Goal: Task Accomplishment & Management: Manage account settings

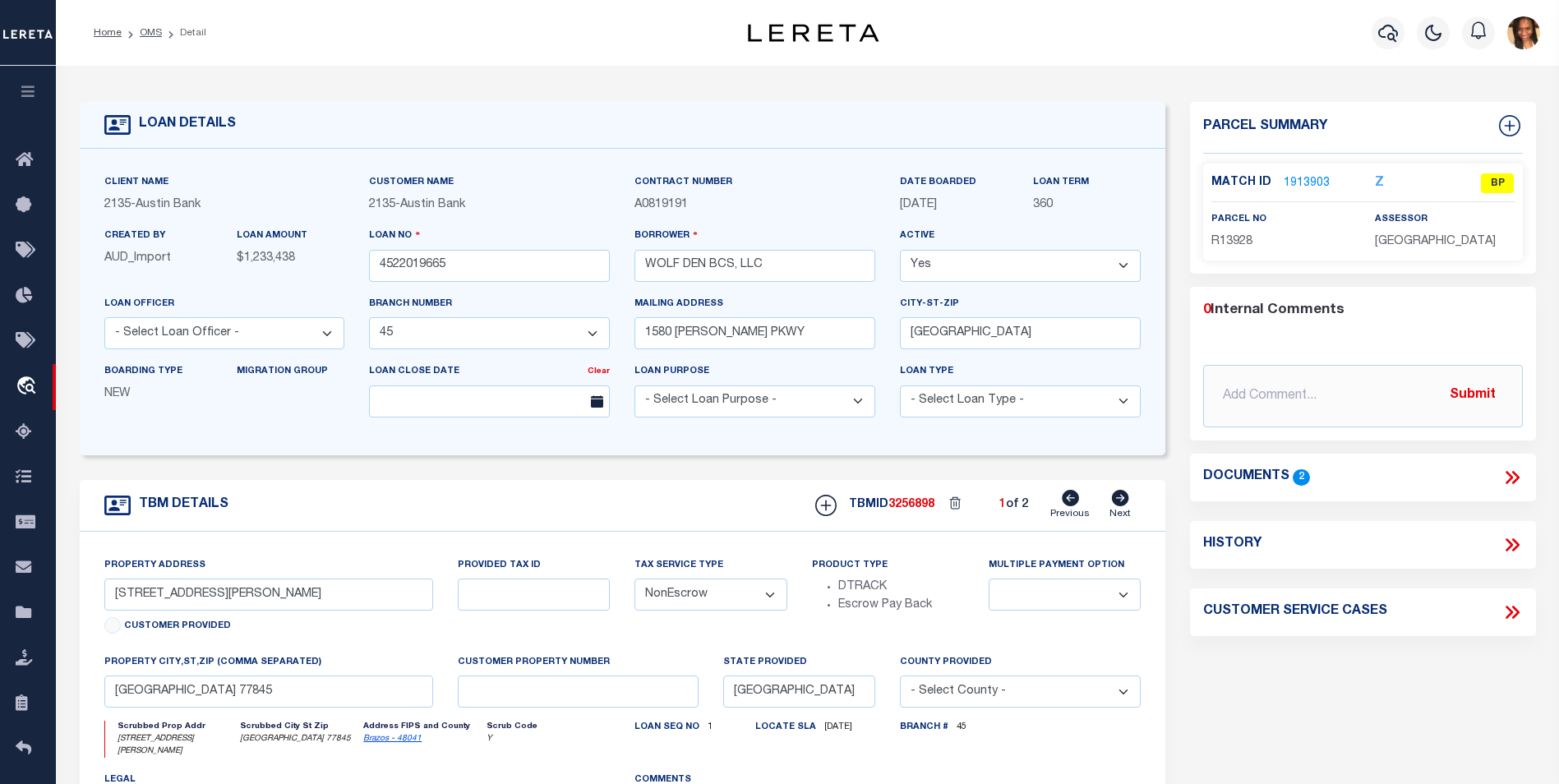
select select "5757"
select select "NonEscrow"
click at [1293, 187] on link "1913903" at bounding box center [1307, 184] width 46 height 17
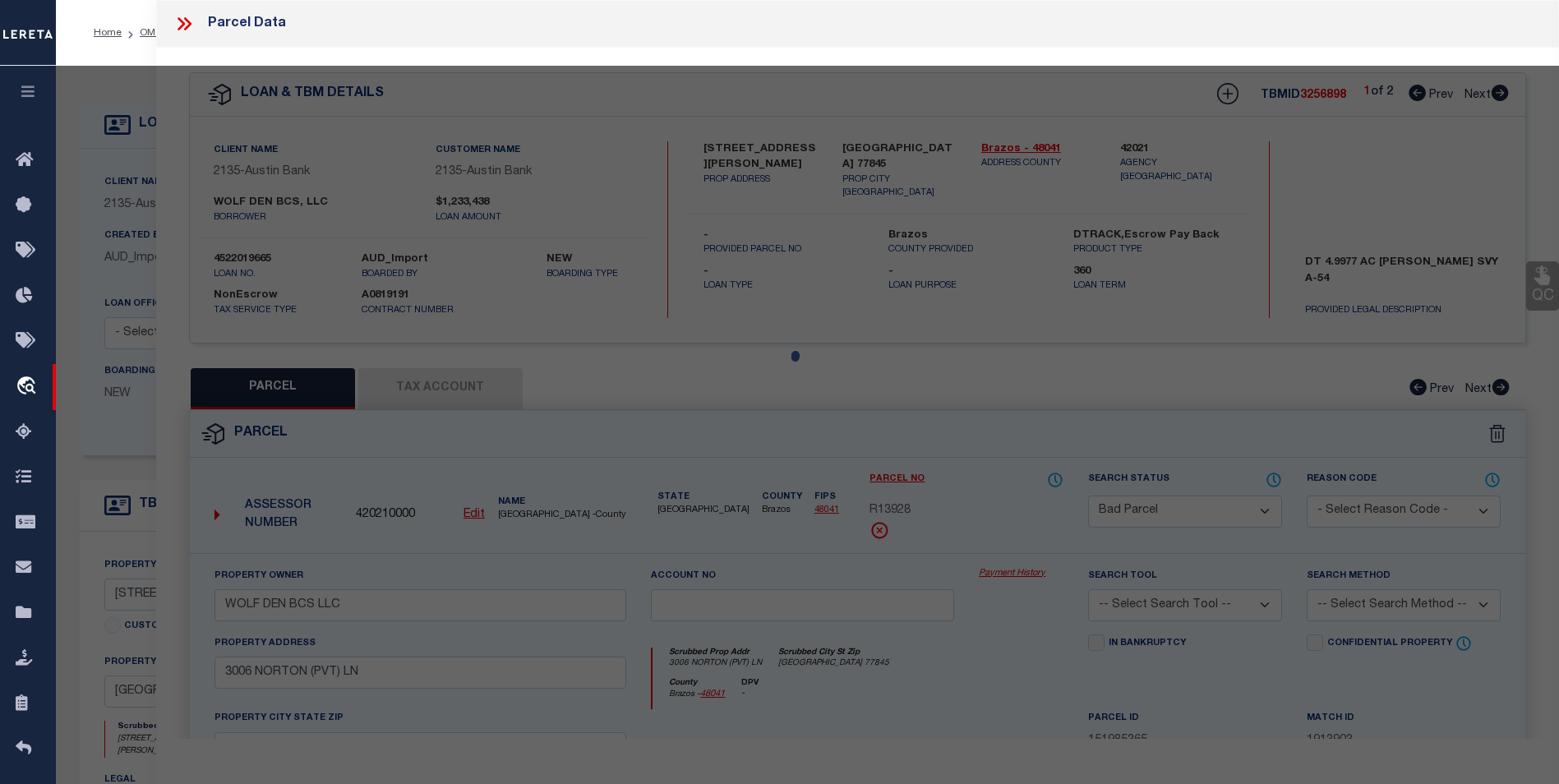
select select "AS"
checkbox input "false"
select select "BP"
type input "WOLF DEN BCS LLC"
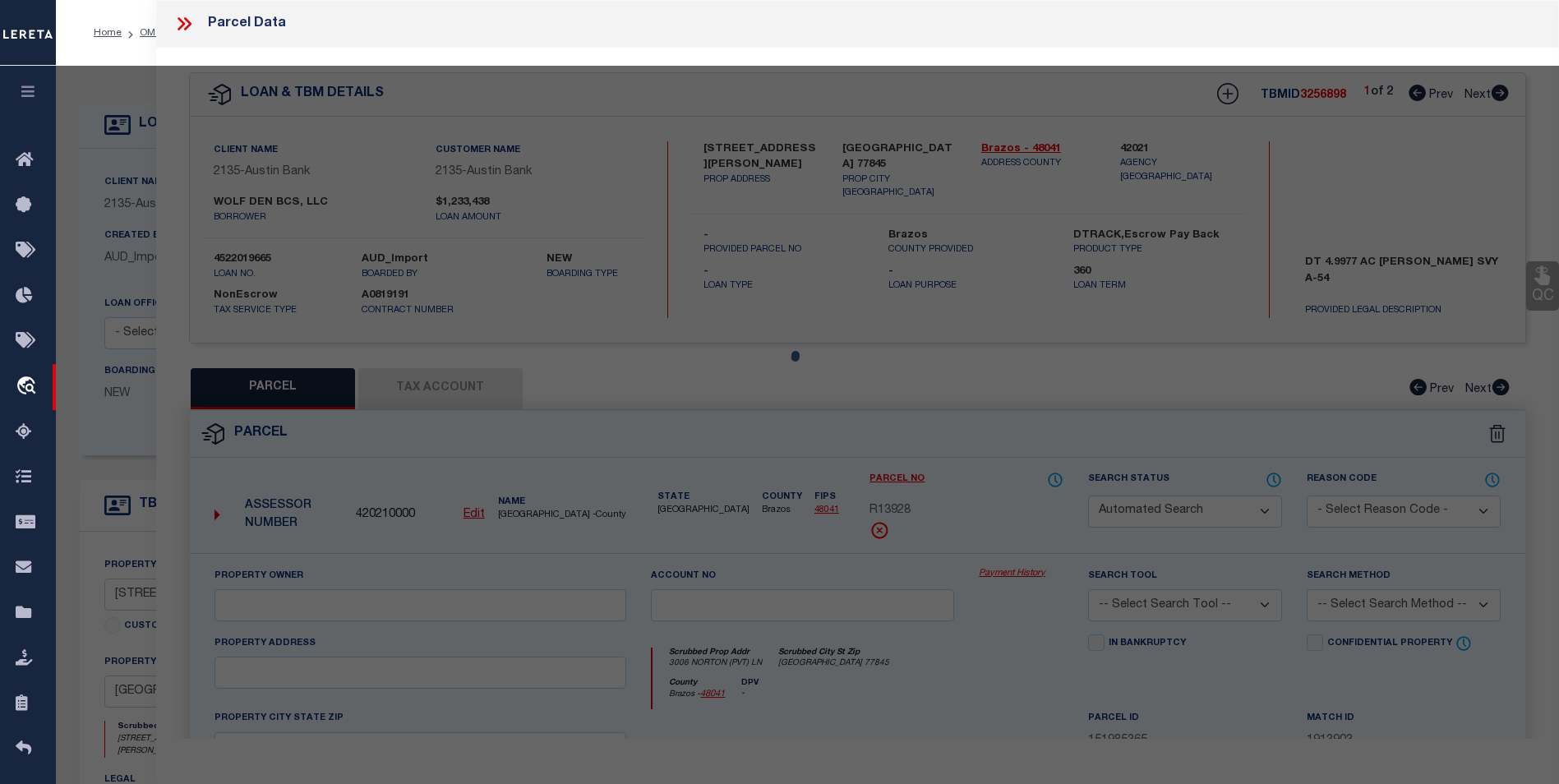
select select
type input "3006 NORTON (PVT) LN"
checkbox input "false"
type input "COLLEGE STATION TX 77845"
type textarea "A005401, R STEVENSON (ICL), TRACT 72, 5. ACRES"
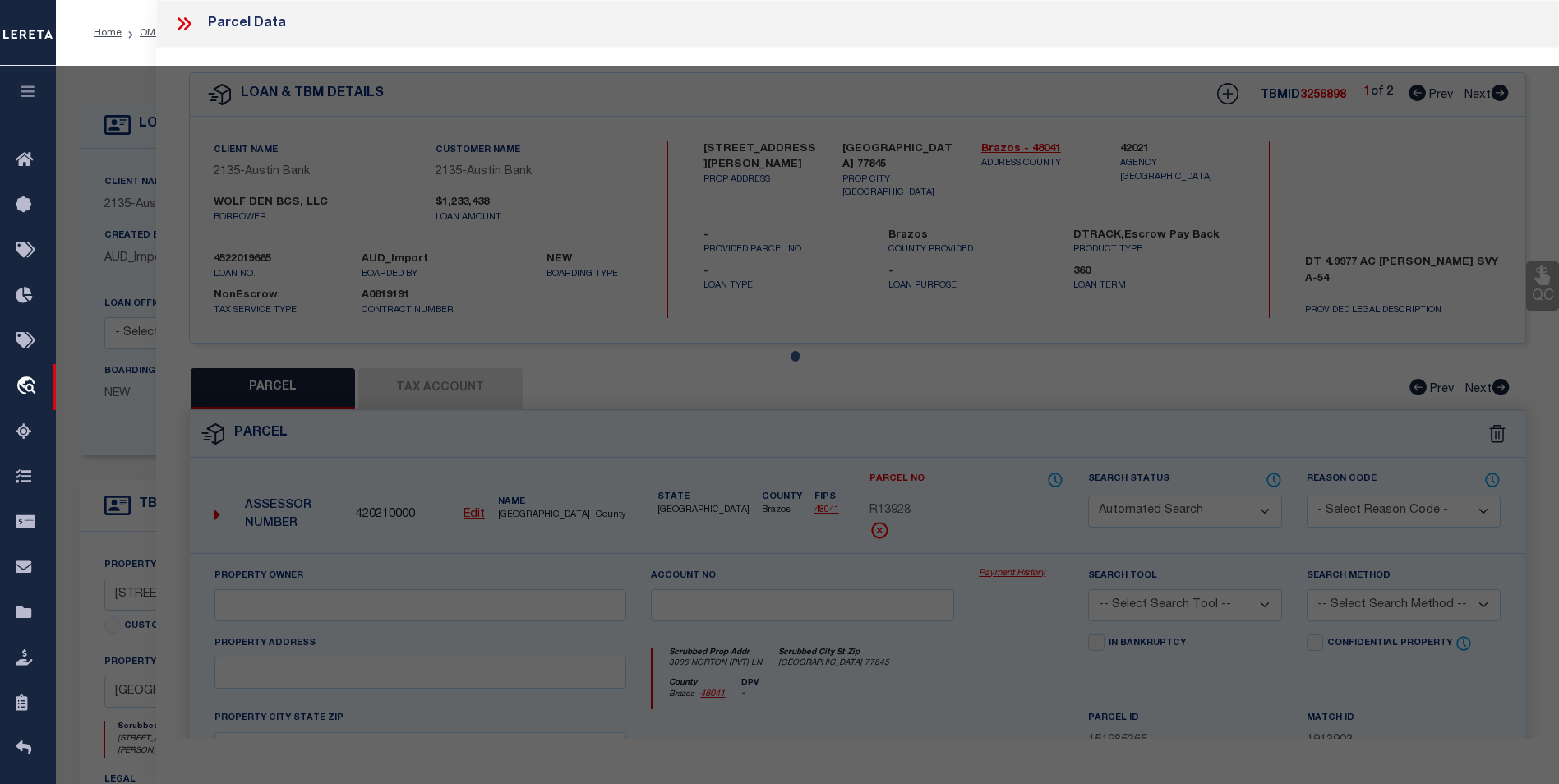
type textarea "As per Assessor Parcel is Deleted for 2024"
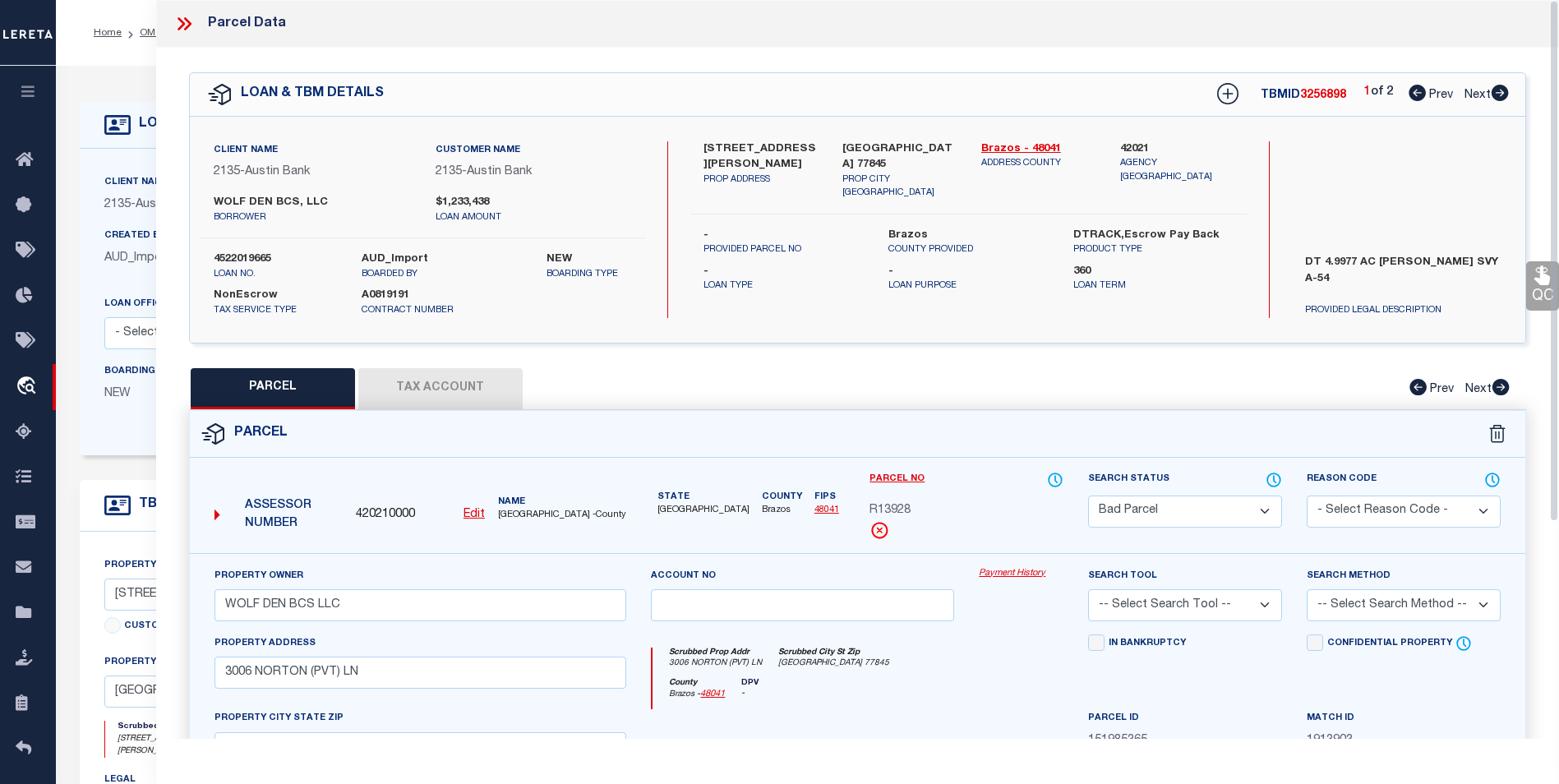
click at [183, 25] on icon at bounding box center [181, 24] width 8 height 13
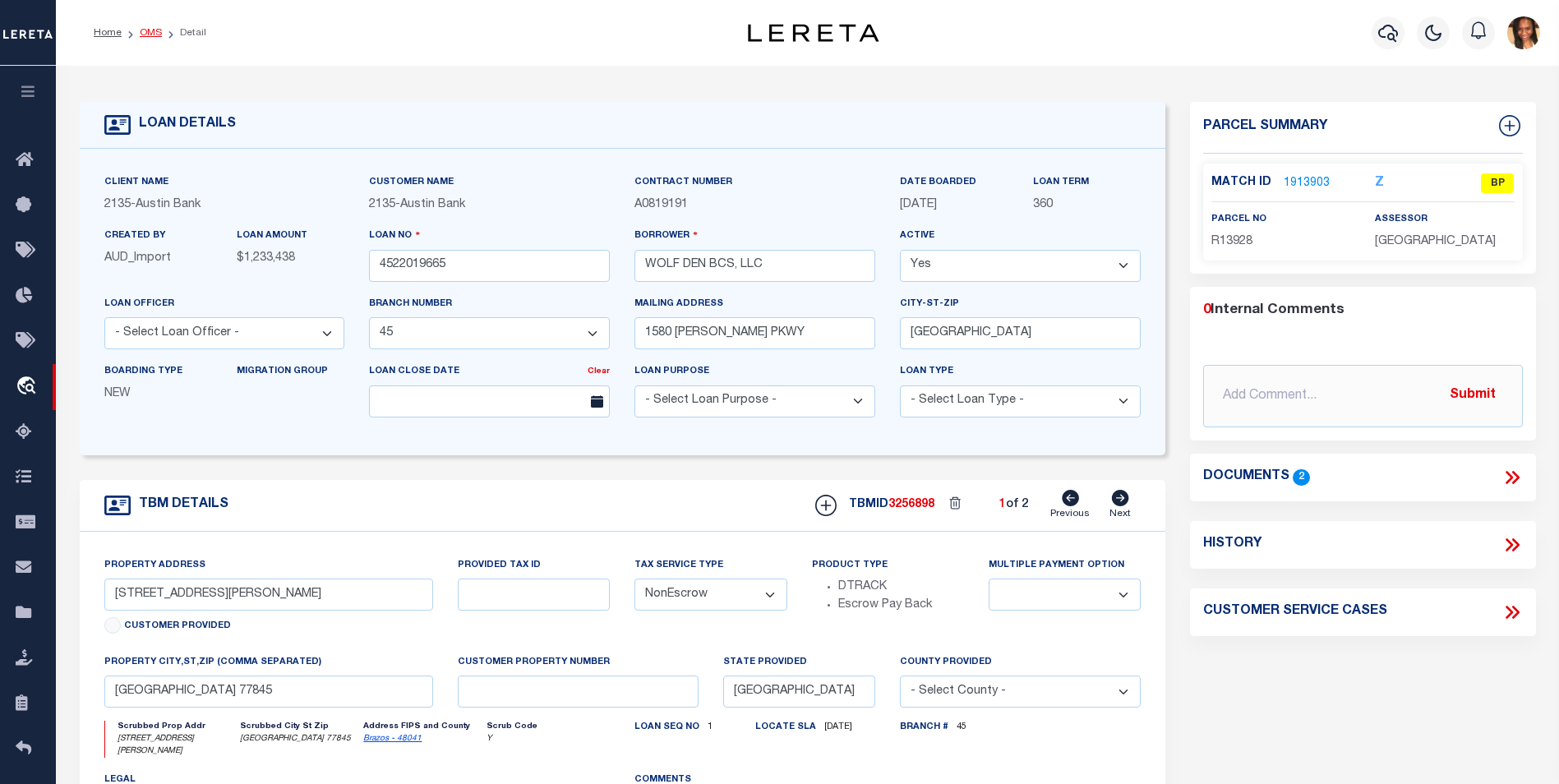
click at [146, 29] on link "OMS" at bounding box center [150, 32] width 22 height 9
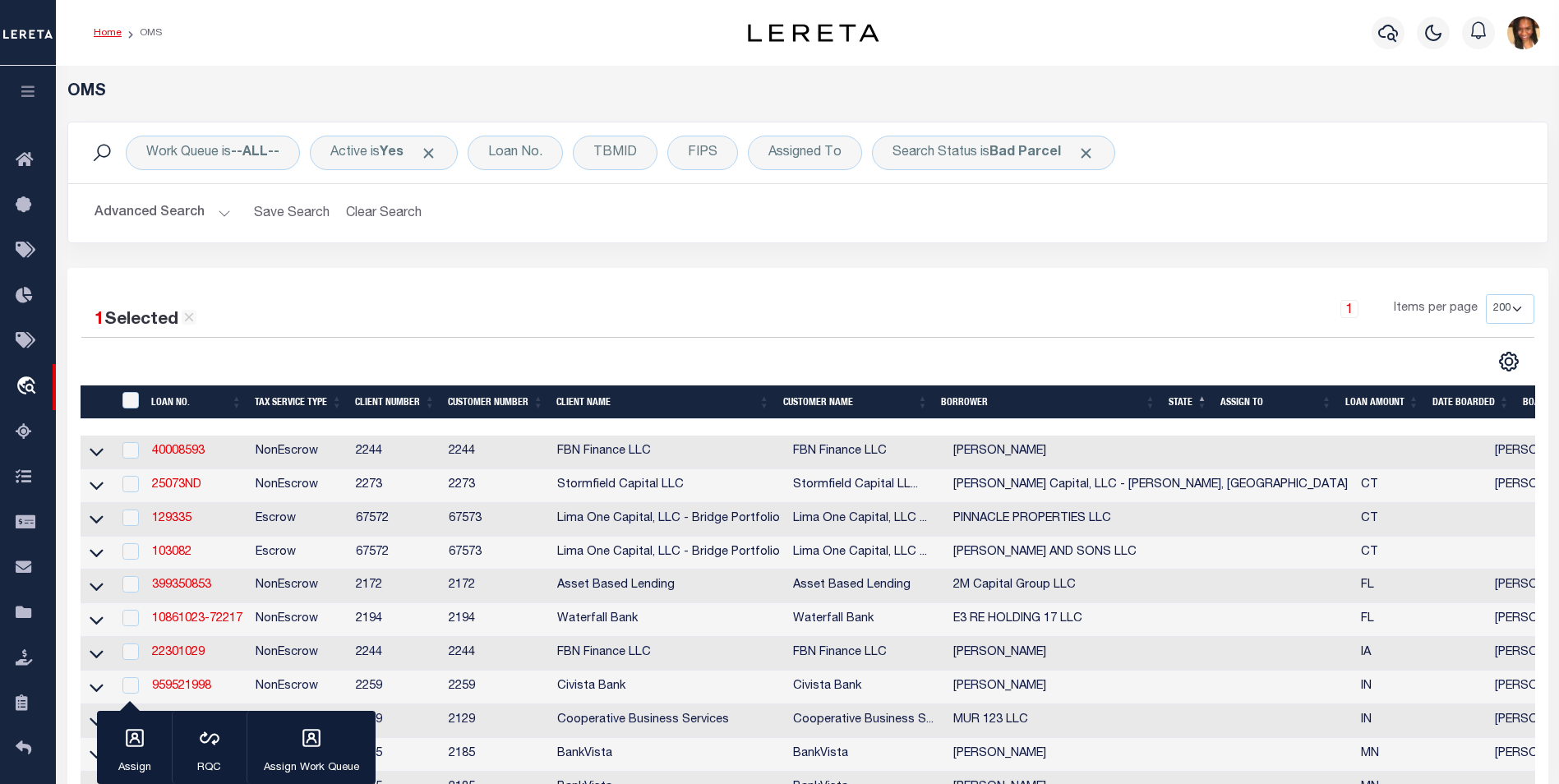
click at [97, 35] on link "Home" at bounding box center [107, 32] width 28 height 9
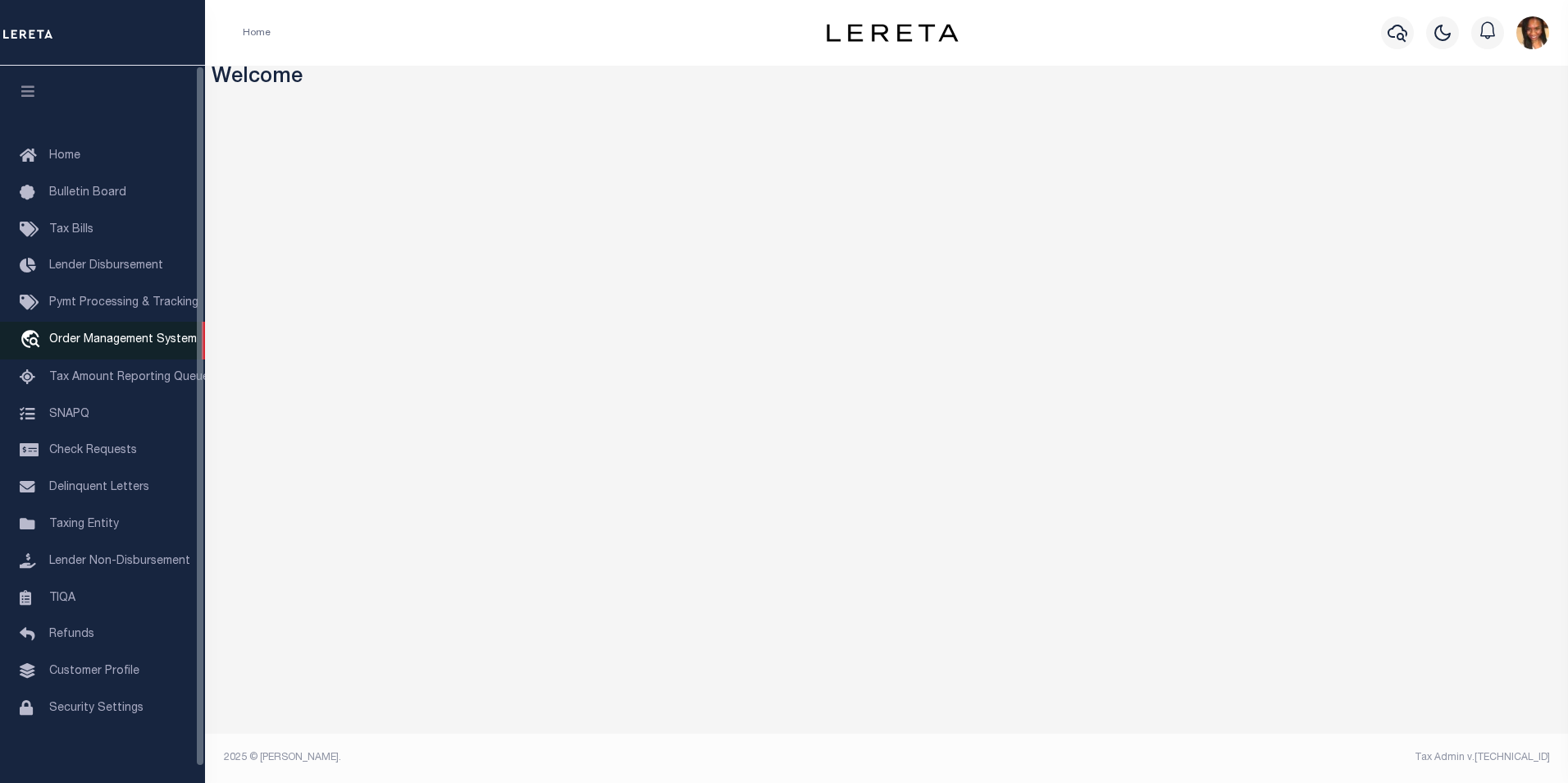
click at [133, 334] on link "travel_explore Order Management System" at bounding box center [102, 341] width 205 height 38
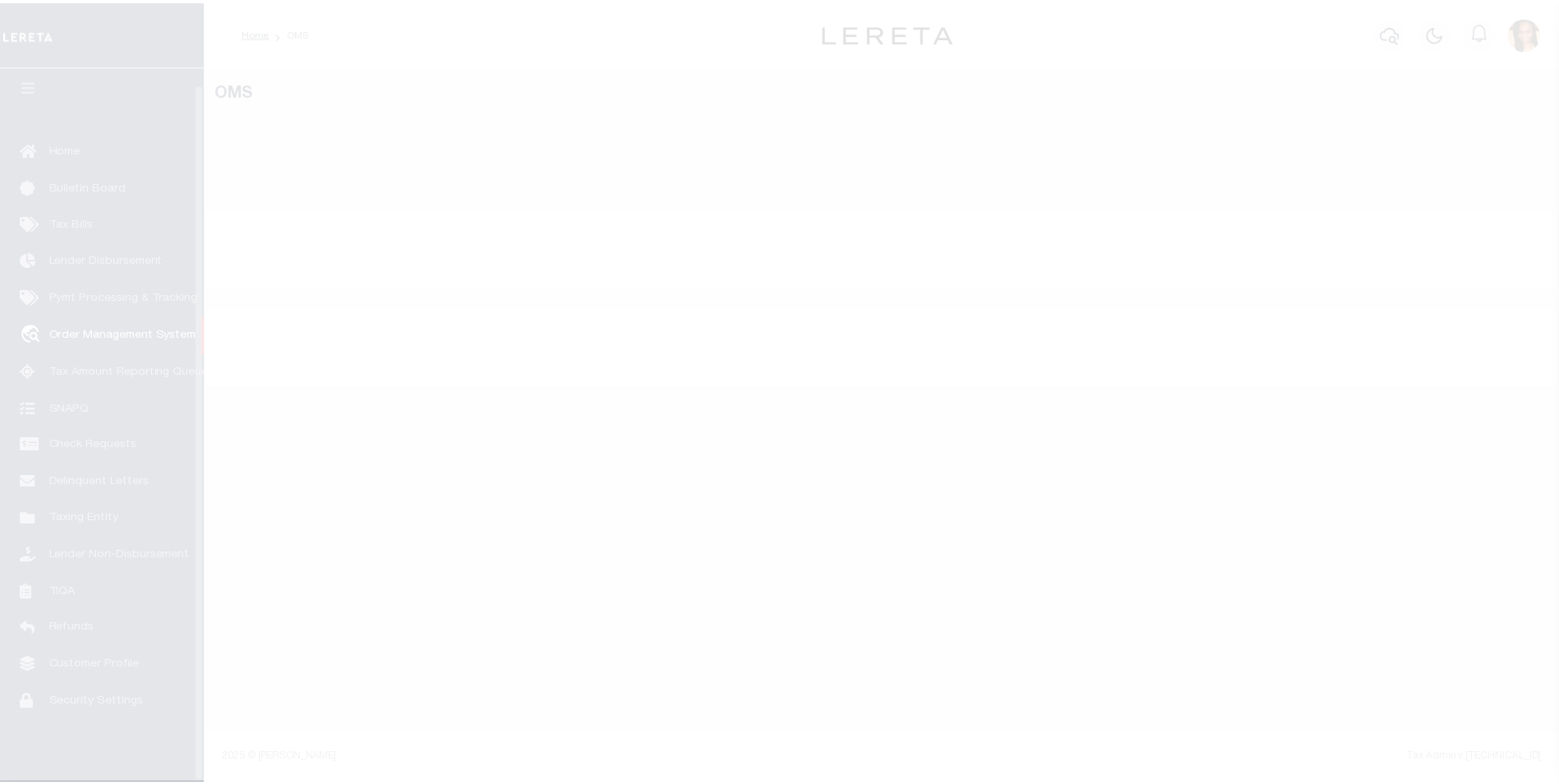
scroll to position [16, 0]
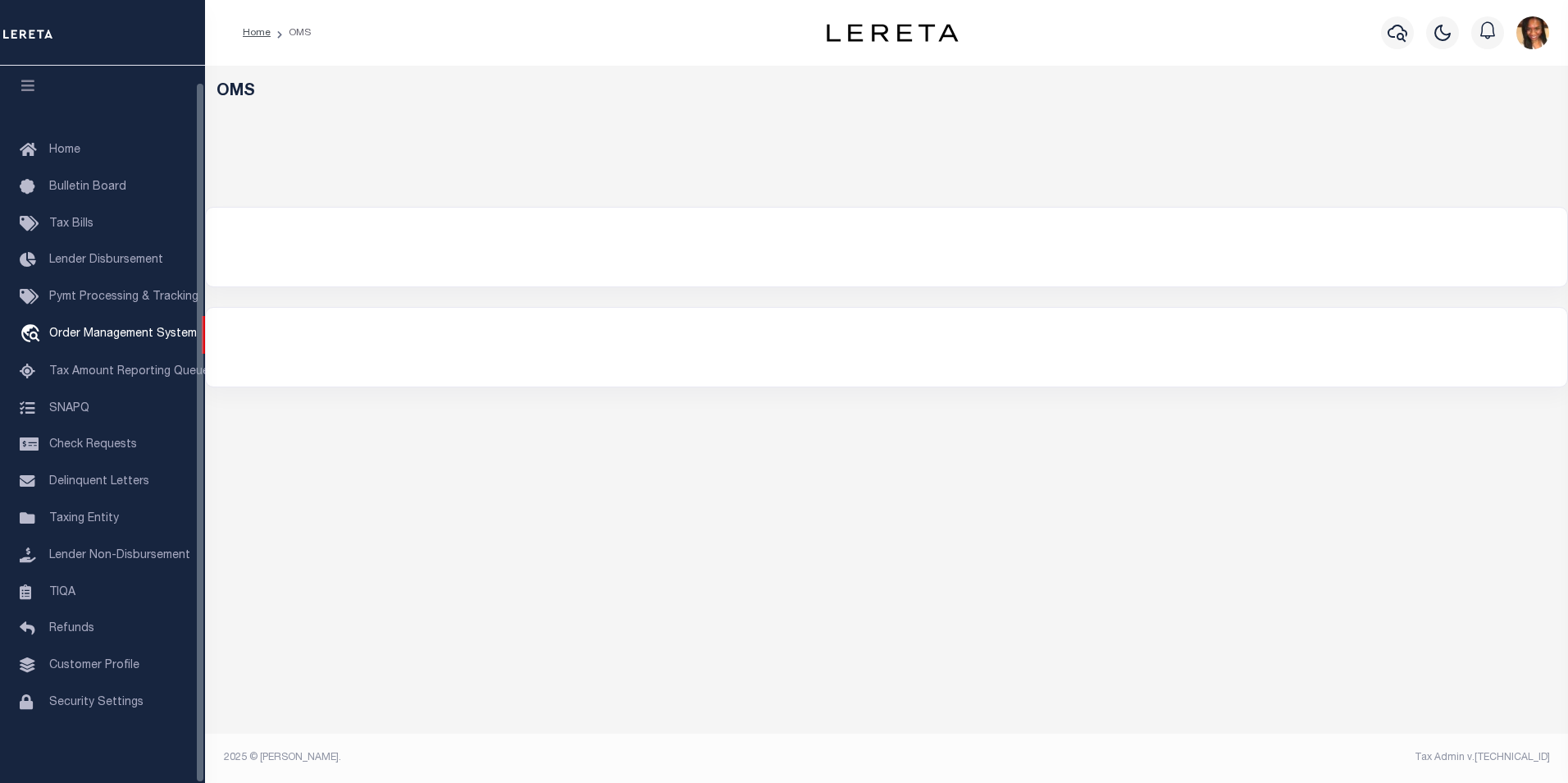
select select "200"
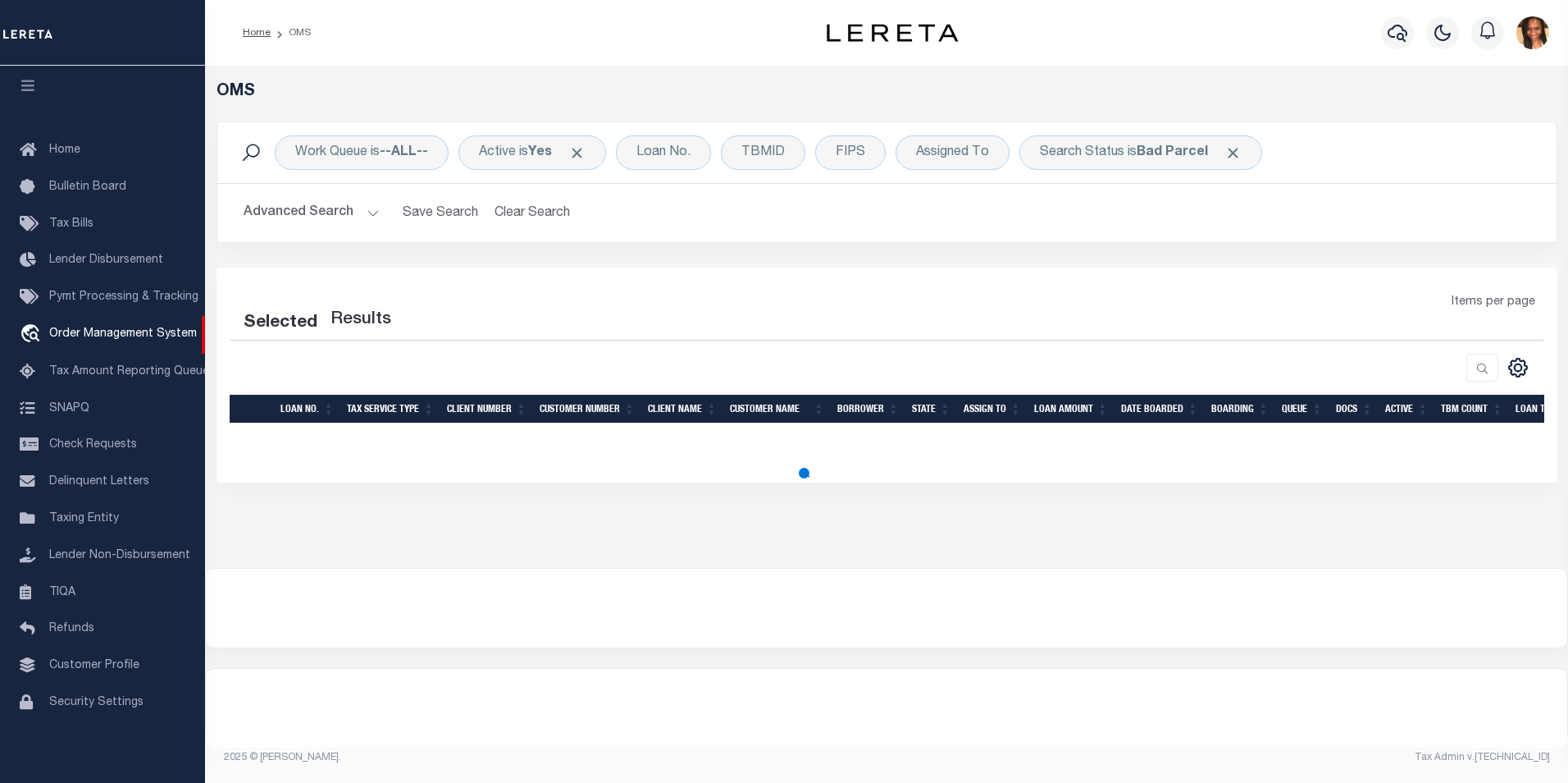
select select "200"
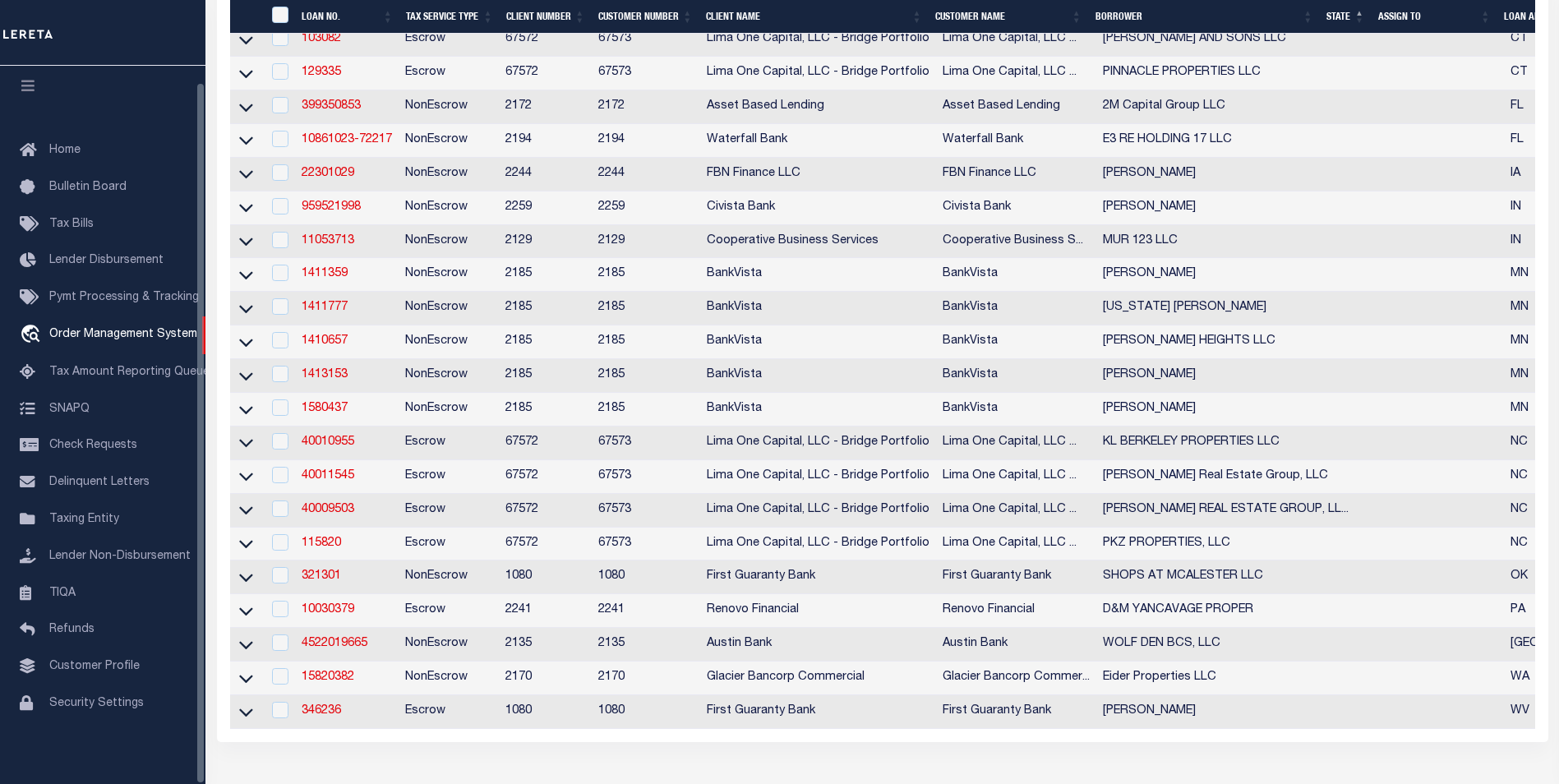
scroll to position [575, 0]
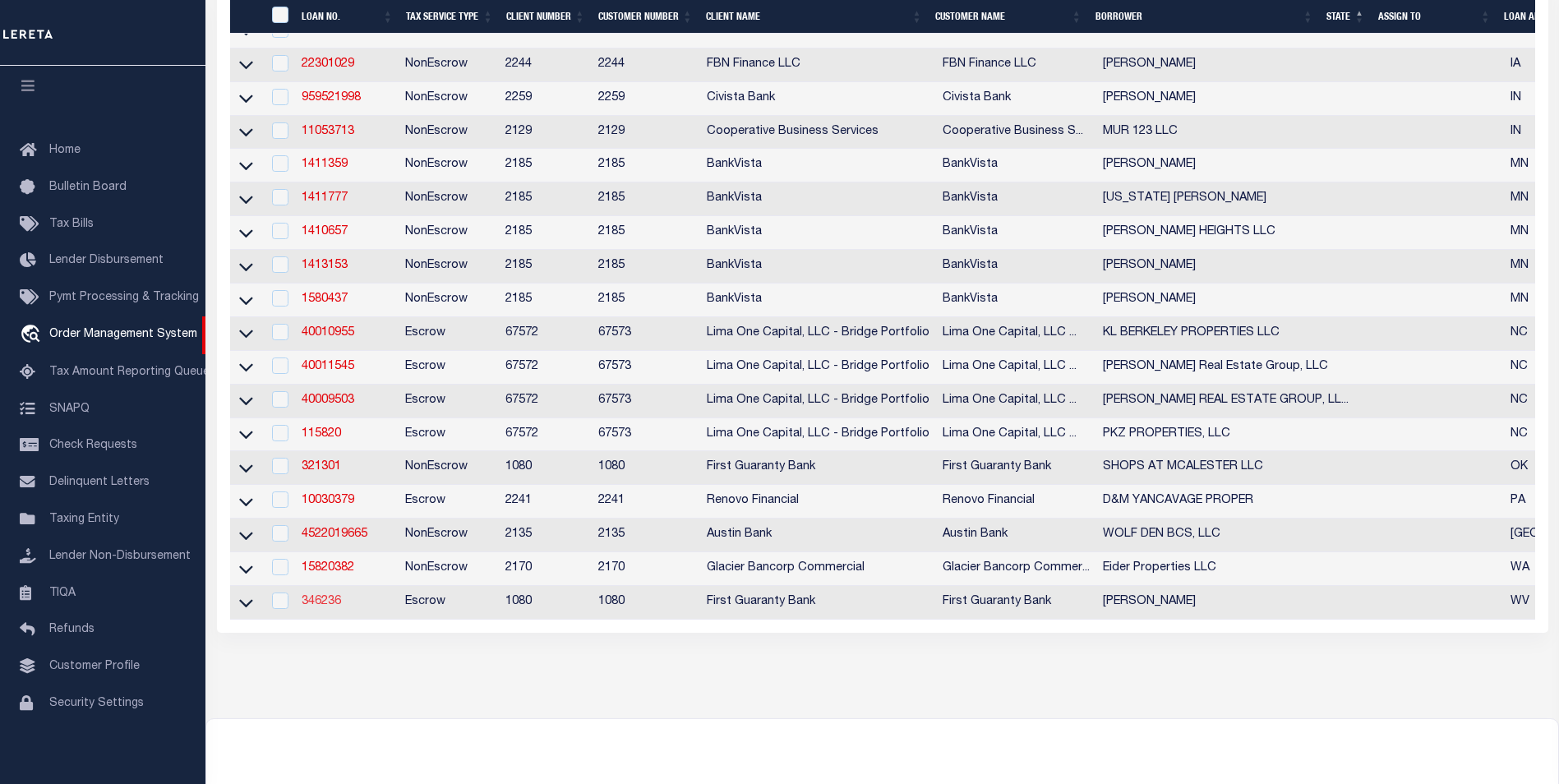
click at [312, 608] on link "346236" at bounding box center [321, 601] width 40 height 11
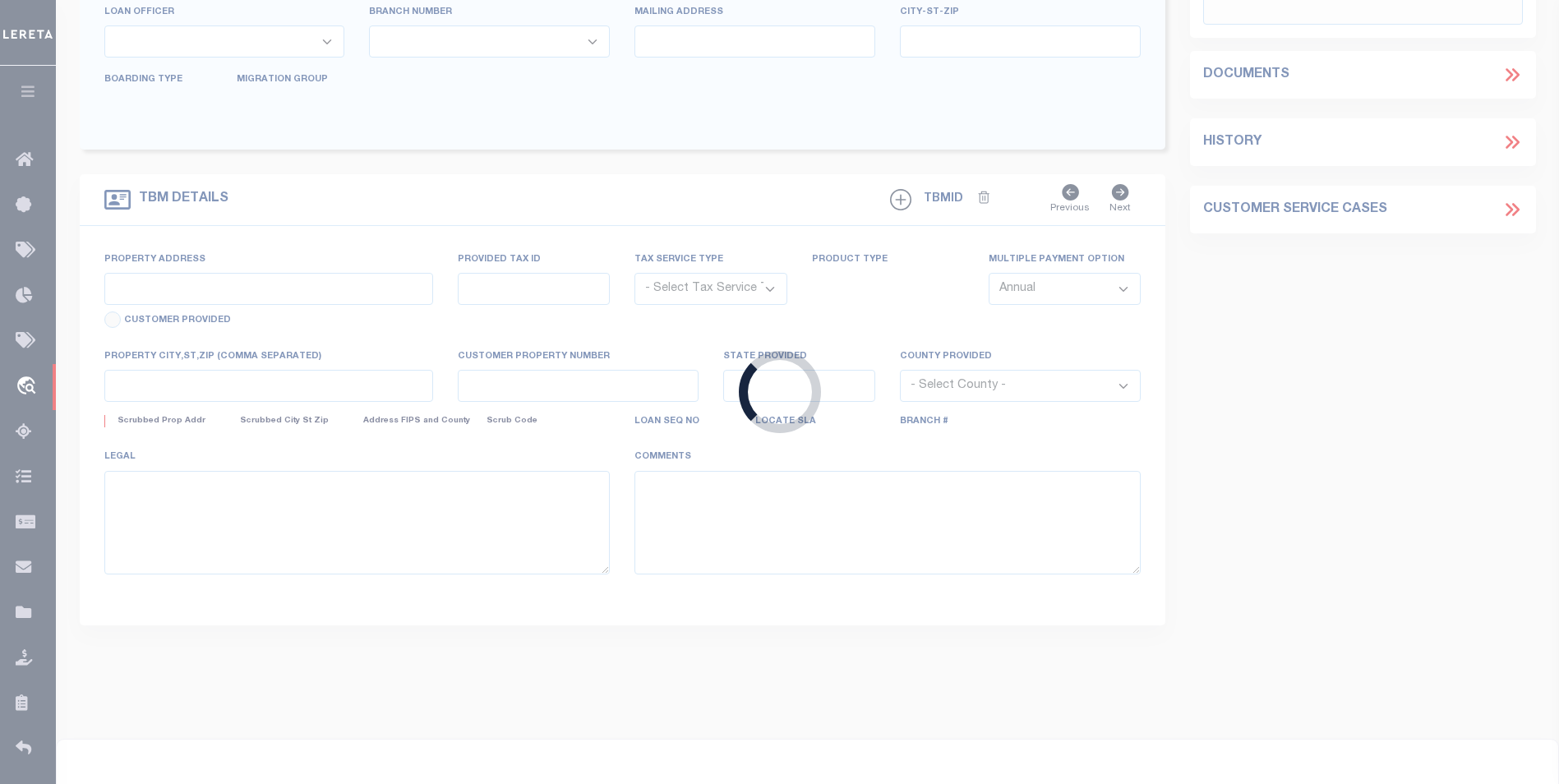
type input "346236"
type input "KEVIN M SANSOM"
select select
select select "10"
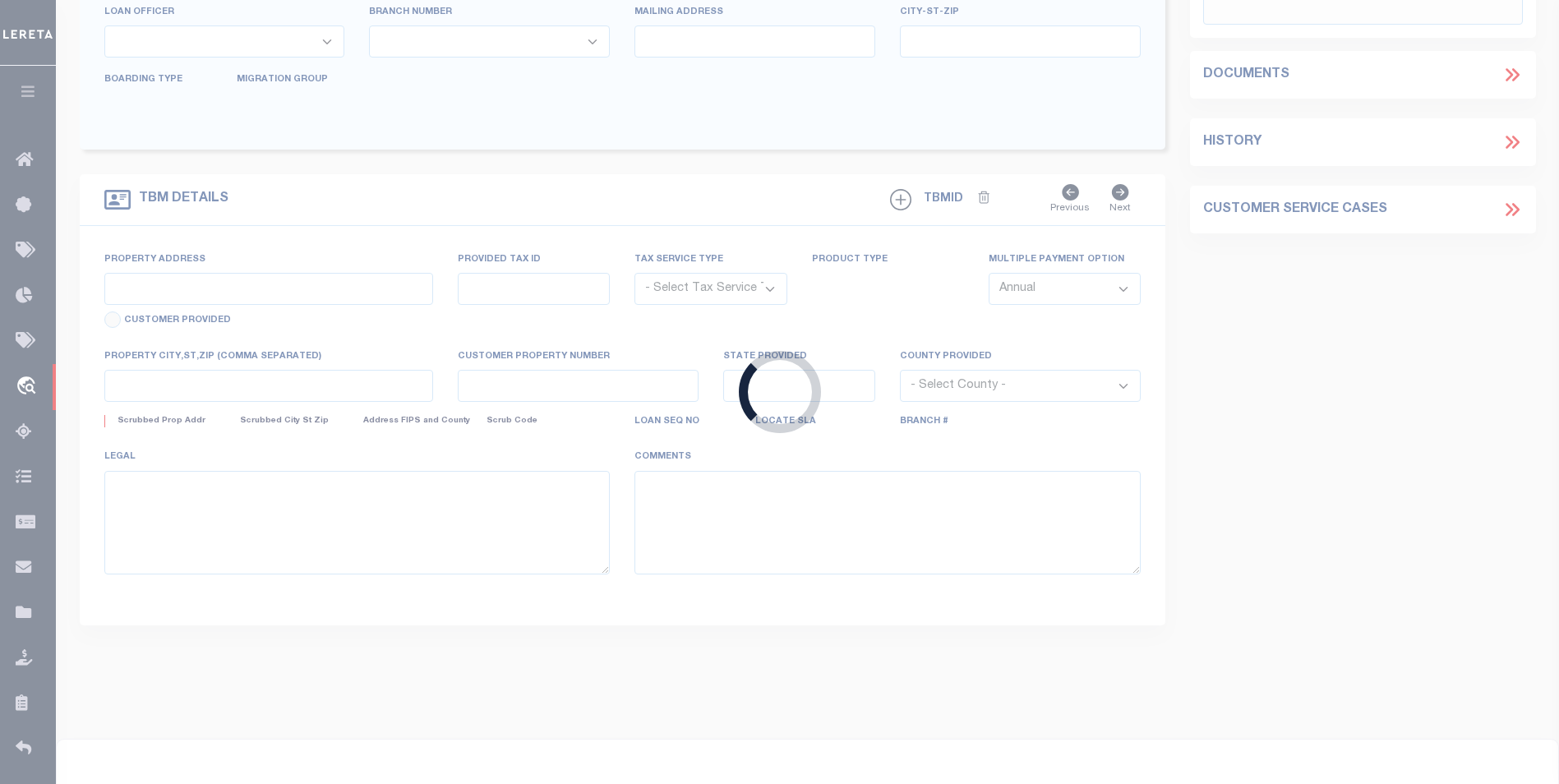
select select "Escrow"
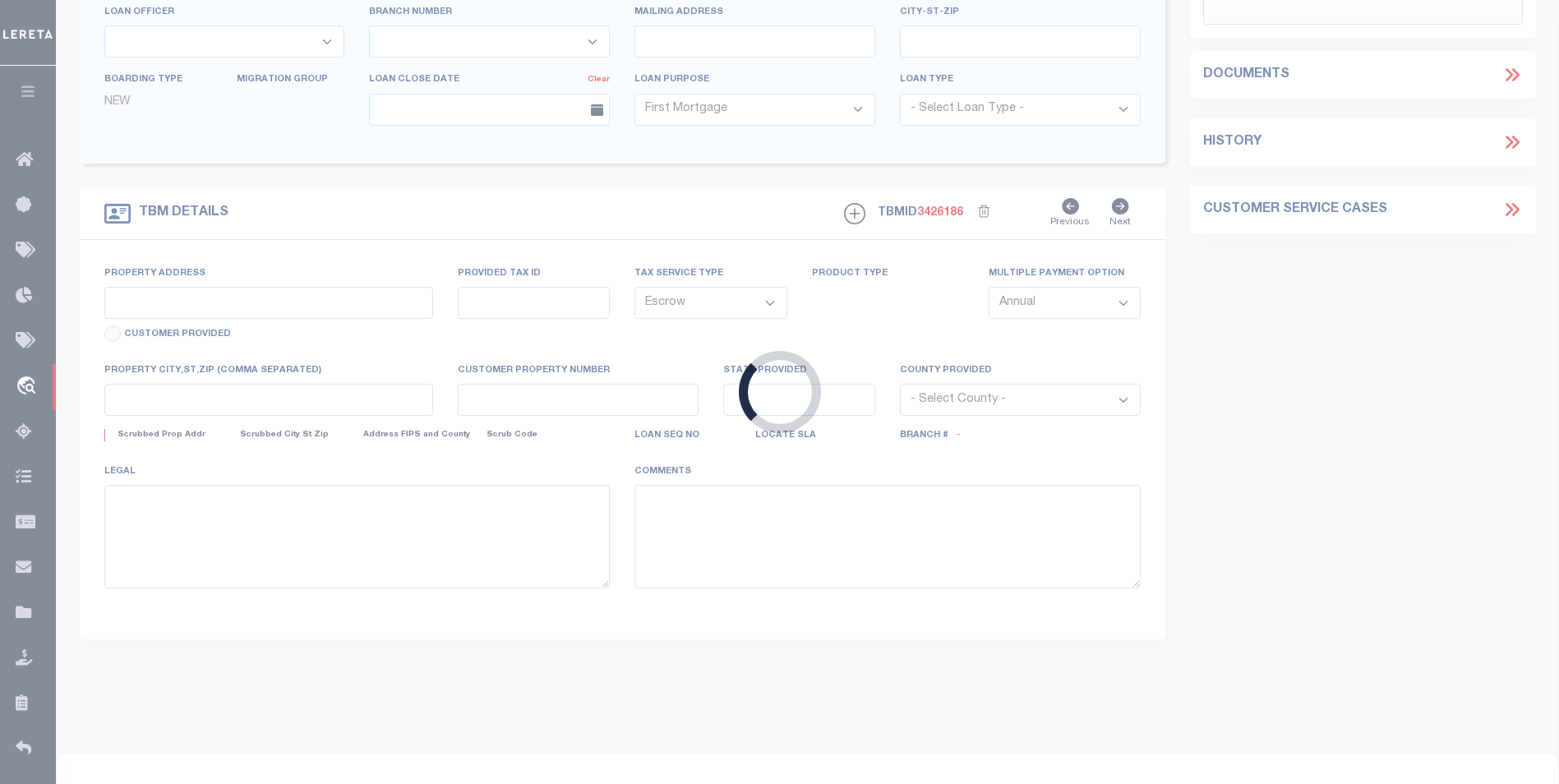
type input "621 WILSON CREEK RD"
type input "27-0023 0002"
type input "WAYNE WV 25570"
type input "260571532"
type input "WV"
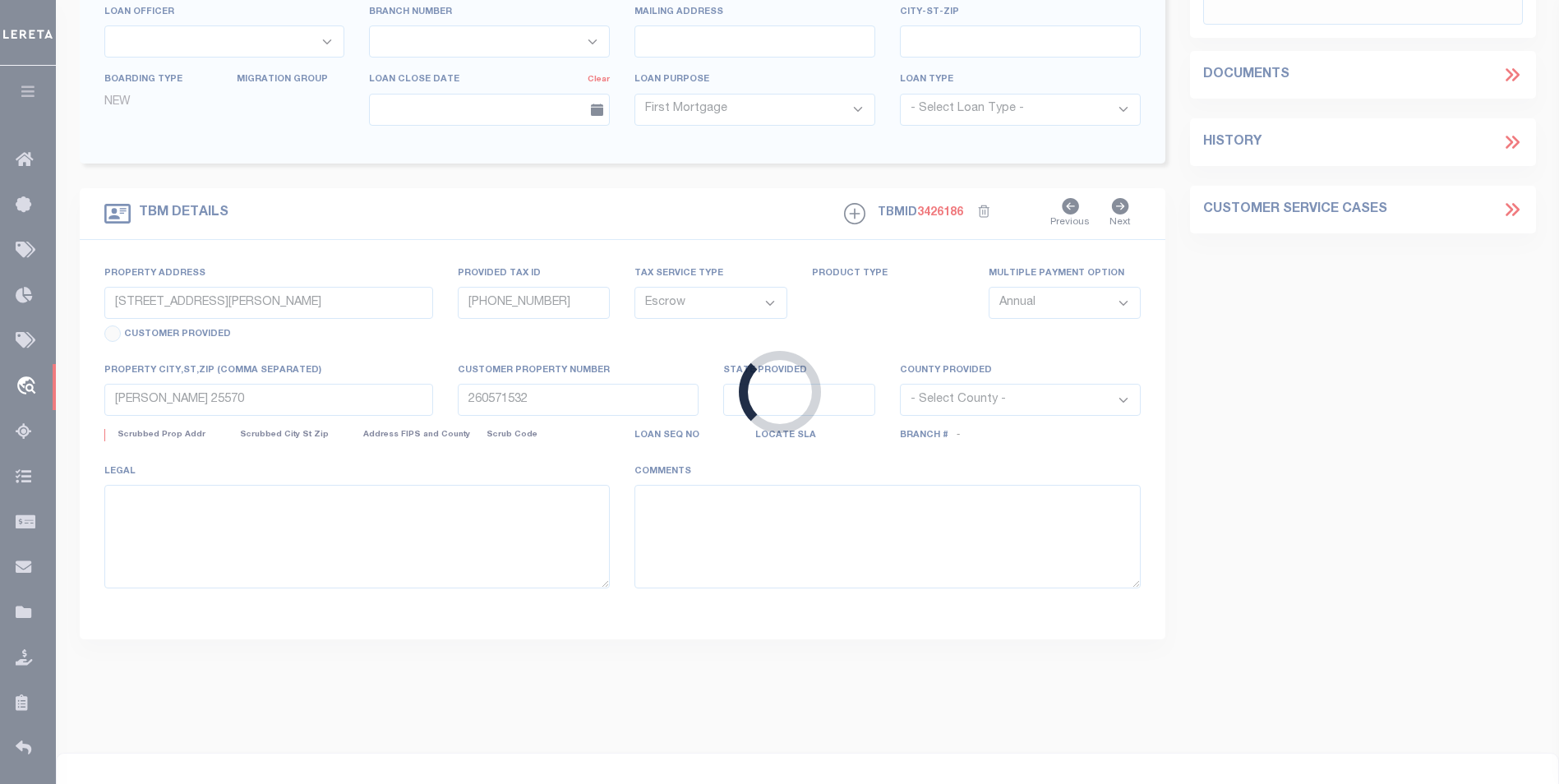
select select
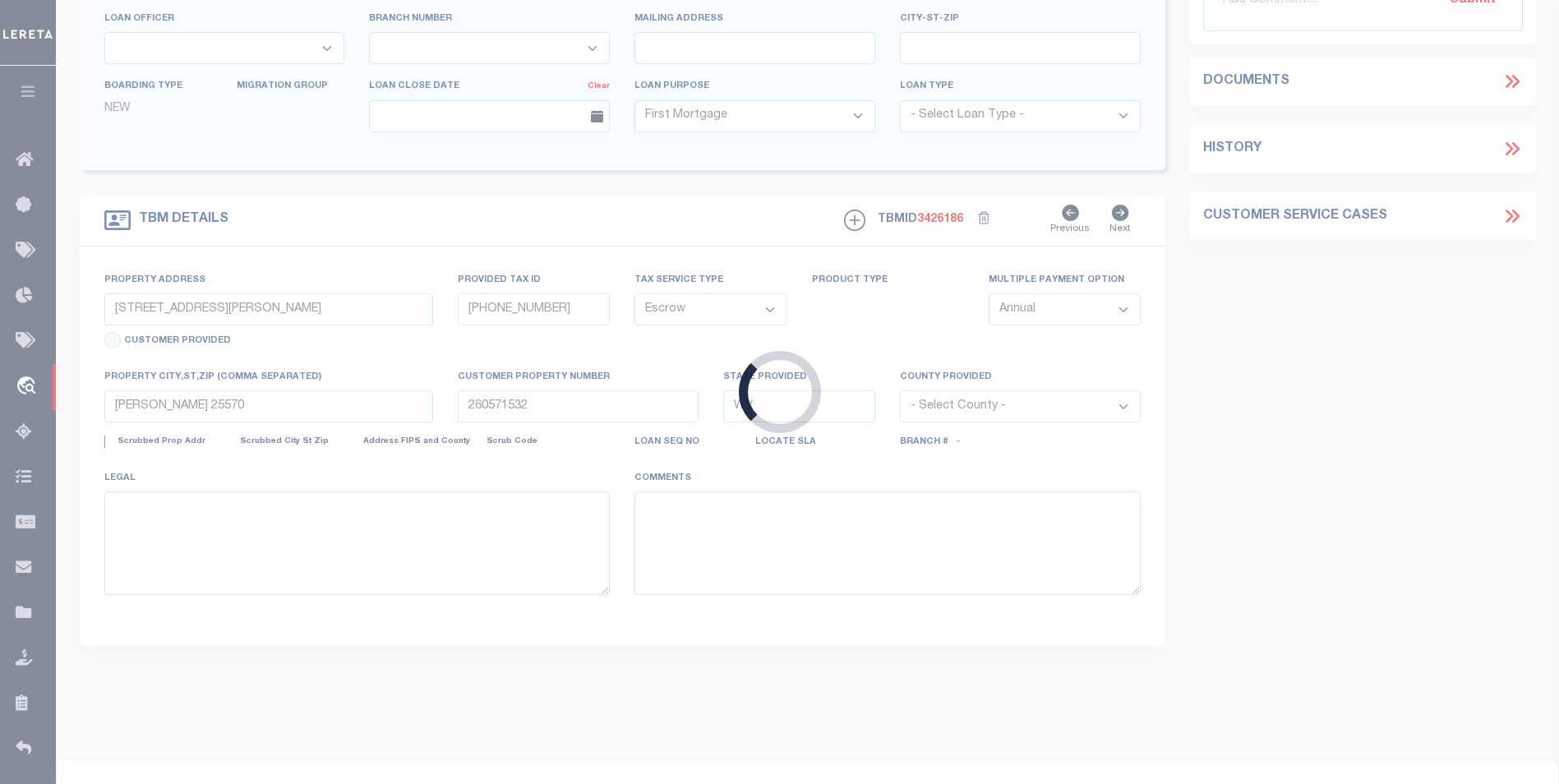
select select "3751"
select select "1570"
select select
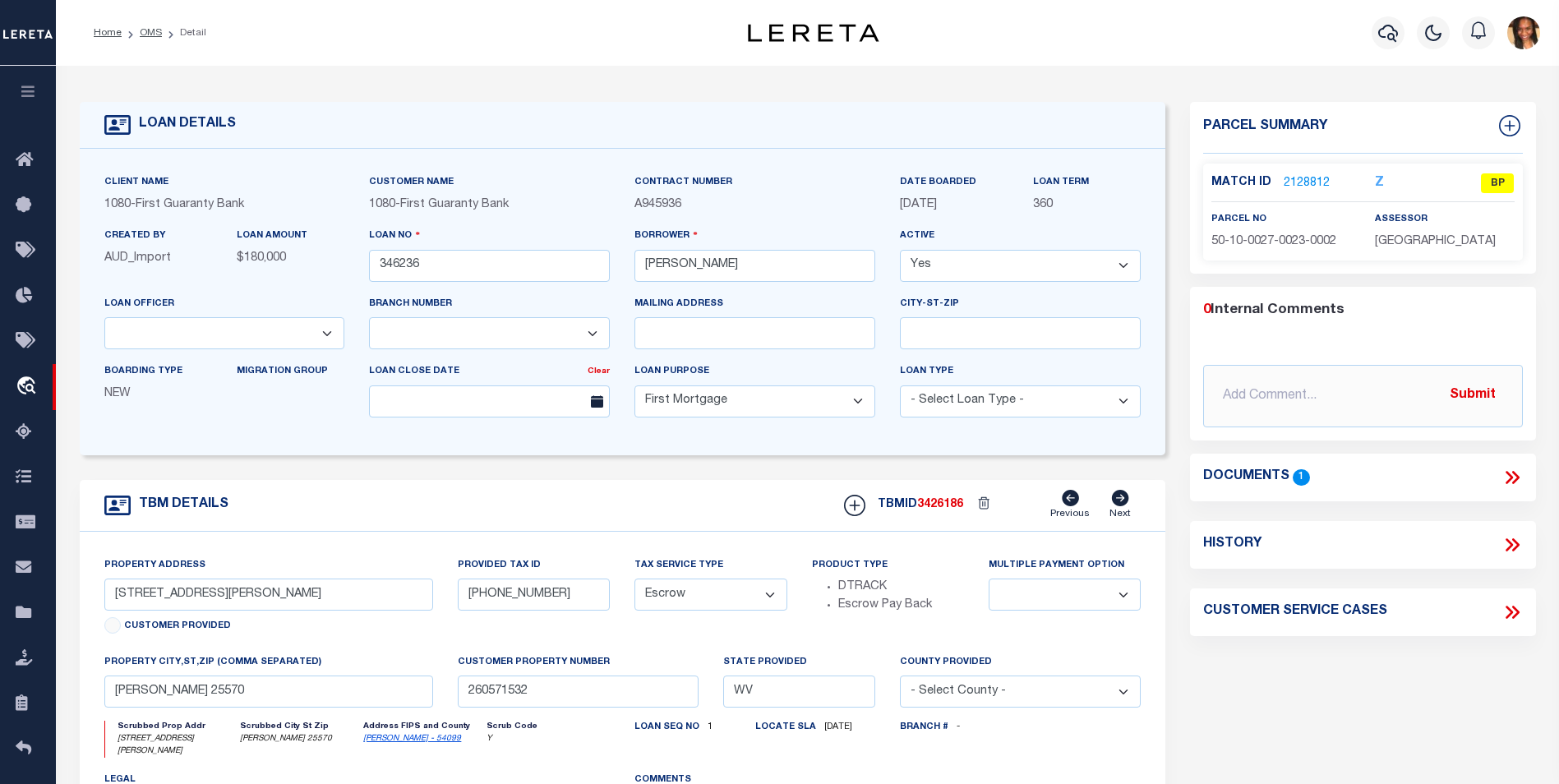
click at [1301, 181] on link "2128812" at bounding box center [1307, 184] width 46 height 17
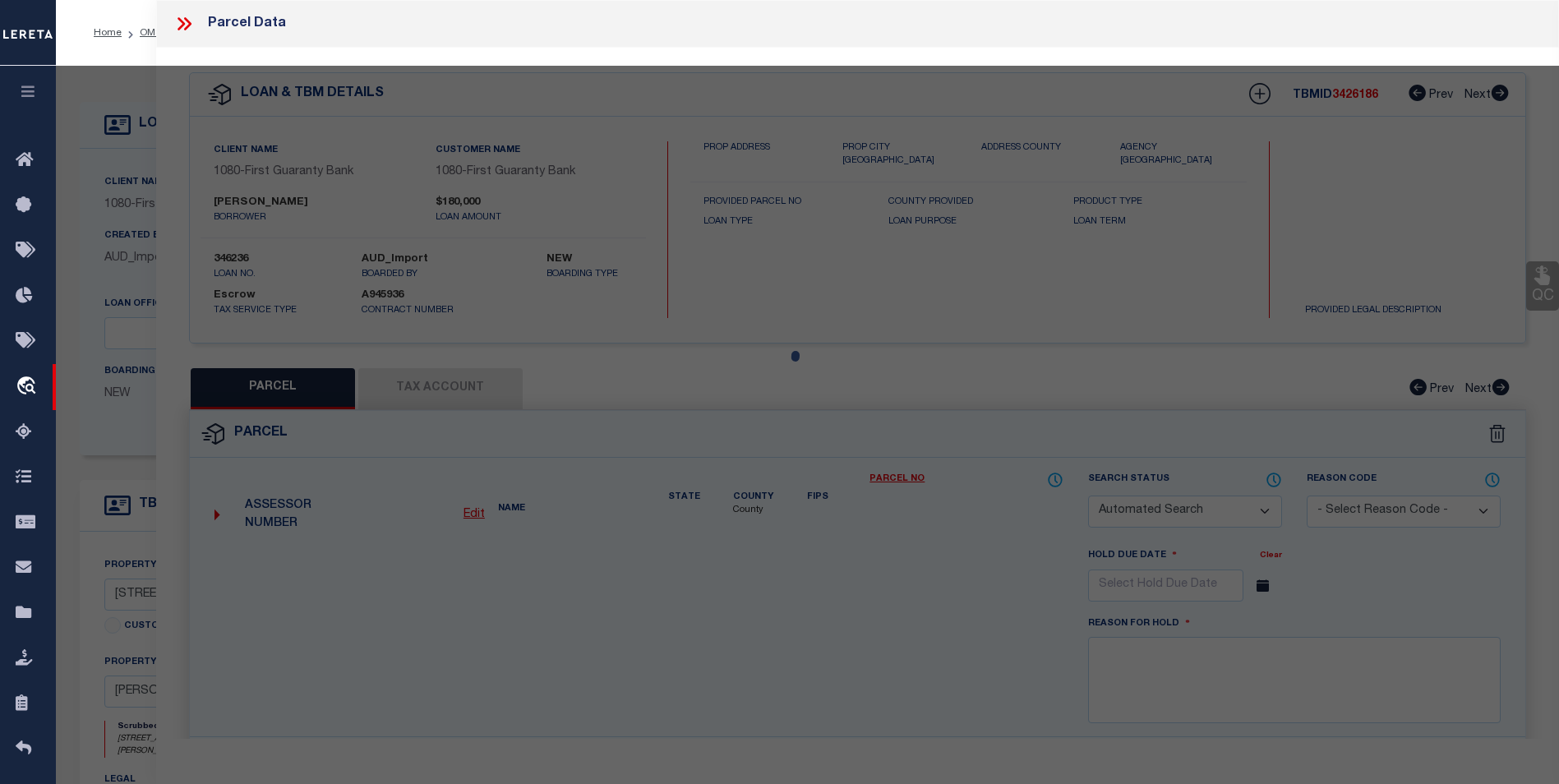
checkbox input "false"
select select "BP"
type input "SANSOM GLEN ERIC & SUSAN"
select select "AGW"
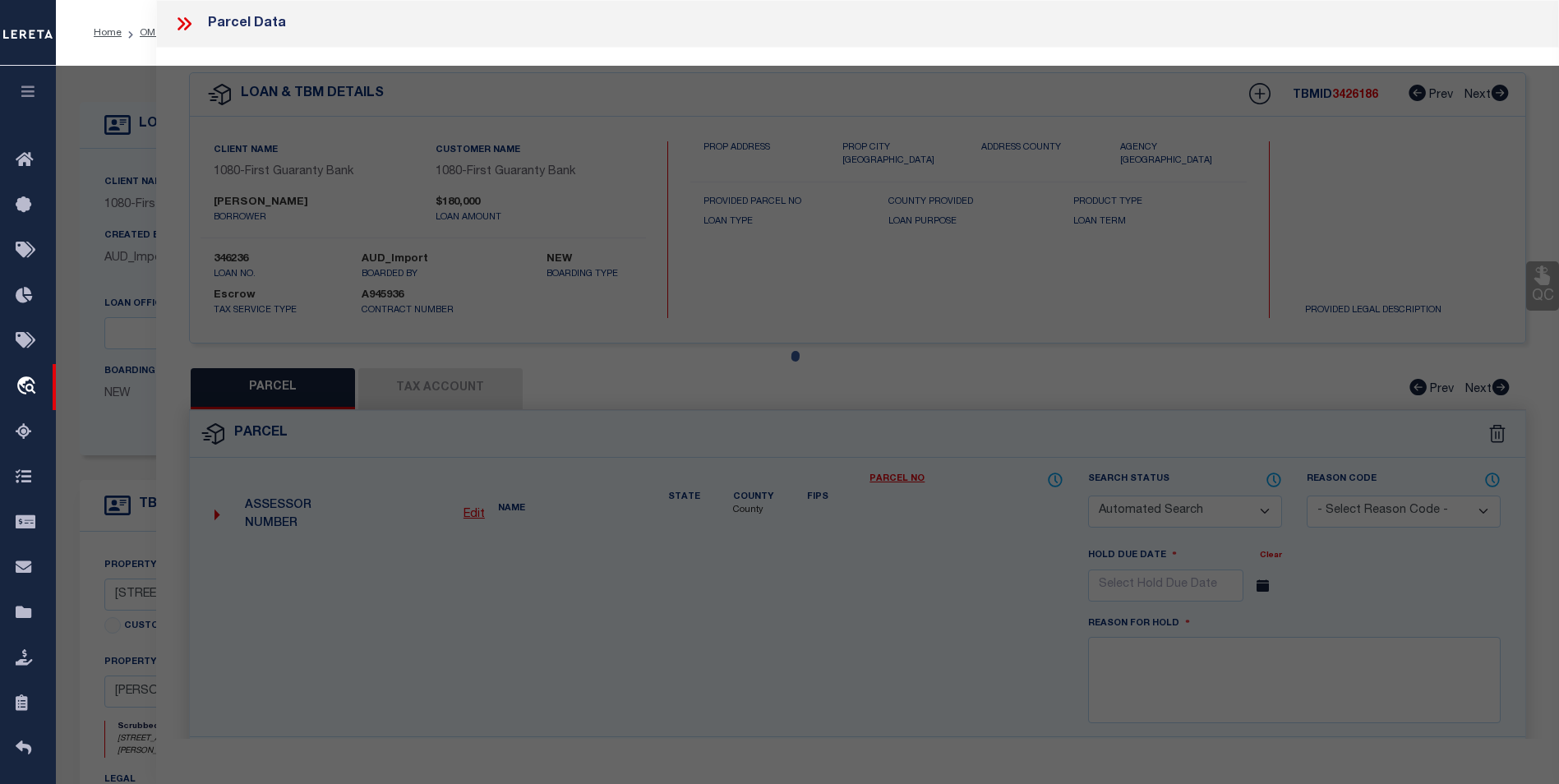
select select "LEG"
type input "WILSON CRK"
type input "WAYNE WV 25570"
type textarea "20 FEE WILSON CREEK"
type textarea "please change parcel format to 10-0027-0023 0002 0000 LER does not use the coun…"
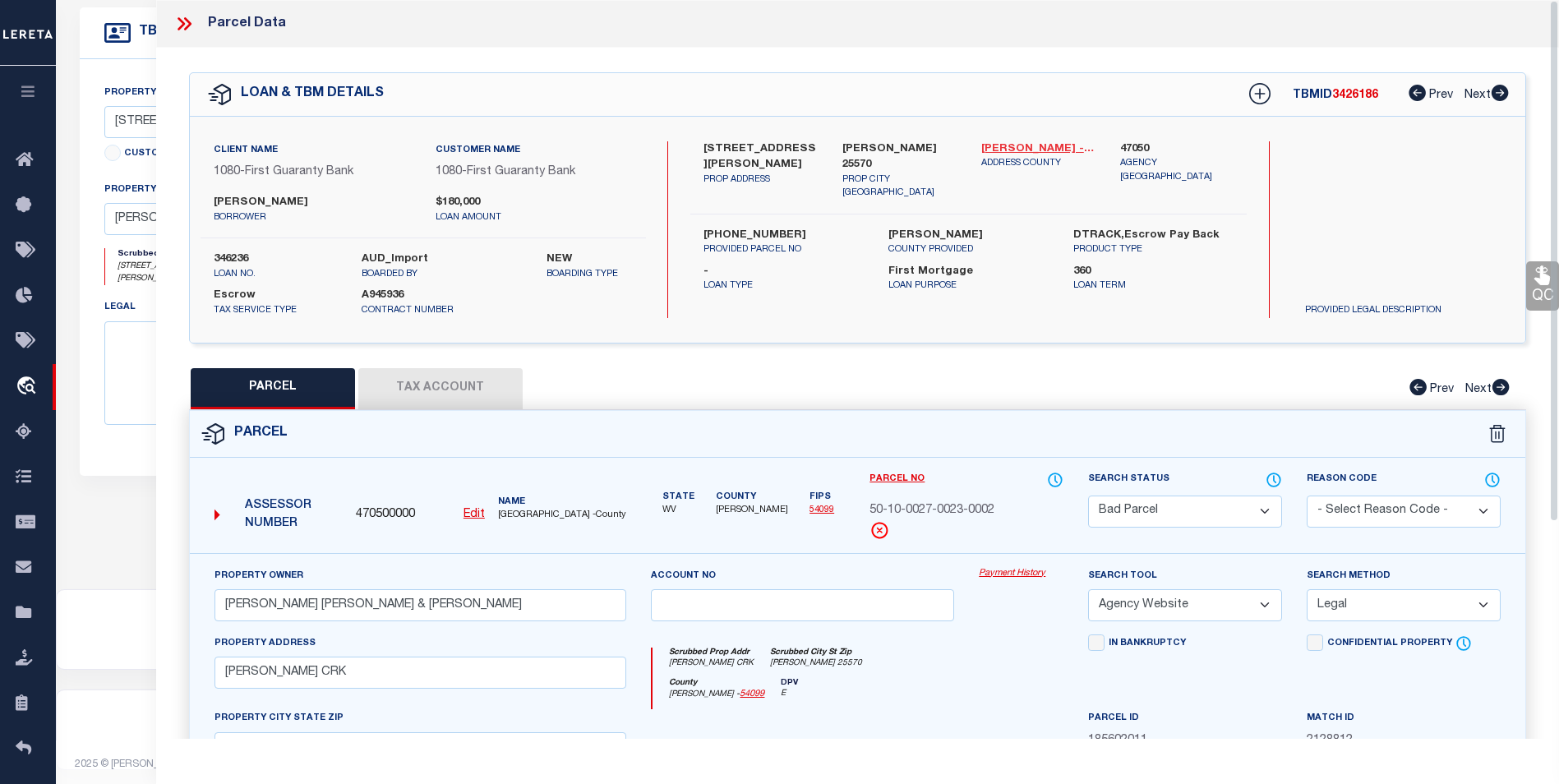
click at [1035, 145] on link "Wayne - 54099" at bounding box center [1038, 149] width 114 height 16
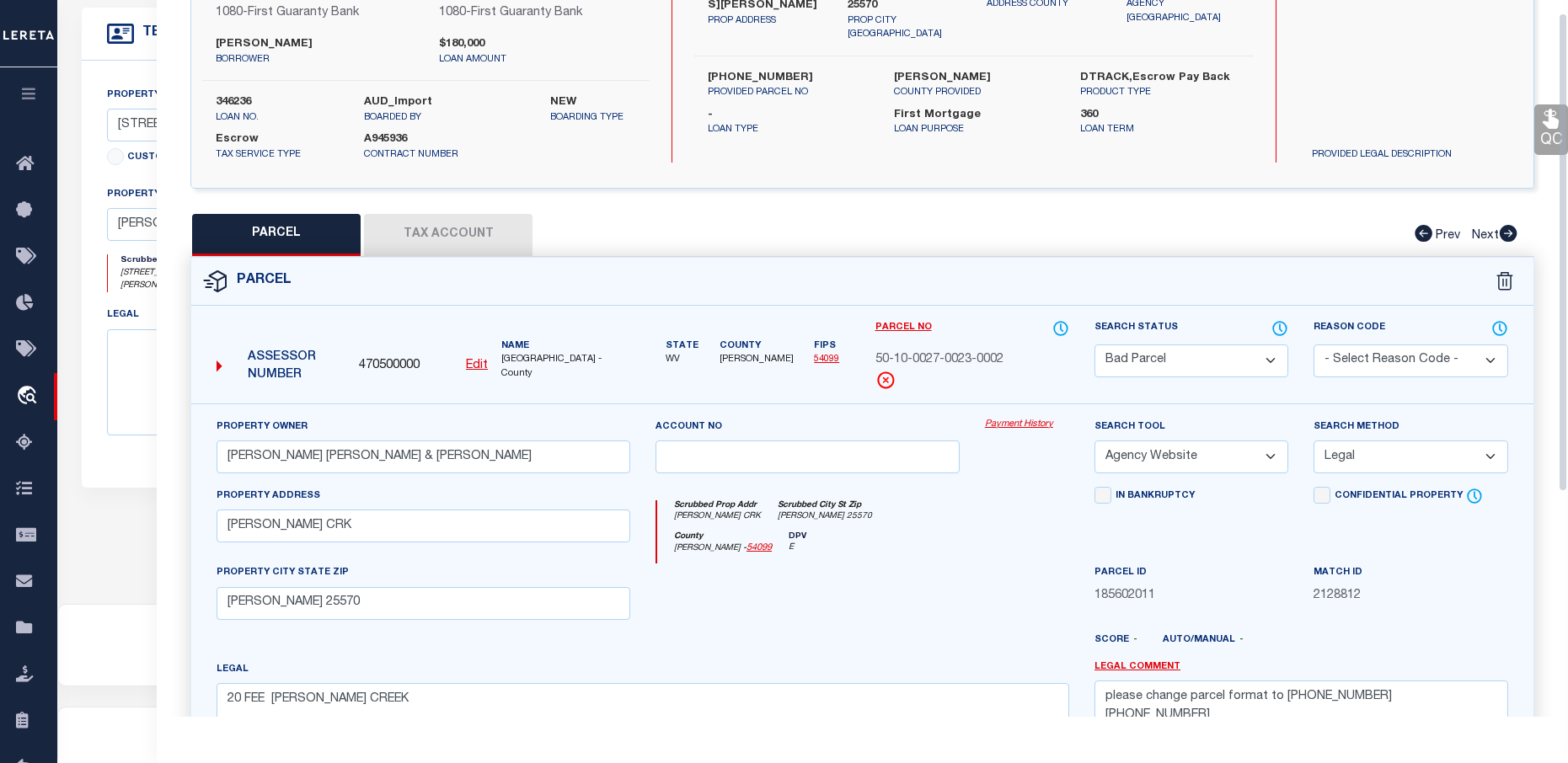
scroll to position [17, 0]
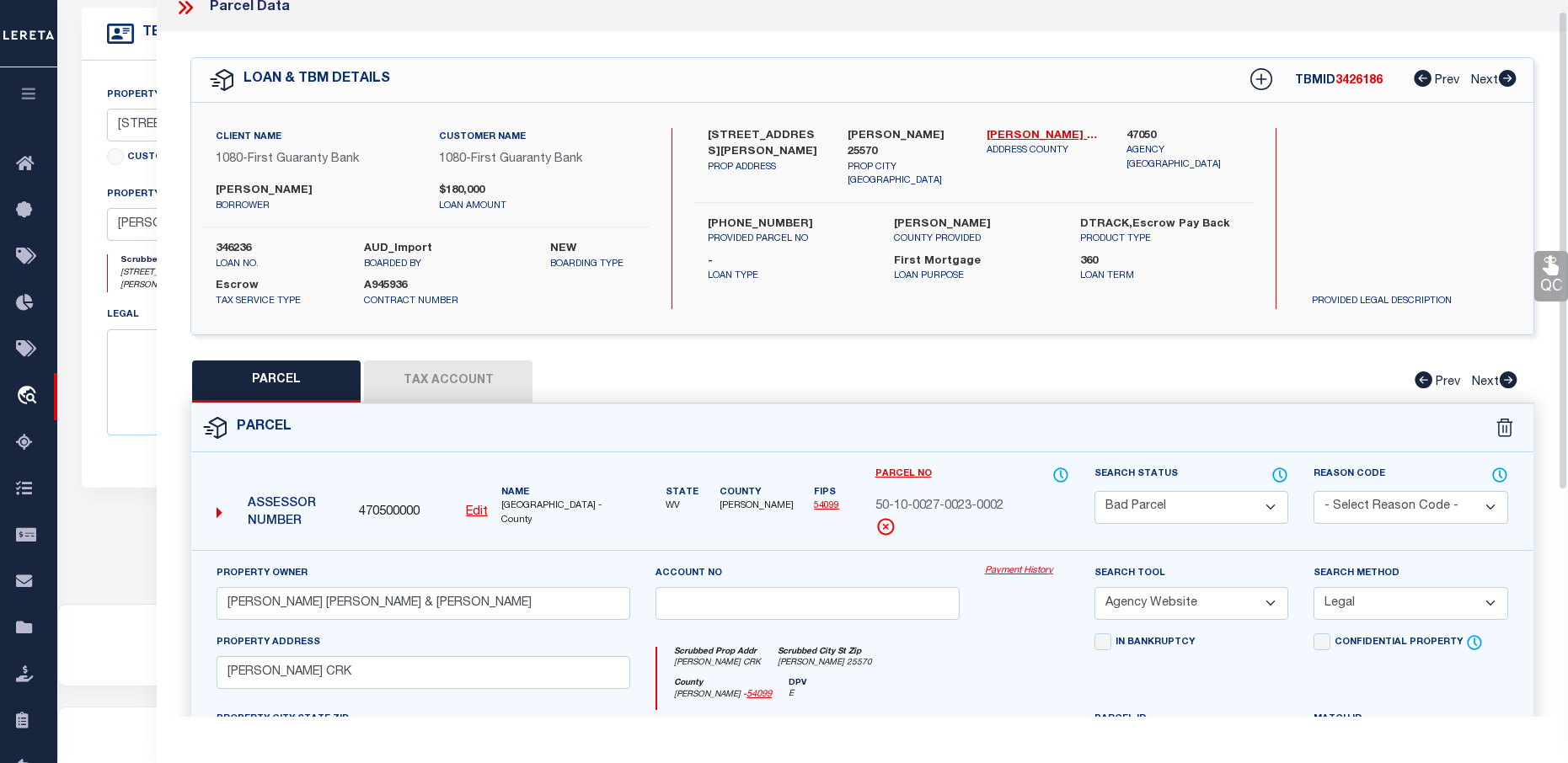
click at [436, 369] on button "Tax Account" at bounding box center [447, 381] width 168 height 42
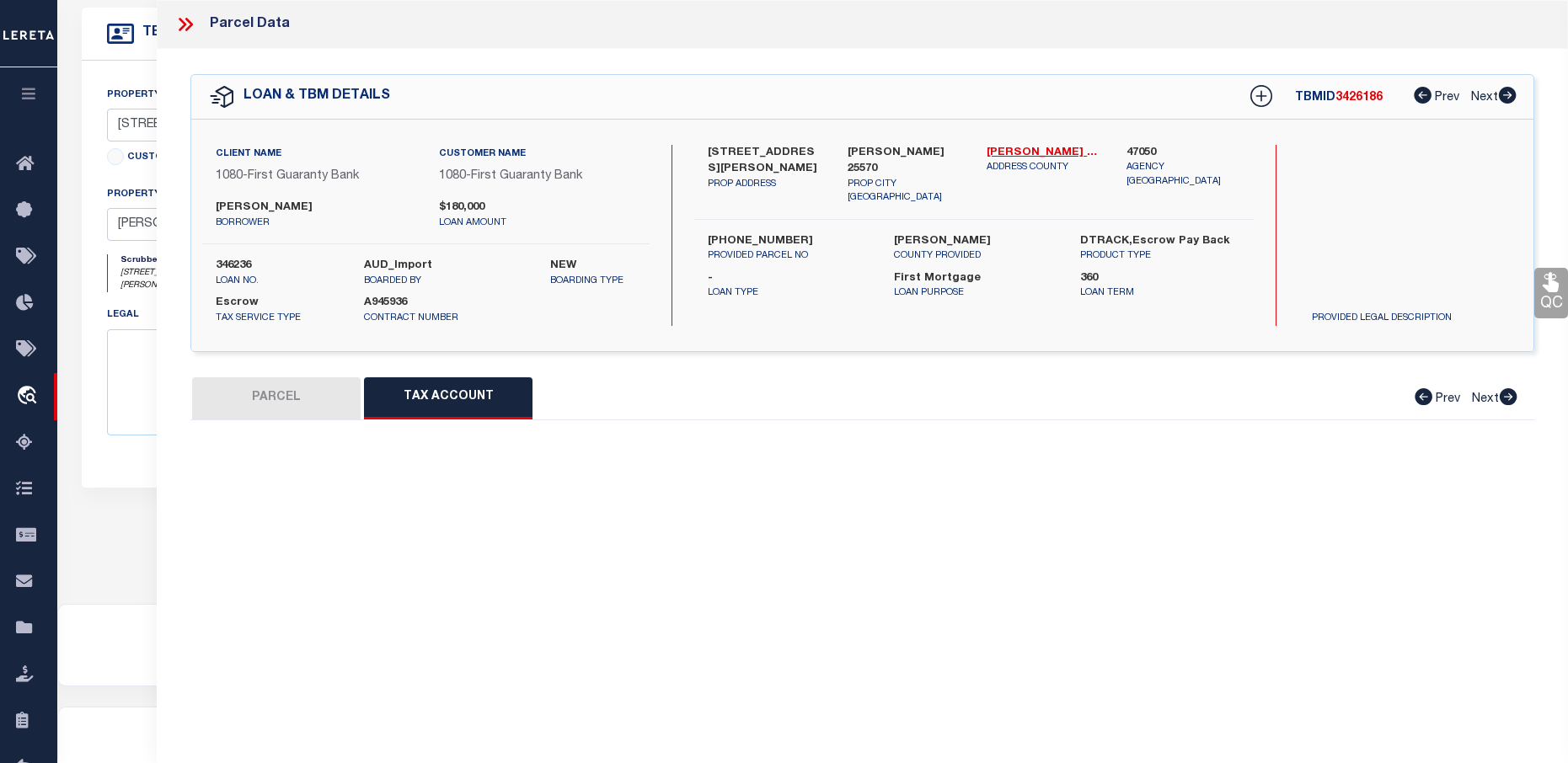
scroll to position [0, 0]
select select "100"
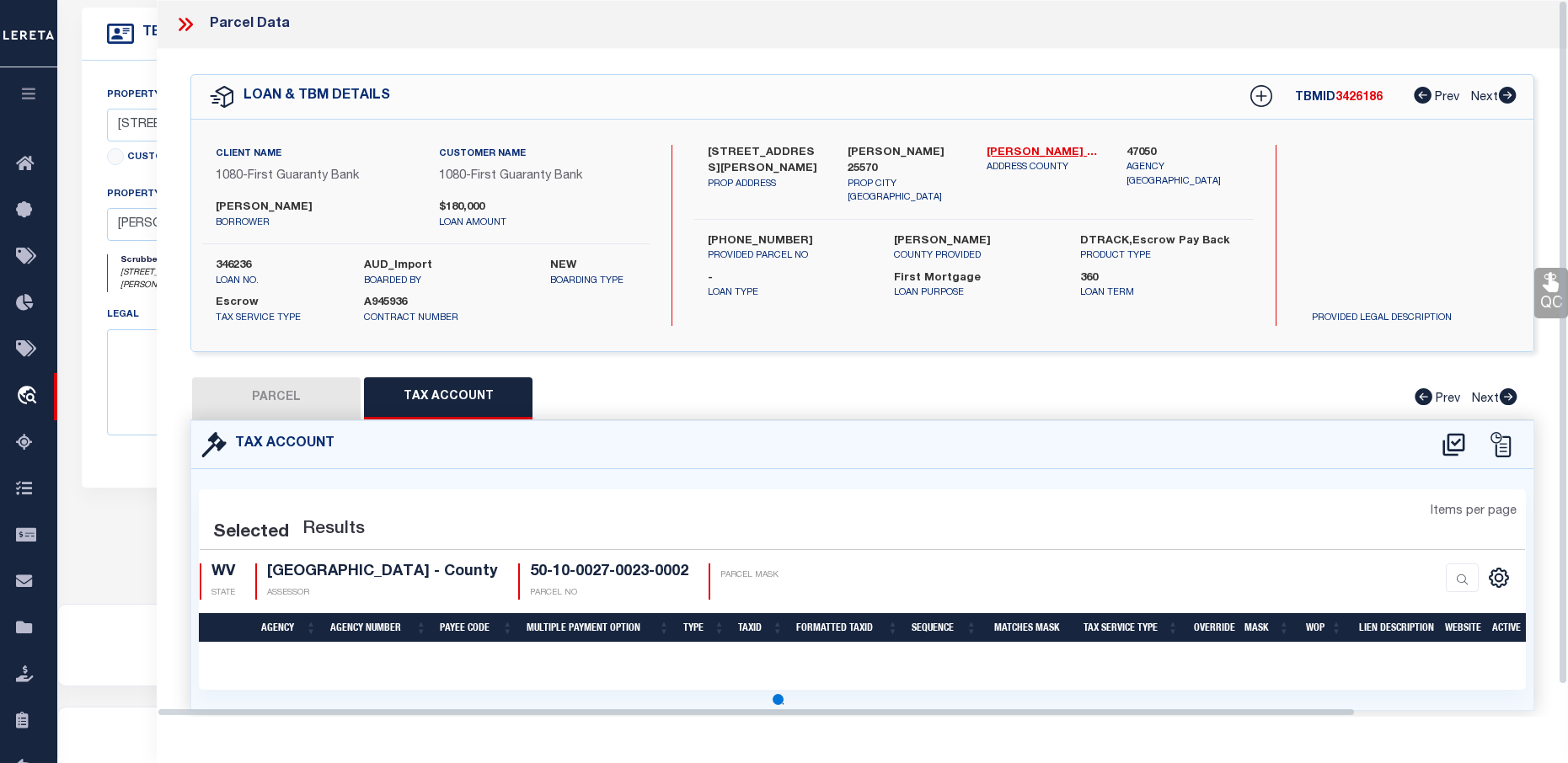
select select "100"
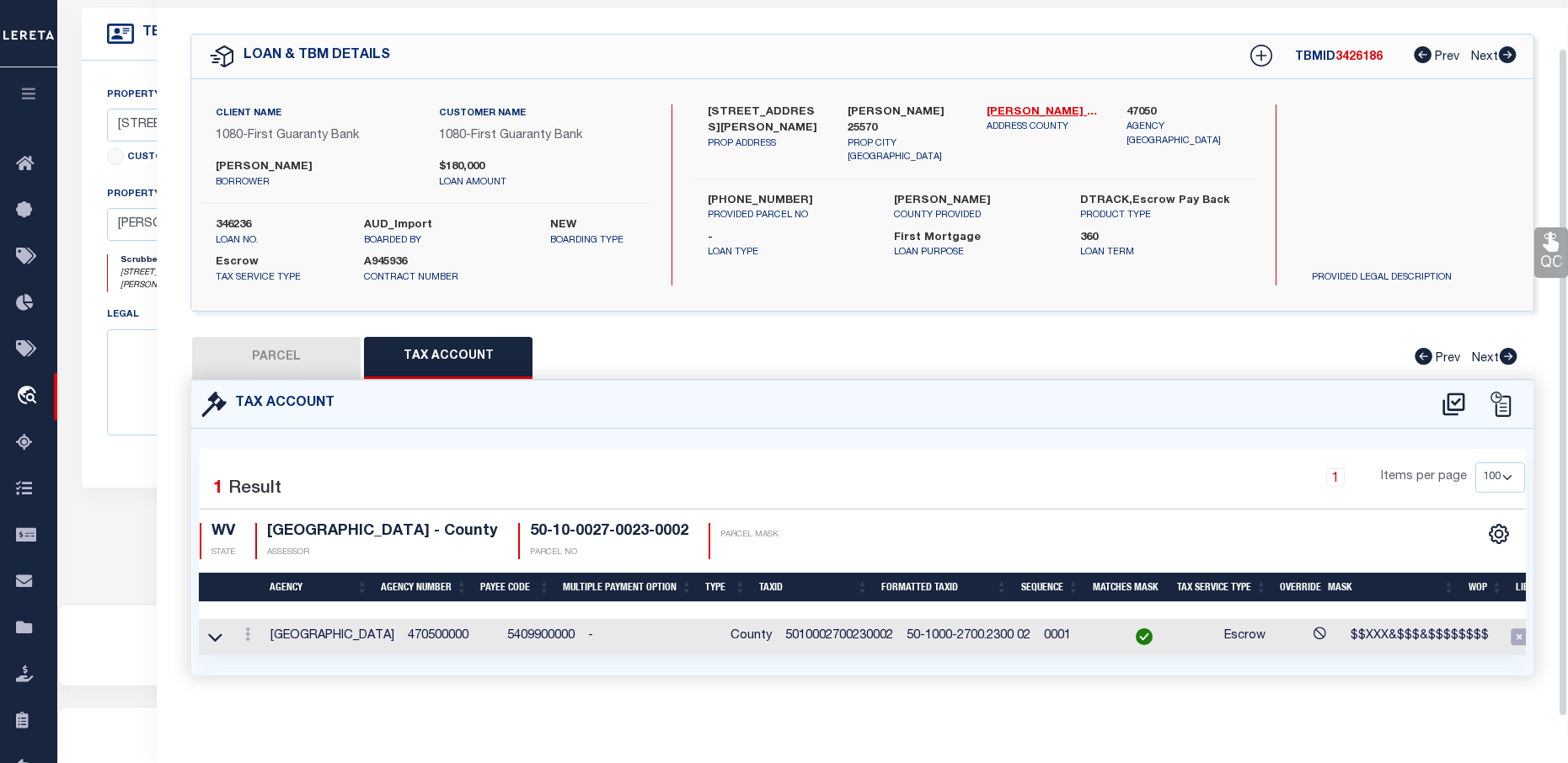
scroll to position [51, 0]
click at [318, 352] on button "PARCEL" at bounding box center [276, 358] width 168 height 42
select select "AS"
select select
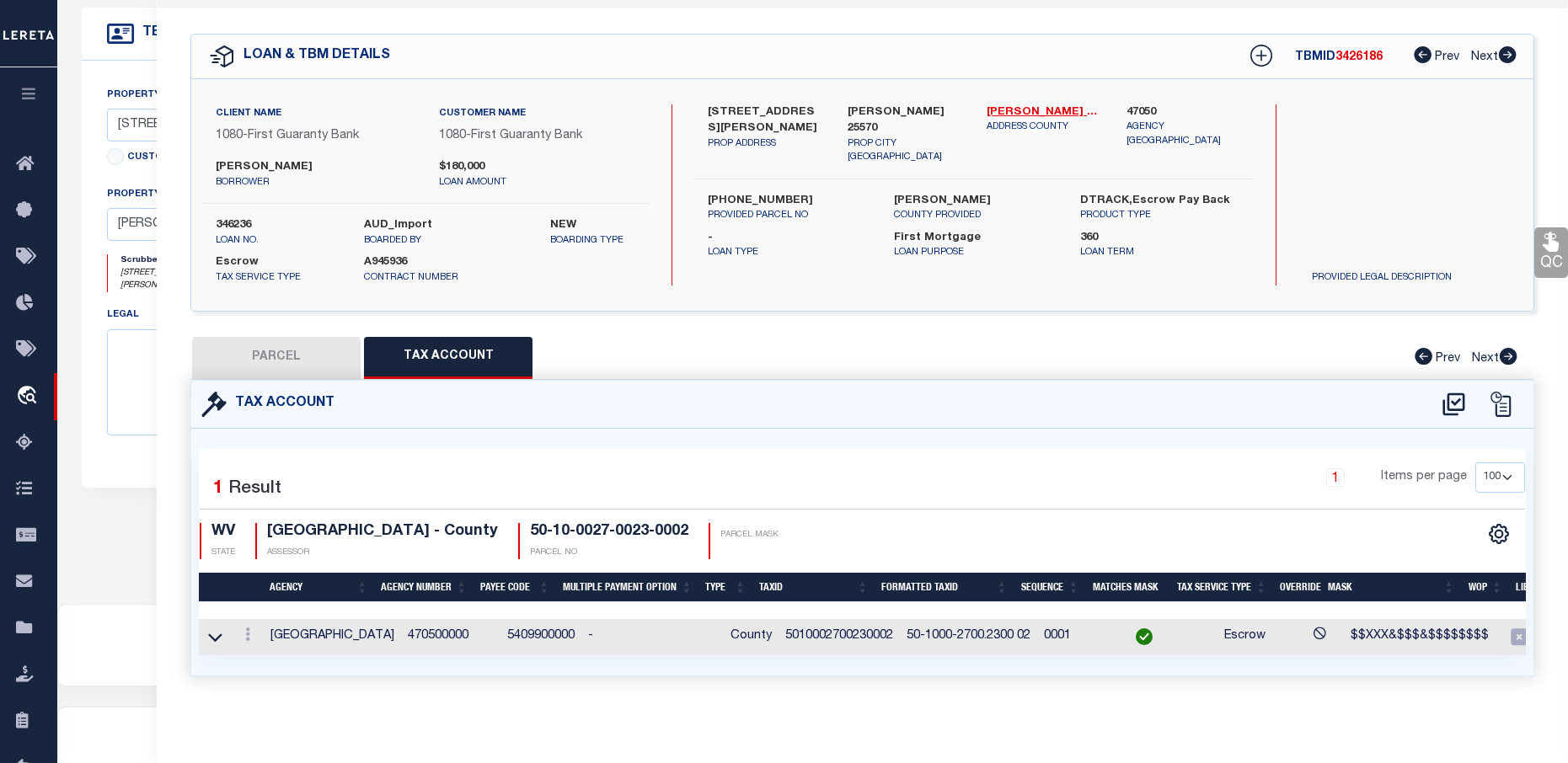
checkbox input "false"
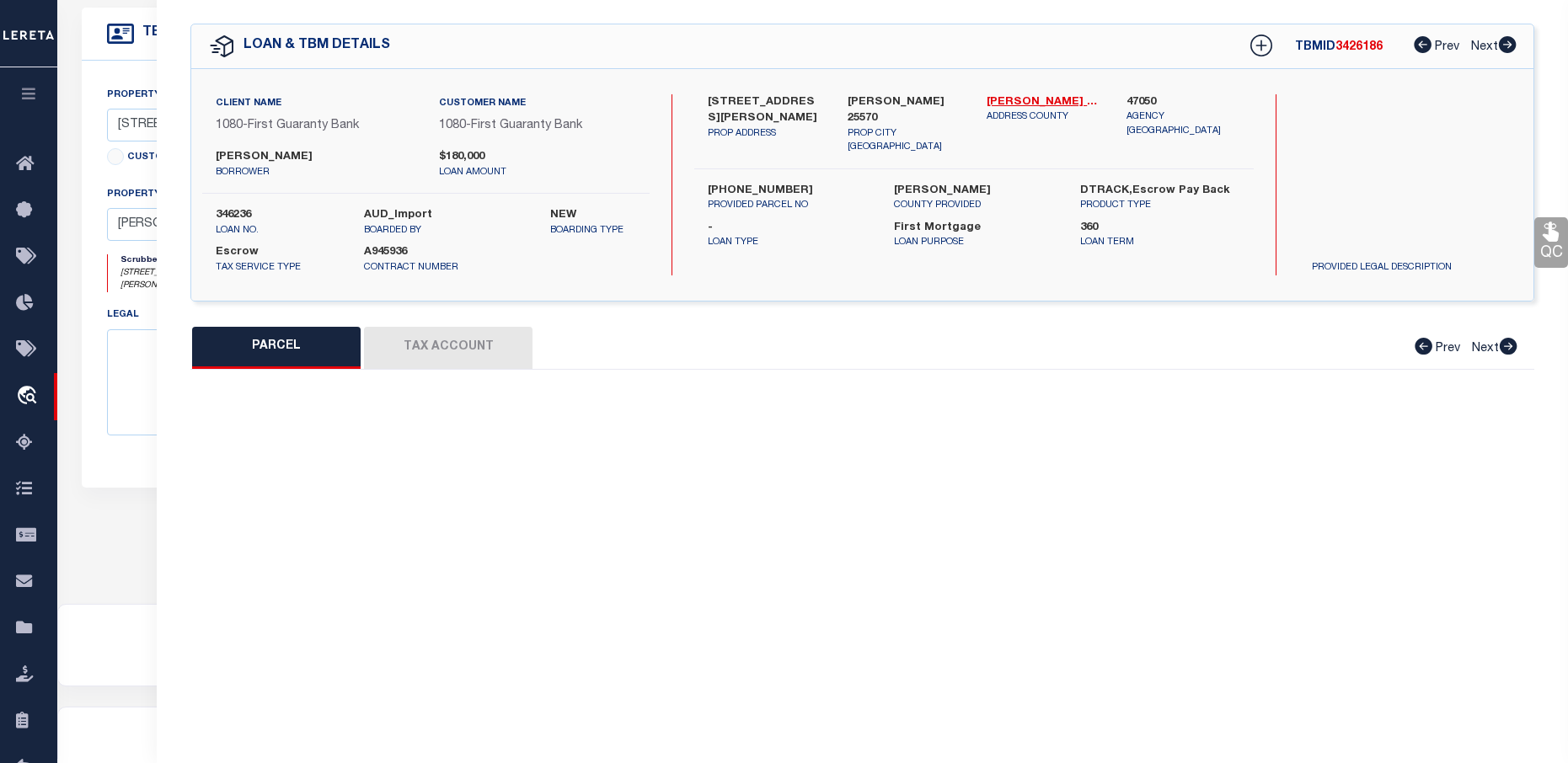
select select "BP"
type input "SANSOM GLEN ERIC & SUSAN"
select select "AGW"
select select "LEG"
type input "WILSON CRK"
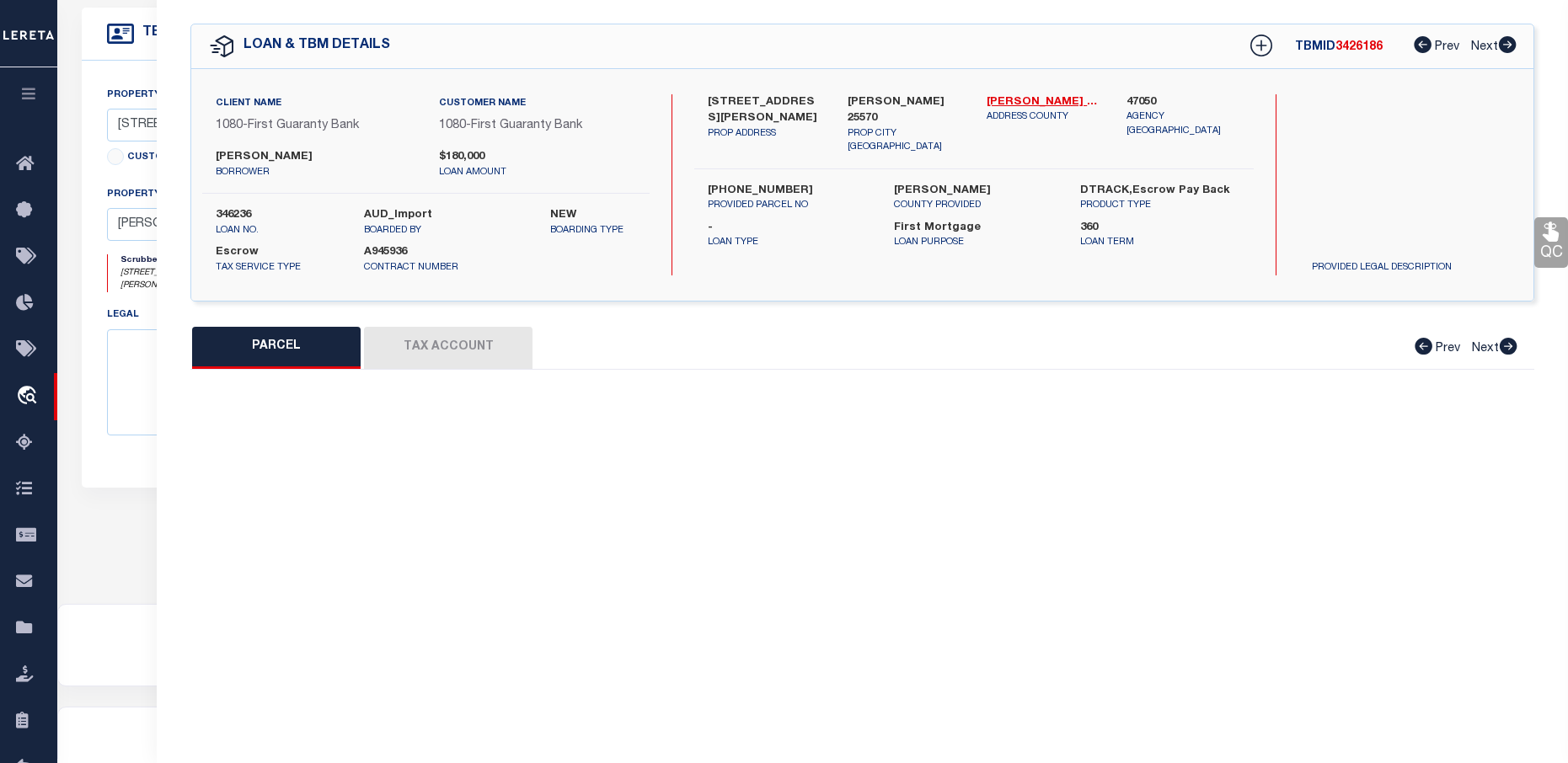
type input "WAYNE WV 25570"
type textarea "20 FEE WILSON CREEK"
type textarea "please change parcel format to 10-0027-0023 0002 0000 LER does not use the coun…"
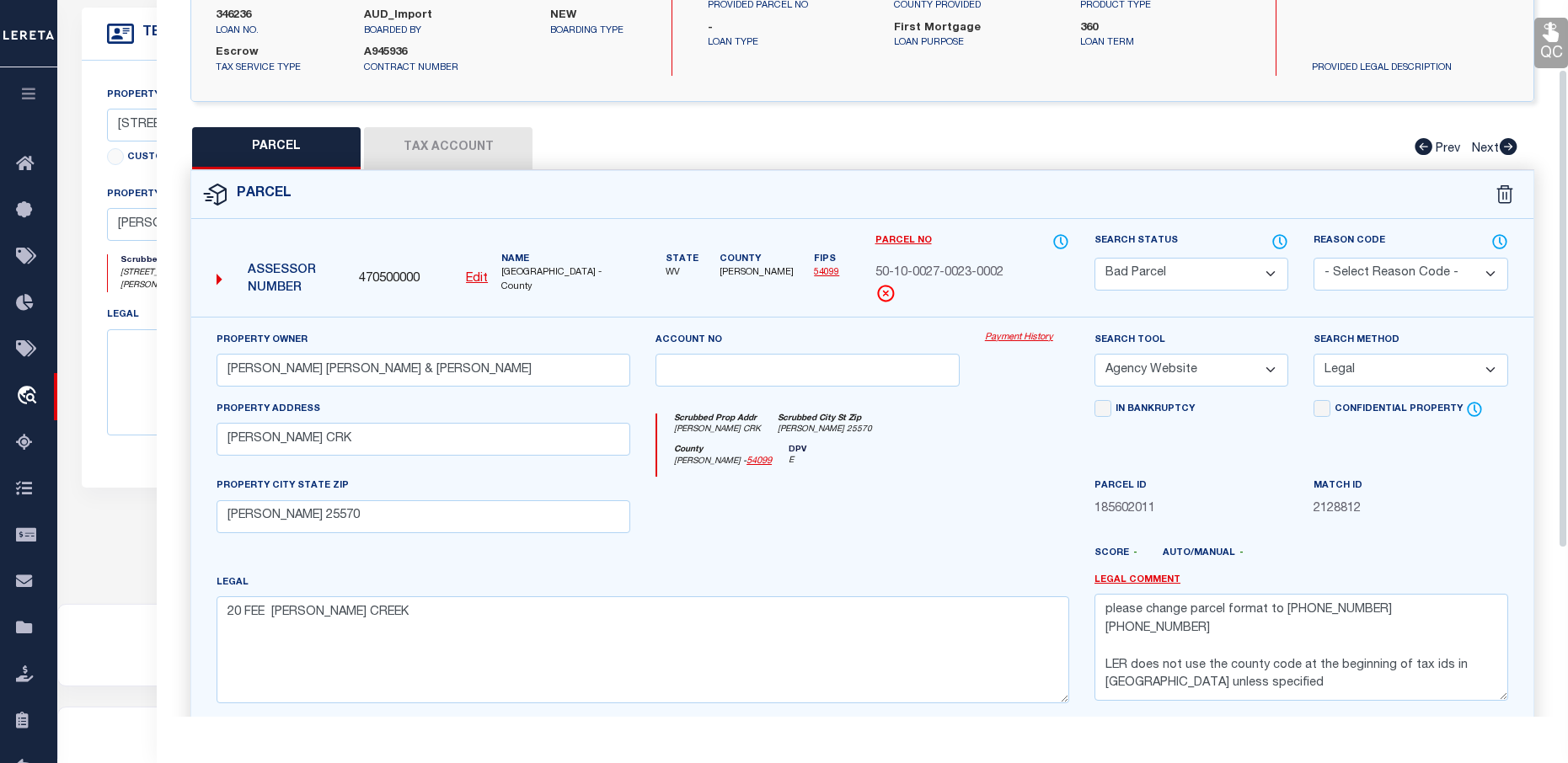
scroll to position [101, 0]
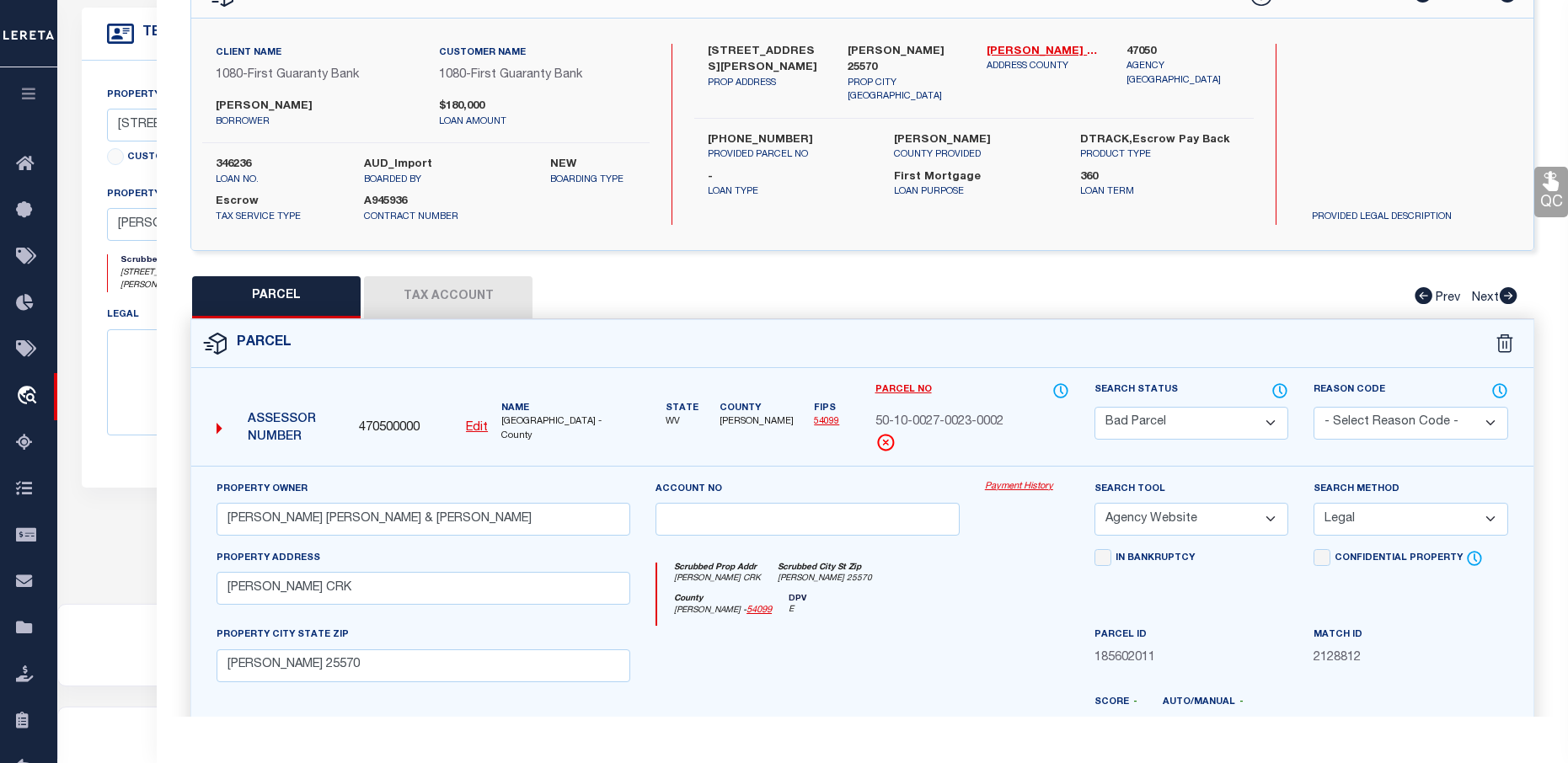
click at [463, 297] on button "Tax Account" at bounding box center [447, 296] width 168 height 42
select select "100"
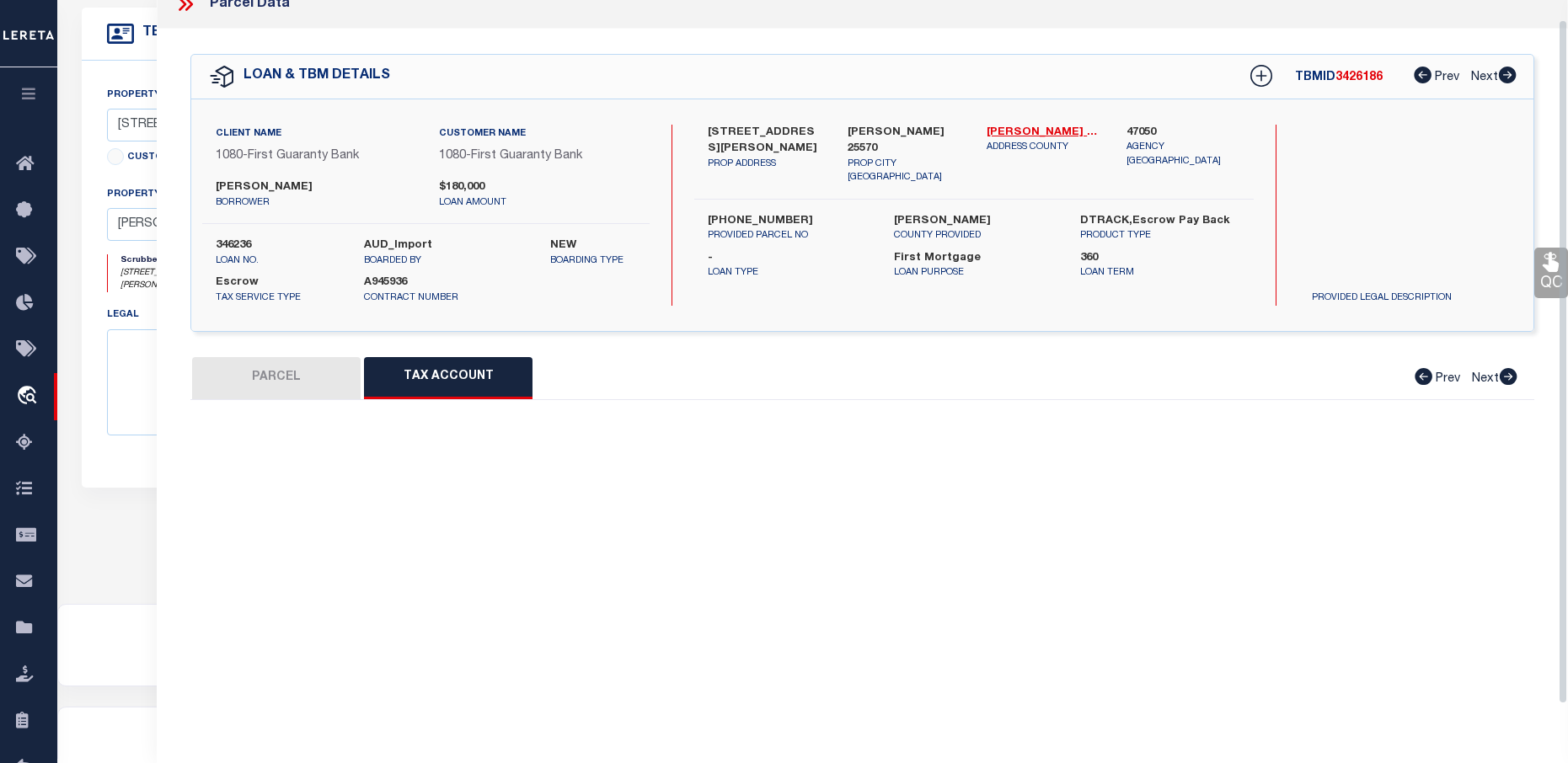
scroll to position [51, 0]
select select "100"
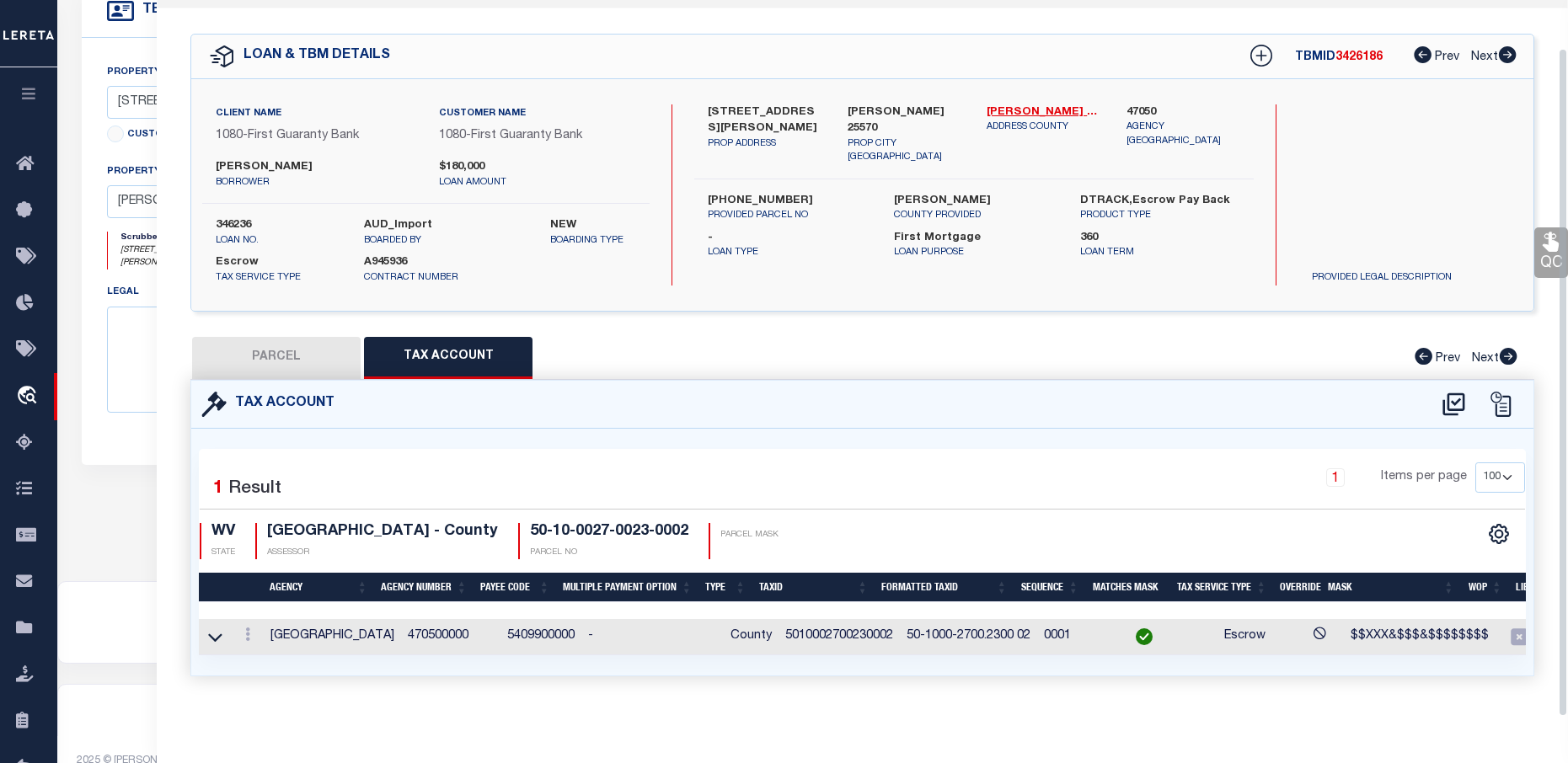
scroll to position [525, 0]
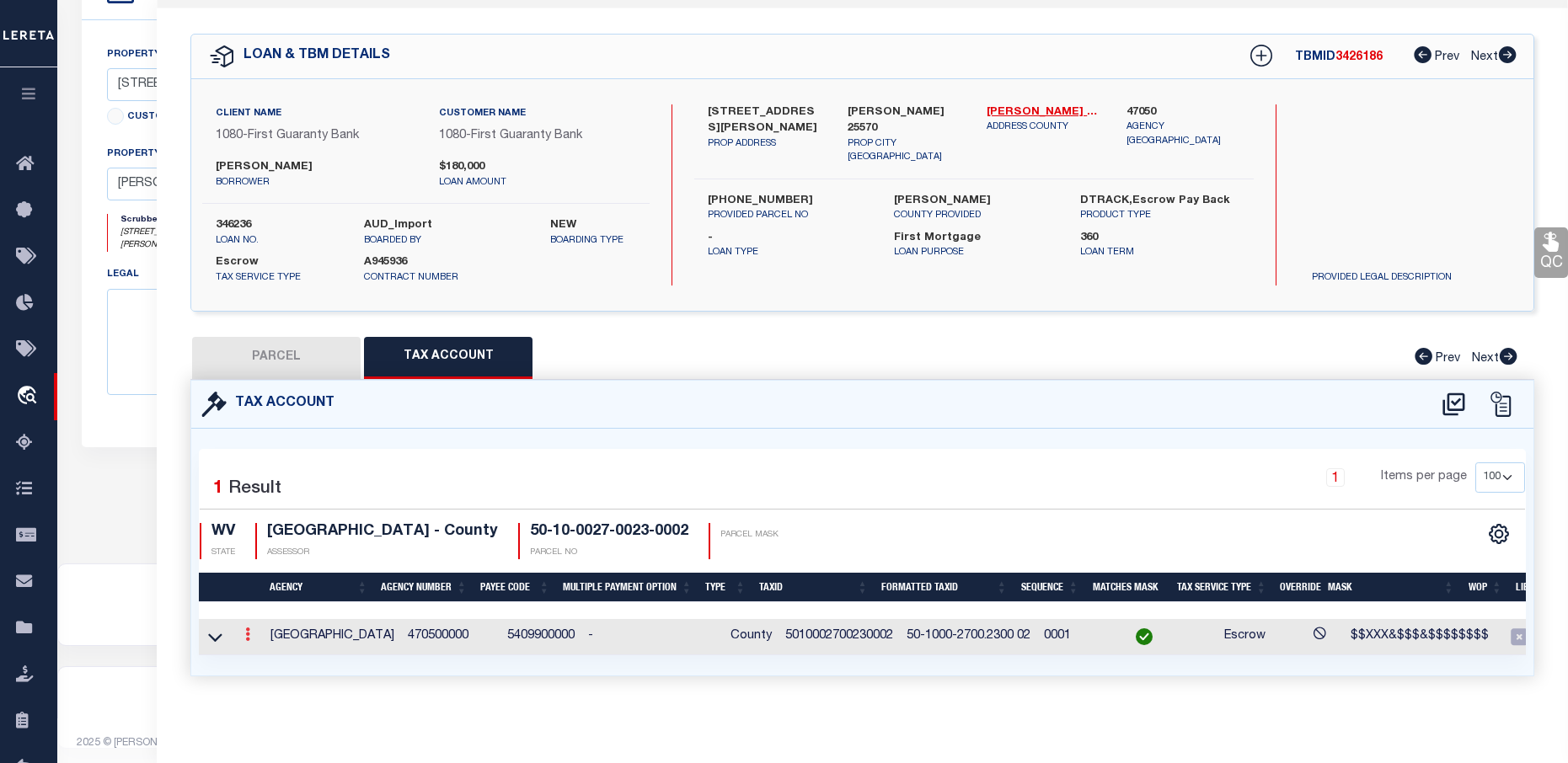
click at [248, 628] on icon at bounding box center [247, 635] width 5 height 14
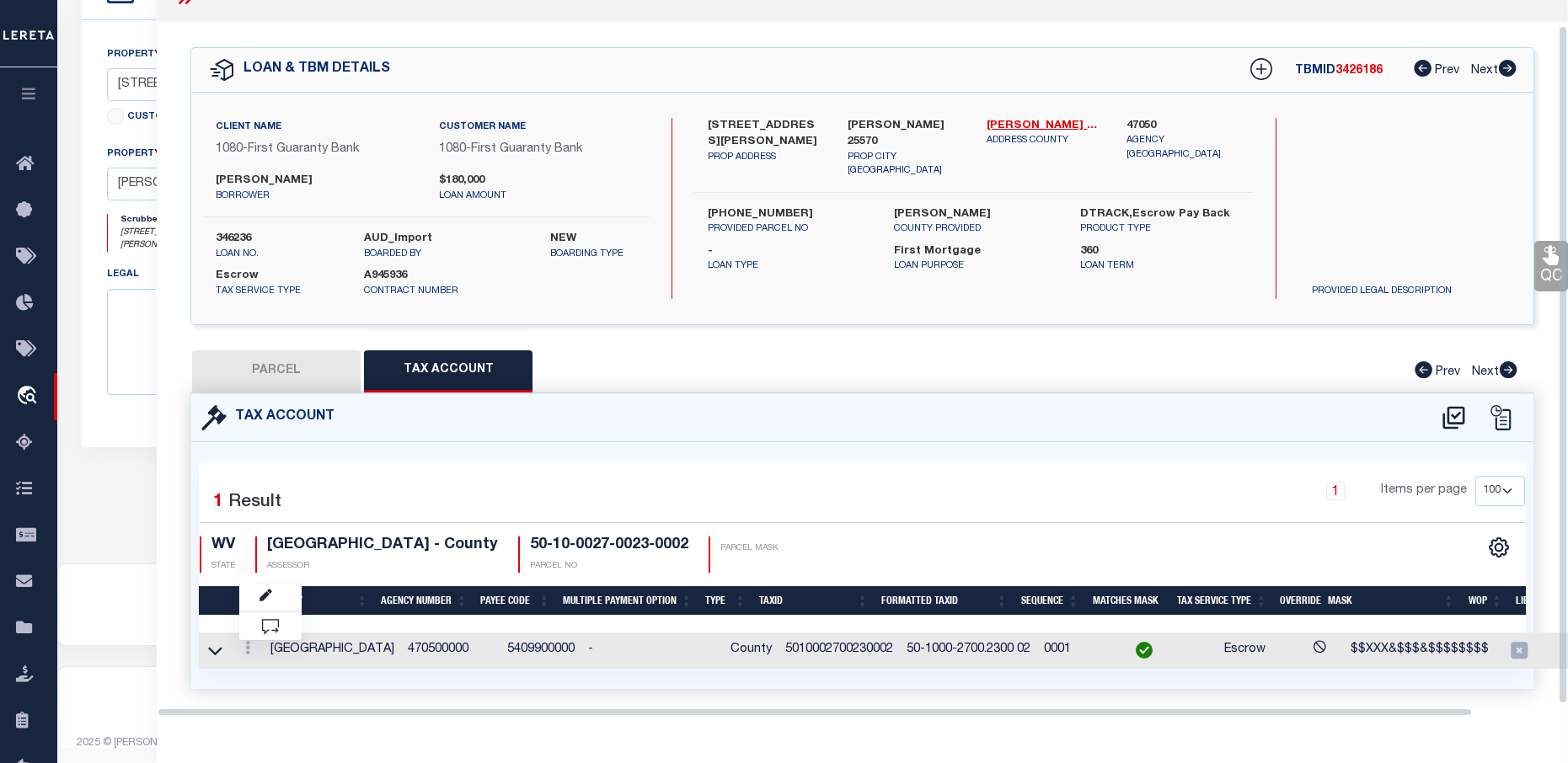
click at [305, 358] on button "PARCEL" at bounding box center [276, 371] width 168 height 42
select select "AS"
select select
checkbox input "false"
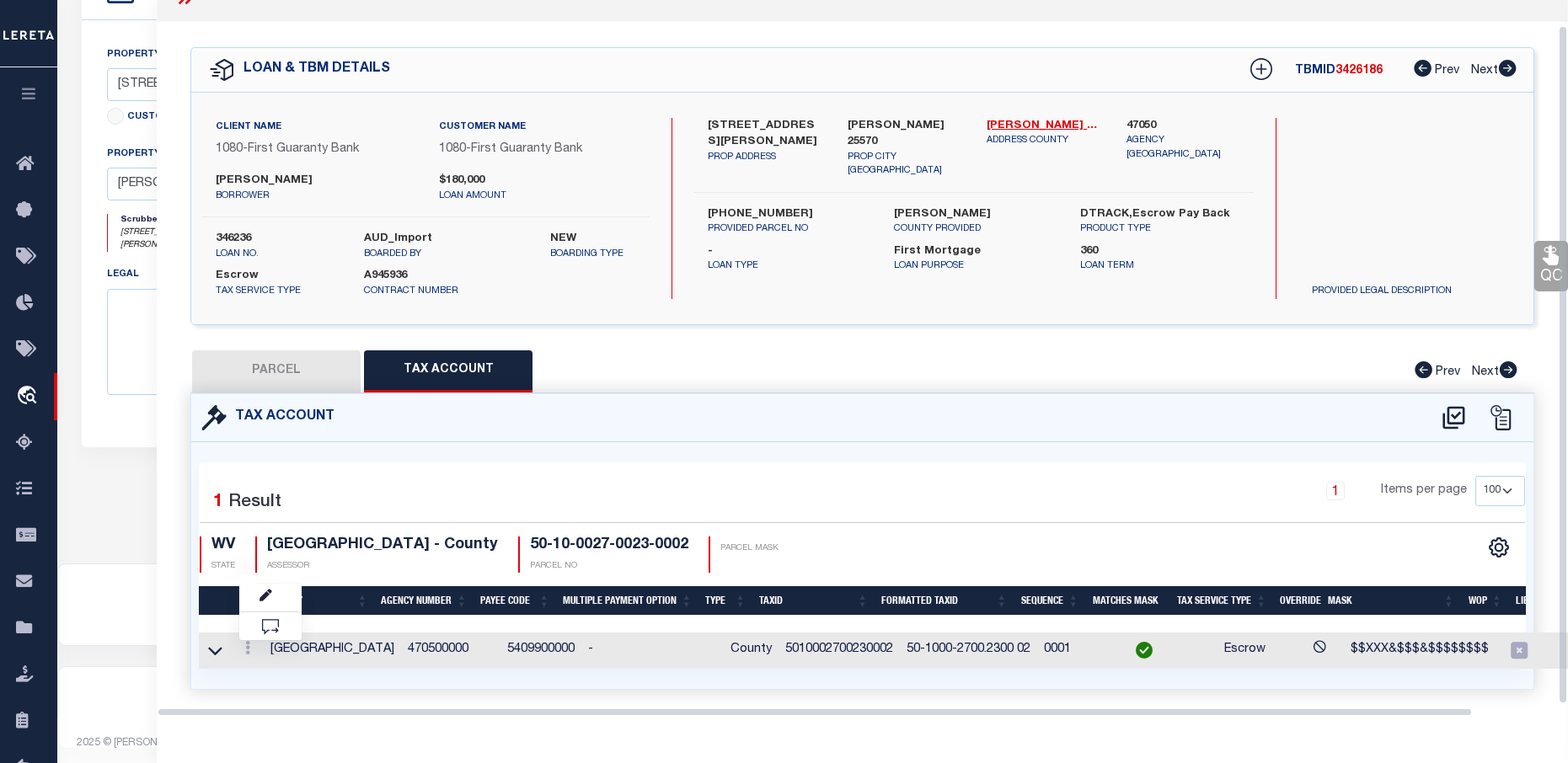
checkbox input "false"
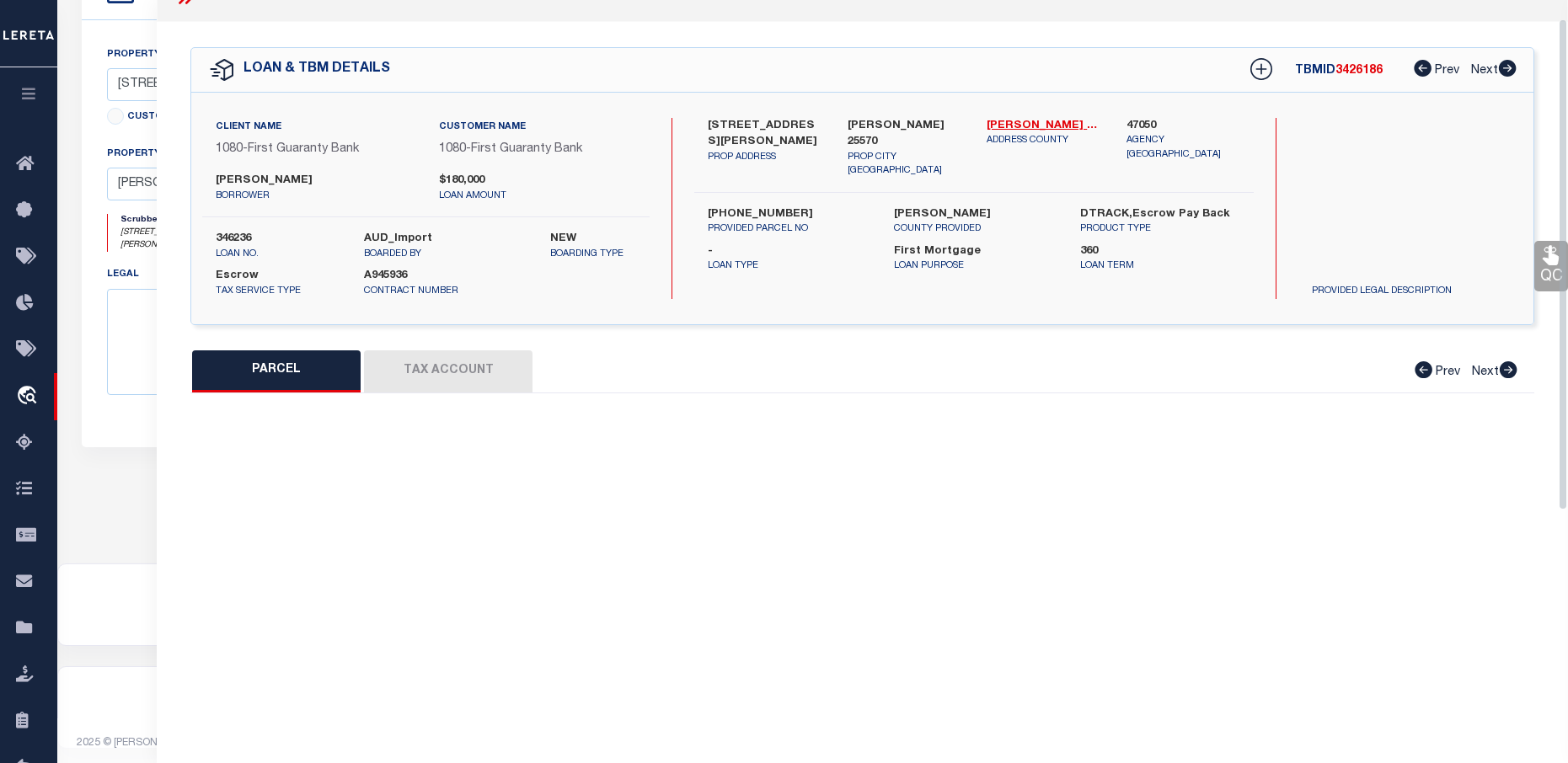
select select "BP"
type input "SANSOM GLEN ERIC & SUSAN"
select select "AGW"
select select "LEG"
type input "WILSON CRK"
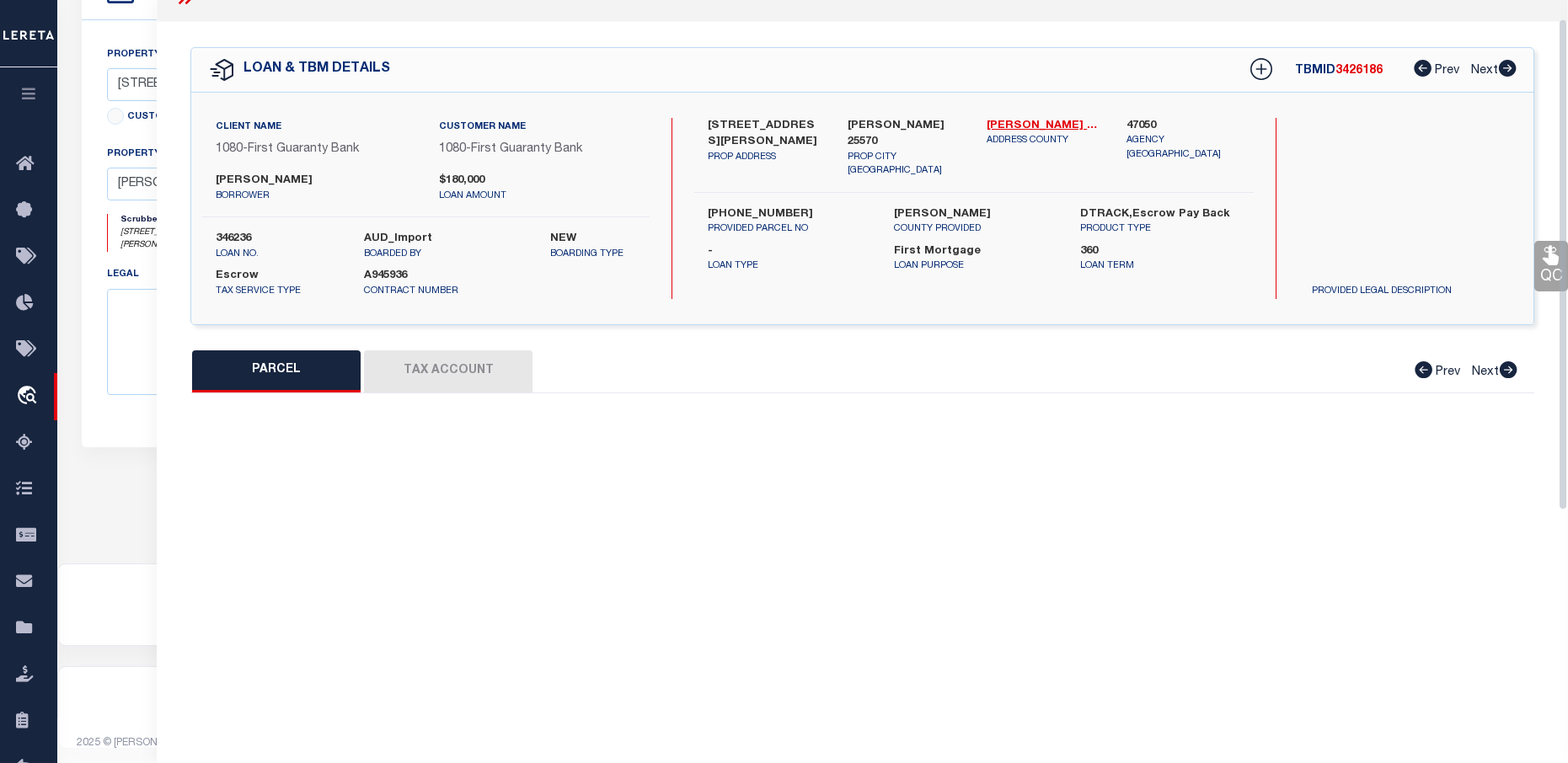
type input "WAYNE WV 25570"
type textarea "20 FEE WILSON CREEK"
type textarea "please change parcel format to 10-0027-0023 0002 0000 LER does not use the coun…"
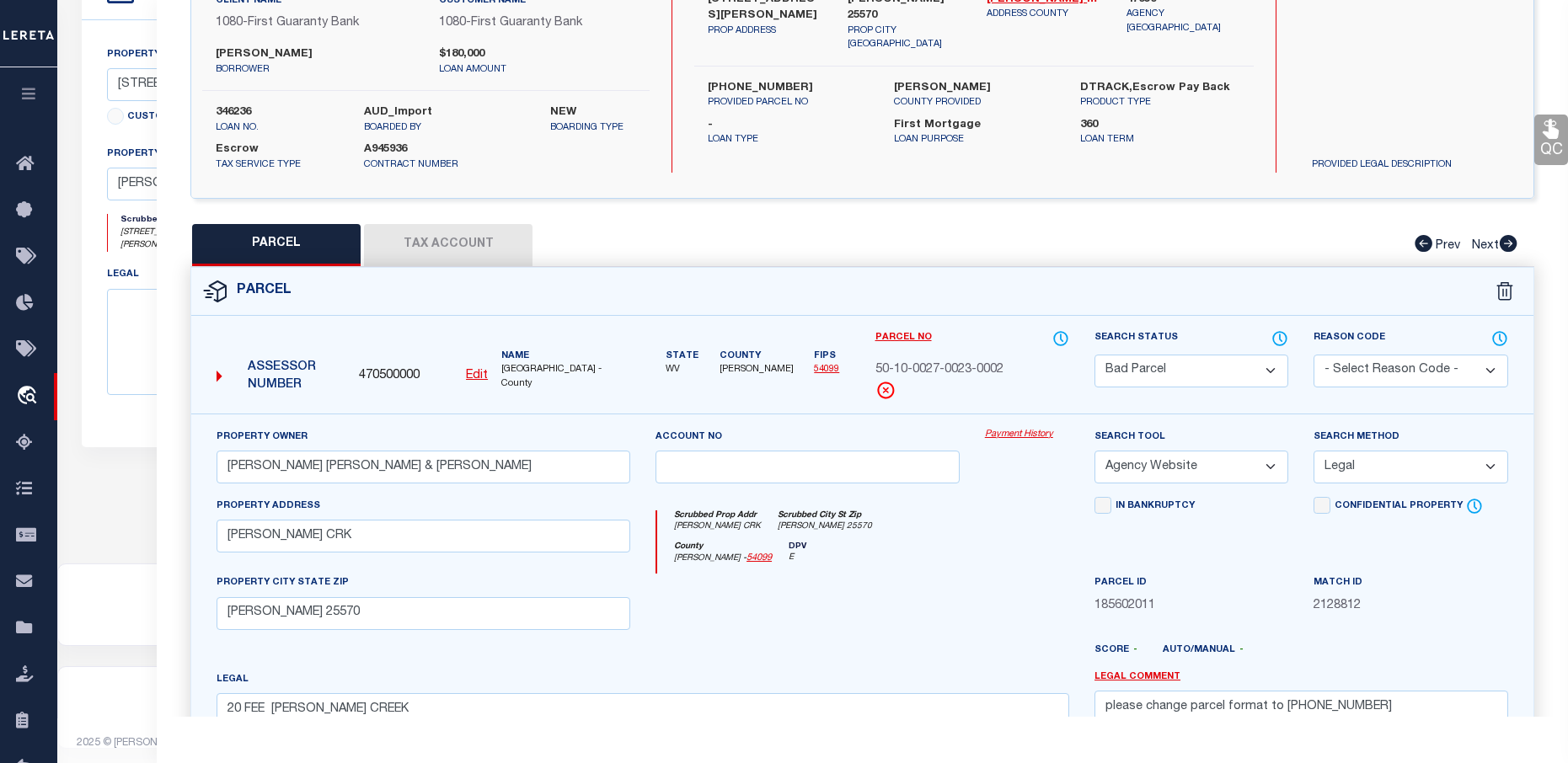
scroll to position [354, 0]
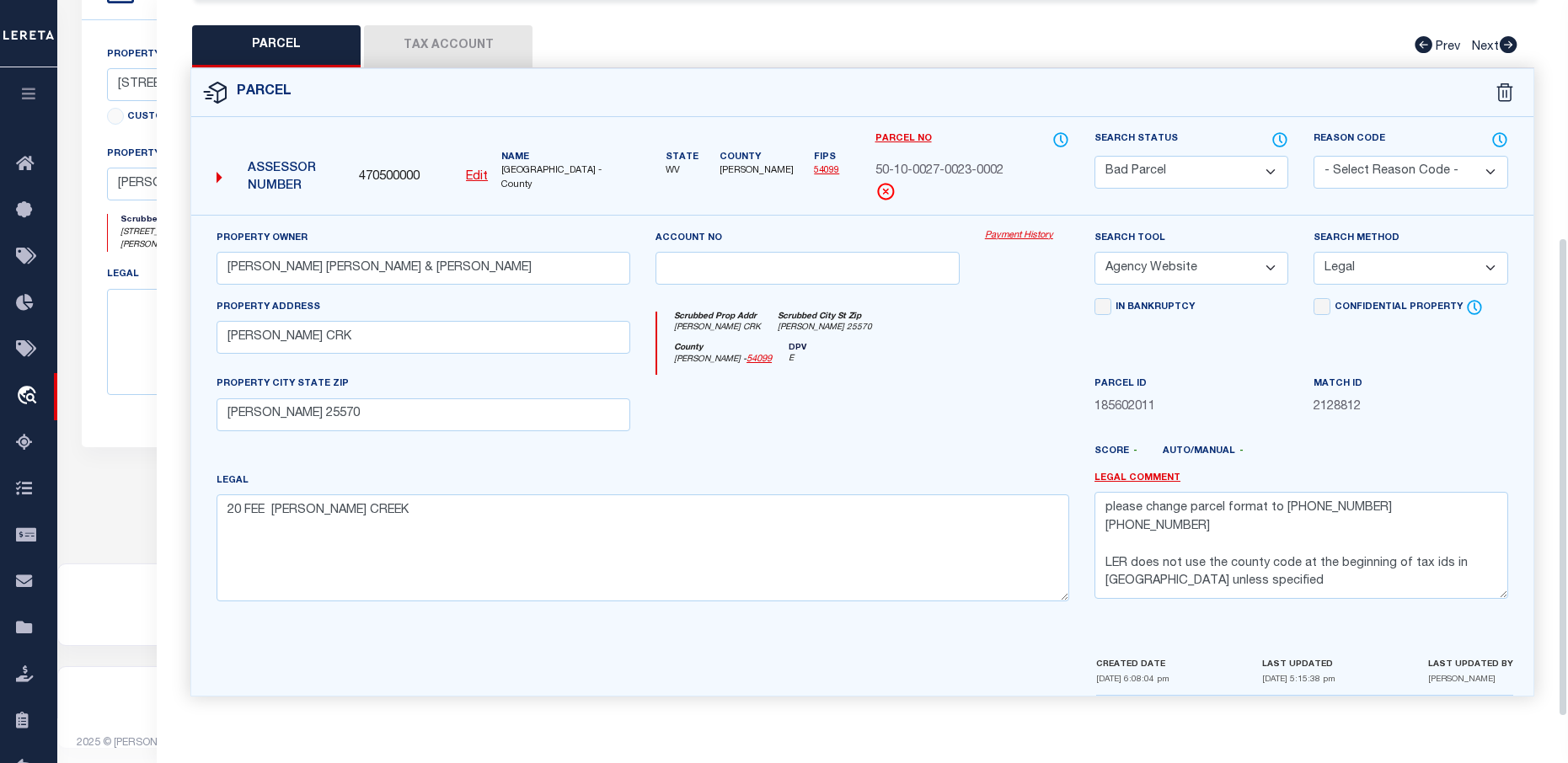
click at [470, 171] on u "Edit" at bounding box center [476, 177] width 22 height 12
type input "470500000"
type input "50-10-0027-0023-0002"
select select "BP"
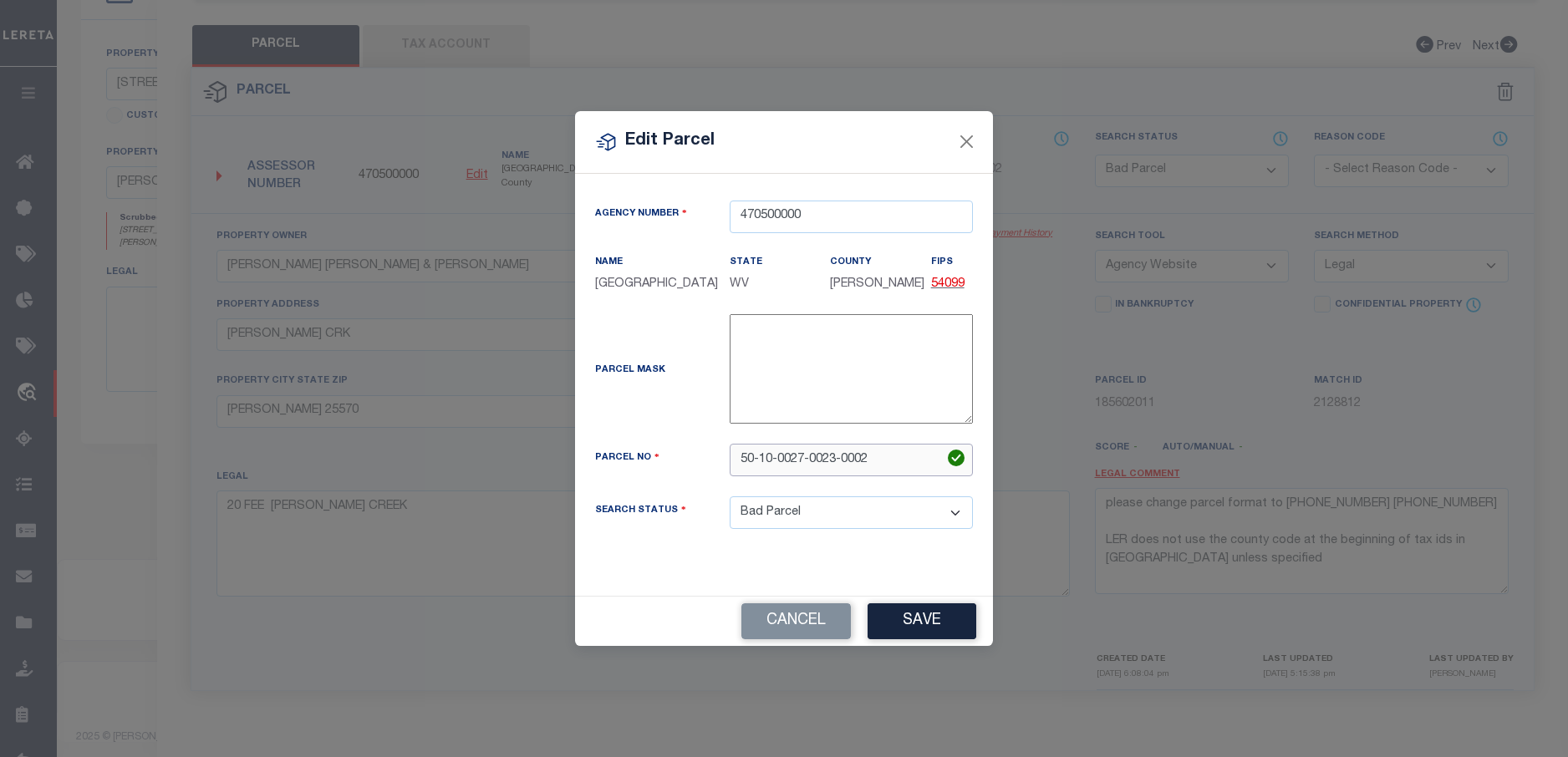
drag, startPoint x: 841, startPoint y: 461, endPoint x: 737, endPoint y: 461, distance: 104.0
click at [737, 461] on input "50-10-0027-0023-0002" at bounding box center [852, 460] width 243 height 33
drag, startPoint x: 856, startPoint y: 462, endPoint x: 707, endPoint y: 453, distance: 149.3
click at [707, 453] on div "Parcel No 10 27002300020000" at bounding box center [784, 460] width 403 height 33
type input "10 27002300020000"
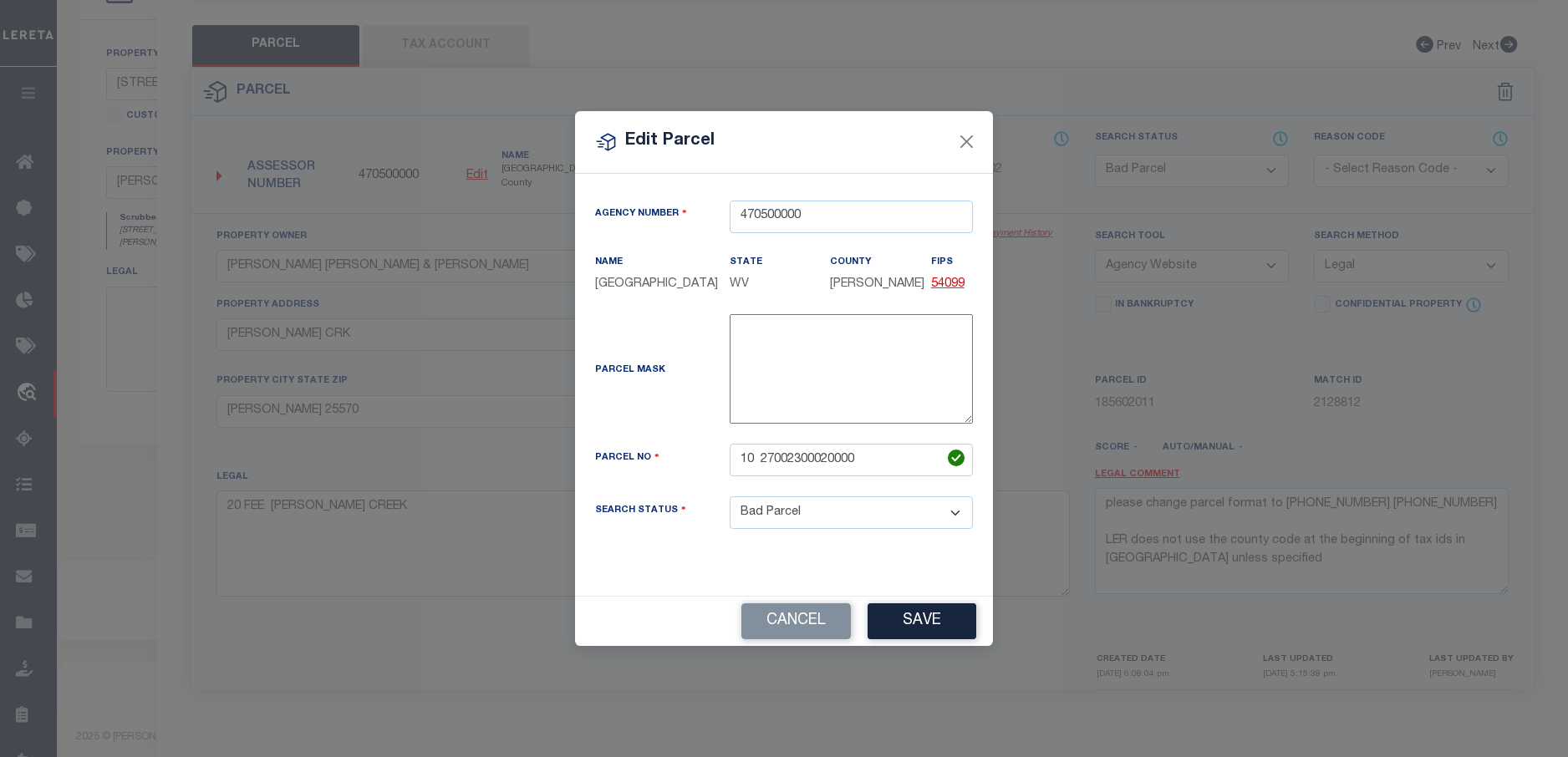
click at [933, 618] on button "Save" at bounding box center [922, 621] width 109 height 36
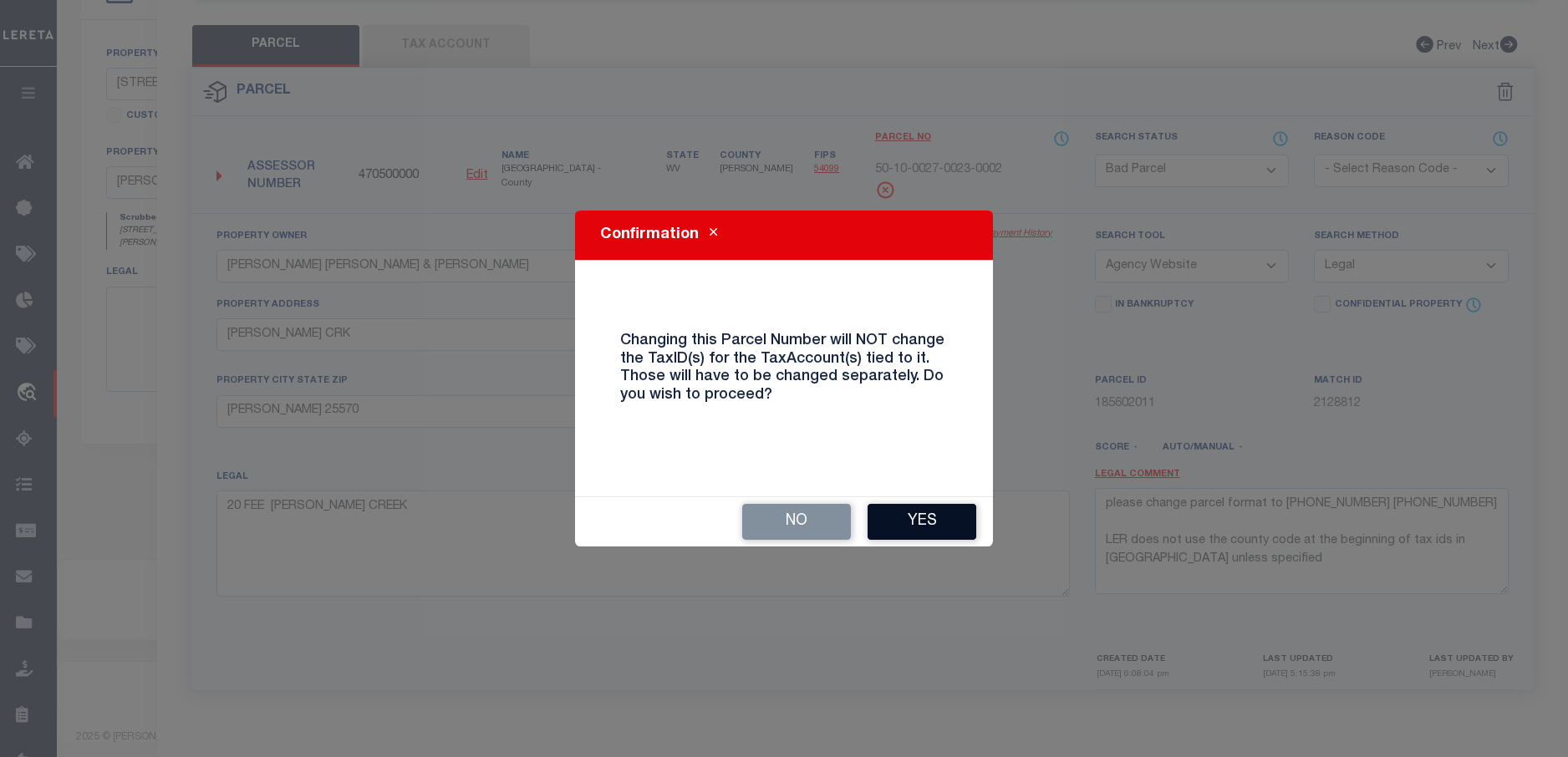
click at [892, 504] on button "Yes" at bounding box center [922, 522] width 109 height 36
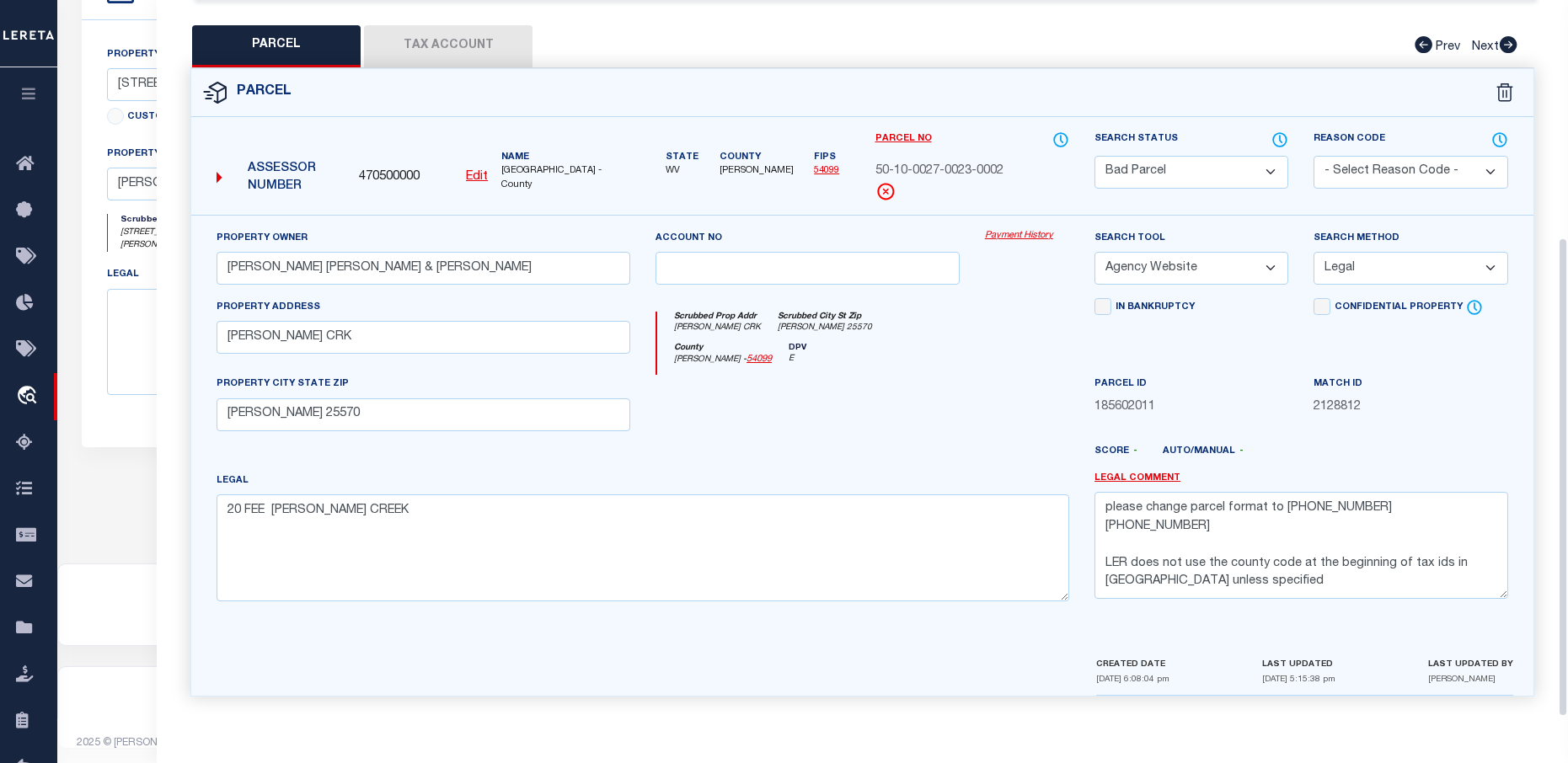
select select "BP"
select select
checkbox input "false"
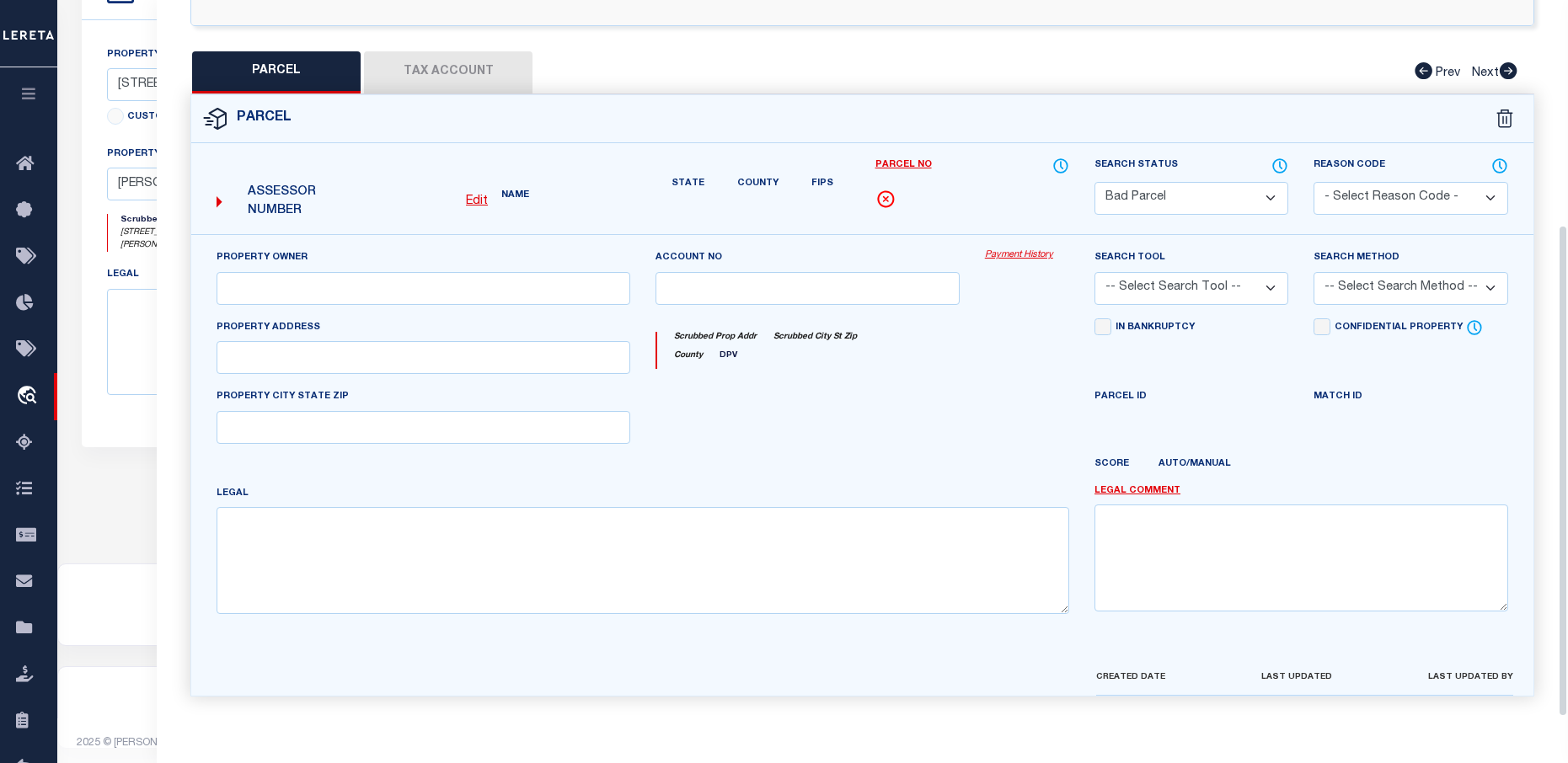
type input "SANSOM GLEN ERIC & SUSAN"
select select "AGW"
select select "LEG"
type input "WILSON CRK"
type input "WAYNE WV 25570"
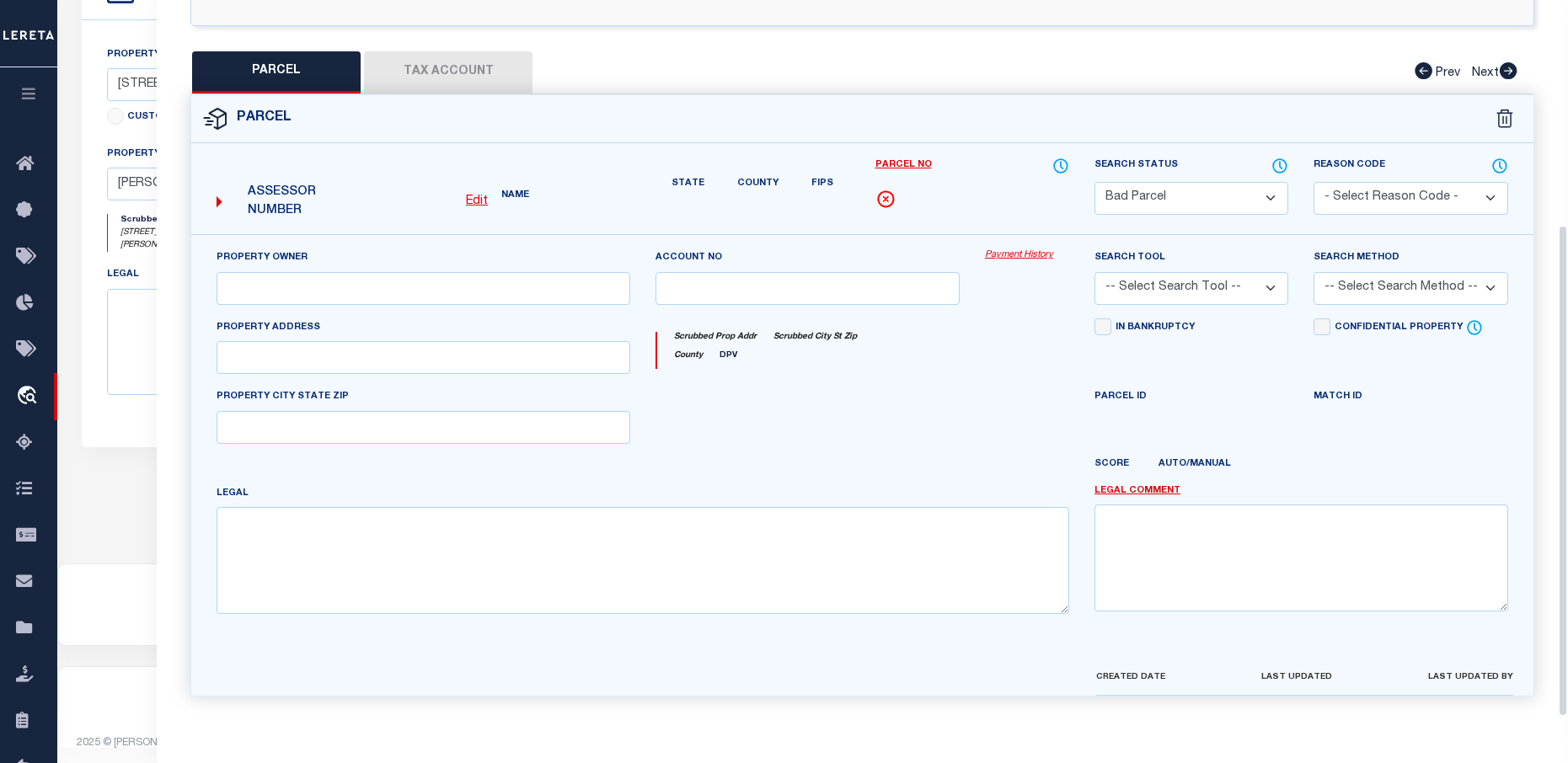
type textarea "20 FEE WILSON CREEK"
type textarea "please change parcel format to 10-0027-0023 0002 0000 LER does not use the coun…"
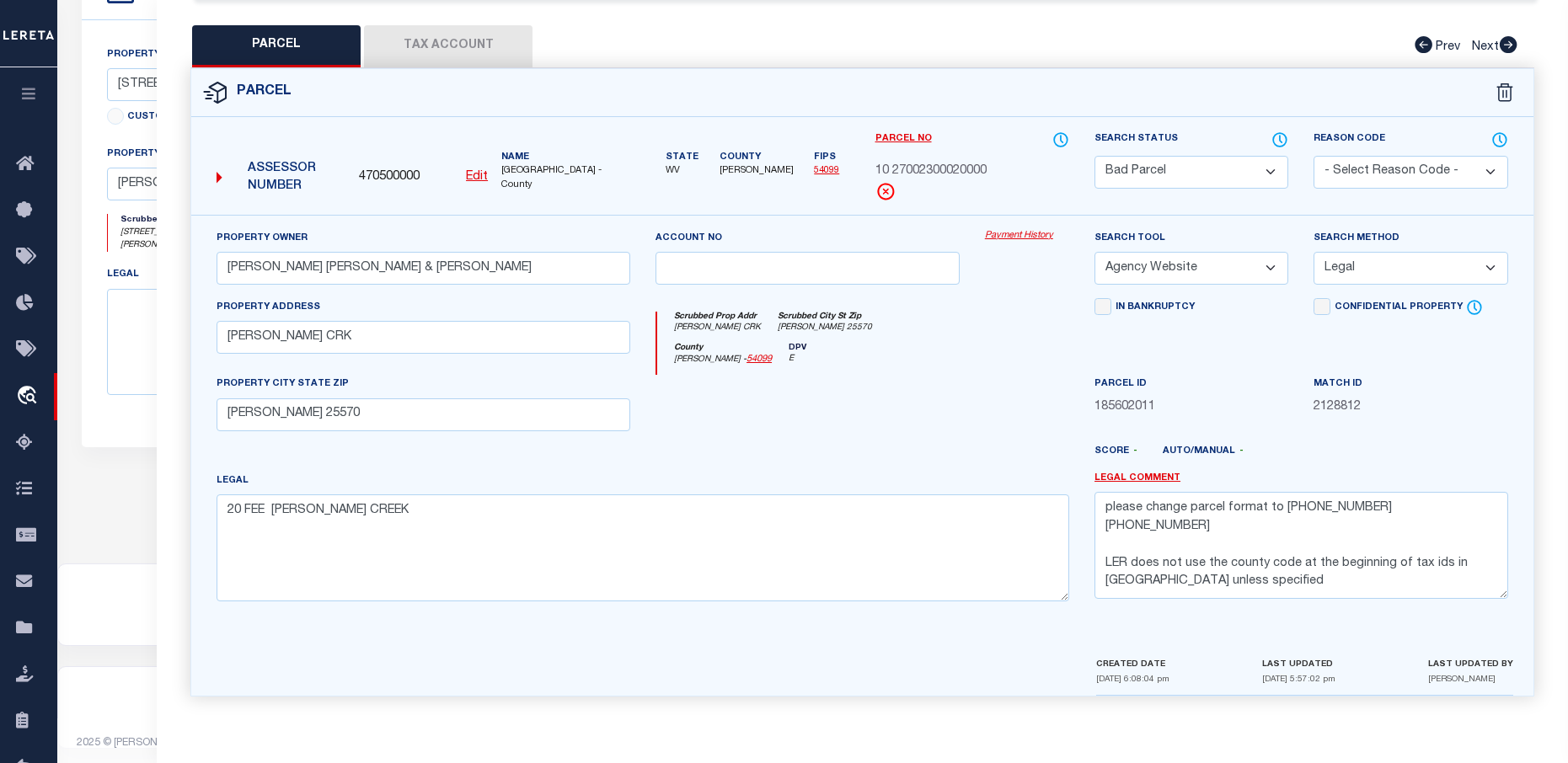
click at [446, 48] on button "Tax Account" at bounding box center [447, 46] width 168 height 42
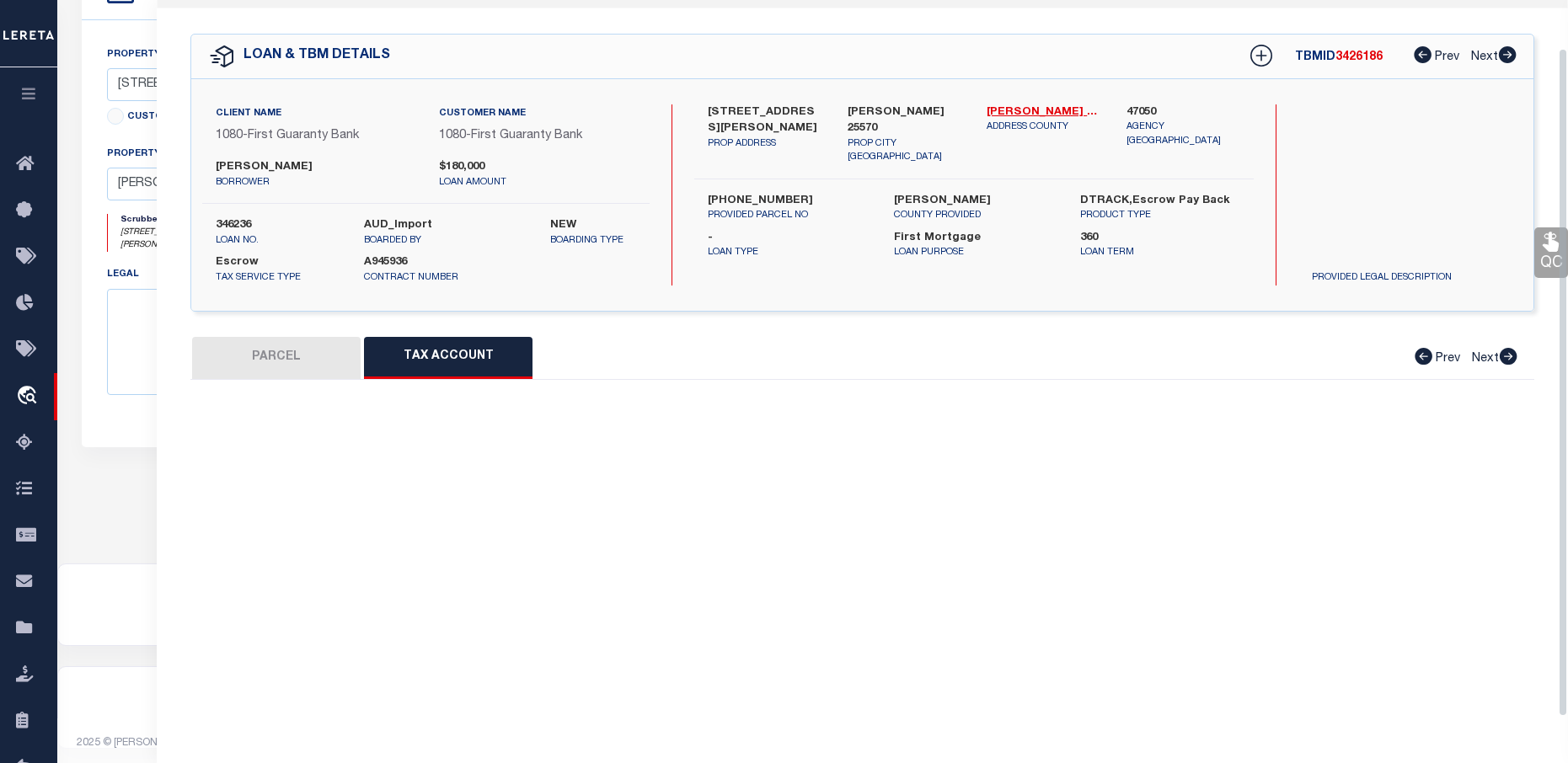
select select "100"
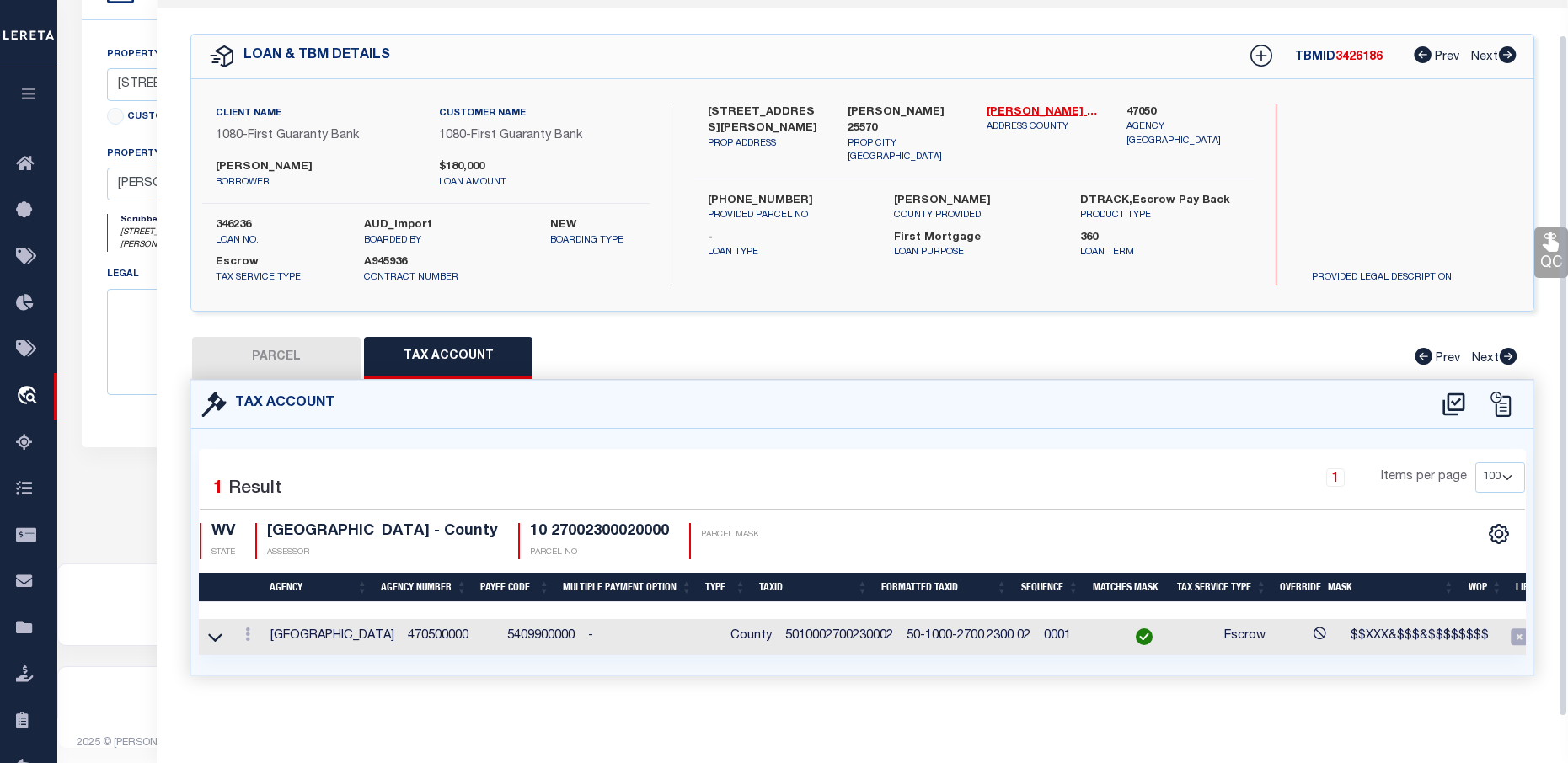
scroll to position [51, 0]
click at [257, 627] on div at bounding box center [247, 637] width 18 height 20
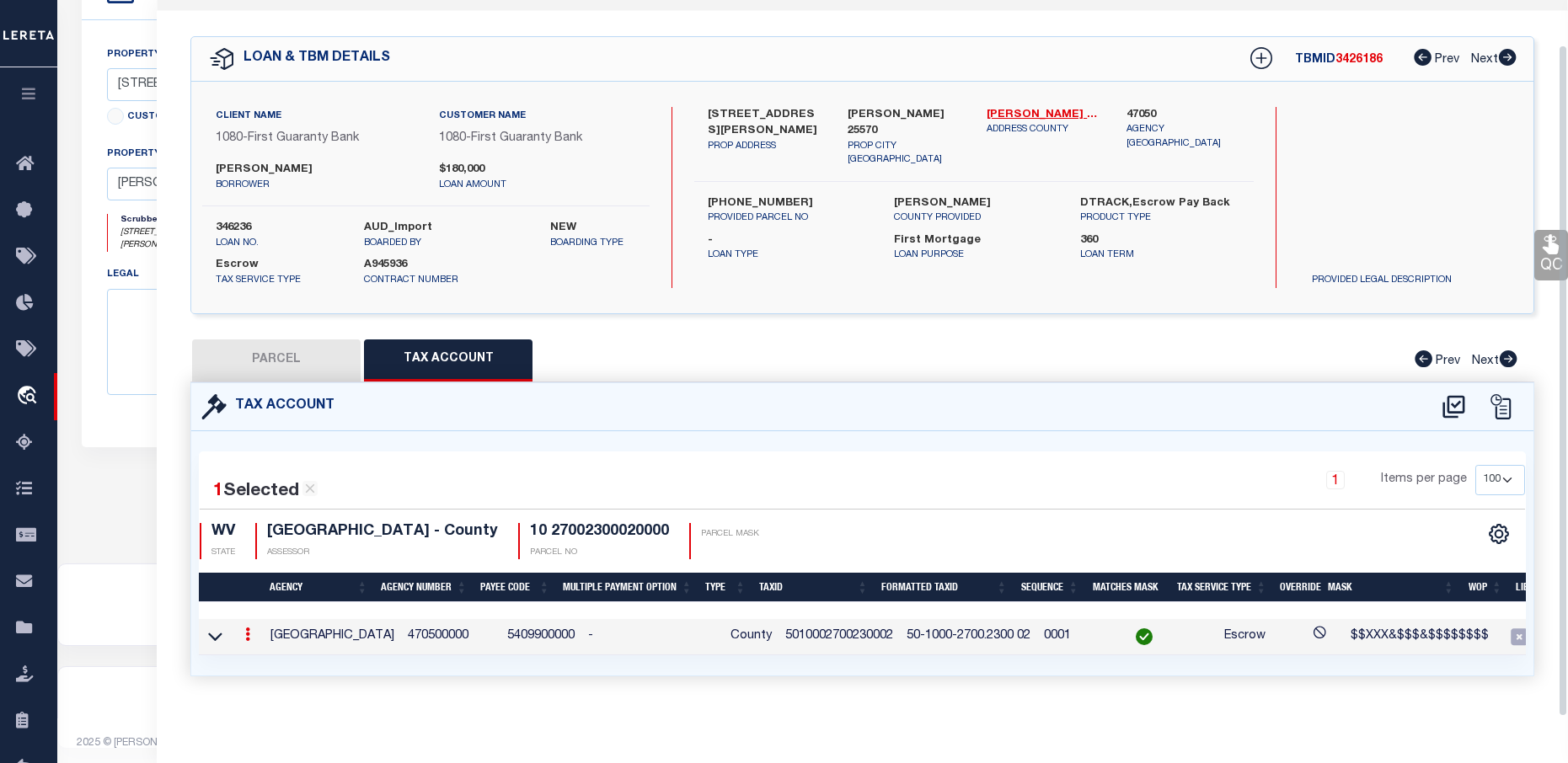
click at [247, 628] on icon at bounding box center [247, 635] width 5 height 14
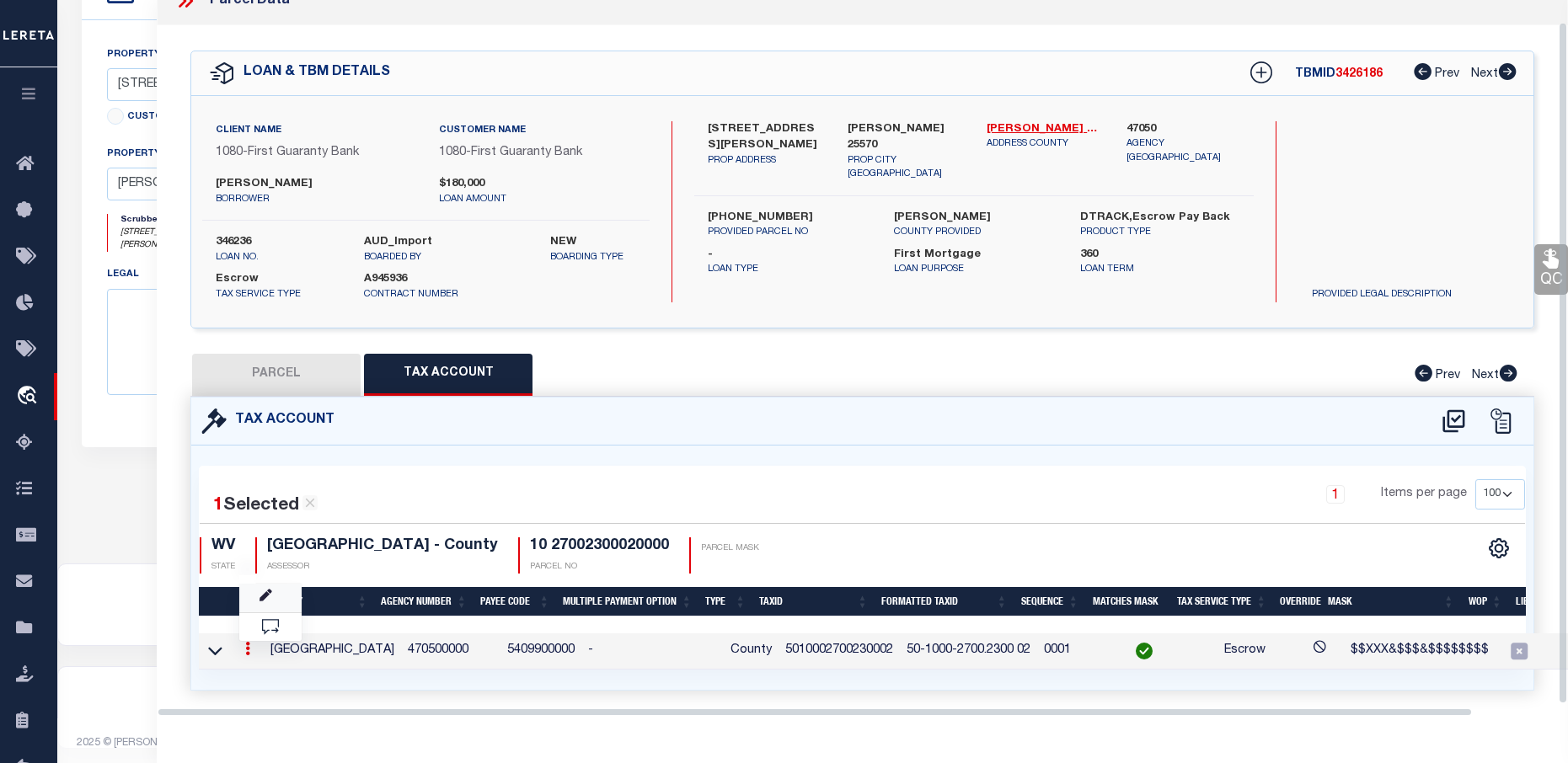
click at [261, 604] on link at bounding box center [270, 598] width 62 height 28
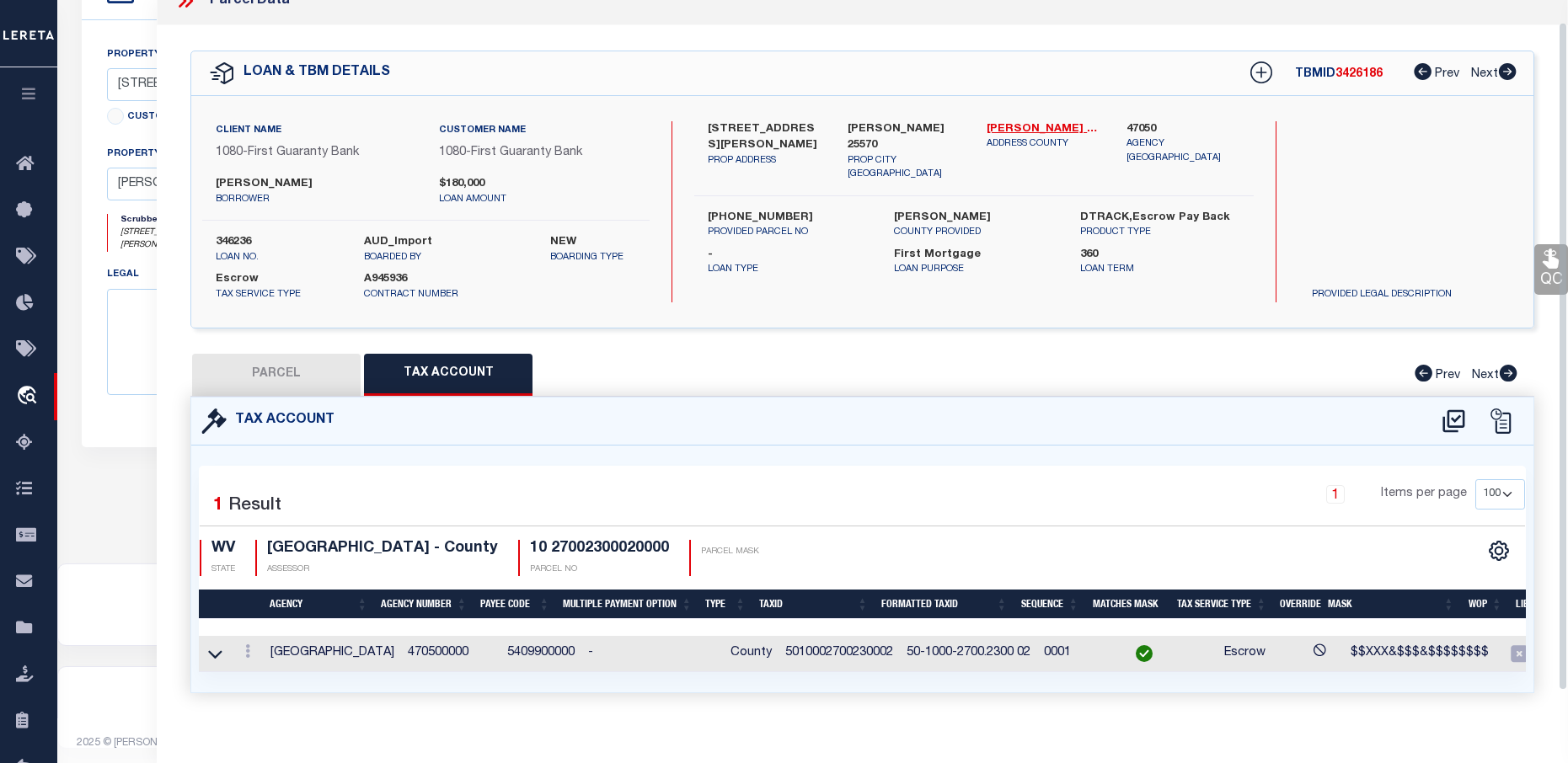
type input "5010002700230002"
type textarea "$$XXX&$$$&$$$$$$$$"
checkbox input "true"
type input "XX-XXXX-XXXX.XXXX XXXX*"
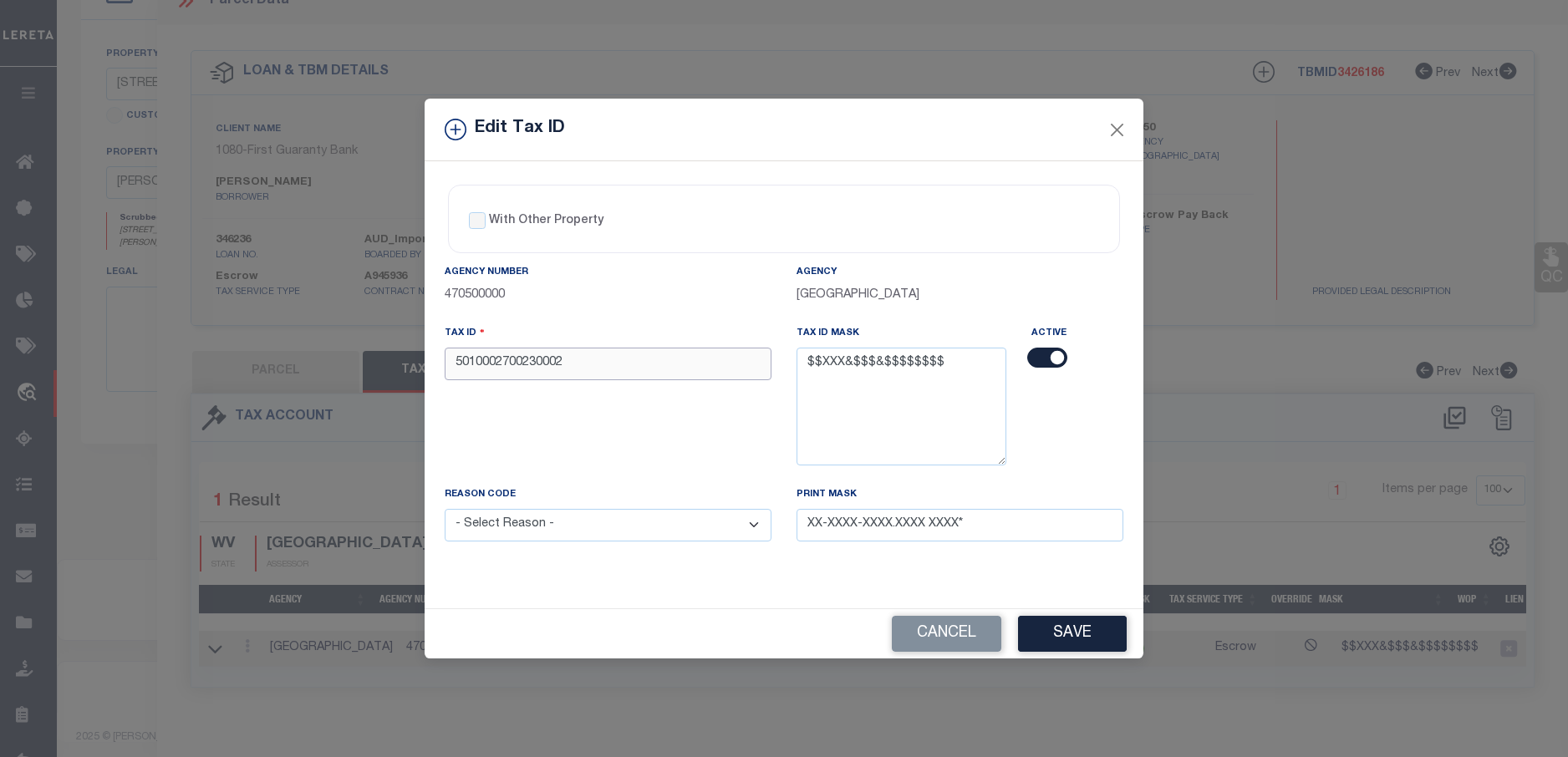
drag, startPoint x: 573, startPoint y: 360, endPoint x: 444, endPoint y: 371, distance: 129.5
click at [444, 371] on div "Tax ID 5010002700230002" at bounding box center [608, 404] width 352 height 161
paste input "10 27002300020000"
type input "10 27002300020000"
click at [535, 526] on select "- Select Reason - 099 - Other (Provide additional detail) ACT - Agency Changed …" at bounding box center [608, 526] width 327 height 33
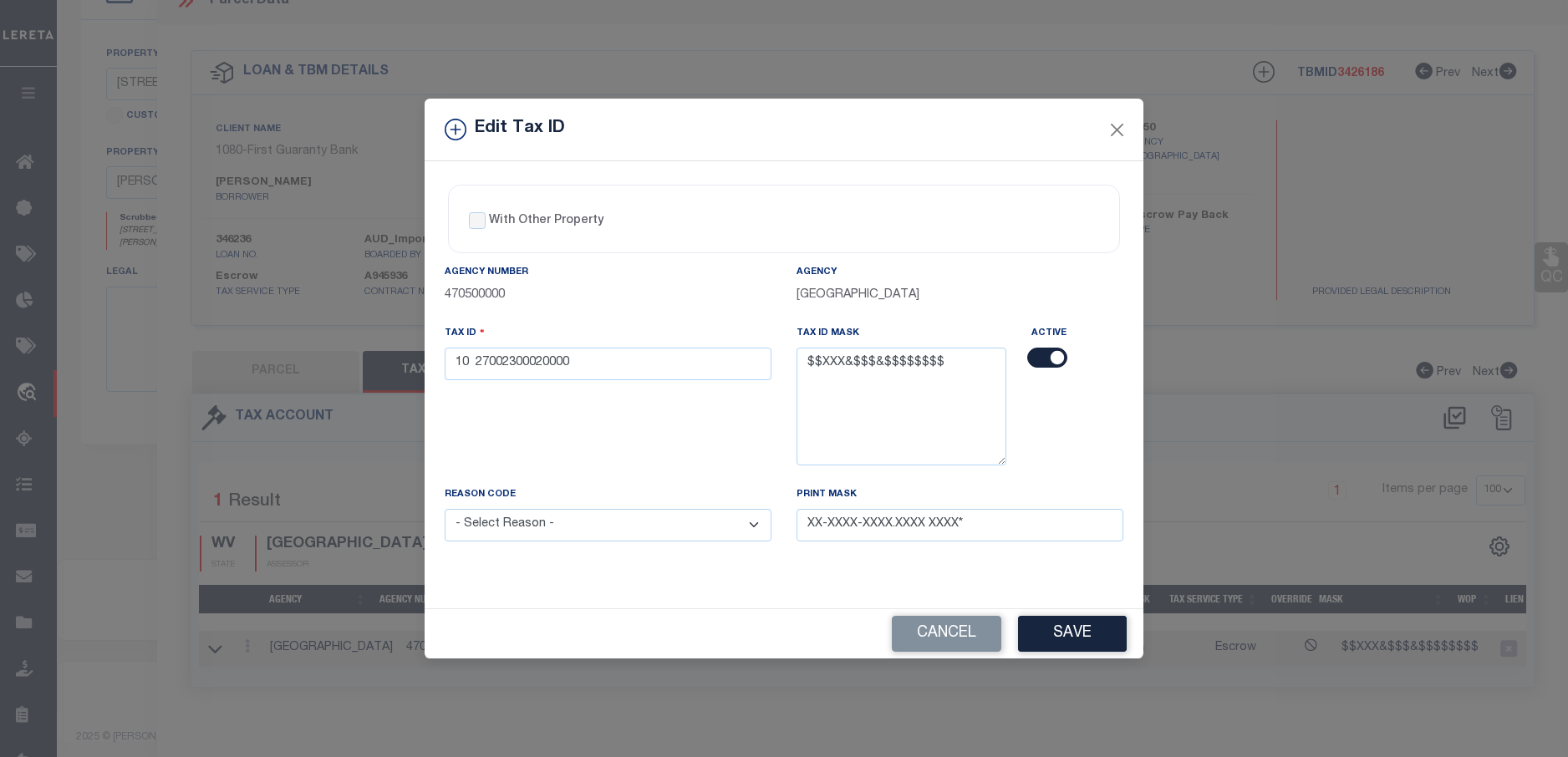
select select "ACT"
click at [445, 510] on select "- Select Reason - 099 - Other (Provide additional detail) ACT - Agency Changed …" at bounding box center [608, 526] width 327 height 33
click at [1095, 641] on button "Save" at bounding box center [1072, 634] width 109 height 36
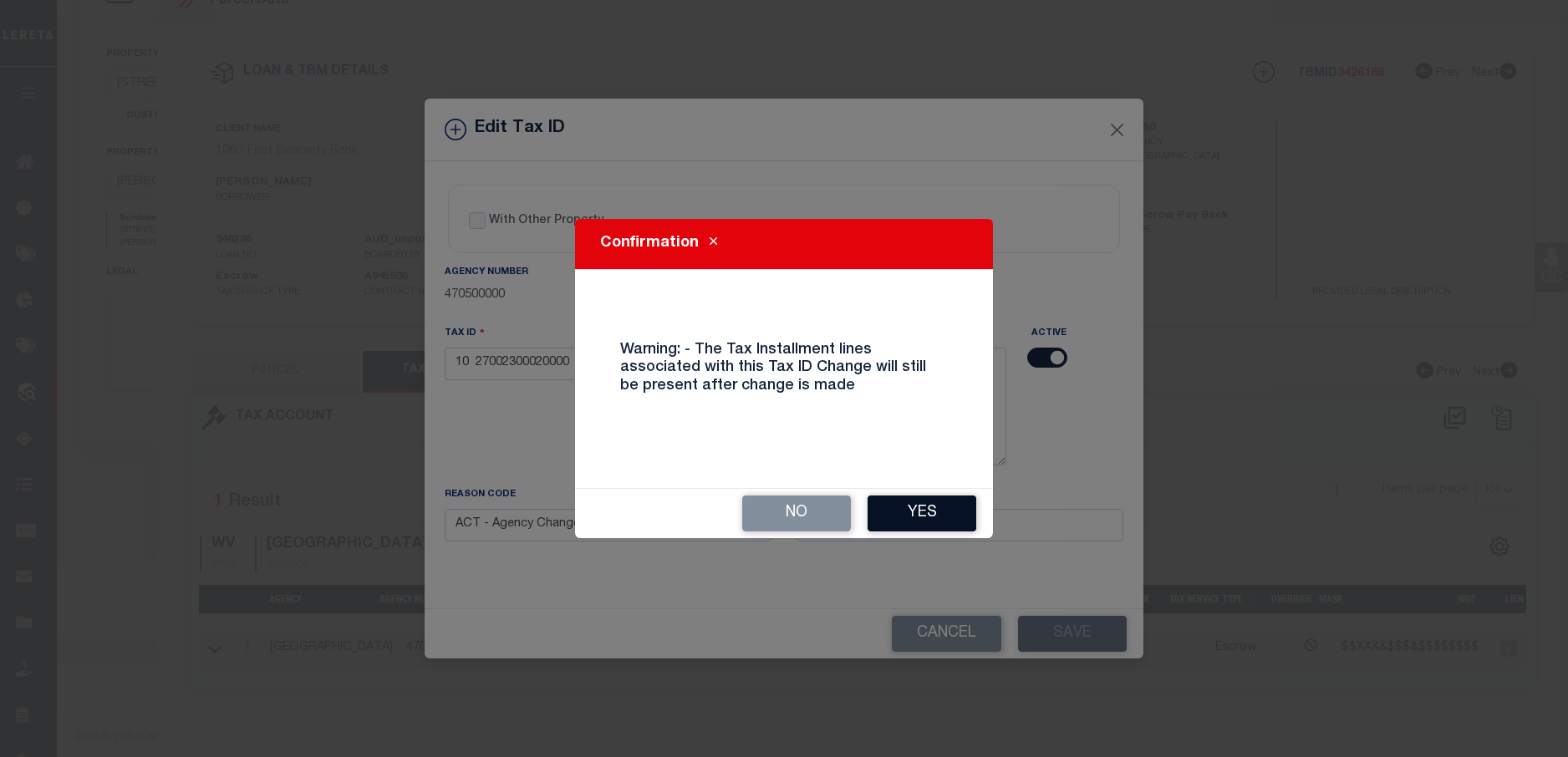
click at [899, 512] on button "Yes" at bounding box center [922, 513] width 109 height 36
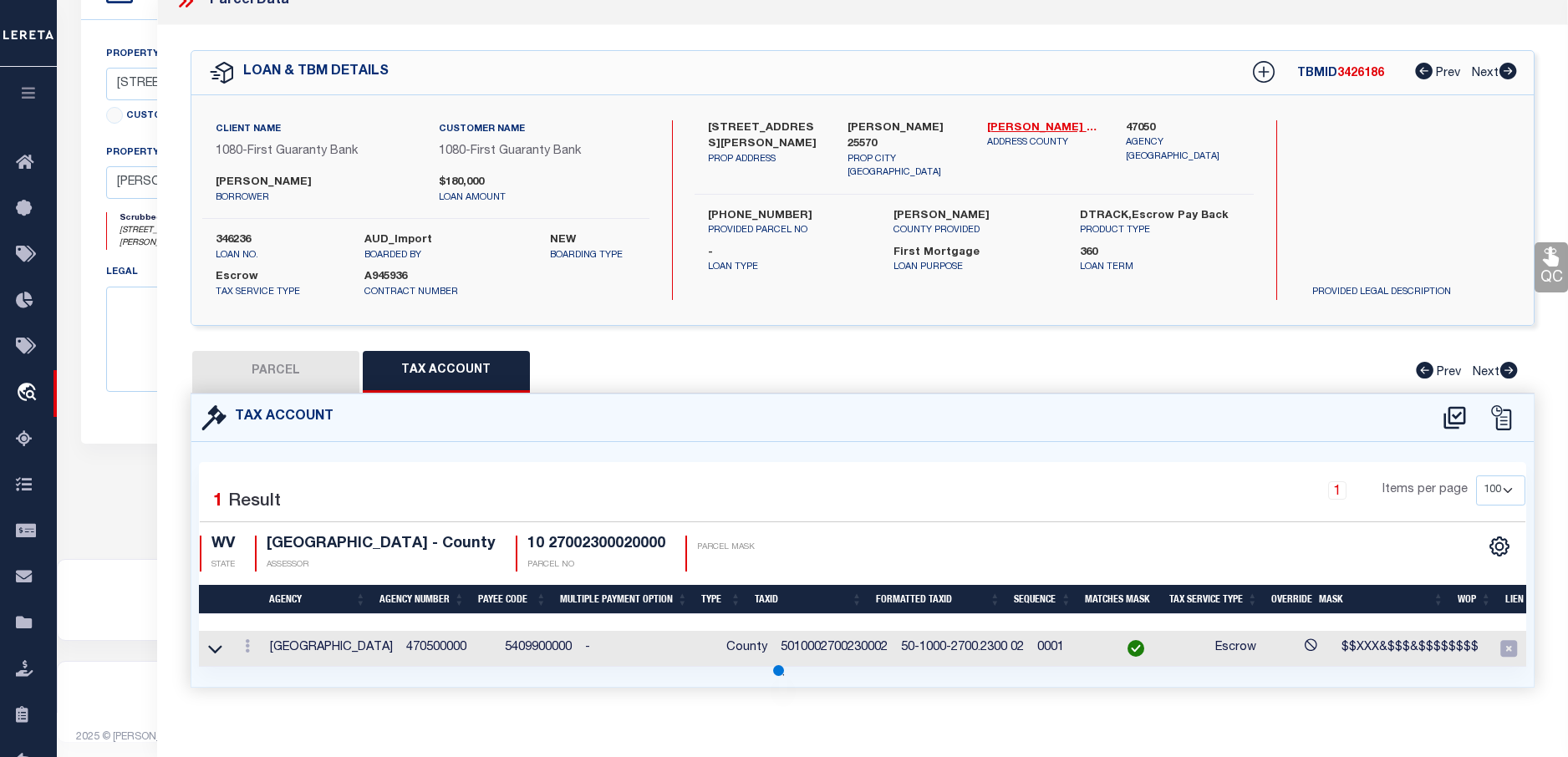
select select
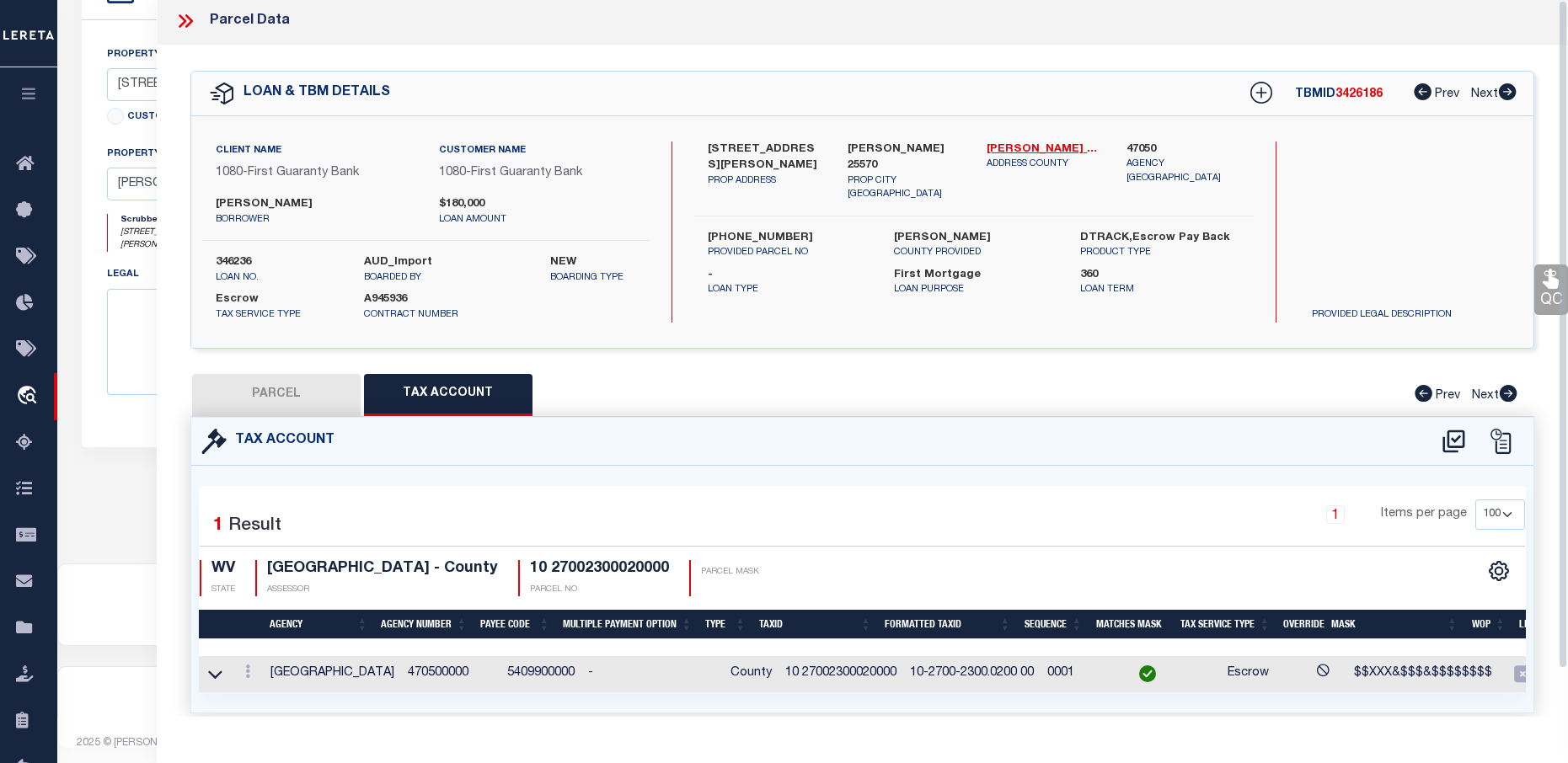
scroll to position [0, 0]
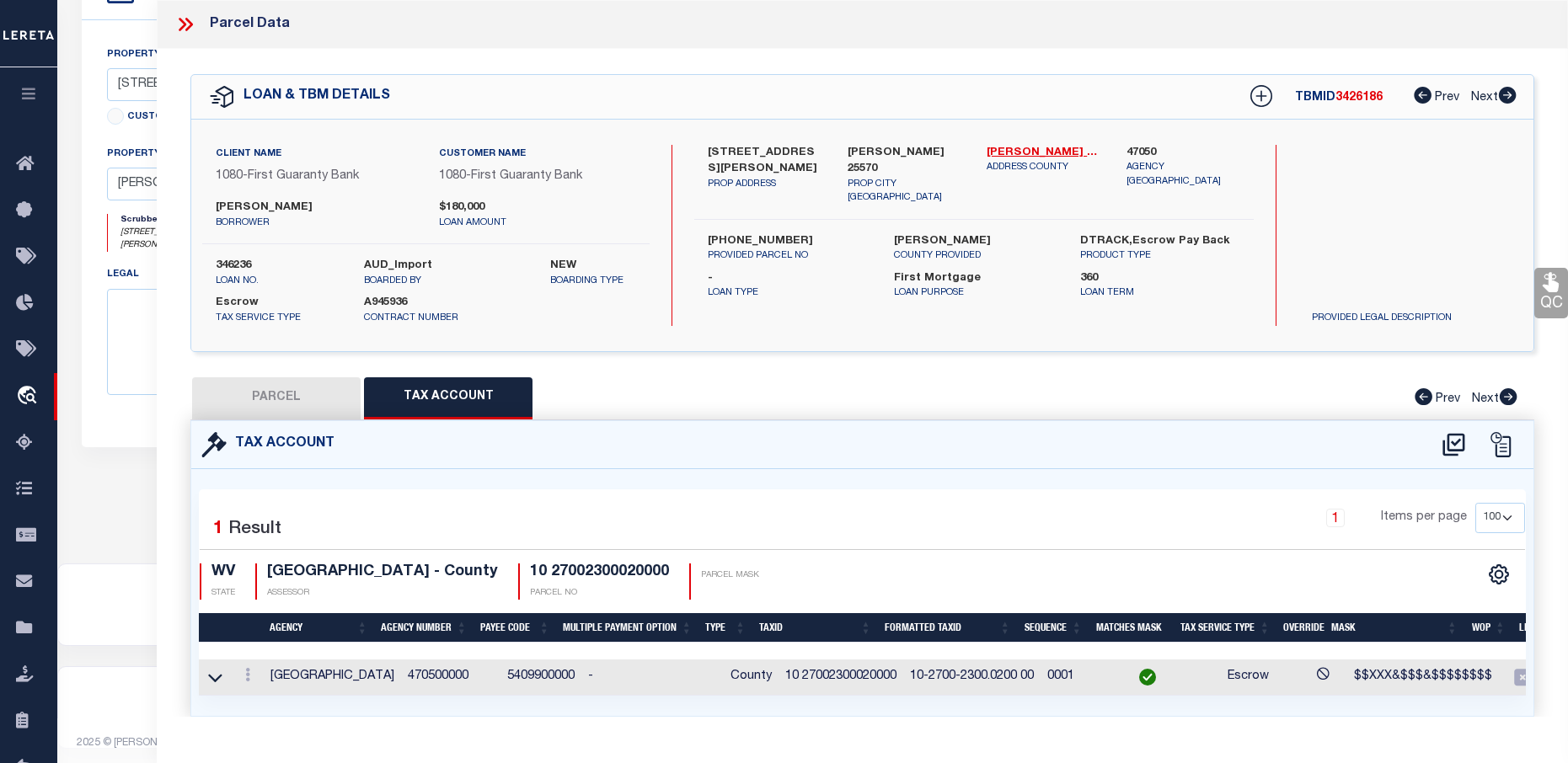
click at [187, 31] on icon at bounding box center [185, 24] width 22 height 22
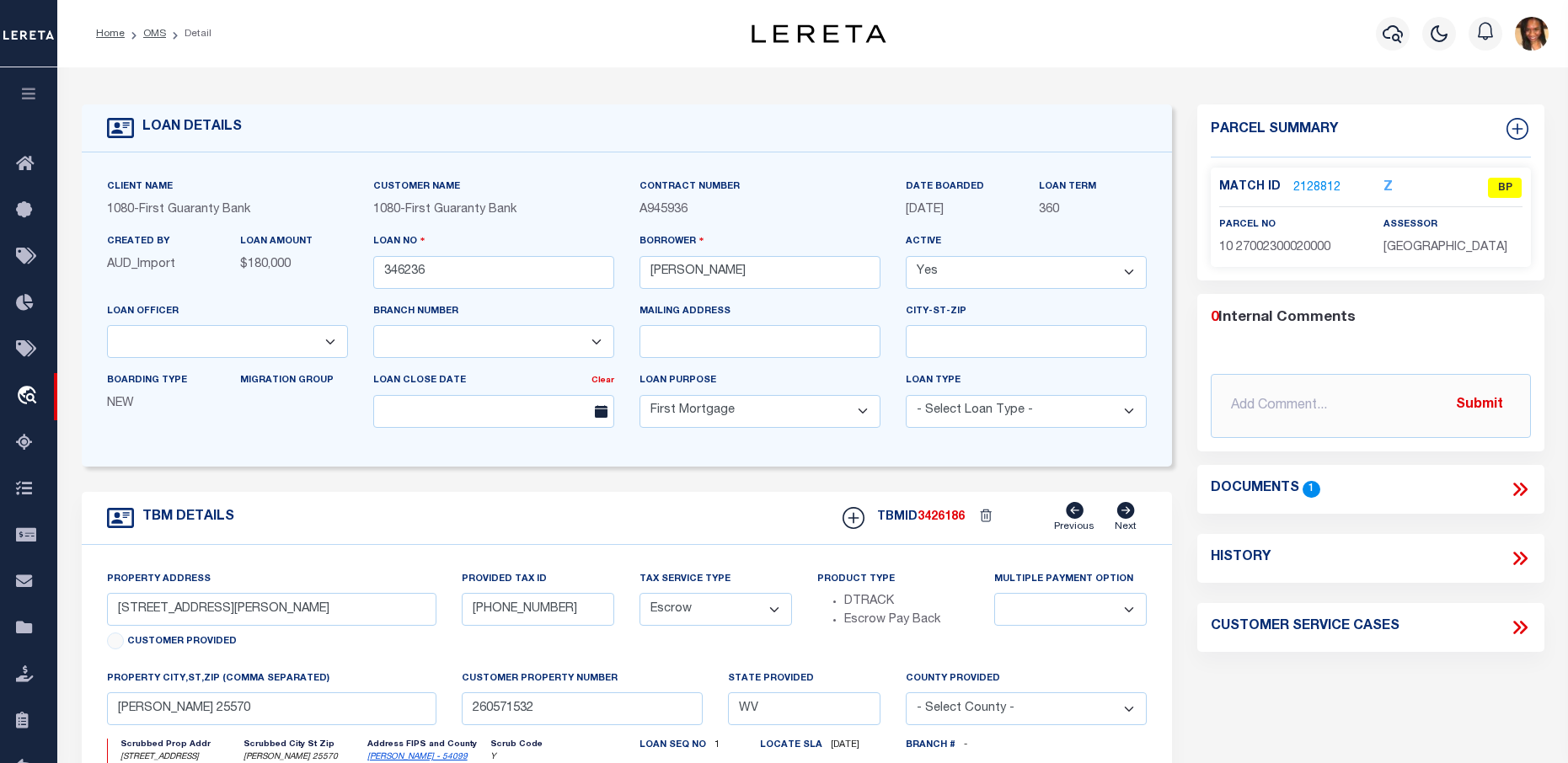
click at [1316, 181] on link "2128812" at bounding box center [1317, 189] width 48 height 17
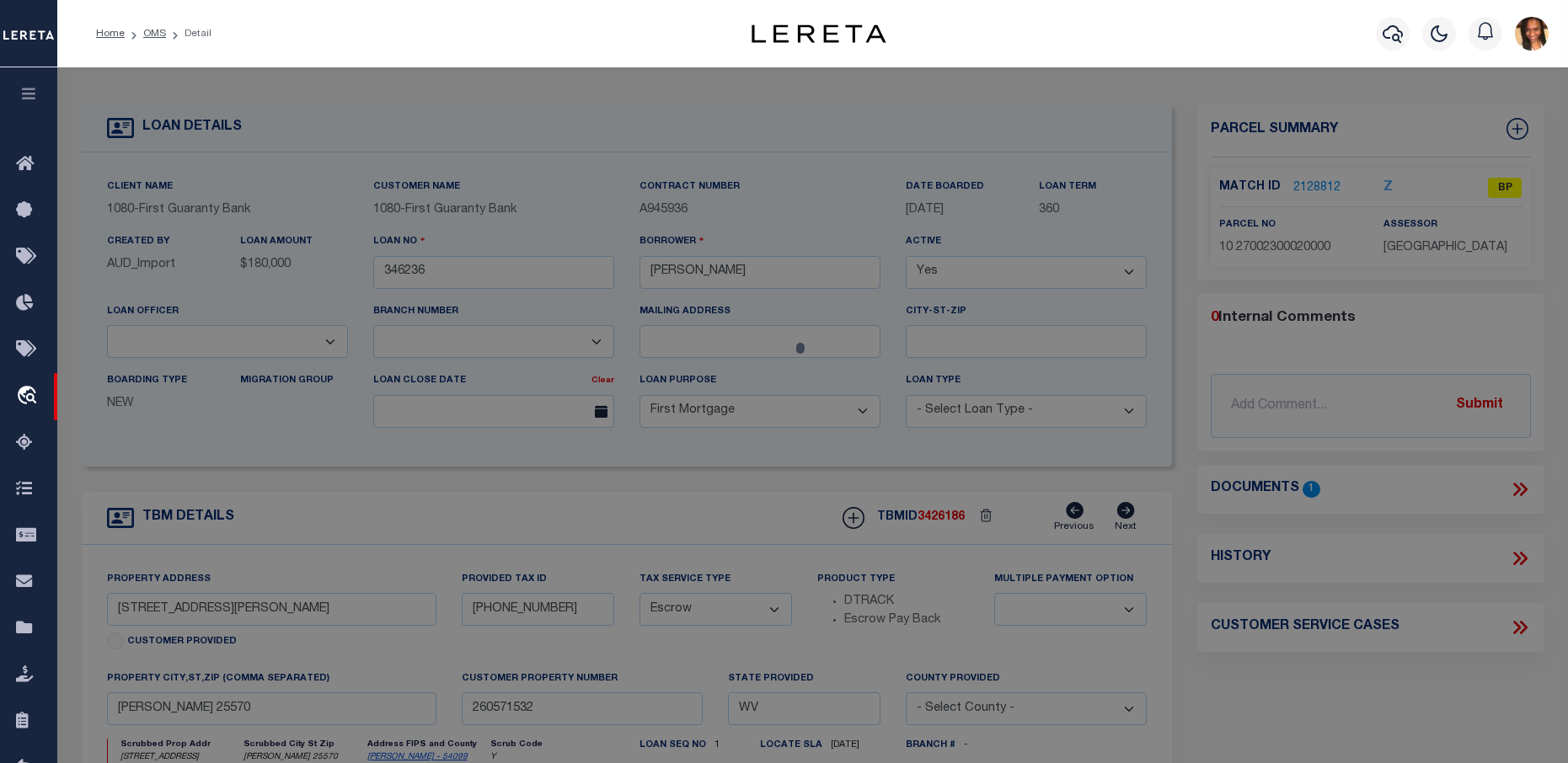
select select "AS"
select select
checkbox input "false"
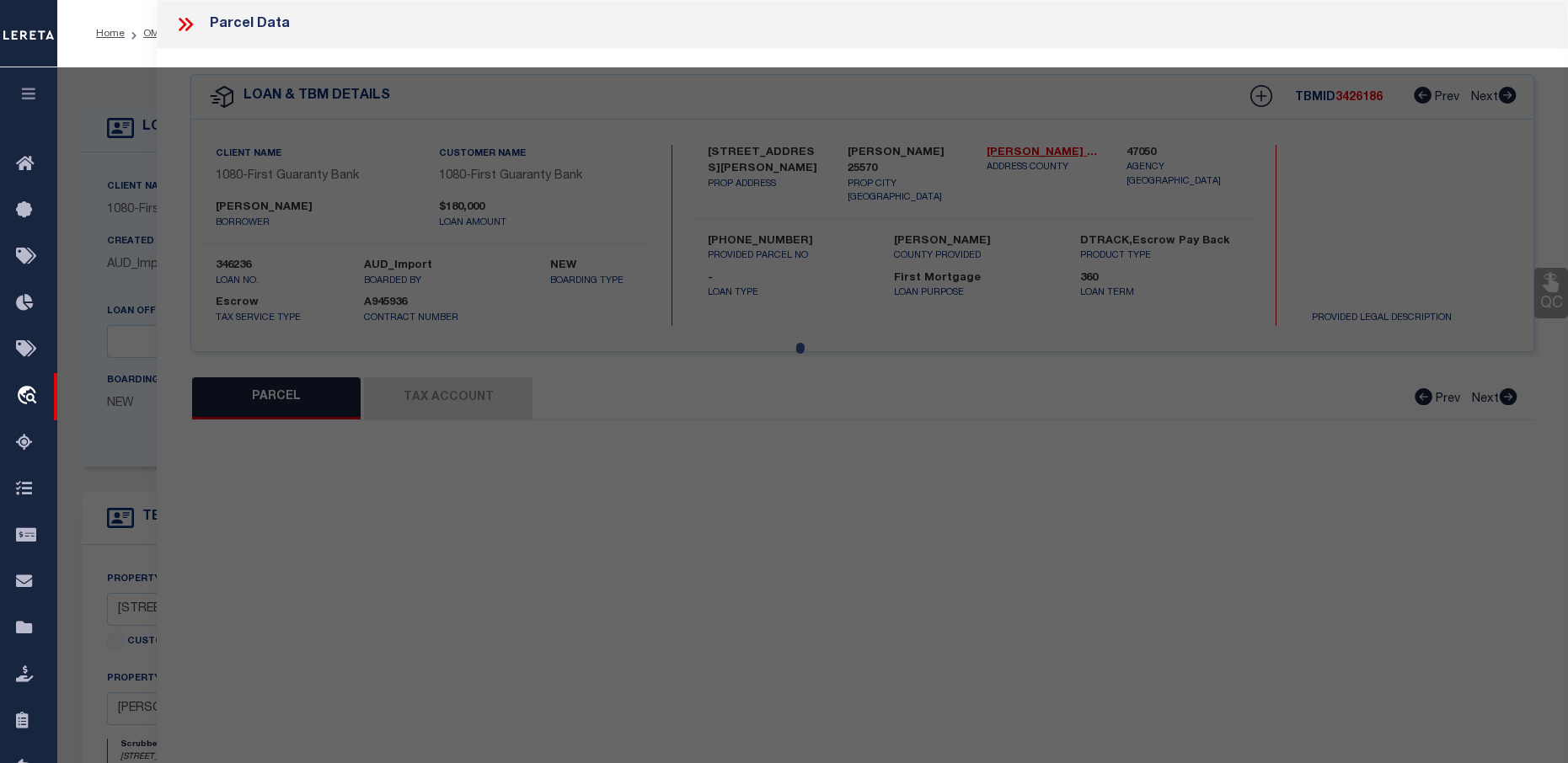
select select "BP"
type input "SANSOM GLEN ERIC & SUSAN"
select select "AGW"
select select "LEG"
type input "WILSON CRK"
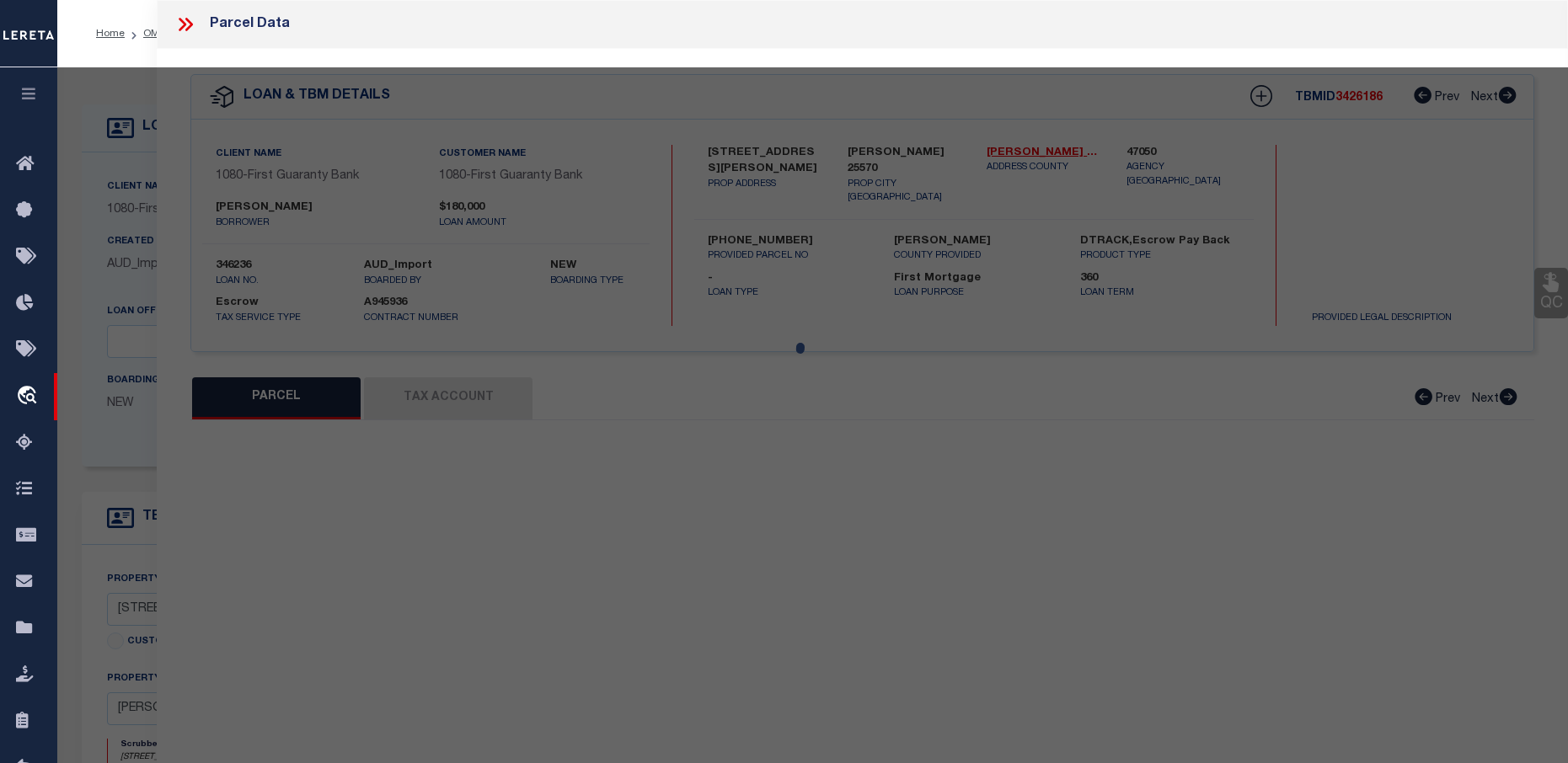
type input "WAYNE WV 25570"
type textarea "20 FEE WILSON CREEK"
type textarea "please change parcel format to 10-0027-0023 0002 0000 LER does not use the coun…"
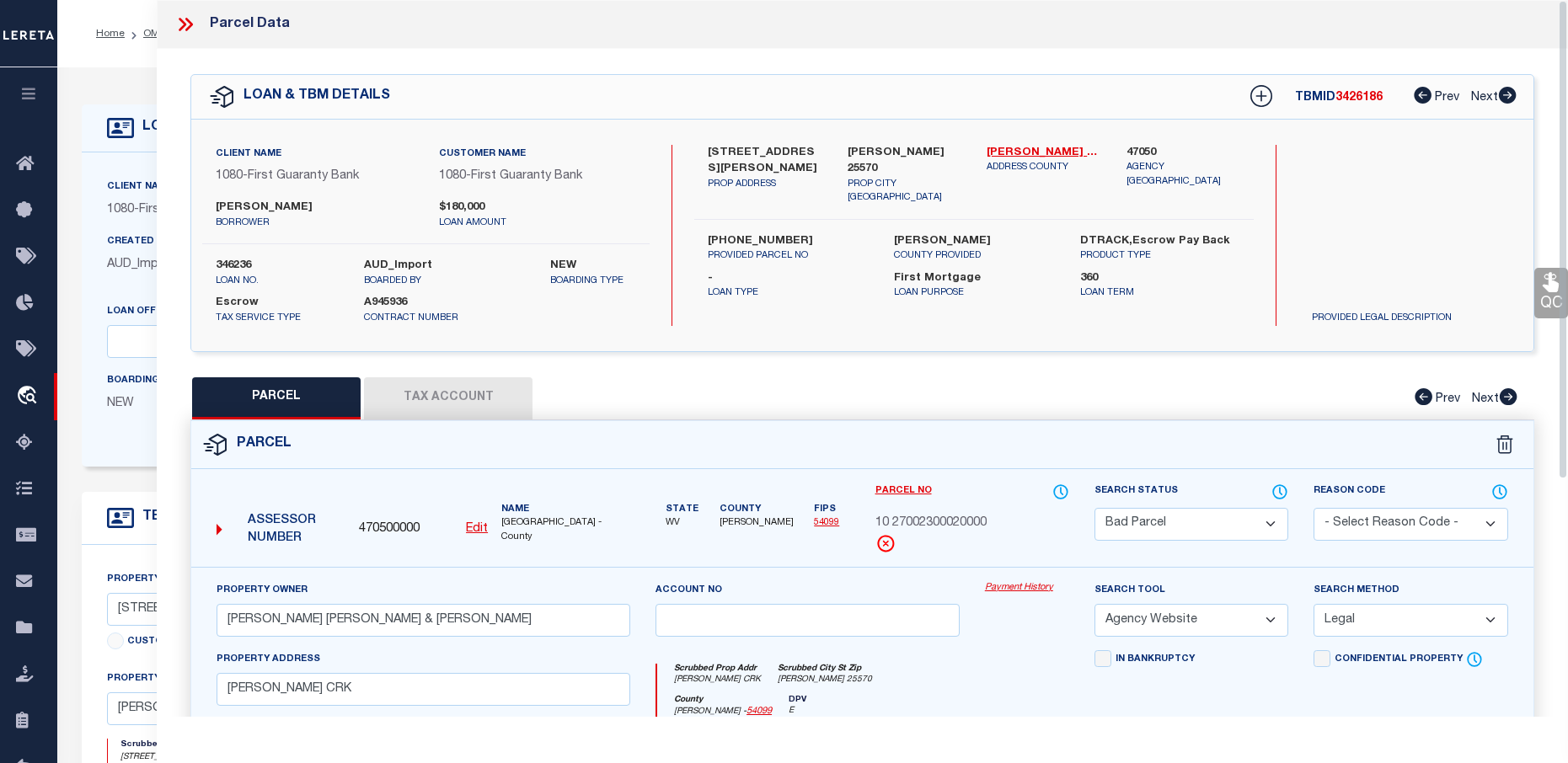
click at [1256, 529] on select "Automated Search Bad Parcel Complete Duplicate Parcel High Dollar Reporting In …" at bounding box center [1191, 525] width 193 height 33
click at [1095, 508] on select "Automated Search Bad Parcel Complete Duplicate Parcel High Dollar Reporting In …" at bounding box center [1191, 525] width 193 height 33
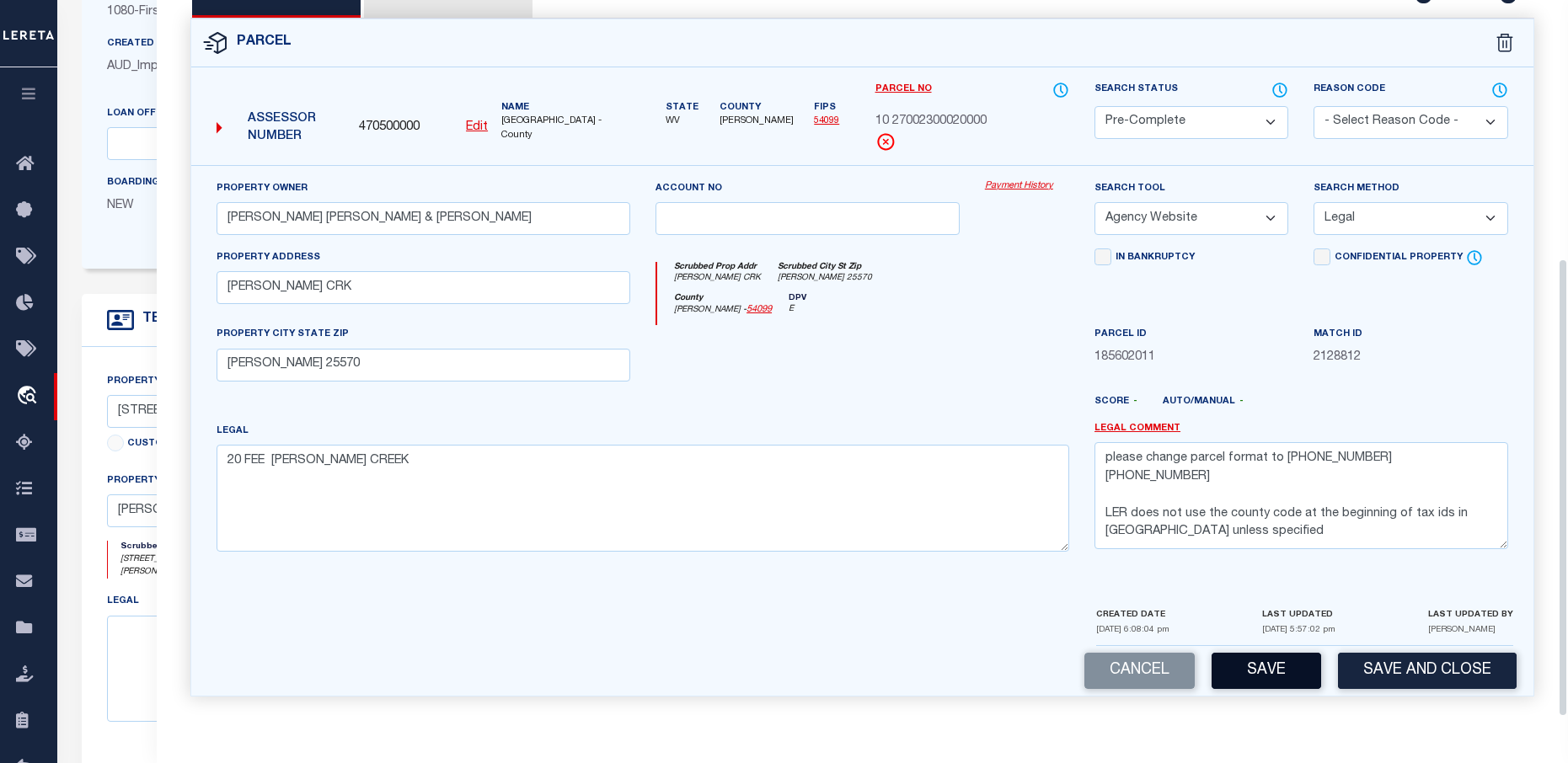
scroll to position [253, 0]
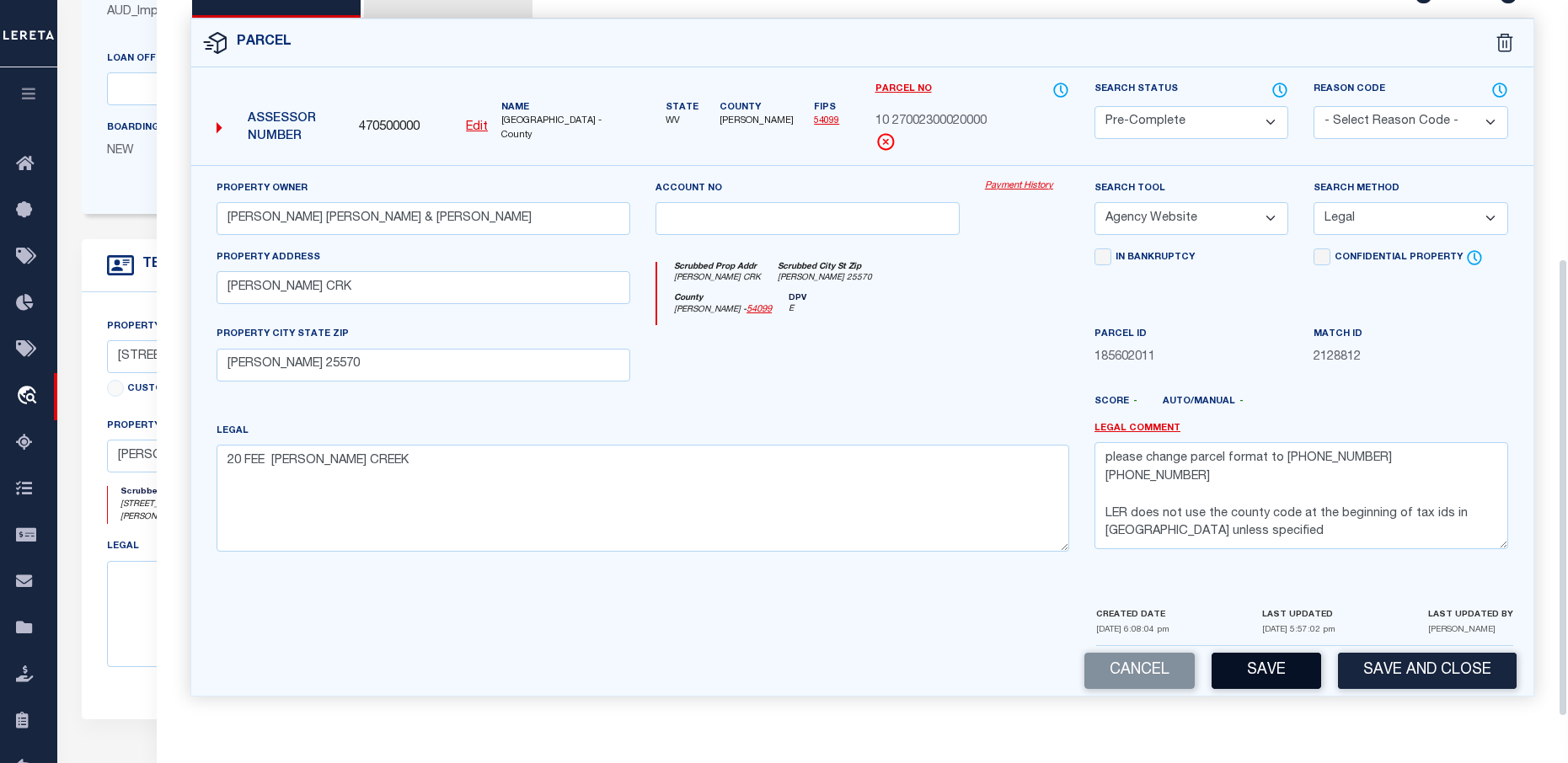
click at [1268, 674] on button "Save" at bounding box center [1267, 671] width 110 height 36
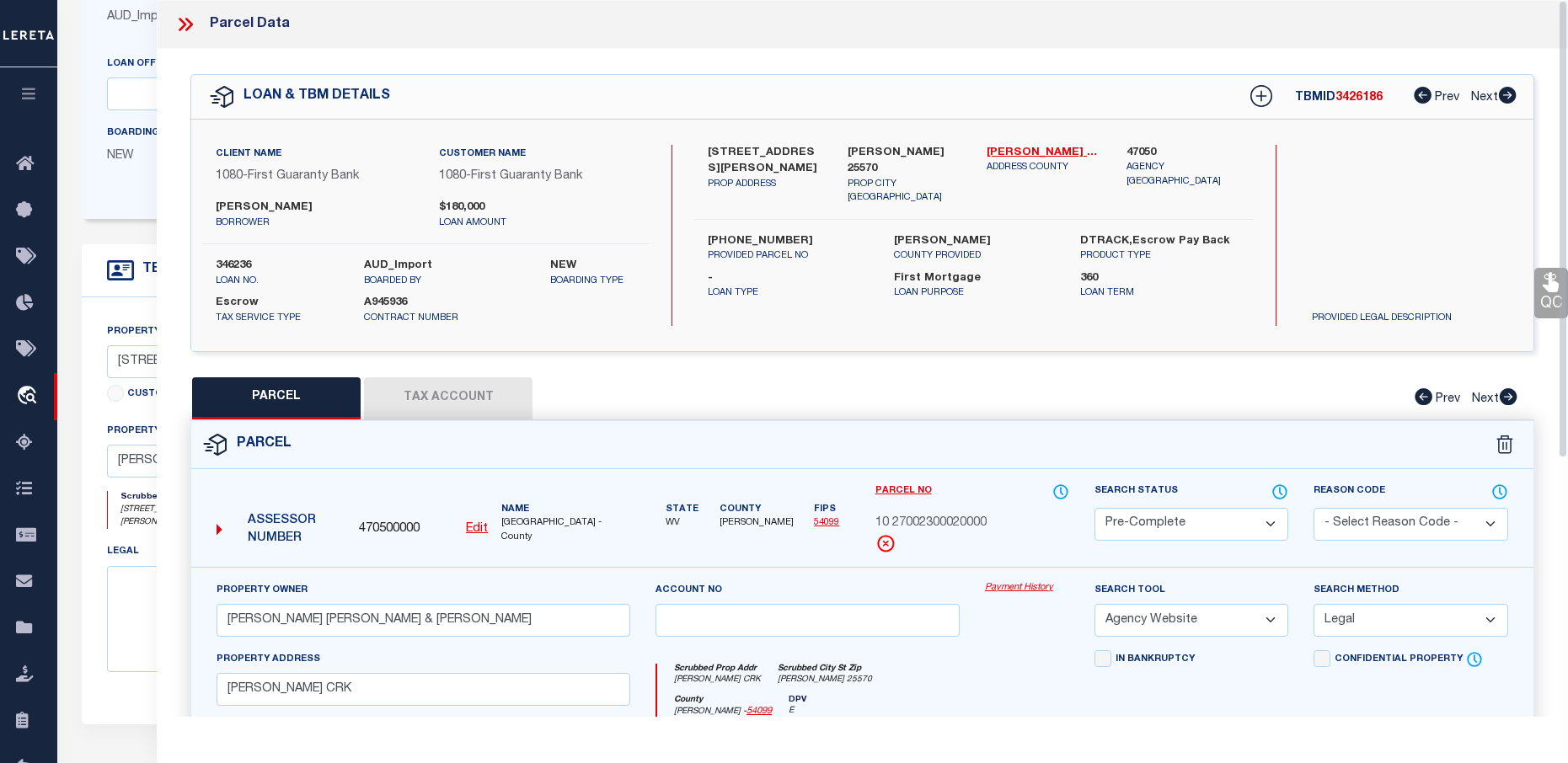
scroll to position [77, 0]
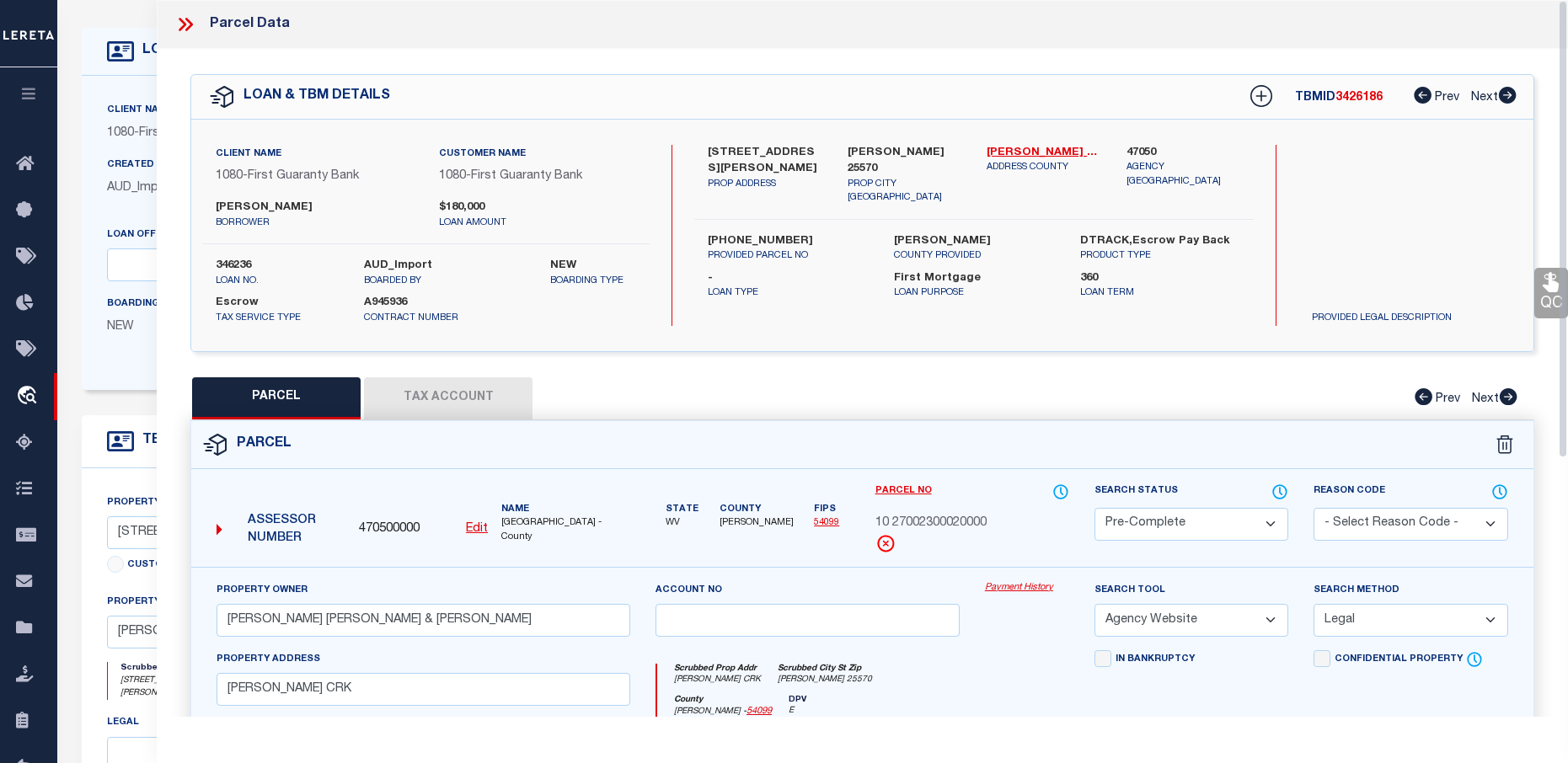
select select "AS"
select select
checkbox input "false"
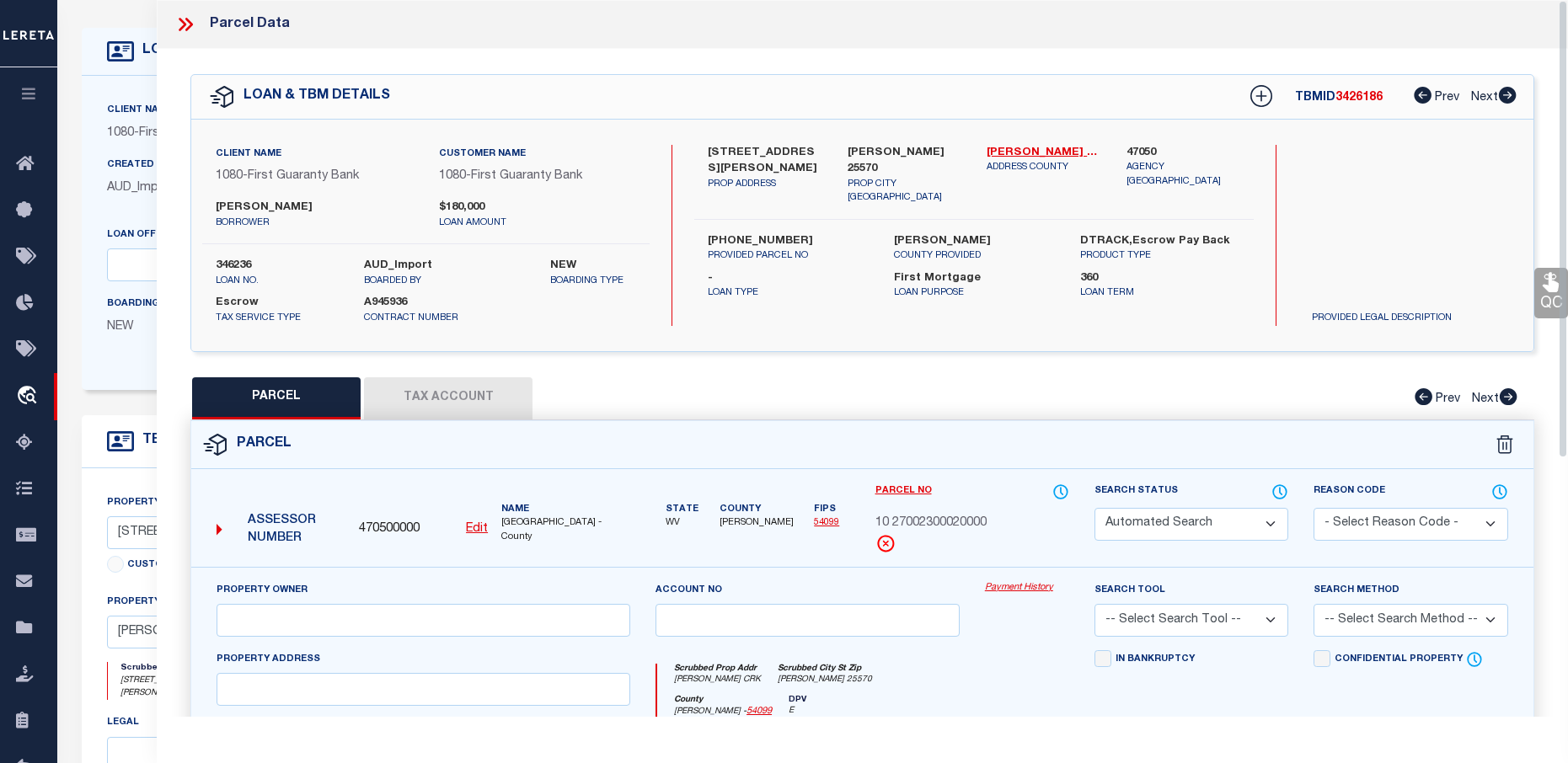
scroll to position [0, 0]
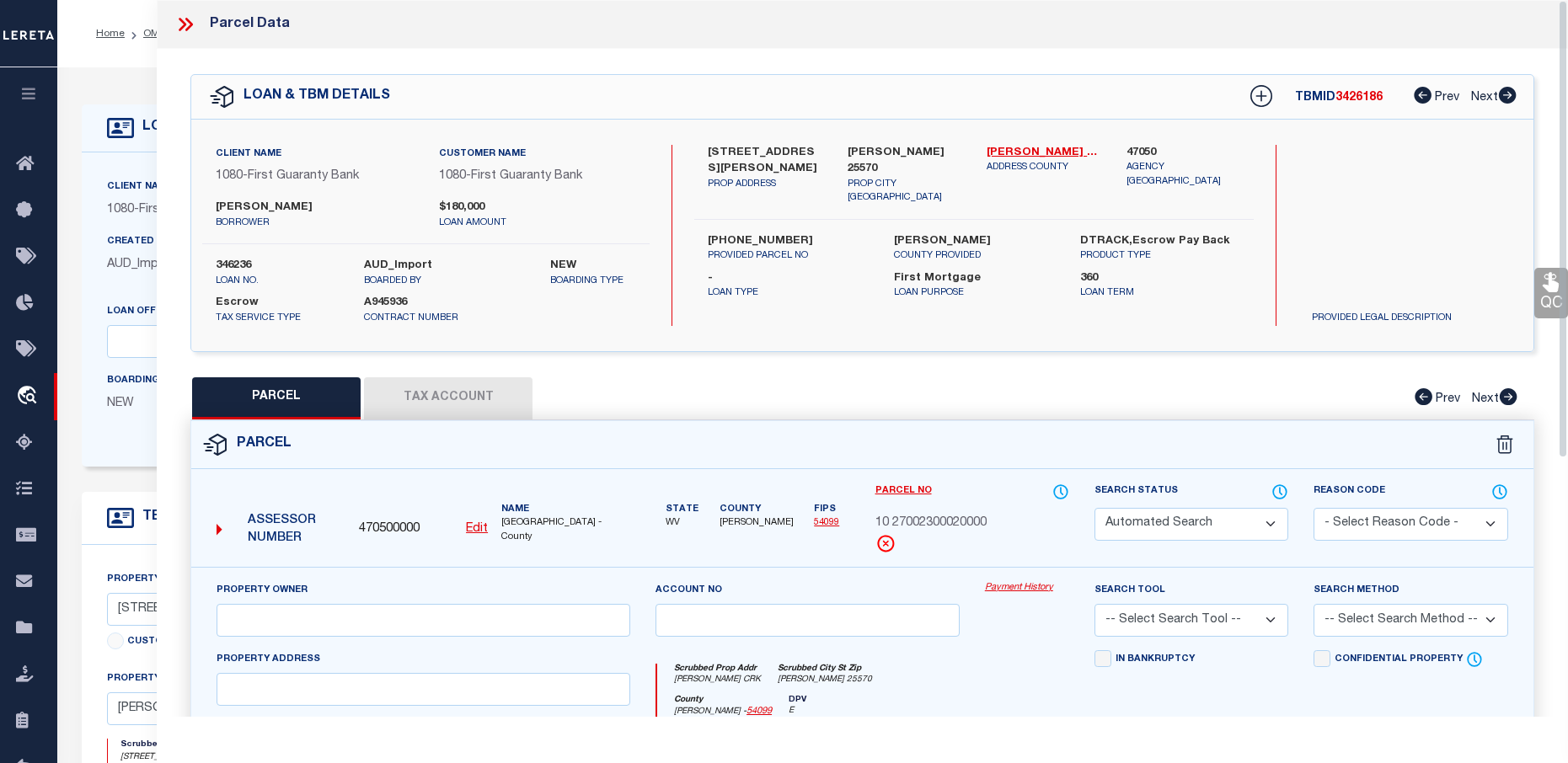
select select "PC"
type input "SANSOM GLEN ERIC & SUSAN"
select select "AGW"
select select "LEG"
type input "WILSON CRK"
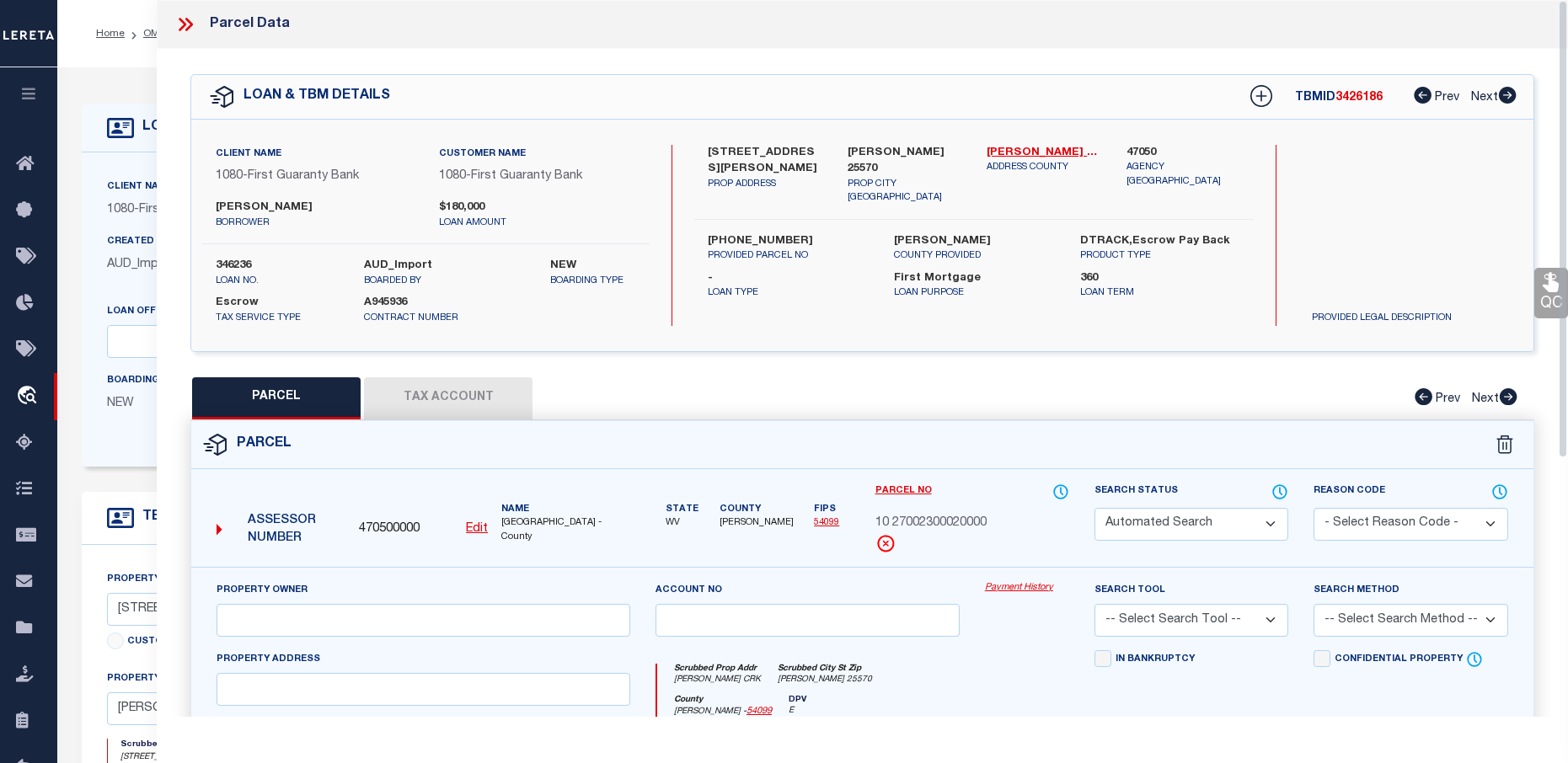
type input "WAYNE WV 25570"
type textarea "20 FEE WILSON CREEK"
type textarea "please change parcel format to 10-0027-0023 0002 0000 LER does not use the coun…"
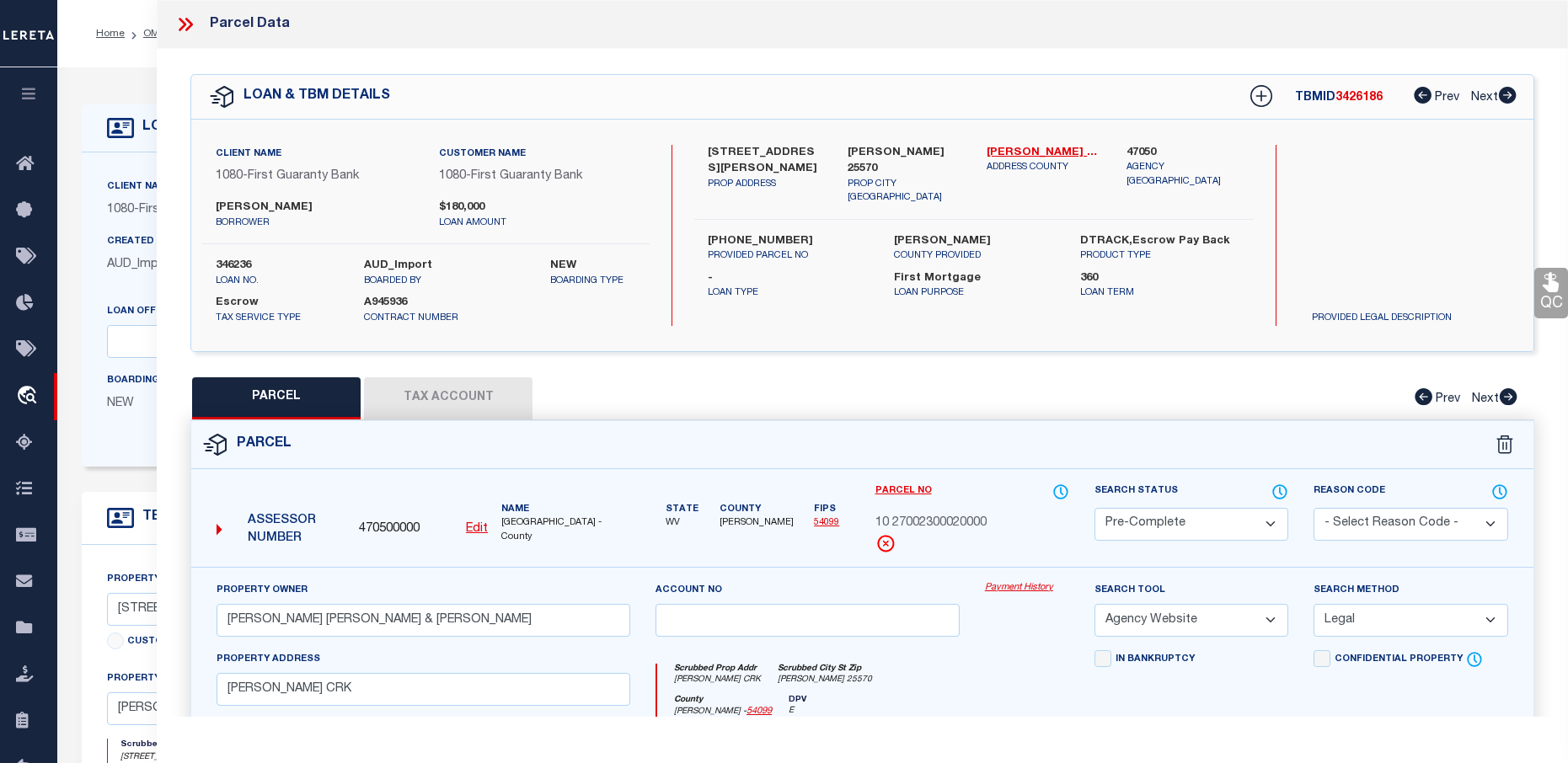
click at [192, 17] on icon at bounding box center [185, 24] width 22 height 22
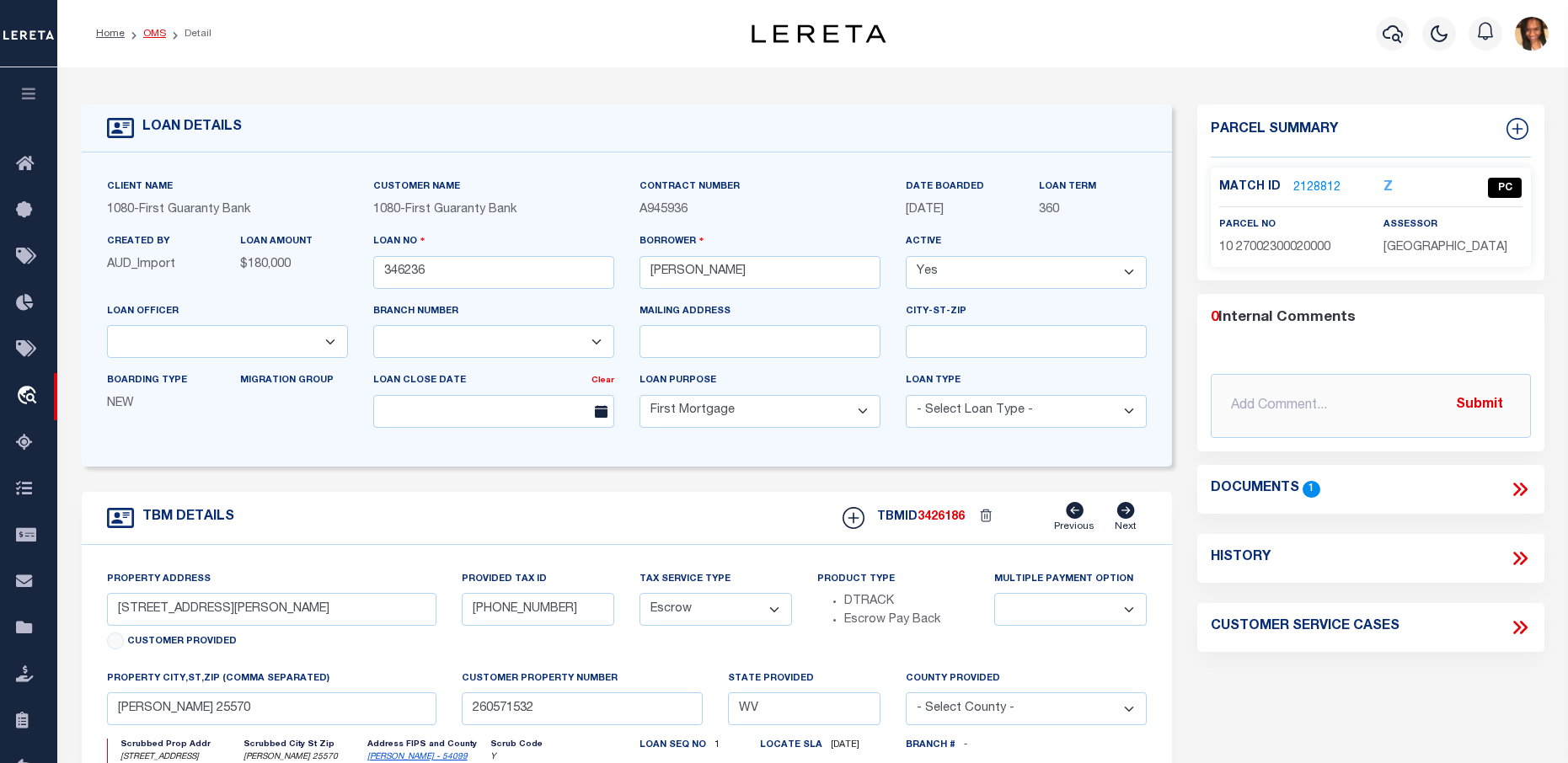
click at [159, 29] on link "OMS" at bounding box center [154, 33] width 22 height 10
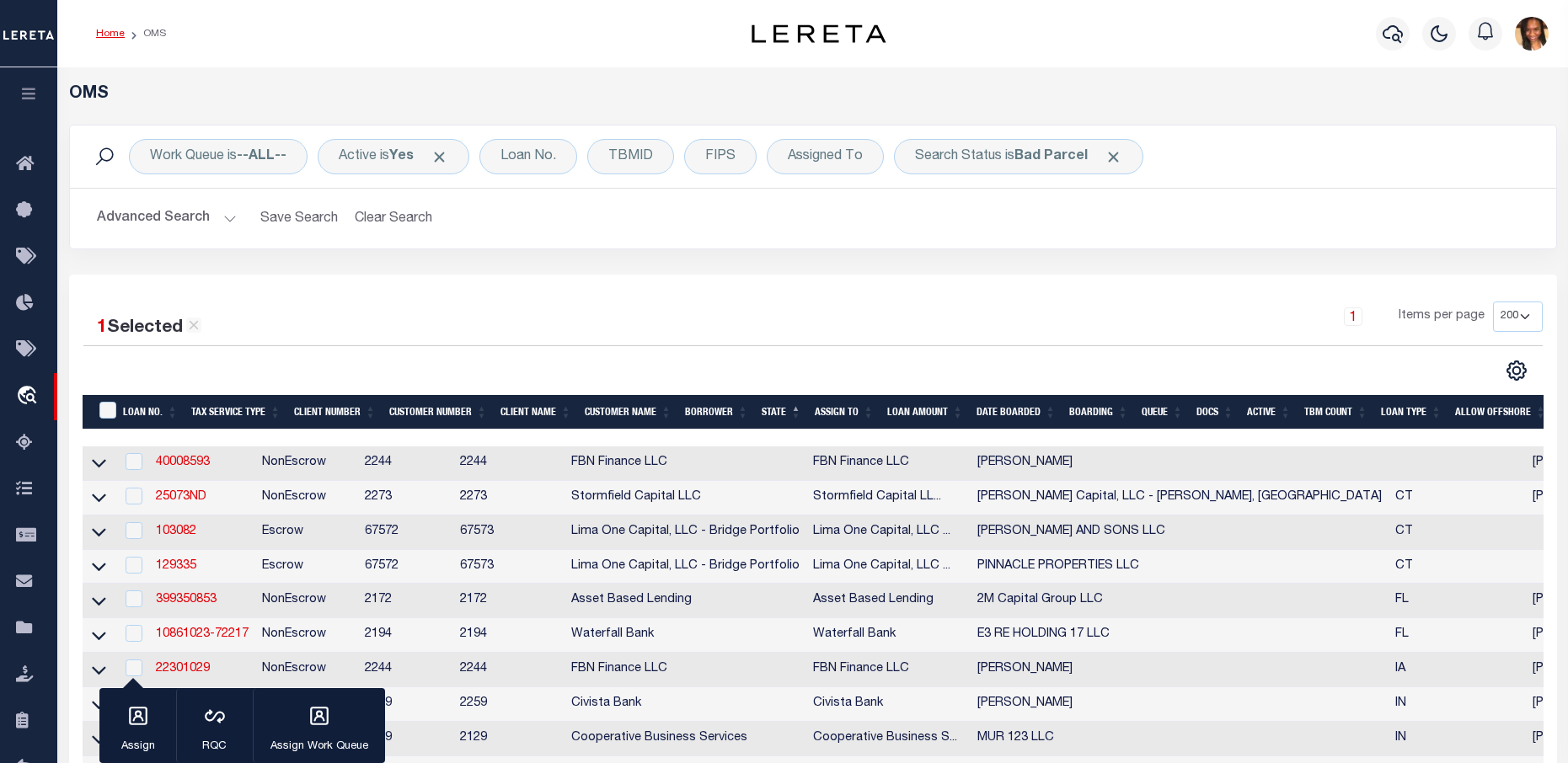
click at [104, 33] on link "Home" at bounding box center [110, 33] width 28 height 10
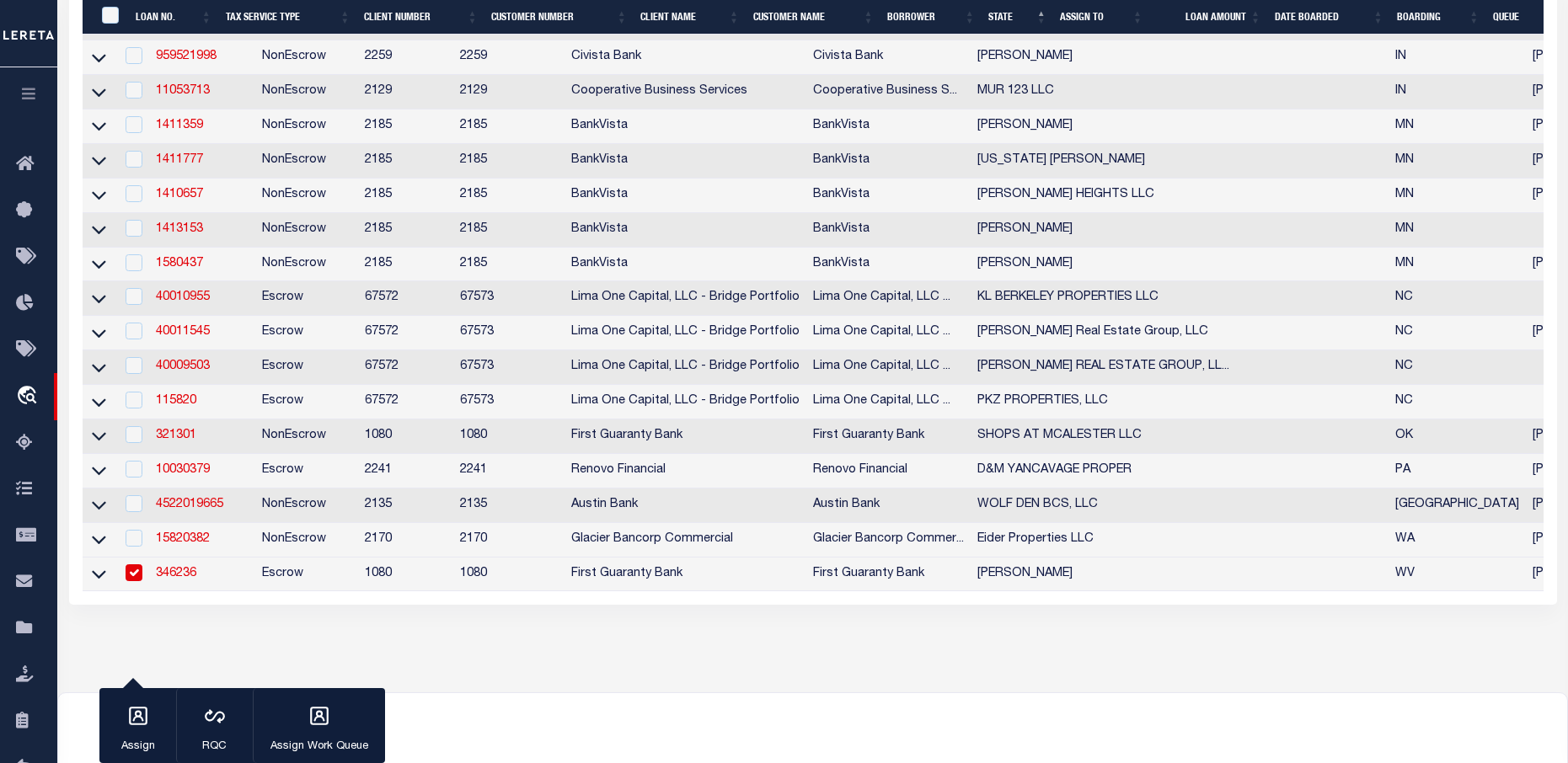
scroll to position [758, 0]
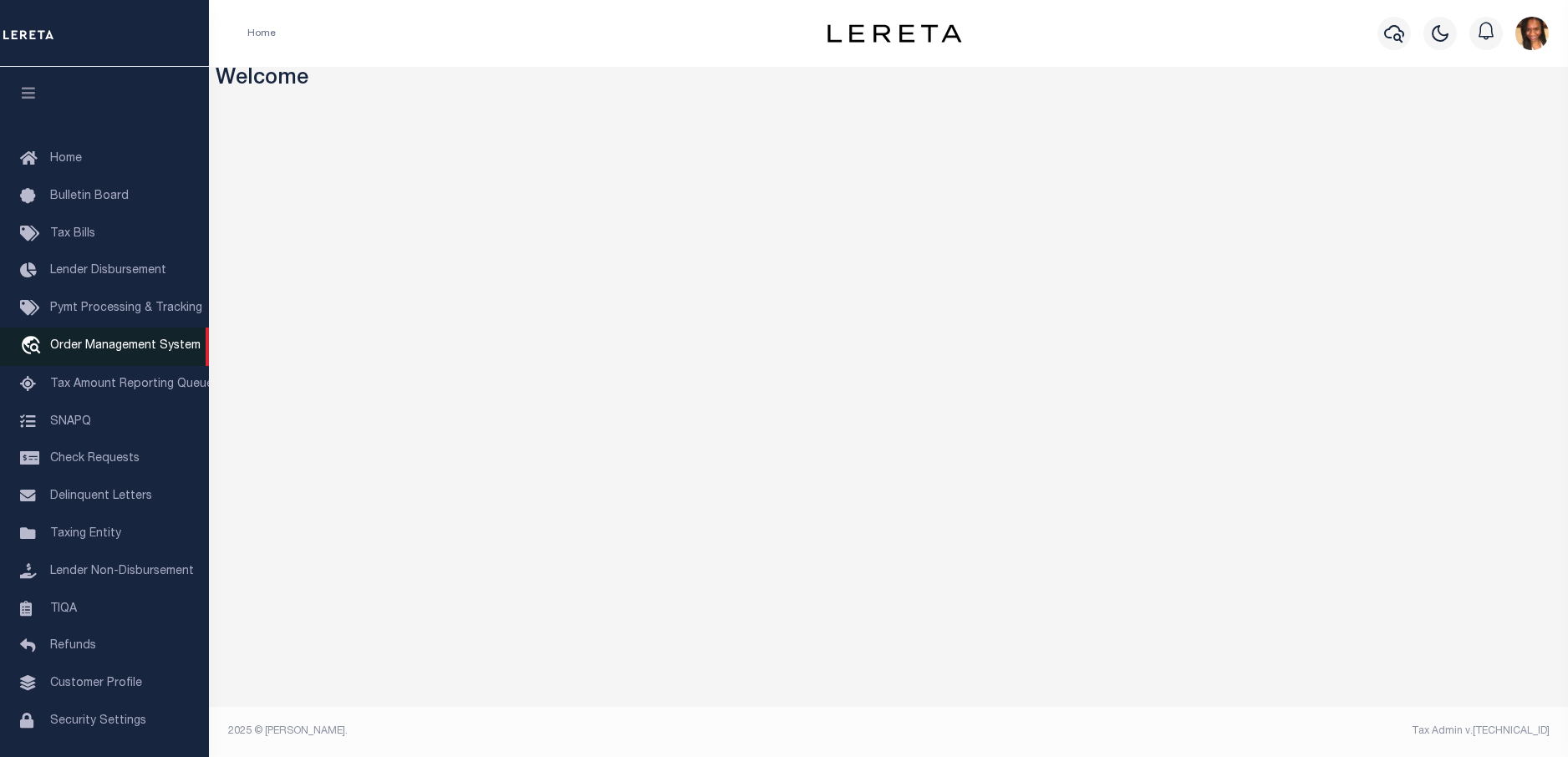
click at [149, 357] on link "travel_explore Order Management System" at bounding box center [104, 347] width 209 height 39
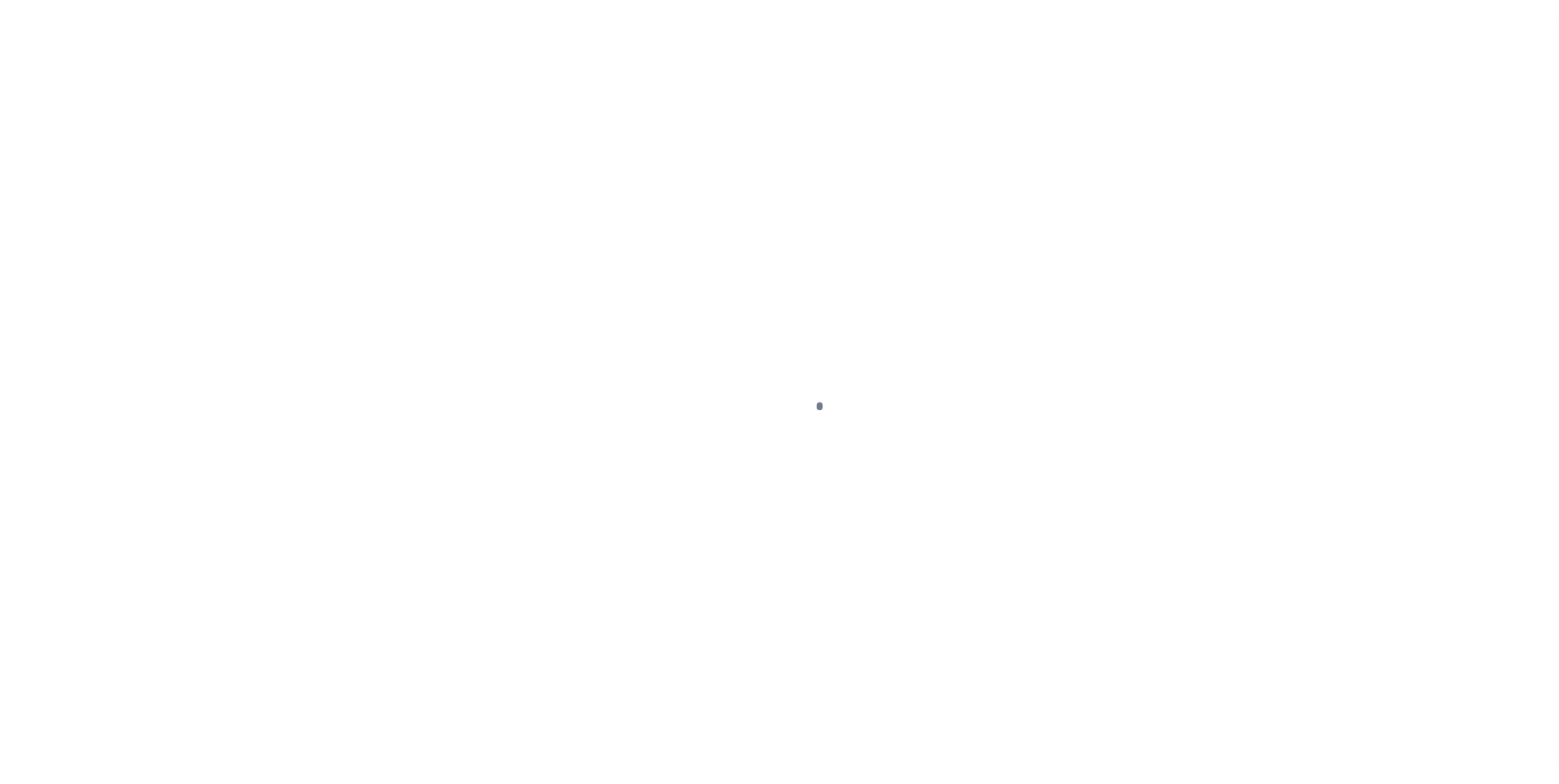
scroll to position [56, 0]
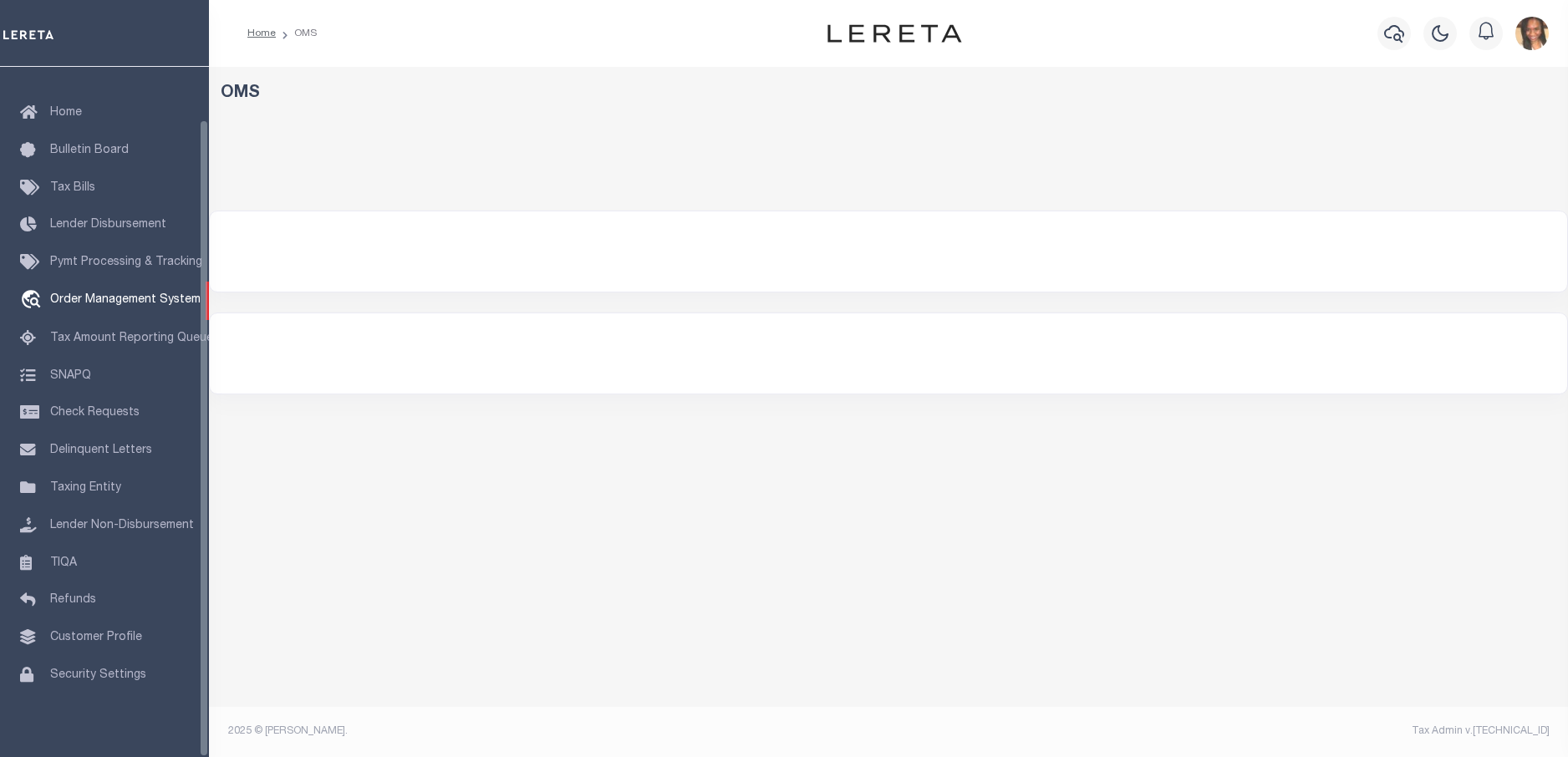
select select "200"
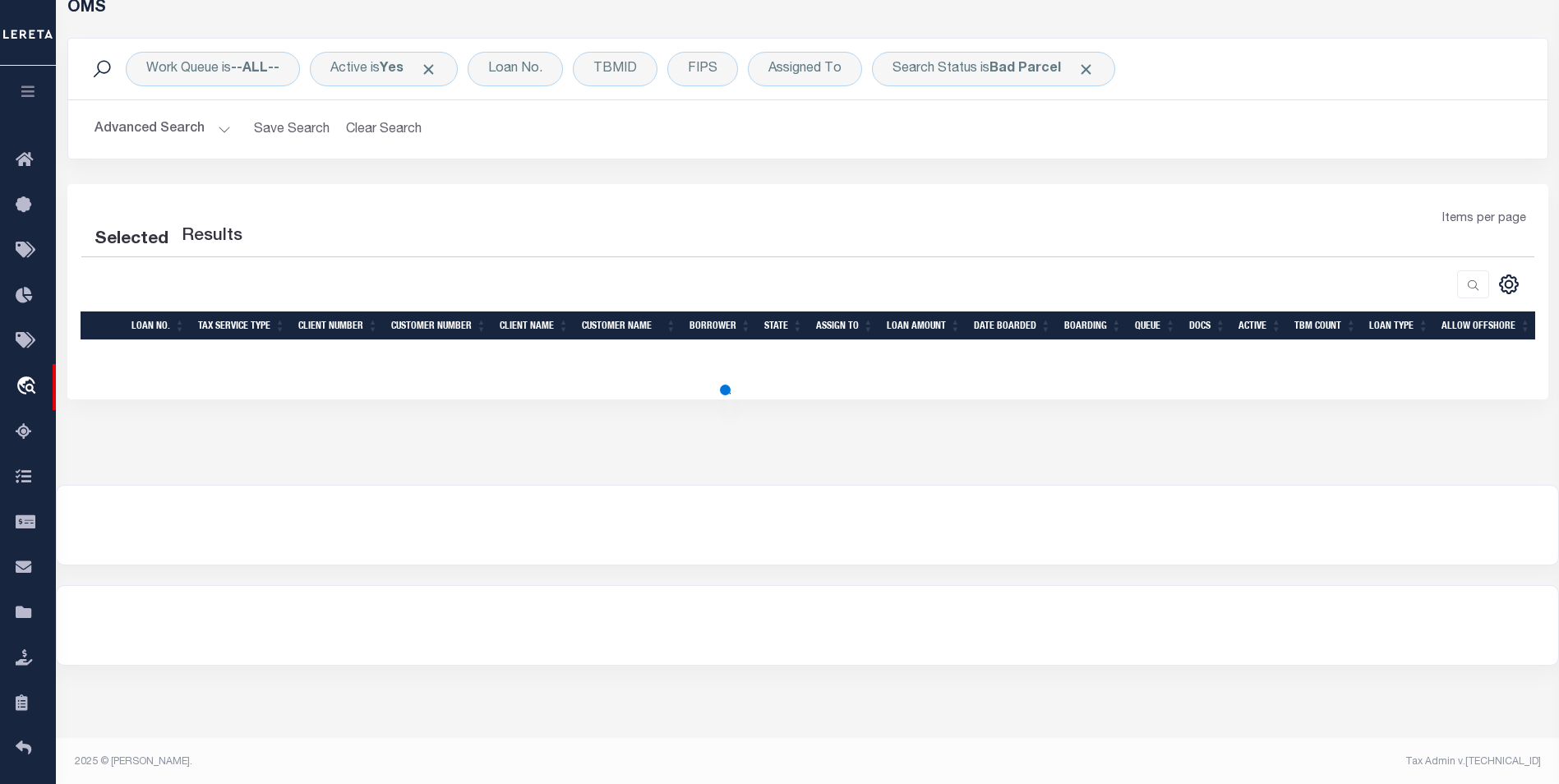
scroll to position [87, 0]
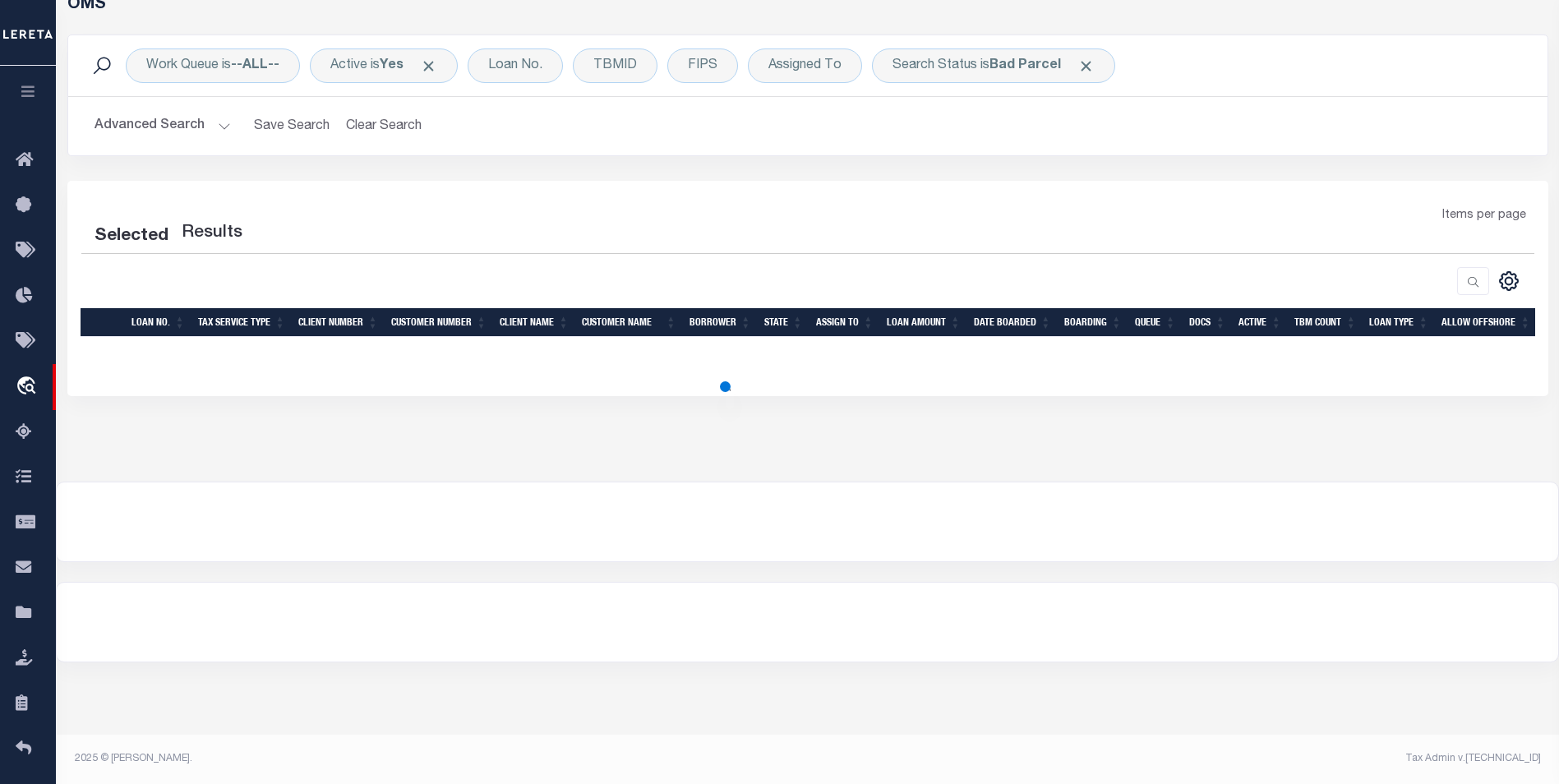
select select "200"
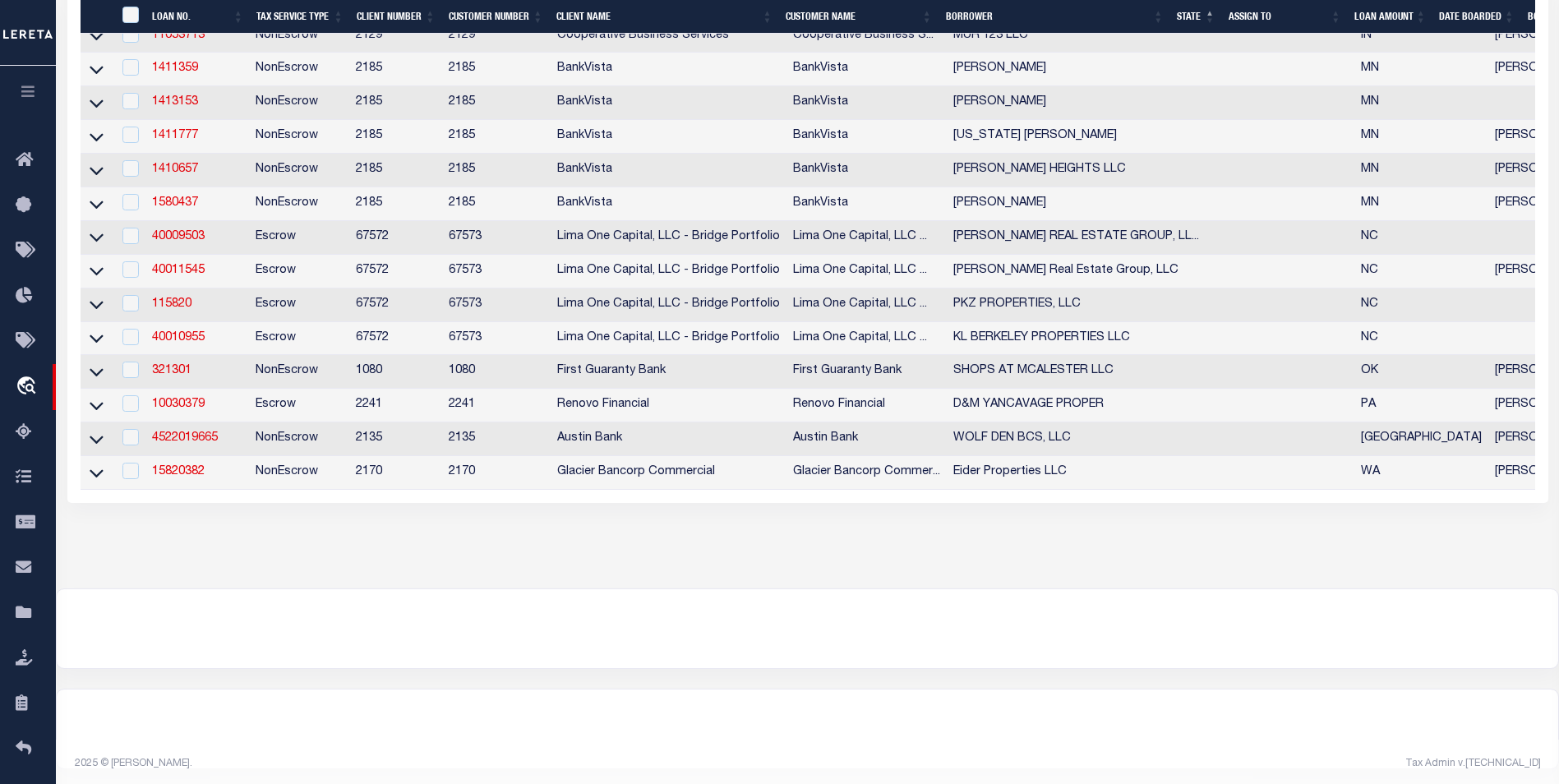
scroll to position [706, 0]
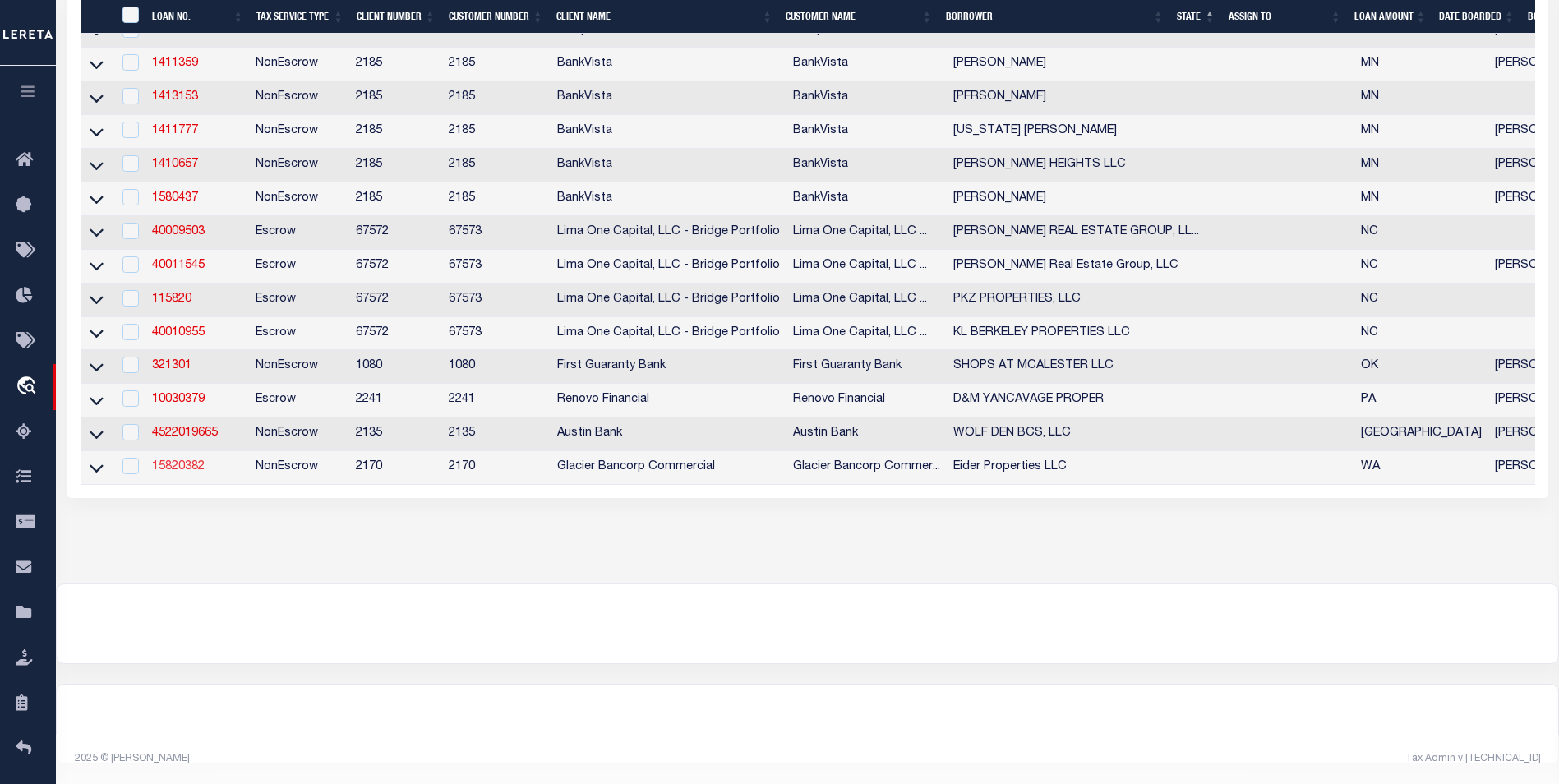
click at [190, 461] on link "15820382" at bounding box center [177, 466] width 52 height 11
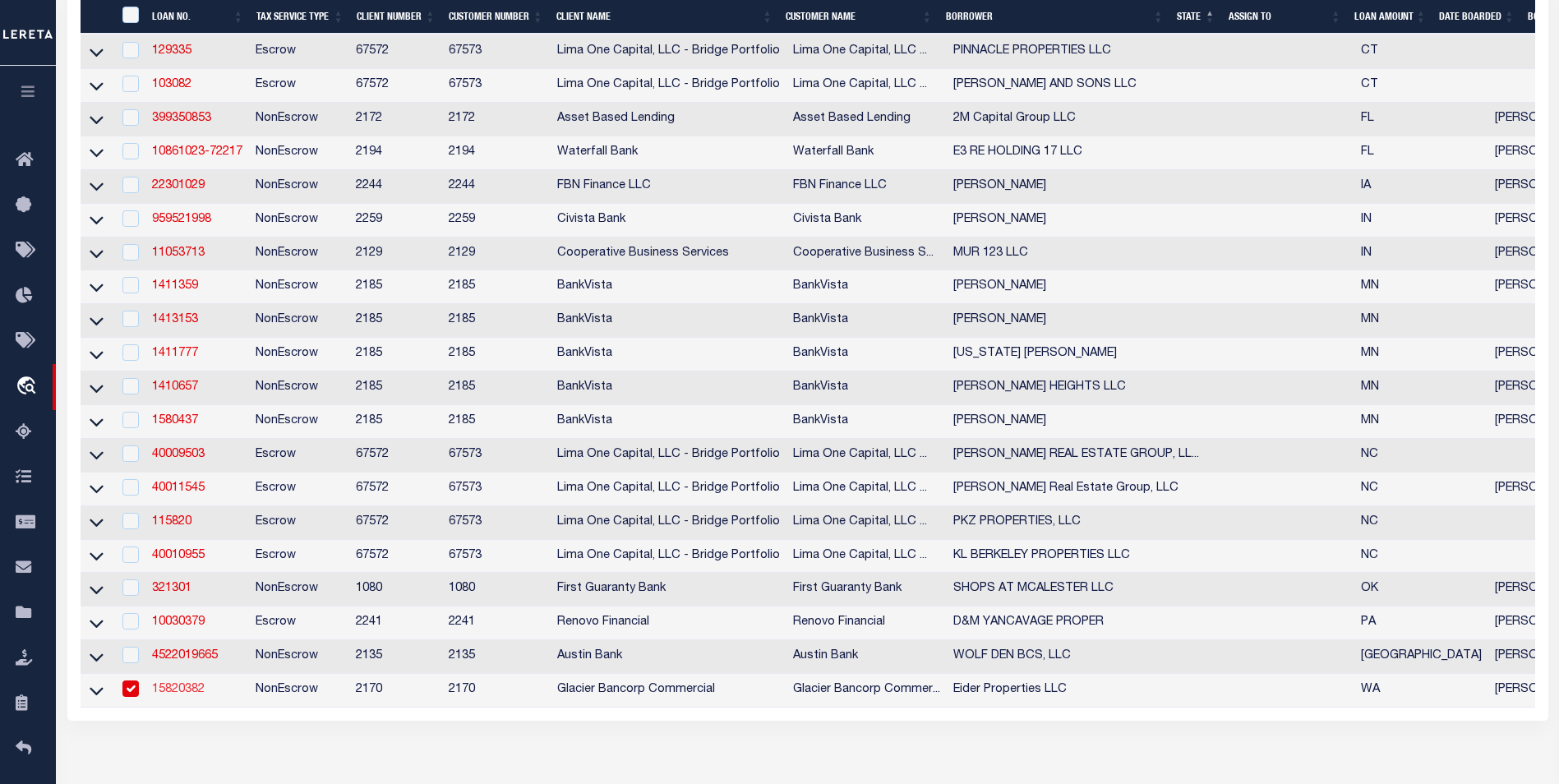
type input "15820382"
type input "Eider Properties LLC"
select select
type input "PO Box 139"
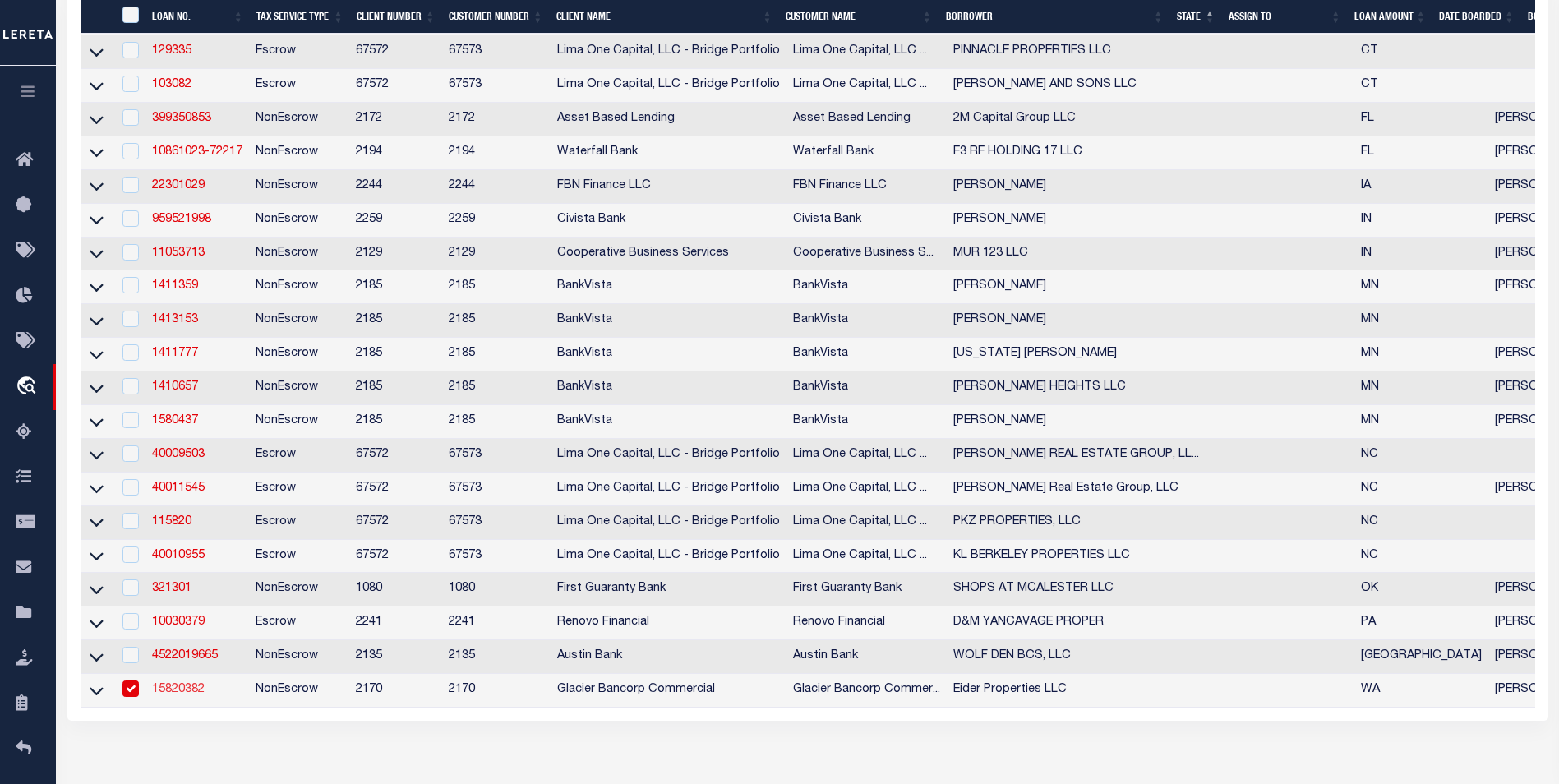
type input "Orondo WA 98843"
select select "10"
select select "NonEscrow"
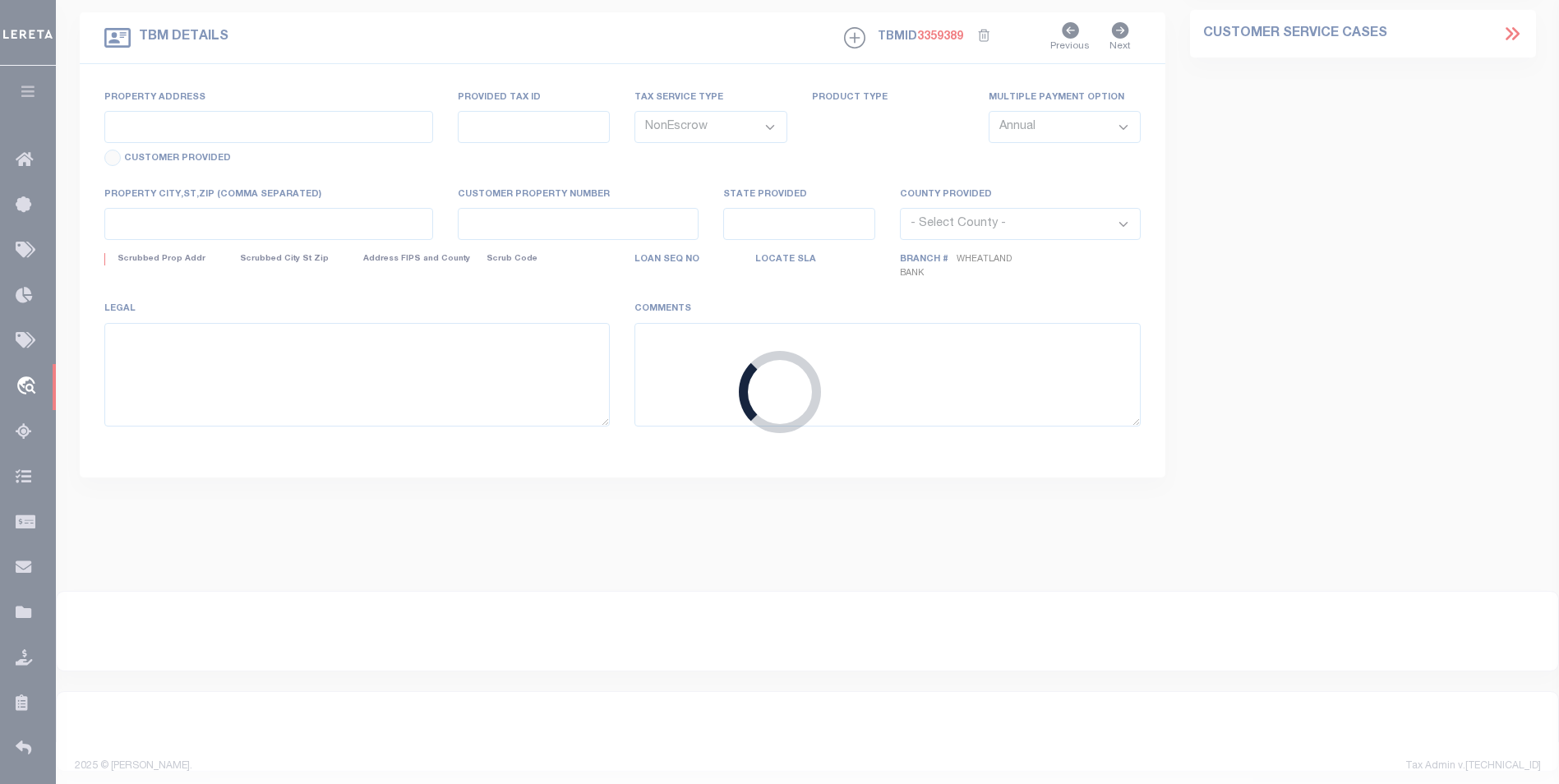
type input "1603 SPRINGWATER AVE"
type input "22 20 04 605 115"
select select
type input "WENATCHEE WA"
type input "WA"
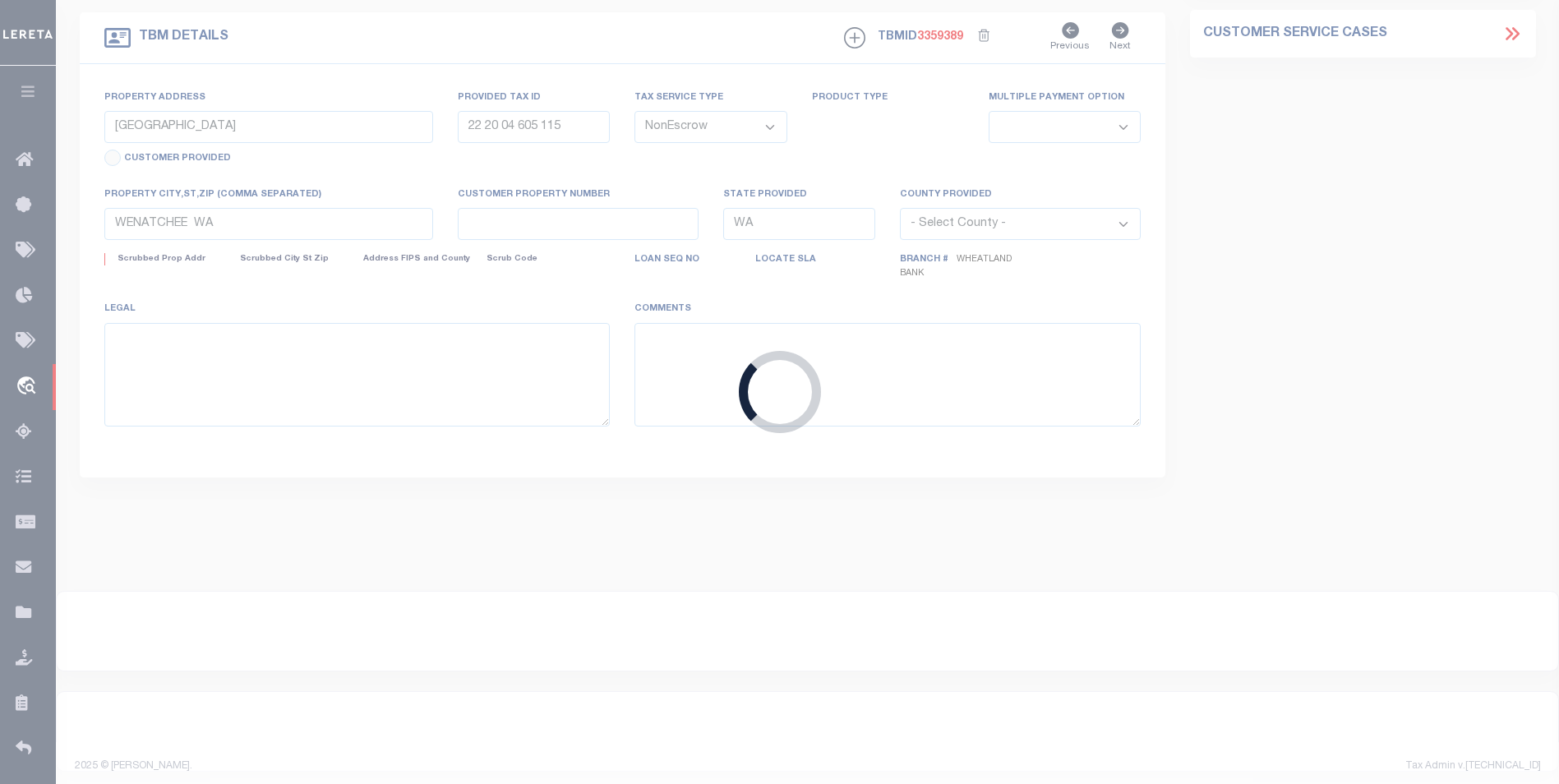
select select
type textarea "Parcel "A" Lut 1, as described in and delineated un Dunning Subdivision No. 175…"
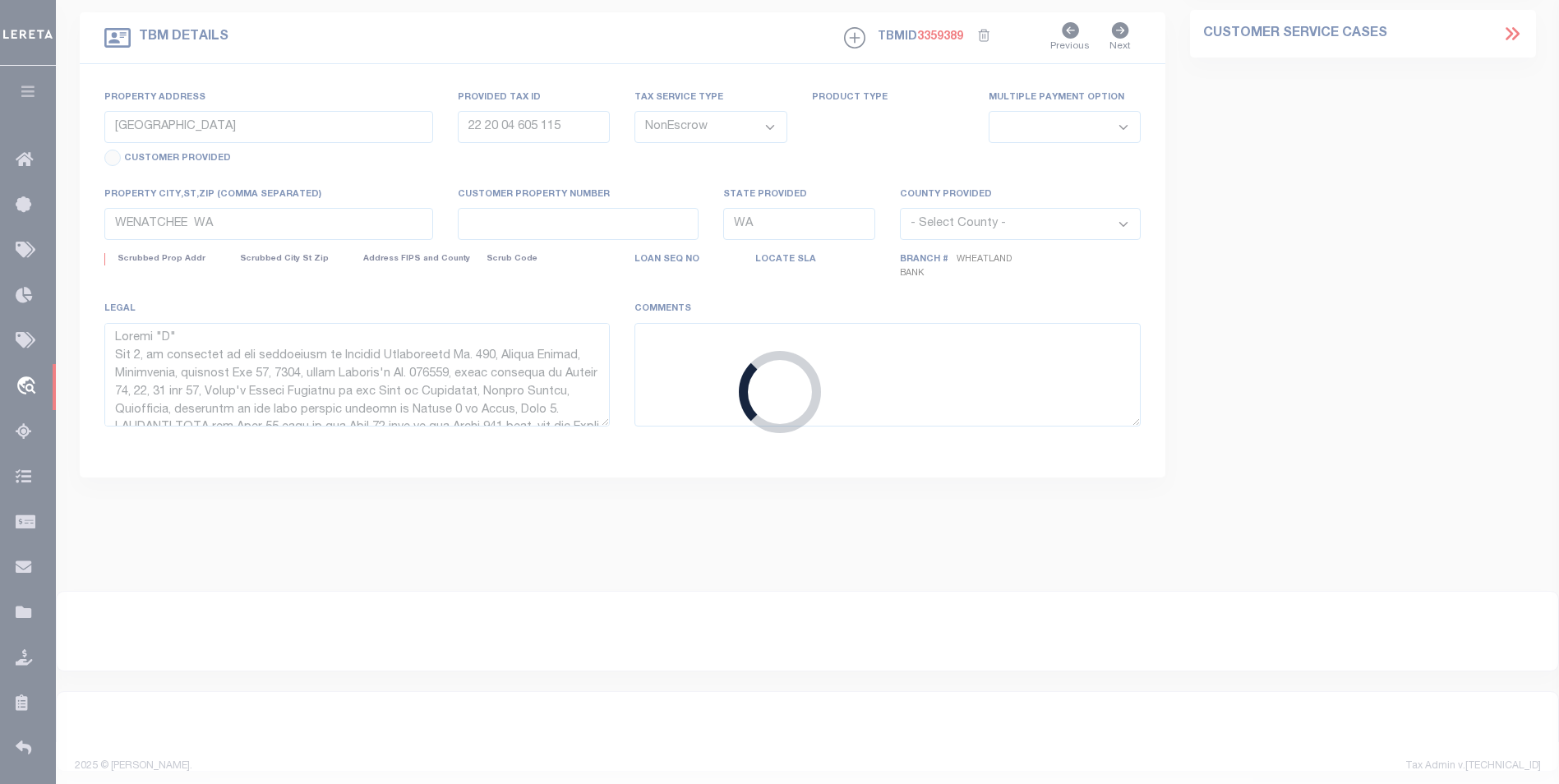
select select "17097"
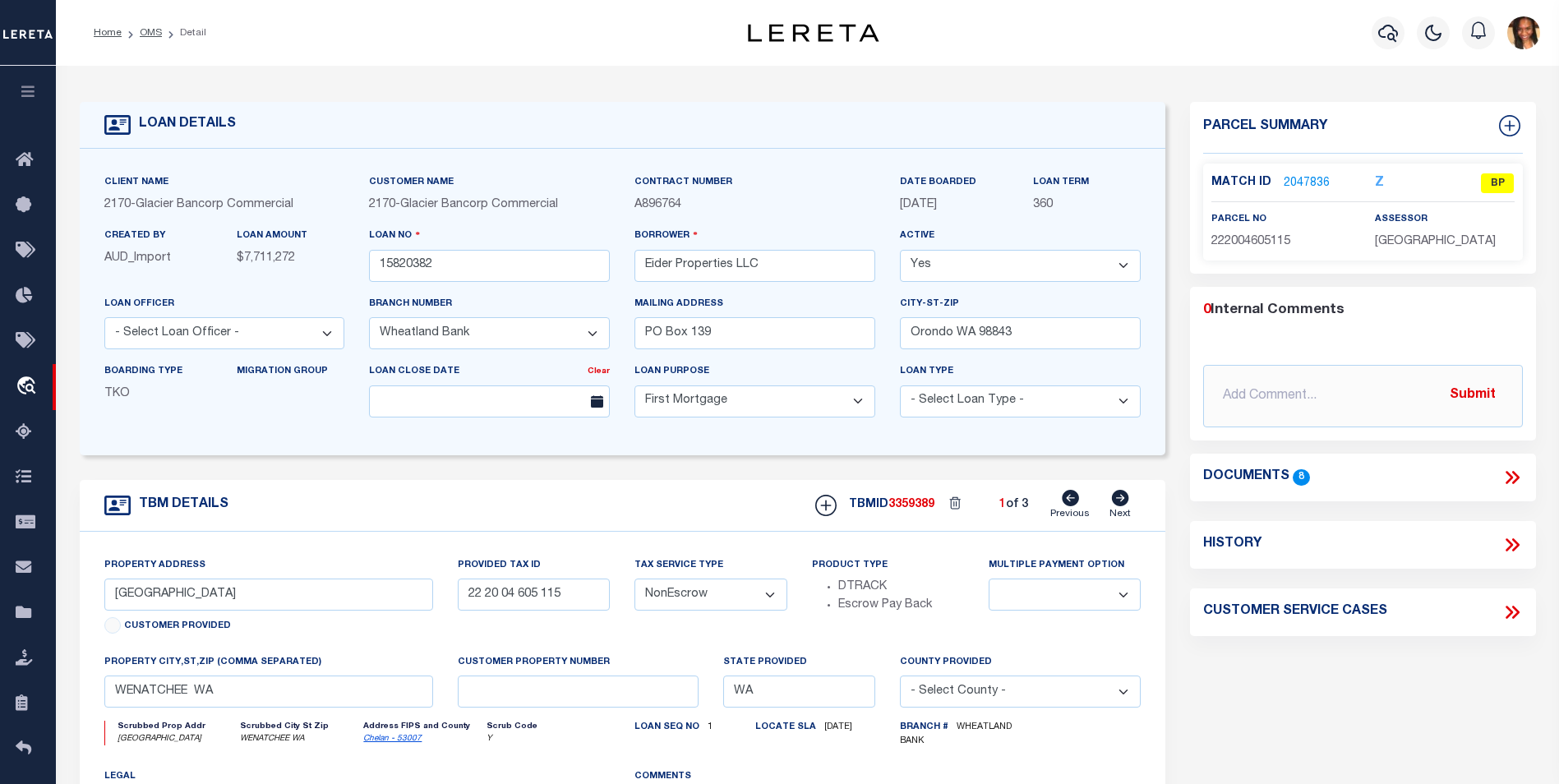
click at [1311, 175] on link "2047836" at bounding box center [1307, 184] width 46 height 17
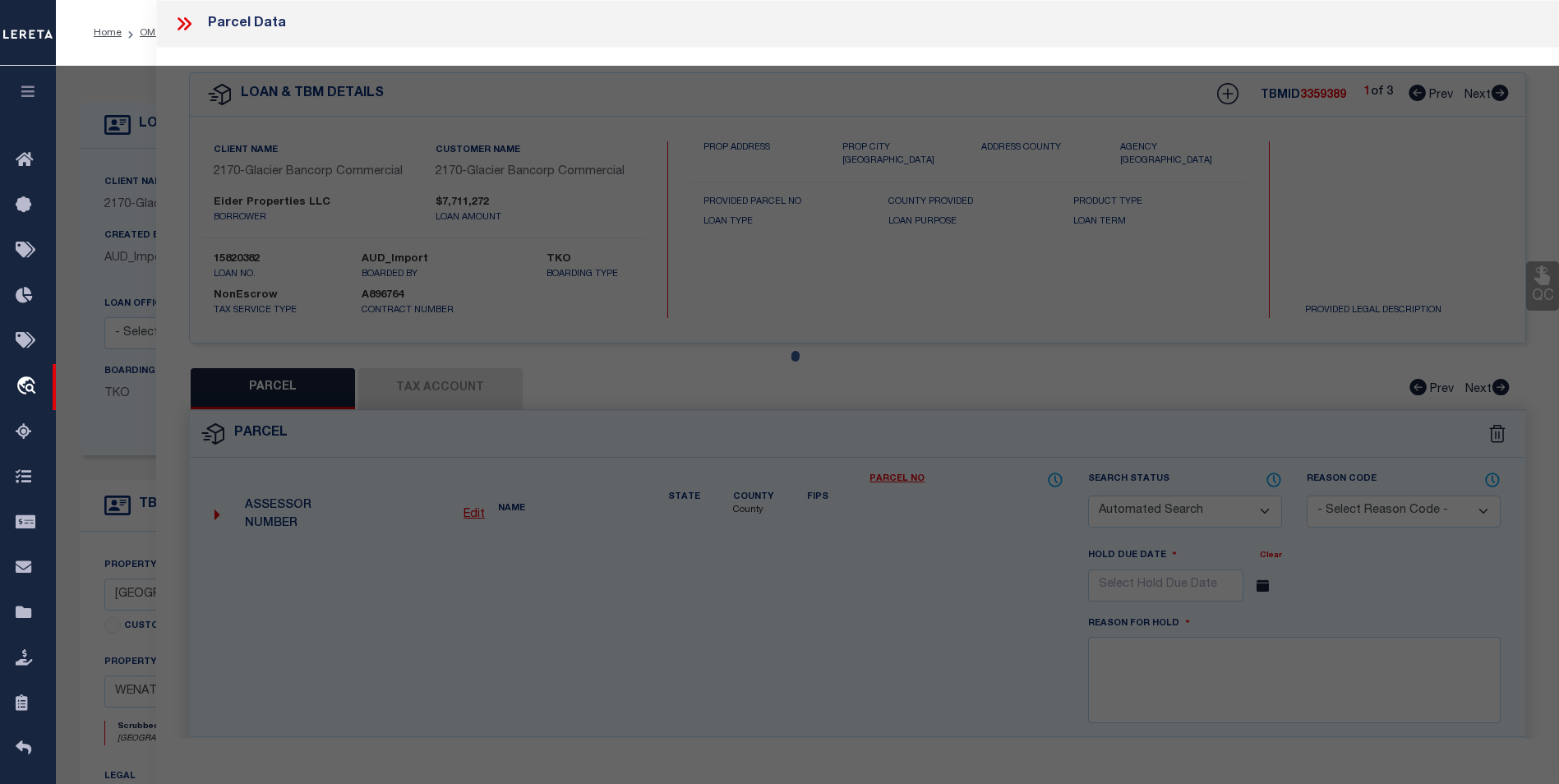
checkbox input "false"
select select "BP"
type input "EIDER PROPERTIES LLC"
select select "AGW"
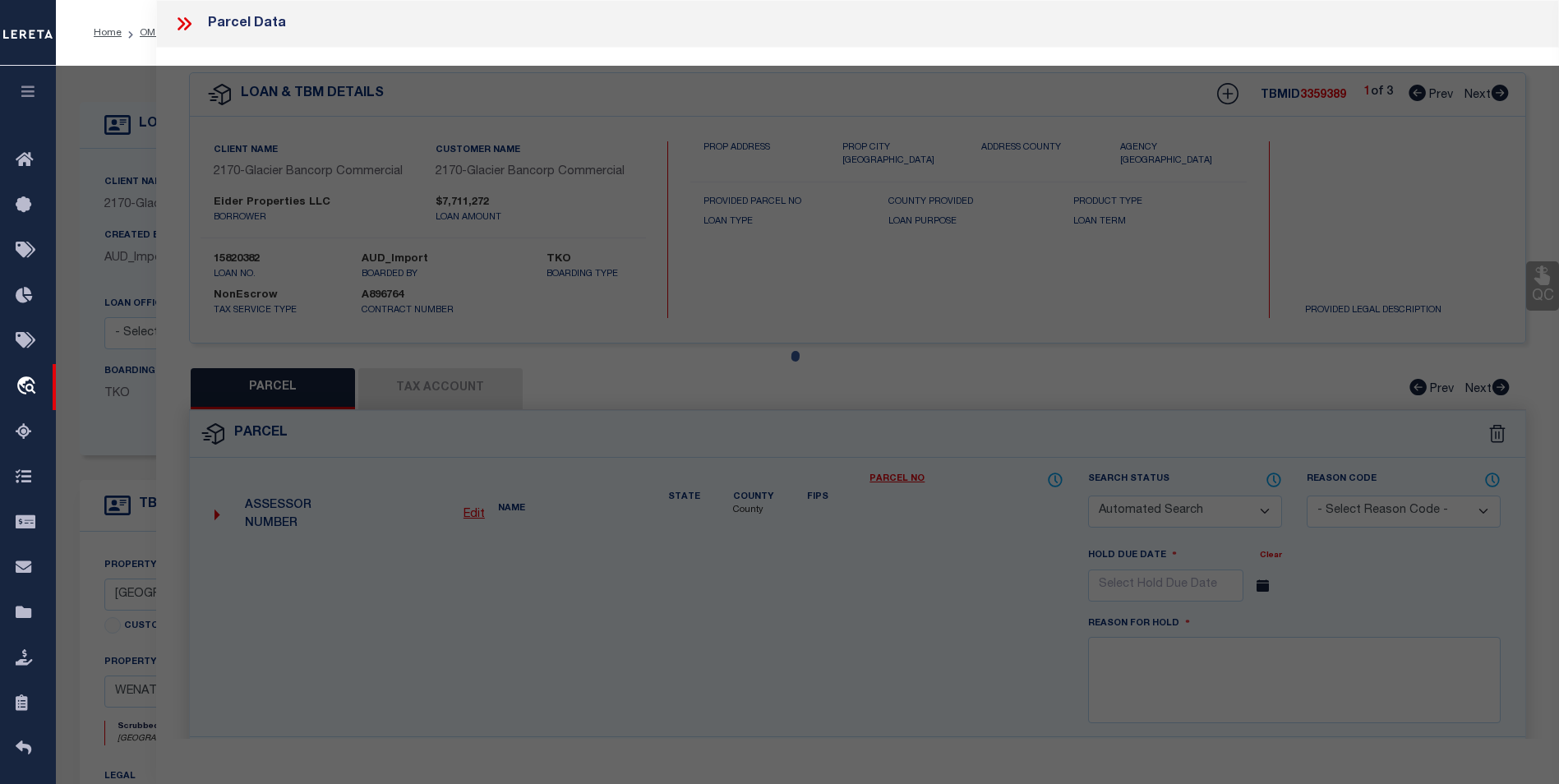
select select
type input "UNASSIGNED"
checkbox input "false"
type input "WENATCHEE, WA 98801"
type textarea "HALEYS SECOND BLOCK 18 0.4900 ACRES"
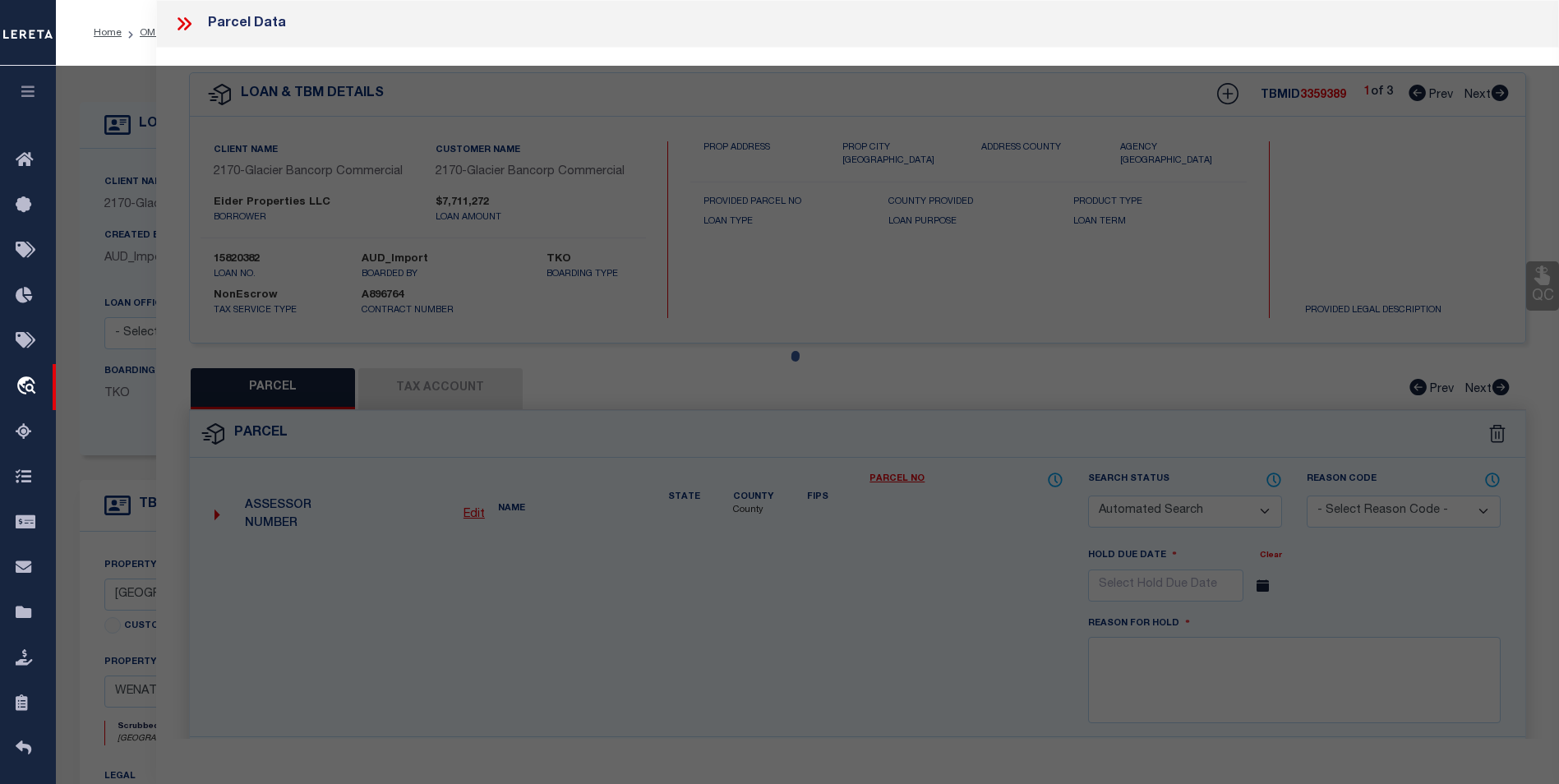
type textarea "per tax office : It appears the parcels were split out to create a subdivision …"
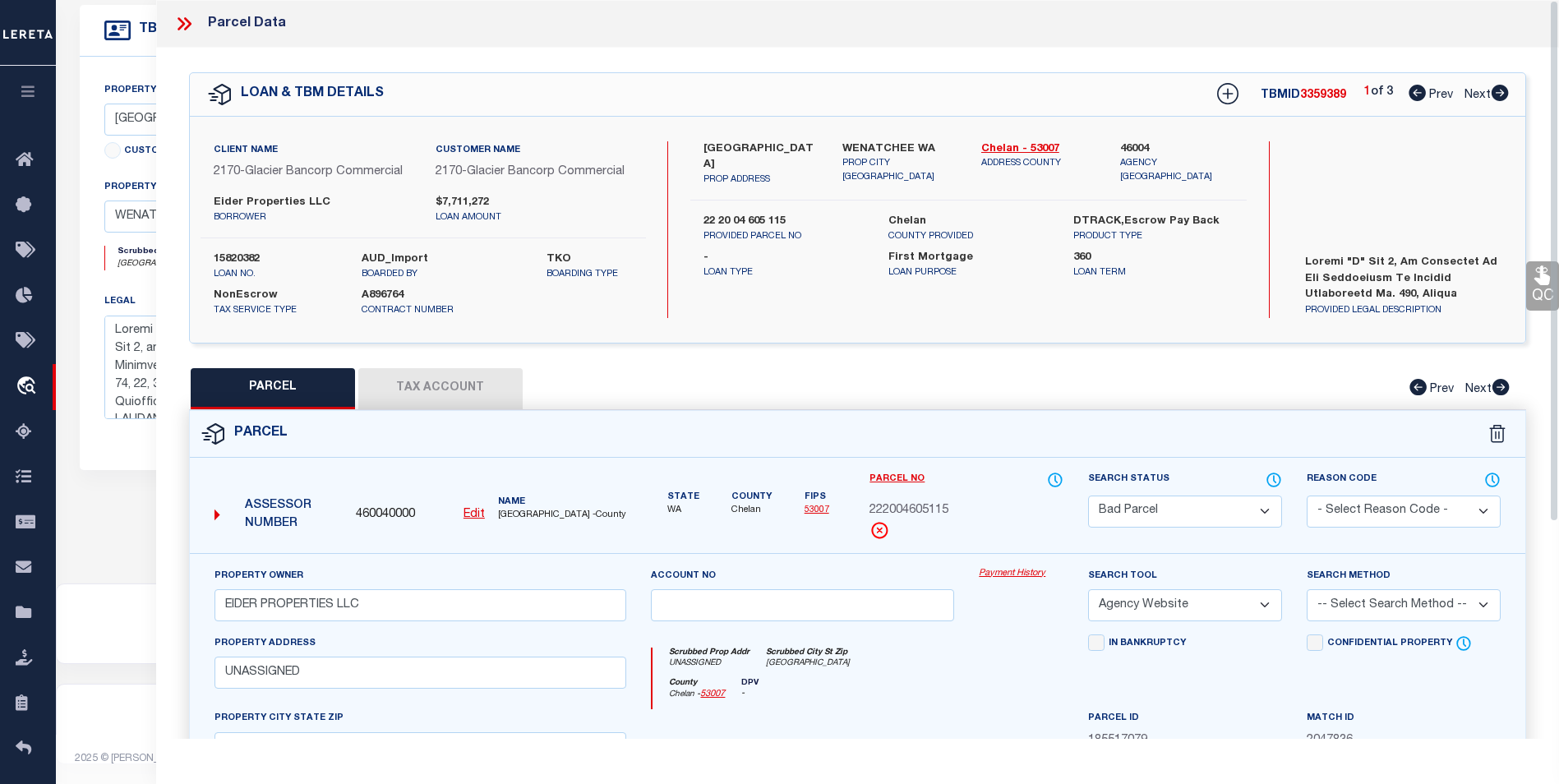
click at [188, 17] on icon at bounding box center [184, 24] width 22 height 22
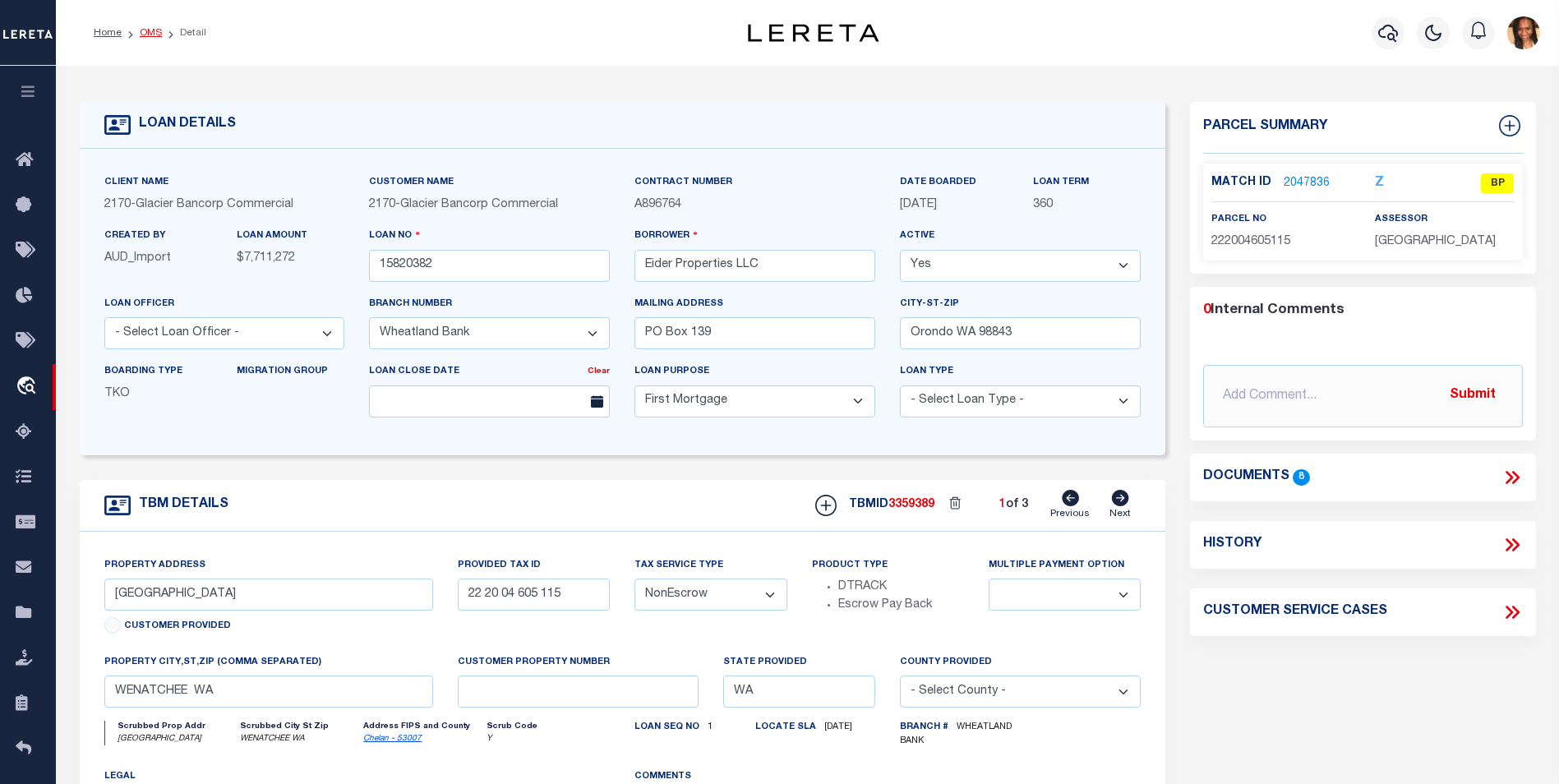
click at [145, 36] on link "OMS" at bounding box center [150, 32] width 22 height 9
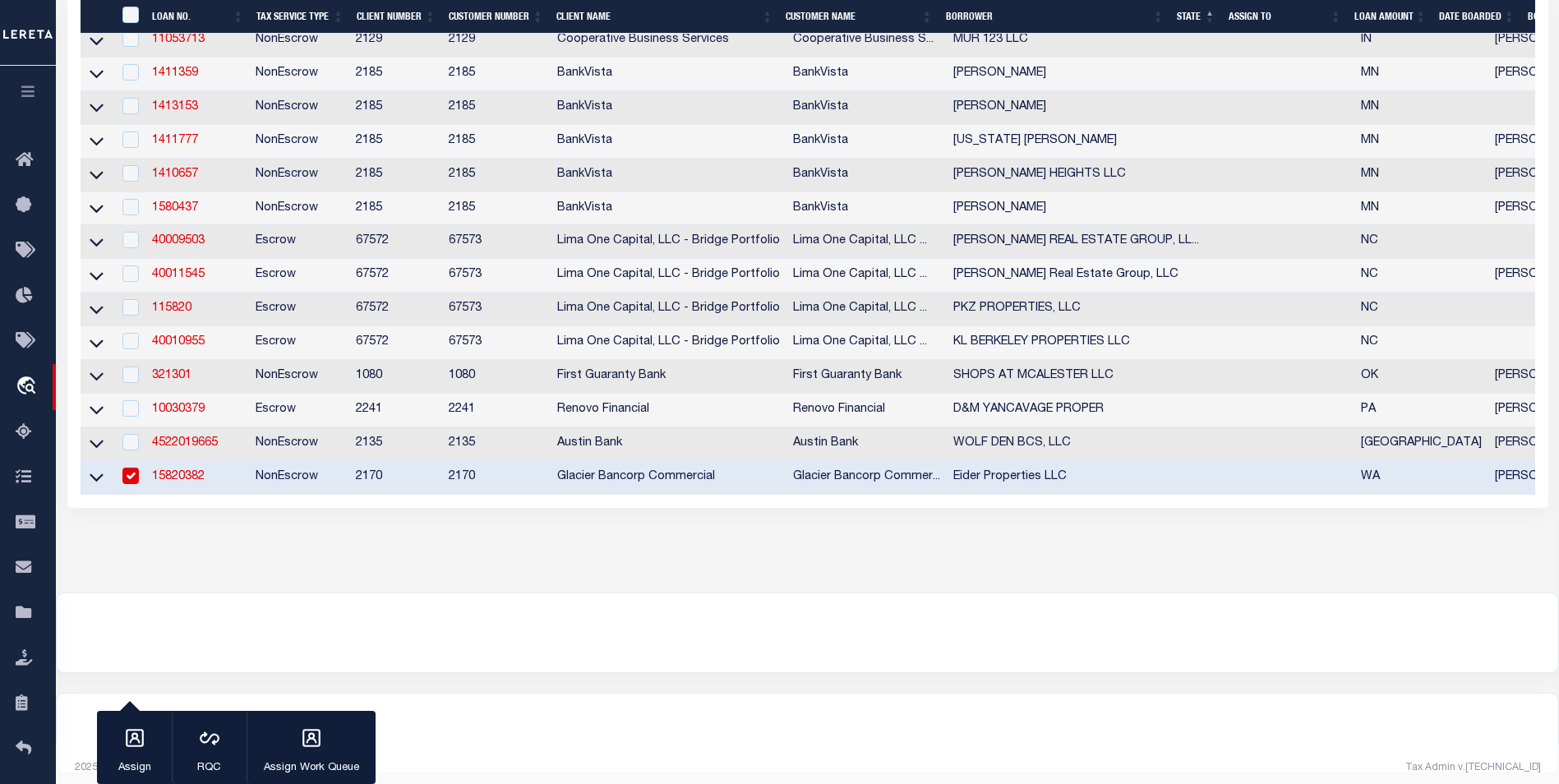
scroll to position [702, 0]
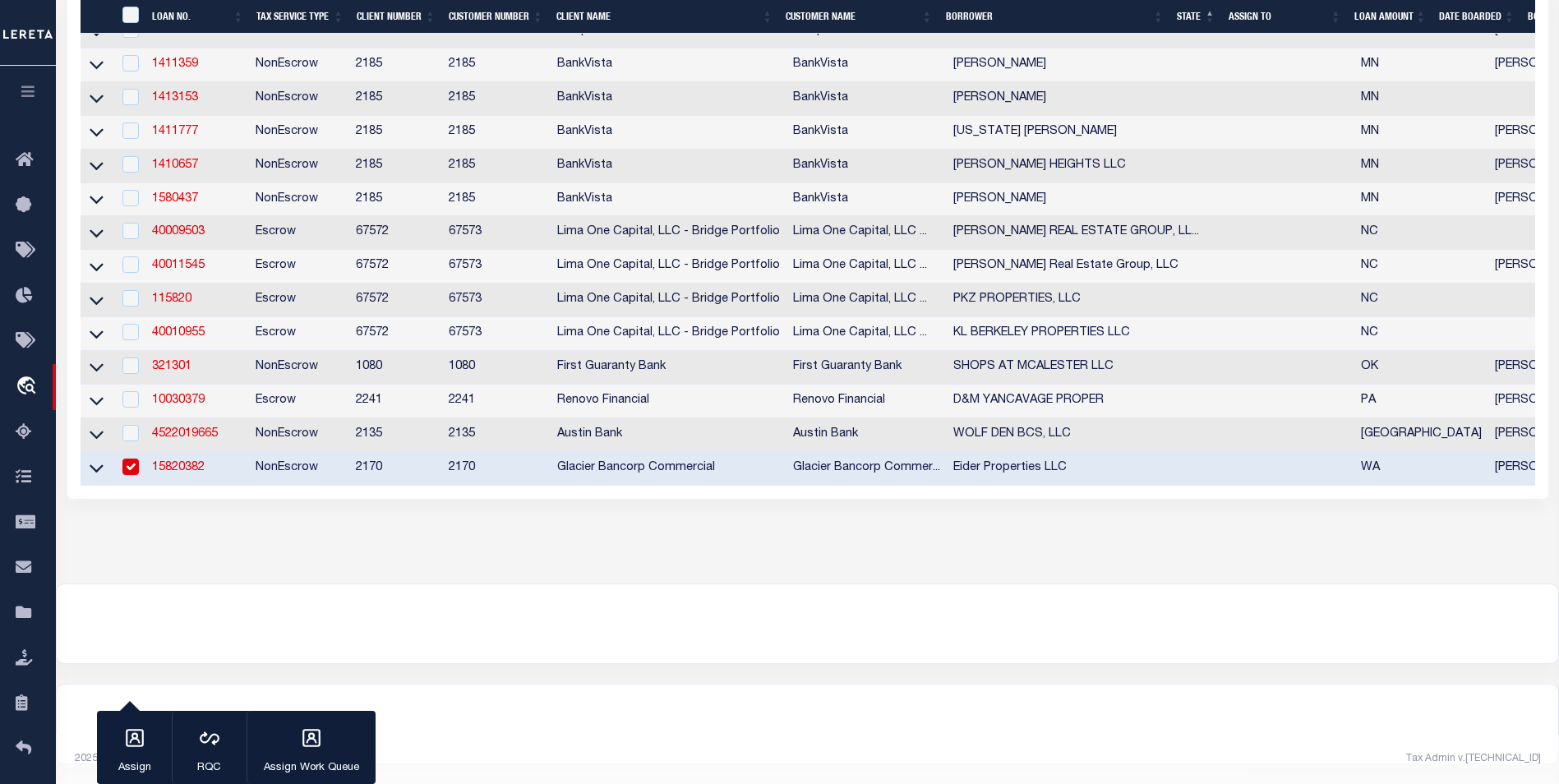
click at [120, 460] on div at bounding box center [130, 467] width 21 height 18
checkbox input "false"
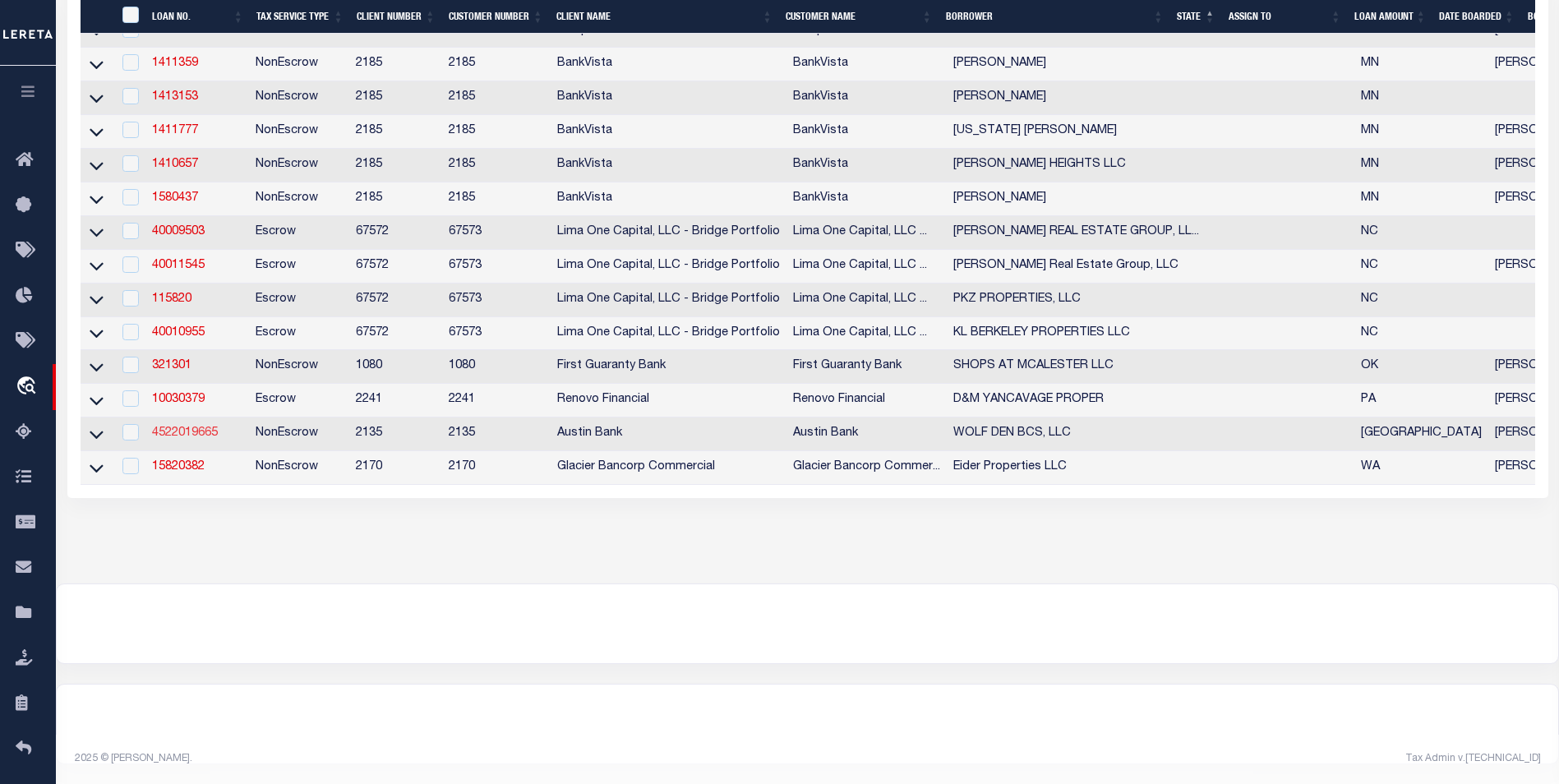
click at [187, 428] on link "4522019665" at bounding box center [184, 433] width 65 height 11
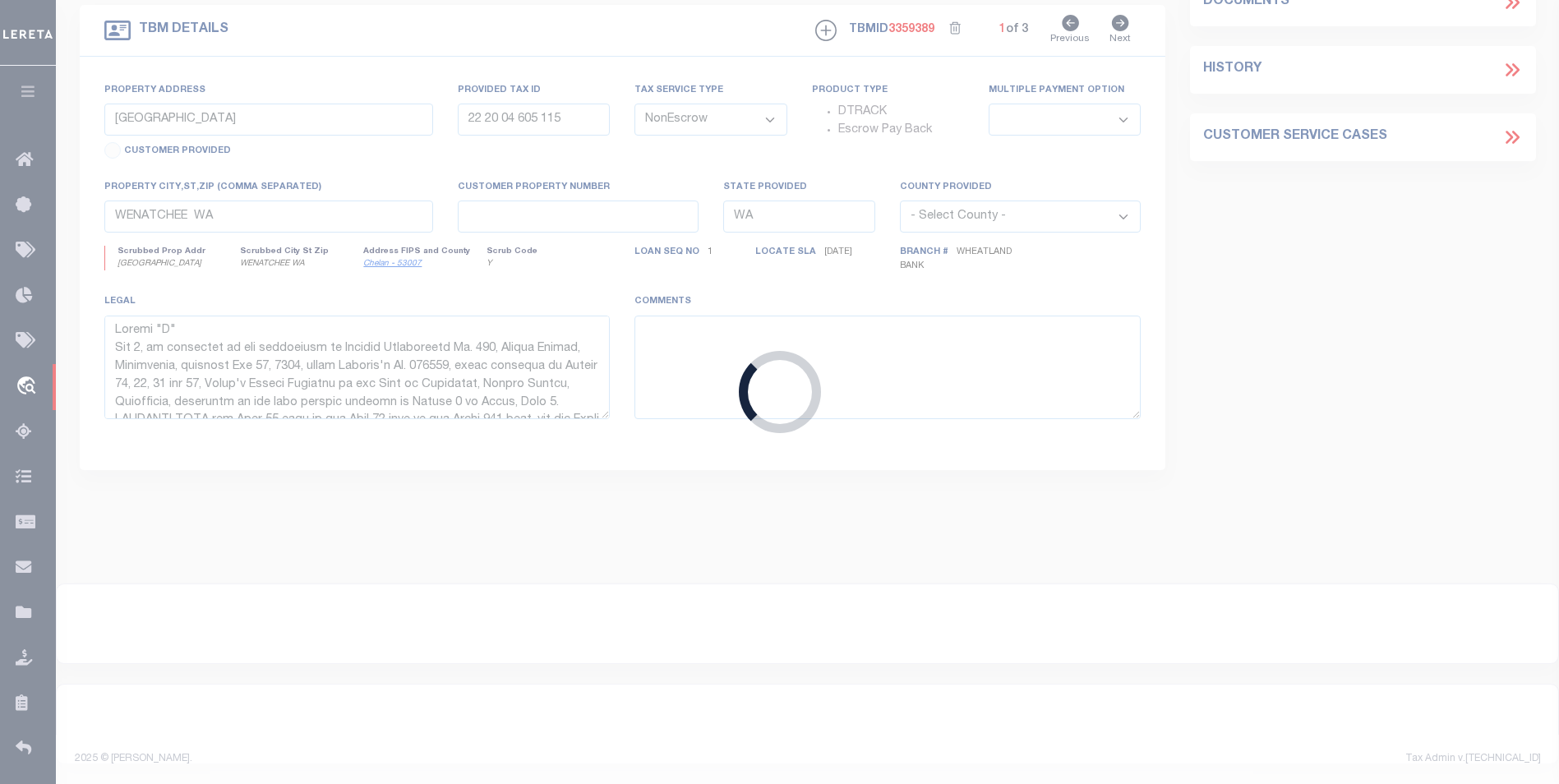
type input "4522019665"
type input "WOLF DEN BCS, LLC"
select select
type input "1580 COPPERFIELD PKWY"
type input "COLLEGE STATION, TX 77845"
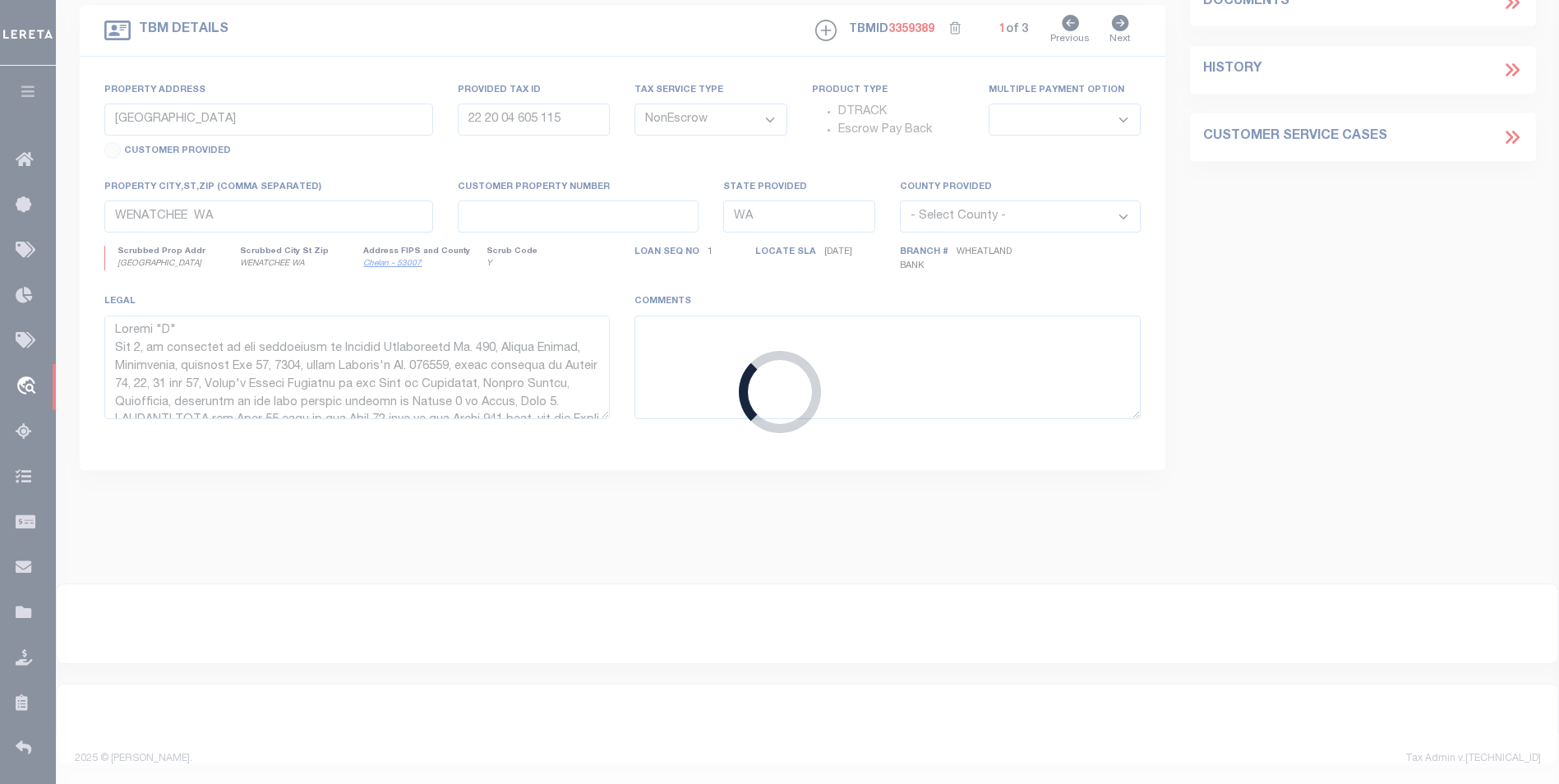
select select
type input "3006 NORTON LN"
select select
type input "COLLEGE STATION TX 77845"
type input "[GEOGRAPHIC_DATA]"
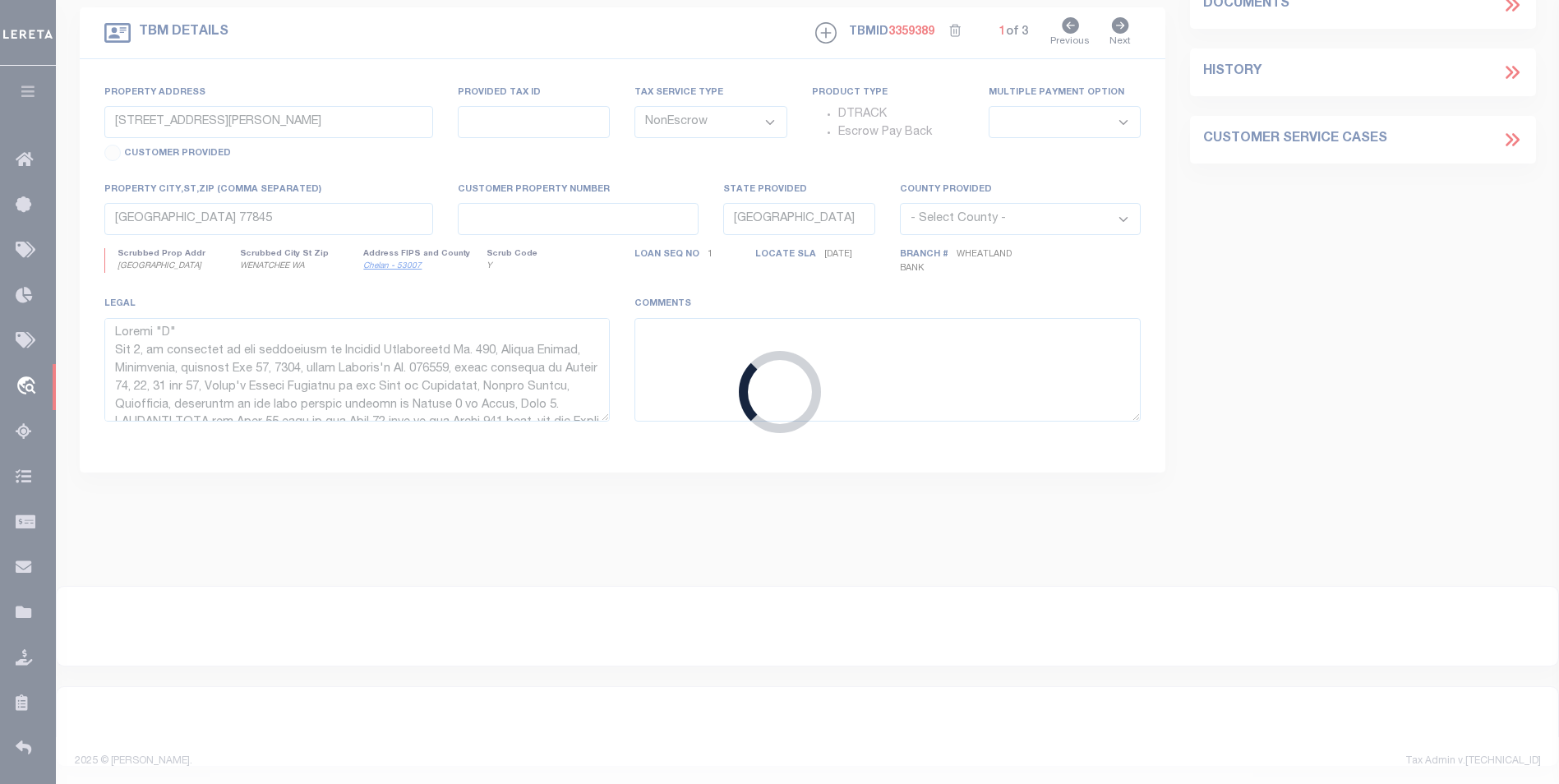
select select
type textarea "DT 4.9977 AC ROBERT STEVENSON SVY A-54"
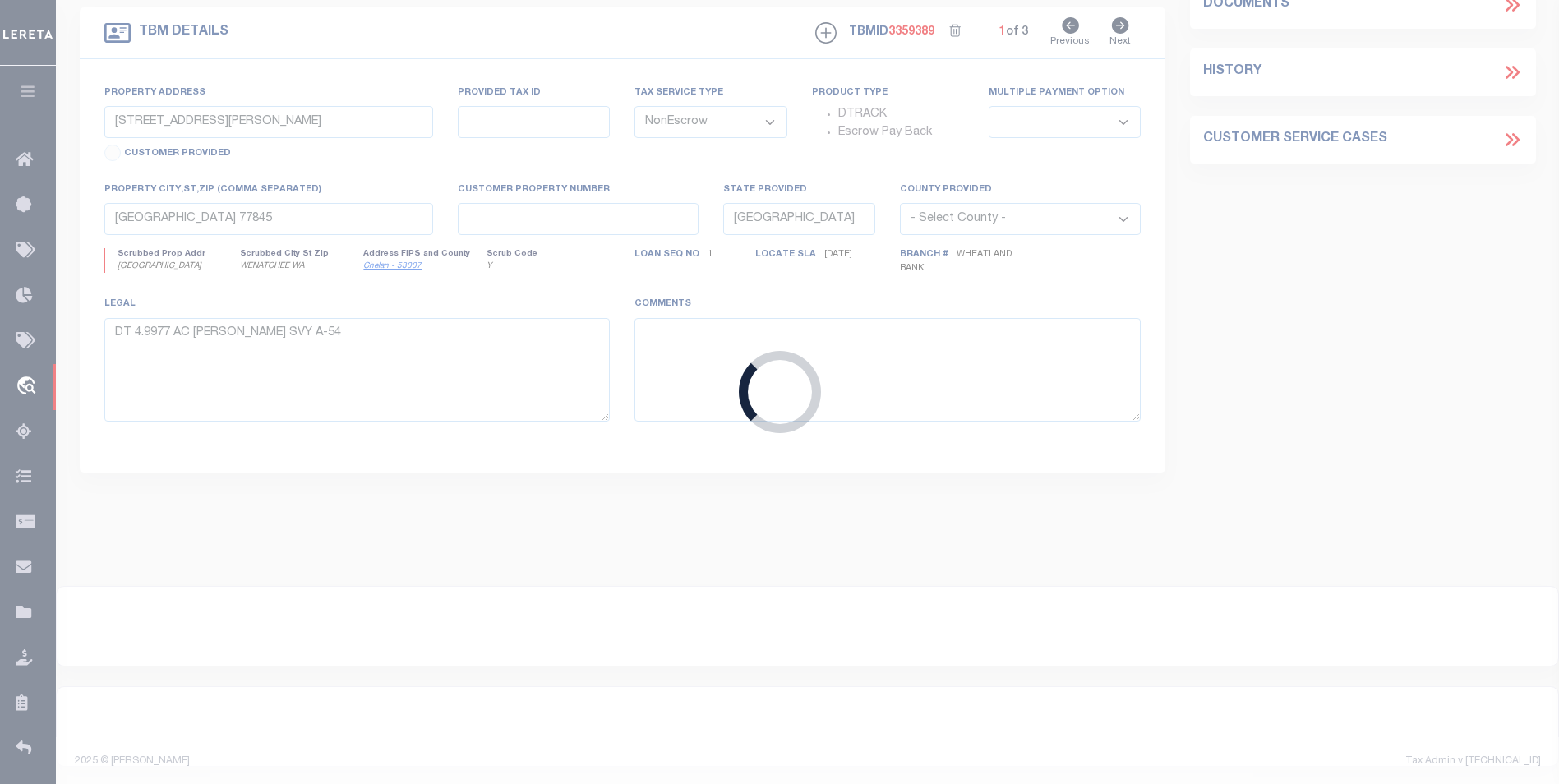
select select "5757"
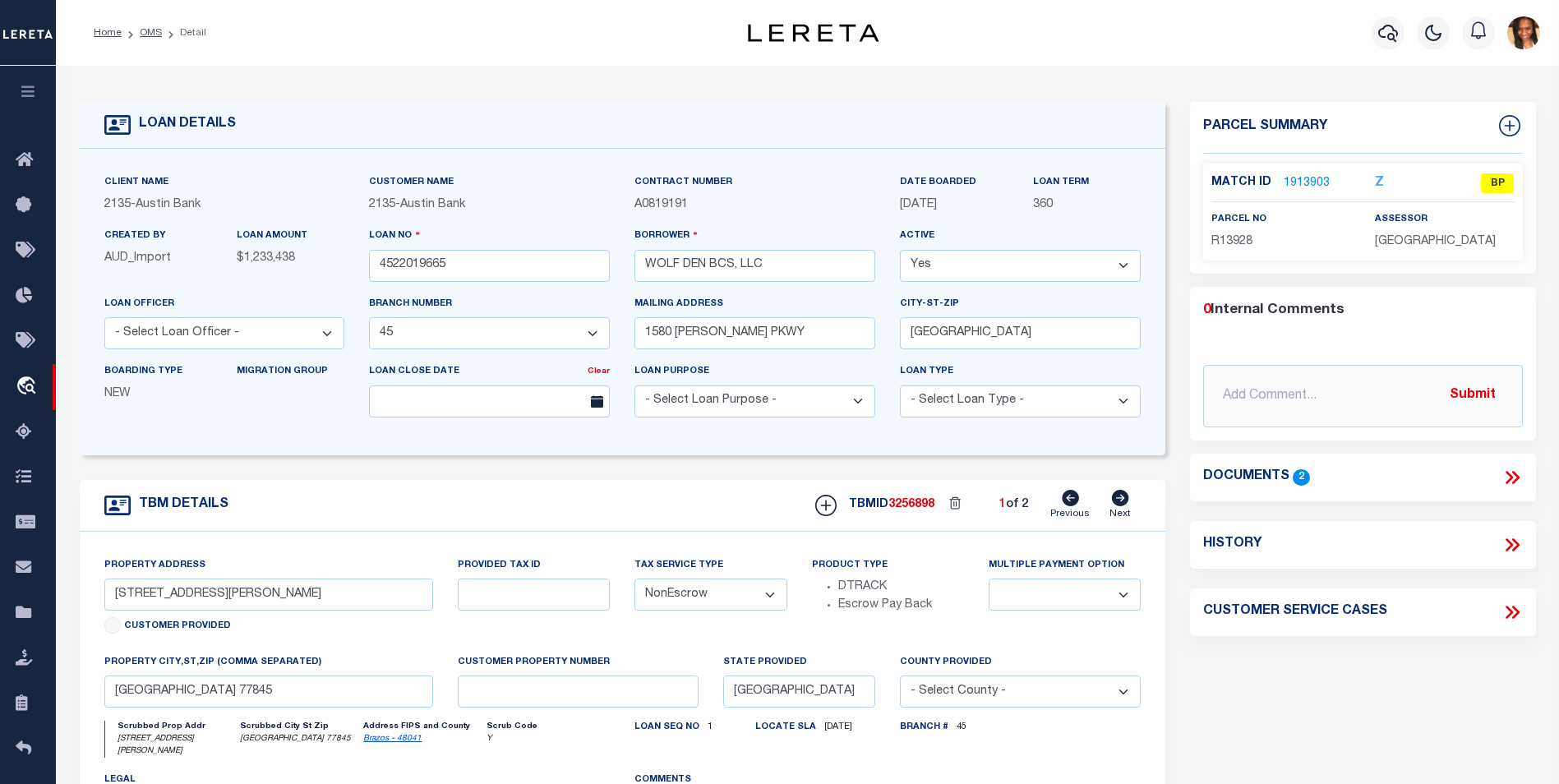
click at [1311, 184] on link "1913903" at bounding box center [1307, 184] width 46 height 17
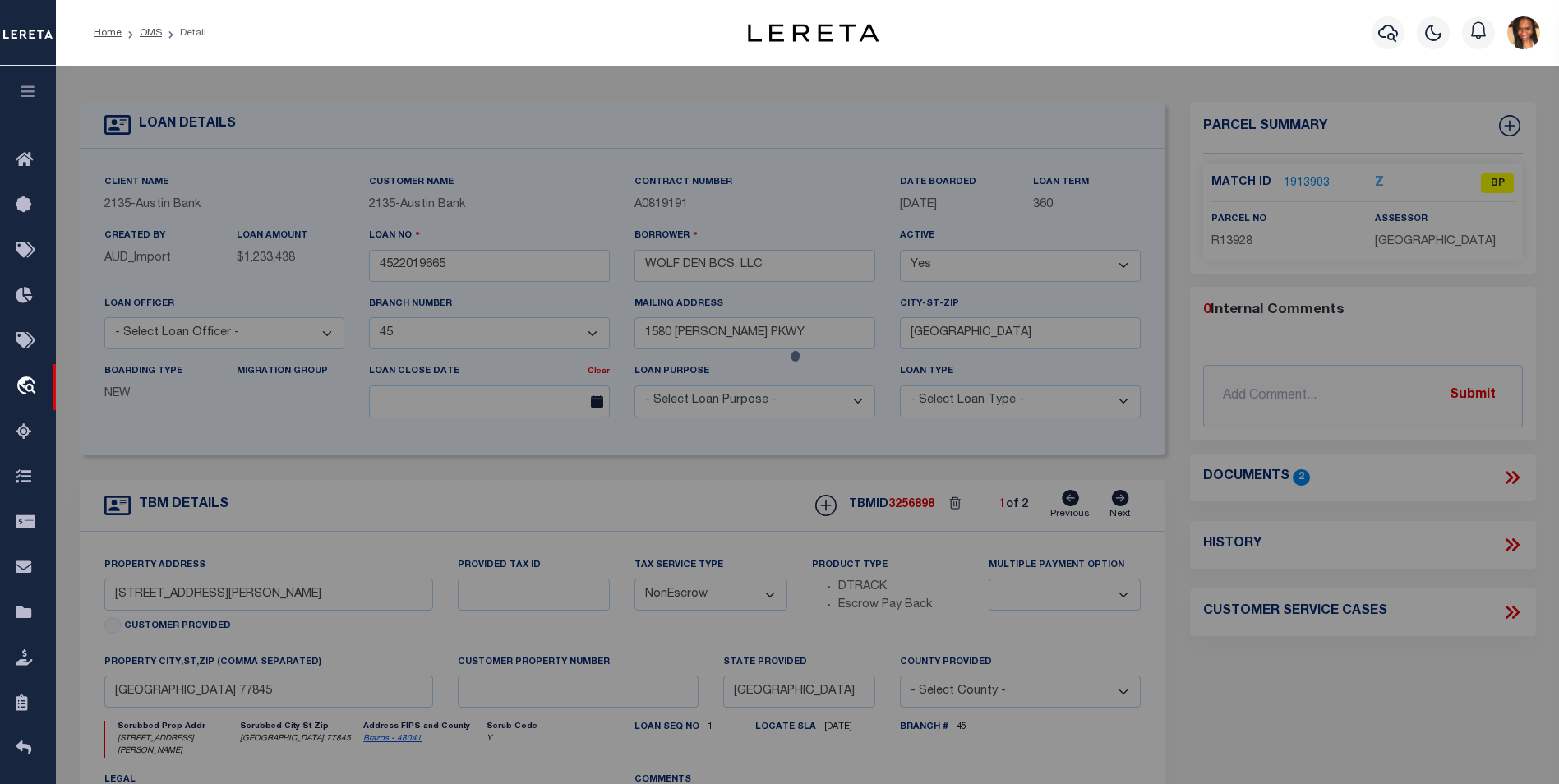
select select "AS"
select select
checkbox input "false"
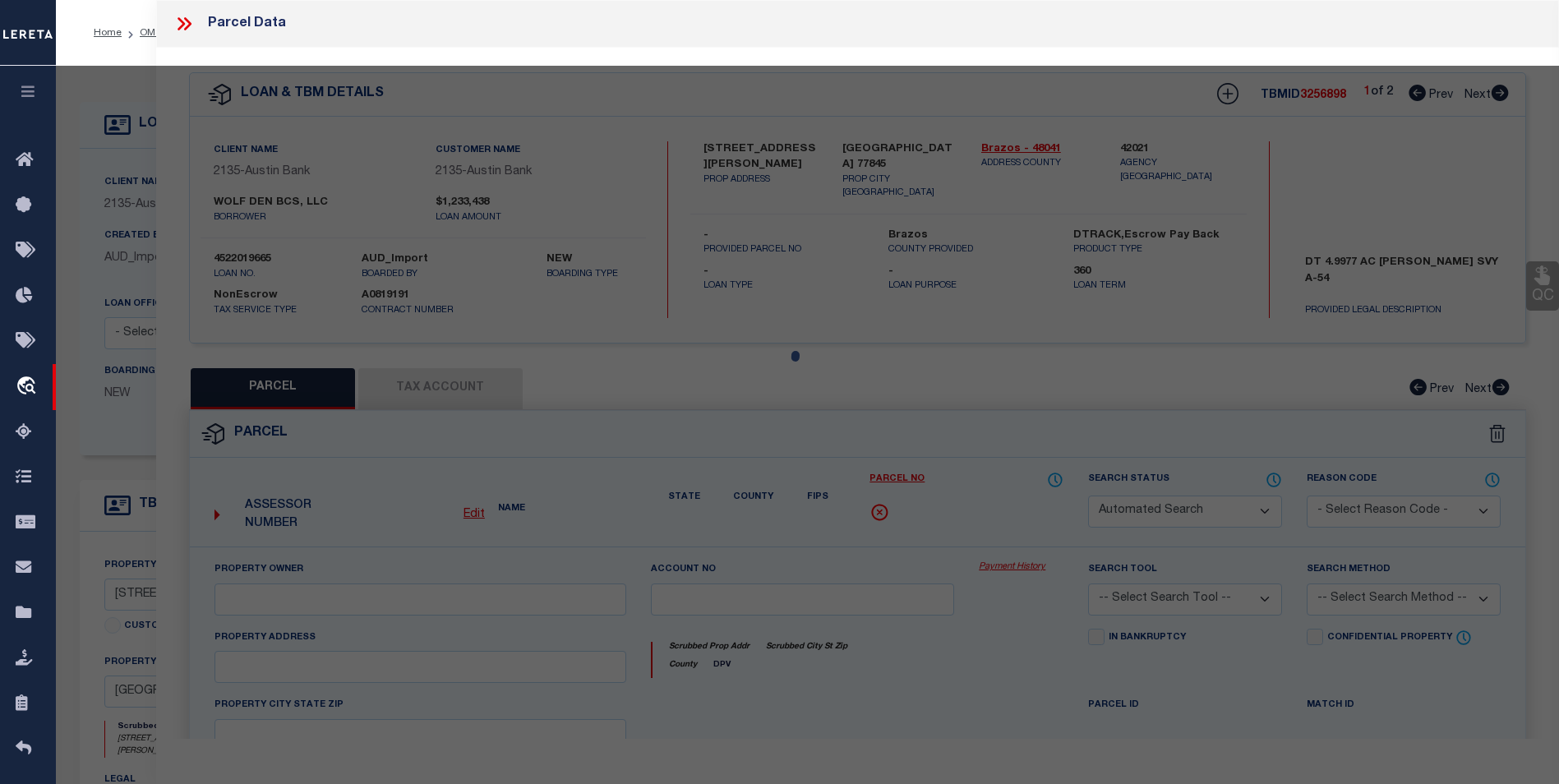
select select "BP"
type input "WOLF DEN BCS LLC"
select select
type input "3006 NORTON (PVT) LN"
checkbox input "false"
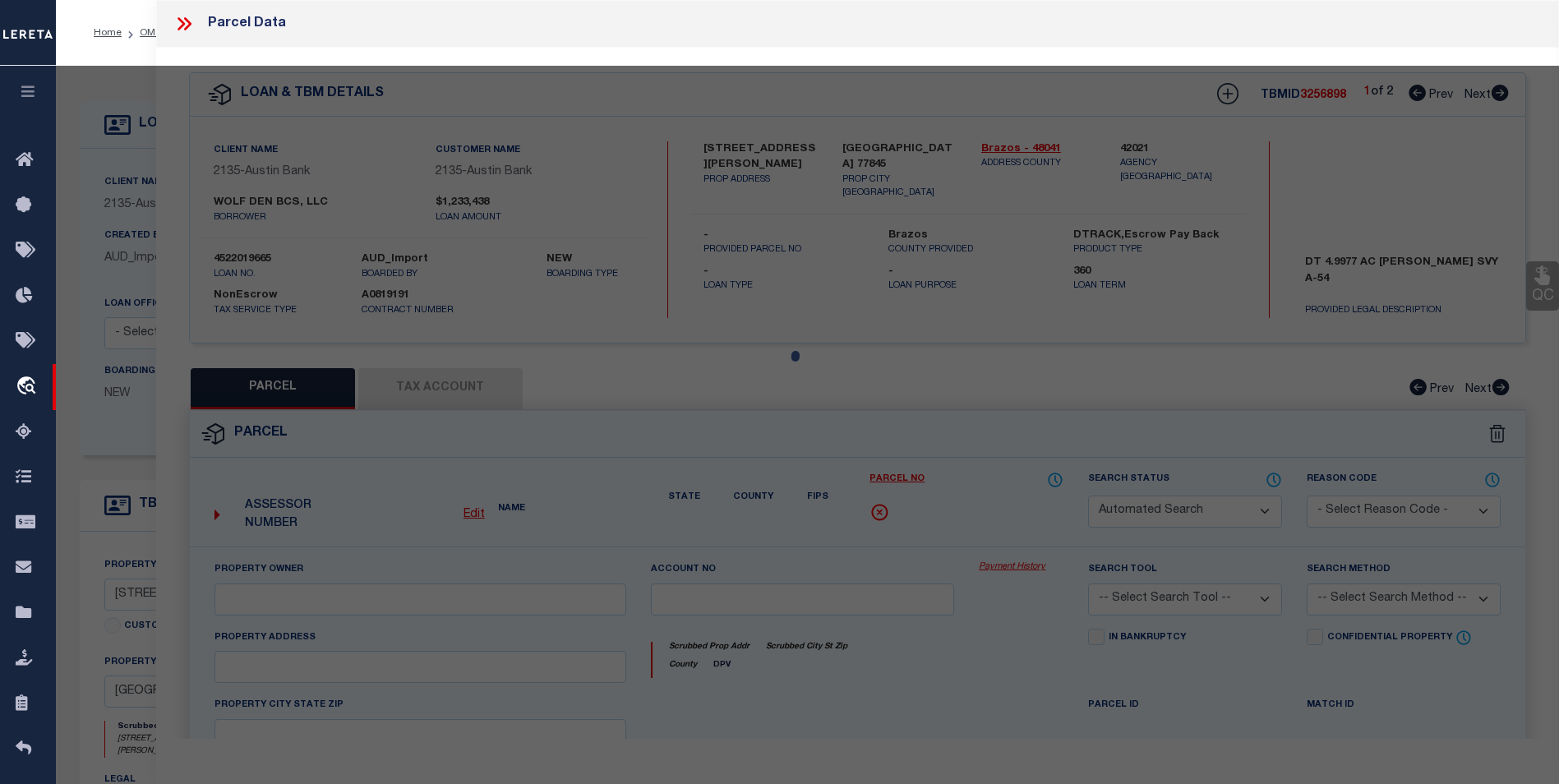
type input "COLLEGE STATION TX 77845"
type textarea "A005401, R STEVENSON (ICL), TRACT 72, 5. ACRES"
type textarea "As per Assessor Parcel is Deleted for 2024"
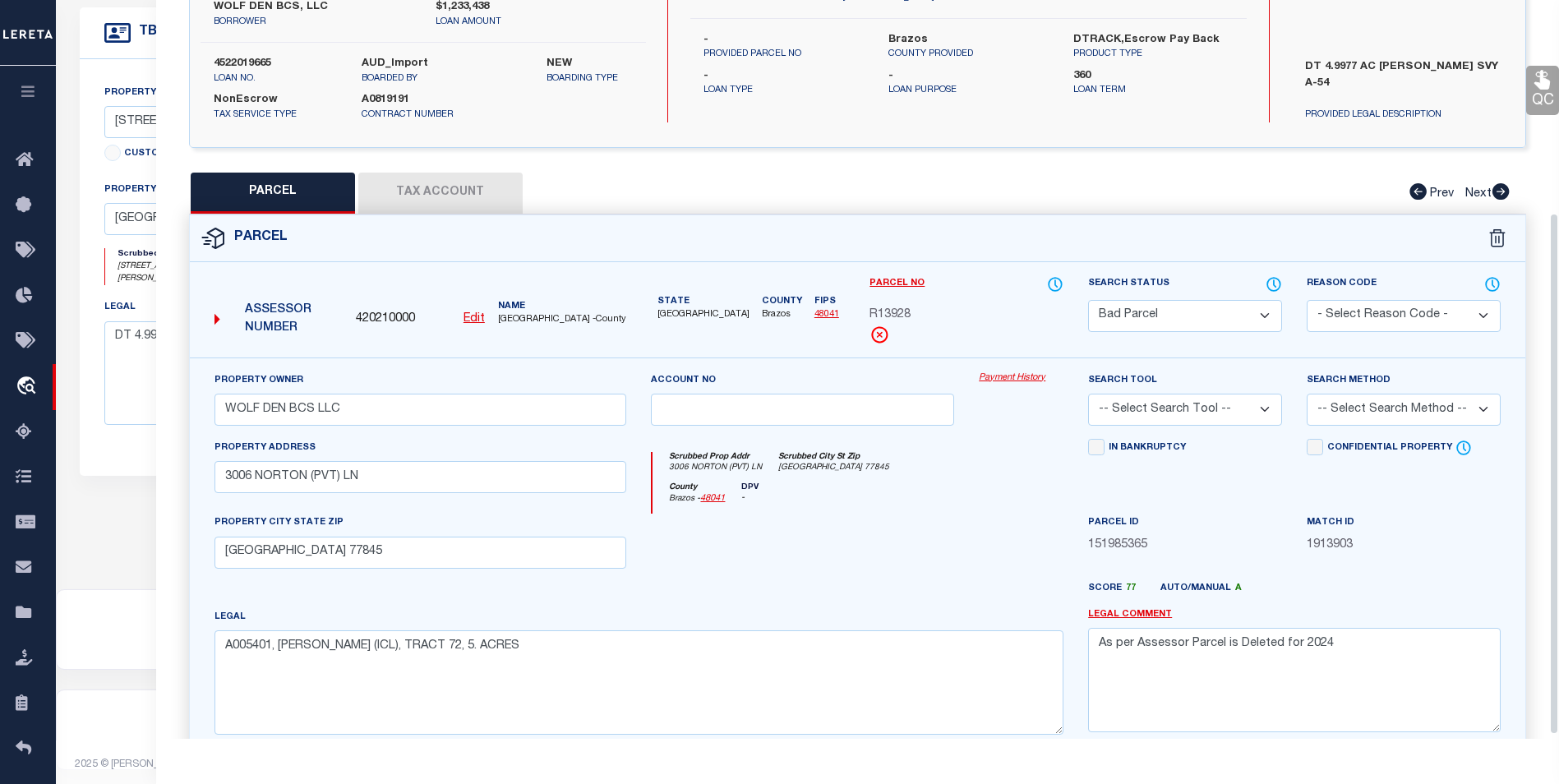
scroll to position [59, 0]
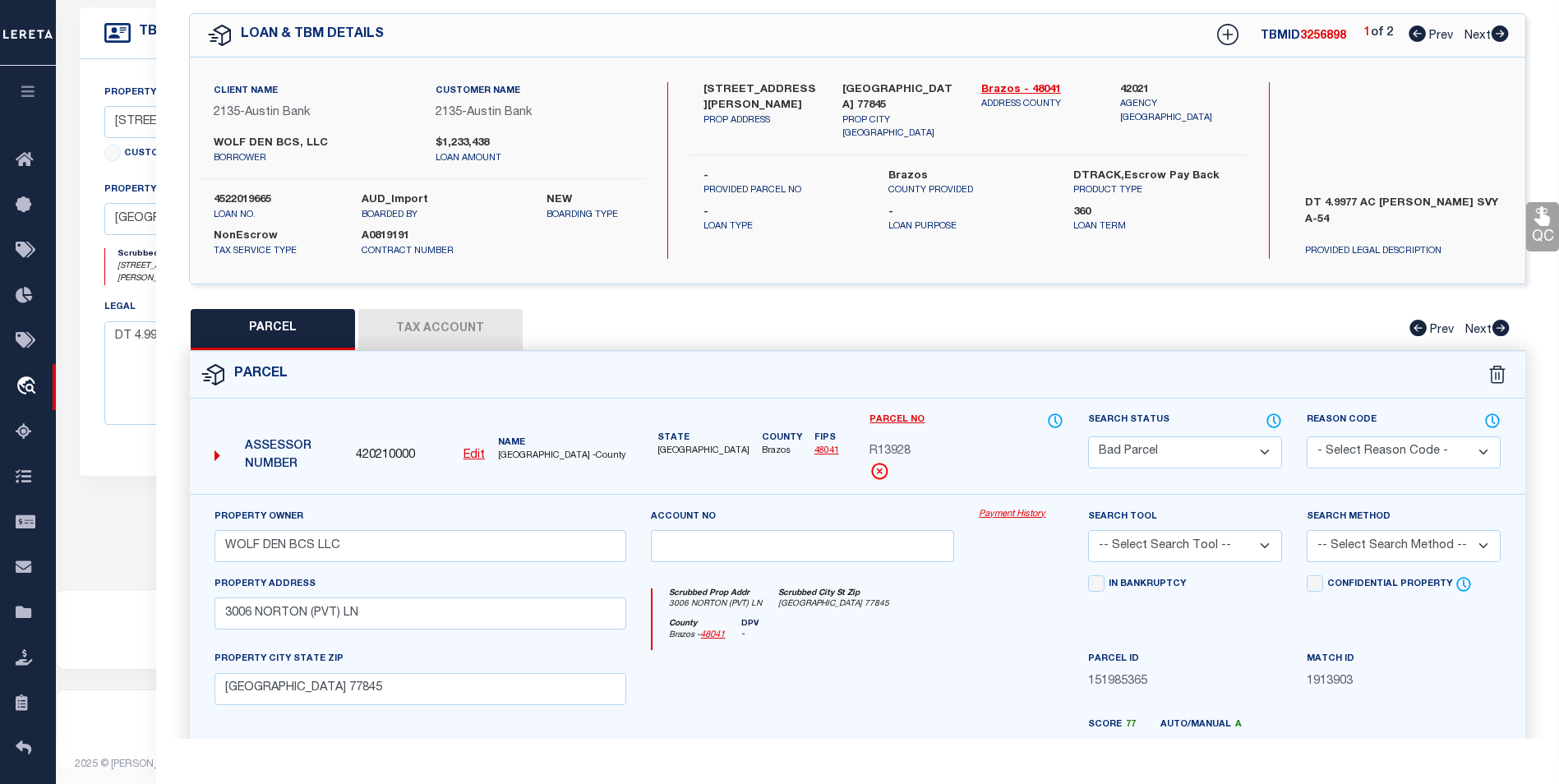
click at [437, 326] on button "Tax Account" at bounding box center [440, 329] width 164 height 41
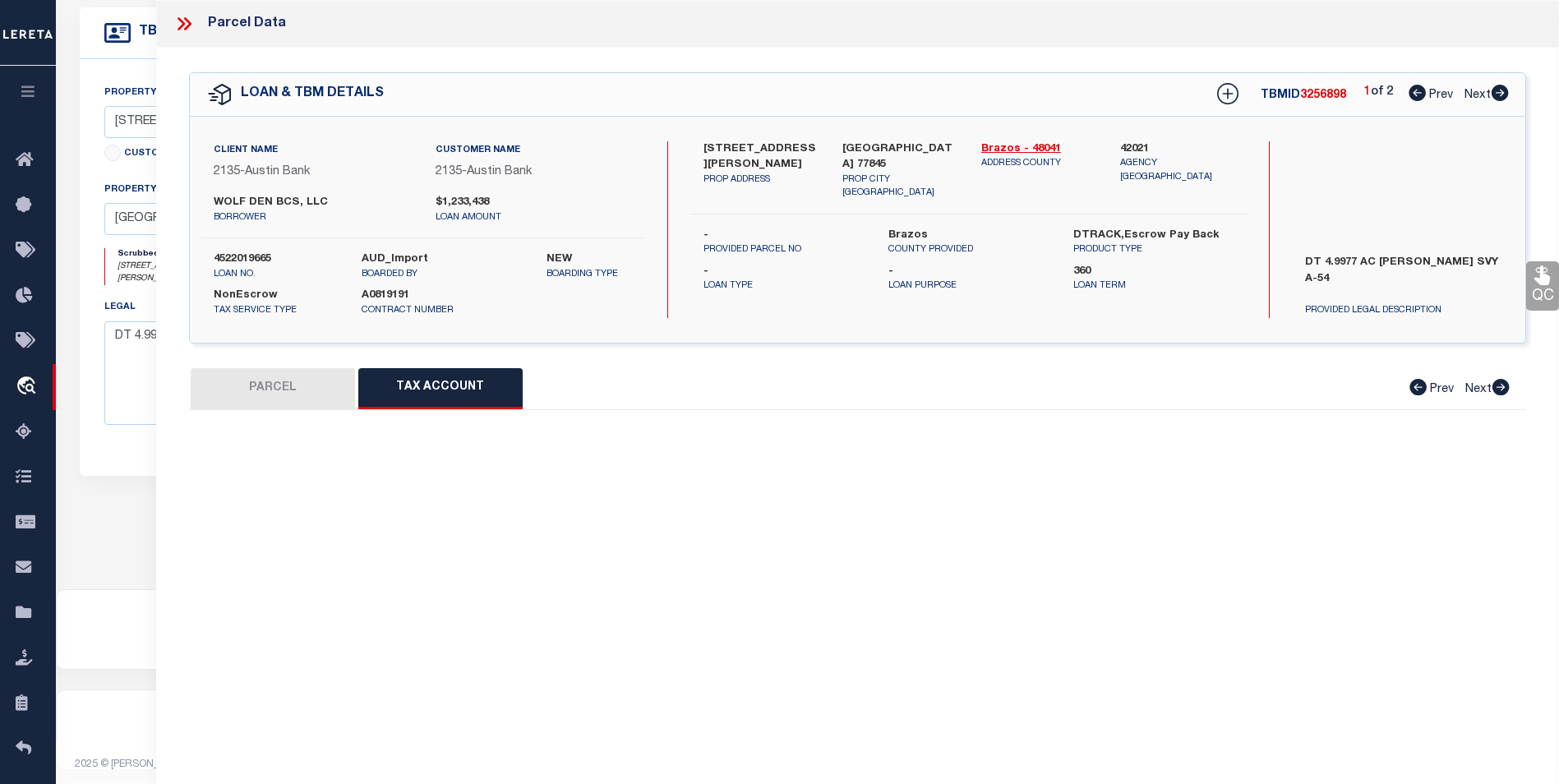
scroll to position [0, 0]
select select "100"
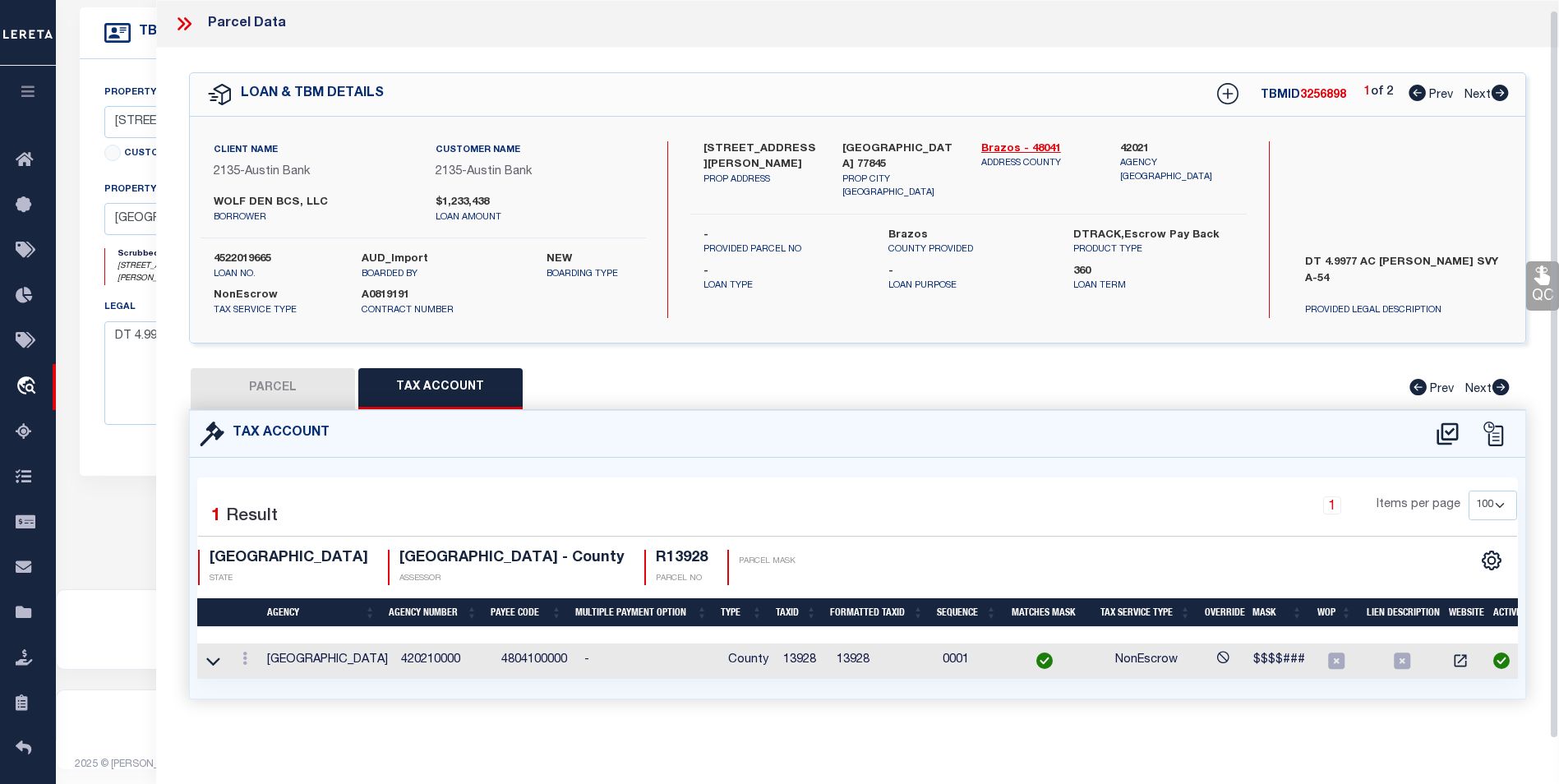
scroll to position [9, 0]
click at [217, 379] on button "PARCEL" at bounding box center [272, 388] width 164 height 41
select select "AS"
checkbox input "false"
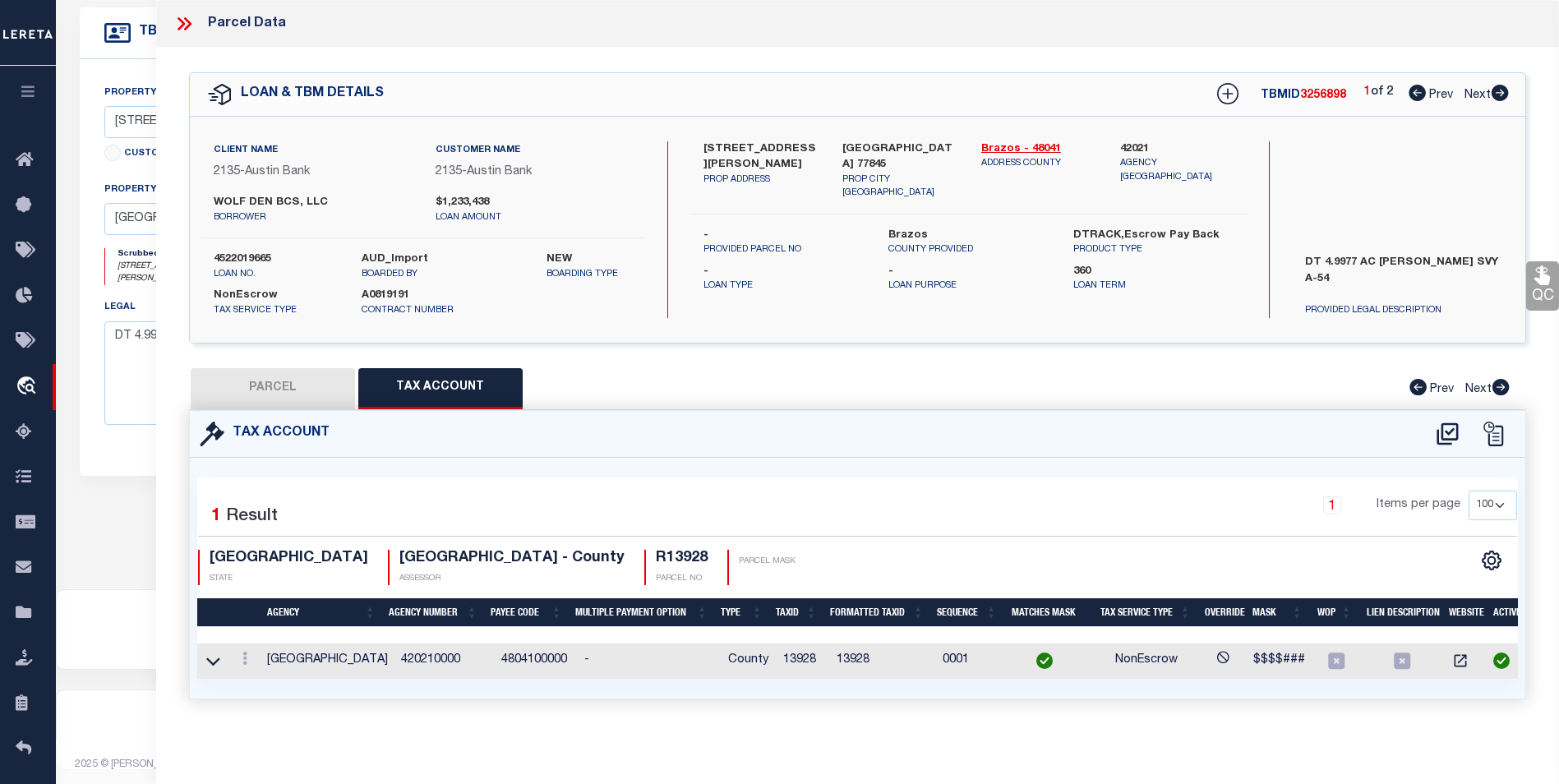
select select "BP"
type input "WOLF DEN BCS LLC"
select select
type input "3006 NORTON (PVT) LN"
checkbox input "false"
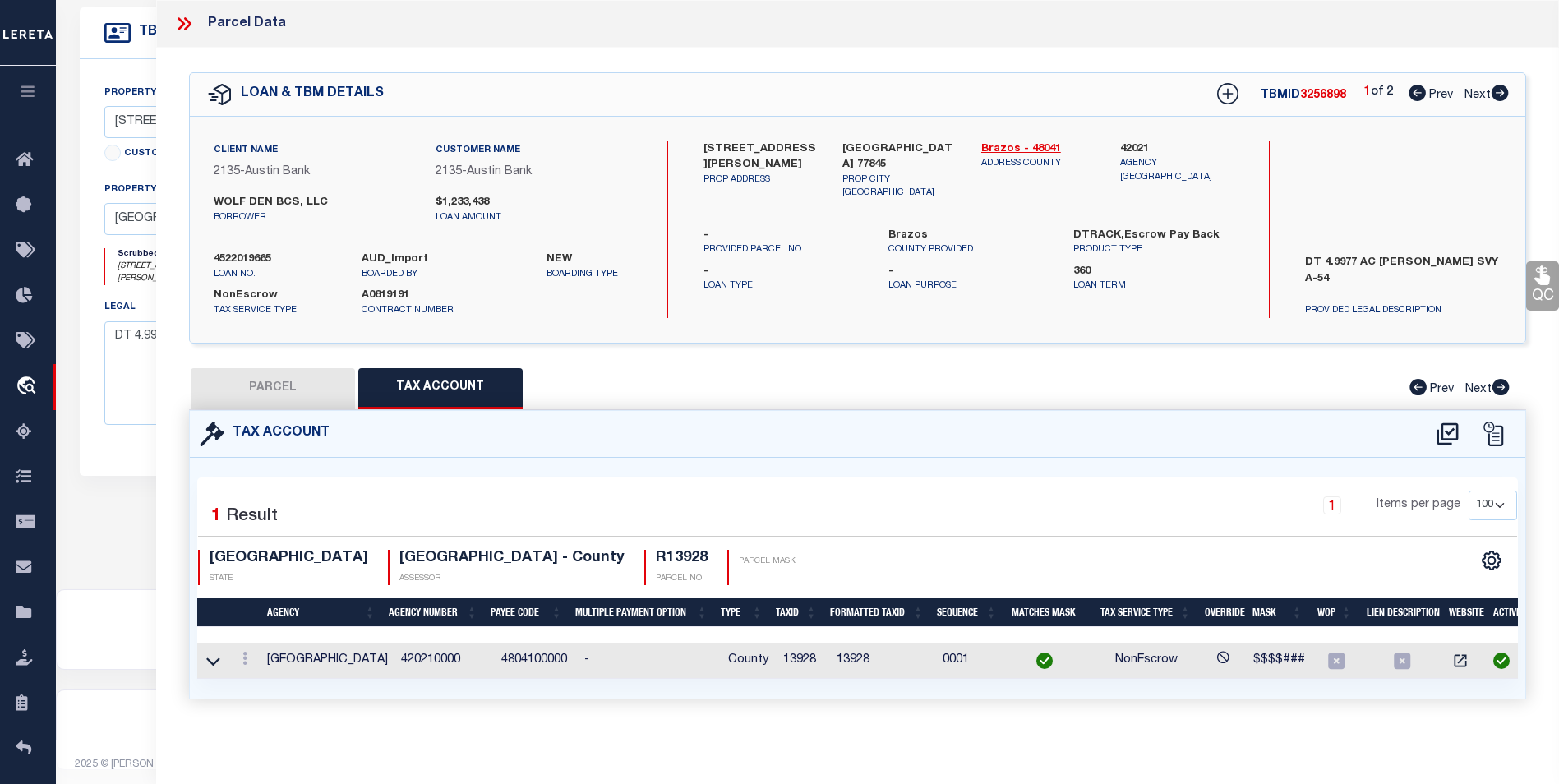
type input "COLLEGE STATION TX 77845"
type textarea "A005401, R STEVENSON (ICL), TRACT 72, 5. ACRES"
type textarea "As per Assessor Parcel is Deleted for 2024"
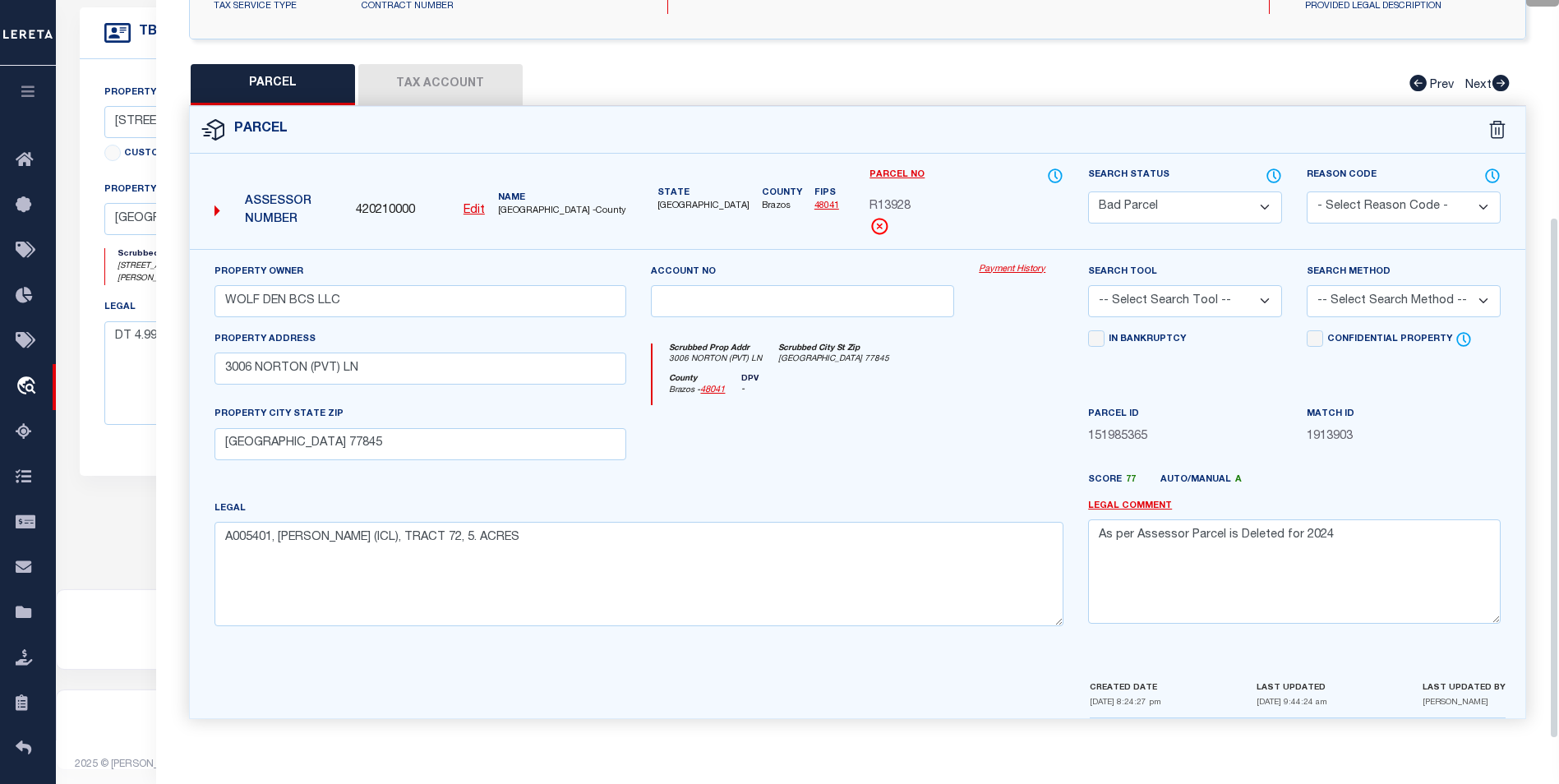
scroll to position [305, 0]
click at [791, 75] on div "PARCEL Tax Account Prev Next" at bounding box center [857, 84] width 1337 height 41
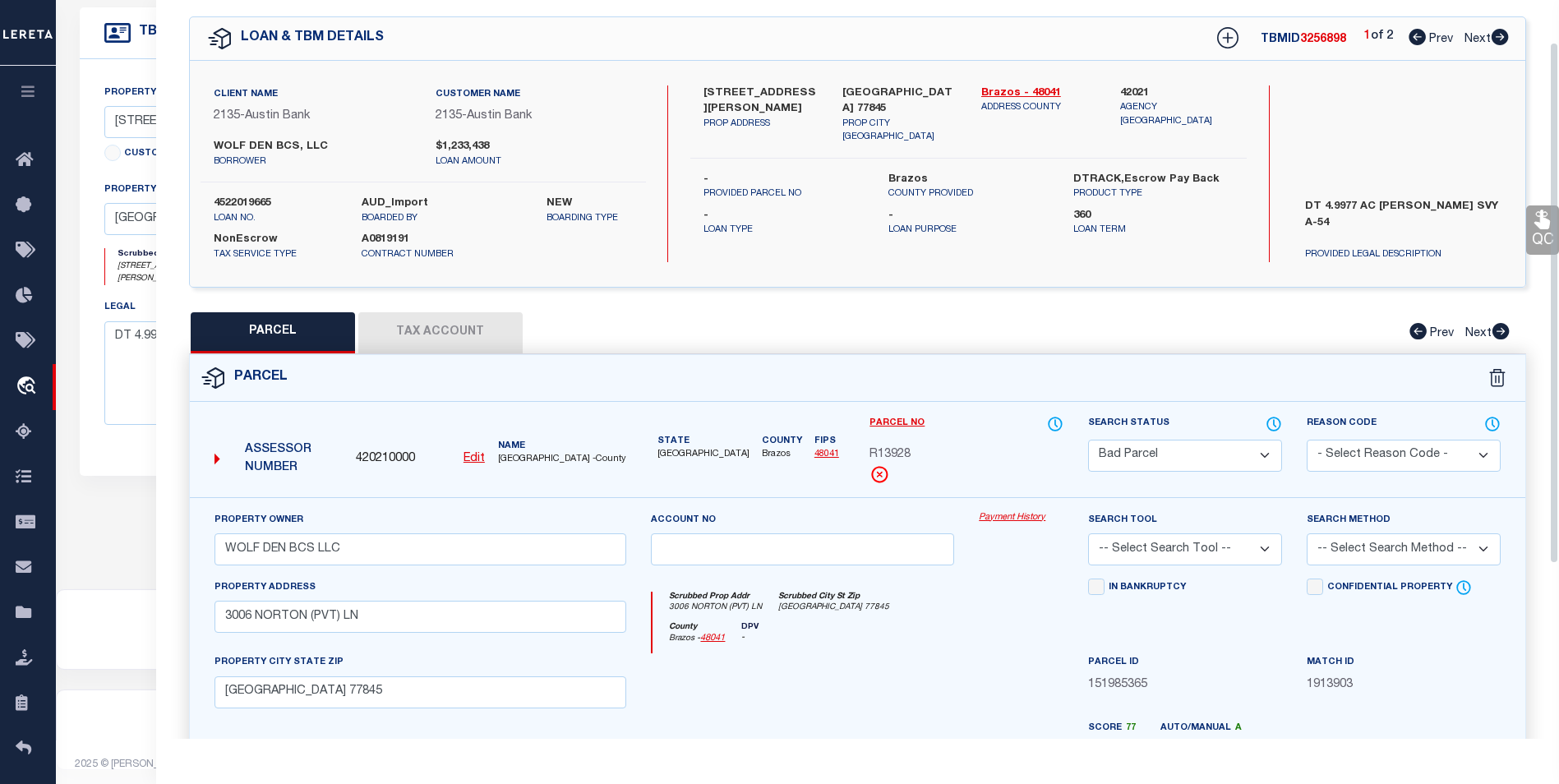
scroll to position [0, 0]
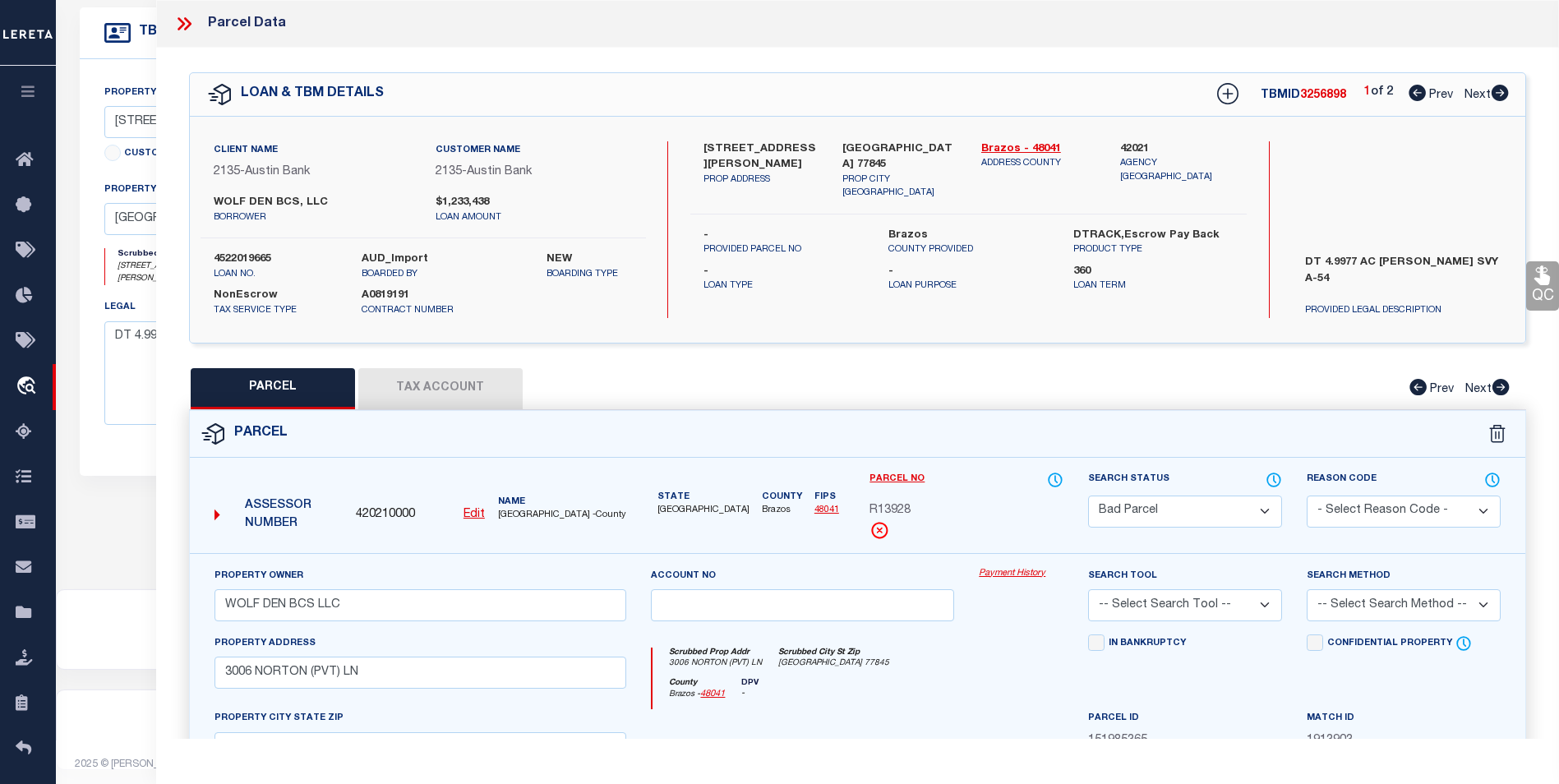
click at [183, 23] on icon at bounding box center [181, 24] width 8 height 13
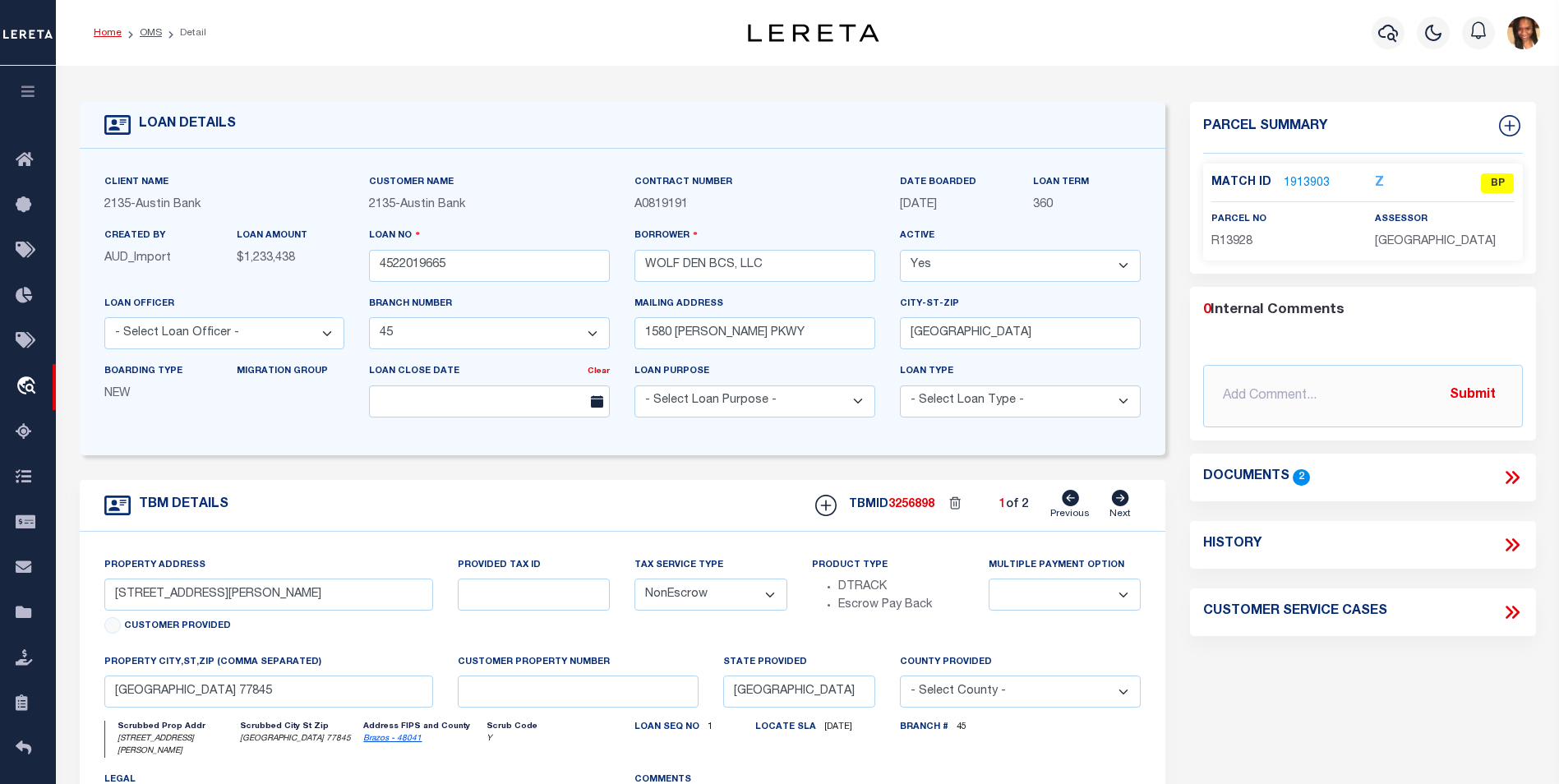
click at [112, 32] on link "Home" at bounding box center [107, 32] width 28 height 9
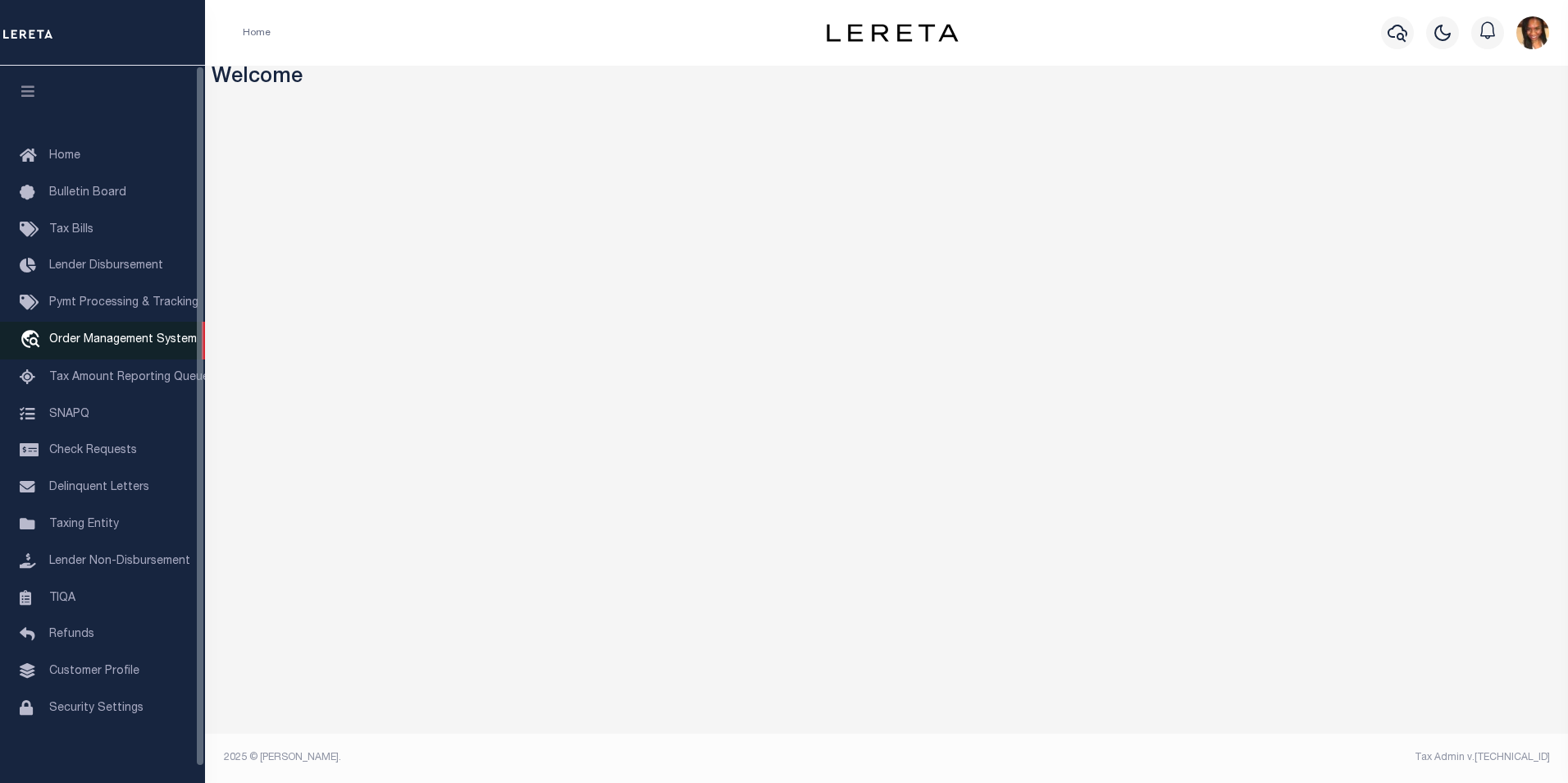
click at [122, 352] on link "travel_explore Order Management System" at bounding box center [102, 341] width 205 height 38
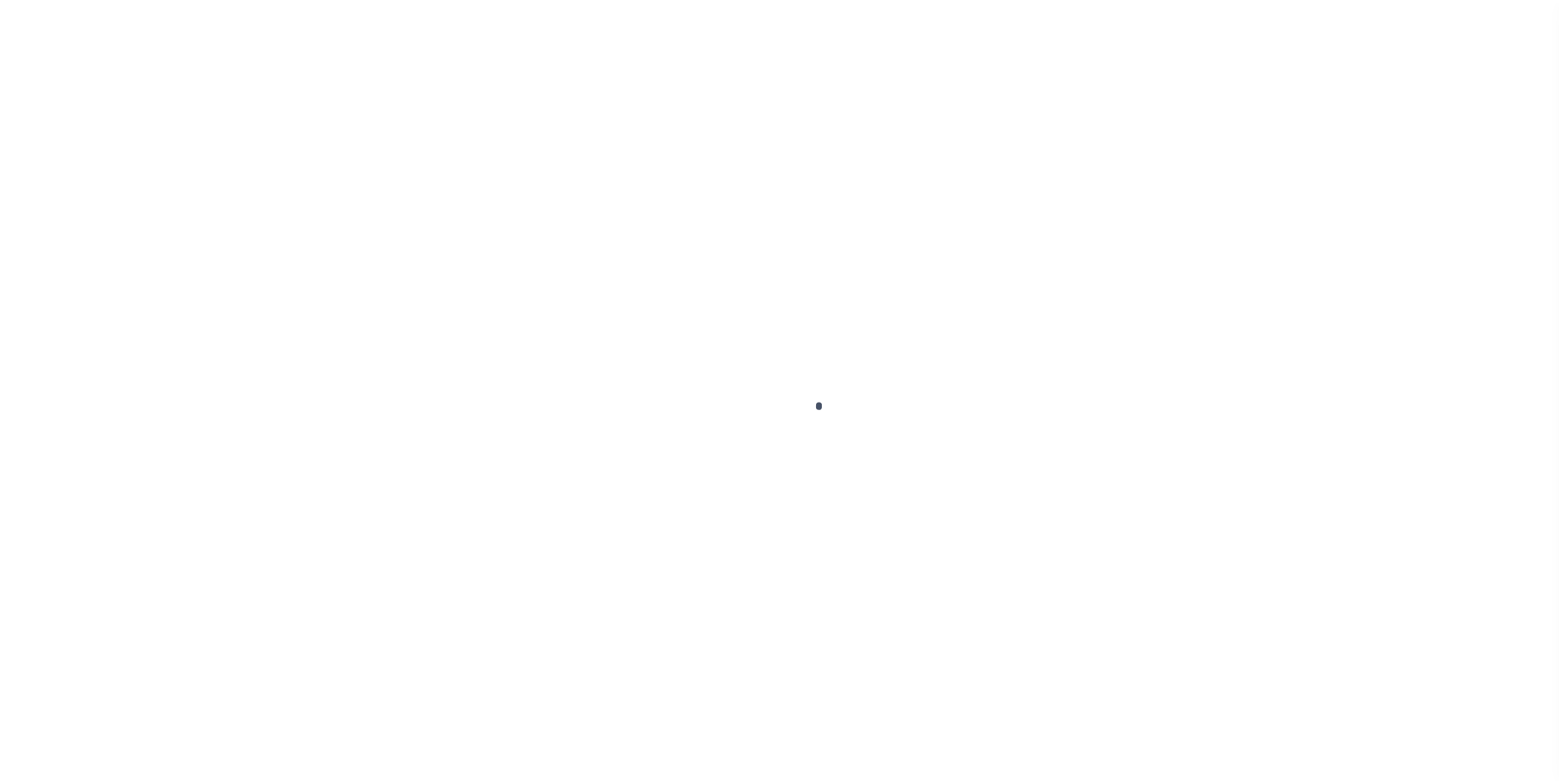
scroll to position [16, 0]
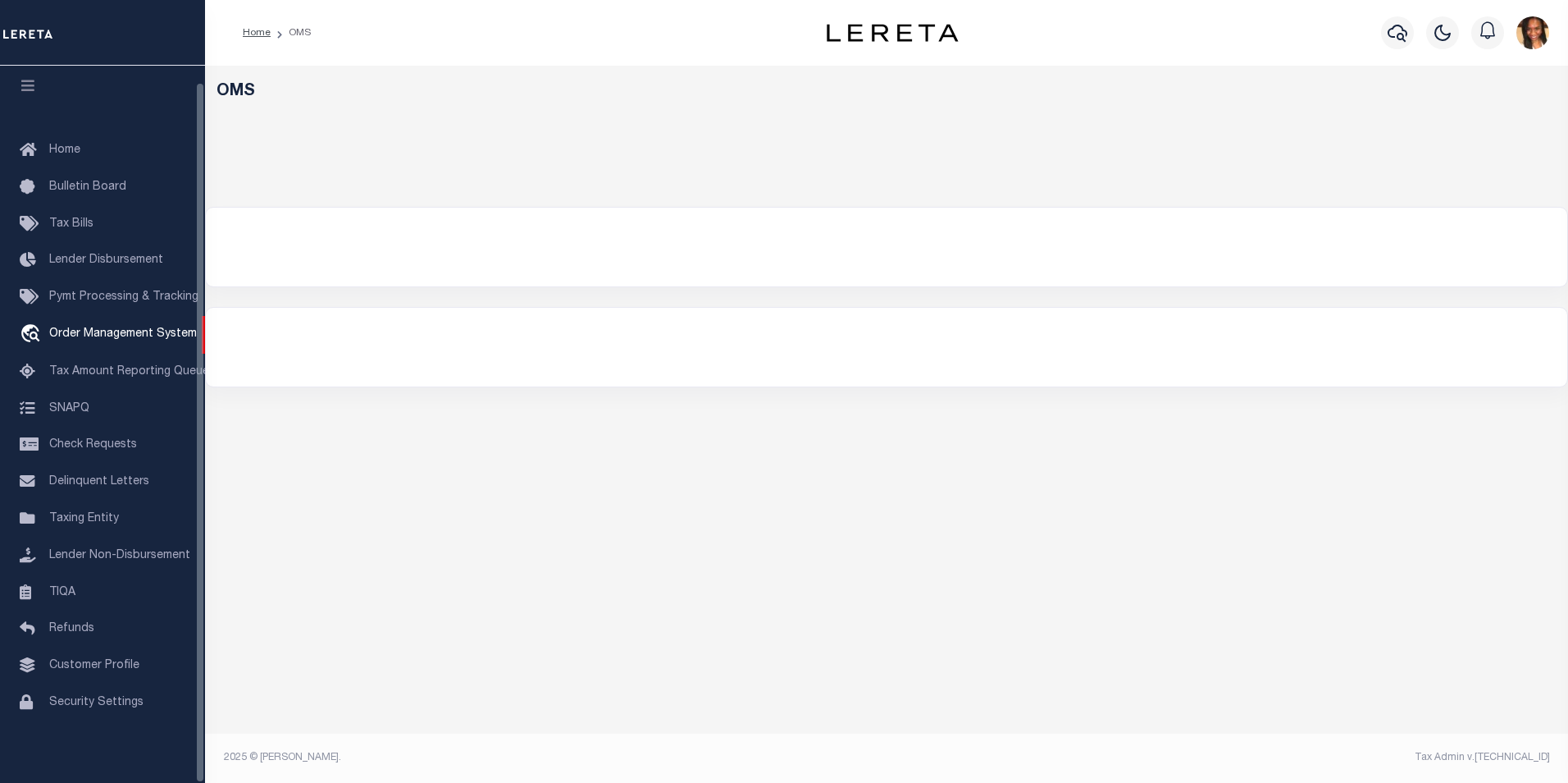
select select "200"
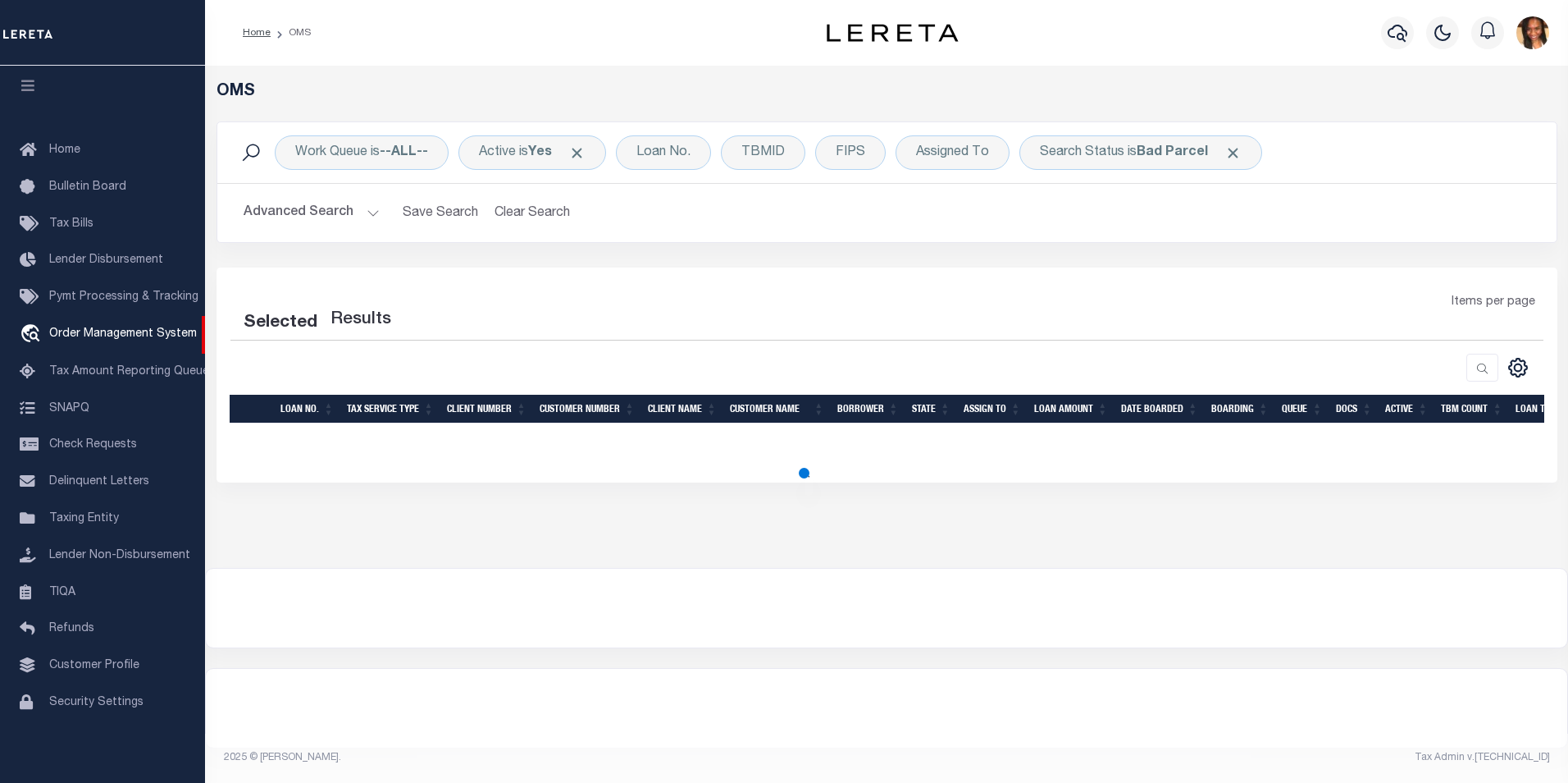
select select "200"
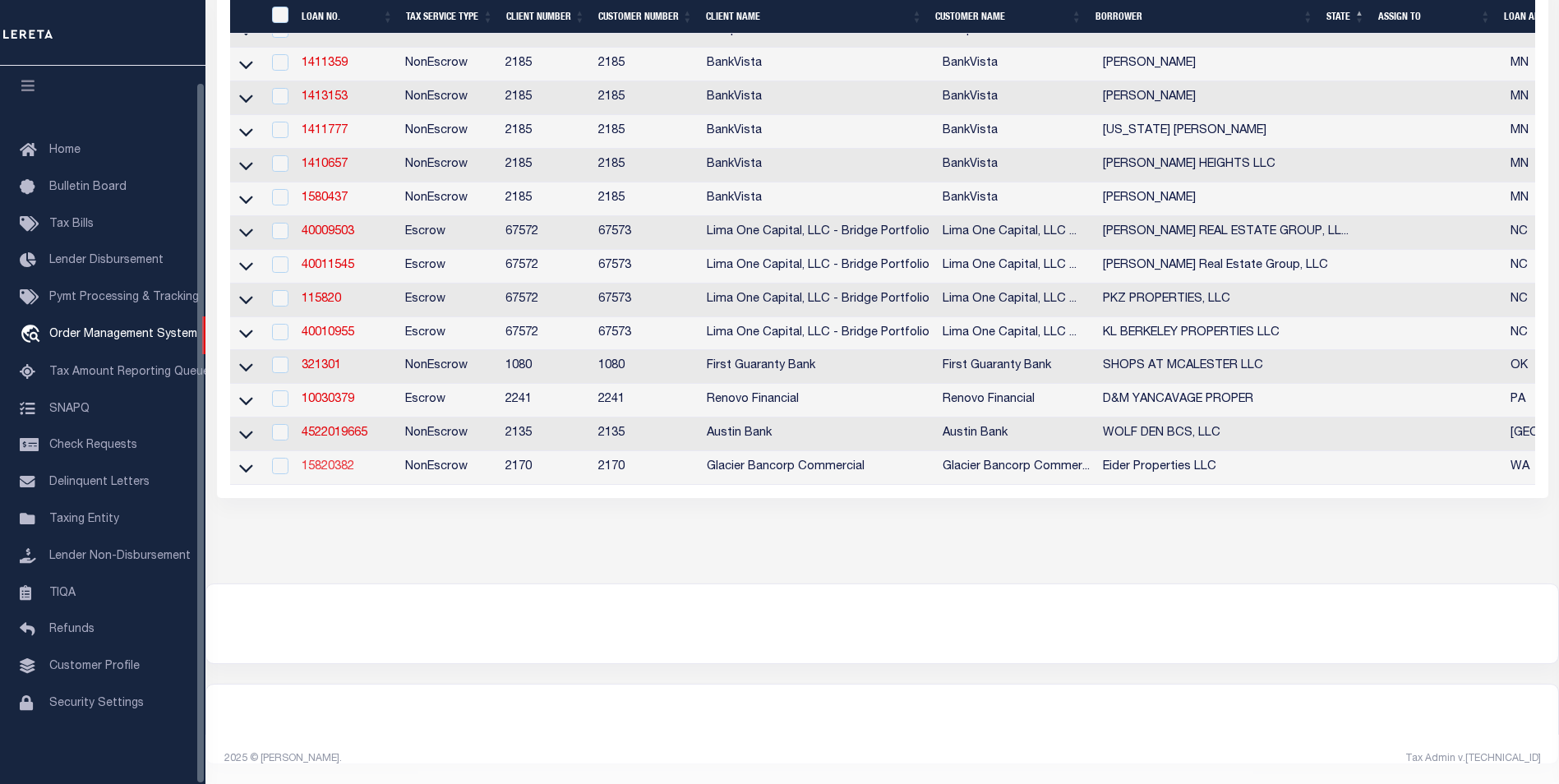
scroll to position [706, 0]
click at [321, 393] on link "10030379" at bounding box center [327, 399] width 52 height 11
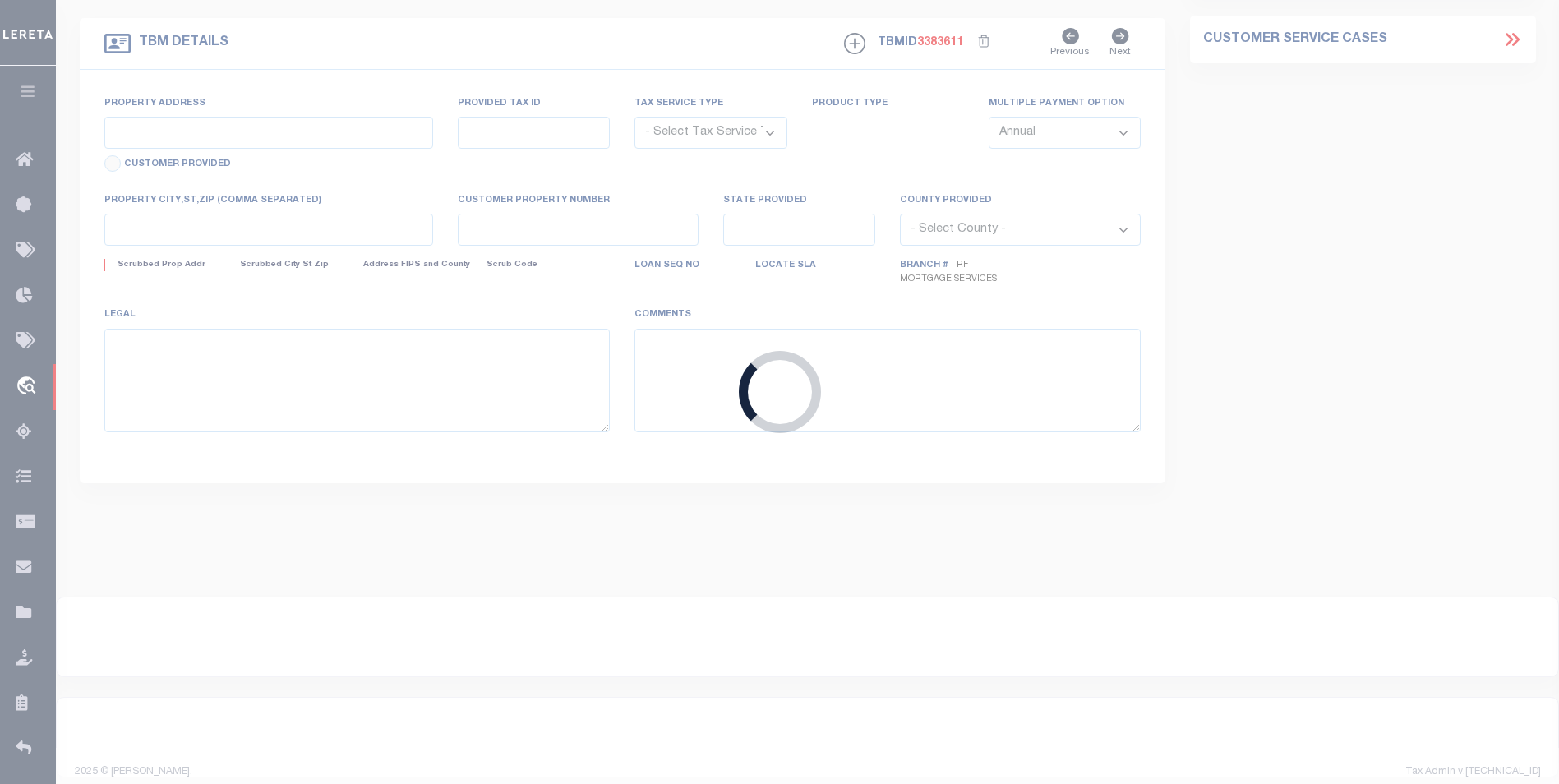
type input "10030379"
type input "D&M YANCAVAGE PROPER"
select select
select select "10"
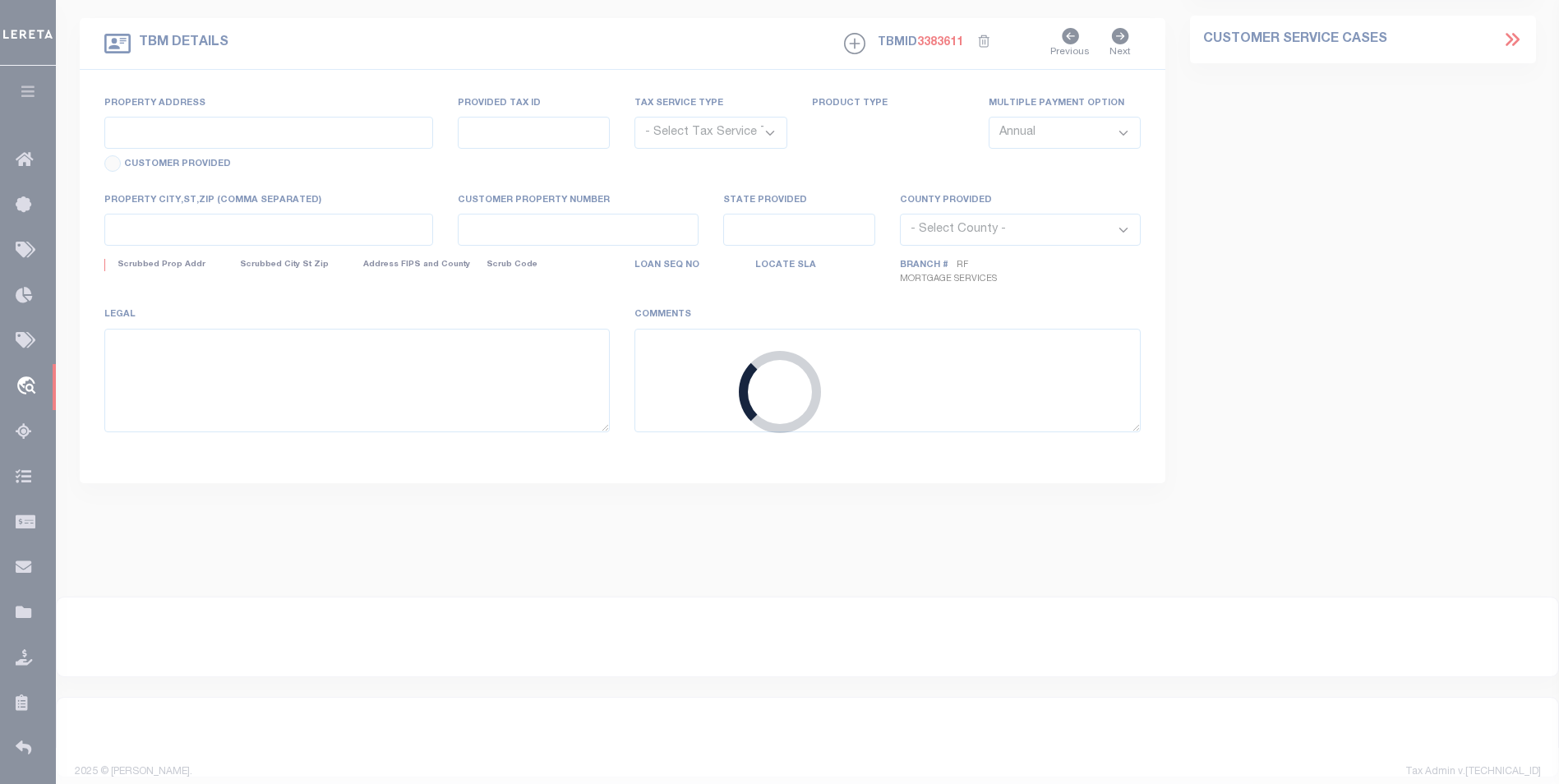
select select "Escrow"
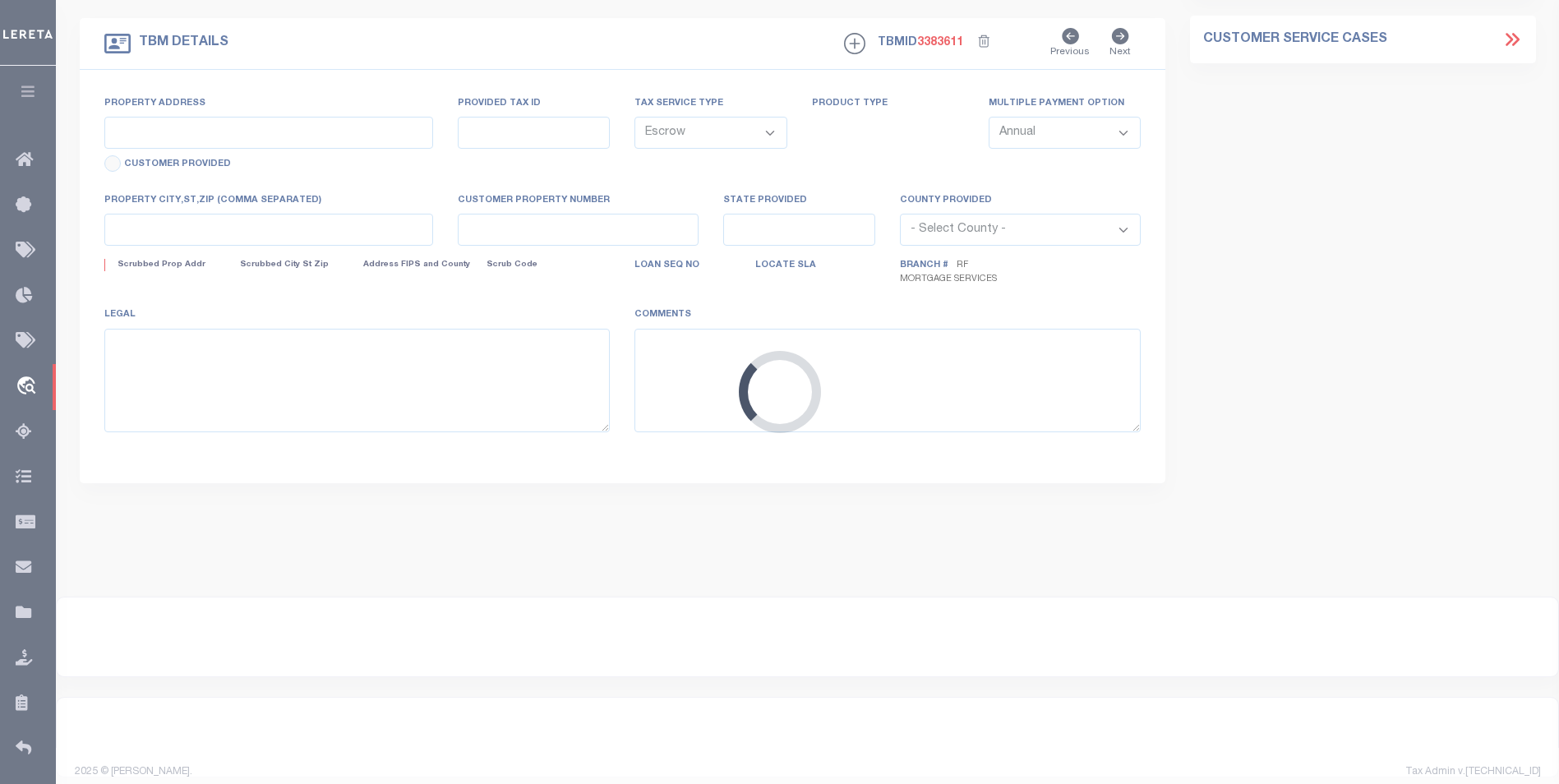
type input "[STREET_ADDRESS][PERSON_NAME]"
type input "42-K7S1 -003-006-000"
select select
type input "NANTICOKE PA 18634"
type input "a0kUS000005UTrJ"
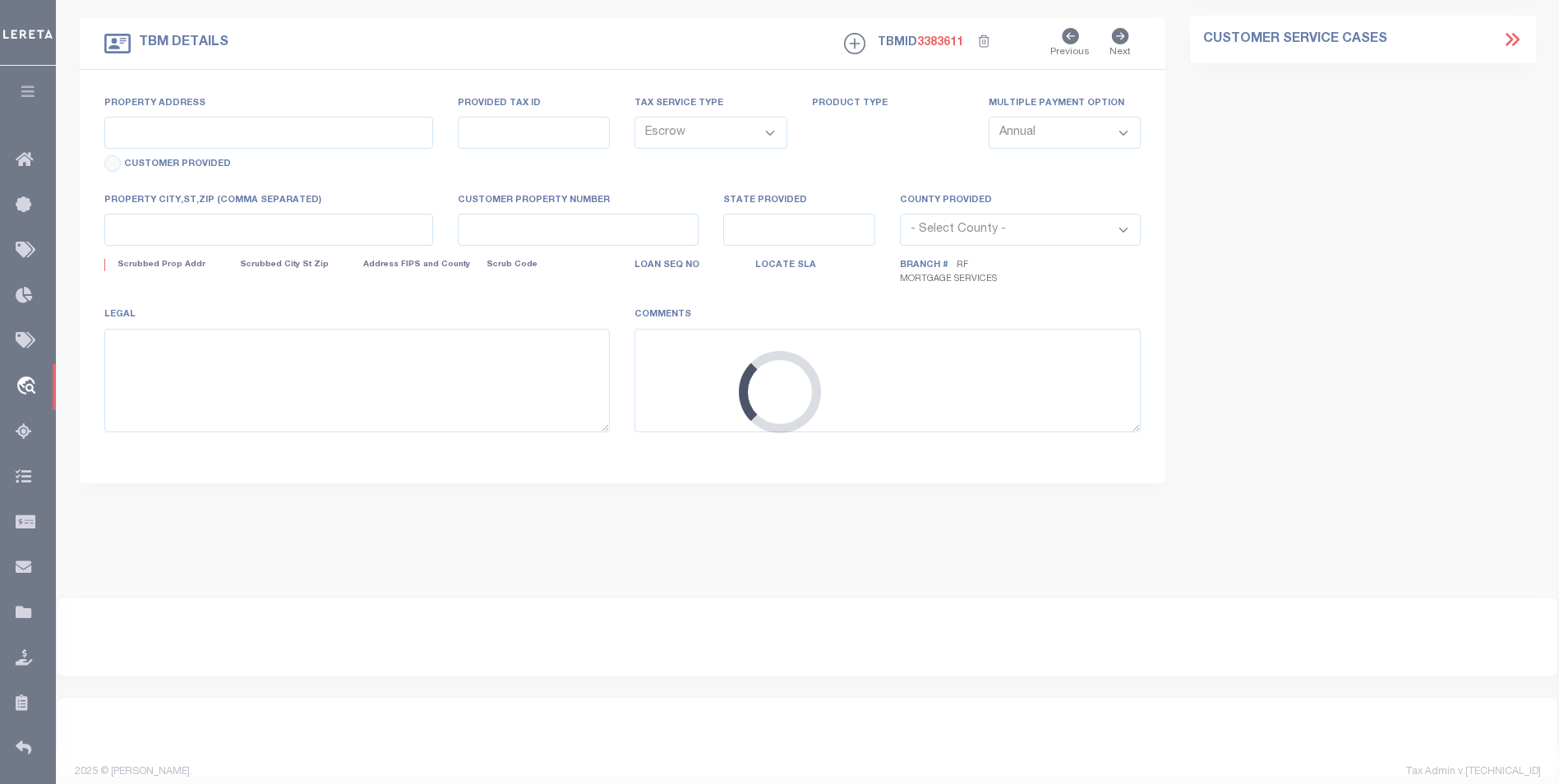
type input "PA"
select select
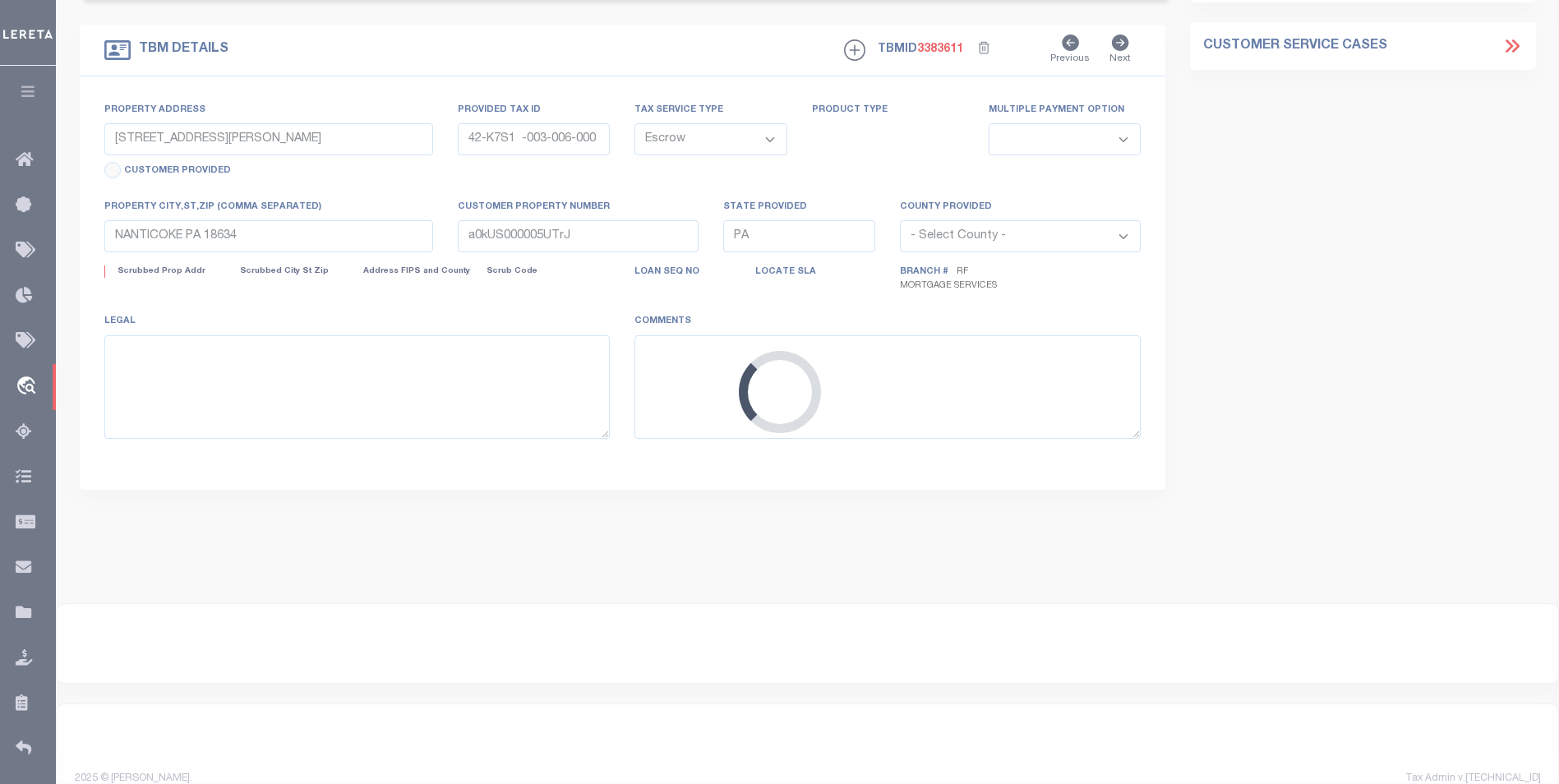
select select "25067"
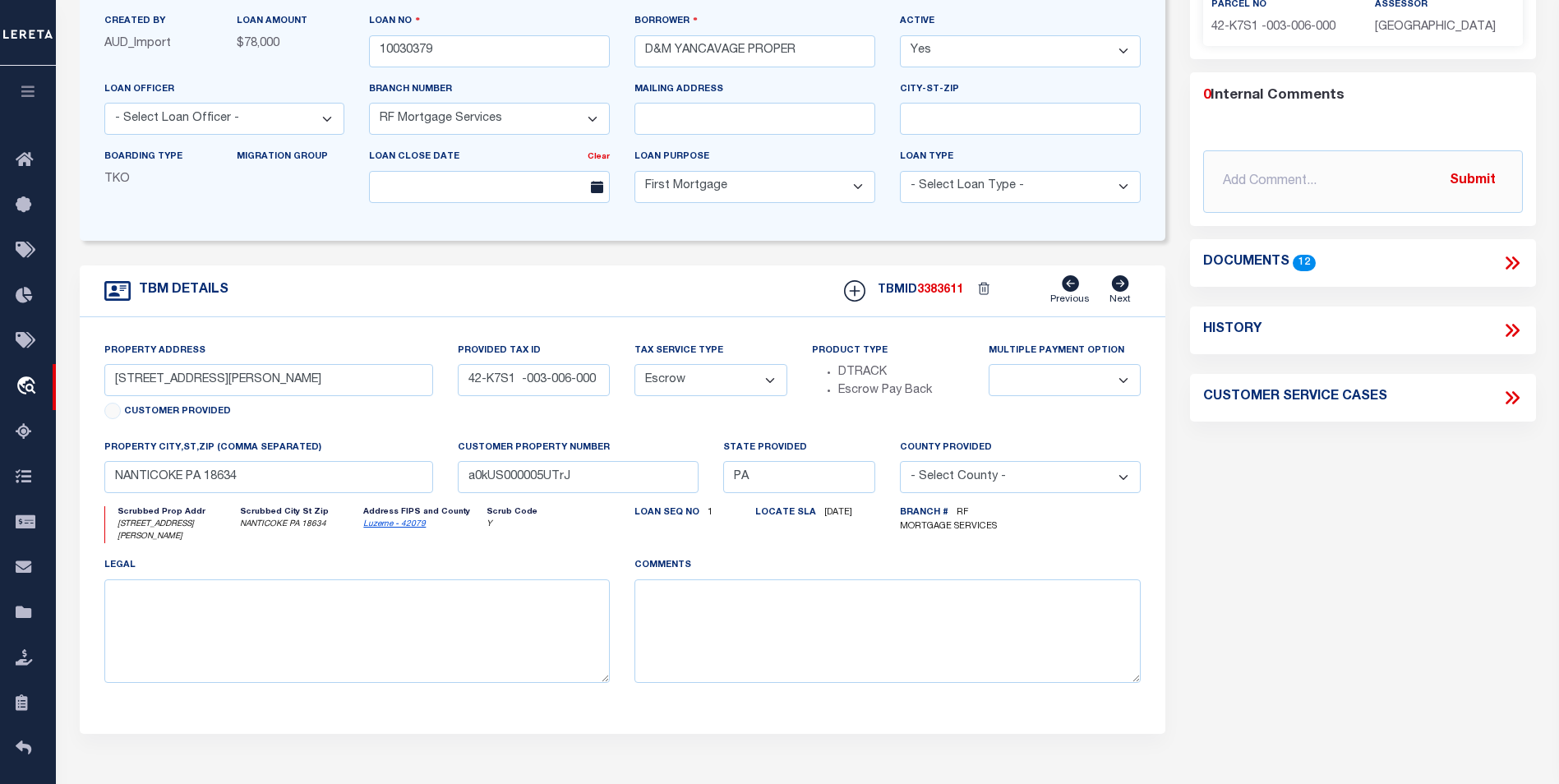
scroll to position [134, 0]
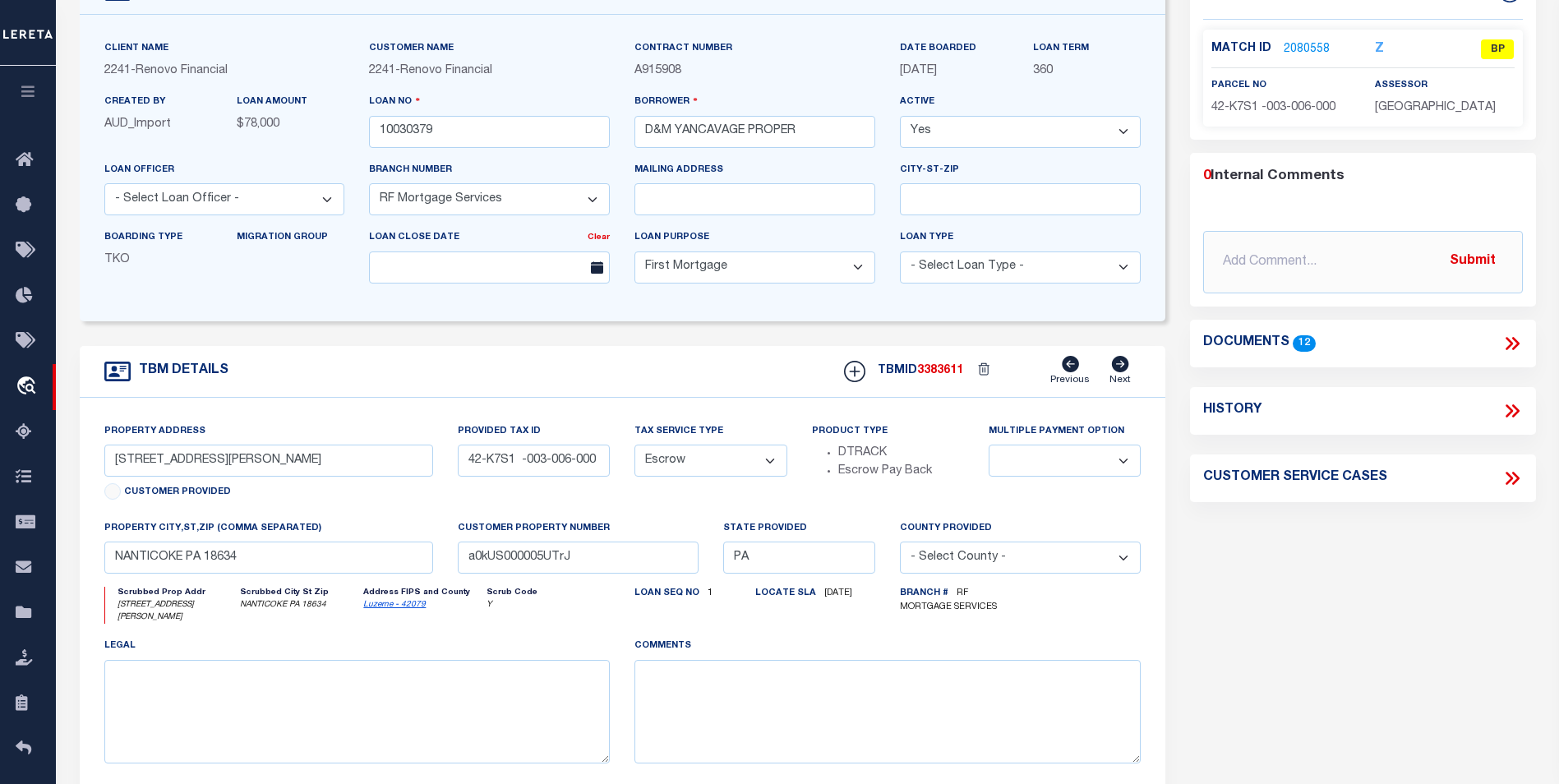
click at [1312, 46] on link "2080558" at bounding box center [1307, 49] width 46 height 17
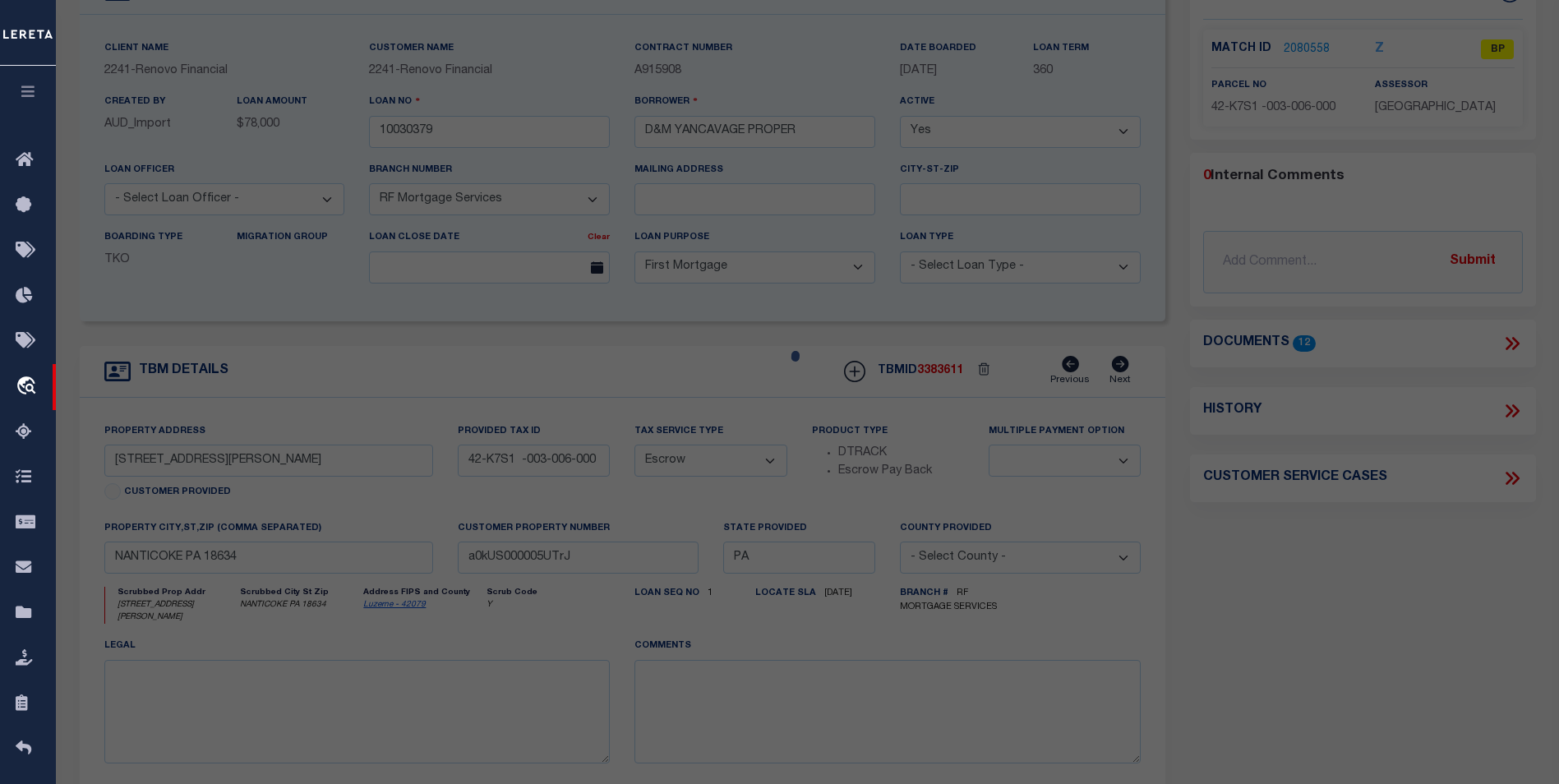
checkbox input "false"
select select "BP"
type input "D&M YANCAVAGE PROPERTIES LLC"
select select
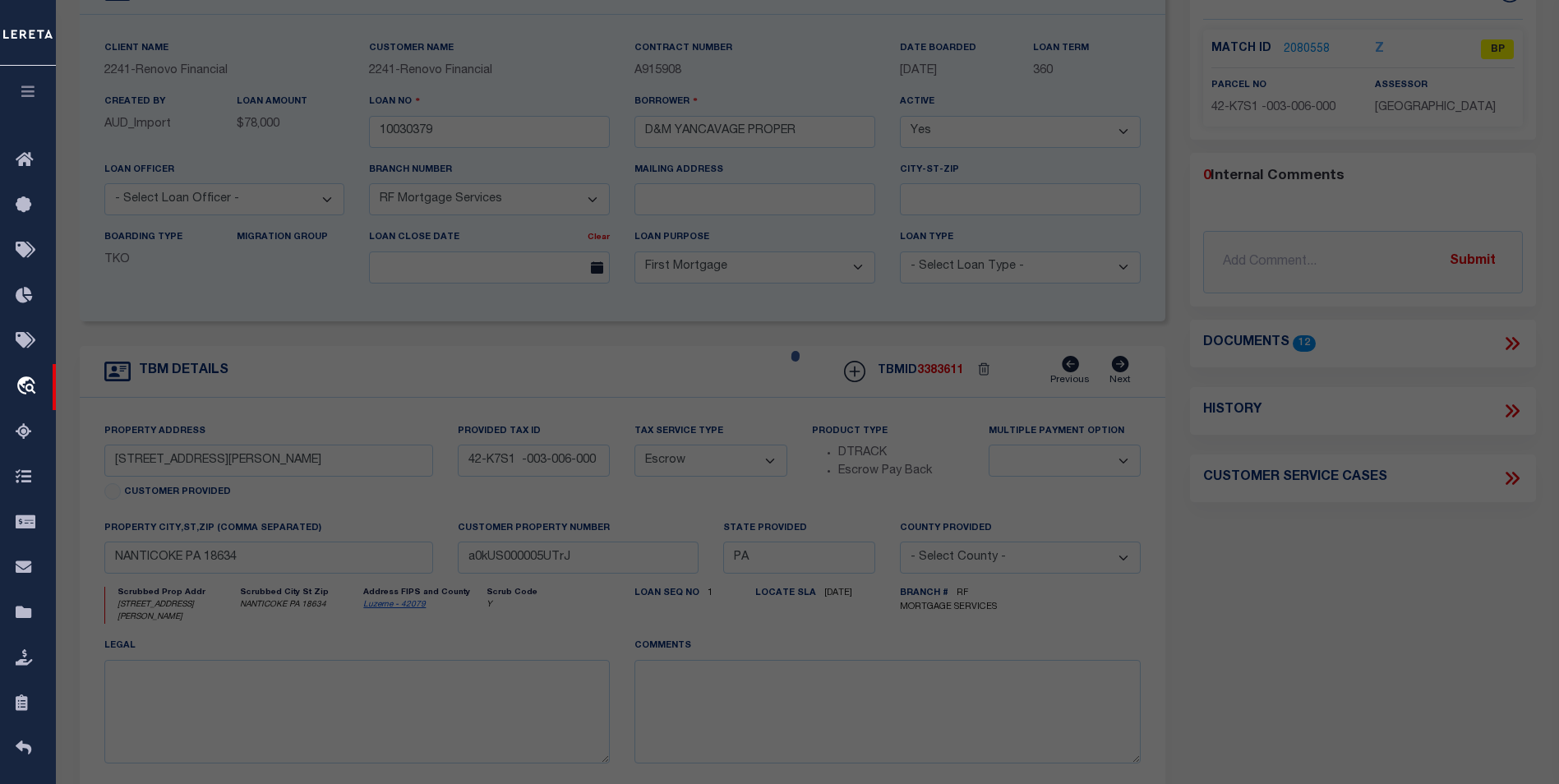
type input "413 JONES ST"
checkbox input "false"
type input "NANTICOKE PA 18634"
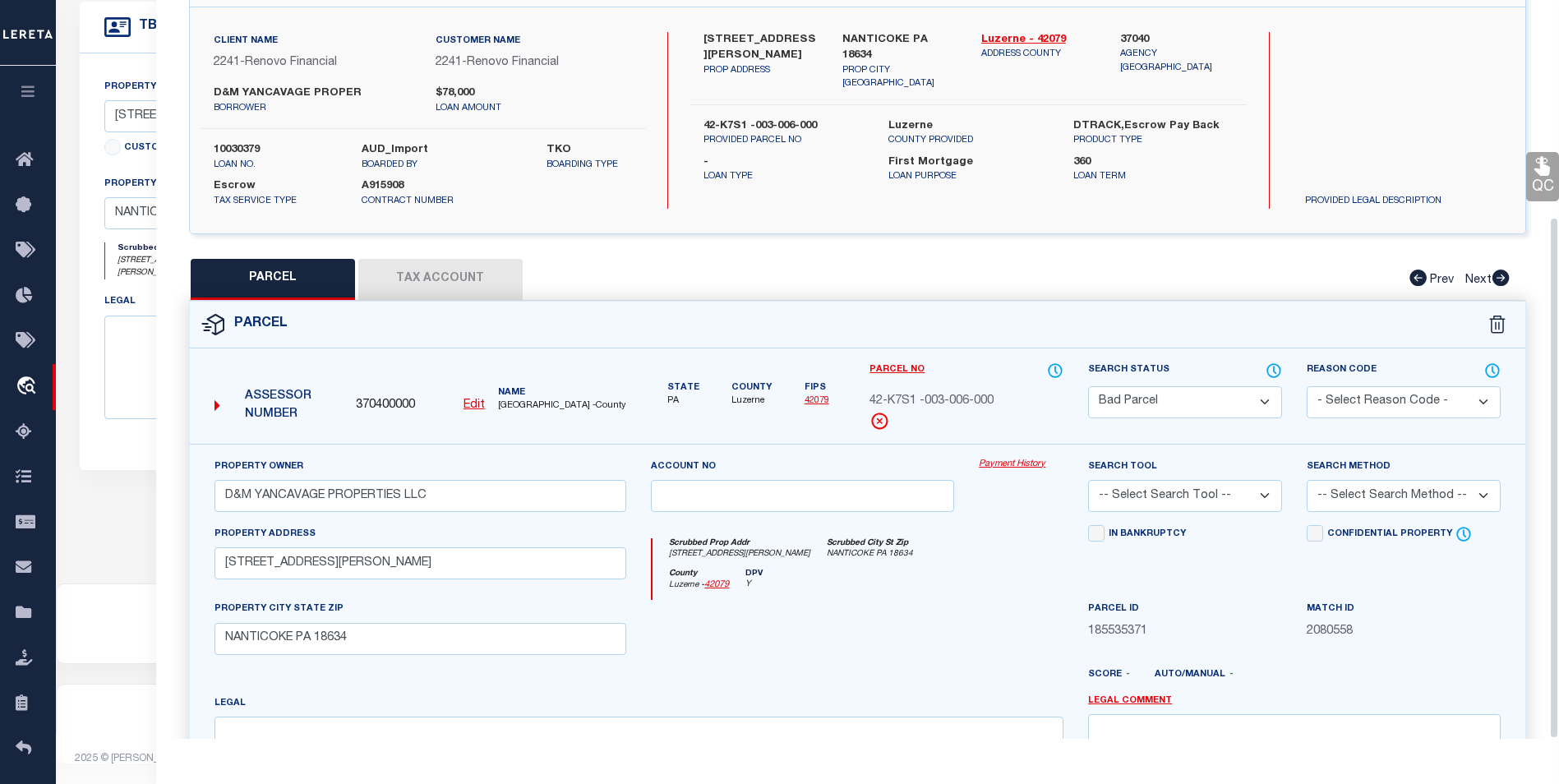
scroll to position [305, 0]
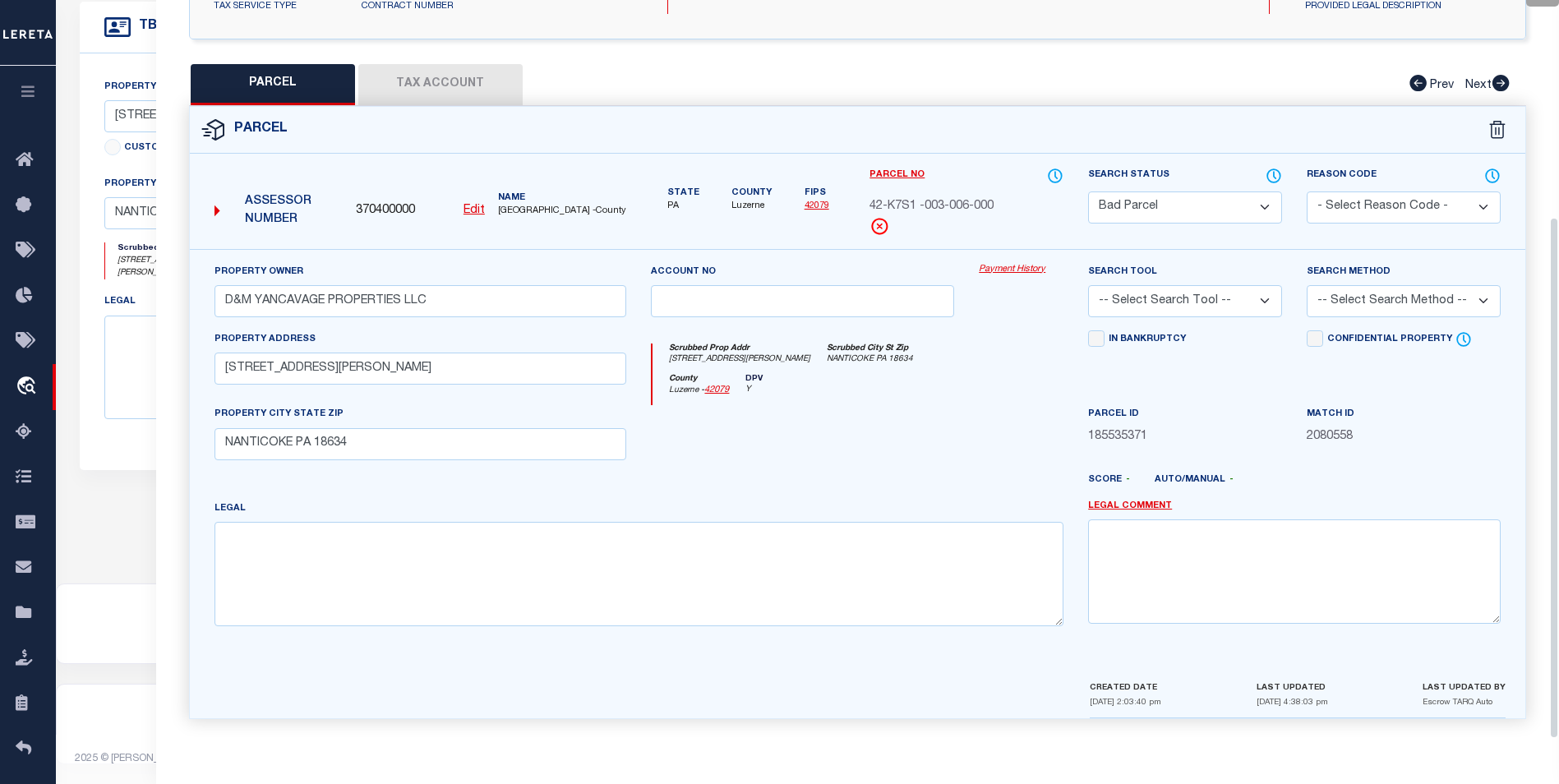
click at [448, 80] on button "Tax Account" at bounding box center [440, 84] width 164 height 41
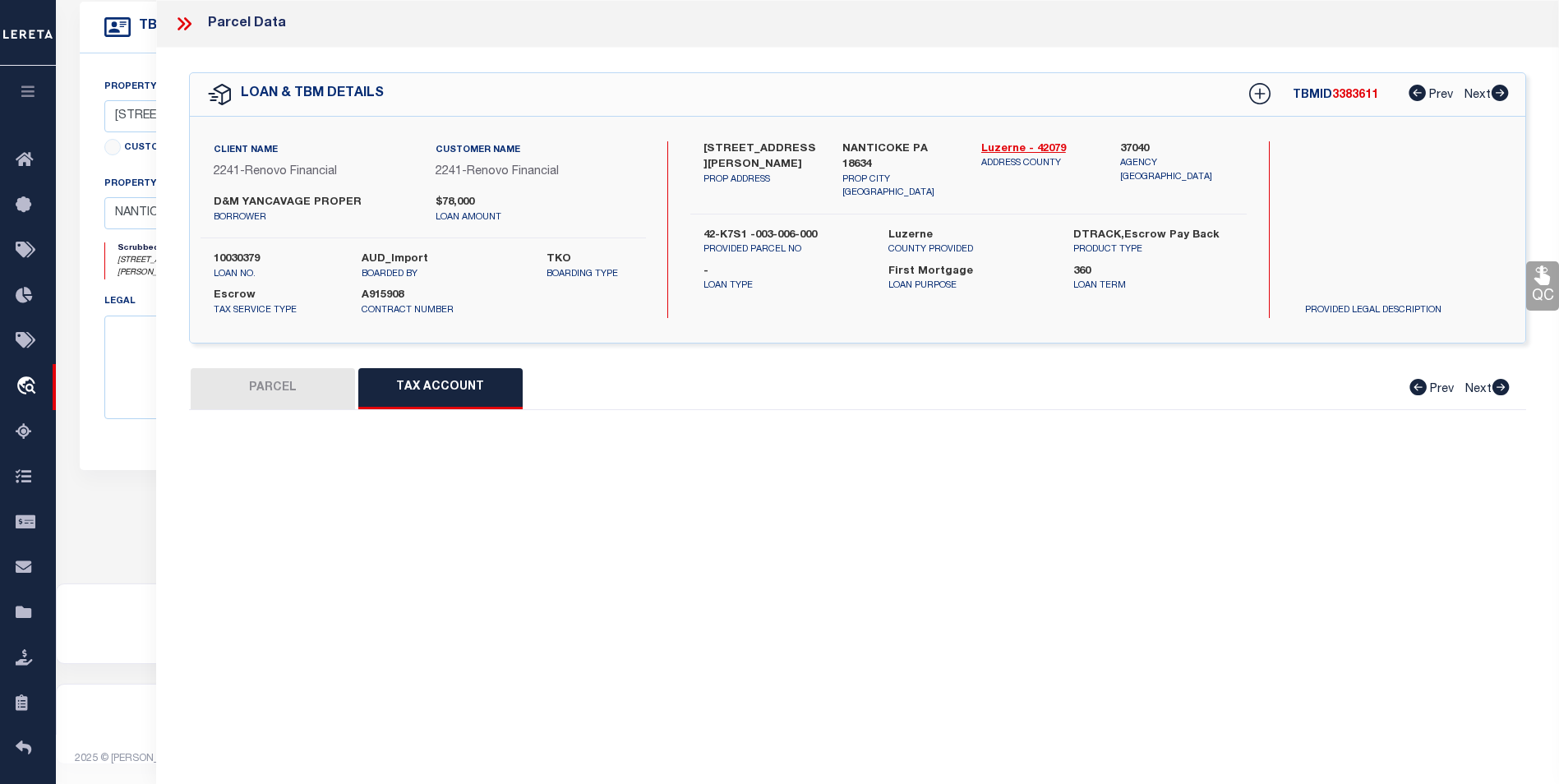
scroll to position [0, 0]
select select "100"
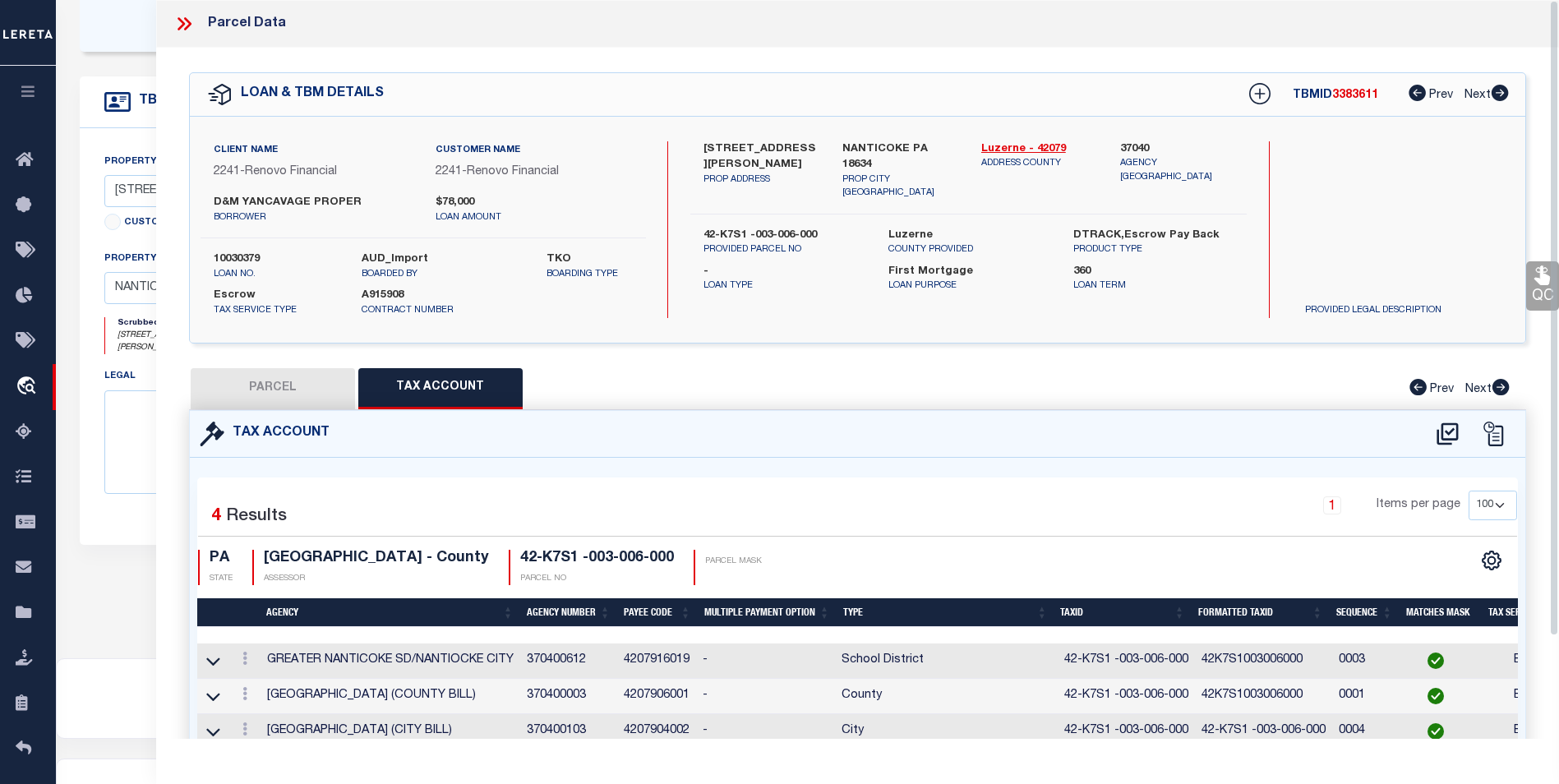
scroll to position [399, 0]
click at [325, 398] on button "PARCEL" at bounding box center [272, 388] width 164 height 41
select select "AS"
checkbox input "false"
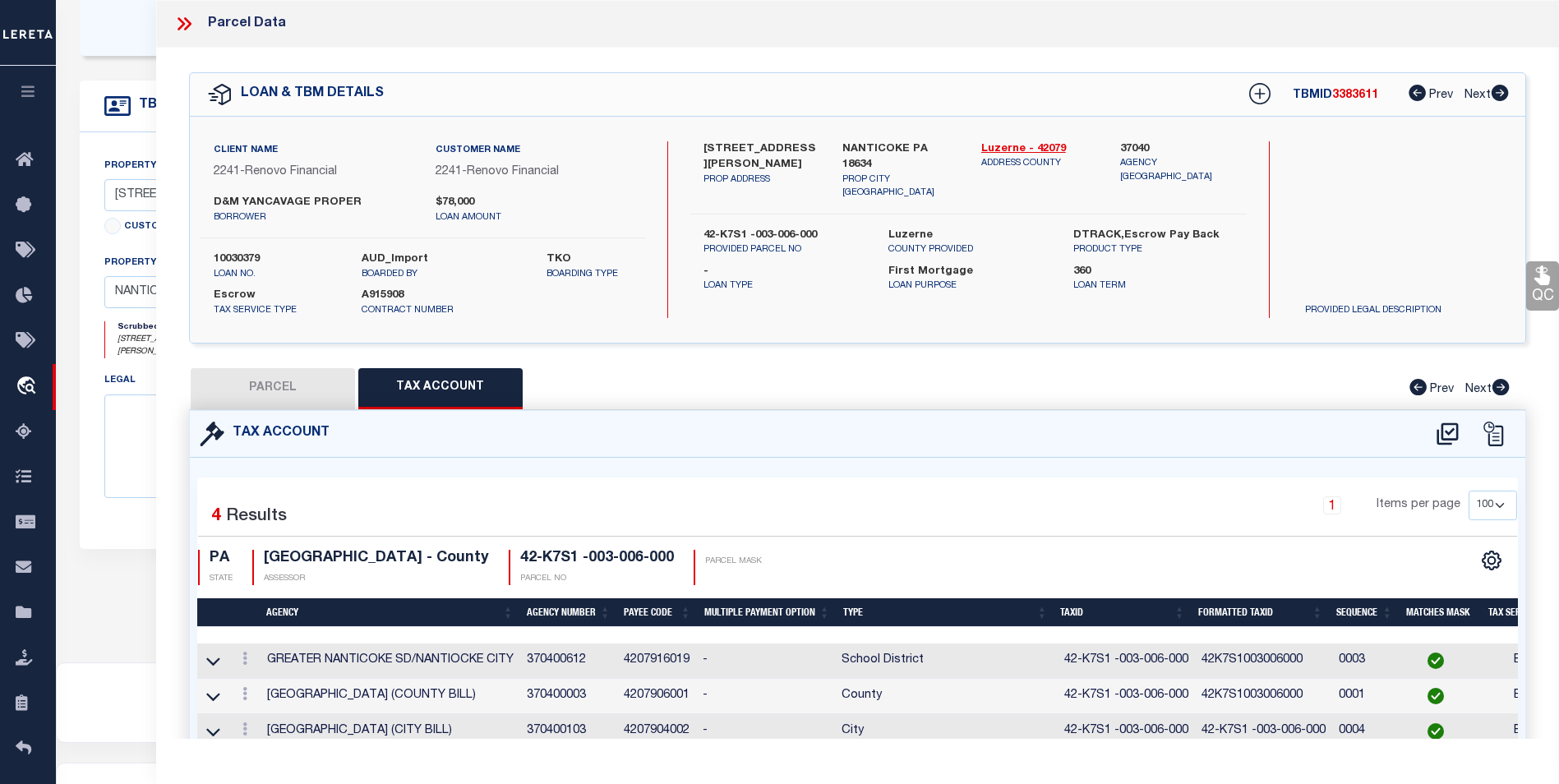
select select "BP"
type input "D&M YANCAVAGE PROPERTIES LLC"
select select
type input "413 JONES ST"
checkbox input "false"
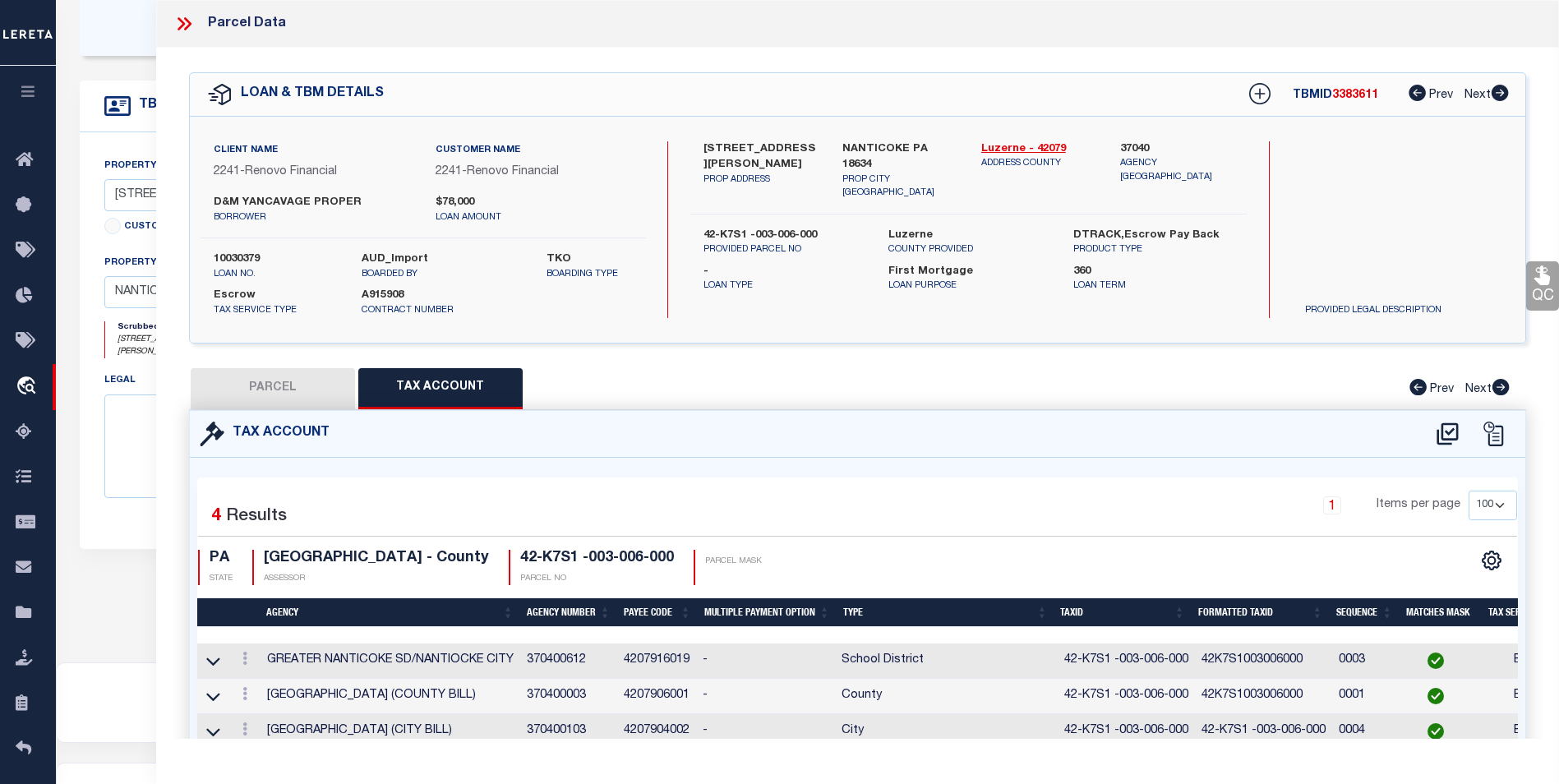
type input "NANTICOKE PA 18634"
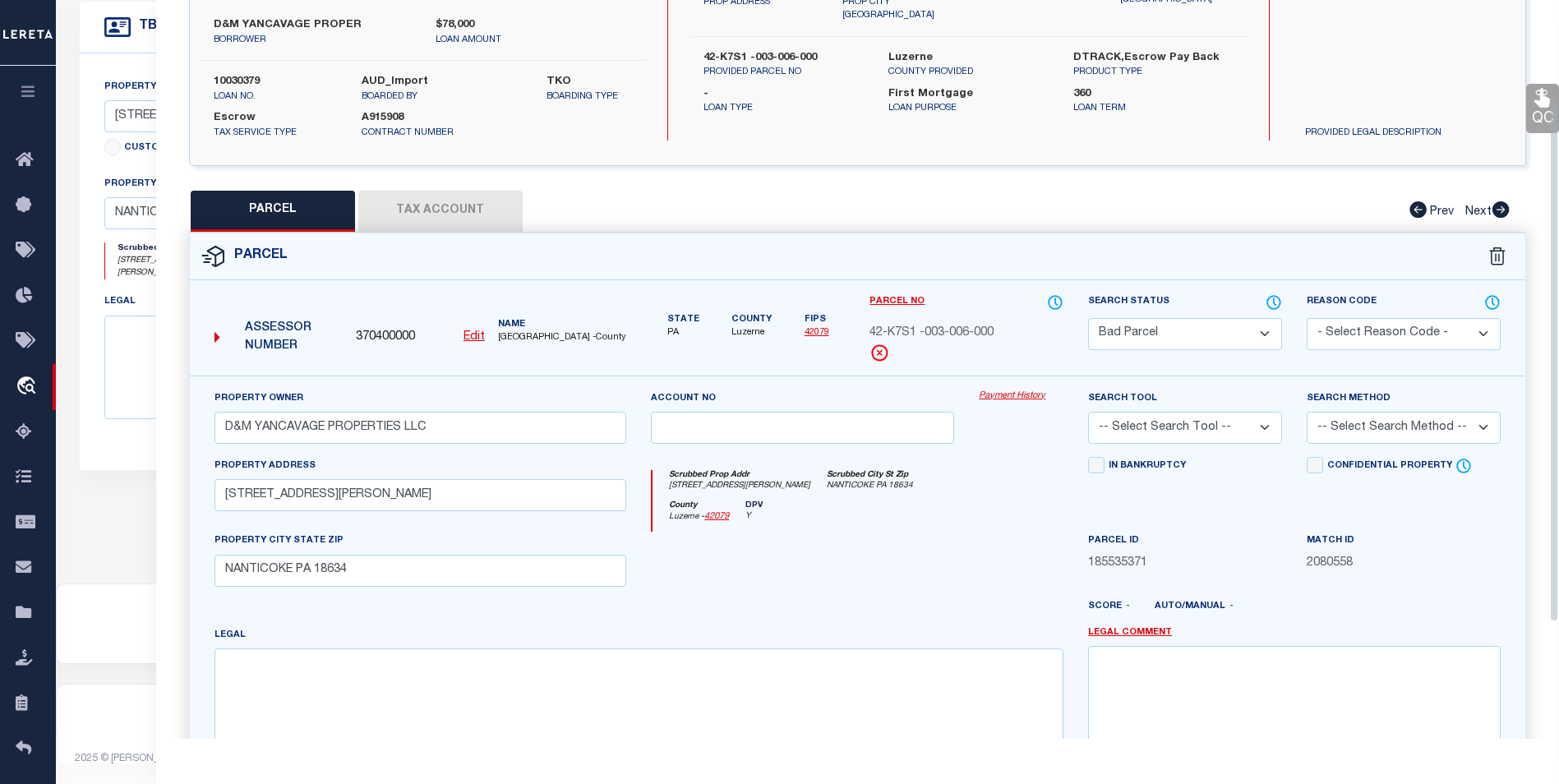
scroll to position [141, 0]
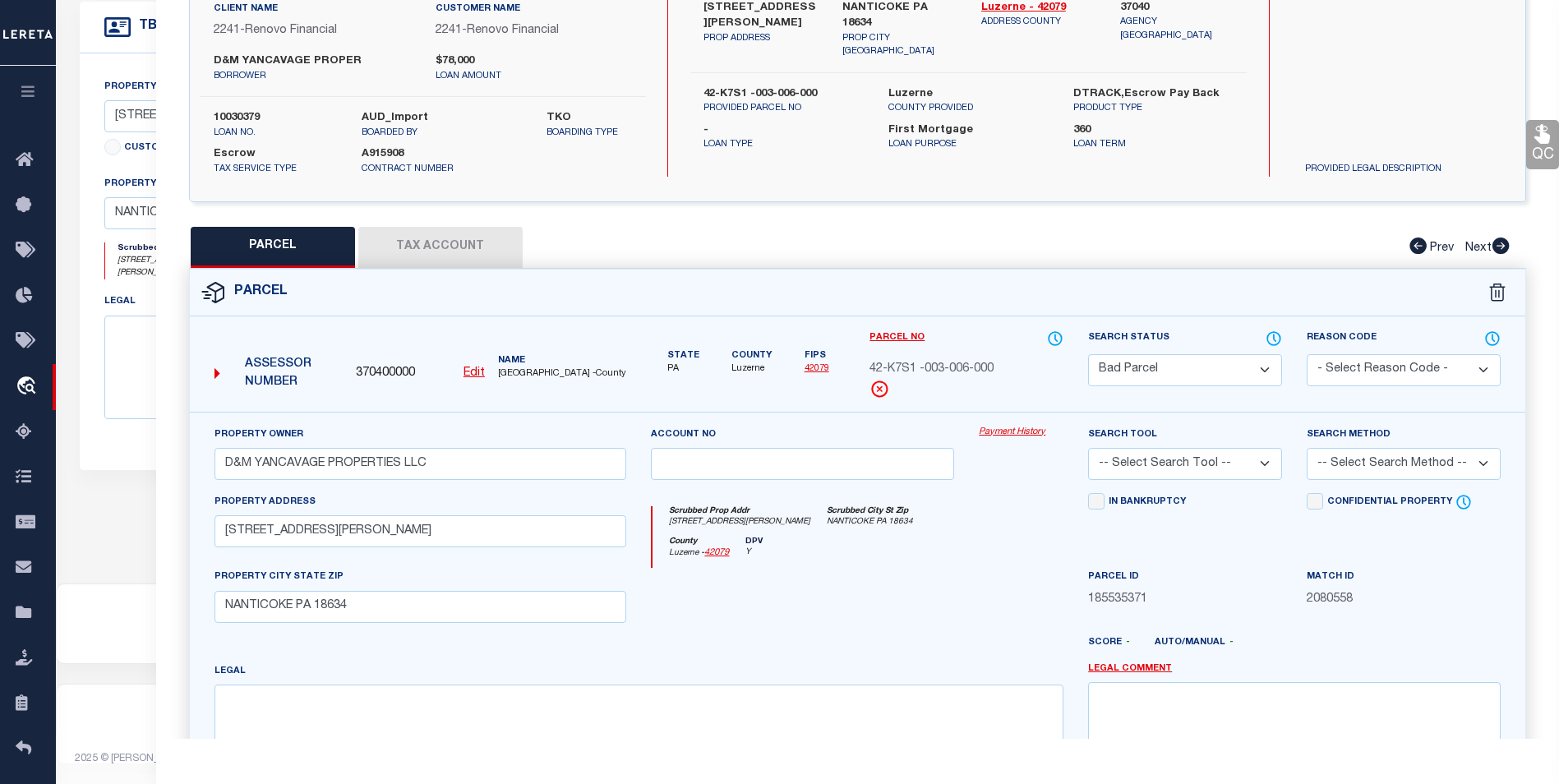
click at [424, 247] on button "Tax Account" at bounding box center [440, 246] width 164 height 41
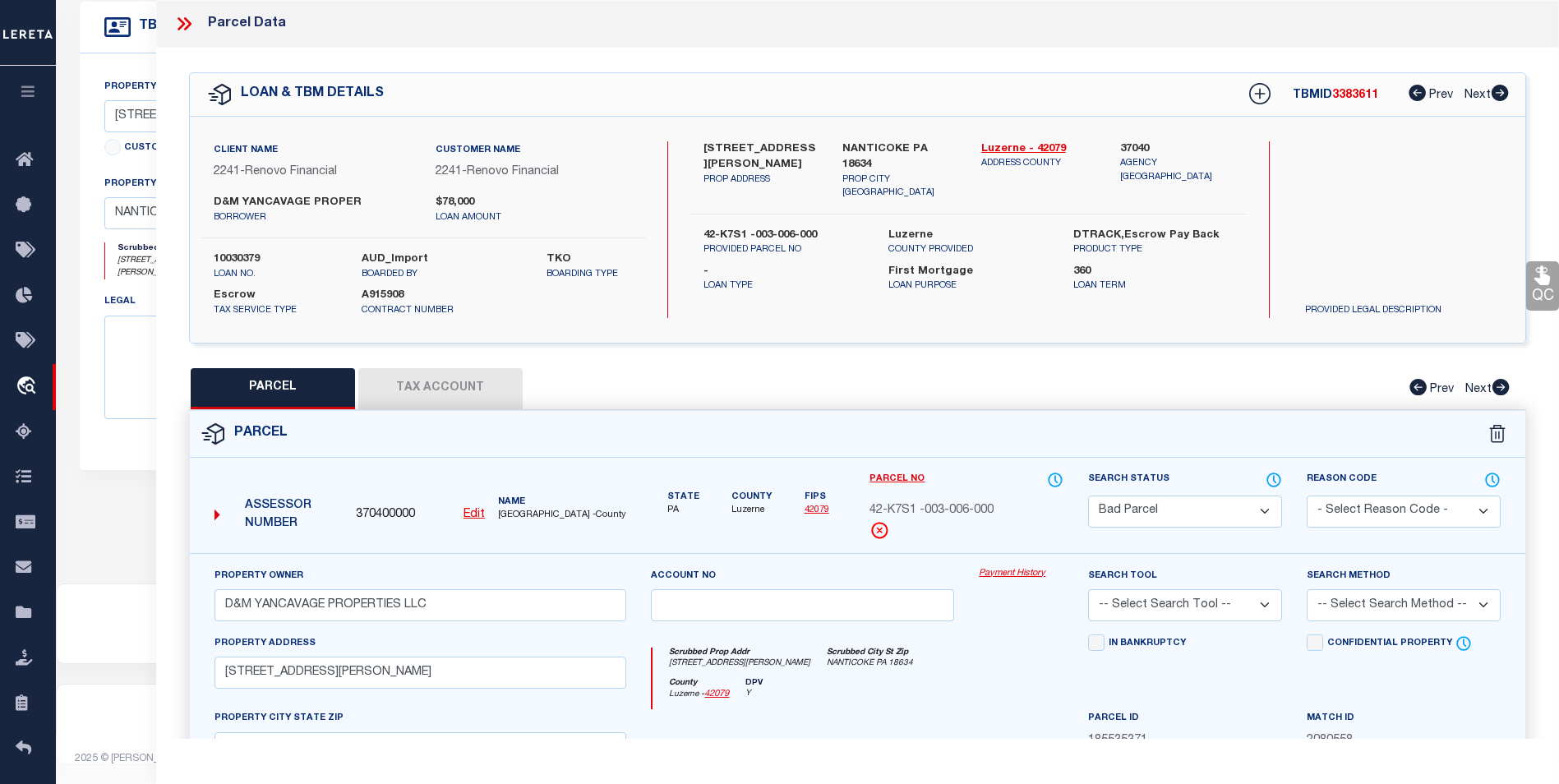
select select "100"
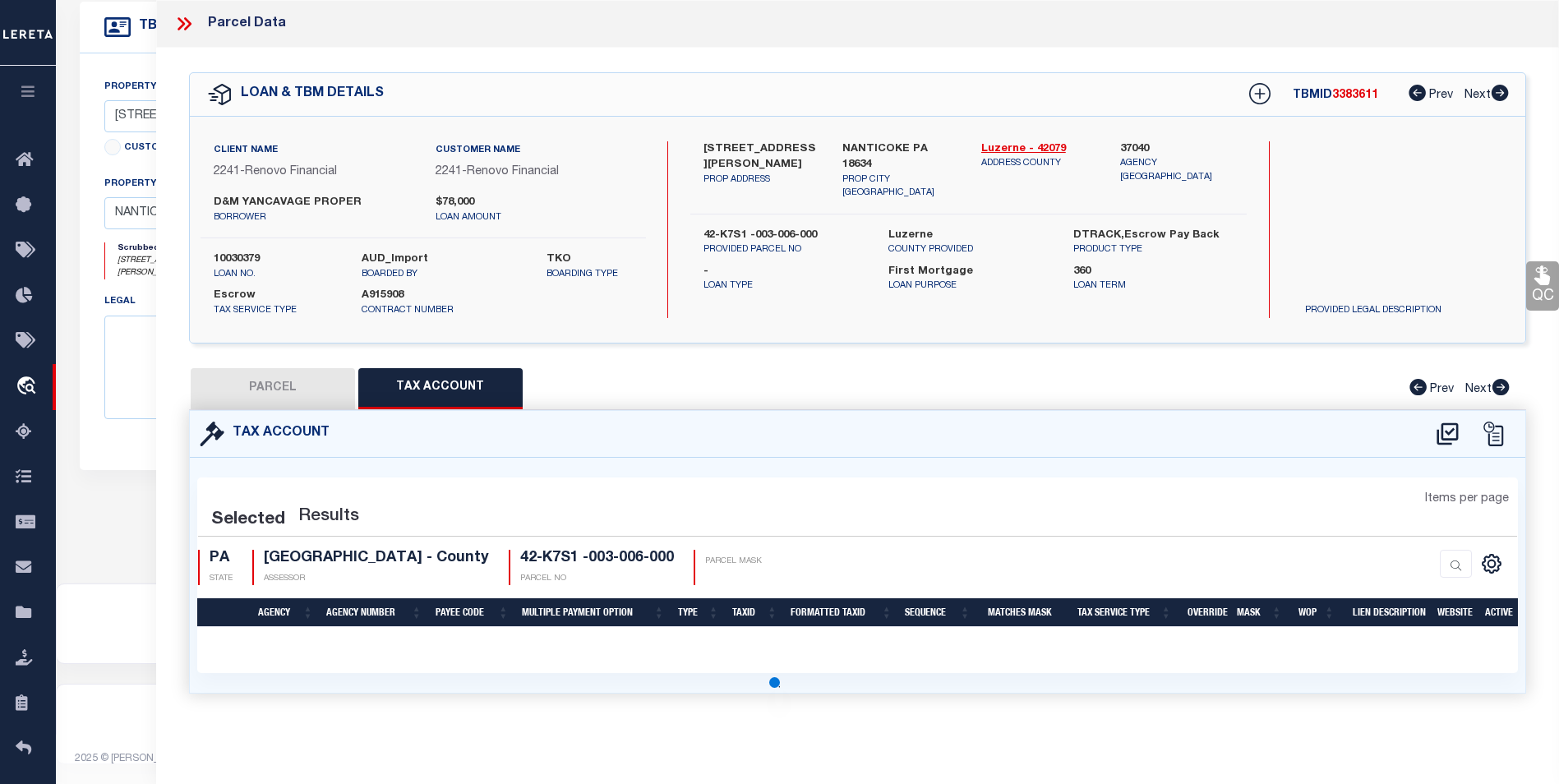
select select "100"
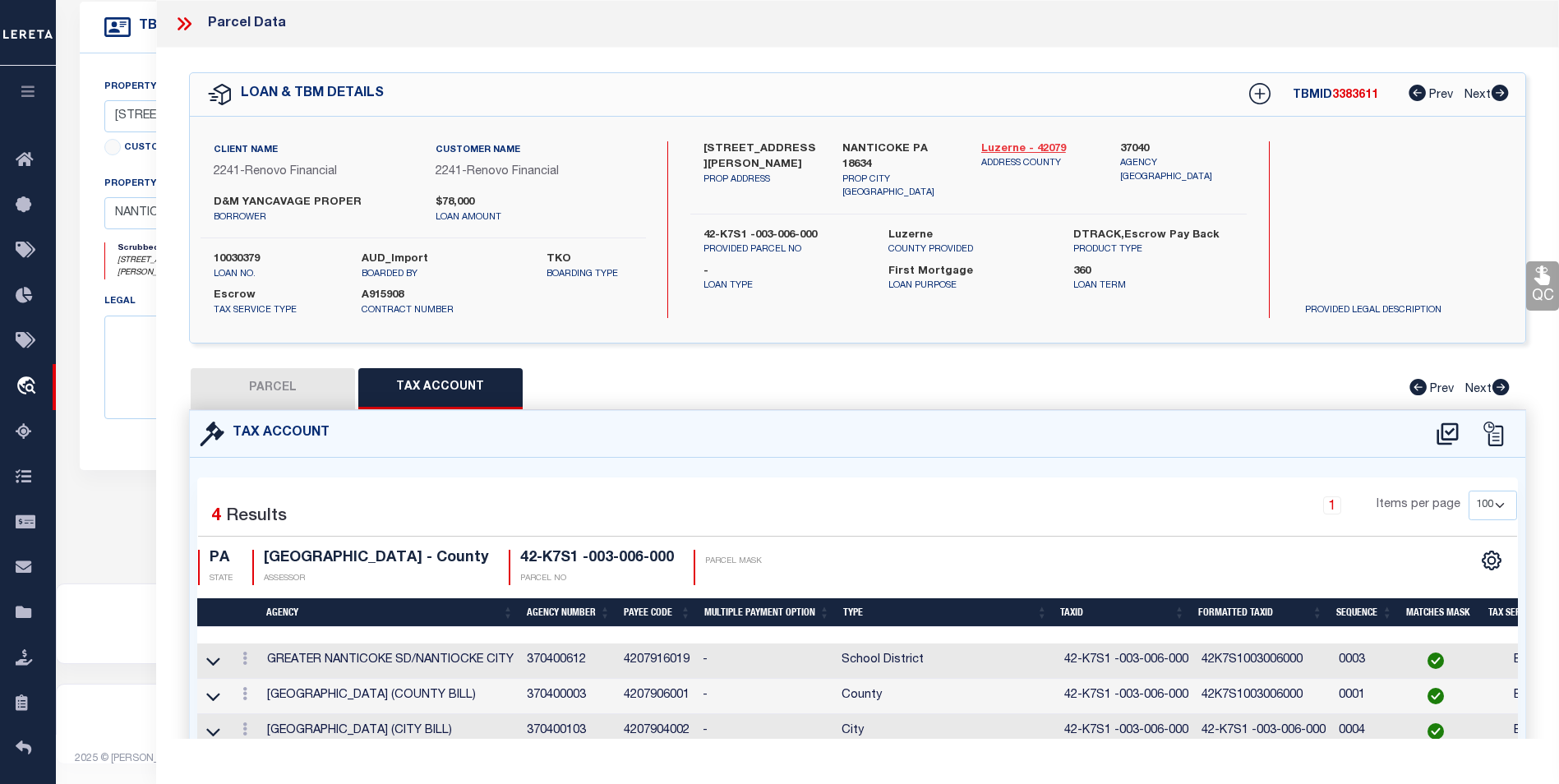
click at [1026, 150] on link "Luzerne - 42079" at bounding box center [1038, 149] width 114 height 16
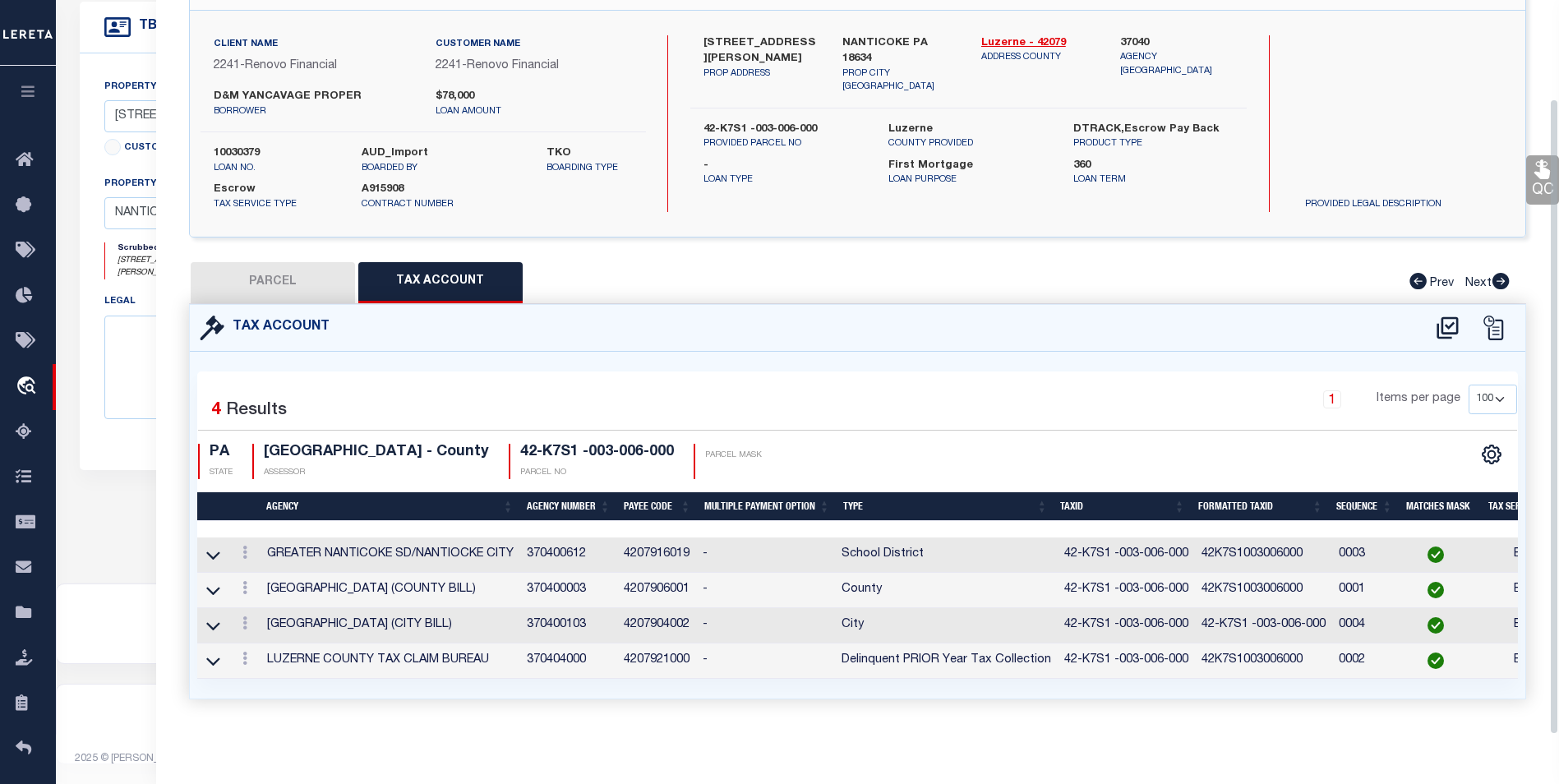
scroll to position [119, 0]
drag, startPoint x: 277, startPoint y: 258, endPoint x: 303, endPoint y: 271, distance: 29.1
click at [277, 263] on button "PARCEL" at bounding box center [272, 283] width 164 height 41
select select "AS"
checkbox input "false"
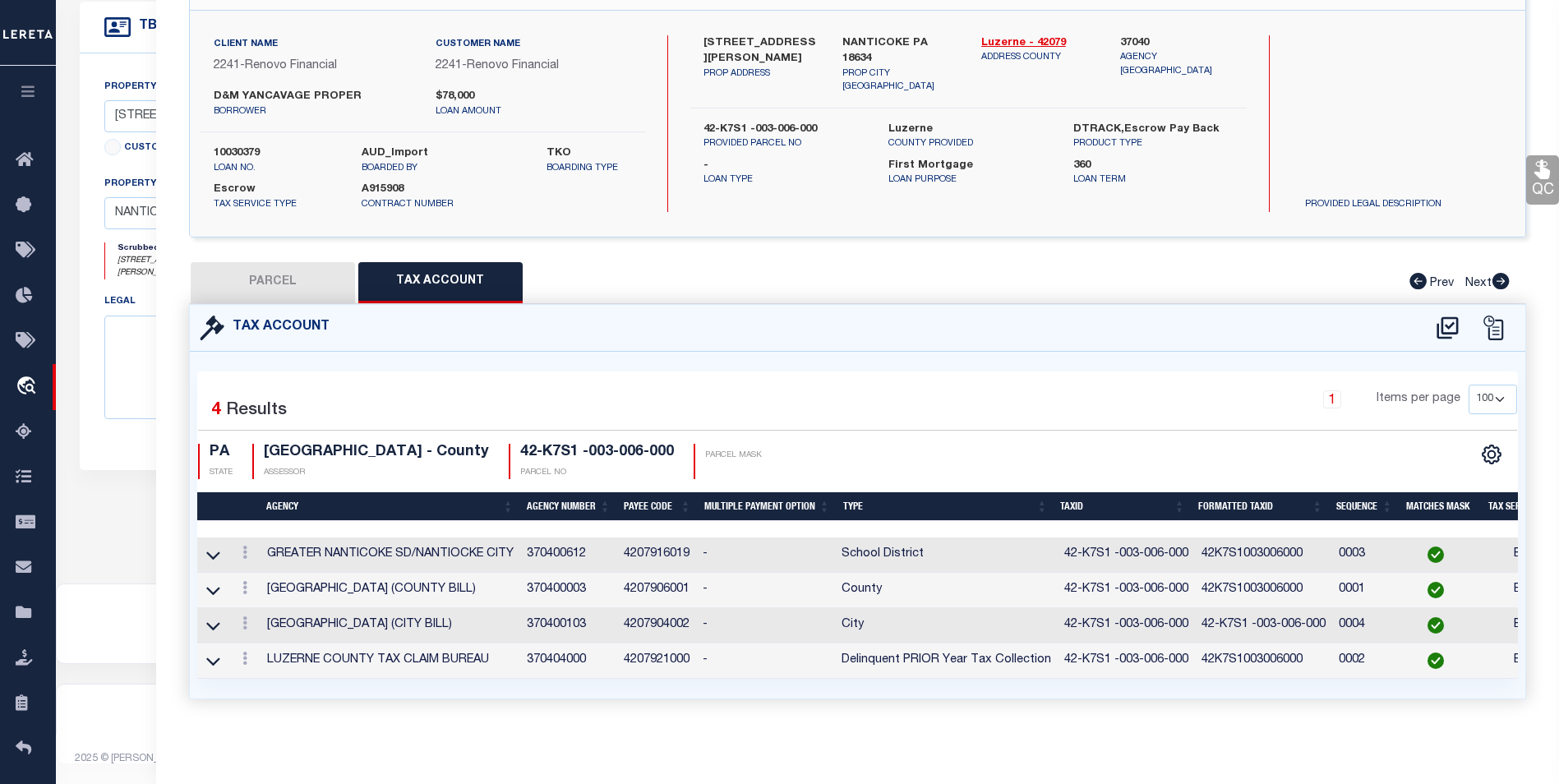
checkbox input "false"
select select "BP"
type input "D&M YANCAVAGE PROPERTIES LLC"
select select
type input "413 JONES ST"
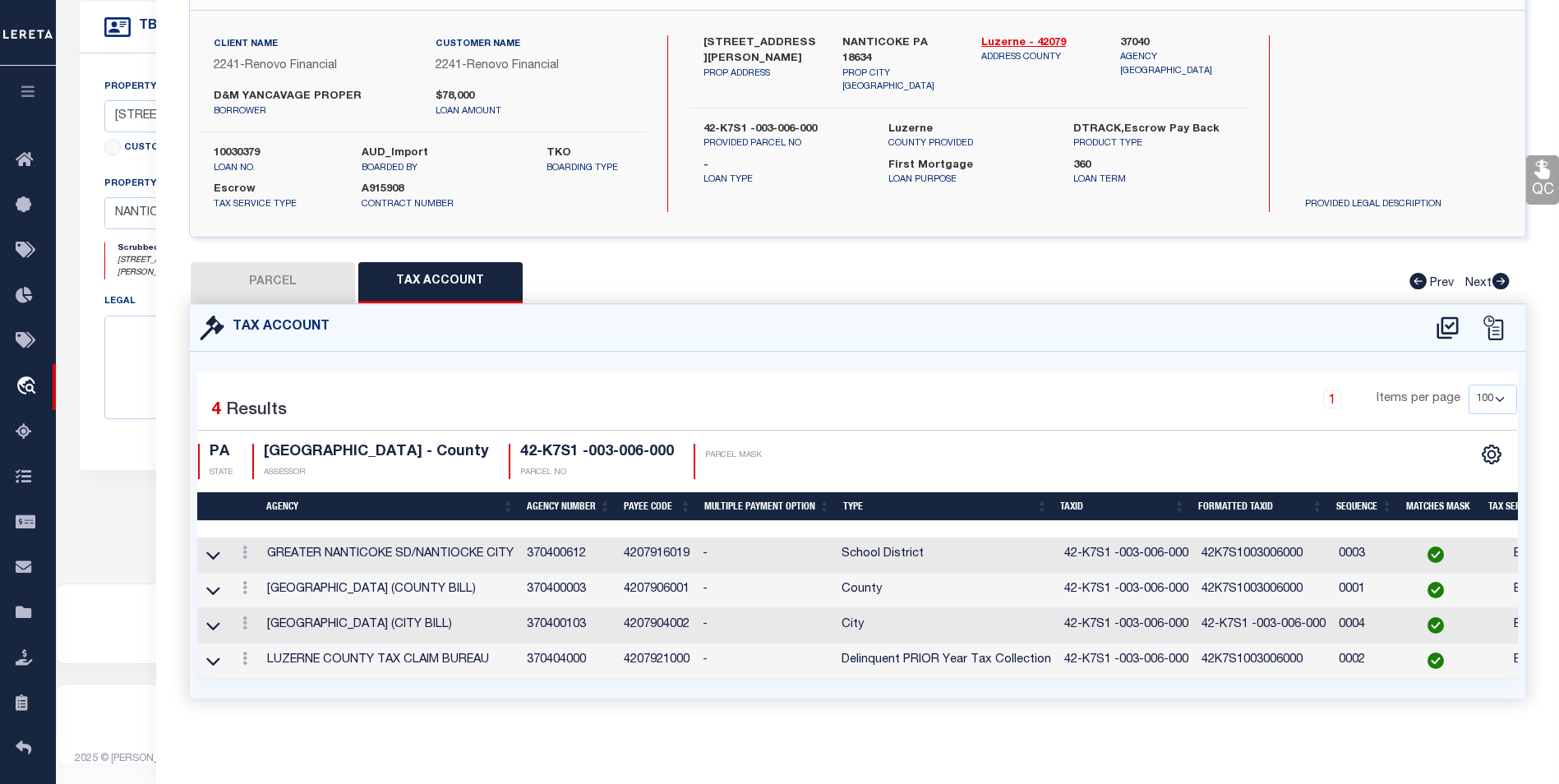
checkbox input "false"
type input "NANTICOKE PA 18634"
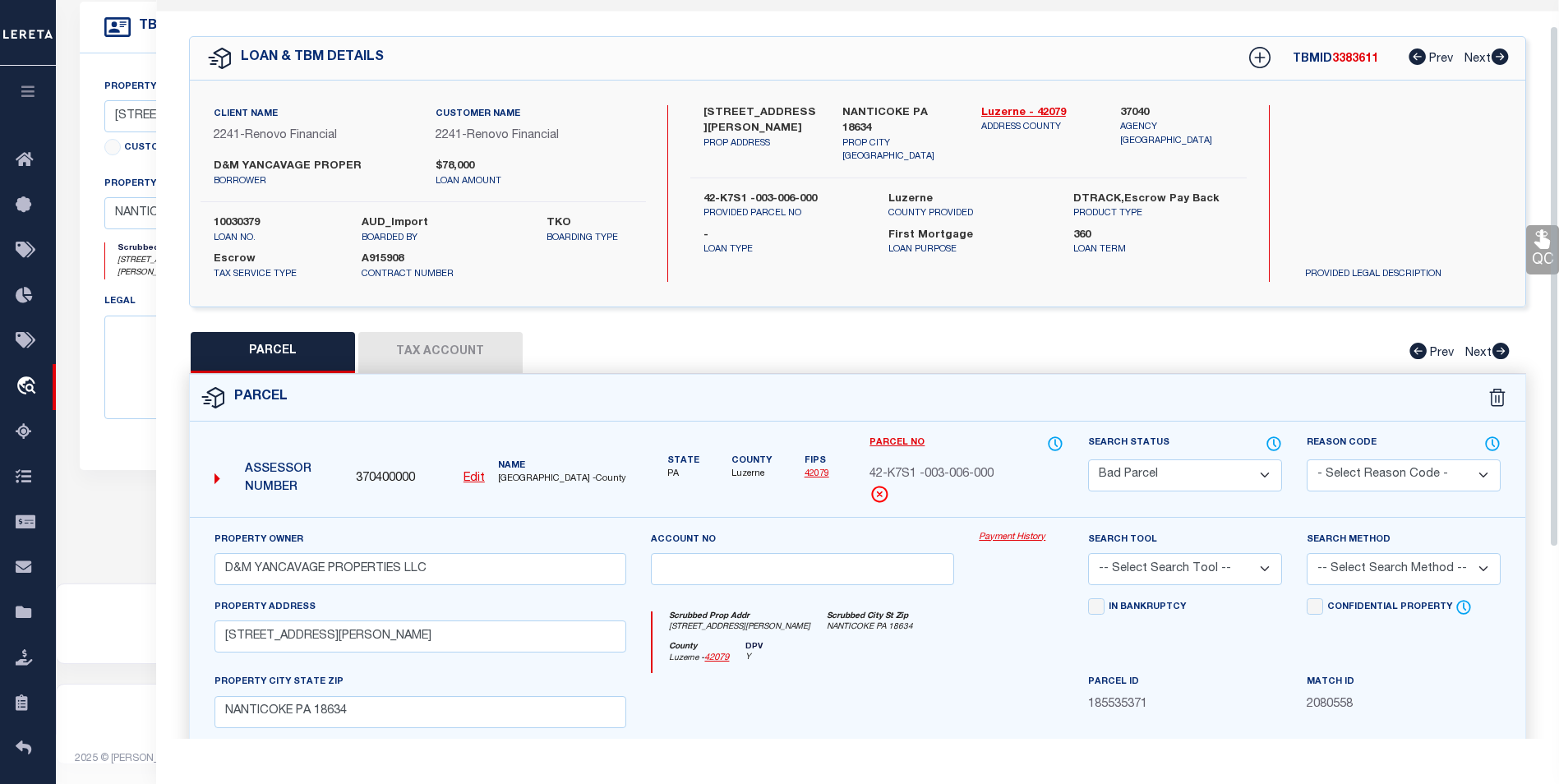
scroll to position [0, 0]
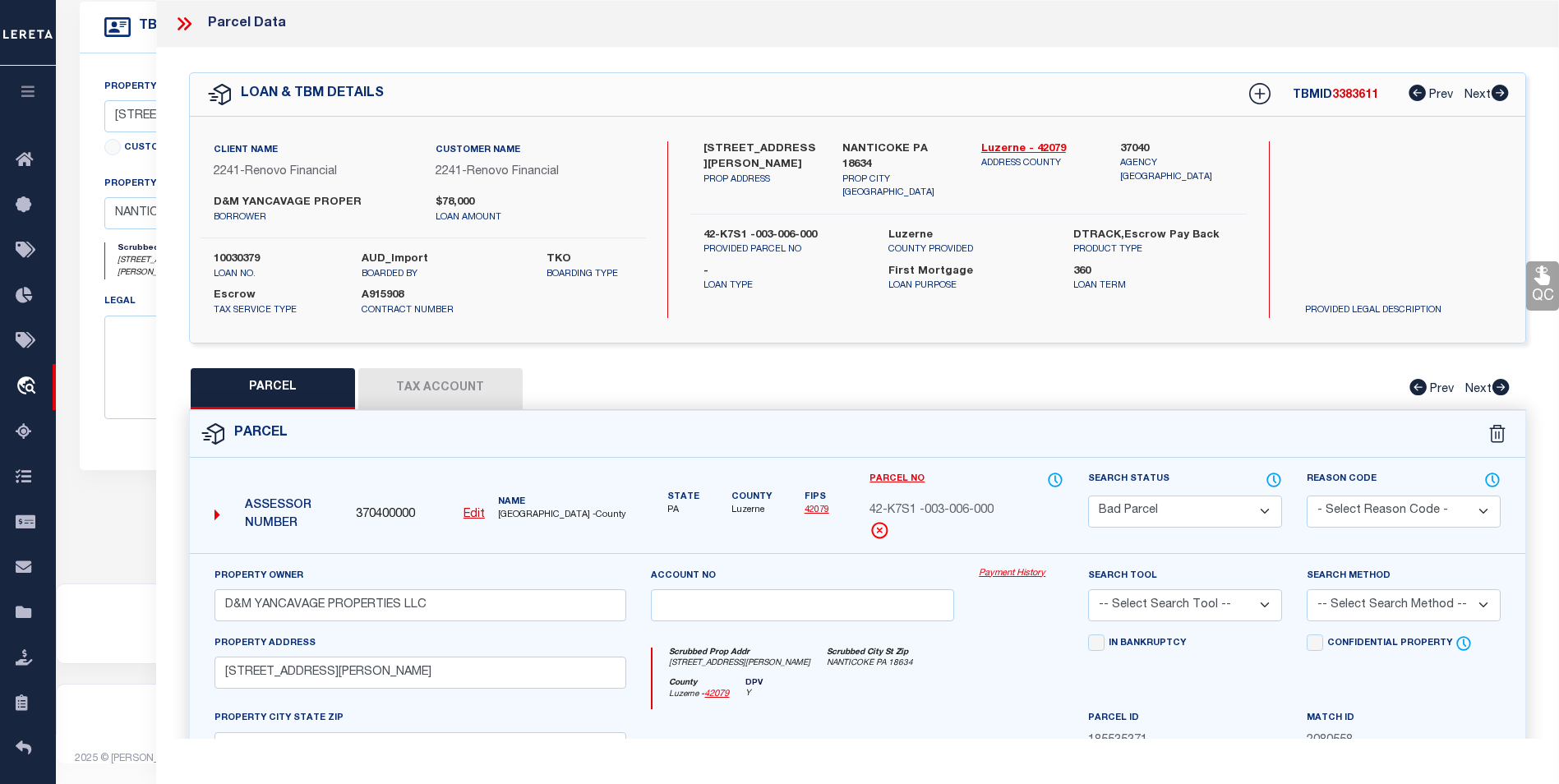
click at [413, 392] on button "Tax Account" at bounding box center [440, 388] width 164 height 41
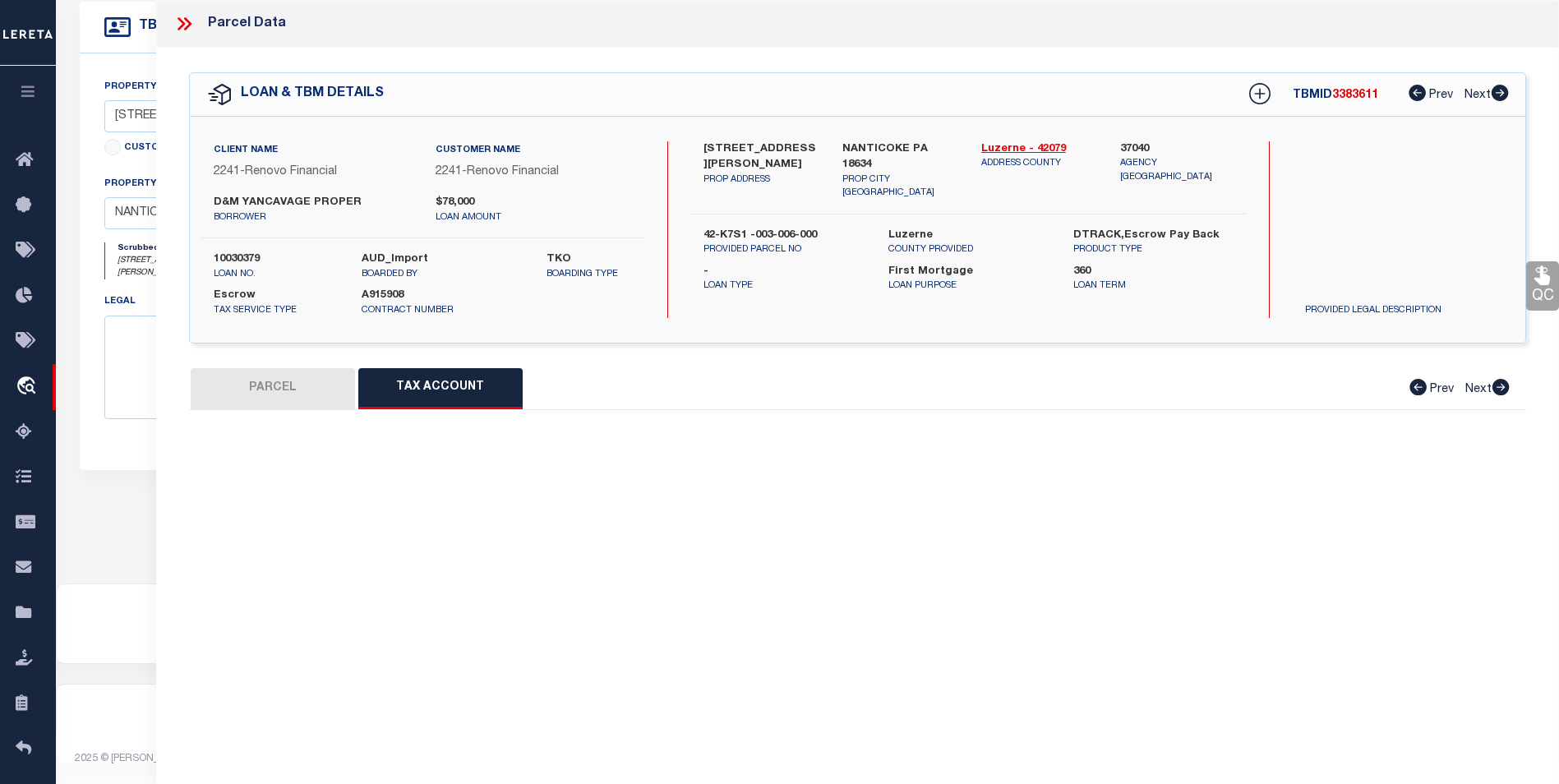
select select "100"
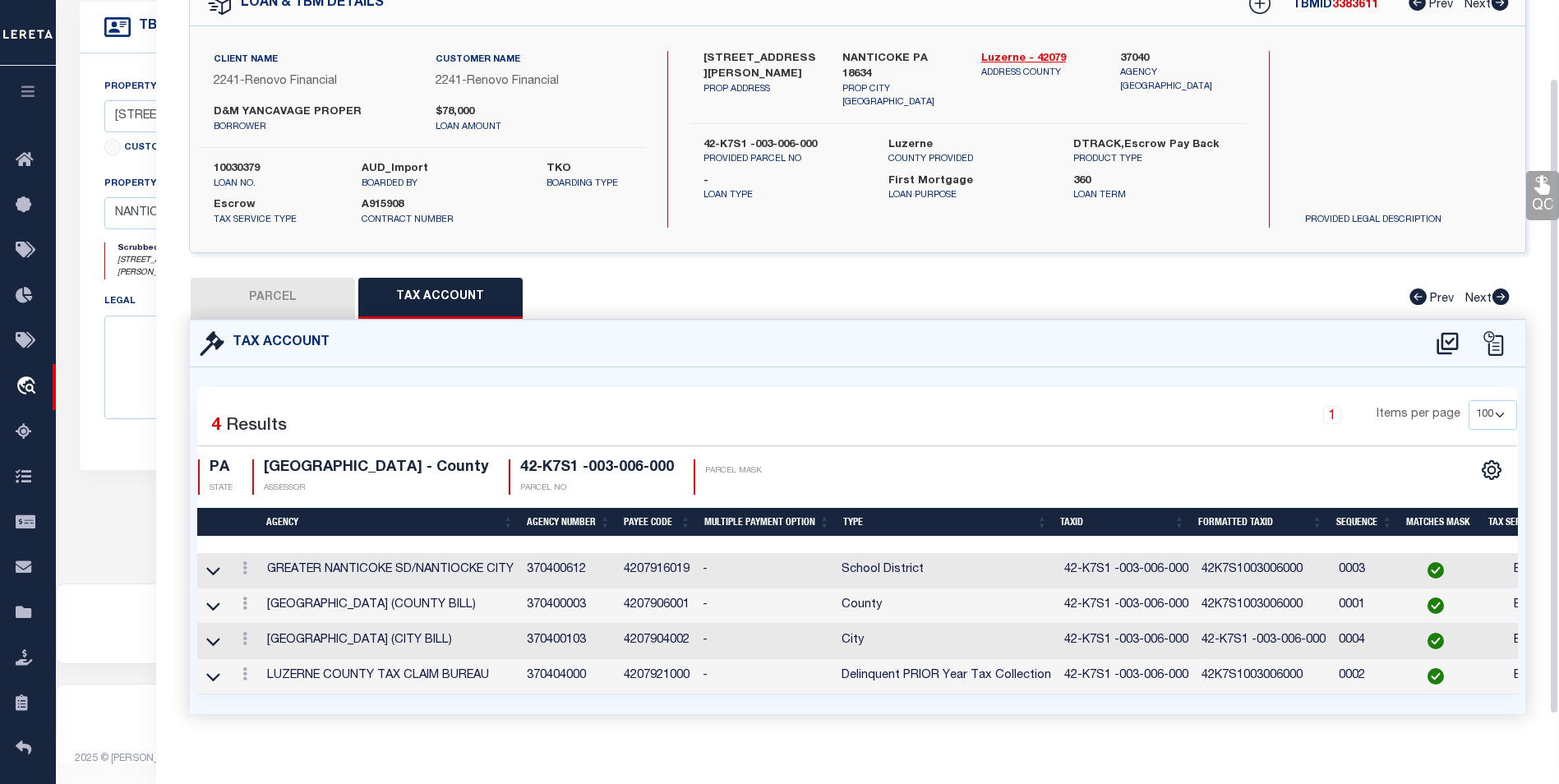
scroll to position [119, 0]
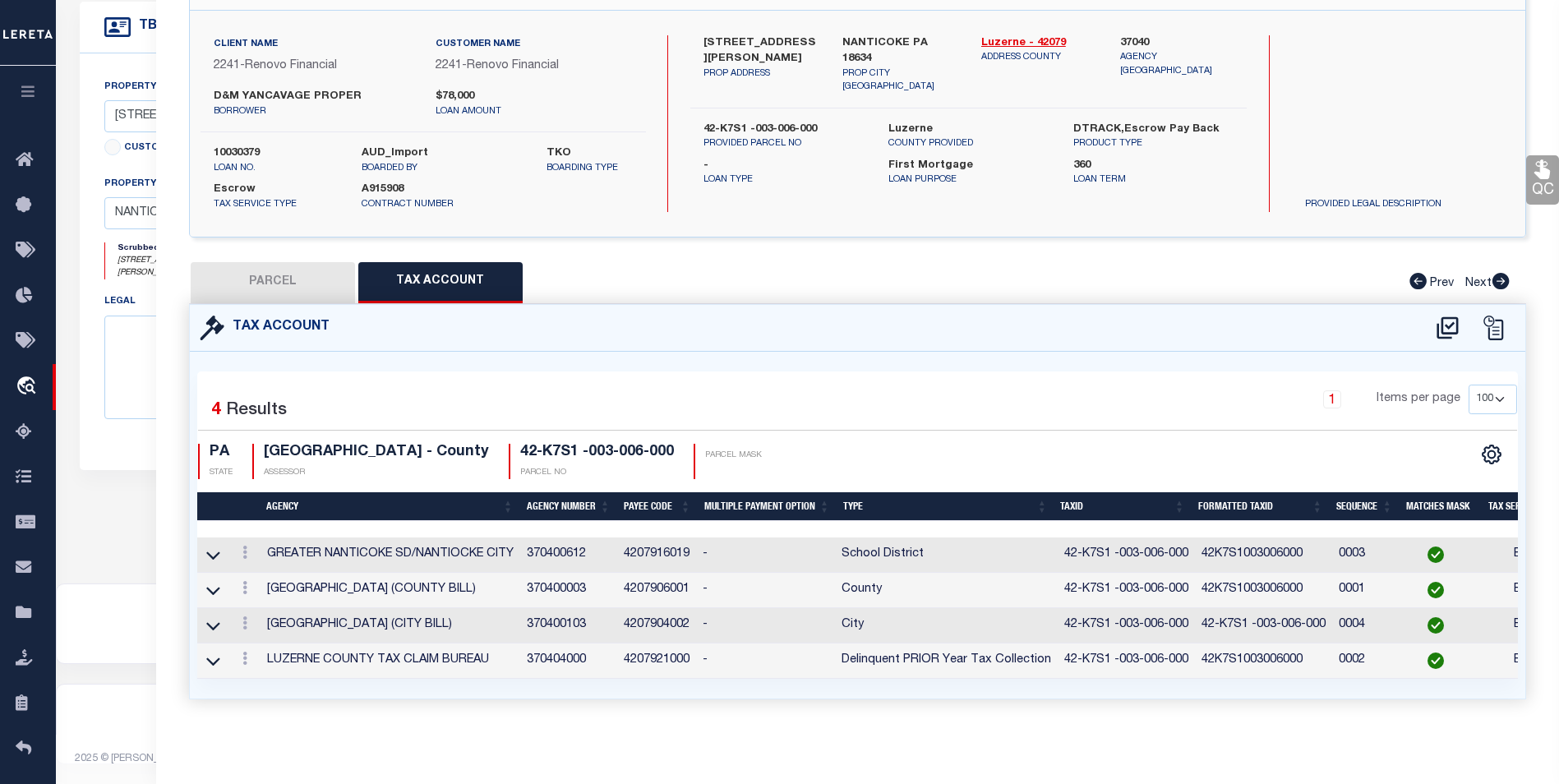
click at [243, 546] on icon at bounding box center [245, 553] width 5 height 13
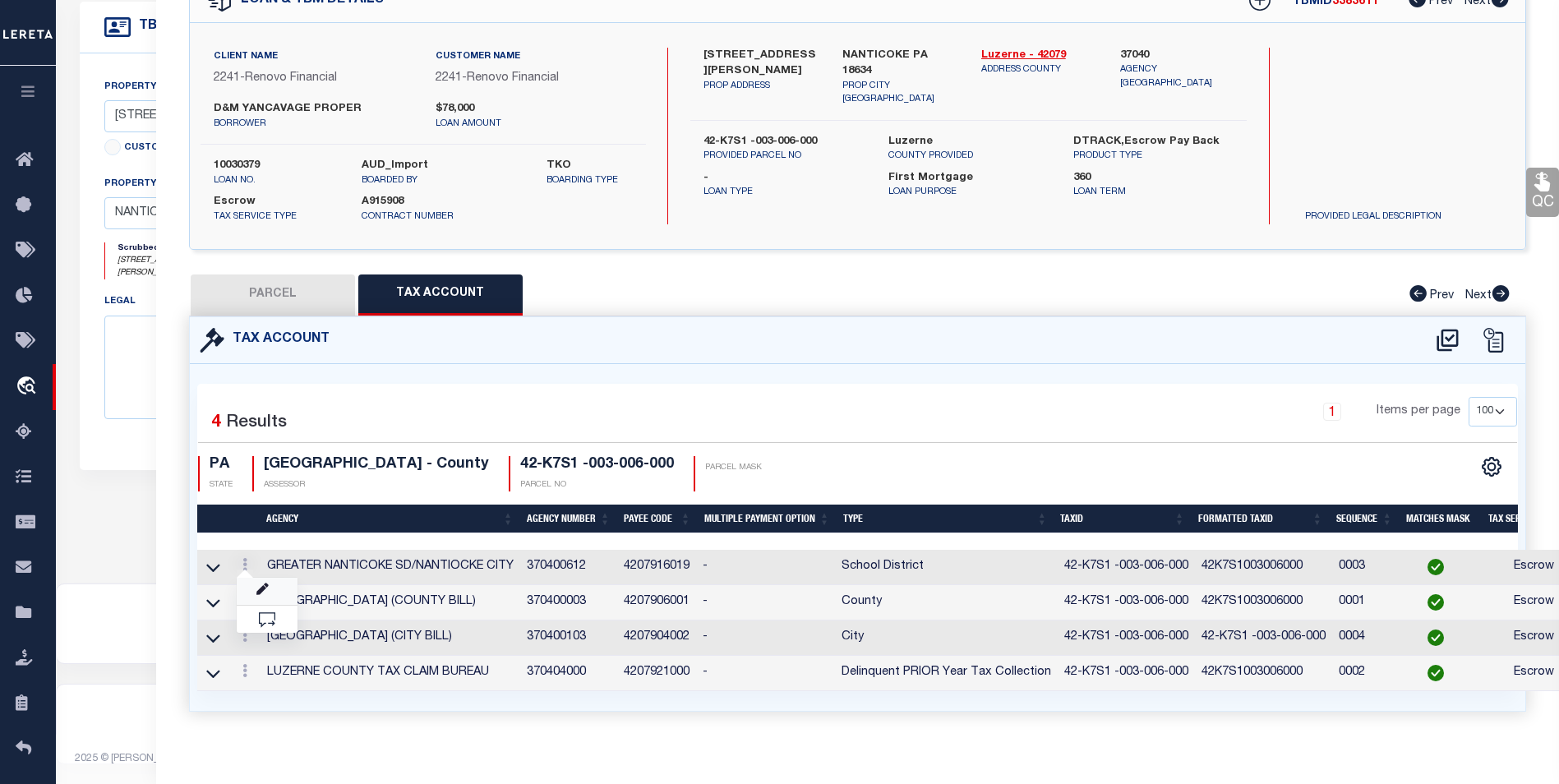
click at [269, 589] on link at bounding box center [267, 591] width 61 height 27
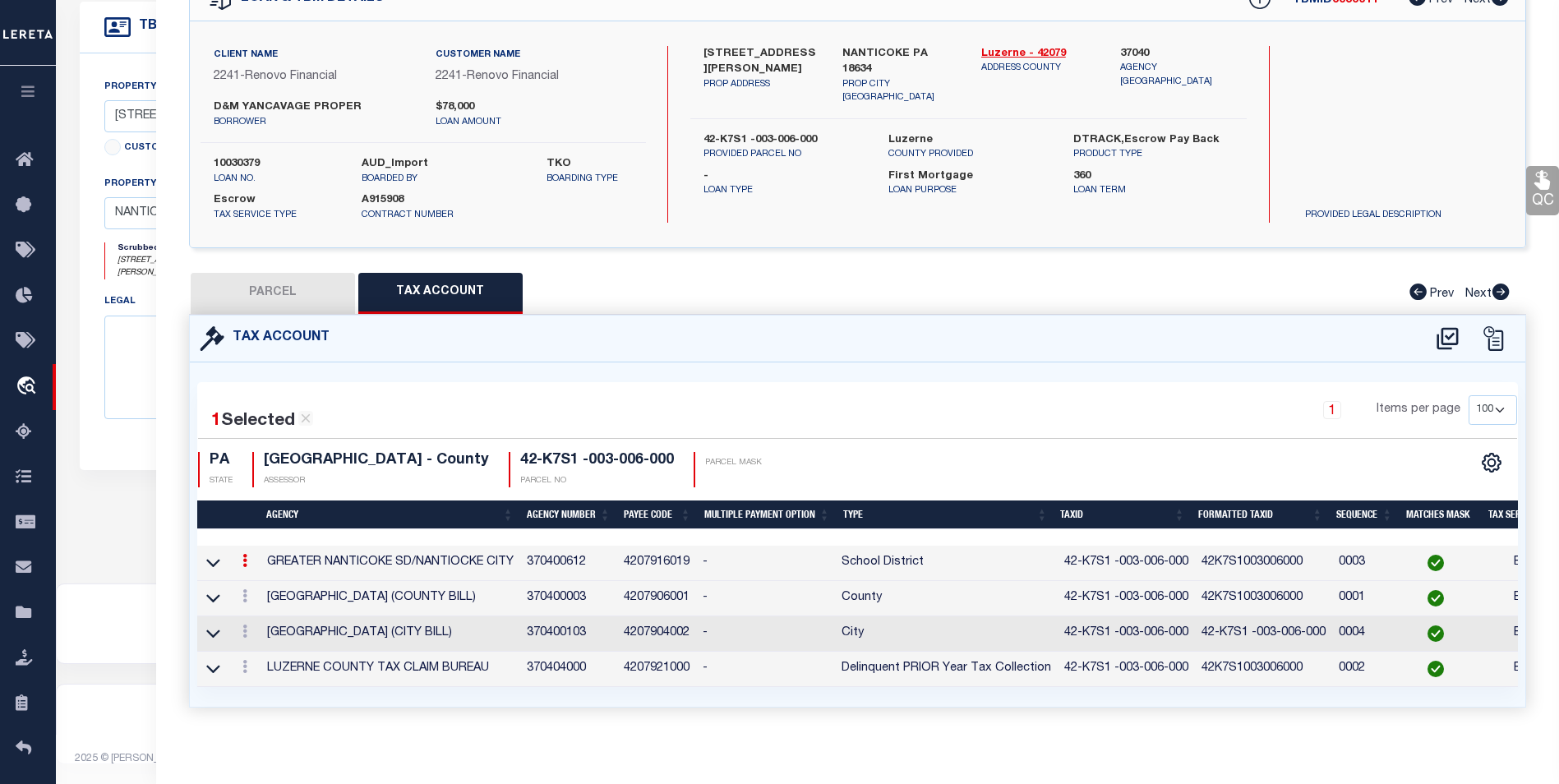
type input "42-K7S1 -003-006-000"
type textarea "42-%$XXXX-&&&-&&&-&&&"
checkbox input "true"
type input "XXXXXXXXXXXXXXXXXXXXX*"
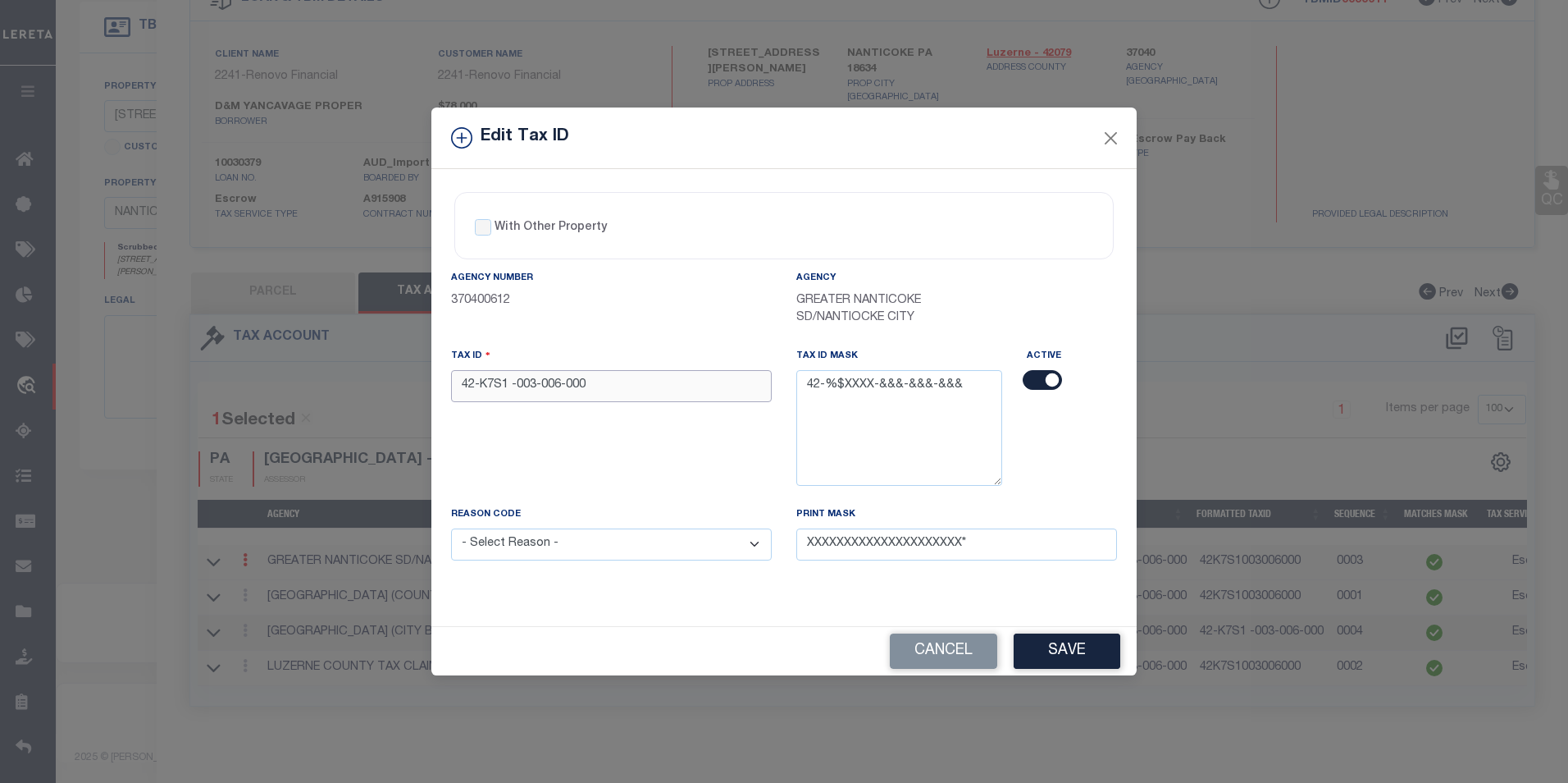
click at [514, 388] on input "42-K7S1 -003-006-000" at bounding box center [611, 386] width 321 height 32
type input "42-K7S1 -003-006-000"
click at [669, 536] on select "- Select Reason - 099 - Other (Provide additional detail) ACT - Agency Changed …" at bounding box center [611, 544] width 321 height 32
select select "ACT"
click at [451, 529] on select "- Select Reason - 099 - Other (Provide additional detail) ACT - Agency Changed …" at bounding box center [611, 544] width 321 height 32
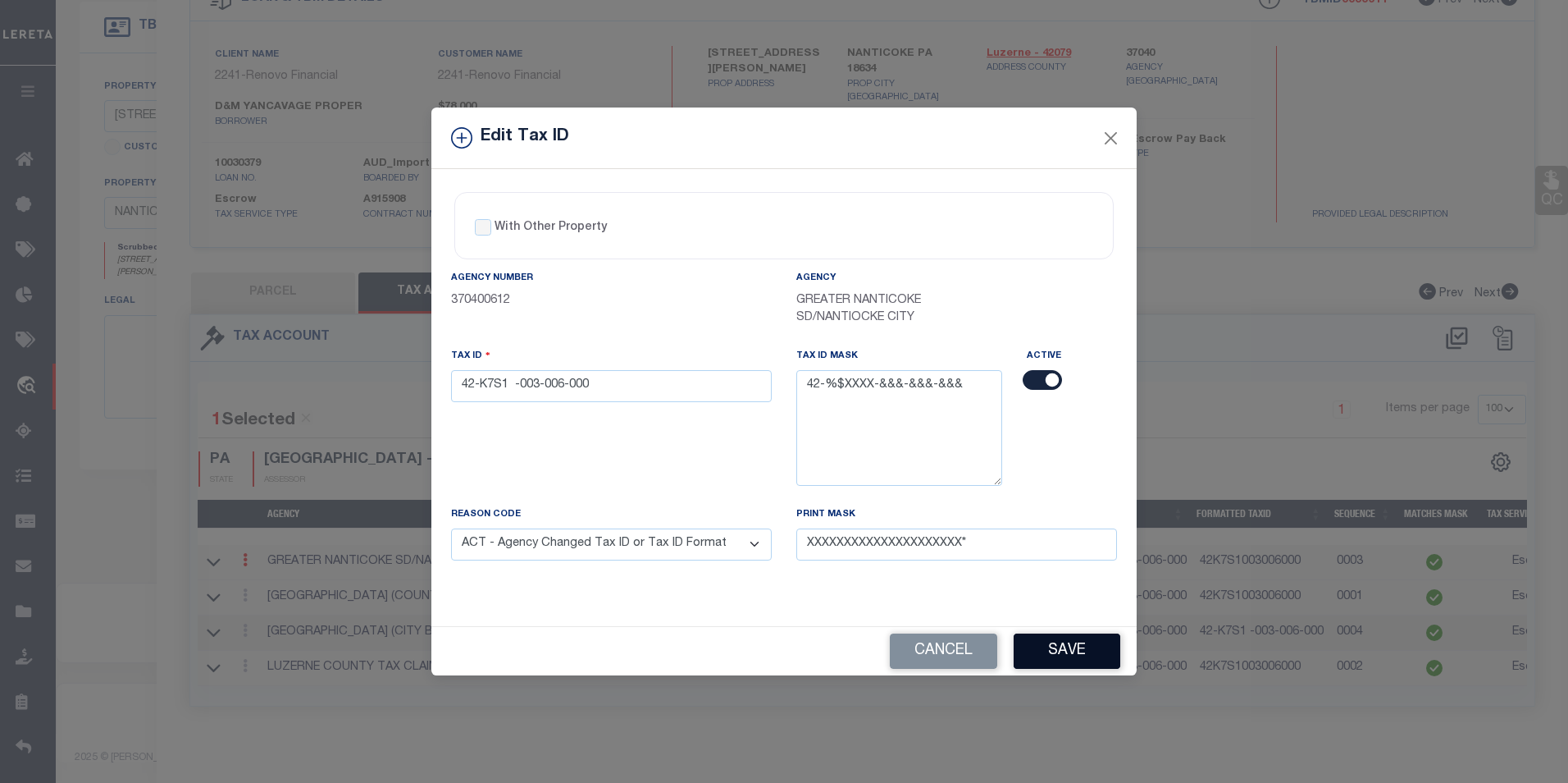
click at [1081, 665] on button "Save" at bounding box center [1066, 650] width 107 height 35
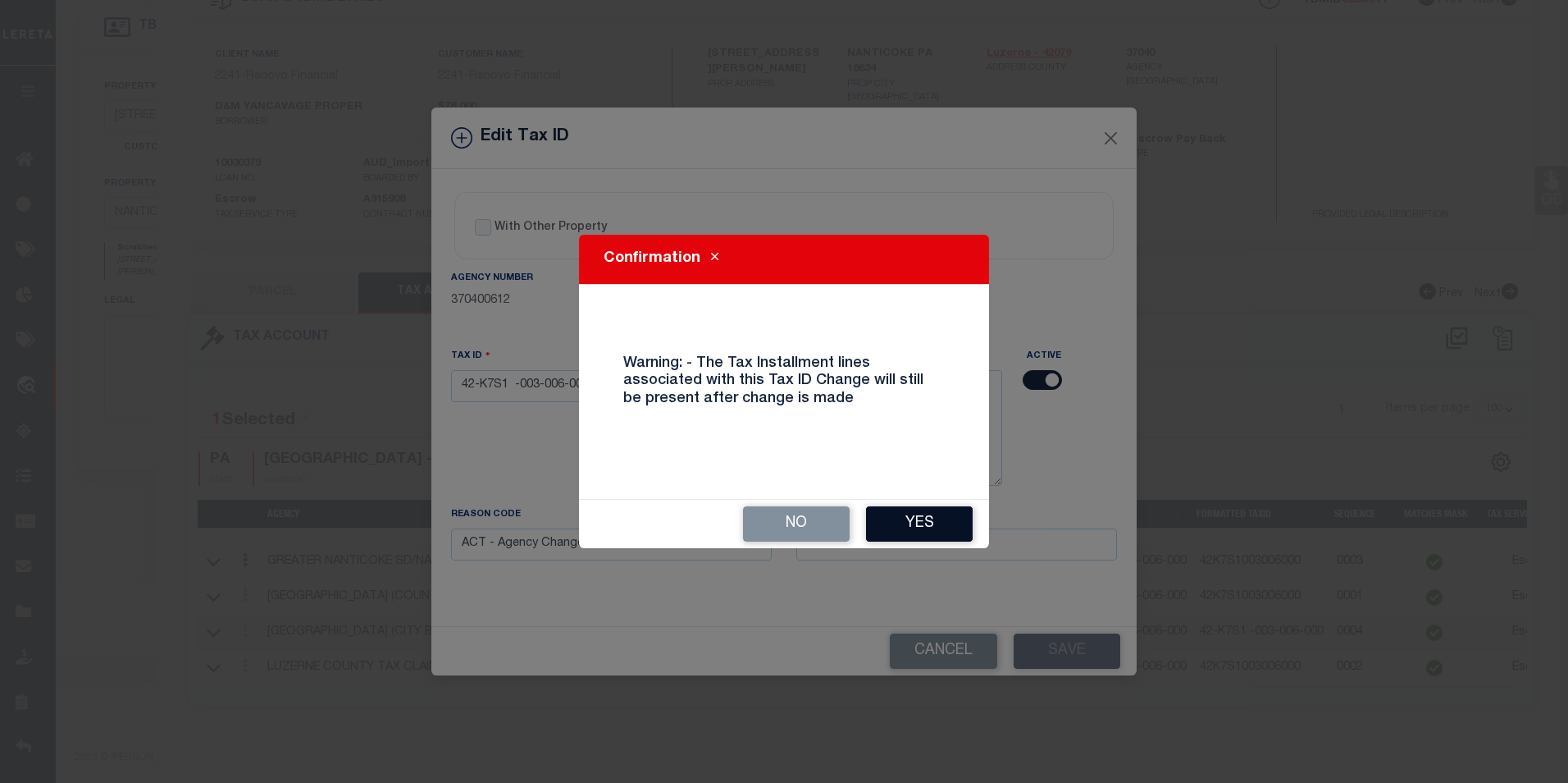
click at [941, 518] on button "Yes" at bounding box center [919, 524] width 107 height 35
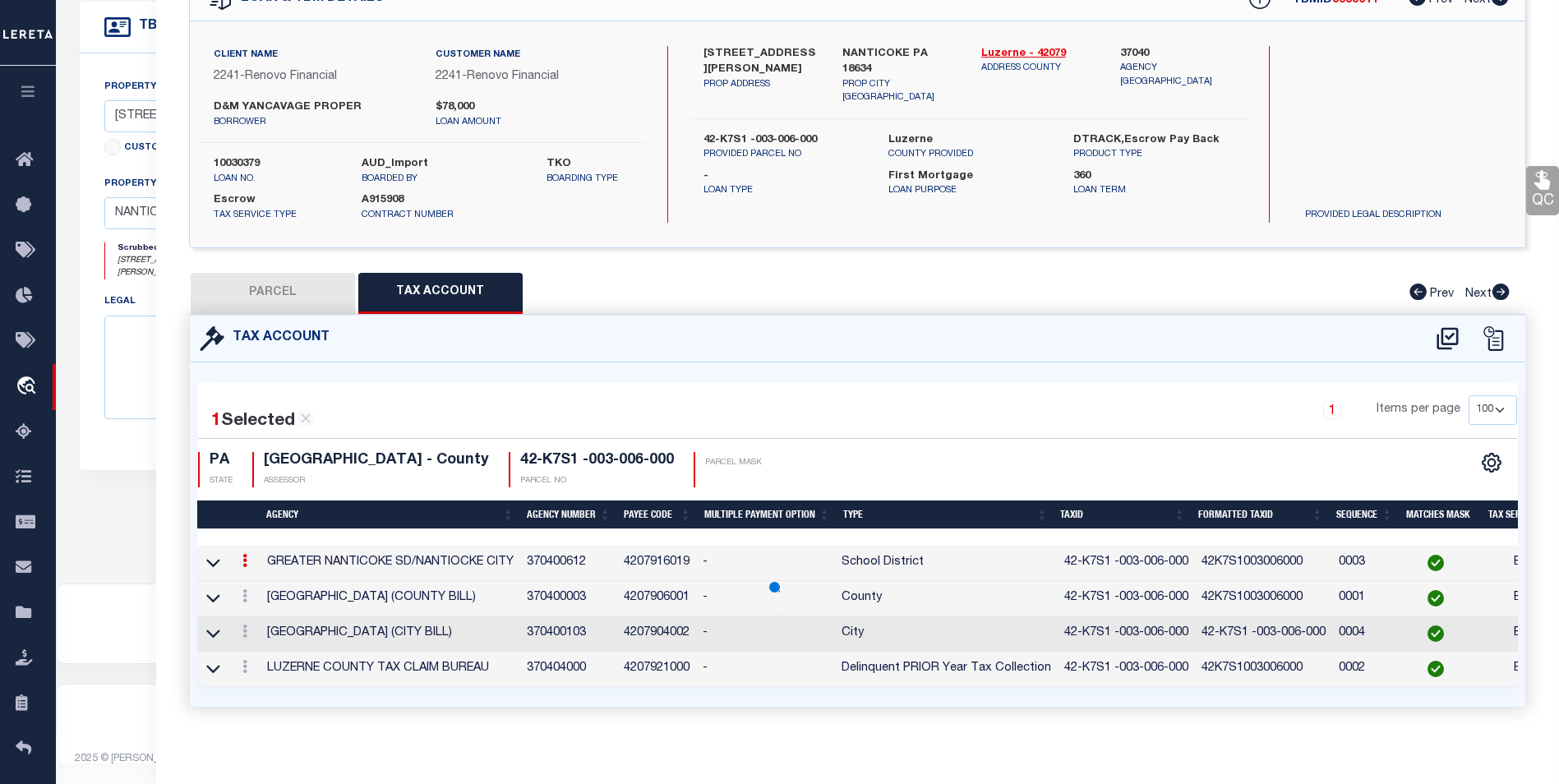
select select
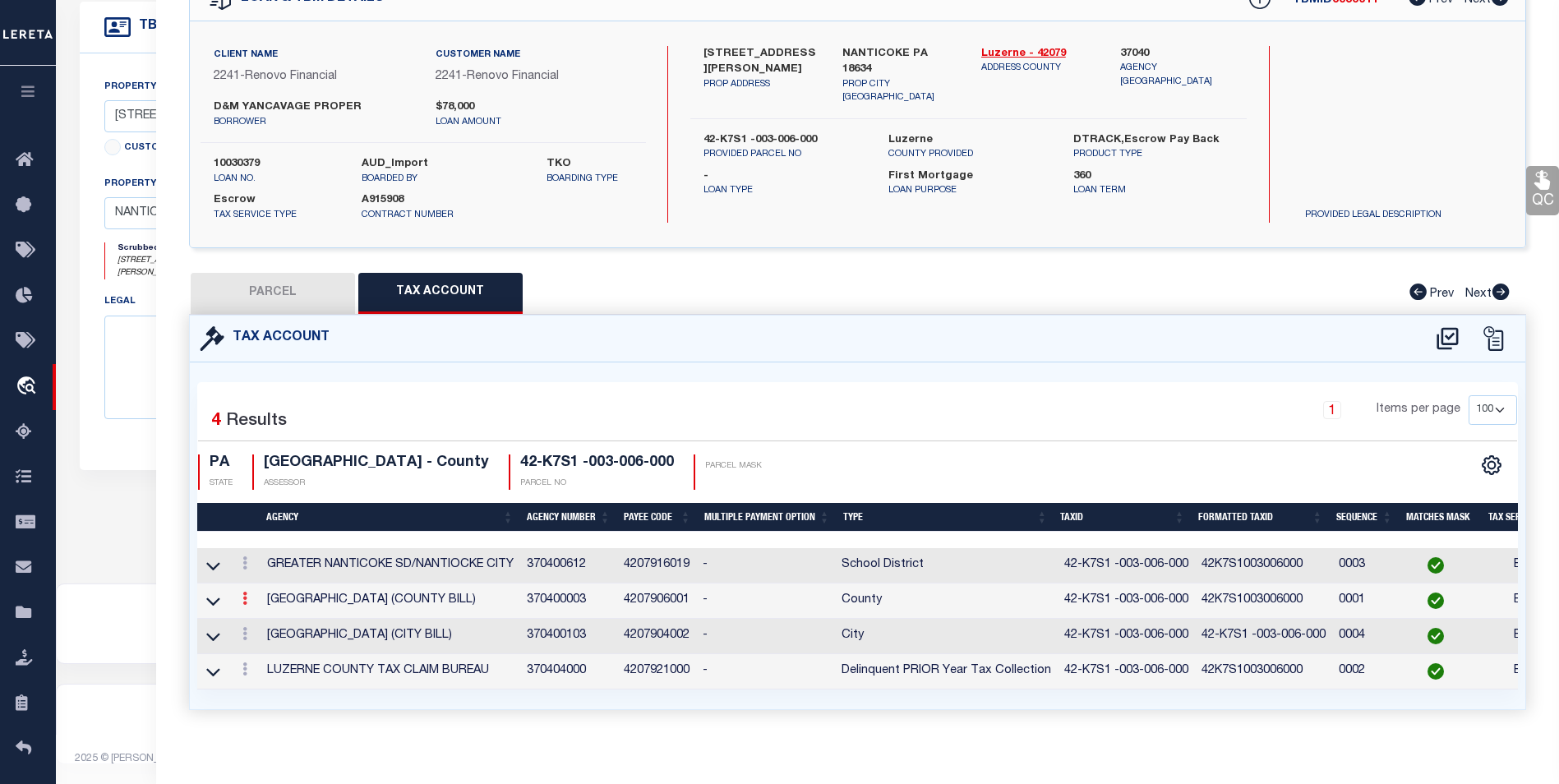
click at [241, 606] on link at bounding box center [245, 601] width 18 height 13
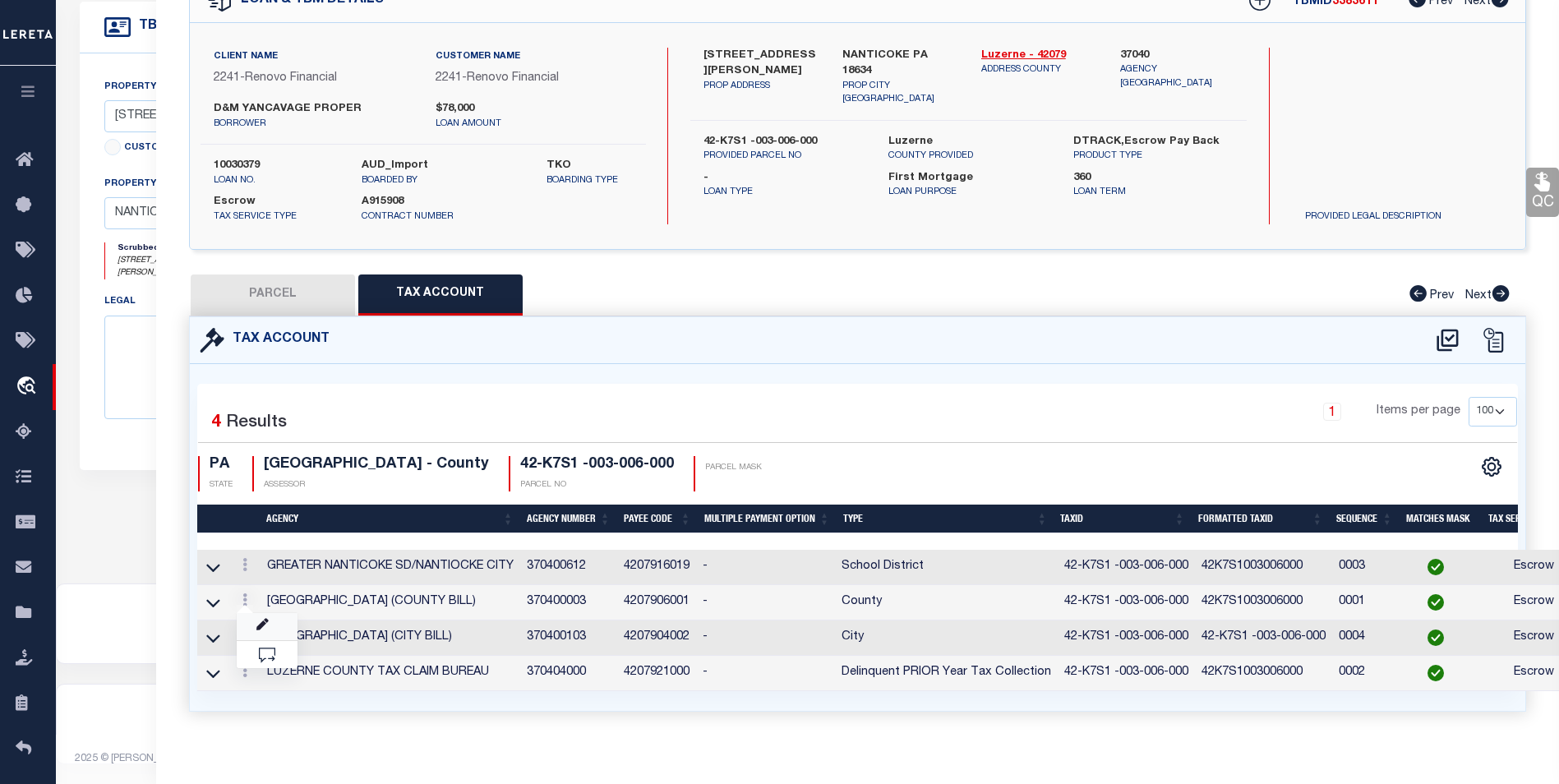
click at [255, 631] on link at bounding box center [267, 627] width 61 height 27
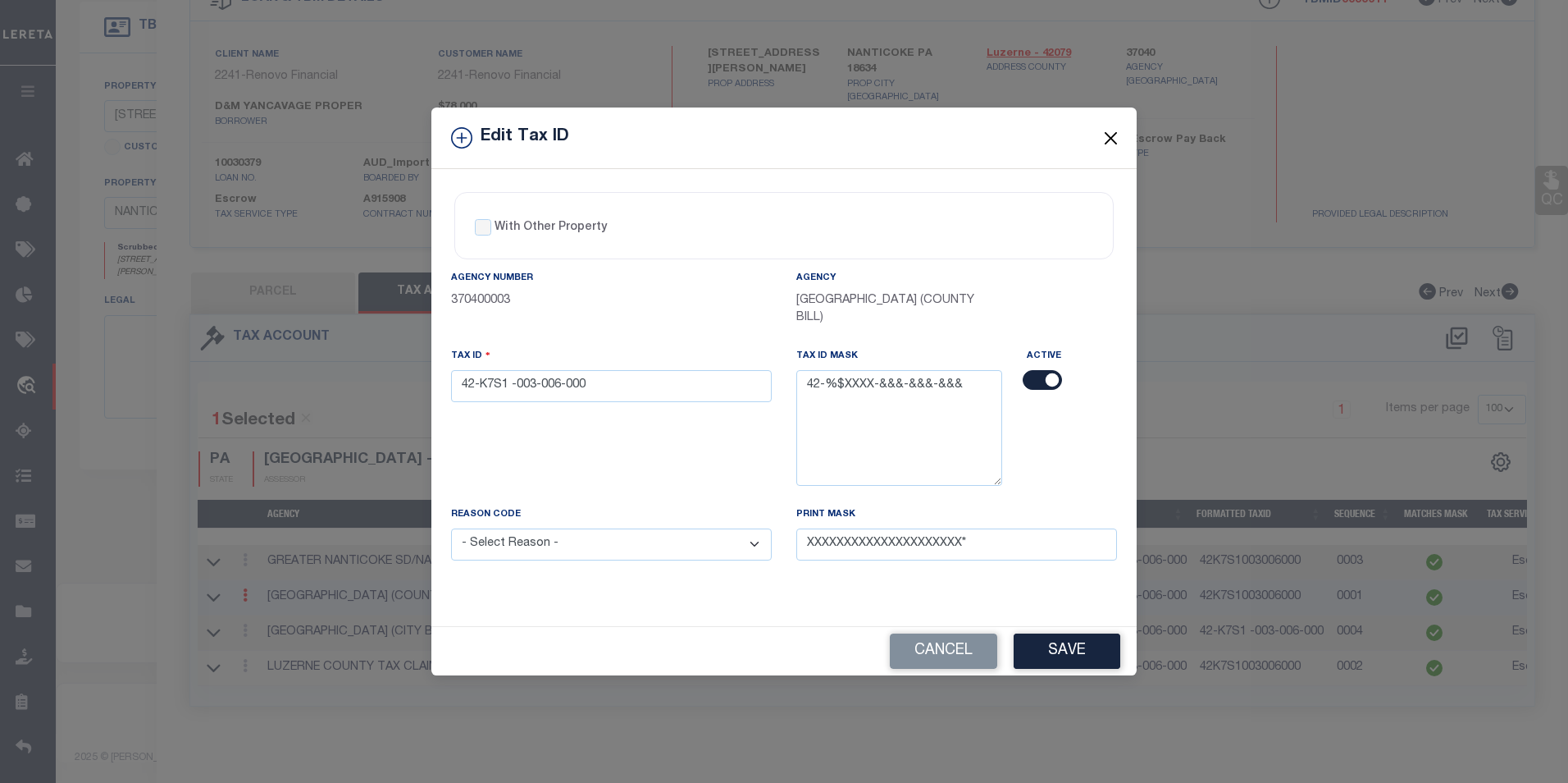
click at [1113, 141] on button "Close" at bounding box center [1111, 137] width 22 height 22
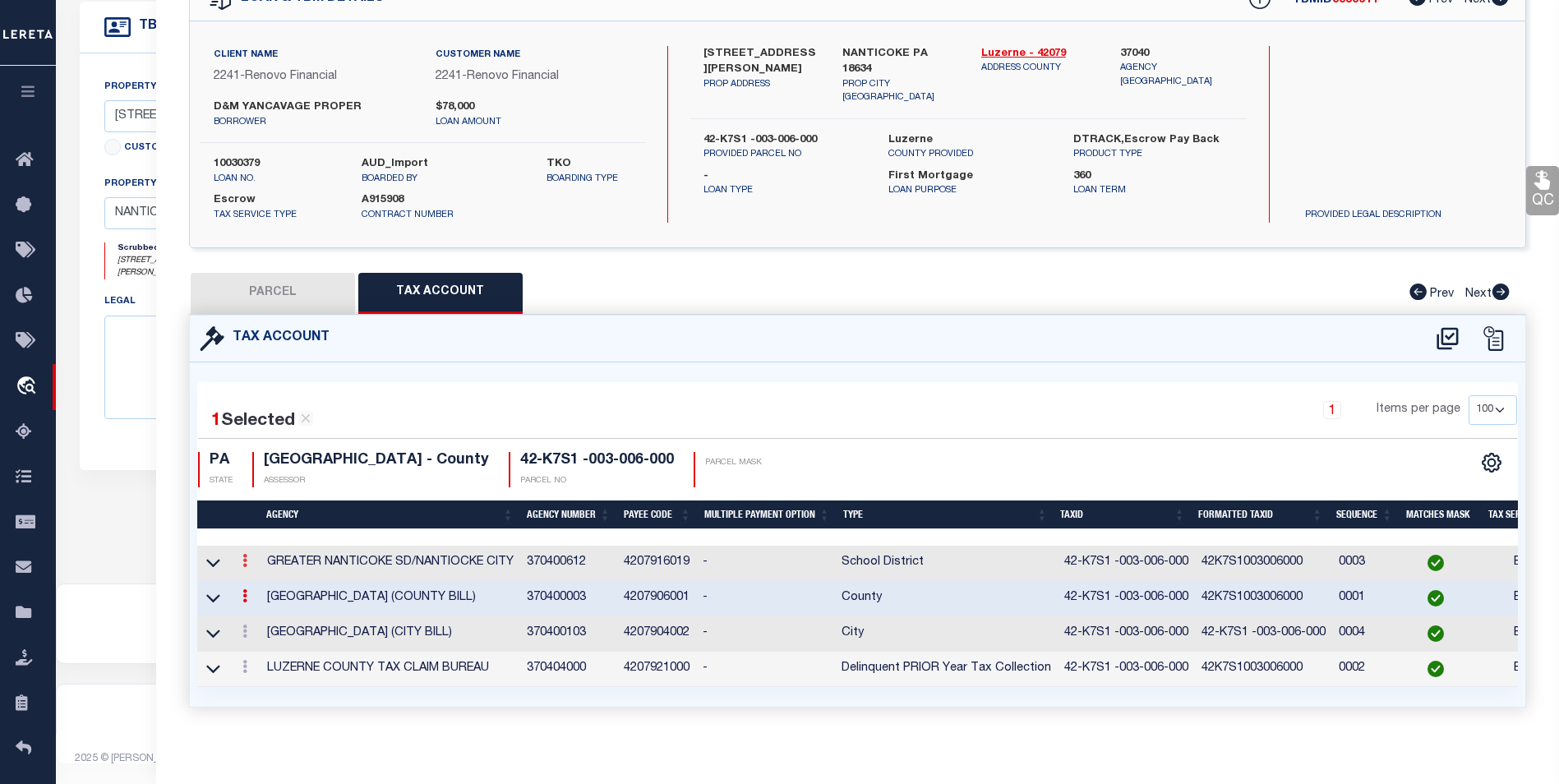
click at [244, 562] on icon at bounding box center [245, 560] width 5 height 13
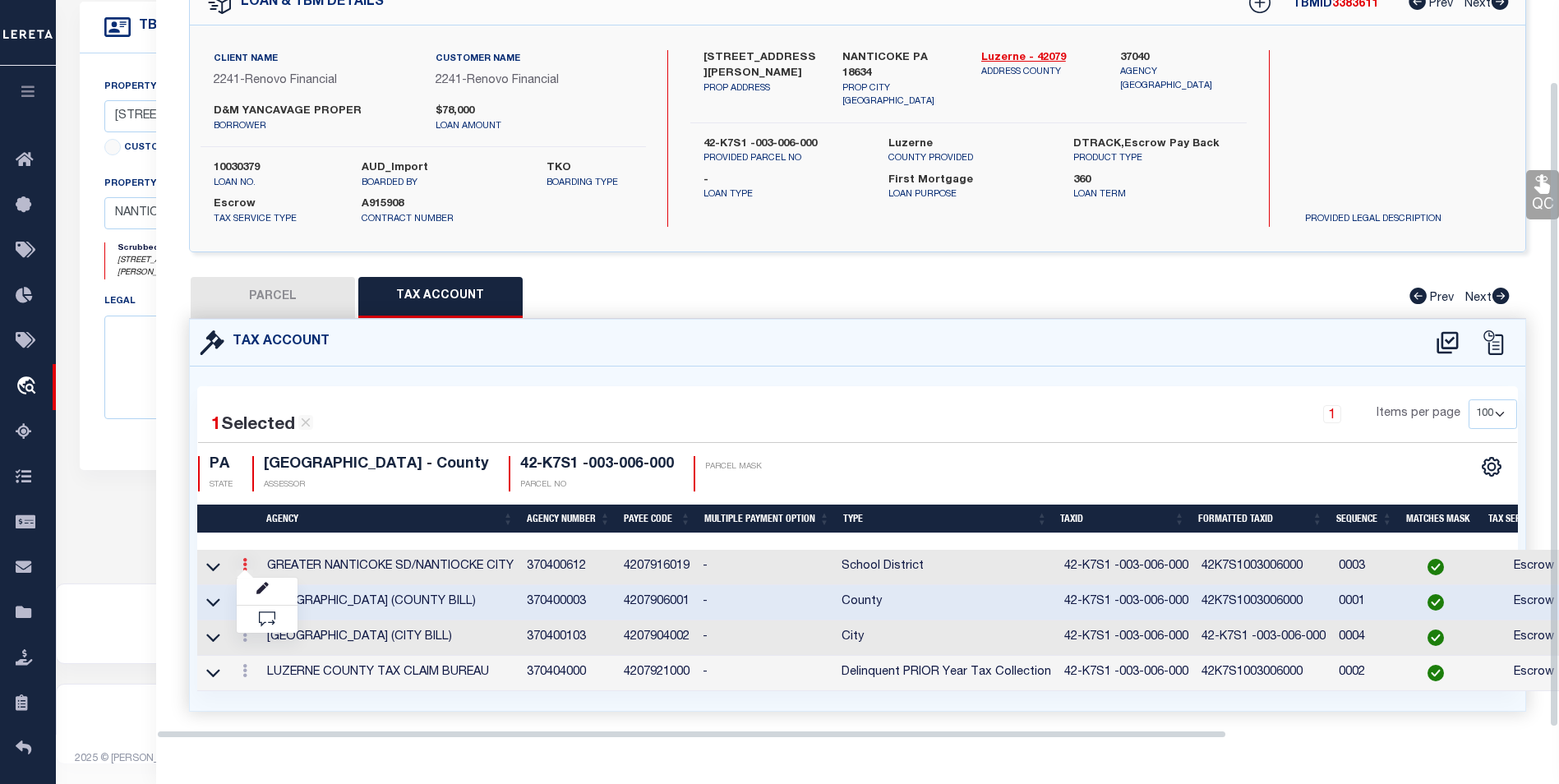
scroll to position [93, 0]
click at [264, 582] on div at bounding box center [262, 579] width 10 height 5
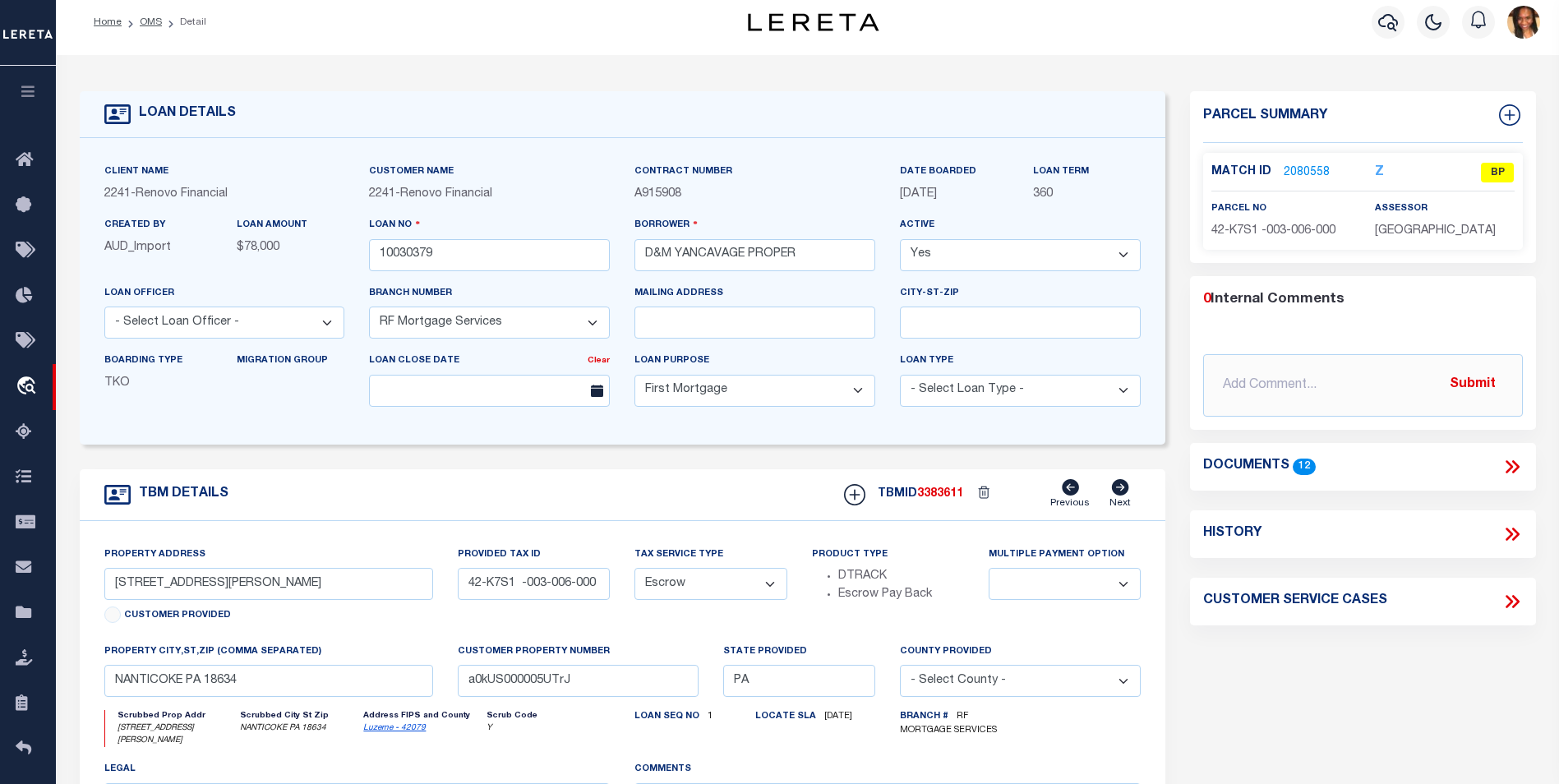
scroll to position [0, 0]
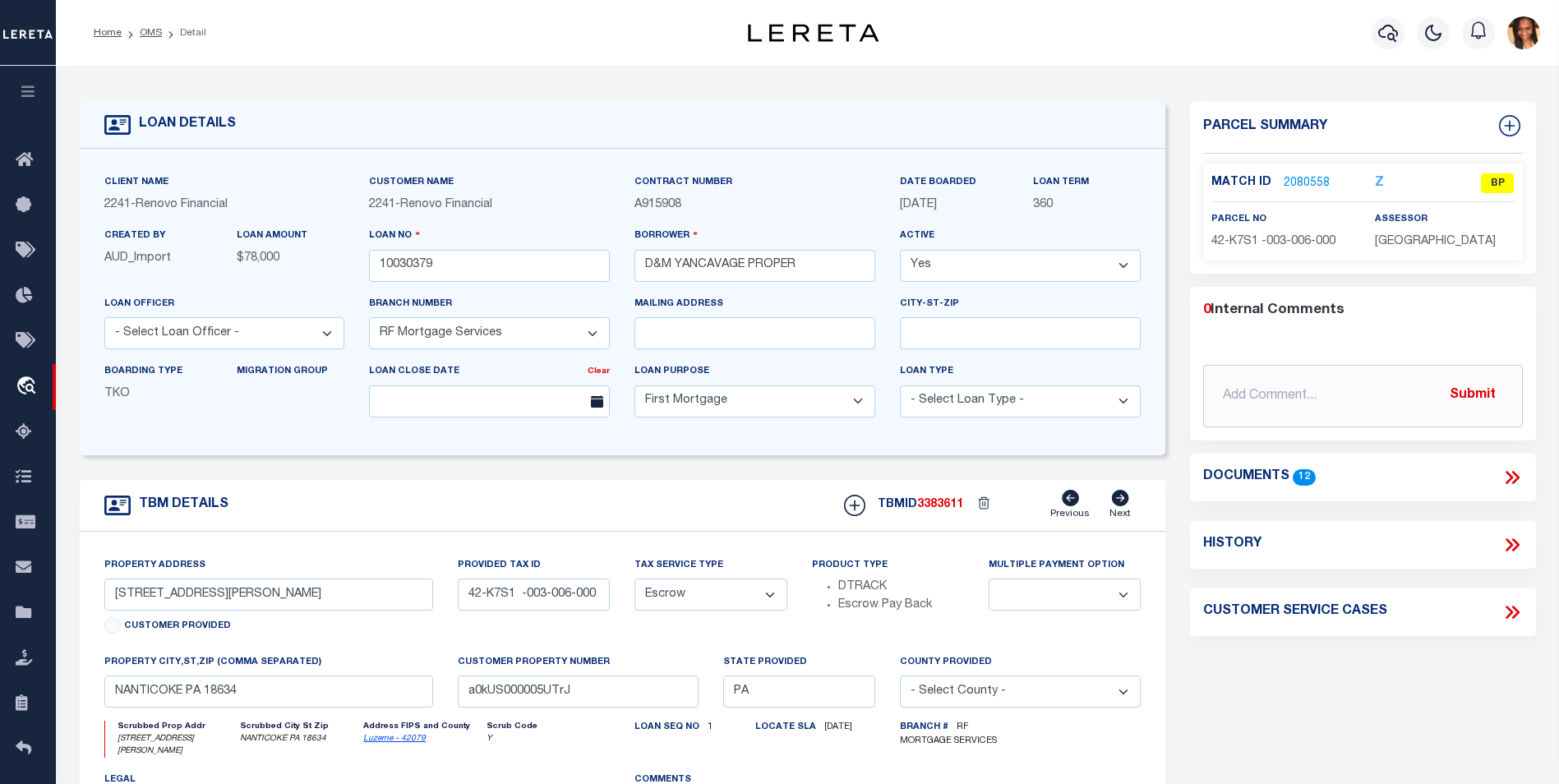
click at [1294, 182] on link "2080558" at bounding box center [1307, 184] width 46 height 17
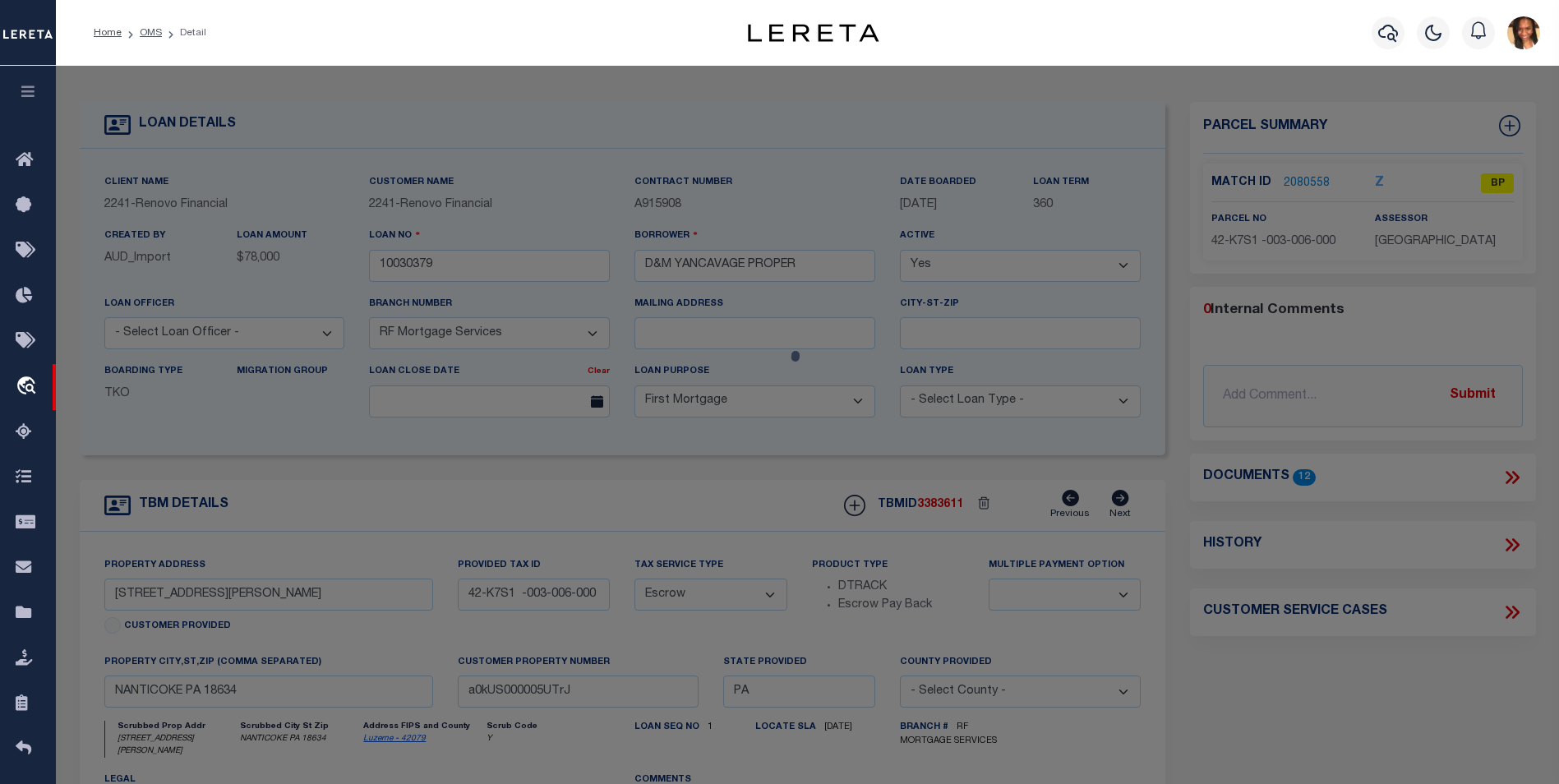
select select "AS"
checkbox input "false"
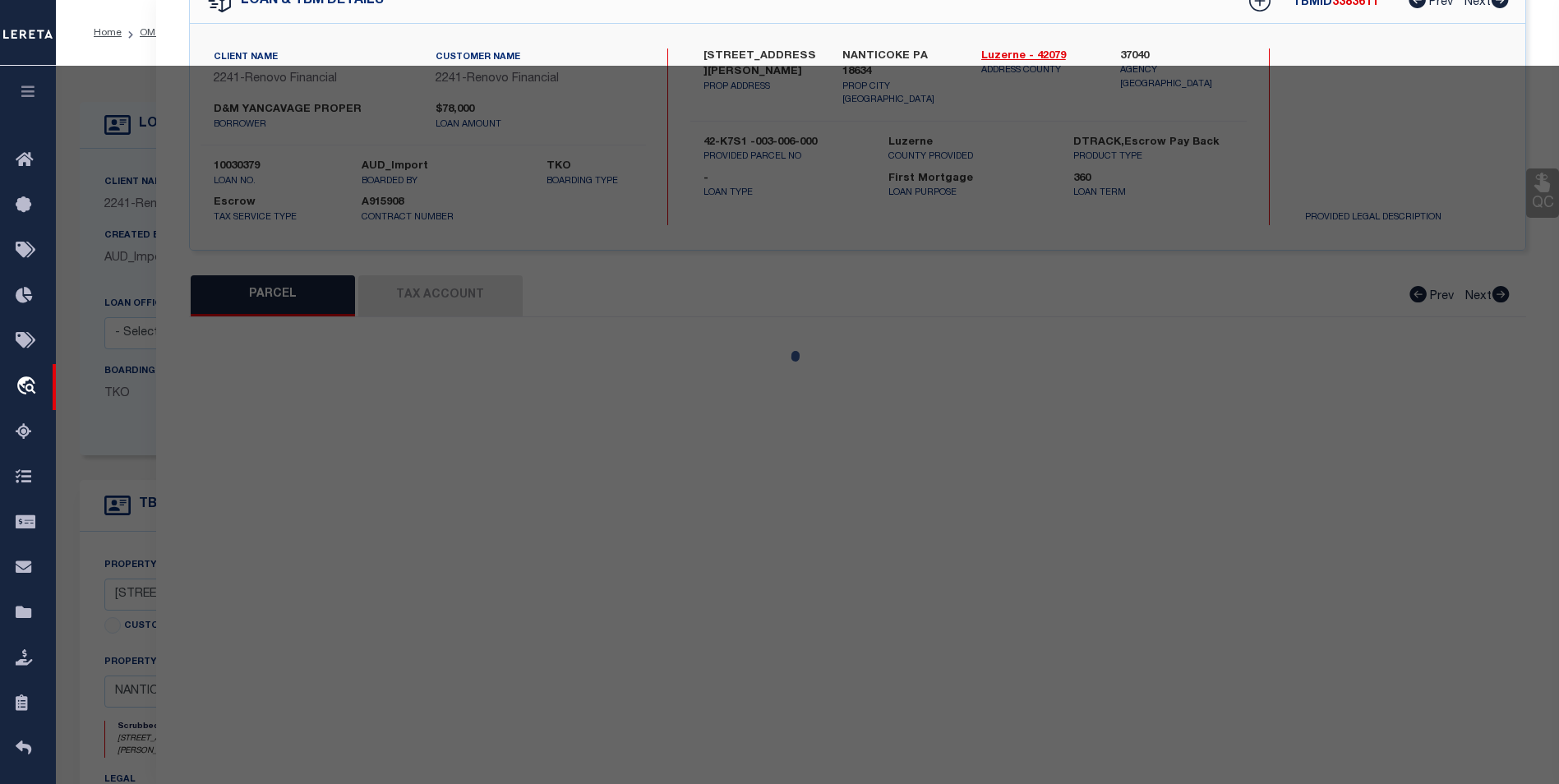
select select "BP"
type input "D&M YANCAVAGE PROPERTIES LLC"
select select
type input "413 JONES ST"
checkbox input "false"
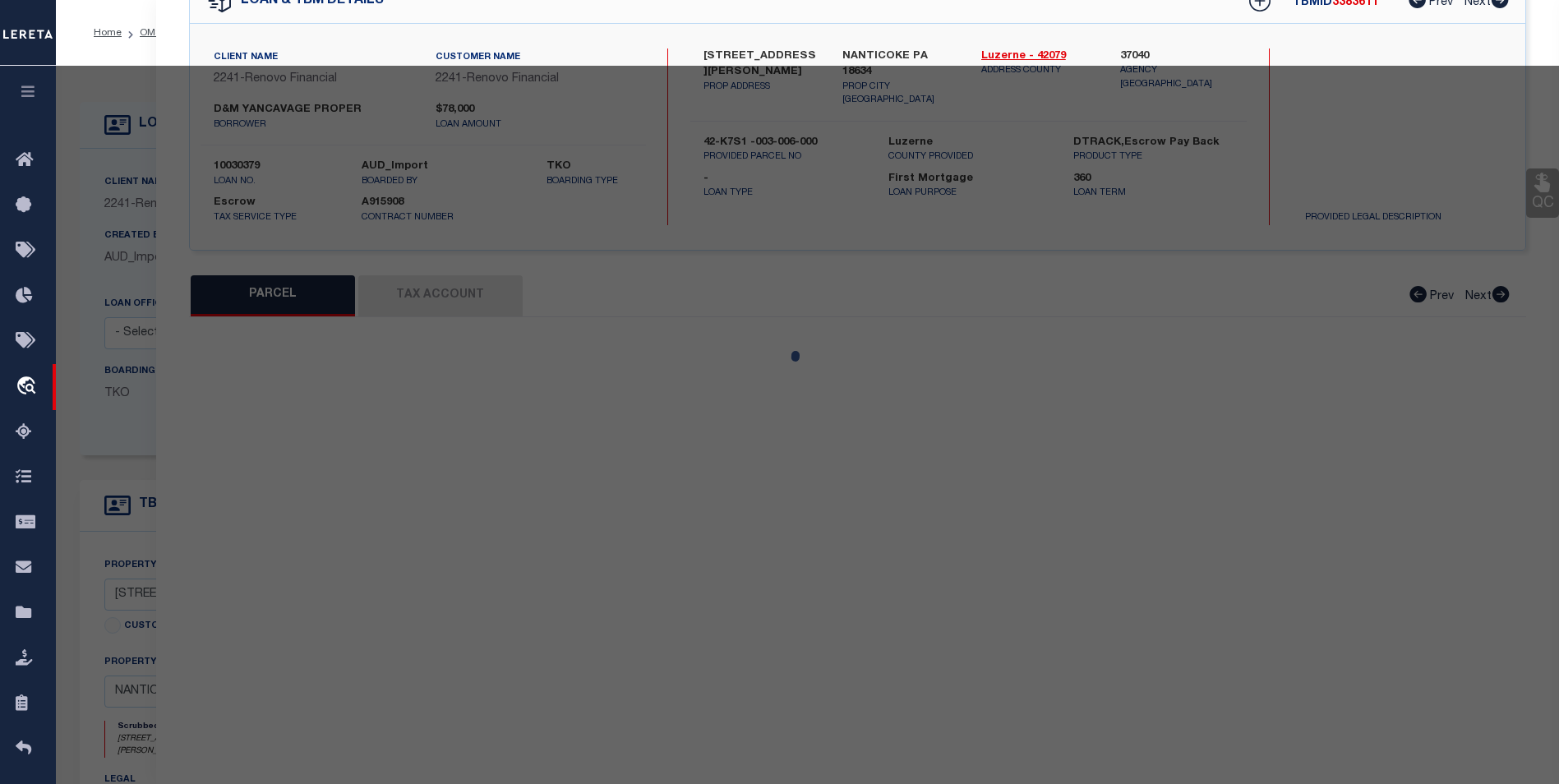
type input "NANTICOKE PA 18634"
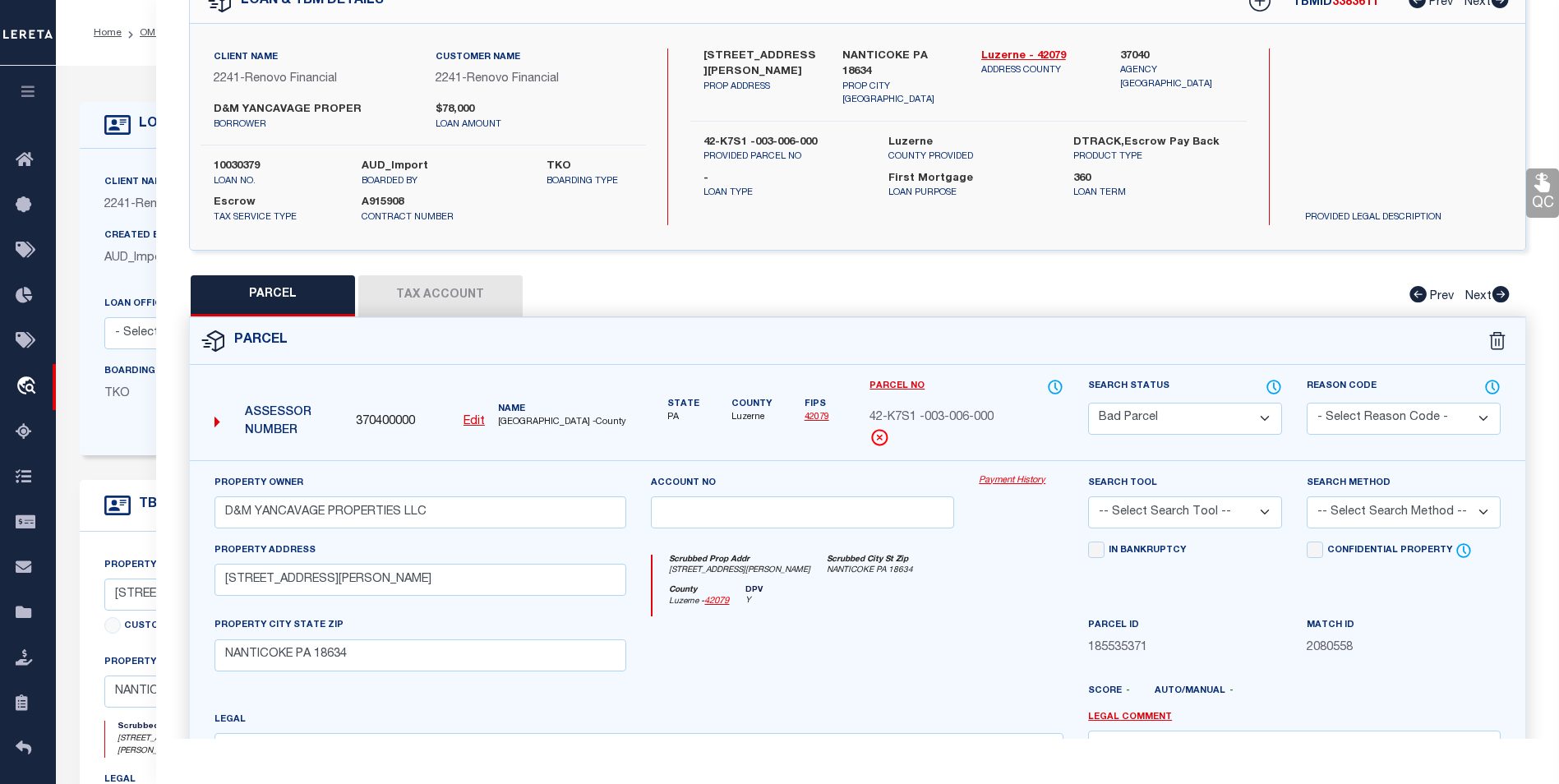
click at [446, 296] on button "Tax Account" at bounding box center [440, 295] width 164 height 41
select select "100"
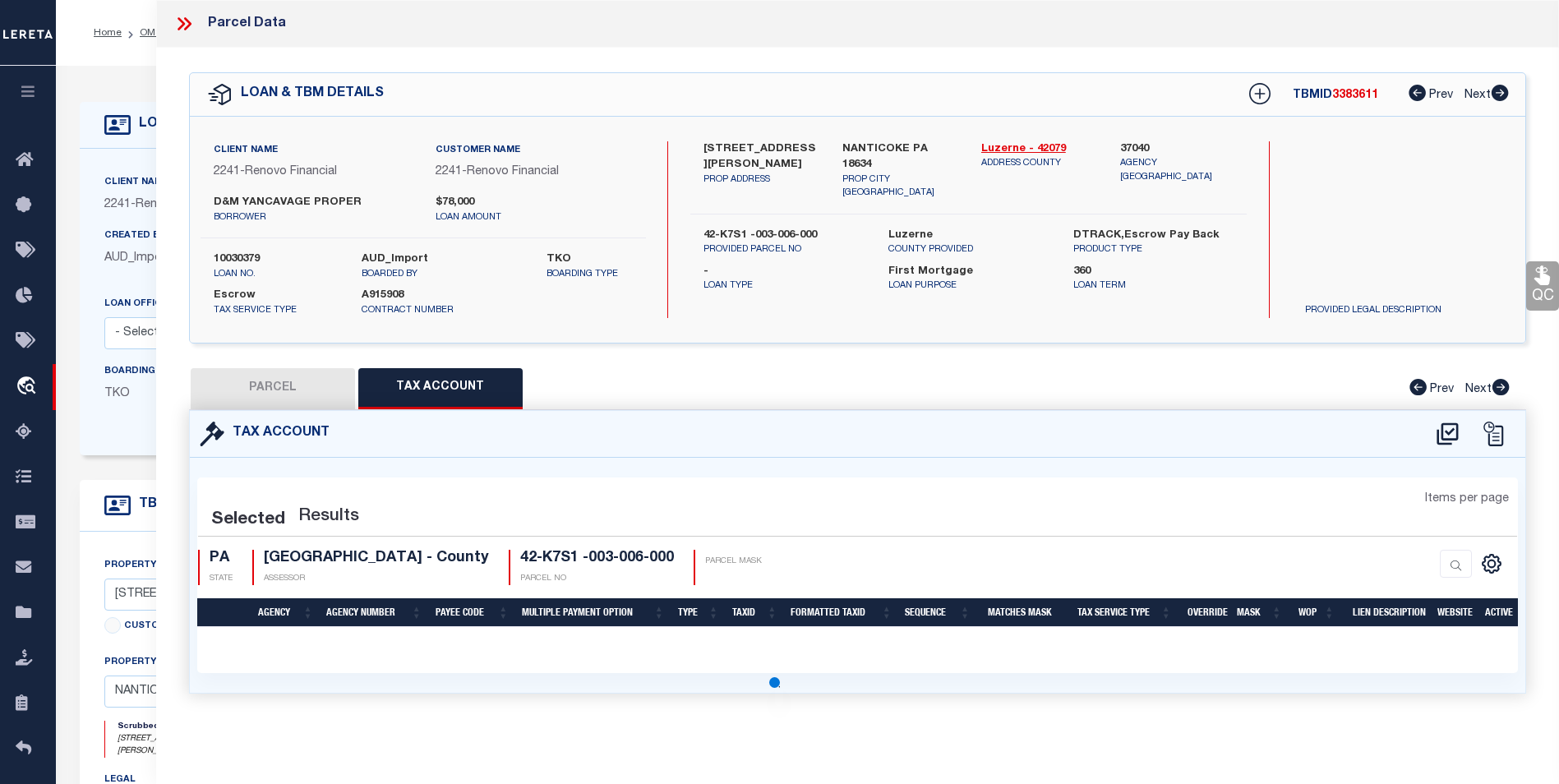
select select "100"
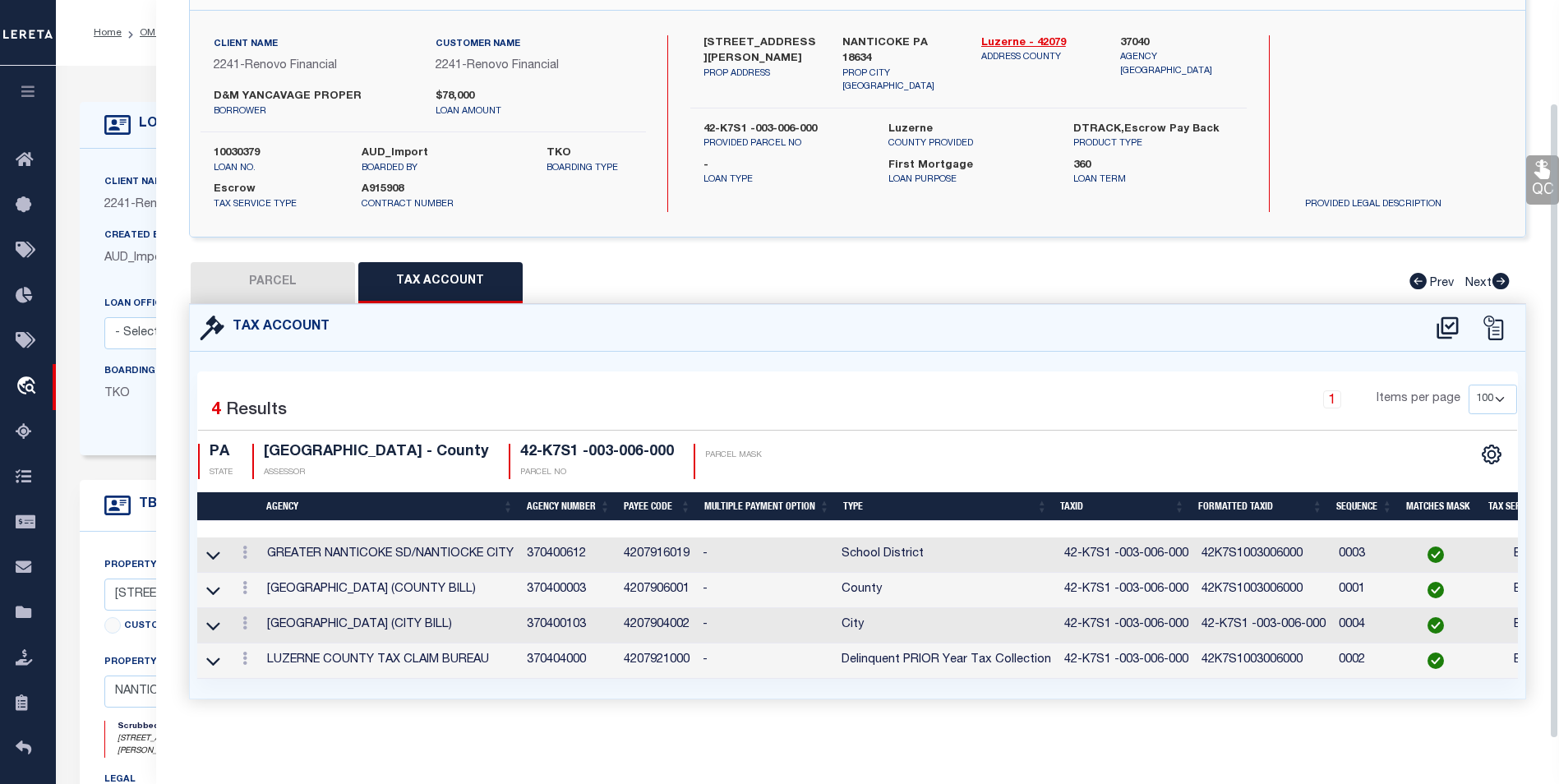
scroll to position [119, 0]
click at [248, 548] on link at bounding box center [245, 555] width 18 height 13
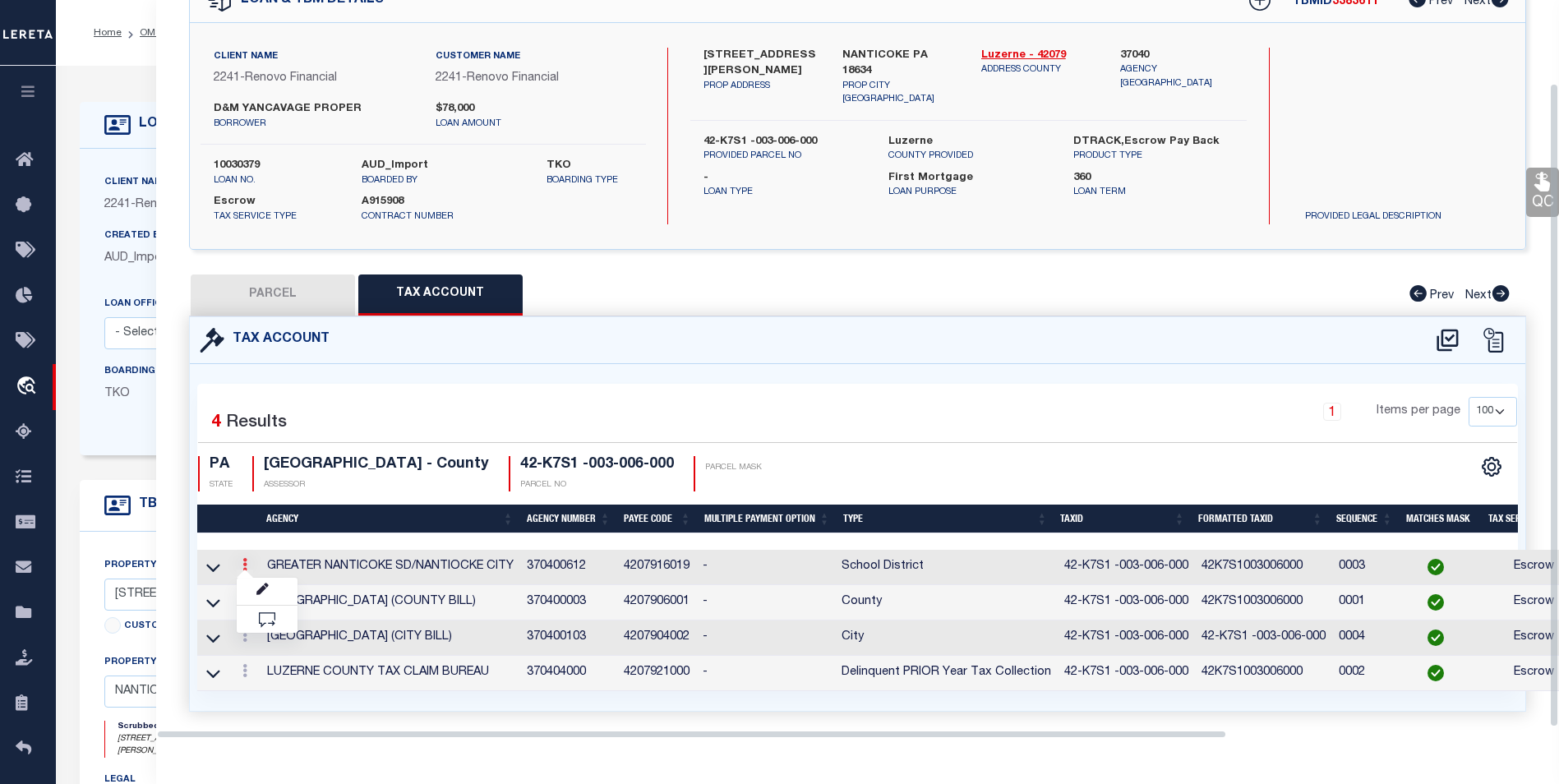
scroll to position [96, 0]
click at [256, 596] on link at bounding box center [267, 591] width 61 height 27
type input "42-K7S1 -003-006-000"
select select "ACT"
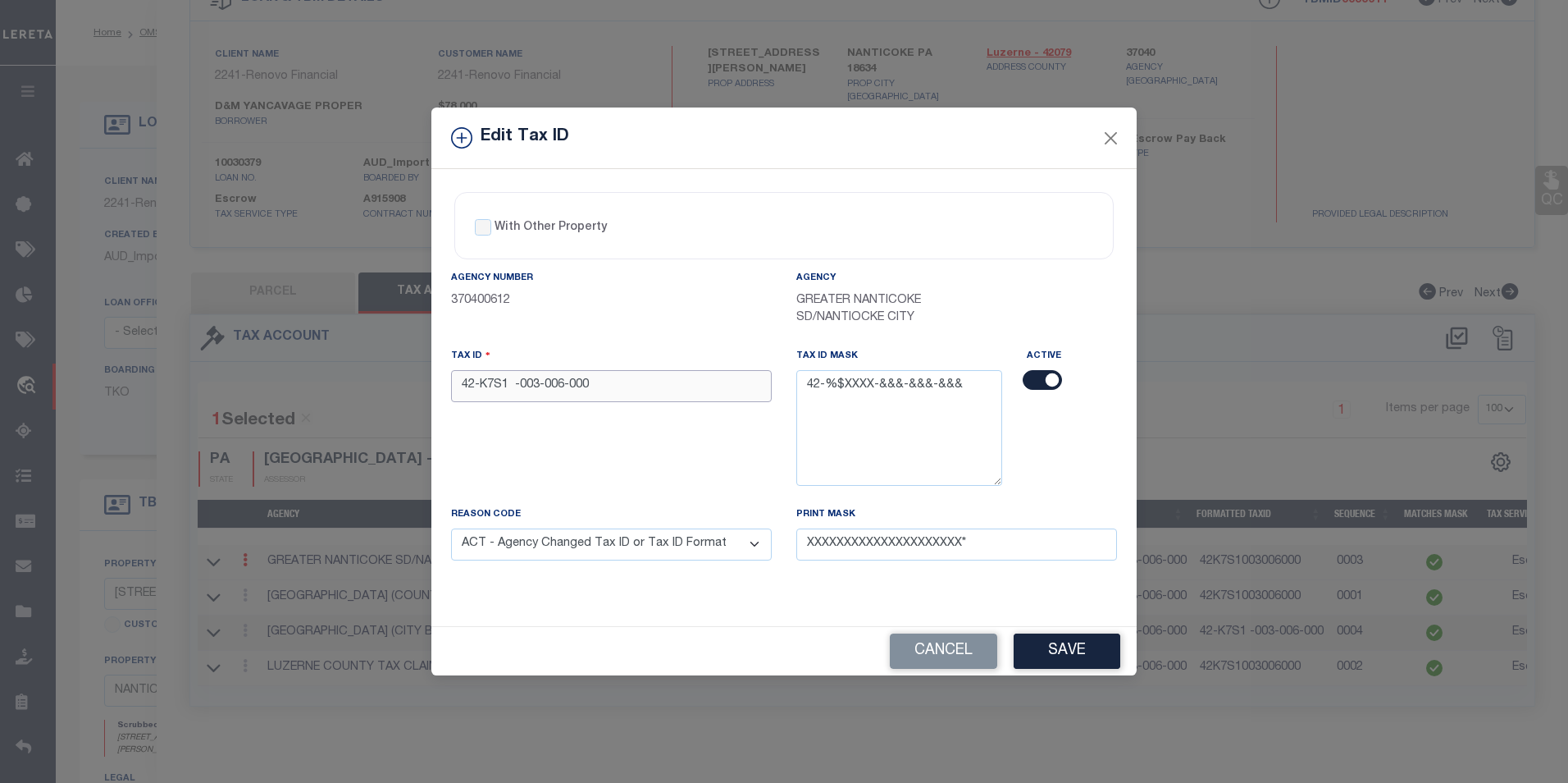
drag, startPoint x: 602, startPoint y: 386, endPoint x: 461, endPoint y: 373, distance: 141.6
click at [461, 373] on input "42-K7S1 -003-006-000" at bounding box center [611, 386] width 321 height 32
click at [1112, 138] on button "Close" at bounding box center [1111, 137] width 22 height 22
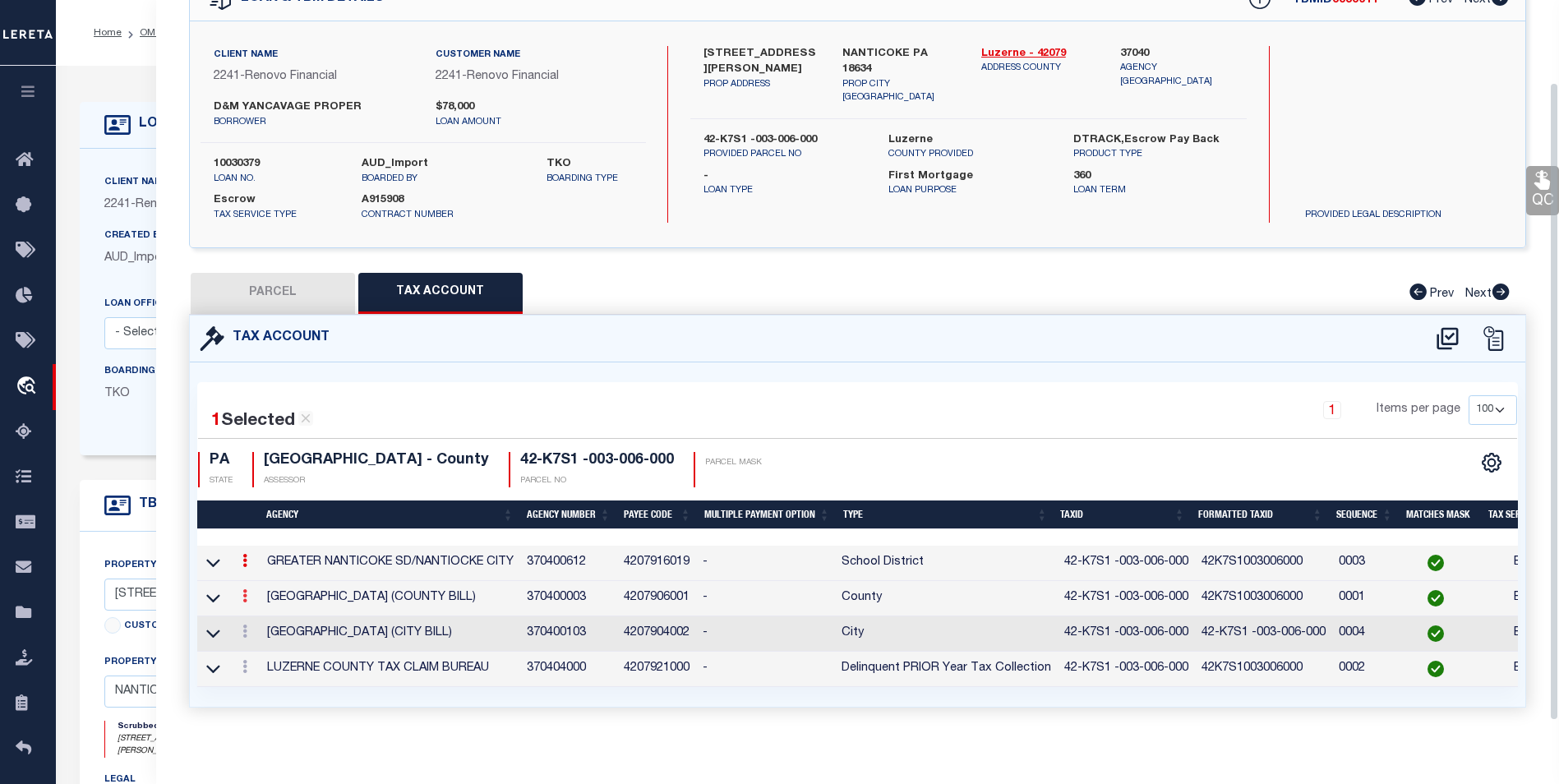
click at [241, 595] on link at bounding box center [245, 598] width 18 height 13
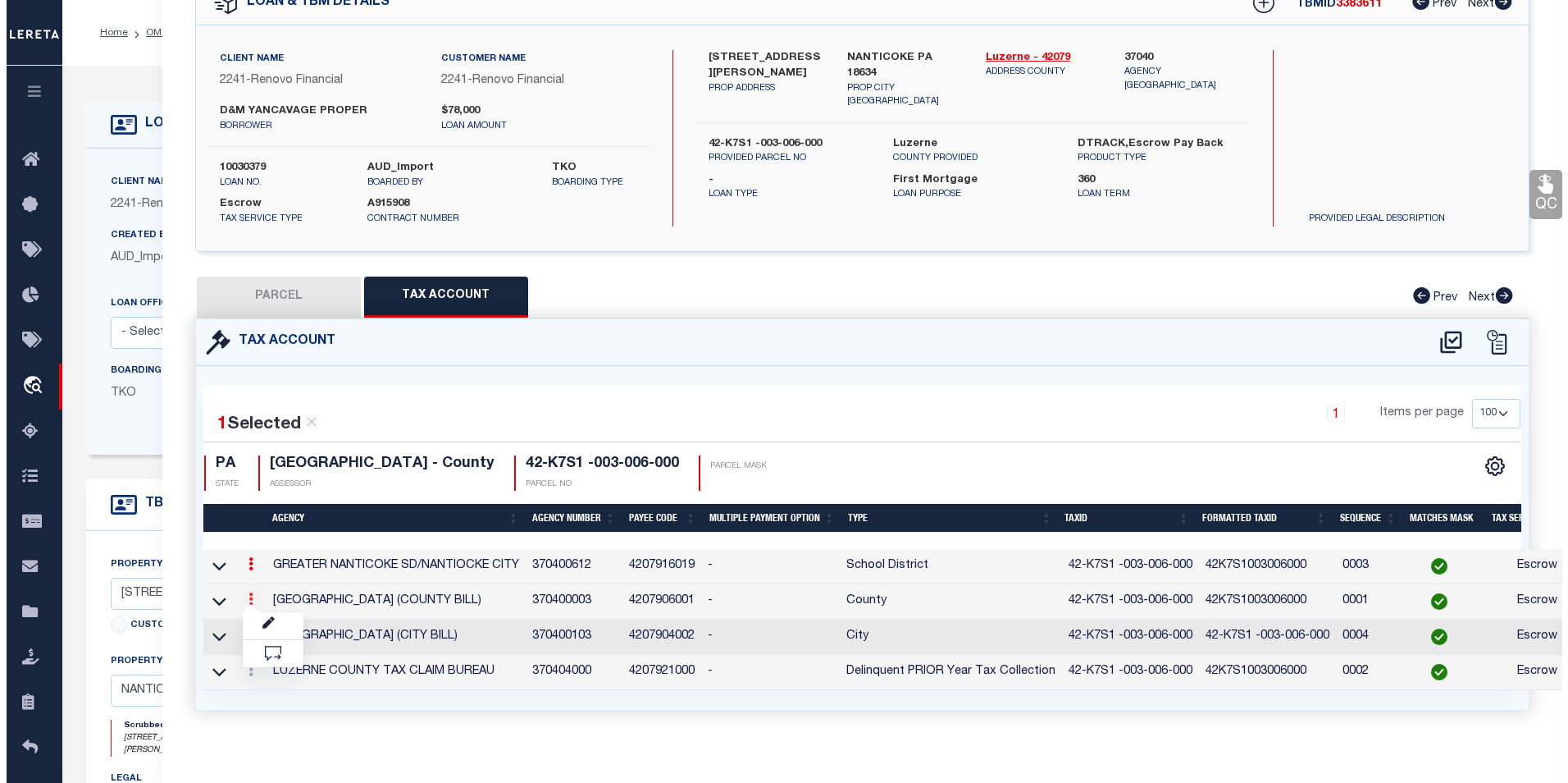
scroll to position [93, 0]
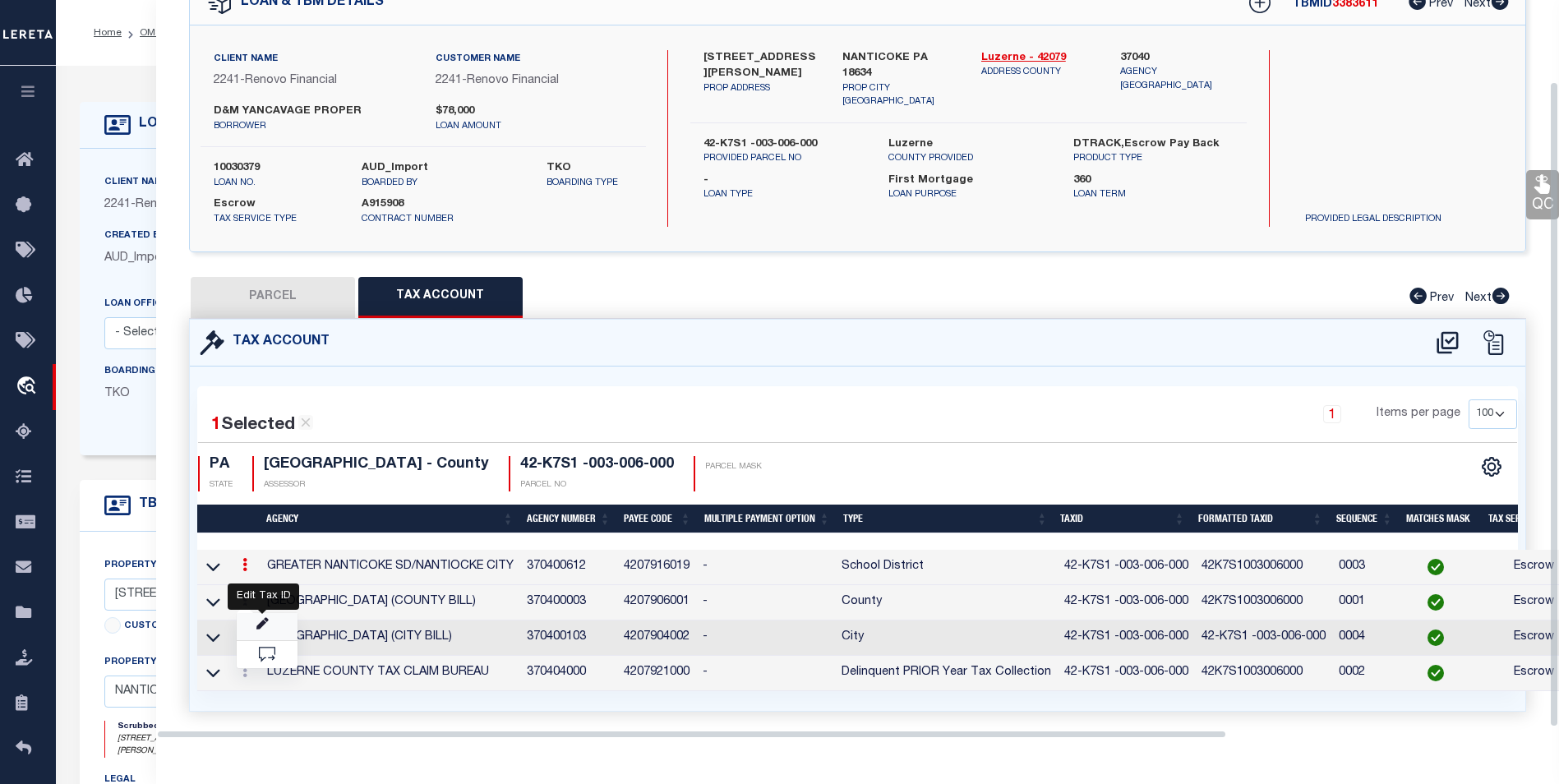
click at [259, 629] on icon "" at bounding box center [262, 624] width 12 height 12
type input "42-K7S1 -003-006-000"
select select
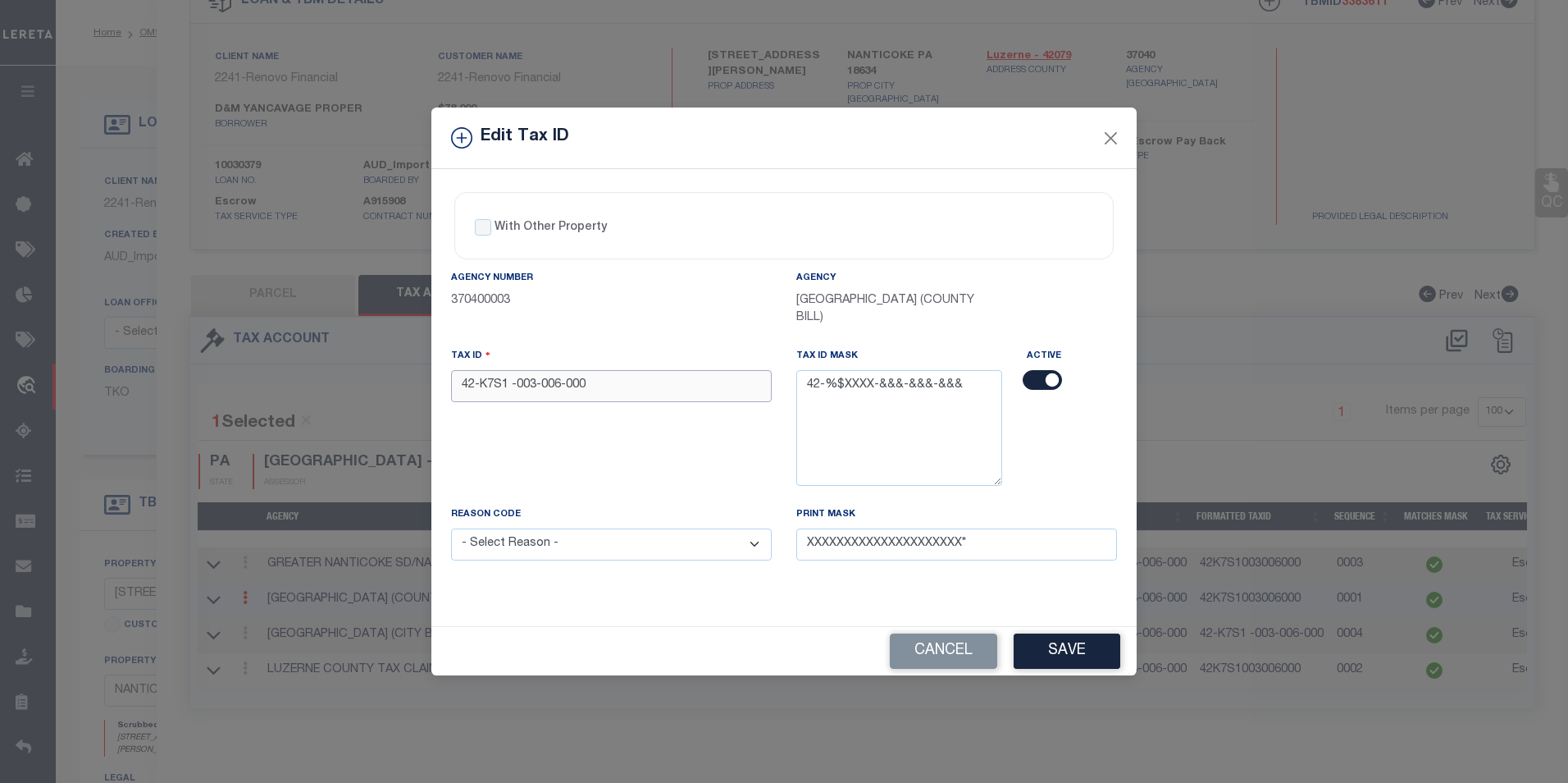
drag, startPoint x: 596, startPoint y: 380, endPoint x: 449, endPoint y: 379, distance: 147.0
click at [449, 379] on div "Tax ID 42-K7S1 -003-006-000" at bounding box center [611, 426] width 345 height 158
click at [631, 388] on input "42-K7S1 -003-006-000" at bounding box center [611, 386] width 321 height 32
drag, startPoint x: 613, startPoint y: 372, endPoint x: 441, endPoint y: 372, distance: 172.0
click at [441, 372] on div "Tax ID 42-K7S1 -003-006-000" at bounding box center [611, 426] width 345 height 158
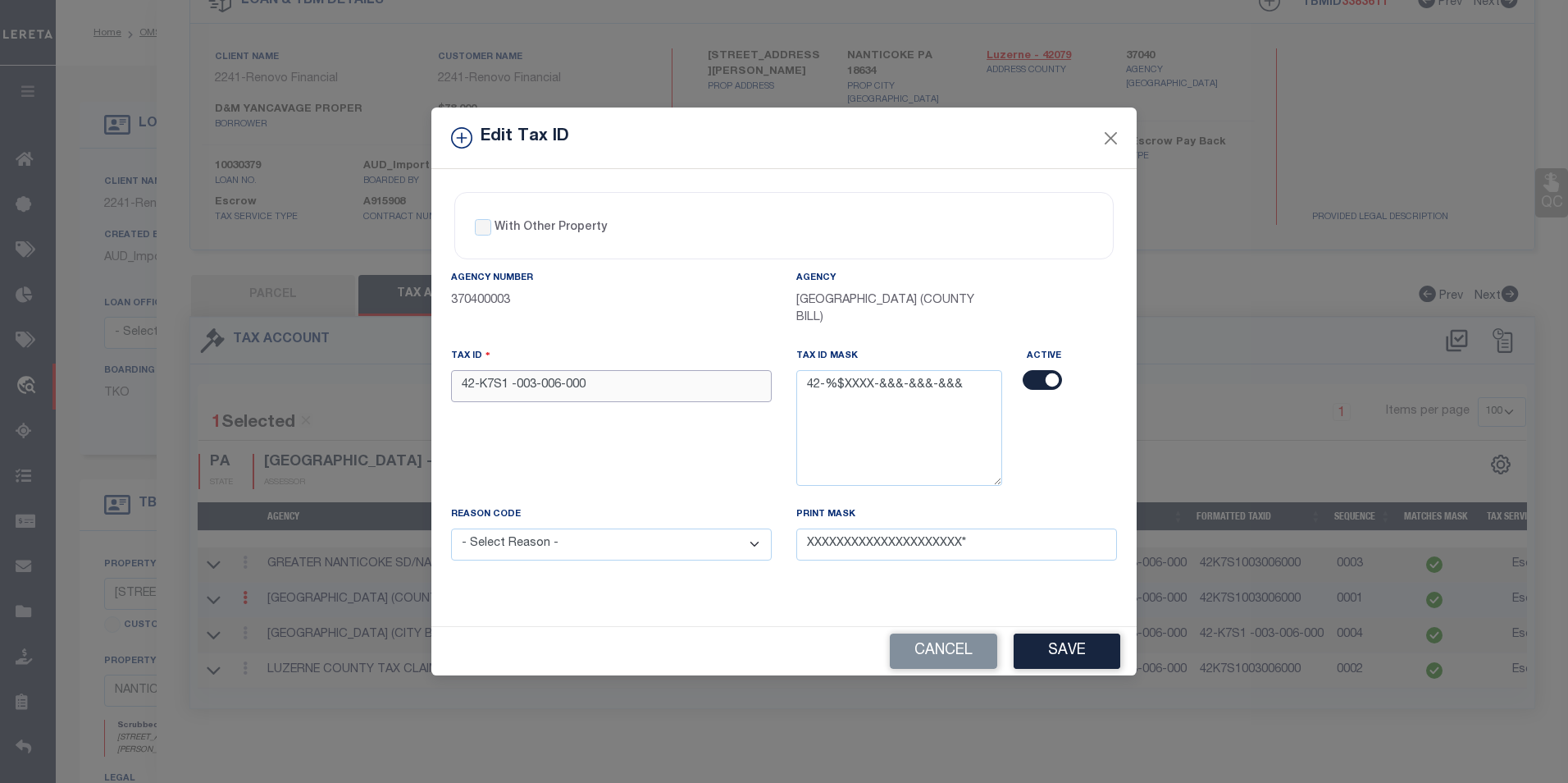
drag, startPoint x: 462, startPoint y: 376, endPoint x: 604, endPoint y: 372, distance: 142.1
click at [604, 372] on input "42-K7S1 -003-006-000" at bounding box center [611, 386] width 321 height 32
click at [608, 382] on input "42-K7S1 -003-006-000" at bounding box center [611, 386] width 321 height 32
drag, startPoint x: 607, startPoint y: 373, endPoint x: 461, endPoint y: 368, distance: 146.1
click at [461, 370] on input "42-K7S1 -003-006-000" at bounding box center [611, 386] width 321 height 32
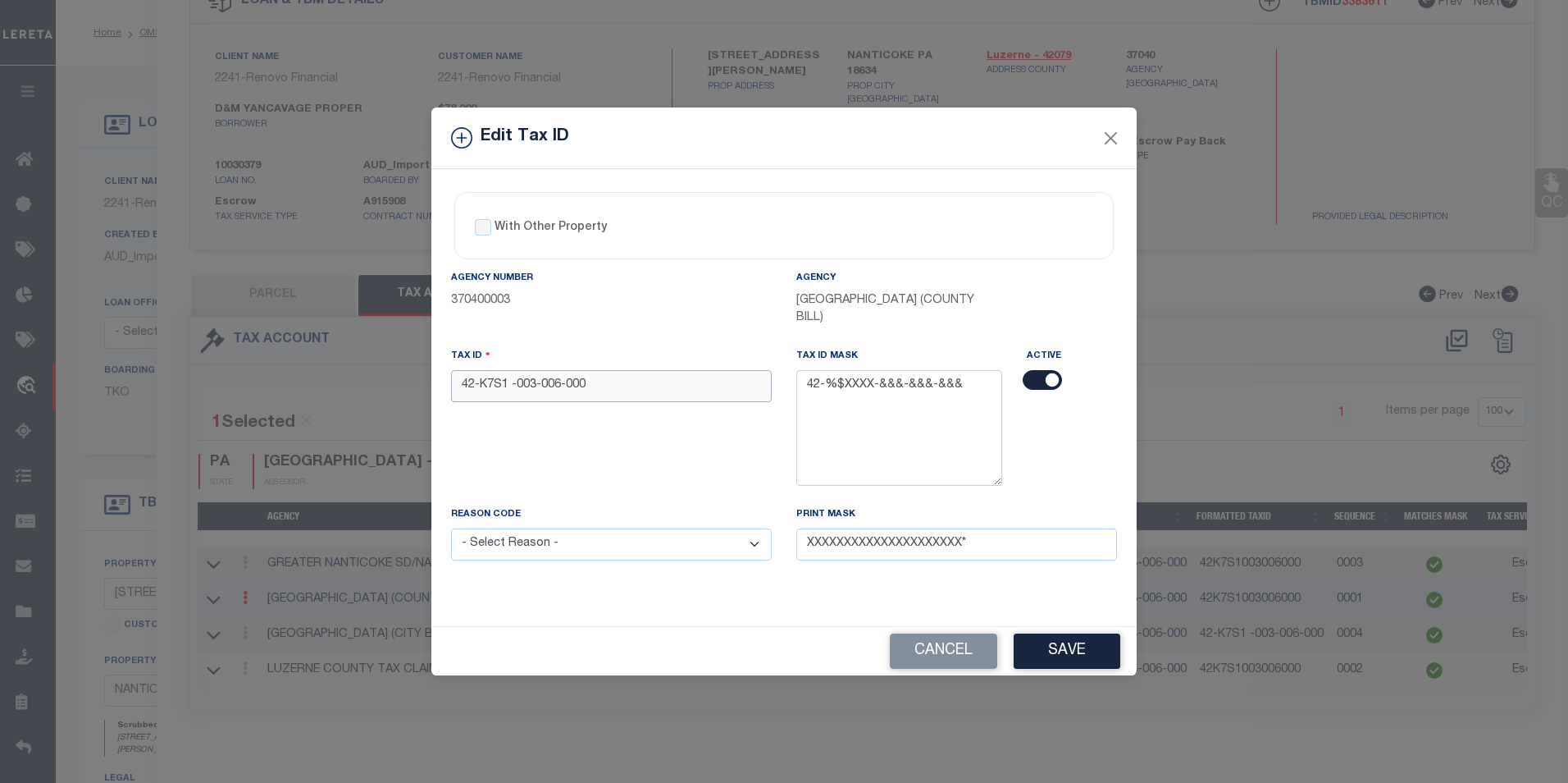
drag, startPoint x: 468, startPoint y: 371, endPoint x: 620, endPoint y: 365, distance: 152.1
click at [620, 370] on input "42-K7S1 -003-006-000" at bounding box center [611, 386] width 321 height 32
click at [1113, 136] on button "Close" at bounding box center [1111, 137] width 22 height 22
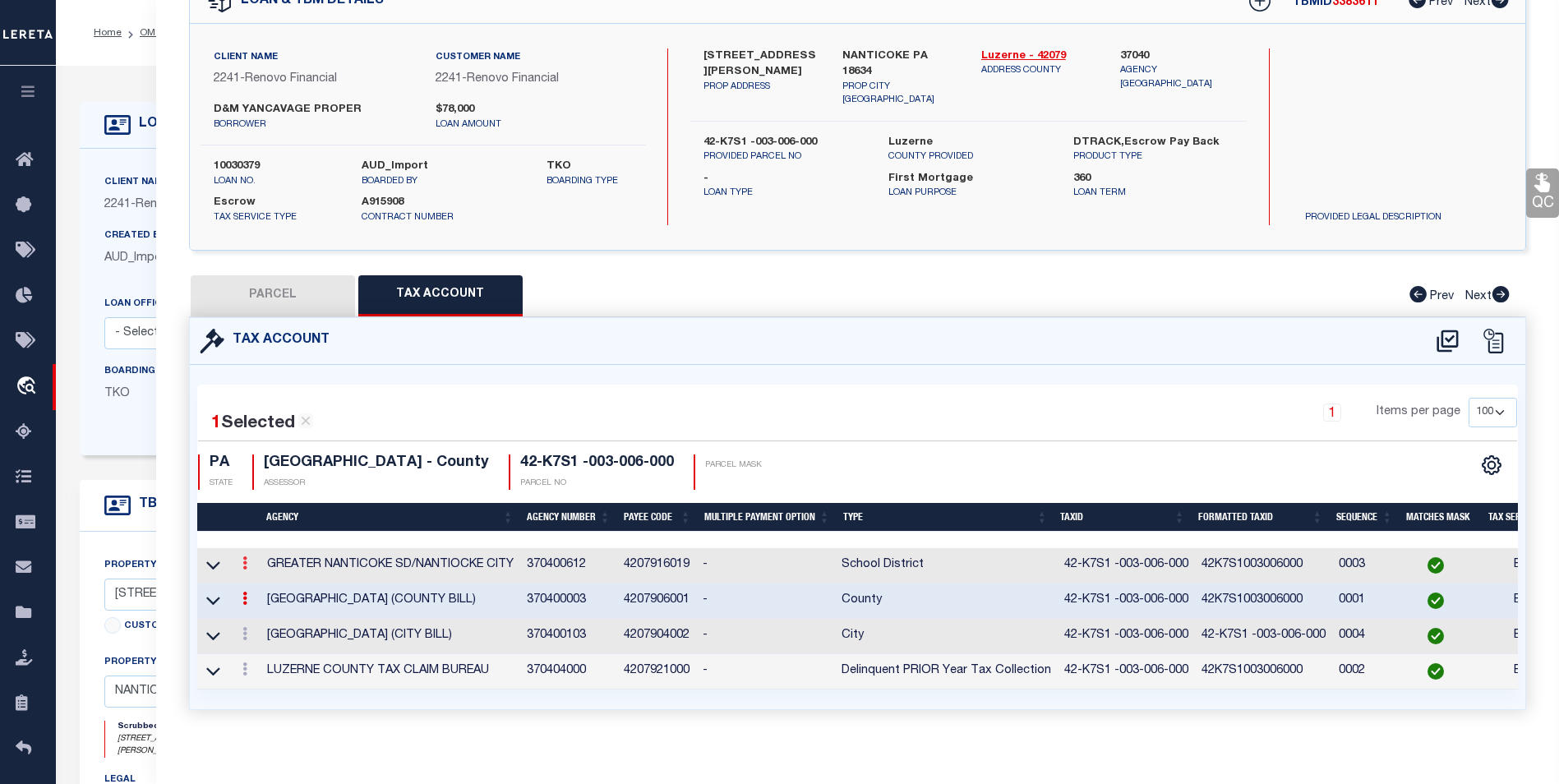
click at [245, 561] on icon at bounding box center [245, 563] width 5 height 13
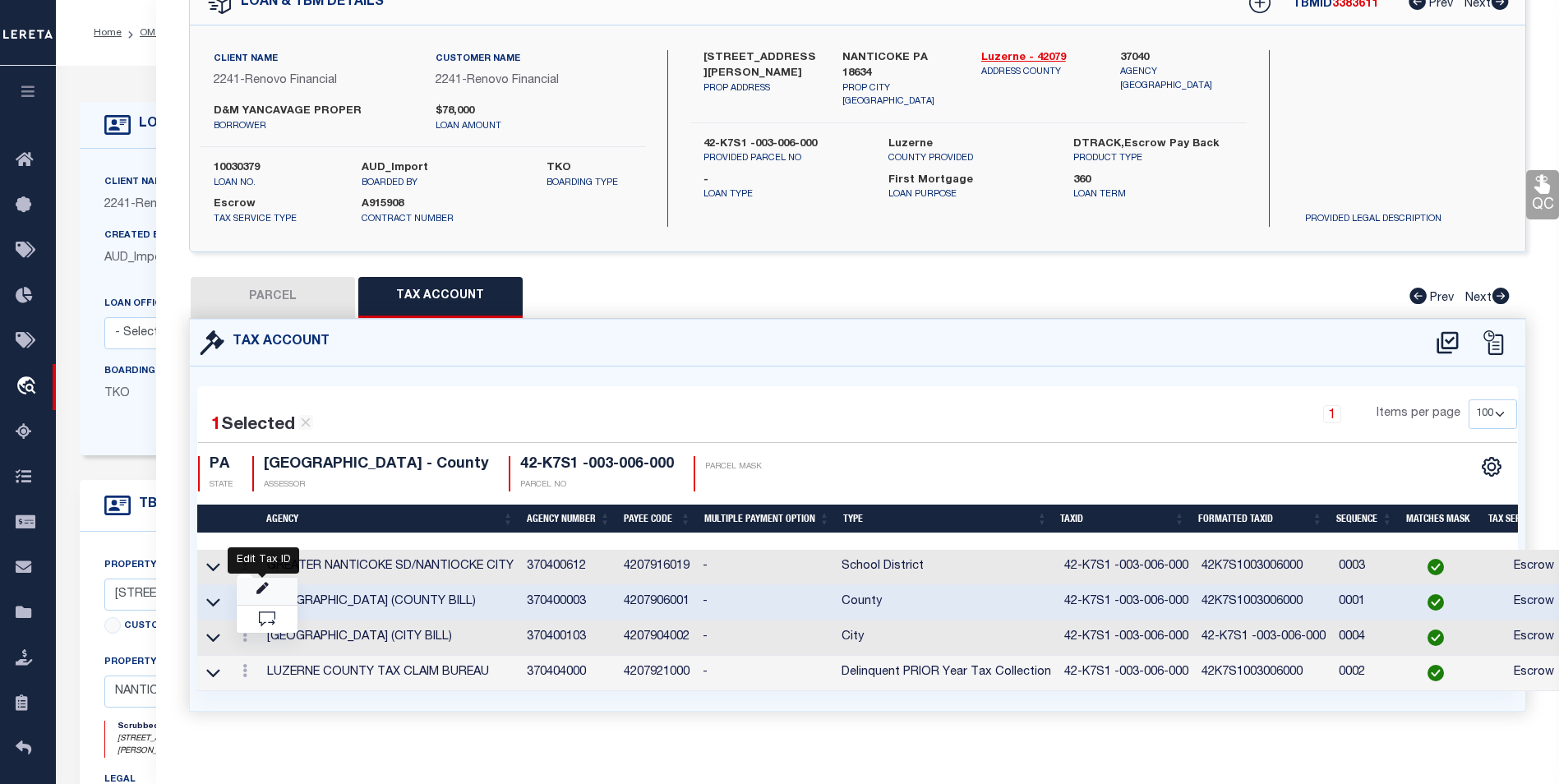
click at [264, 585] on icon "" at bounding box center [262, 589] width 12 height 12
type input "42-K7S1 -003-006-000"
select select "ACT"
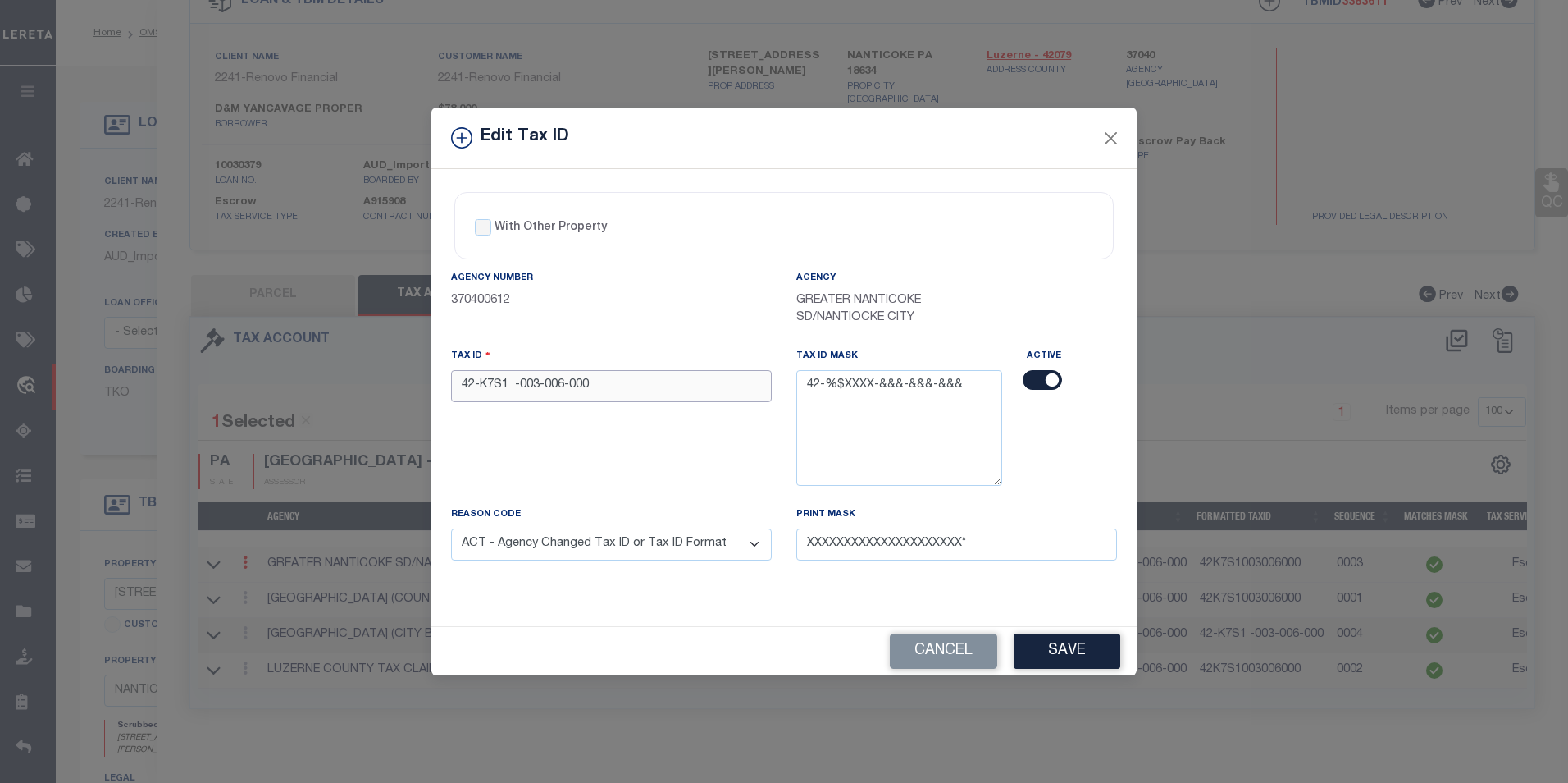
drag, startPoint x: 592, startPoint y: 385, endPoint x: 459, endPoint y: 390, distance: 133.1
click at [459, 390] on input "42-K7S1 -003-006-000" at bounding box center [611, 386] width 321 height 32
click at [1119, 139] on button "Close" at bounding box center [1111, 137] width 22 height 22
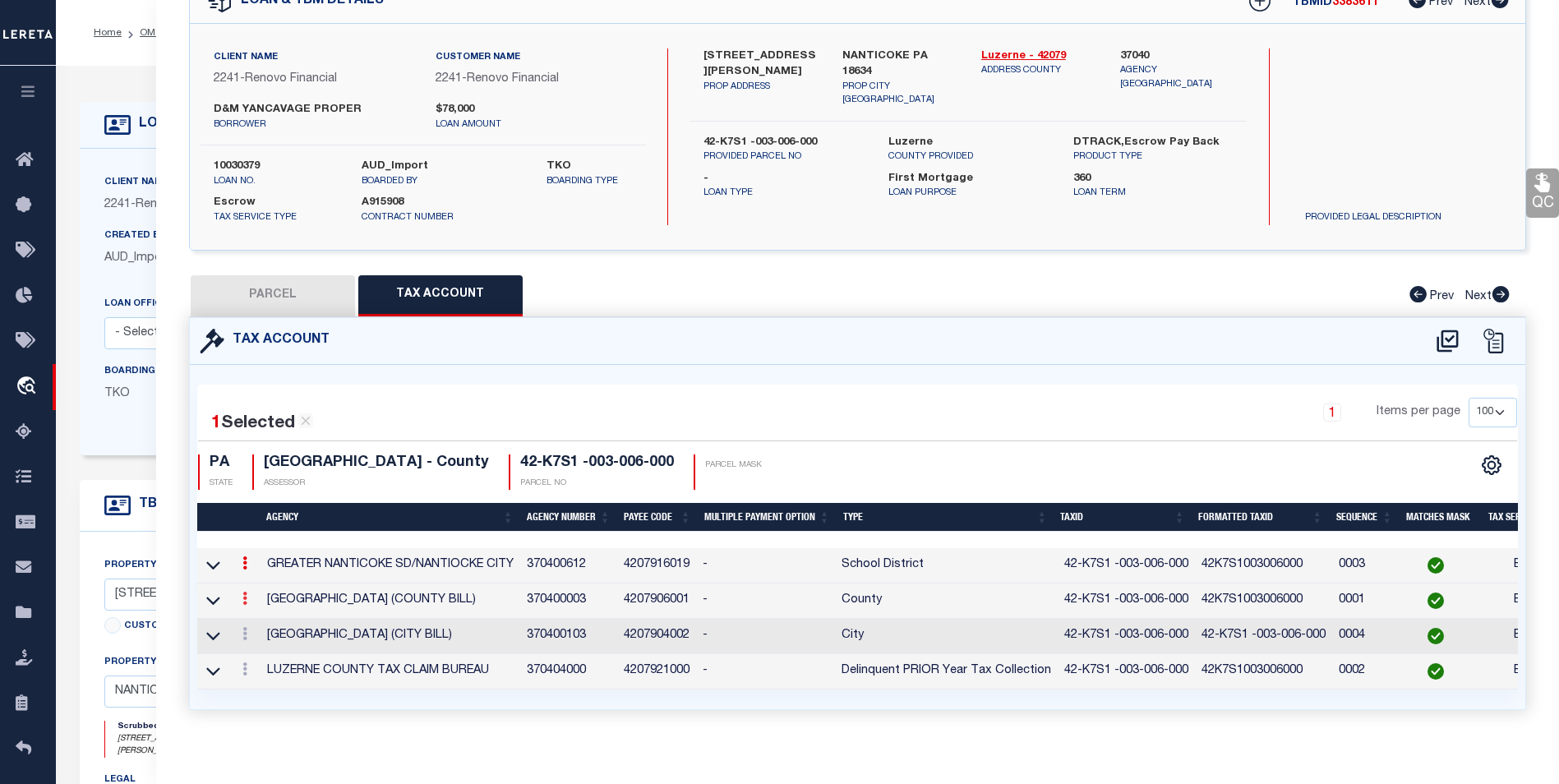
click at [246, 602] on icon at bounding box center [245, 598] width 5 height 13
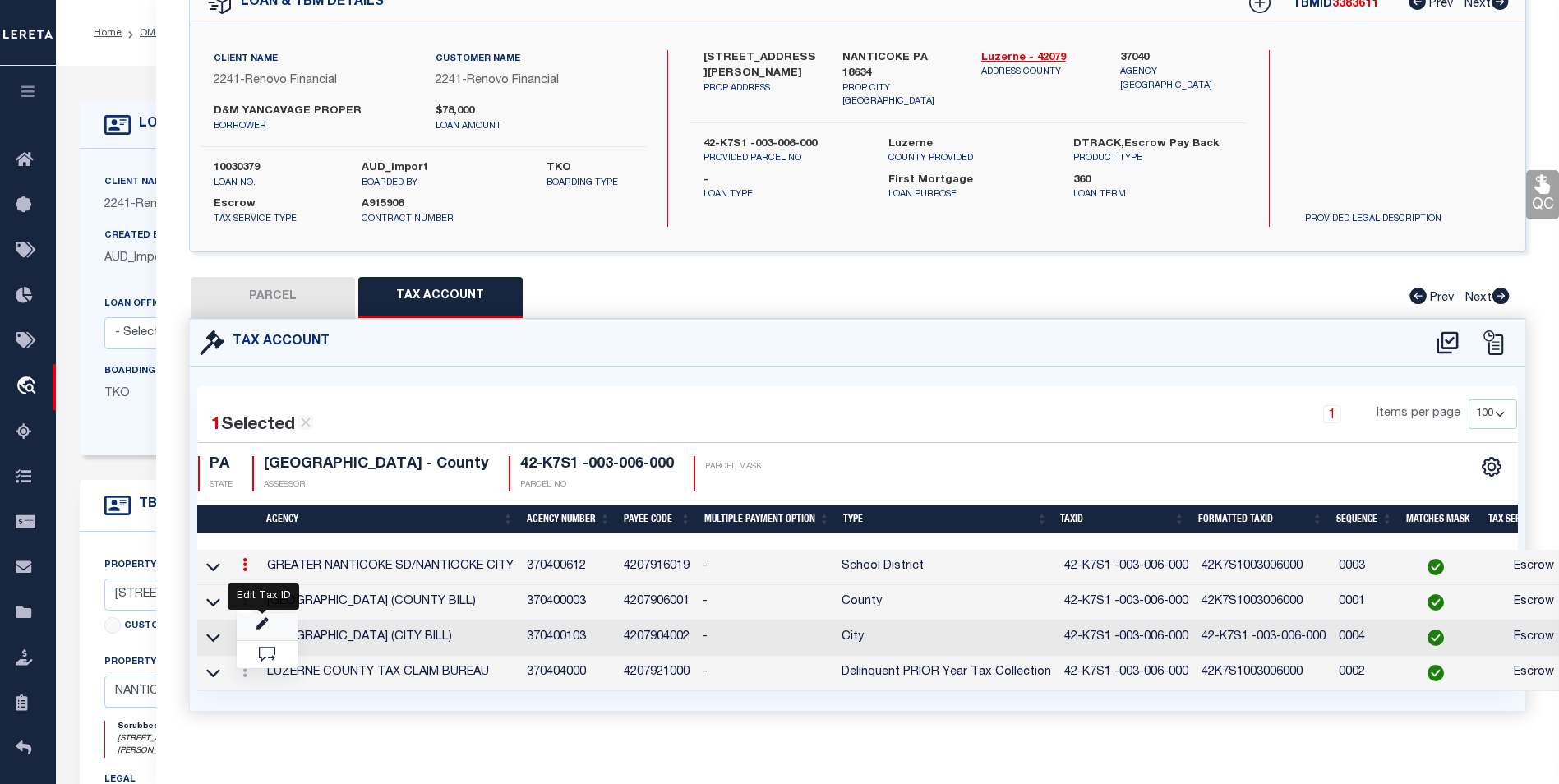
click at [266, 620] on icon "" at bounding box center [262, 624] width 12 height 12
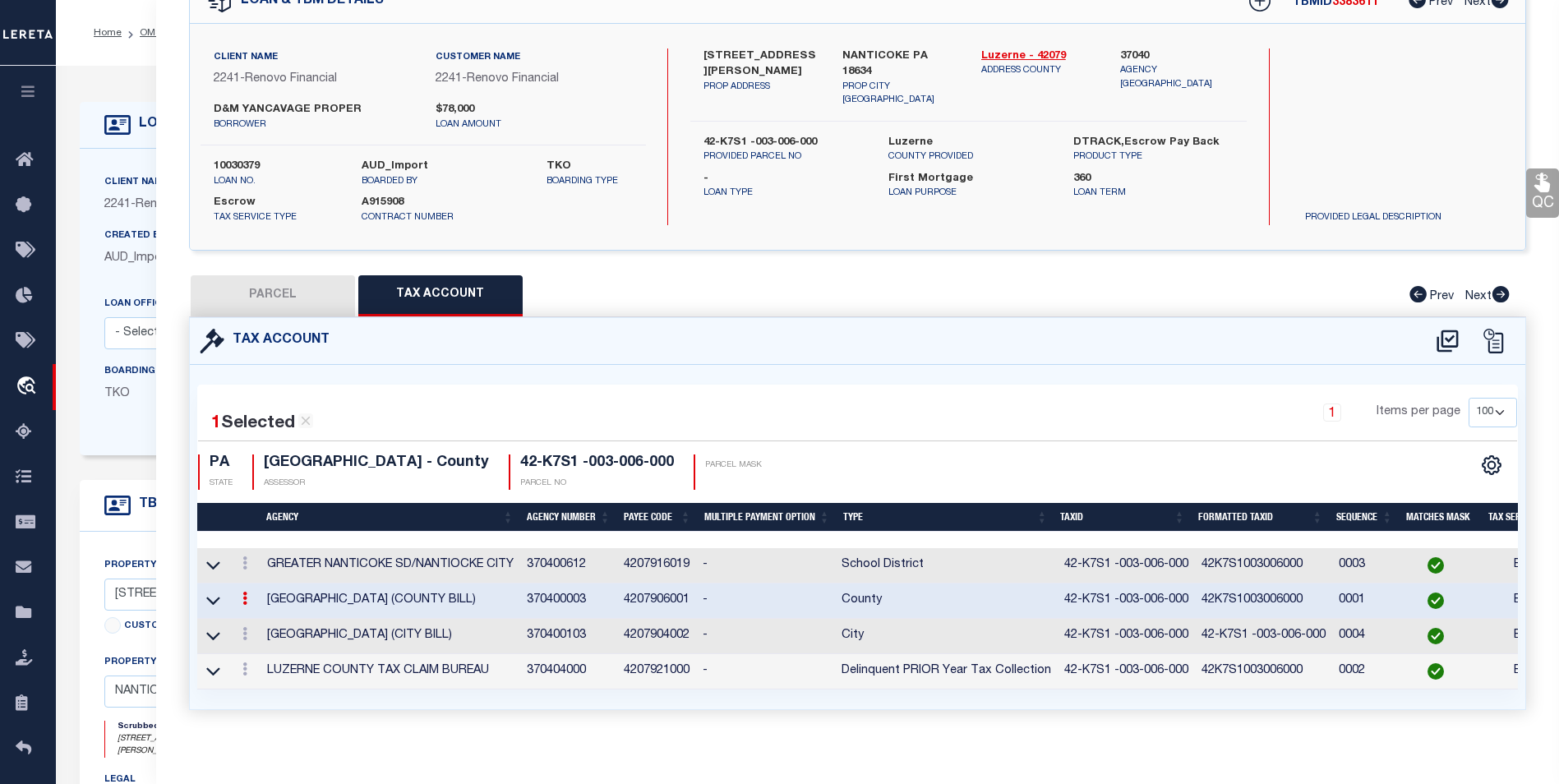
type input "42-K7S1 -003-006-000"
select select
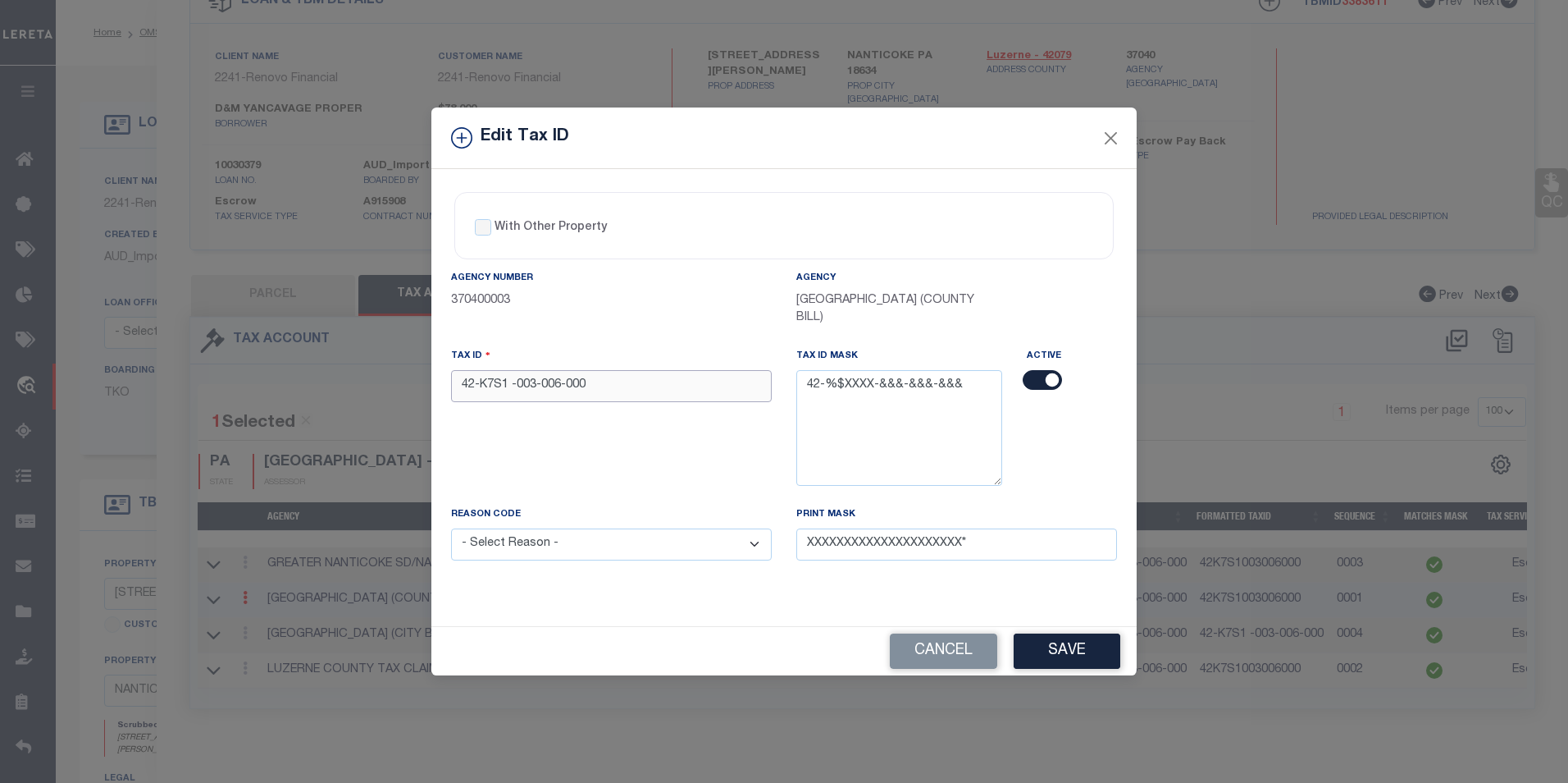
drag, startPoint x: 601, startPoint y: 383, endPoint x: 461, endPoint y: 378, distance: 140.1
click at [461, 378] on input "42-K7S1 -003-006-000" at bounding box center [611, 386] width 321 height 32
paste input "text"
type input "42-K7S1 -003-006-000"
click at [758, 532] on select "- Select Reason - 099 - Other (Provide additional detail) ACT - Agency Changed …" at bounding box center [611, 544] width 321 height 32
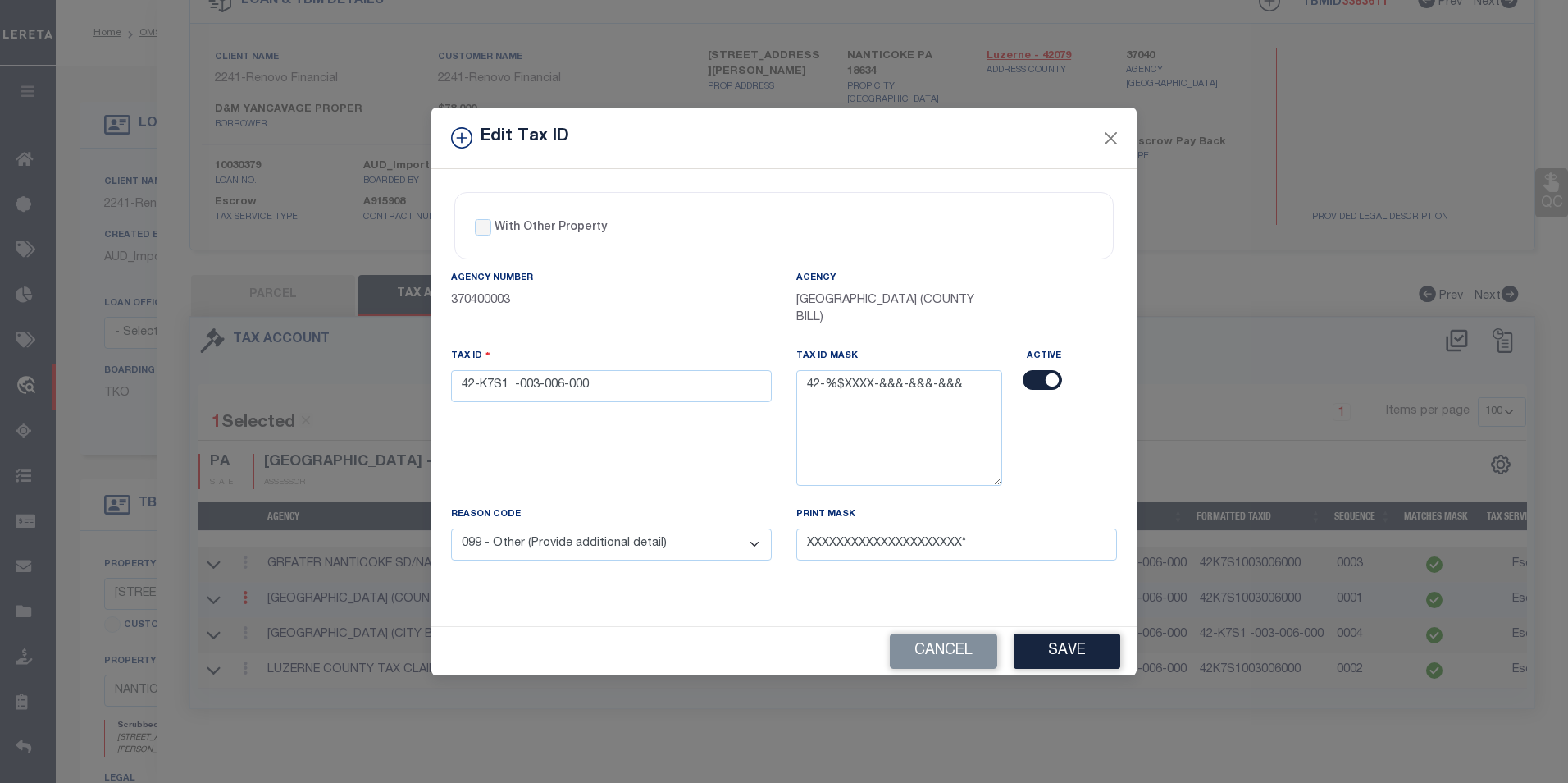
click at [451, 528] on select "- Select Reason - 099 - Other (Provide additional detail) ACT - Agency Changed …" at bounding box center [611, 544] width 321 height 32
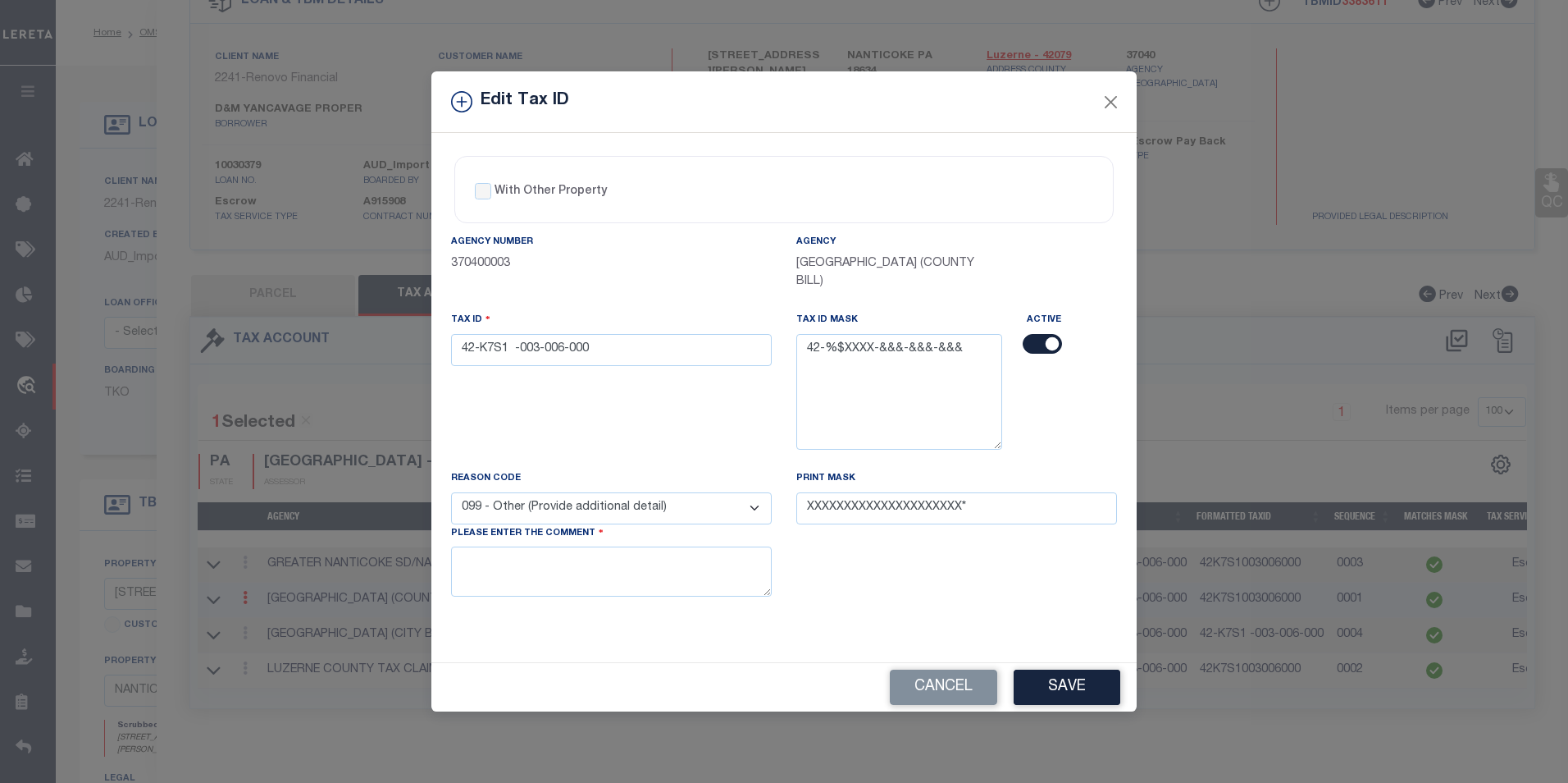
click at [713, 501] on select "- Select Reason - 099 - Other (Provide additional detail) ACT - Agency Changed …" at bounding box center [611, 508] width 321 height 32
select select "ACT"
click at [451, 492] on select "- Select Reason - 099 - Other (Provide additional detail) ACT - Agency Changed …" at bounding box center [611, 508] width 321 height 32
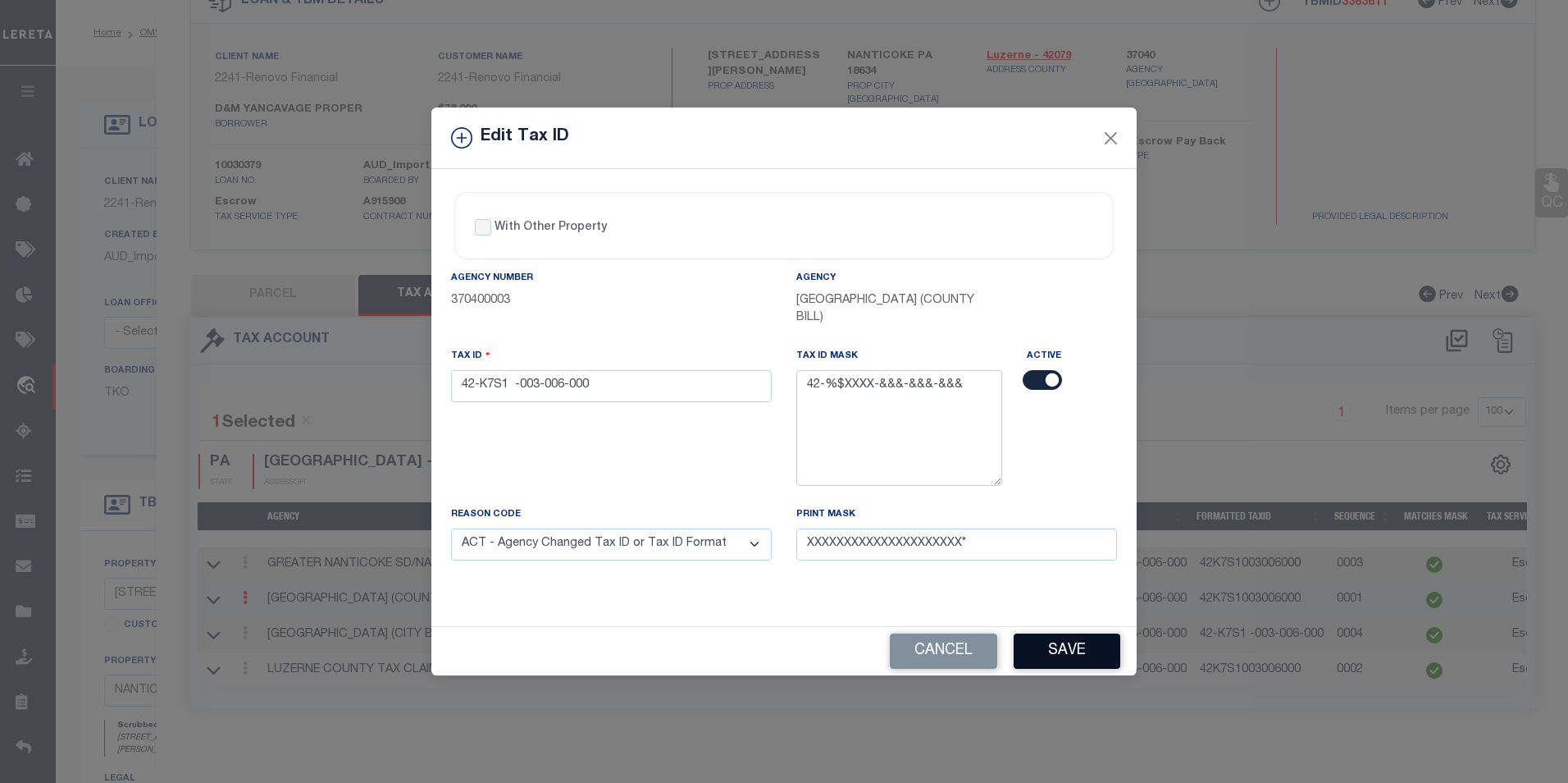
click at [1064, 649] on button "Save" at bounding box center [1066, 650] width 107 height 35
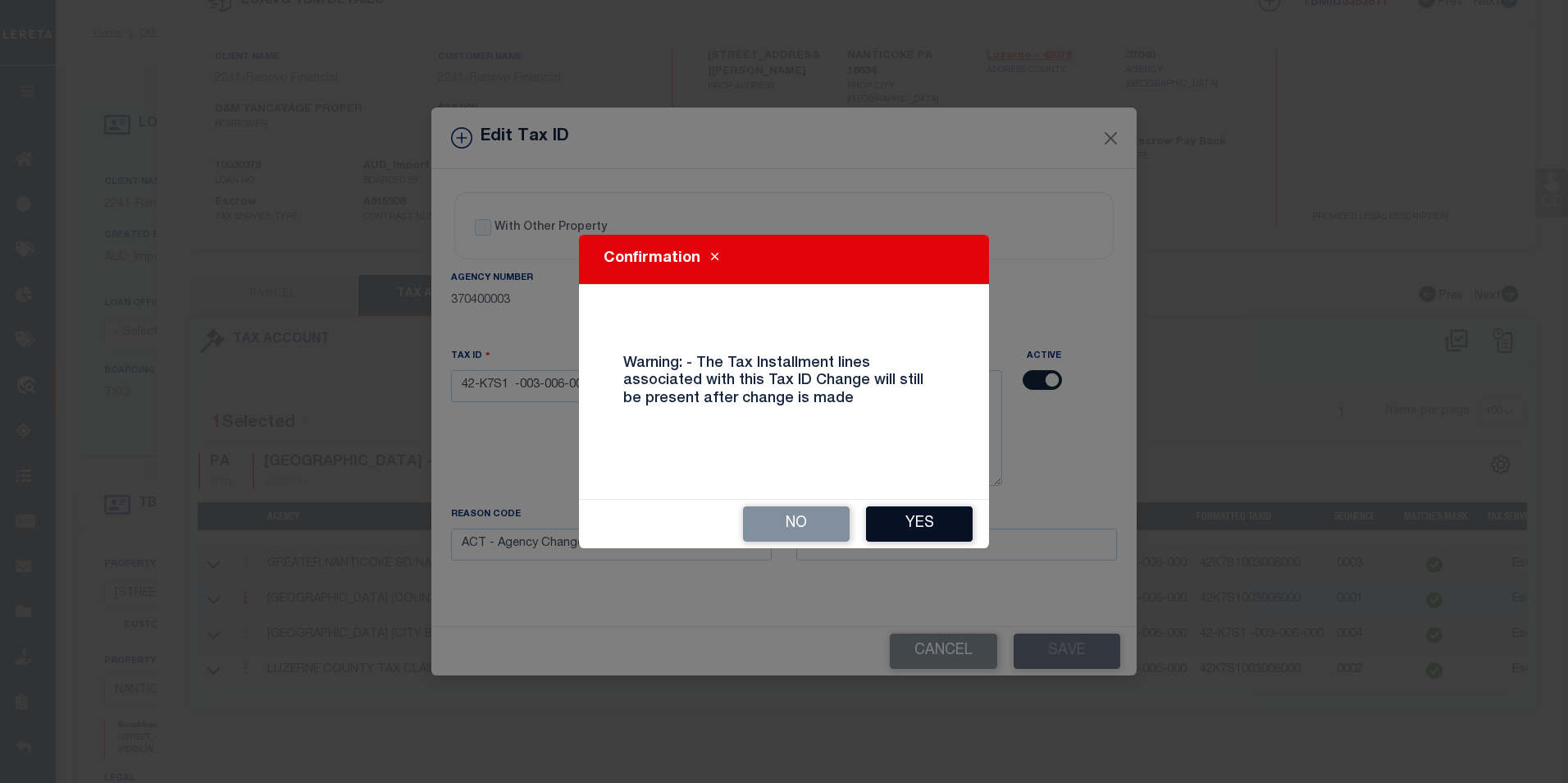
click at [894, 513] on button "Yes" at bounding box center [919, 524] width 107 height 35
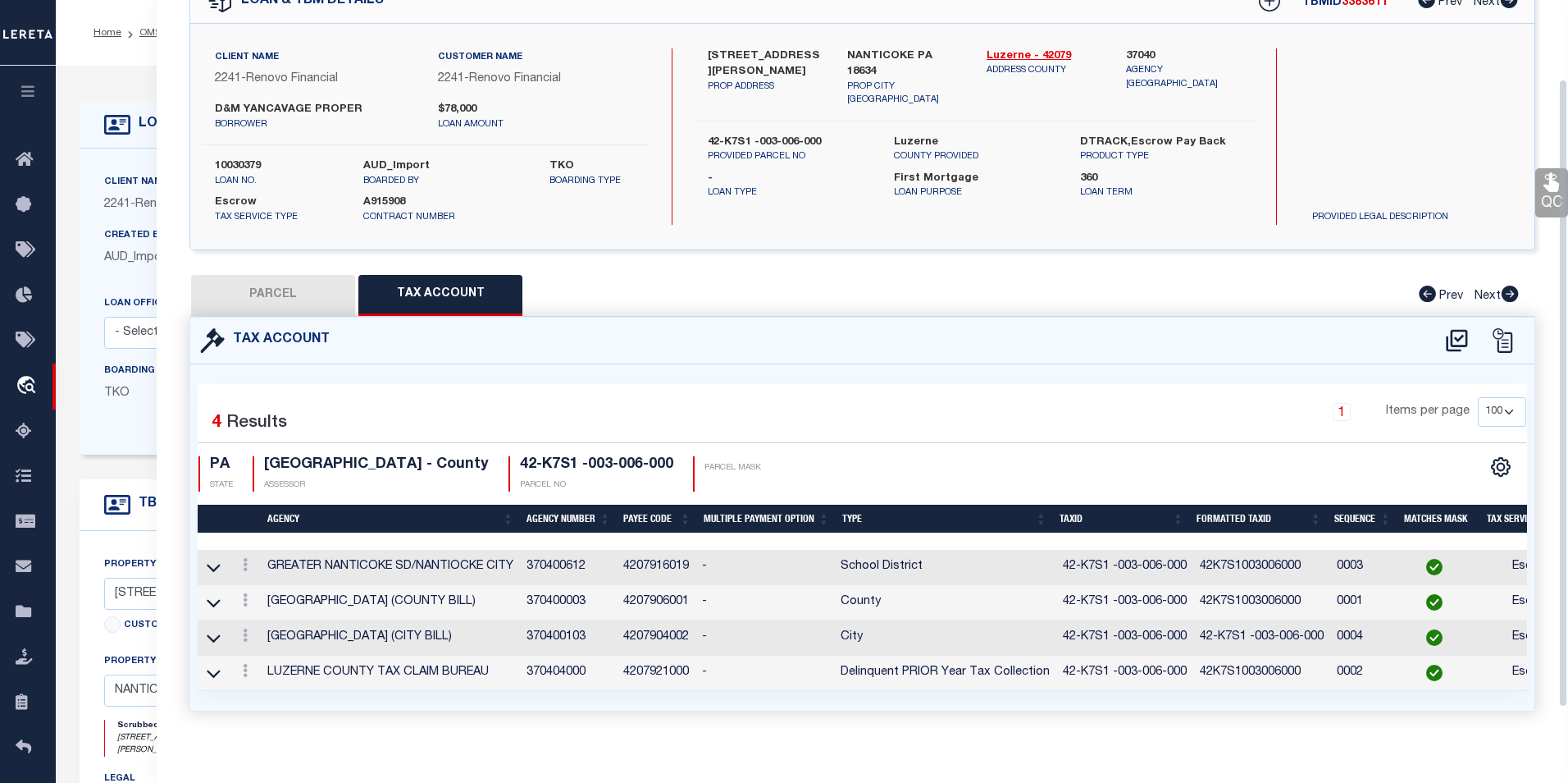
select select
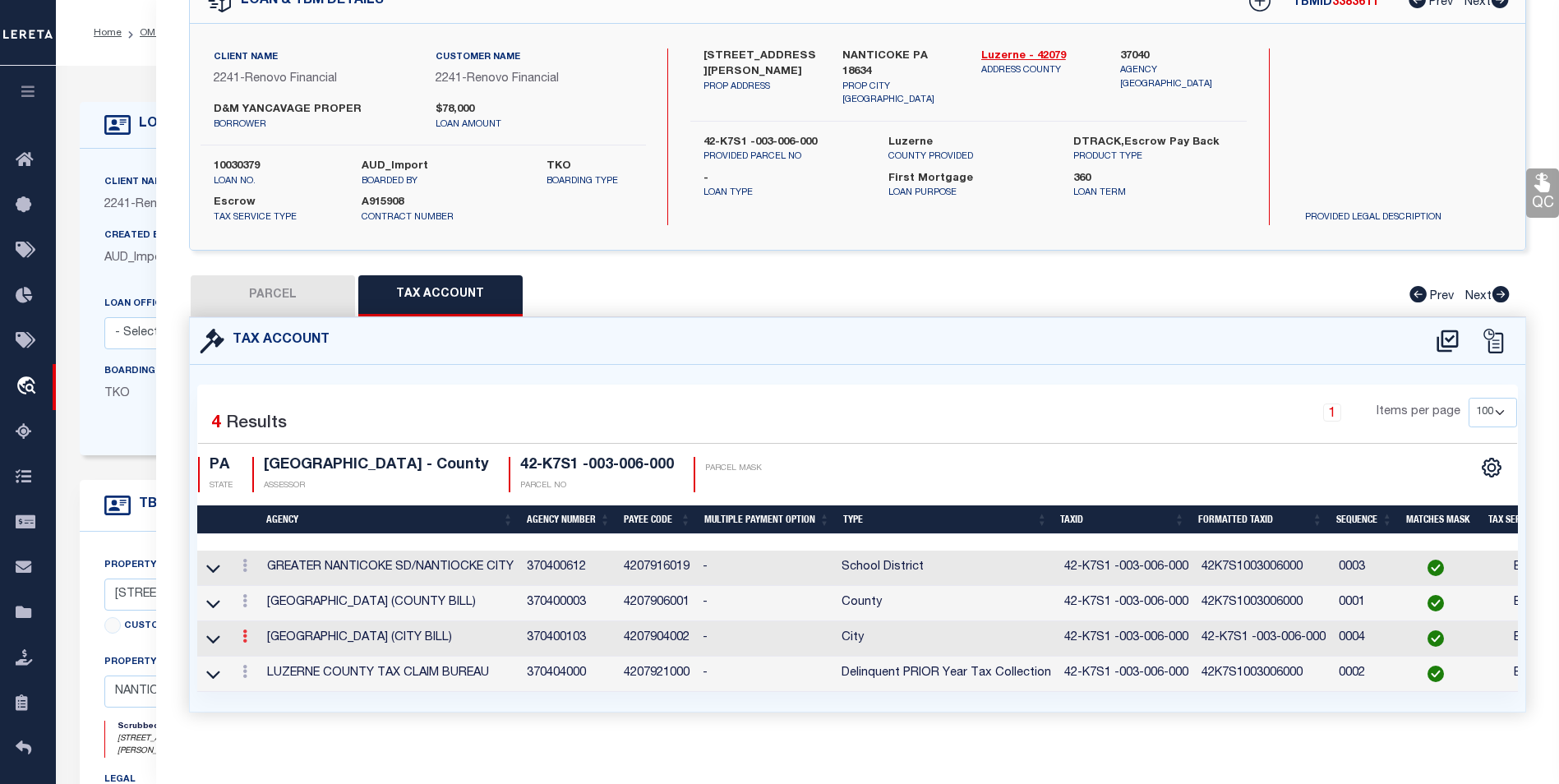
click at [248, 640] on link at bounding box center [245, 639] width 18 height 13
click at [263, 583] on icon at bounding box center [262, 585] width 12 height 12
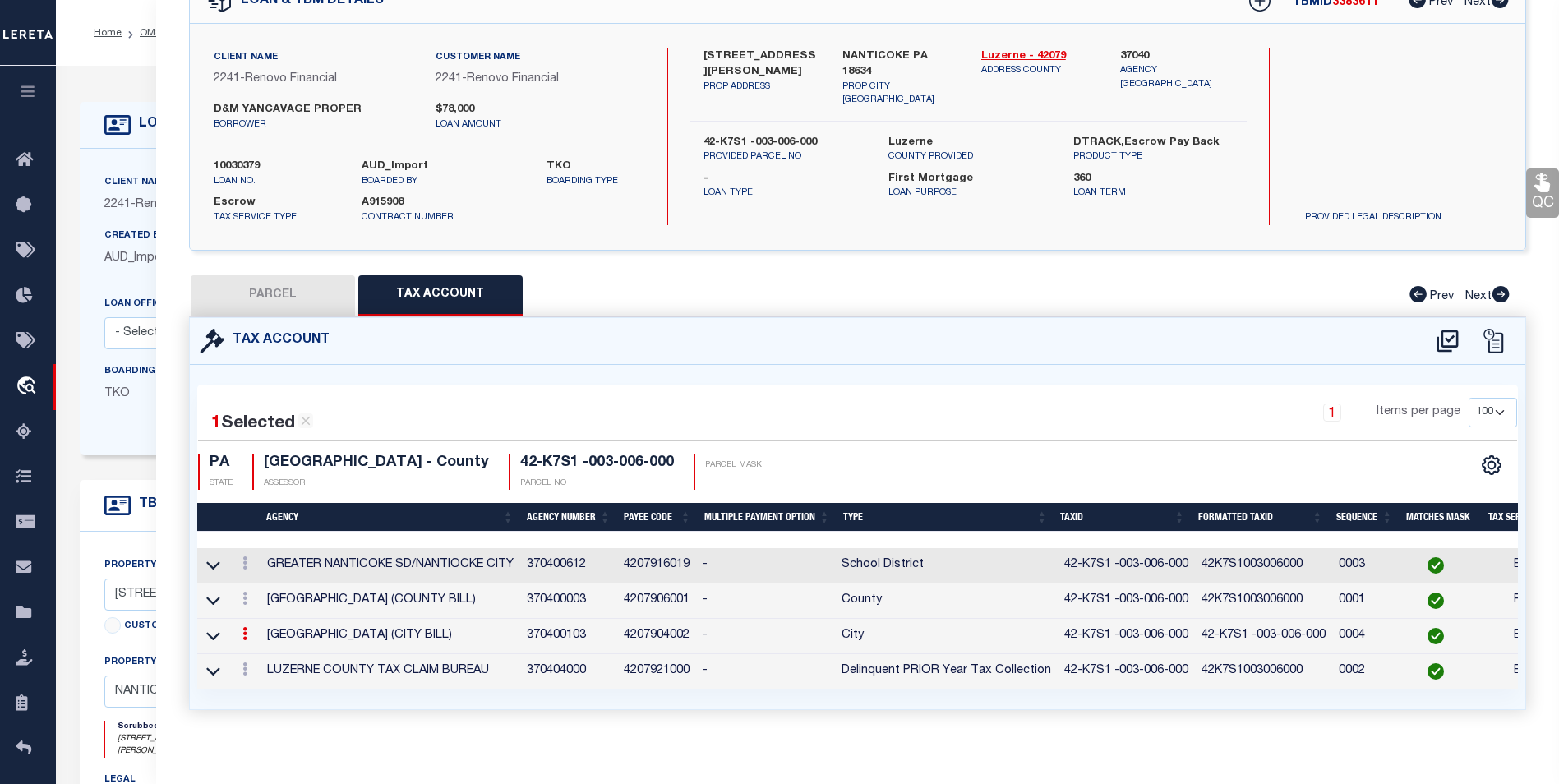
type input "XXXXXXXXXXXXXXXXXXXXXXX"
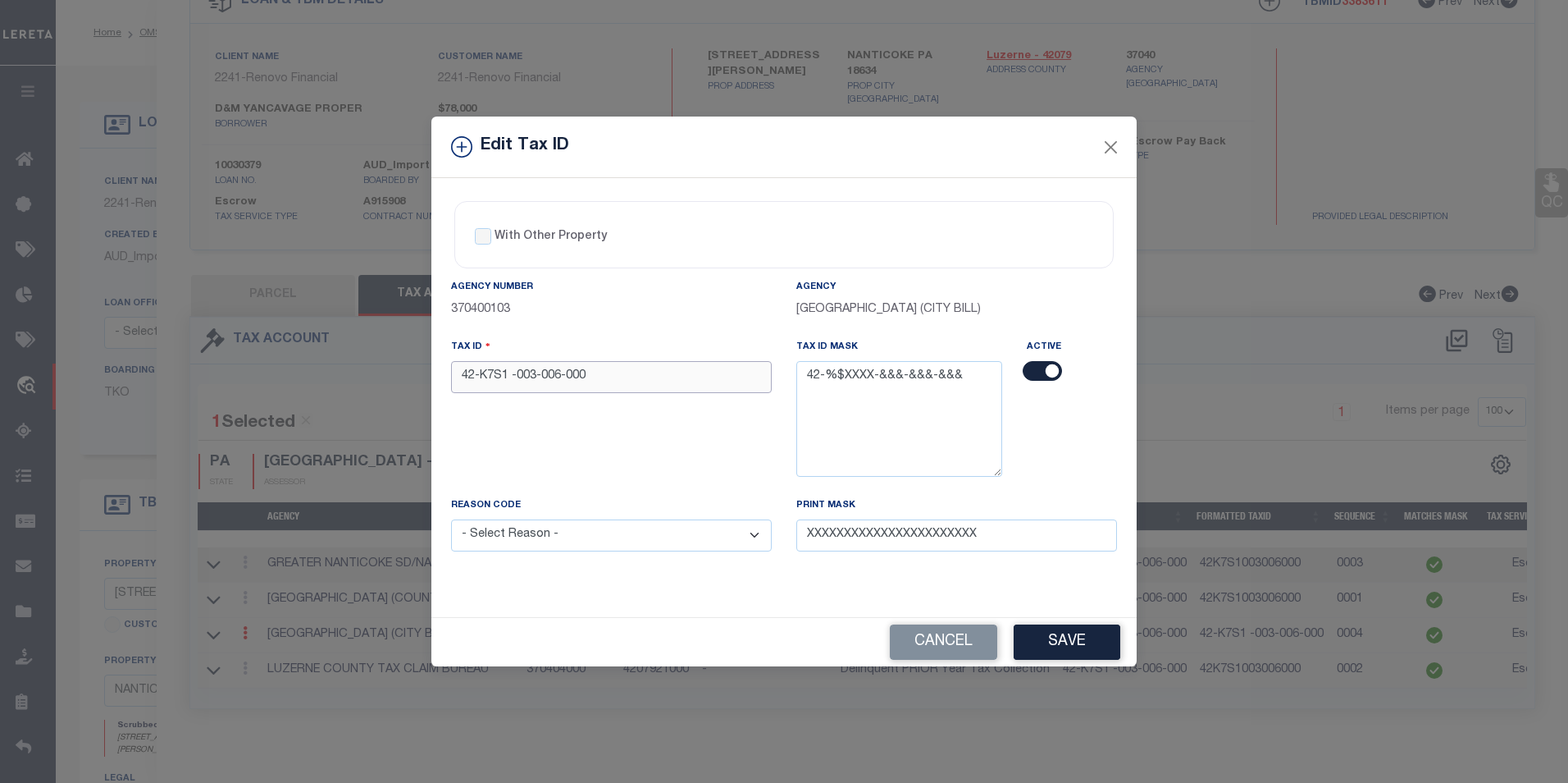
drag, startPoint x: 586, startPoint y: 382, endPoint x: 462, endPoint y: 376, distance: 124.1
click at [462, 376] on input "42-K7S1 -003-006-000" at bounding box center [611, 377] width 321 height 32
paste input "text"
type input "42-K7S1 -003-006-000"
click at [598, 538] on select "- Select Reason - 099 - Other (Provide additional detail) ACT - Agency Changed …" at bounding box center [611, 536] width 321 height 32
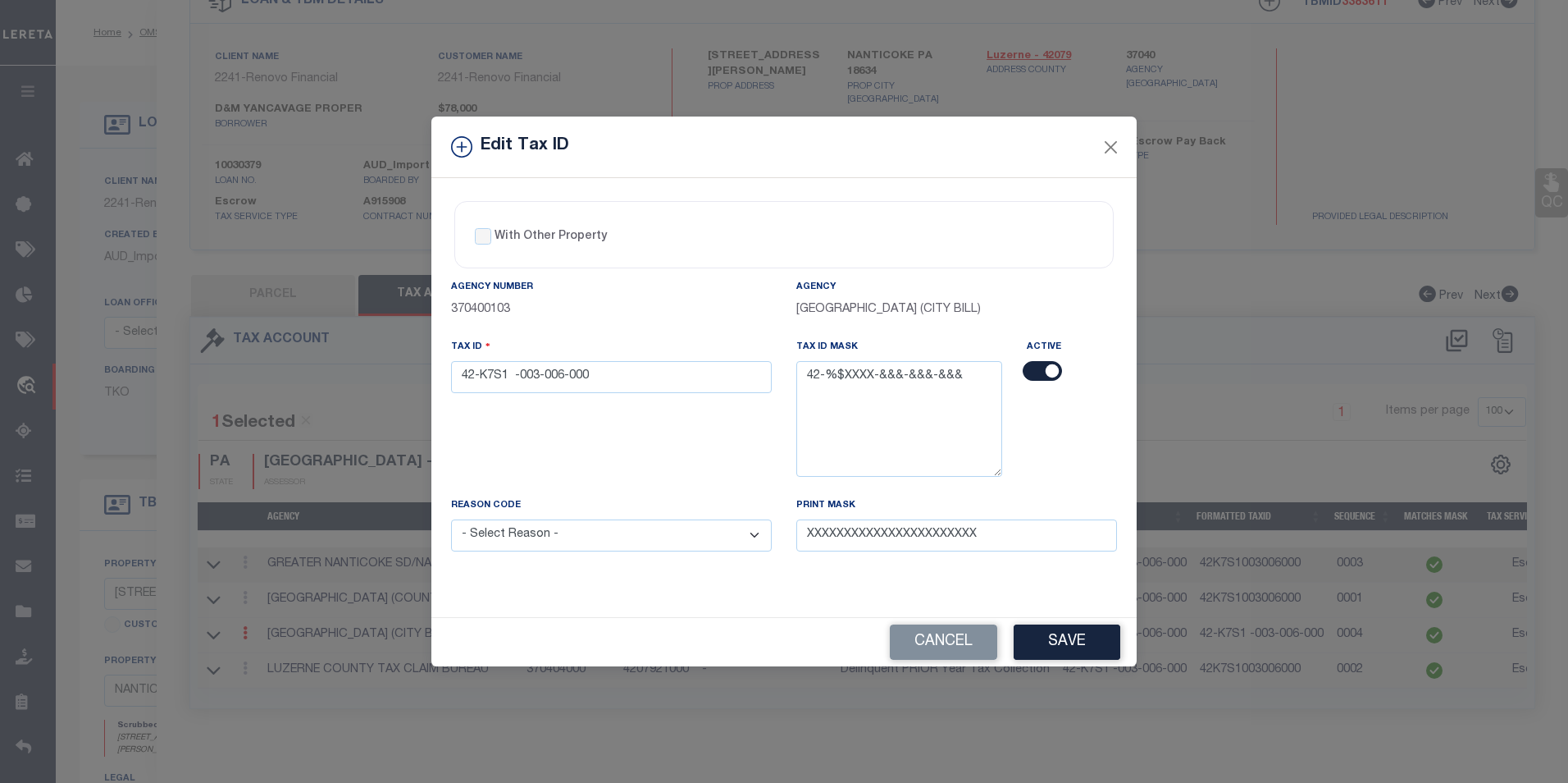
select select "ACT"
click at [451, 521] on select "- Select Reason - 099 - Other (Provide additional detail) ACT - Agency Changed …" at bounding box center [611, 536] width 321 height 32
click at [1090, 641] on button "Save" at bounding box center [1066, 642] width 107 height 35
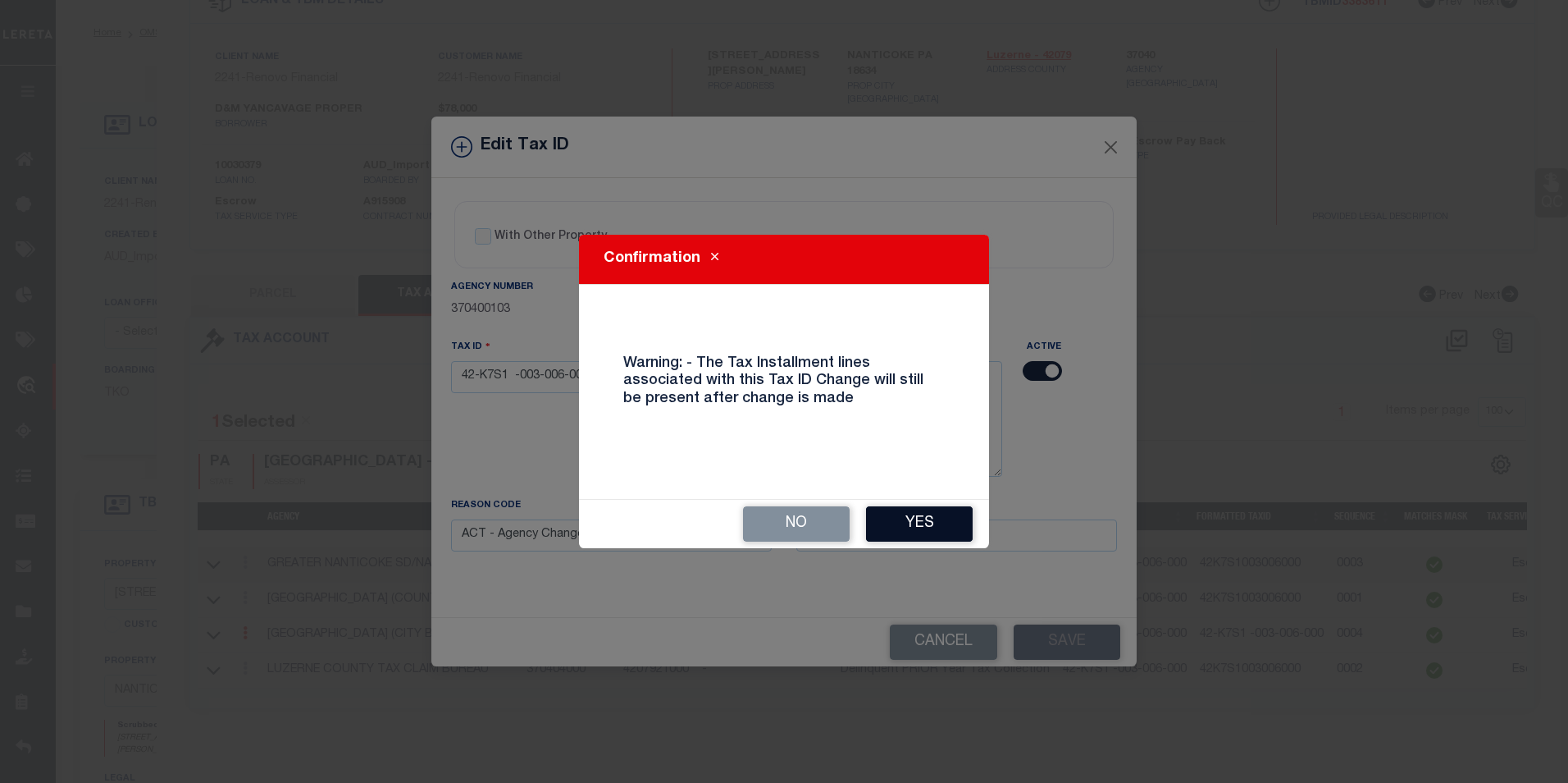
click at [903, 533] on button "Yes" at bounding box center [919, 524] width 107 height 35
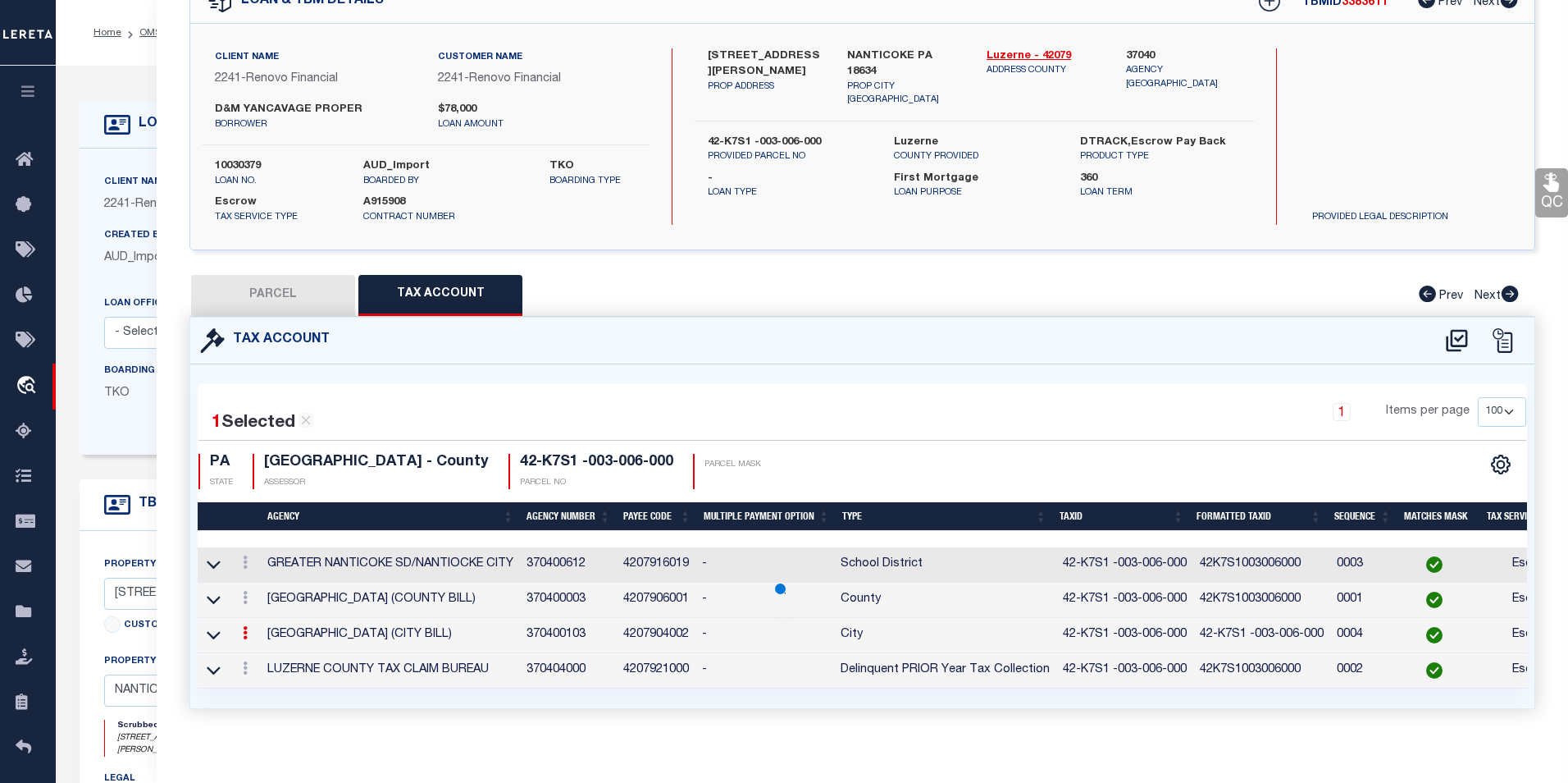
select select
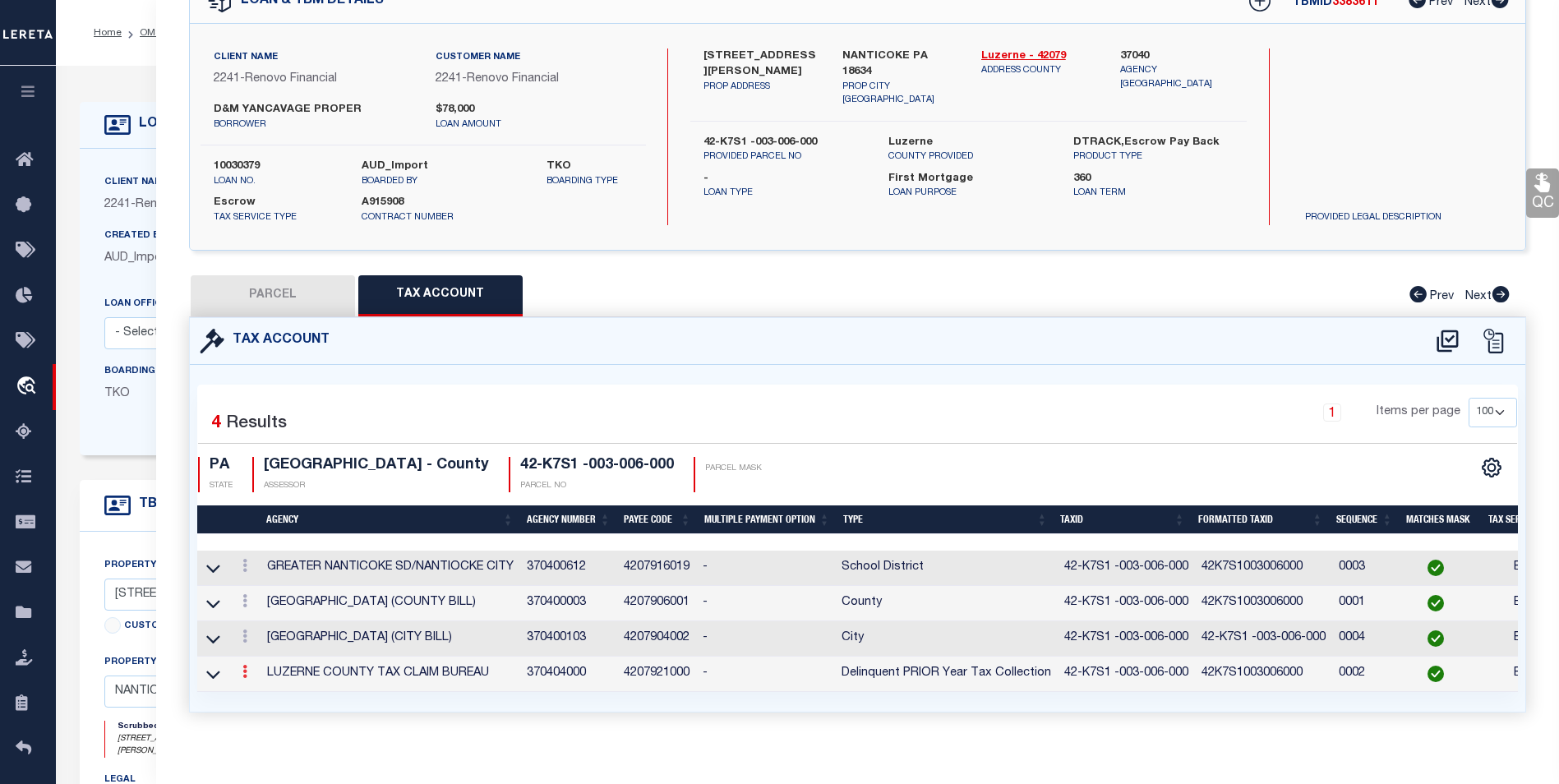
click at [238, 675] on link at bounding box center [245, 674] width 18 height 13
click at [255, 627] on link at bounding box center [267, 622] width 61 height 27
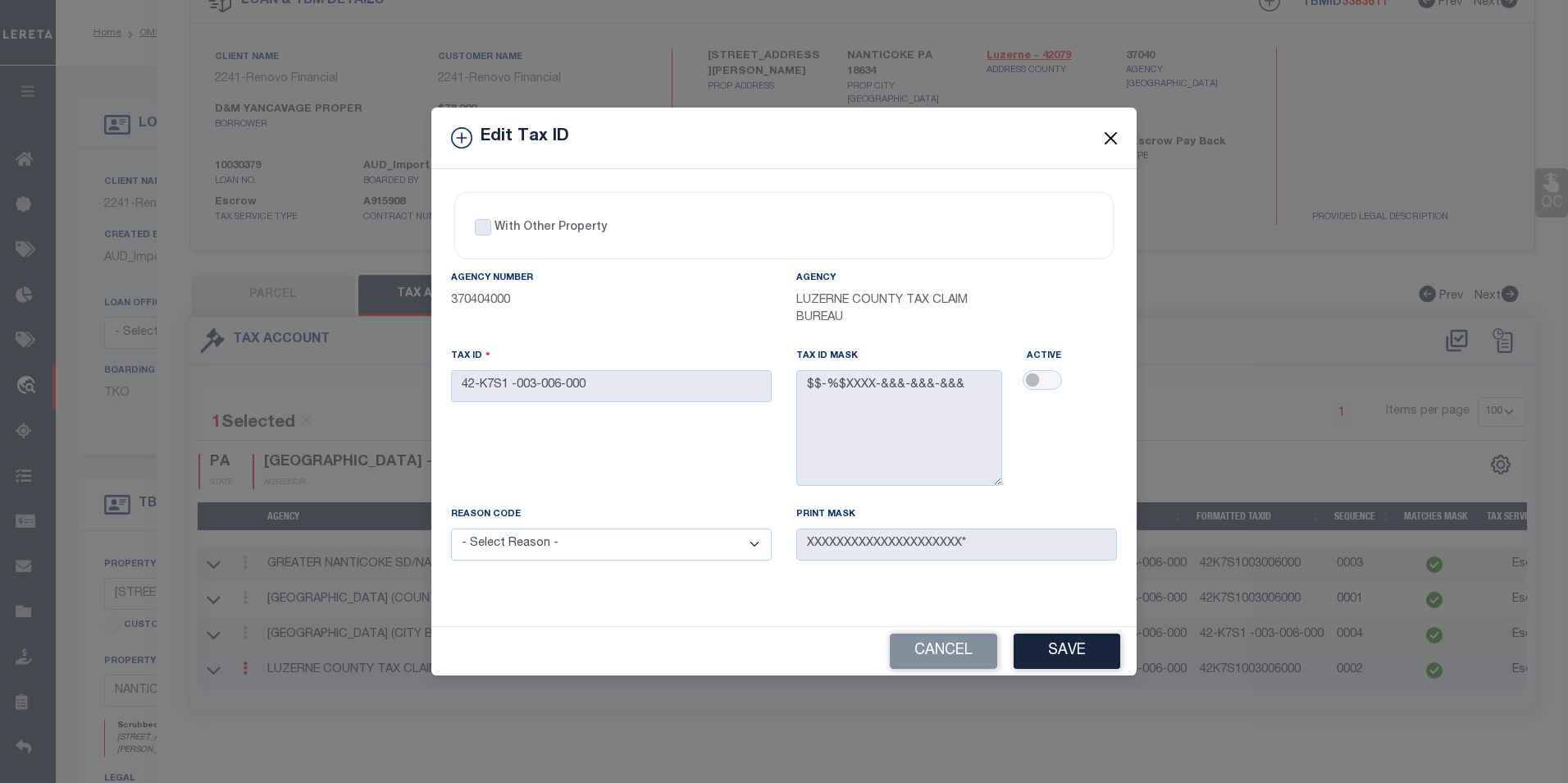
click at [1110, 135] on button "Close" at bounding box center [1111, 137] width 22 height 22
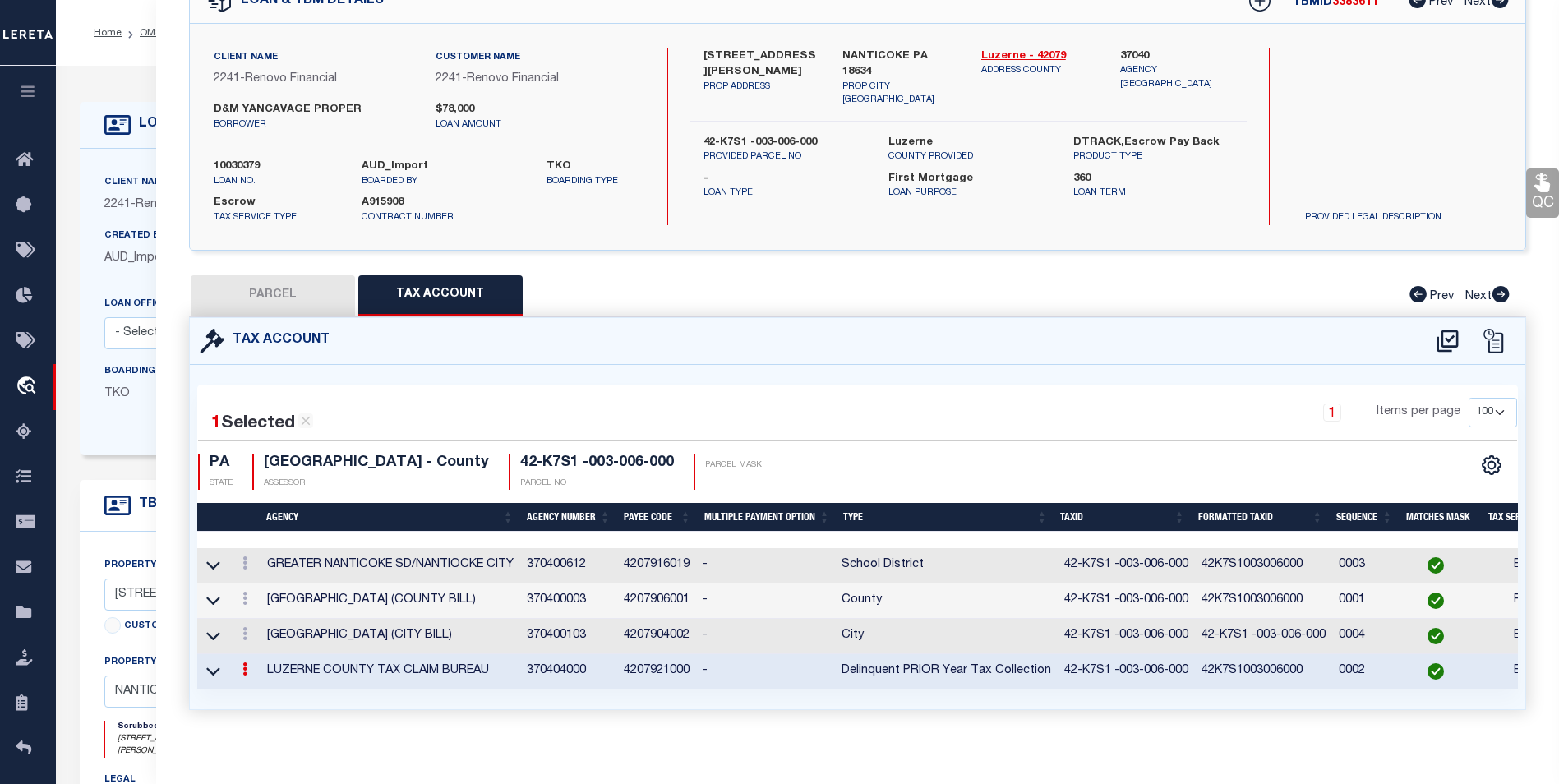
click at [304, 301] on button "PARCEL" at bounding box center [272, 295] width 164 height 41
select select "AS"
checkbox input "false"
select select "BP"
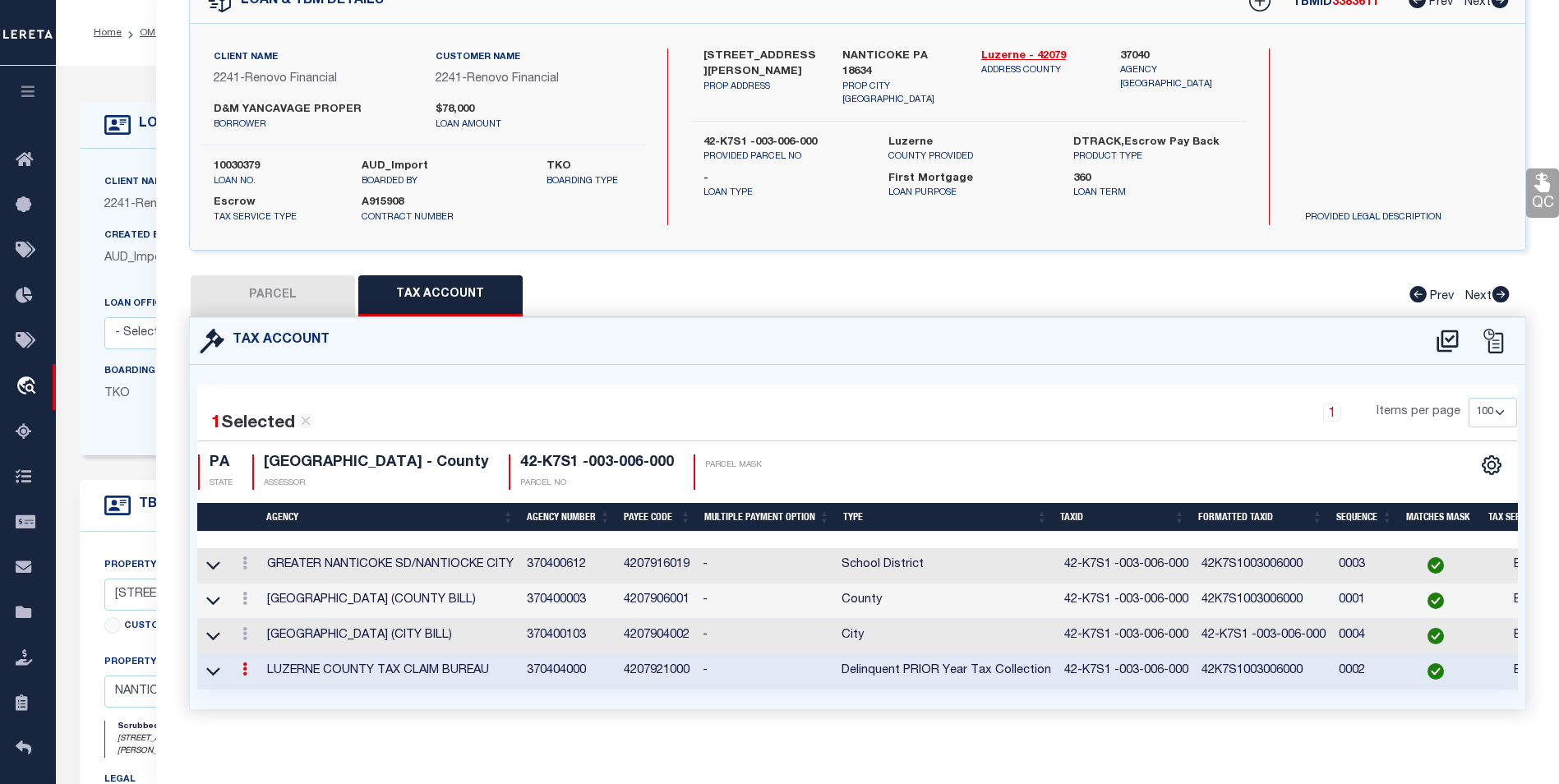
type input "D&M YANCAVAGE PROPERTIES LLC"
select select
type input "413 JONES ST"
checkbox input "false"
type input "NANTICOKE PA 18634"
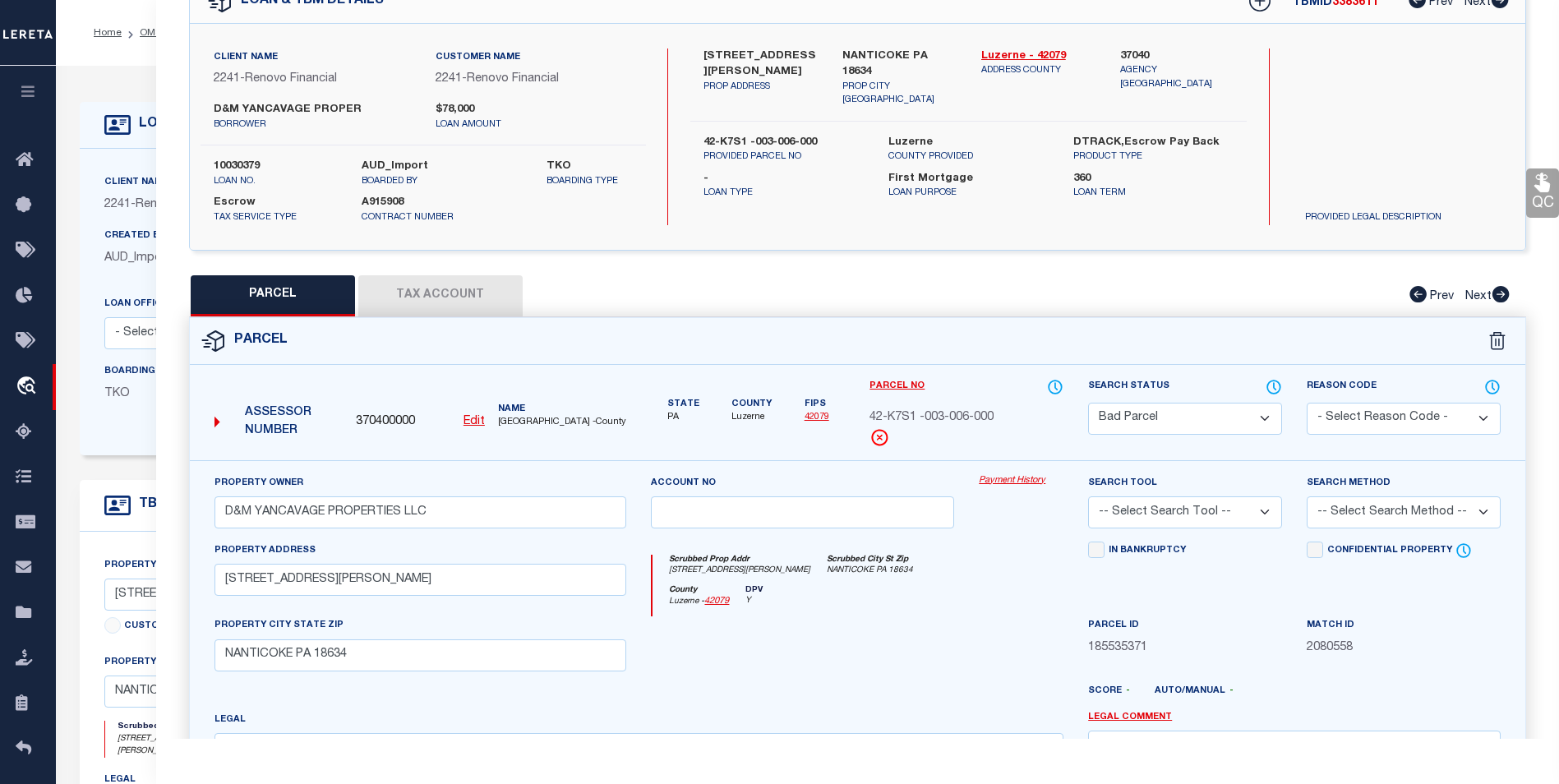
click at [1142, 411] on select "Automated Search Bad Parcel Complete Duplicate Parcel High Dollar Reporting In …" at bounding box center [1185, 419] width 194 height 32
select select "PC"
click at [1089, 403] on select "Automated Search Bad Parcel Complete Duplicate Parcel High Dollar Reporting In …" at bounding box center [1185, 419] width 194 height 32
click at [1250, 511] on select "-- Select Search Tool -- 3rd Party Website Agency File Agency Website ATLS CNV-…" at bounding box center [1185, 513] width 194 height 32
select select "AGF"
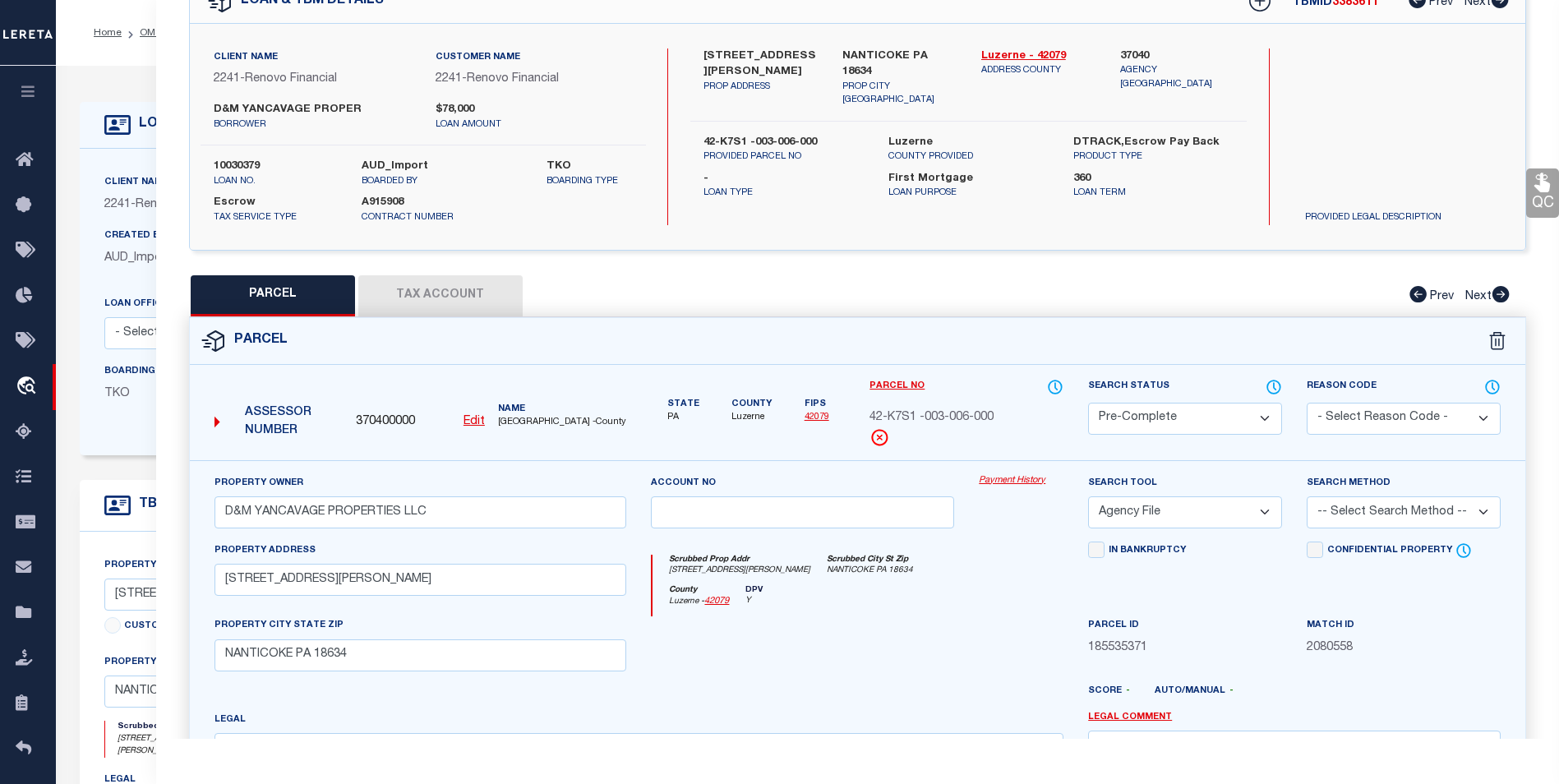
click at [1089, 497] on select "-- Select Search Tool -- 3rd Party Website Agency File Agency Website ATLS CNV-…" at bounding box center [1185, 513] width 194 height 32
click at [1374, 521] on select "-- Select Search Method -- Property Address Legal Liability Info Provided" at bounding box center [1403, 513] width 194 height 32
select select "ADD"
click at [1307, 497] on select "-- Select Search Method -- Property Address Legal Liability Info Provided" at bounding box center [1403, 513] width 194 height 32
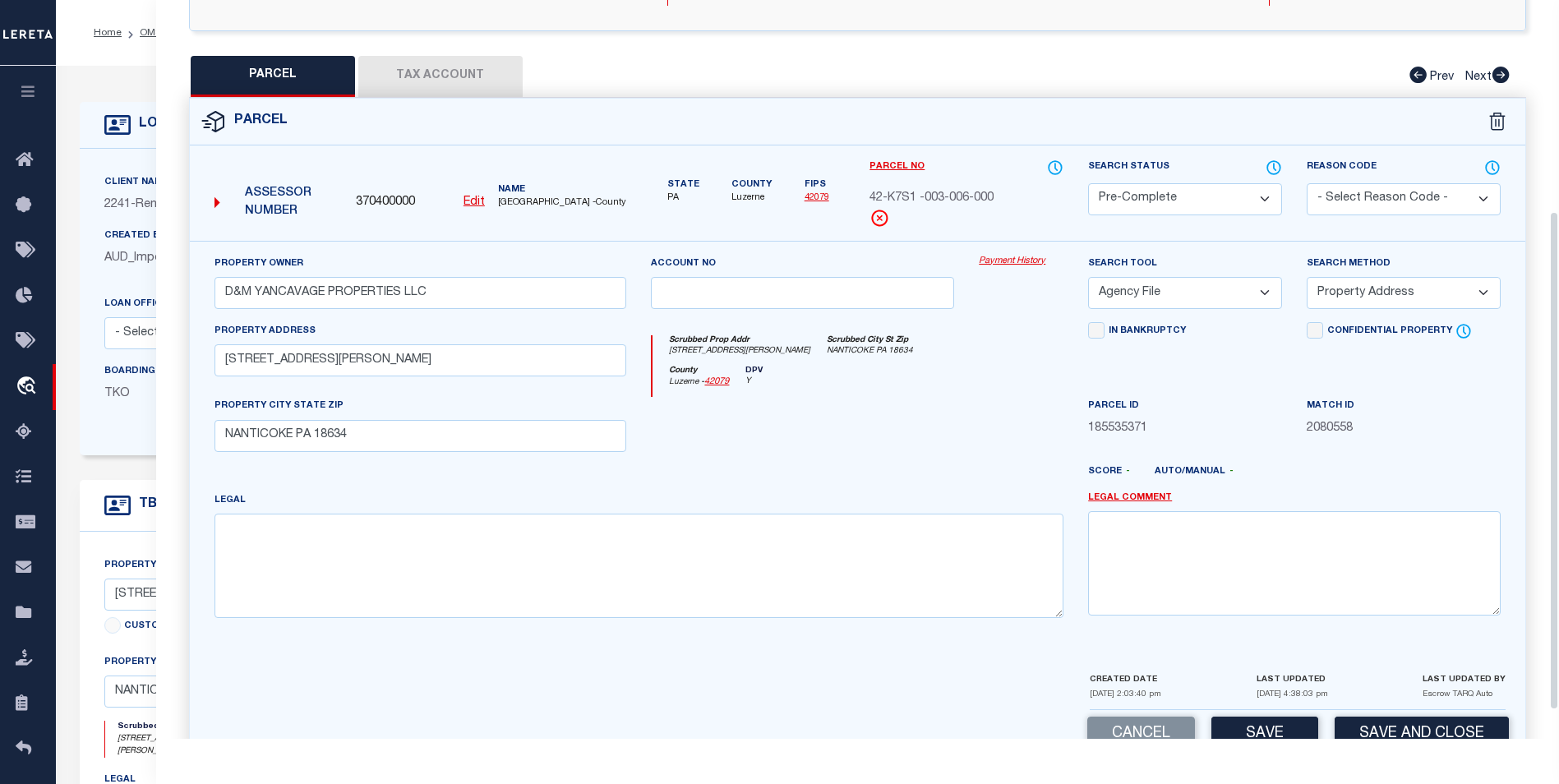
scroll to position [355, 0]
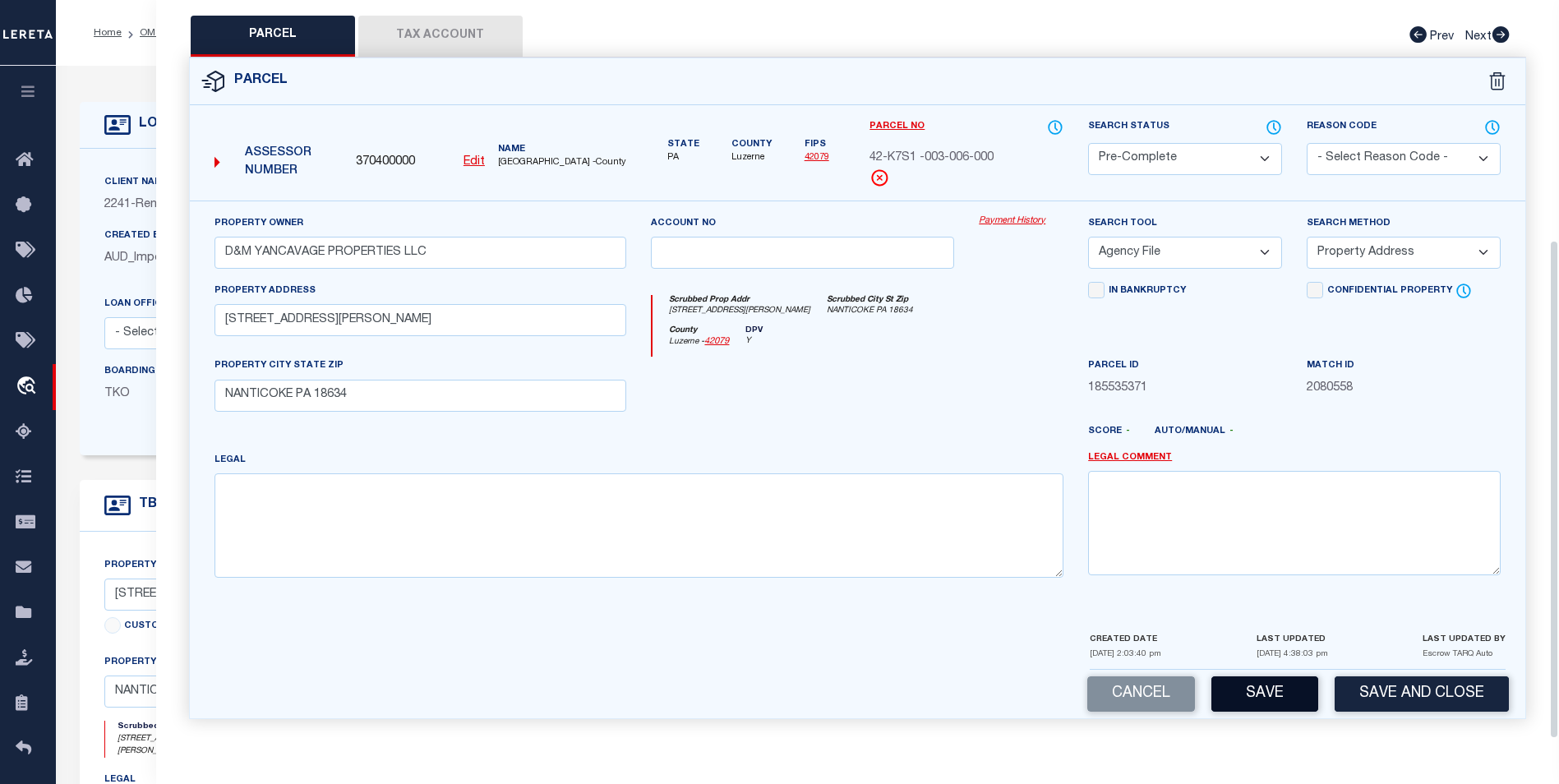
click at [1256, 686] on button "Save" at bounding box center [1265, 693] width 107 height 35
select select "AS"
select select
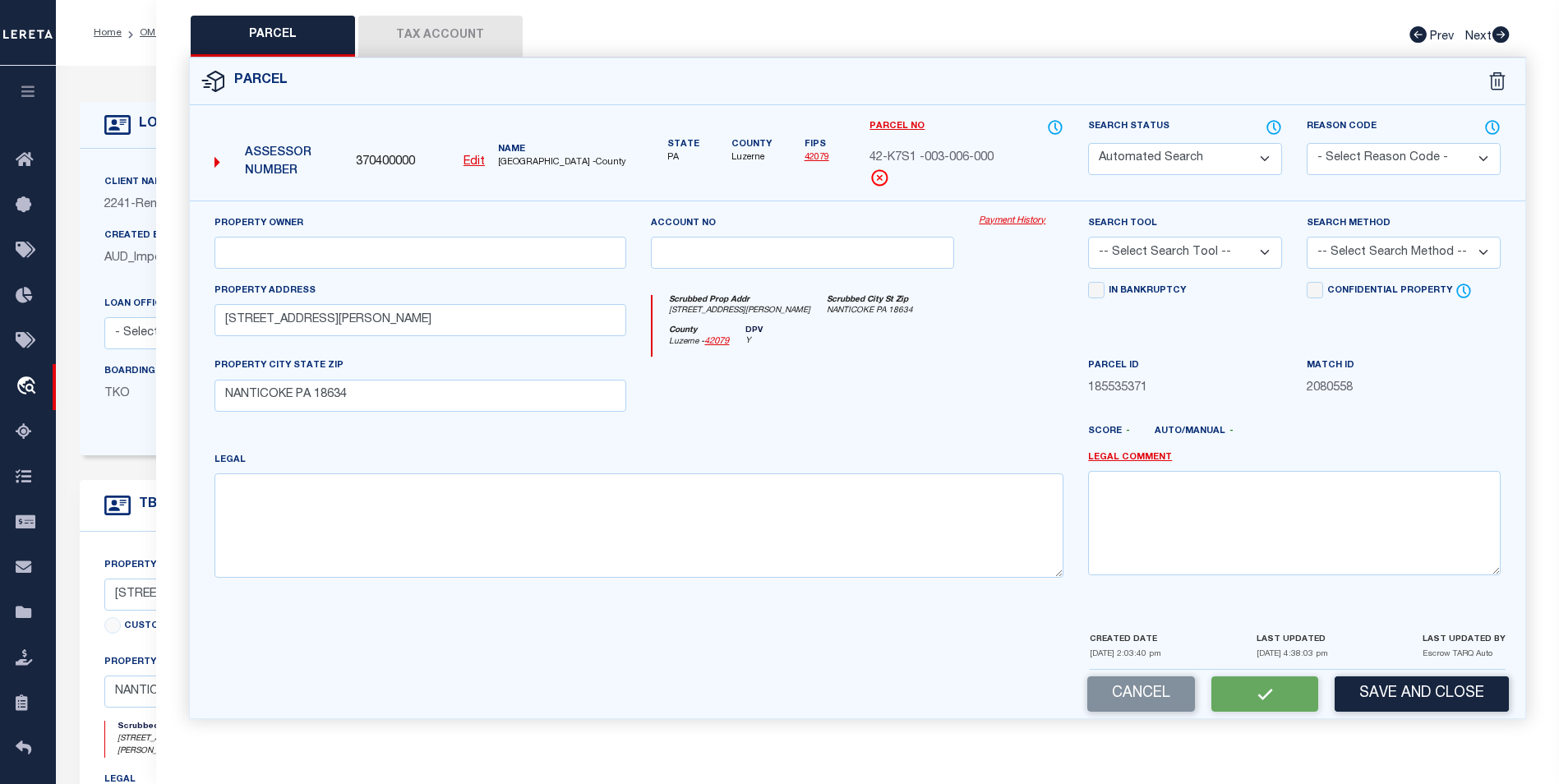
checkbox input "false"
select select "PC"
type input "D&M YANCAVAGE PROPERTIES LLC"
select select "AGF"
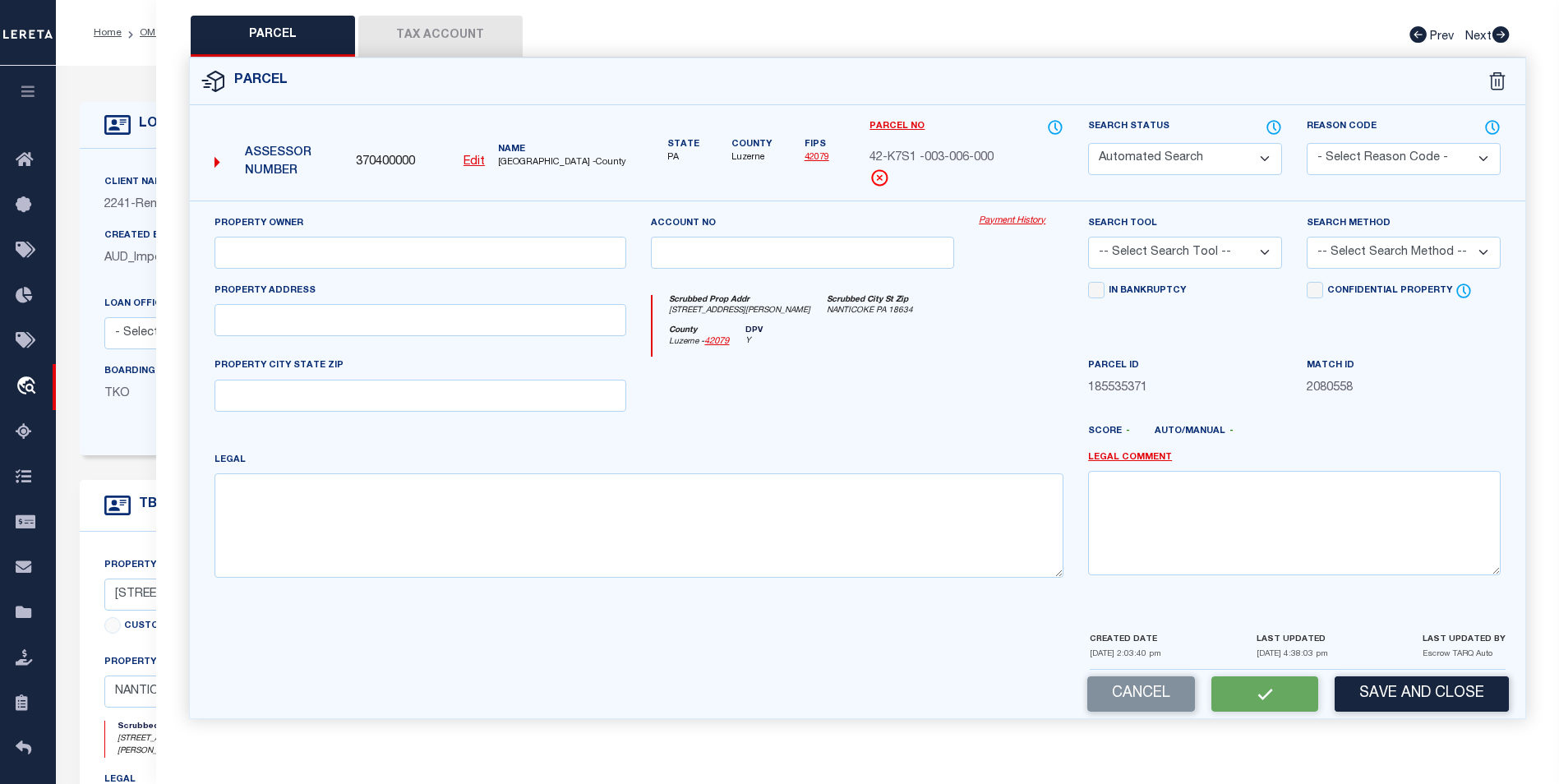
select select "ADD"
type input "413 JONES ST"
type input "NANTICOKE PA 18634"
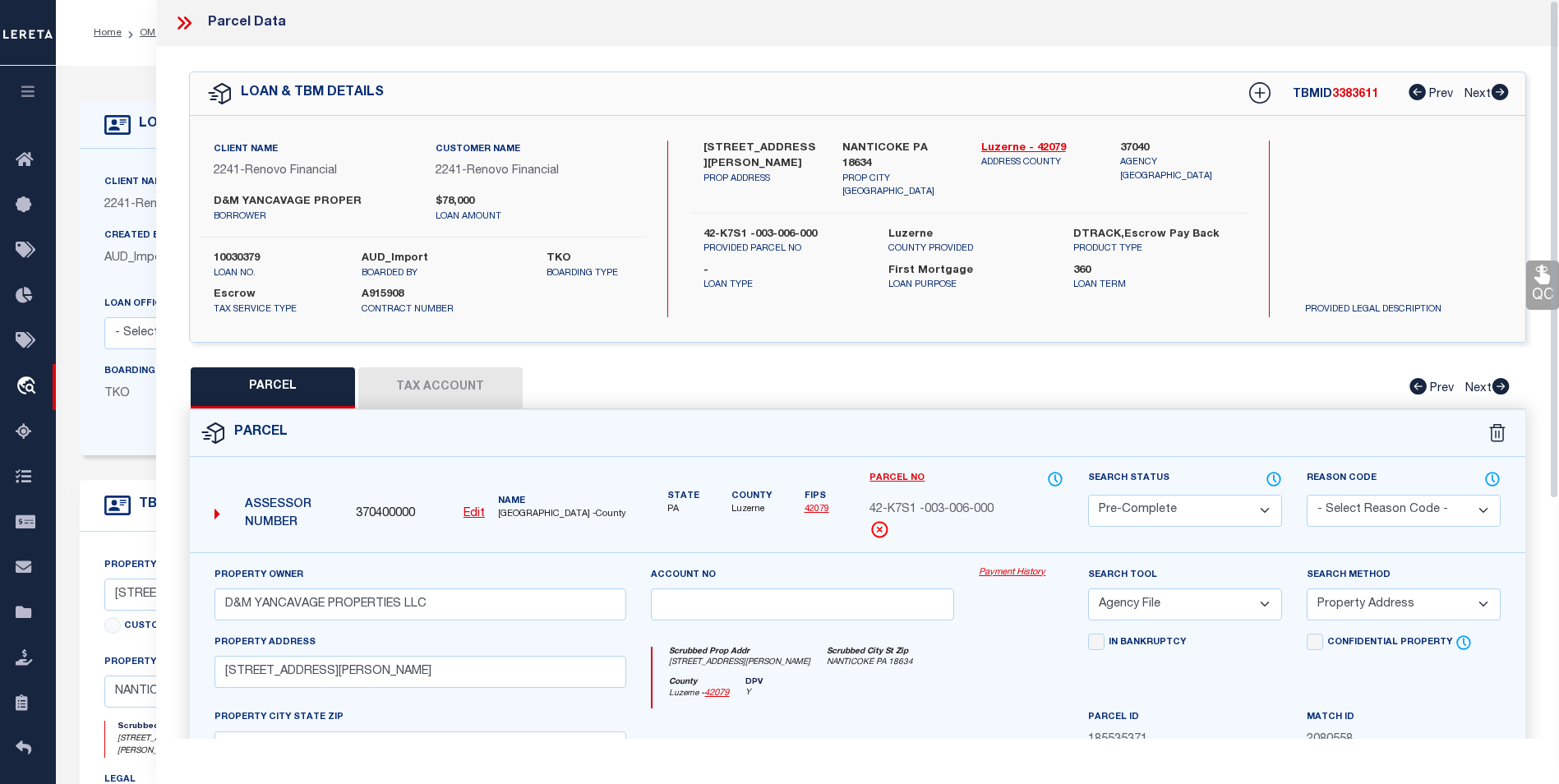
scroll to position [0, 0]
click at [187, 26] on icon at bounding box center [184, 24] width 22 height 22
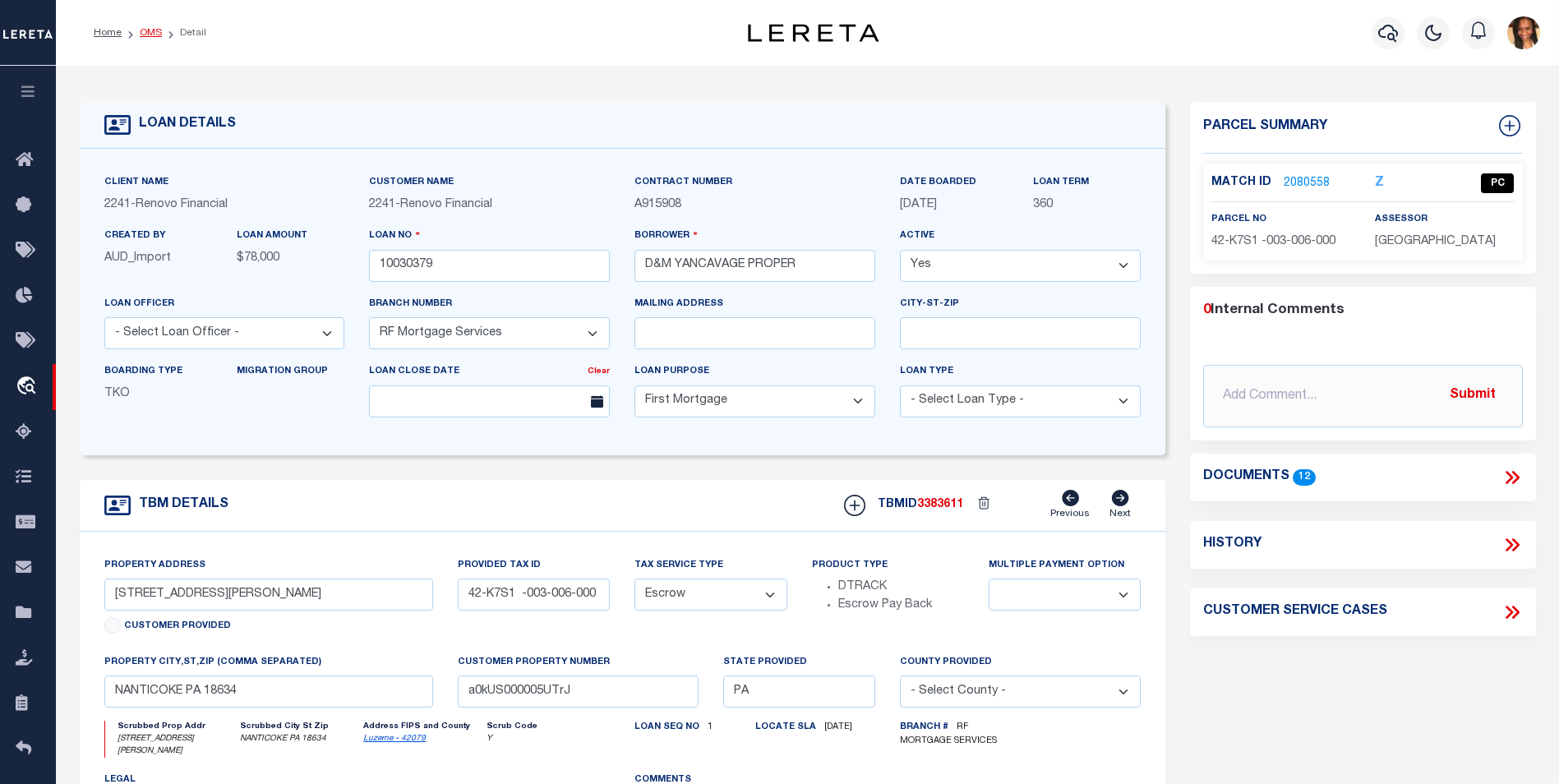
click at [154, 38] on link "OMS" at bounding box center [150, 32] width 22 height 9
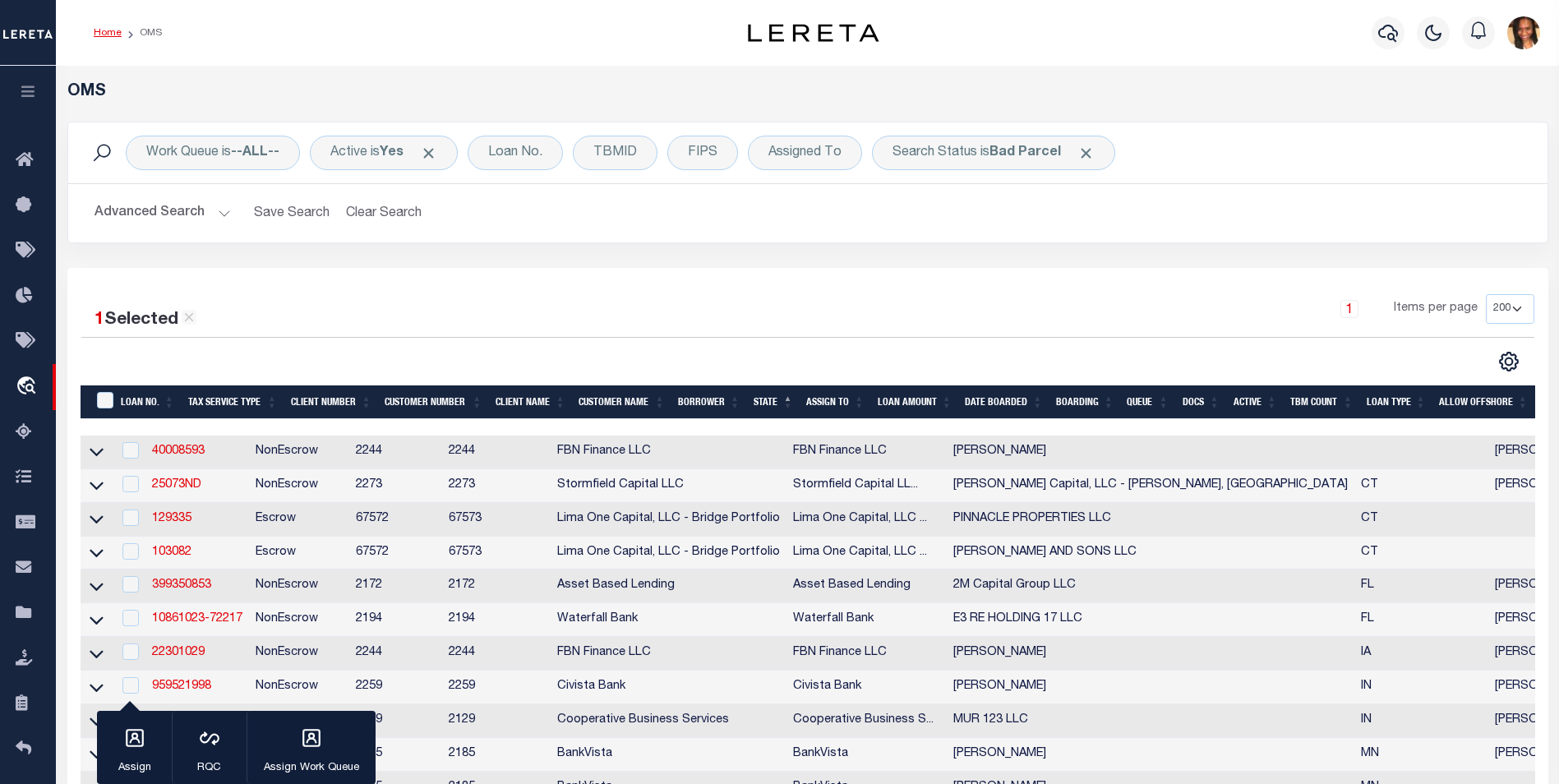
click at [103, 31] on link "Home" at bounding box center [107, 32] width 28 height 9
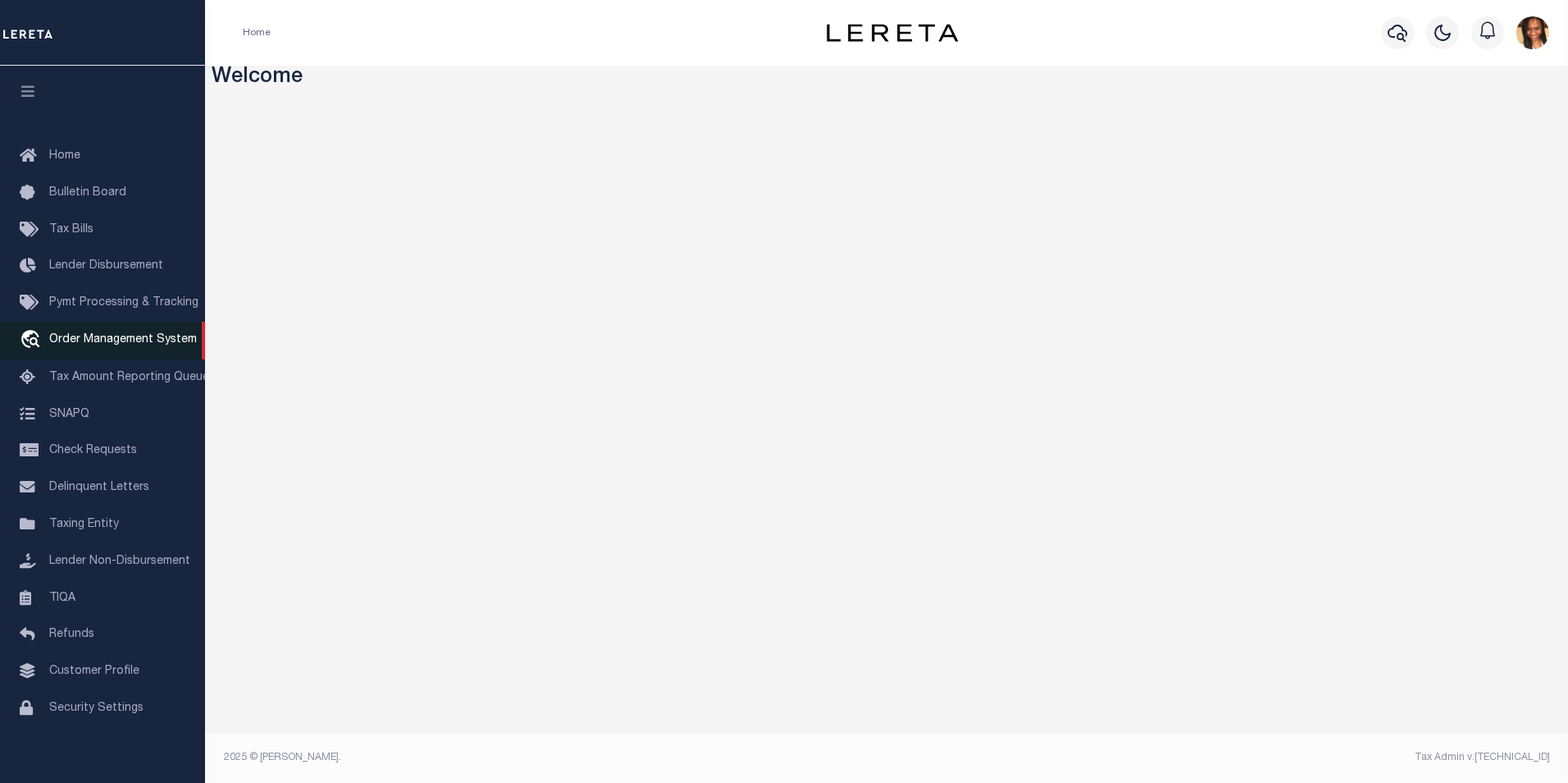
click at [120, 337] on span "Order Management System" at bounding box center [123, 340] width 148 height 11
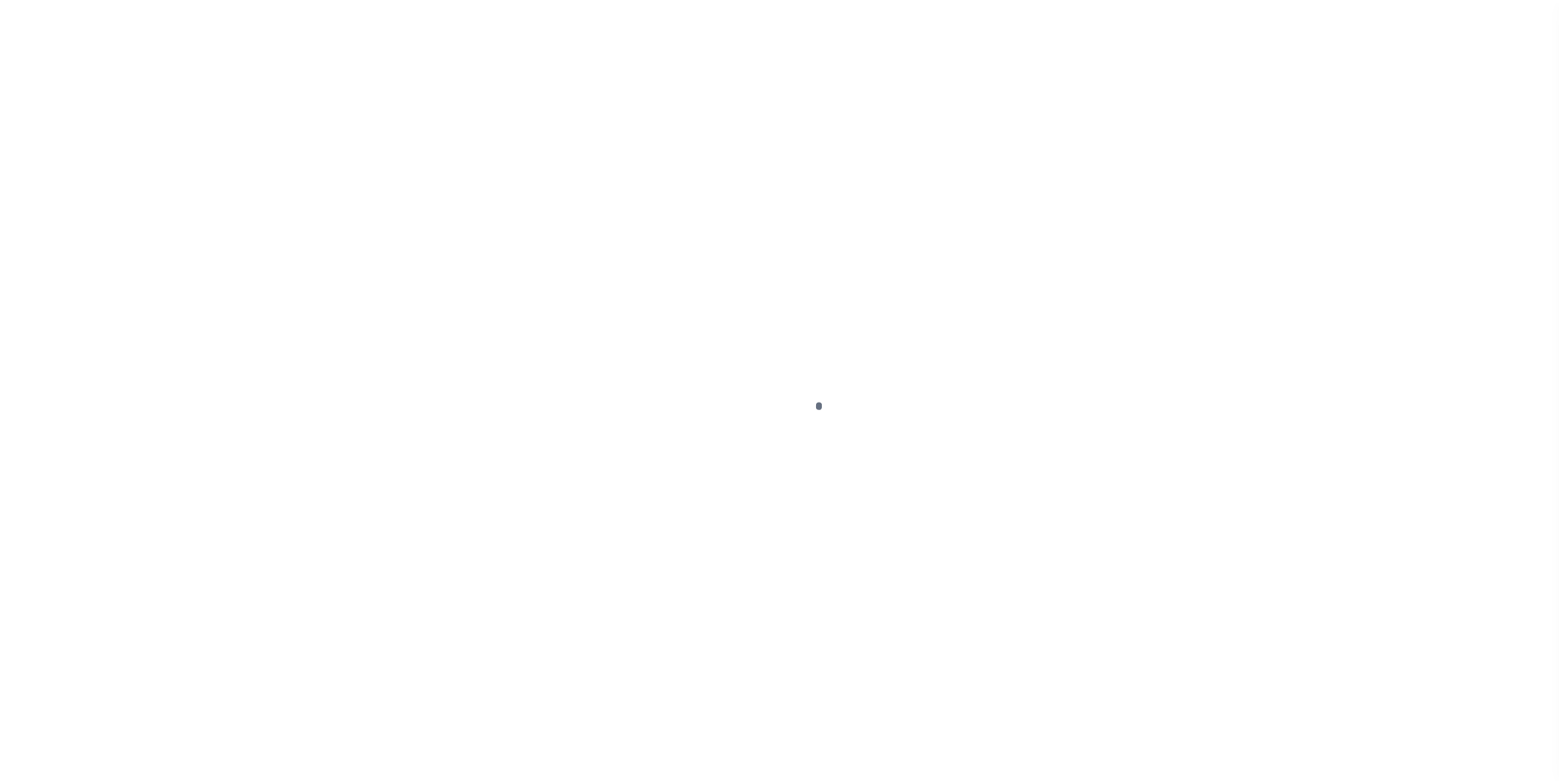
scroll to position [16, 0]
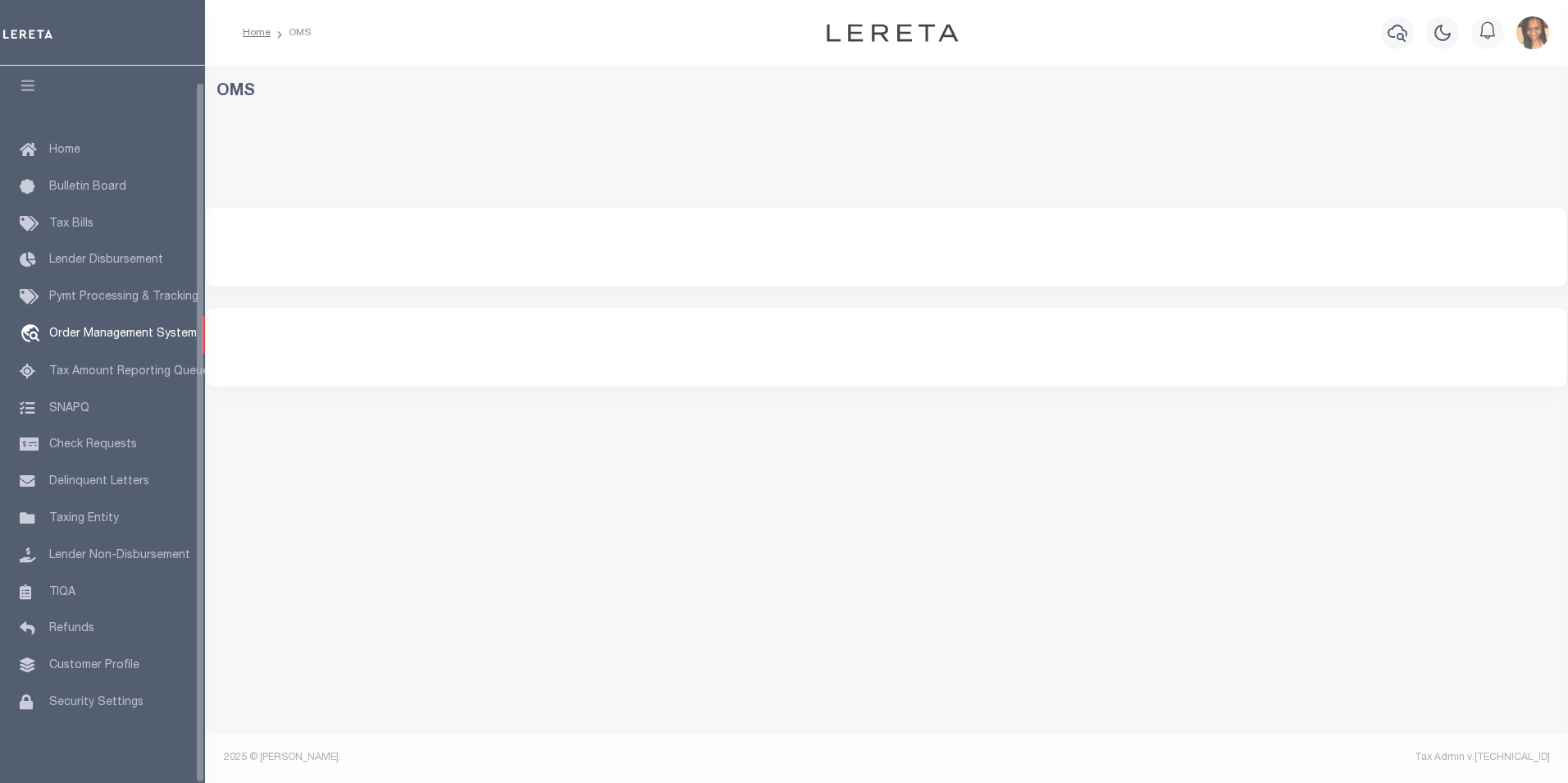
select select "200"
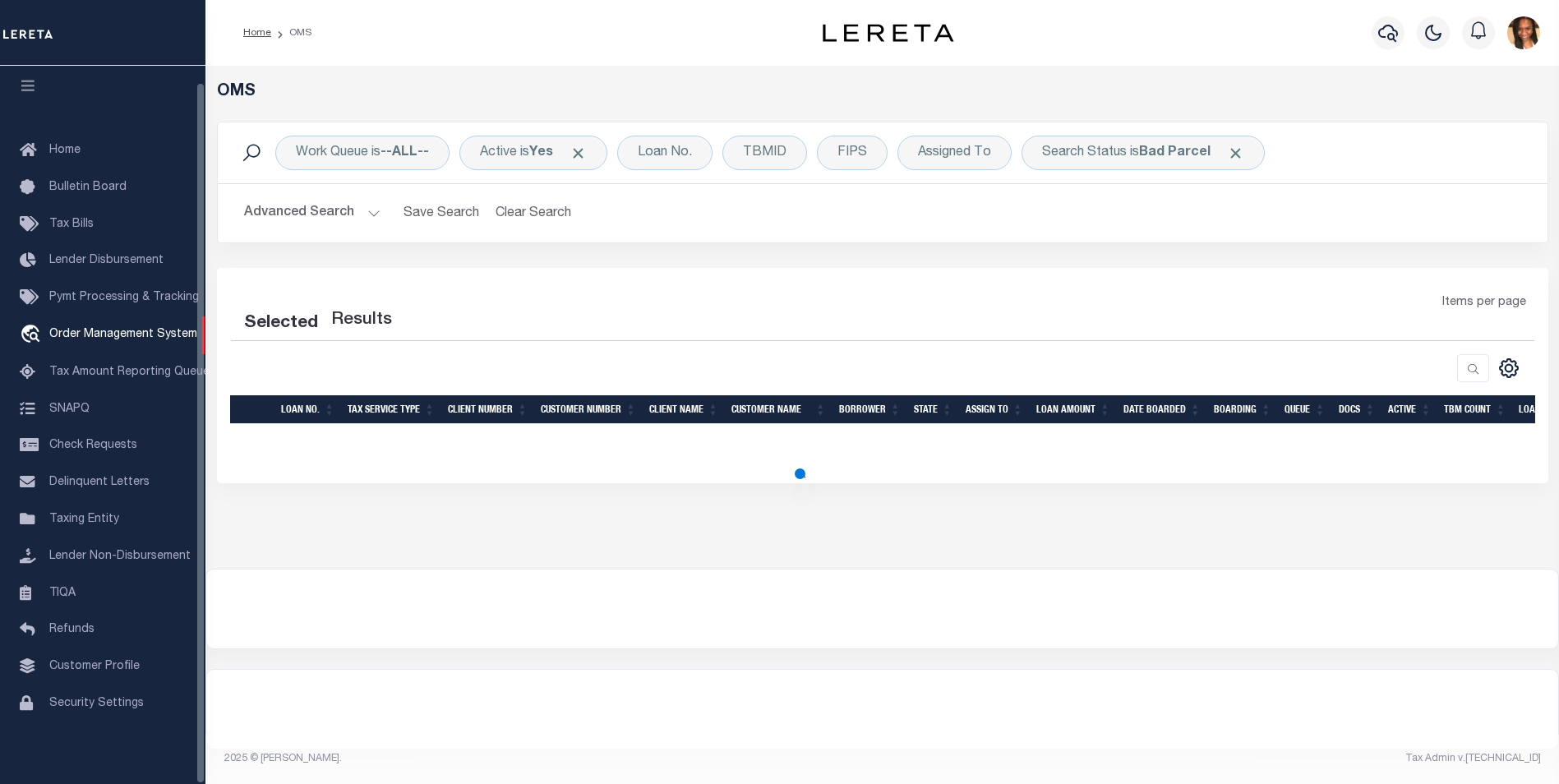
select select "200"
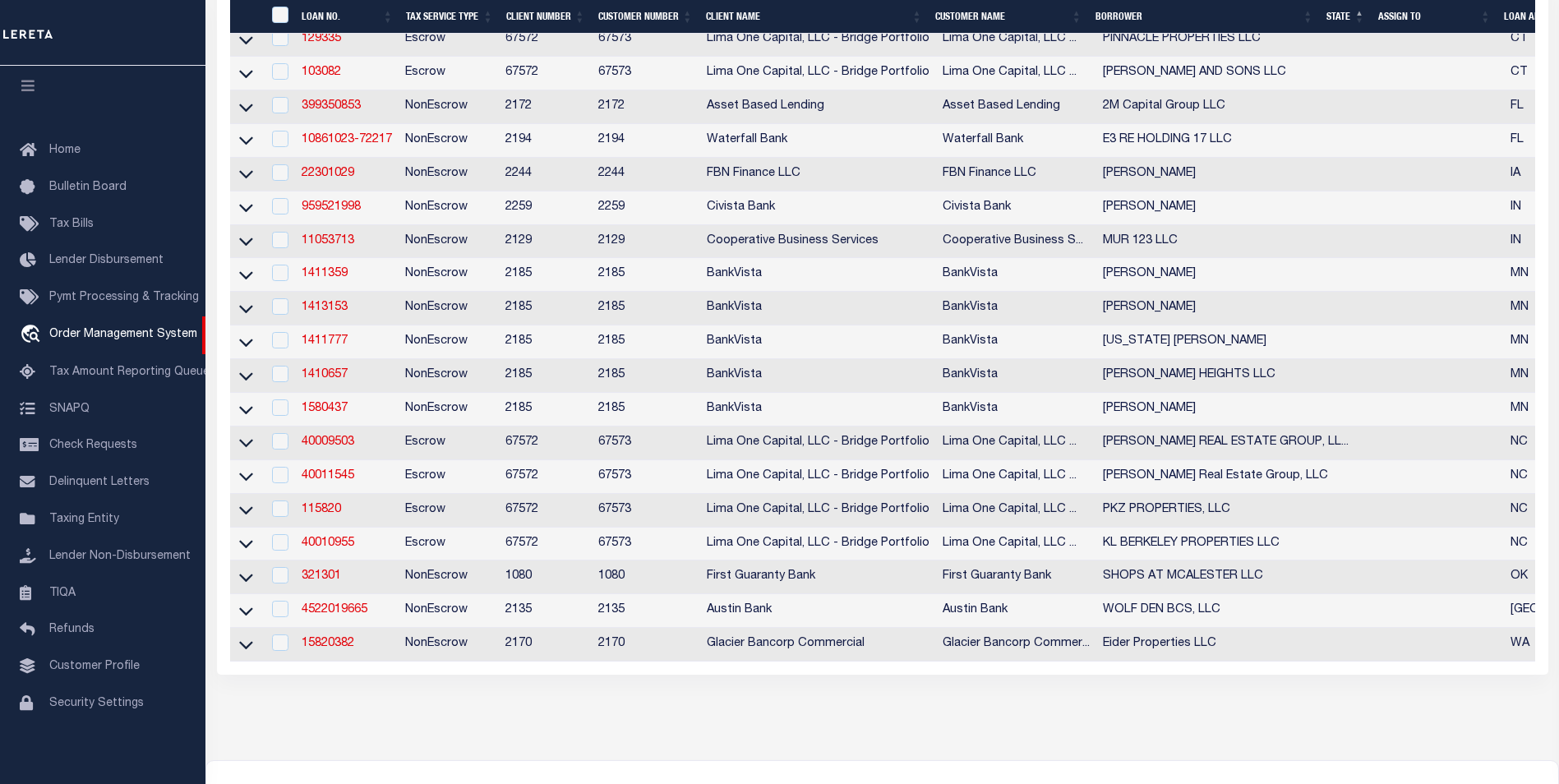
scroll to position [425, 0]
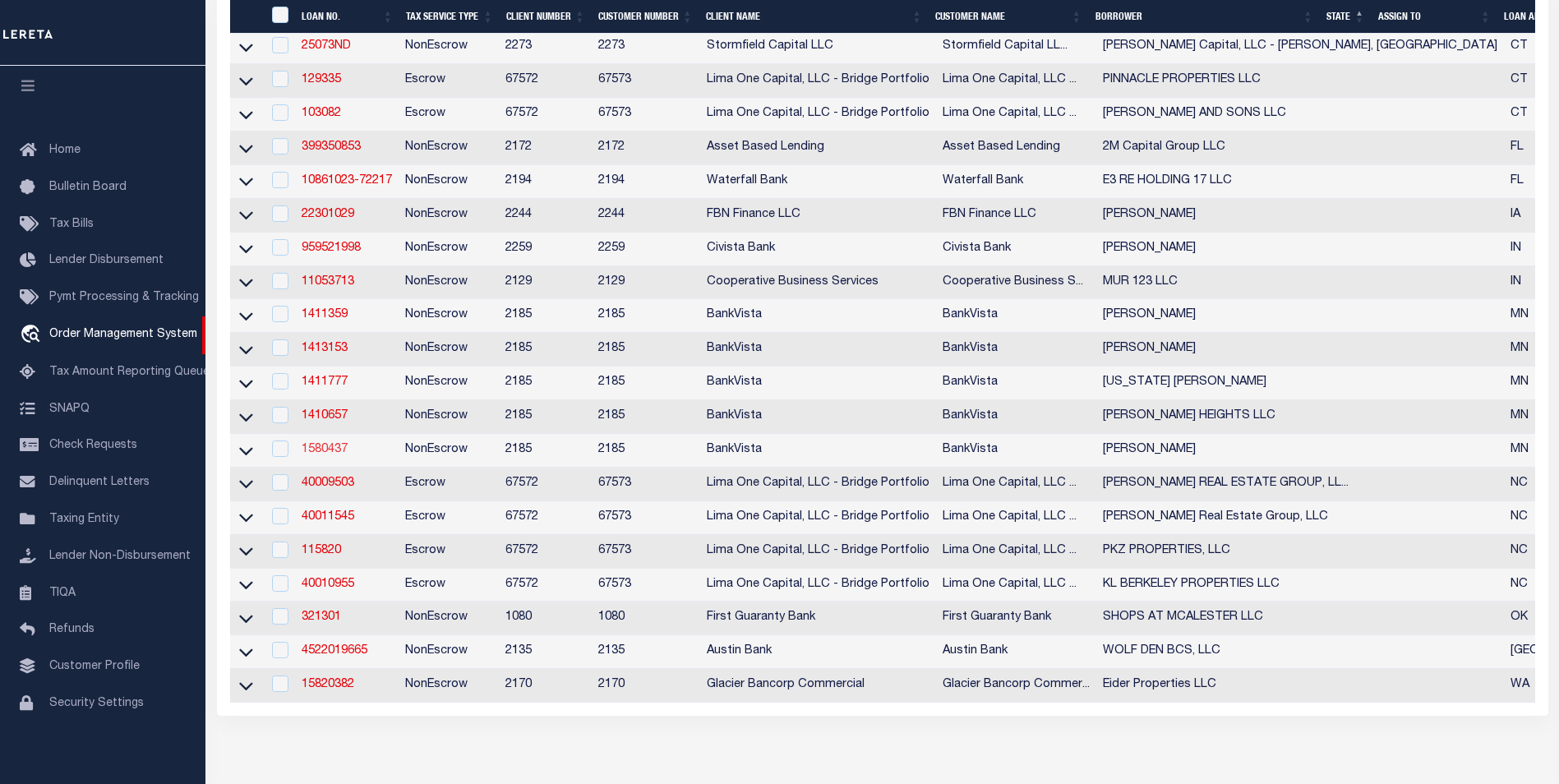
click at [348, 455] on link "1580437" at bounding box center [324, 449] width 46 height 11
type input "1580437"
type input "[PERSON_NAME]"
select select
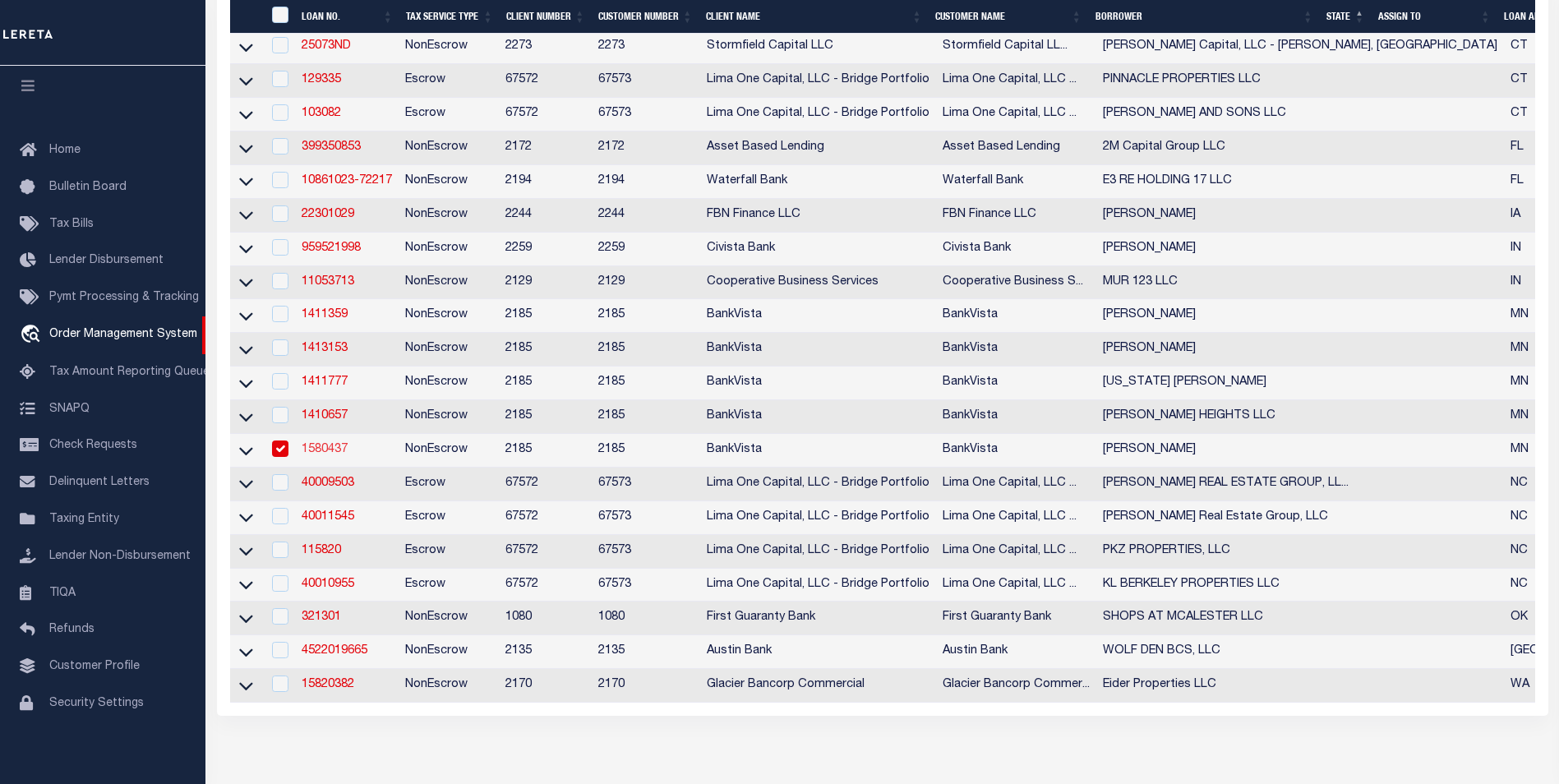
type input "[STREET_ADDRESS]"
type input "RICE, MN 56367"
select select "100"
select select "NonEscrow"
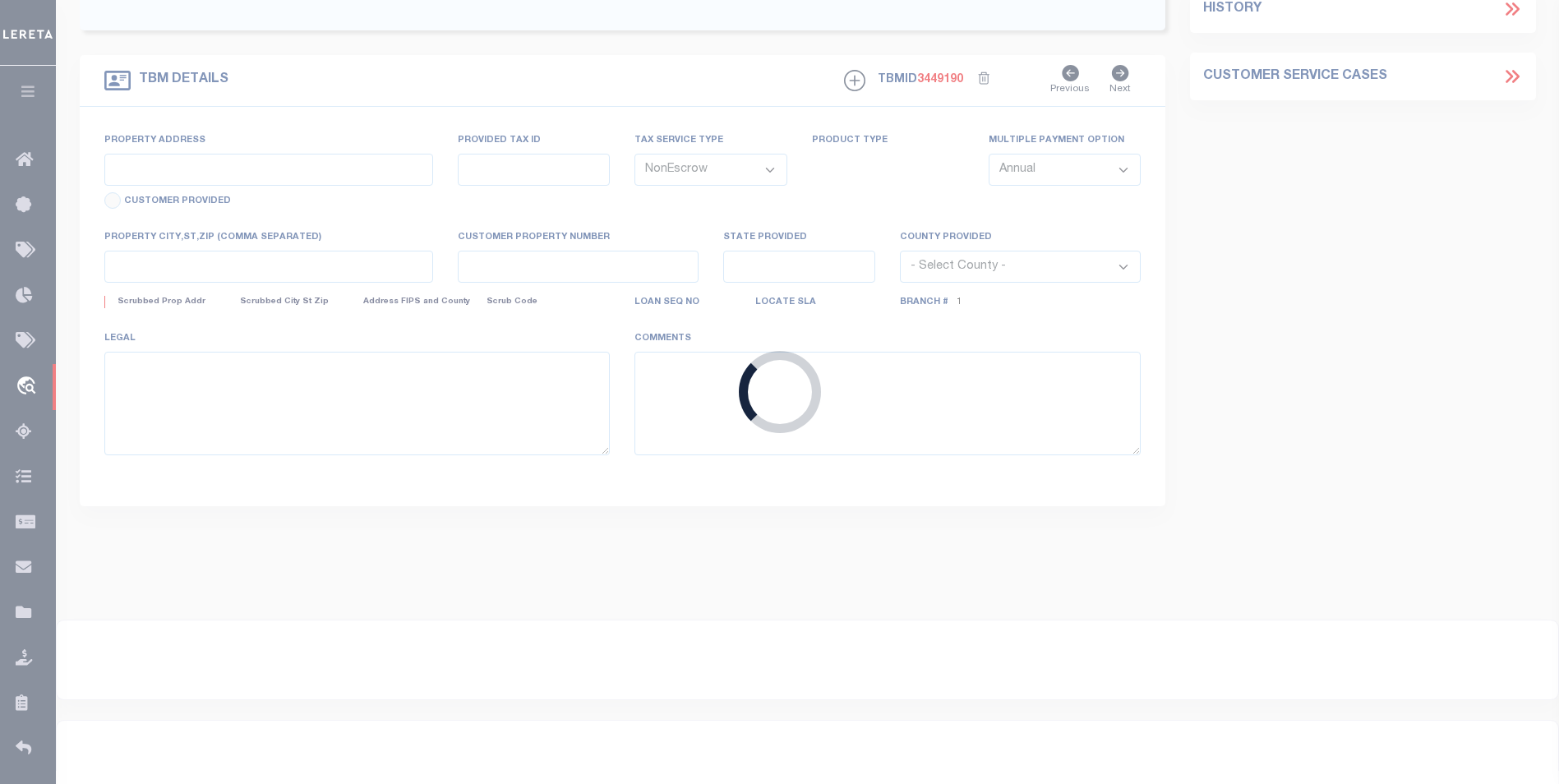
type input "2014 [GEOGRAPHIC_DATA]"
type input "06.00282.00 AND 15.00014.00"
select select
type input "RICE MN 56367"
type input "18455"
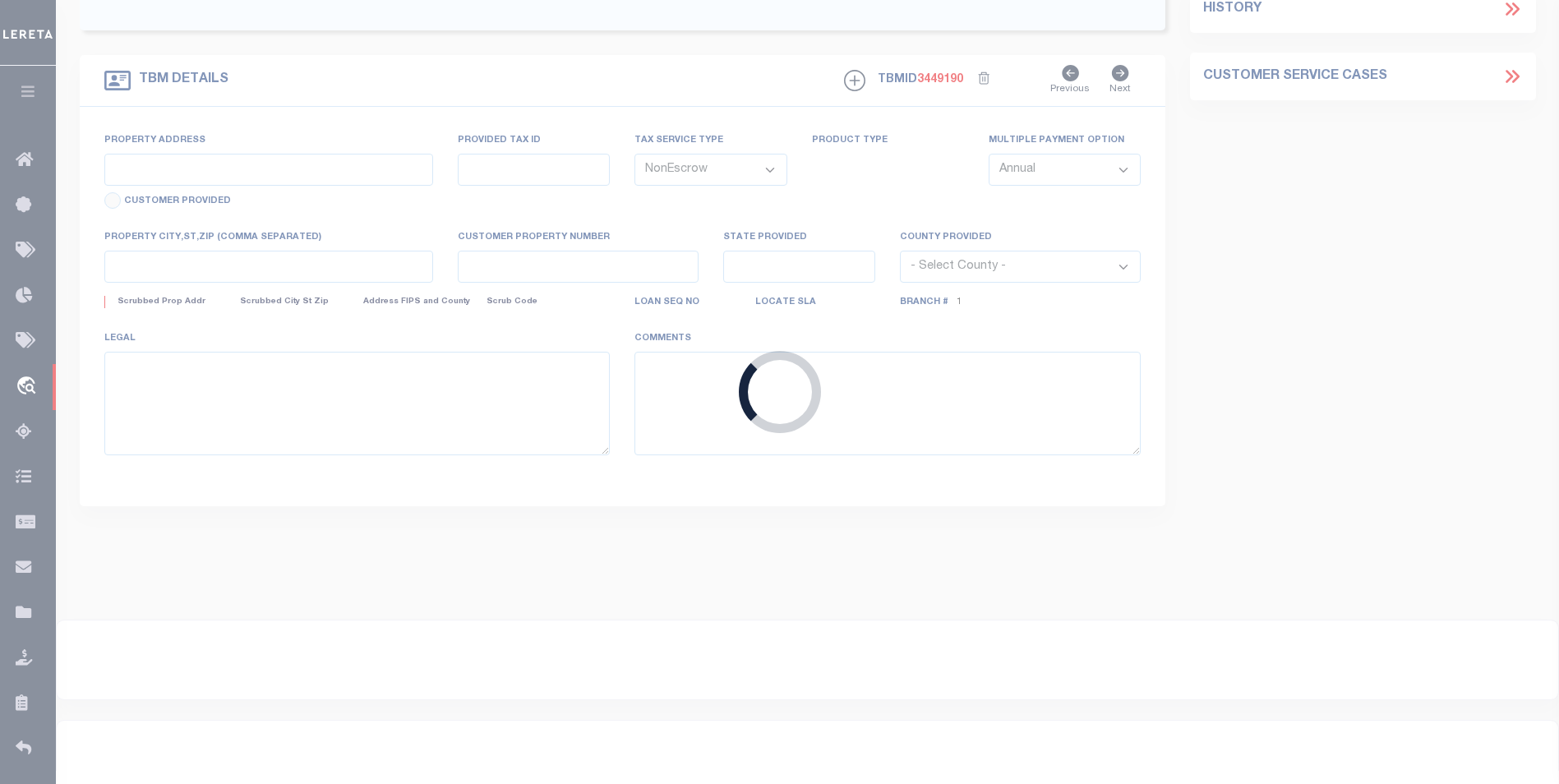
type input "MN"
select select
select select "12353"
select select "4780"
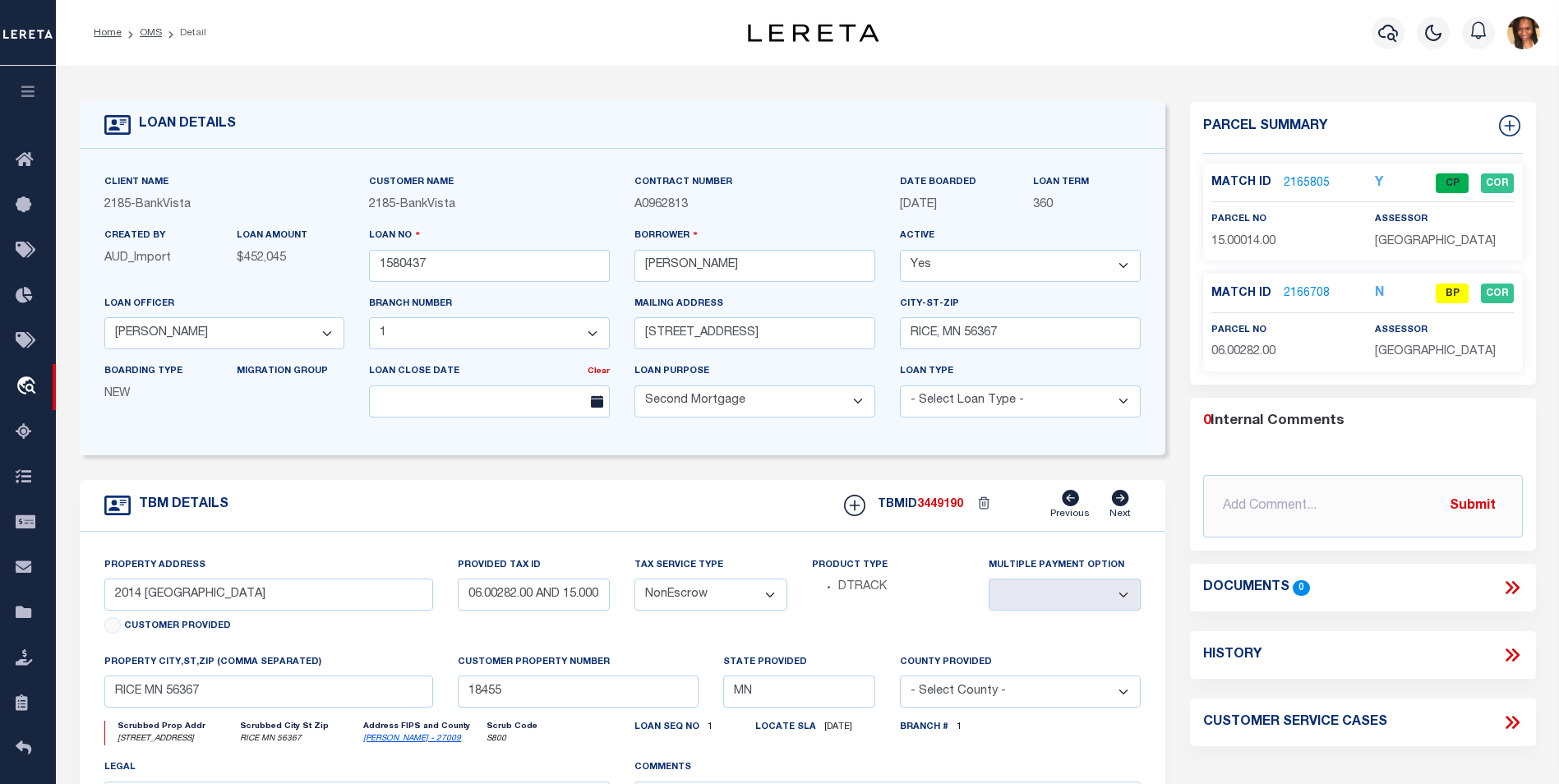
click at [1305, 286] on link "2166708" at bounding box center [1307, 294] width 46 height 17
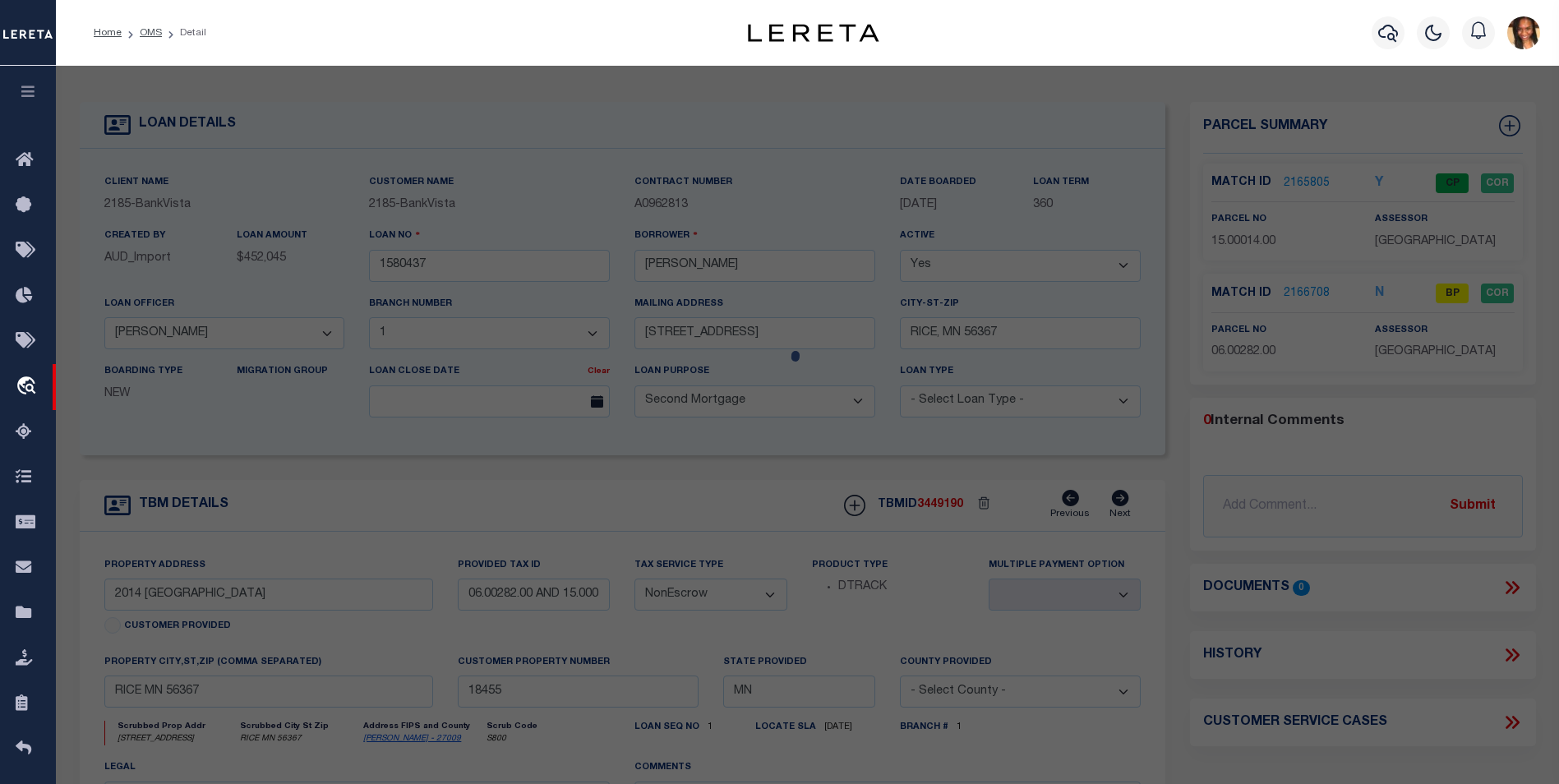
checkbox input "false"
select select "BP"
type input "[PERSON_NAME]"
select select "AGW"
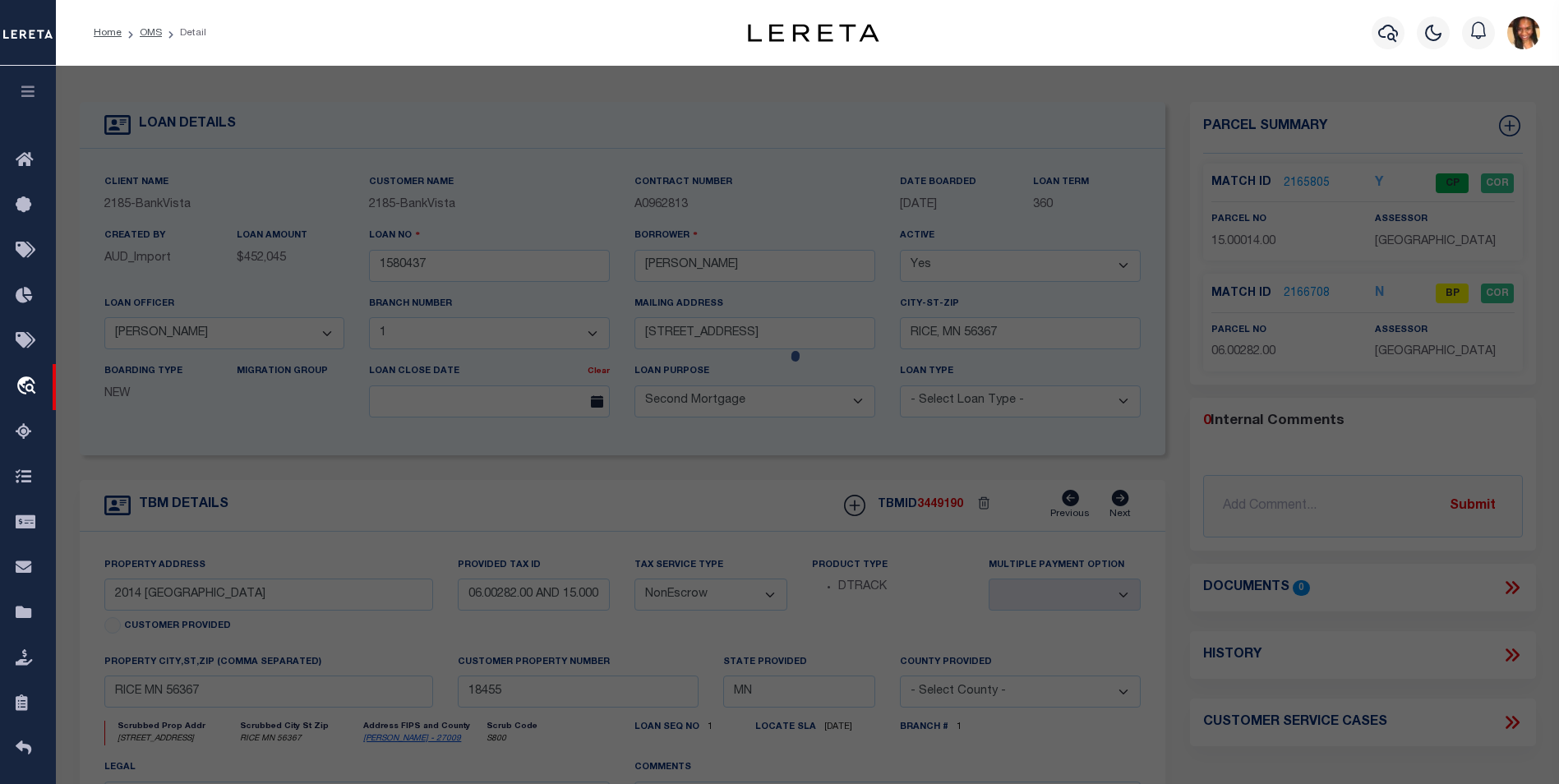
select select
type input "RICE, MN 56367"
type textarea "SECT-28 TWP-038 RANGE-031 5.52 AC A 5.52 AC TRACT IN NE1/4 NW1/4"
type textarea "inactive parcel"
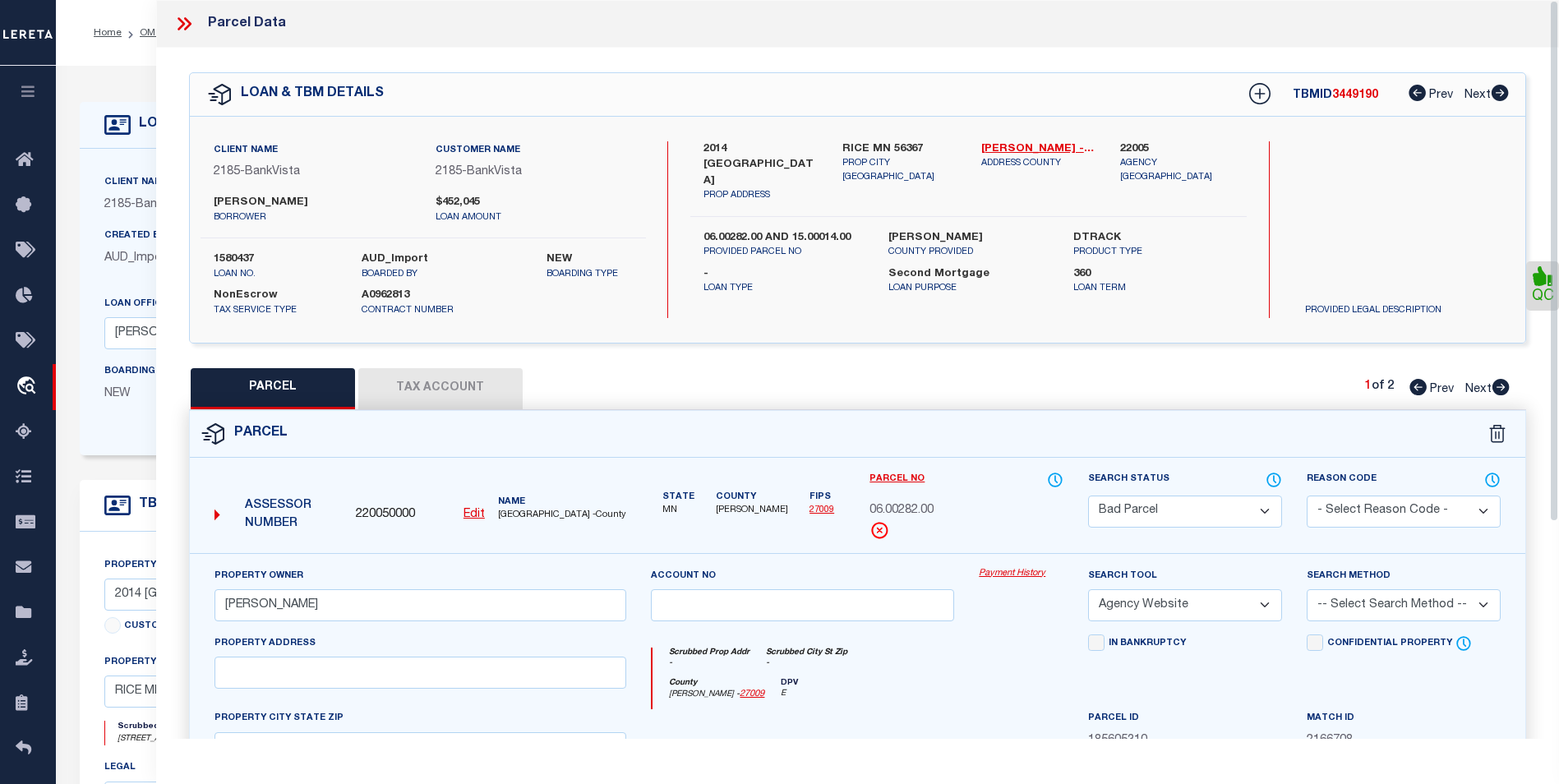
click at [190, 22] on icon at bounding box center [184, 24] width 22 height 22
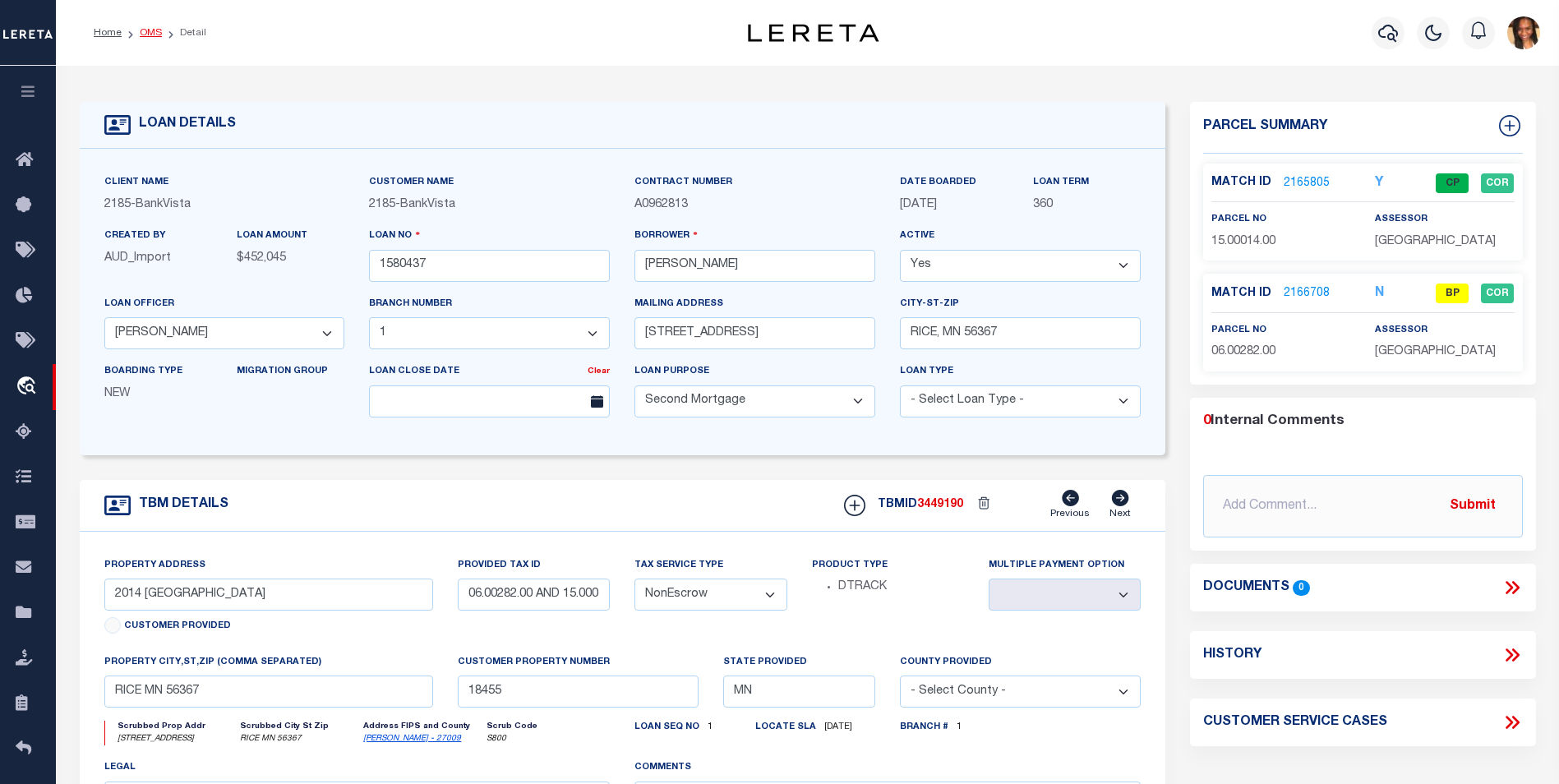
click at [147, 35] on link "OMS" at bounding box center [150, 32] width 22 height 9
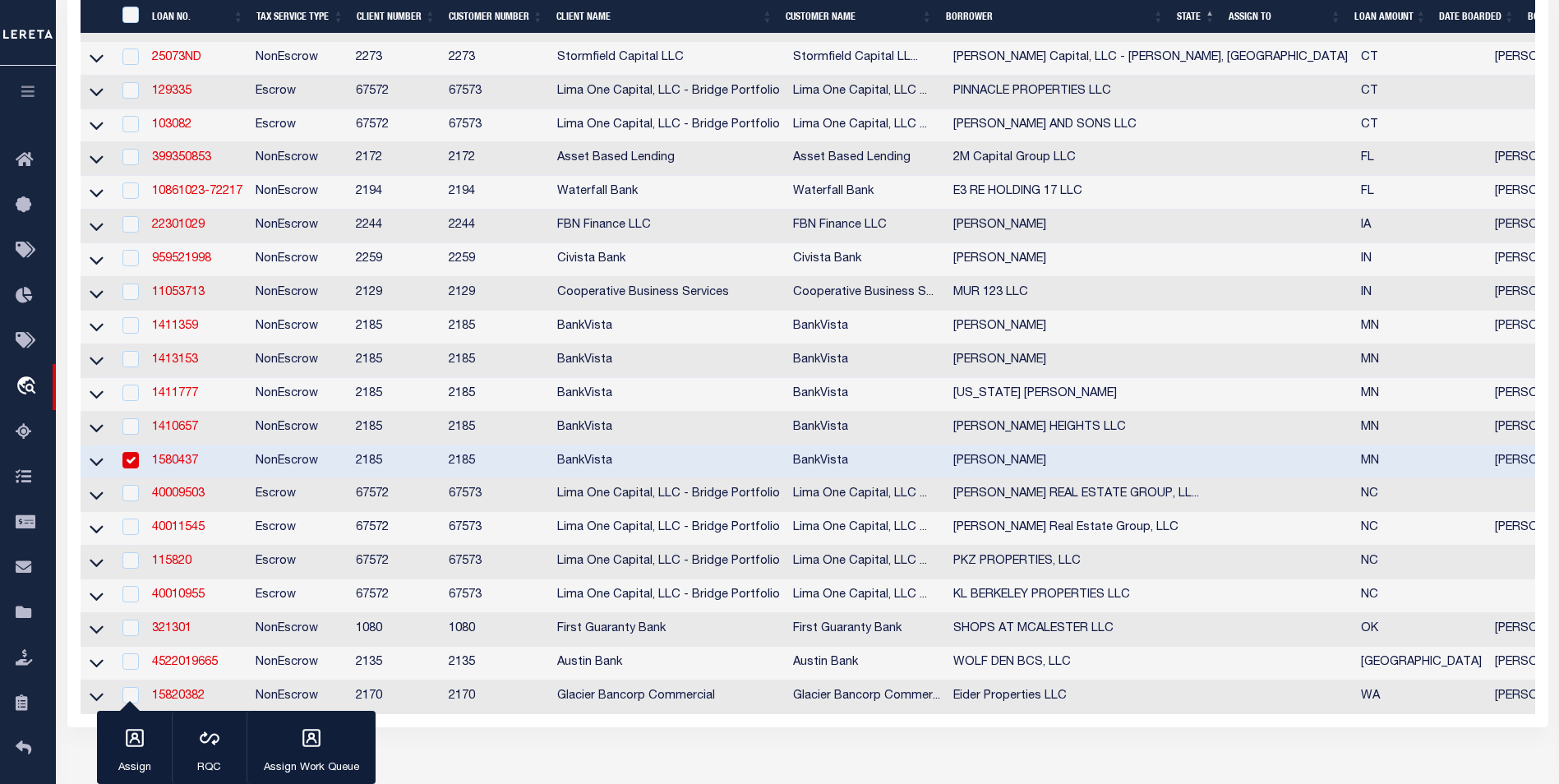
scroll to position [669, 0]
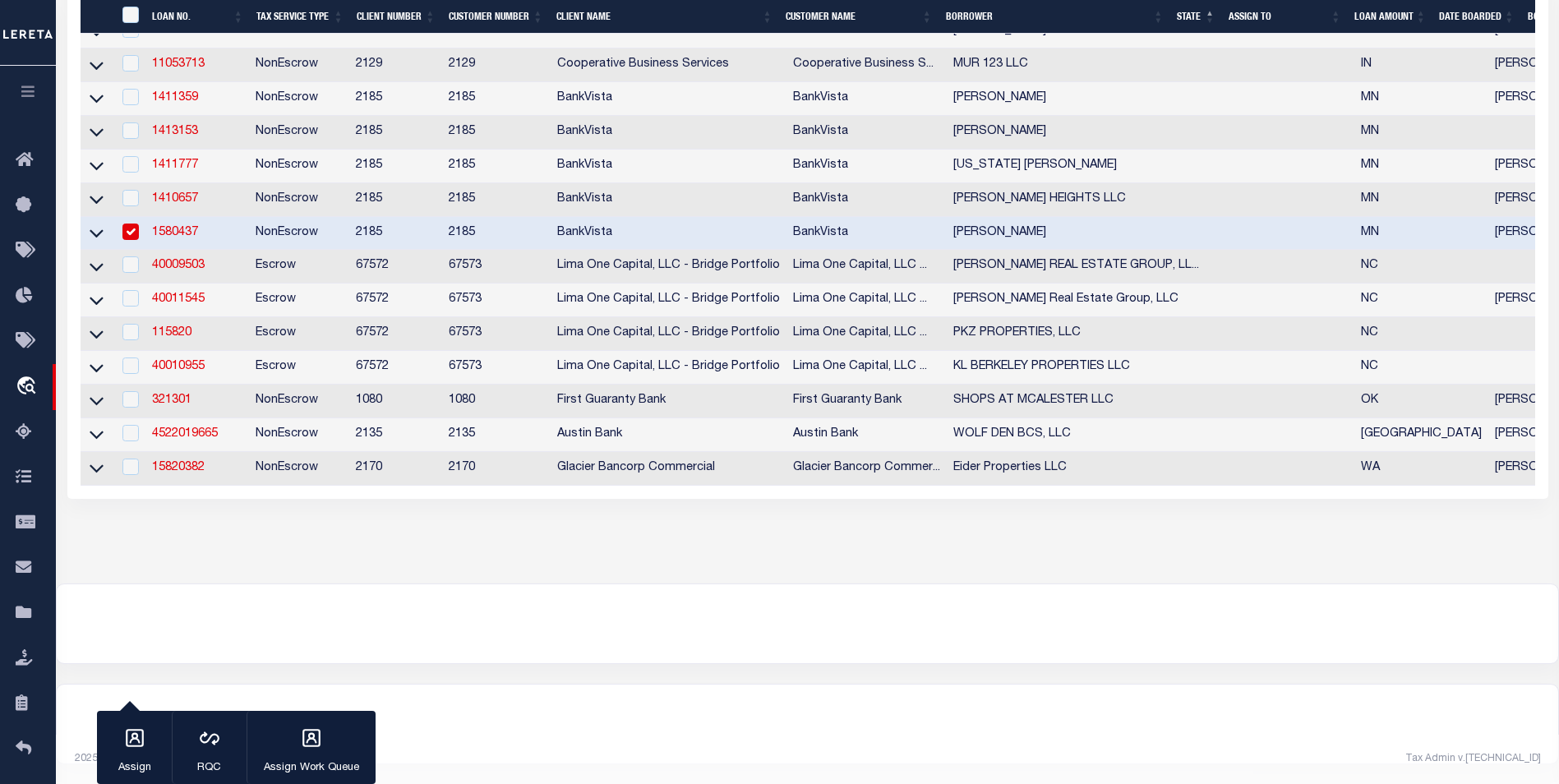
click at [127, 224] on input "checkbox" at bounding box center [130, 231] width 16 height 16
checkbox input "false"
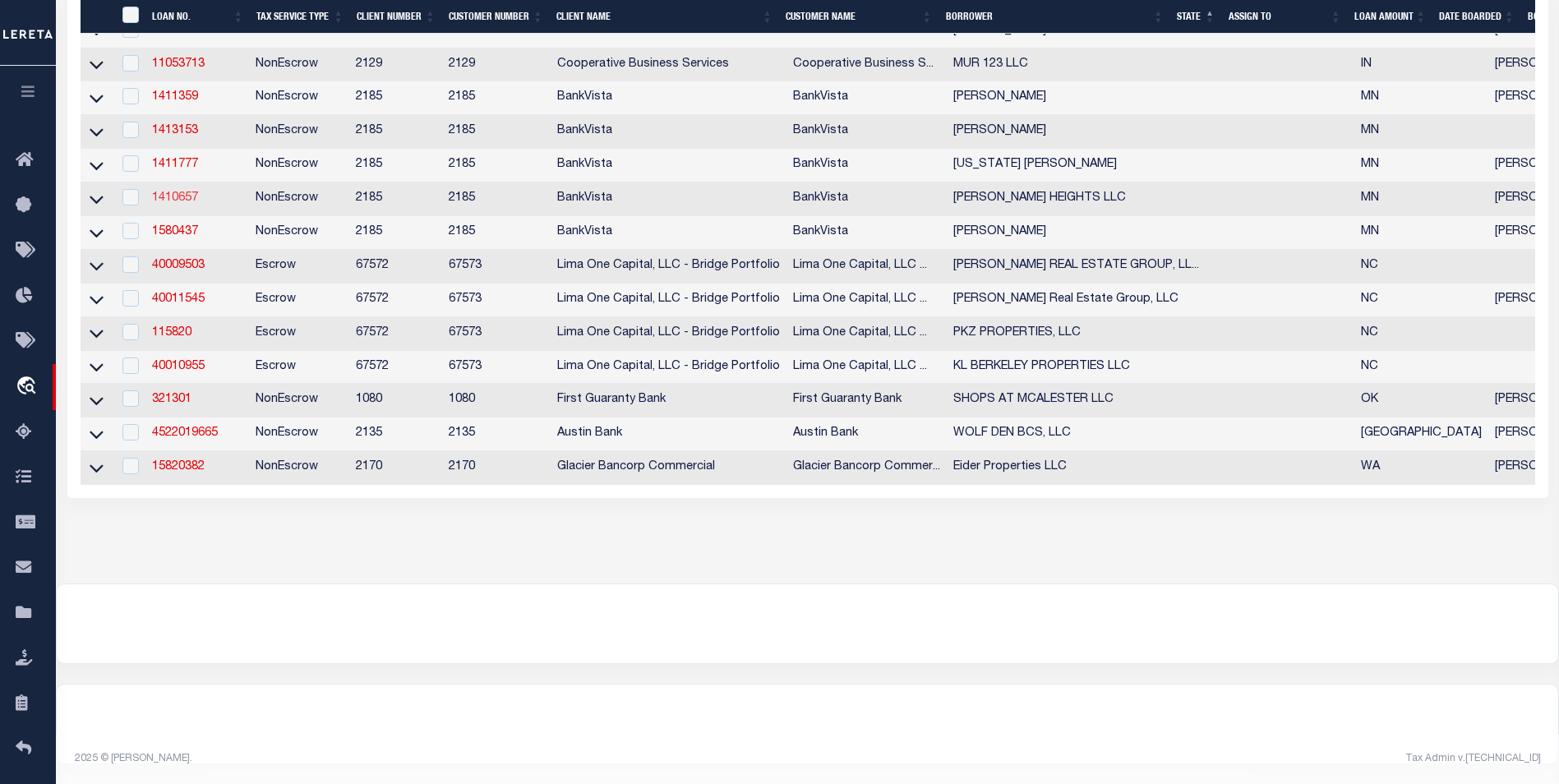
click at [192, 192] on link "1410657" at bounding box center [174, 198] width 46 height 11
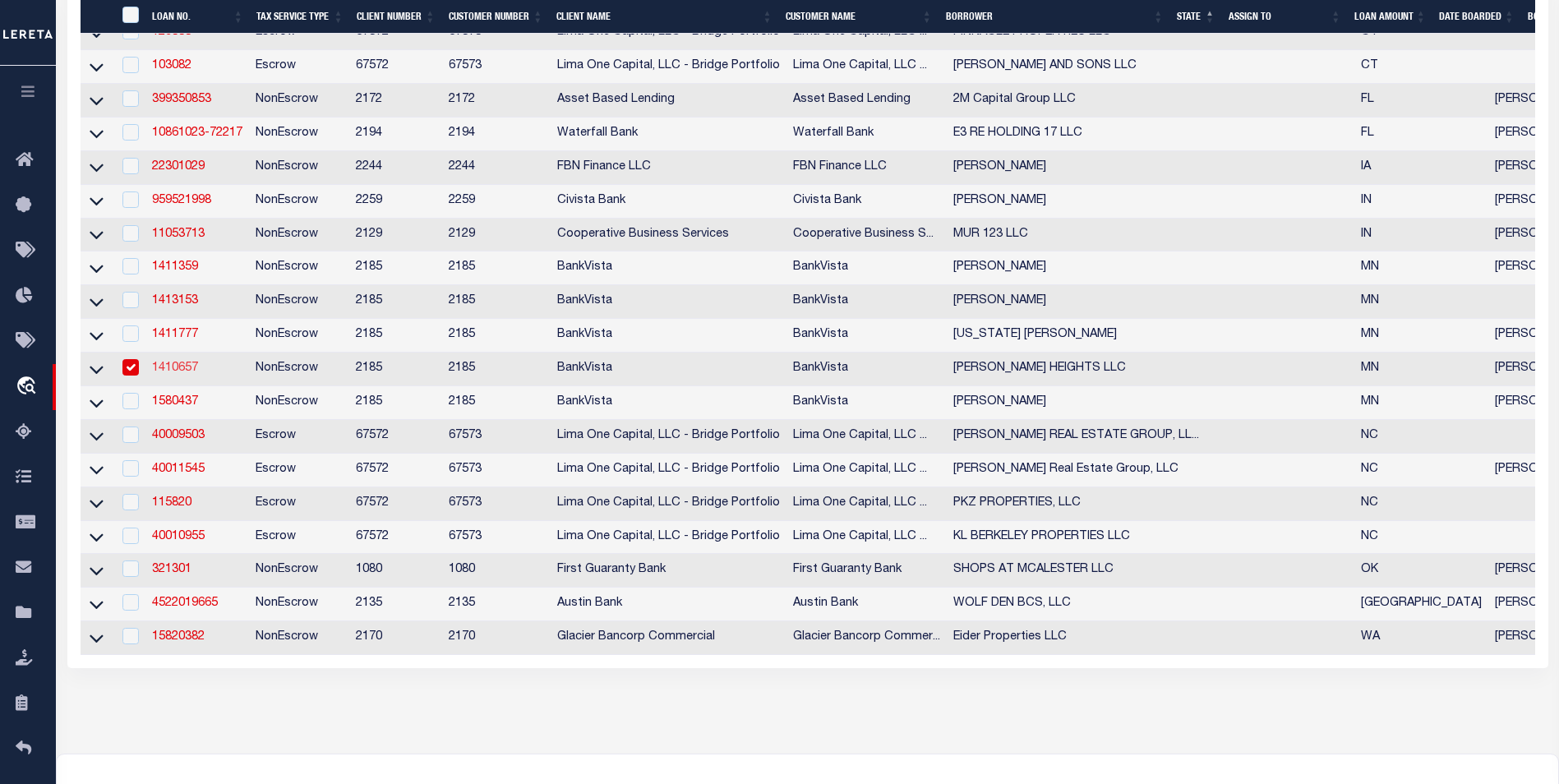
type input "1410657"
type input "[PERSON_NAME] HEIGHTS LLC"
select select "12350"
type input "PO BOX 6204"
type input "[GEOGRAPHIC_DATA]-6204"
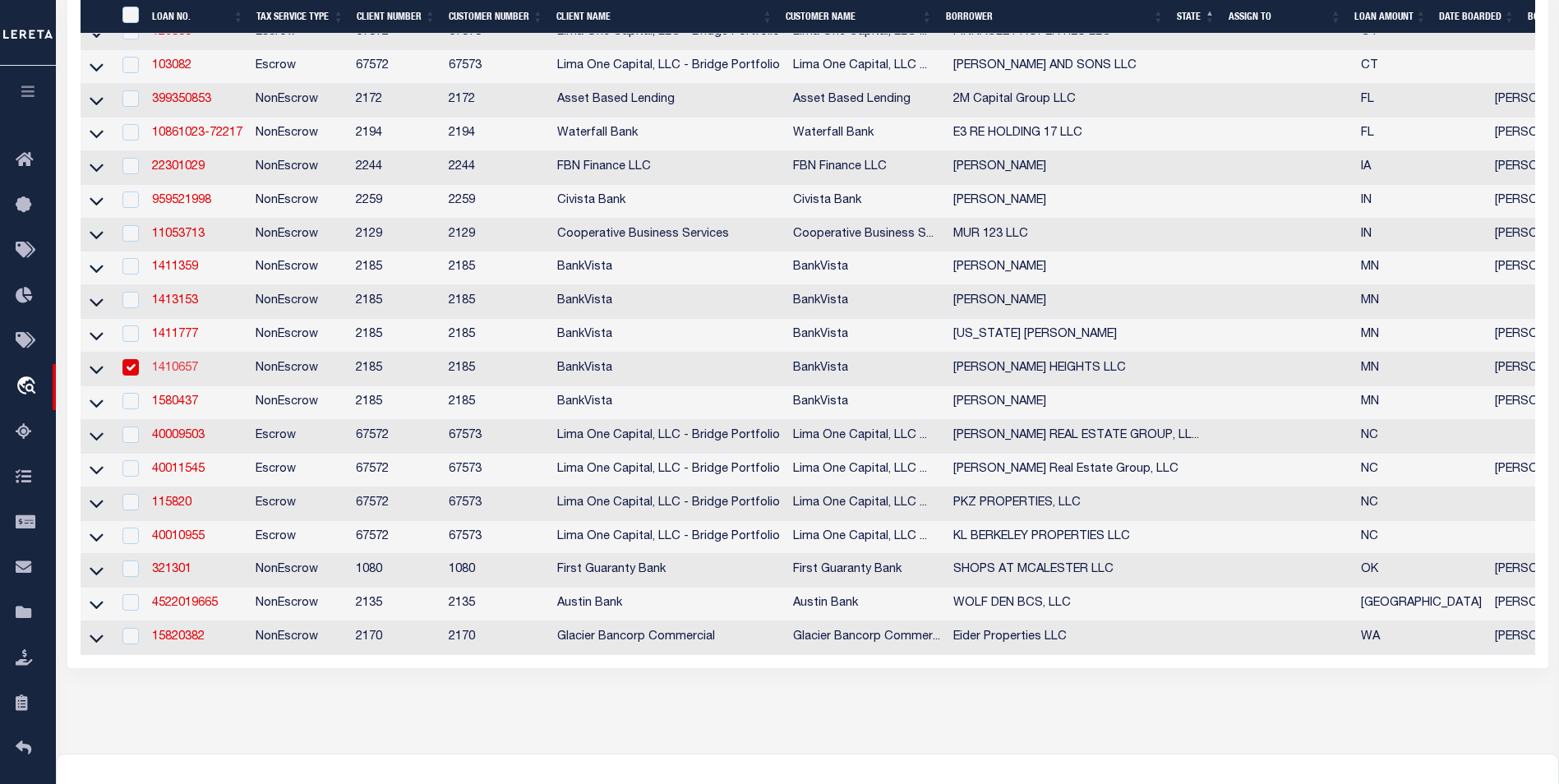
select select
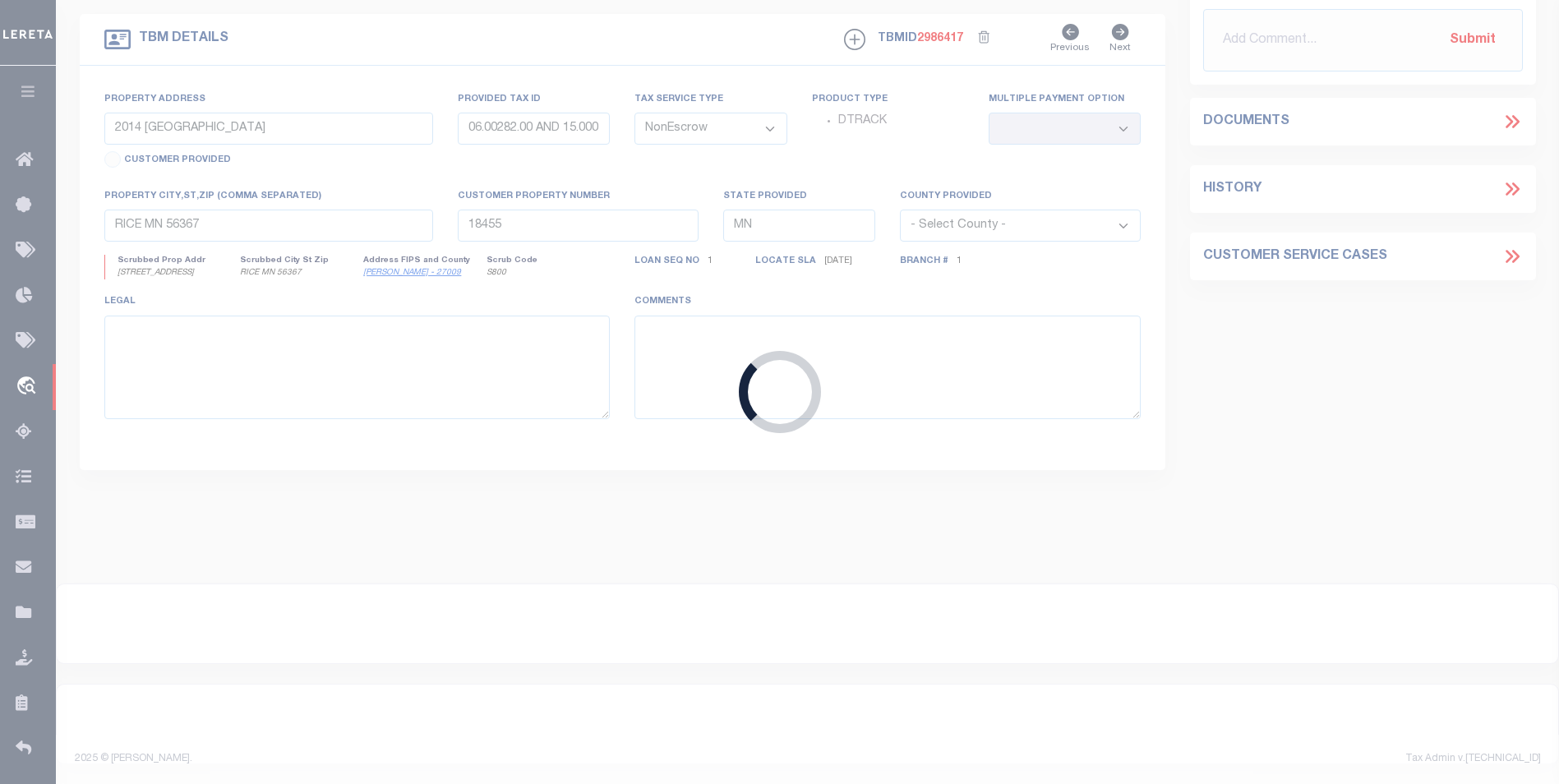
type input "[STREET_ADDRESS][PERSON_NAME]"
type input "190175600"
select select
type input "[GEOGRAPHIC_DATA] 56379"
type input "10805"
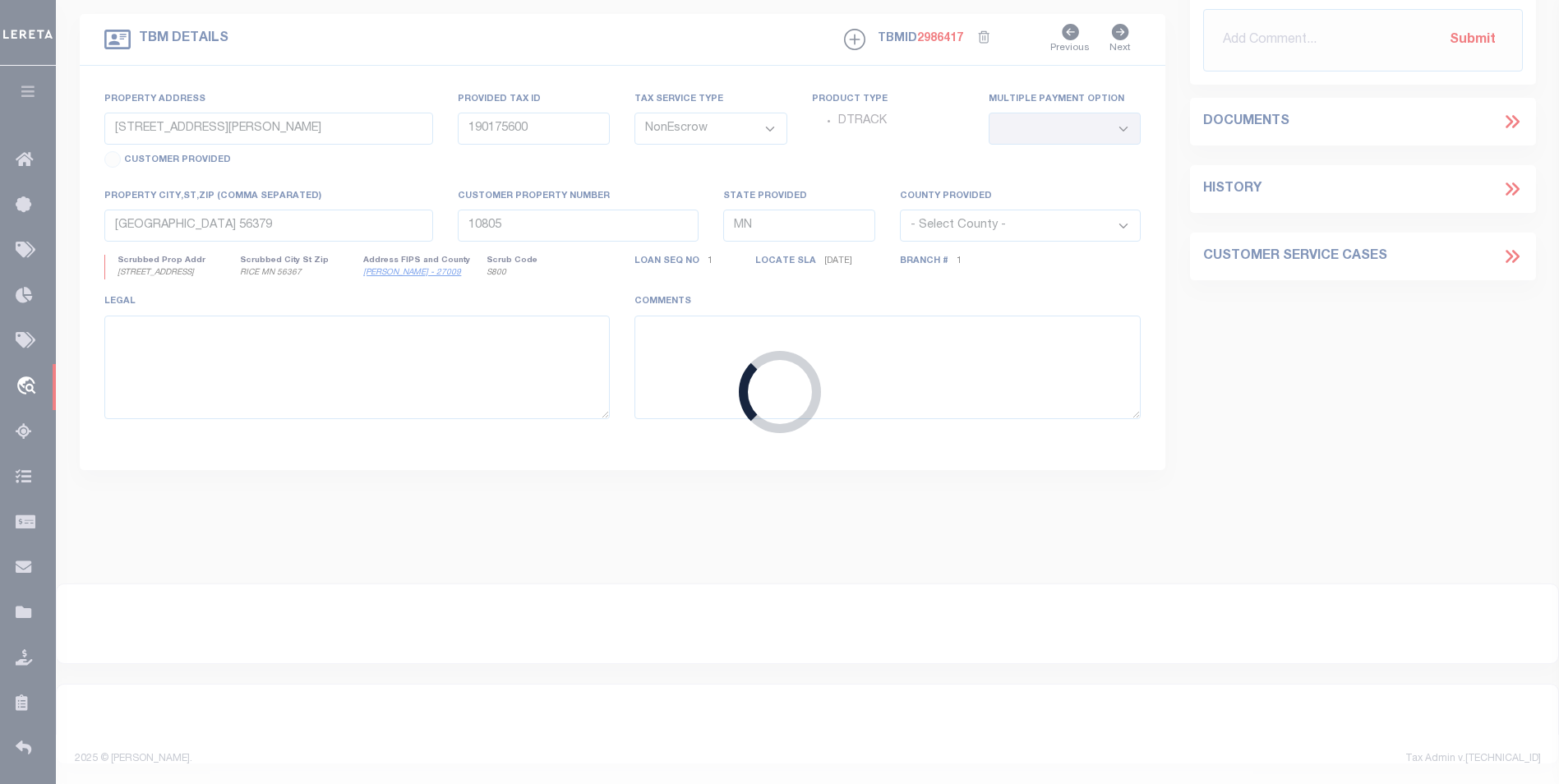
select select
select select "12350"
select select "4780"
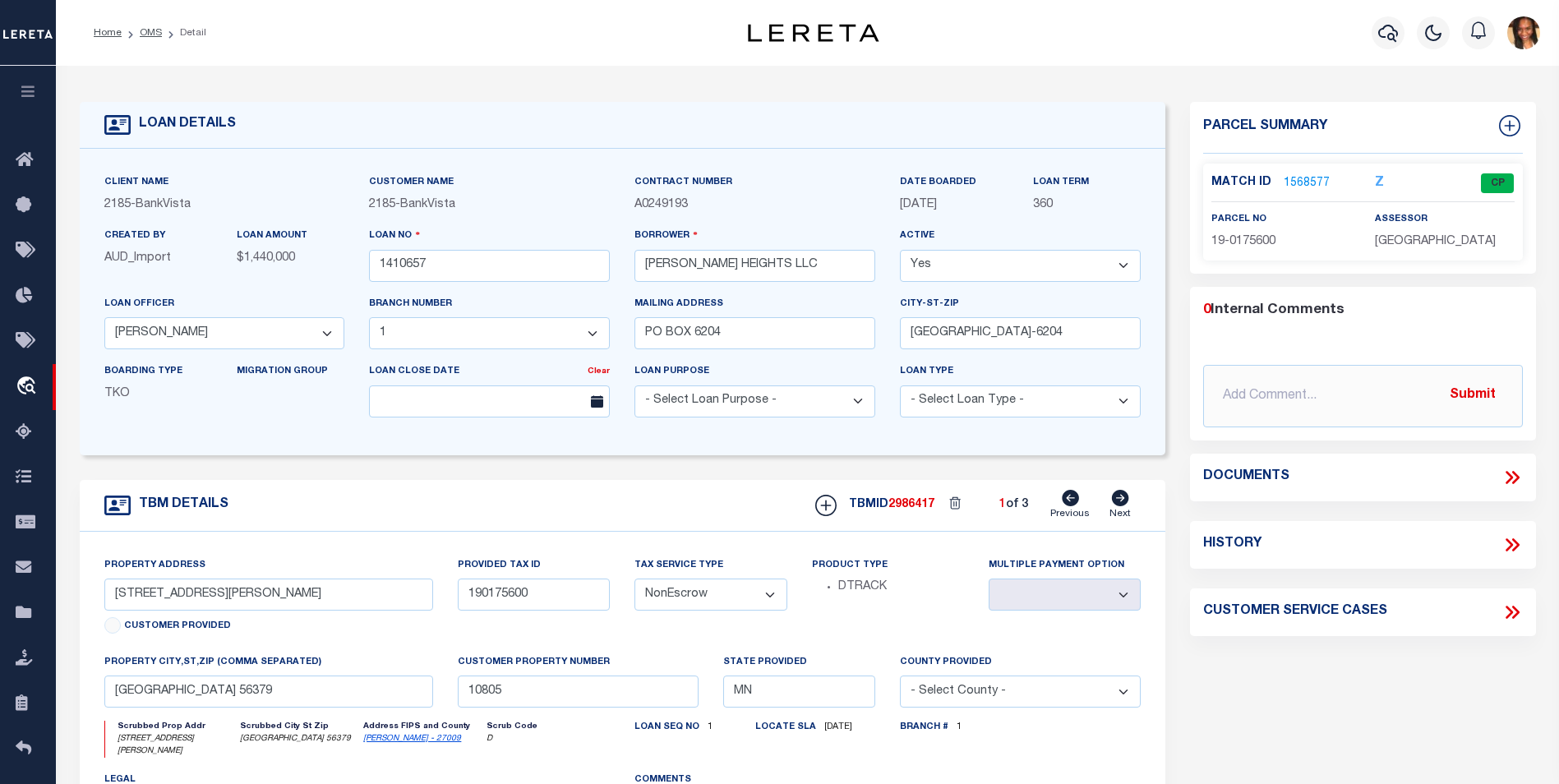
click at [1293, 177] on link "1568577" at bounding box center [1307, 184] width 46 height 17
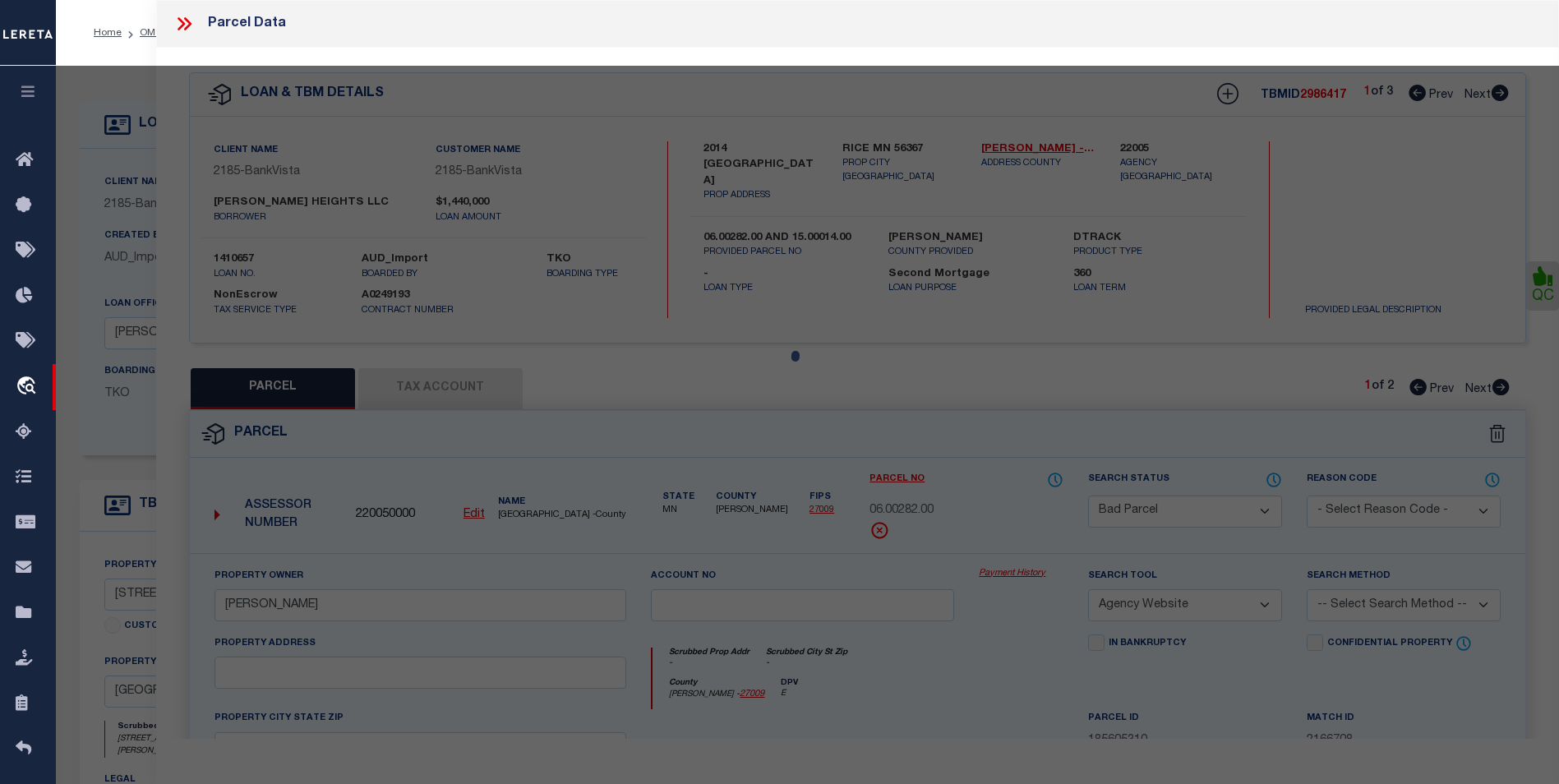
select select "AS"
select select
checkbox input "false"
select select "CP"
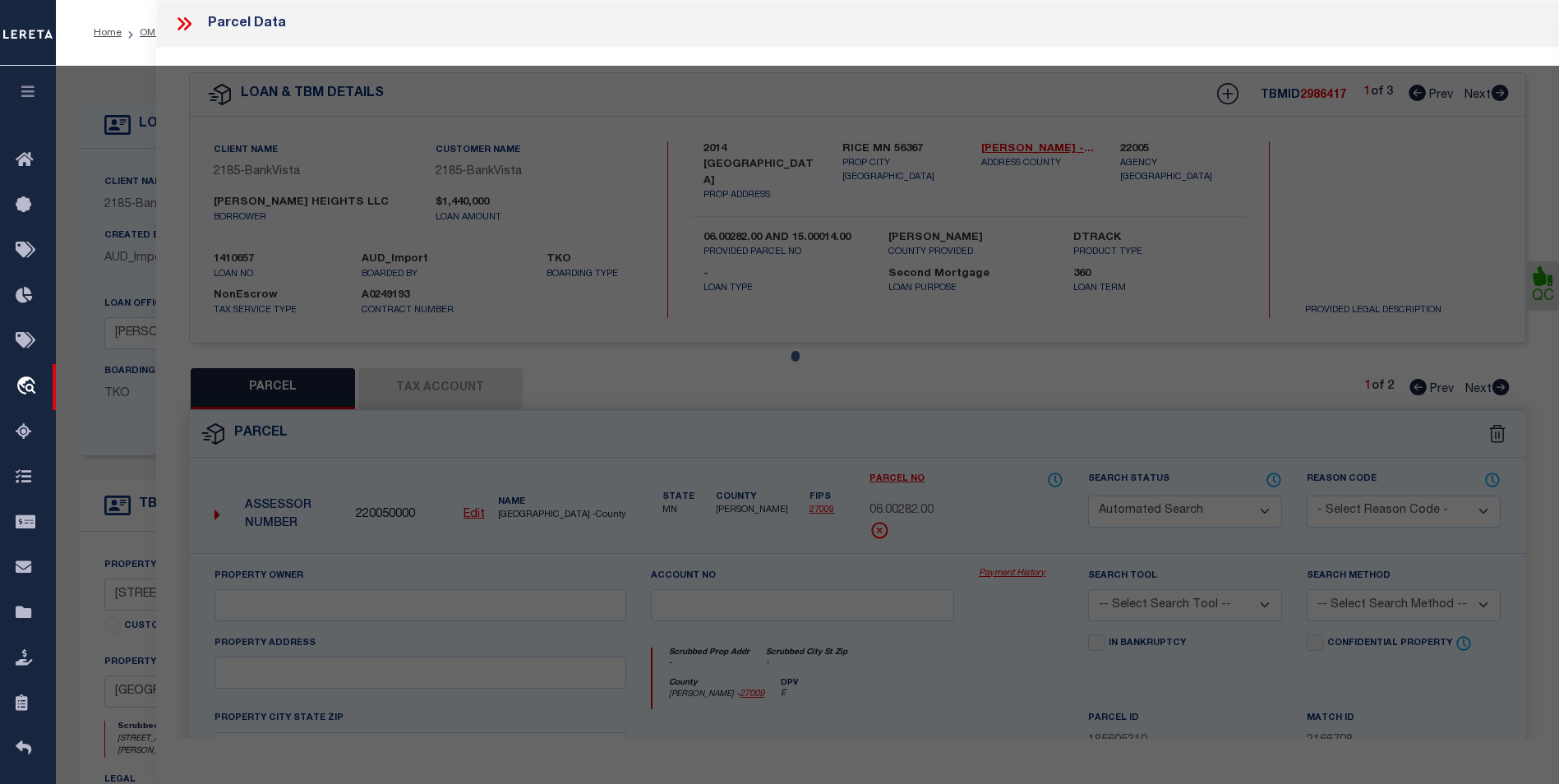
type input "[PERSON_NAME] HEIGHTS LLC"
select select
type input "922 [PERSON_NAME] DR N"
checkbox input "false"
type input "[GEOGRAPHIC_DATA] 56379"
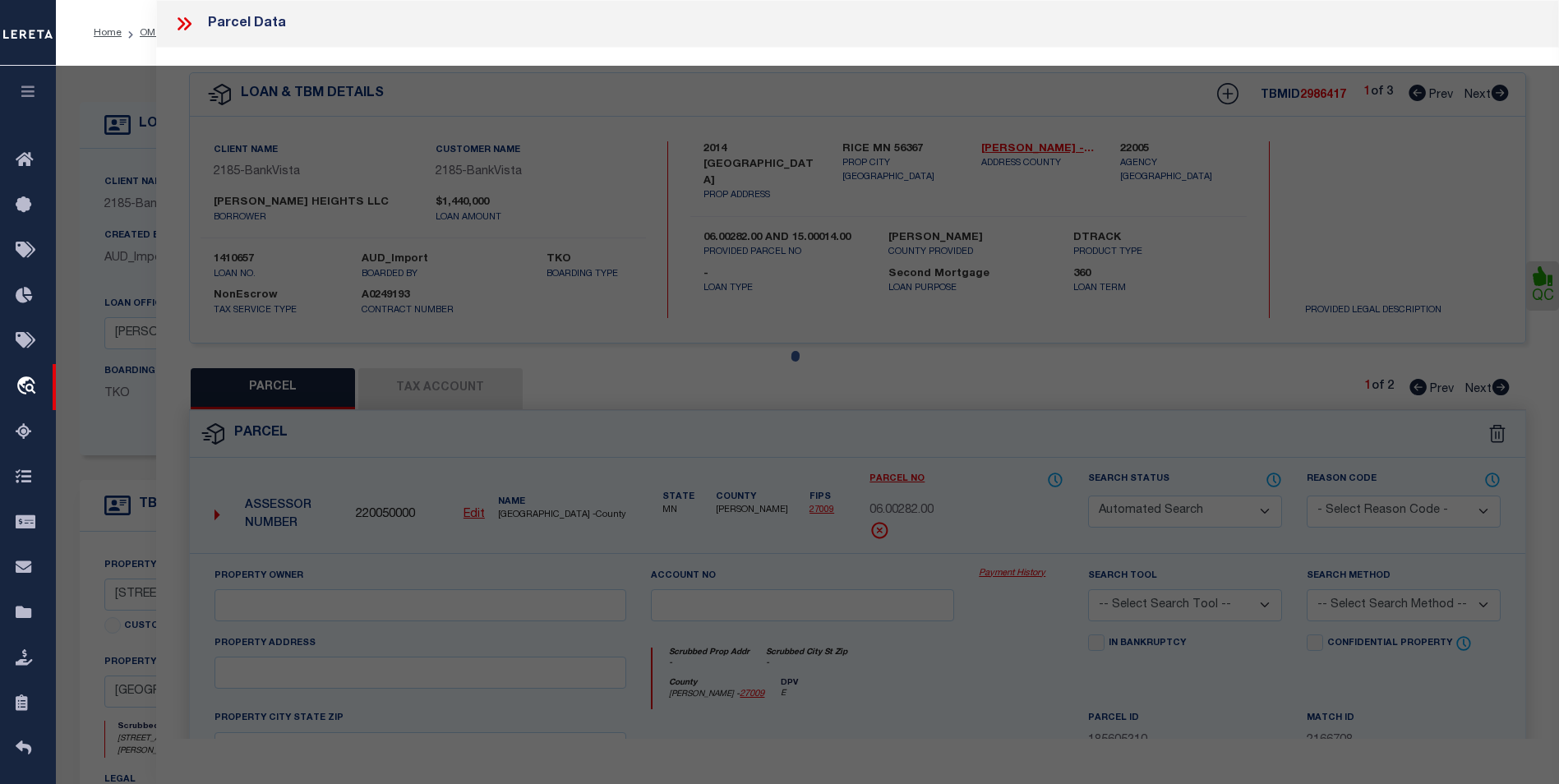
type textarea "Sect-22 Twp-036 Range-031 HILLSIDE ADDITION Lot-005 Block-001"
type textarea "Tax ID Special Project"
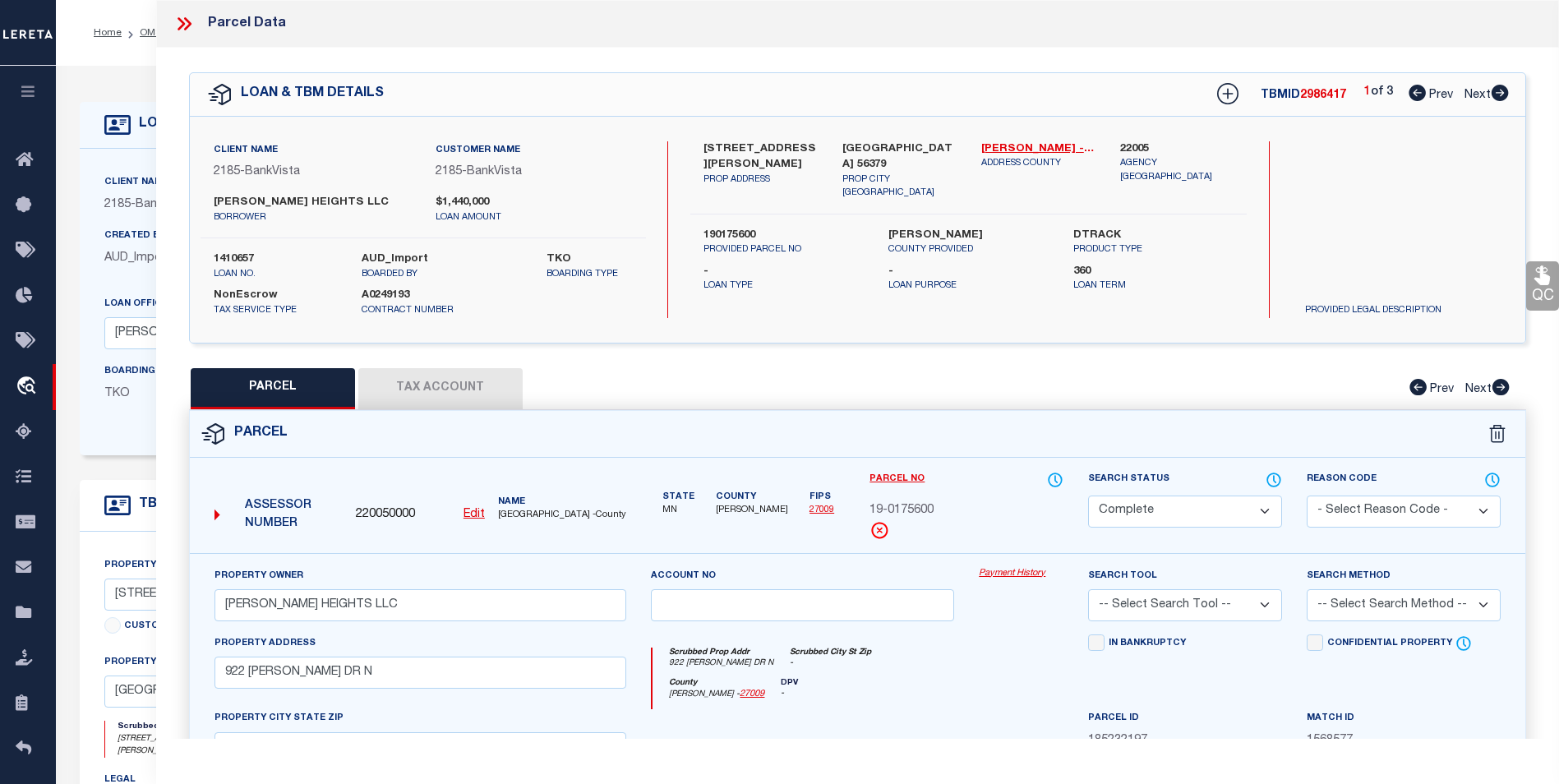
click at [1508, 94] on icon at bounding box center [1500, 92] width 17 height 16
select select "AS"
checkbox input "false"
select select "CP"
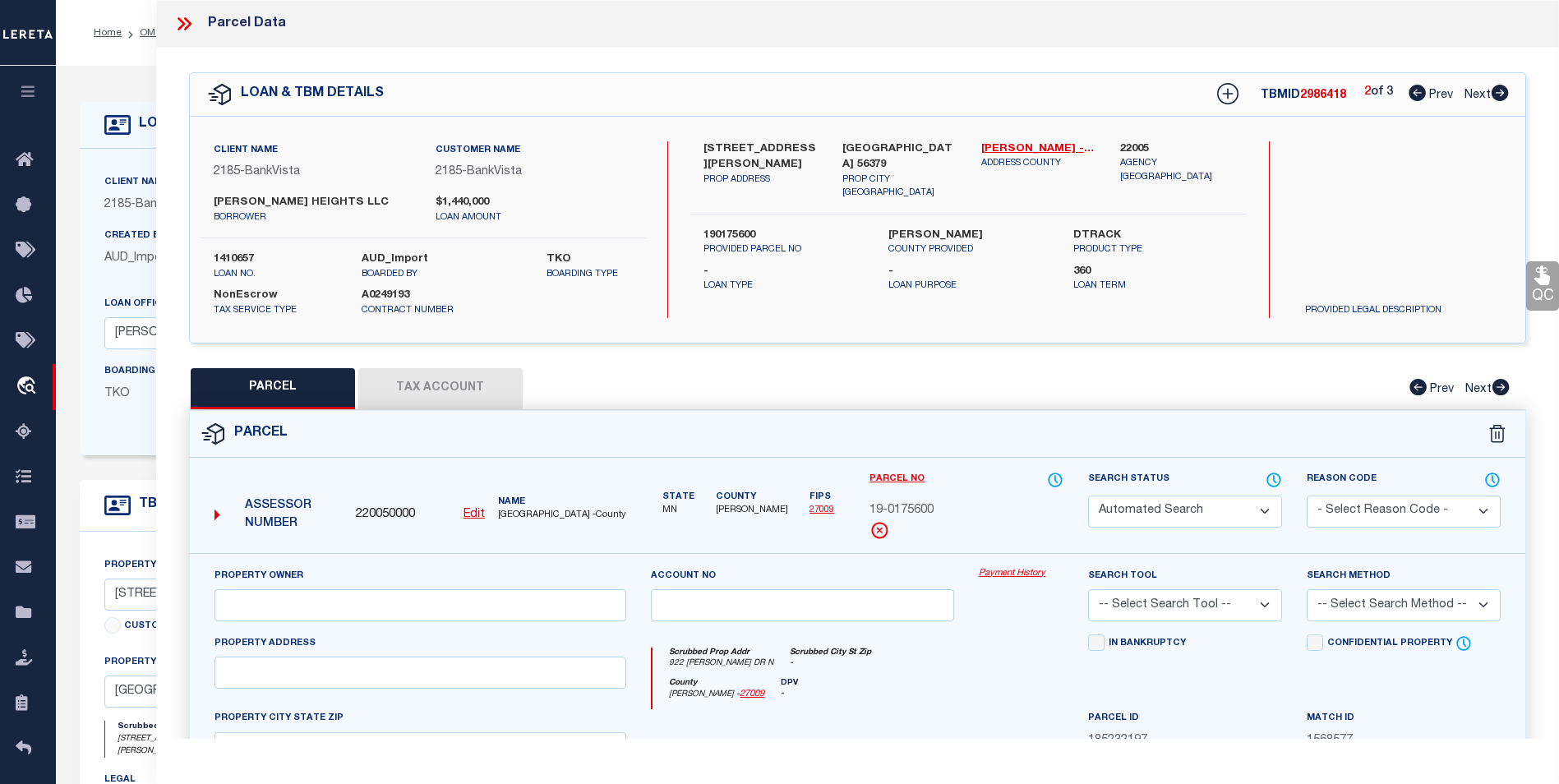
type input "[PERSON_NAME] HEIGHTS LLC"
select select
type input "922 BENTON DR N"
checkbox input "false"
type input "SAUK RAPIDS MN 56379"
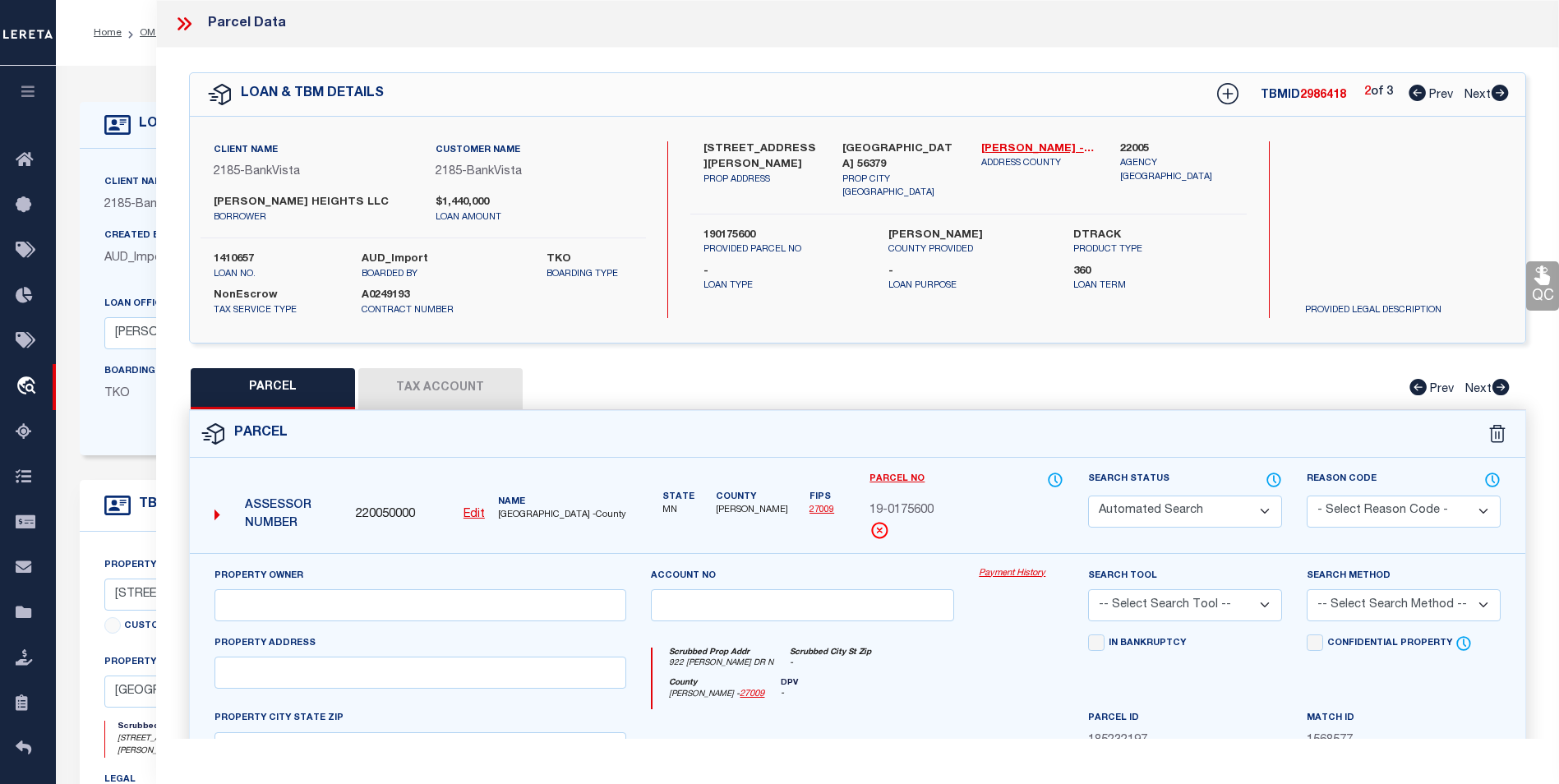
type textarea "Sect-22 Twp-036 Range-031 HILLSIDE ADDITION Lot-007 Block-001"
type textarea "Tax ID Special Project"
click at [1502, 91] on icon at bounding box center [1500, 92] width 17 height 16
select select "AS"
checkbox input "false"
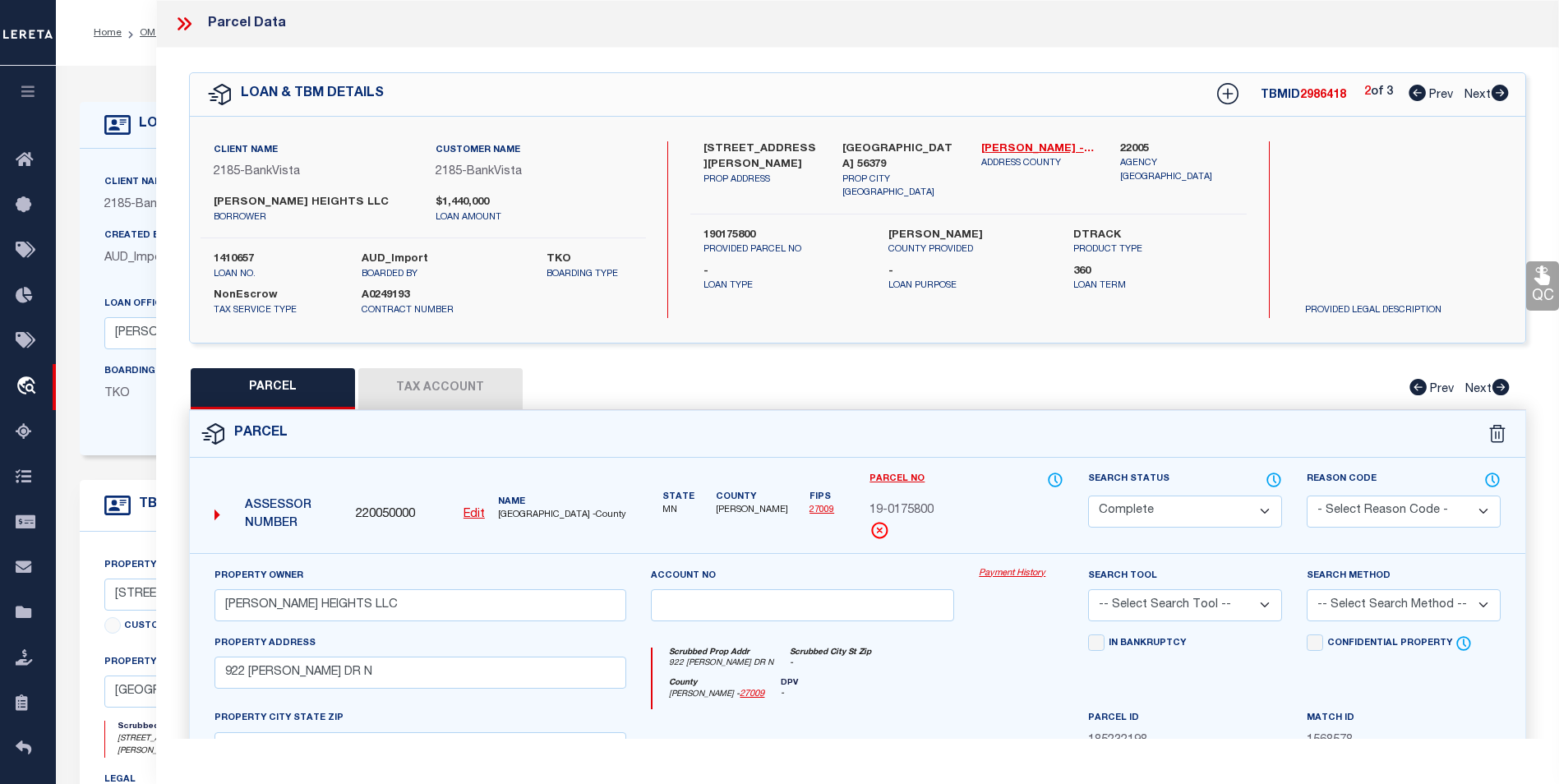
checkbox input "false"
select select "BP"
type input "[PERSON_NAME] HEIGHTS LLC"
select select
type input "922 BENTON DR N"
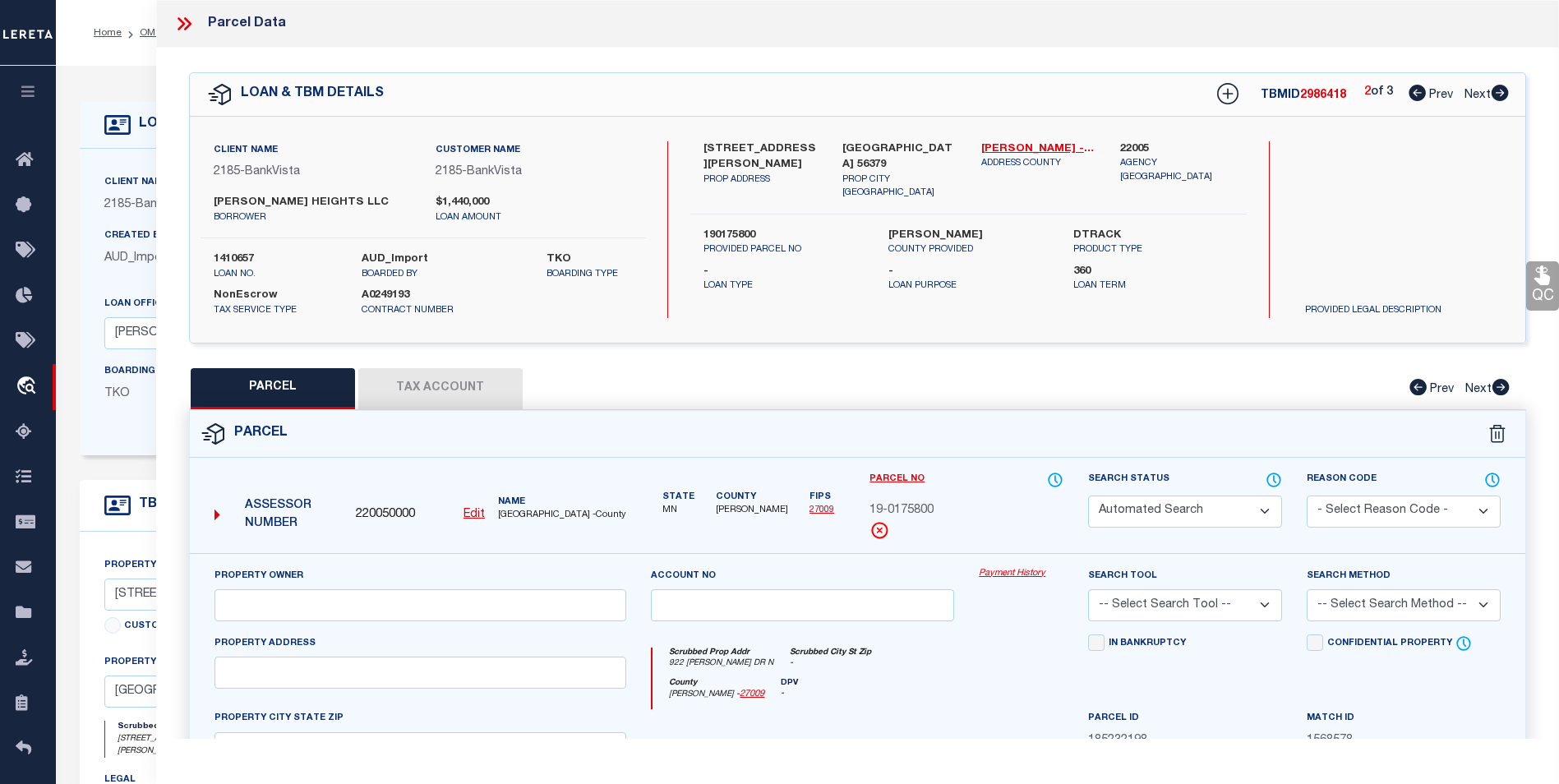
checkbox input "false"
type input "SAUK RAPIDS MN 56379"
type textarea "Sect-22 Twp-036 Range-031 HILLSIDE ADDITION Lot-006 Block-001 Sec/Twp/Rng 22-03…"
type textarea "inactive parcel"
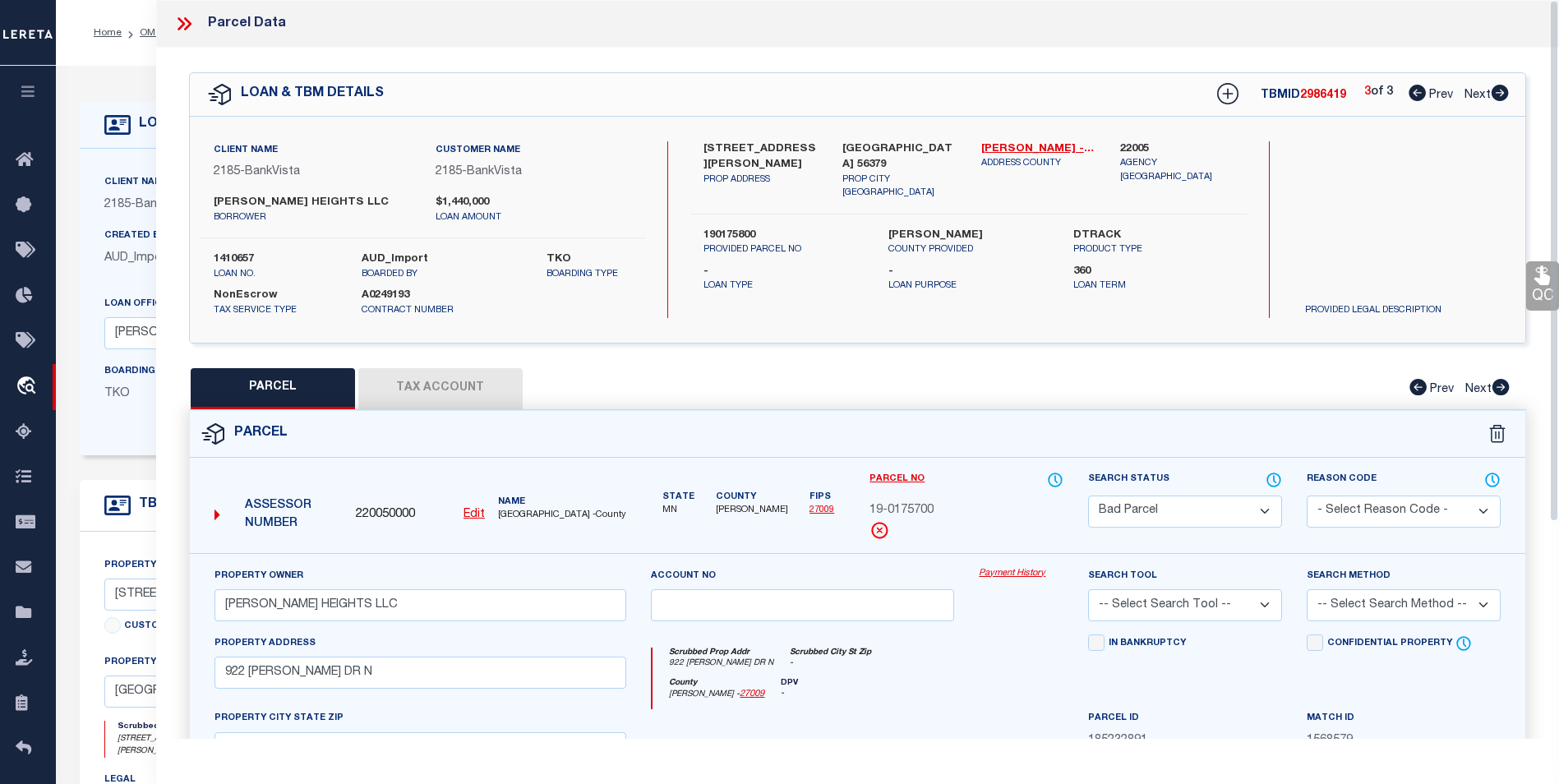
click at [182, 19] on icon at bounding box center [184, 24] width 22 height 22
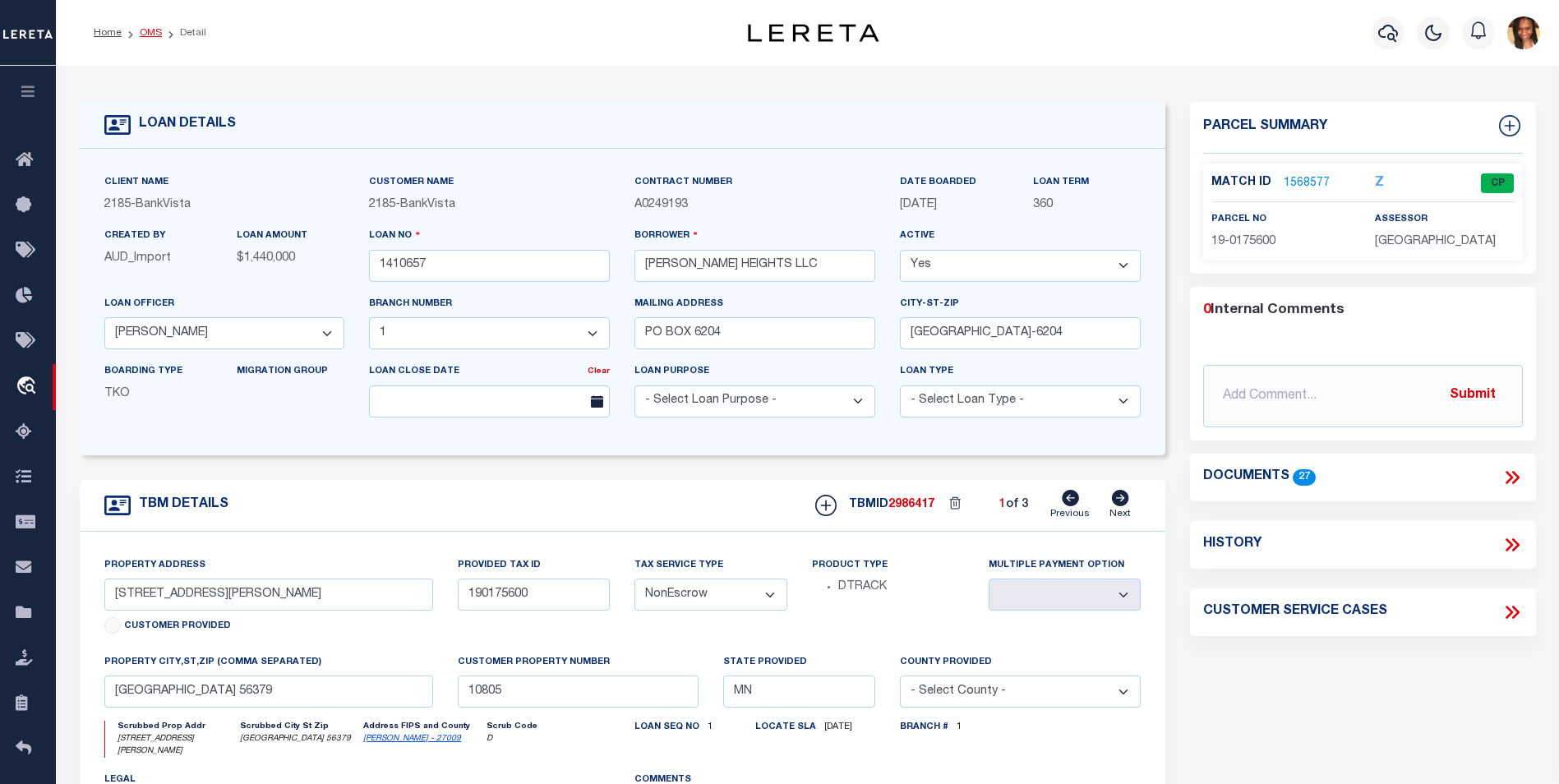
click at [151, 33] on link "OMS" at bounding box center [150, 32] width 22 height 9
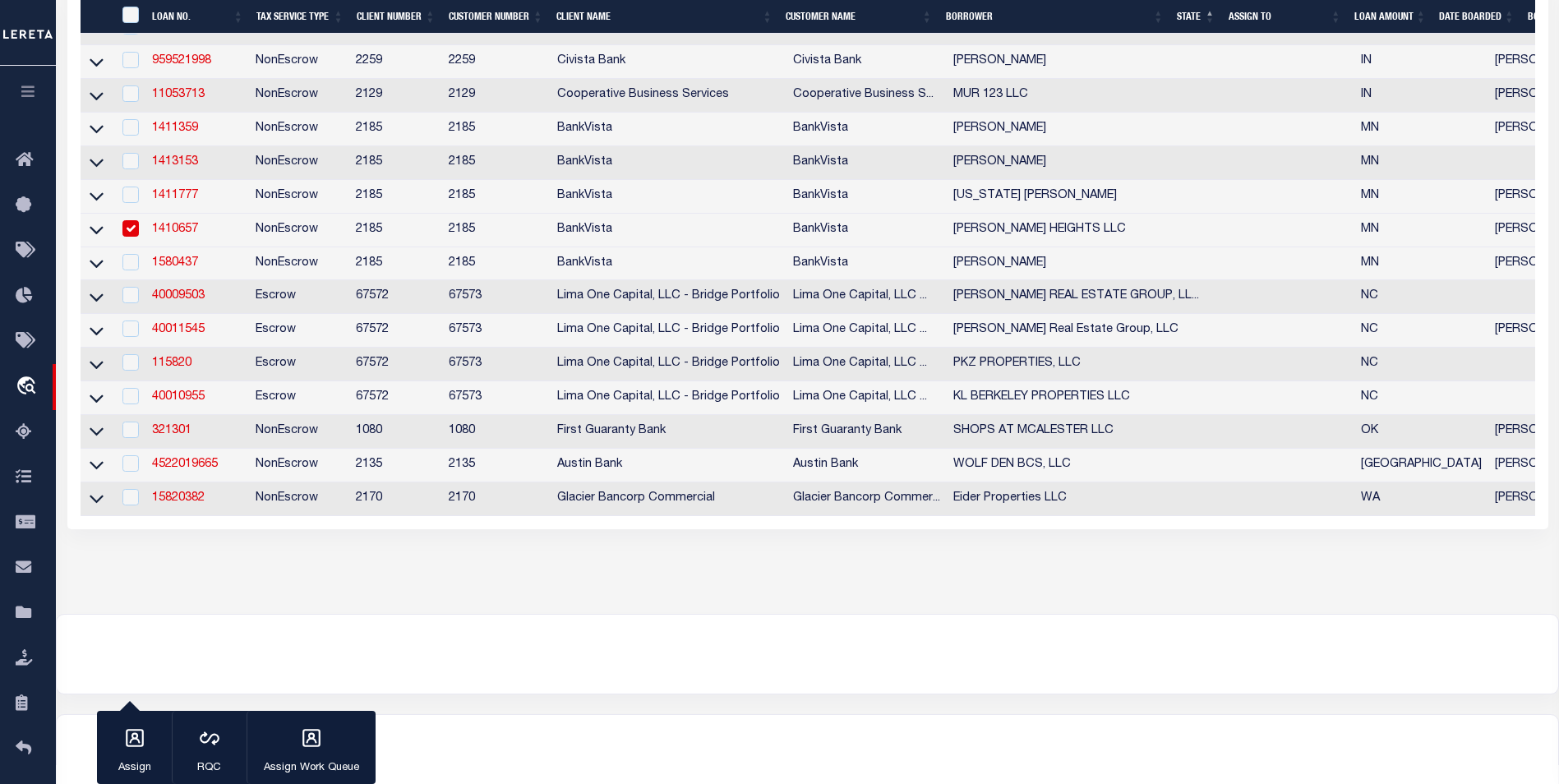
scroll to position [669, 0]
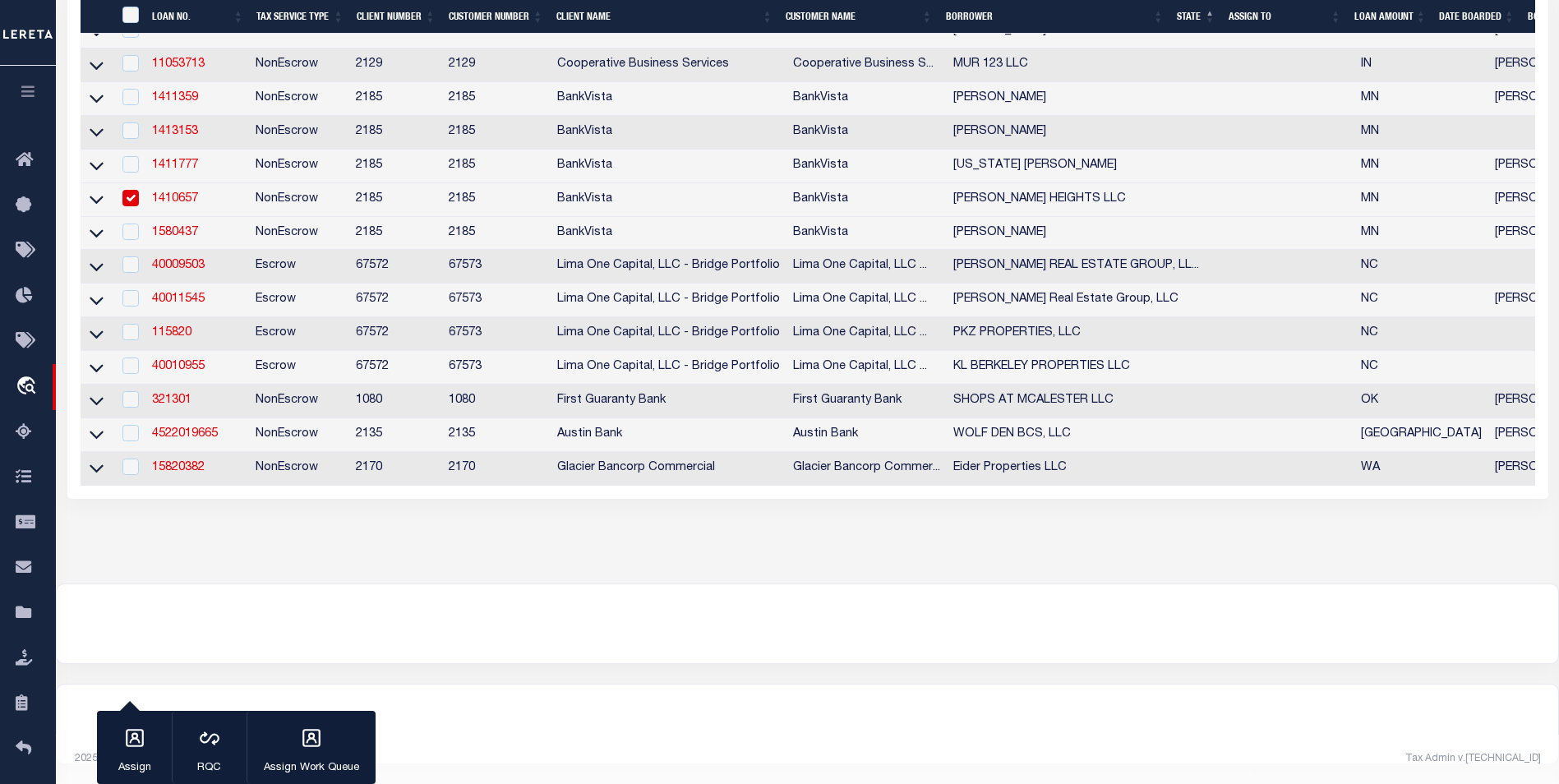
click at [125, 190] on input "checkbox" at bounding box center [130, 197] width 16 height 16
checkbox input "false"
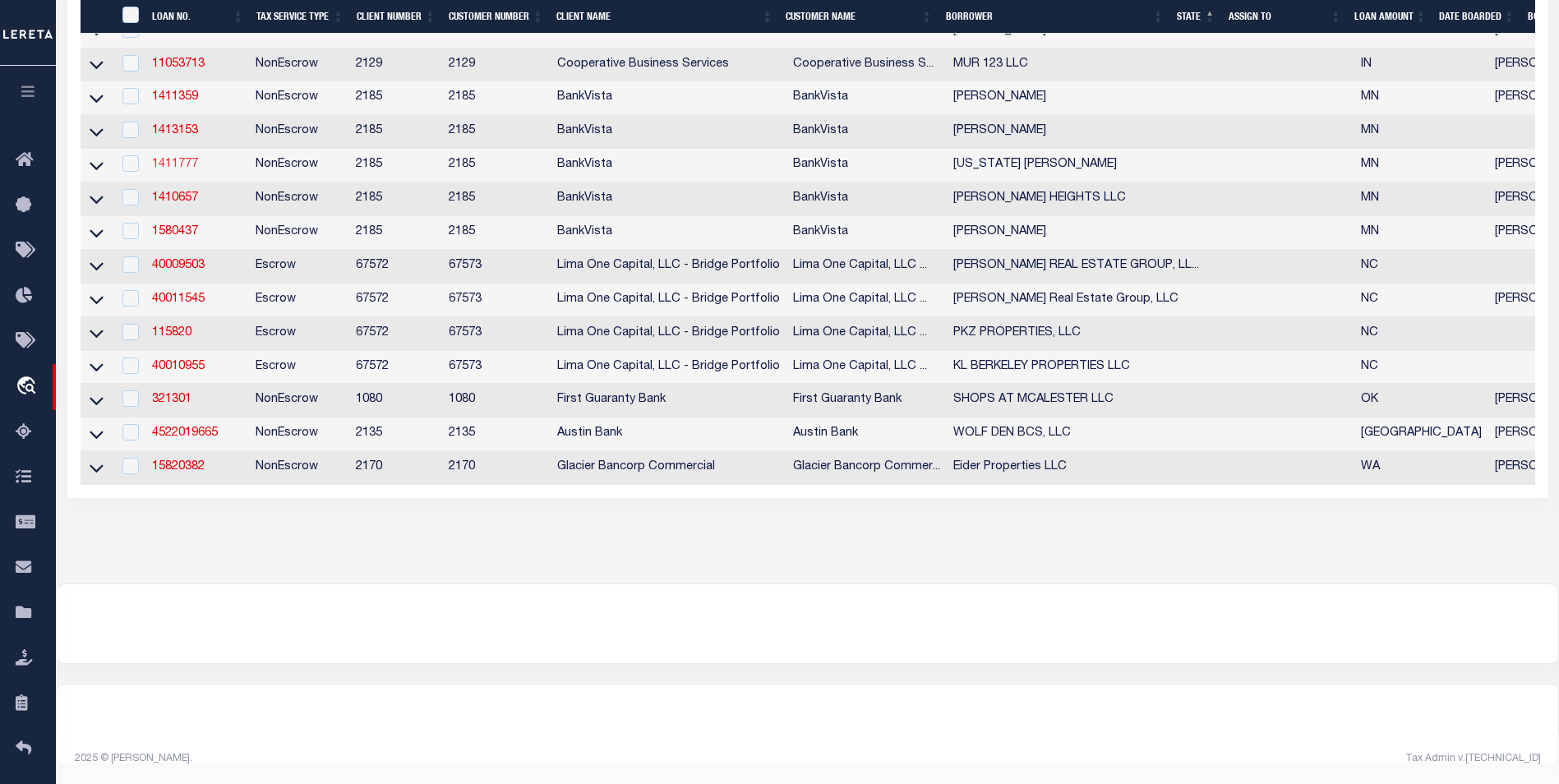
click at [182, 158] on link "1411777" at bounding box center [174, 164] width 46 height 11
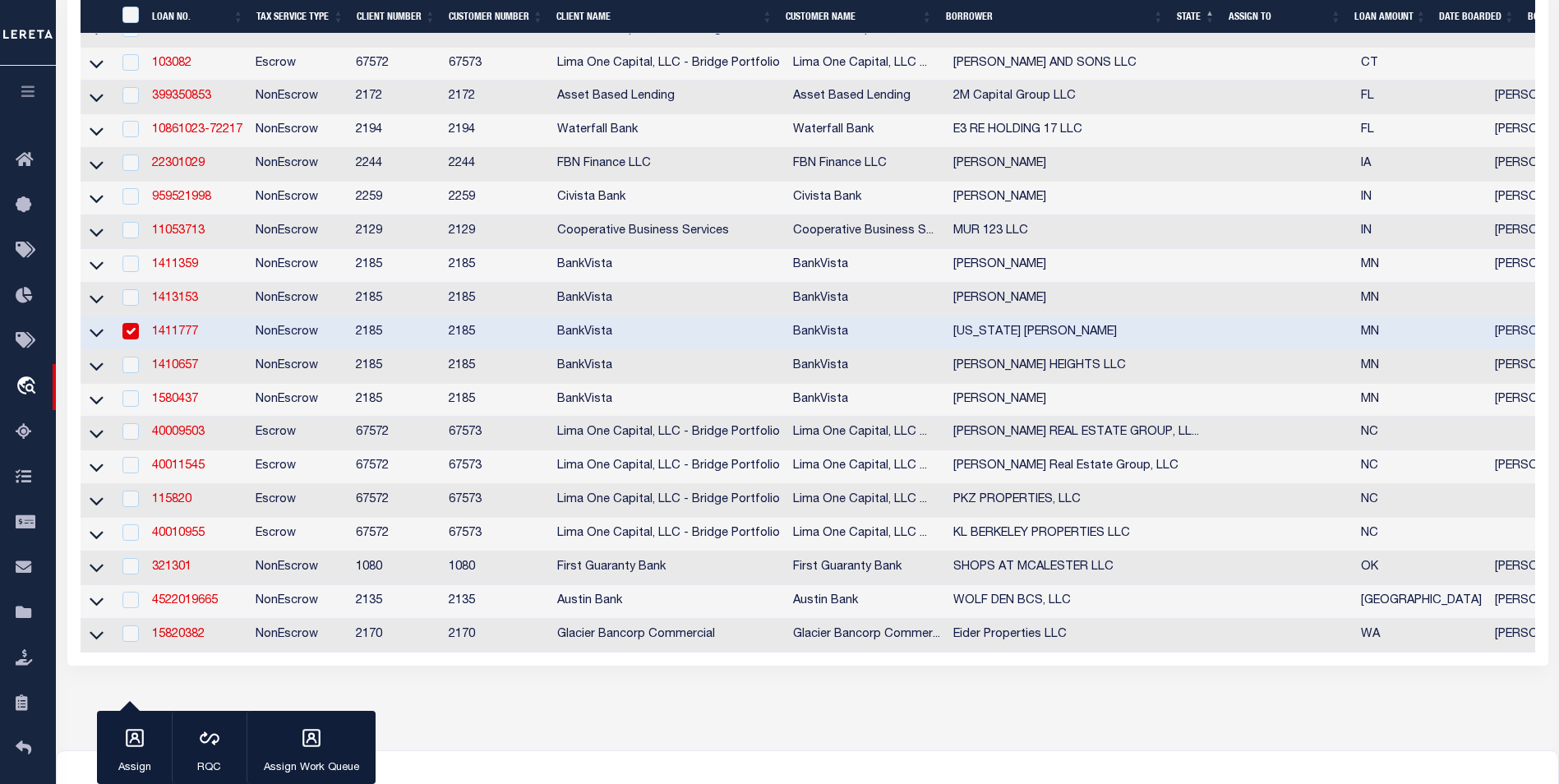
type input "1411777"
type input "[US_STATE] [PERSON_NAME]"
select select "12353"
type input "[STREET_ADDRESS]"
type input "[GEOGRAPHIC_DATA] 56379-2331"
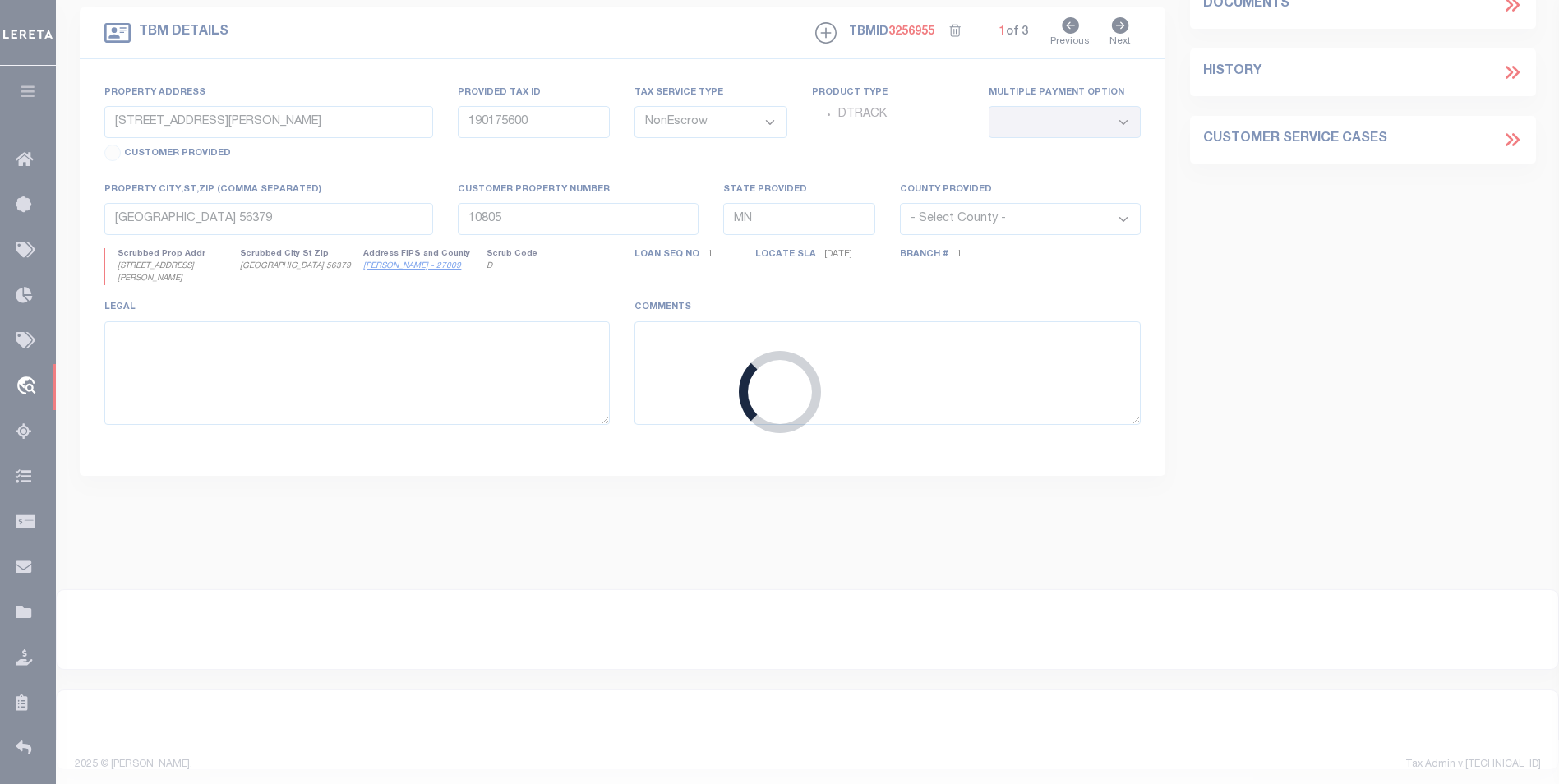
type input "[STREET_ADDRESS],"
type input "19.02342.00"
select select
type input "[GEOGRAPHIC_DATA] 56379"
type input "14689"
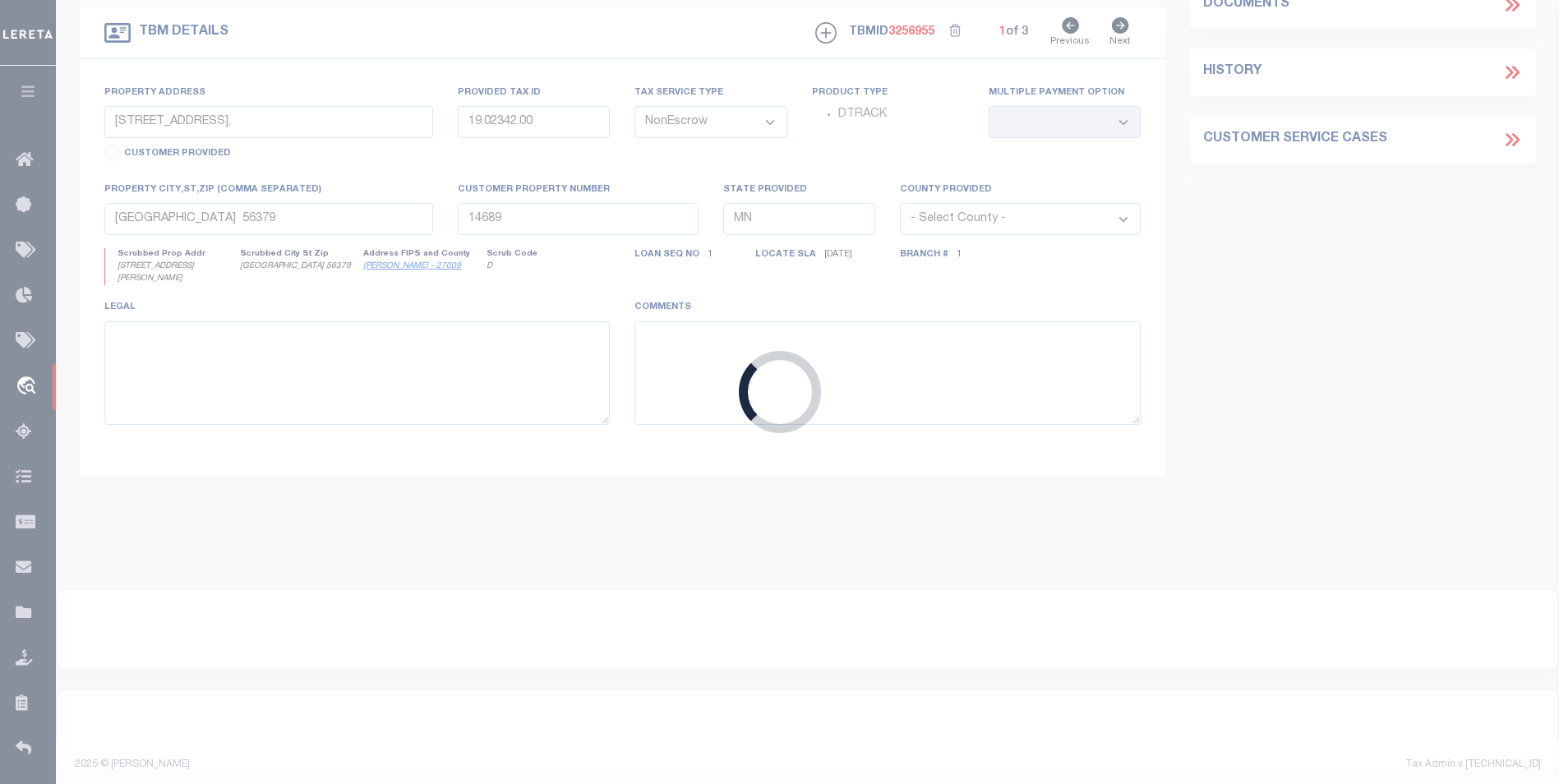
select select
select select "12353"
select select "4780"
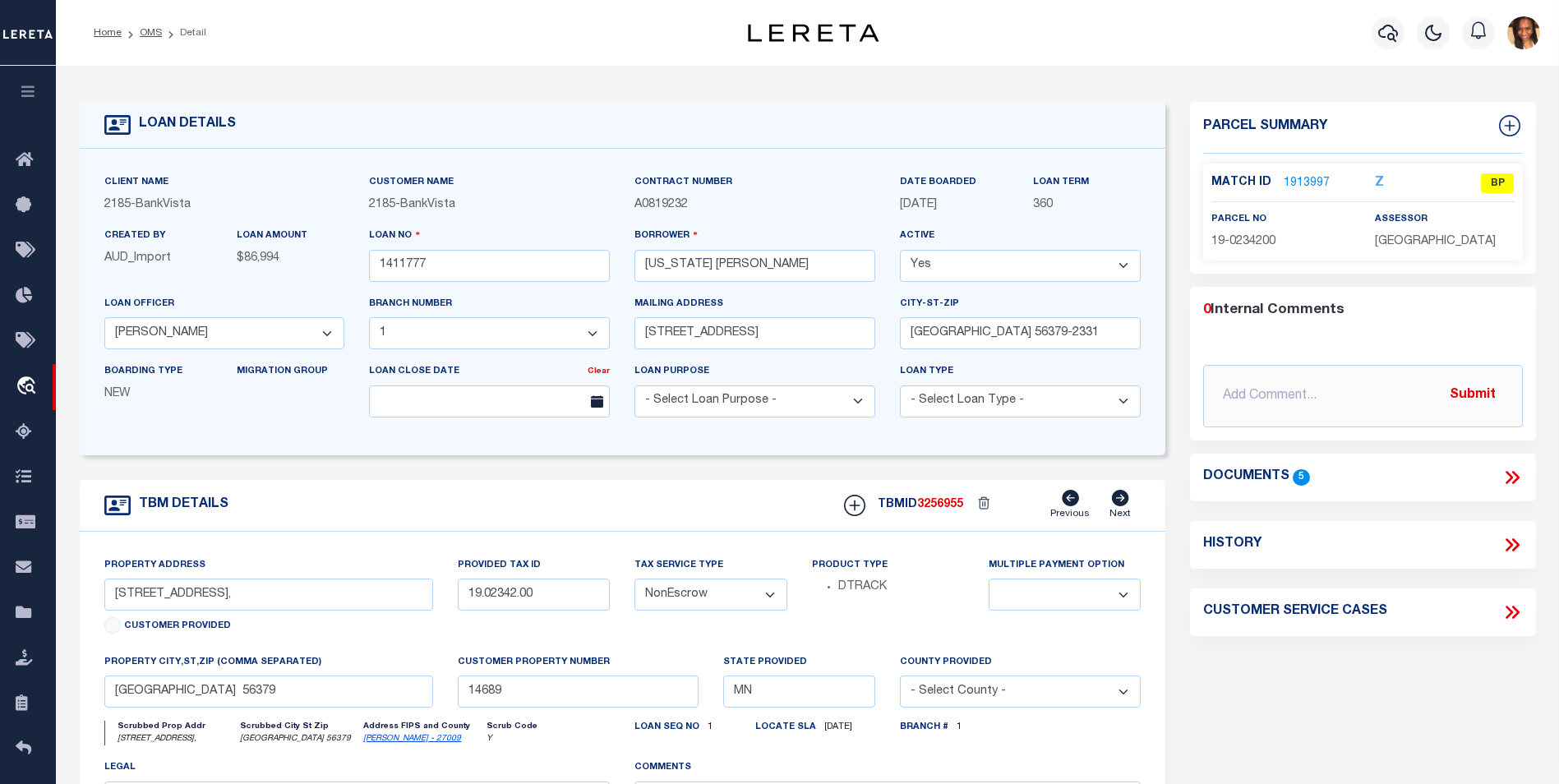
click at [1306, 175] on link "1913997" at bounding box center [1307, 184] width 46 height 17
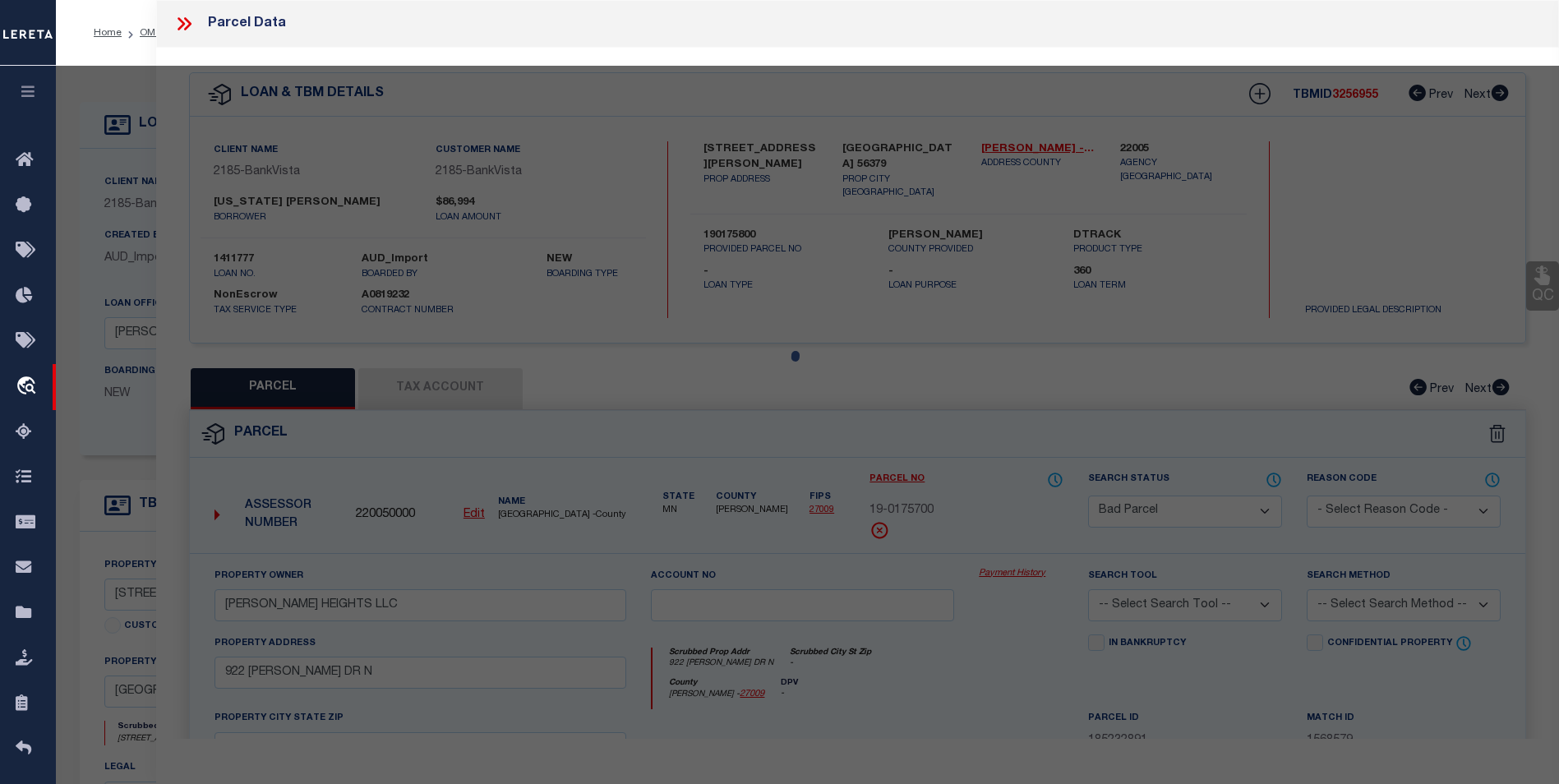
select select "AS"
checkbox input "false"
select select "BP"
type input "[US_STATE] [PERSON_NAME]"
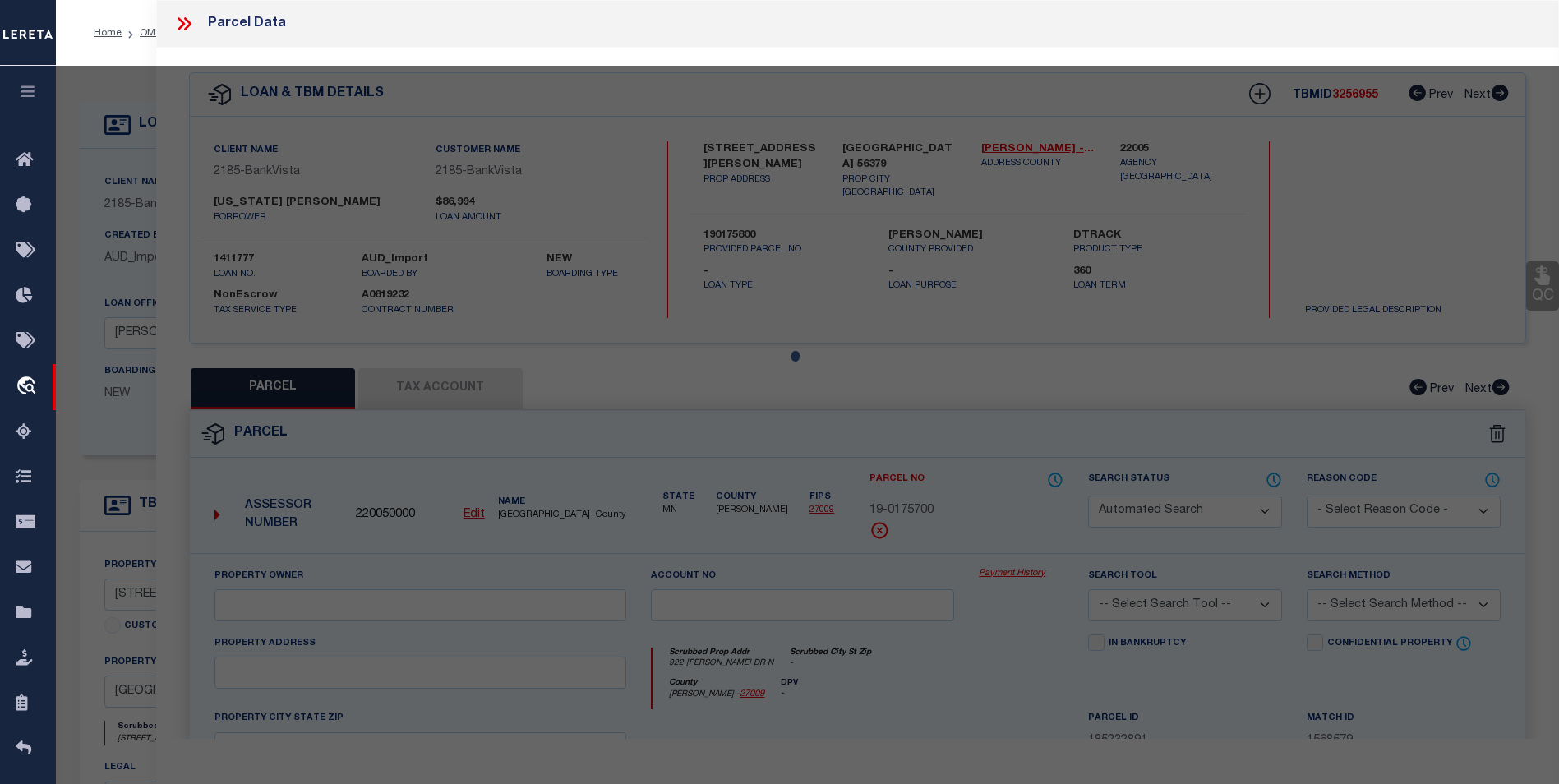
select select
type input "[STREET_ADDRESS]"
checkbox input "false"
type input "[GEOGRAPHIC_DATA] 56379"
type textarea "Sect-23 Twp-036 Range-031 SCENIC VIEW PLAT 2 Lot-018 Block-004"
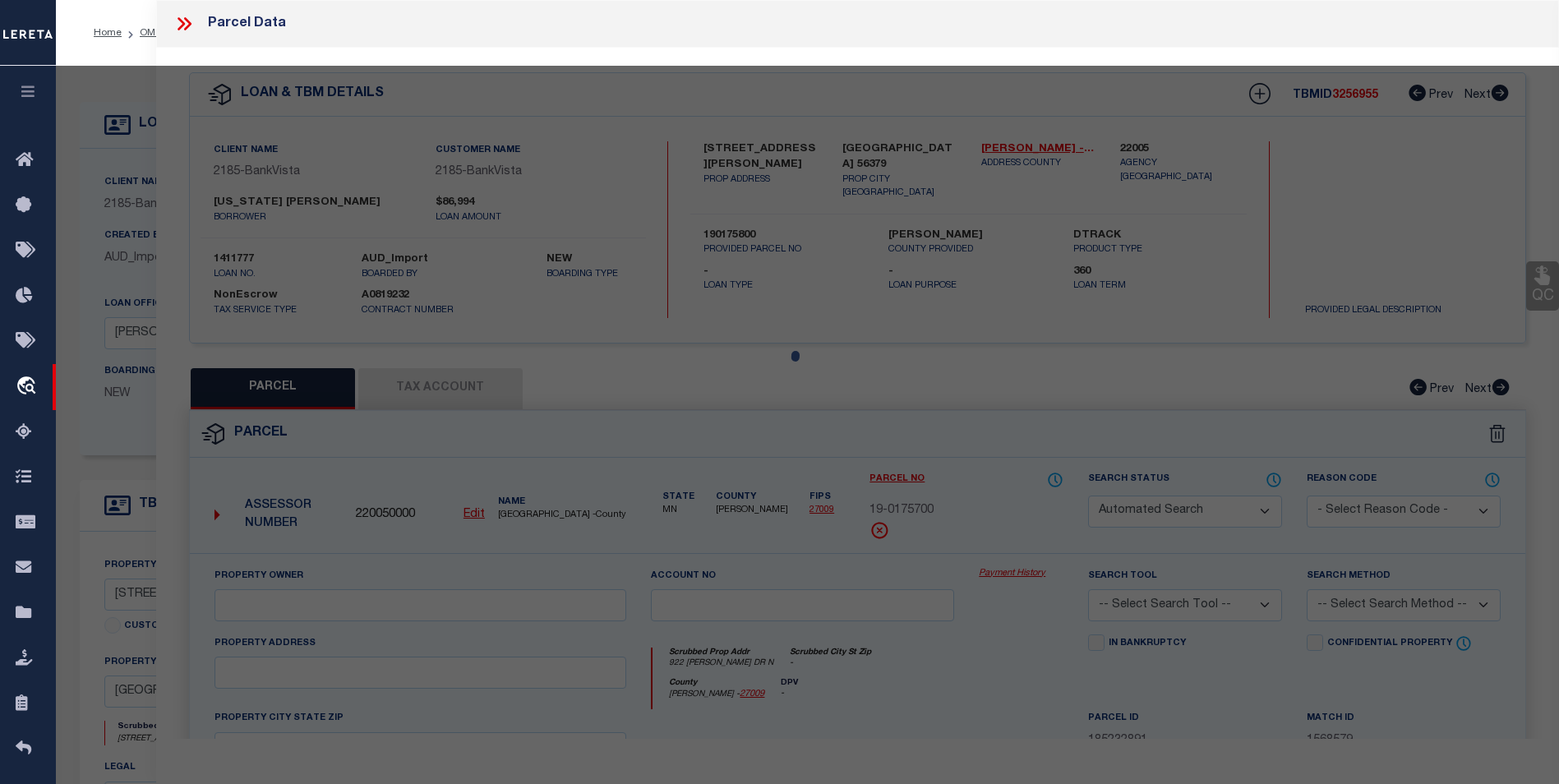
type textarea "inactive parcel"
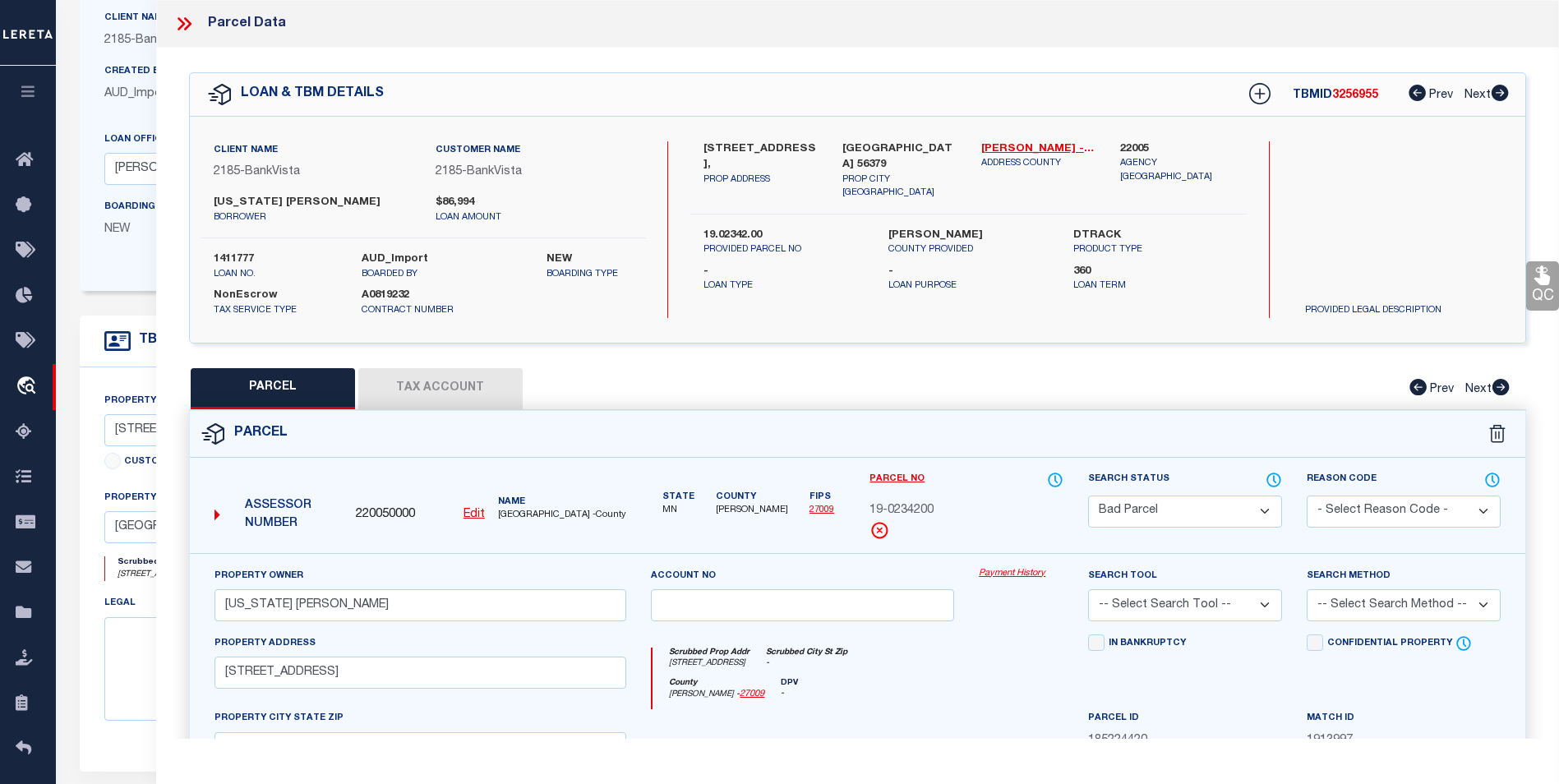
click at [182, 20] on icon at bounding box center [184, 24] width 22 height 22
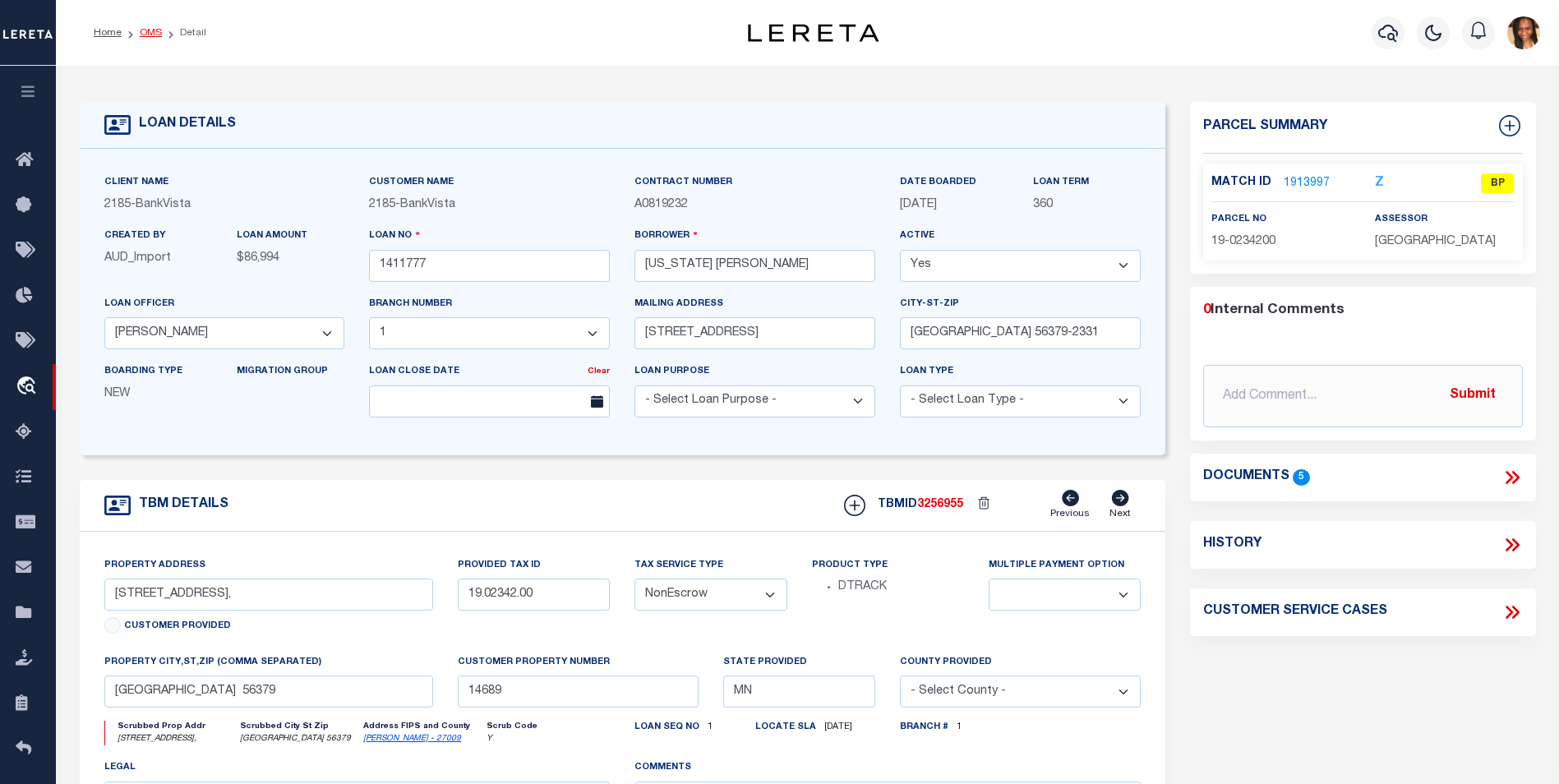
click at [153, 29] on link "OMS" at bounding box center [150, 32] width 22 height 9
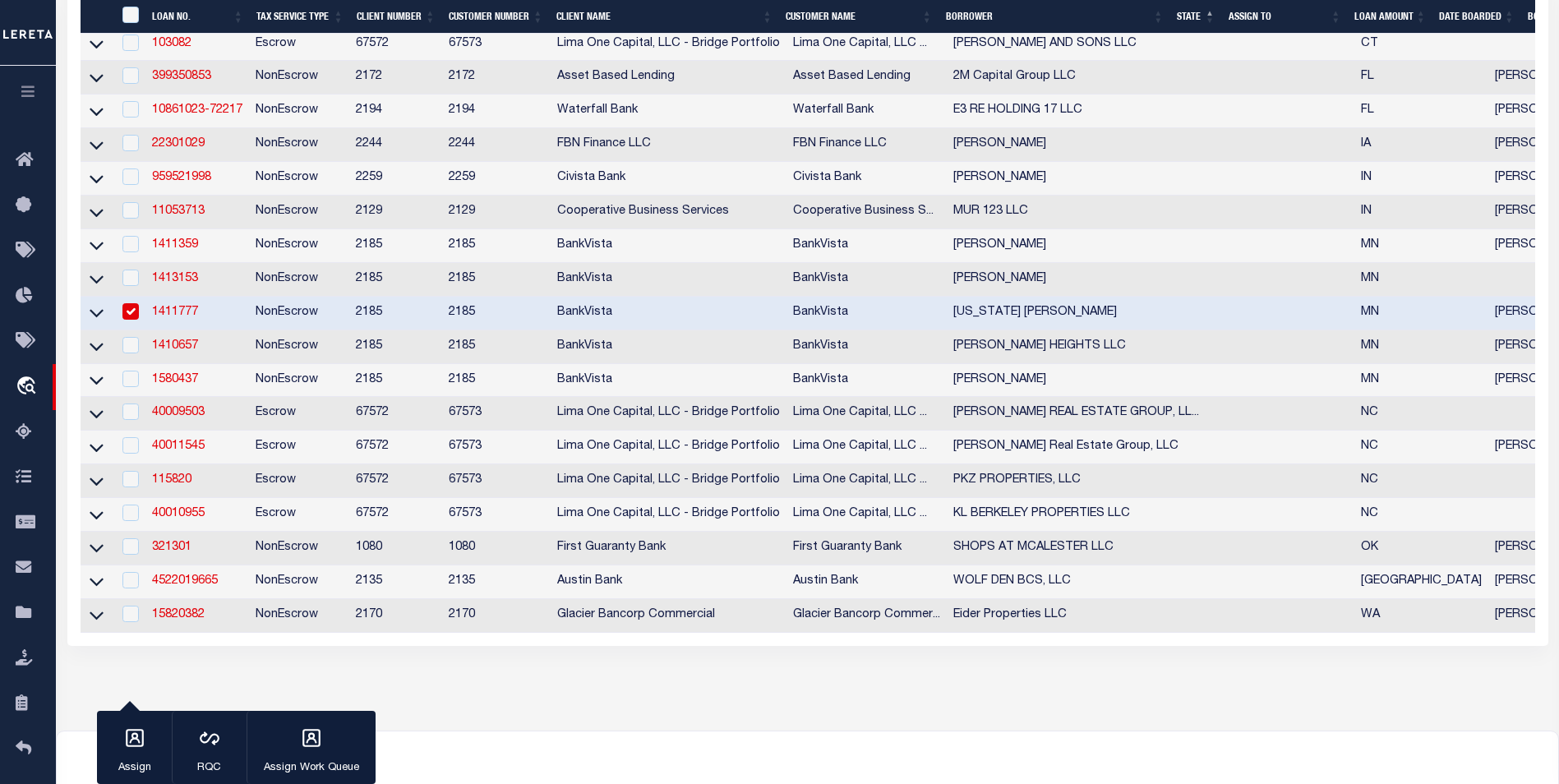
scroll to position [493, 0]
click at [126, 330] on td at bounding box center [130, 313] width 34 height 34
checkbox input "false"
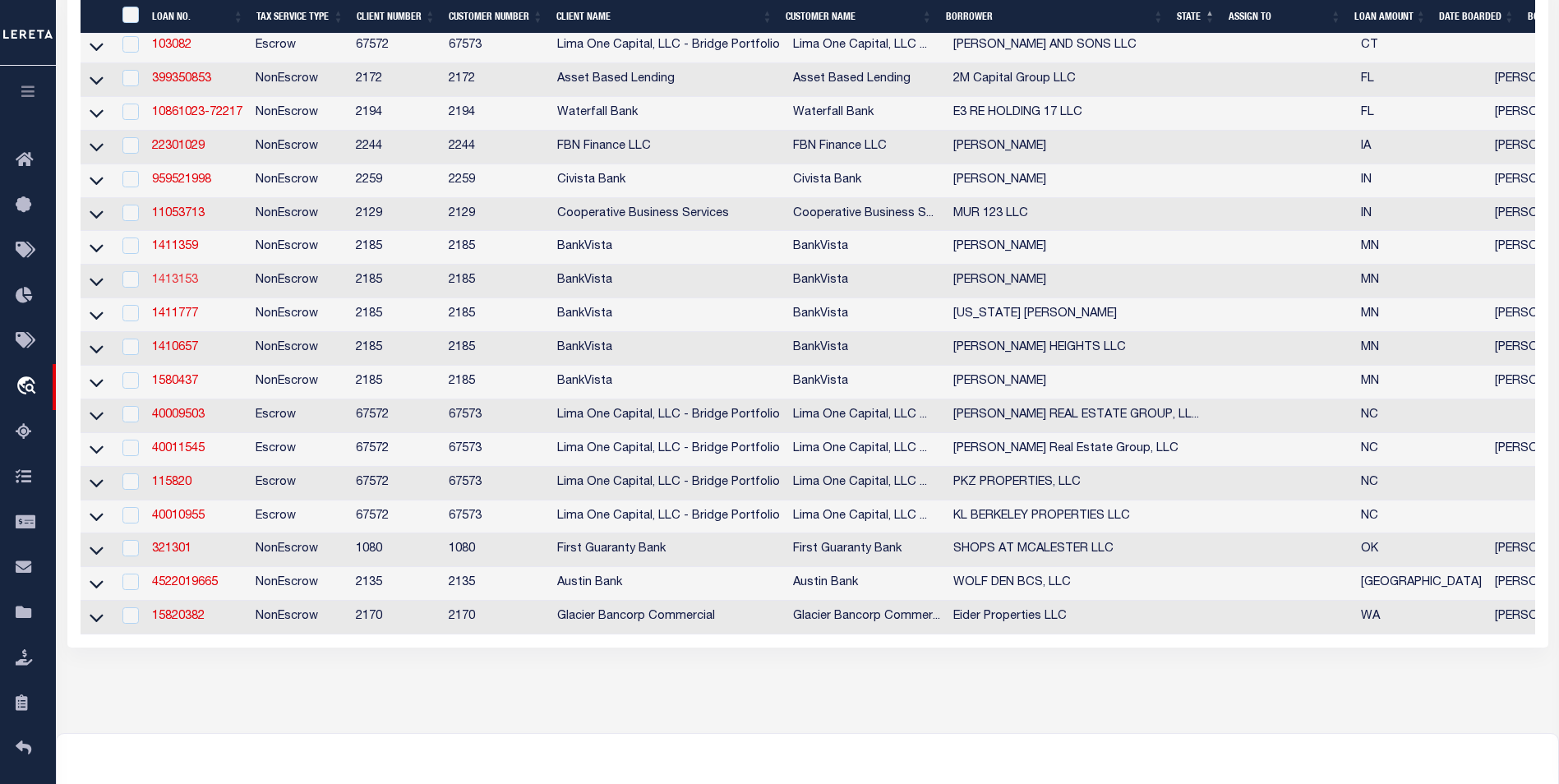
click at [172, 286] on link "1413153" at bounding box center [174, 281] width 46 height 11
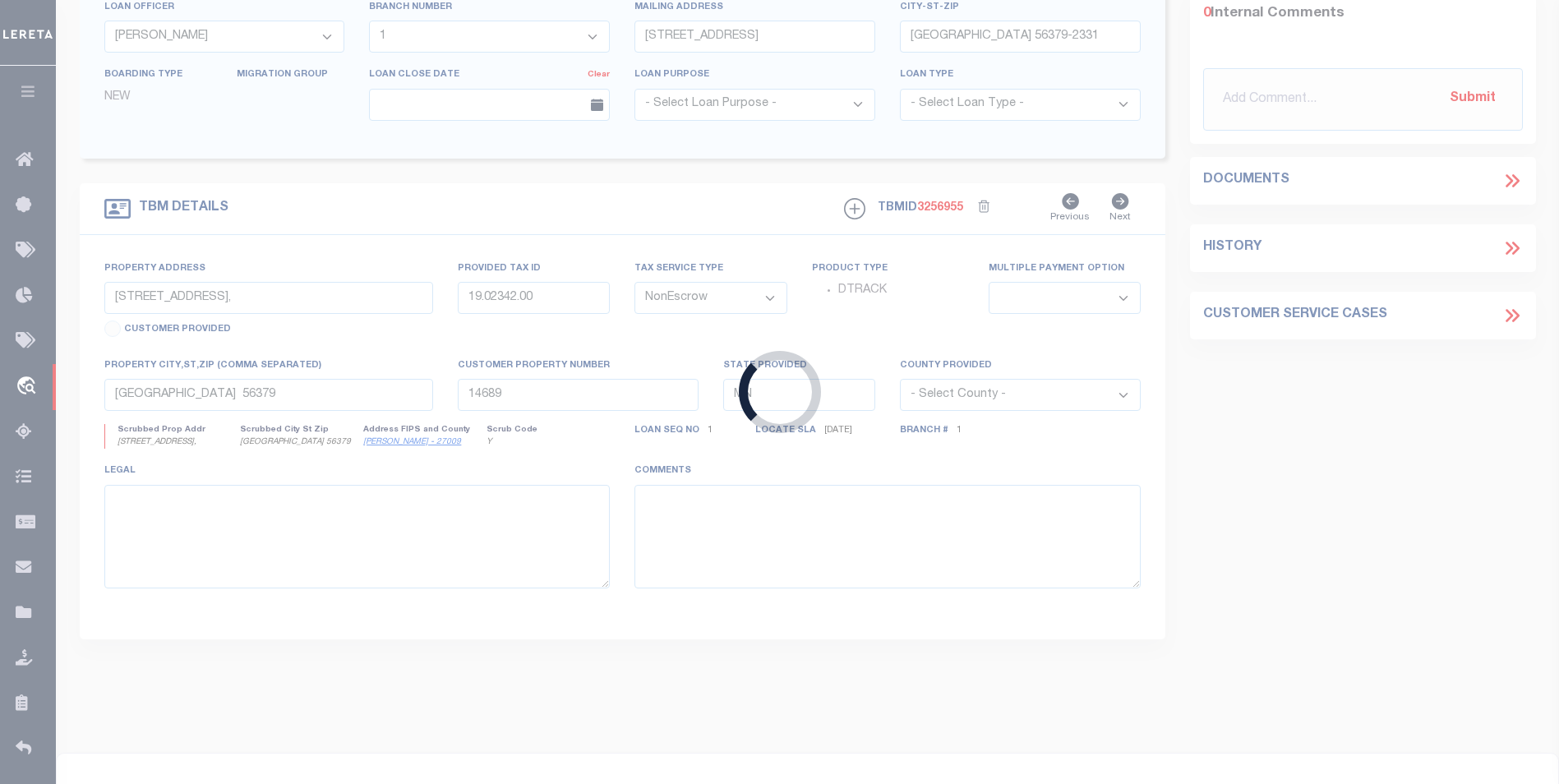
type input "1413153"
type input "BENJAMIN A BEHRENDT"
select select "46853"
type input "1734 PERENNIAL LANE NE"
type input "SAUK RAPIDS, MN 56379"
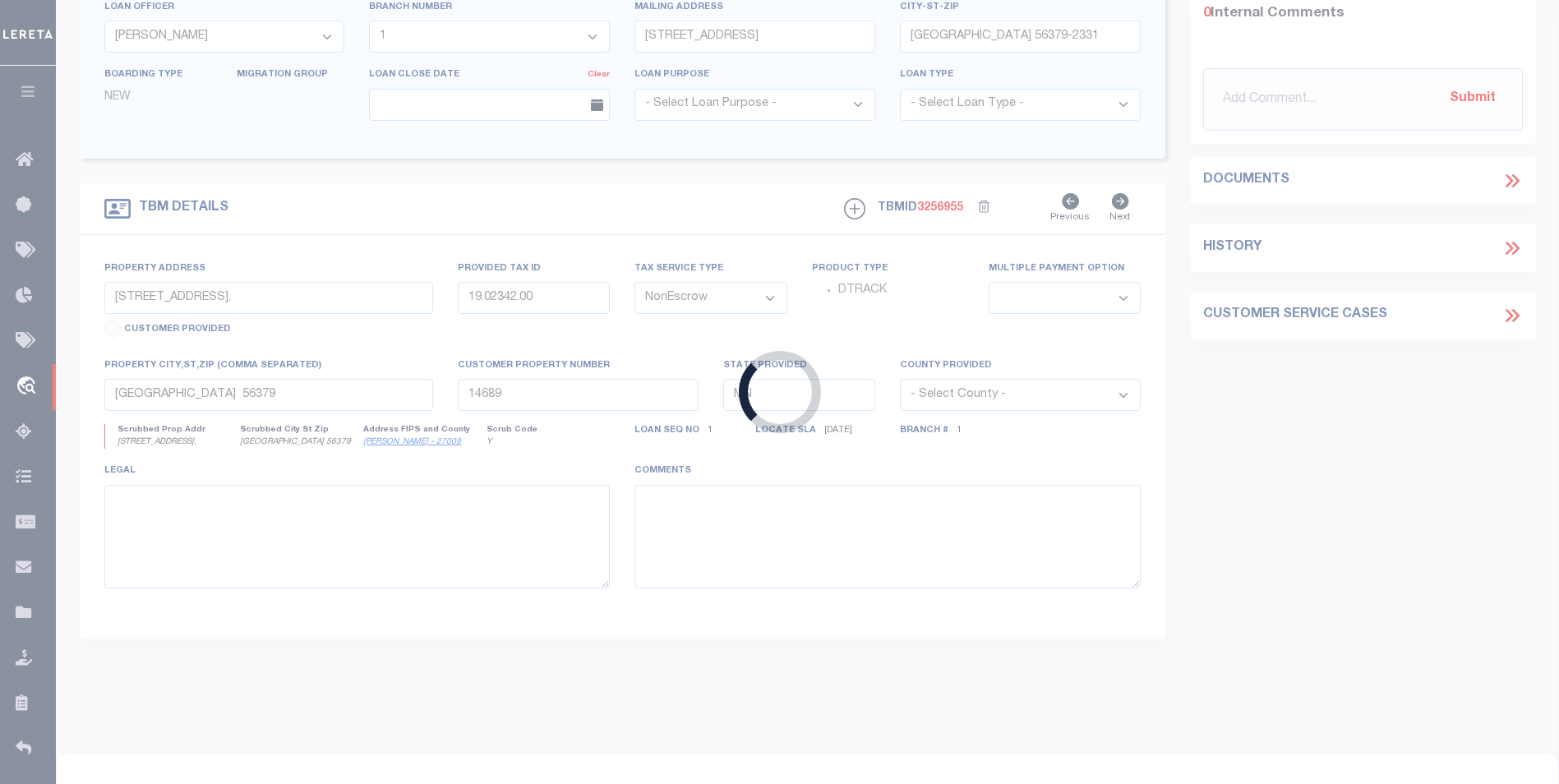
select select "100"
type input "5585 RIVER RD NE"
type input "12.00660.00"
select select
type input "18438"
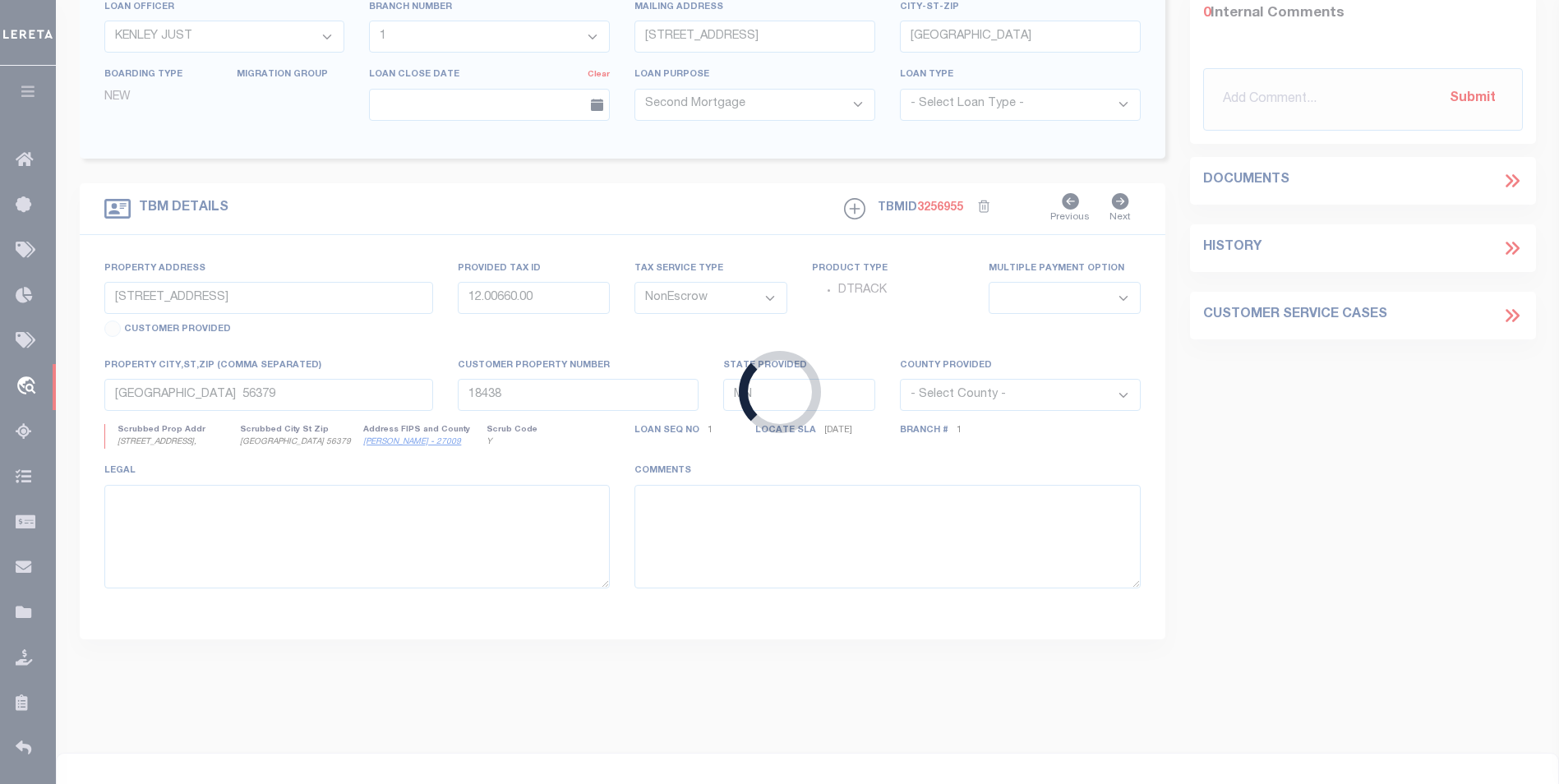
select select
select select "46853"
select select "4780"
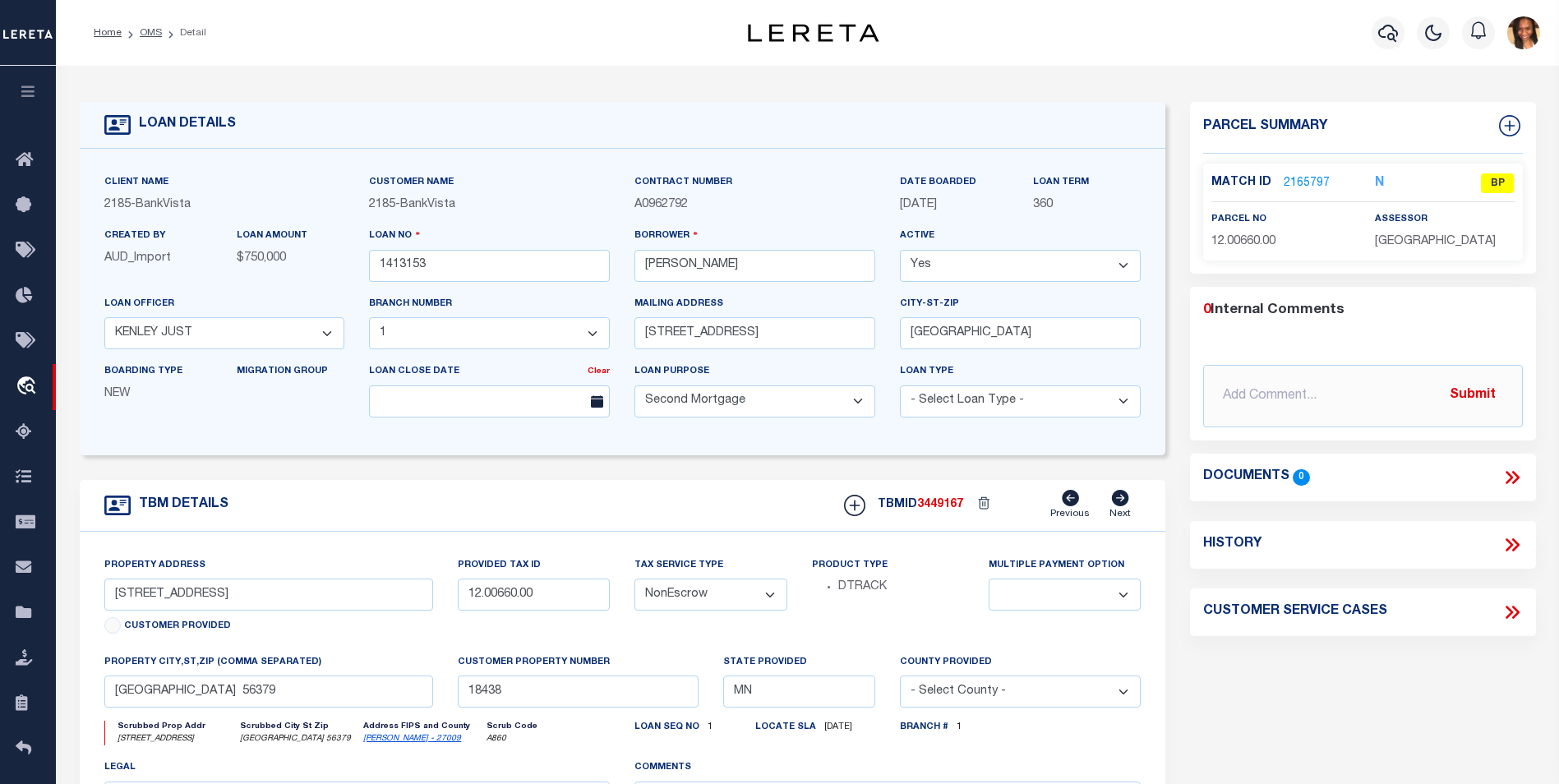
click at [1319, 178] on link "2165797" at bounding box center [1307, 184] width 46 height 17
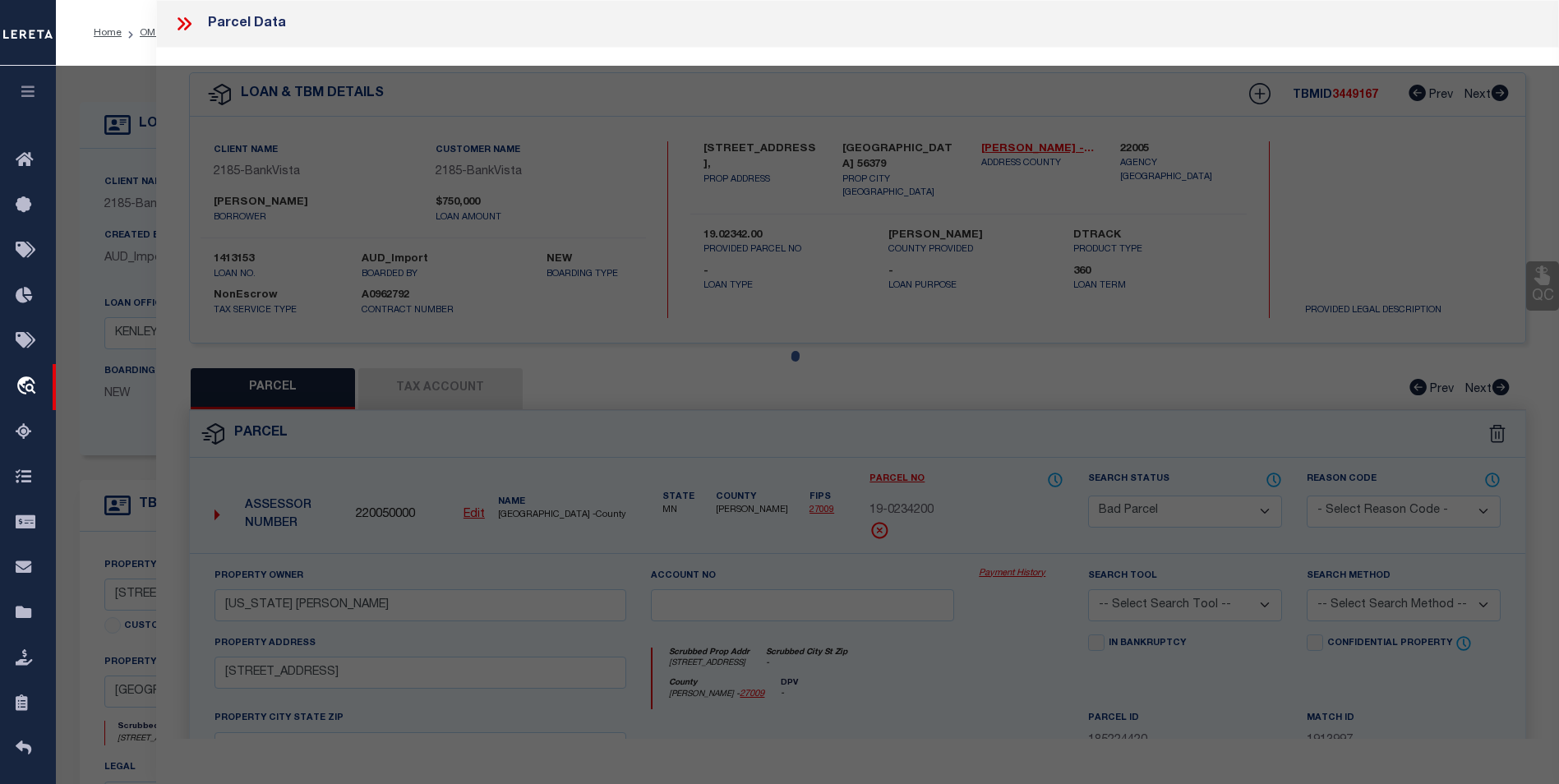
select select "AS"
checkbox input "false"
select select "BP"
type input "BEHRENDT,BENJAMIN A"
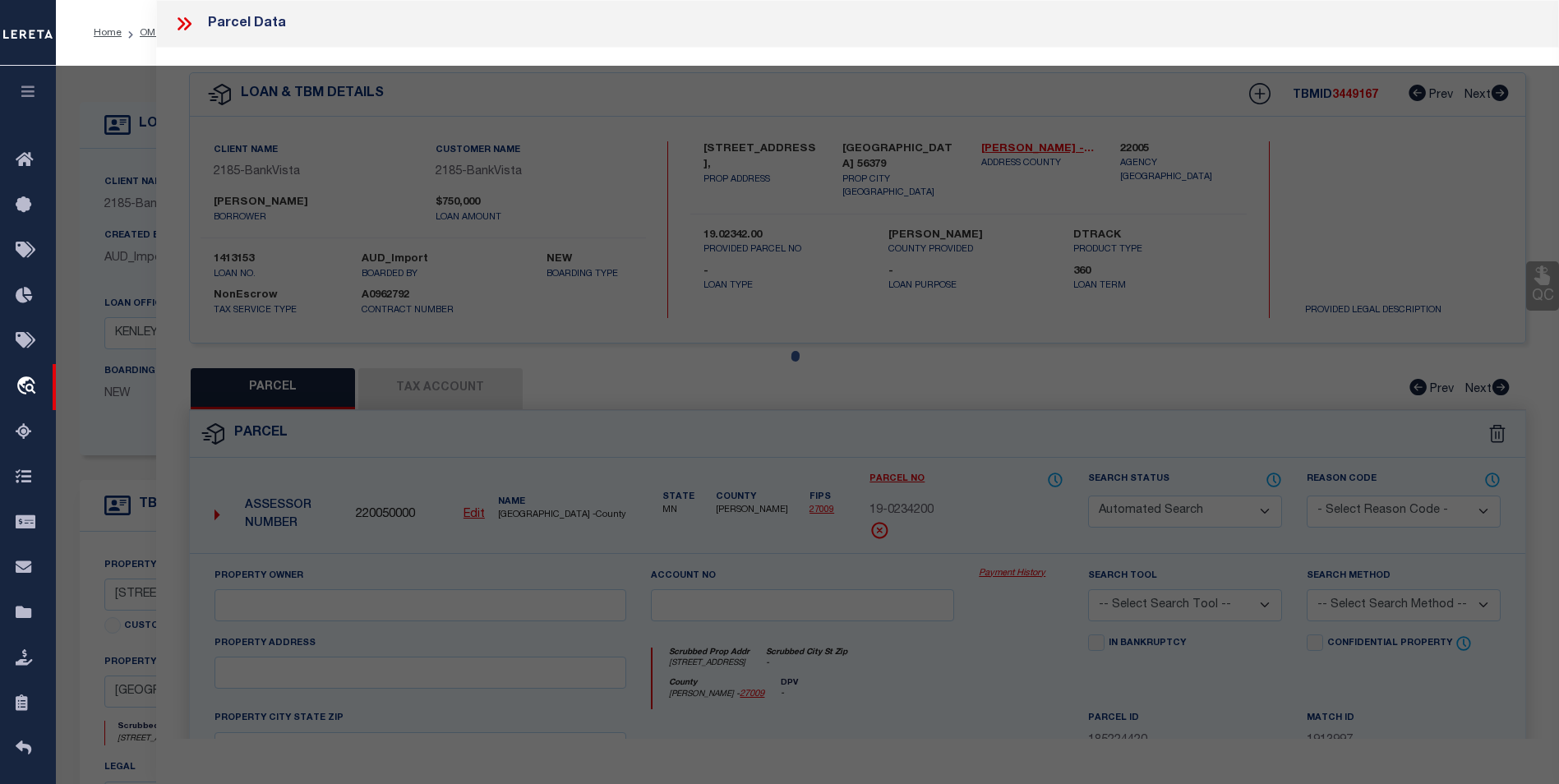
select select "ATL"
select select "ADD"
type input "5585 NE RIVER RD"
checkbox input "false"
type input "SAUK RAPIDS, MN 56379"
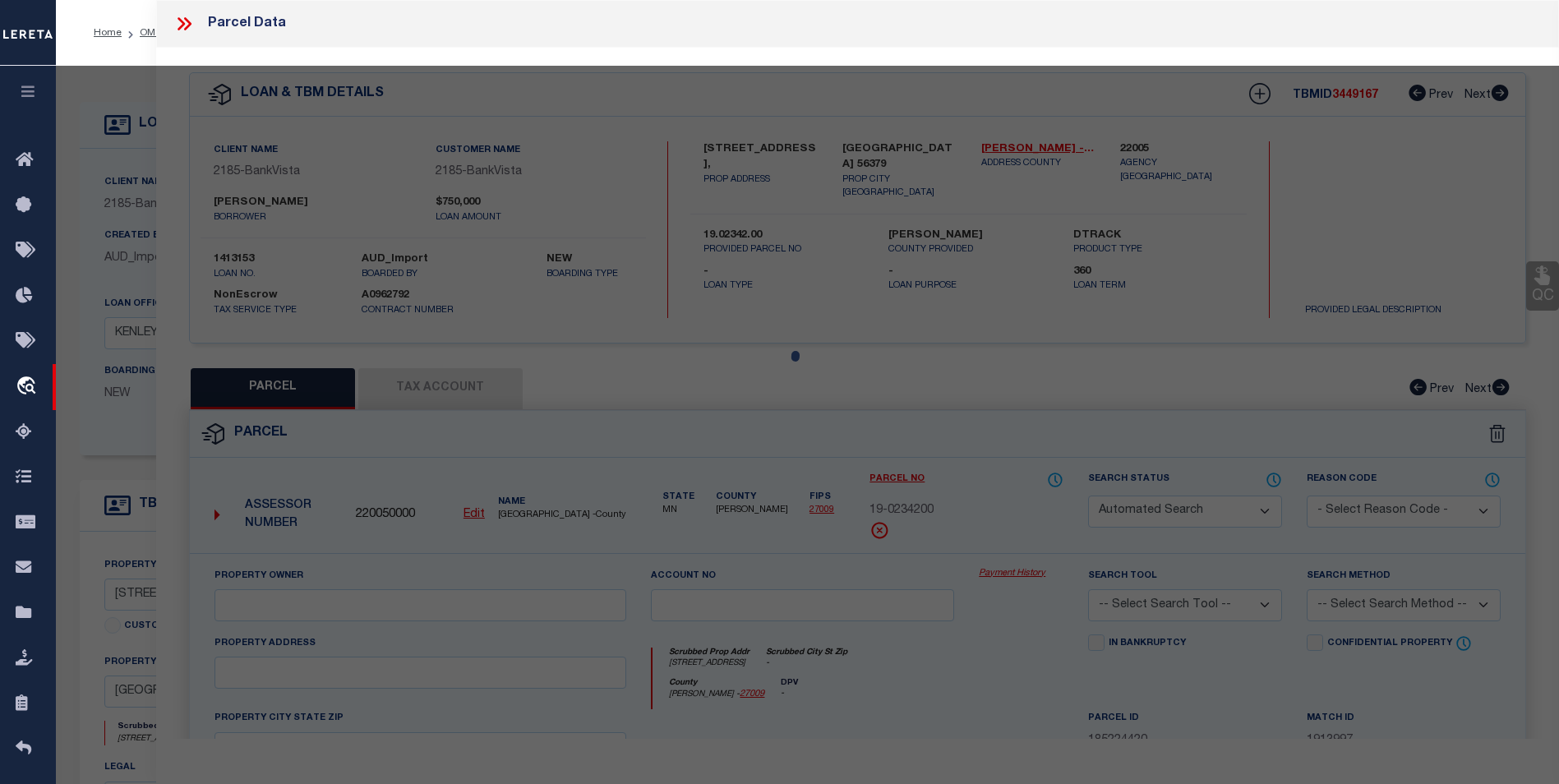
type textarea "SECT-33 TWP-037 RANGE-031 STANLEY'S ADDITION LOT-015"
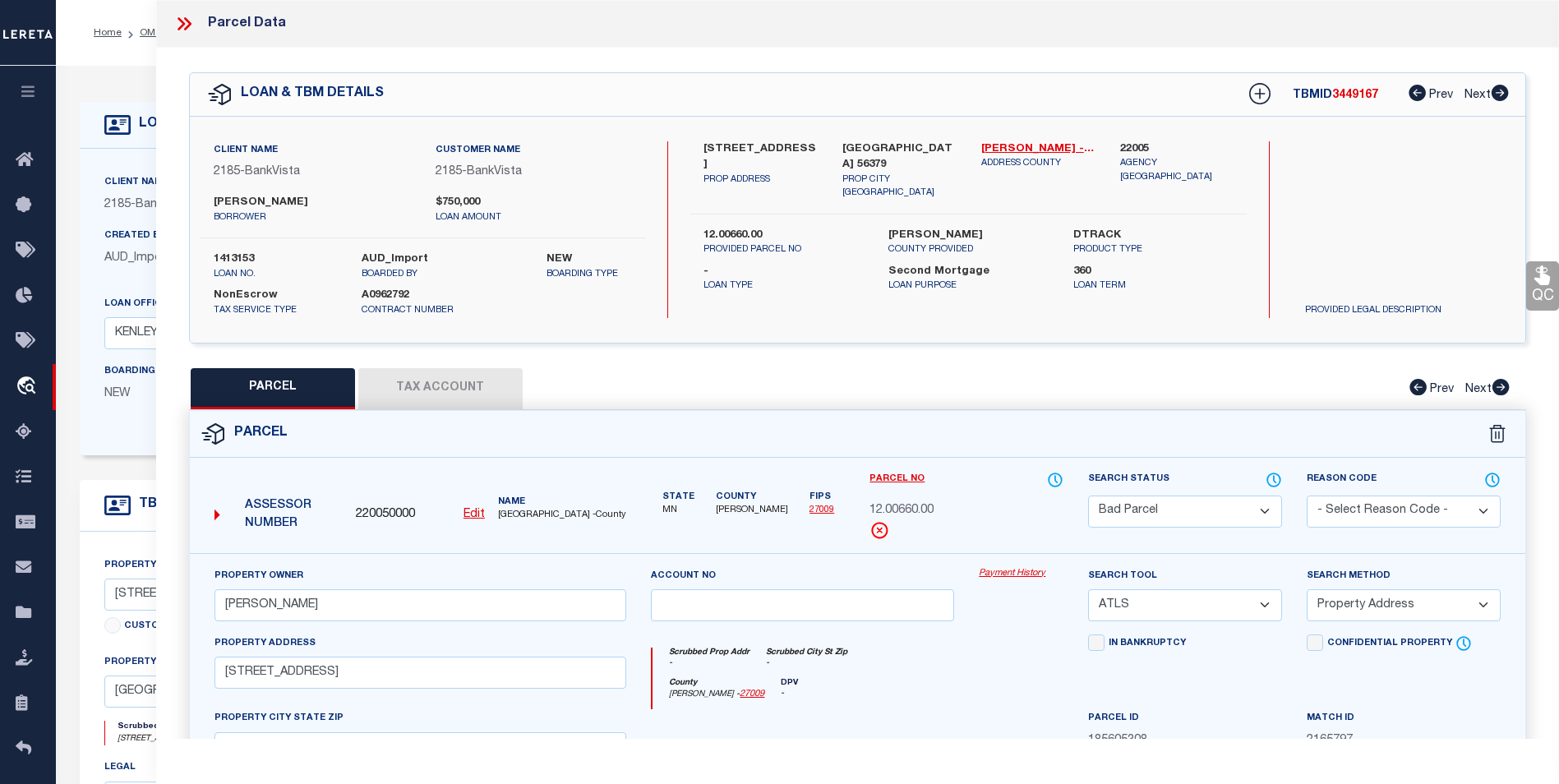
click at [460, 374] on button "Tax Account" at bounding box center [440, 388] width 164 height 41
select select "100"
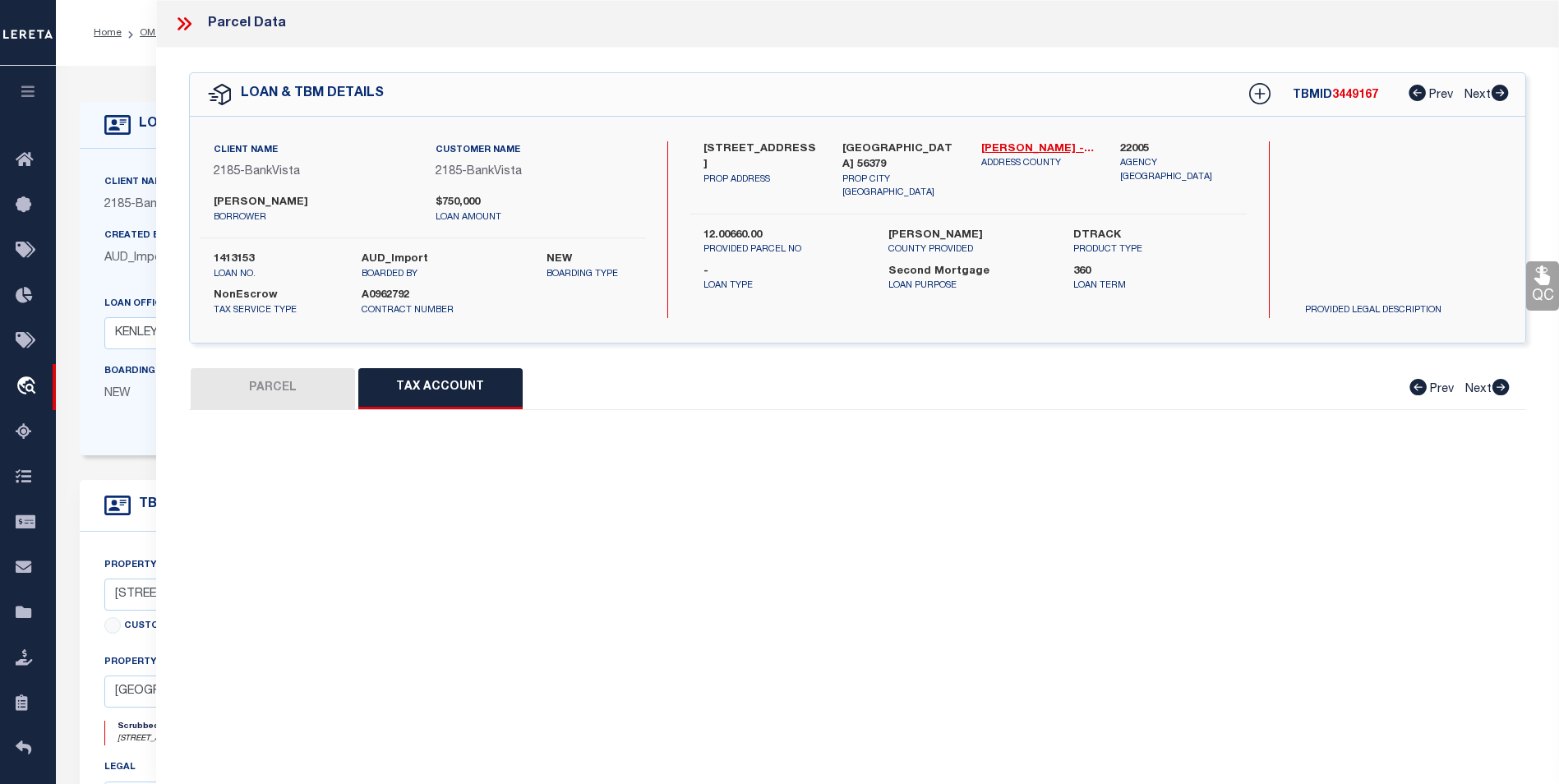
select select "100"
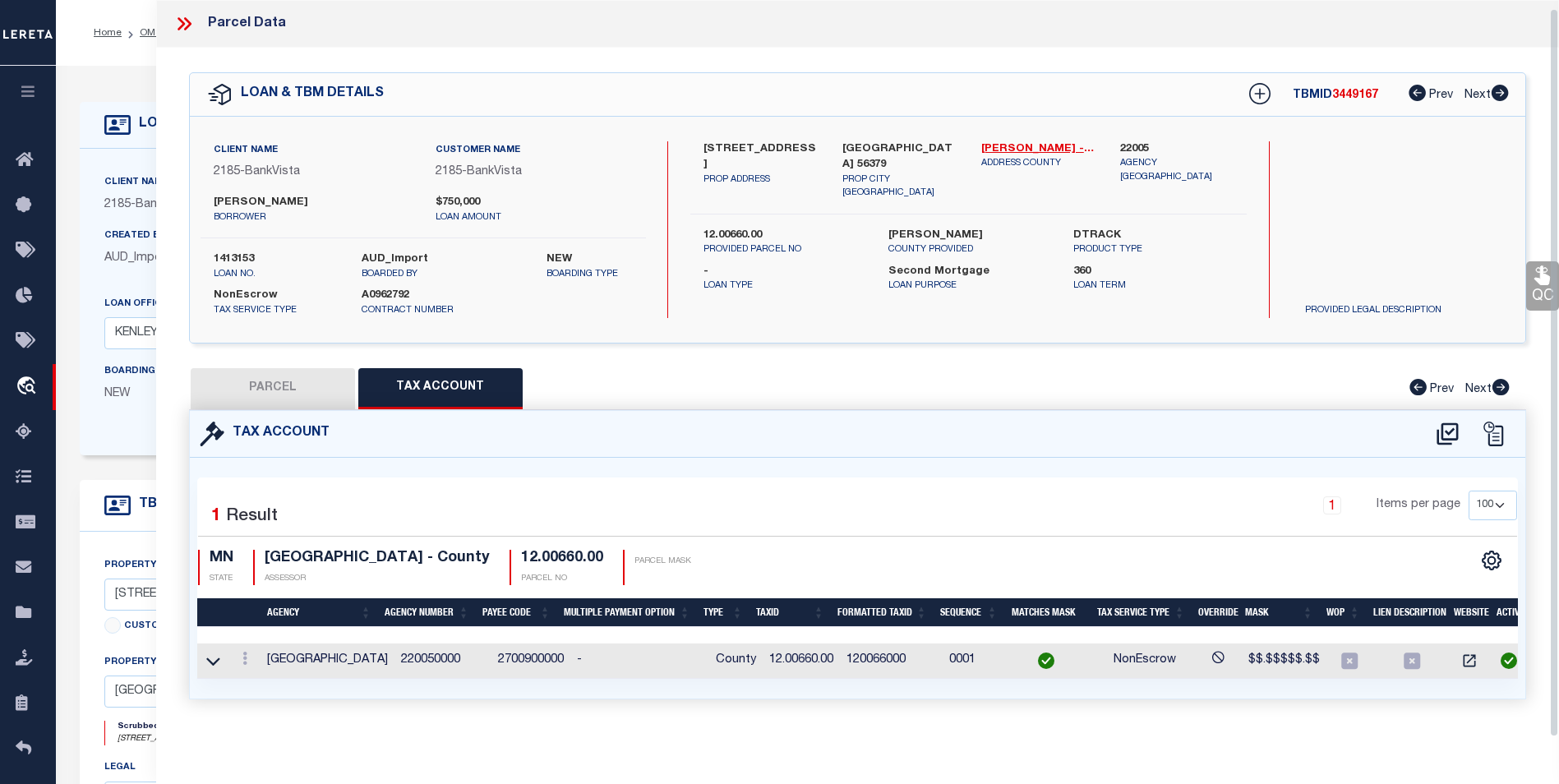
scroll to position [9, 0]
click at [321, 379] on button "PARCEL" at bounding box center [272, 388] width 164 height 41
select select "AS"
select select
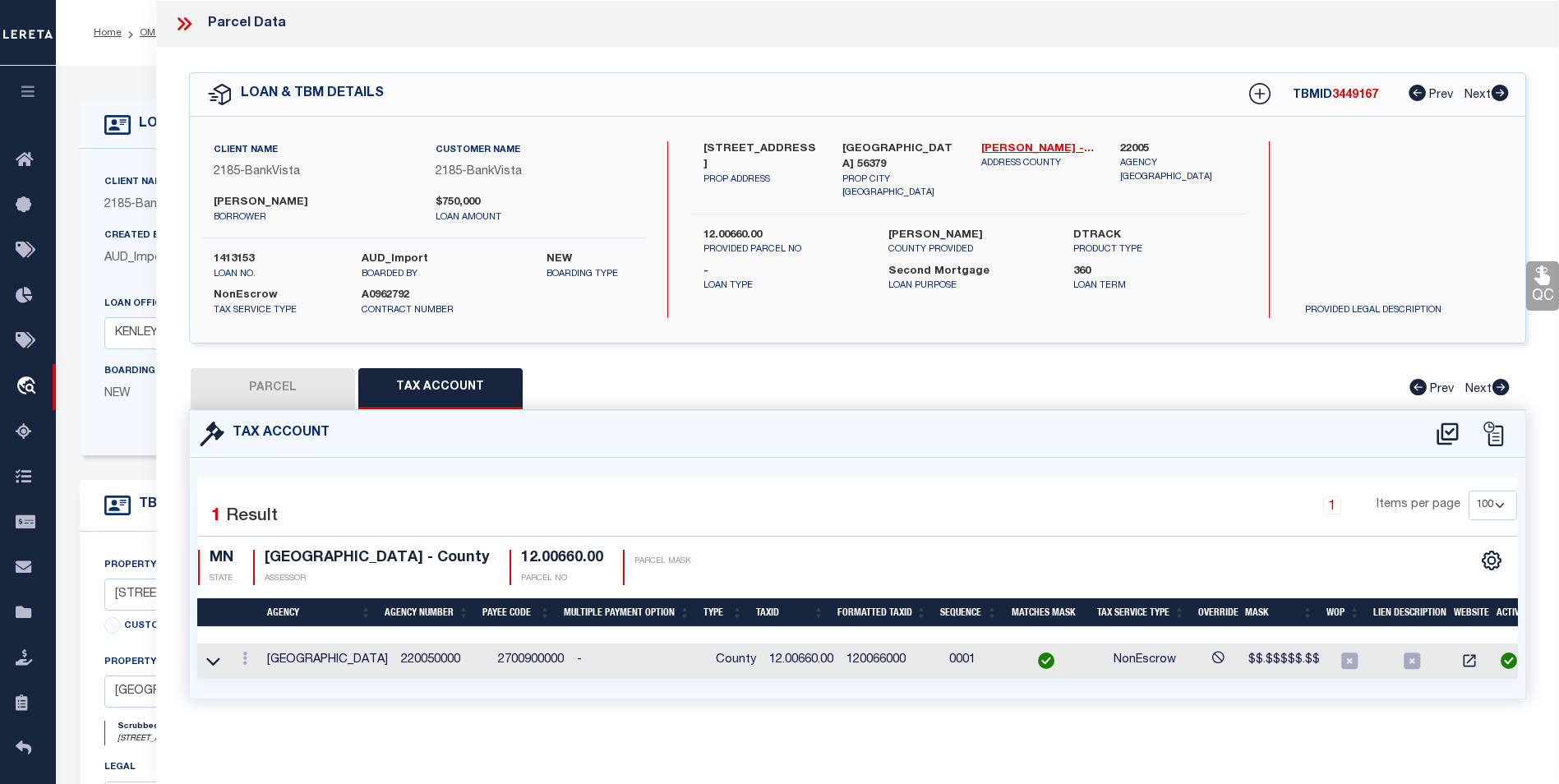
checkbox input "false"
select select "BP"
type input "BEHRENDT,BENJAMIN A"
select select "ATL"
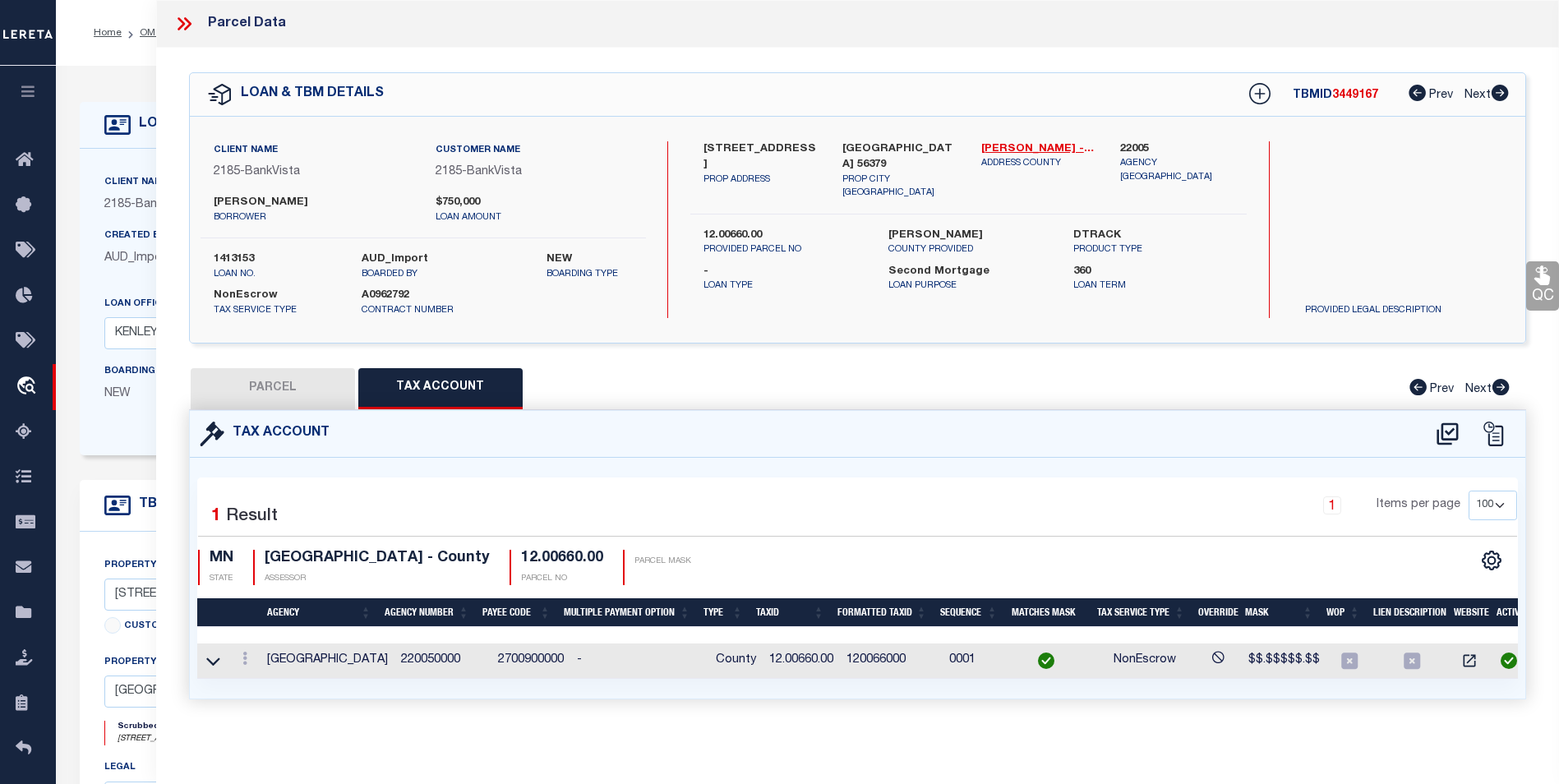
select select "ADD"
type input "5585 NE RIVER RD"
checkbox input "false"
type input "SAUK RAPIDS, MN 56379"
type textarea "SECT-33 TWP-037 RANGE-031 STANLEY'S ADDITION LOT-015"
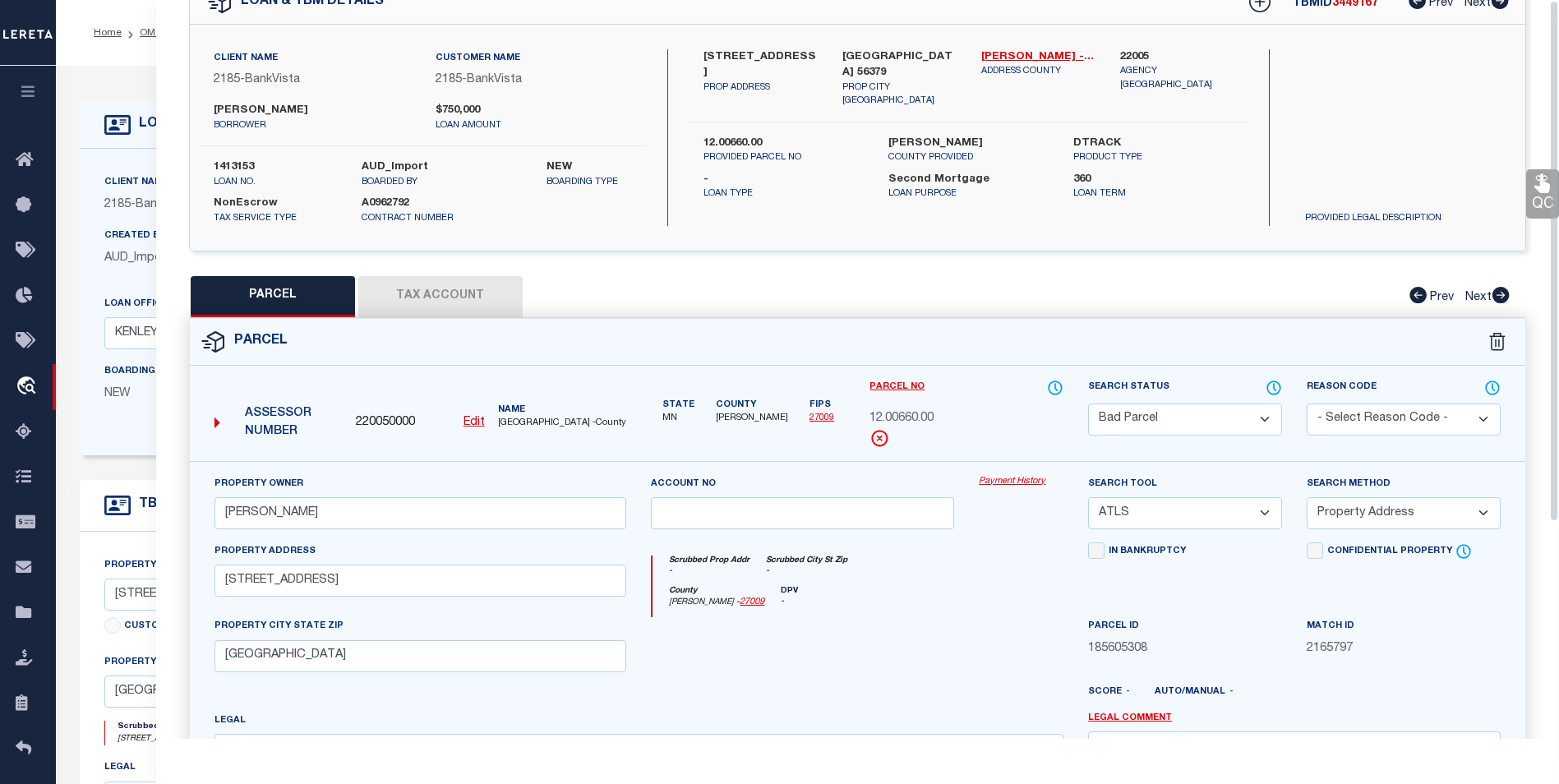
scroll to position [0, 0]
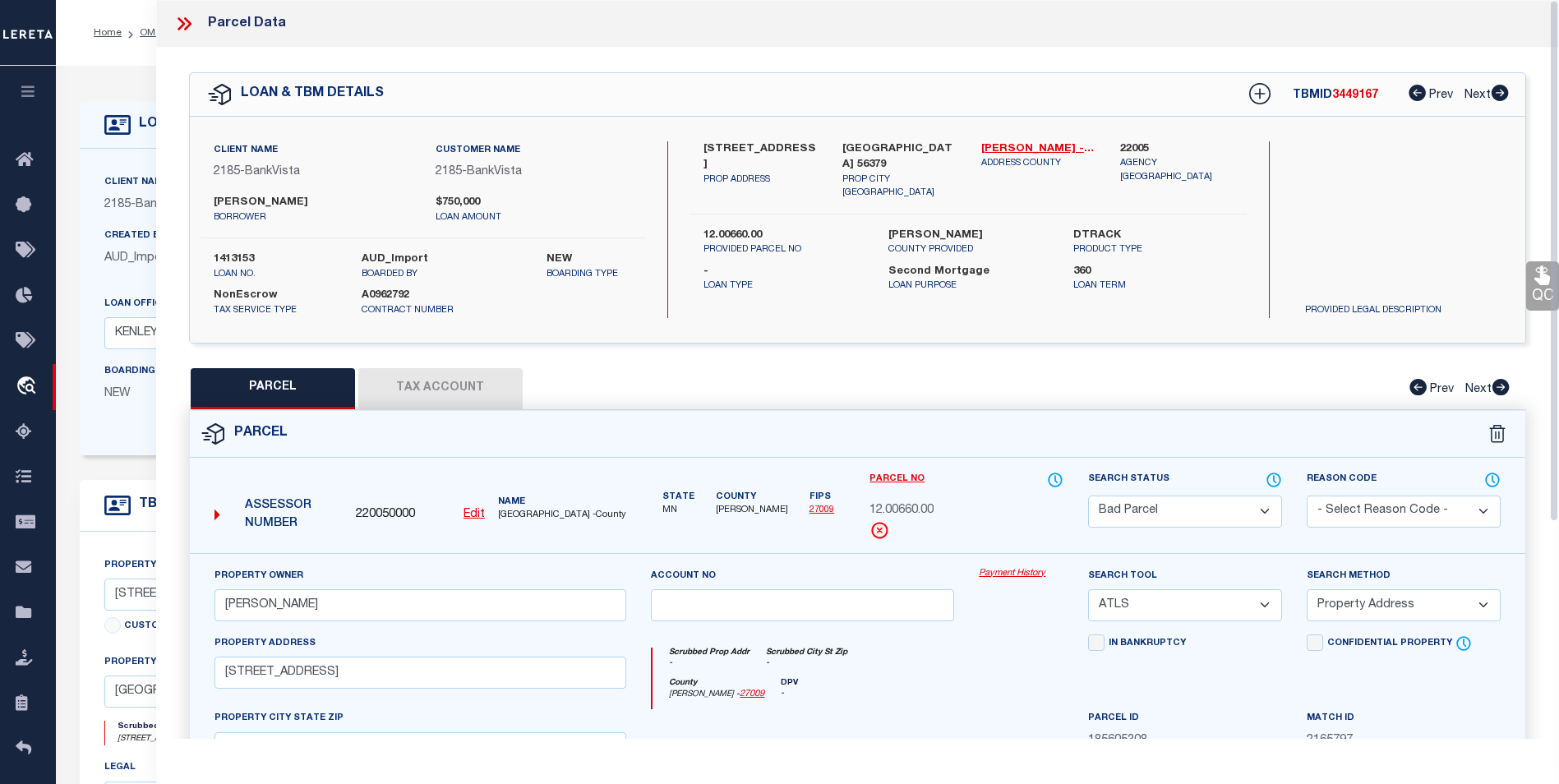
click at [439, 372] on button "Tax Account" at bounding box center [440, 388] width 164 height 41
select select "100"
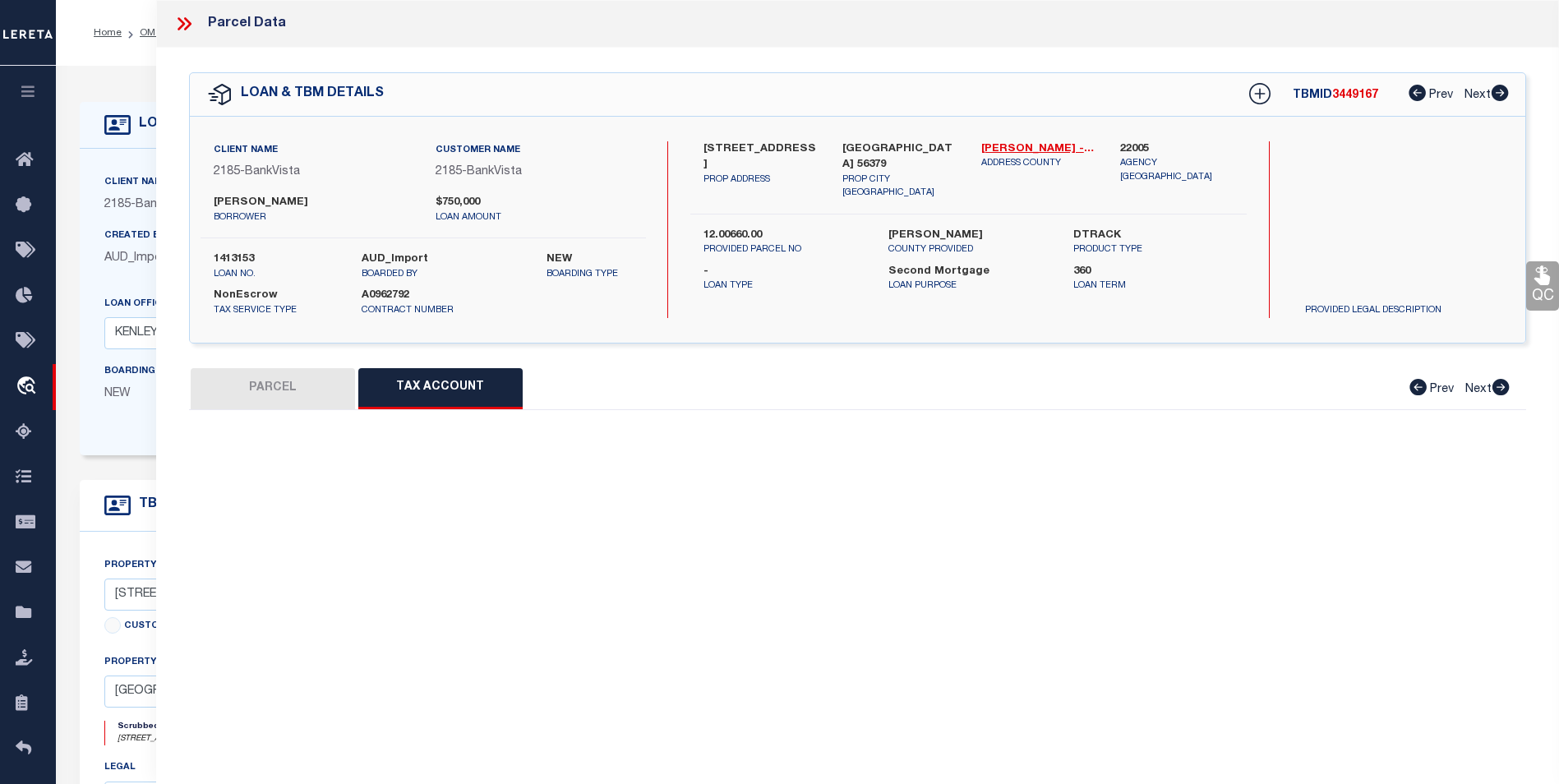
select select "100"
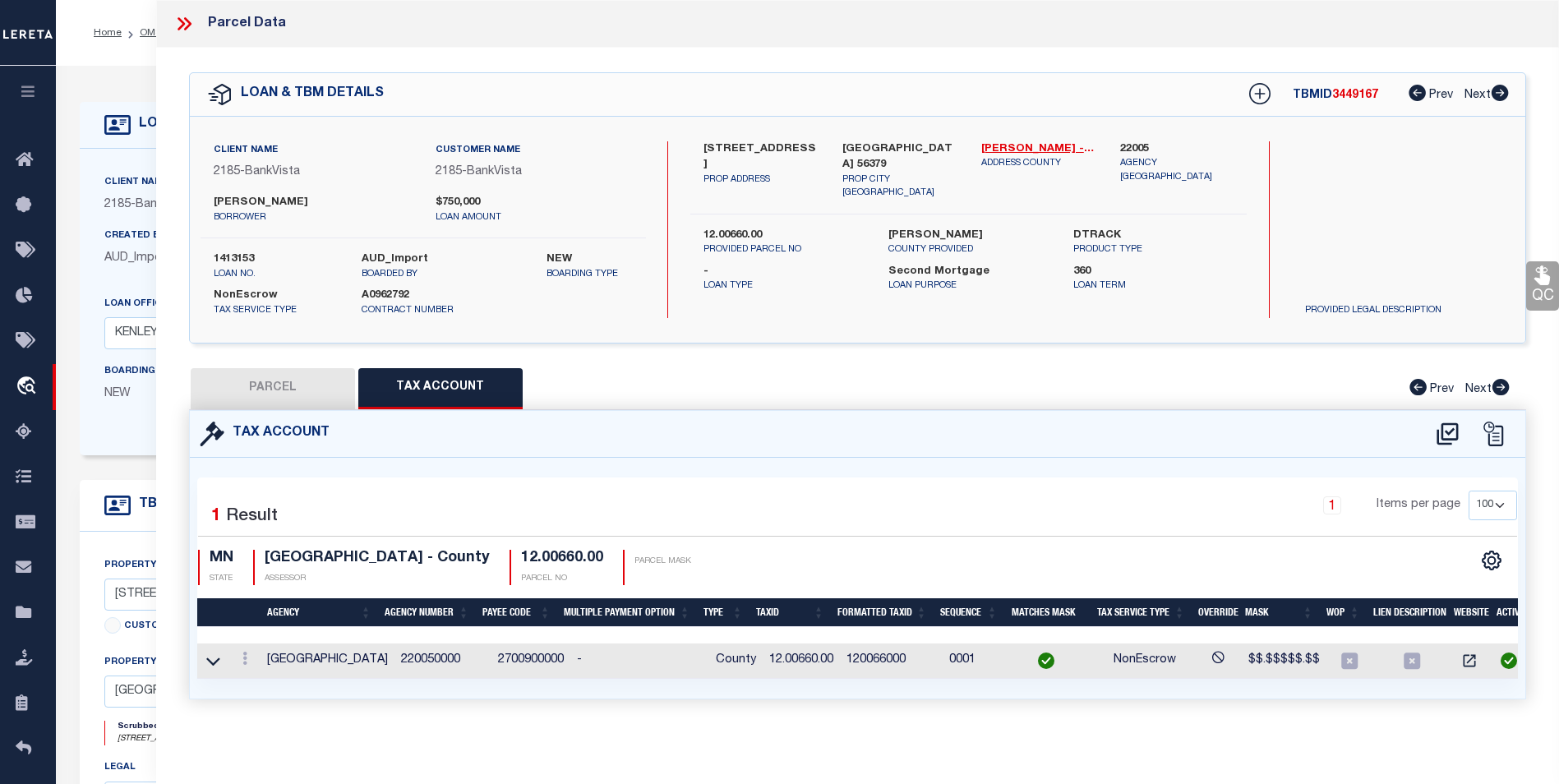
scroll to position [9, 0]
click at [238, 654] on link at bounding box center [245, 661] width 18 height 13
click at [271, 609] on link at bounding box center [267, 609] width 61 height 27
type input "12.00660.00"
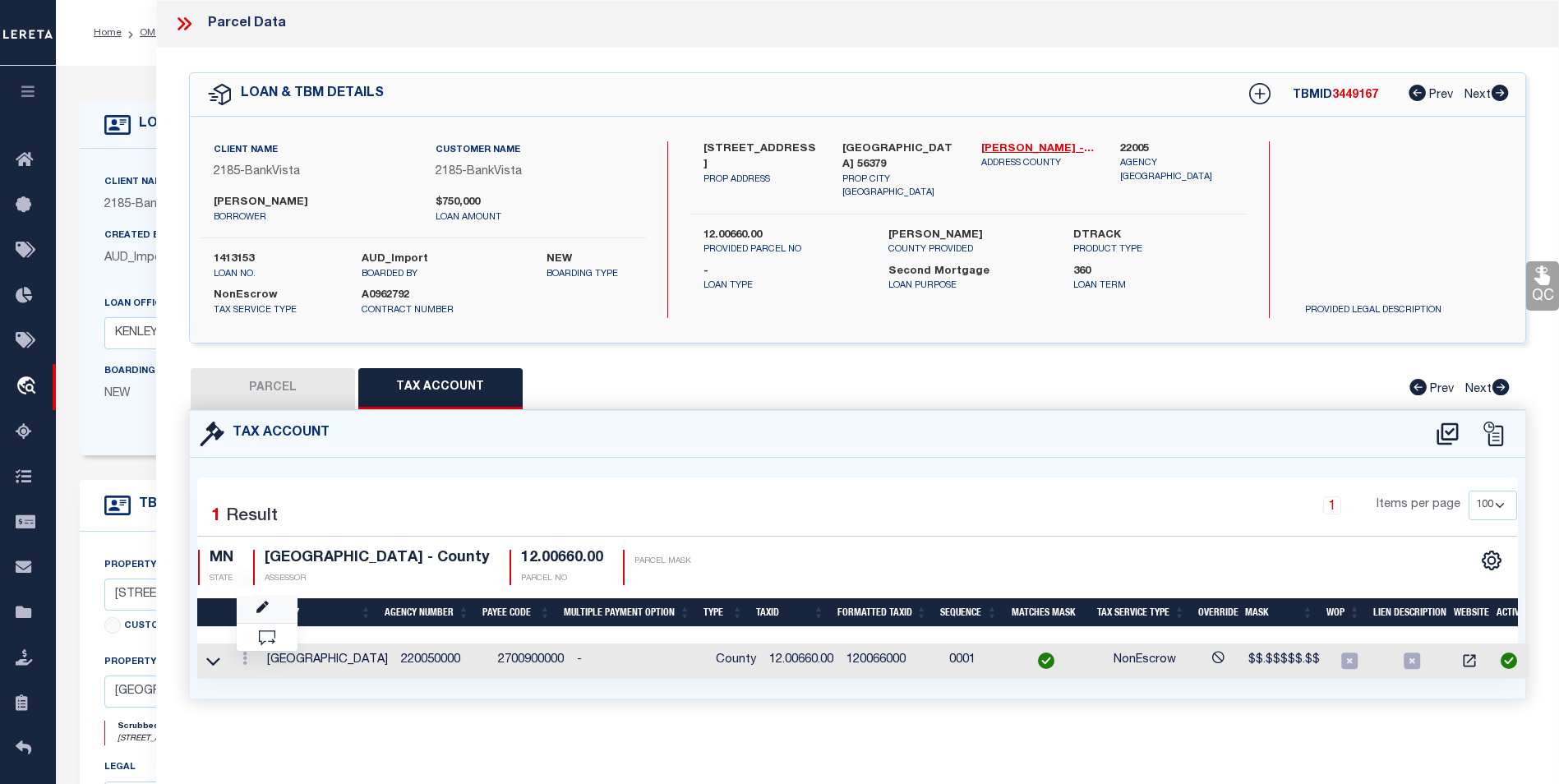
type textarea "$$.$$$$$.$$"
checkbox input "true"
type input "XXXXXXXXXXX*"
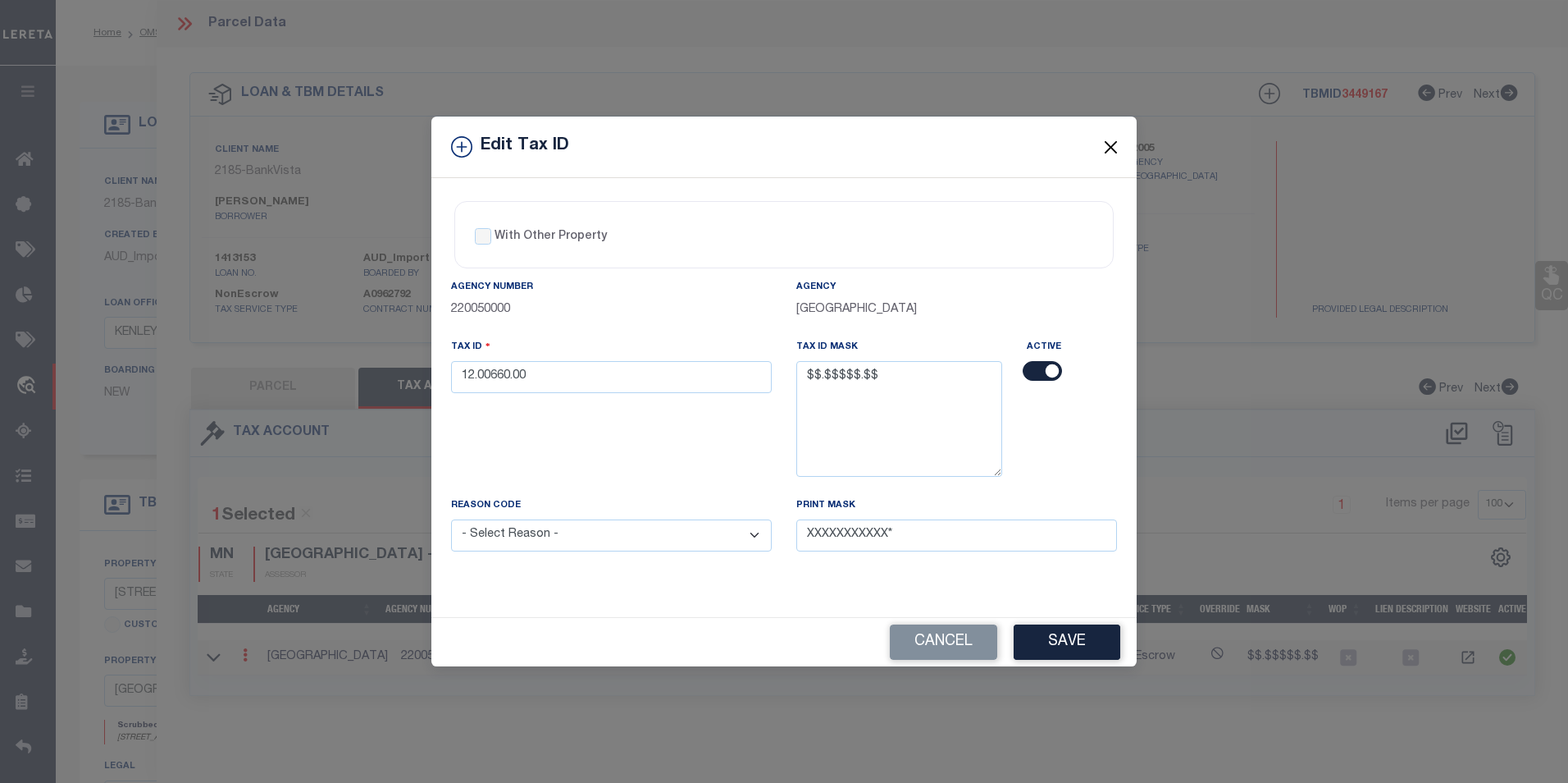
click at [1110, 149] on button "Close" at bounding box center [1111, 147] width 22 height 22
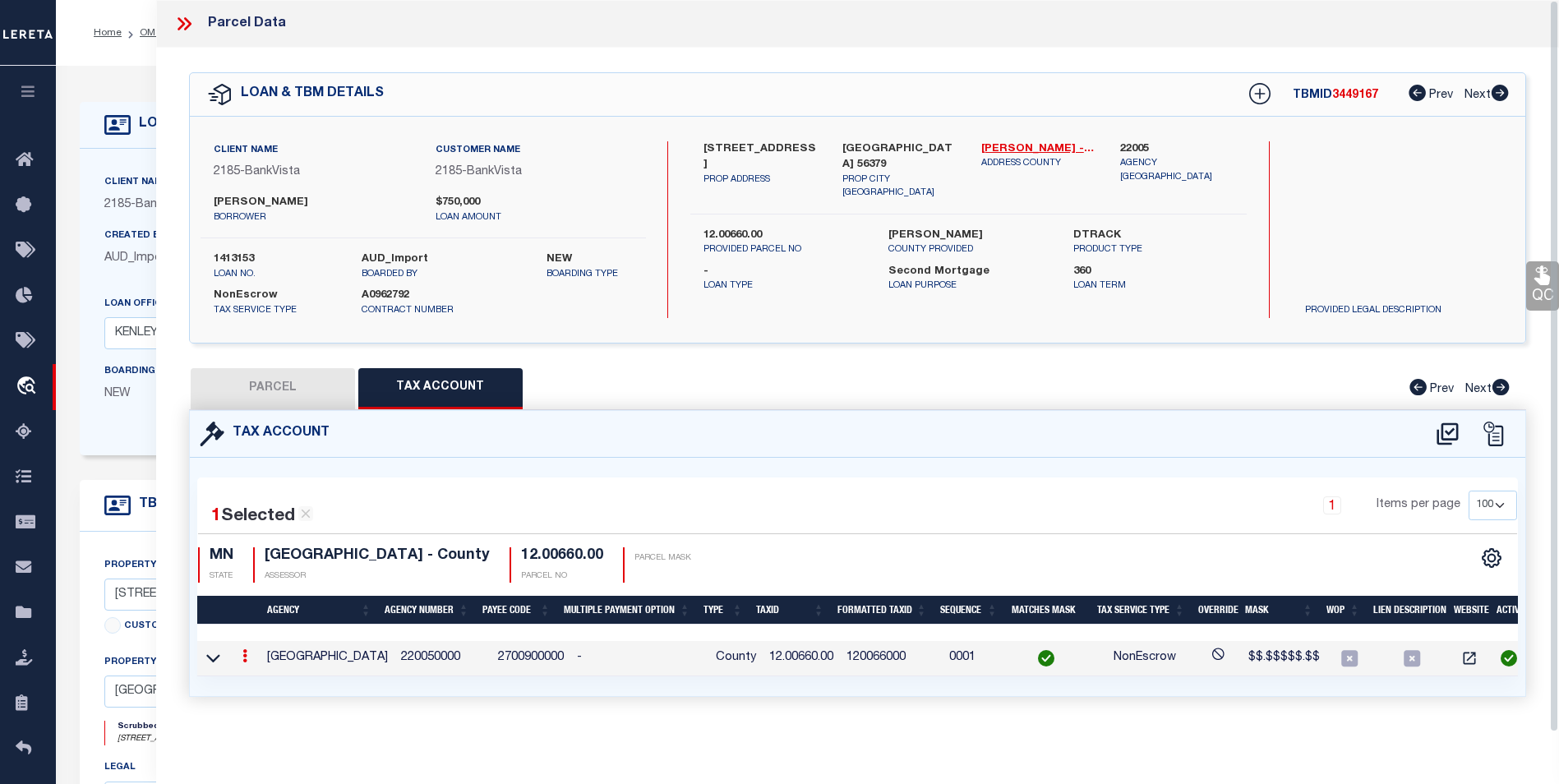
click at [322, 382] on button "PARCEL" at bounding box center [272, 388] width 164 height 41
select select "AS"
select select
checkbox input "false"
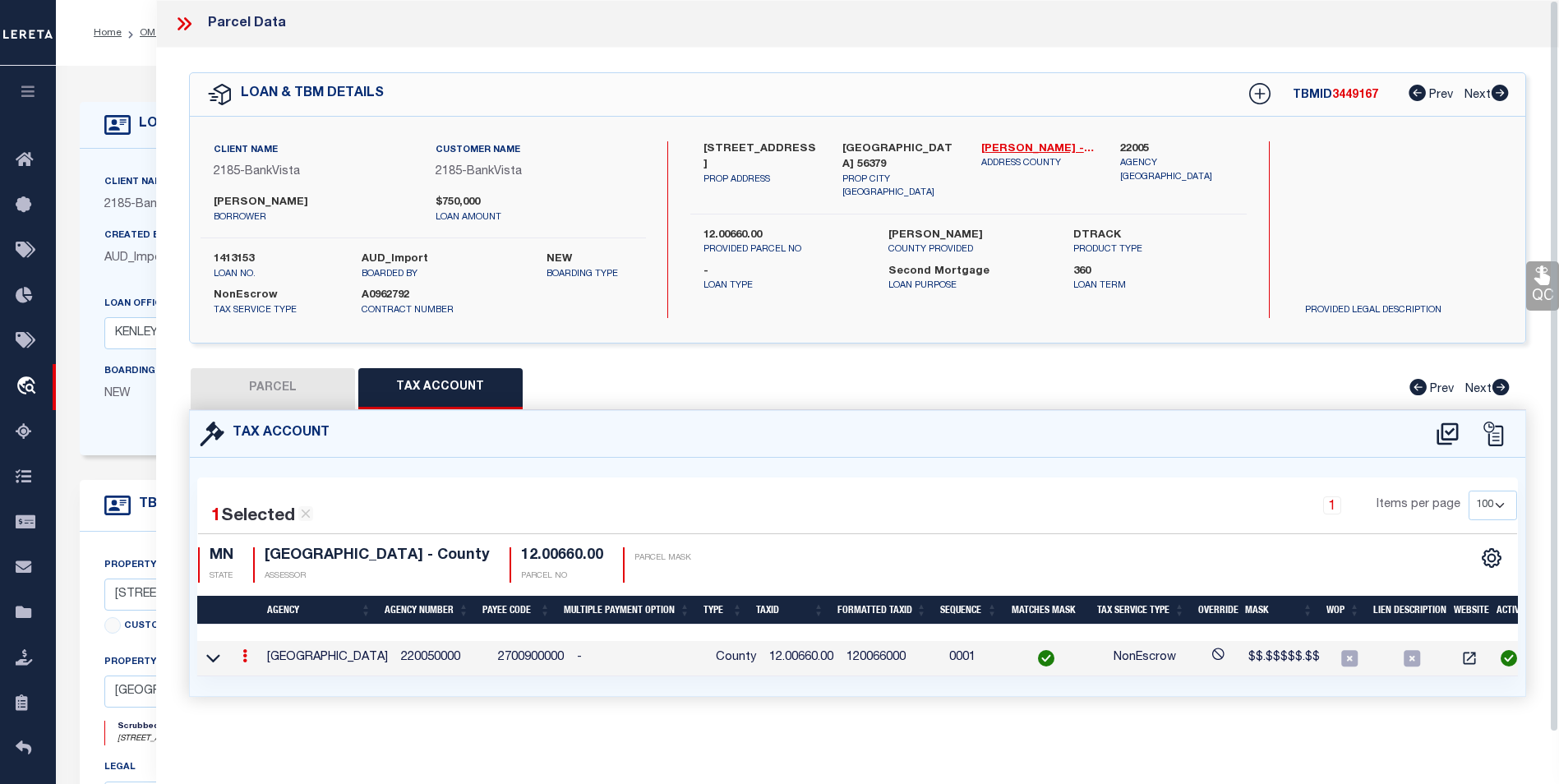
checkbox input "false"
select select "BP"
type input "BEHRENDT,BENJAMIN A"
select select "ATL"
select select "ADD"
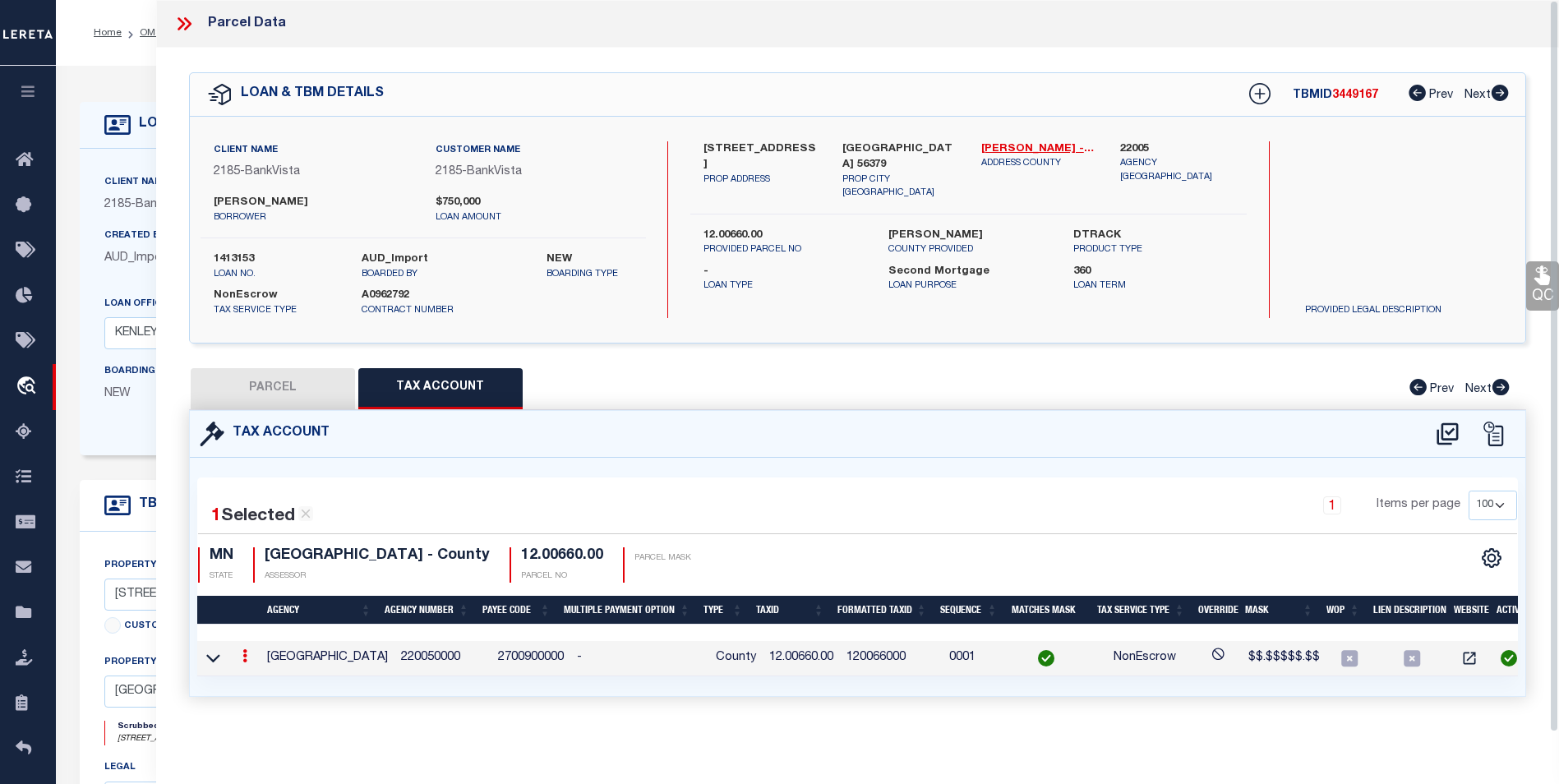
type input "5585 NE RIVER RD"
checkbox input "false"
type input "SAUK RAPIDS, MN 56379"
type textarea "SECT-33 TWP-037 RANGE-031 STANLEY'S ADDITION LOT-015"
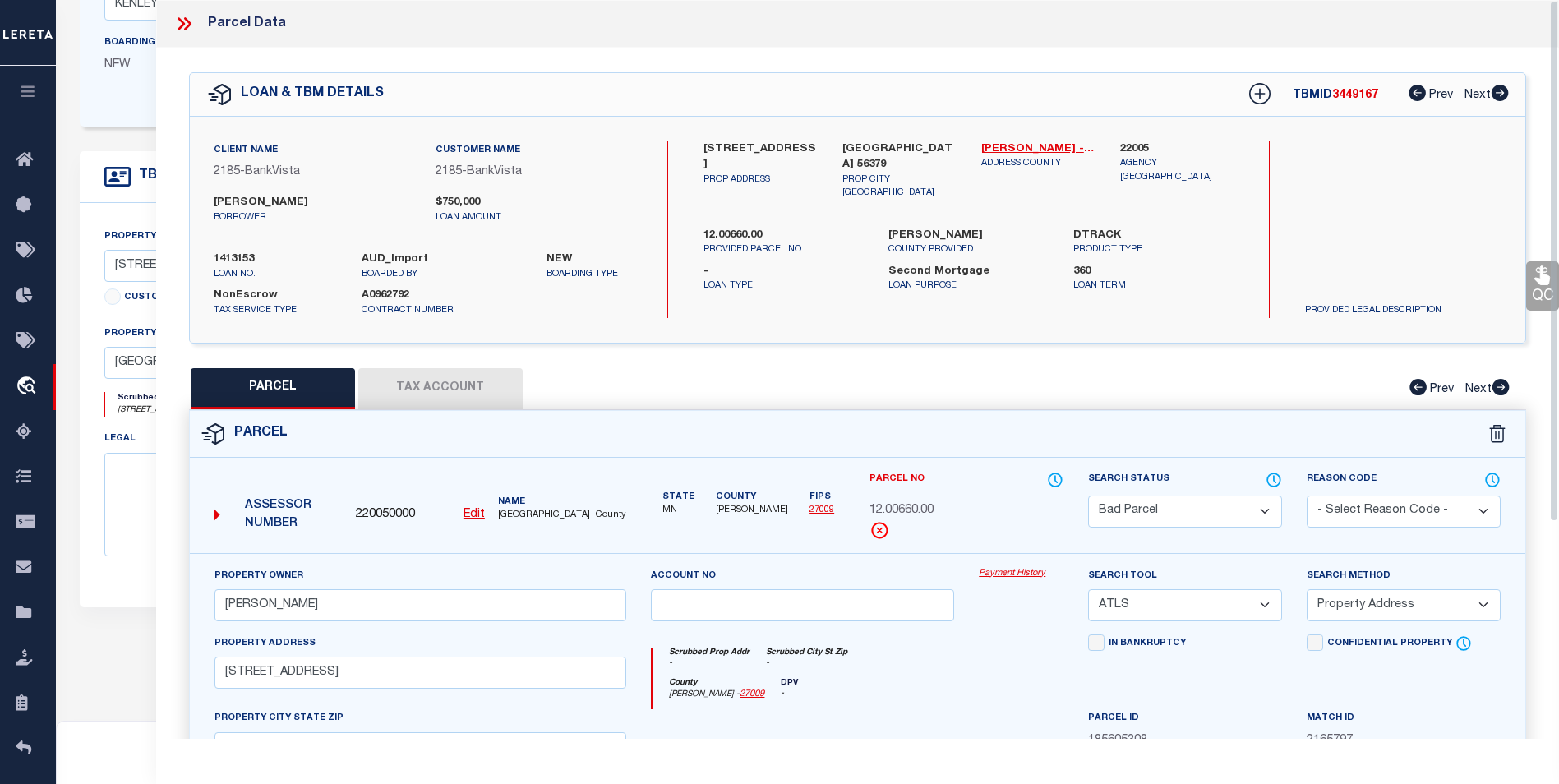
click at [433, 392] on button "Tax Account" at bounding box center [440, 388] width 164 height 41
select select "100"
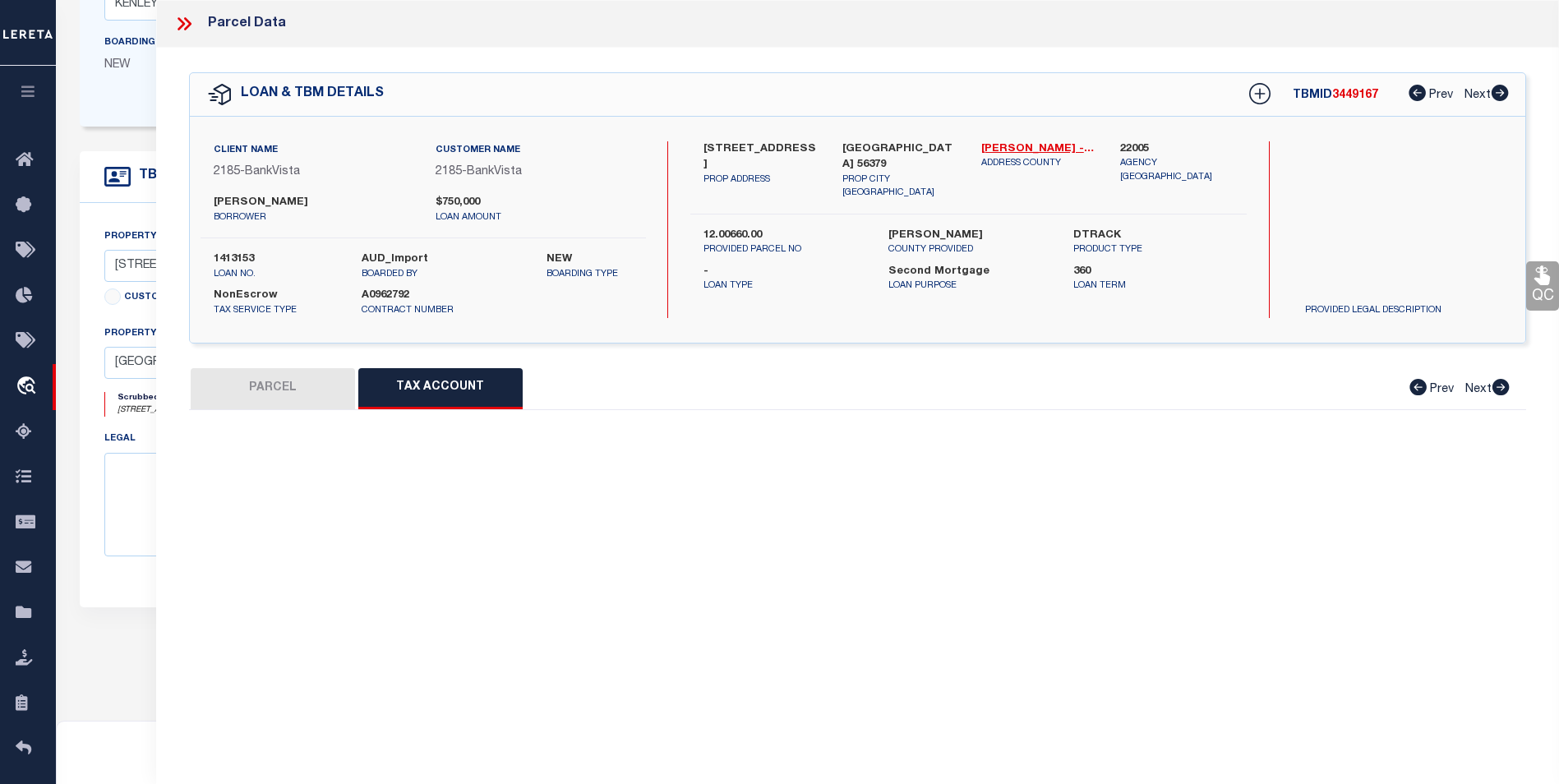
select select "100"
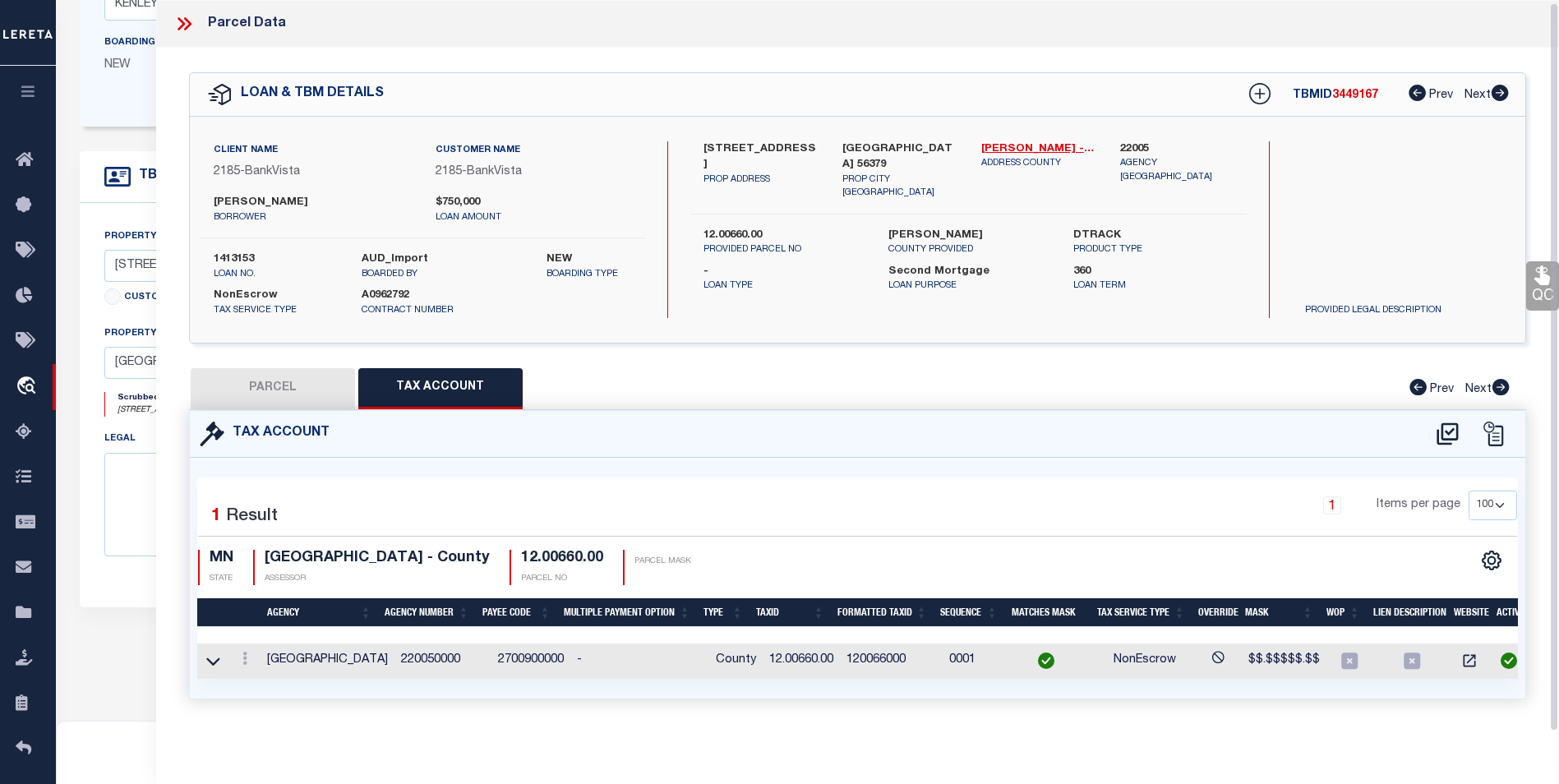
scroll to position [9, 0]
click at [240, 656] on link at bounding box center [245, 661] width 18 height 13
click at [258, 607] on icon "" at bounding box center [262, 608] width 12 height 12
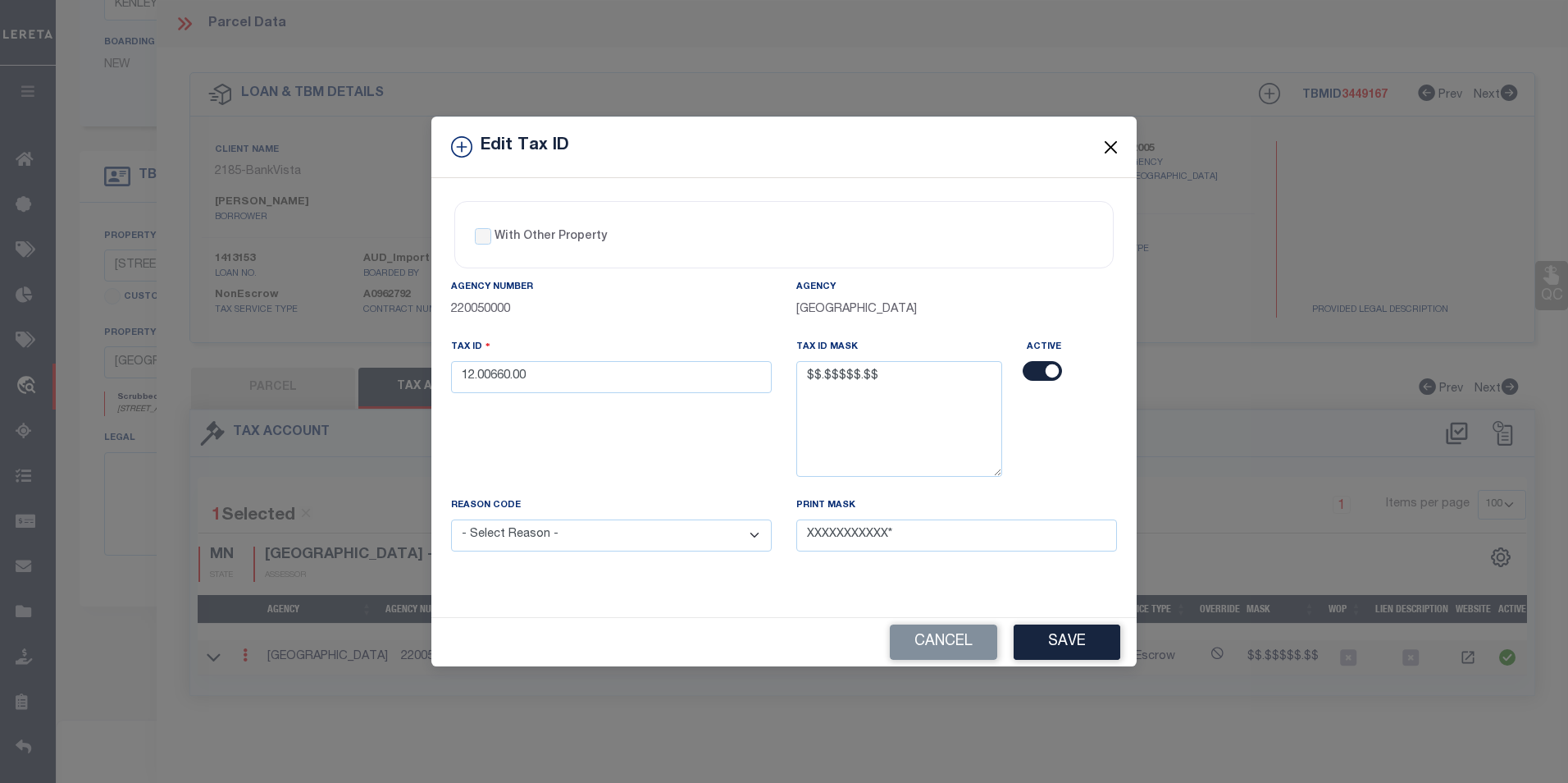
click at [1119, 146] on button "Close" at bounding box center [1111, 147] width 22 height 22
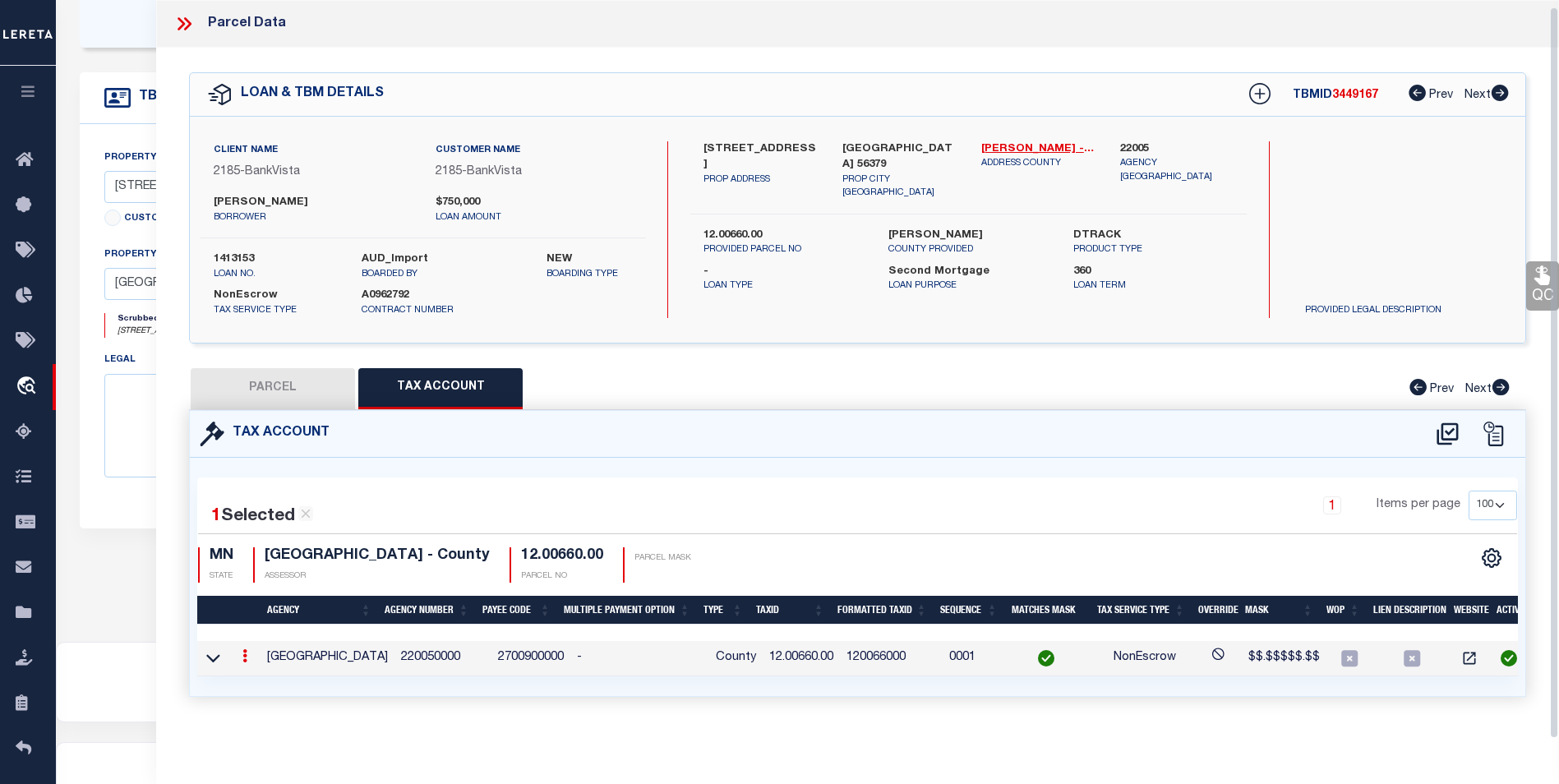
scroll to position [410, 0]
click at [243, 651] on icon at bounding box center [245, 656] width 5 height 13
click at [263, 612] on link at bounding box center [267, 606] width 61 height 27
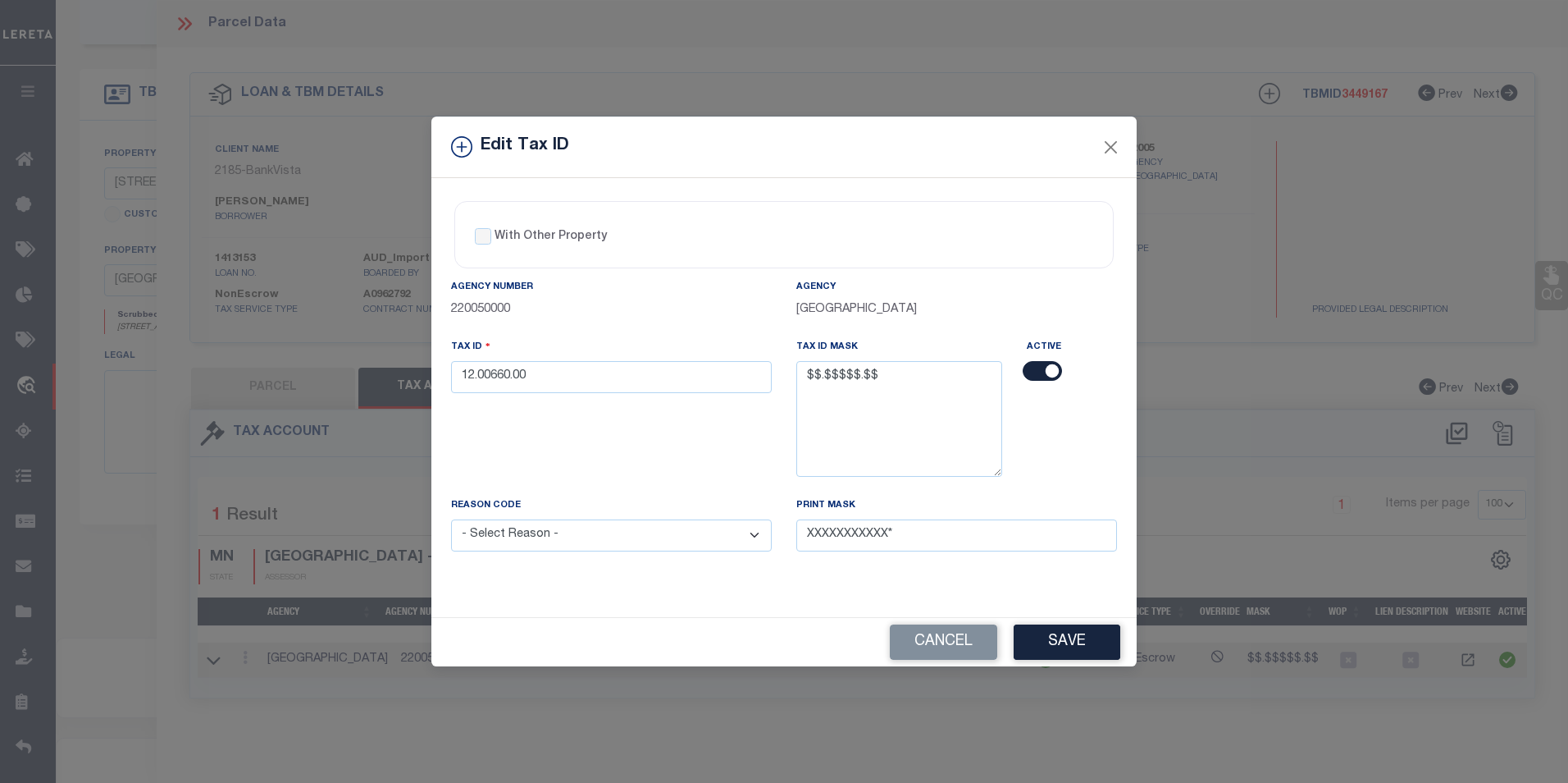
click at [675, 540] on select "- Select Reason - 099 - Other (Provide additional detail) ACT - Agency Changed …" at bounding box center [611, 536] width 321 height 32
select select "ACT"
click at [451, 521] on select "- Select Reason - 099 - Other (Provide additional detail) ACT - Agency Changed …" at bounding box center [611, 536] width 321 height 32
click at [1064, 638] on button "Save" at bounding box center [1066, 642] width 107 height 35
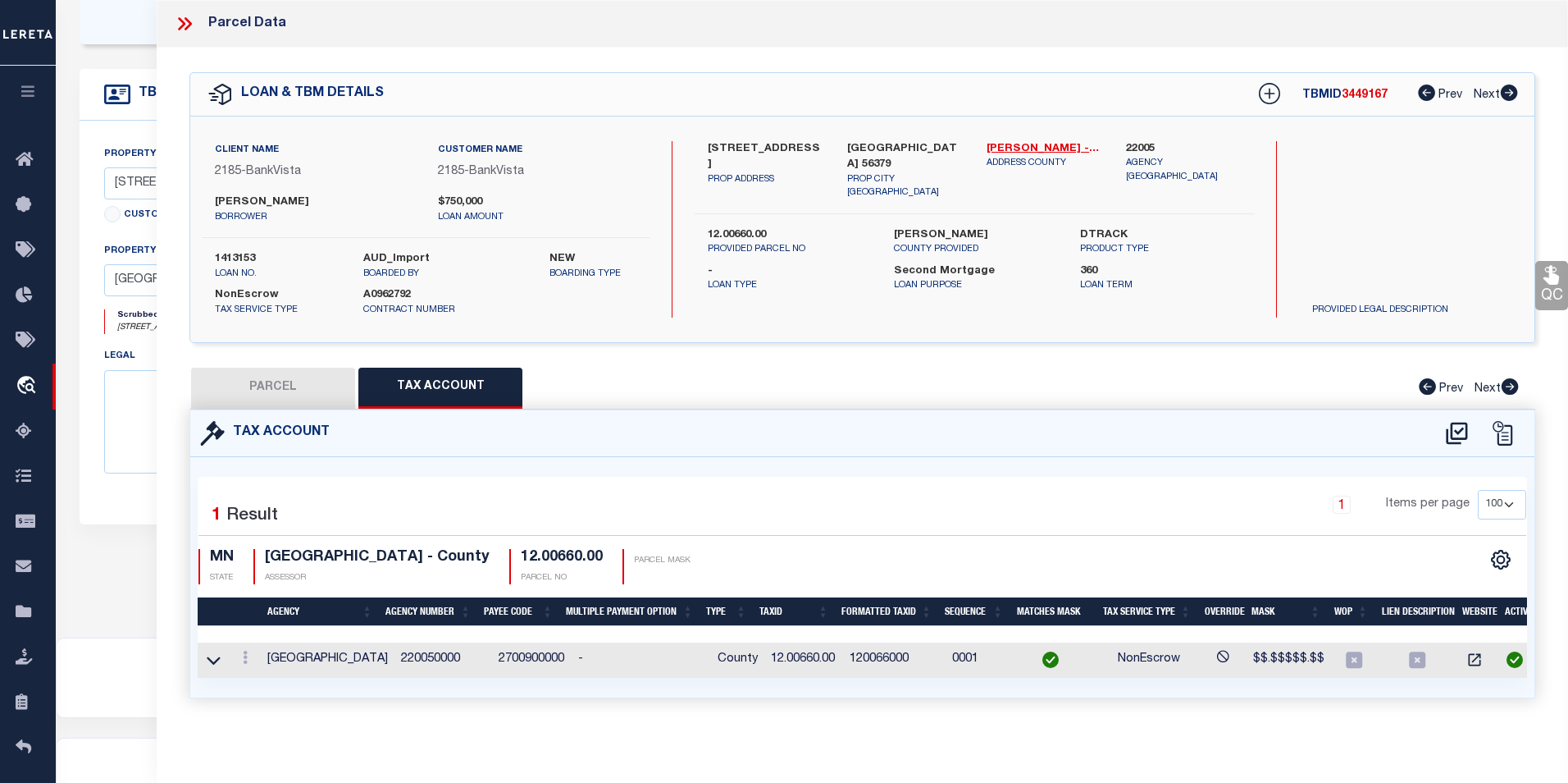
select select
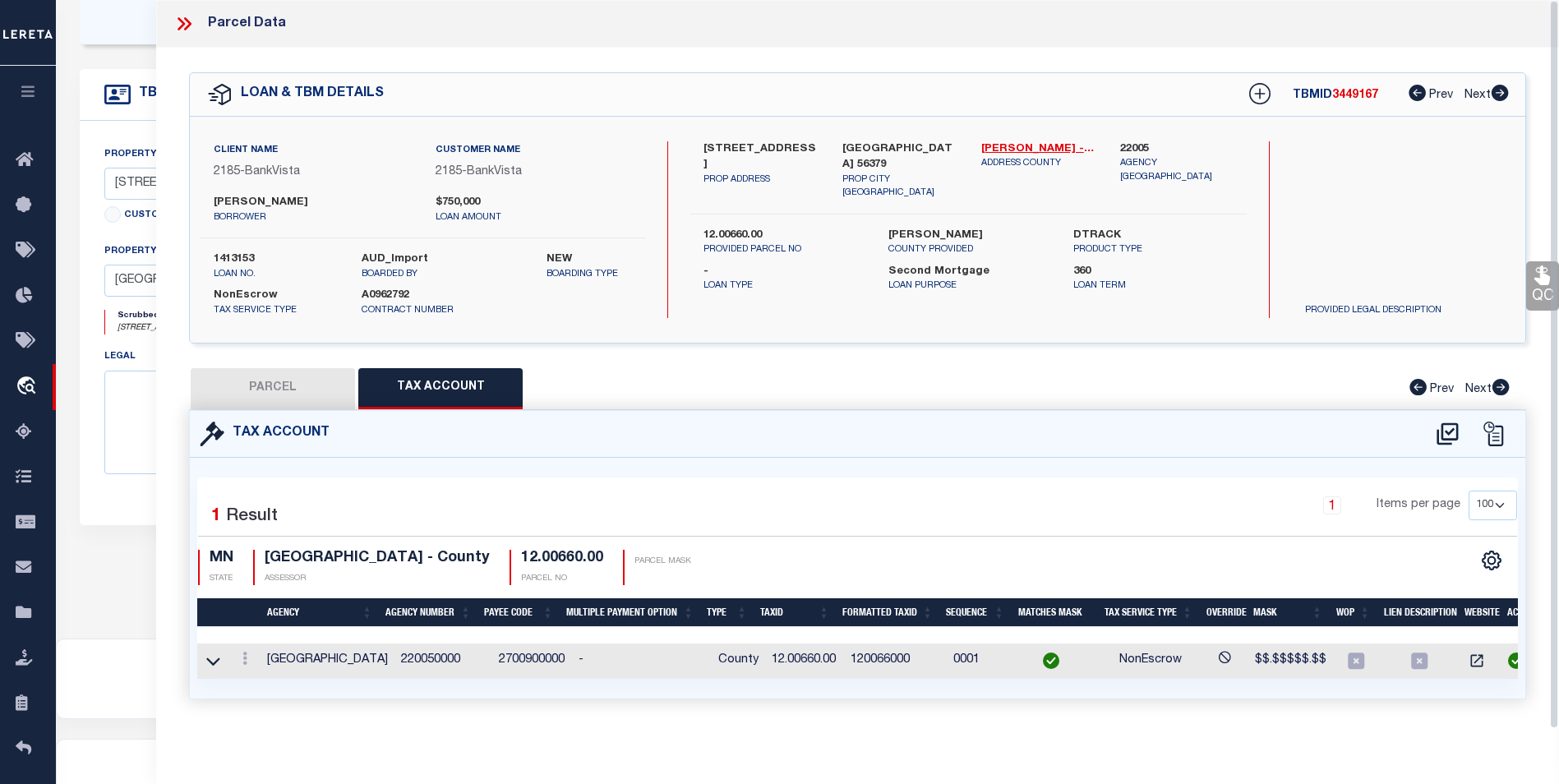
click at [273, 380] on button "PARCEL" at bounding box center [272, 388] width 164 height 41
select select "AS"
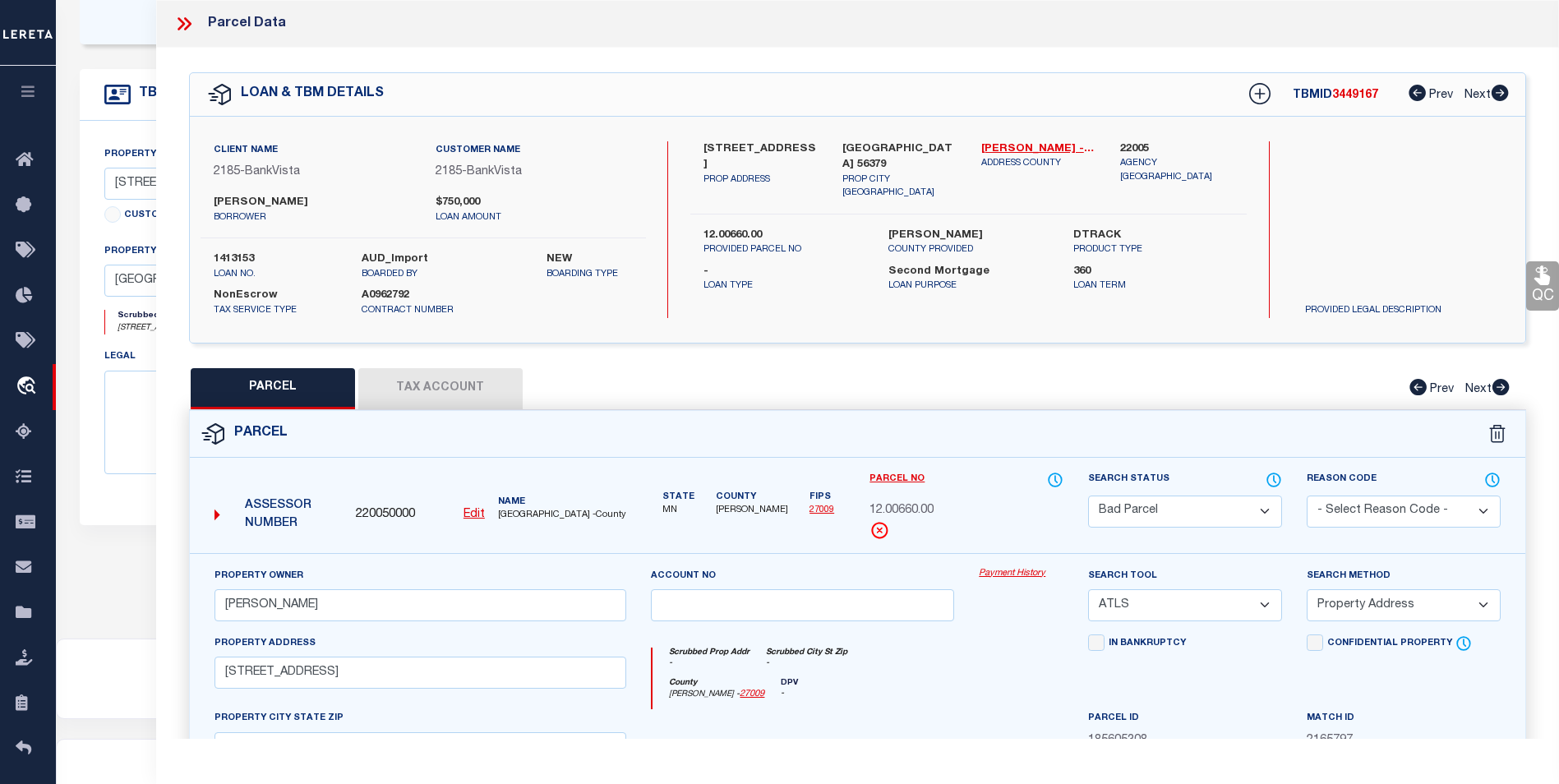
click at [1241, 496] on select "Automated Search Bad Parcel Complete Duplicate Parcel High Dollar Reporting In …" at bounding box center [1185, 512] width 194 height 32
click at [1089, 496] on select "Automated Search Bad Parcel Complete Duplicate Parcel High Dollar Reporting In …" at bounding box center [1185, 512] width 194 height 32
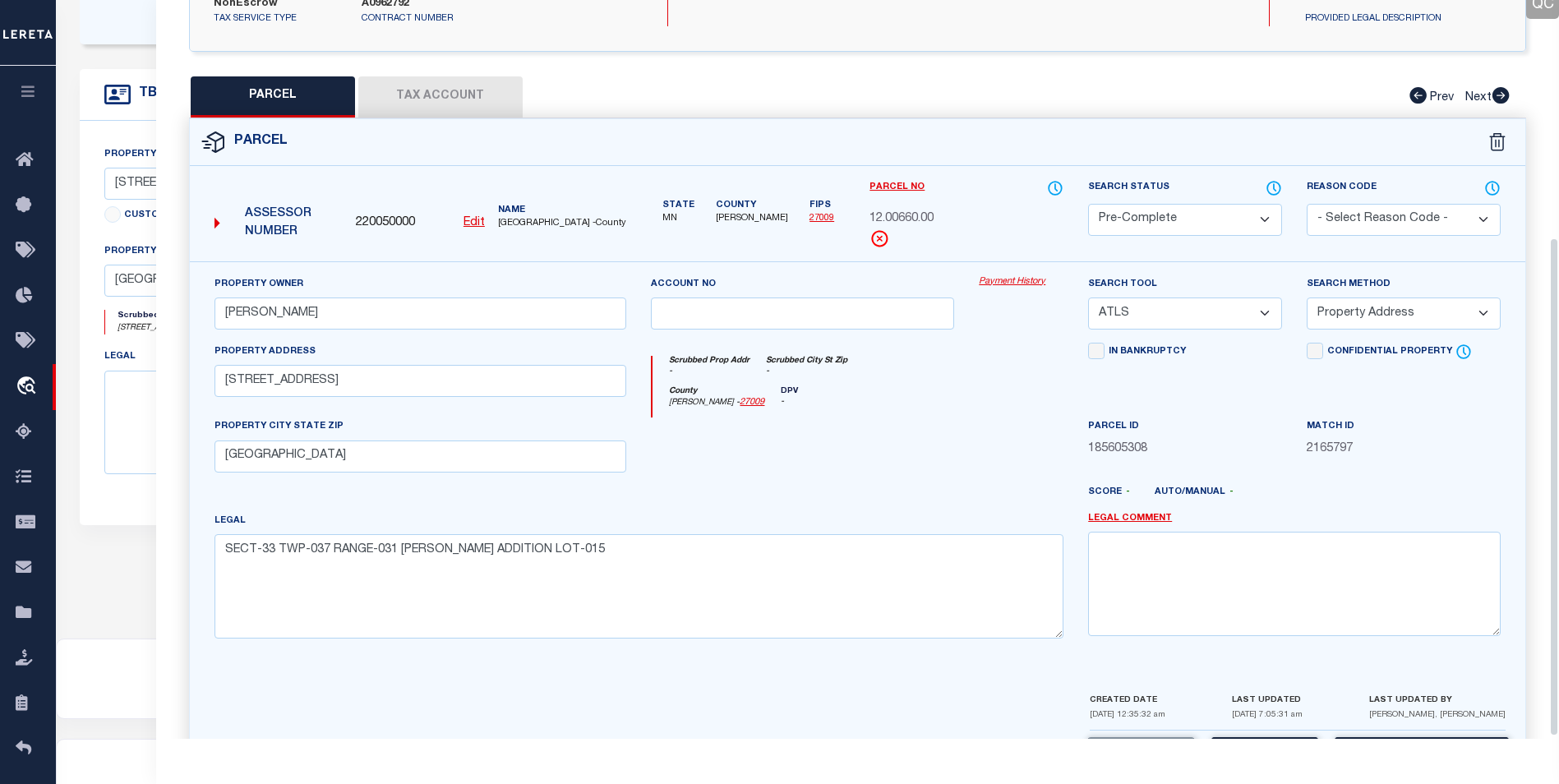
scroll to position [355, 0]
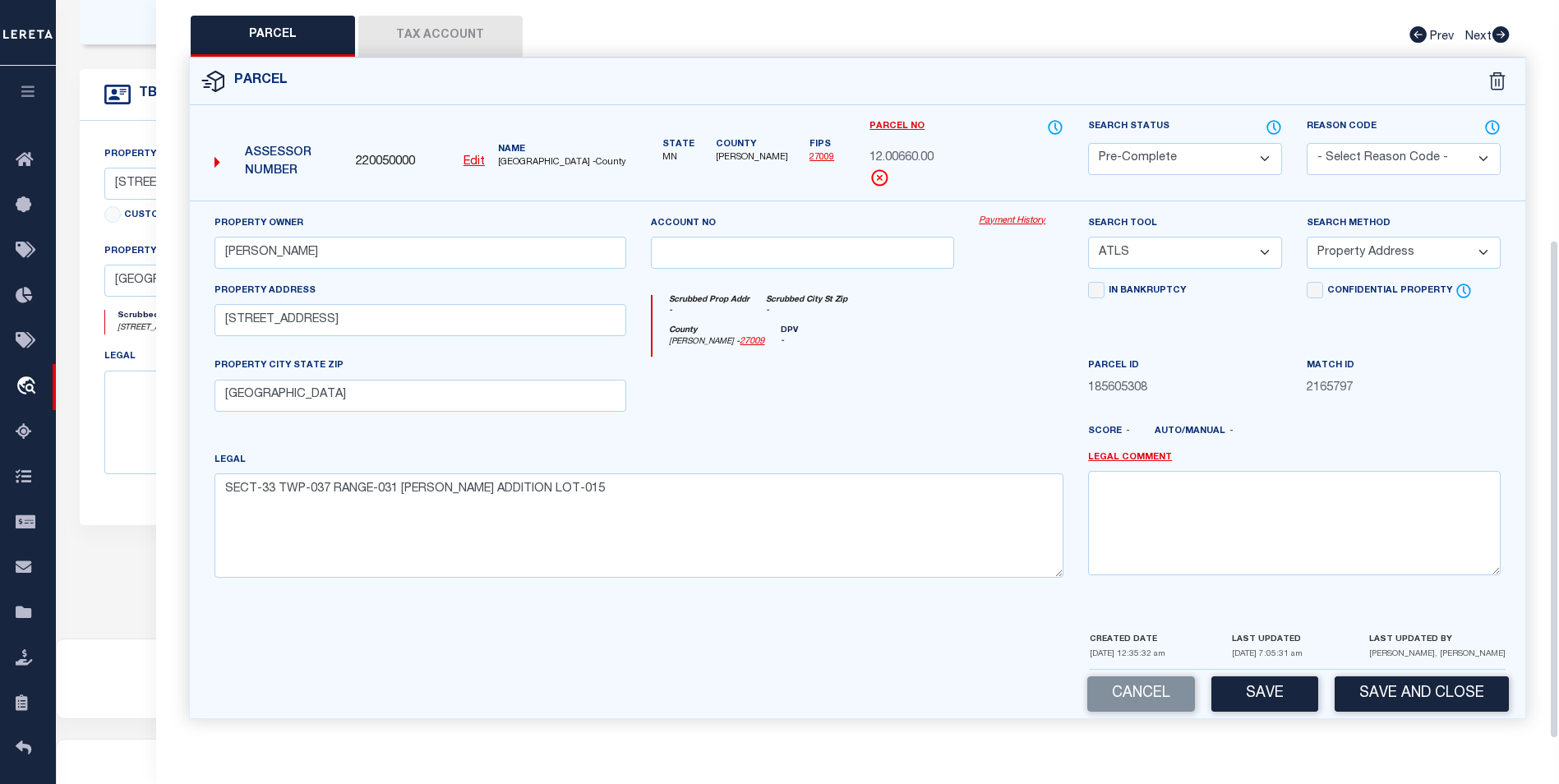
click at [1268, 713] on div "Cancel Save Save and Close" at bounding box center [857, 694] width 1336 height 48
click at [1264, 702] on button "Save" at bounding box center [1265, 693] width 107 height 35
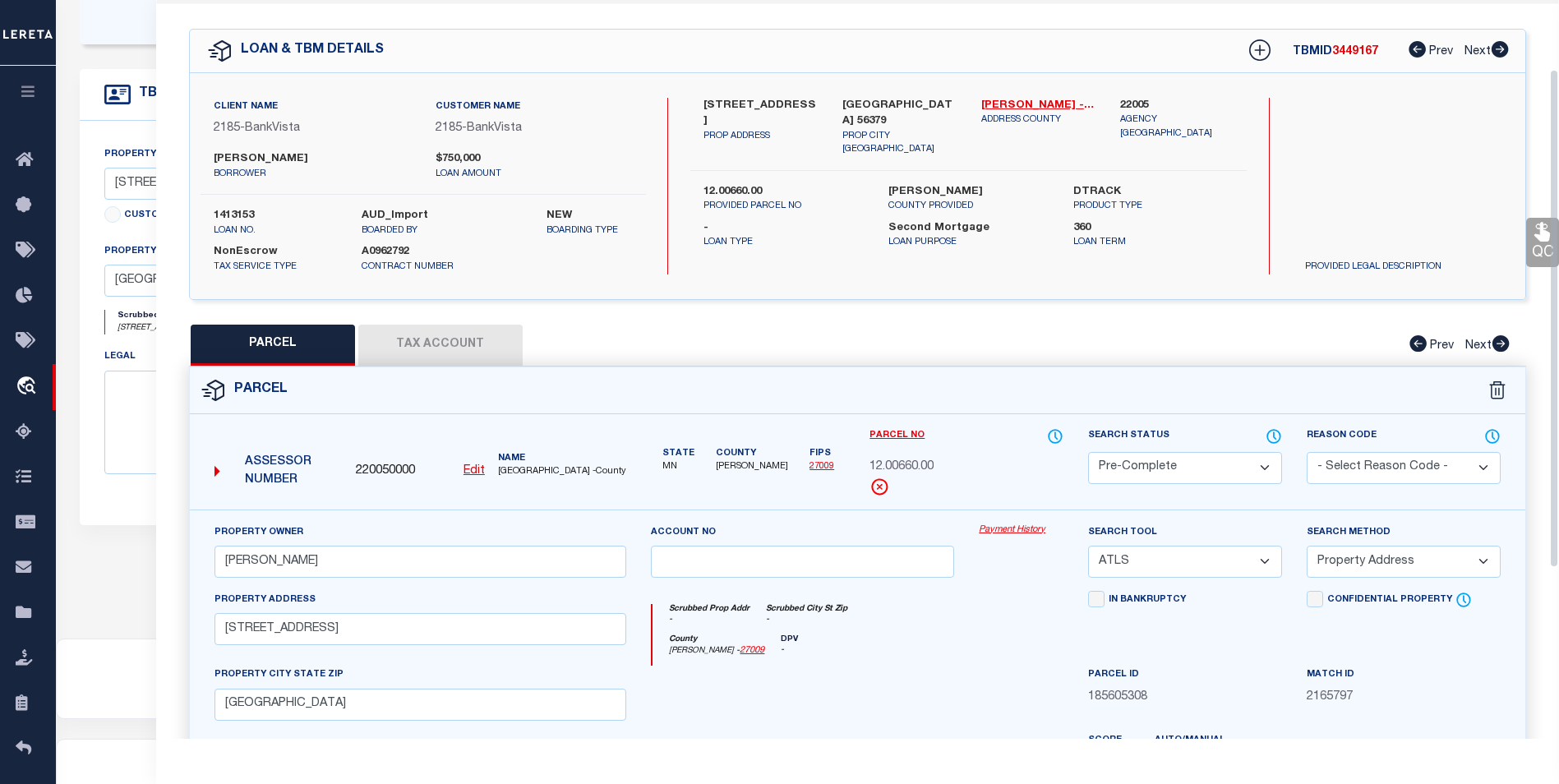
scroll to position [0, 0]
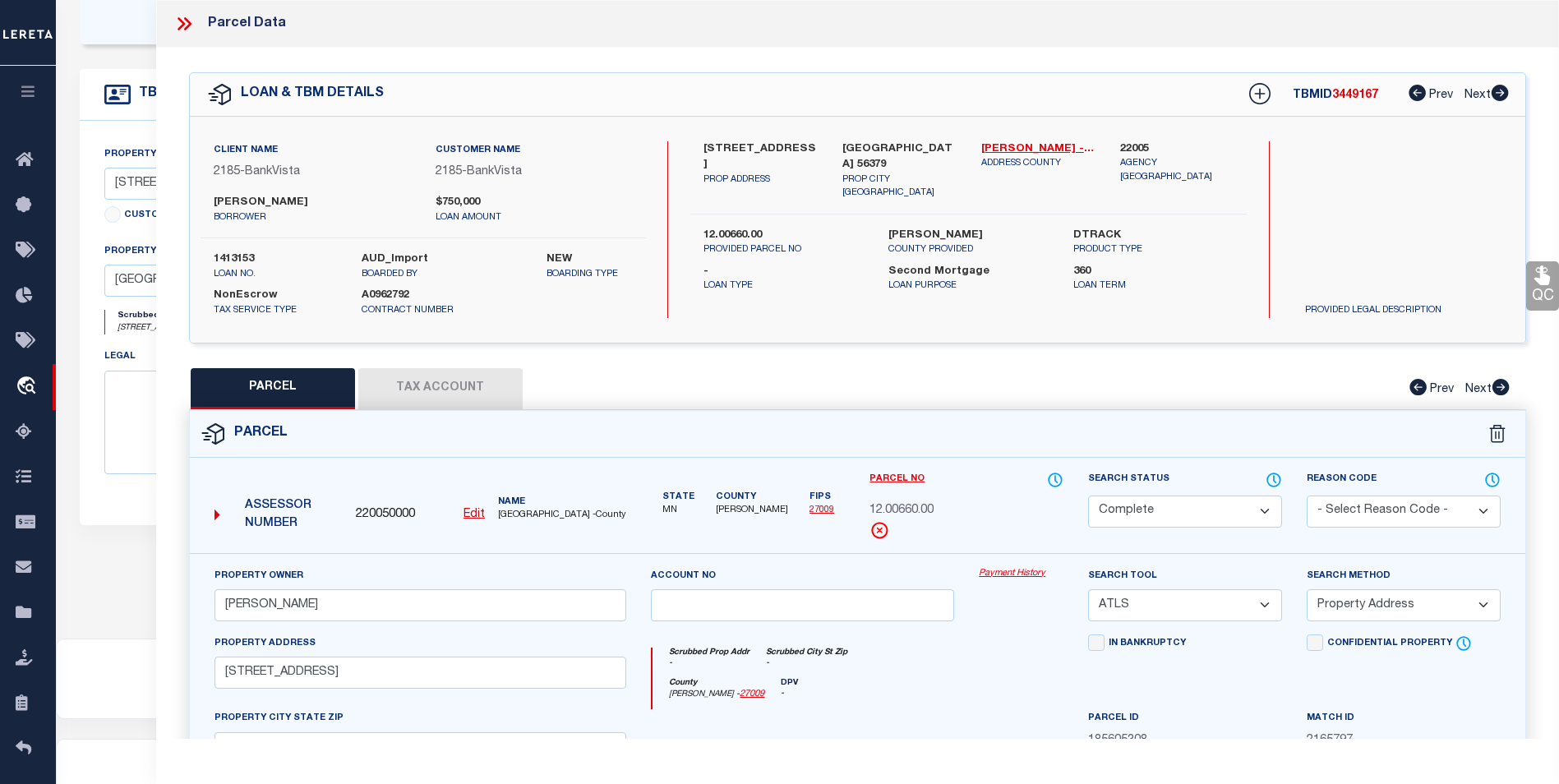
click at [180, 27] on icon at bounding box center [181, 24] width 8 height 13
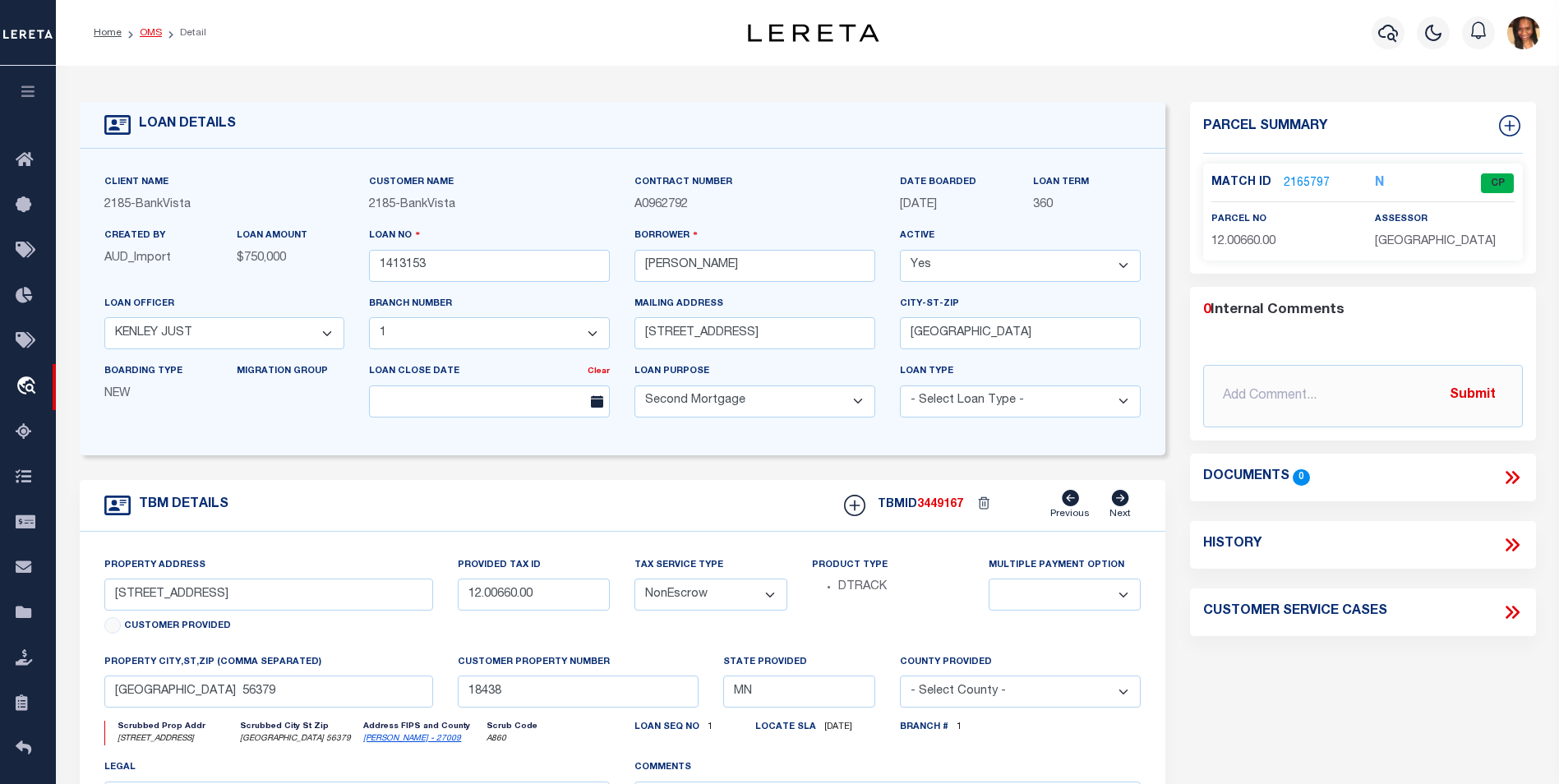
click at [144, 33] on link "OMS" at bounding box center [150, 32] width 22 height 9
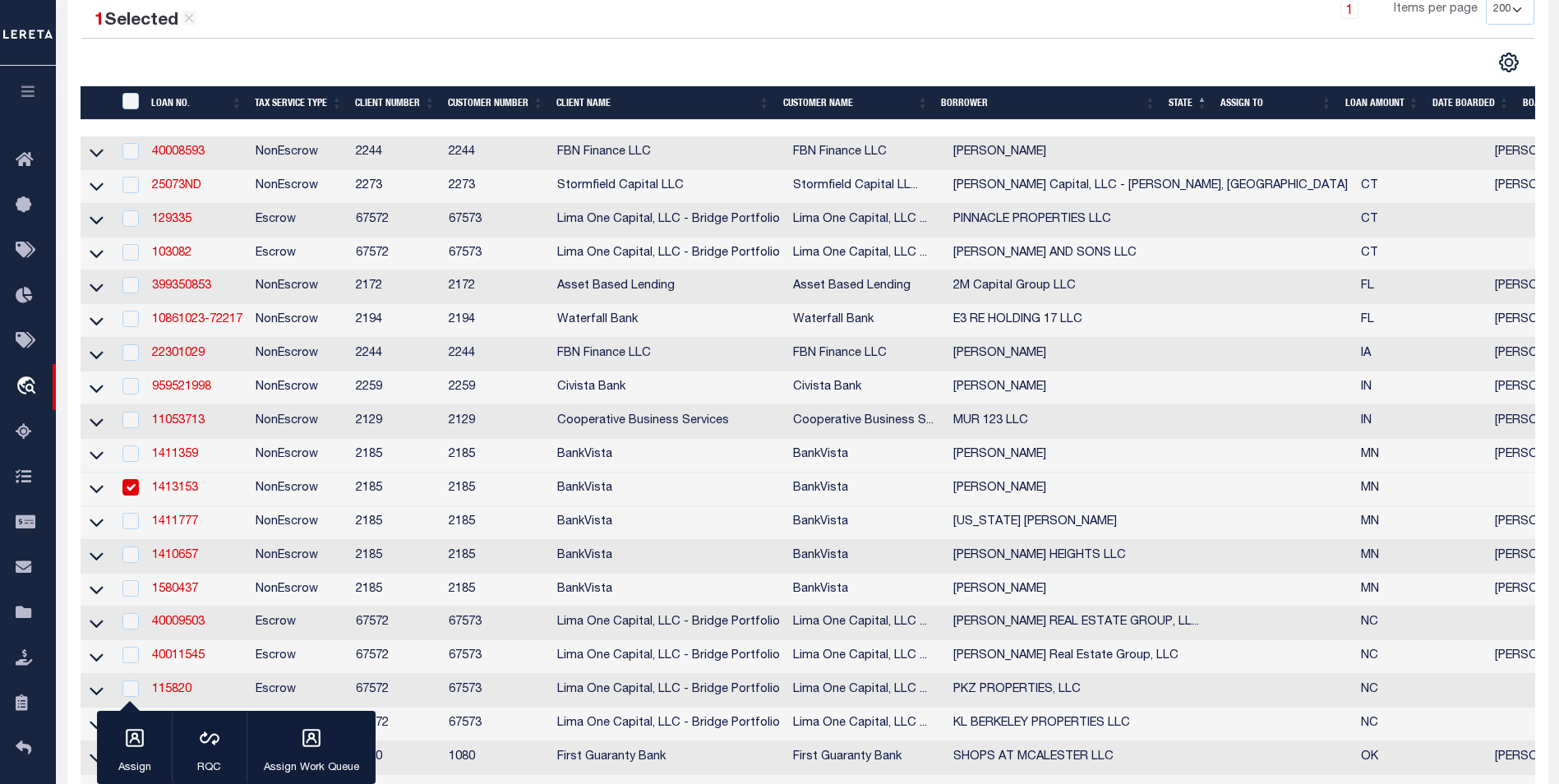
scroll to position [329, 0]
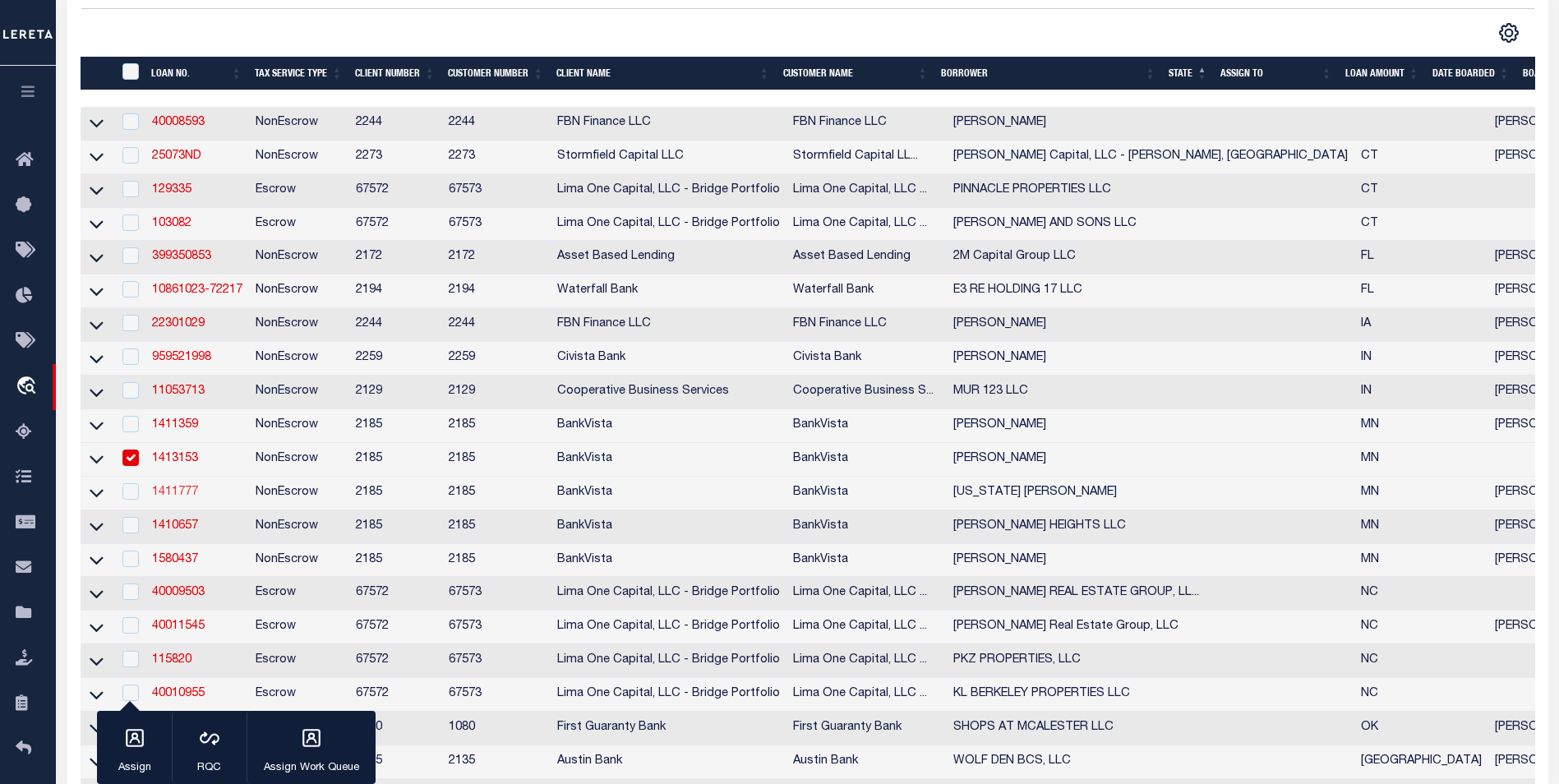
click at [162, 498] on link "1411777" at bounding box center [174, 492] width 46 height 11
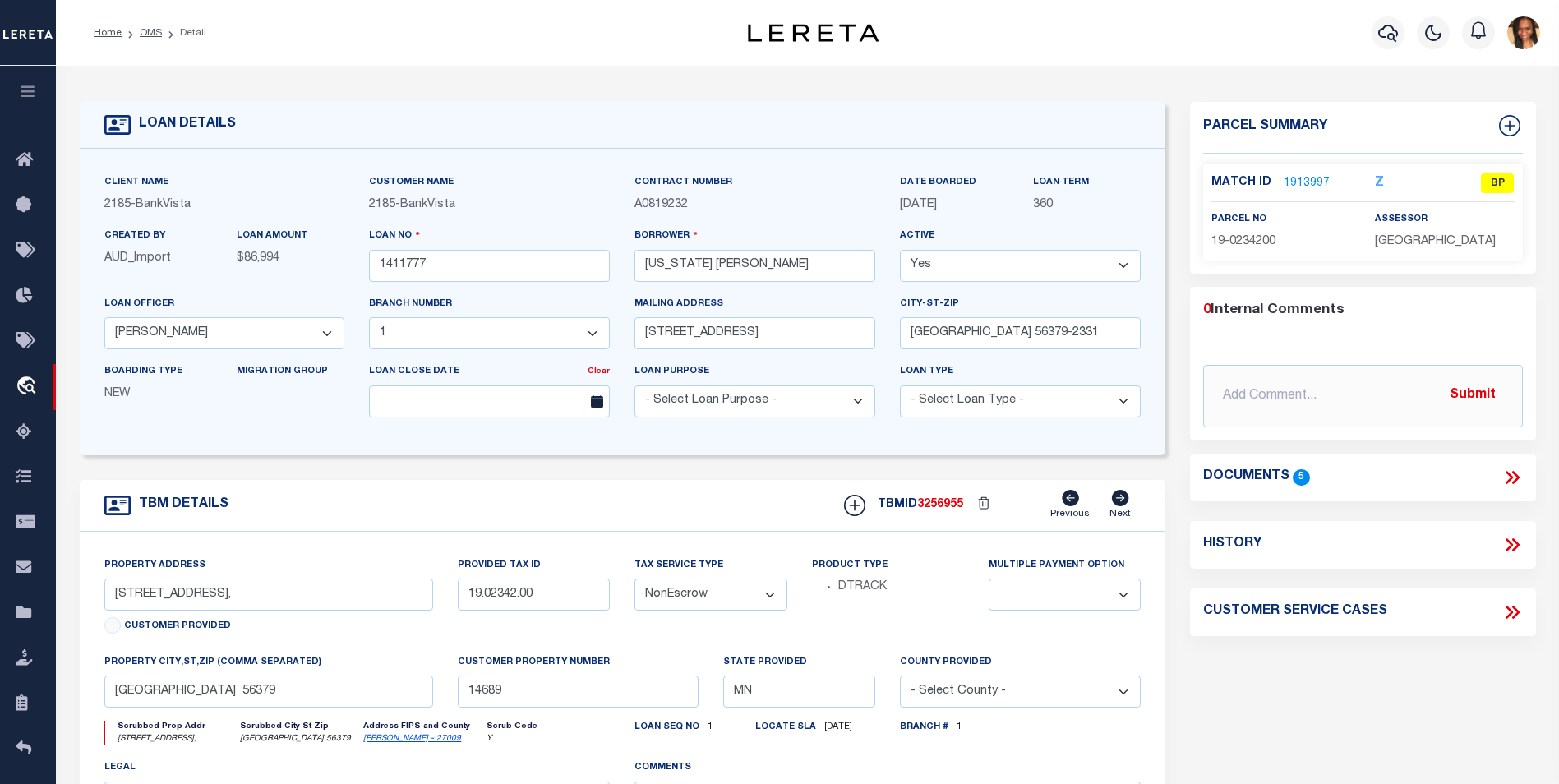
click at [1306, 175] on link "1913997" at bounding box center [1307, 184] width 46 height 17
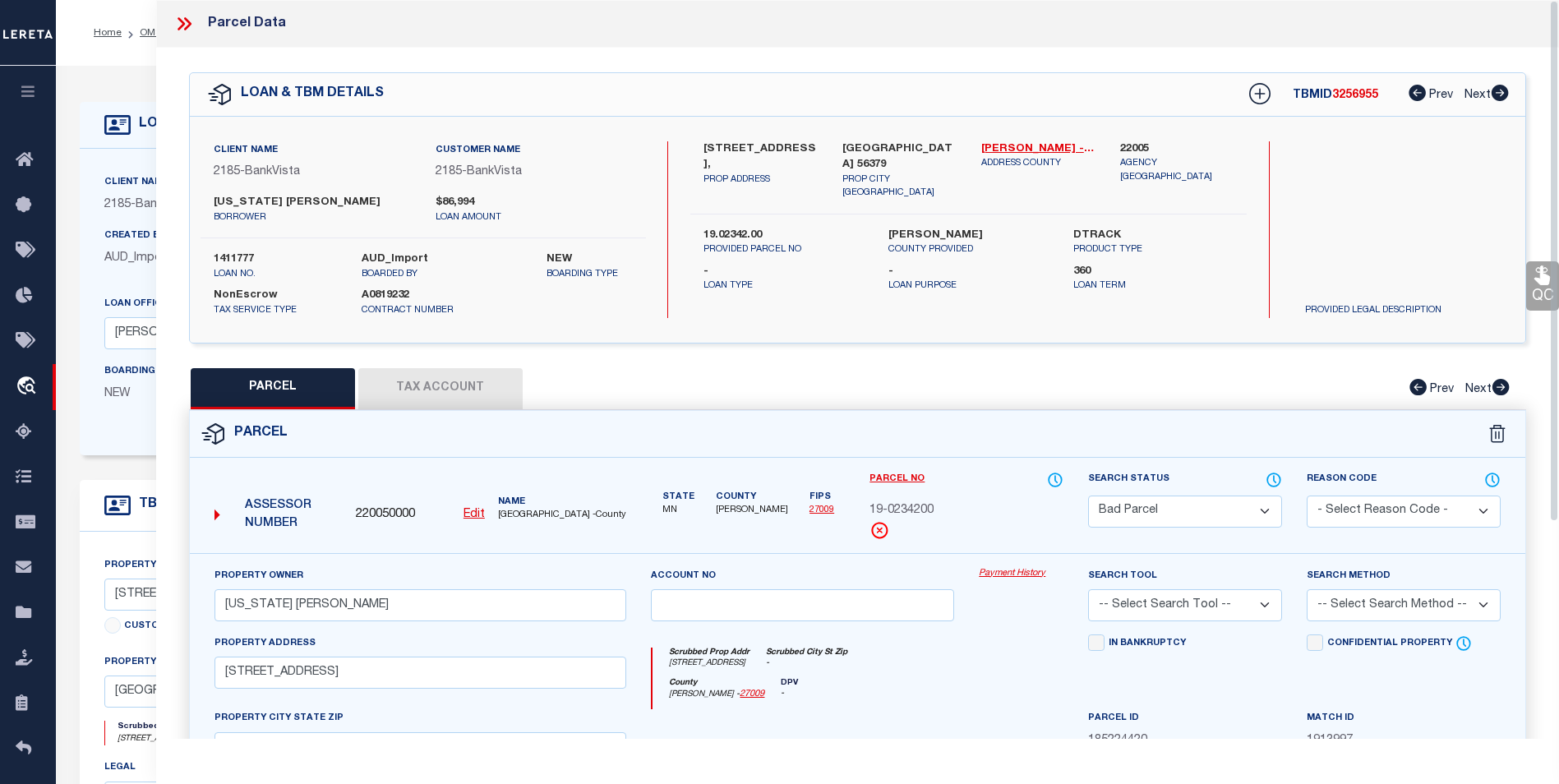
click at [181, 17] on icon at bounding box center [184, 24] width 22 height 22
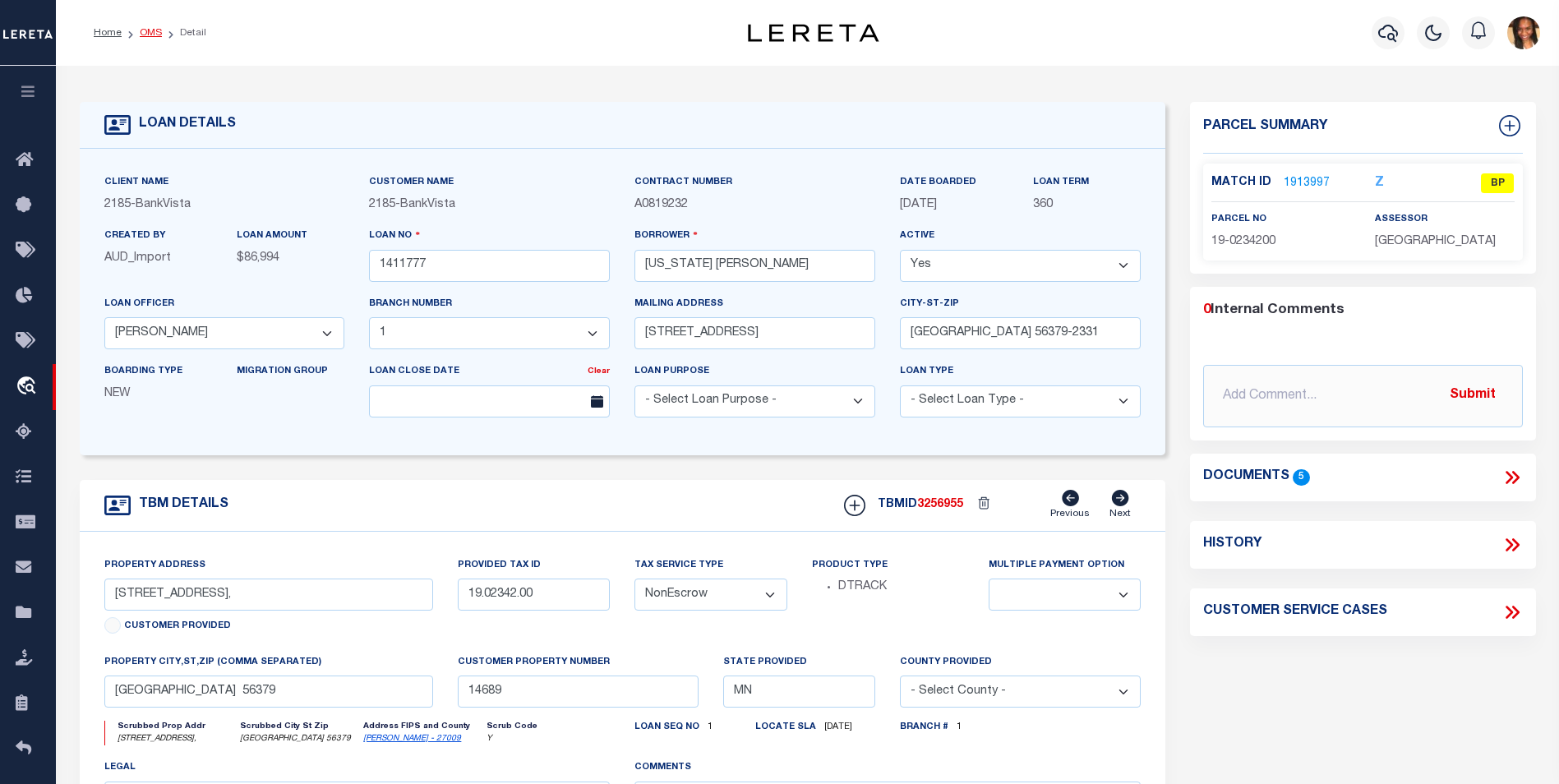
click at [157, 28] on link "OMS" at bounding box center [150, 32] width 22 height 9
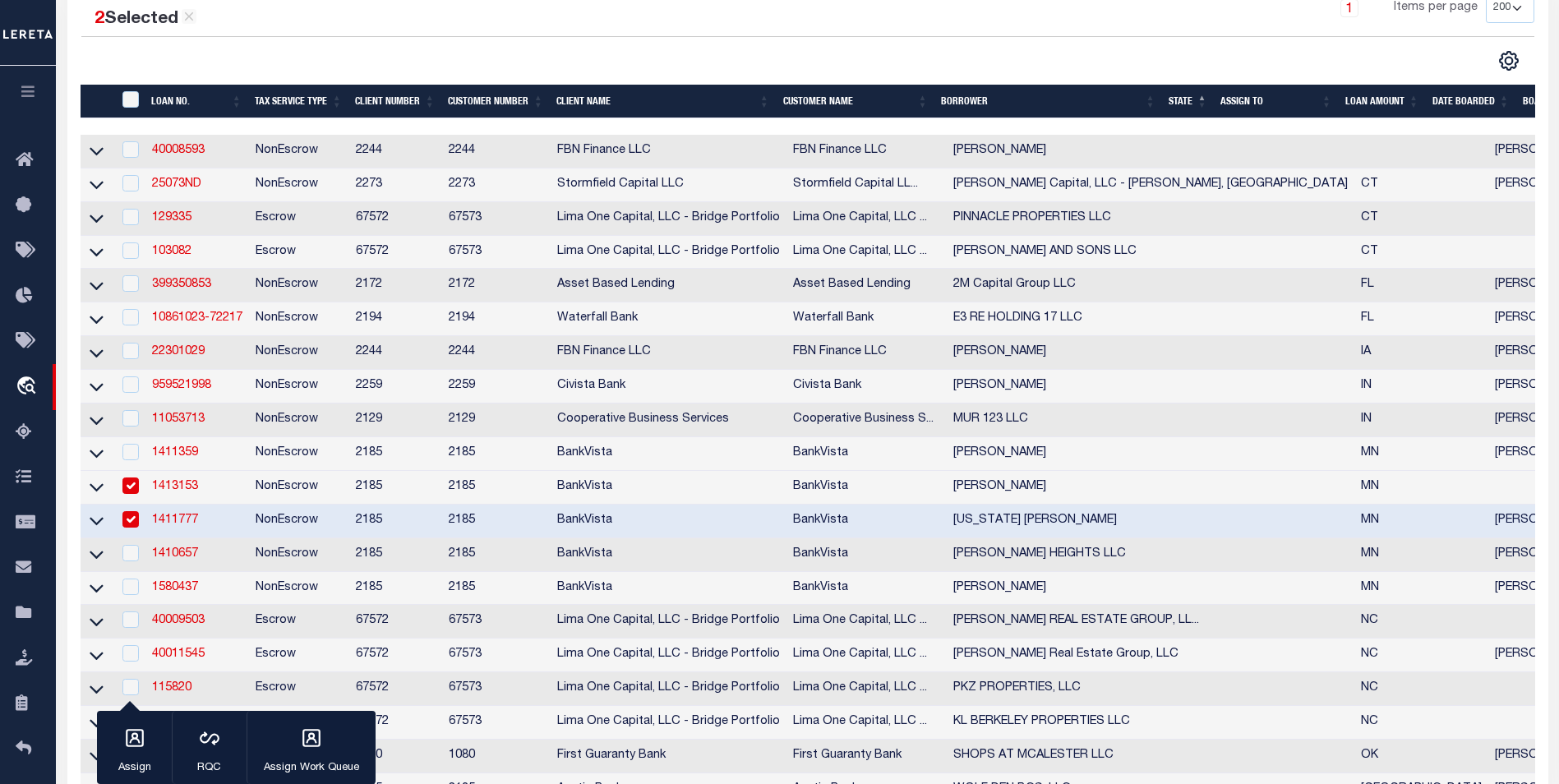
scroll to position [329, 0]
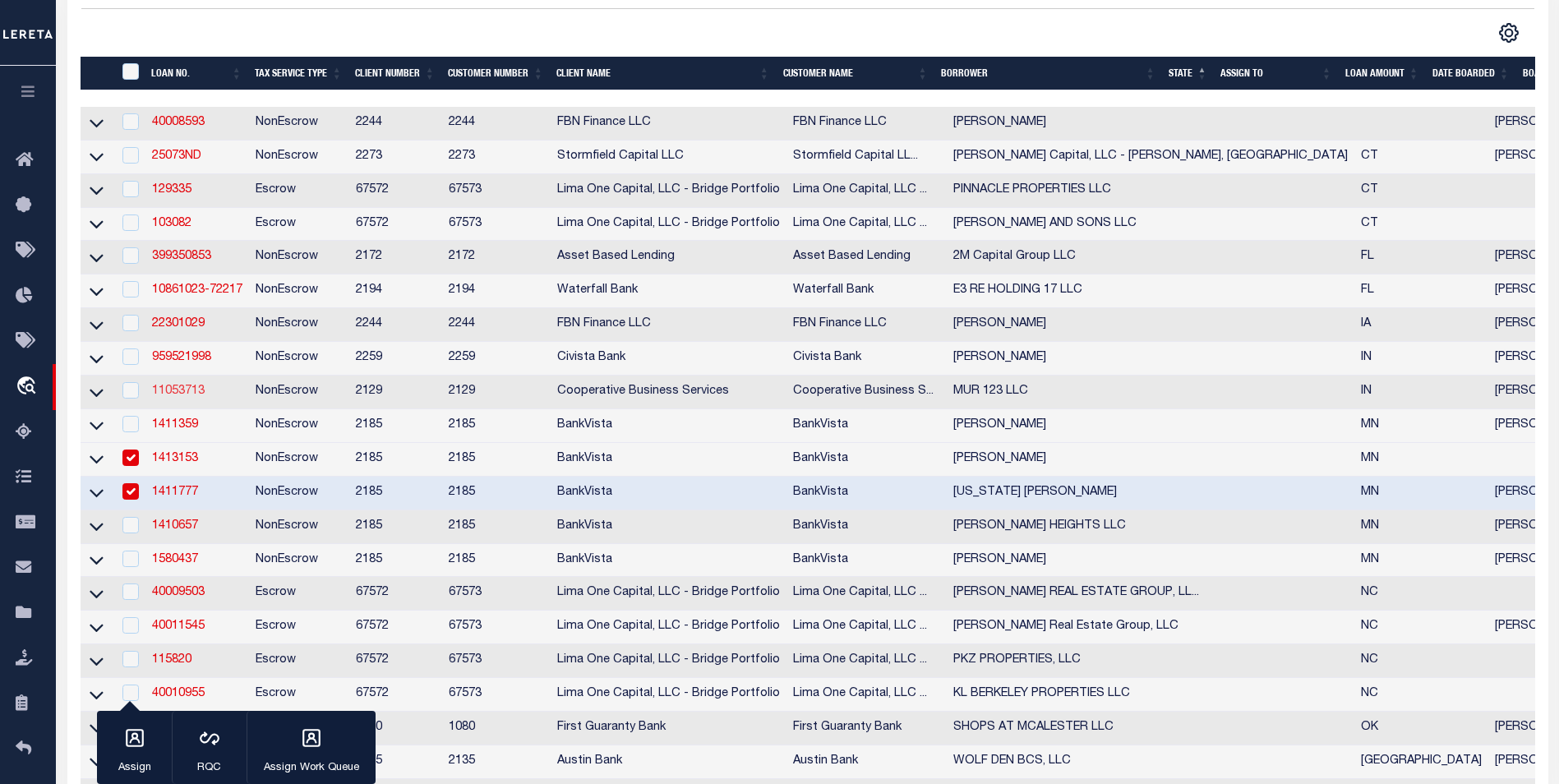
click at [190, 397] on link "11053713" at bounding box center [177, 392] width 52 height 11
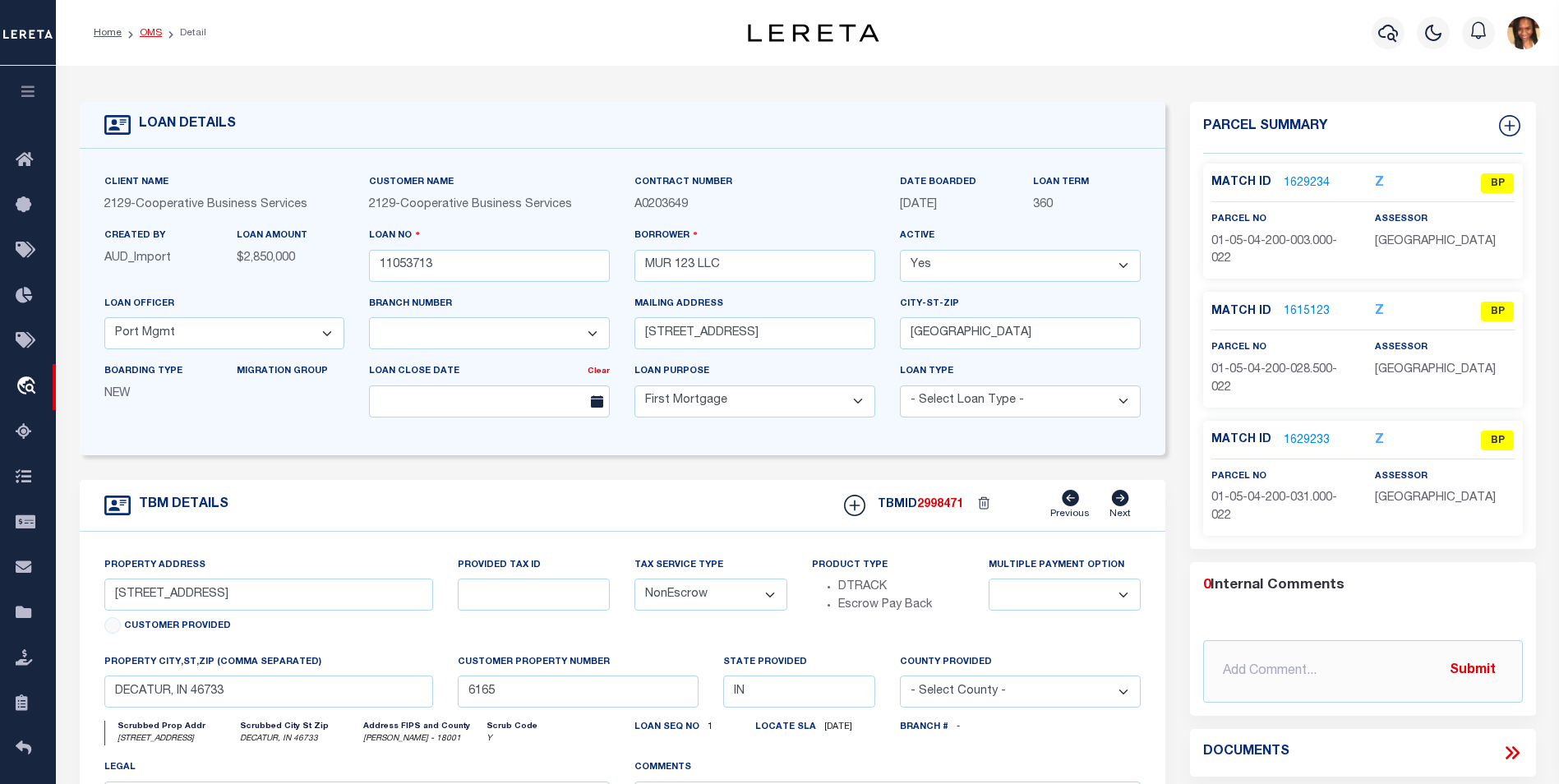
click at [154, 28] on link "OMS" at bounding box center [150, 32] width 22 height 9
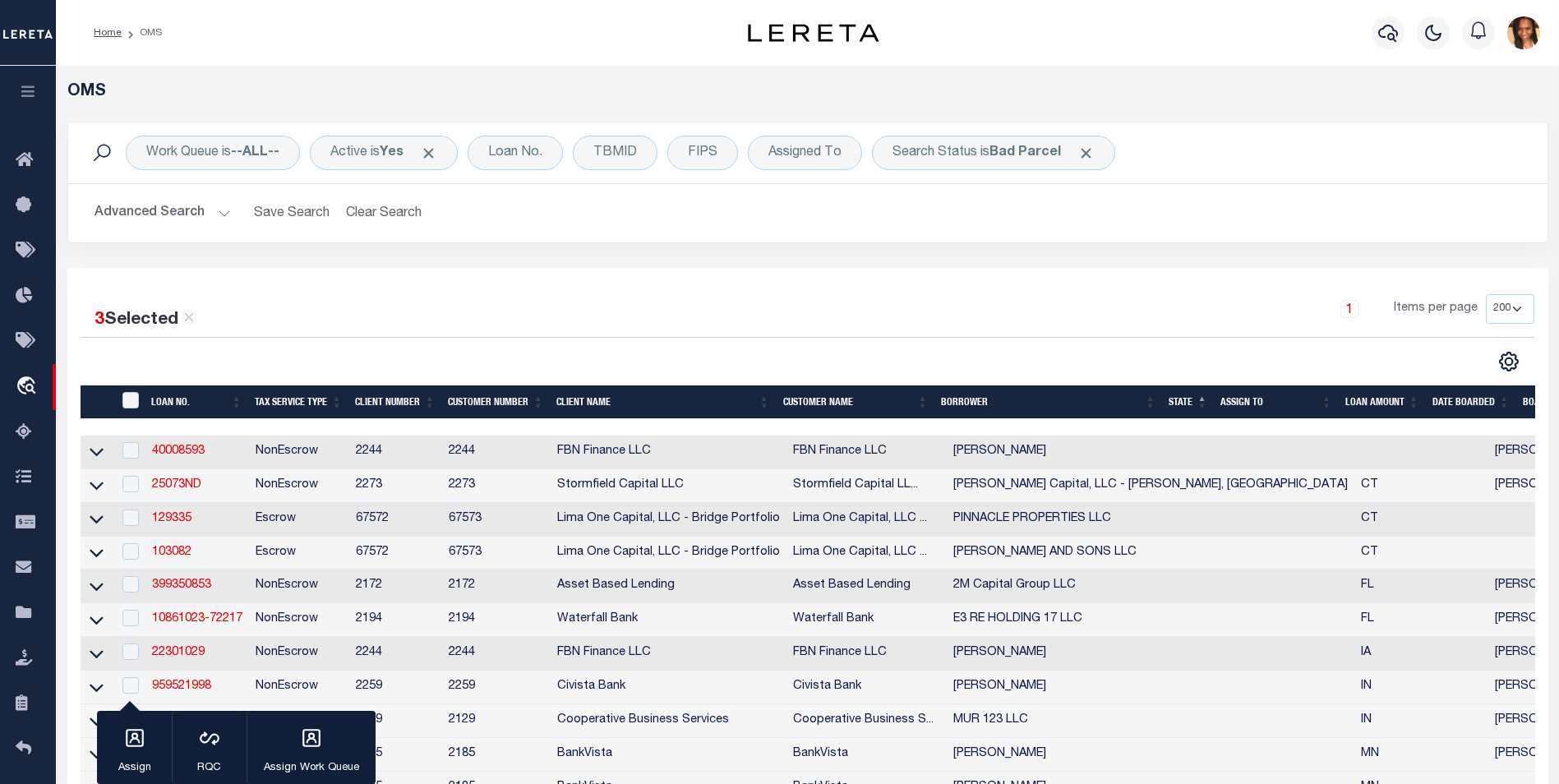
click at [114, 41] on ol "Home OMS" at bounding box center [128, 32] width 95 height 34
click at [102, 36] on link "Home" at bounding box center [107, 32] width 28 height 9
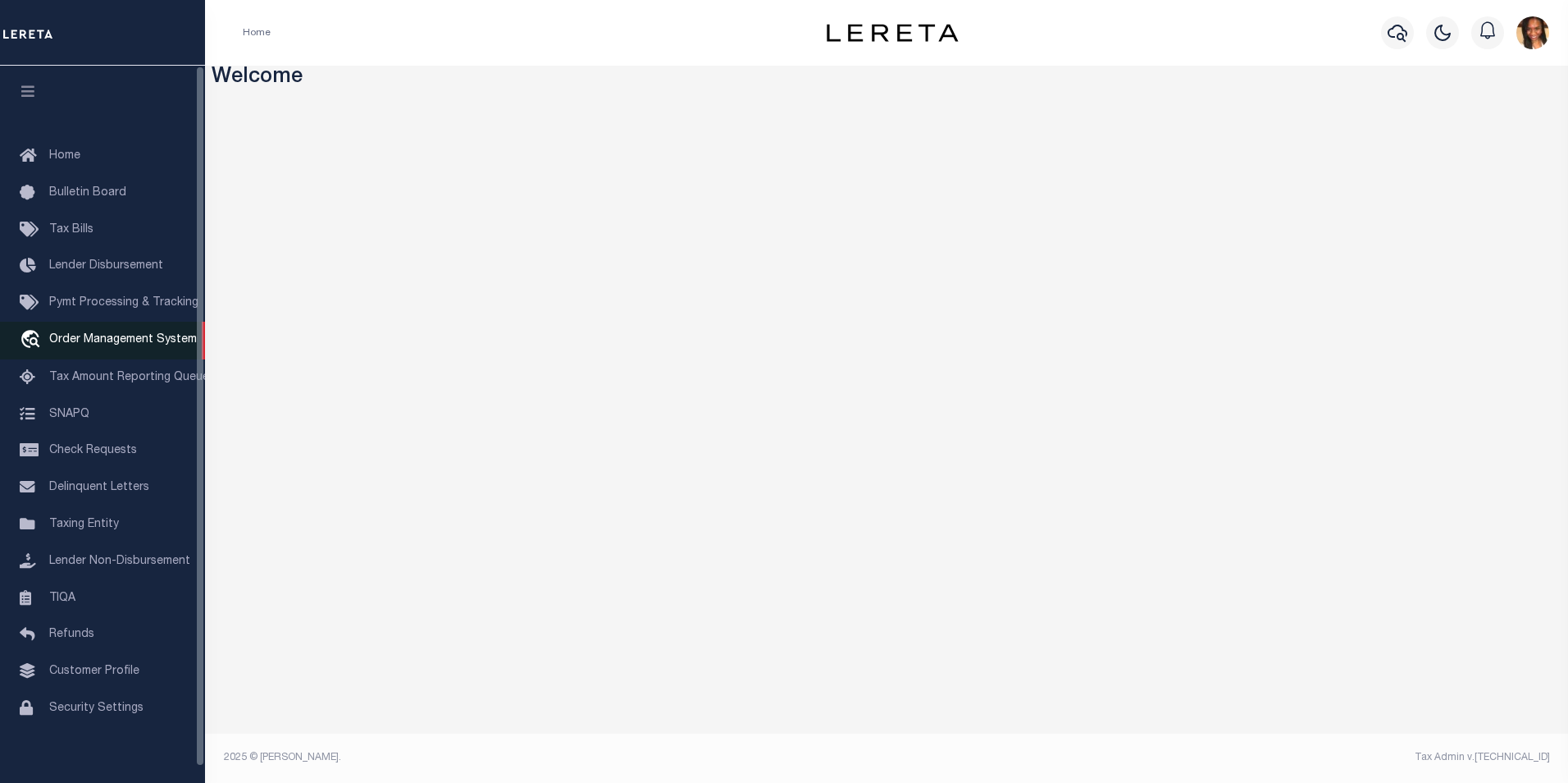
click at [125, 346] on span "Order Management System" at bounding box center [123, 340] width 148 height 11
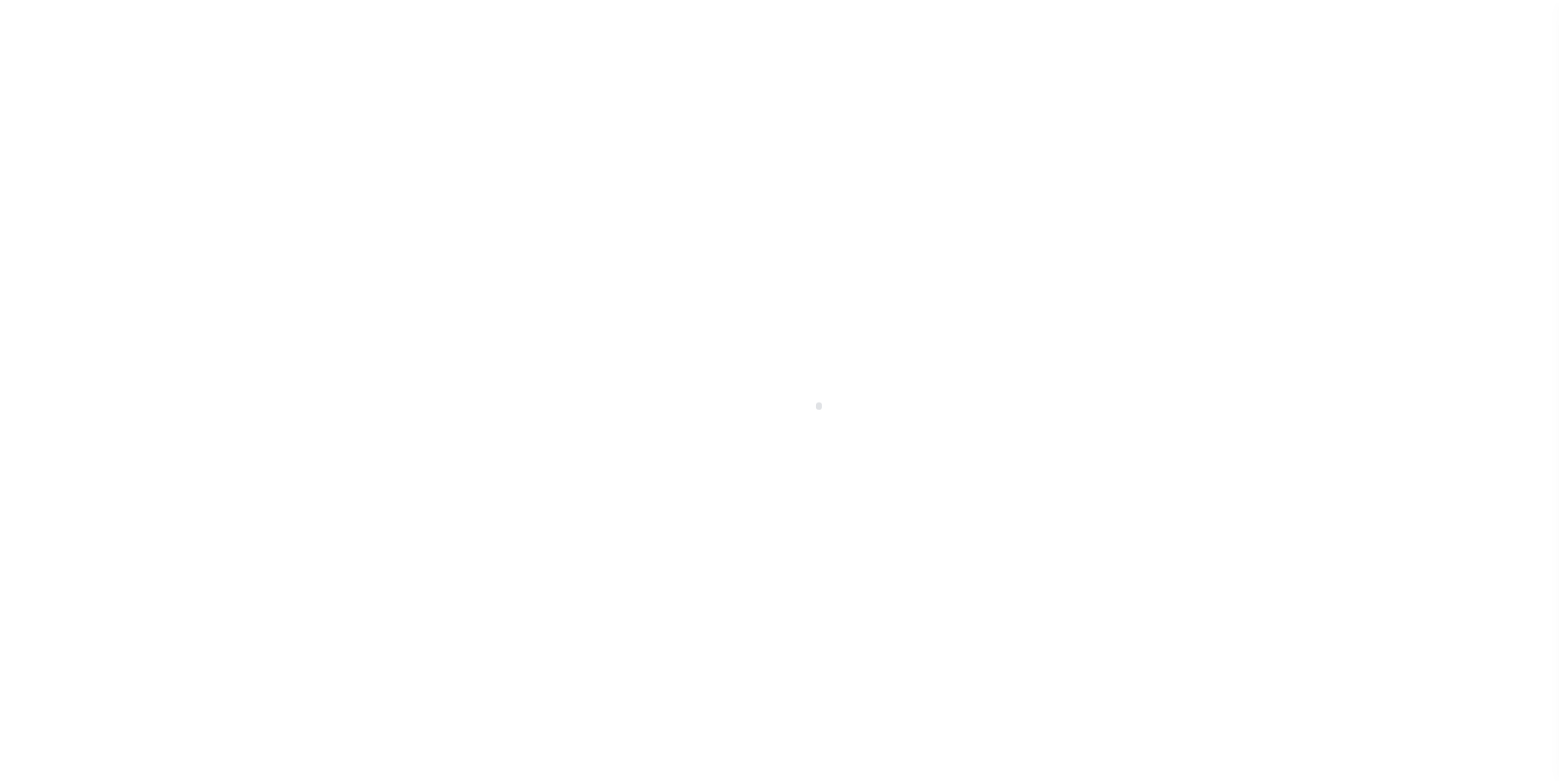
scroll to position [16, 0]
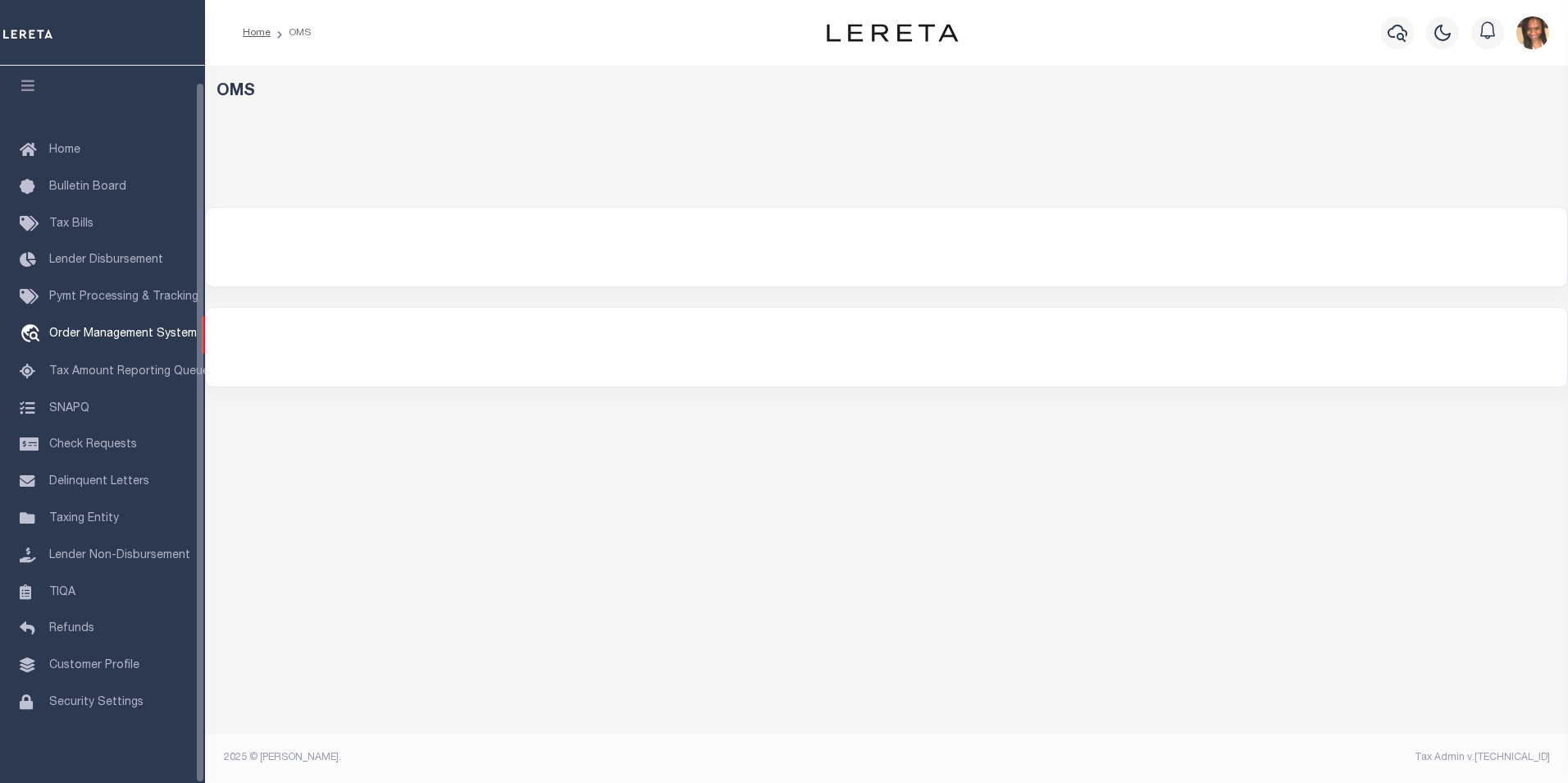
select select "200"
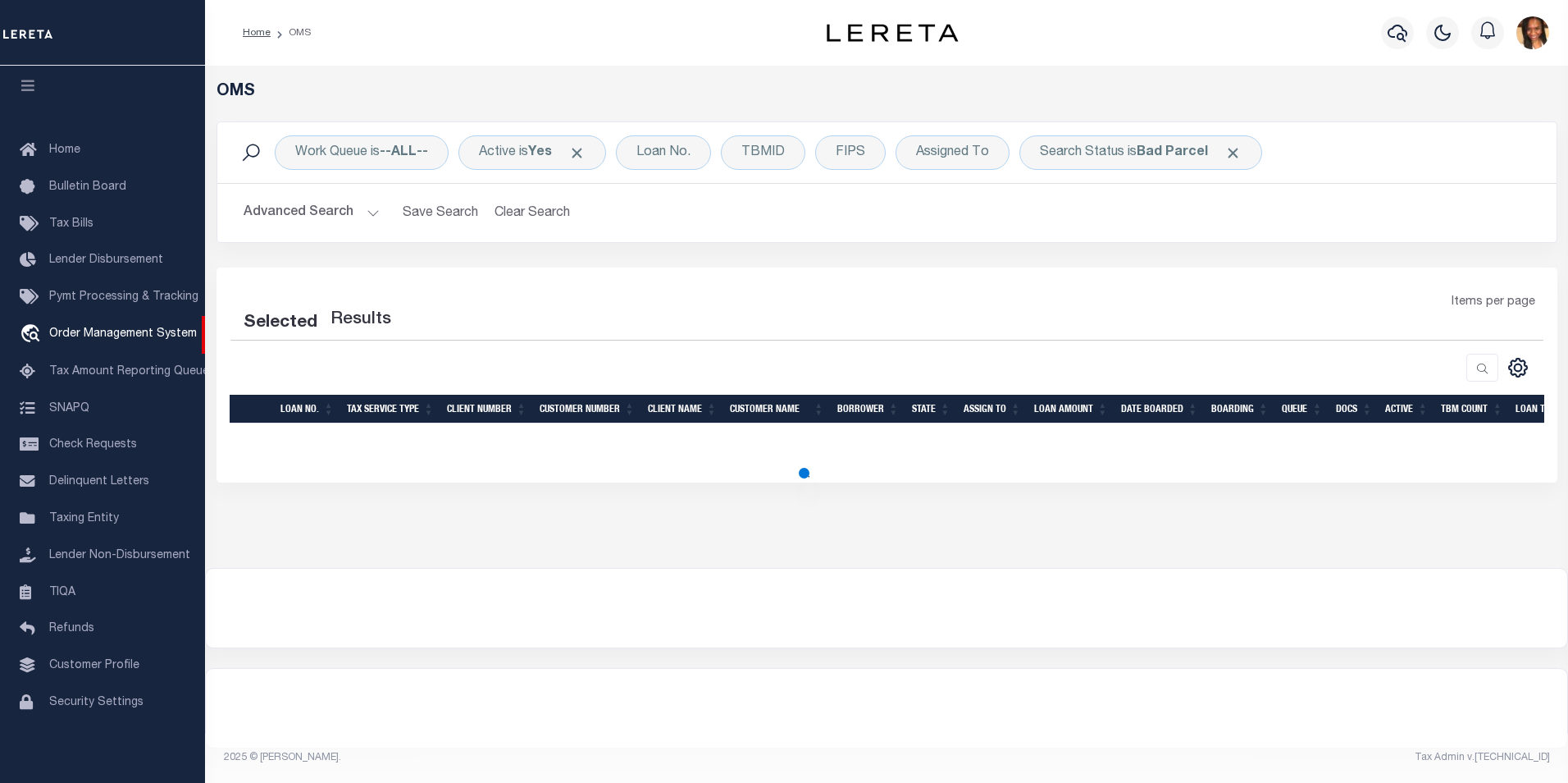
select select "200"
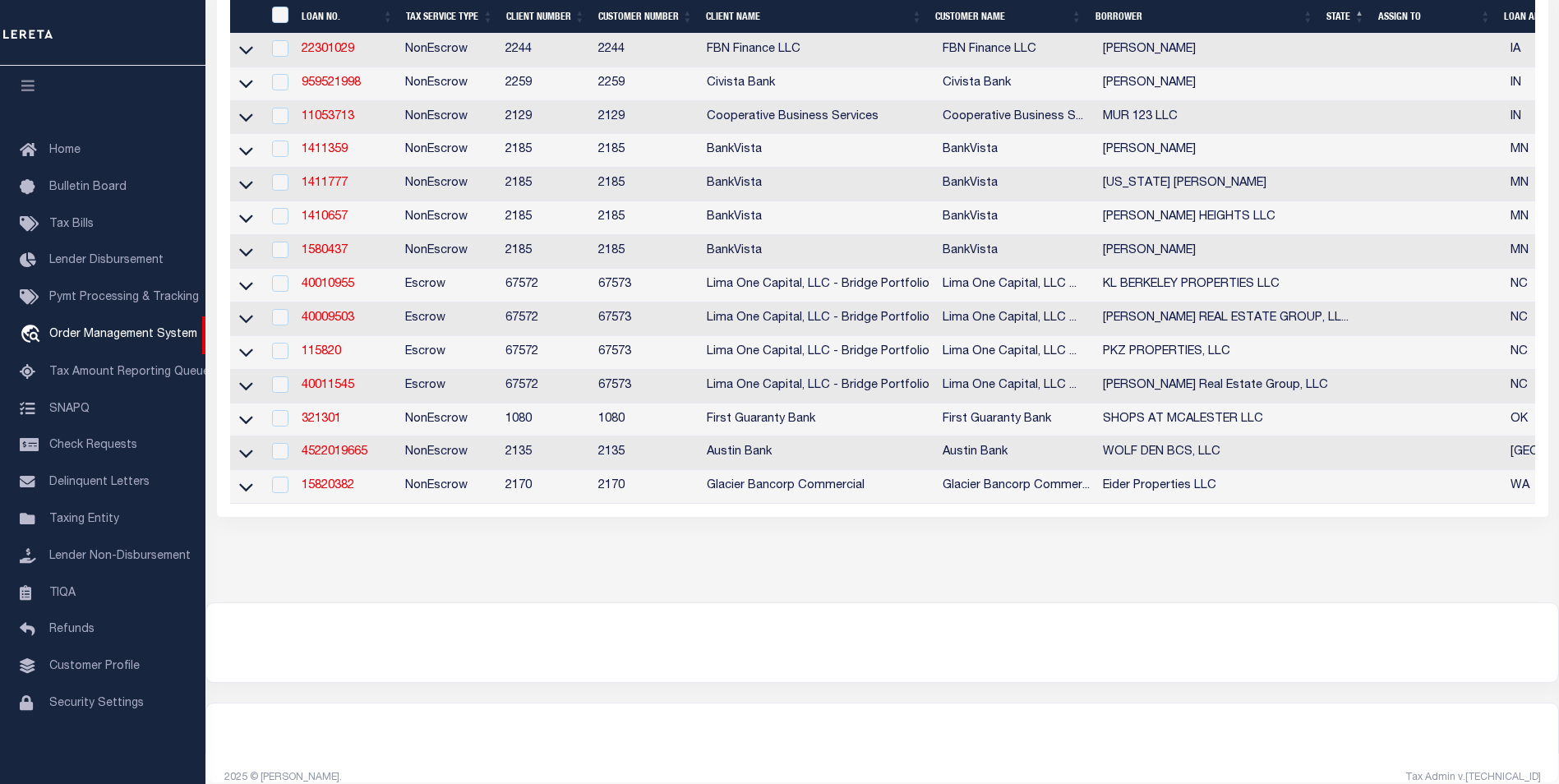
scroll to position [555, 0]
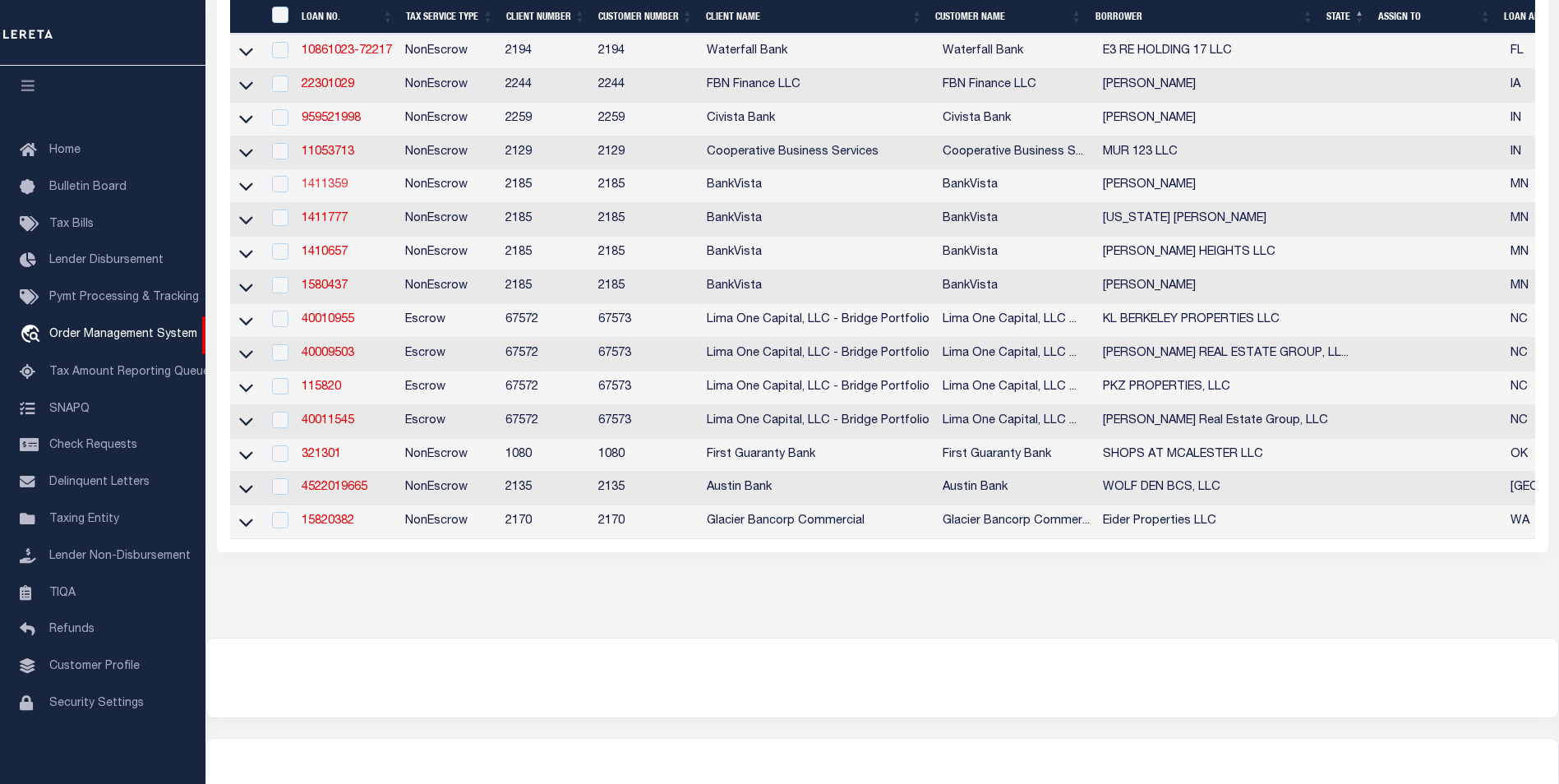
click at [340, 191] on link "1411359" at bounding box center [324, 185] width 46 height 11
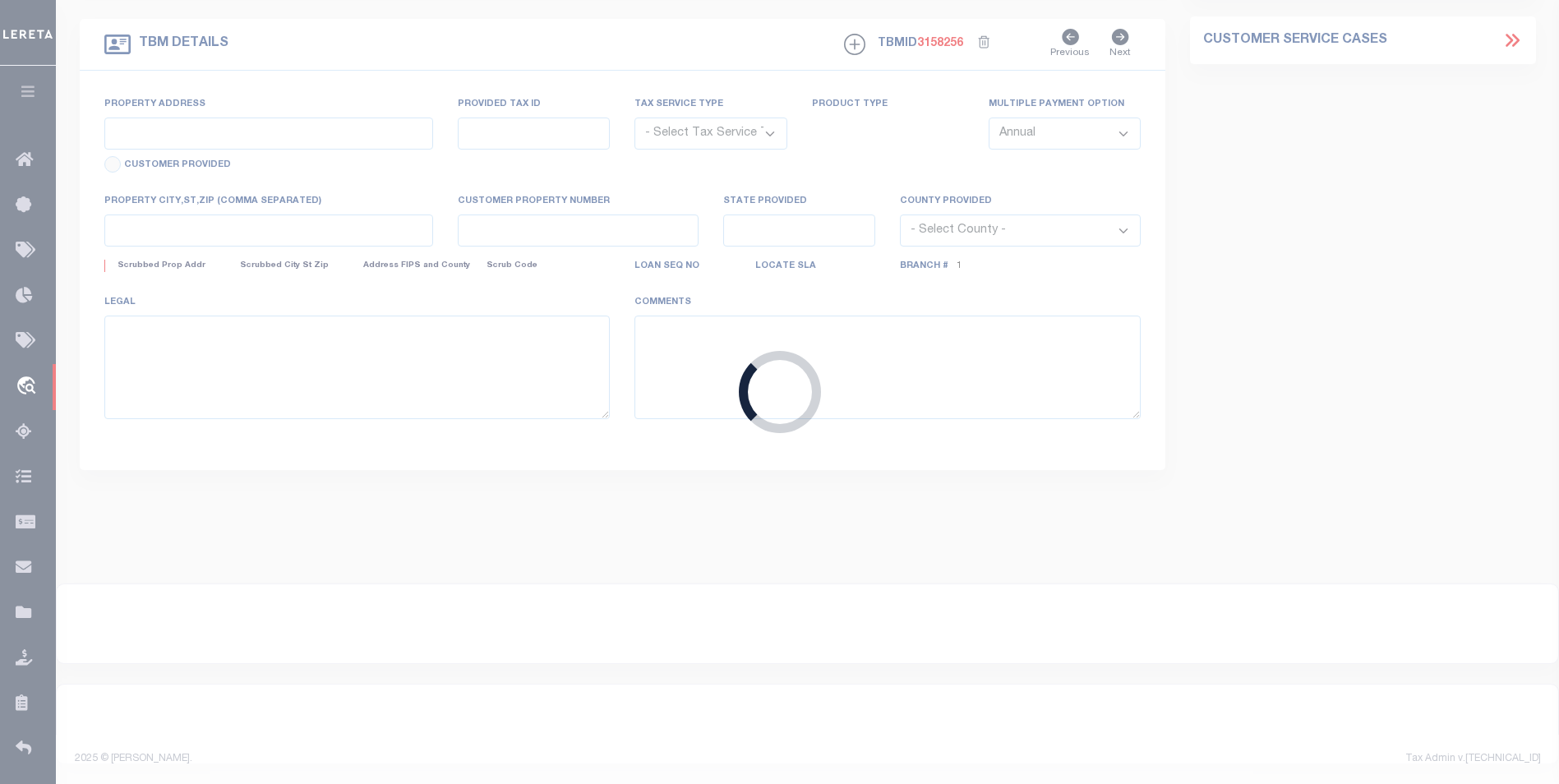
type input "1411359"
type input "[PERSON_NAME]"
select select
type input "1310 9TH AVE N"
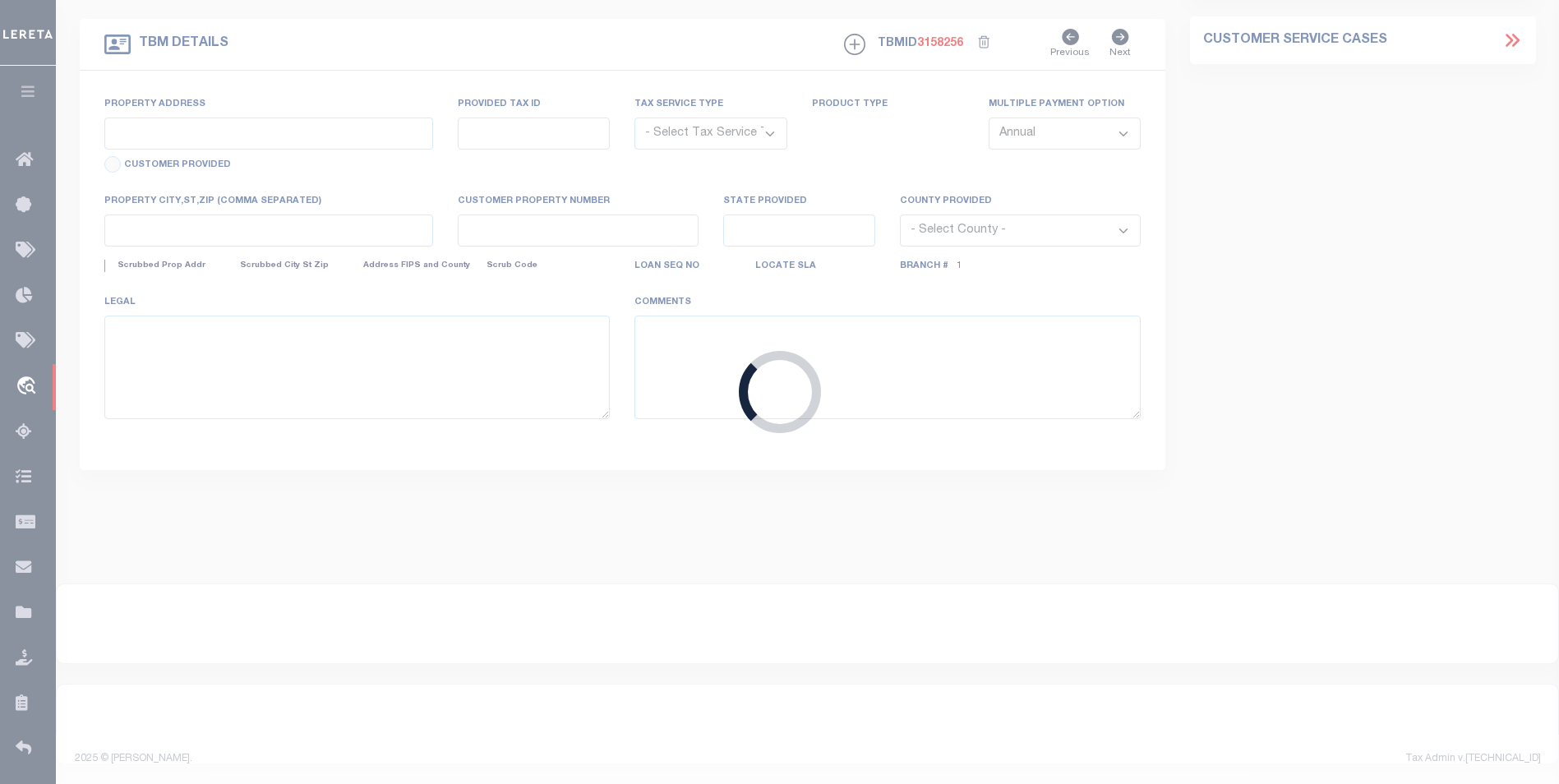
type input "SAUK RAPIDS, MN 56379-2464"
select select "NonEscrow"
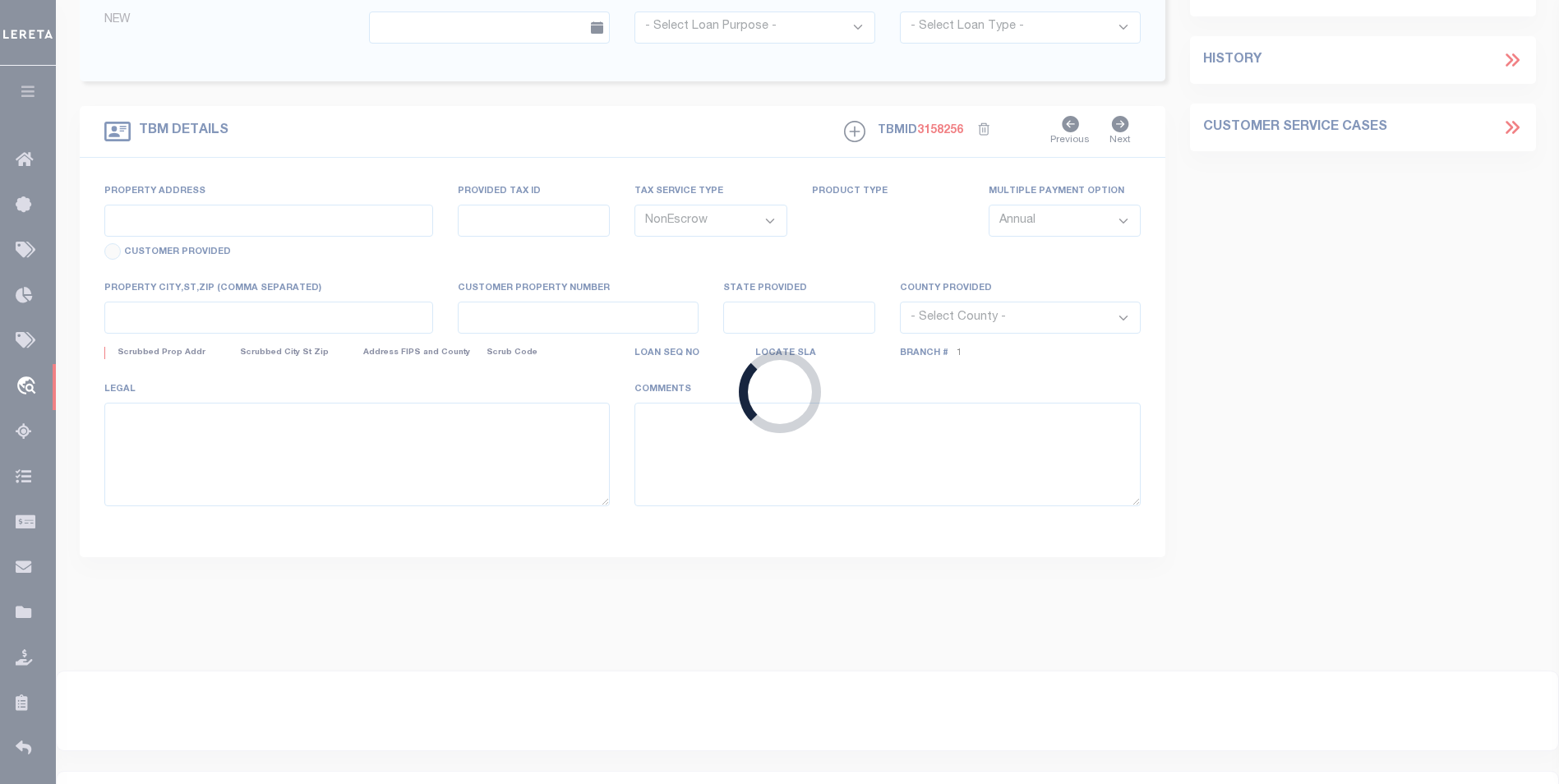
select select "12358"
select select "4780"
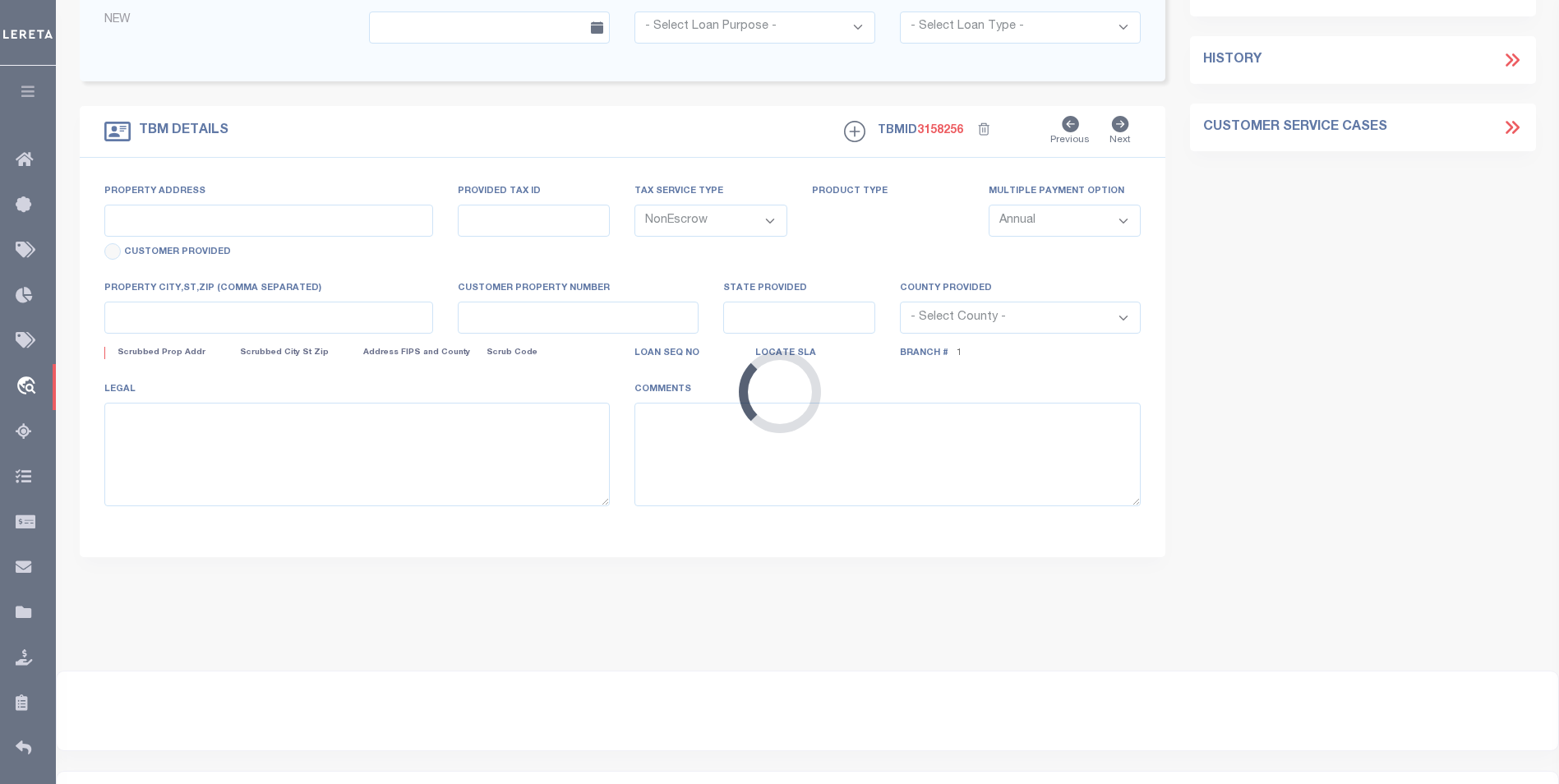
type input "1310 9TH AVE N, SAUK RAPIDS MN 56379"
type input "19.02902.00"
select select
type input "1310 9TH AVE N, SAUK RAPIDS MN 56379"
type input "12995"
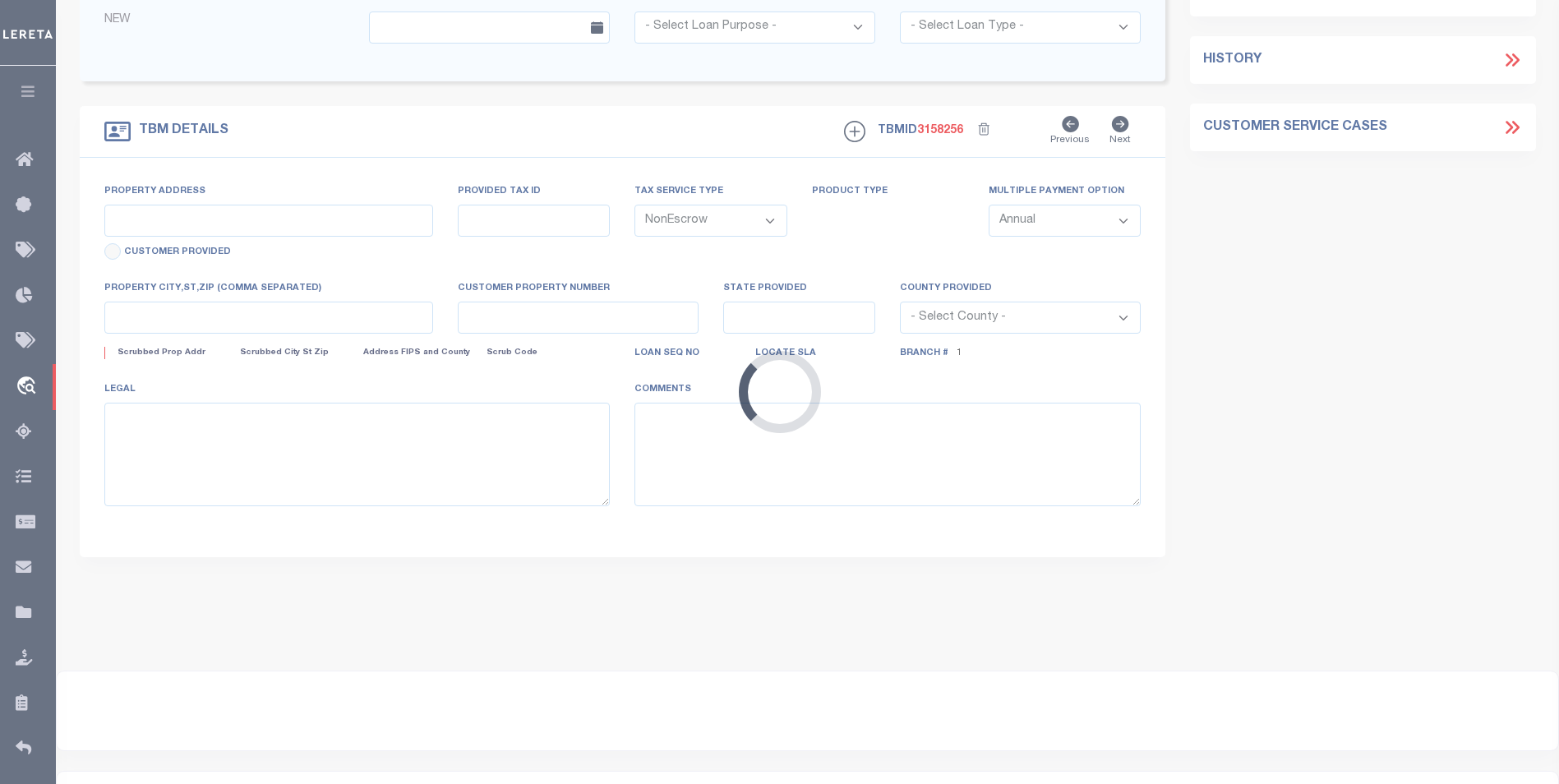
type input "MN"
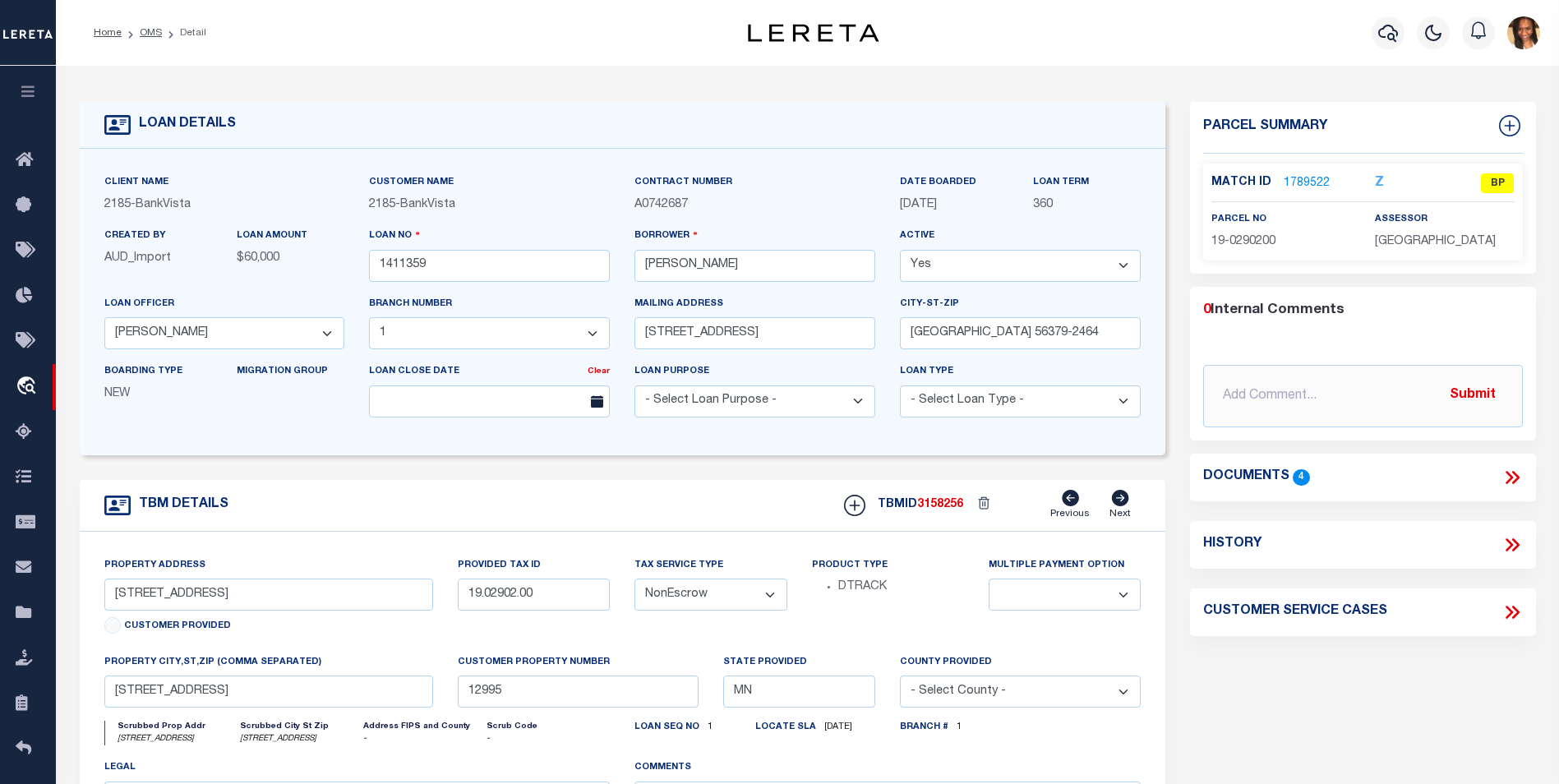
click at [1289, 178] on link "1789522" at bounding box center [1307, 184] width 46 height 17
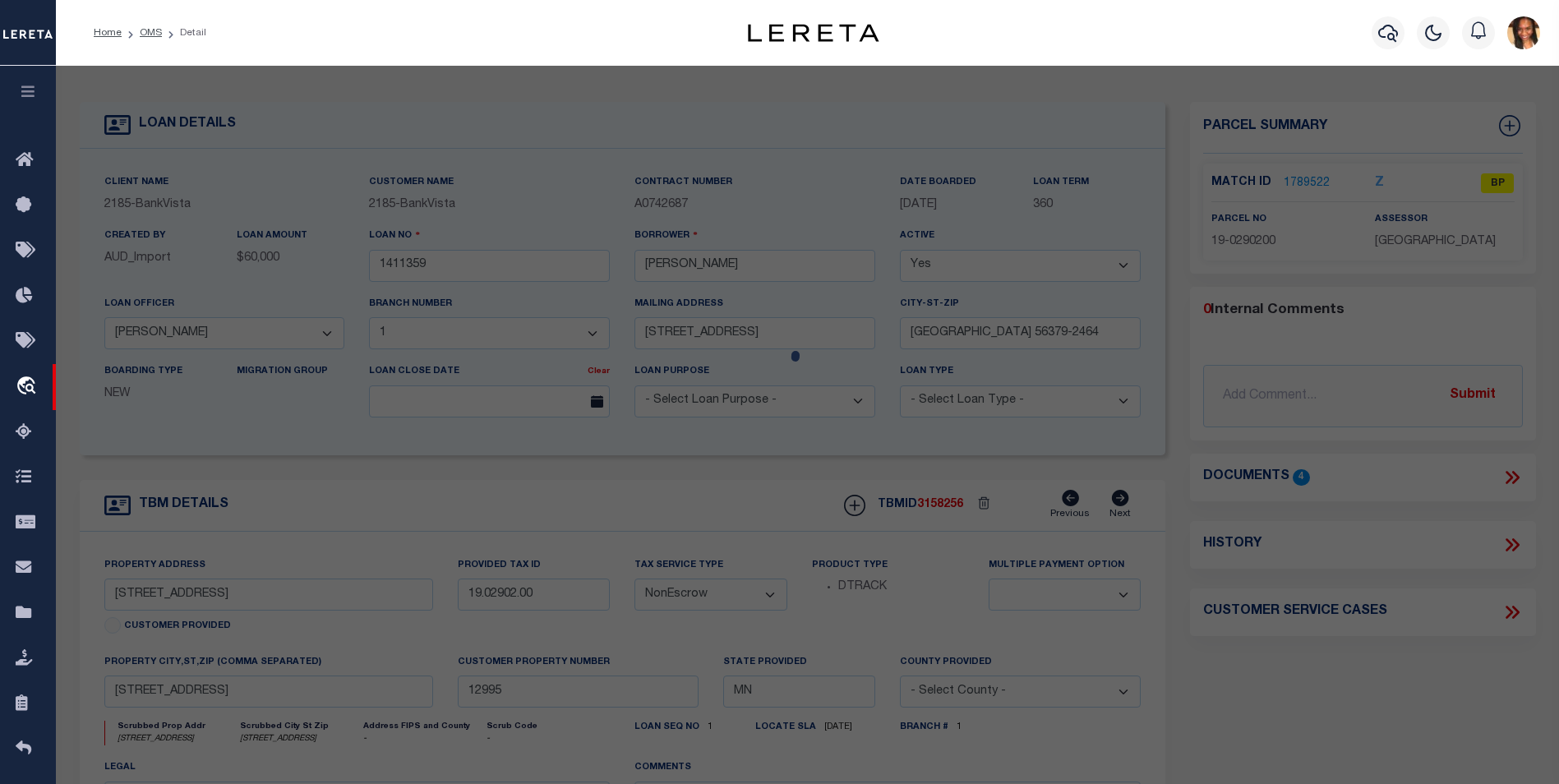
checkbox input "false"
select select "BP"
type input "[PERSON_NAME]"
select select
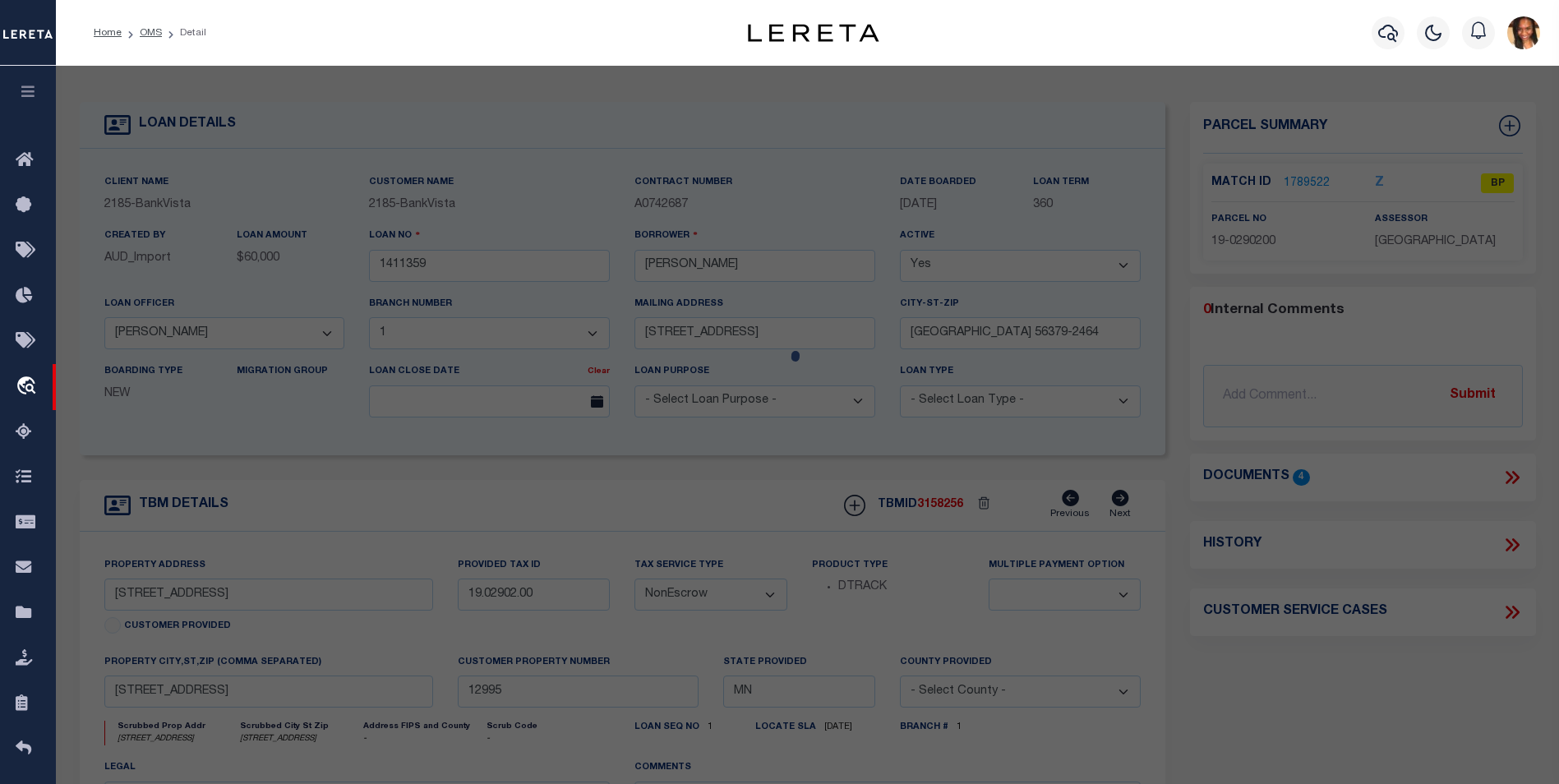
type input "1310 9TH AVE N"
checkbox input "false"
type input "[GEOGRAPHIC_DATA] 56379"
type textarea "Sect-14 Twp-036 Range-031 WHITNEY OAKES PLAT 3 Lot-013 Block-001"
type textarea "inactive parcel"
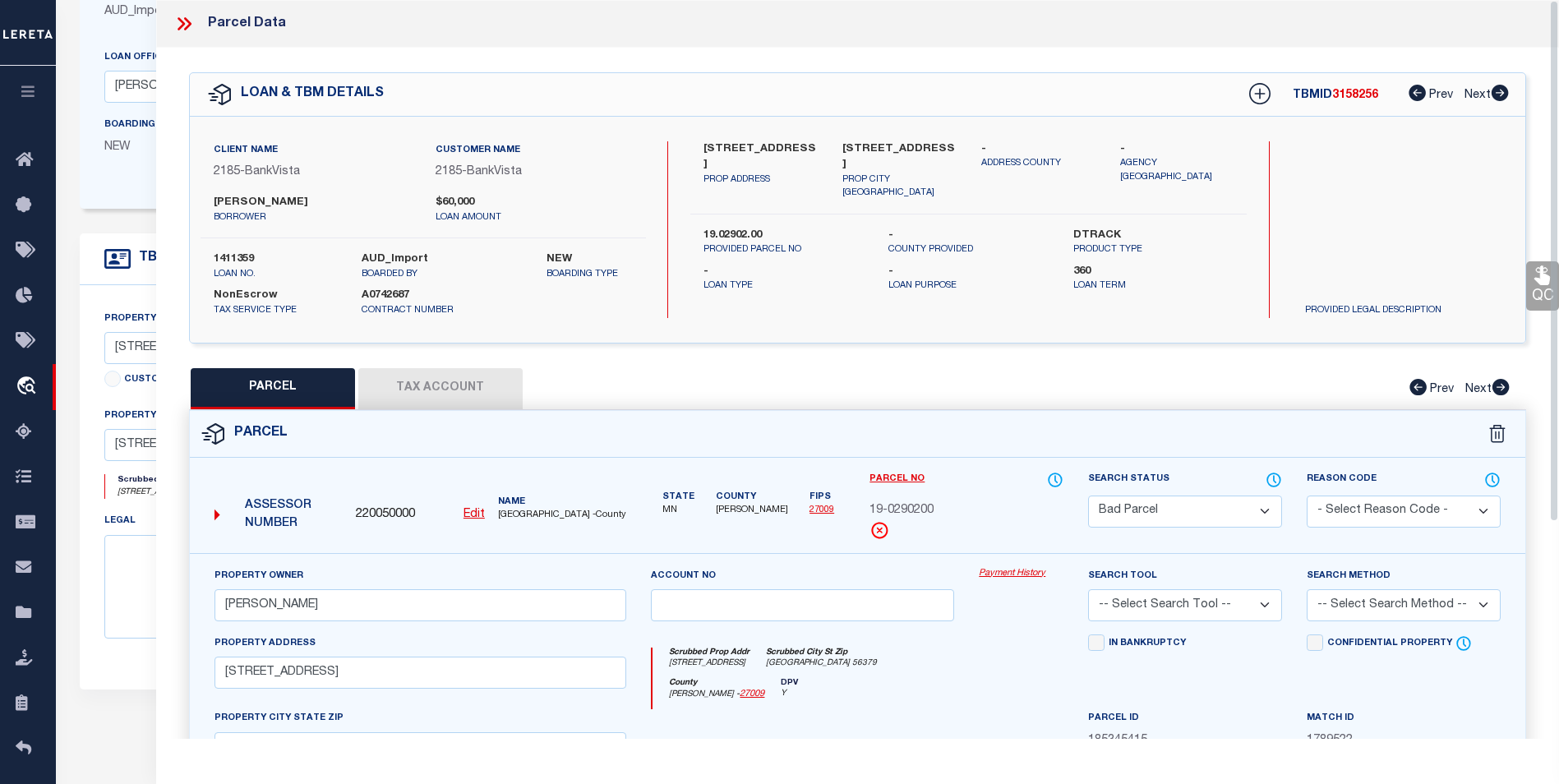
click at [476, 396] on button "Tax Account" at bounding box center [440, 388] width 164 height 41
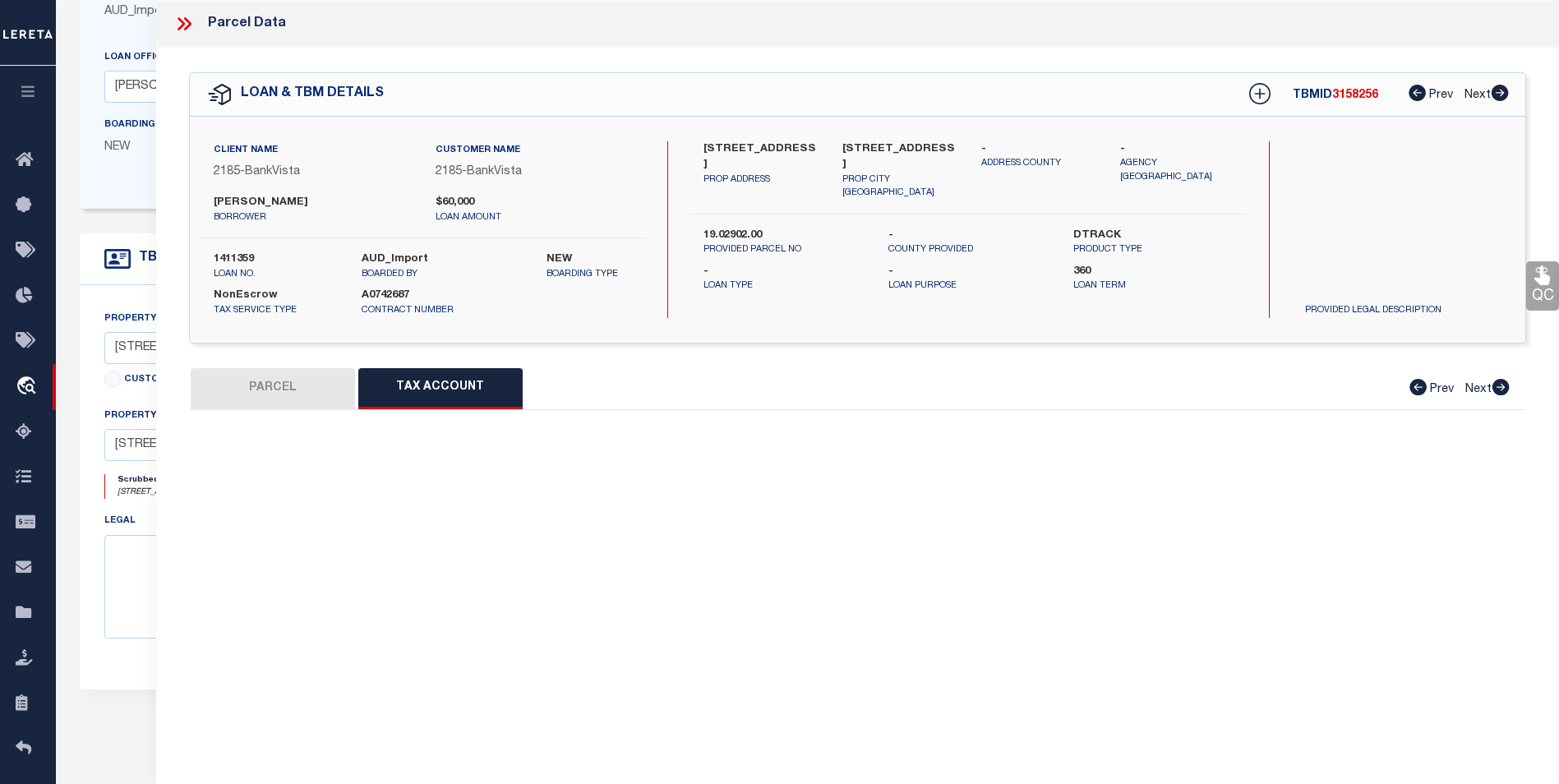
select select "100"
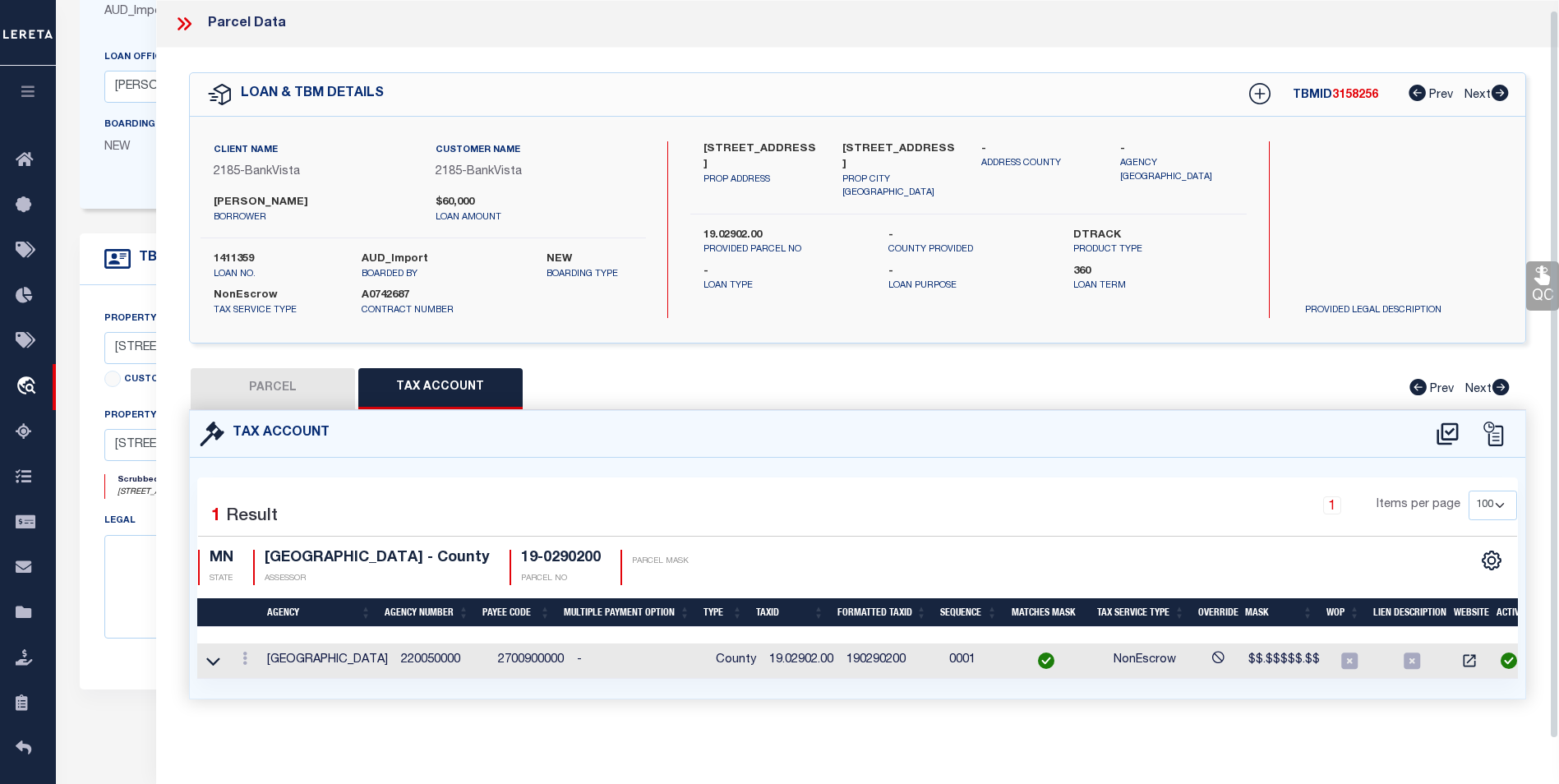
scroll to position [9, 0]
click at [268, 369] on button "PARCEL" at bounding box center [272, 388] width 164 height 41
select select "AS"
checkbox input "false"
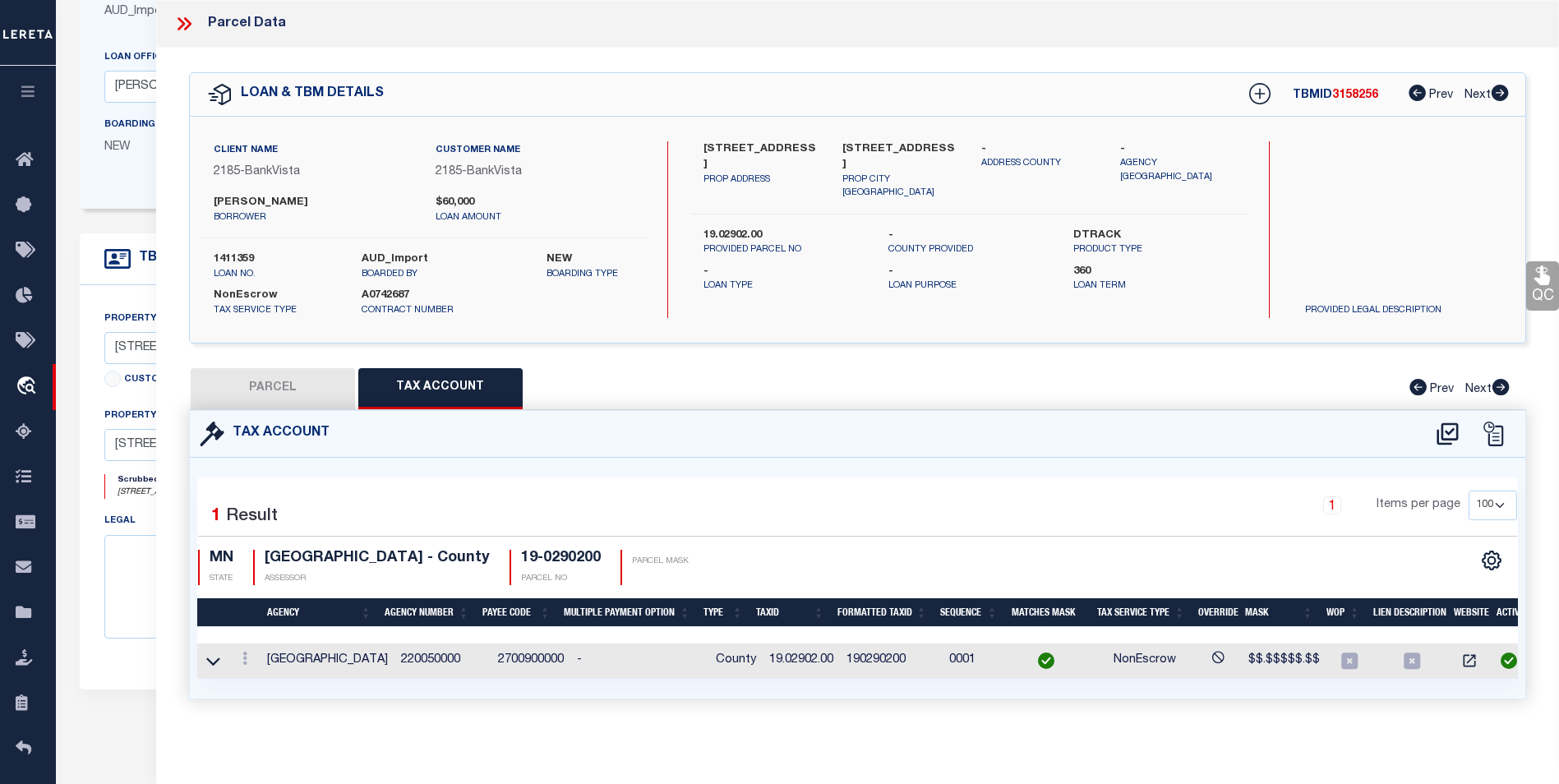
select select "BP"
type input "[PERSON_NAME]"
select select
type input "1310 9TH AVE N"
checkbox input "false"
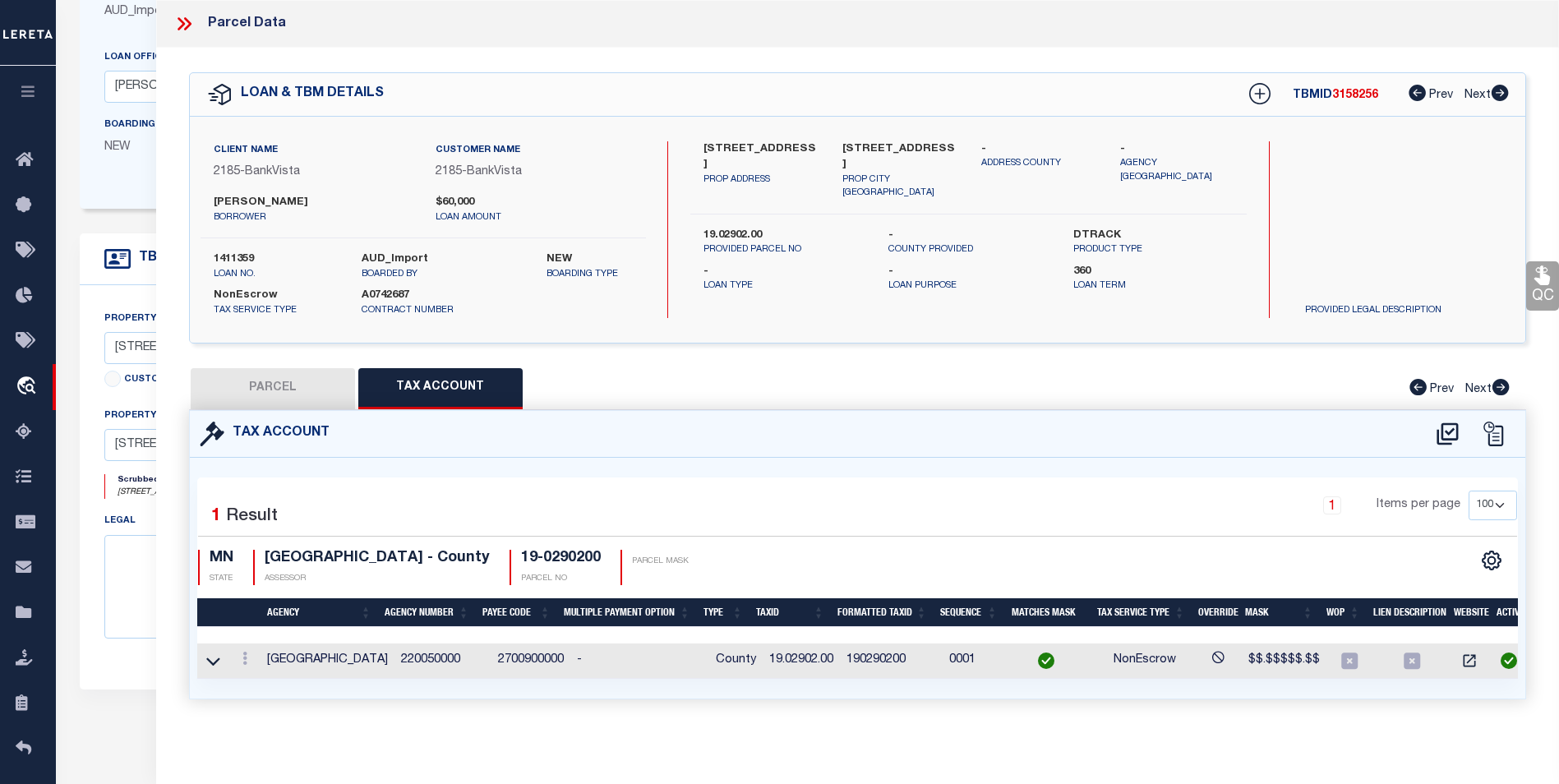
type input "SAUK RAPIDS MN 56379"
type textarea "Sect-14 Twp-036 Range-031 WHITNEY OAKES PLAT 3 Lot-013 Block-001"
type textarea "inactive parcel"
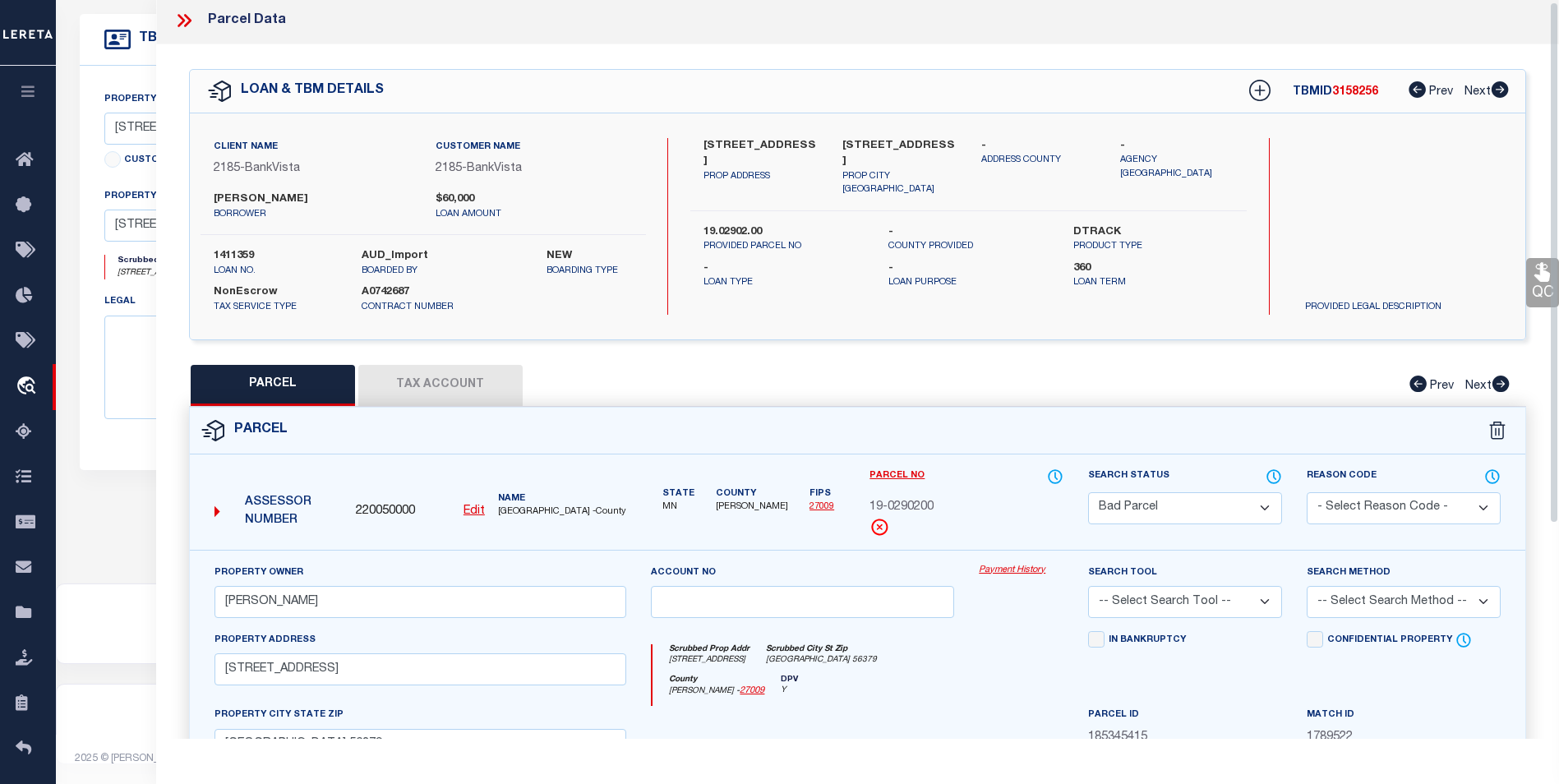
scroll to position [0, 0]
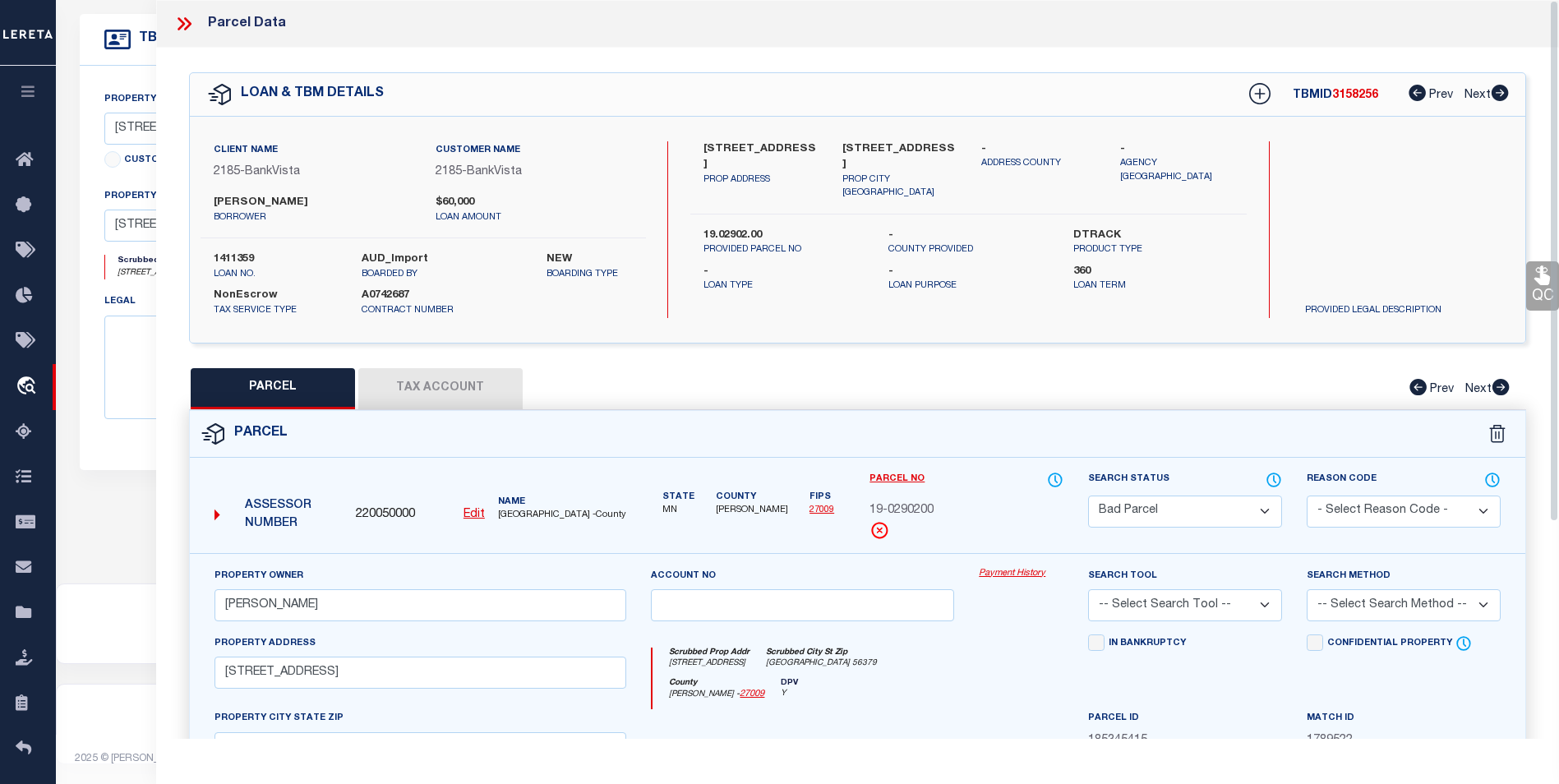
click at [187, 22] on icon at bounding box center [184, 24] width 22 height 22
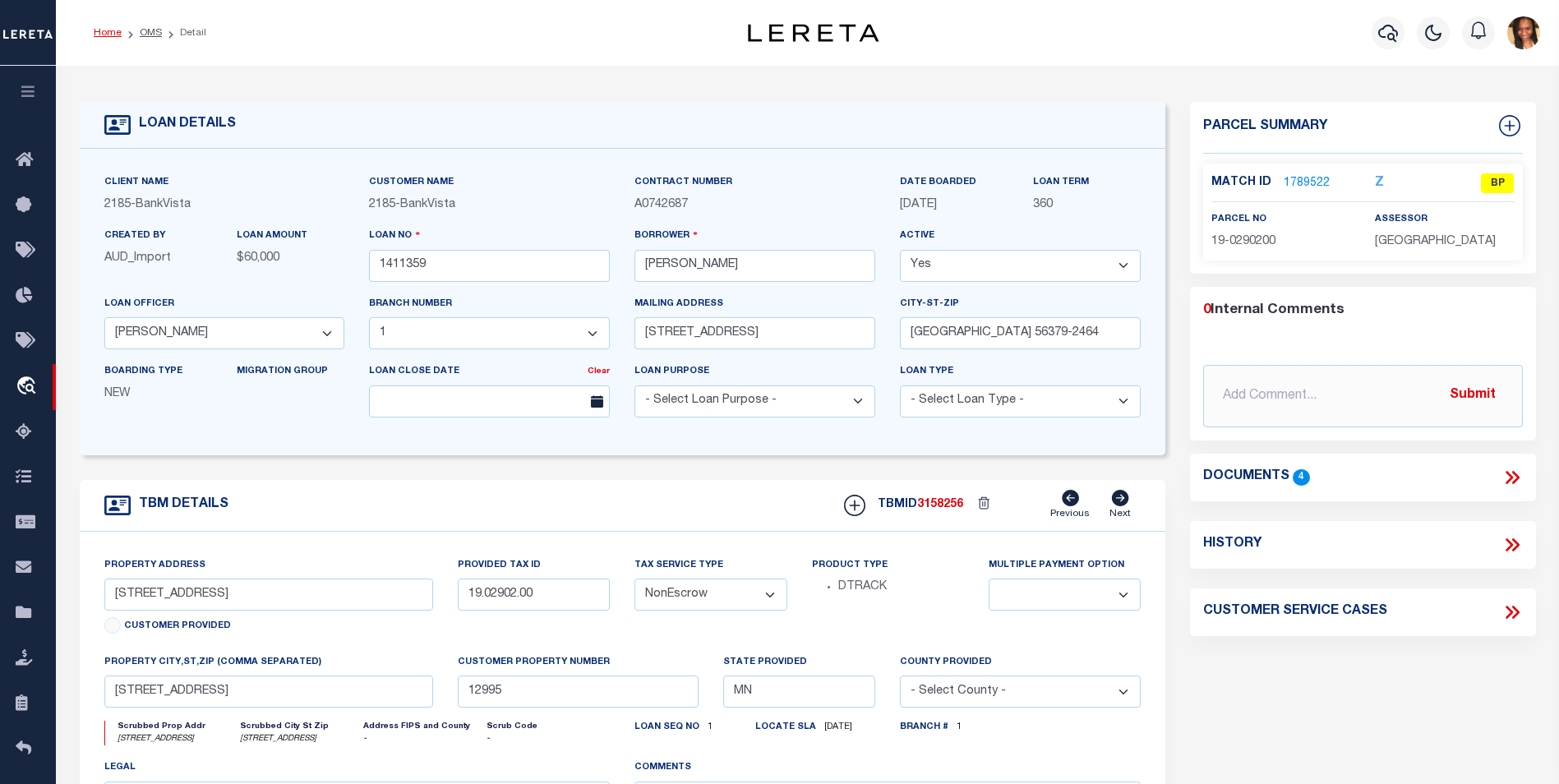
click at [108, 30] on link "Home" at bounding box center [107, 32] width 28 height 9
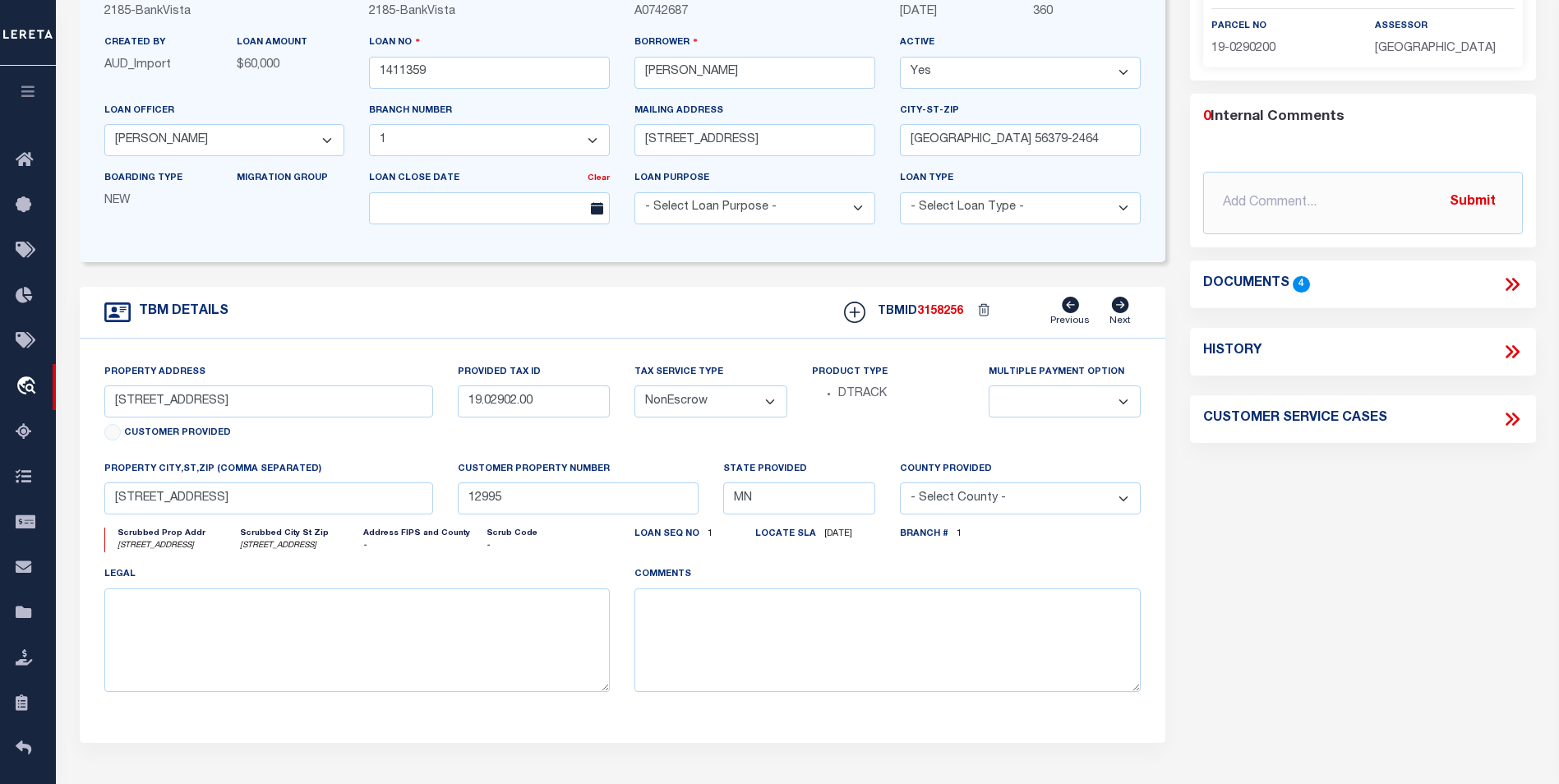
scroll to position [410, 0]
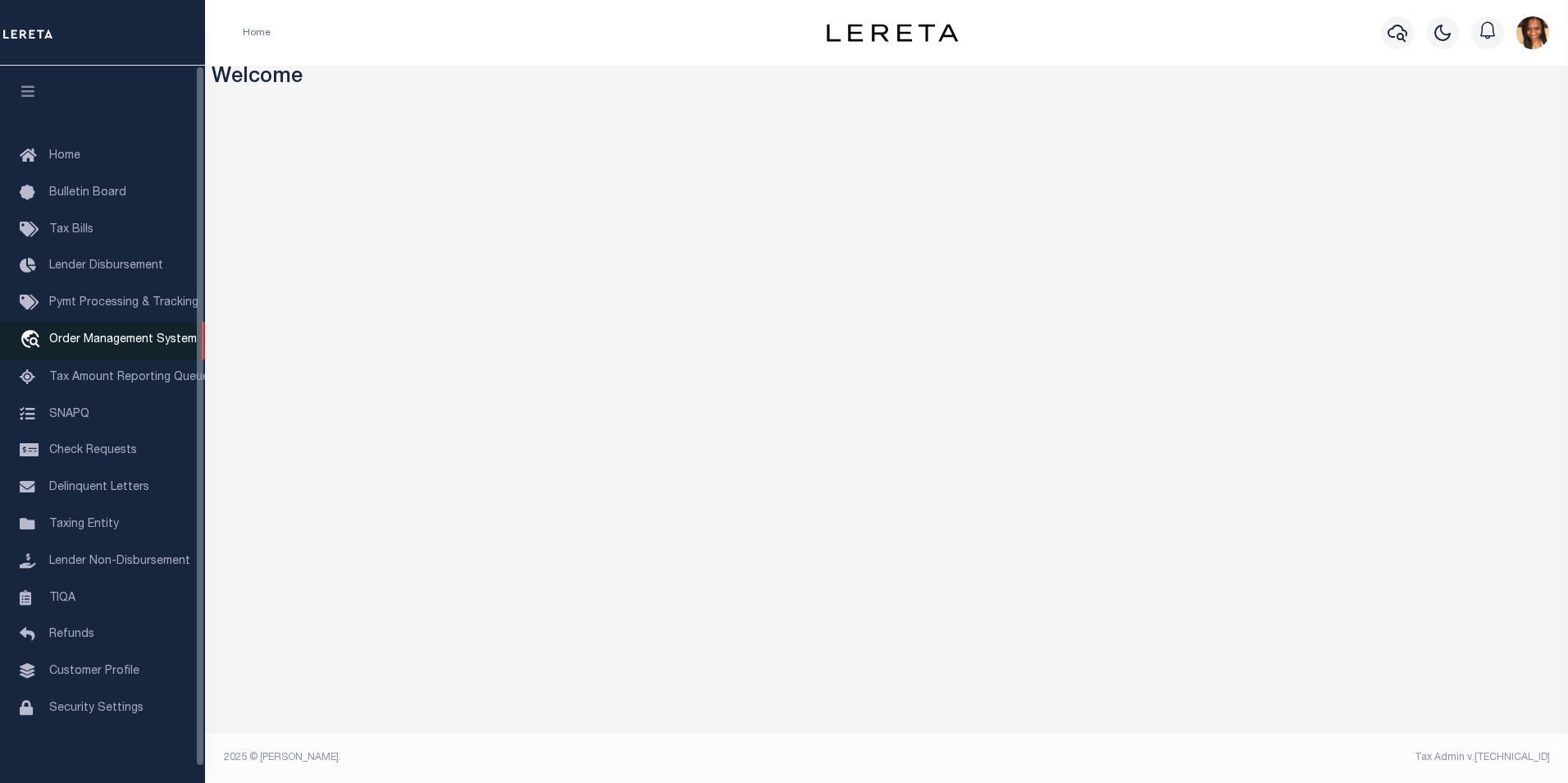
click at [120, 342] on span "Order Management System" at bounding box center [123, 340] width 148 height 11
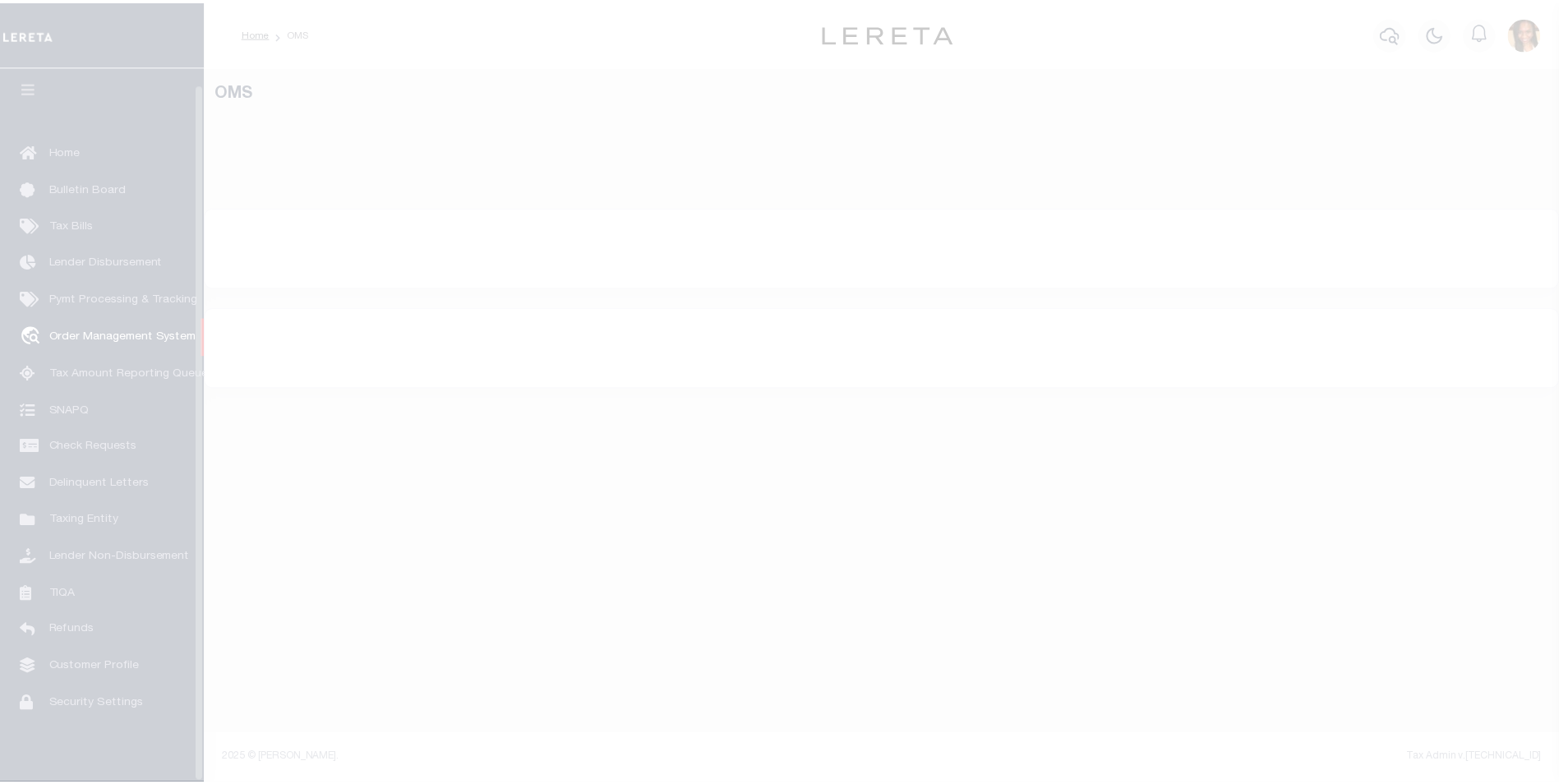
scroll to position [16, 0]
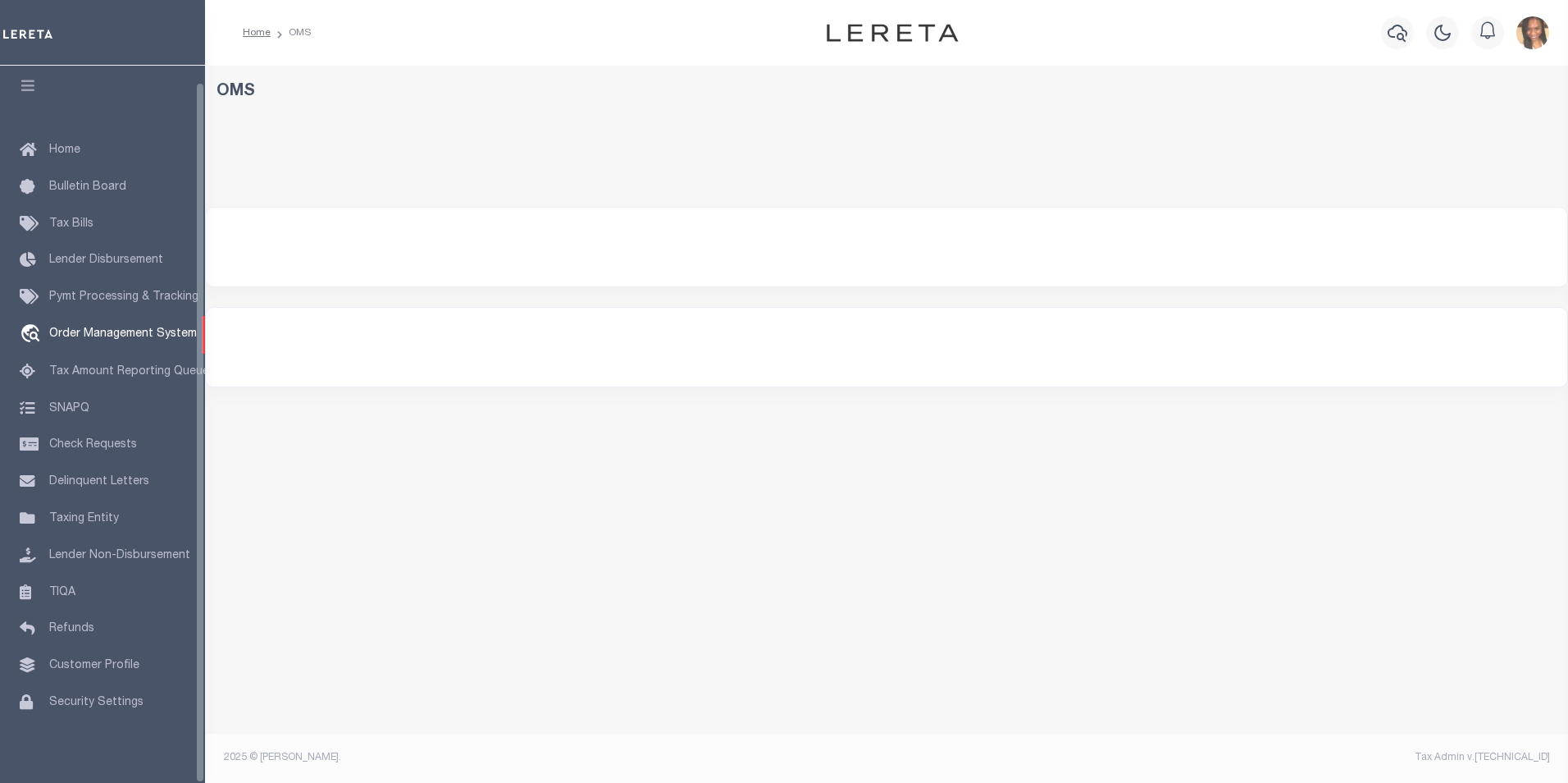
select select "200"
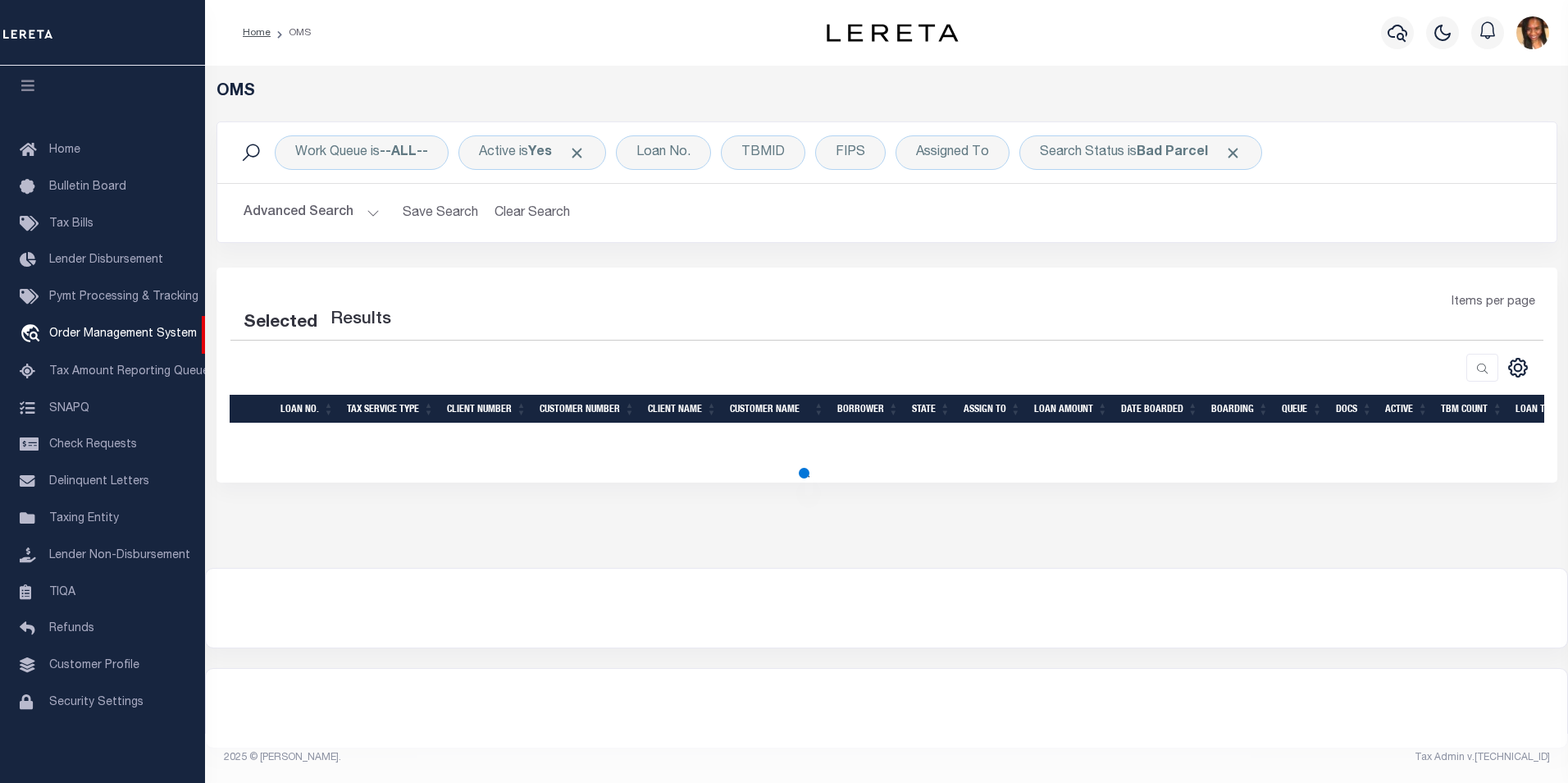
select select "200"
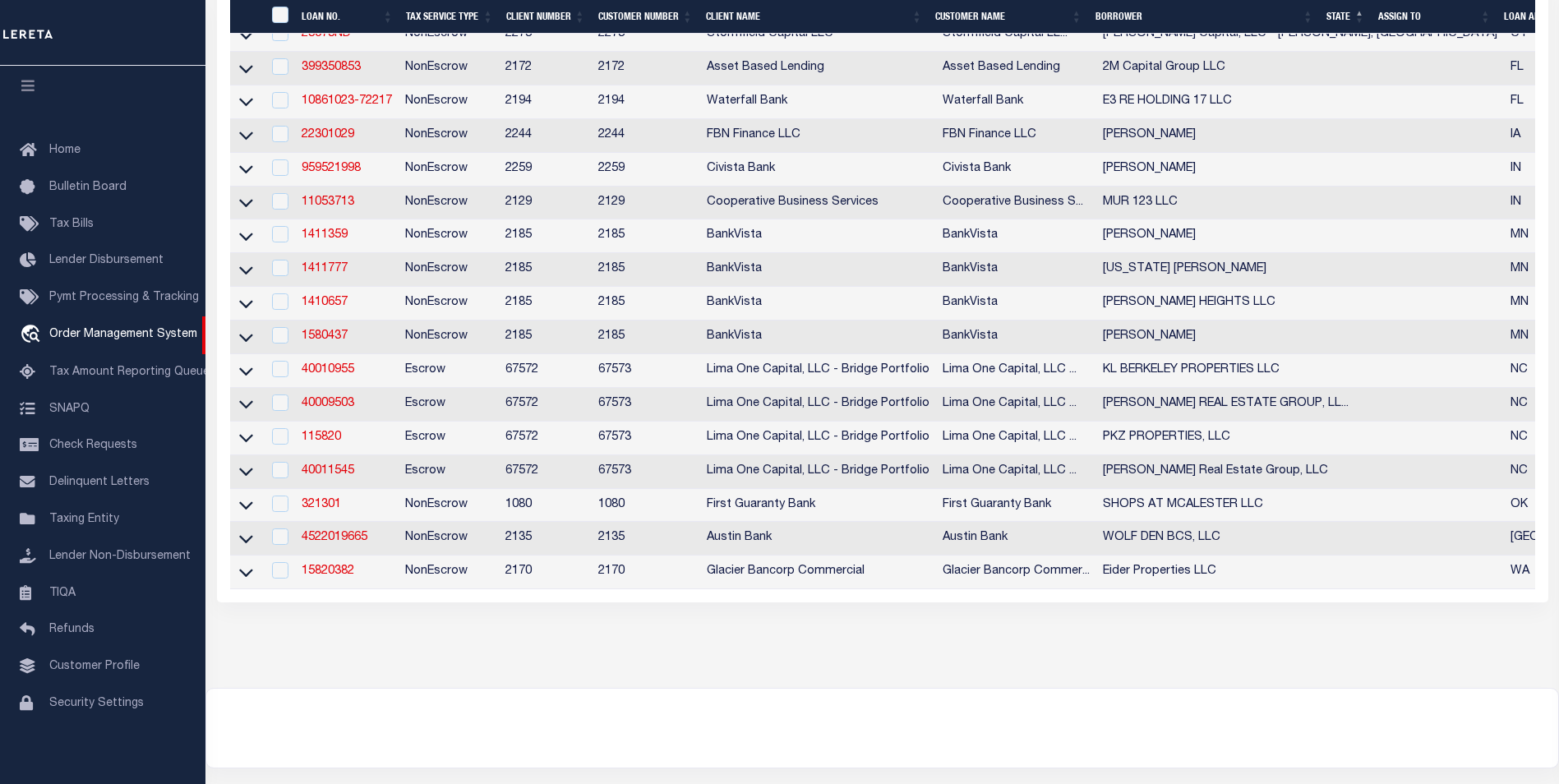
scroll to position [410, 0]
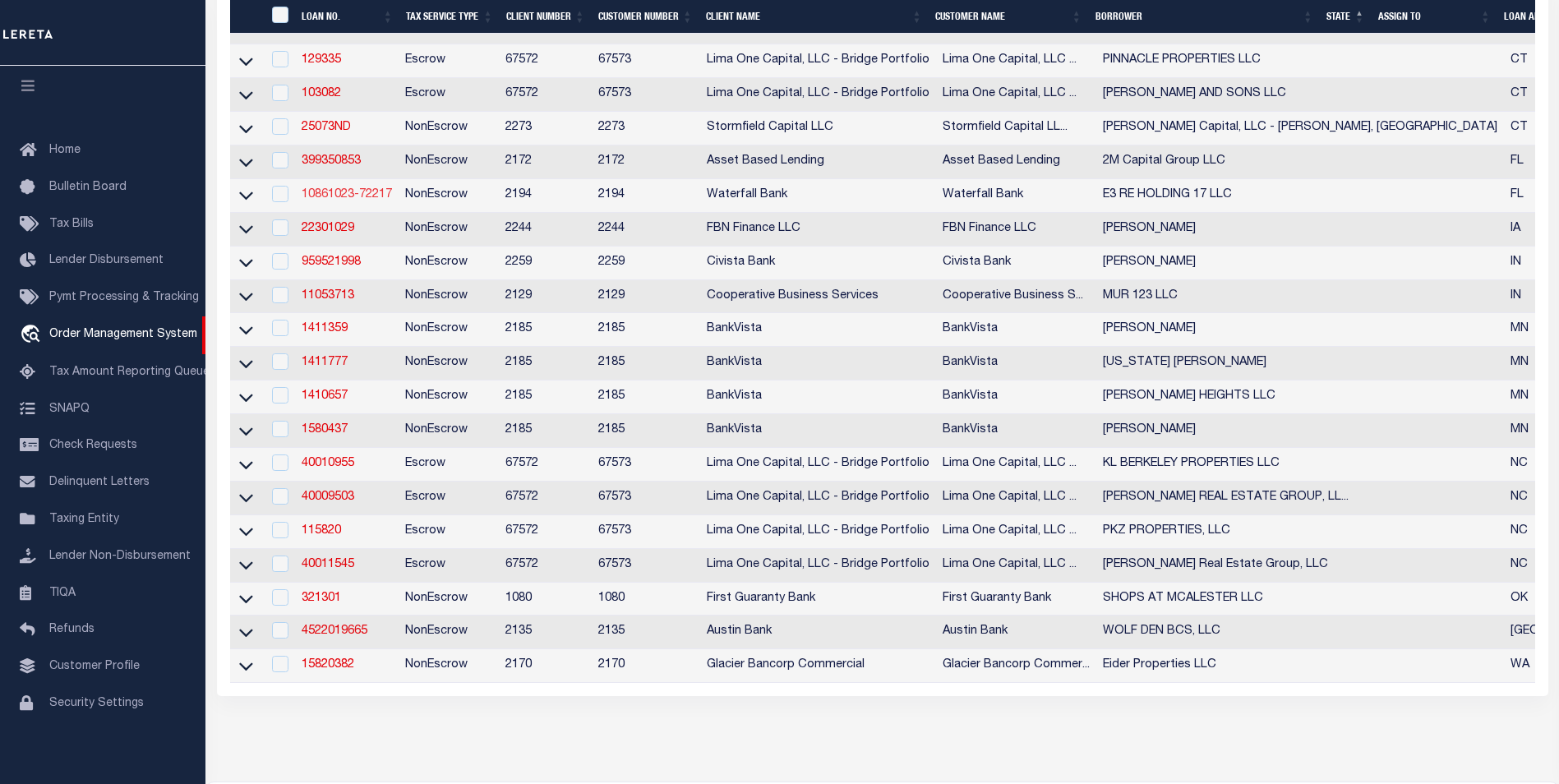
click at [330, 201] on link "10861023-72217" at bounding box center [346, 194] width 90 height 11
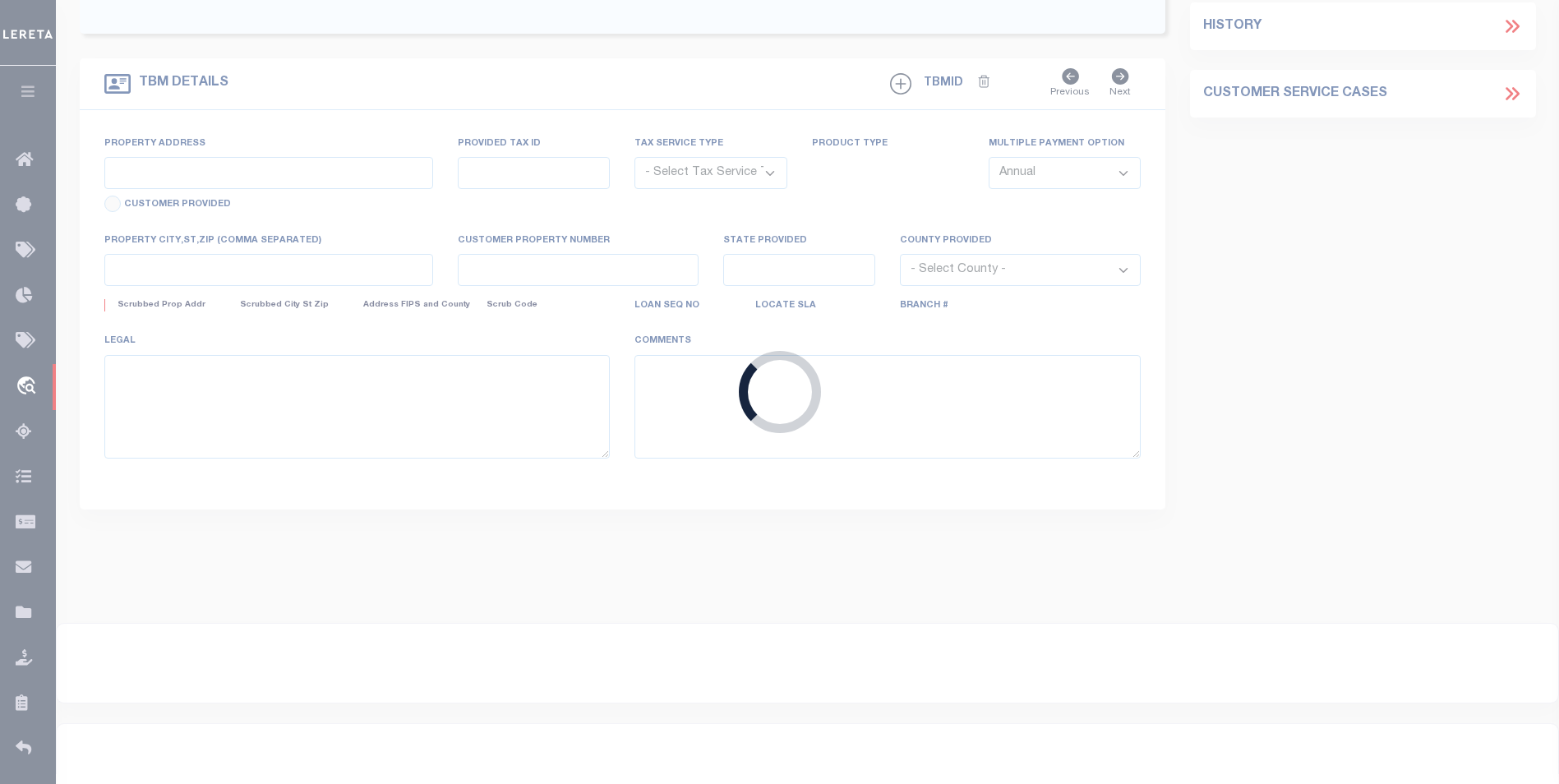
type input "10861023-72217"
type input "E3 RE HOLDING 17 LLC"
select select
type input "[STREET_ADDRESS]"
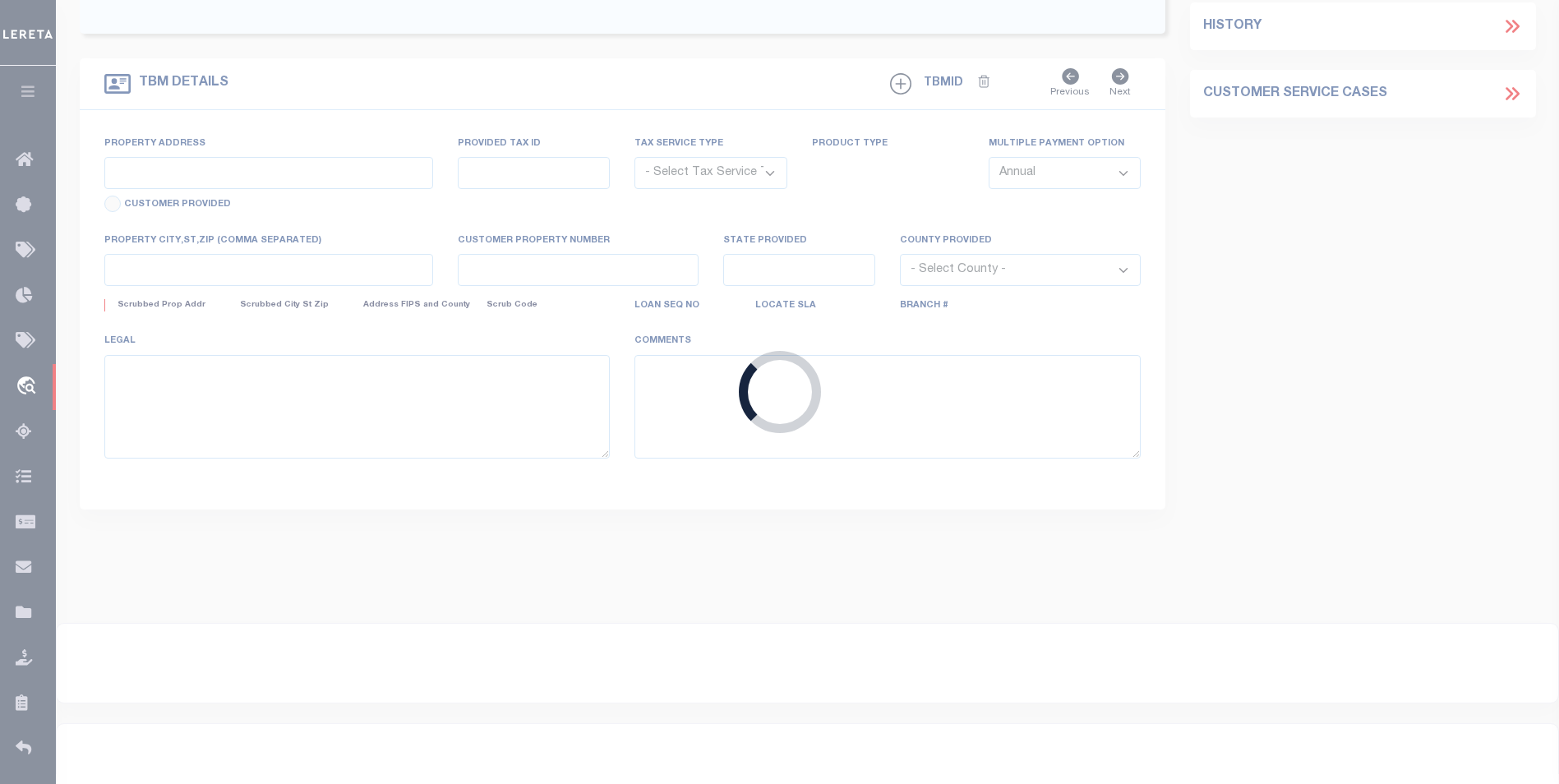
type input "[GEOGRAPHIC_DATA]-4313"
select select "10"
select select "NonEscrow"
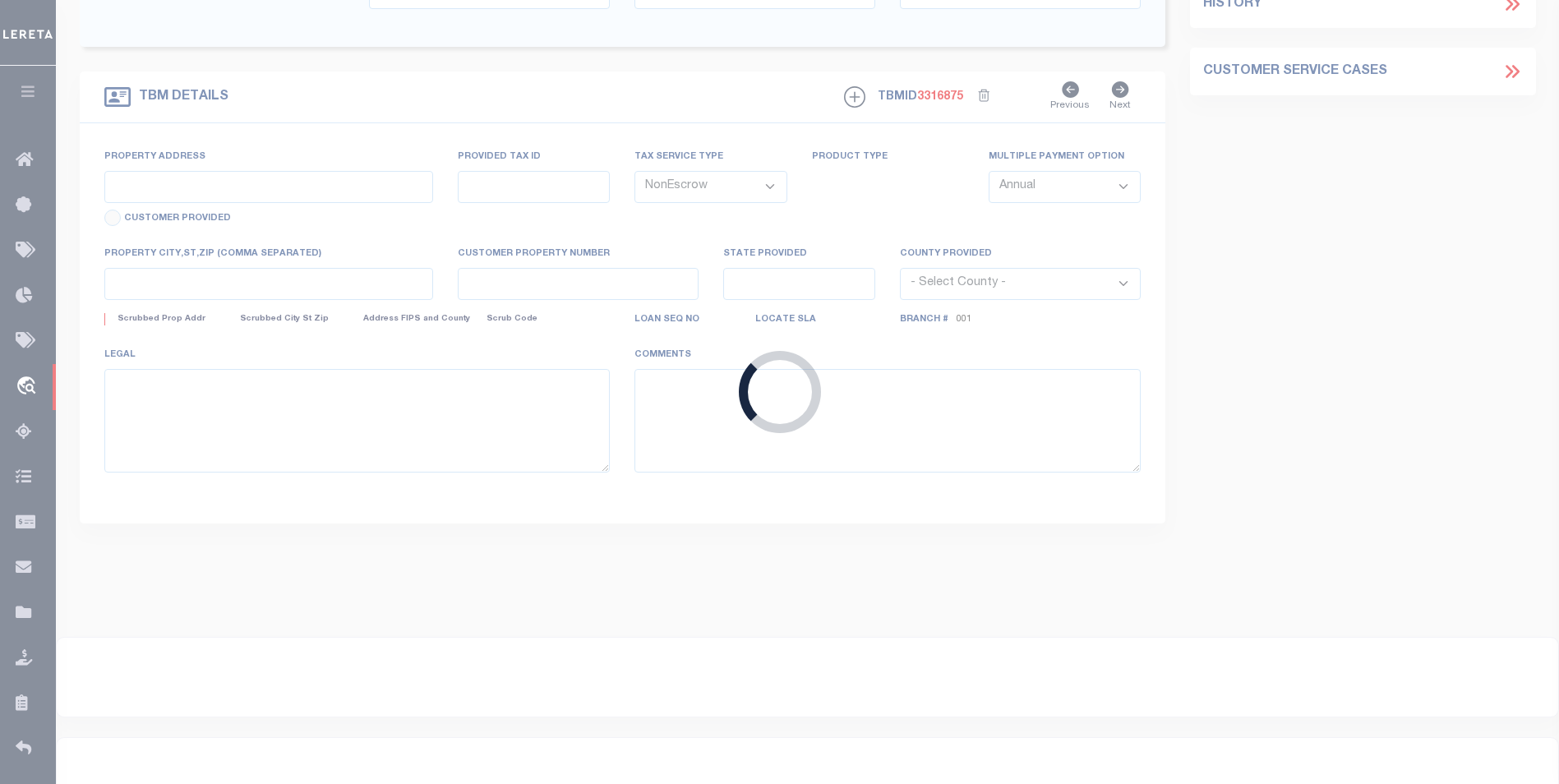
type input "[STREET_ADDRESS]"
type input "15-31-15-60314-000-0000"
select select
type input "[GEOGRAPHIC_DATA]"
type input "FL"
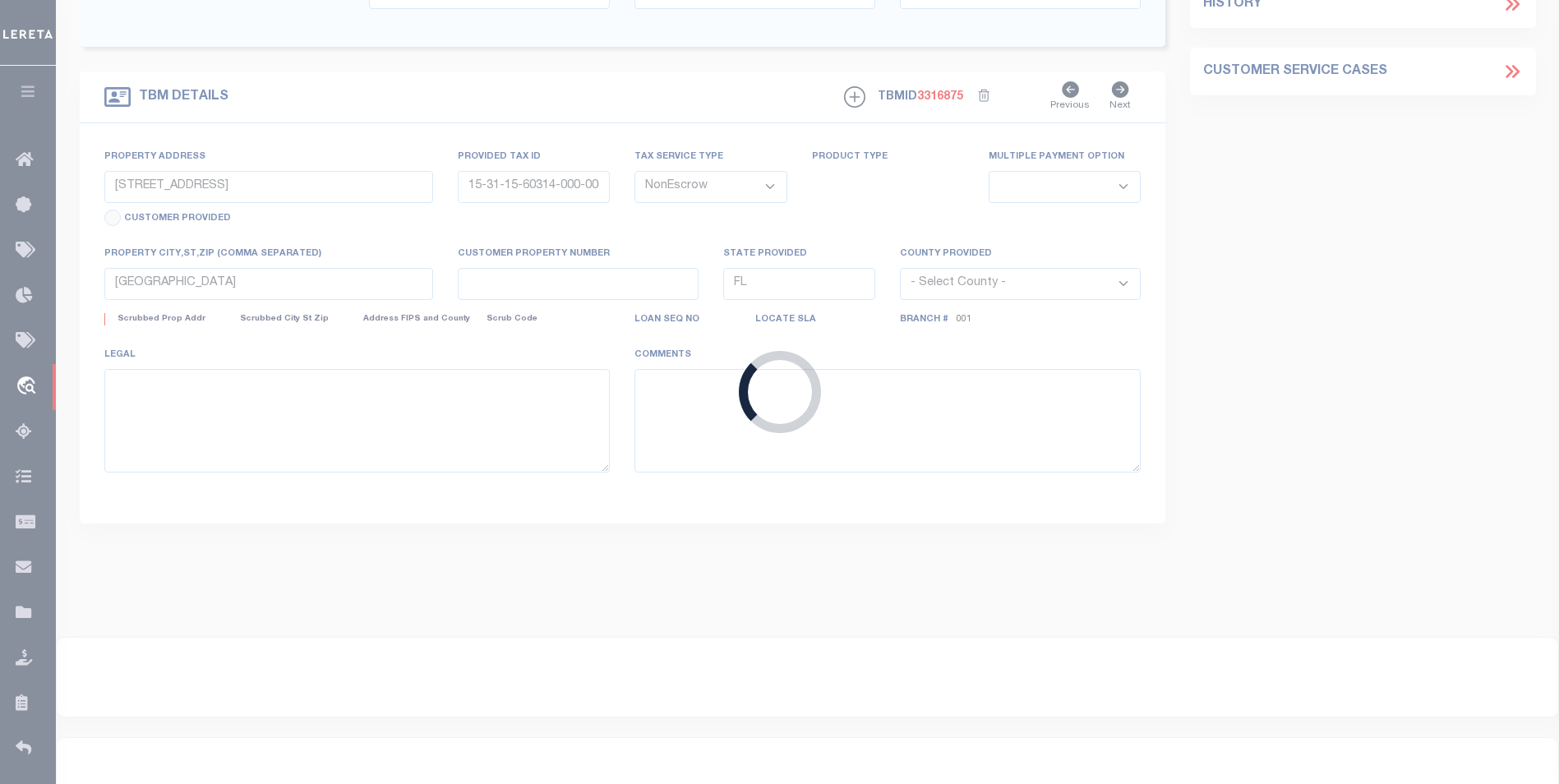
select select
type textarea "SEE EXHIBIT A"
select select "53804"
select select "5527"
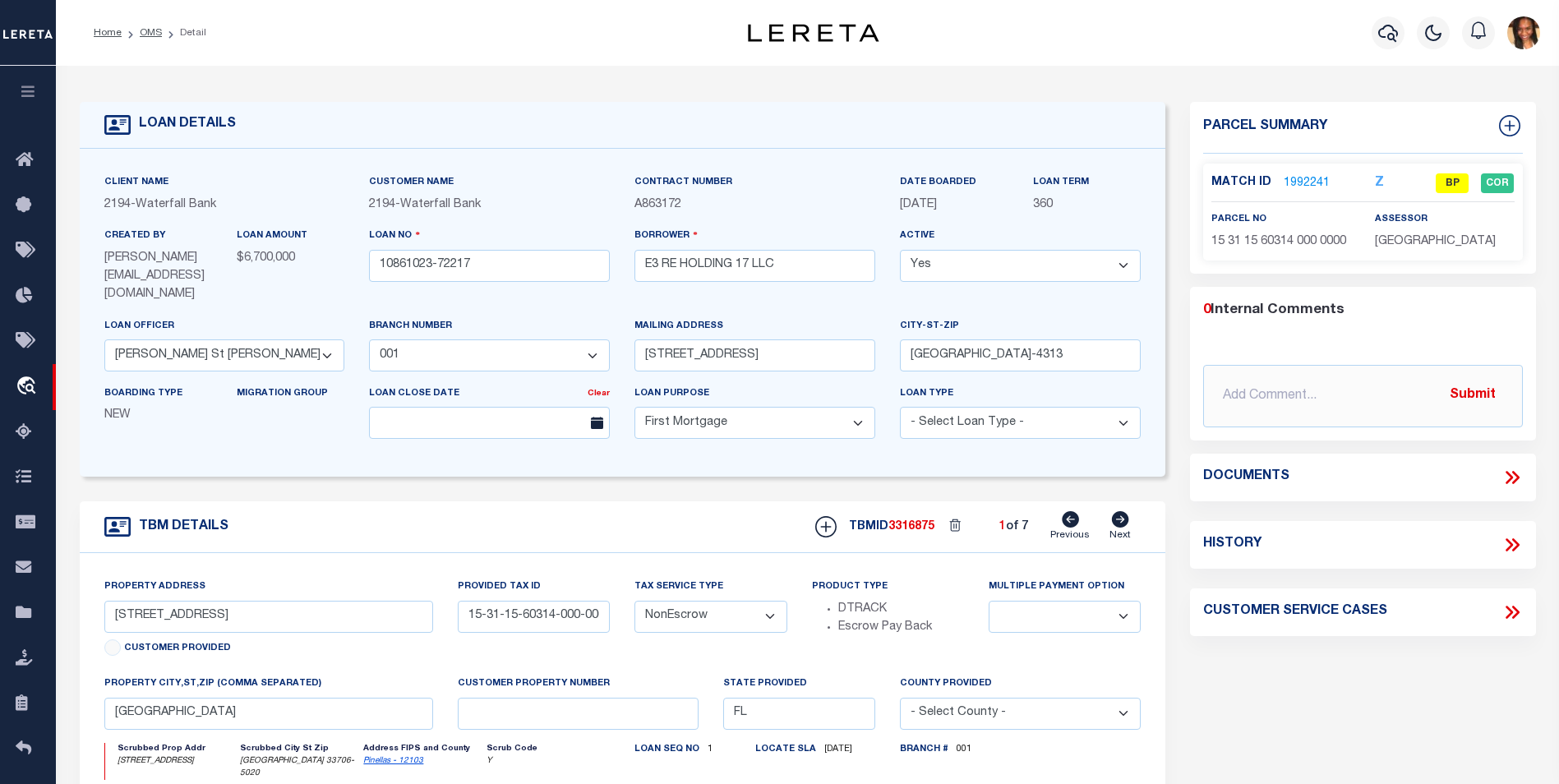
click at [1302, 179] on link "1992241" at bounding box center [1307, 184] width 46 height 17
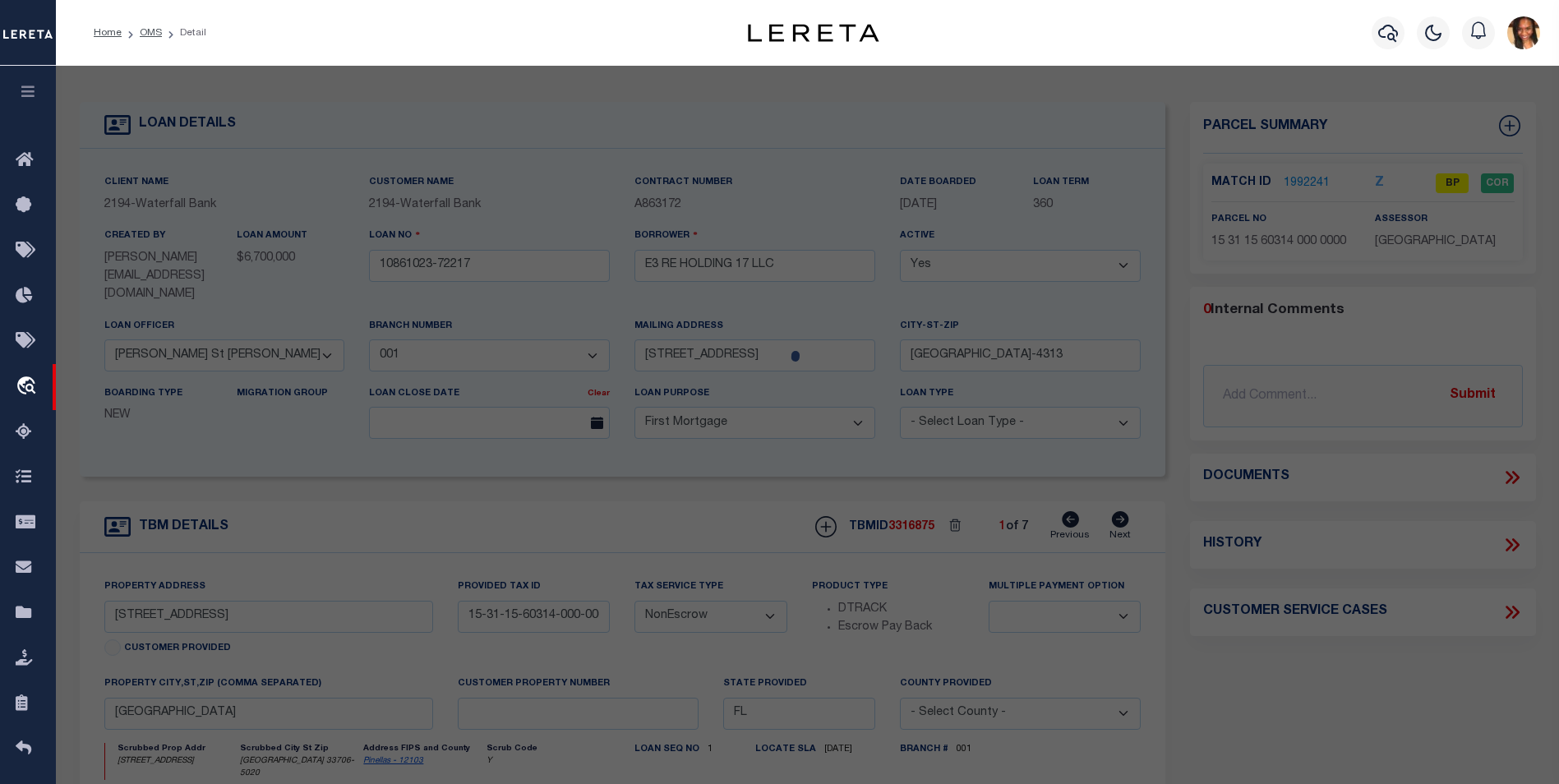
checkbox input "false"
select select "BP"
type input "NORVIND CONDOMINIUM ASSOC INC MNG ENT"
select select "AGW"
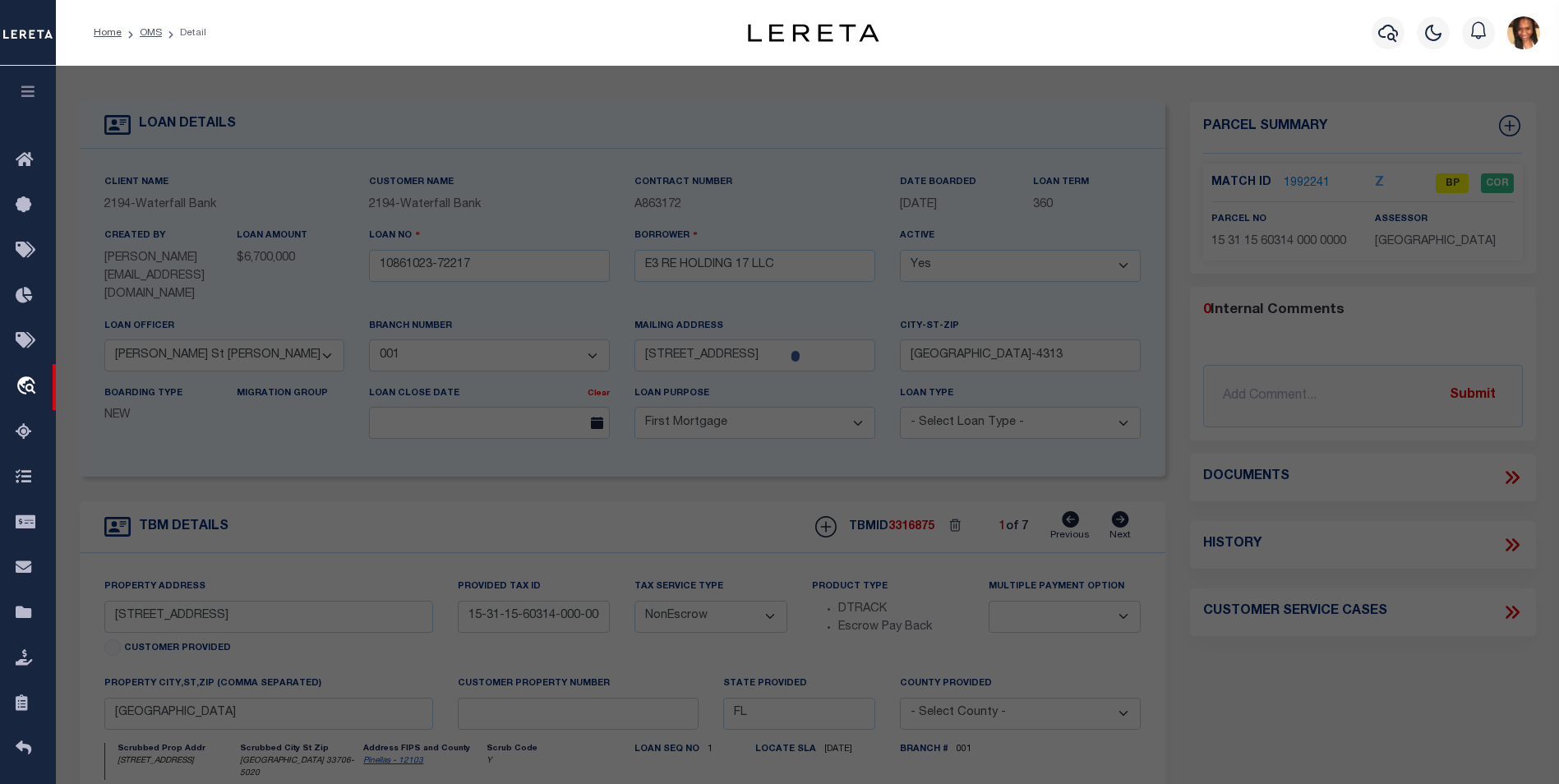
select select
type input "[STREET_ADDRESS]"
checkbox input "false"
type input "FL"
type textarea "NORDVIND CONDO BLDG A, (LYING W OF SUNSHINE LN TO ECL) UNITS 201 THRU 204, 301 …"
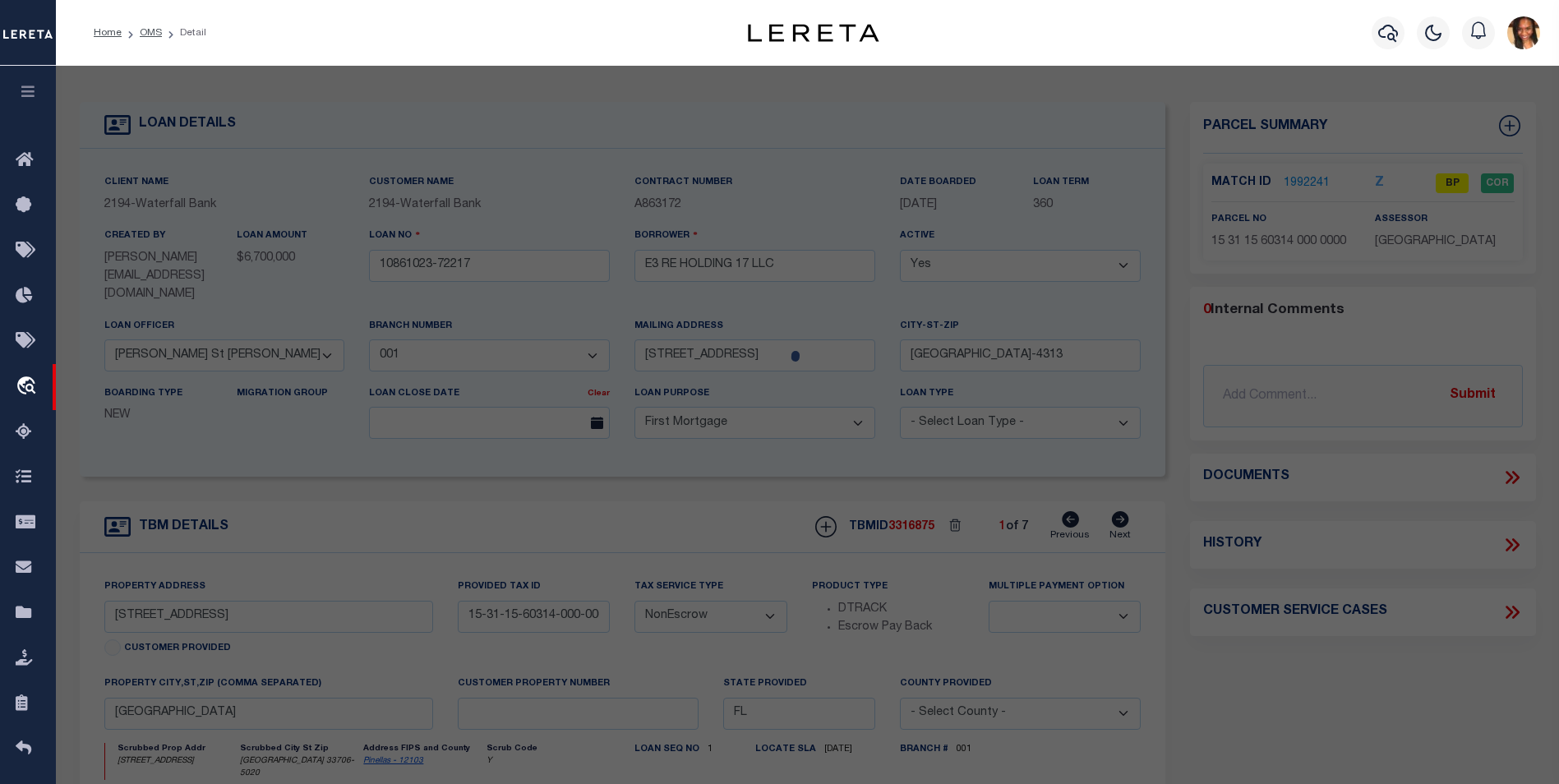
type textarea "Deleted Account for 2024"
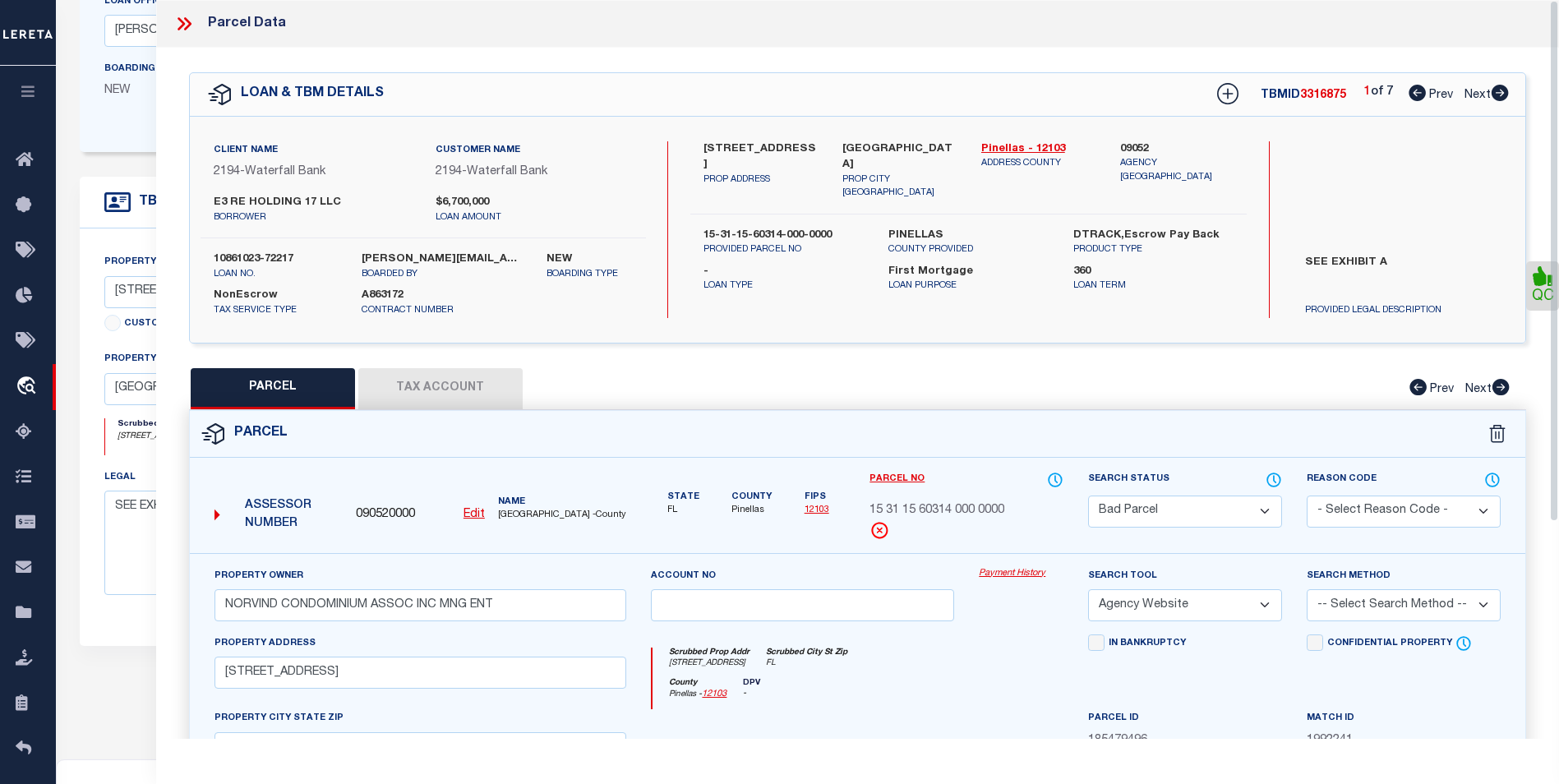
scroll to position [329, 0]
click at [1497, 96] on icon at bounding box center [1500, 92] width 17 height 16
select select "AS"
select select
checkbox input "false"
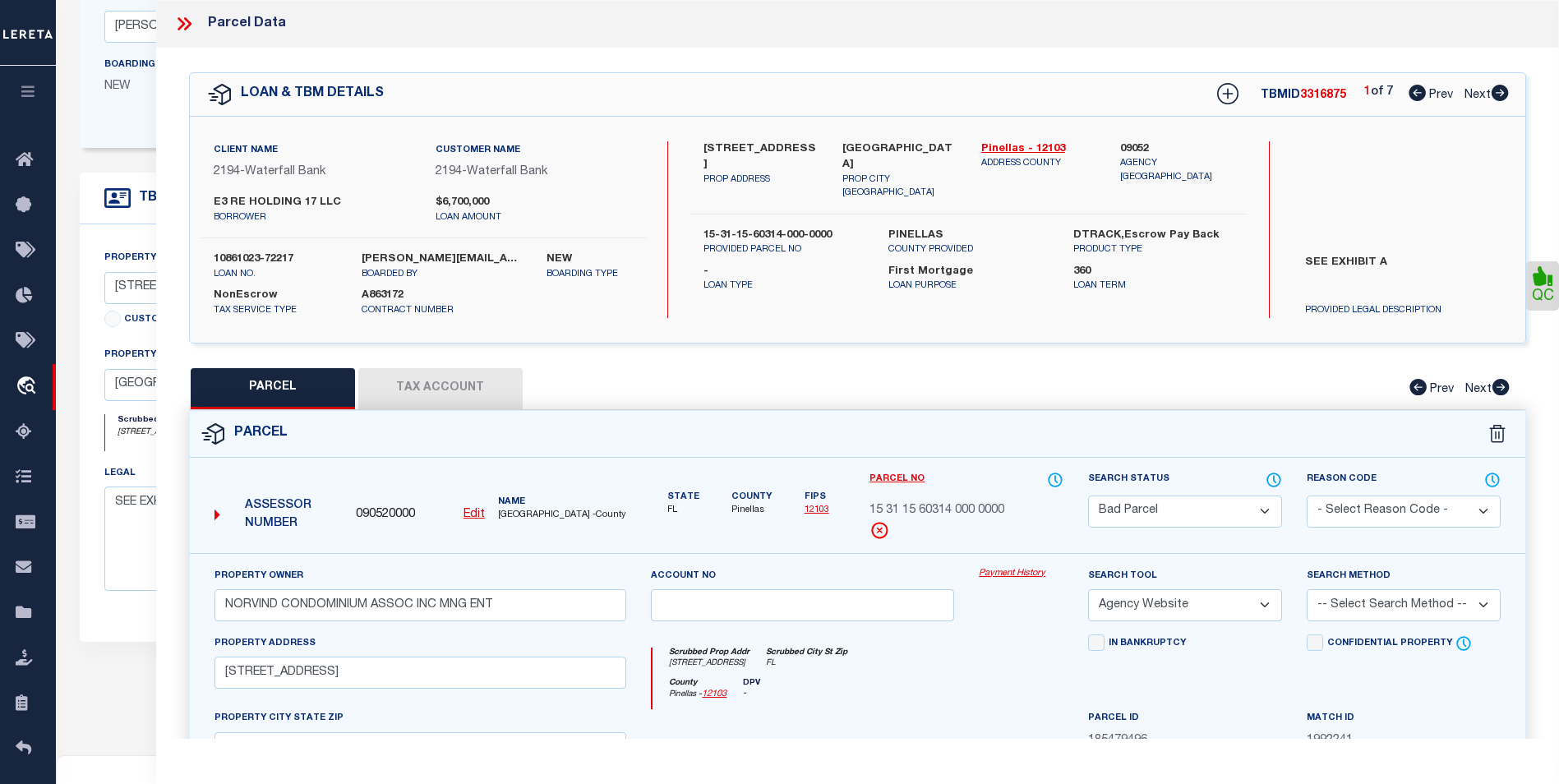
checkbox input "false"
select select "BP"
type input "[PERSON_NAME] INC"
select select "AGW"
select select
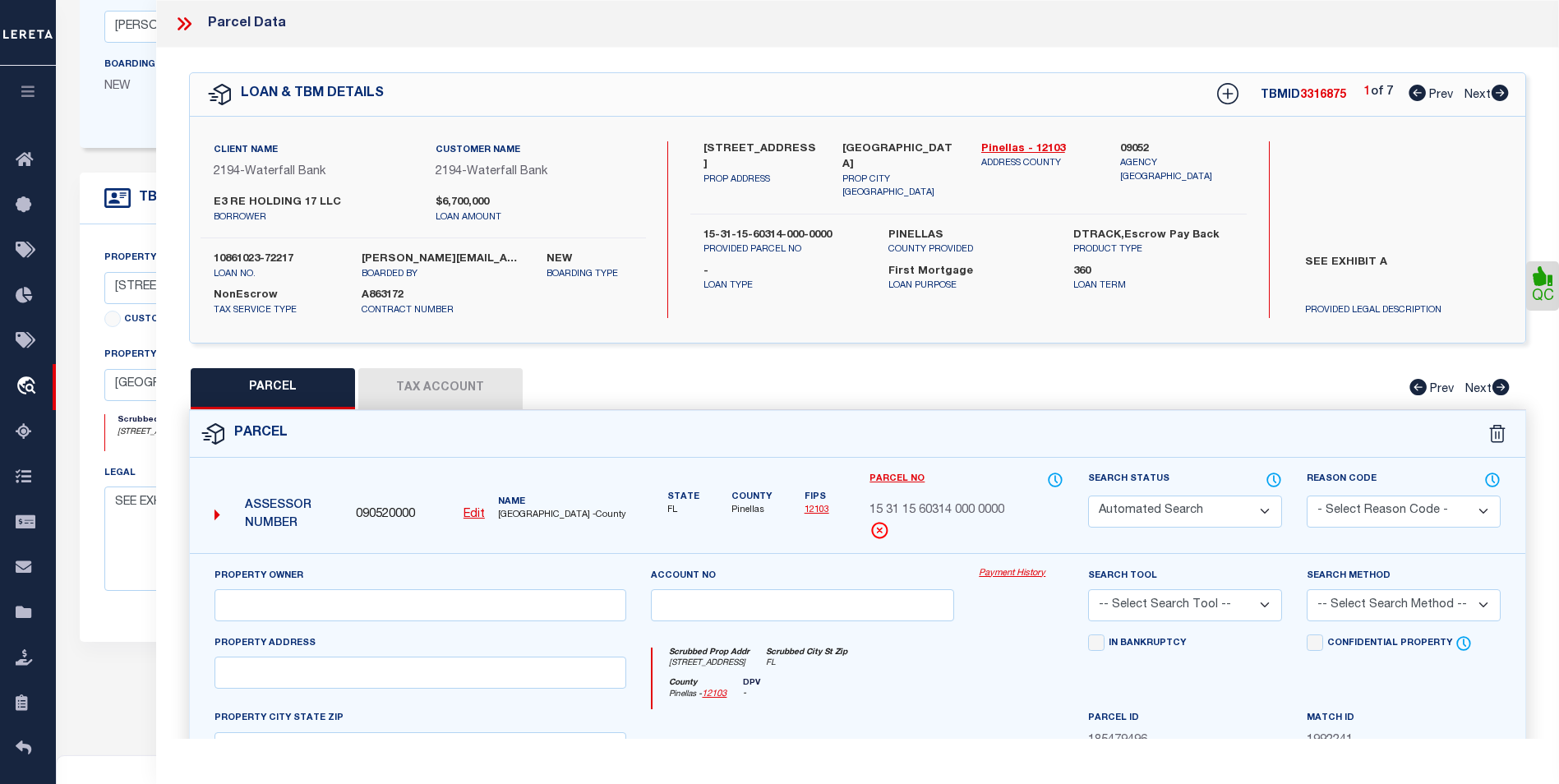
type input "GULF BLVD"
checkbox input "false"
type input "TREASURE ISLAND"
type textarea "NORDVIND CONDO (COMMON AREAS LYING E OF [GEOGRAPHIC_DATA])"
type textarea "Deleted Account for 2024"
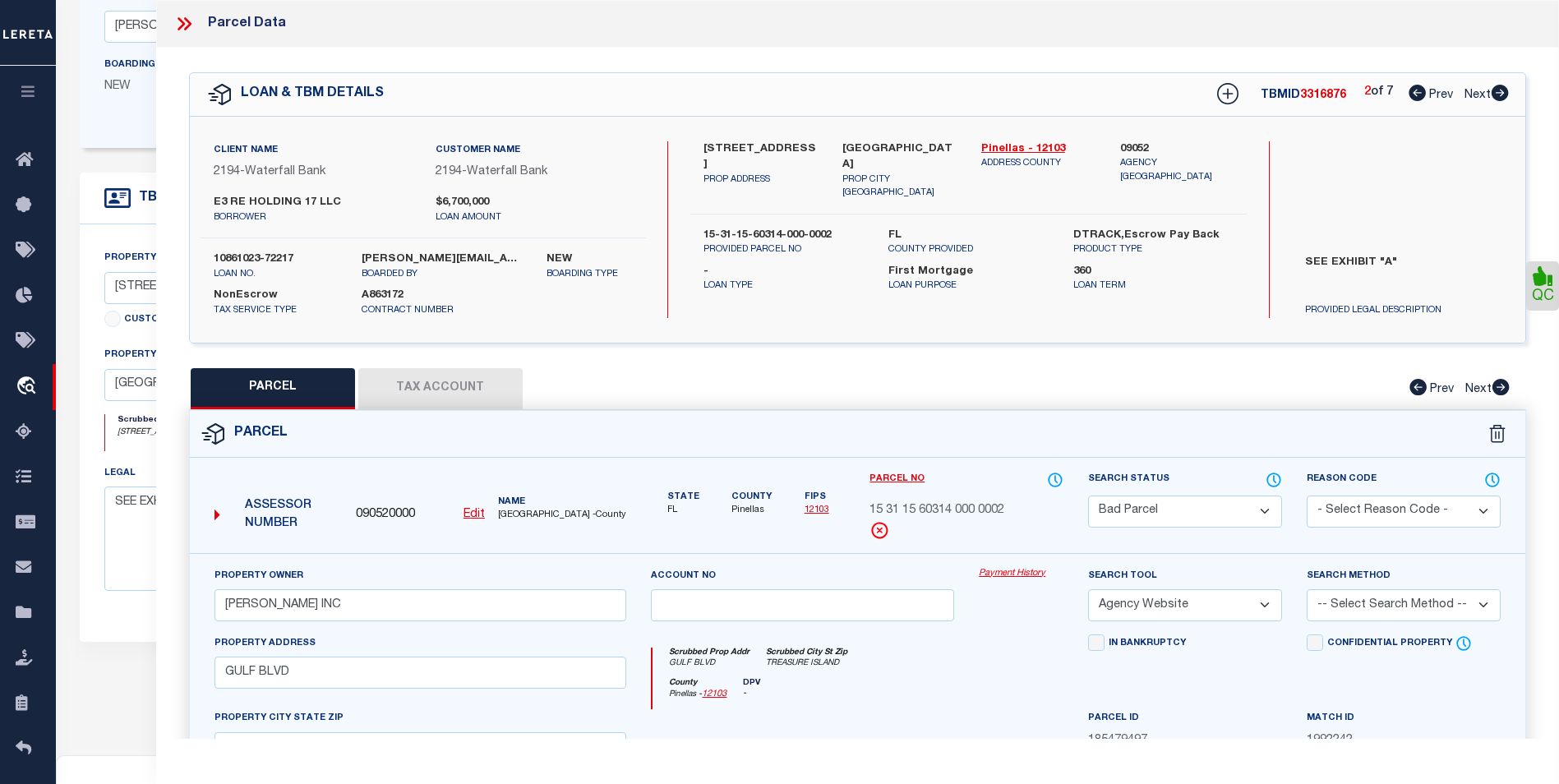
click at [1497, 96] on icon at bounding box center [1500, 92] width 17 height 16
select select "AS"
select select
checkbox input "false"
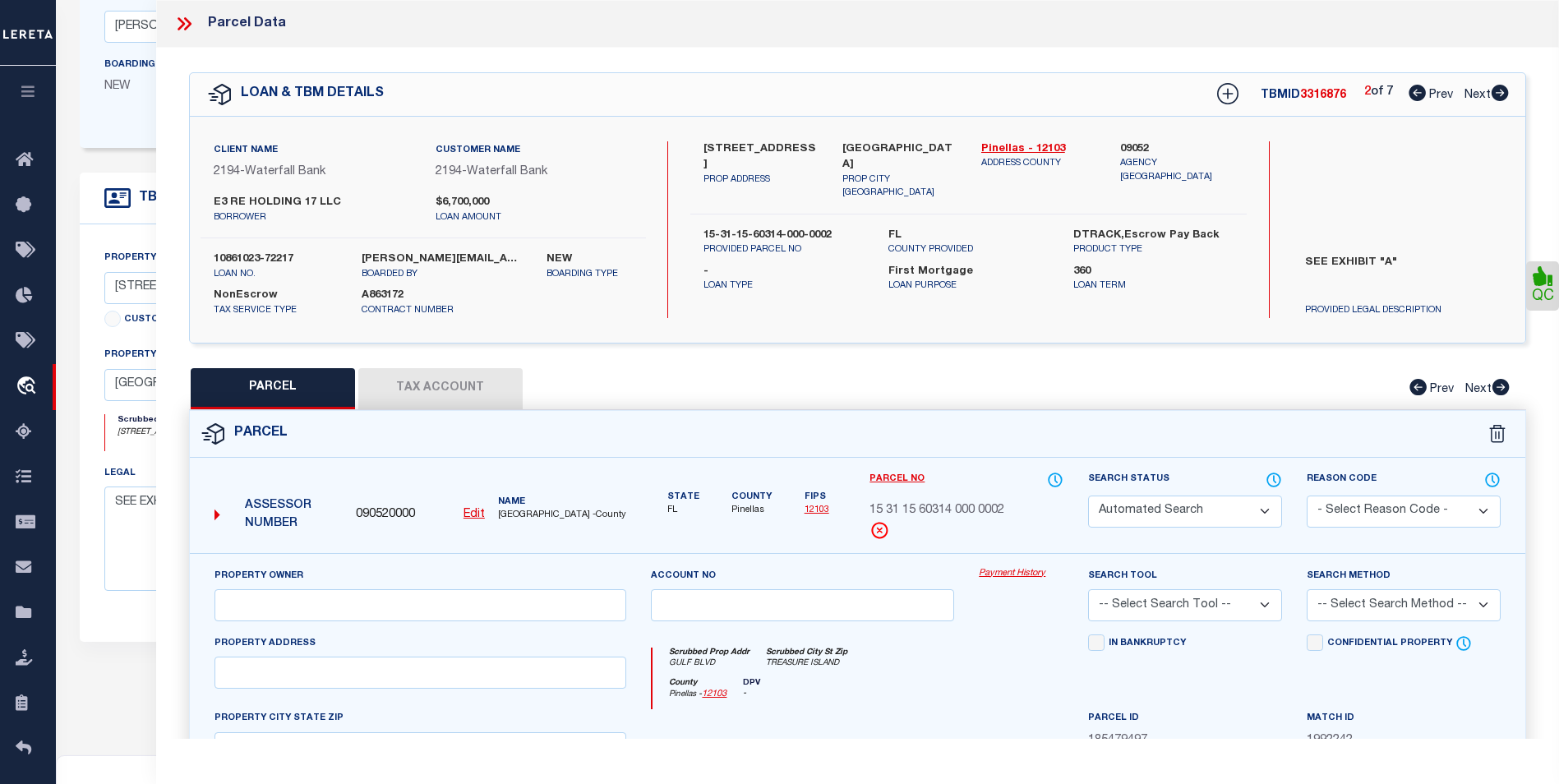
select select "CP"
type input "E E 1201 CENTRAL AVE HOLDINGS LLC"
select select "AGW"
select select
type input "[STREET_ADDRESS]"
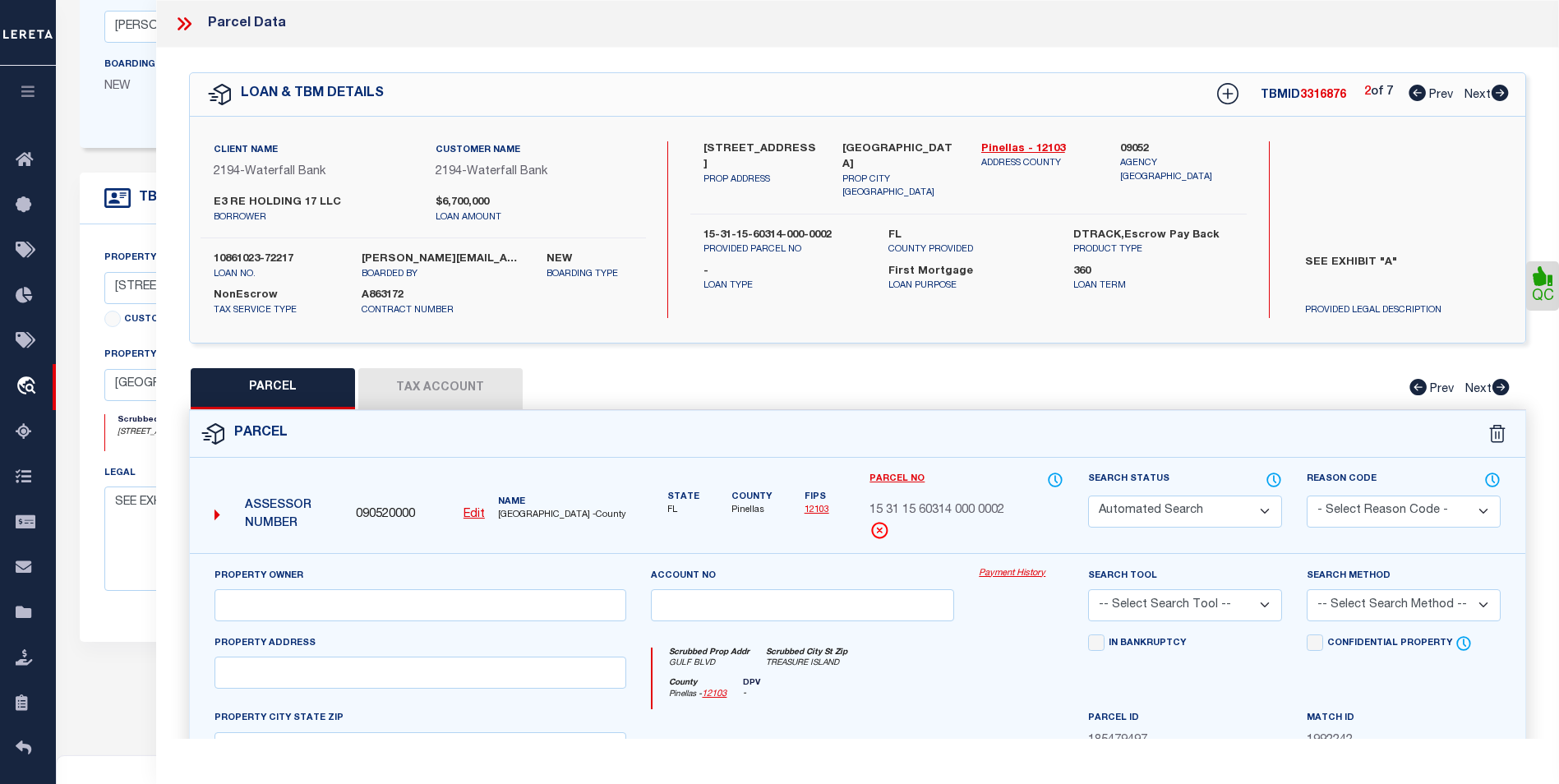
checkbox input "false"
type input "[GEOGRAPHIC_DATA]"
type textarea "CENTRAL LAND & TITLE CO'S REPLAT LOT 108"
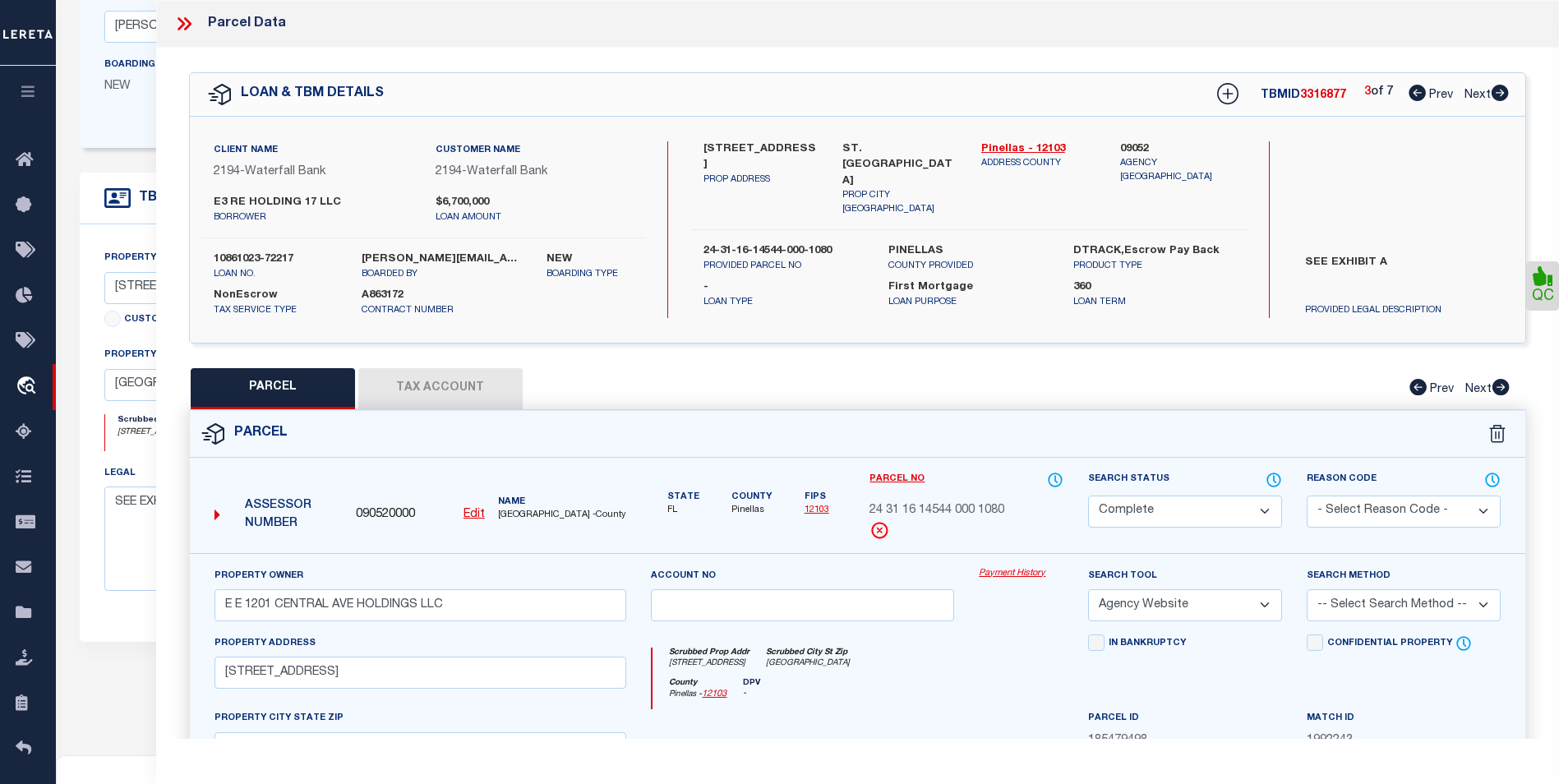
click at [1497, 96] on icon at bounding box center [1500, 92] width 17 height 16
select select "AS"
select select
checkbox input "false"
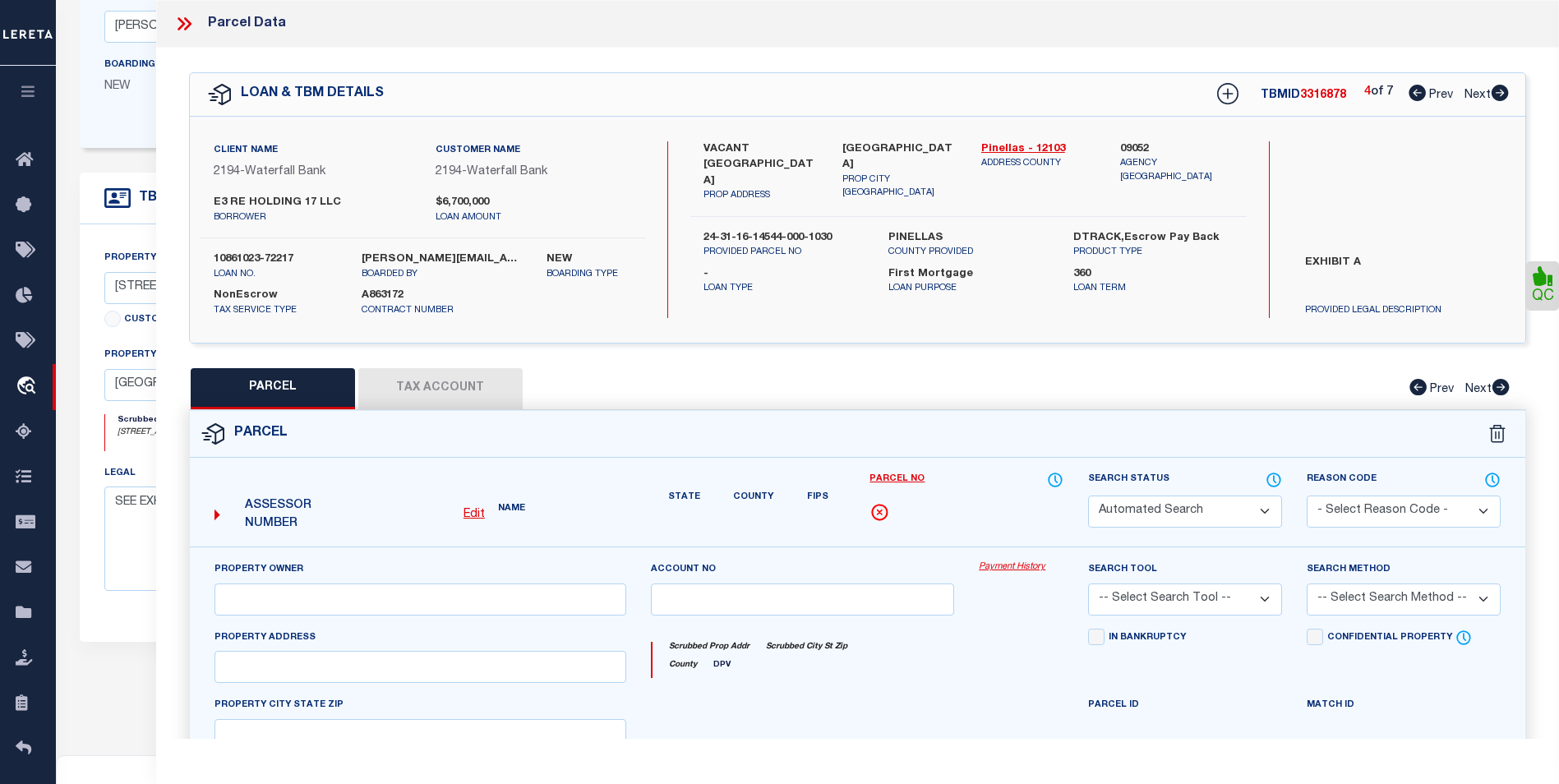
select select "CP"
type input "E E [GEOGRAPHIC_DATA] AND 11TH ST LLC"
select select
type input "[GEOGRAPHIC_DATA]"
checkbox input "false"
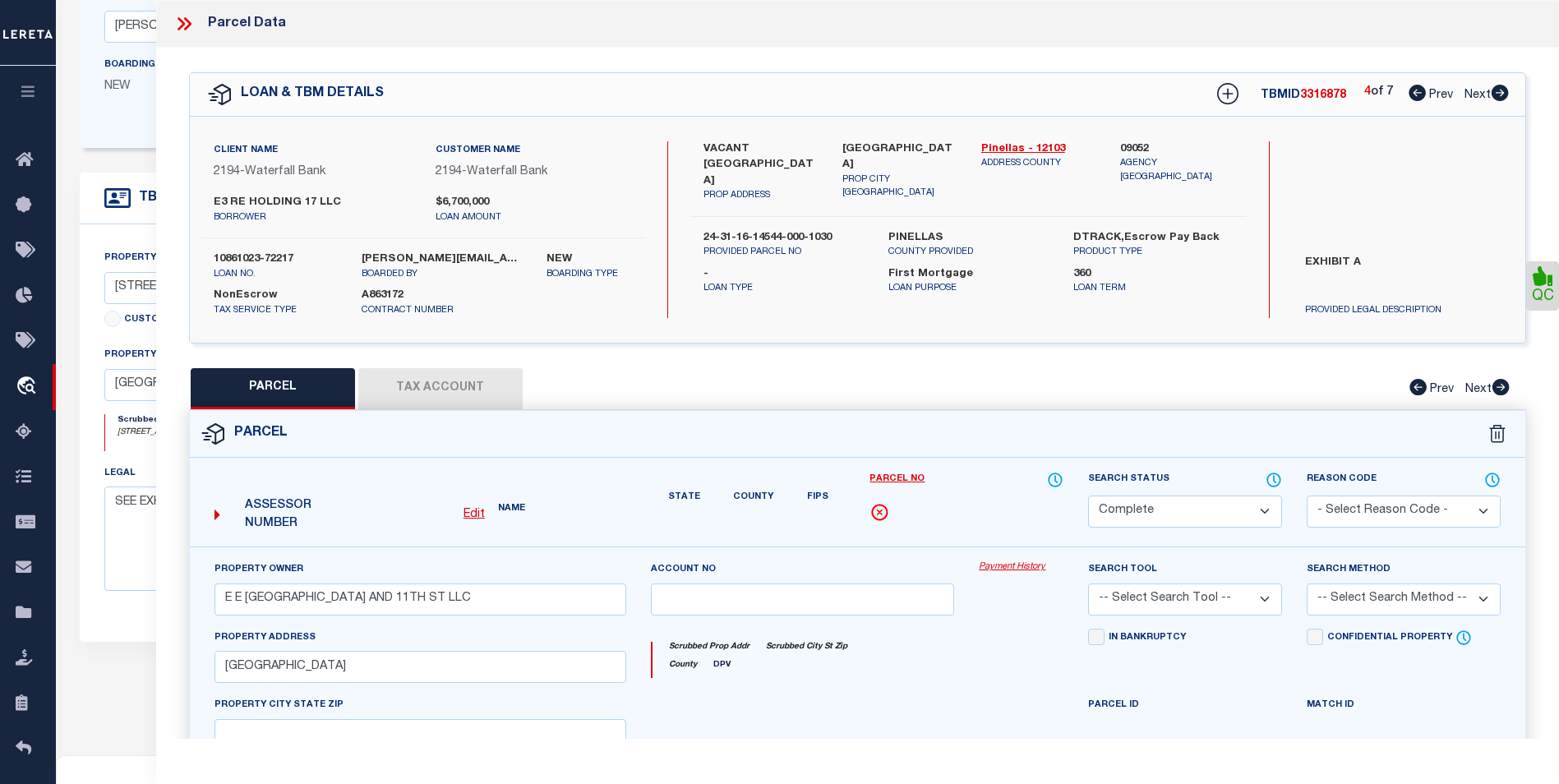
type input "[GEOGRAPHIC_DATA]"
type textarea "CENTRAL LAND & TITLE CO'S REPLAT E 46.25FT OF LOT 103"
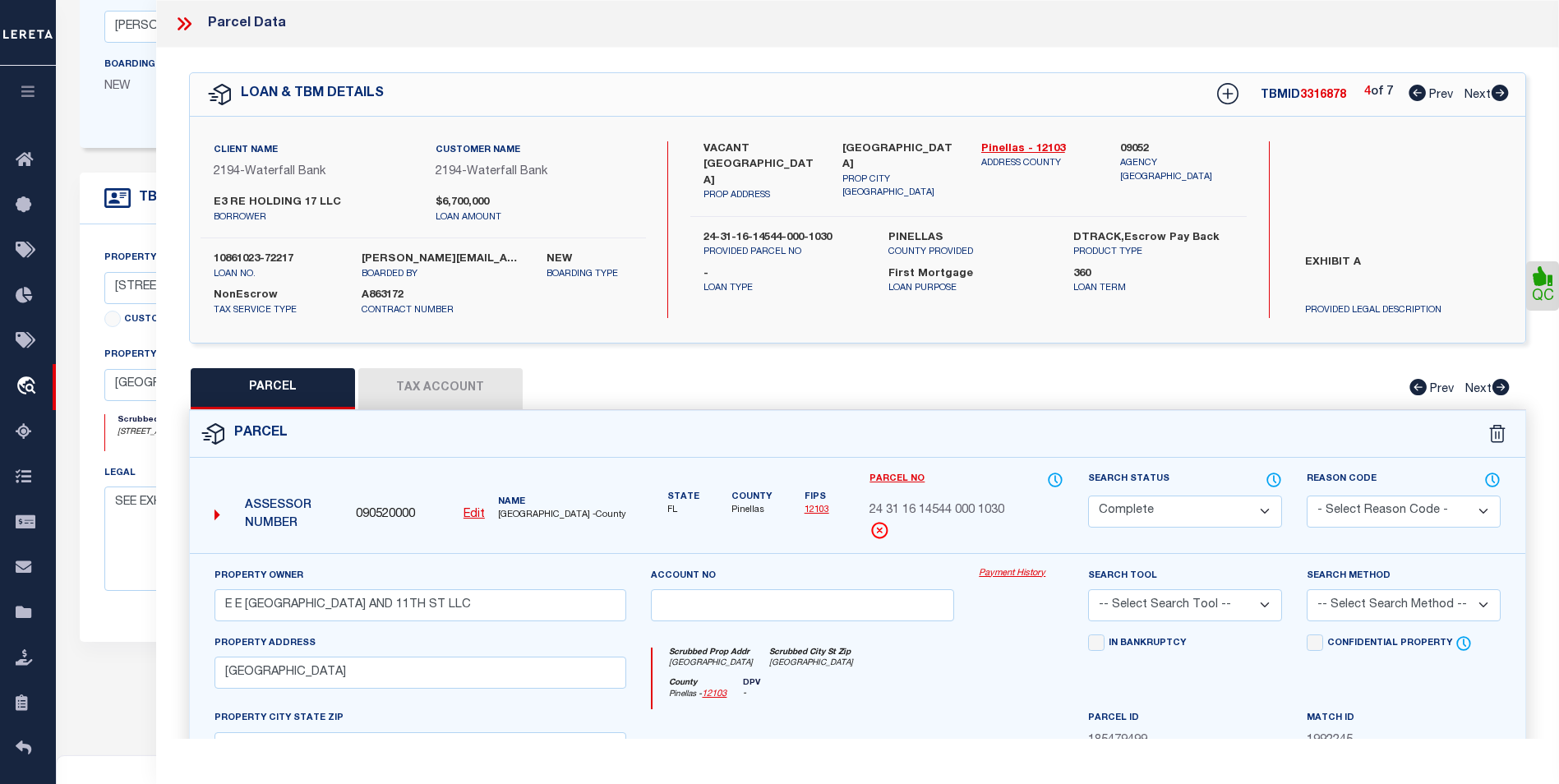
click at [1497, 96] on icon at bounding box center [1500, 92] width 17 height 16
select select "AS"
checkbox input "false"
select select "CP"
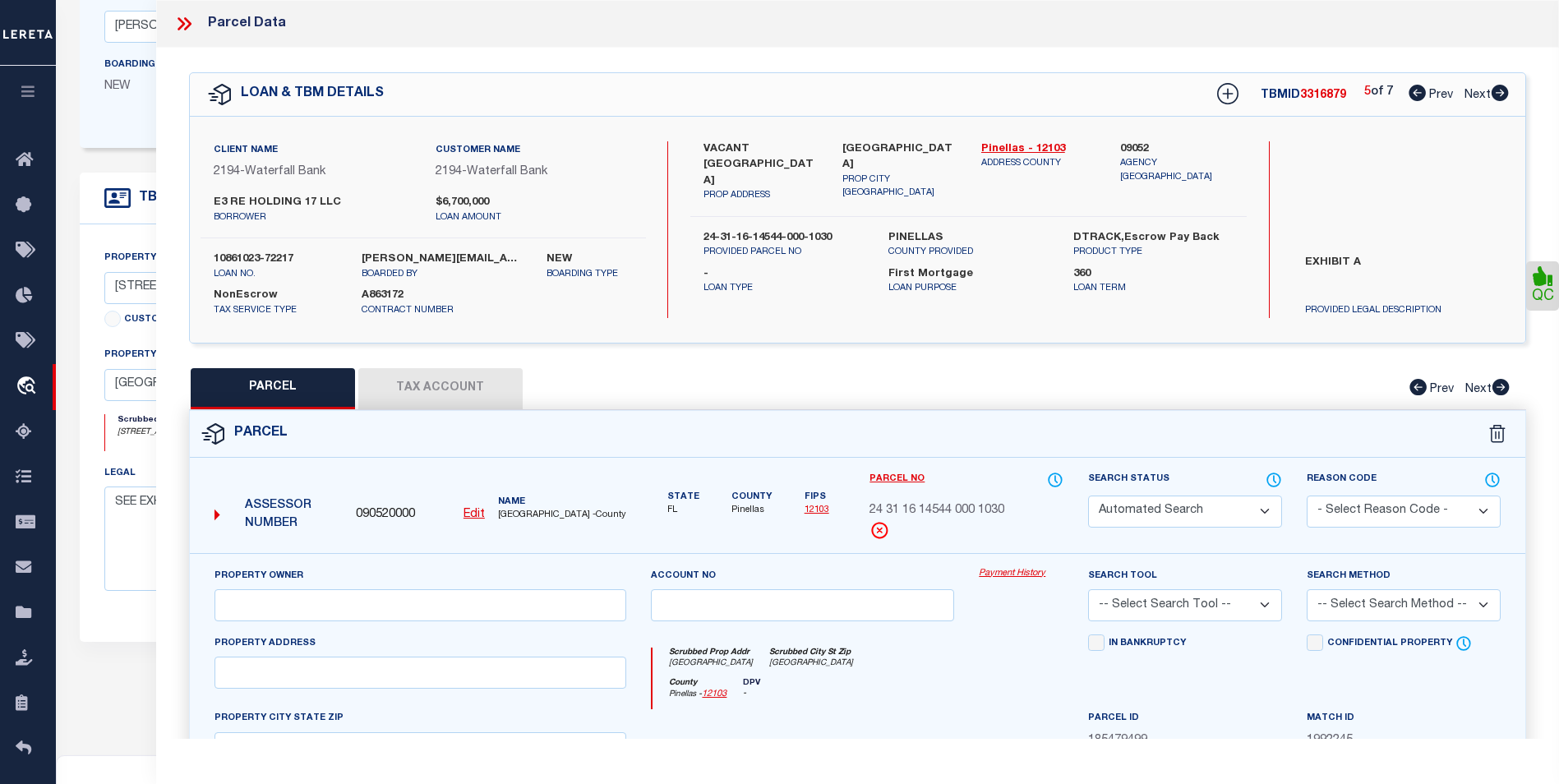
type input "EE-OZ [DATE][STREET_ADDRESS][DATE] HOLDING LLC"
select select "AGW"
select select
type input "[GEOGRAPHIC_DATA]"
checkbox input "false"
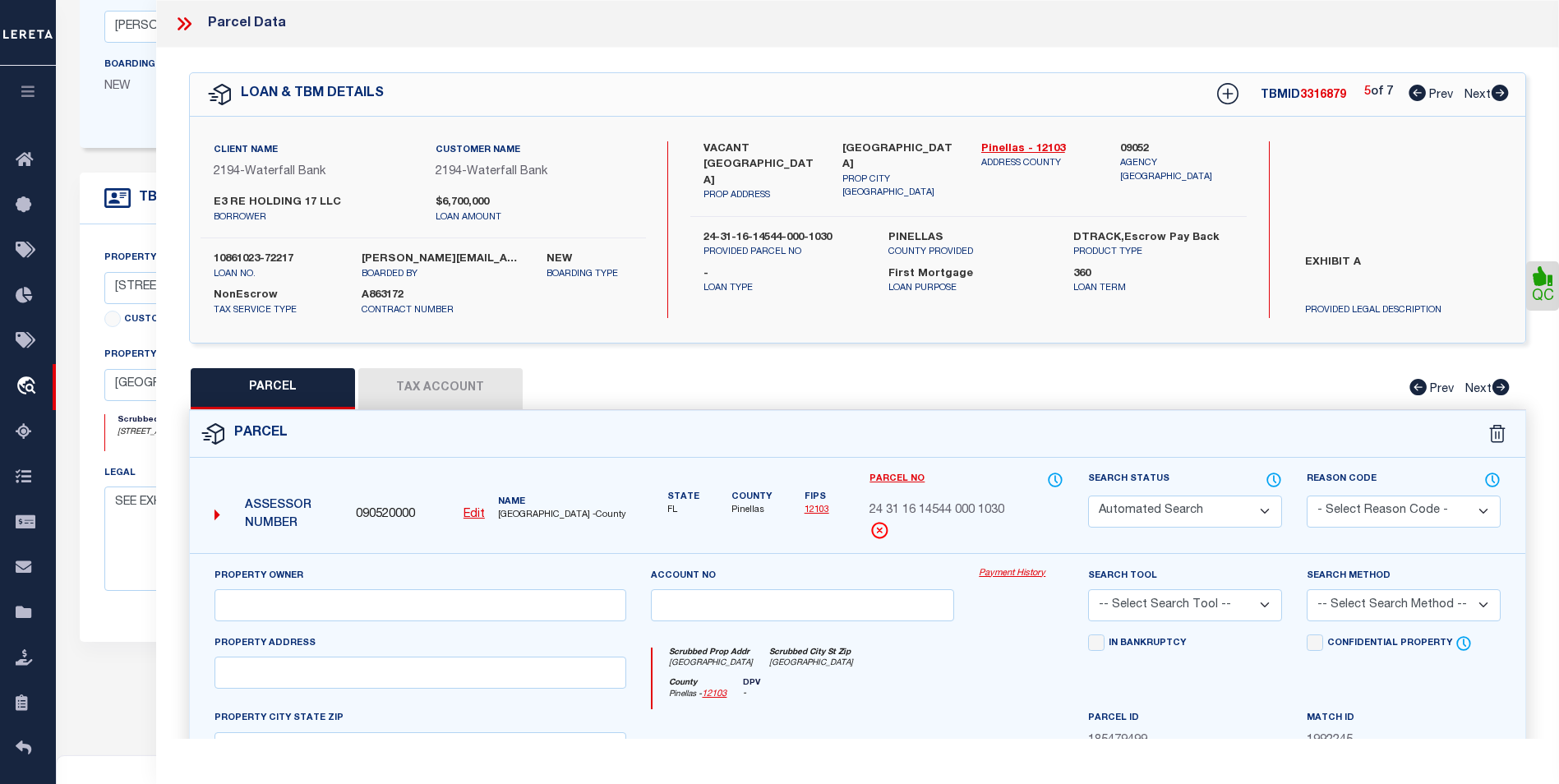
type input "[GEOGRAPHIC_DATA]"
type textarea "CENTRAL LAND & TITLE CO'S REPLAT W 8FT OF LOT 103 & E 14.25 FT OF LOT 104"
click at [1497, 96] on icon at bounding box center [1500, 92] width 17 height 16
select select "AS"
select select
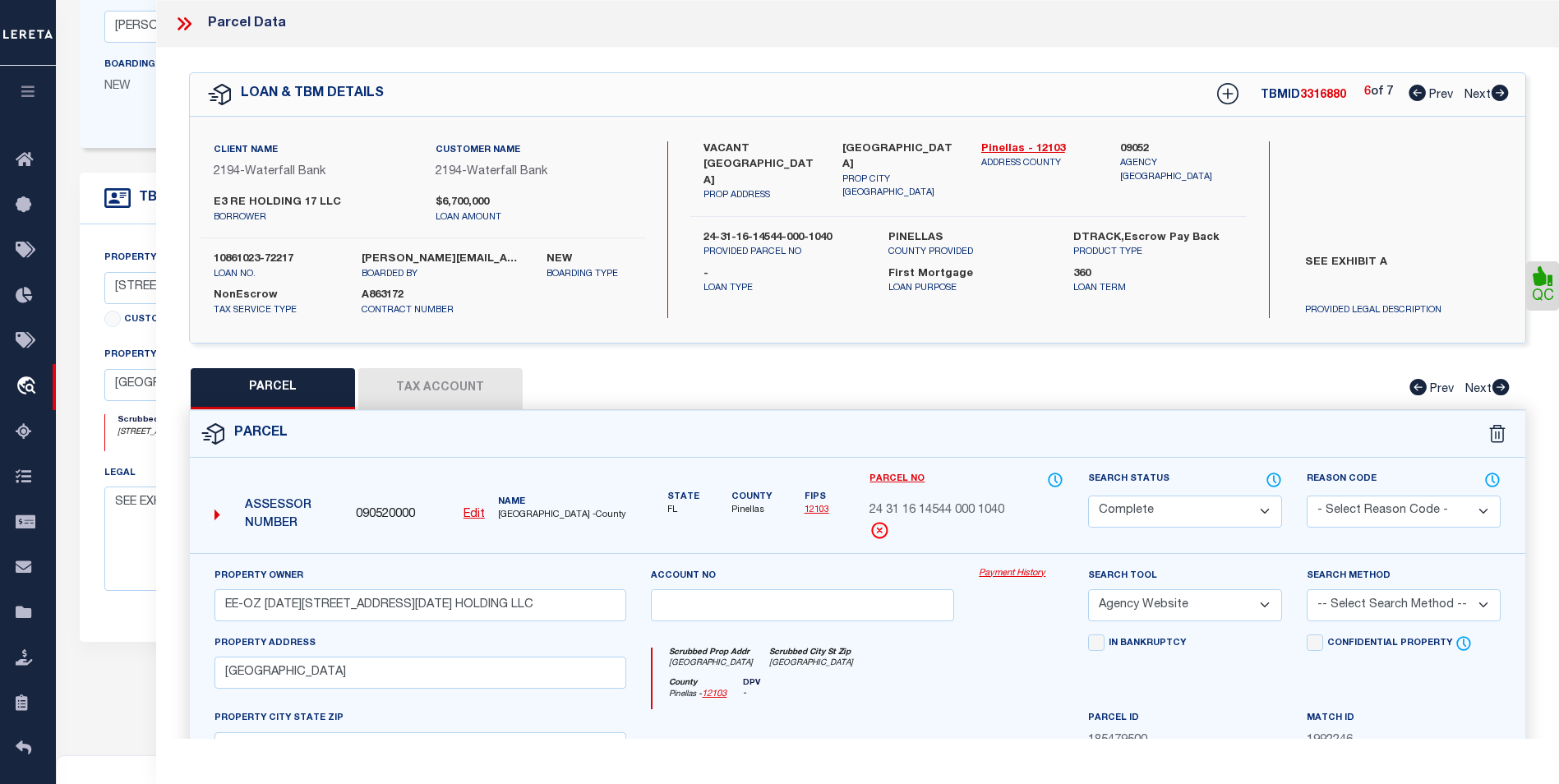
checkbox input "false"
select select "CP"
type input "EE-OZ [DATE][STREET_ADDRESS][DATE] HOLDING LLC"
select select "AGW"
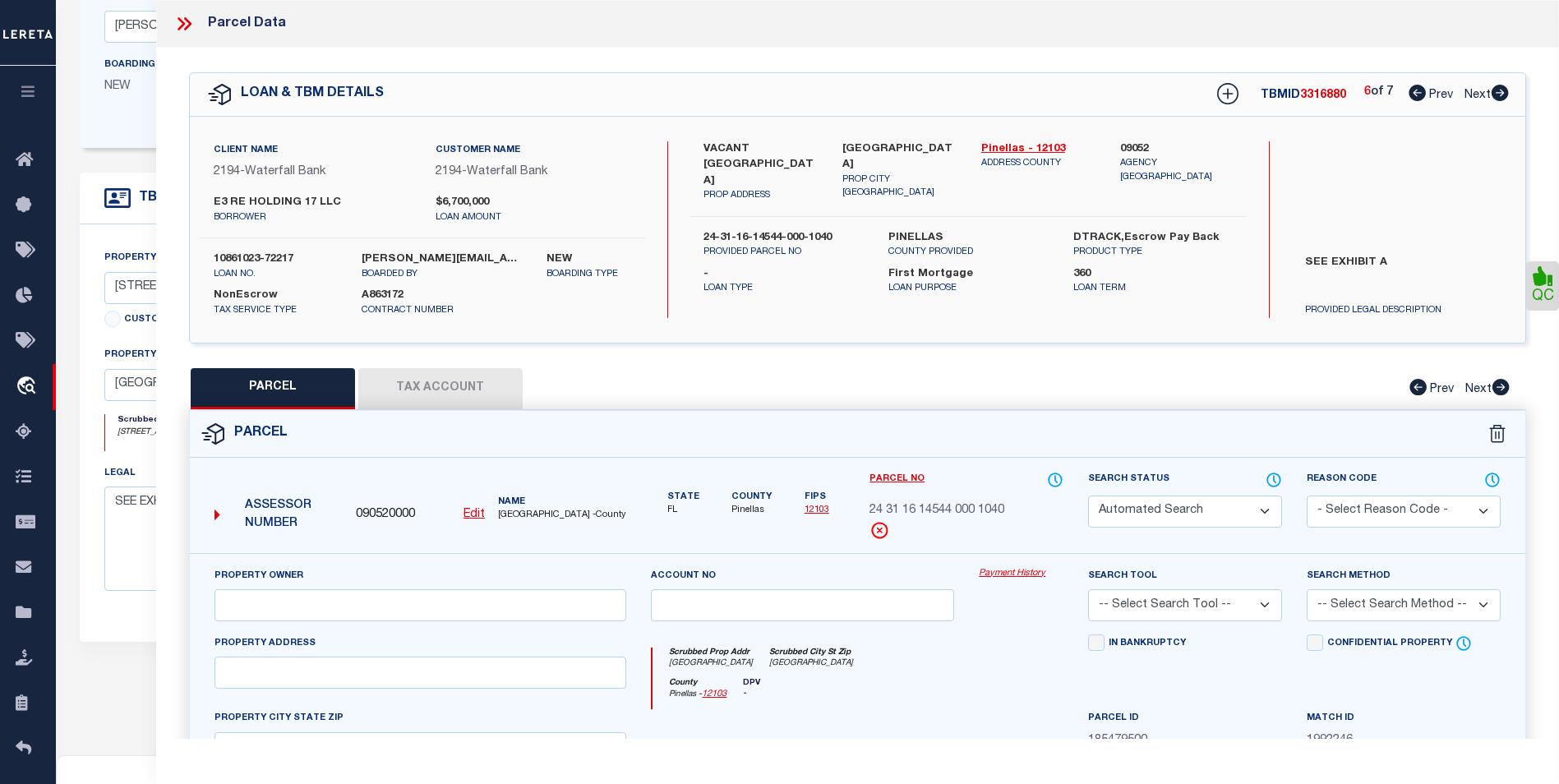
select select
type input "[GEOGRAPHIC_DATA]"
checkbox input "false"
type input "[GEOGRAPHIC_DATA]"
type textarea "CENTRAL LAND & TITLE CO'S REPLAT W 40FT OF LOT 104"
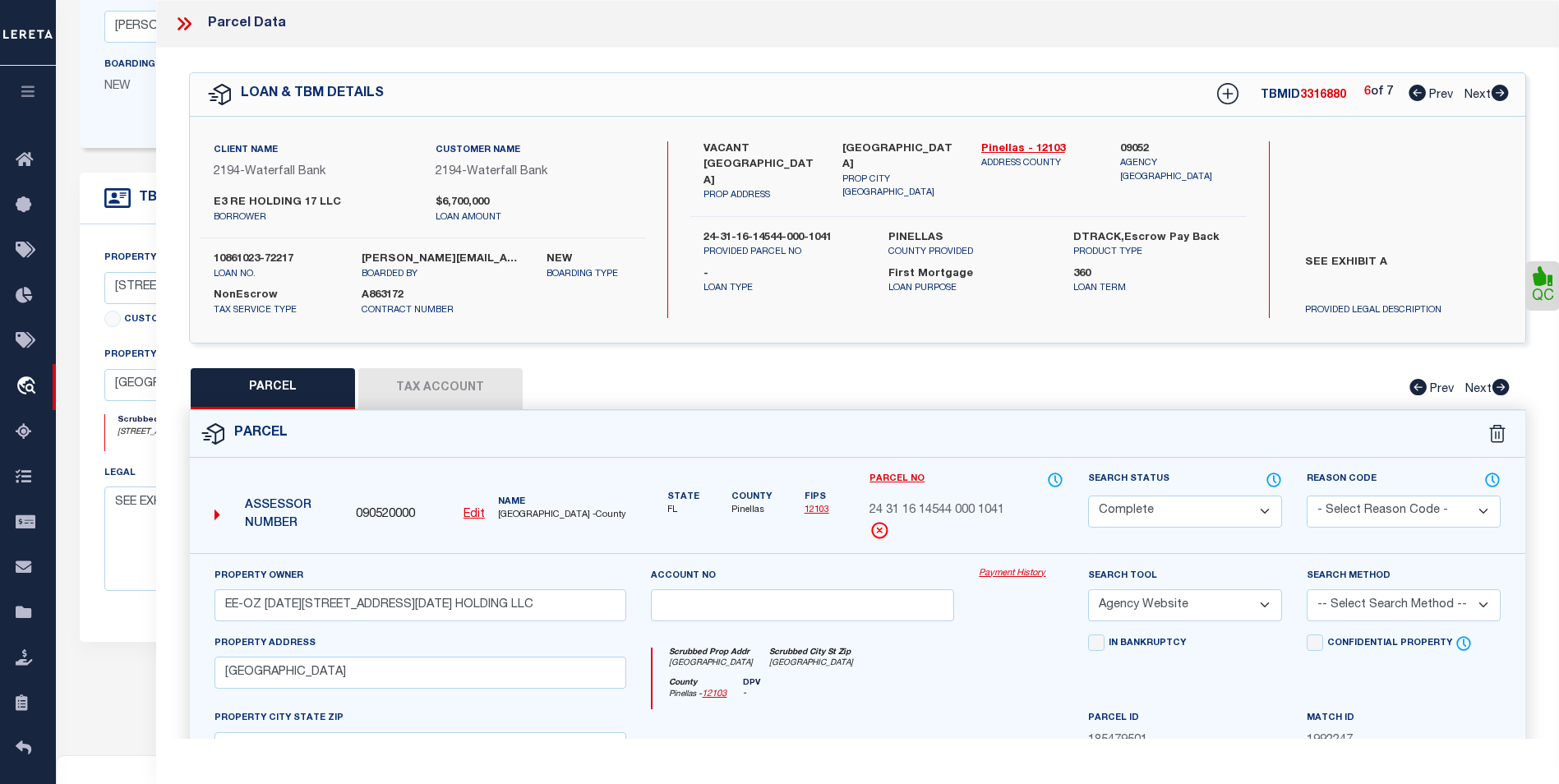
click at [1497, 96] on icon at bounding box center [1500, 92] width 17 height 16
select select "AS"
select select
checkbox input "false"
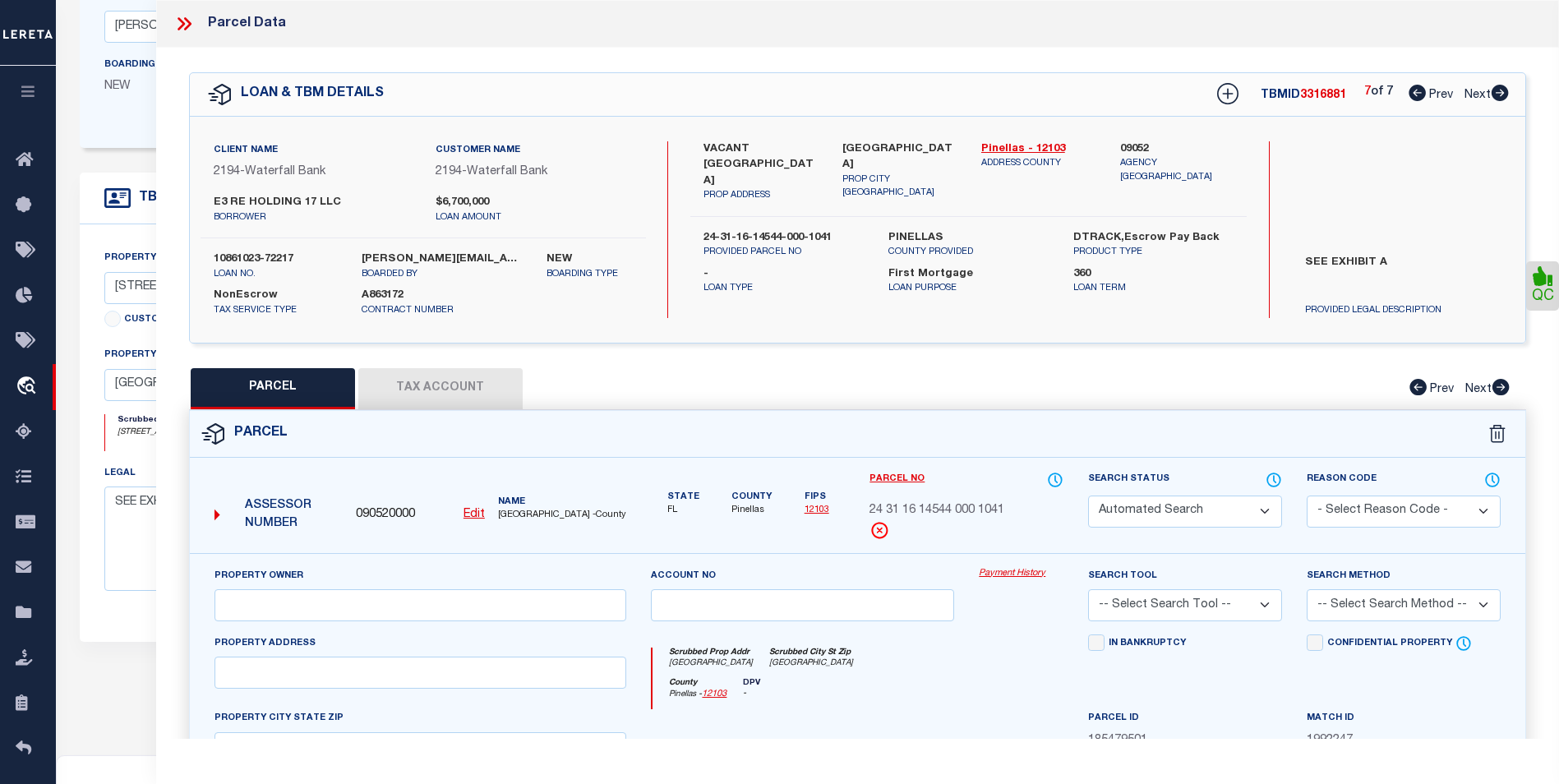
select select "CP"
type input "EE-OZ 1101-1109 CENTRAL AVE HOLDING LLC"
select select "AGW"
select select
type input "CENTRAL AVE"
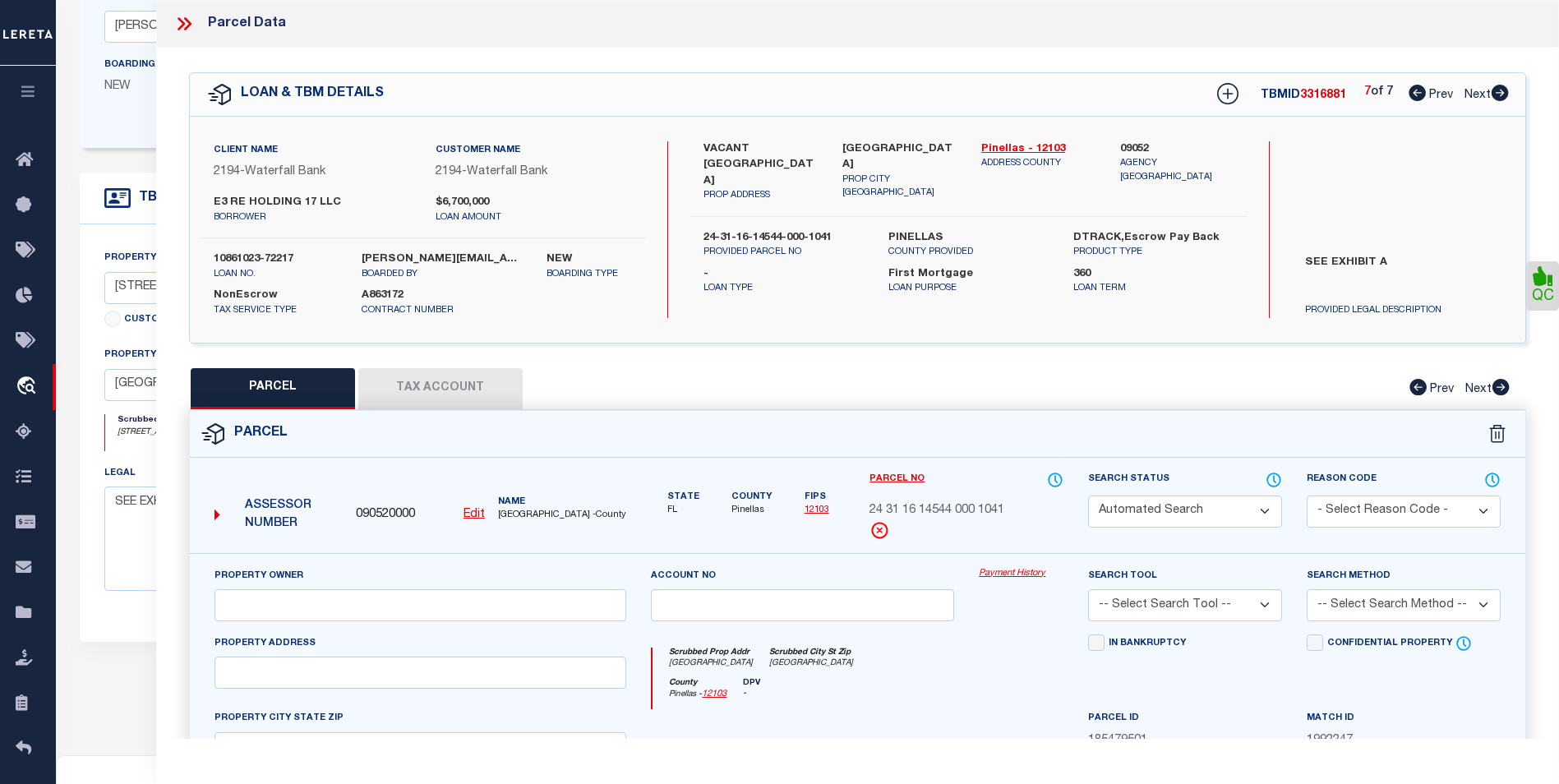
checkbox input "false"
type input "ST PETERSBURG"
type textarea "CENTRAL LAND & TITLE CO'S REPLAT E 1/2 OF LOT 105"
click at [1497, 96] on icon at bounding box center [1500, 92] width 17 height 16
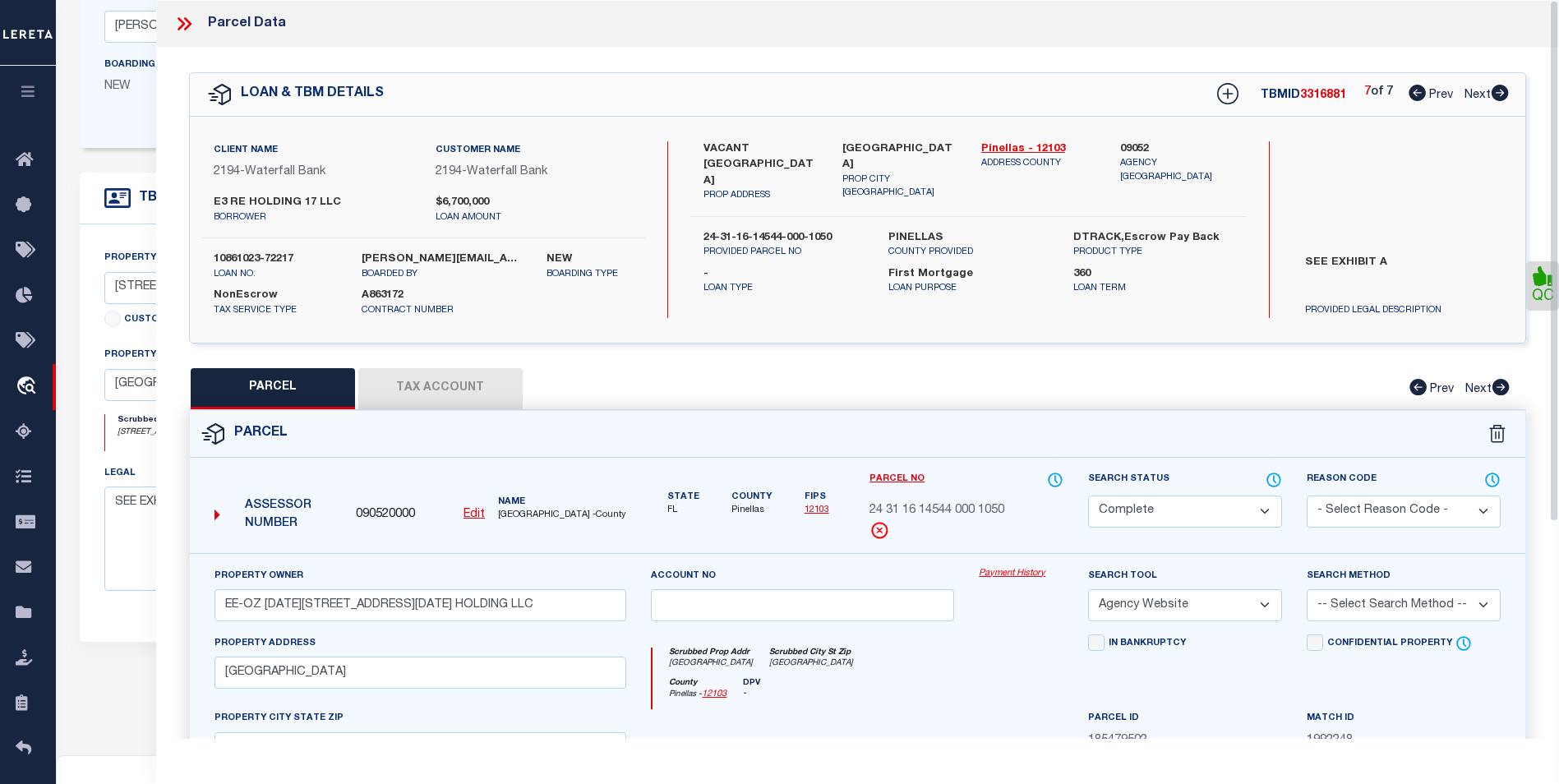
click at [181, 23] on icon at bounding box center [184, 24] width 22 height 22
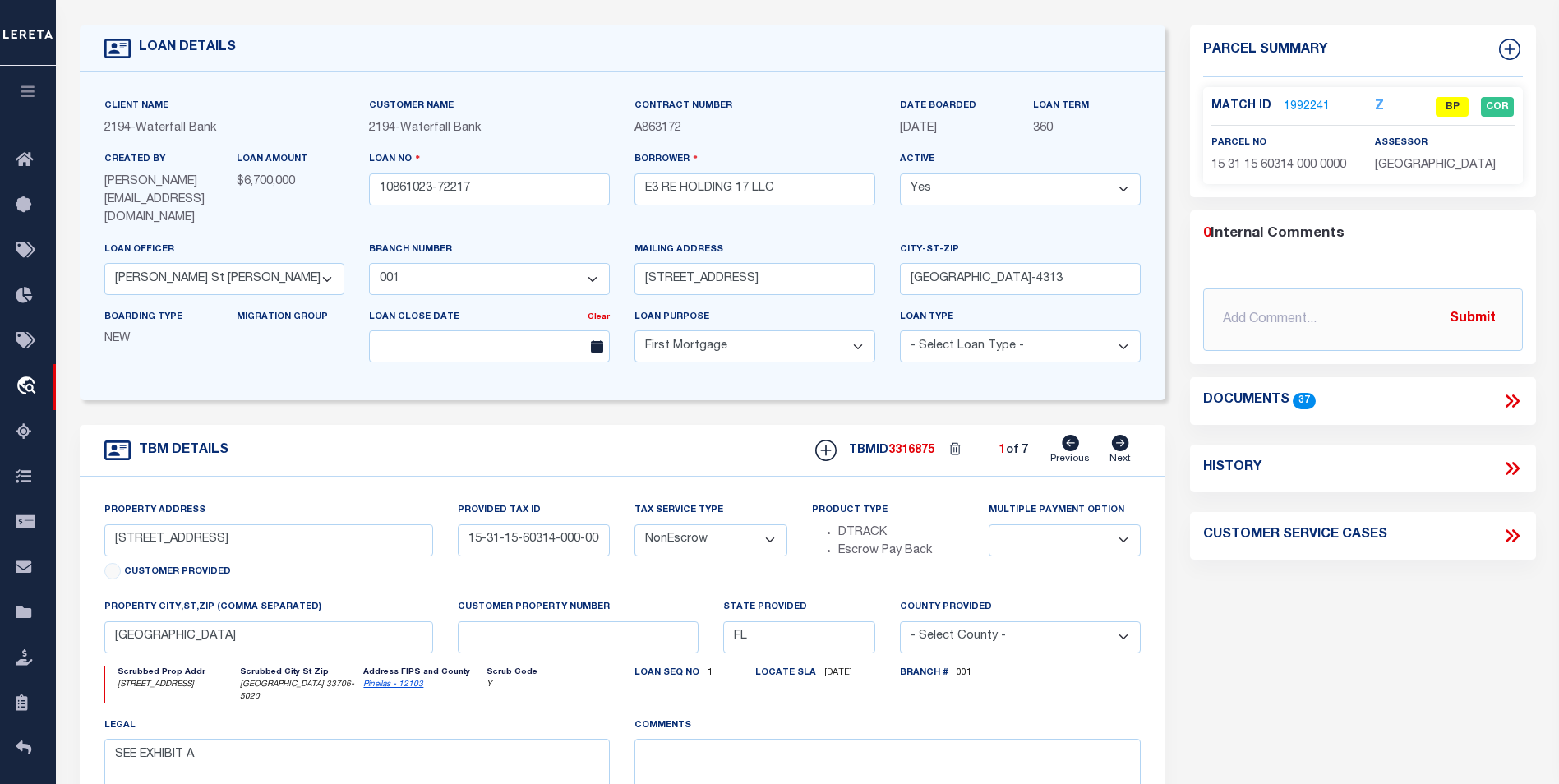
scroll to position [0, 0]
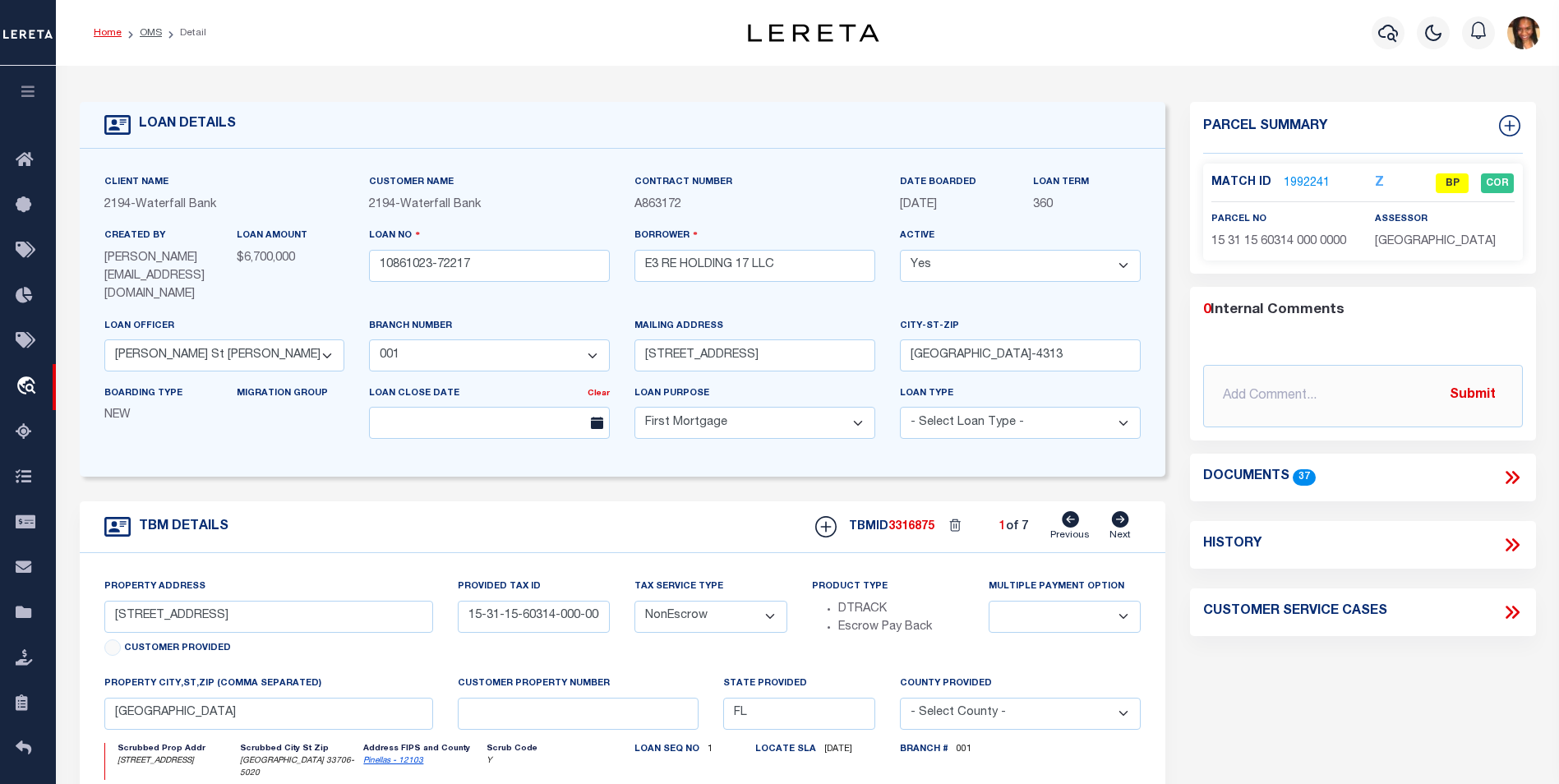
click at [101, 28] on link "Home" at bounding box center [107, 32] width 28 height 9
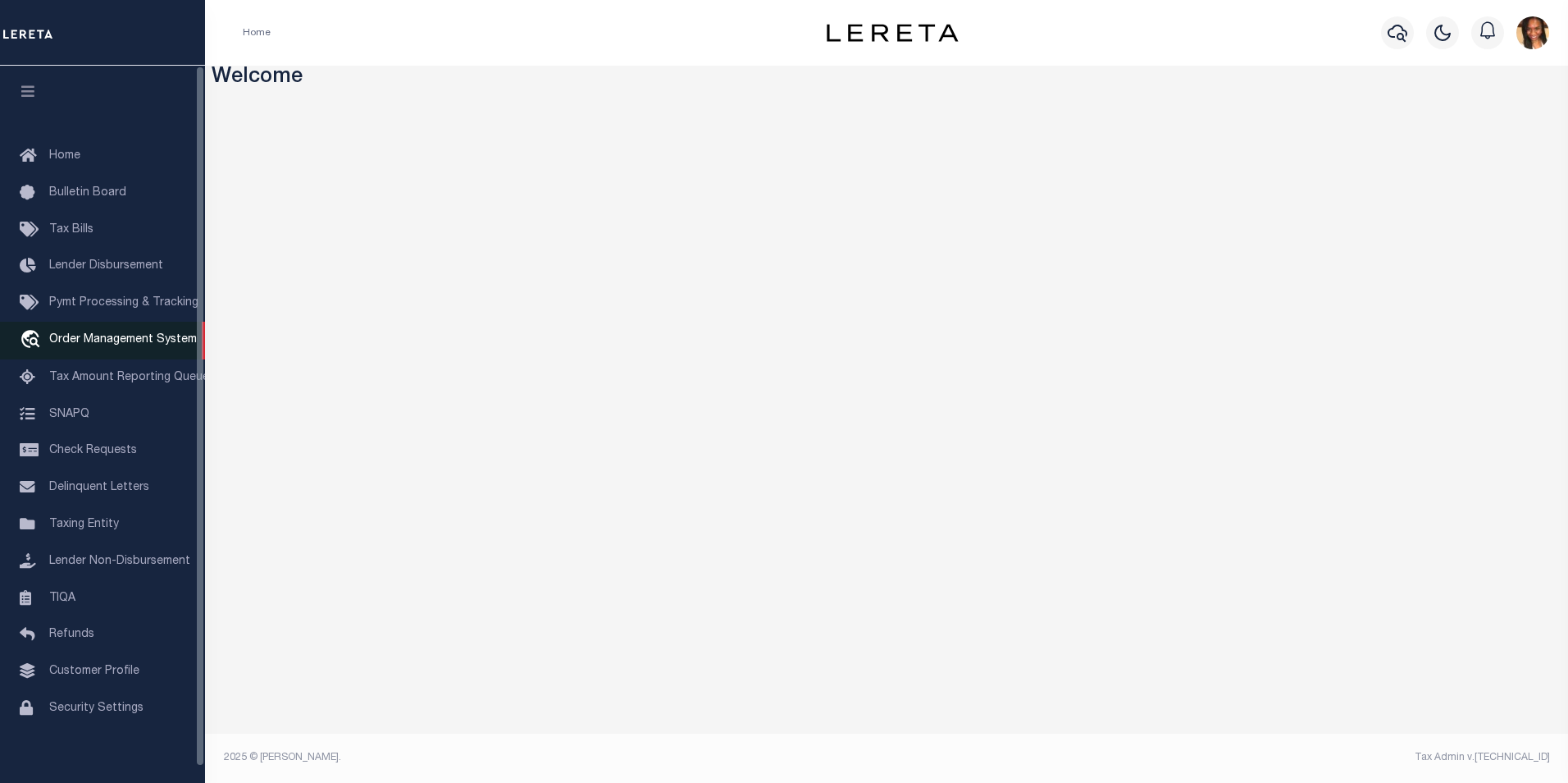
click at [168, 337] on span "Order Management System" at bounding box center [123, 340] width 148 height 11
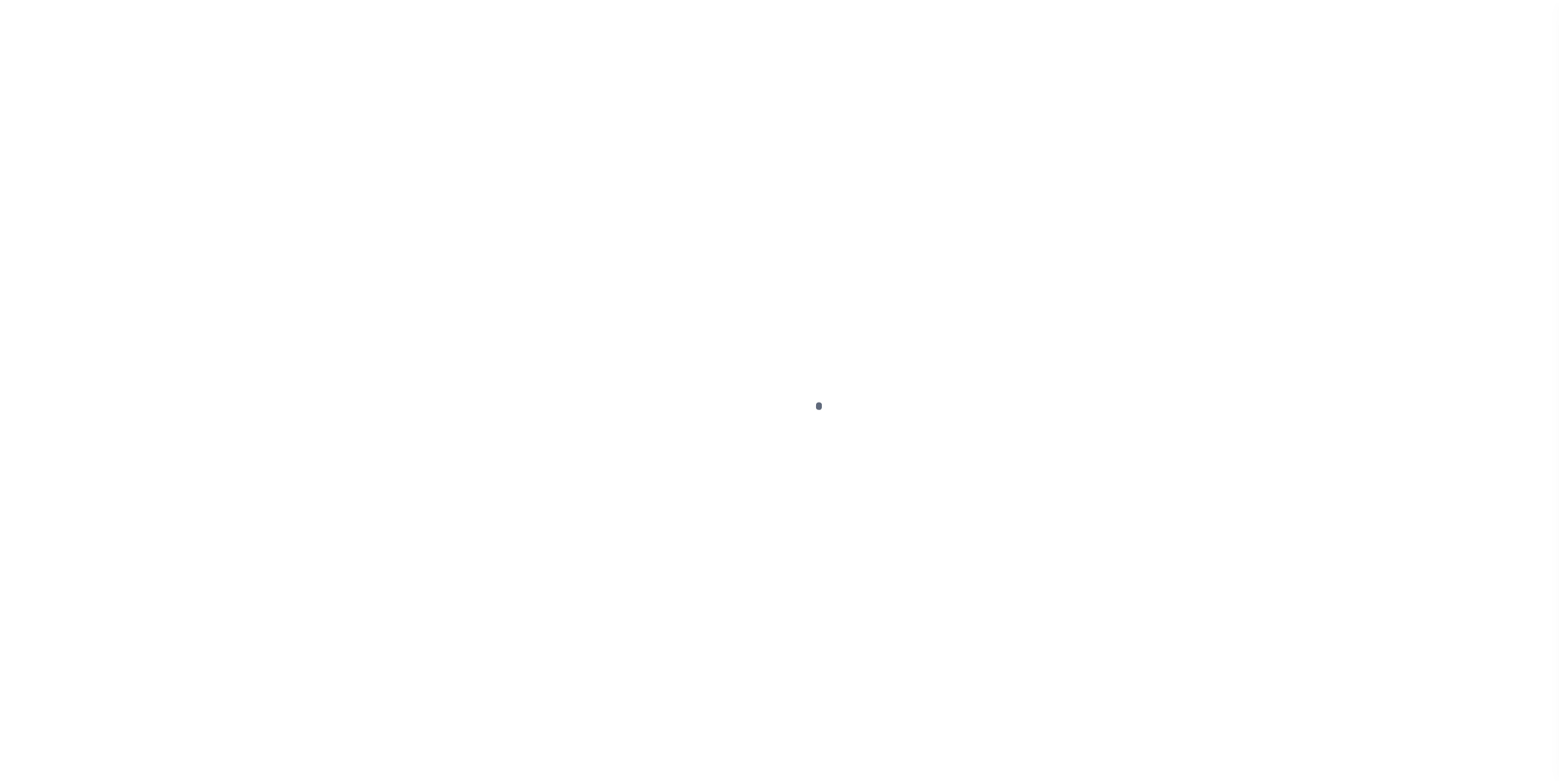
scroll to position [16, 0]
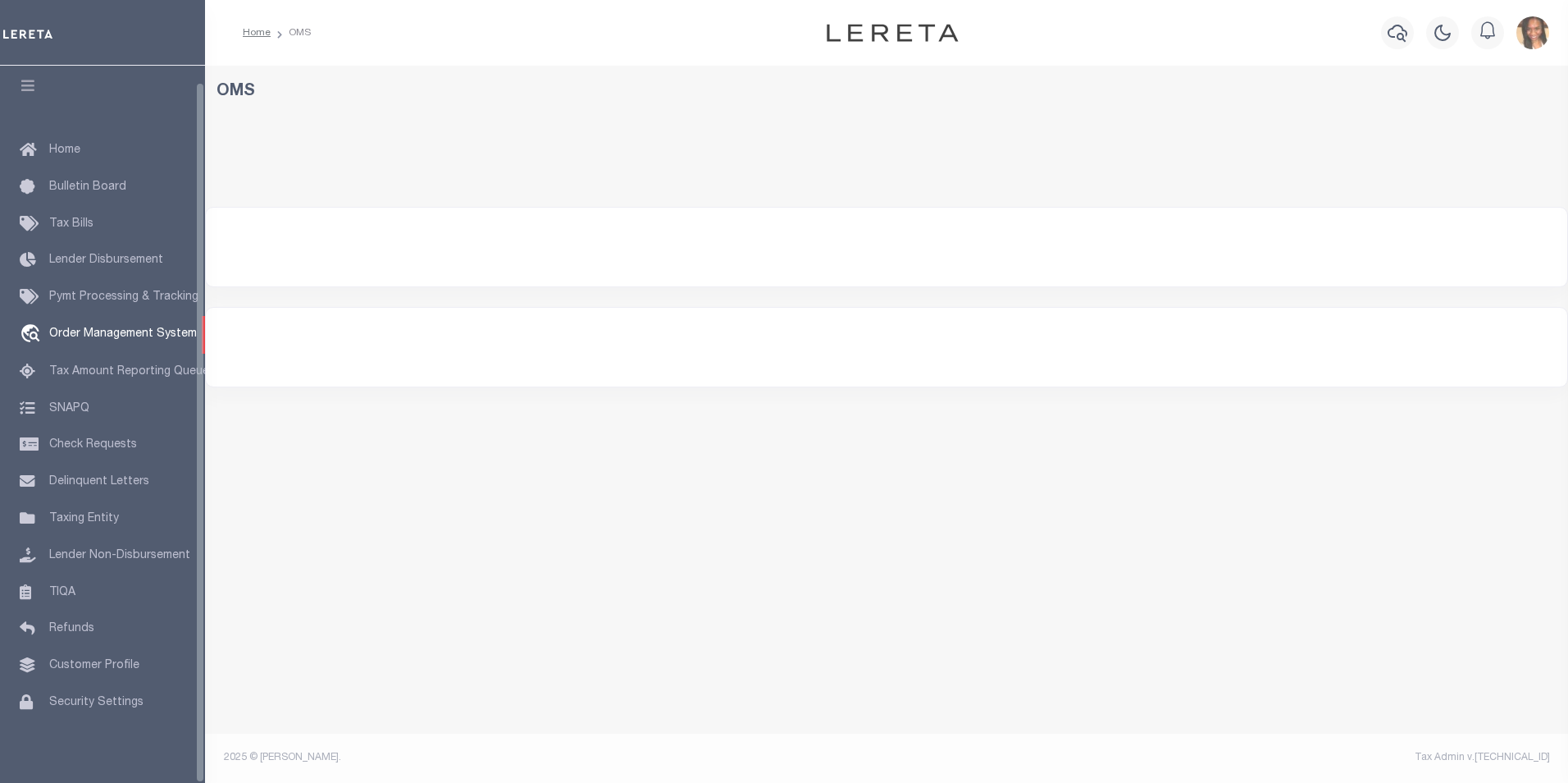
select select "200"
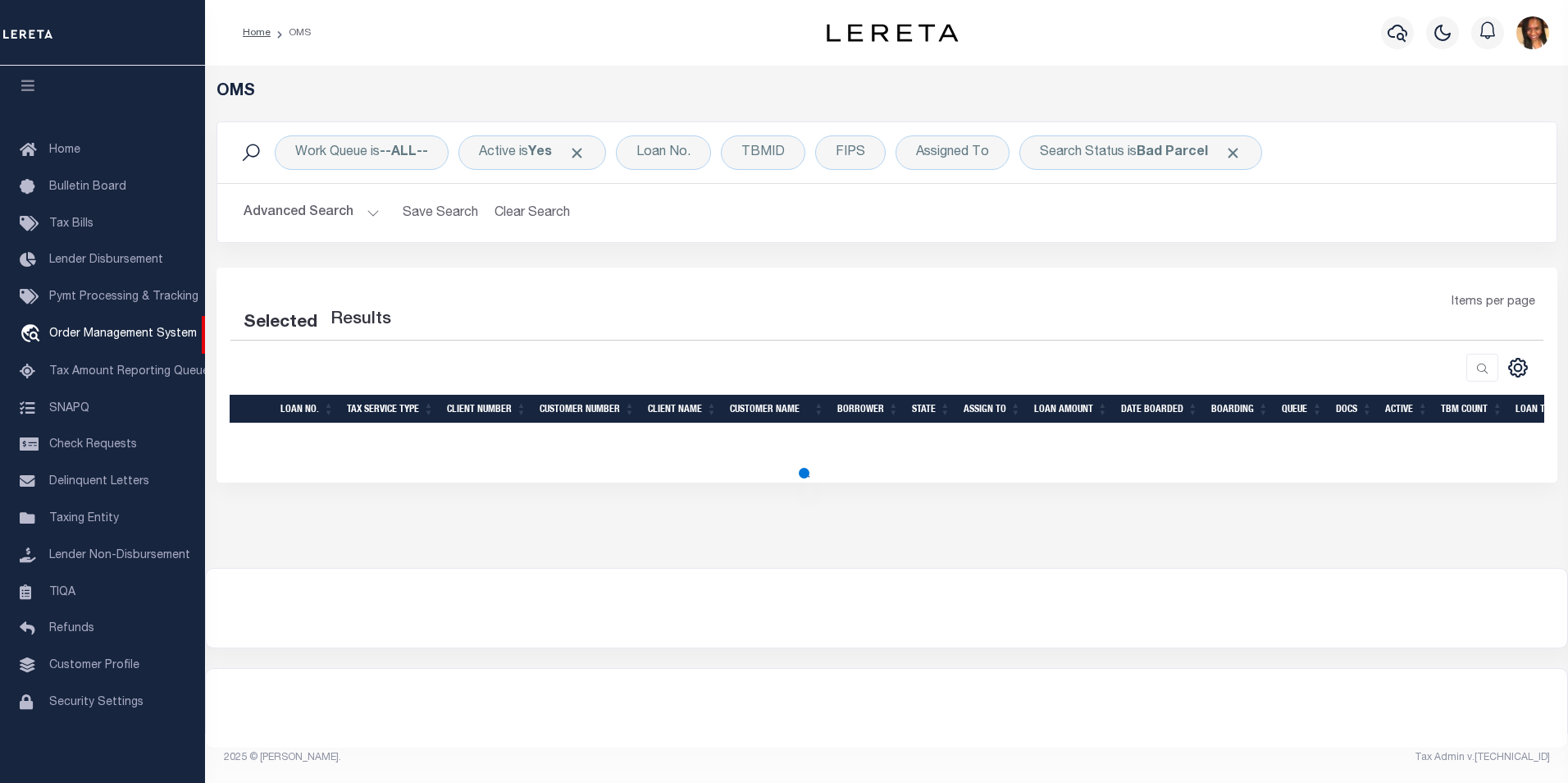
select select "200"
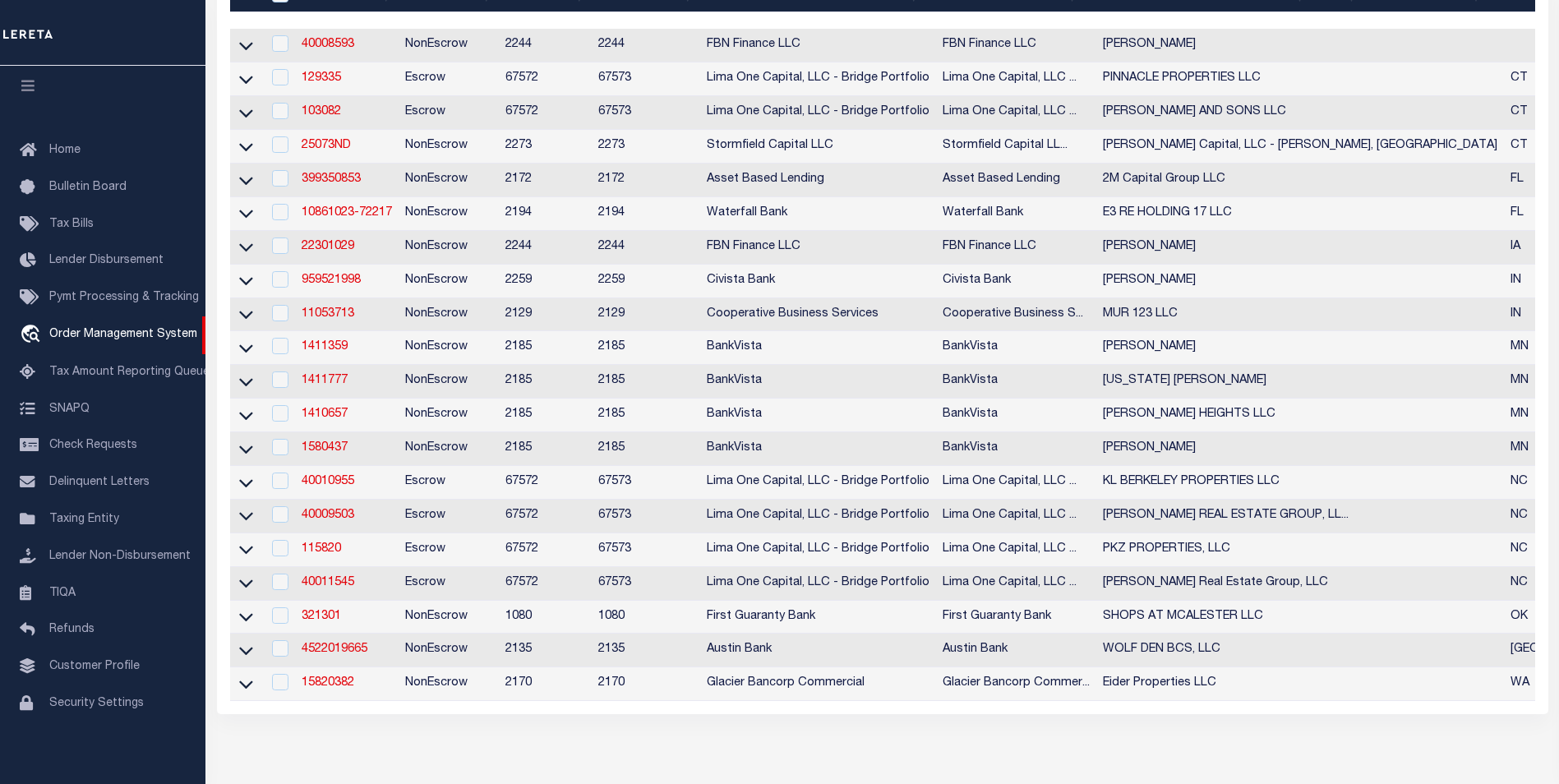
scroll to position [410, 0]
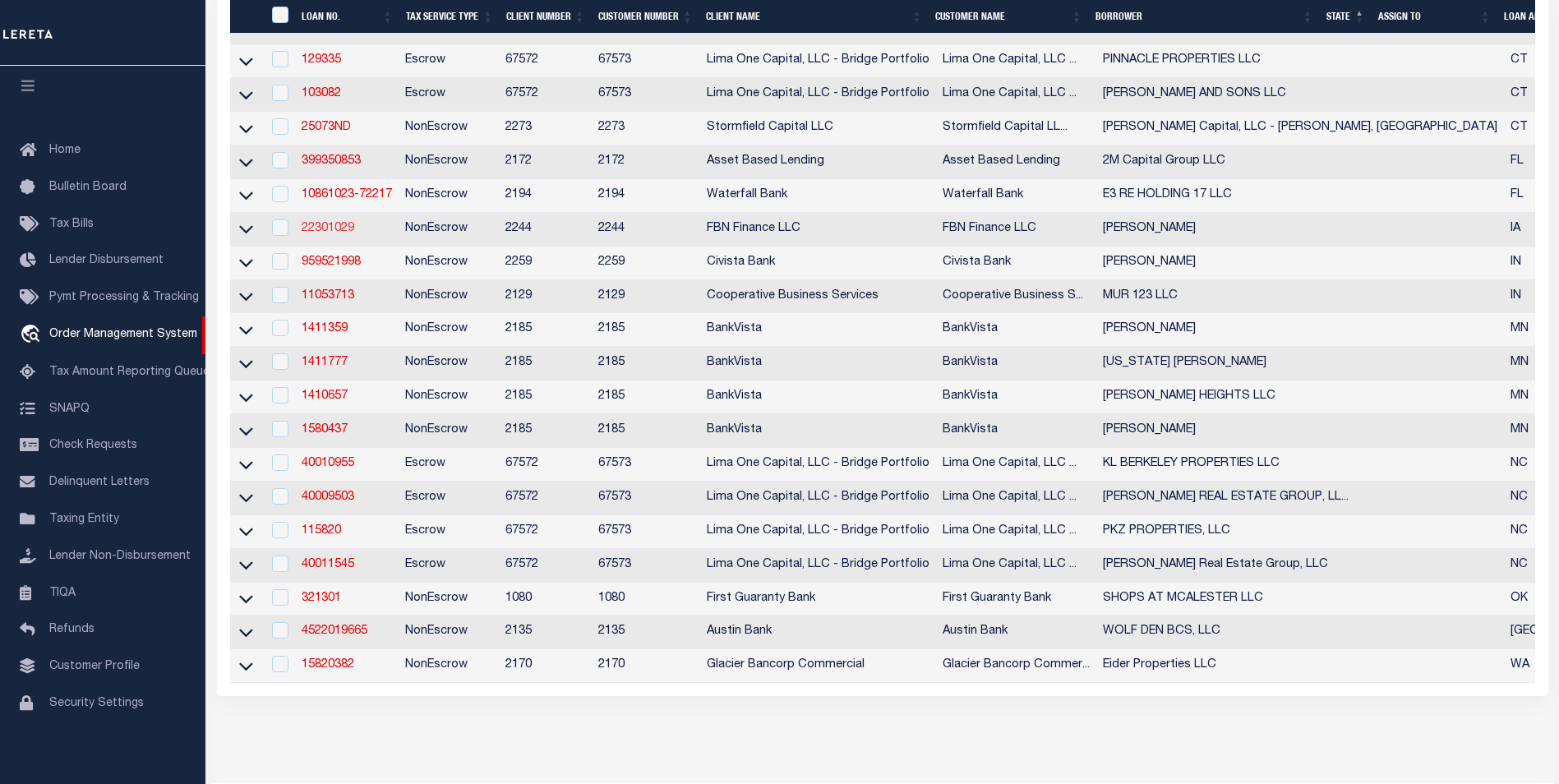
click at [329, 234] on link "22301029" at bounding box center [327, 228] width 52 height 11
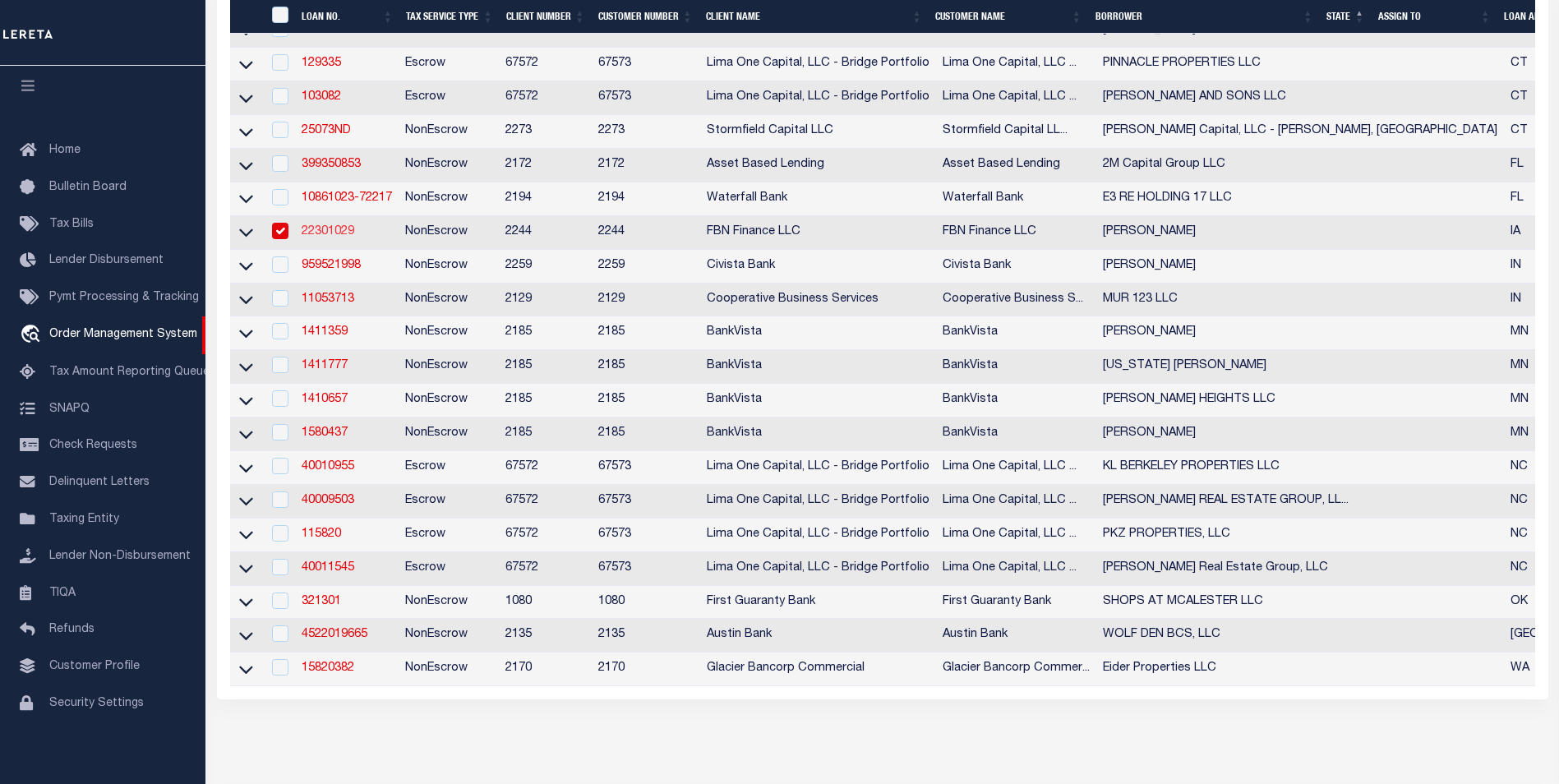
type input "22301029"
type input "Pickering, Brian"
select select
select select "NonEscrow"
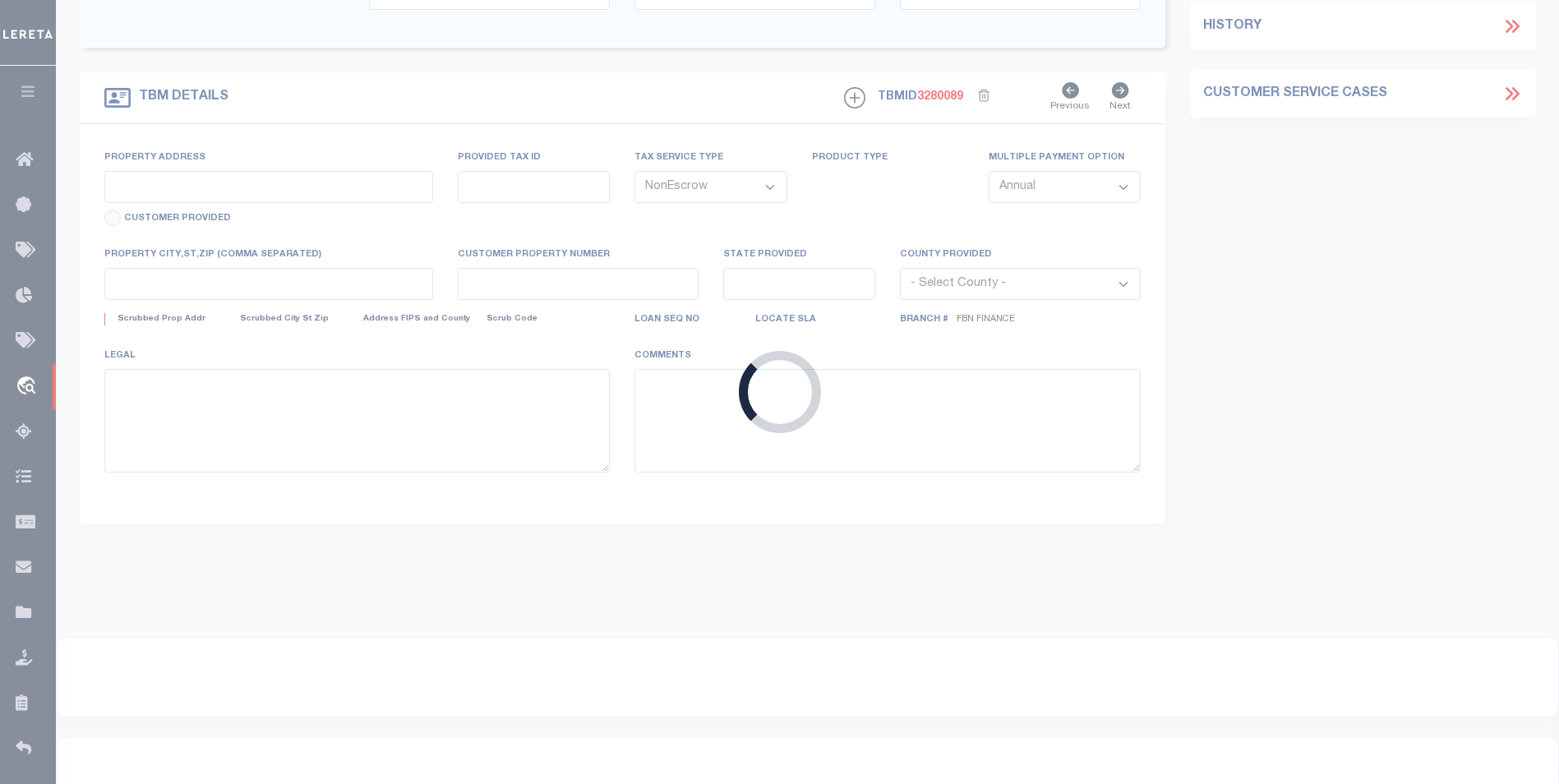
select select "14078"
select select "7651"
type input "1948 69th St"
type input "89006800"
select select
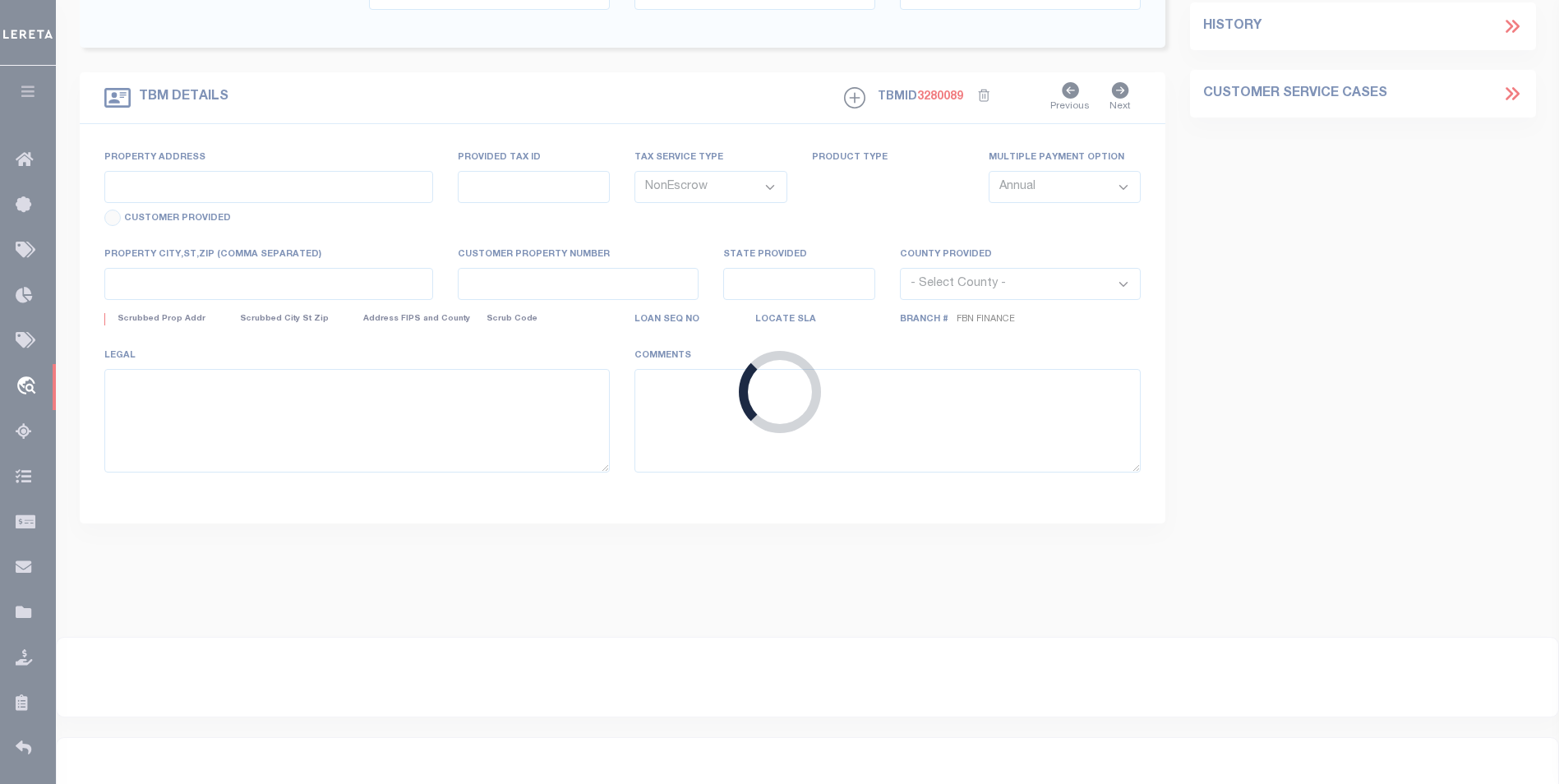
type input "[PERSON_NAME] IA 52346"
type input "FBN"
type input "IA"
select select
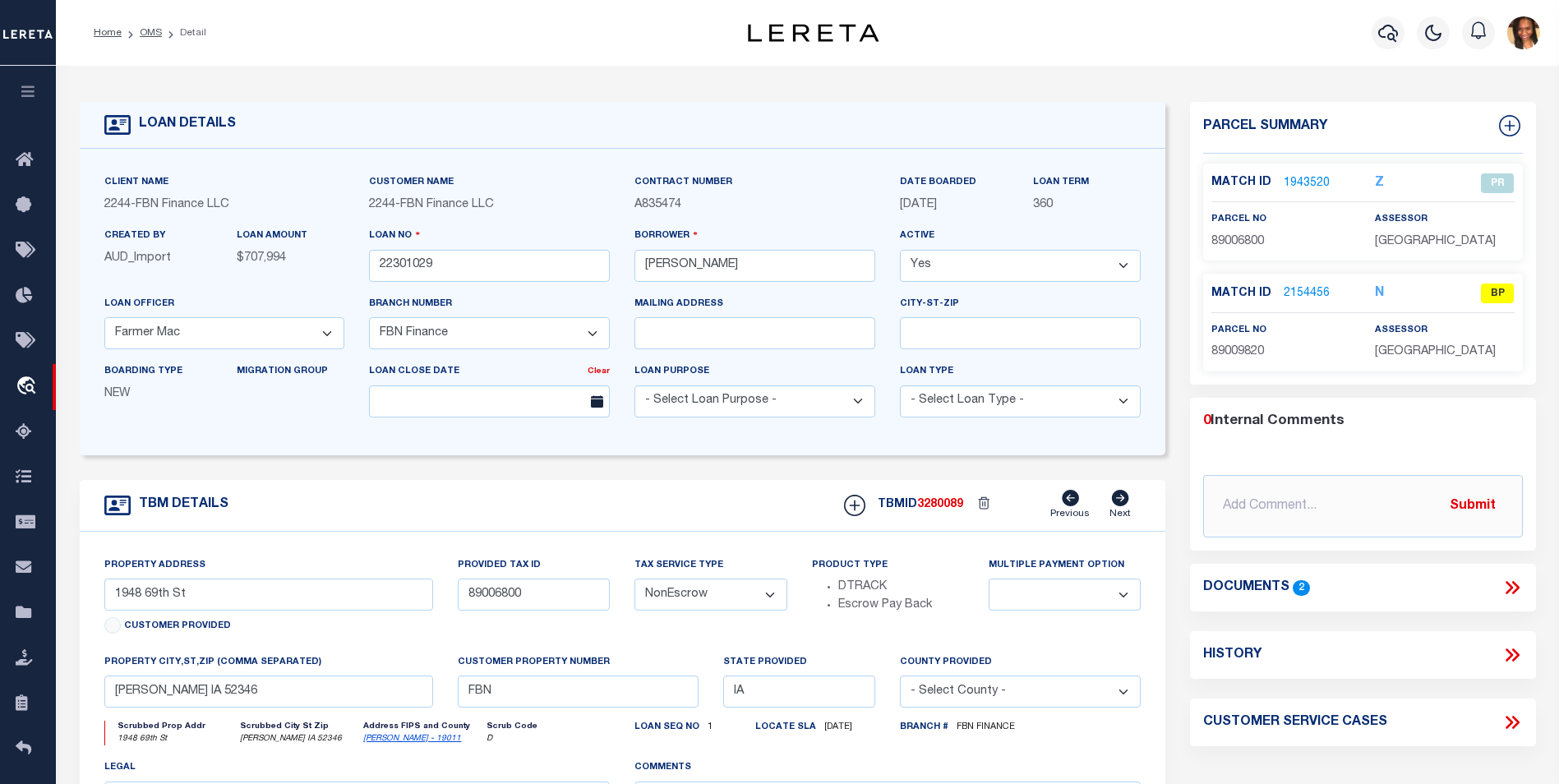
click at [1311, 293] on link "2154456" at bounding box center [1307, 294] width 46 height 17
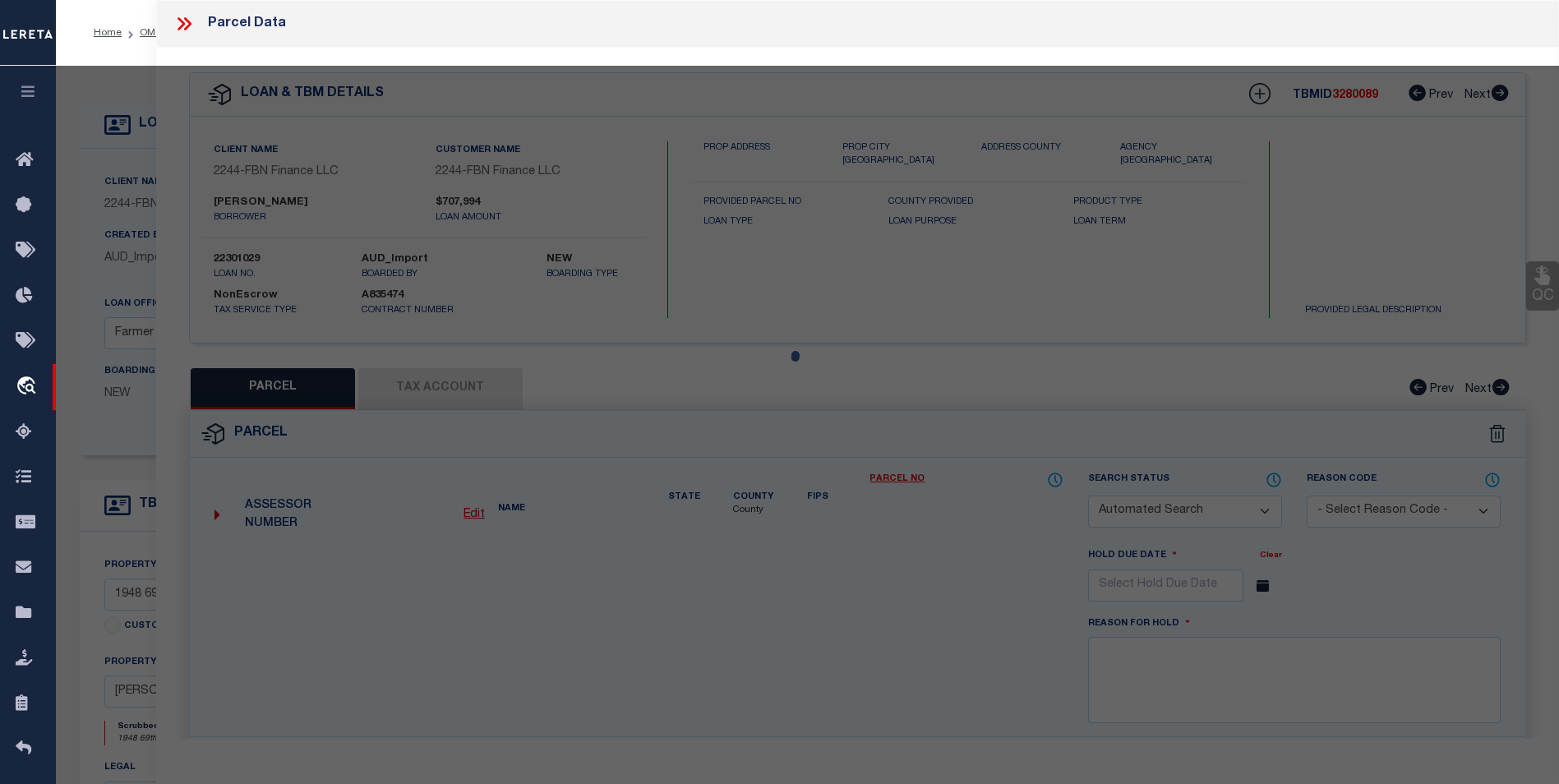
checkbox input "false"
select select "BP"
type input "[PERSON_NAME]"
select select "AGW"
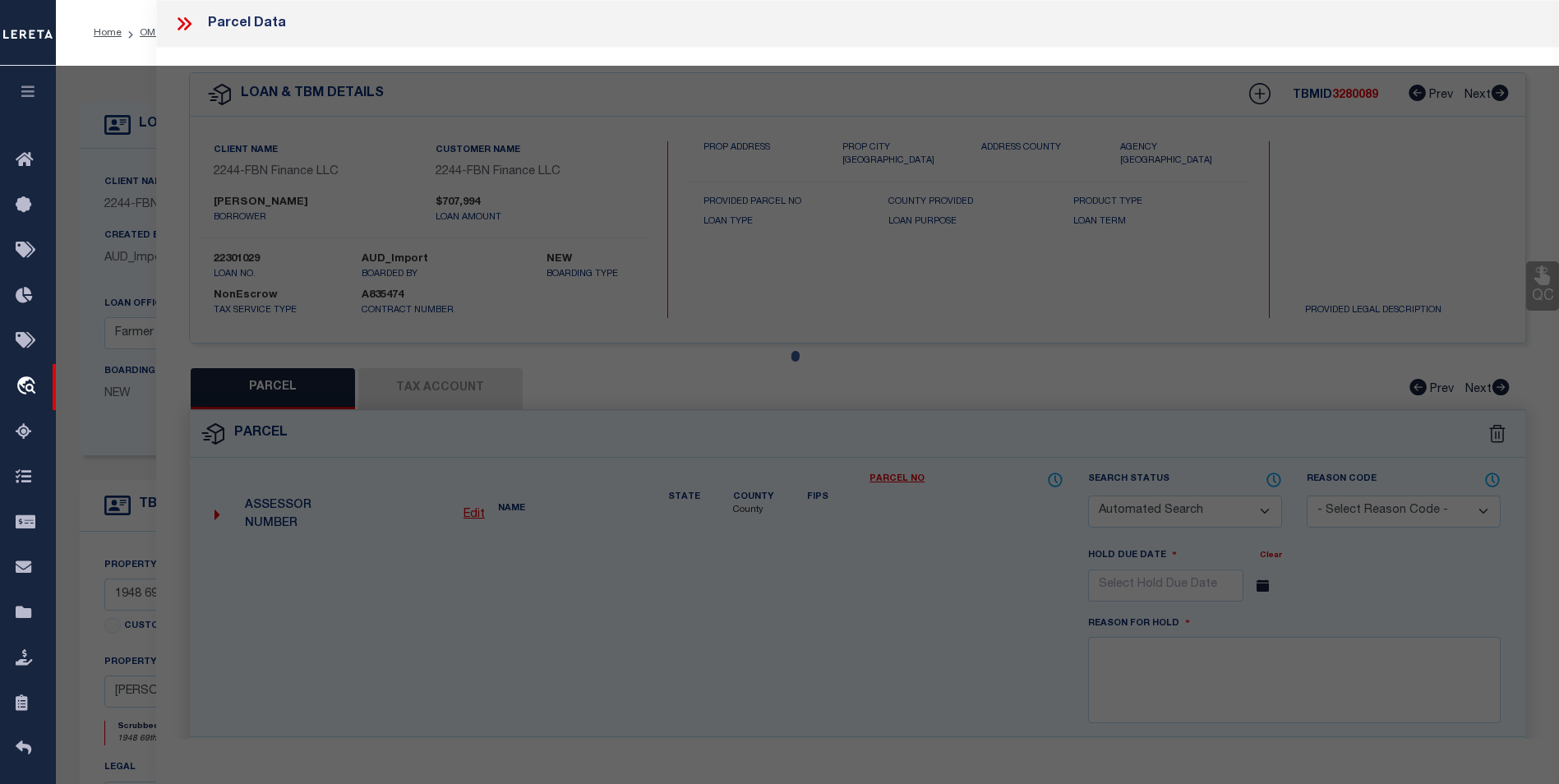
select select
type input "1948 [GEOGRAPHIC_DATA]"
type input "VAN [PERSON_NAME] IA 52346"
type textarea "PARCEL "A" NW 1/4 10-83-11"
type textarea "inactive parcel"
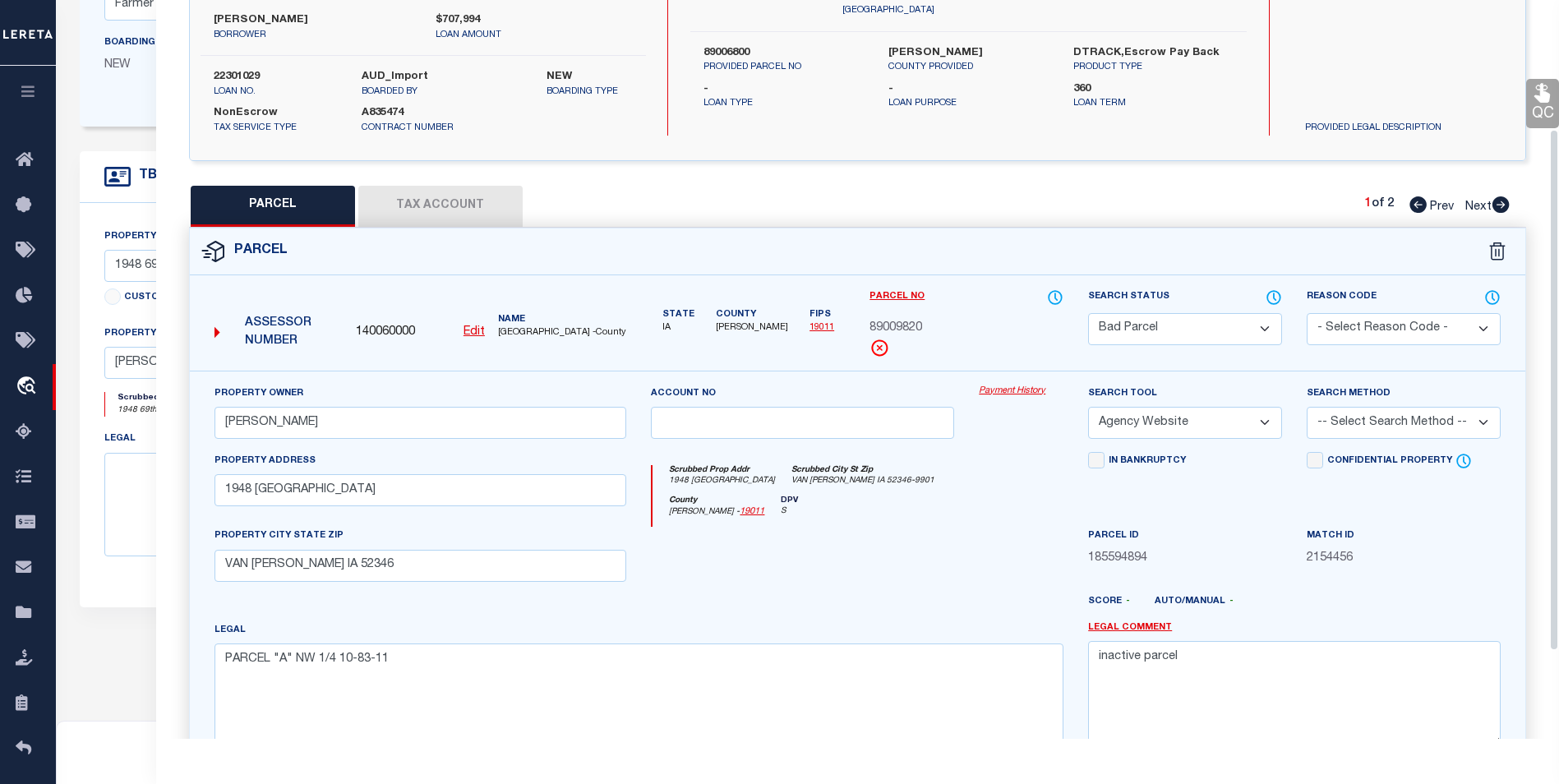
scroll to position [141, 0]
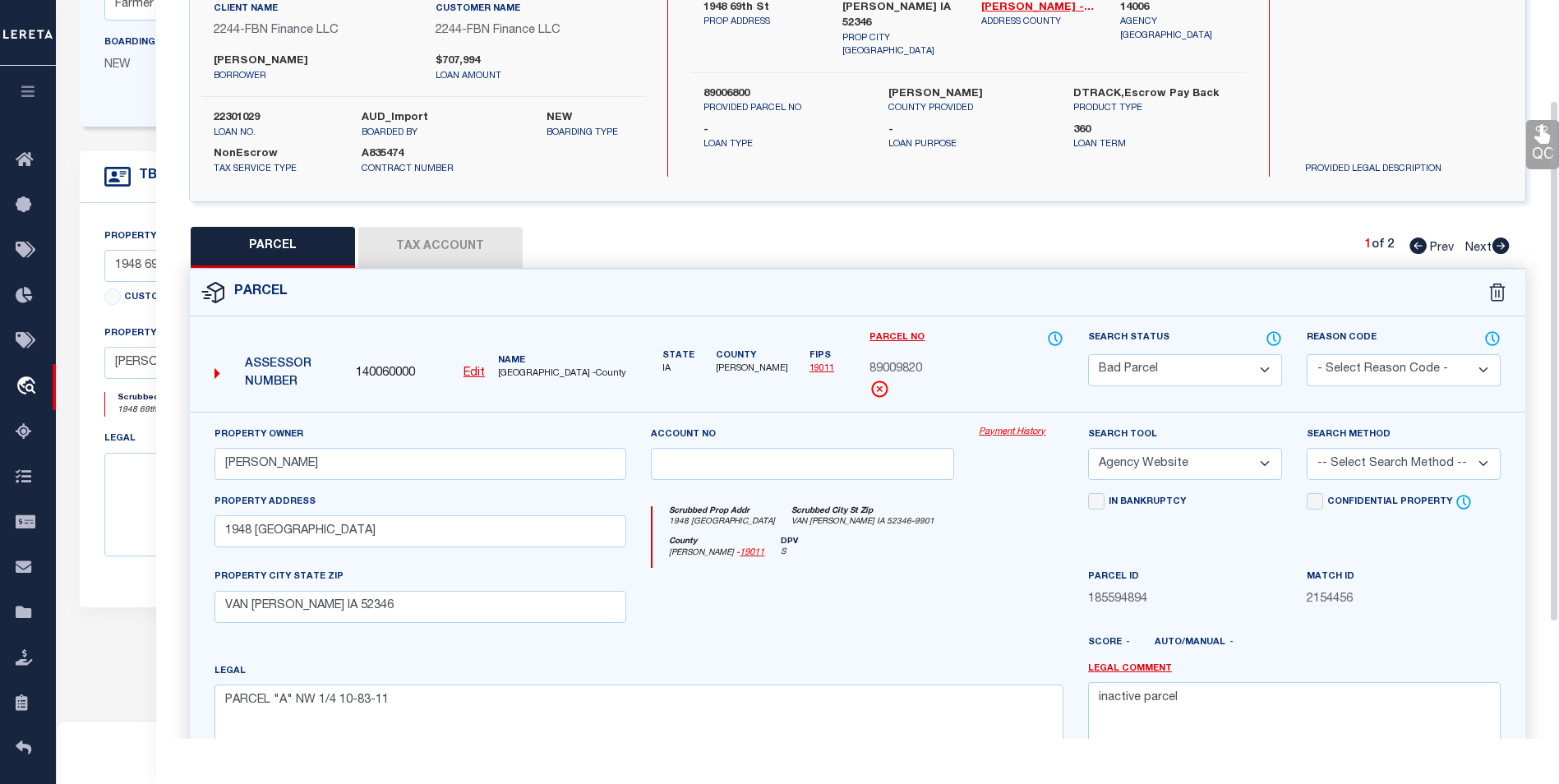
click at [442, 274] on div "Parcel" at bounding box center [857, 292] width 1336 height 46
click at [442, 258] on button "Tax Account" at bounding box center [440, 246] width 164 height 41
select select "100"
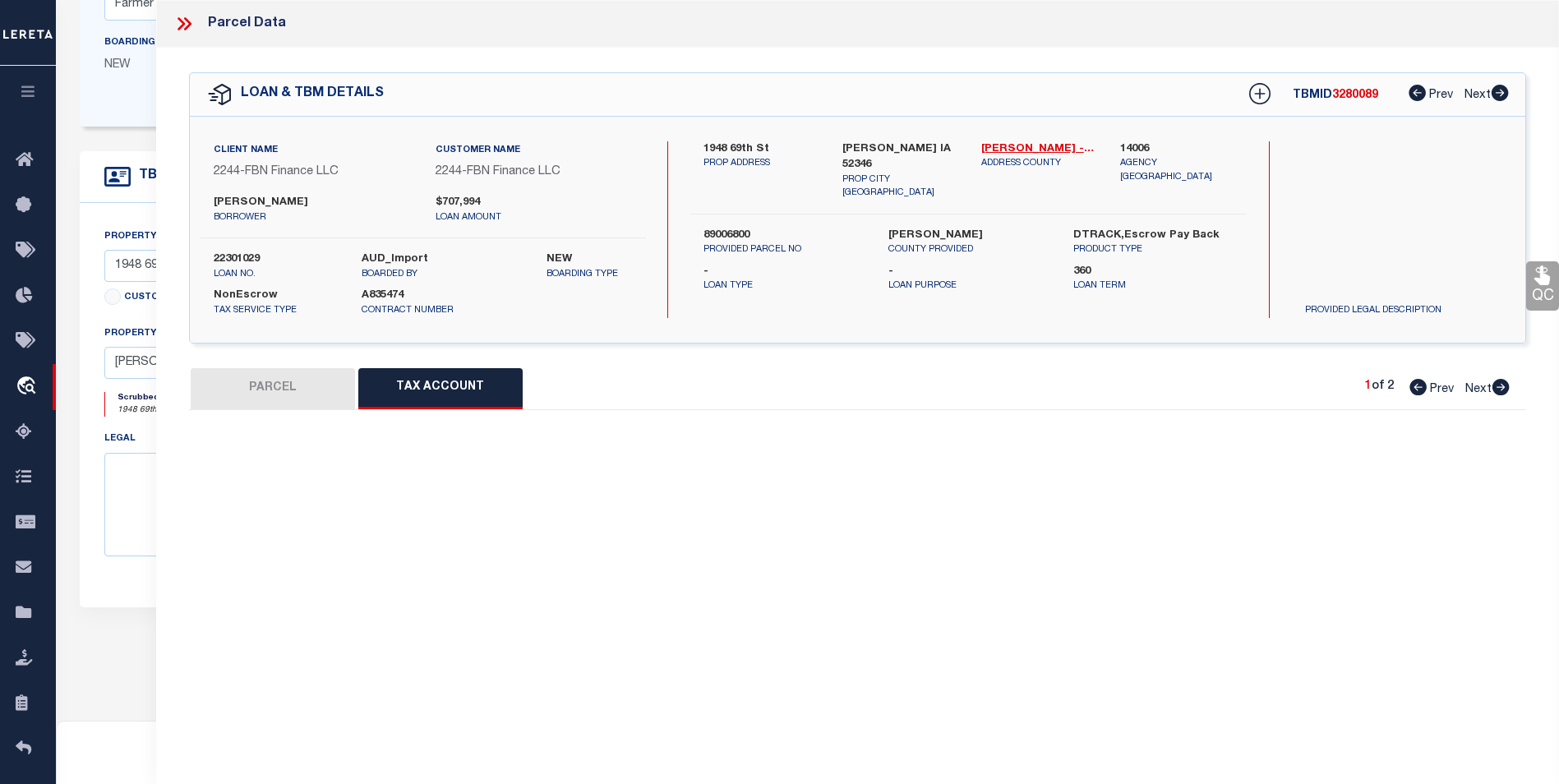
select select "100"
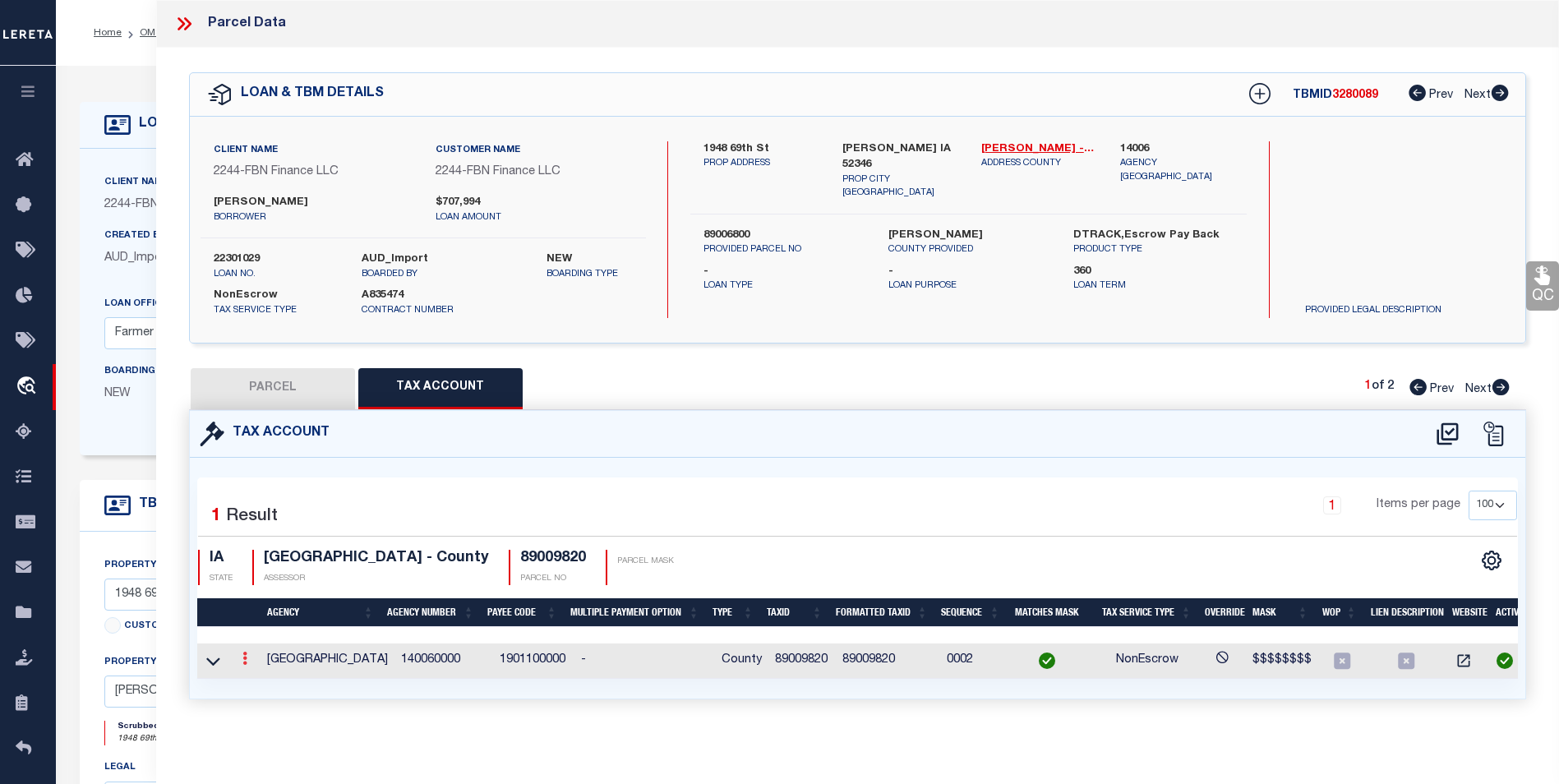
click at [240, 664] on link at bounding box center [245, 661] width 18 height 13
click at [251, 681] on link at bounding box center [267, 684] width 61 height 27
type input "89009820"
type textarea "$$$$$$$$"
checkbox input "true"
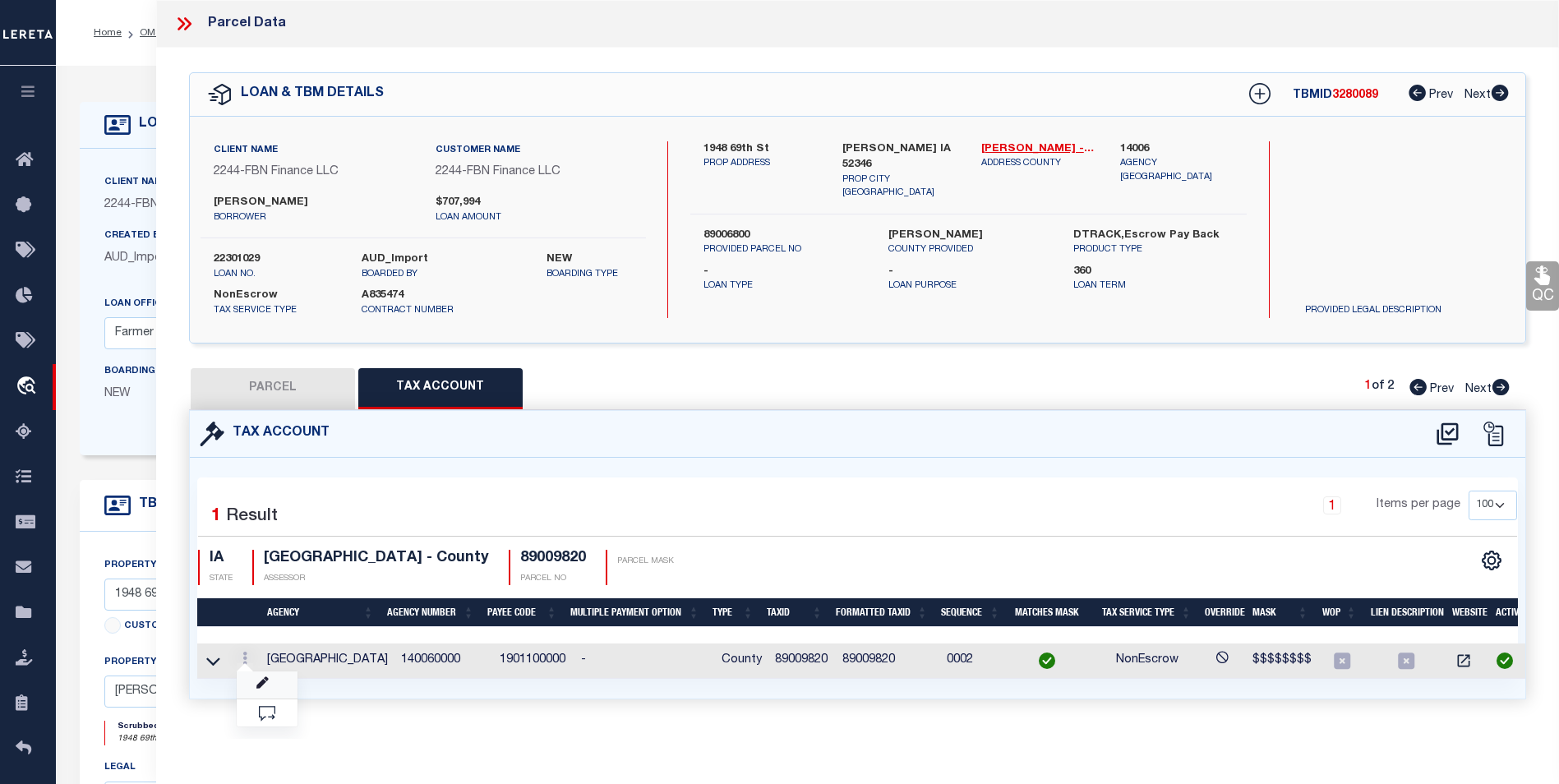
type input "XXXXXXXX*"
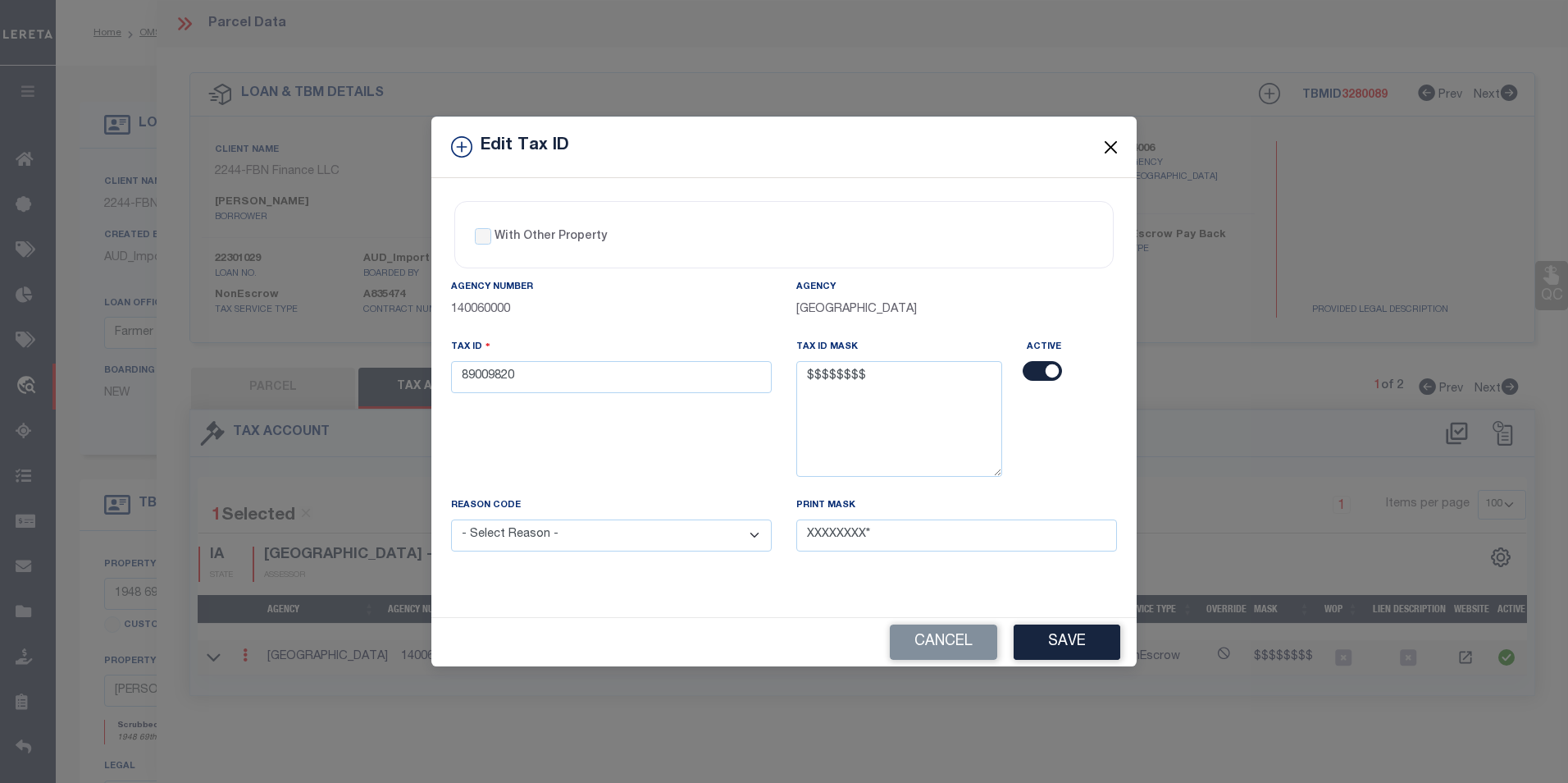
click at [1106, 147] on button "Close" at bounding box center [1111, 147] width 22 height 22
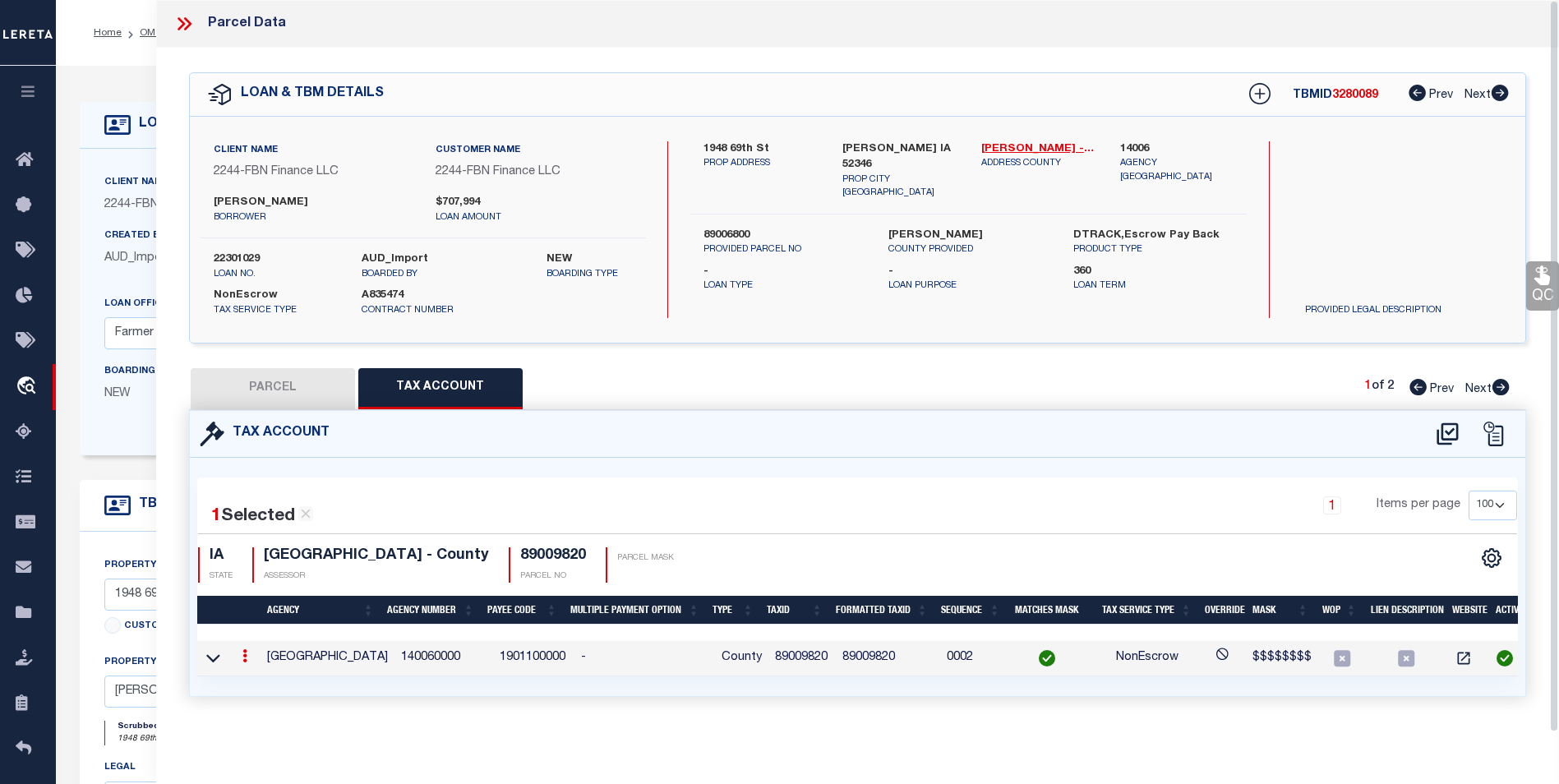
scroll to position [7, 0]
click at [181, 25] on icon at bounding box center [184, 24] width 22 height 22
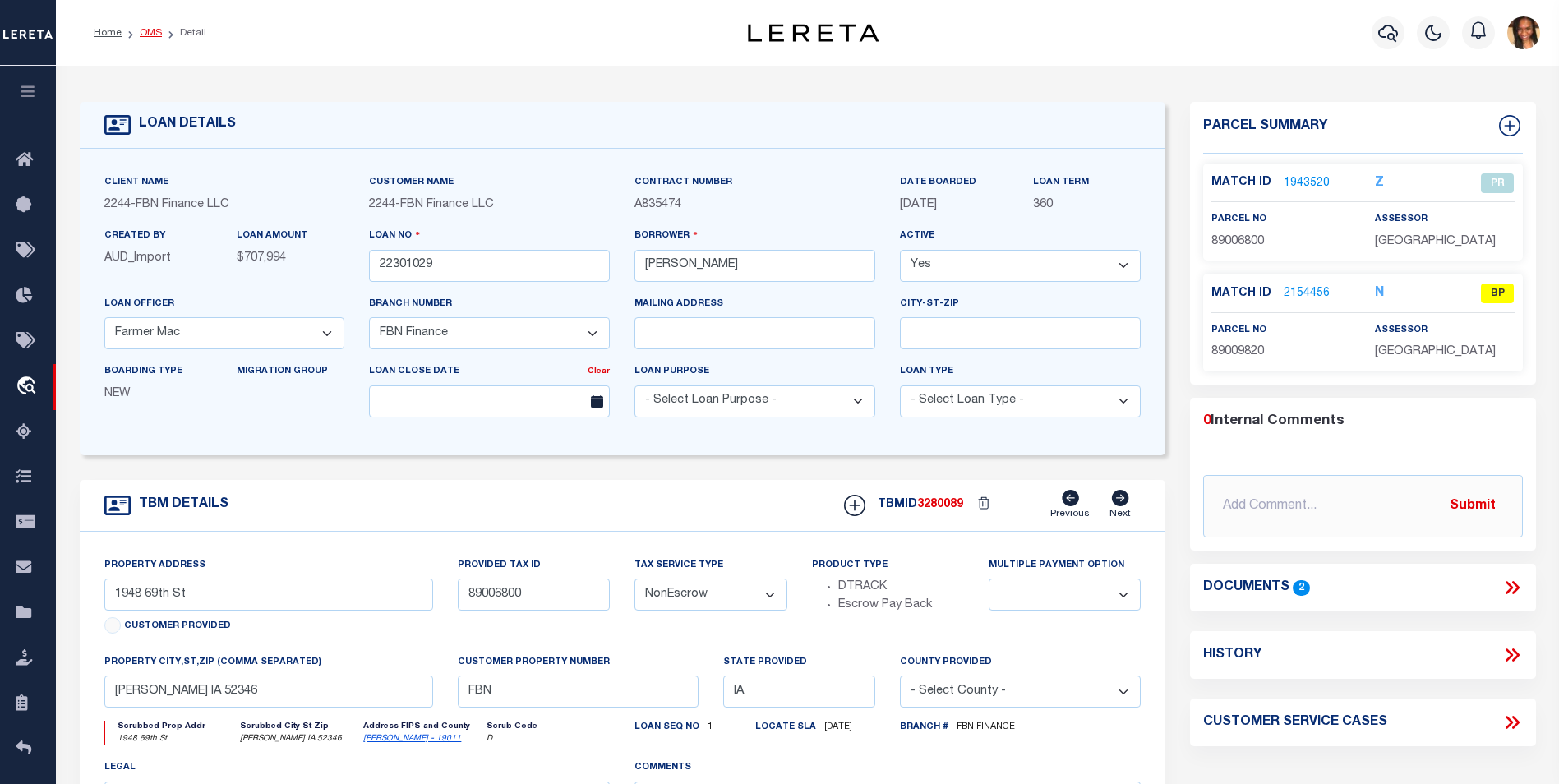
click at [151, 32] on link "OMS" at bounding box center [150, 32] width 22 height 9
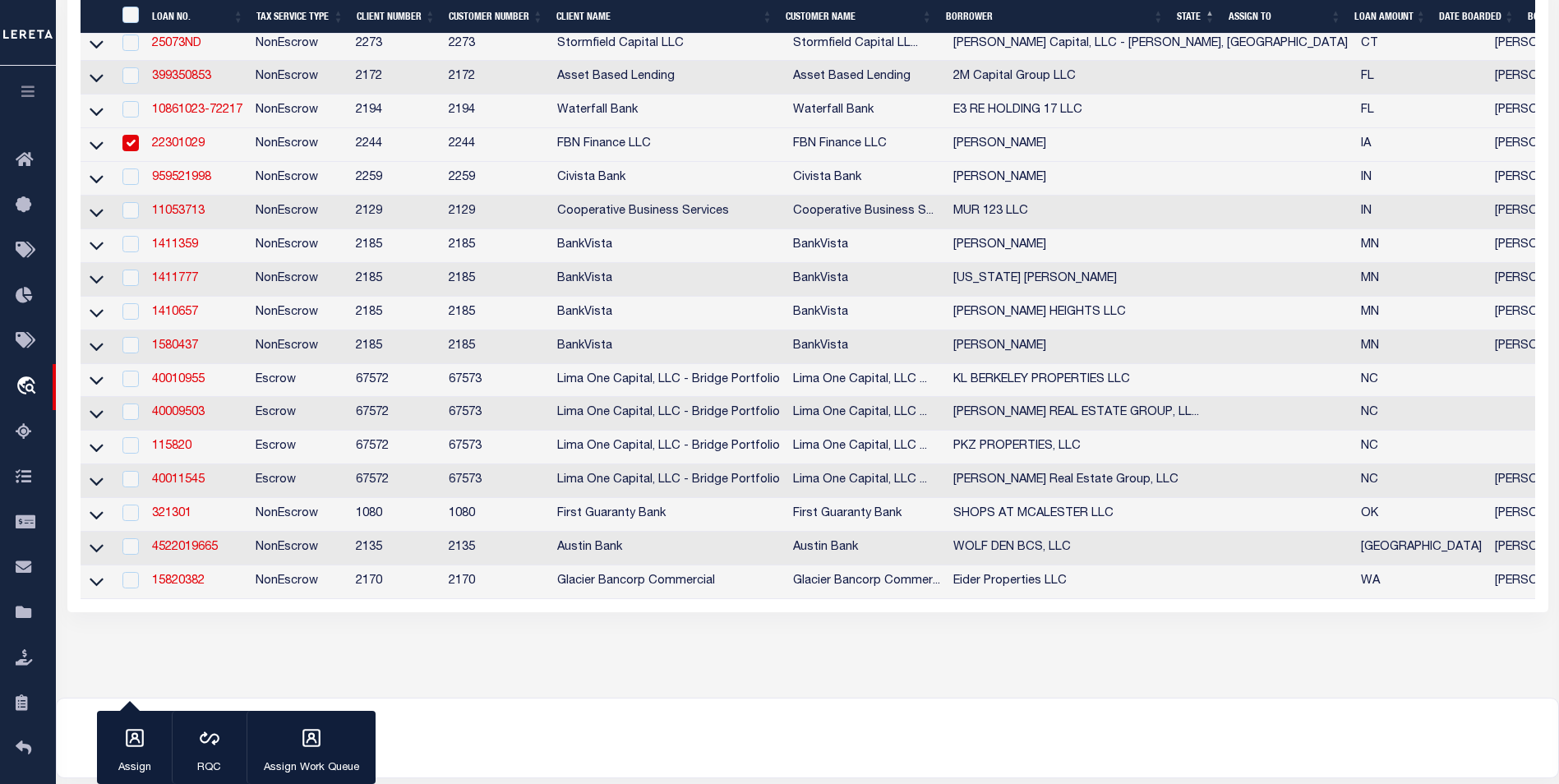
scroll to position [493, 0]
click at [139, 151] on input "checkbox" at bounding box center [130, 141] width 16 height 16
checkbox input "false"
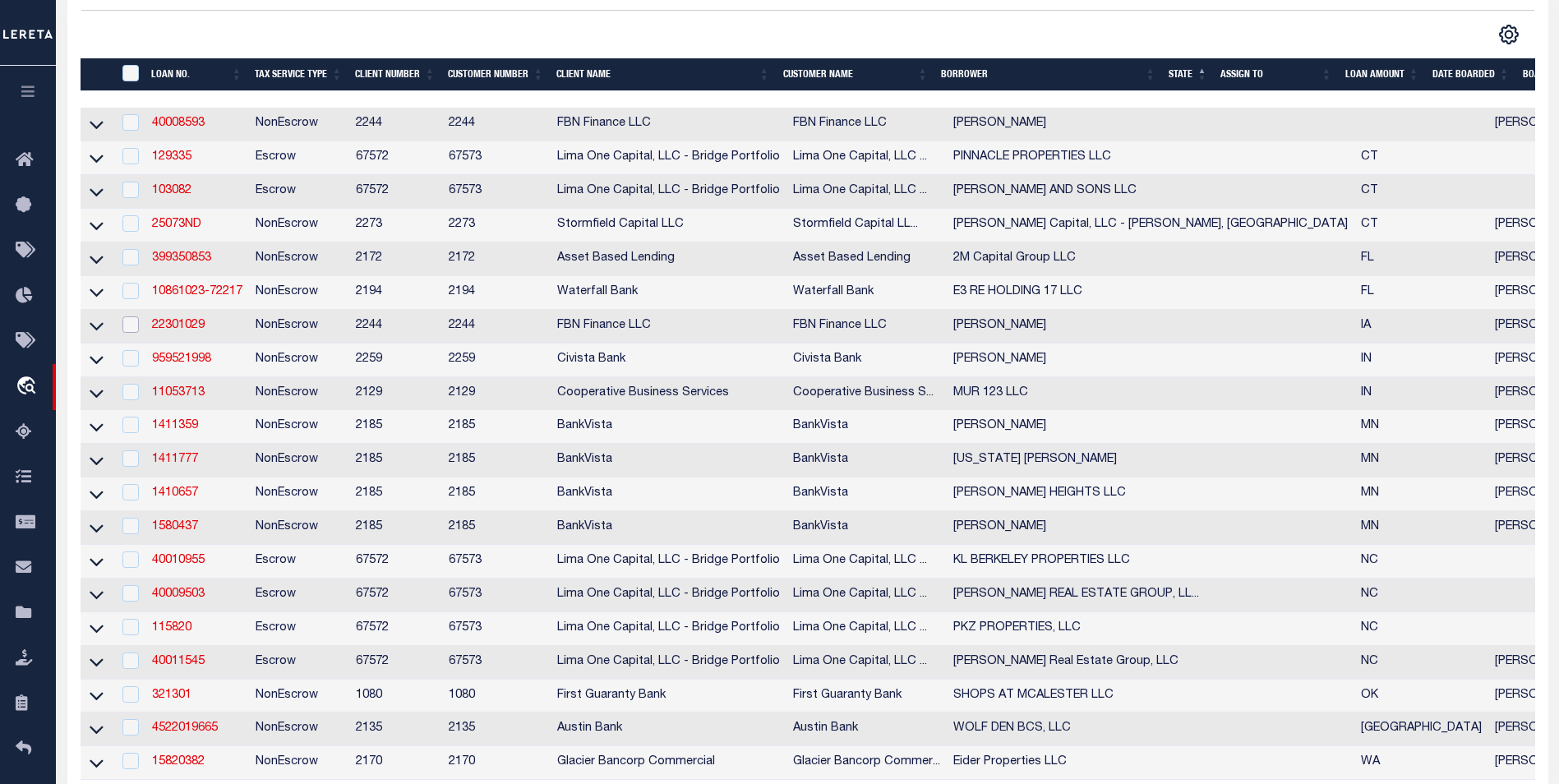
scroll to position [329, 0]
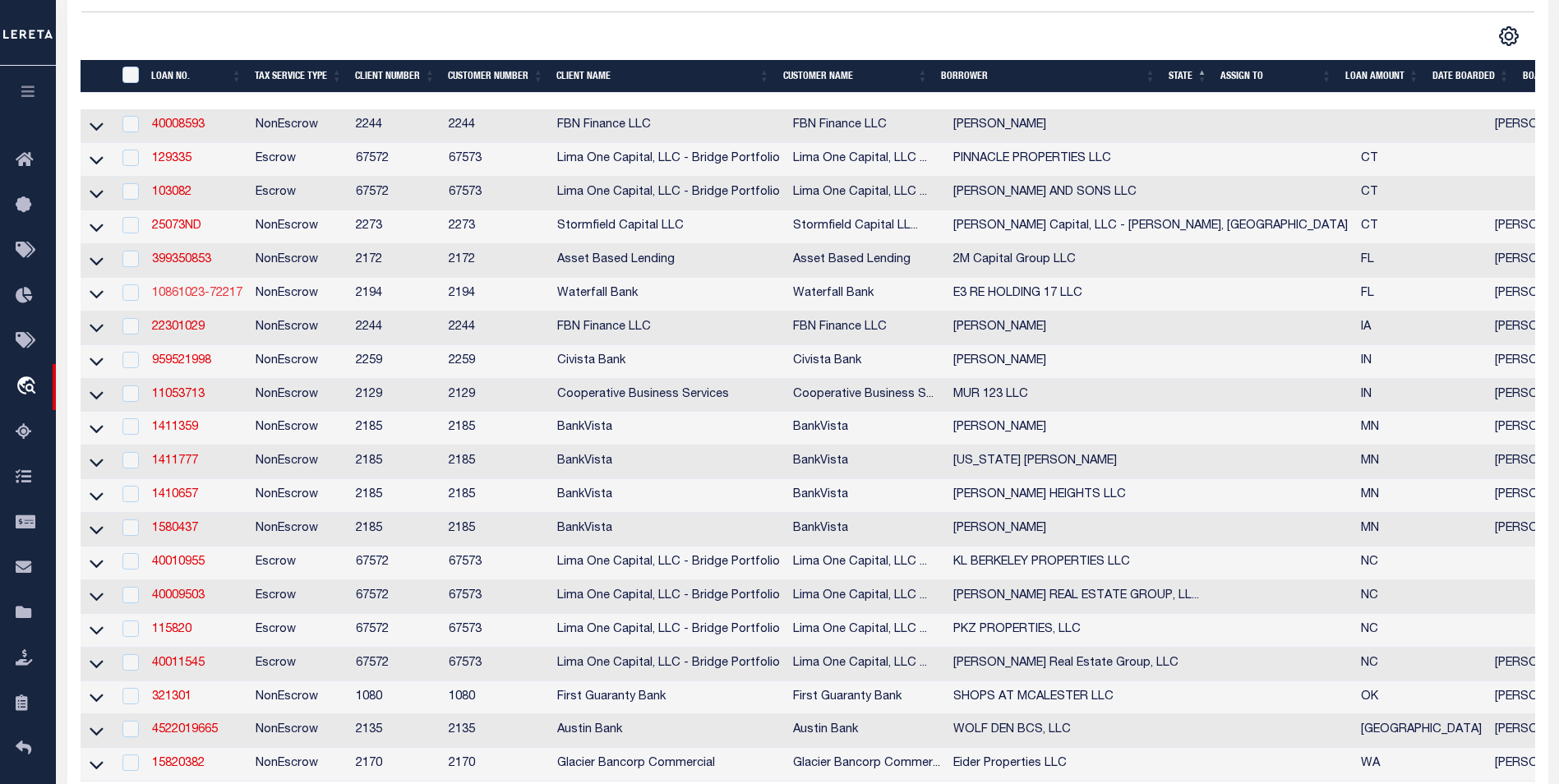
click at [185, 294] on link "10861023-72217" at bounding box center [196, 293] width 90 height 11
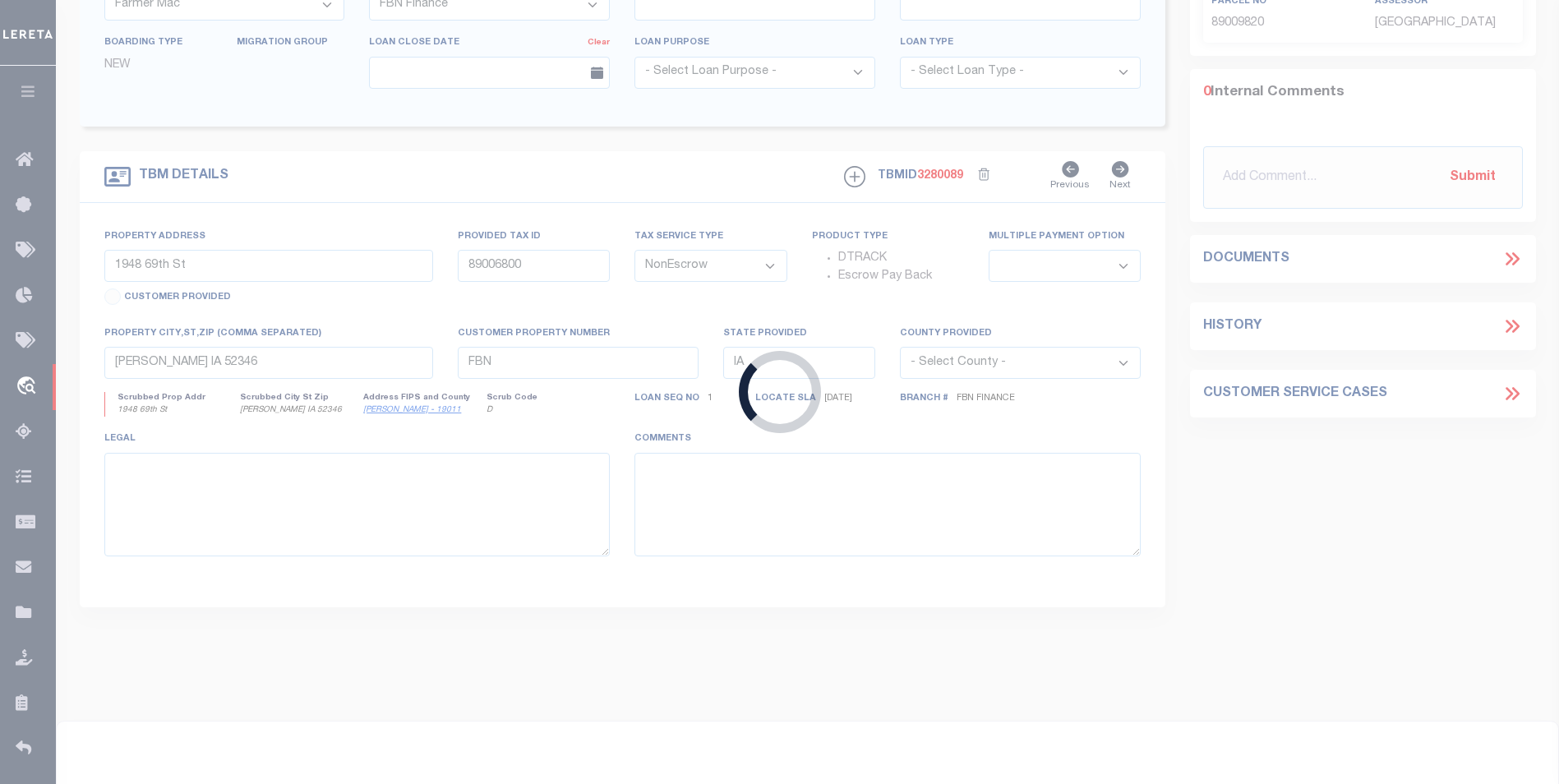
type input "10861023-72217"
type input "E3 RE HOLDING 17 LLC"
select select
type input "200 2ND AVE S PMB 466"
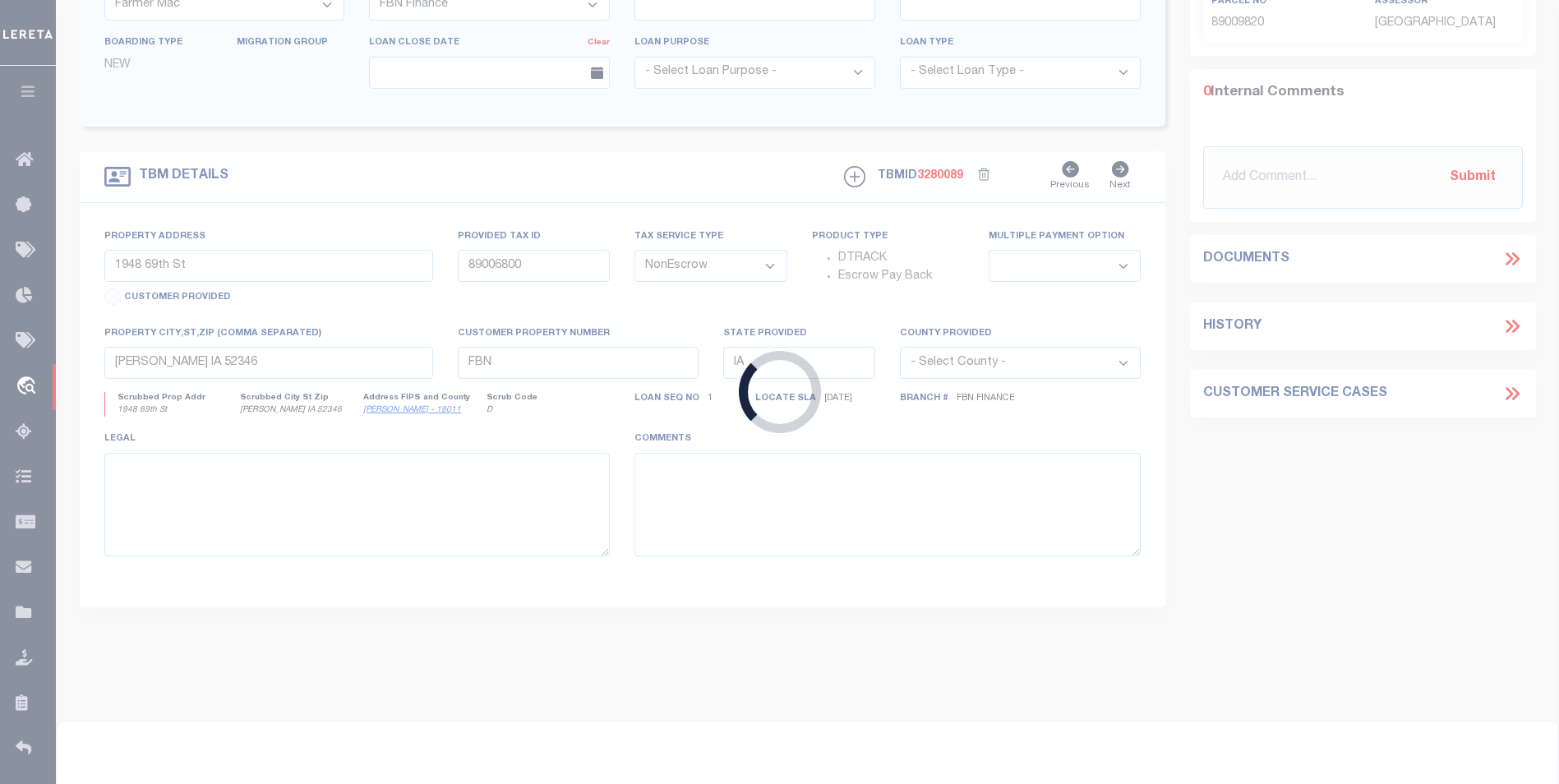
type input "ST PETERSBURG FL 33701-4313"
select select "10"
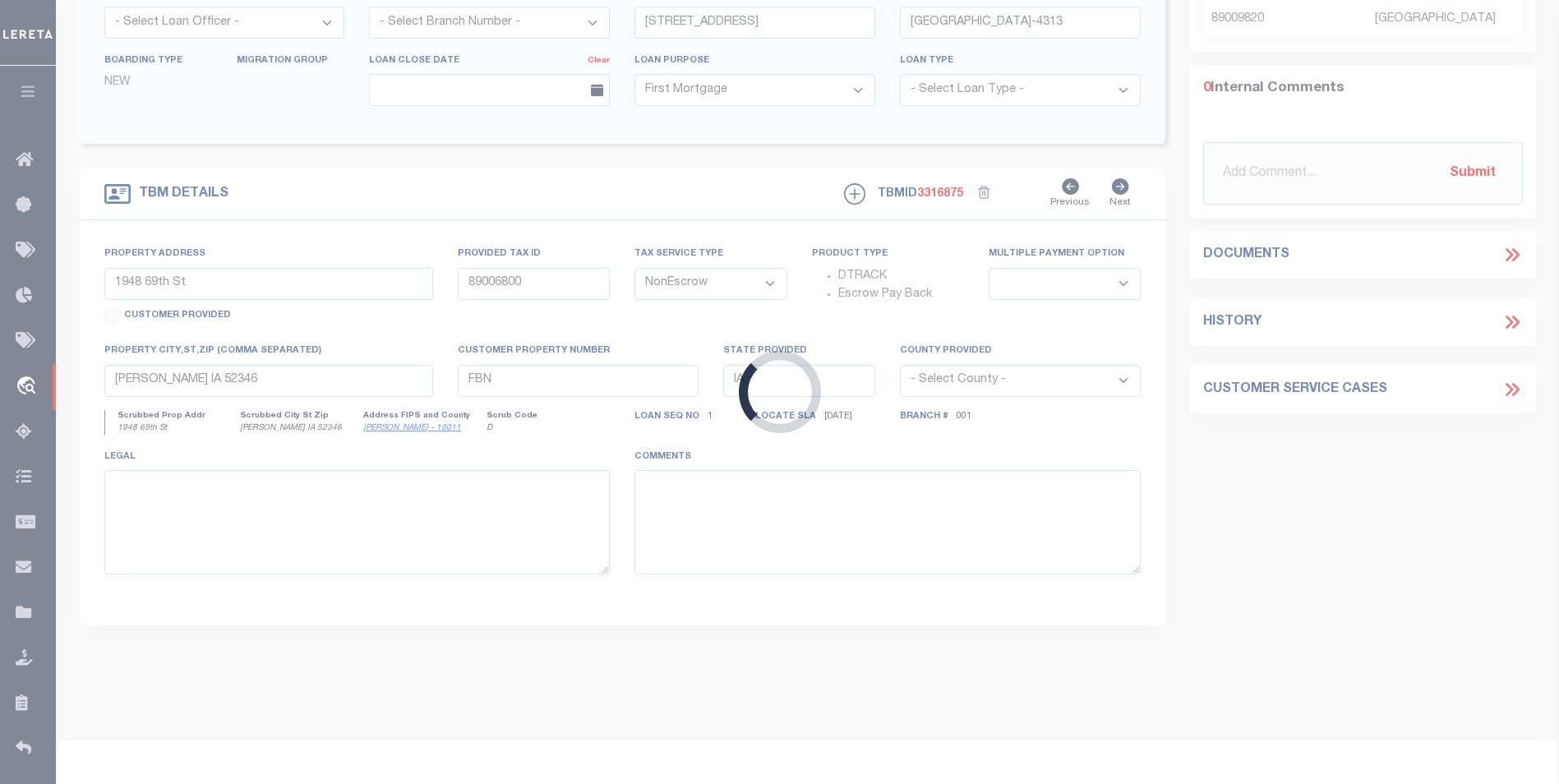
type input "12700 GULF BLVD"
type input "15-31-15-60314-000-0000"
select select
type input "TREASURE ISLAND FL 33706"
type input "FL"
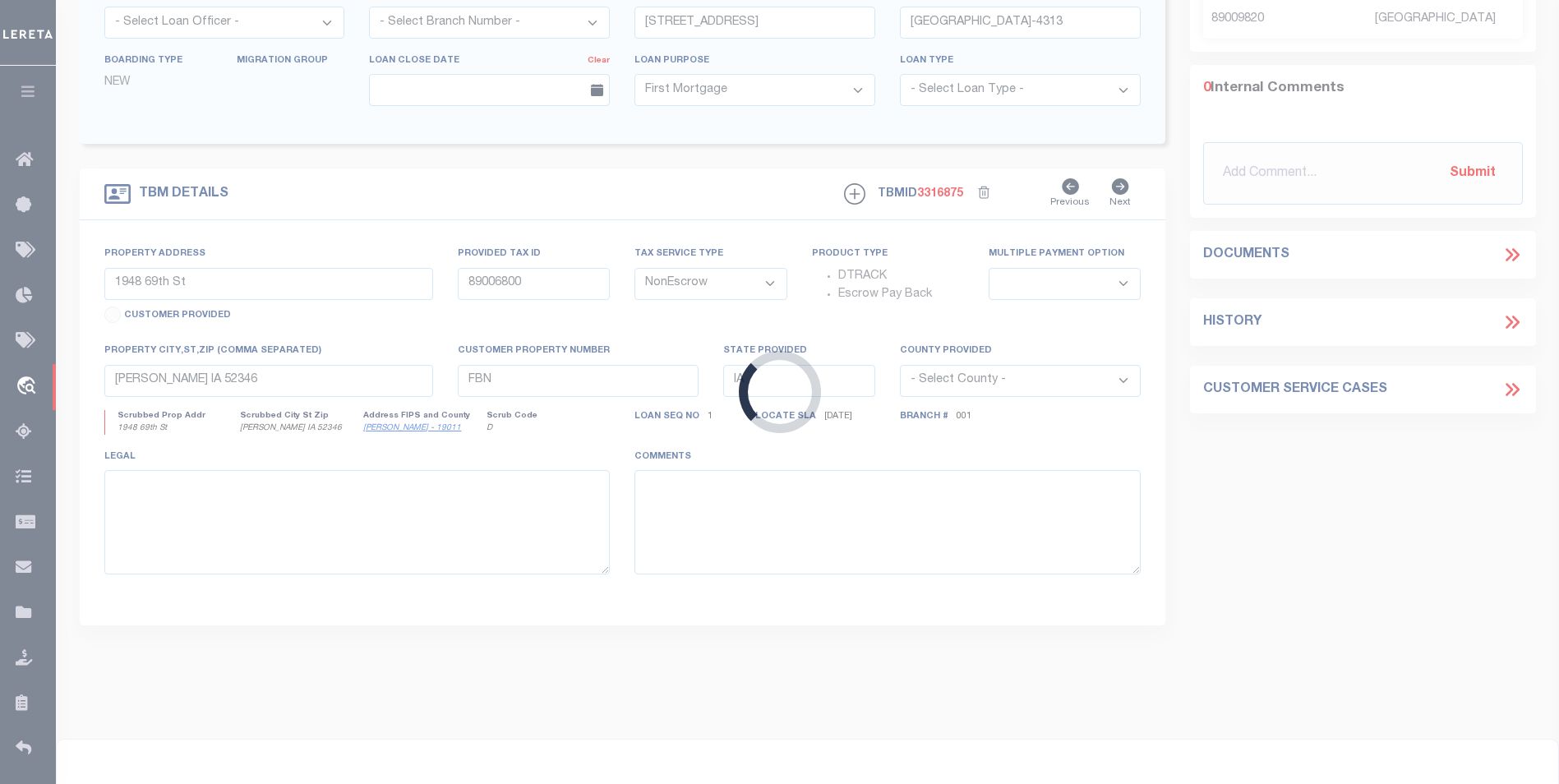
select select
type textarea "SEE EXHIBIT A"
select select "53804"
select select "5527"
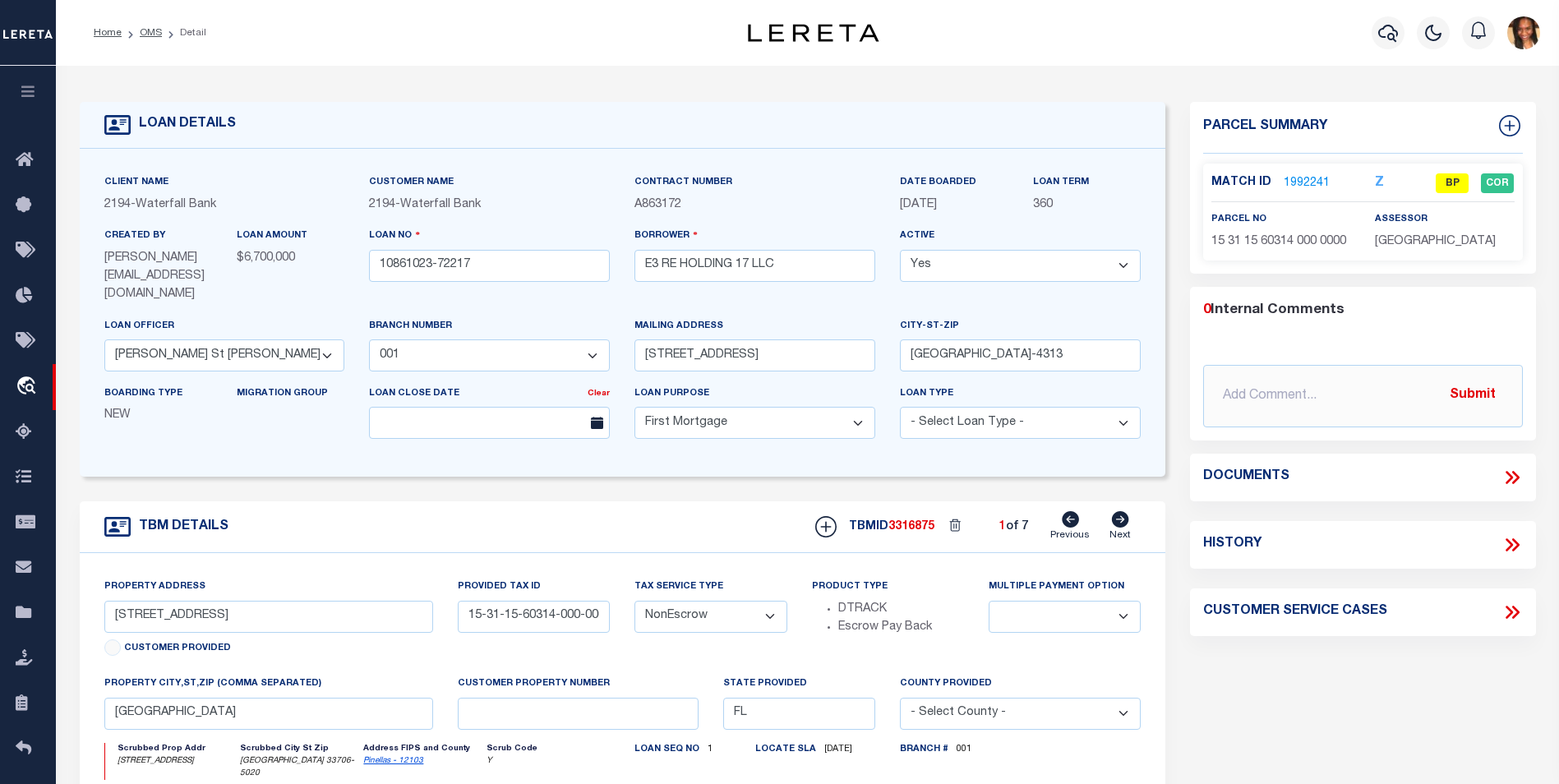
click at [1312, 193] on div "Match ID 1992241 Z BP COR" at bounding box center [1364, 188] width 303 height 28
click at [1311, 187] on link "1992241" at bounding box center [1307, 184] width 46 height 17
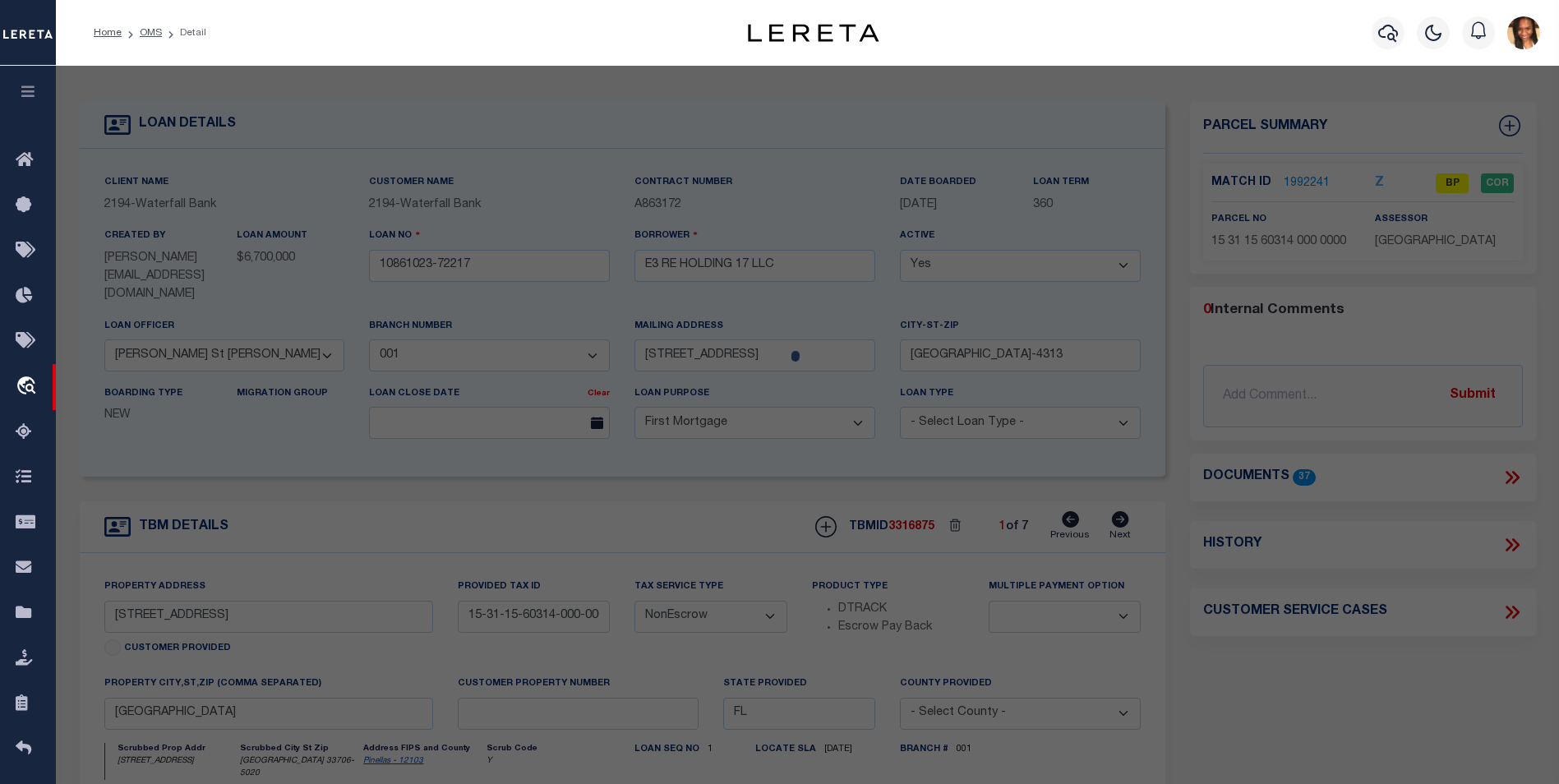
select select "AS"
select select
checkbox input "false"
select select "BP"
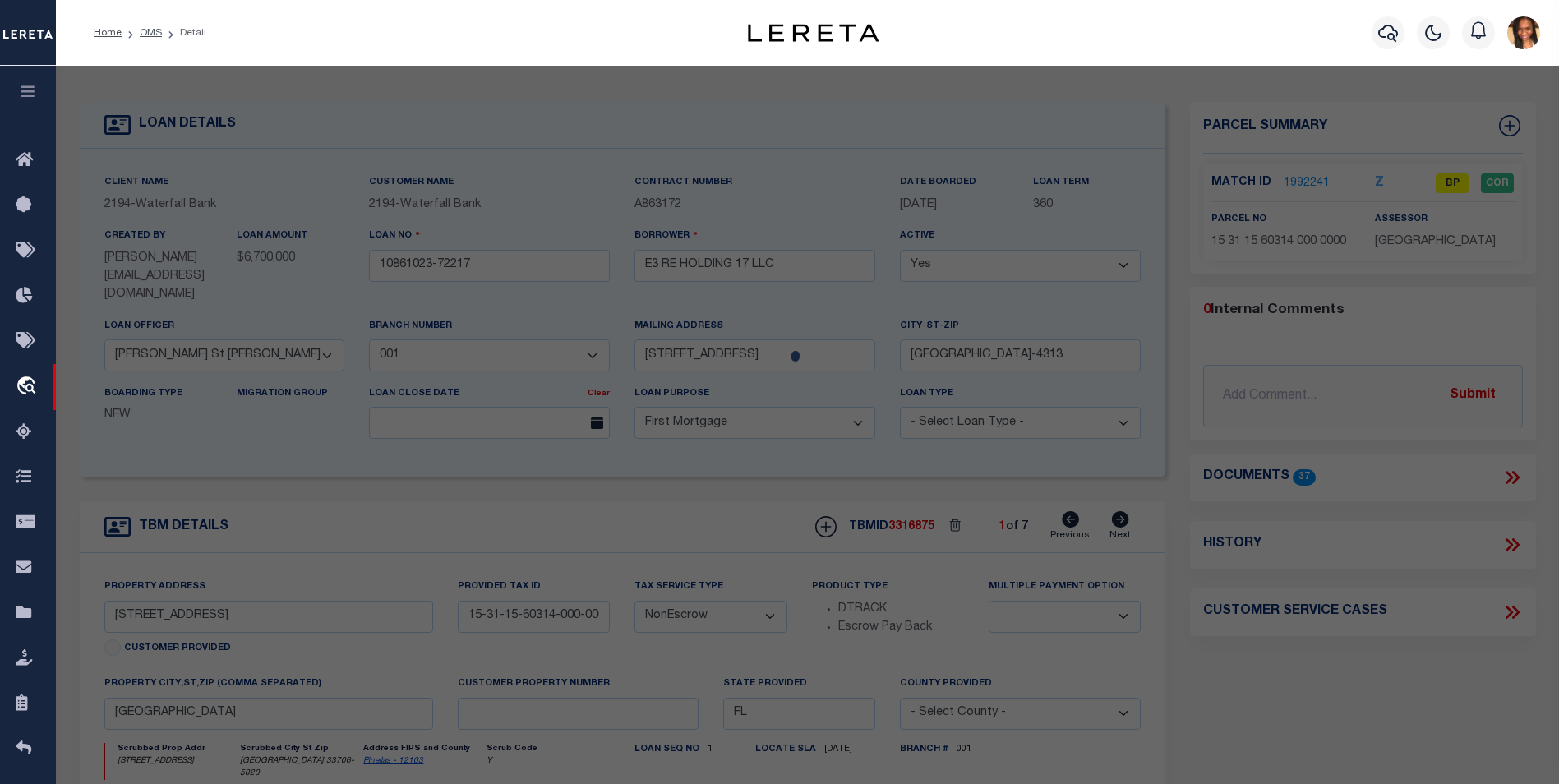
type input "NORVIND CONDOMINIUM ASSOC INC MNG ENT"
select select "AGW"
select select
type input "12700 GULF BLVD"
checkbox input "false"
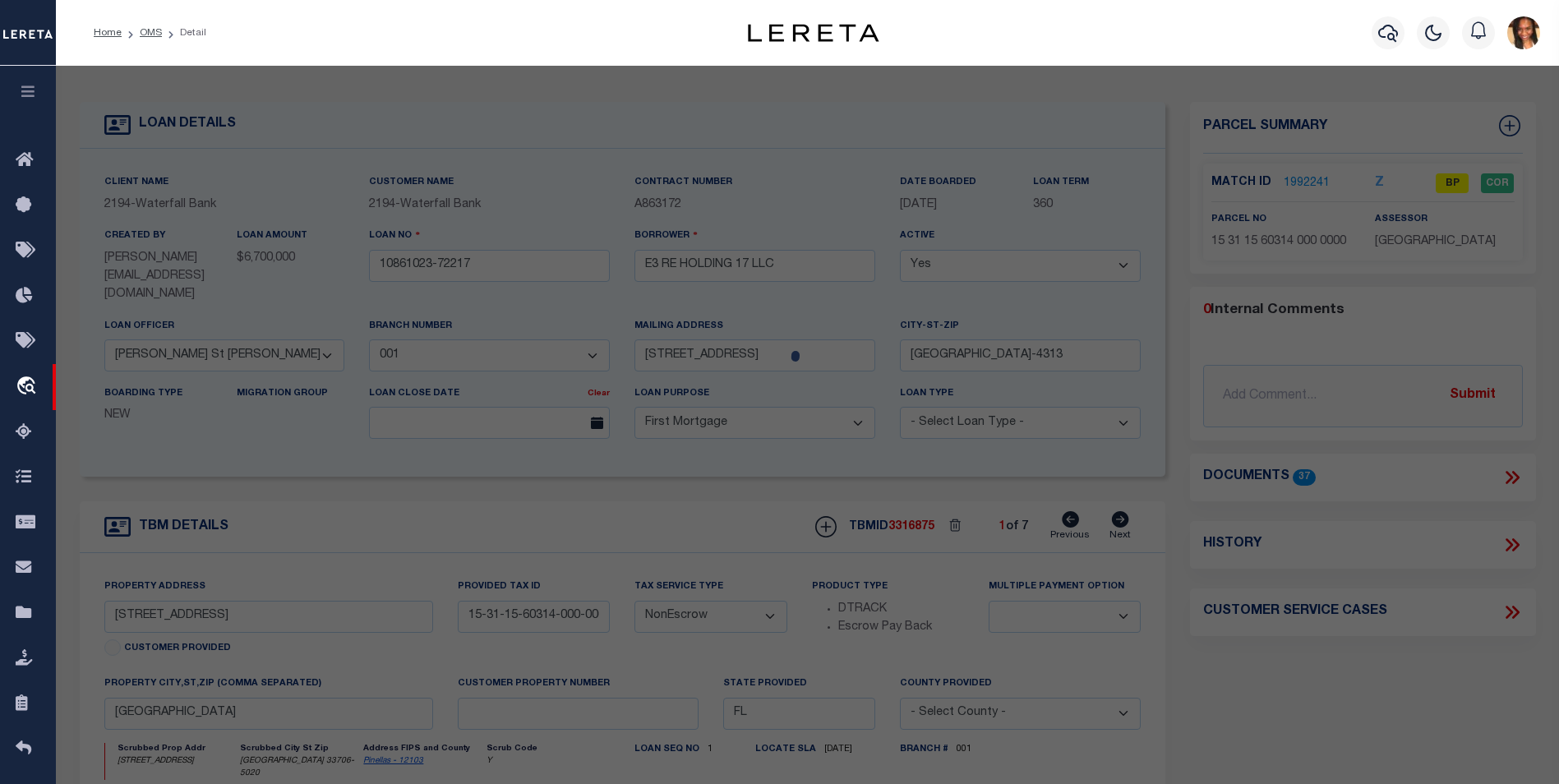
type input "FL"
type textarea "NORDVIND CONDO BLDG A, (LYING W OF SUNSHINE LN TO ECL) UNITS 201 THRU 204, 301 …"
type textarea "Deleted Account for 2024"
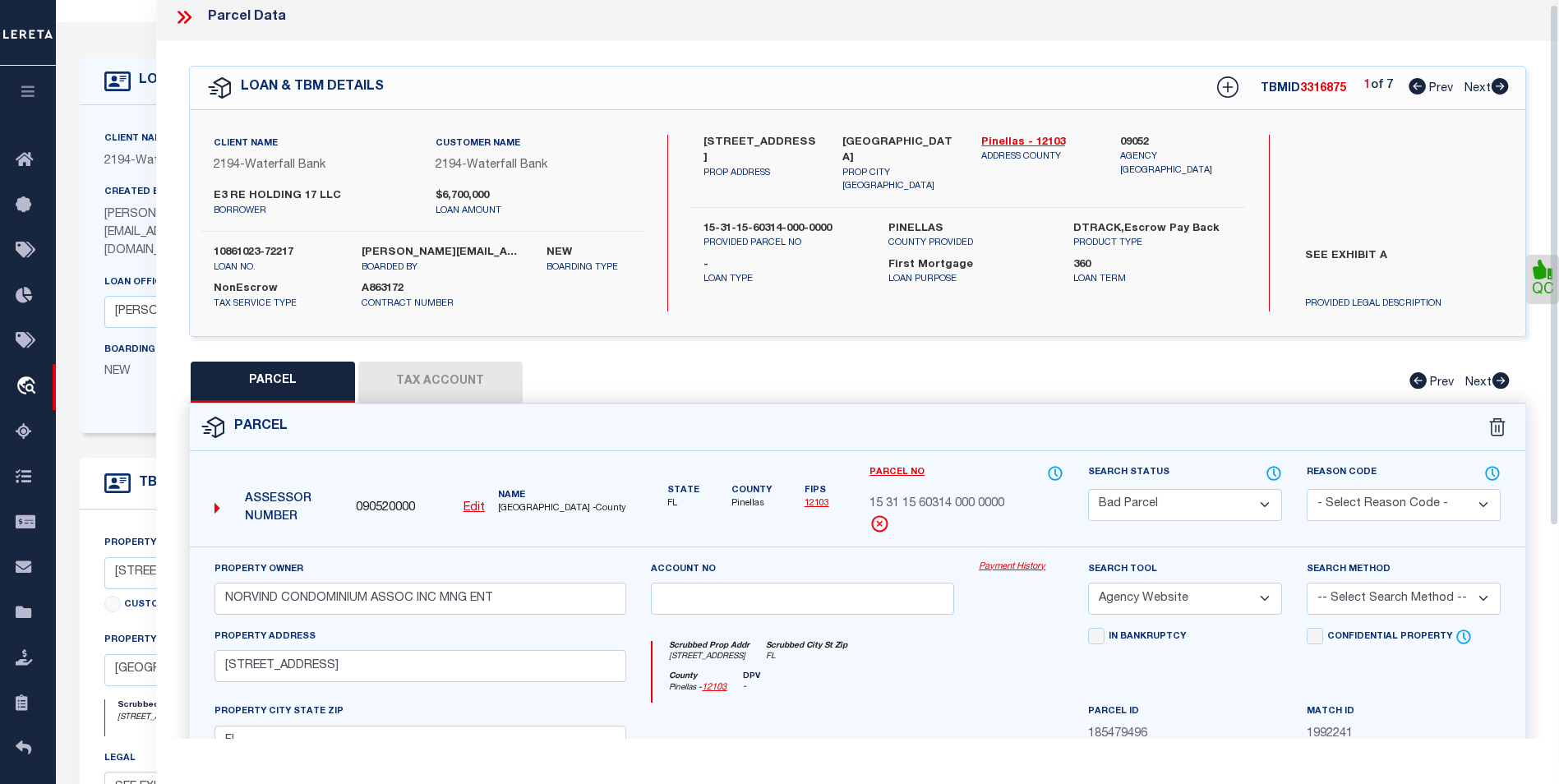
scroll to position [164, 0]
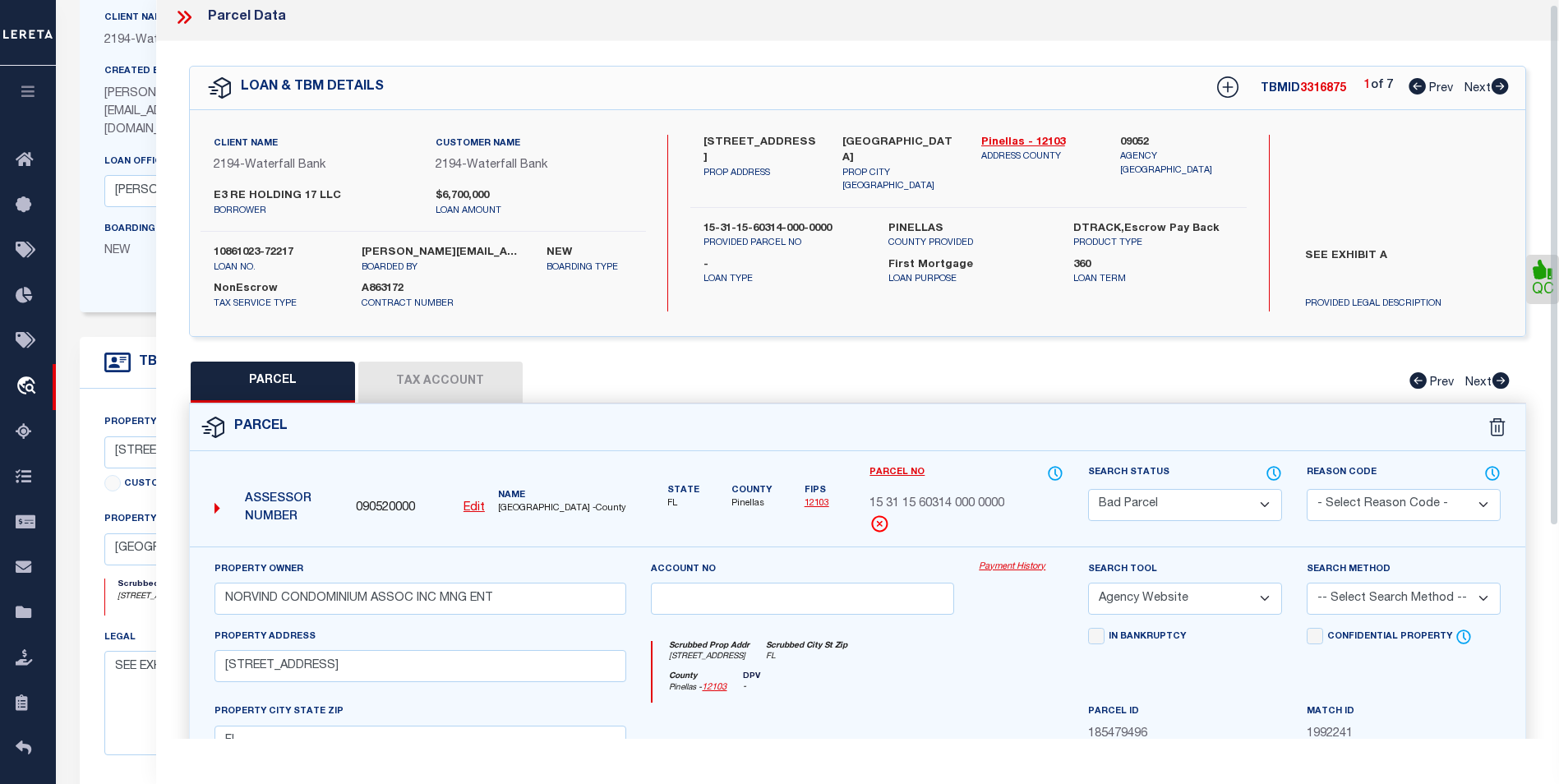
click at [198, 15] on div at bounding box center [191, 17] width 34 height 22
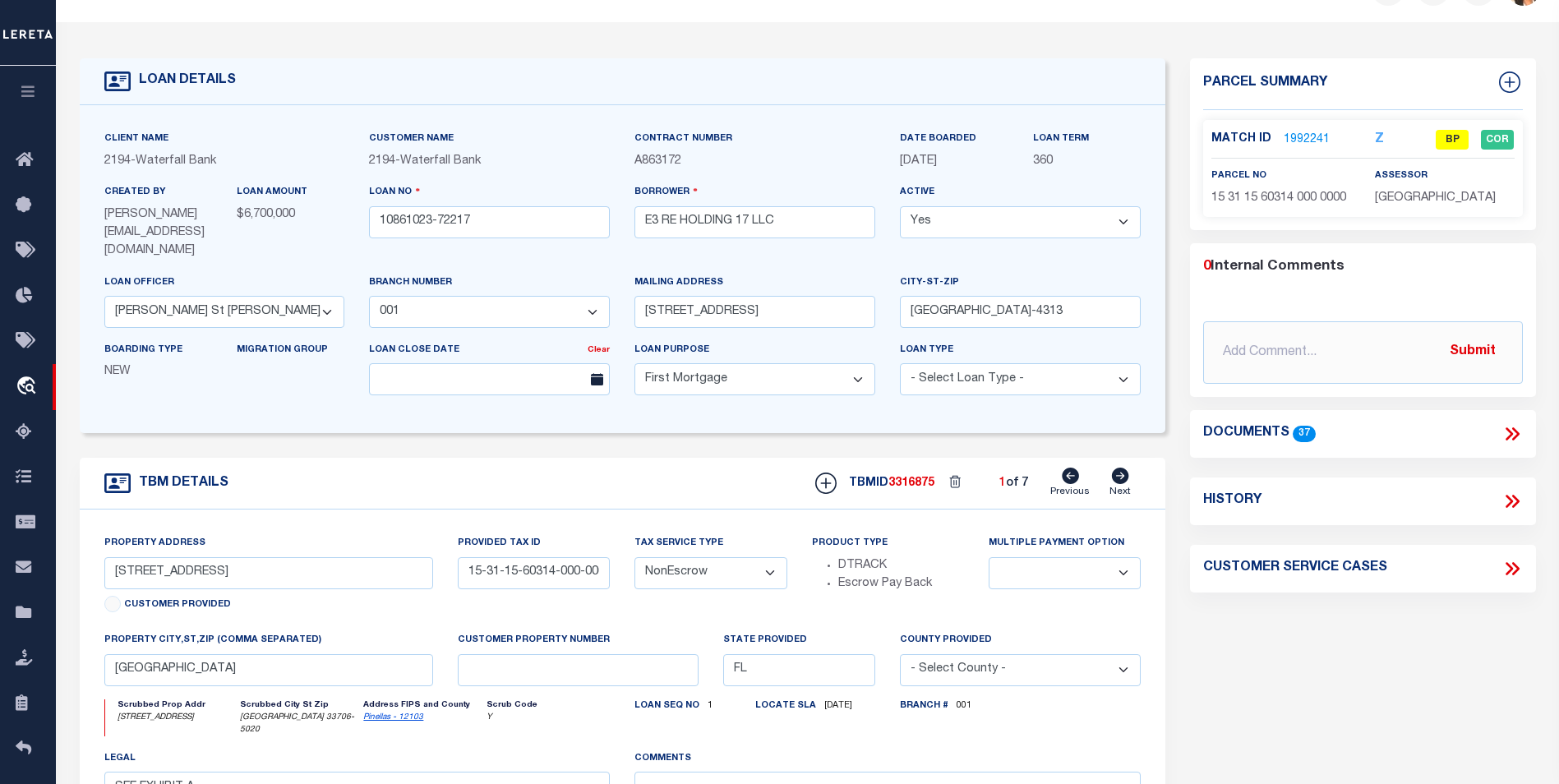
scroll to position [0, 0]
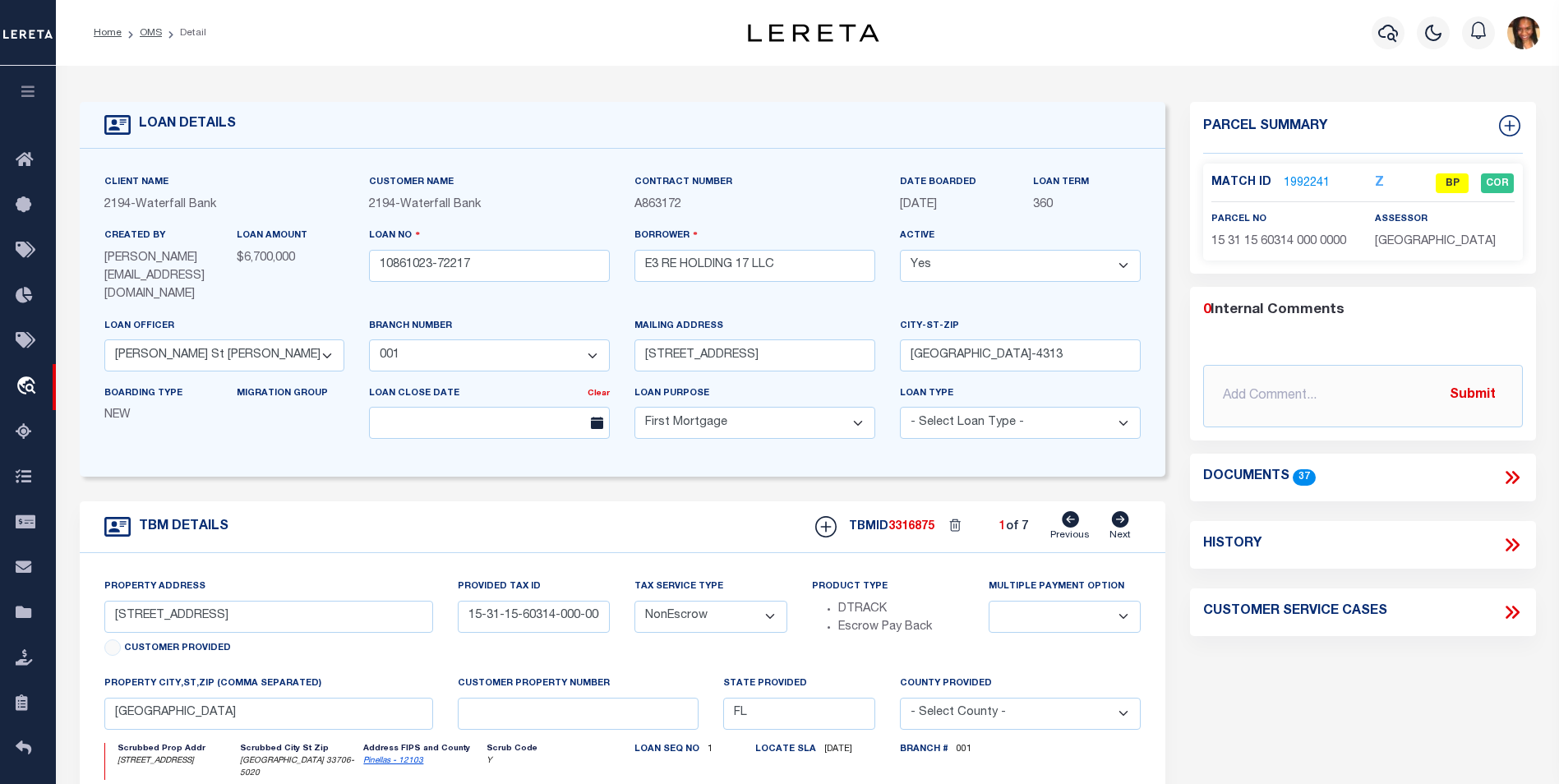
click at [121, 39] on li "OMS" at bounding box center [141, 33] width 40 height 15
click at [118, 38] on link "Home" at bounding box center [107, 32] width 28 height 9
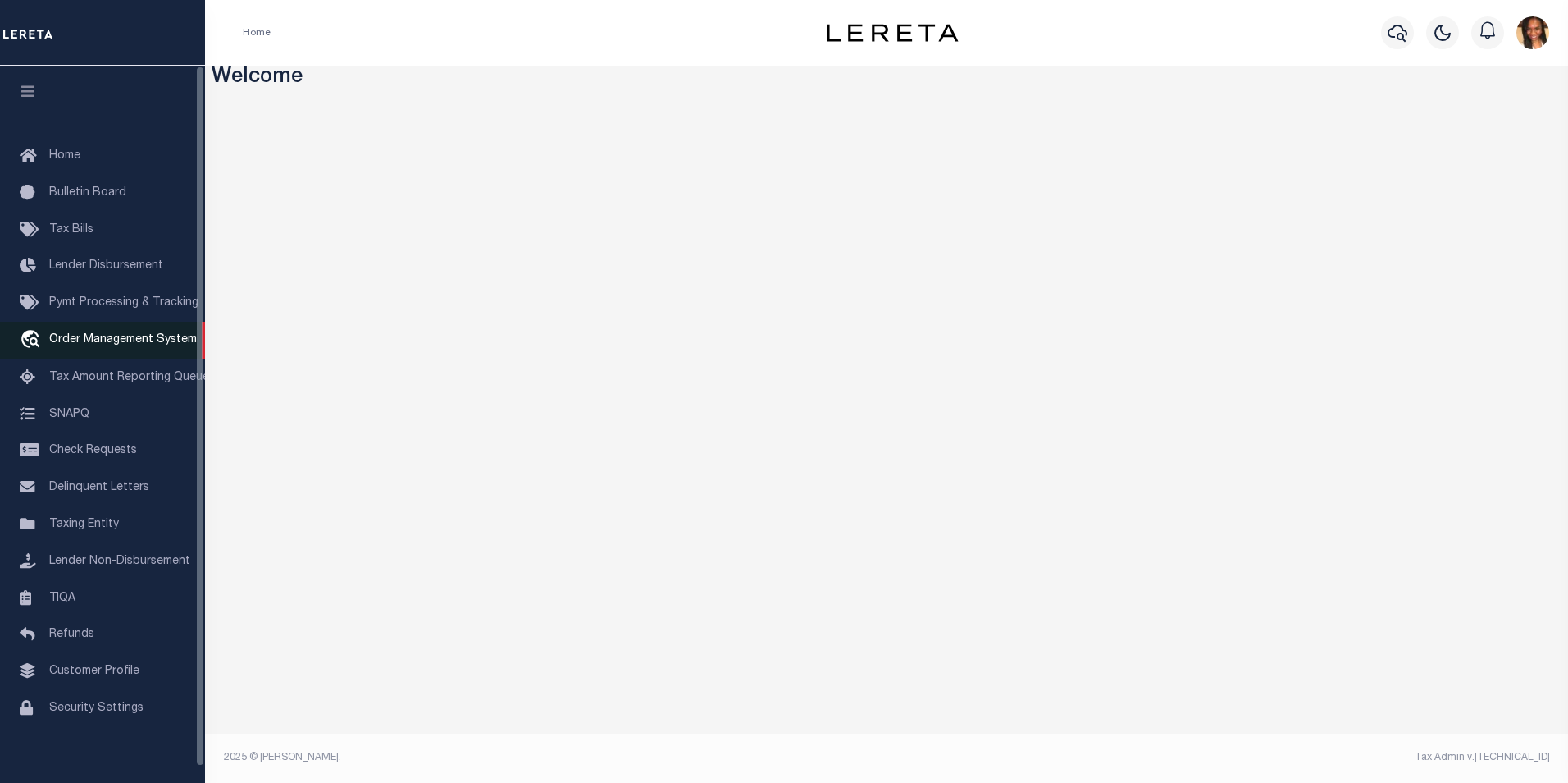
click at [91, 338] on span "Order Management System" at bounding box center [123, 340] width 148 height 11
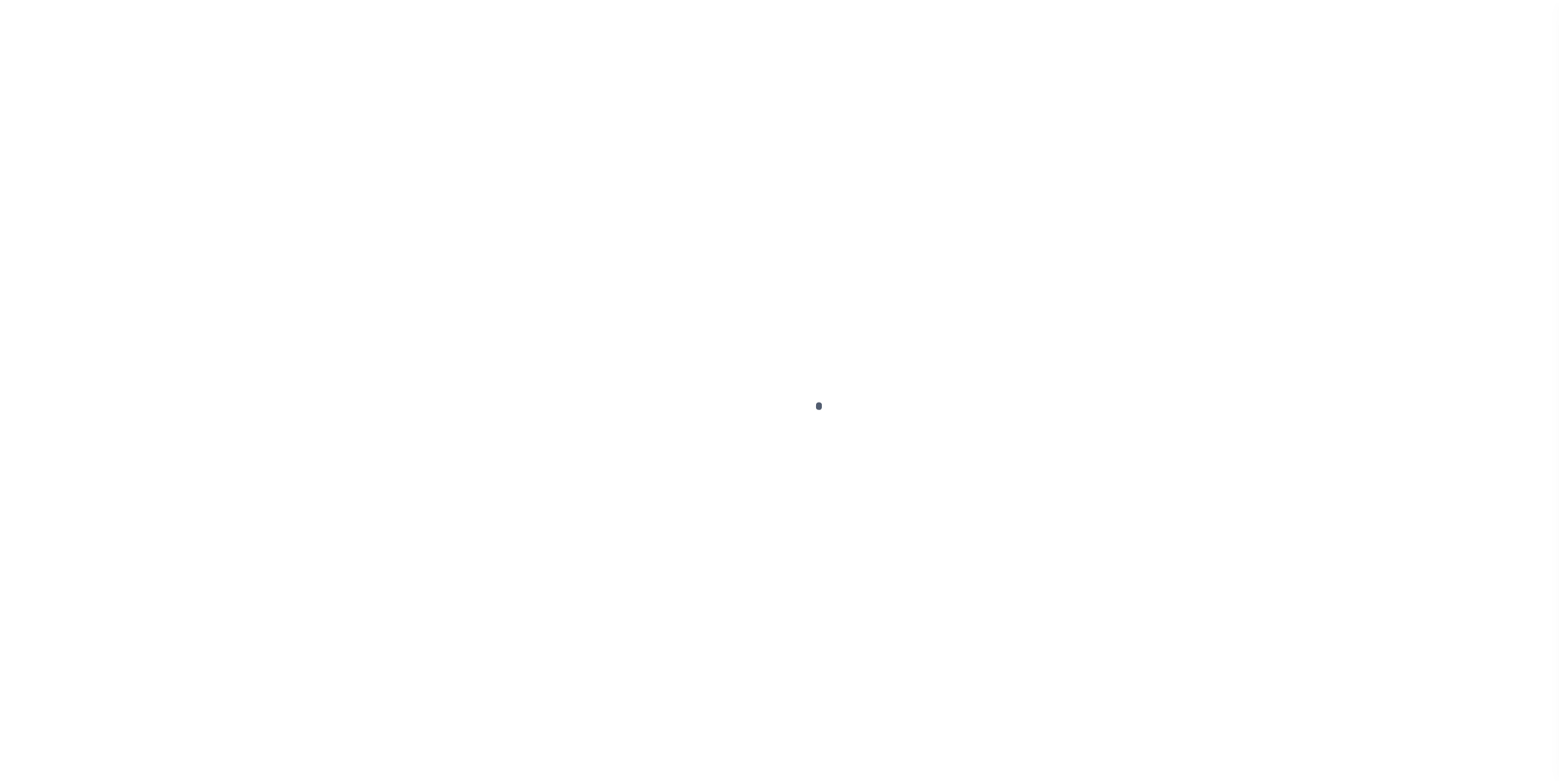
scroll to position [16, 0]
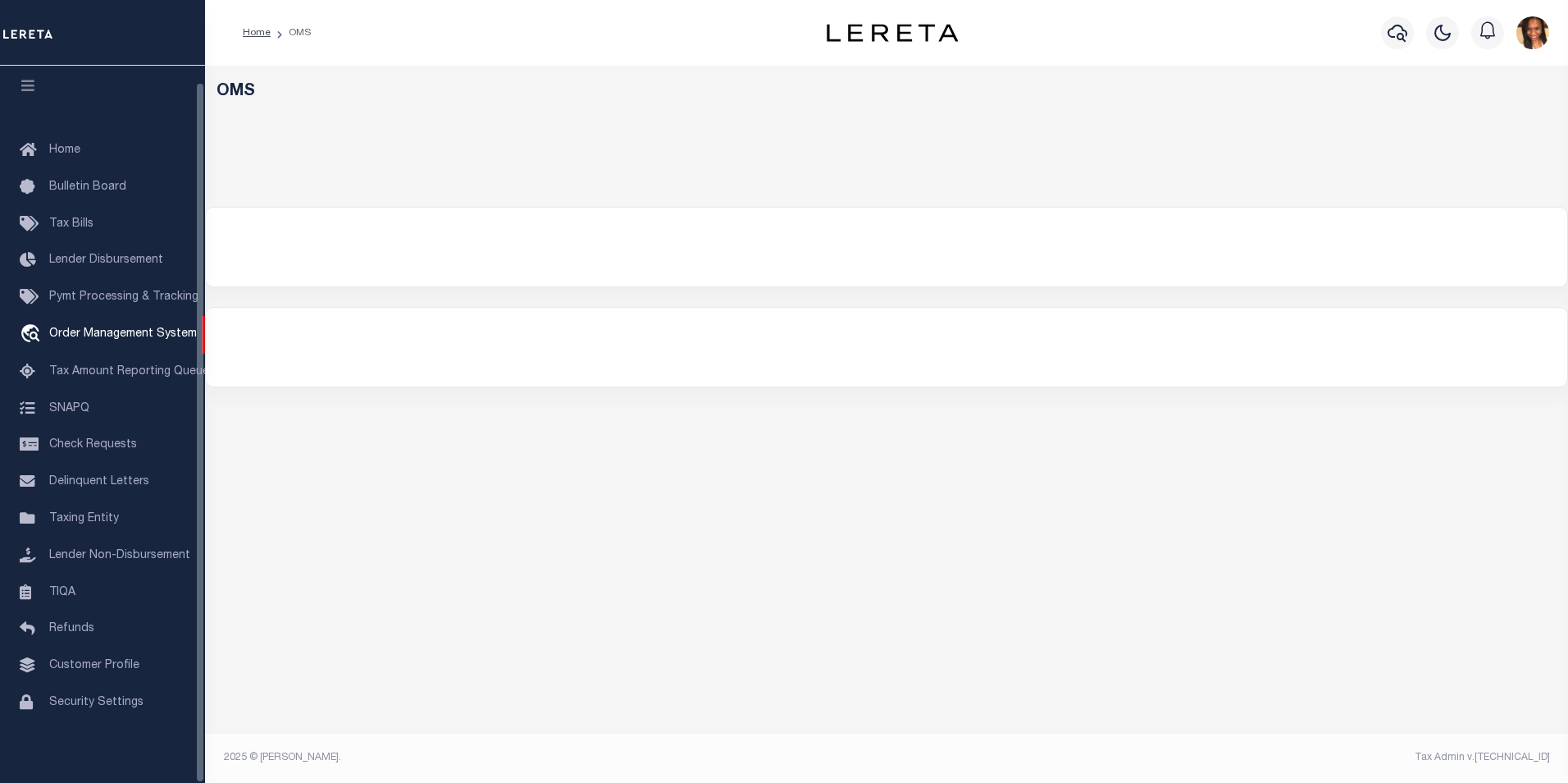
select select "200"
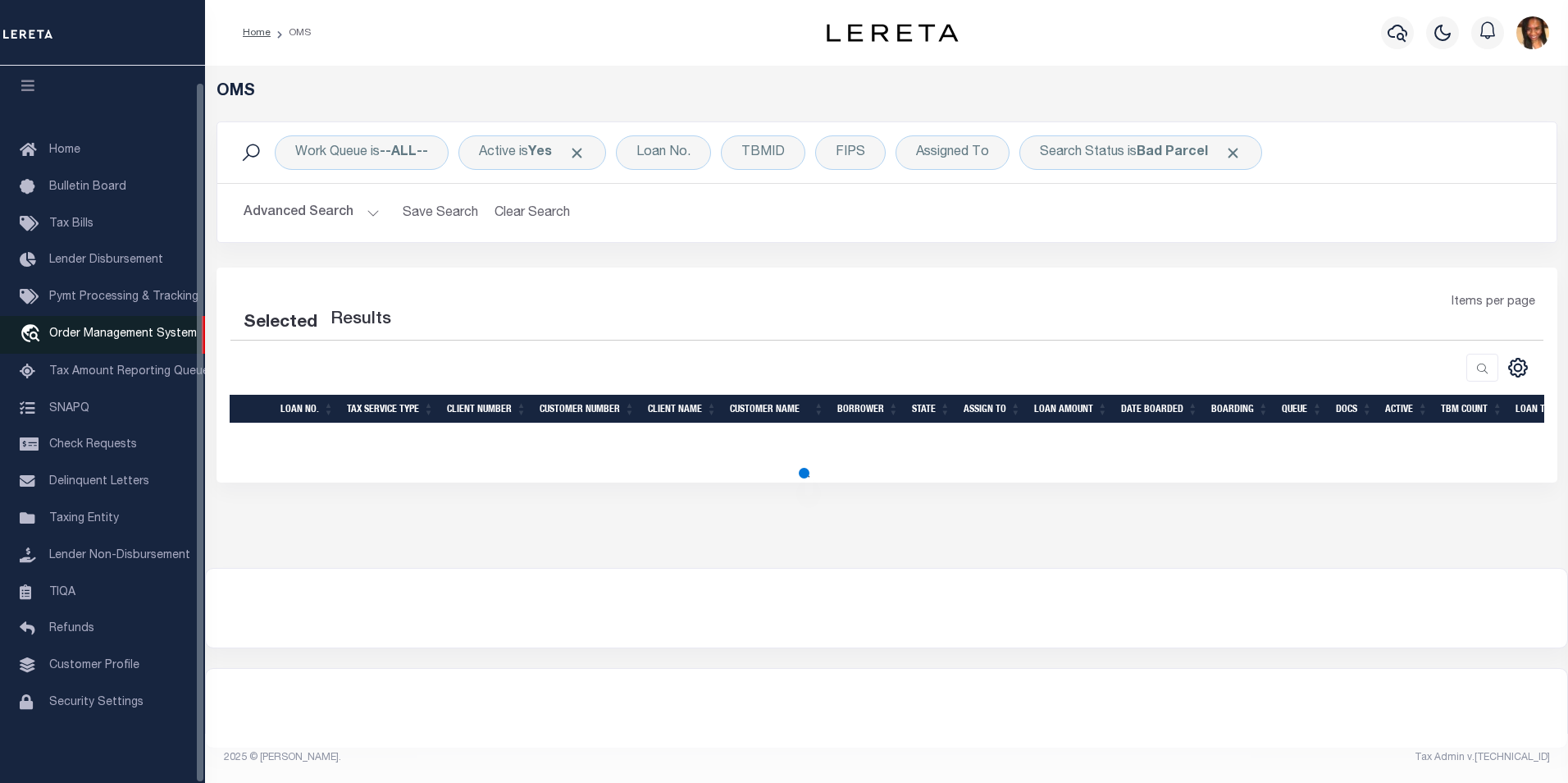
select select "200"
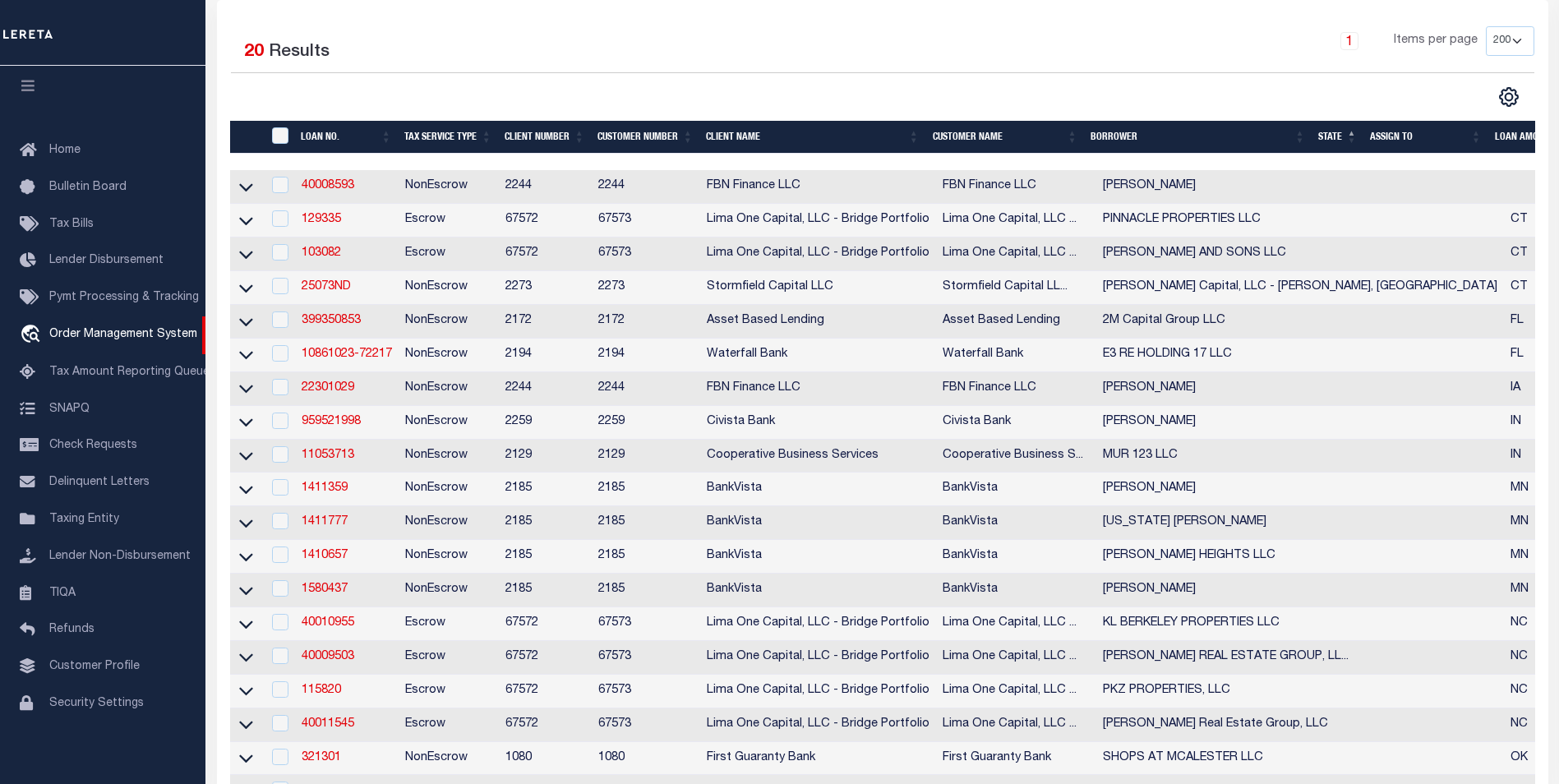
scroll to position [410, 0]
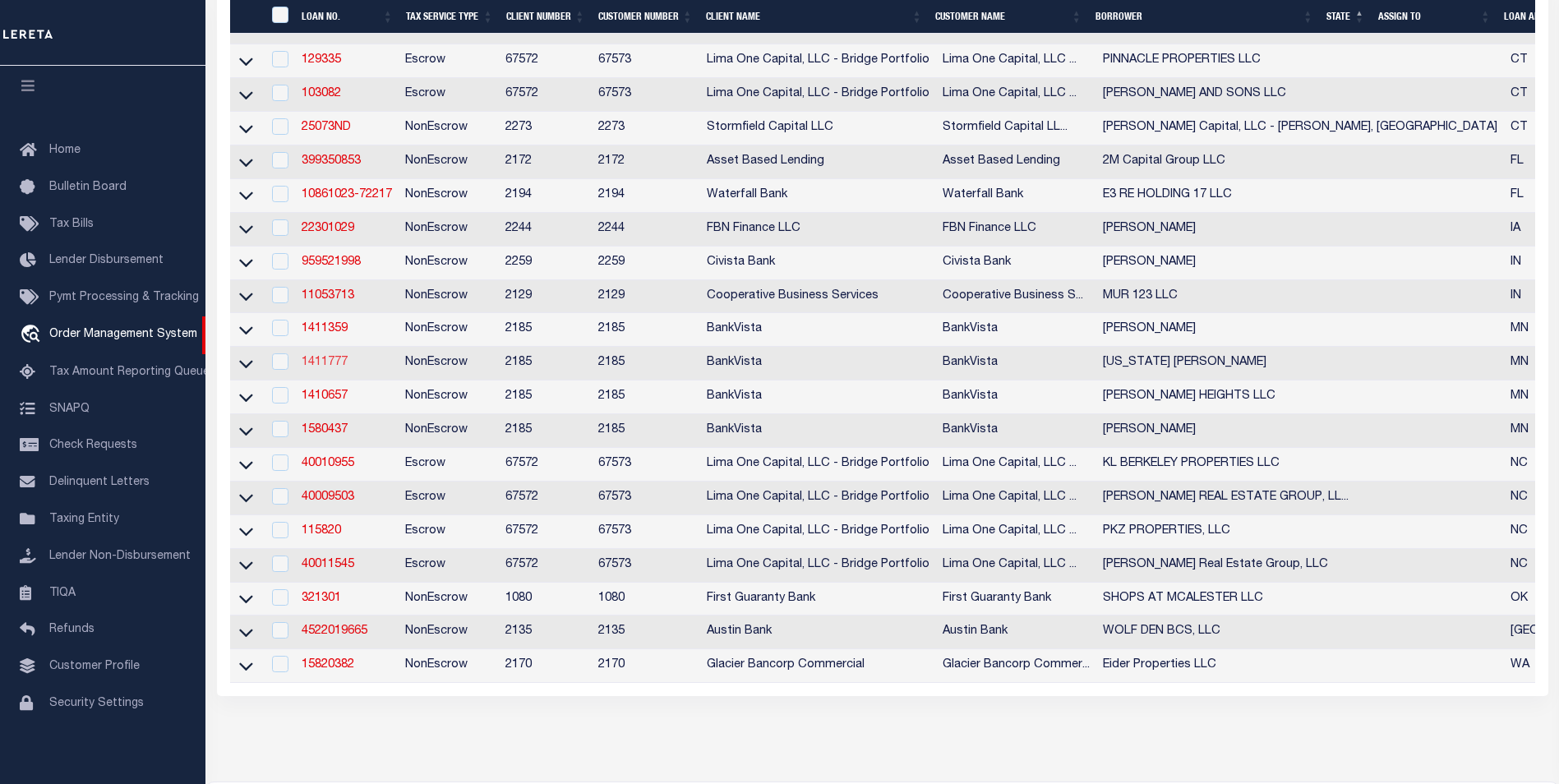
click at [346, 368] on link "1411777" at bounding box center [324, 362] width 46 height 11
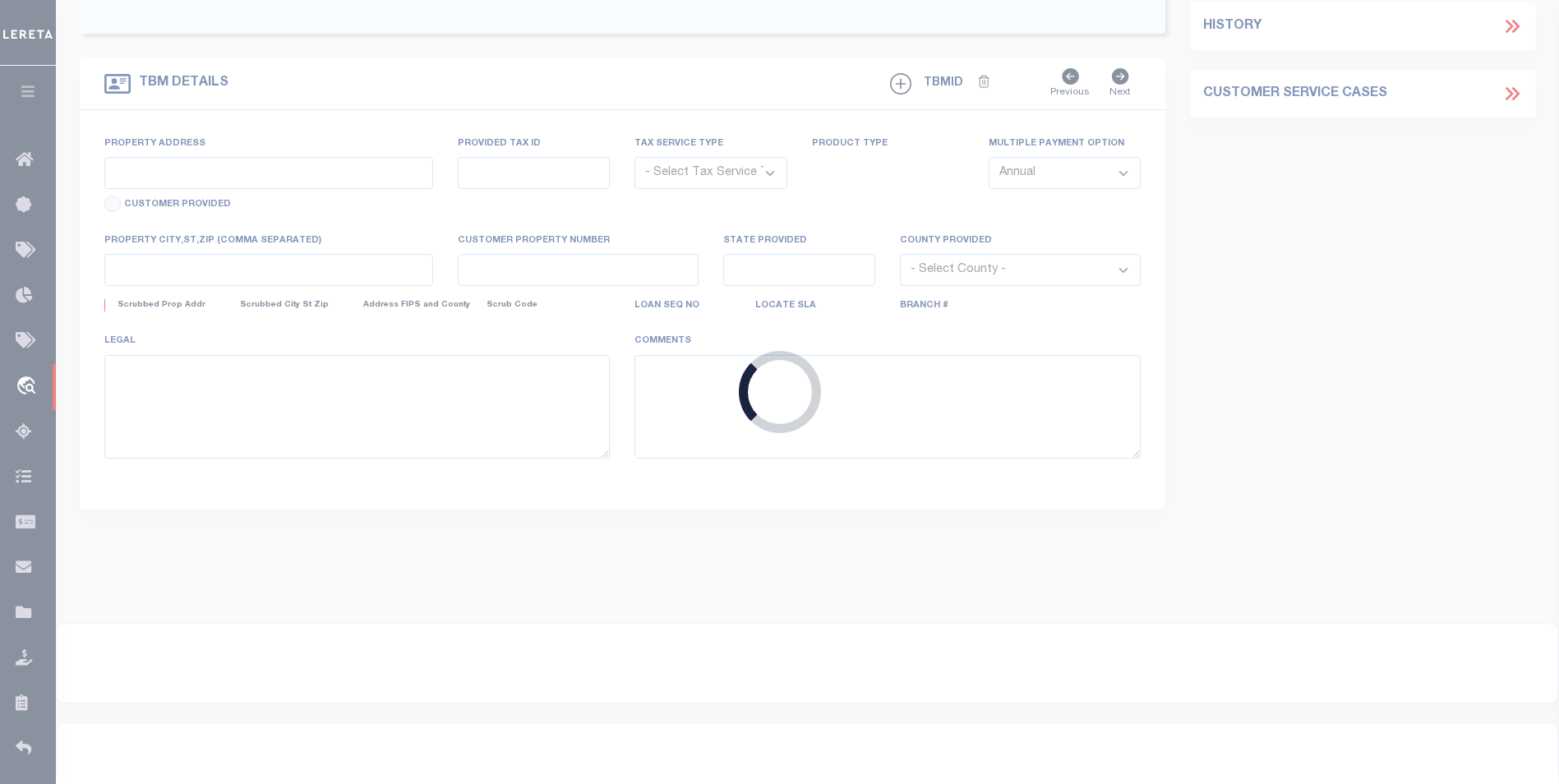
type input "1411777"
type input "[US_STATE] [PERSON_NAME]"
select select
type input "[STREET_ADDRESS]"
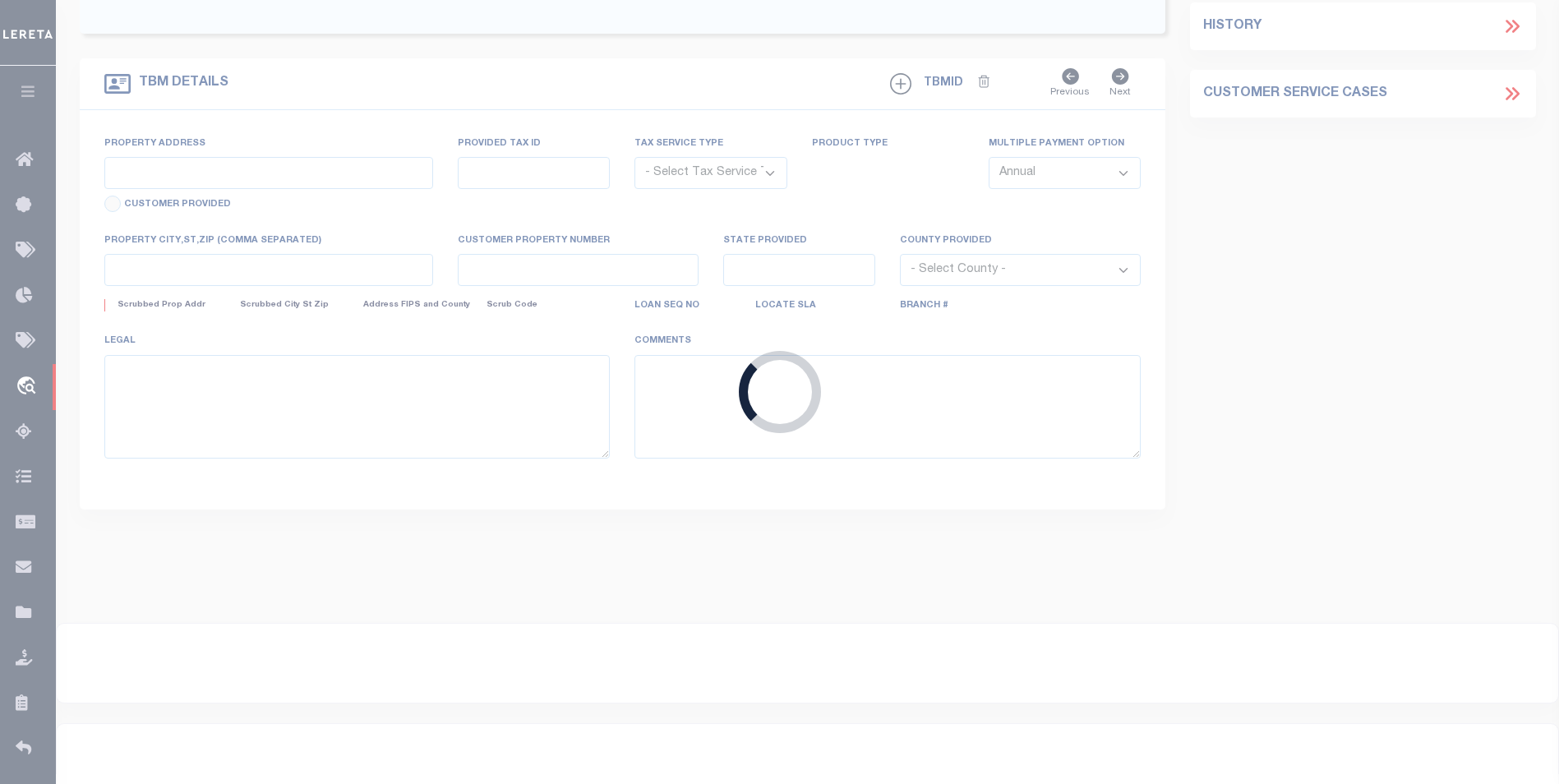
type input "[GEOGRAPHIC_DATA] 56379-2331"
select select "NonEscrow"
type input "[STREET_ADDRESS],"
type input "19.02342.00"
select select
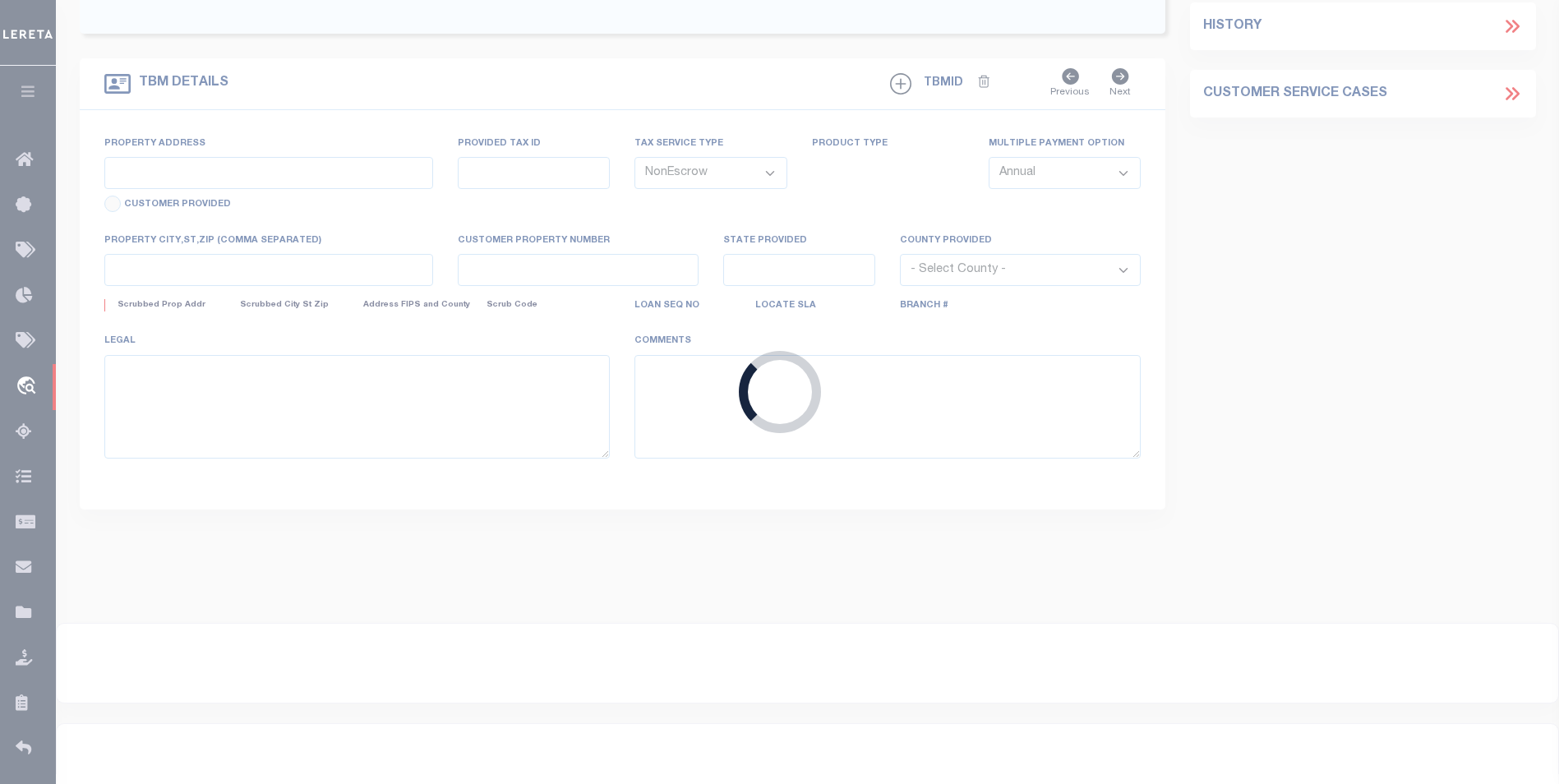
type input "[GEOGRAPHIC_DATA] 56379"
type input "14689"
type input "MN"
select select
select select "12353"
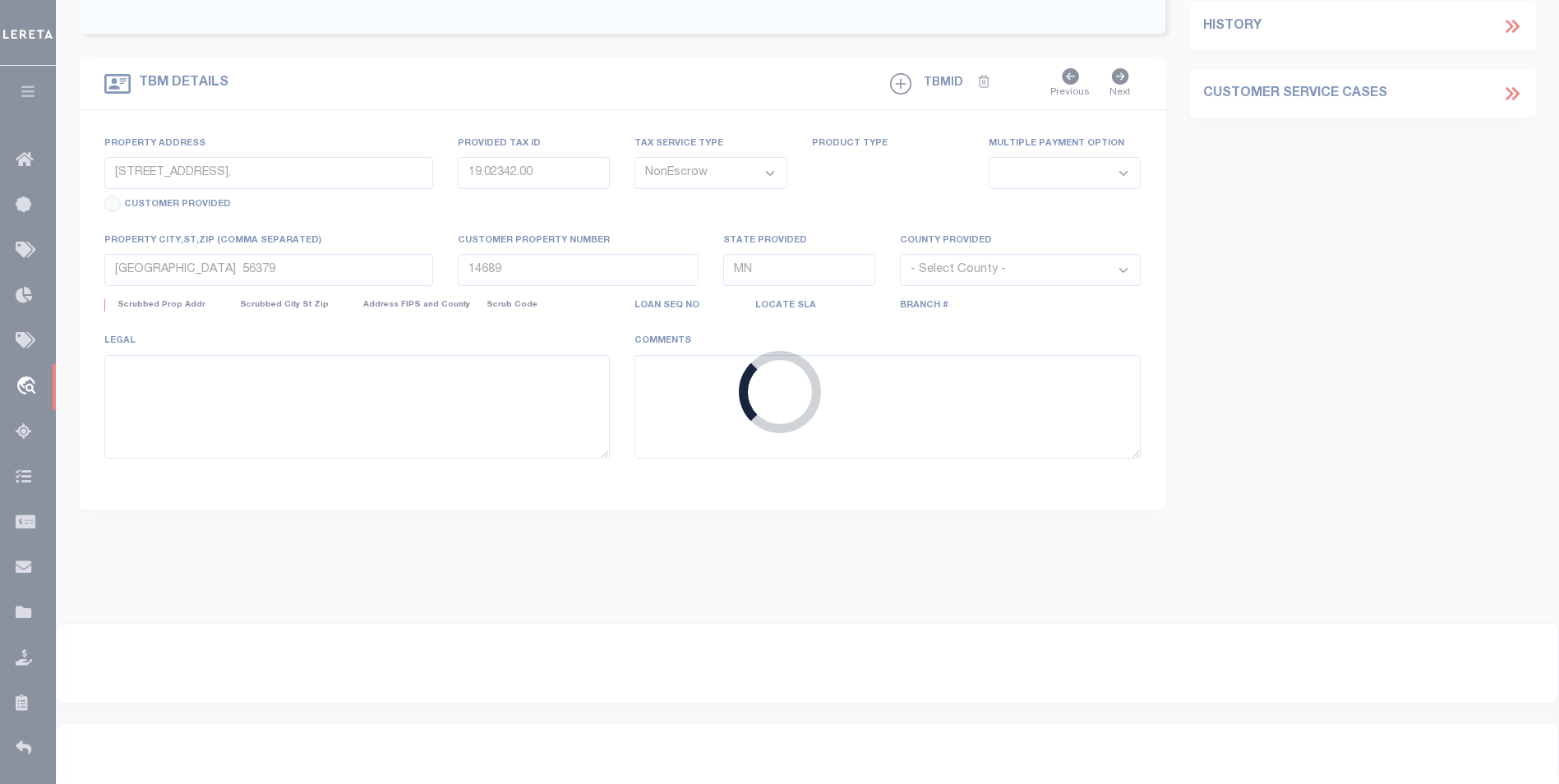
select select "4780"
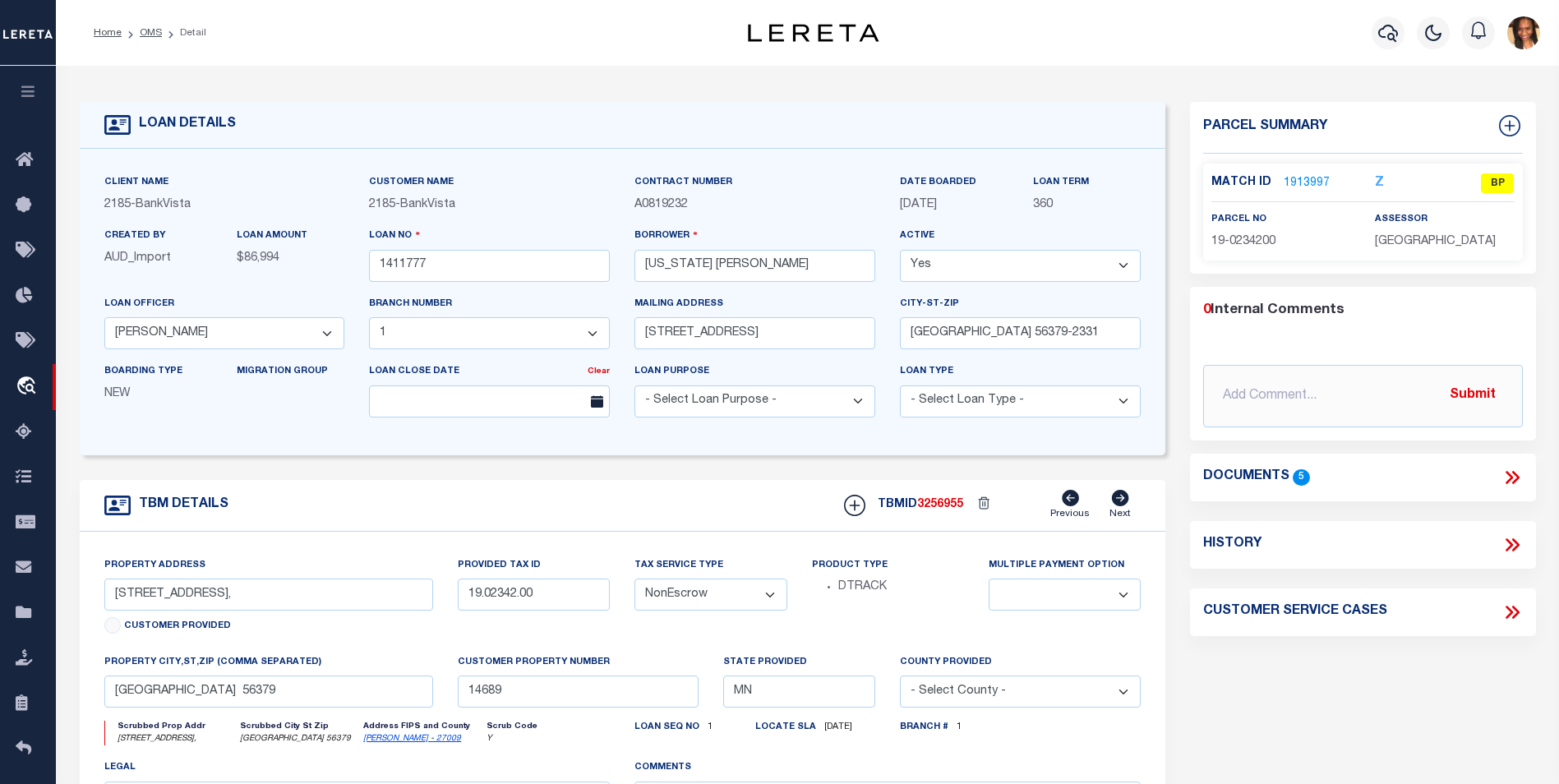
click at [1316, 177] on link "1913997" at bounding box center [1307, 184] width 46 height 17
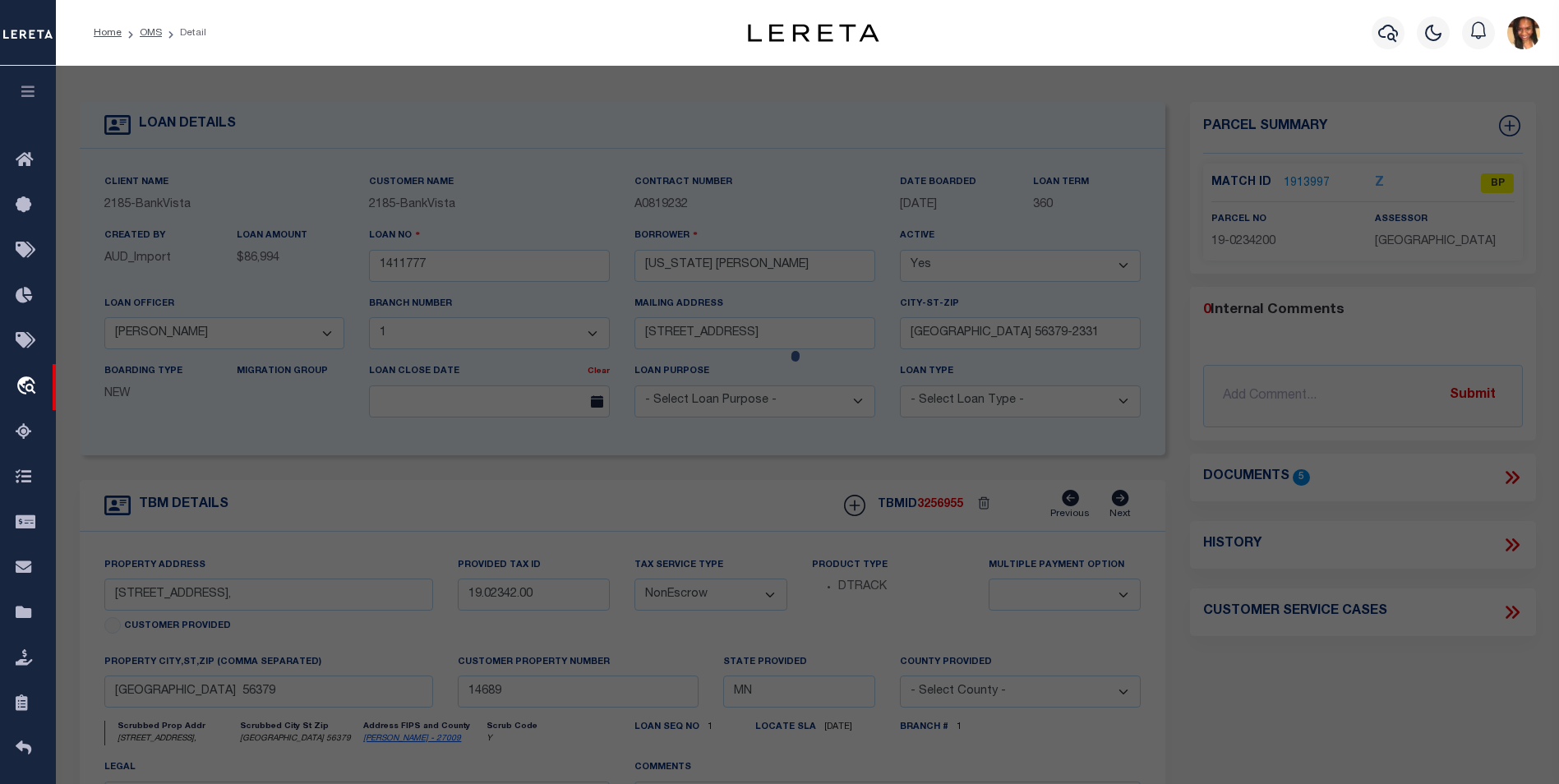
checkbox input "false"
select select "BP"
type input "[US_STATE] [PERSON_NAME]"
select select
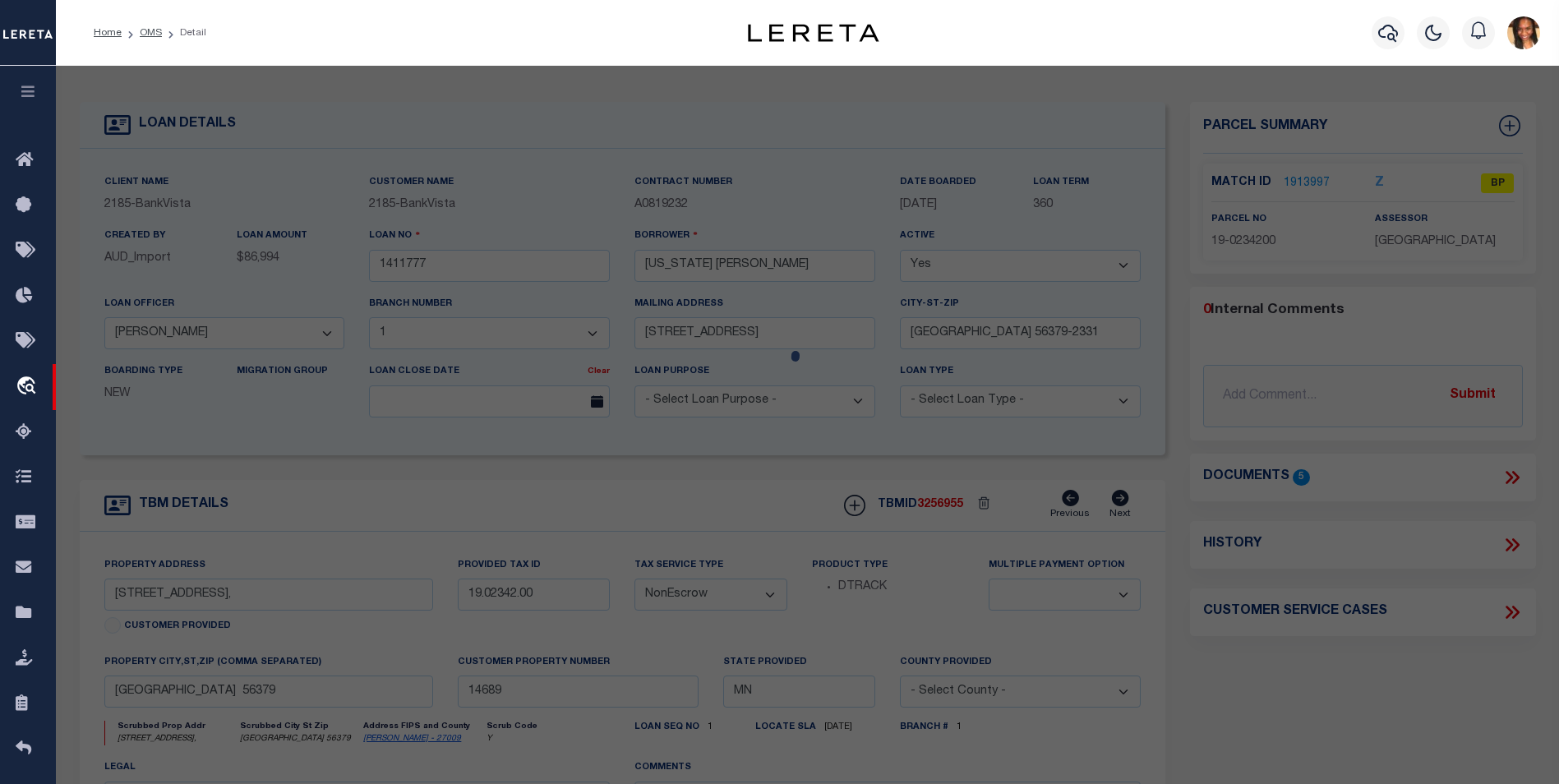
type input "[STREET_ADDRESS]"
checkbox input "false"
type input "[GEOGRAPHIC_DATA] 56379"
type textarea "Sect-23 Twp-036 Range-031 SCENIC VIEW PLAT 2 Lot-018 Block-004"
type textarea "inactive parcel"
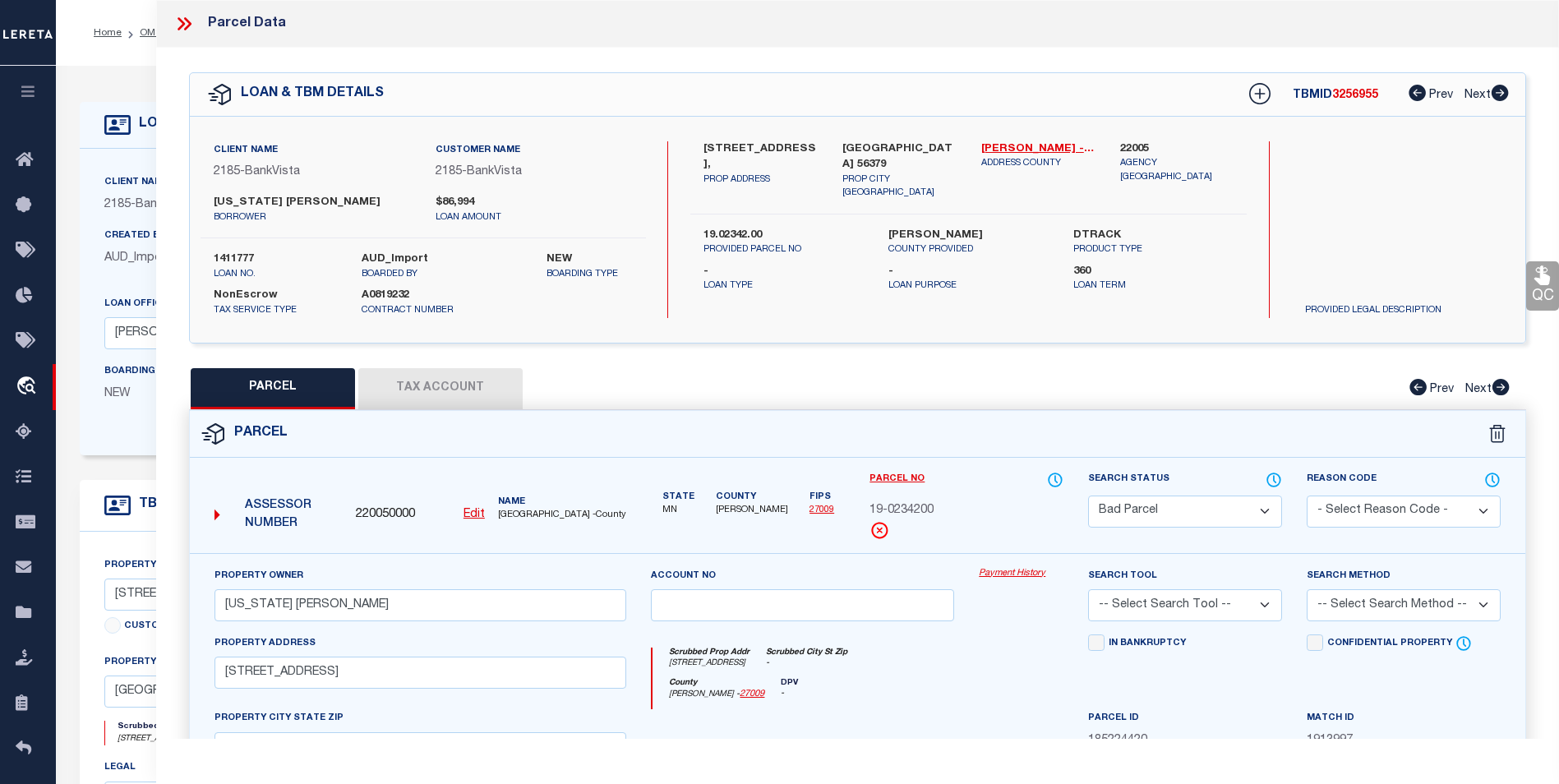
click at [431, 383] on button "Tax Account" at bounding box center [440, 388] width 164 height 41
select select "100"
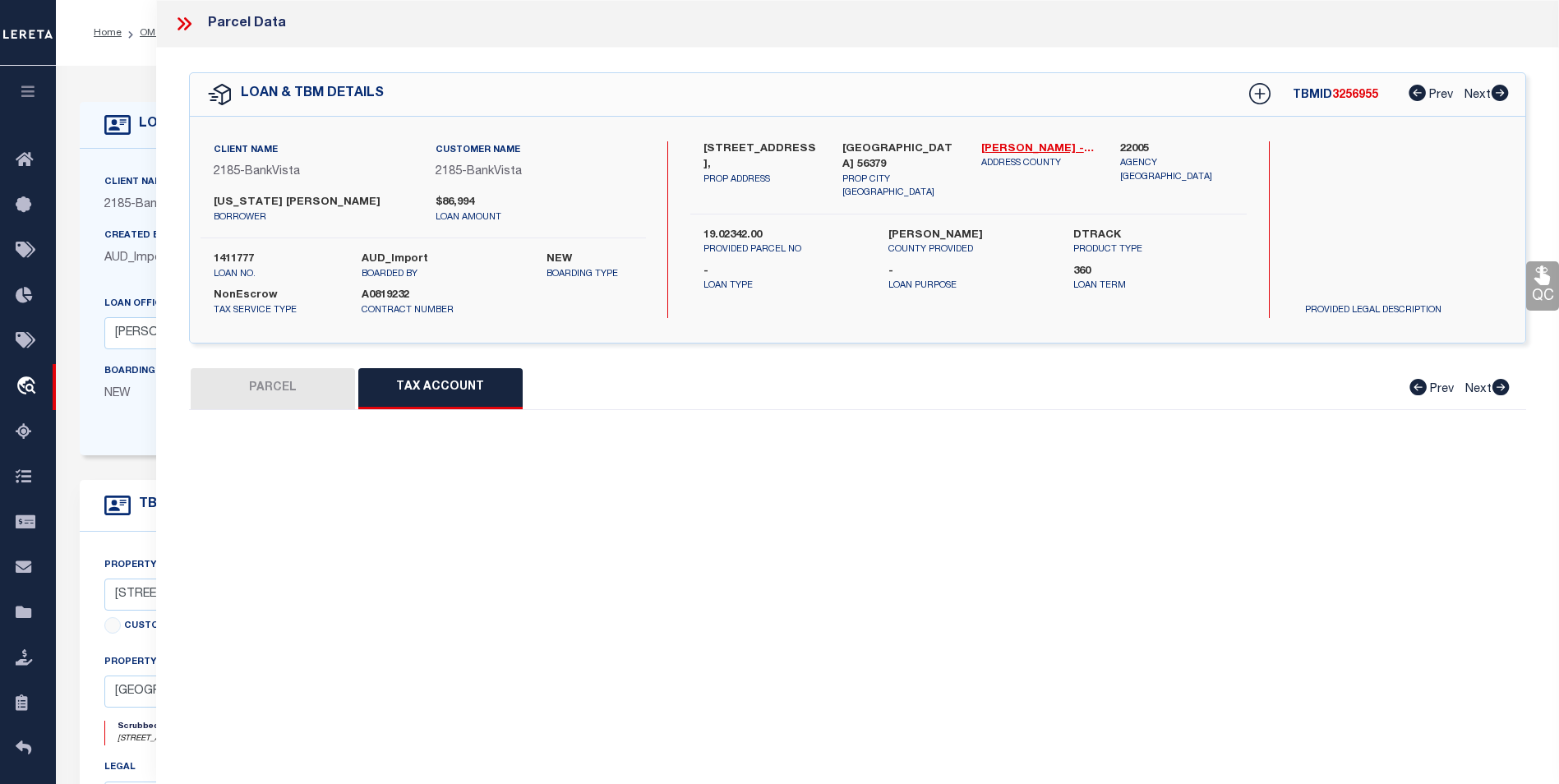
select select "100"
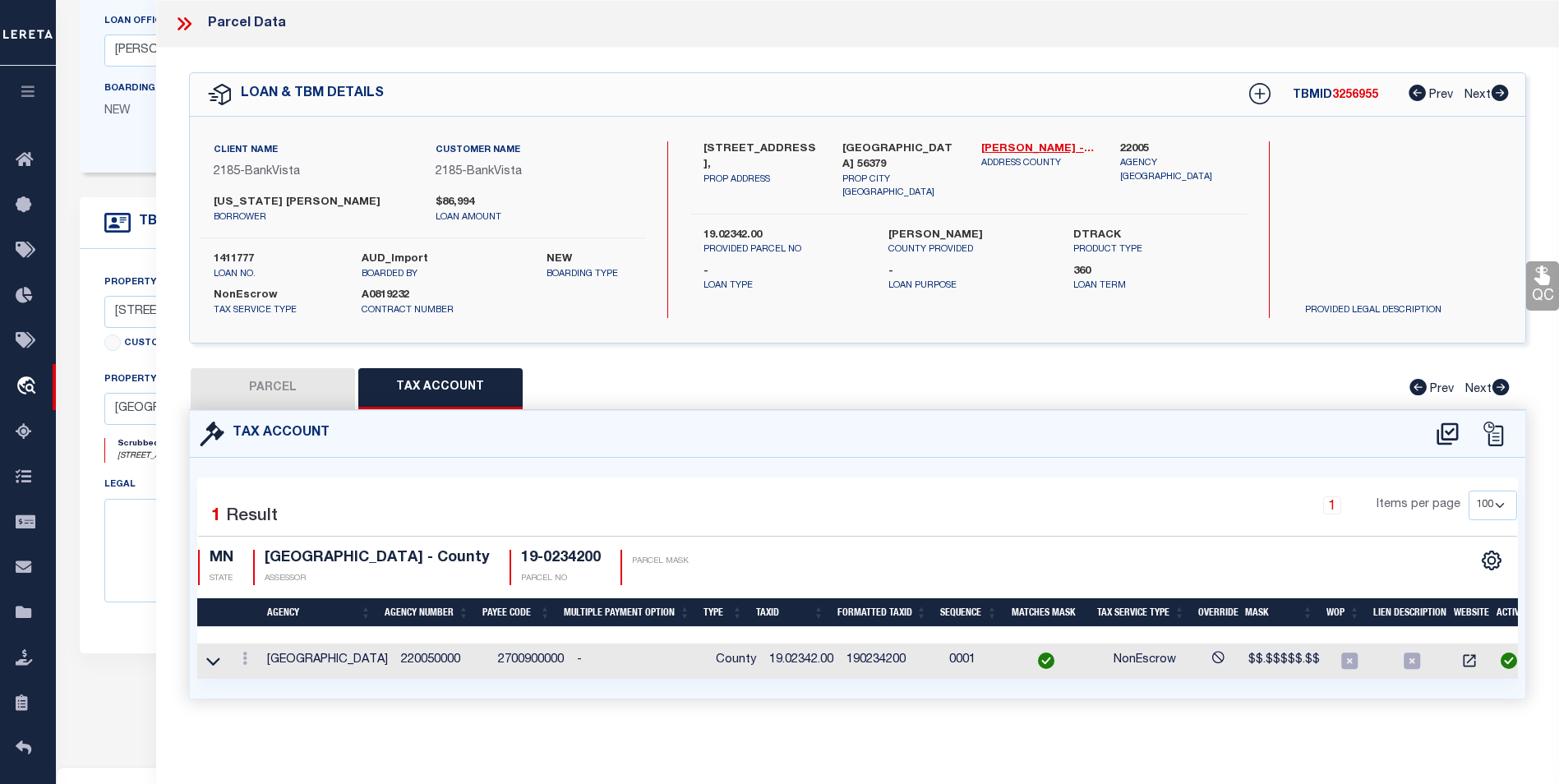
scroll to position [410, 0]
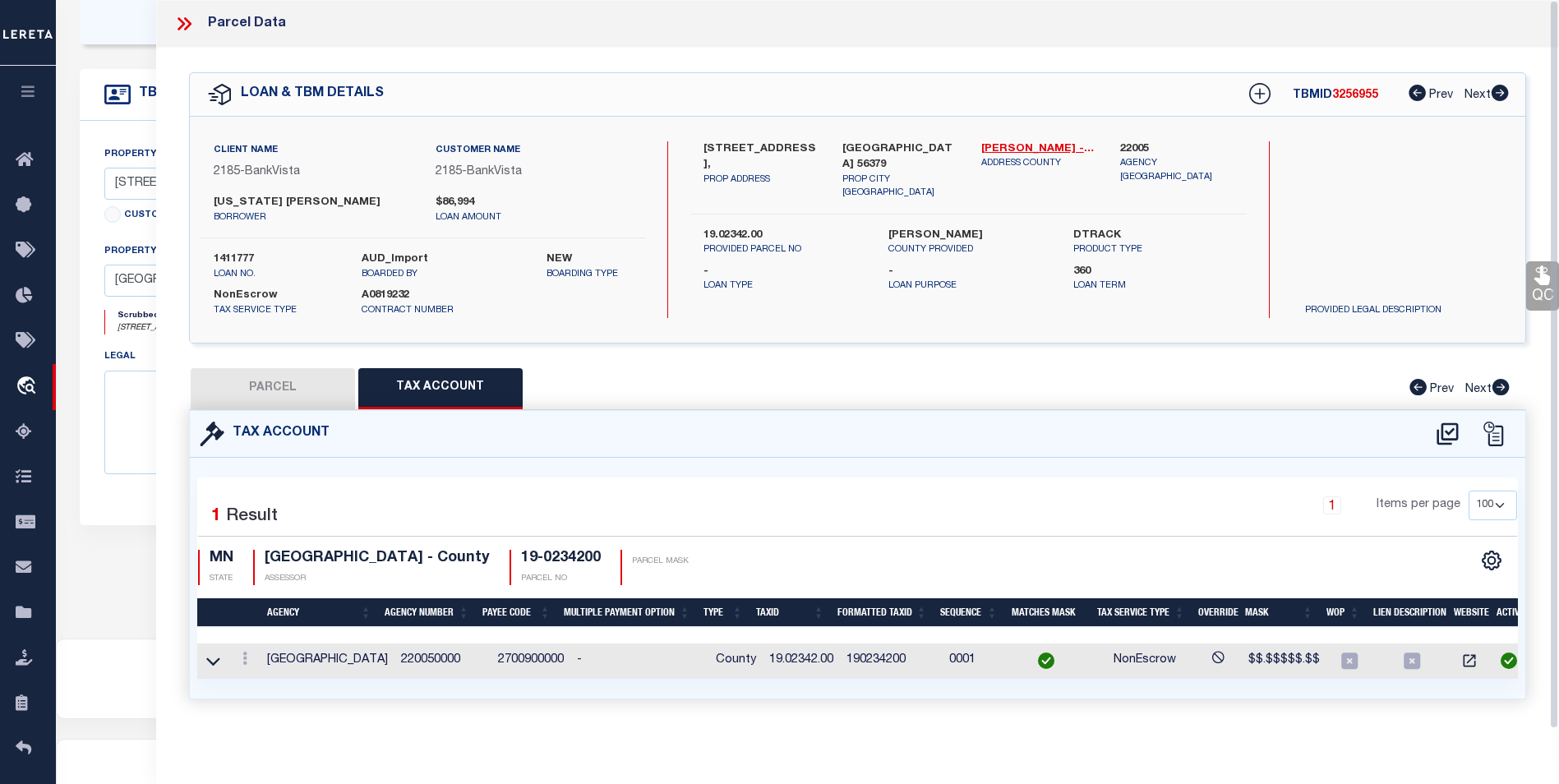
click at [192, 22] on icon at bounding box center [184, 24] width 22 height 22
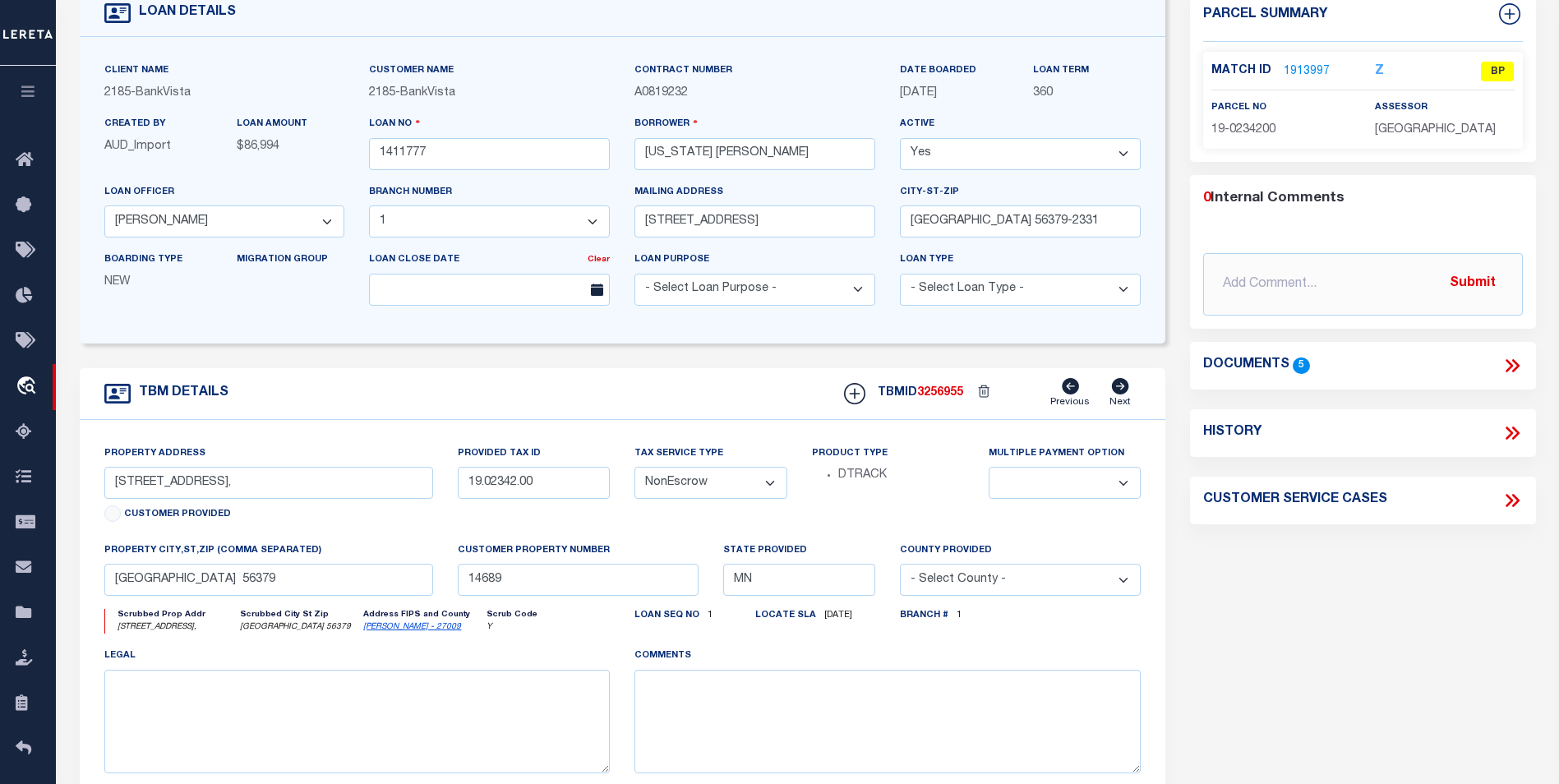
scroll to position [0, 0]
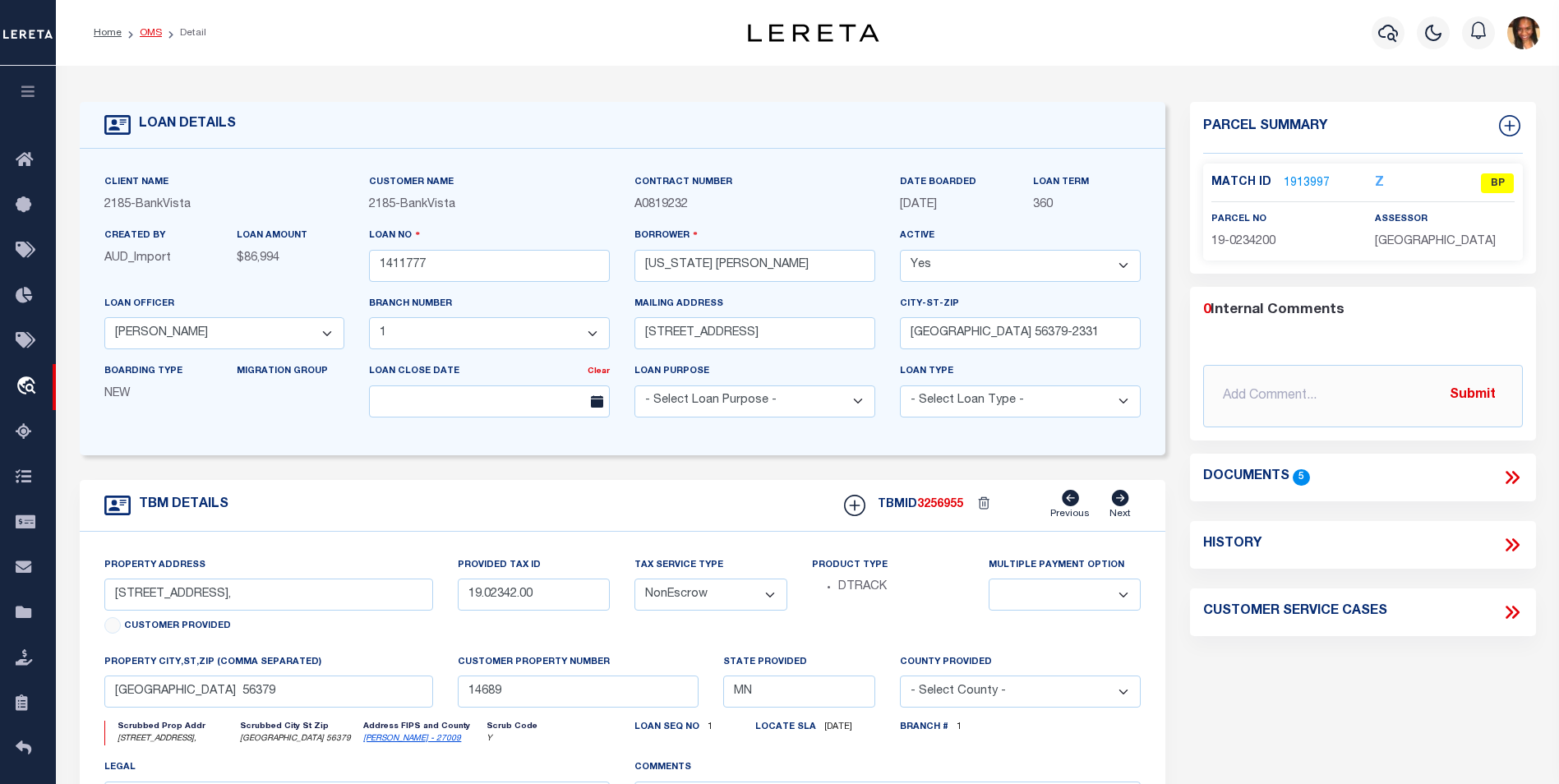
click at [141, 36] on link "OMS" at bounding box center [150, 32] width 22 height 9
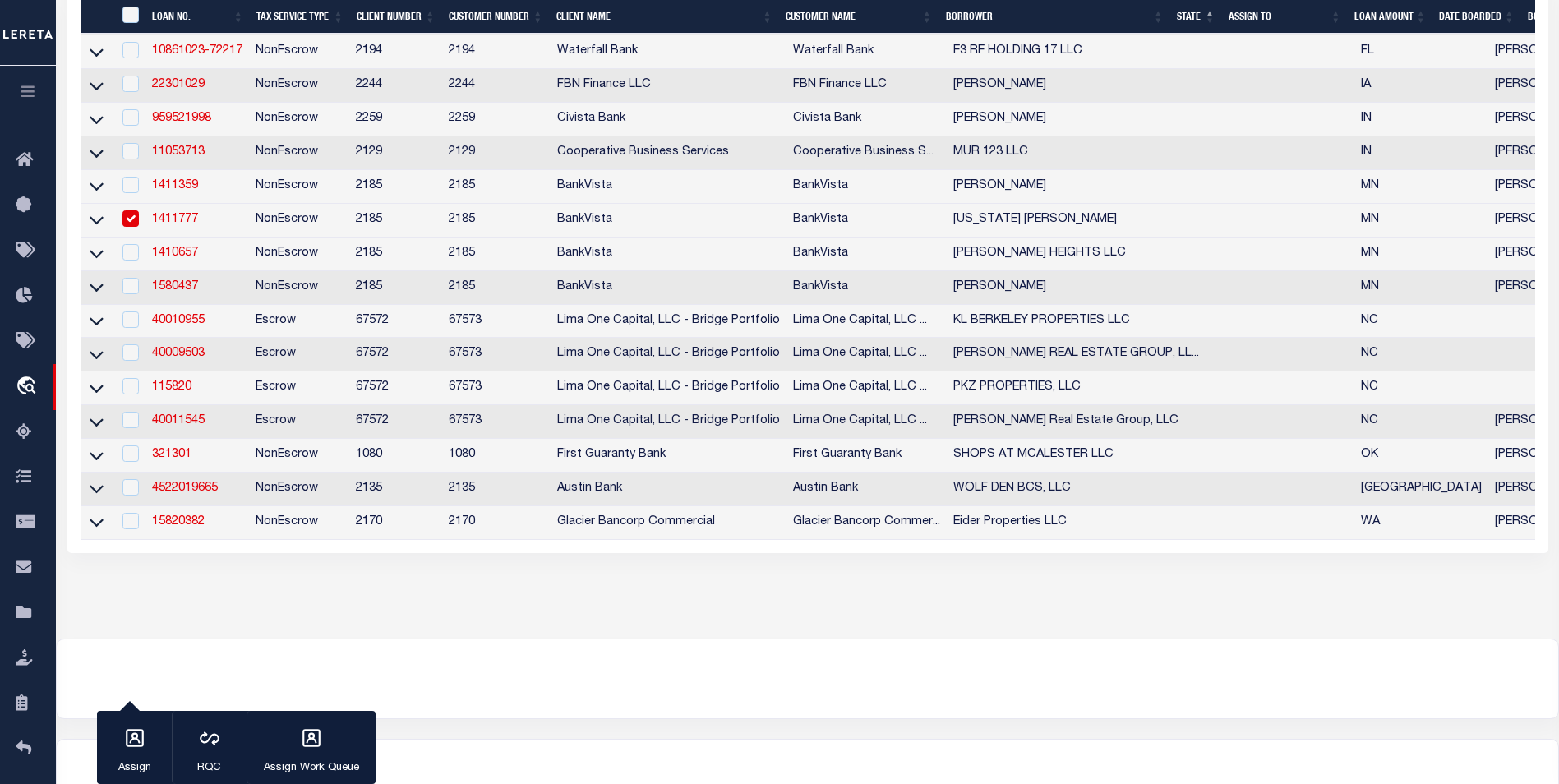
scroll to position [388, 0]
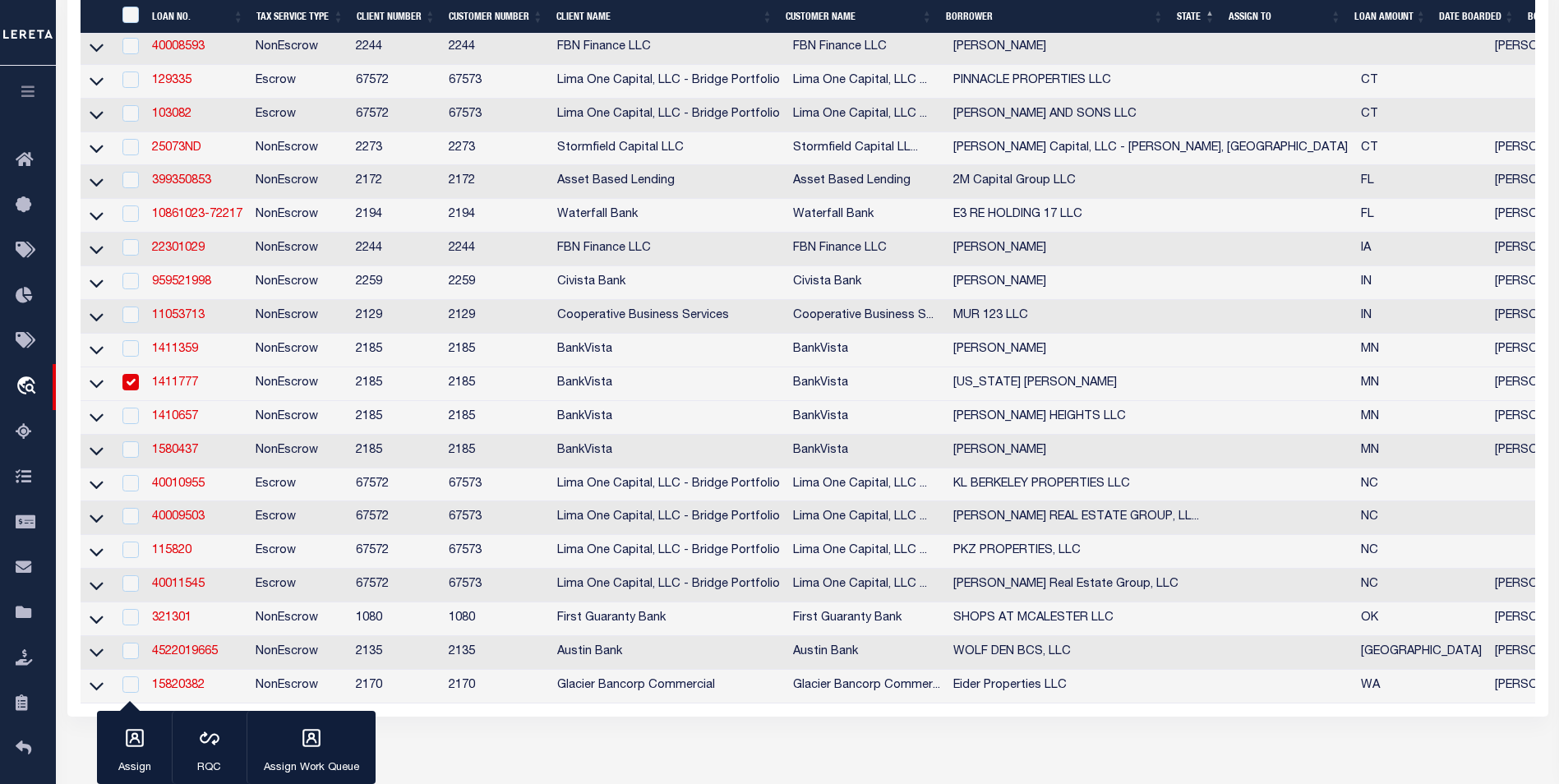
click at [126, 389] on input "checkbox" at bounding box center [130, 381] width 16 height 16
checkbox input "false"
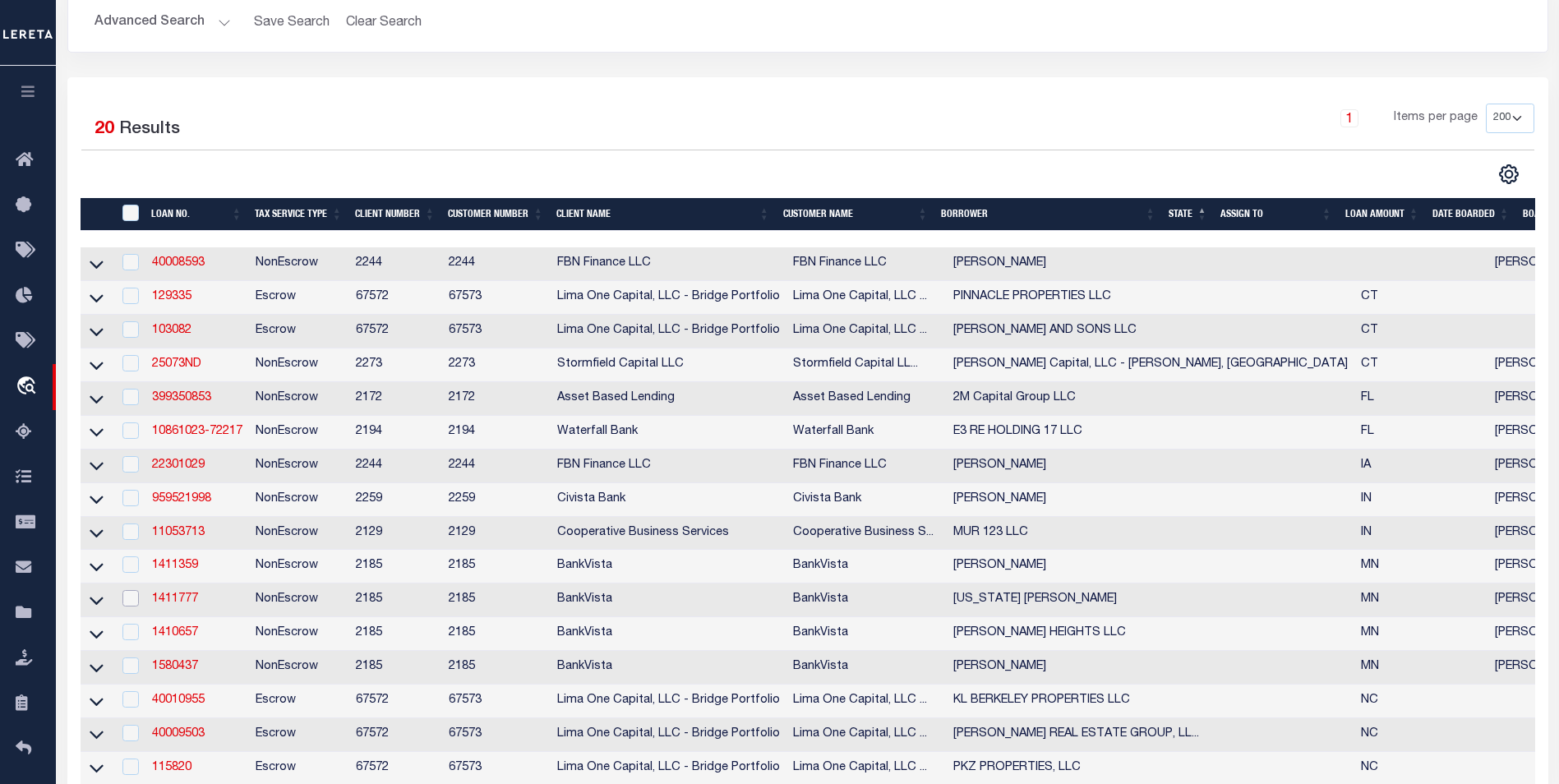
scroll to position [145, 0]
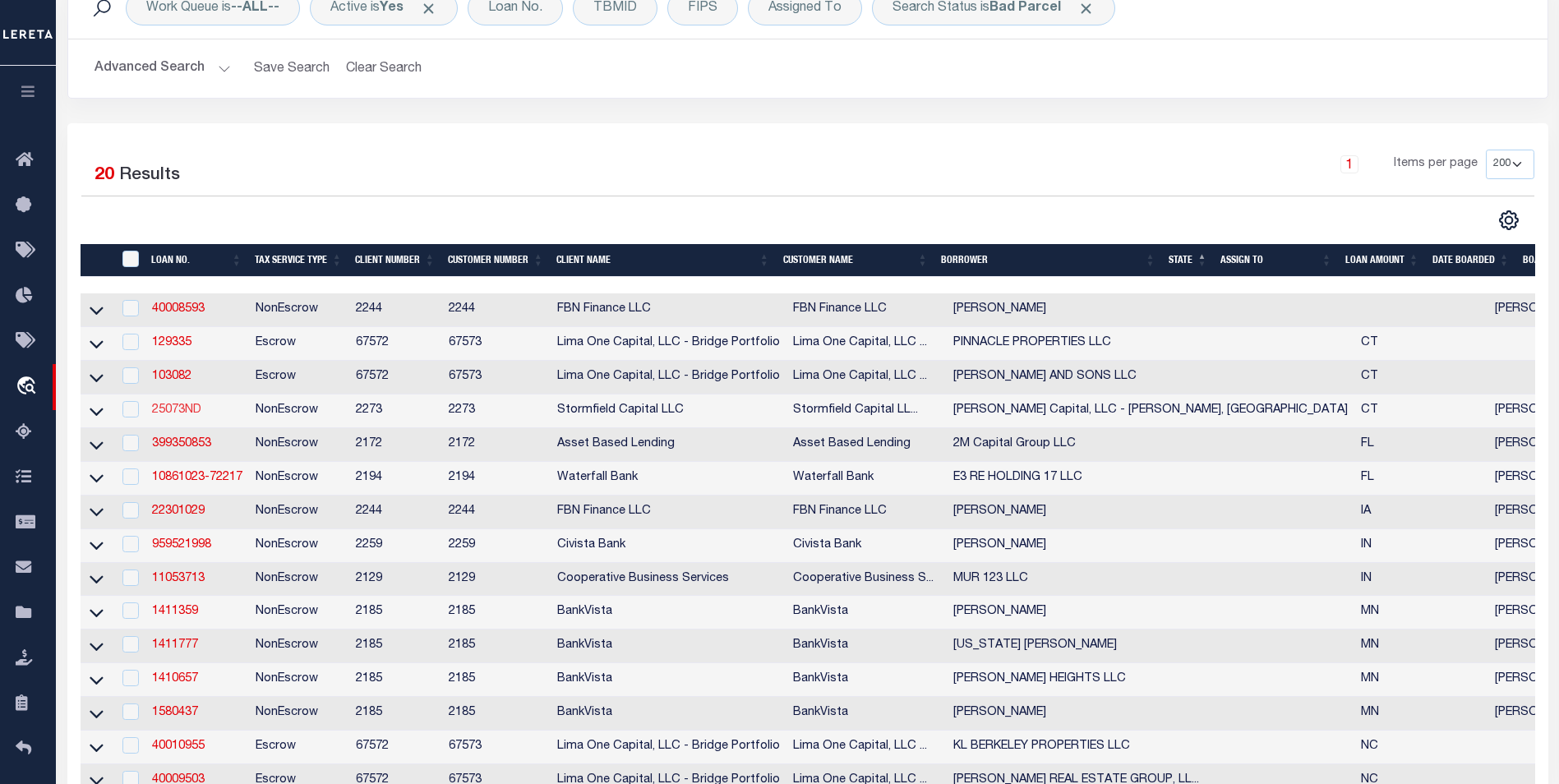
click at [189, 413] on link "25073ND" at bounding box center [176, 410] width 49 height 11
type input "25073ND"
type input "[PERSON_NAME] Capital, LLC - [PERSON_NAME], [GEOGRAPHIC_DATA]"
select select
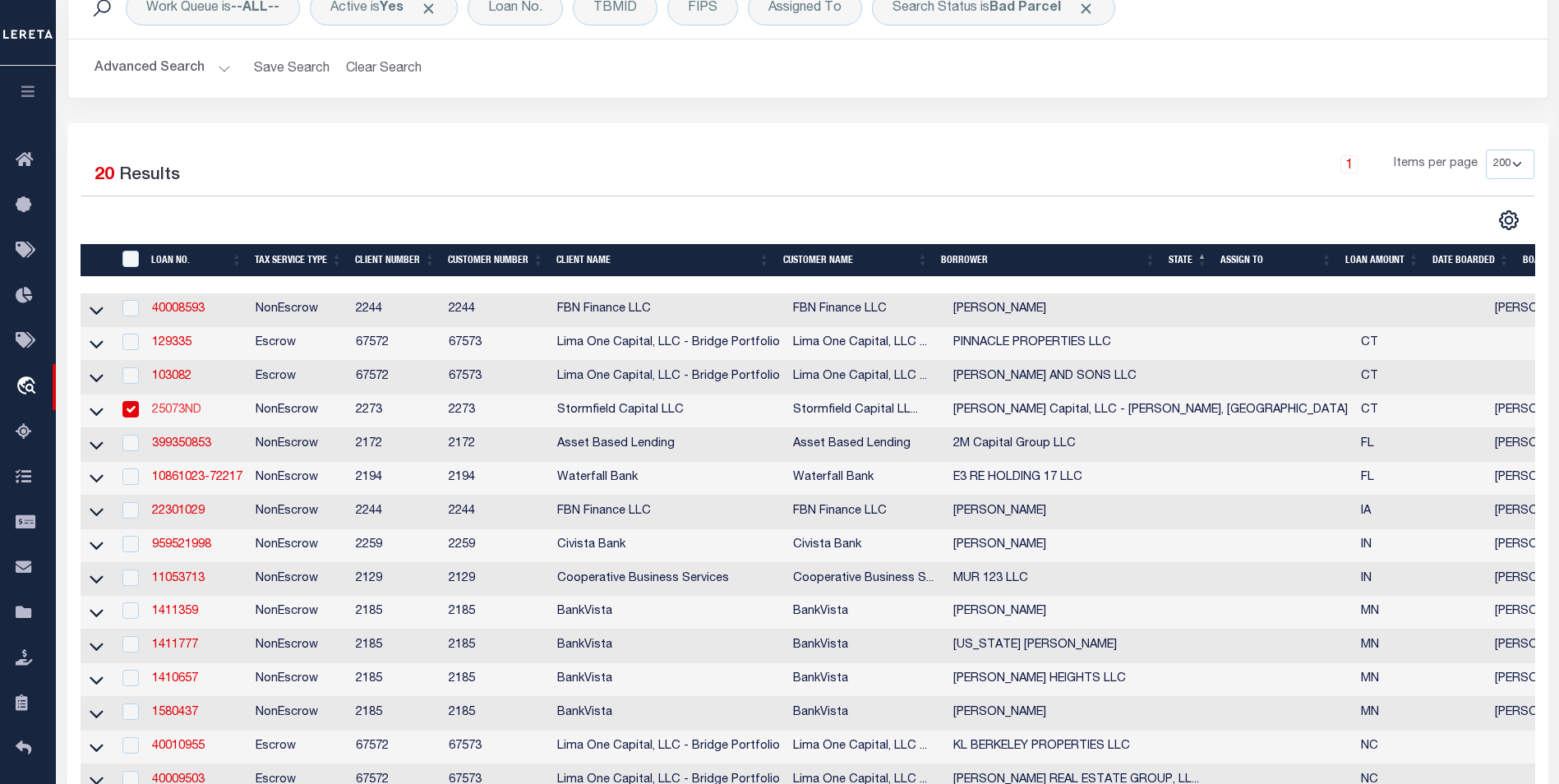
type input "[STREET_ADDRESS]"
select select "10"
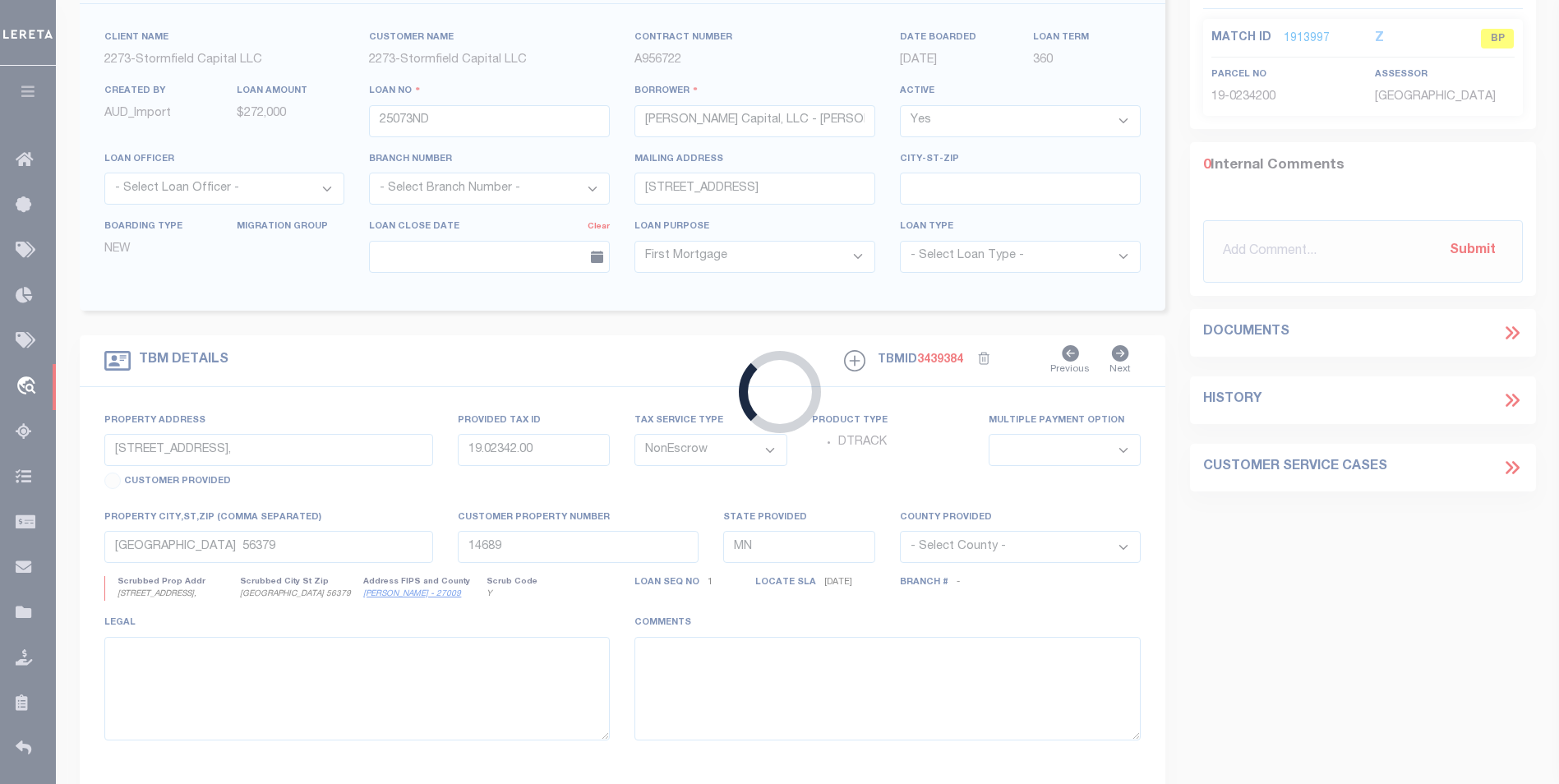
type input "[STREET_ADDRESS][PERSON_NAME]"
type input "1681657"
type input "[PERSON_NAME] CT"
type input "CT"
select select "84862"
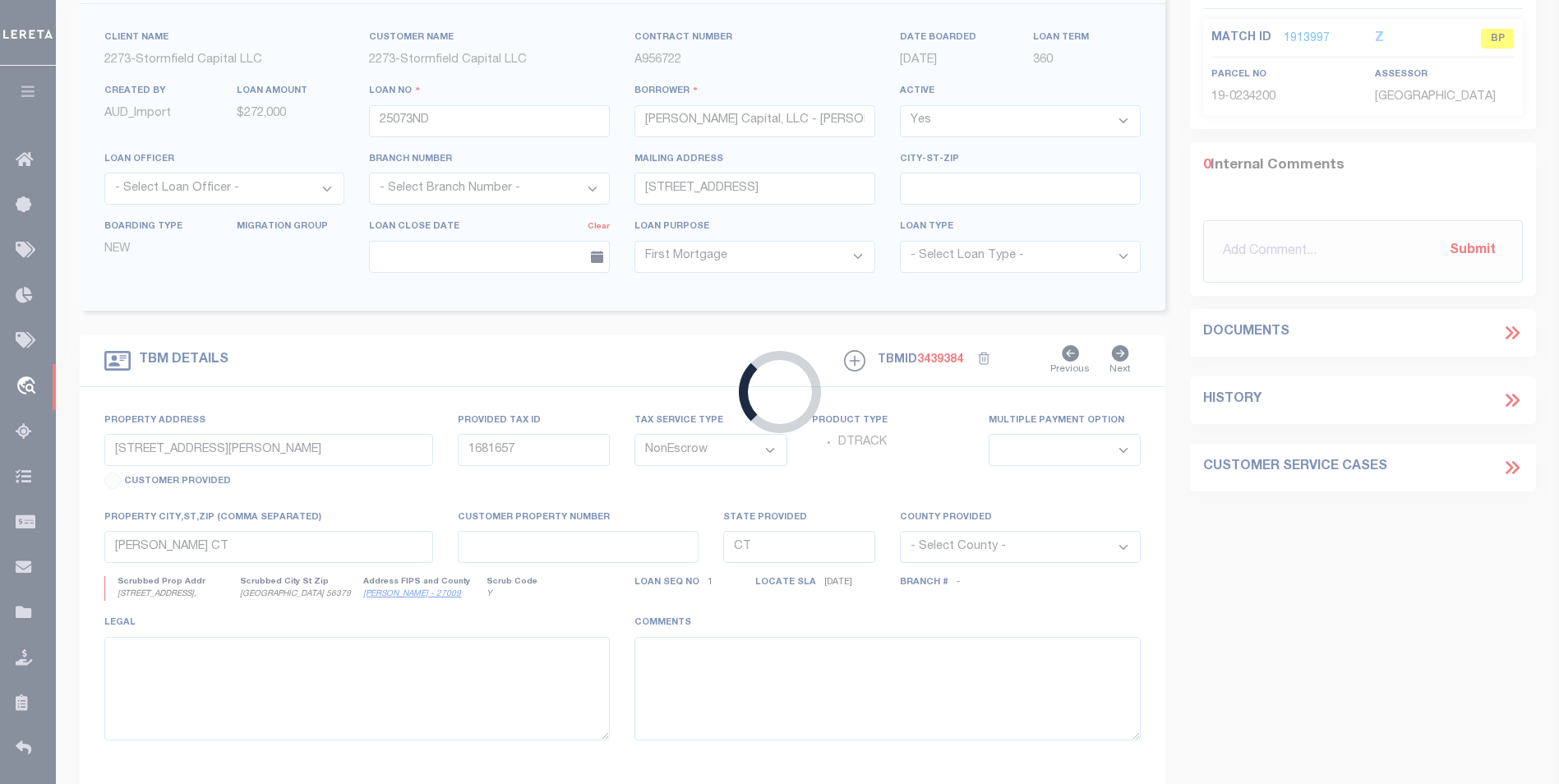
select select
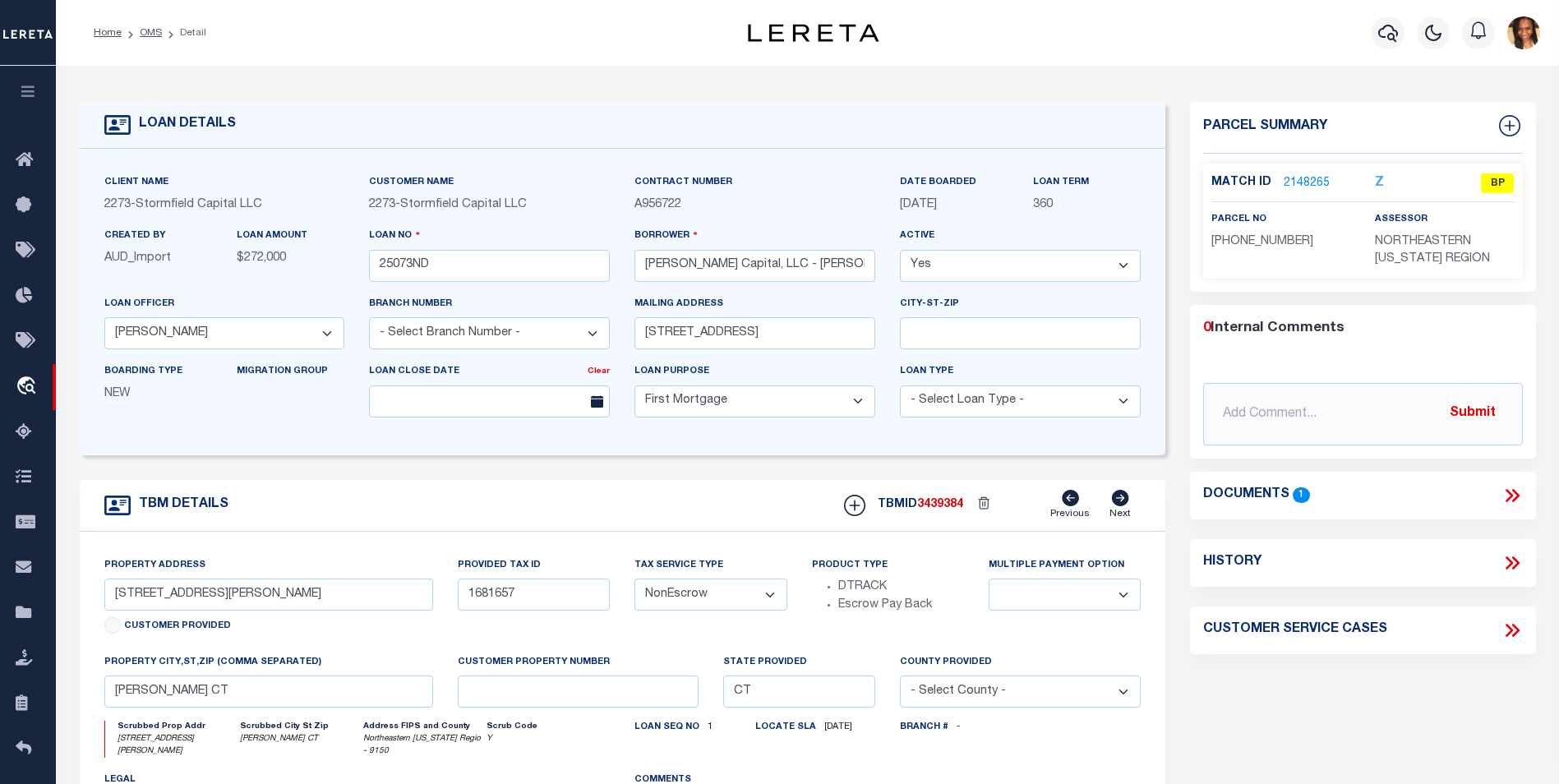
click at [1292, 186] on link "2148265" at bounding box center [1307, 184] width 46 height 17
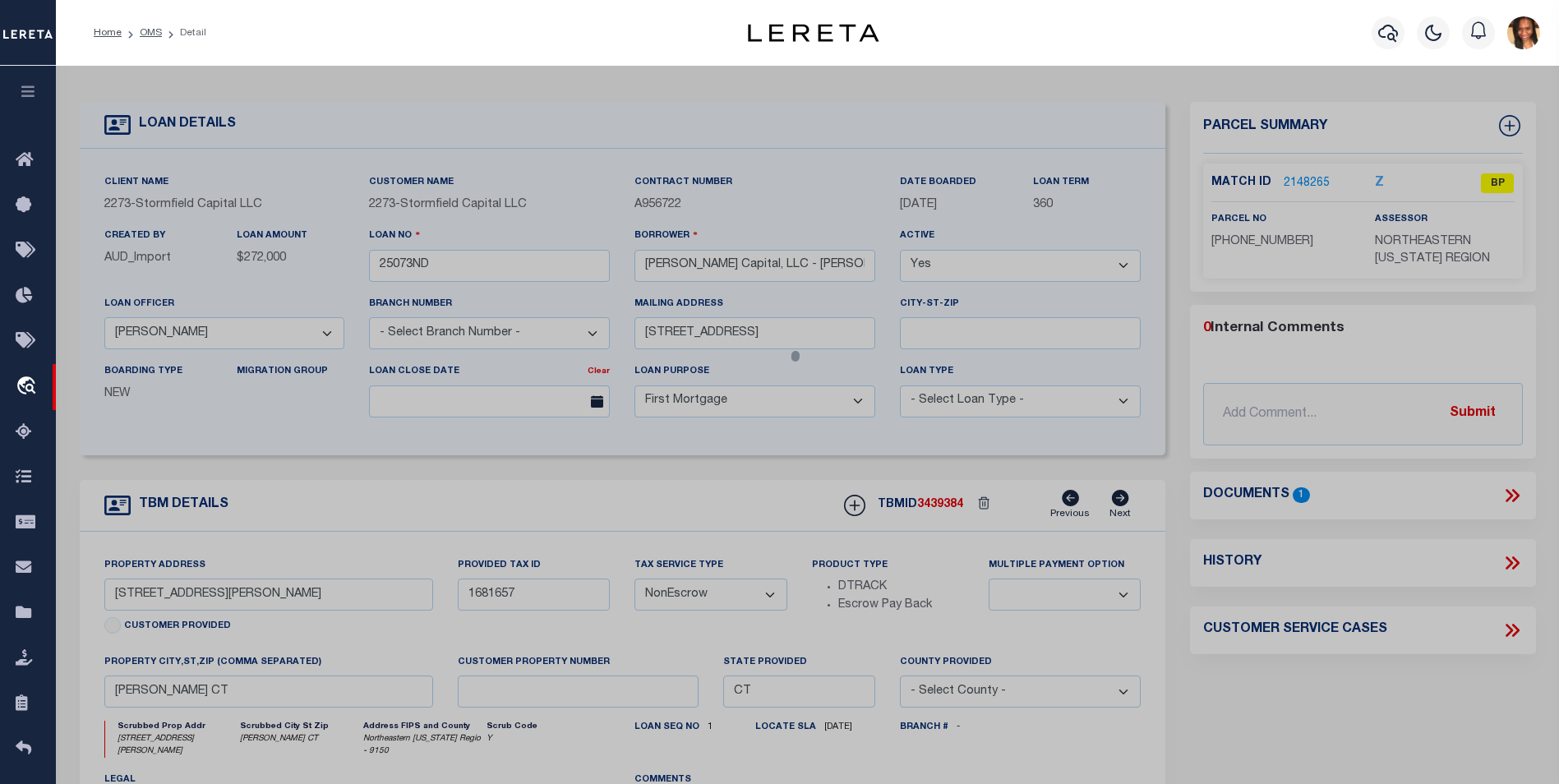
select select "AS"
checkbox input "false"
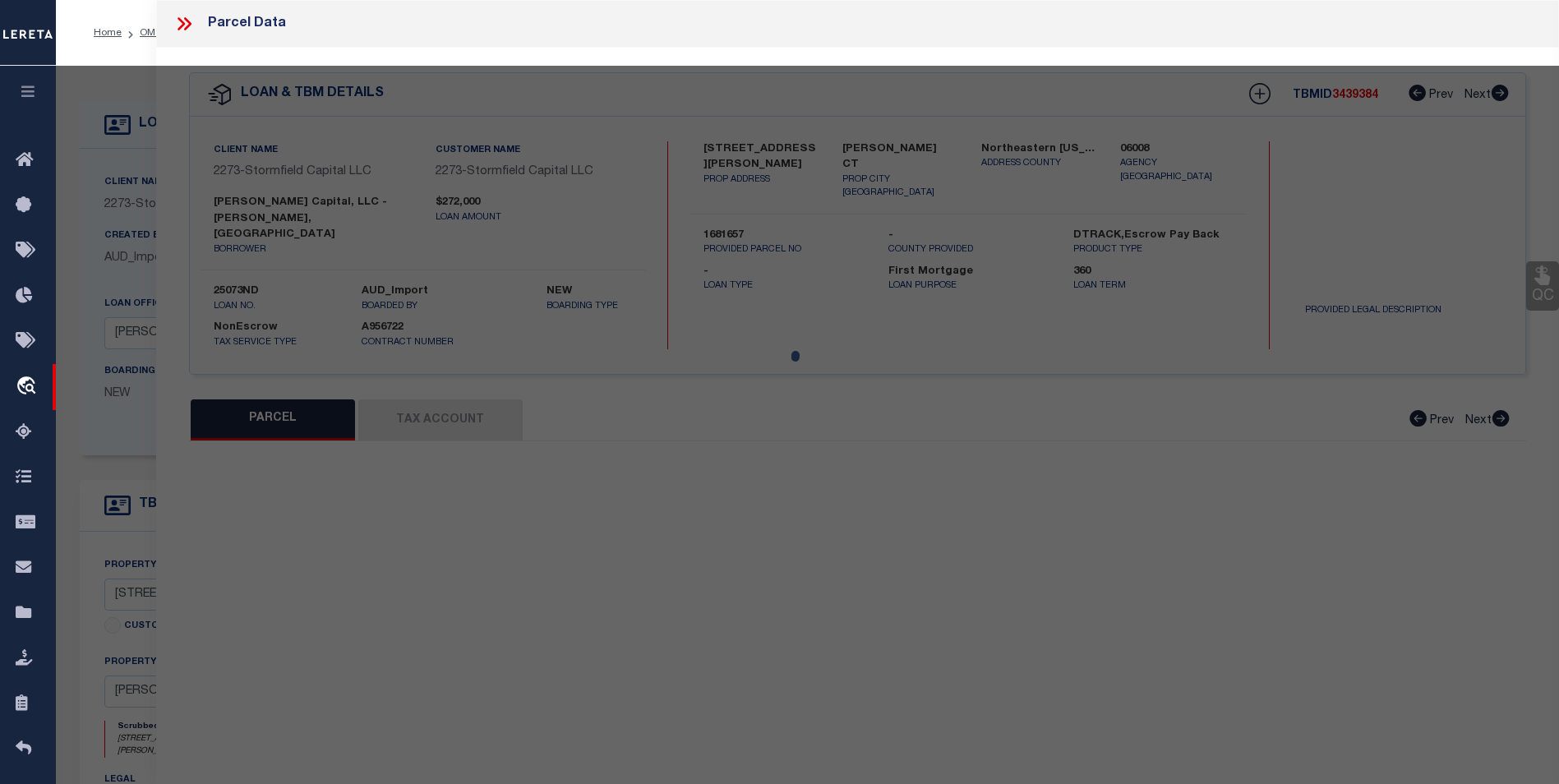
select select "BP"
select select "AGW"
select select "LEG"
type input "PHOENIXVILLE RD"
type input "[PERSON_NAME] CT"
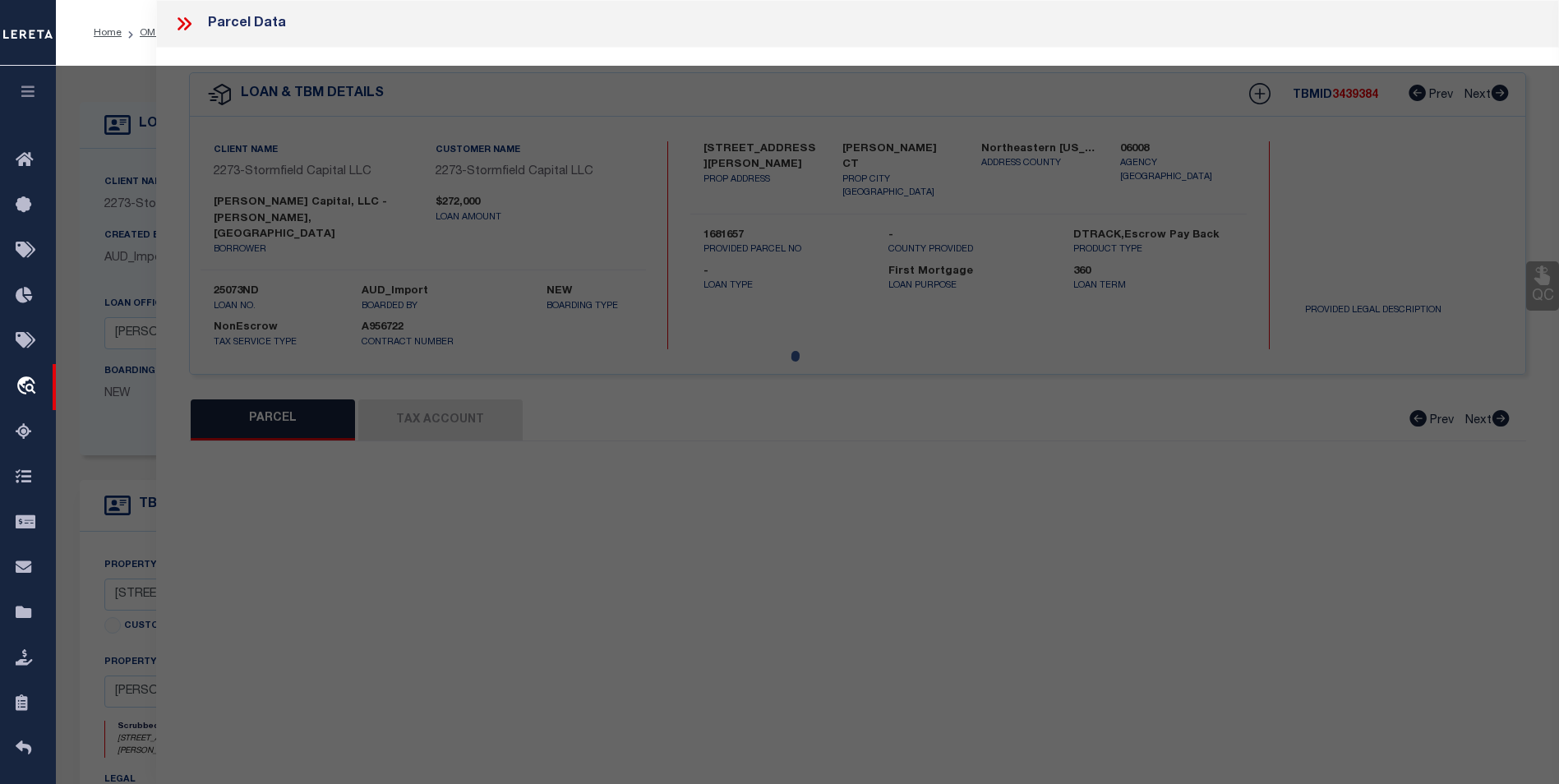
type textarea "Incorrect Parcel"
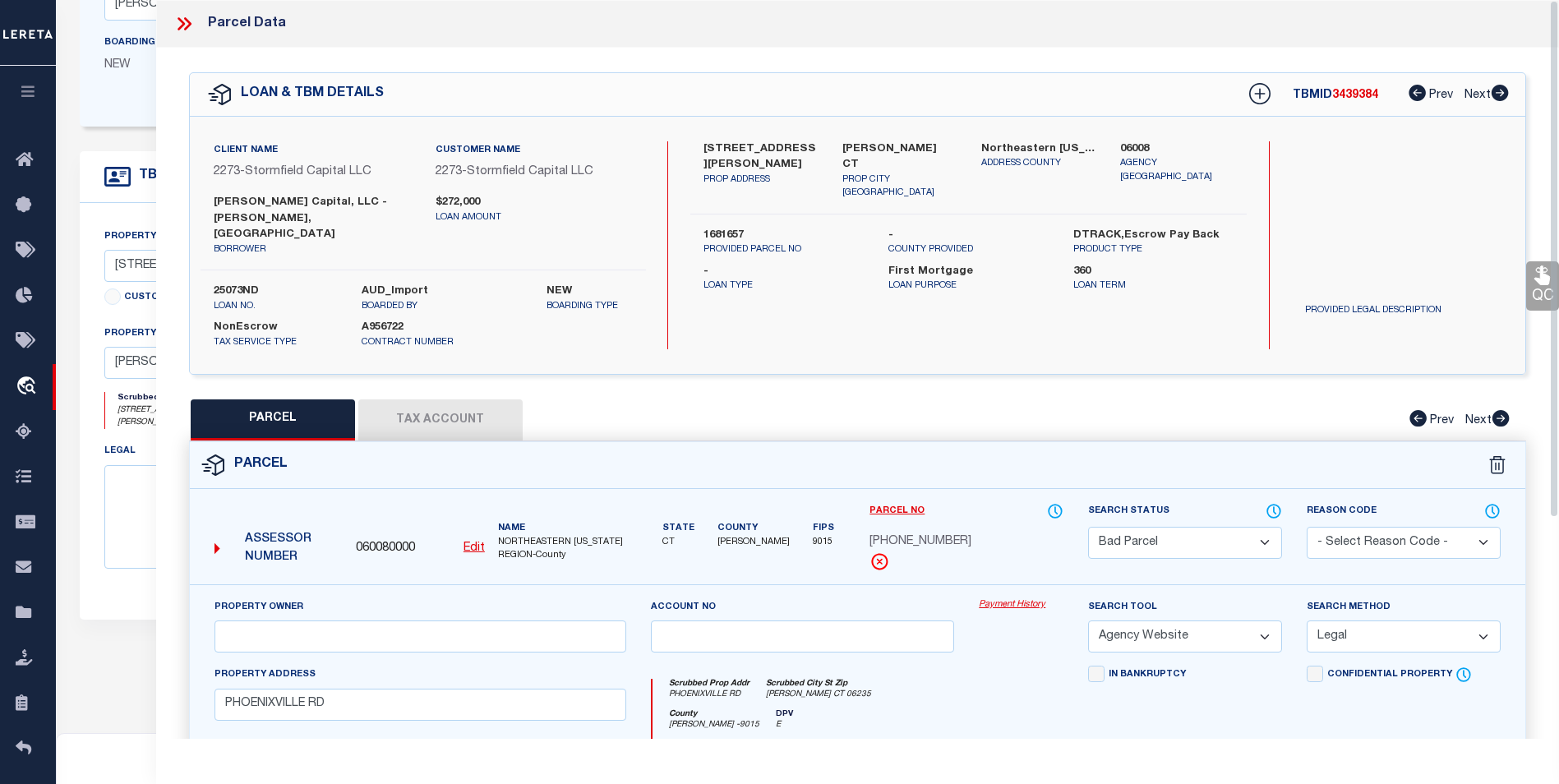
click at [183, 27] on icon at bounding box center [184, 24] width 22 height 22
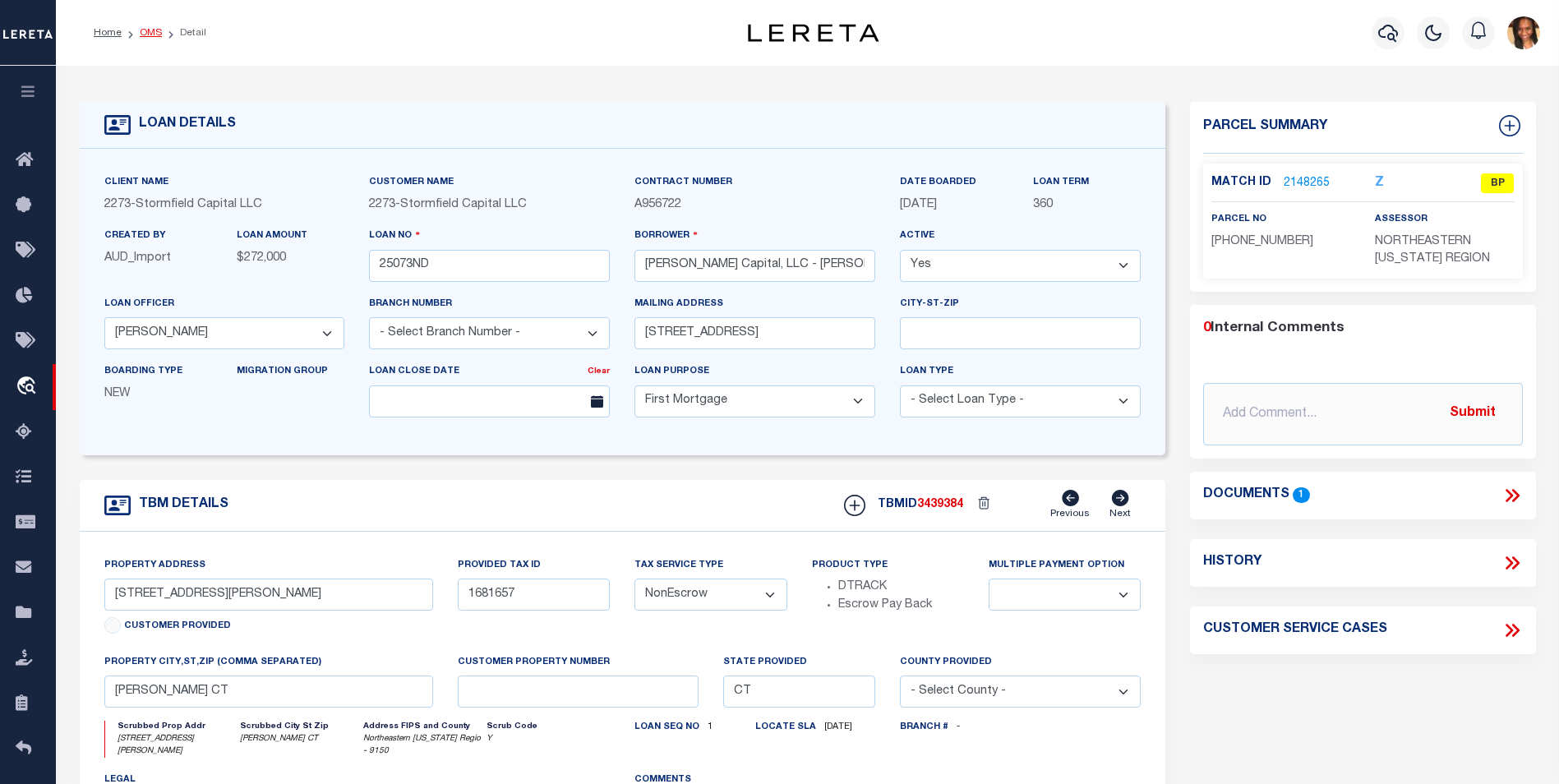
click at [145, 27] on link "OMS" at bounding box center [150, 32] width 22 height 9
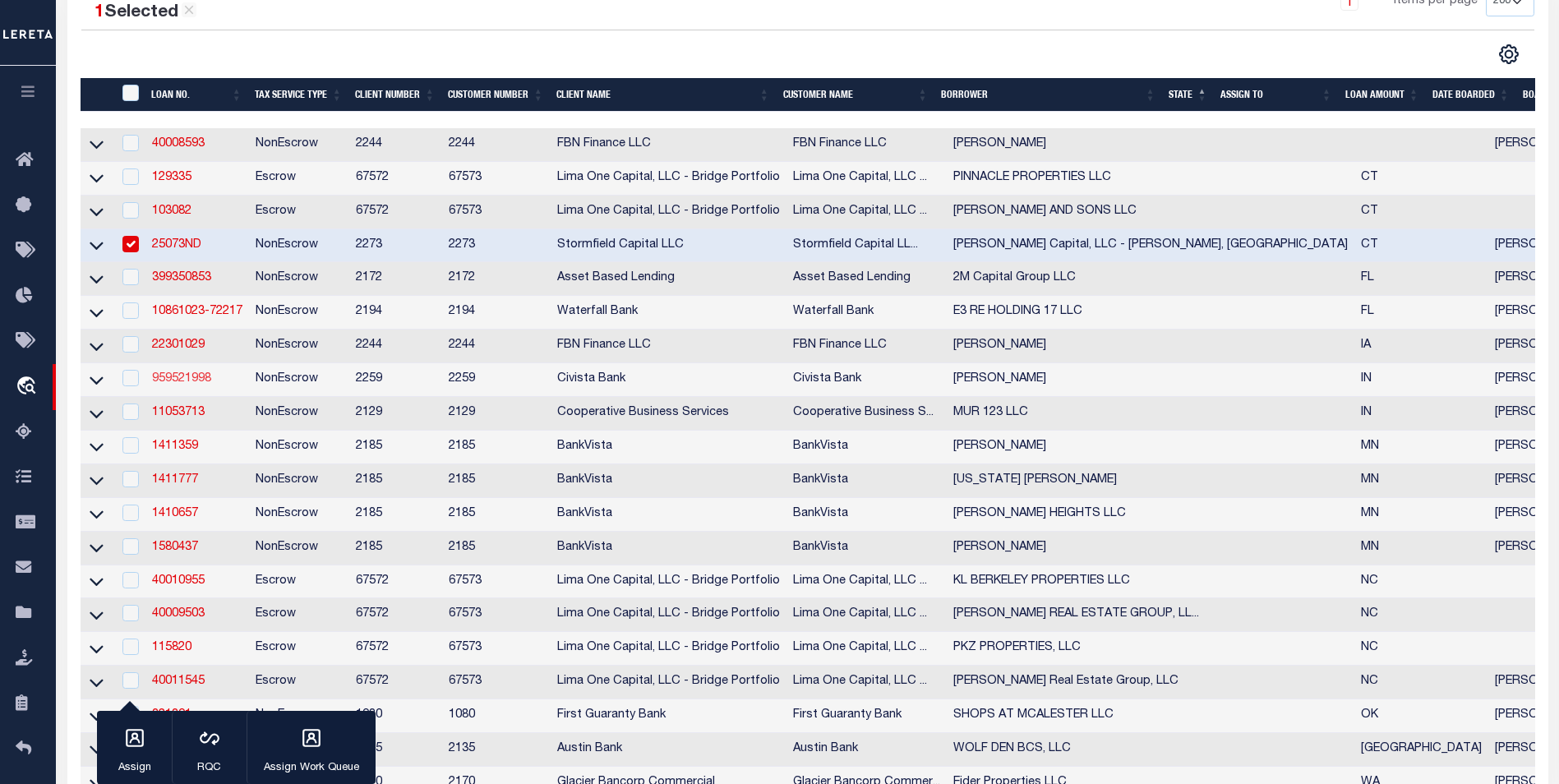
scroll to position [329, 0]
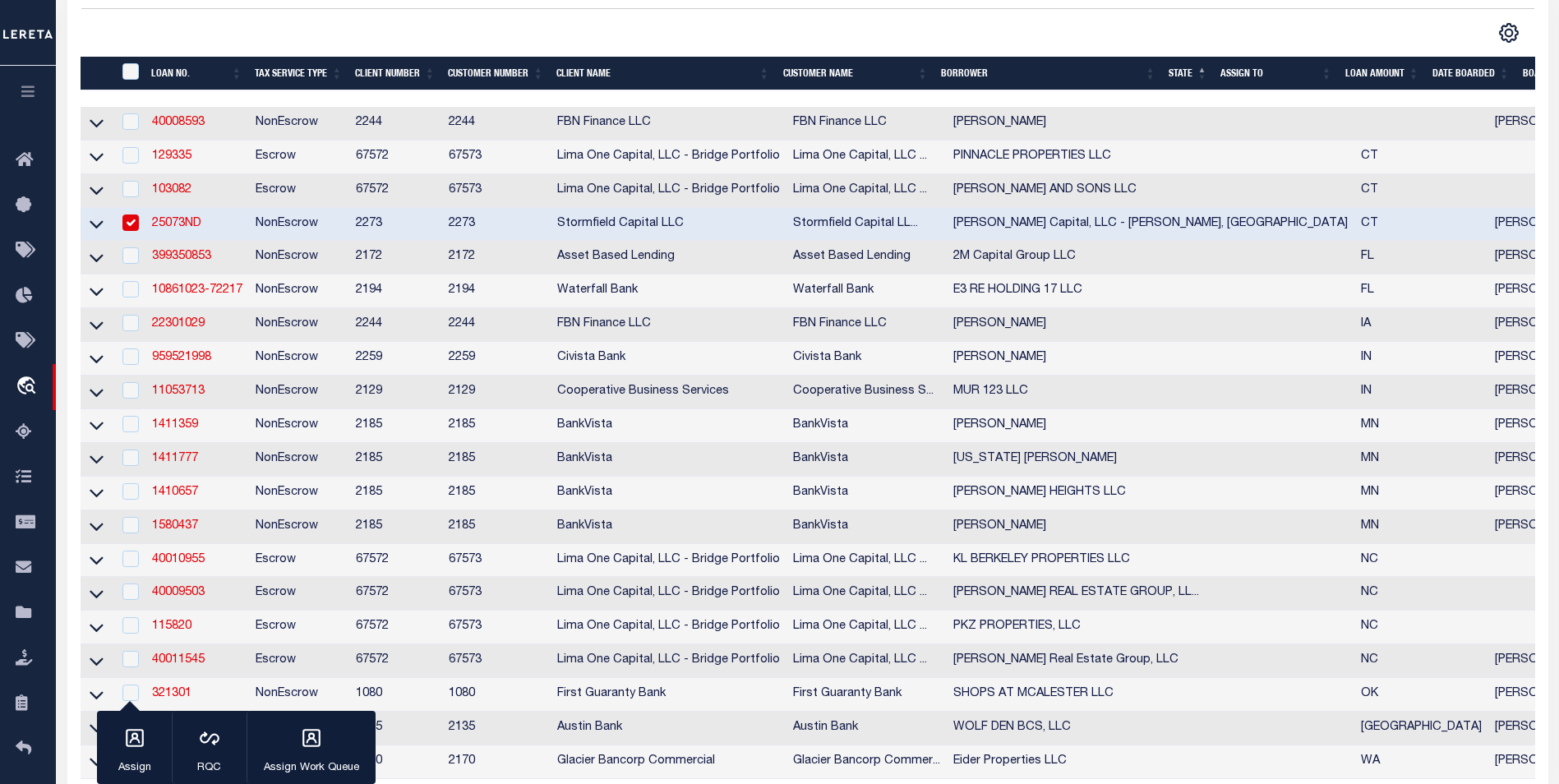
click at [145, 227] on td at bounding box center [130, 225] width 34 height 34
checkbox input "false"
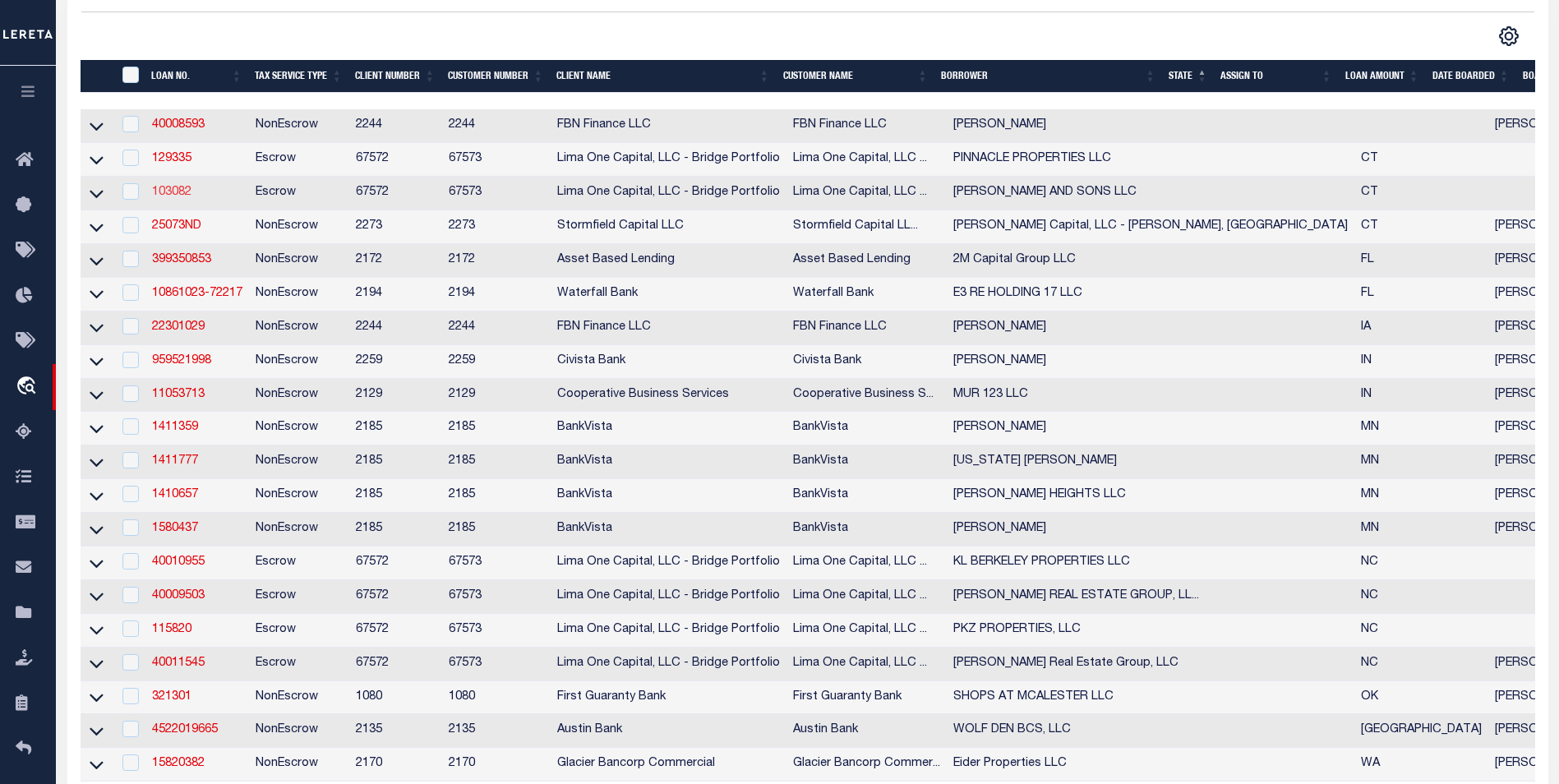
click at [168, 194] on link "103082" at bounding box center [172, 192] width 40 height 11
type input "103082"
type input "[PERSON_NAME] AND SONS LLC"
select select
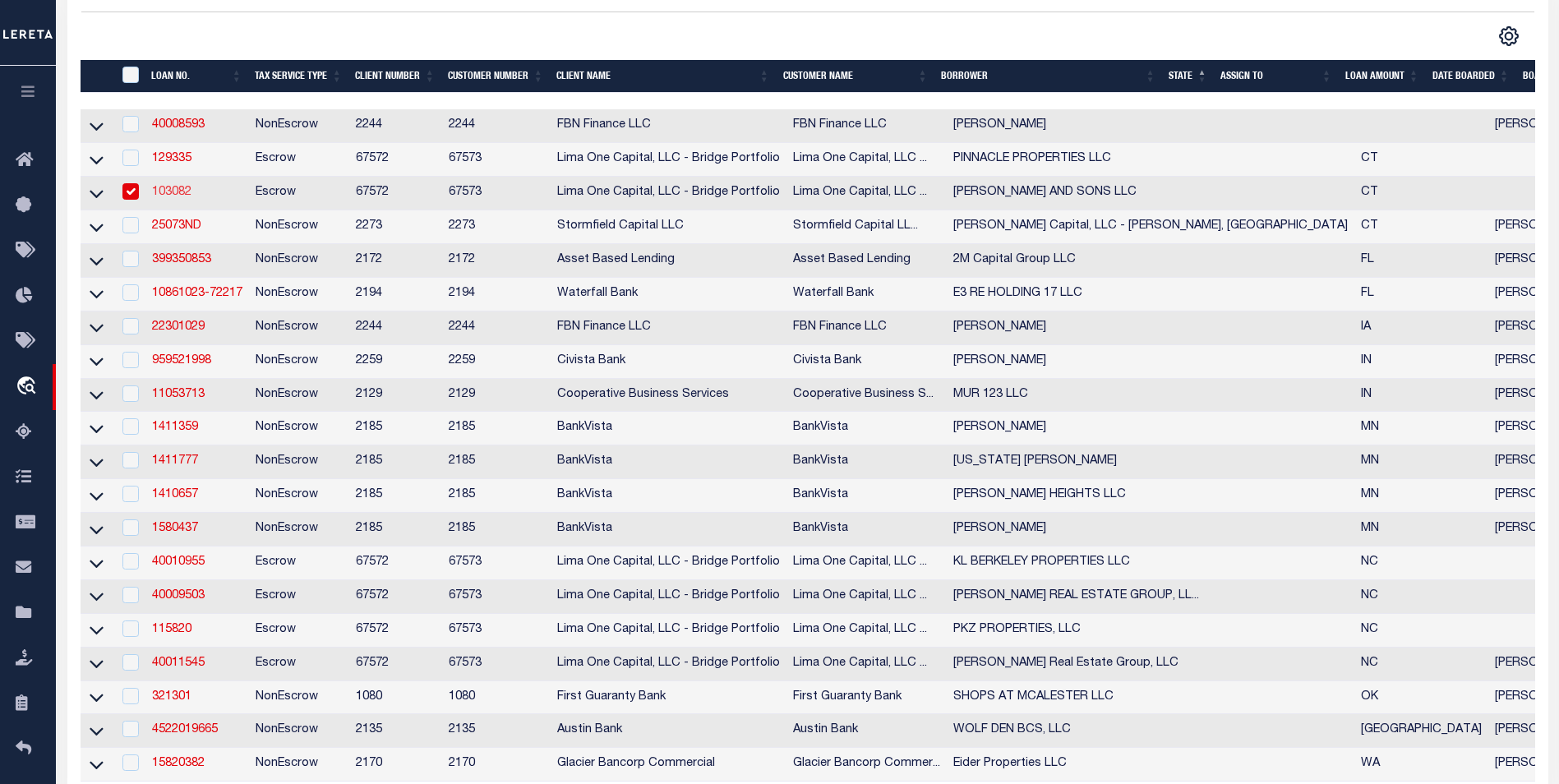
select select
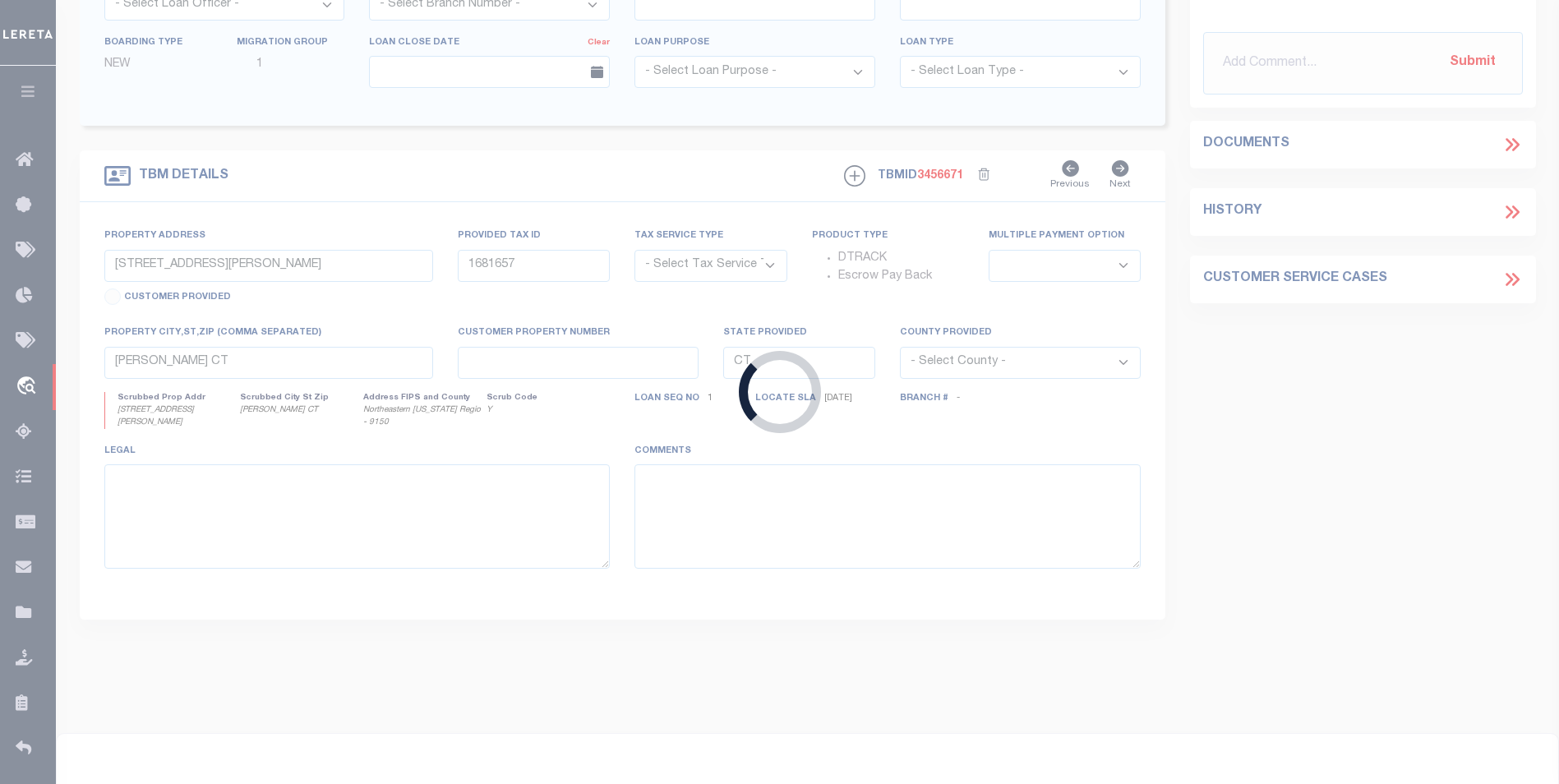
type input "[STREET_ADDRESS][PERSON_NAME]"
radio input "true"
select select "Escrow"
type input "[GEOGRAPHIC_DATA]"
type input "103082-1"
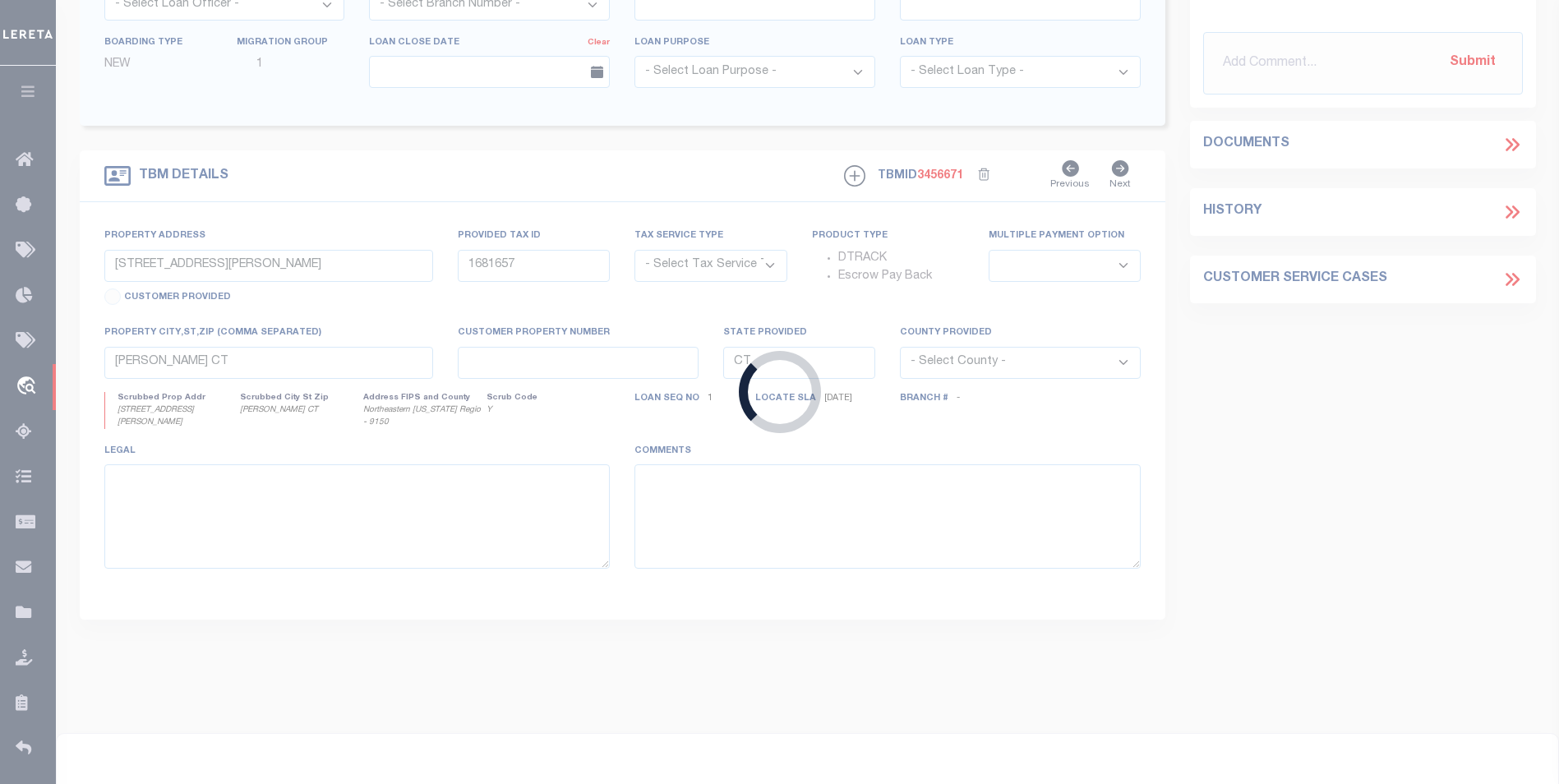
type textarea "COLLECTOR: ENTITY: PARCEL: 86"
select select "2"
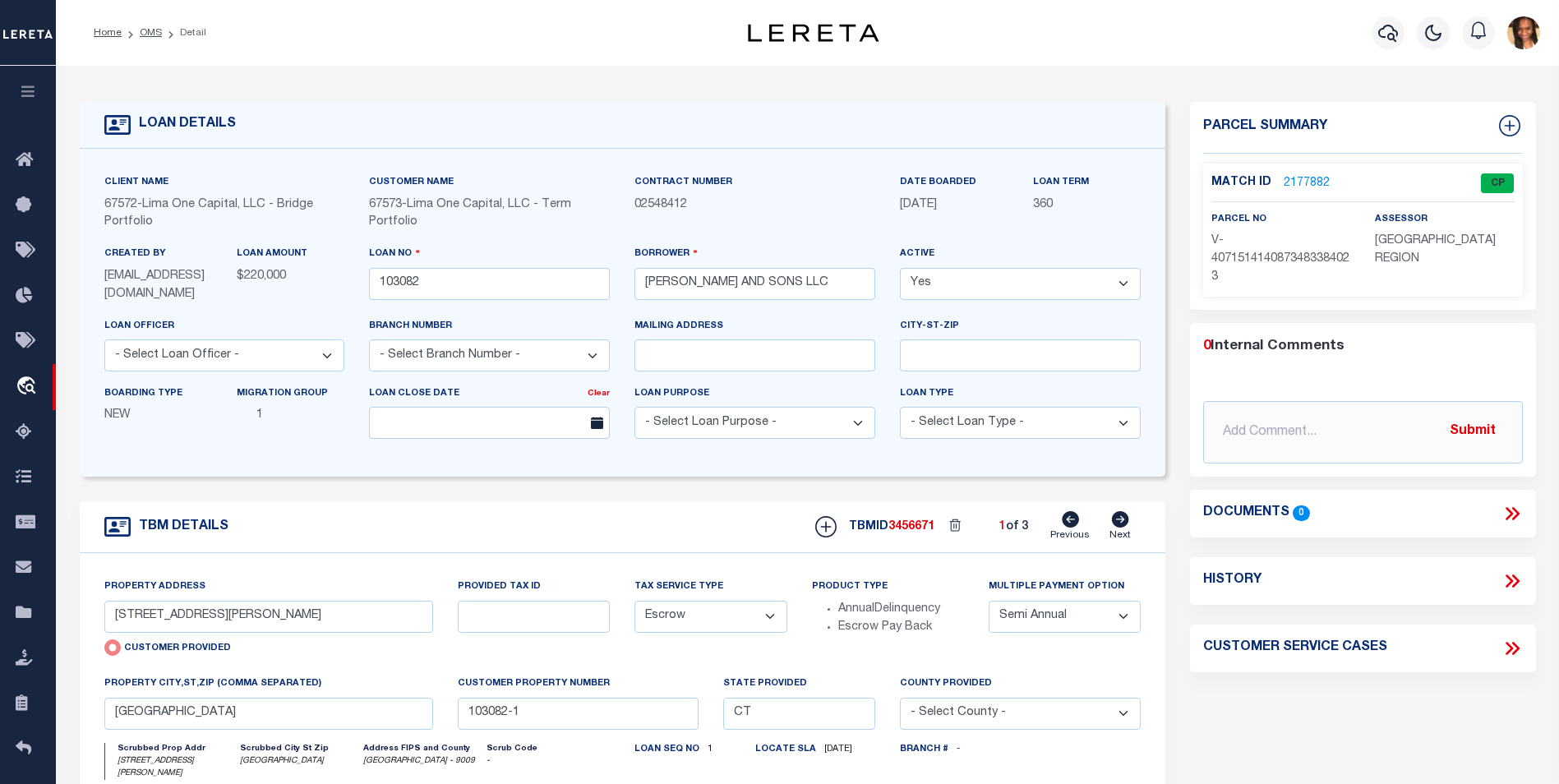
click at [1312, 176] on link "2177882" at bounding box center [1307, 184] width 46 height 17
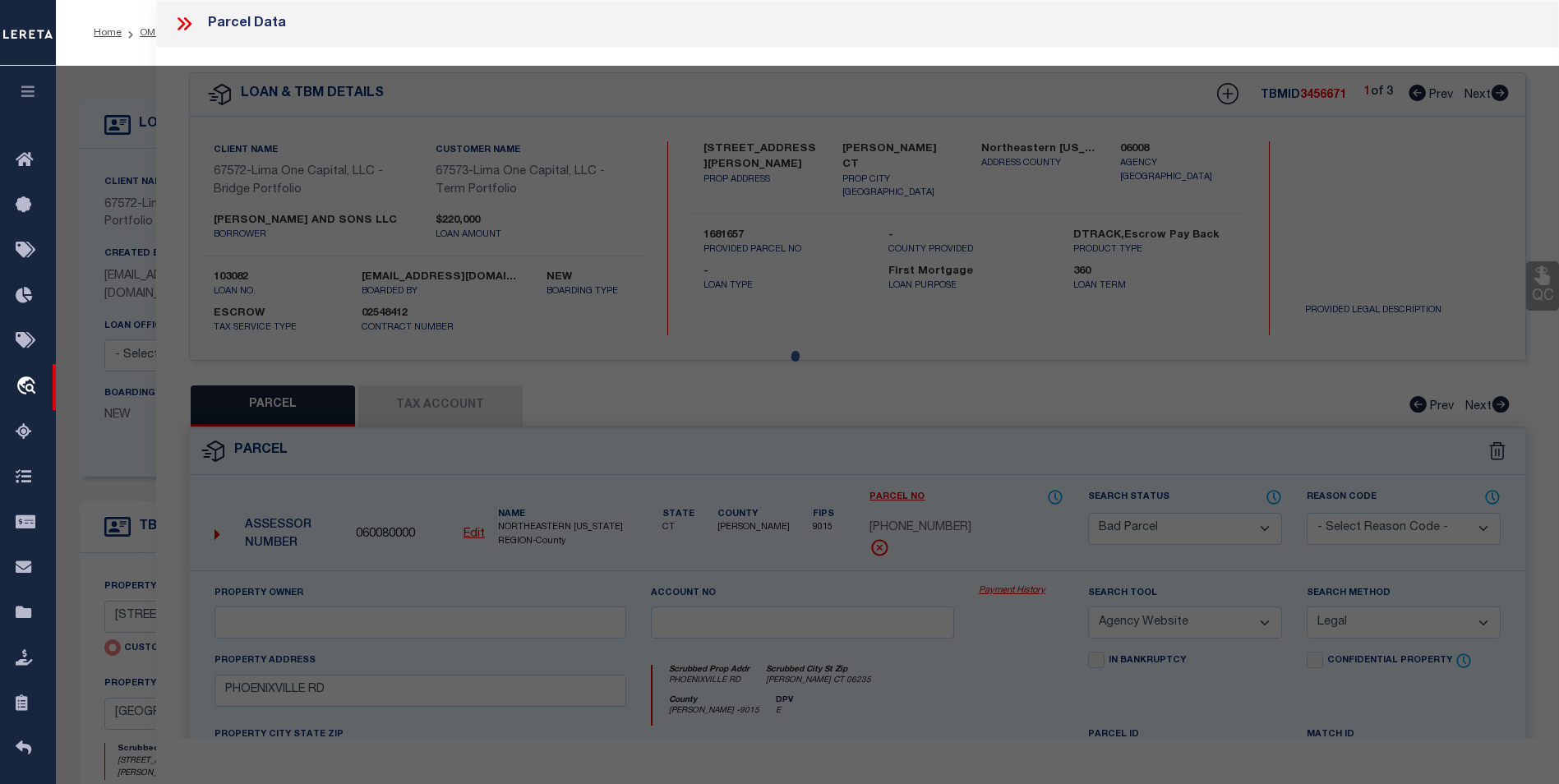
select select "AS"
select select
checkbox input "false"
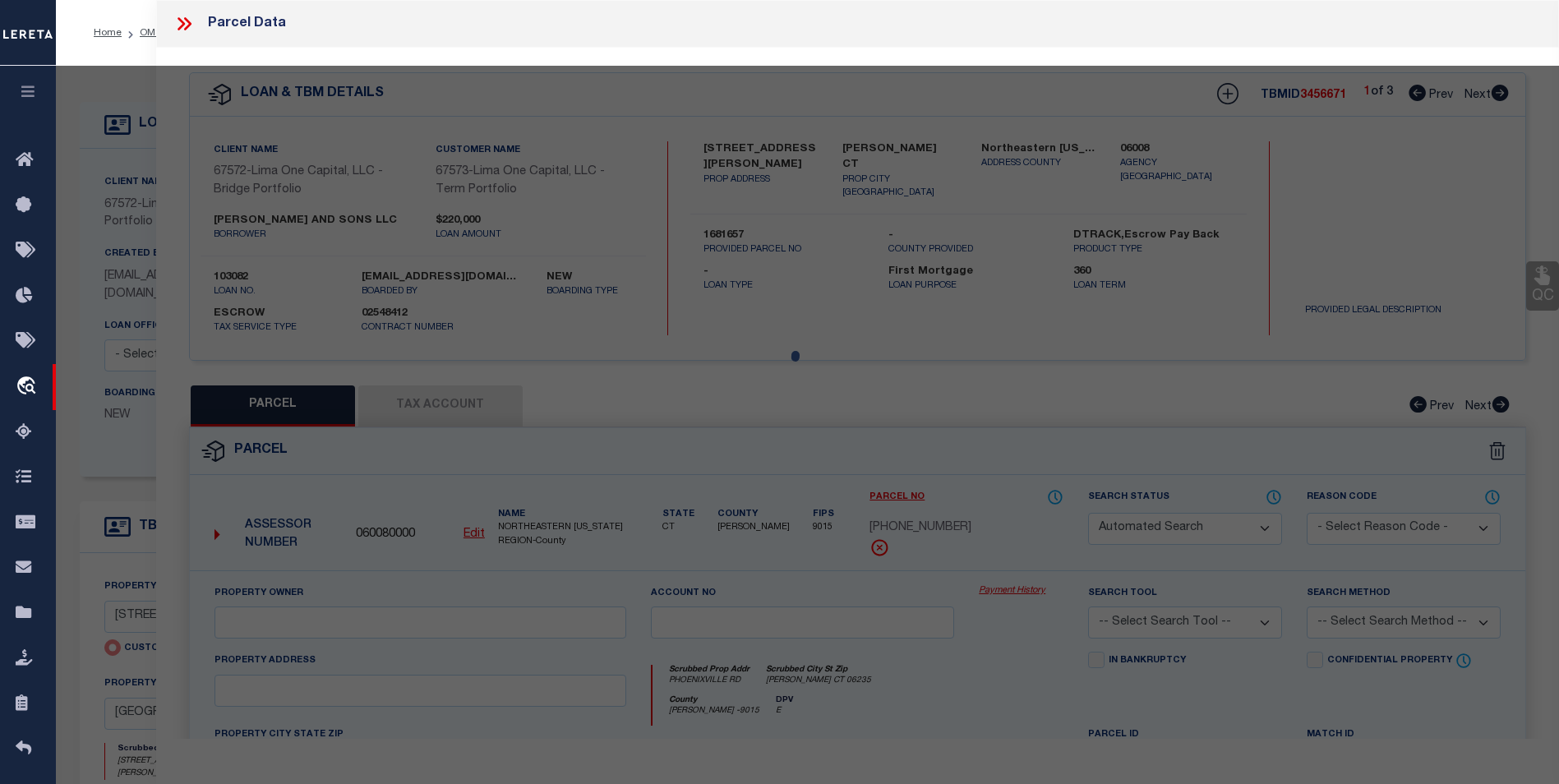
select select "CP"
select select "AGW"
select select
type input "[STREET_ADDRESS][PERSON_NAME]"
checkbox input "false"
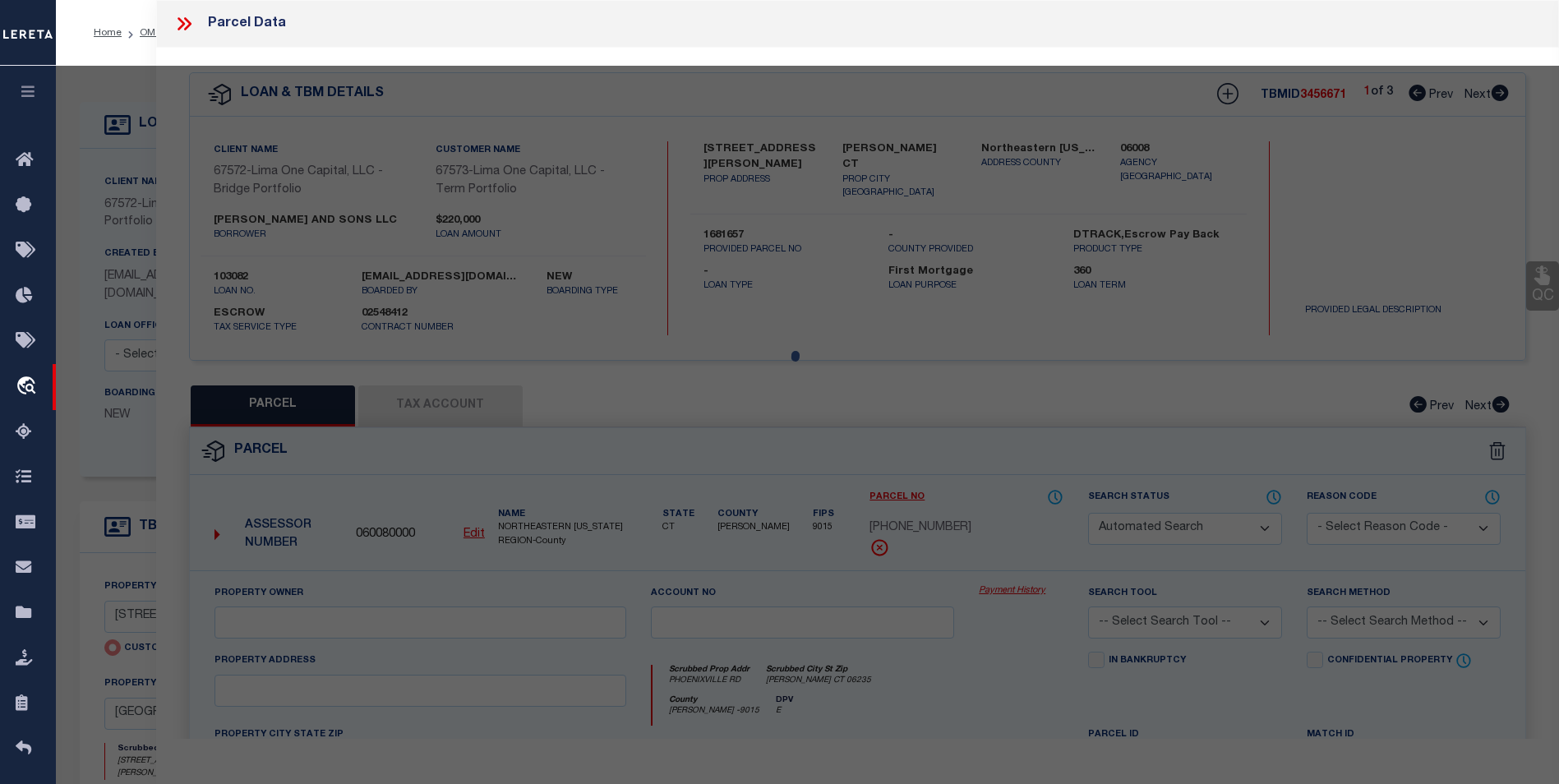
type input "[GEOGRAPHIC_DATA]"
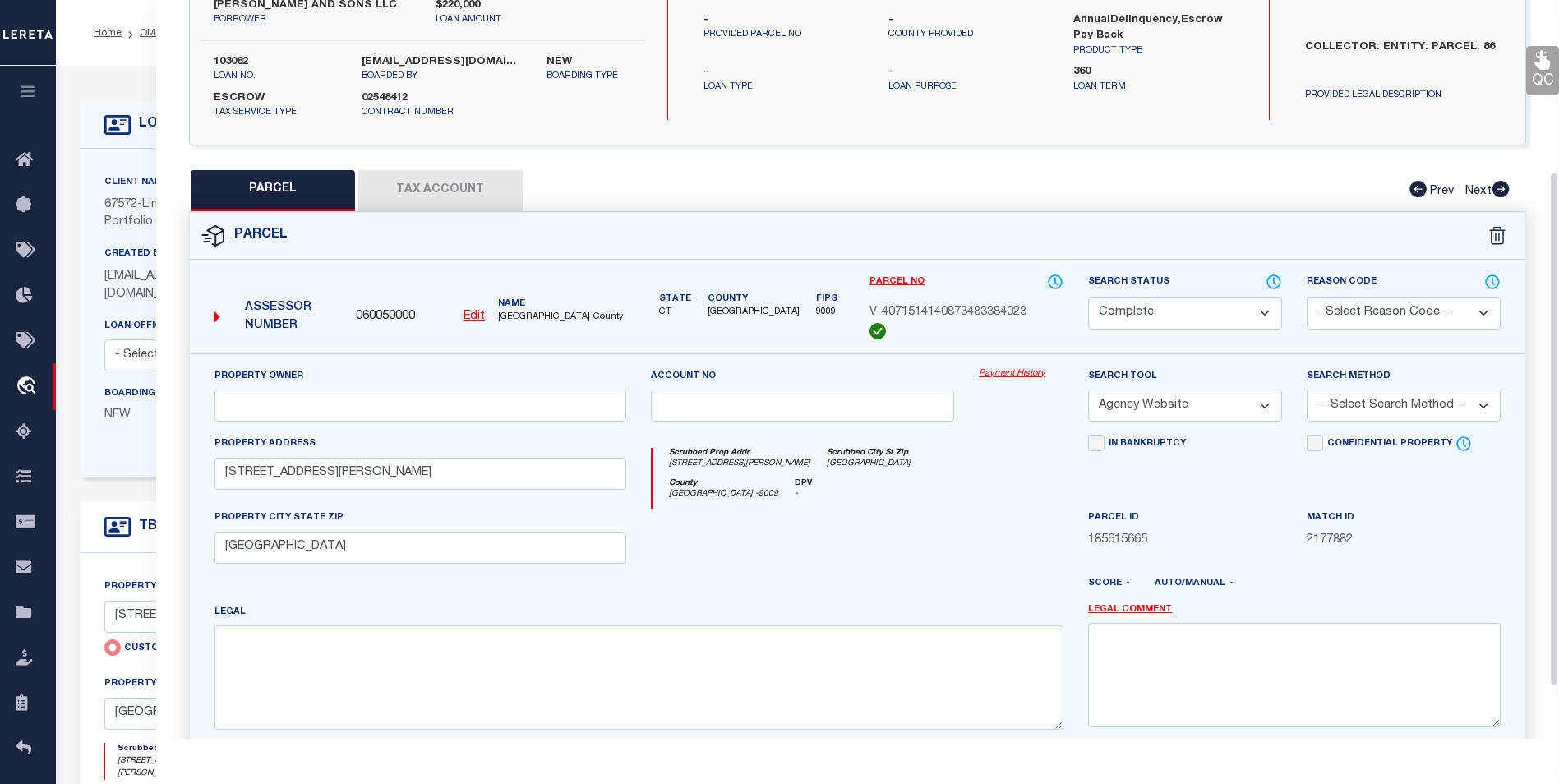
scroll to position [75, 0]
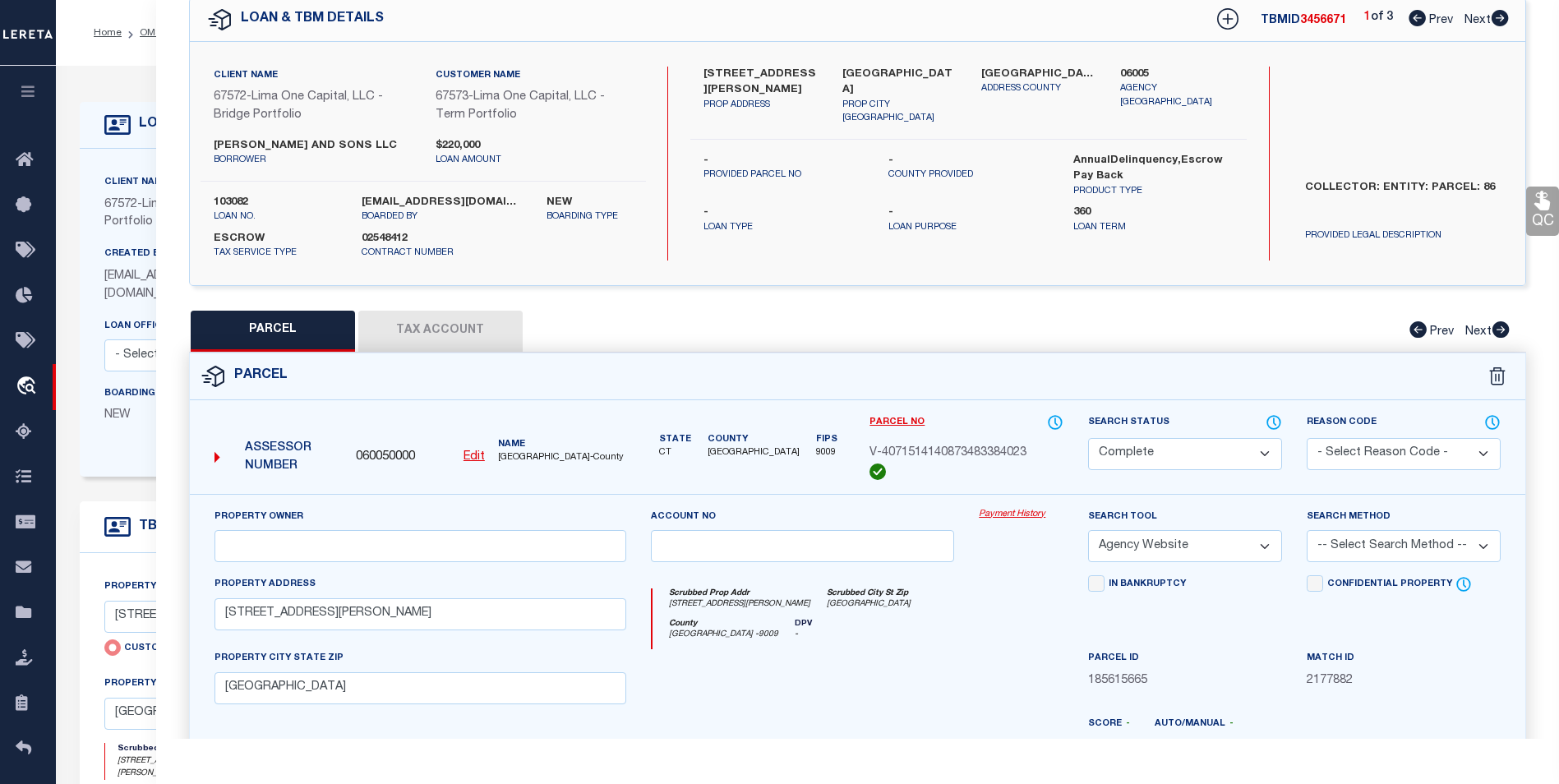
click at [1497, 19] on icon at bounding box center [1500, 17] width 18 height 16
select select "AS"
select select
checkbox input "false"
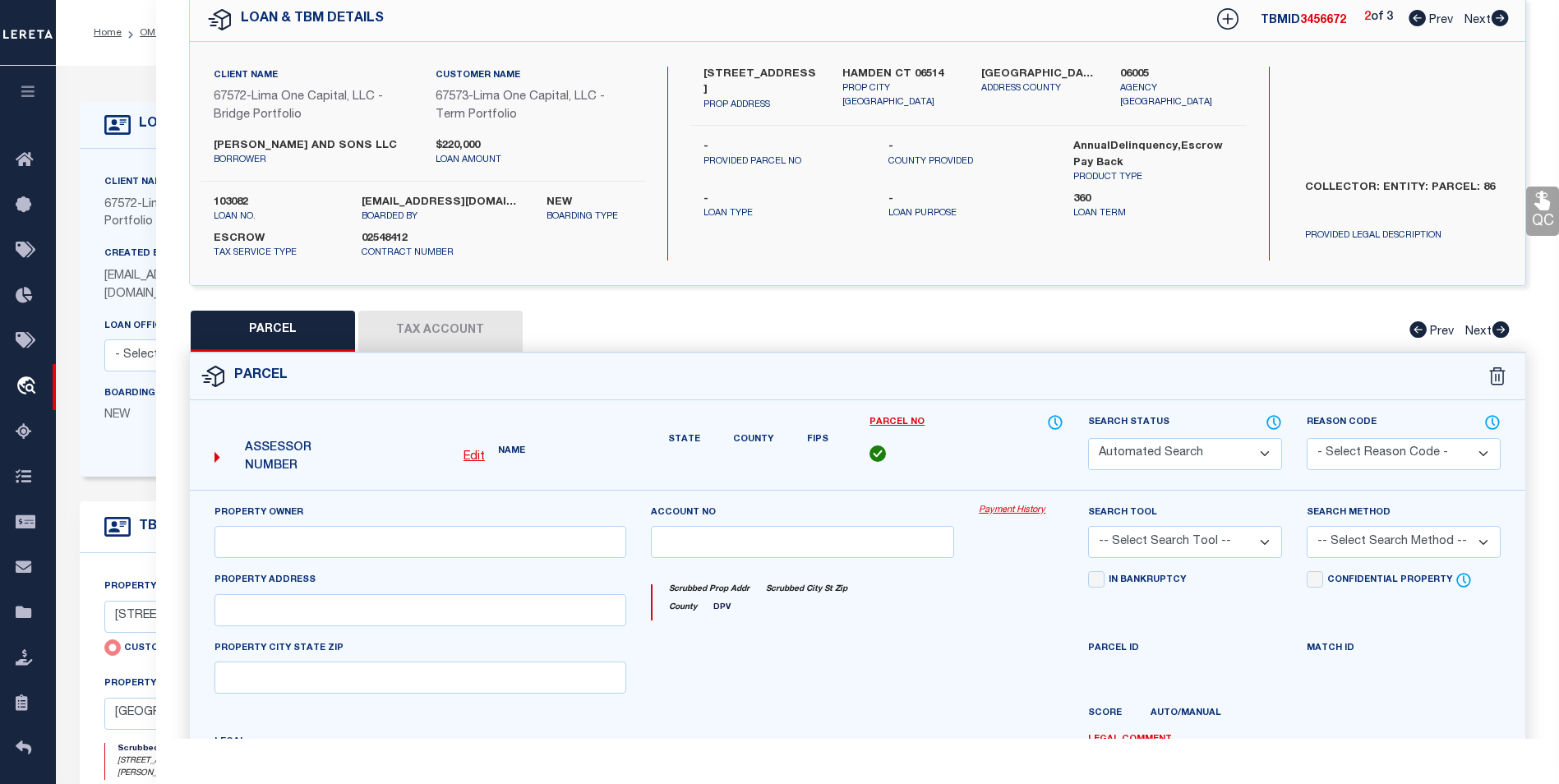
select select "BP"
select select "AGW"
select select
type input "[STREET_ADDRESS]"
checkbox input "false"
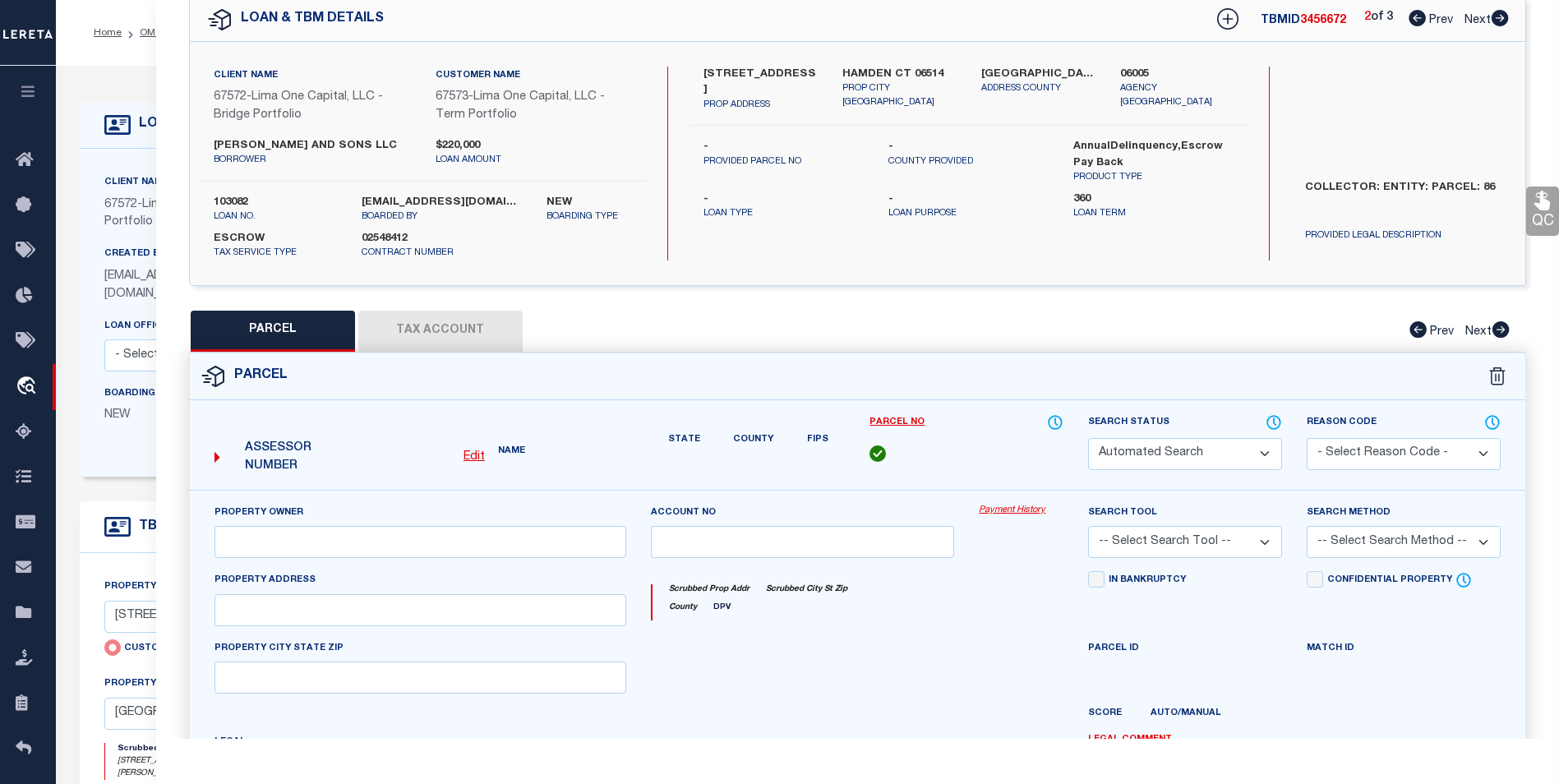
type input "HAMDEN CT 06514"
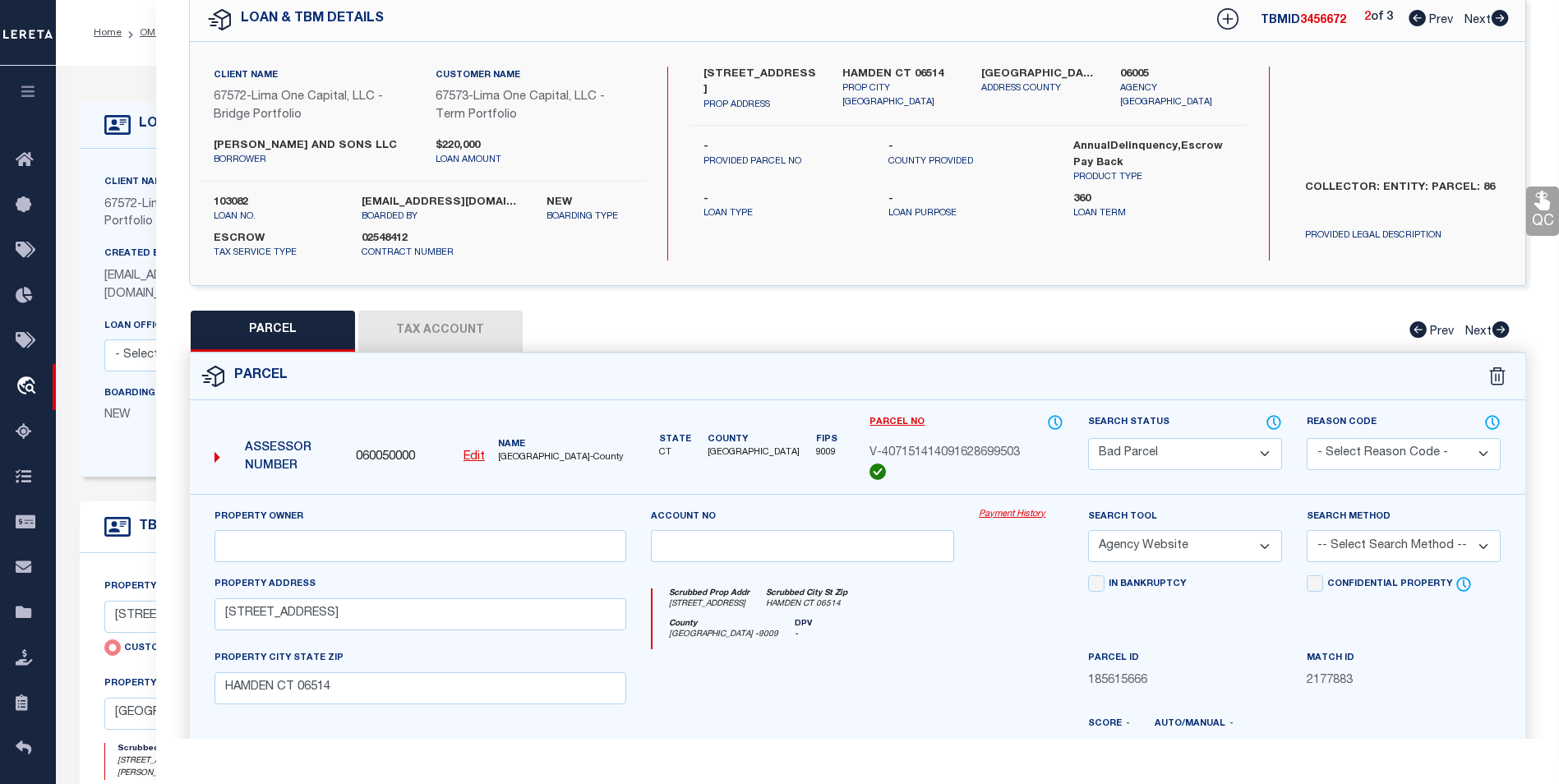
click at [1497, 19] on icon at bounding box center [1500, 17] width 18 height 16
select select "AS"
select select
checkbox input "false"
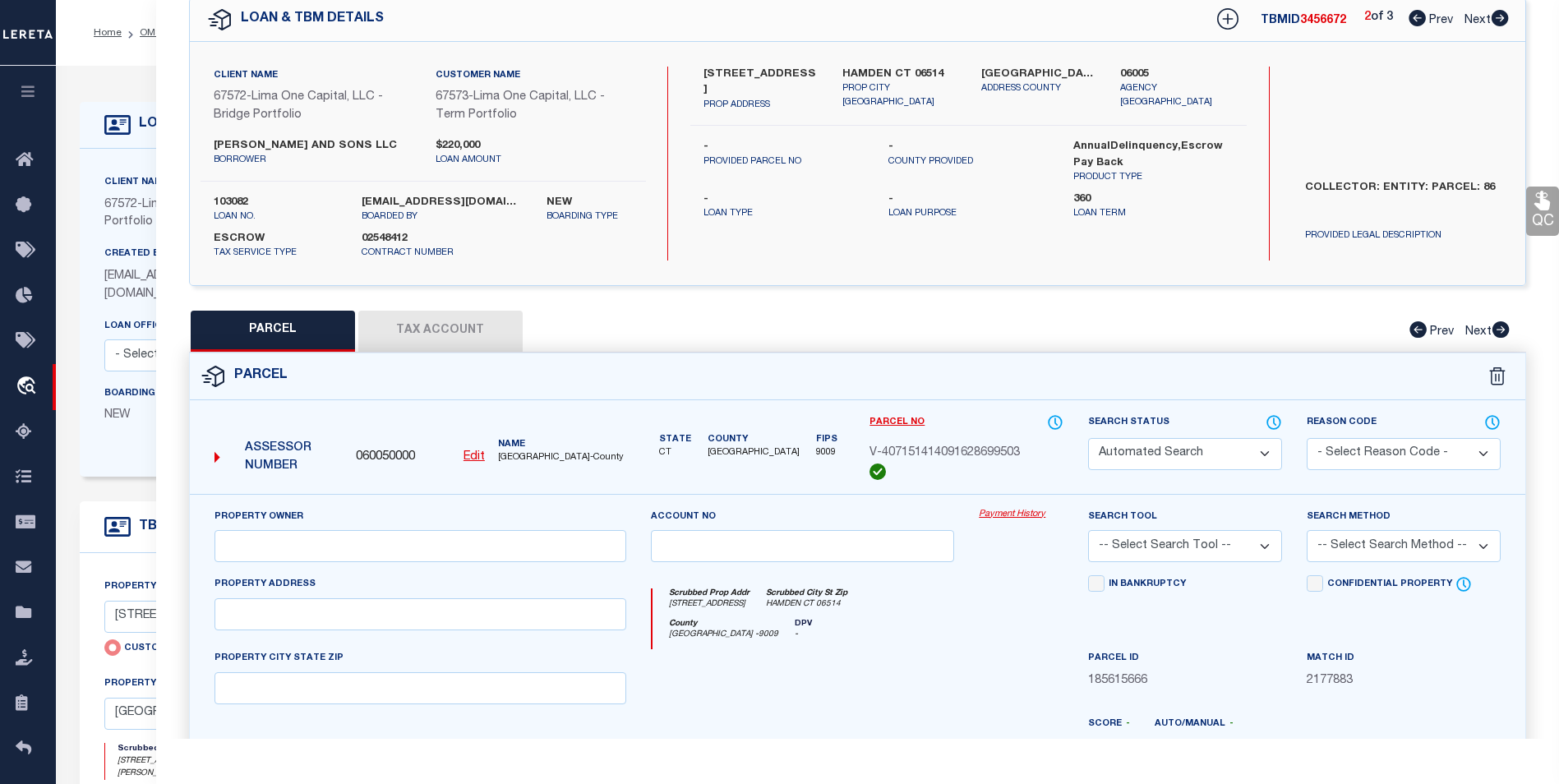
select select "BP"
select select "AGW"
select select
type input "[STREET_ADDRESS]"
checkbox input "false"
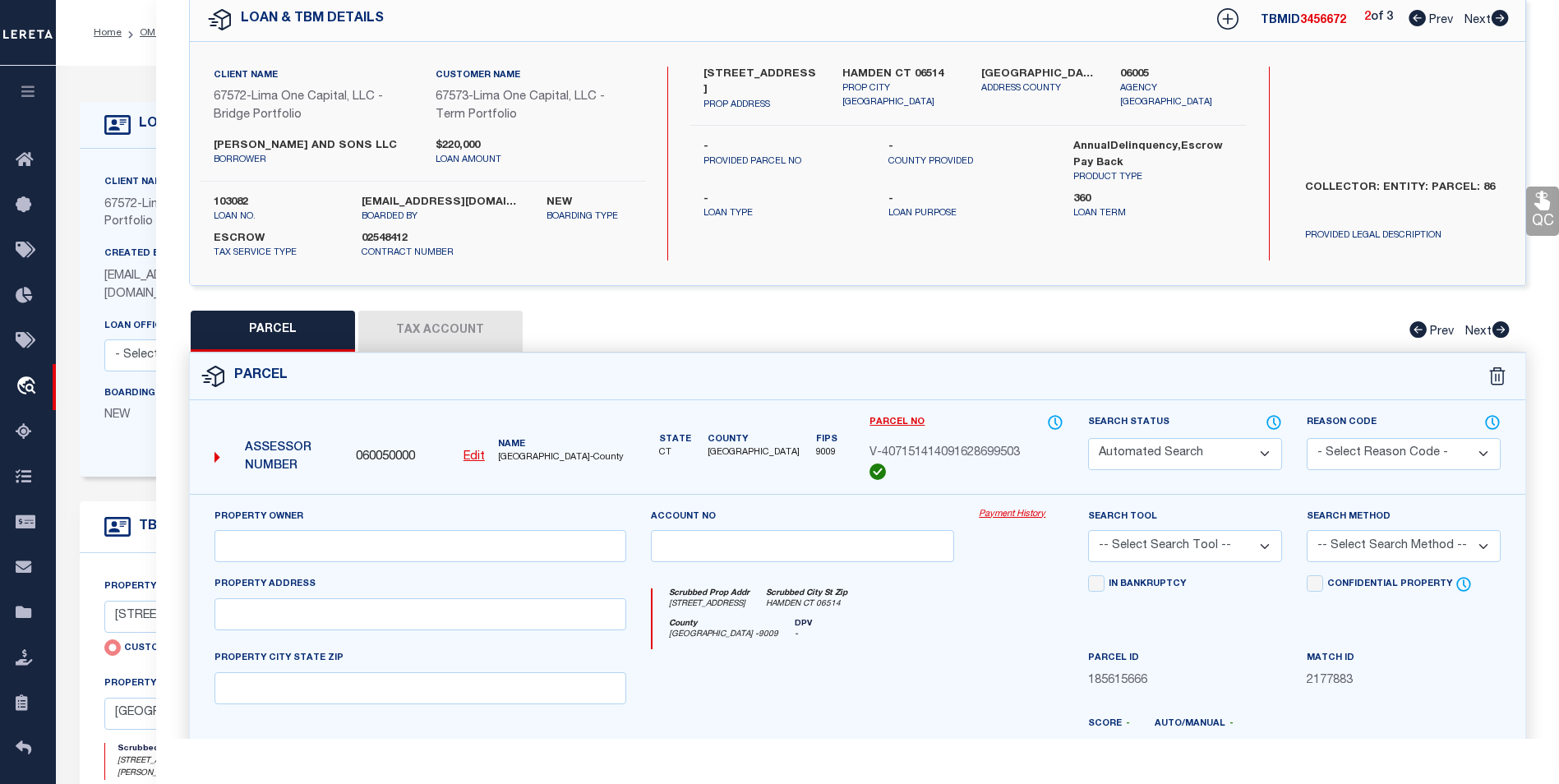
type input "HAMDEN CT 06514"
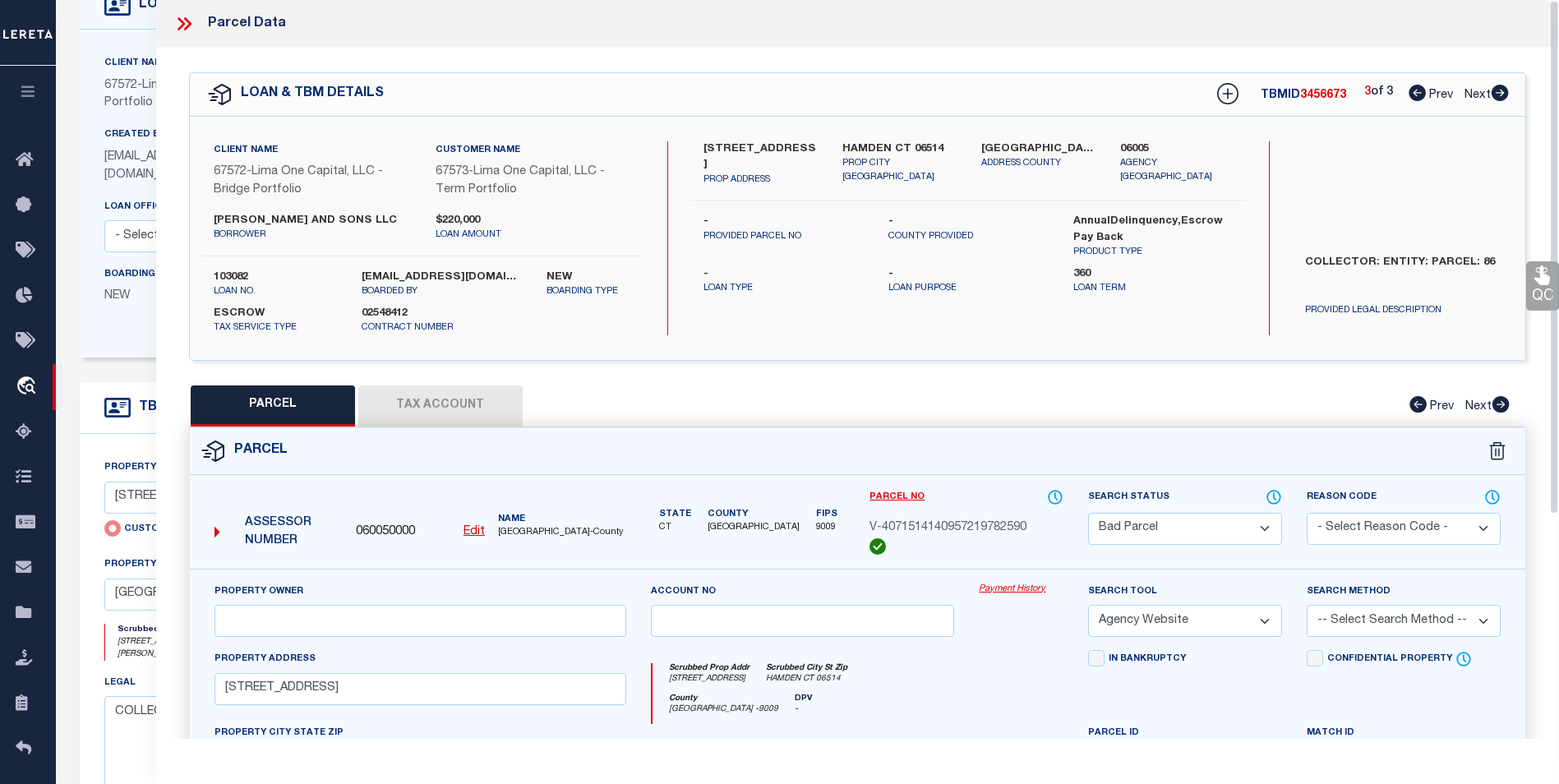
scroll to position [82, 0]
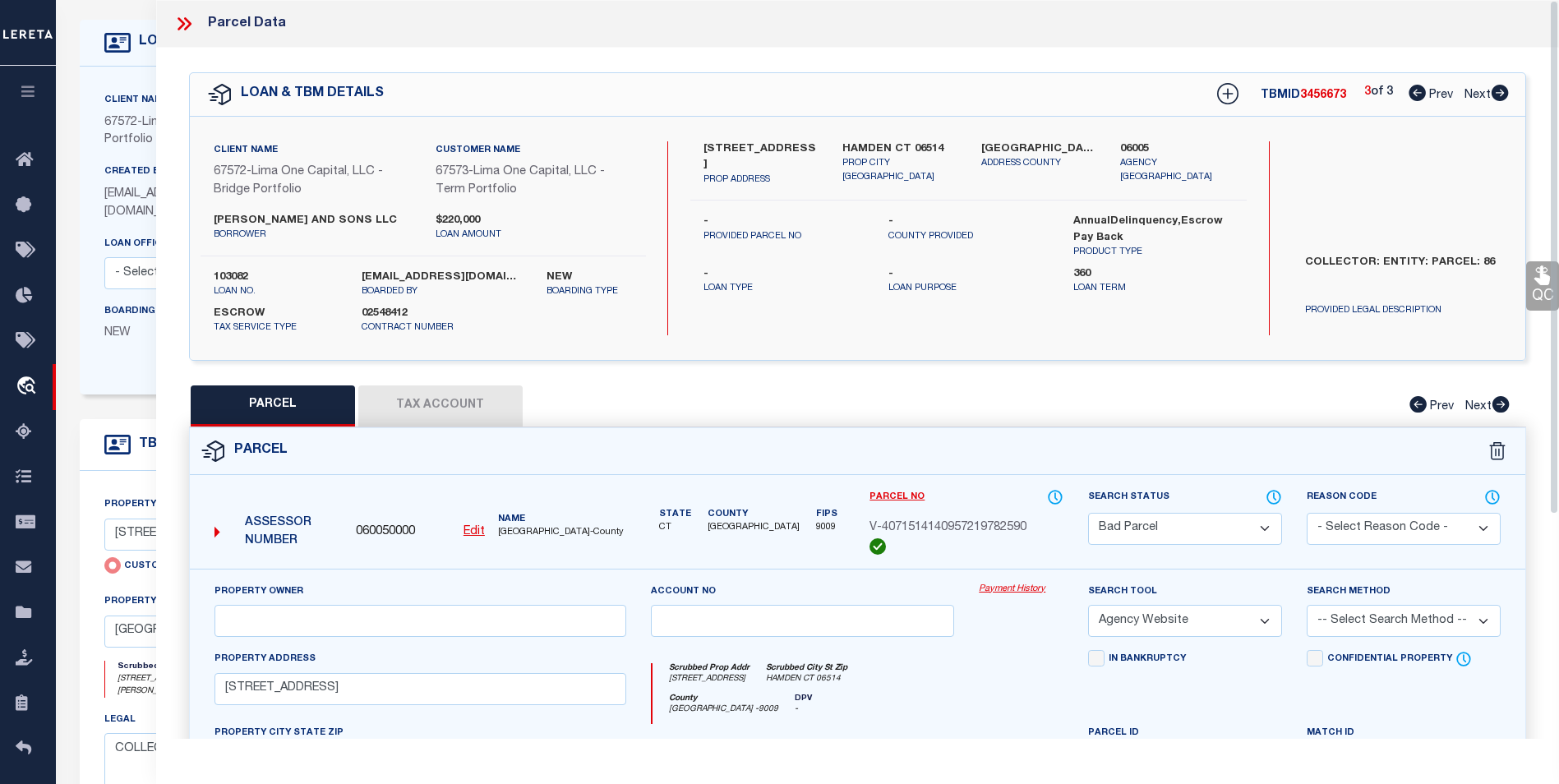
click at [182, 20] on icon at bounding box center [184, 24] width 22 height 22
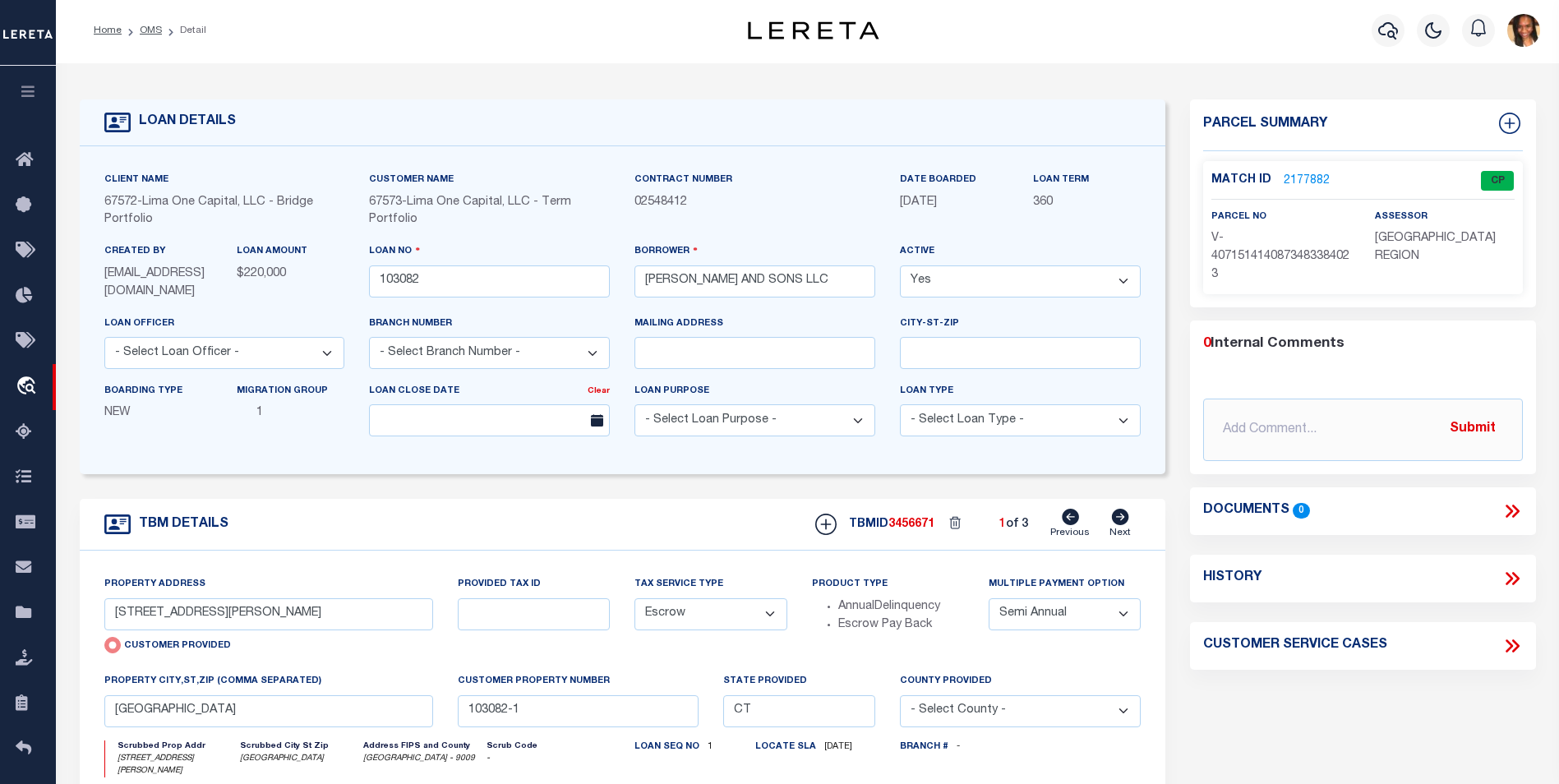
scroll to position [0, 0]
click at [156, 28] on link "OMS" at bounding box center [150, 32] width 22 height 9
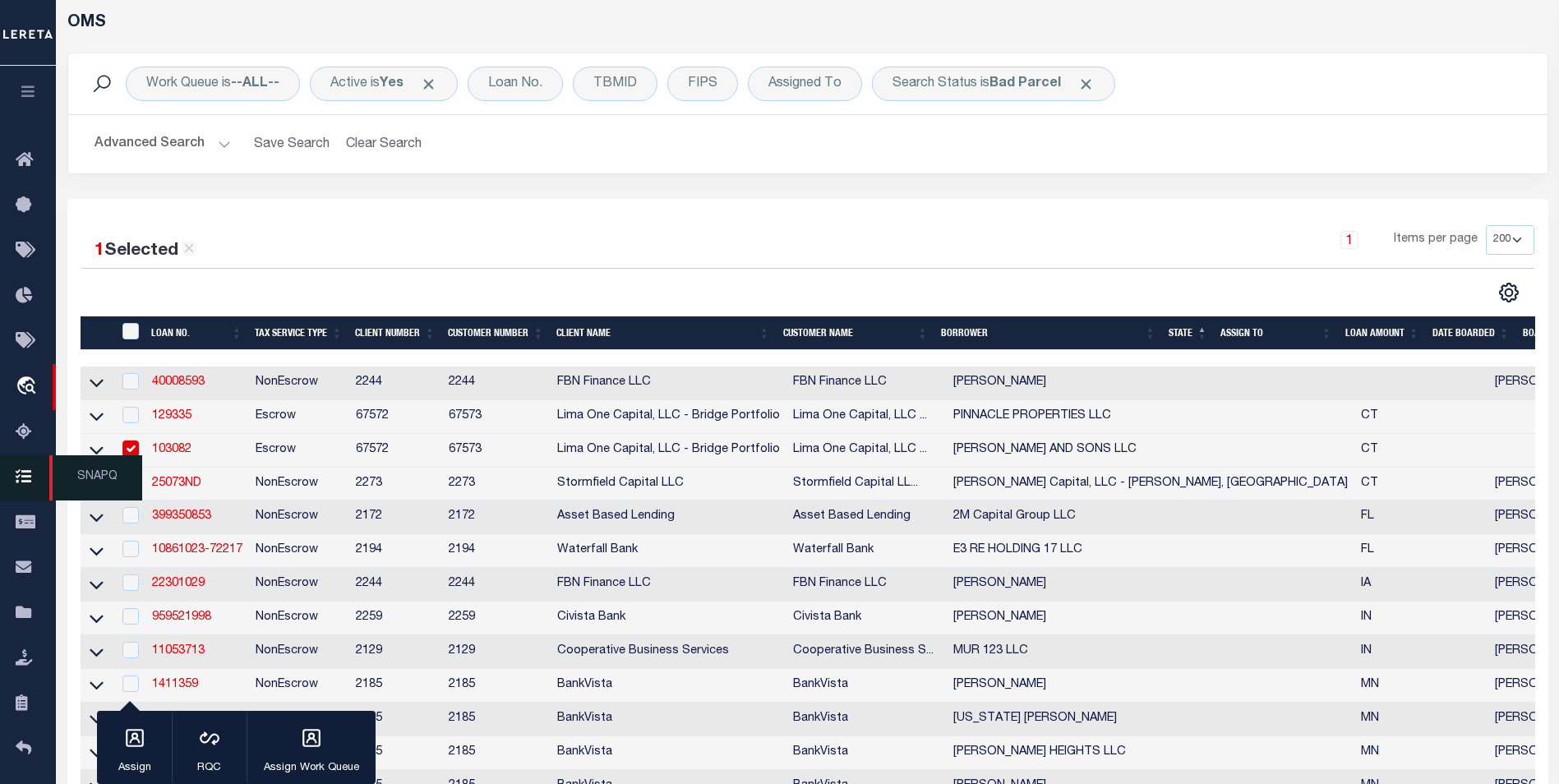
scroll to position [246, 0]
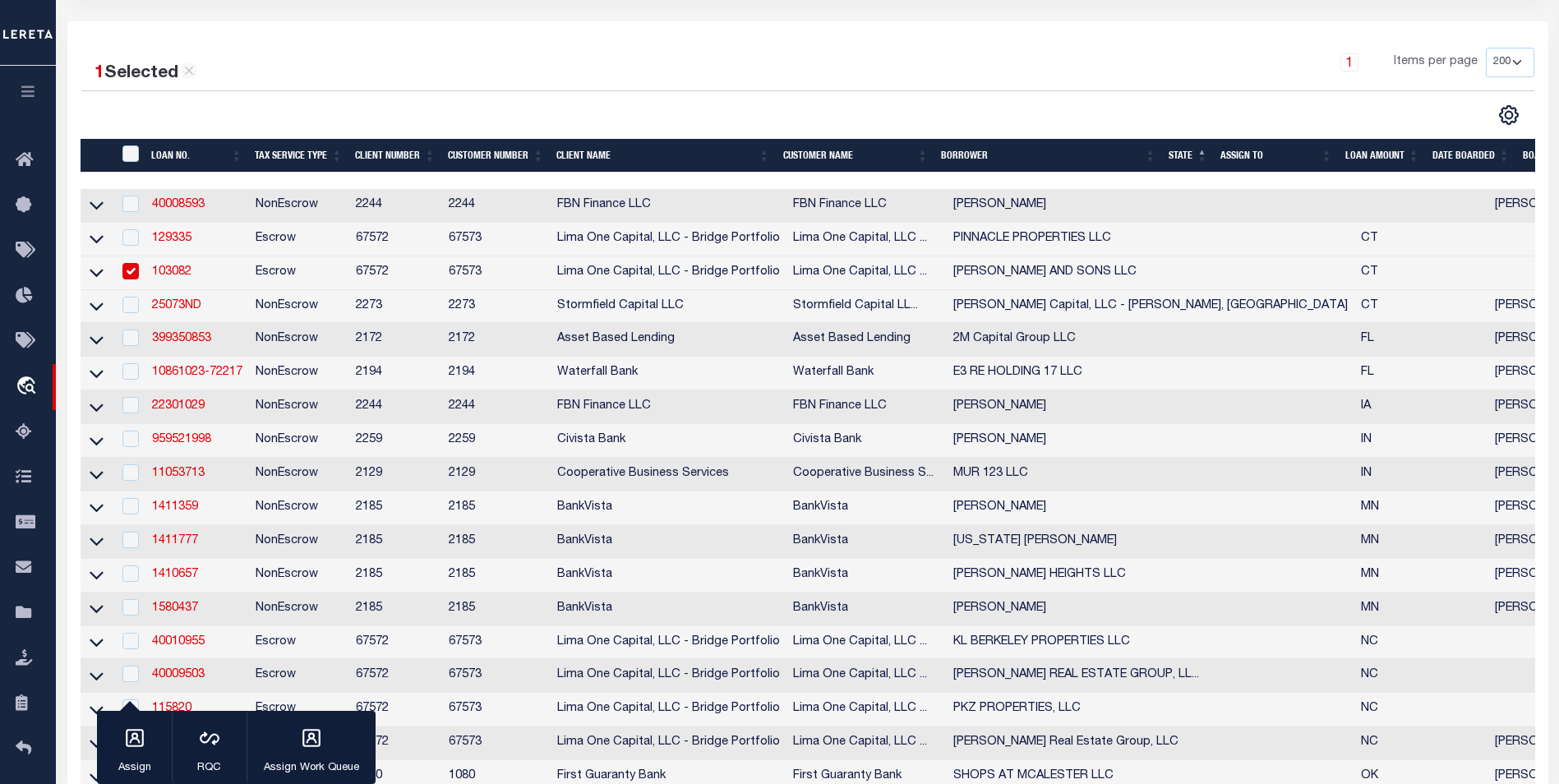
click at [139, 278] on input "checkbox" at bounding box center [130, 270] width 16 height 16
checkbox input "false"
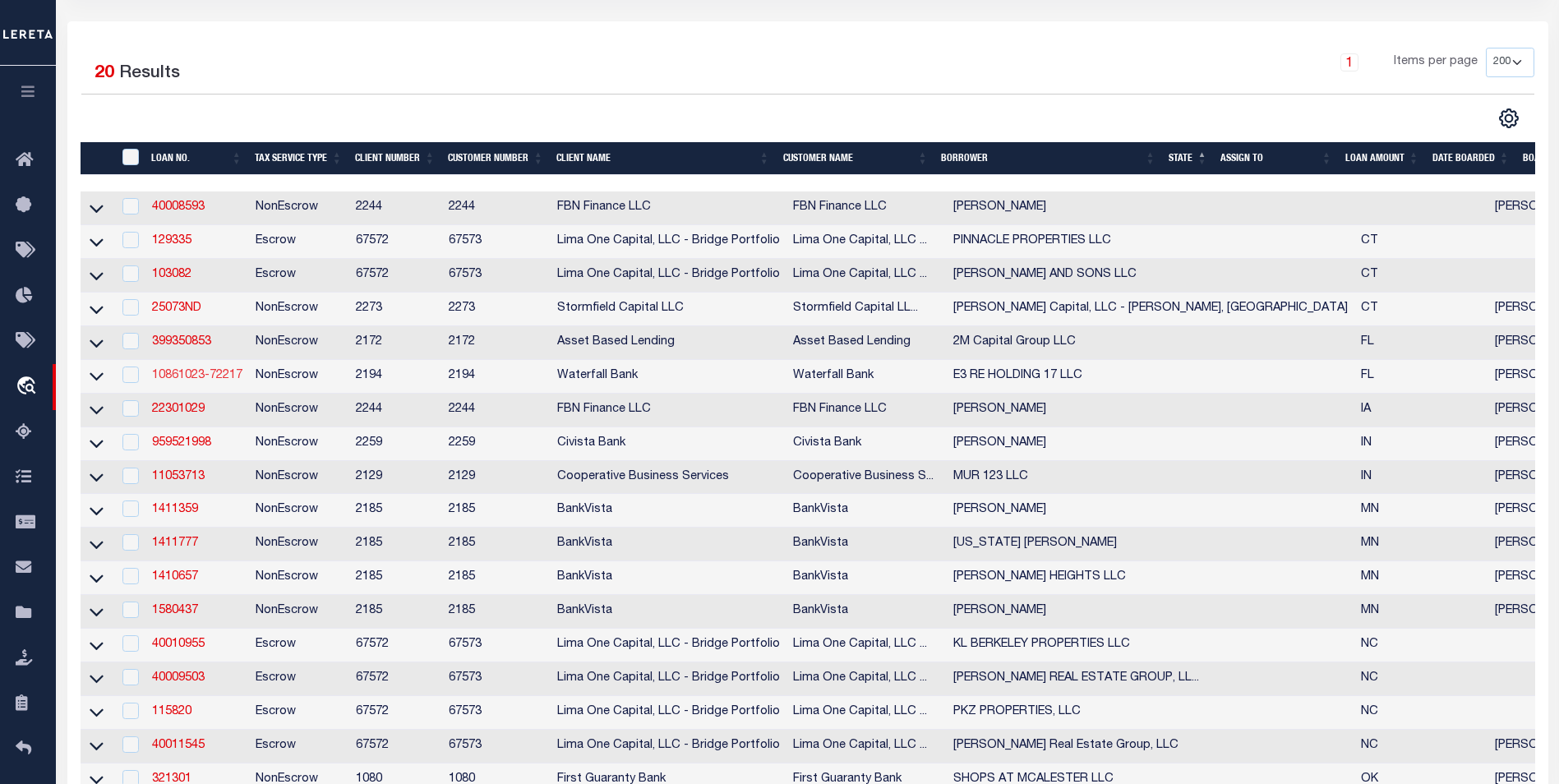
click at [233, 375] on link "10861023-72217" at bounding box center [196, 375] width 90 height 11
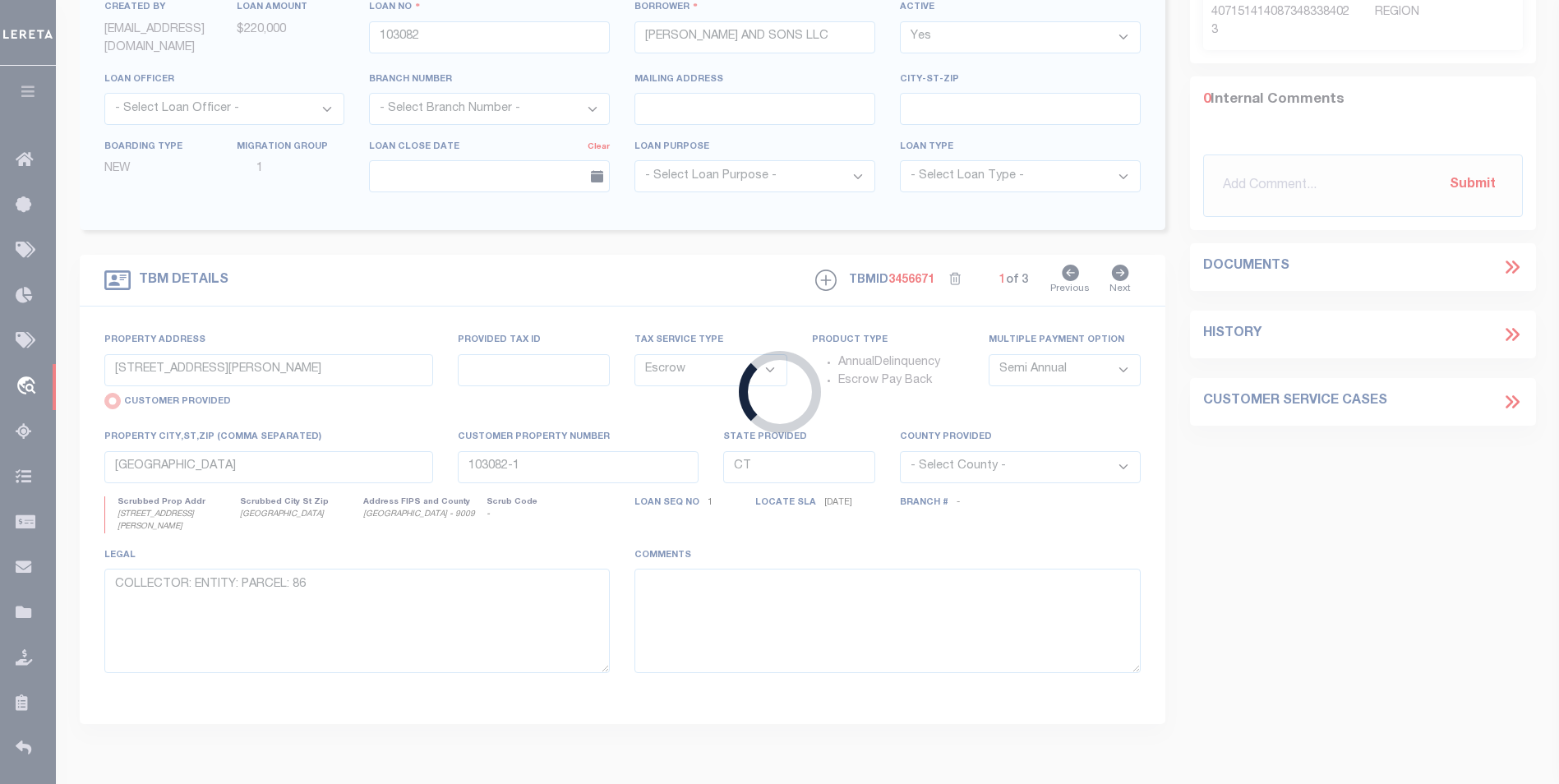
type input "10861023-72217"
type input "E3 RE HOLDING 17 LLC"
select select
type input "[STREET_ADDRESS]"
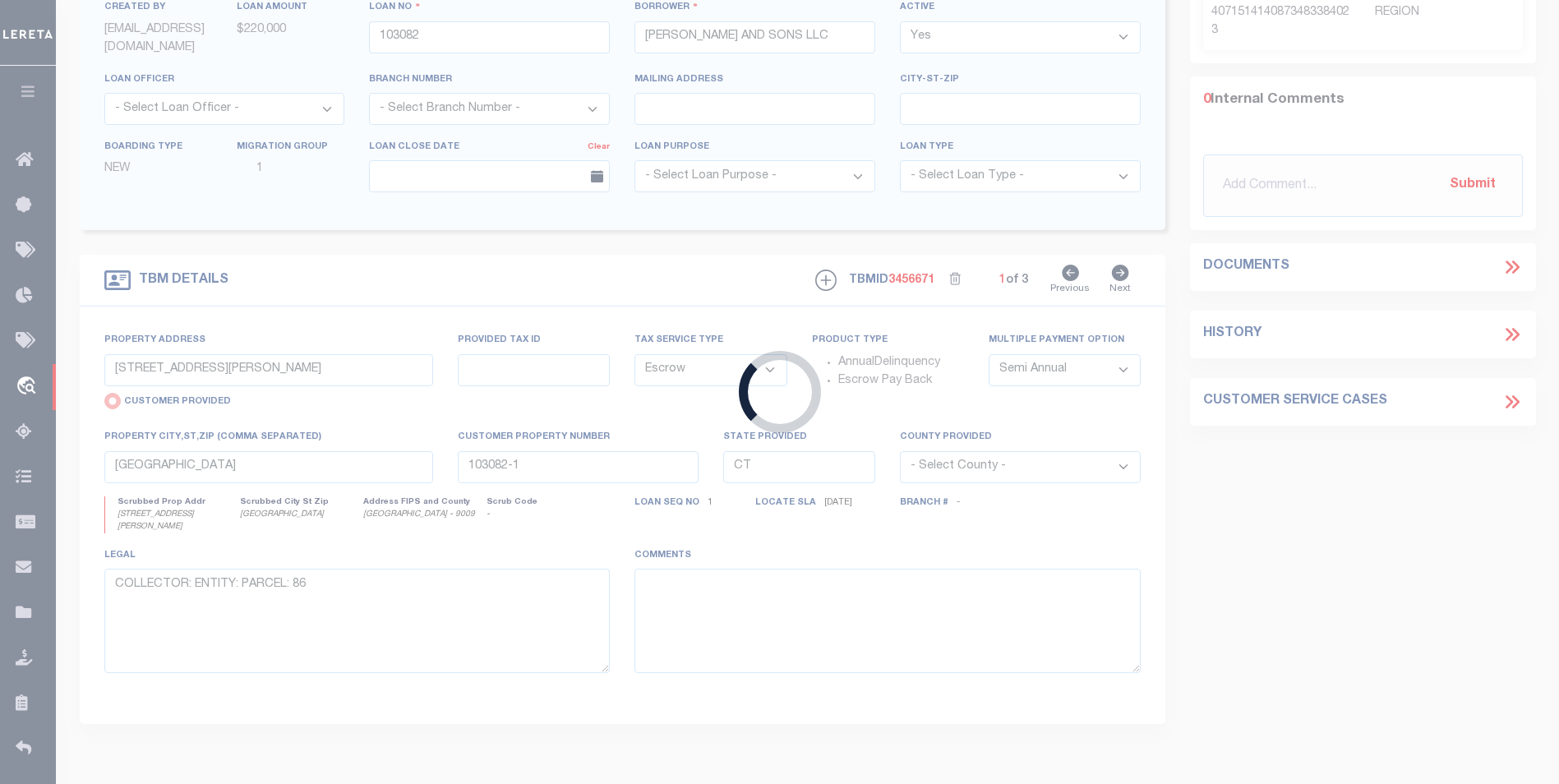
type input "[GEOGRAPHIC_DATA]-4313"
select select "10"
select select "NonEscrow"
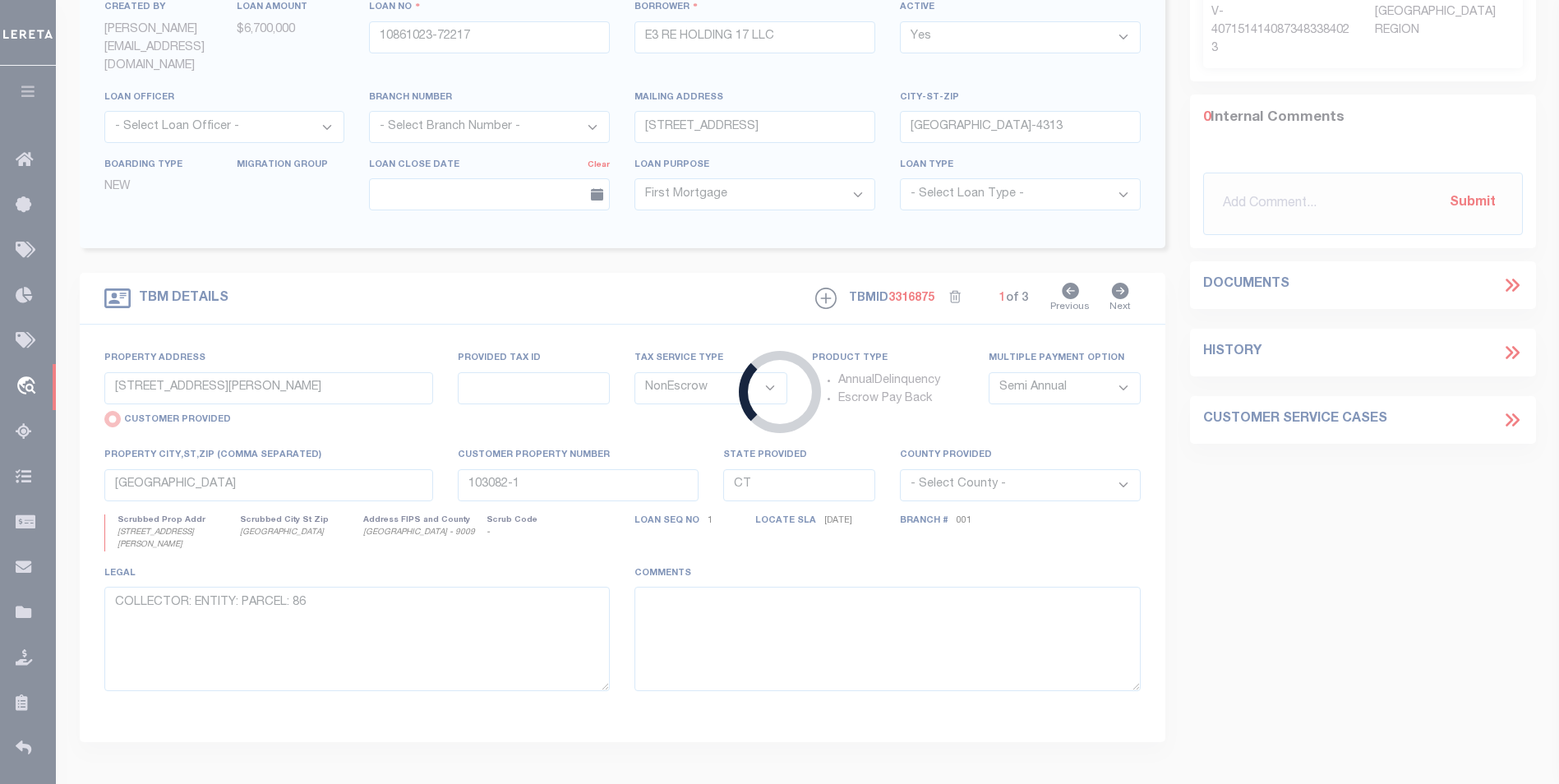
type input "[STREET_ADDRESS]"
radio input "false"
type input "15-31-15-60314-000-0000"
select select
type input "[GEOGRAPHIC_DATA]"
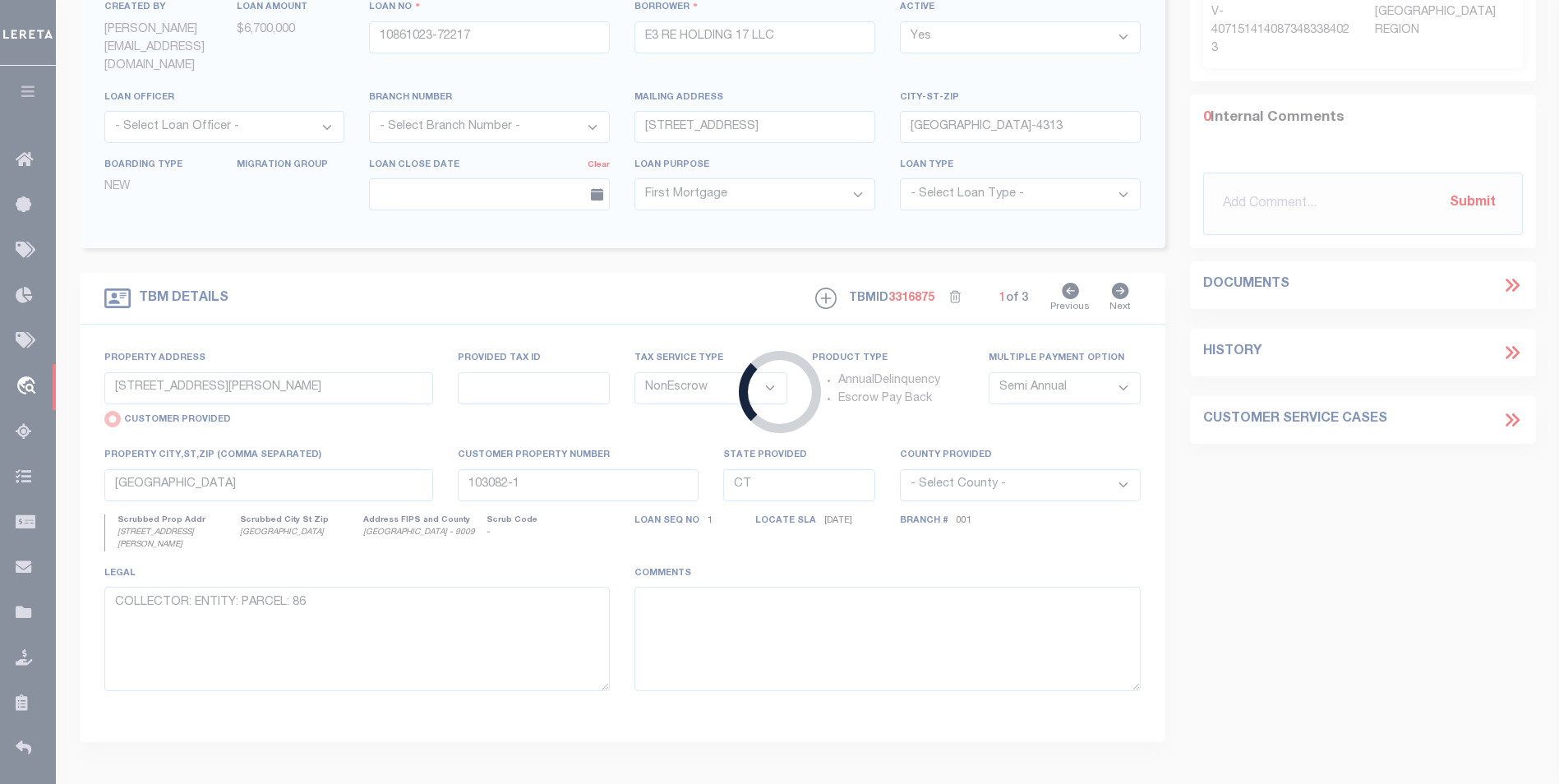
type input "FL"
select select
type textarea "SEE EXHIBIT A"
select select "53804"
select select "5527"
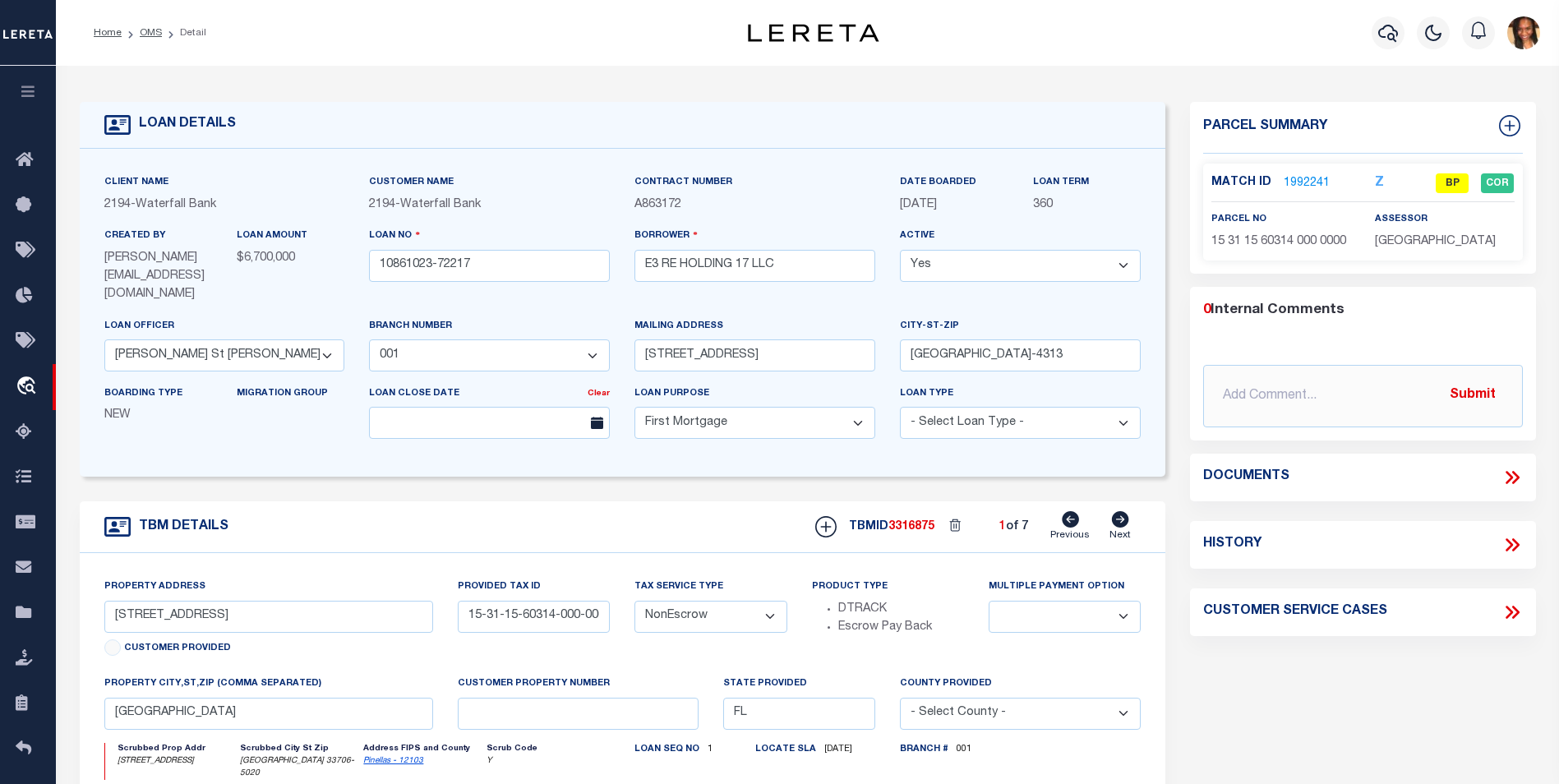
click at [1300, 187] on link "1992241" at bounding box center [1307, 184] width 46 height 17
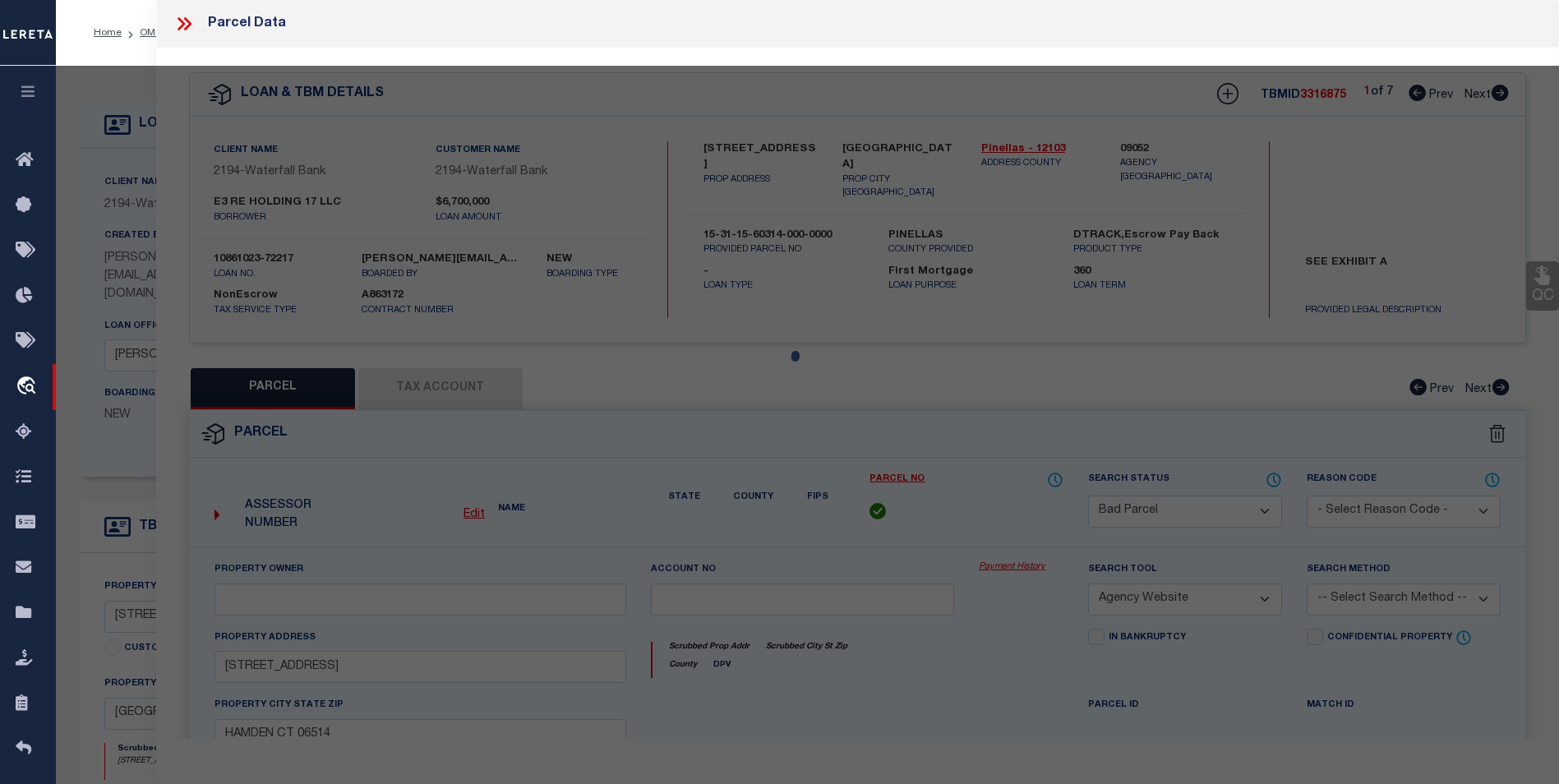
select select "AS"
select select
checkbox input "false"
select select "BP"
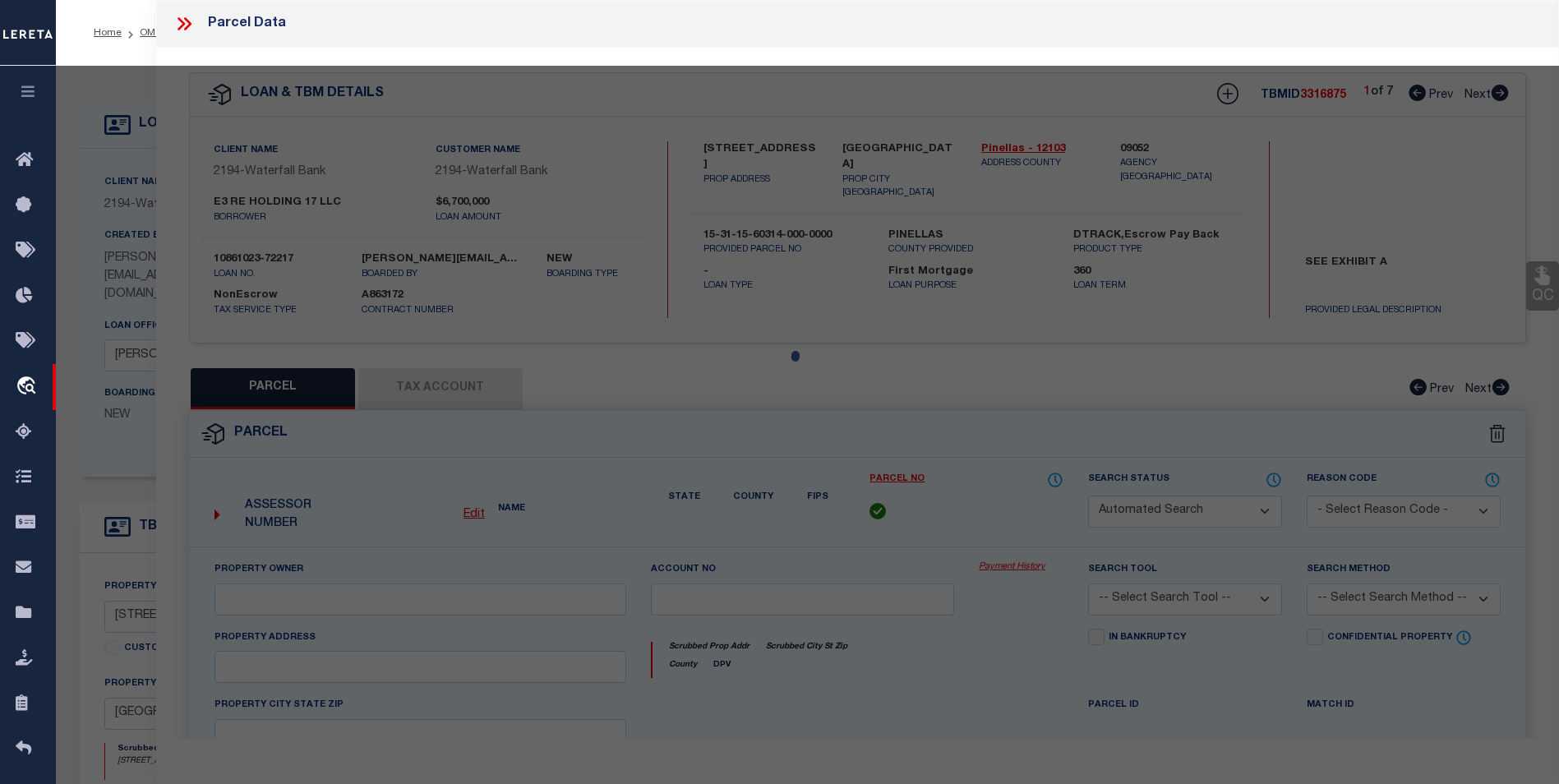
type input "NORVIND CONDOMINIUM ASSOC INC MNG ENT"
select select "AGW"
select select
type input "[STREET_ADDRESS]"
checkbox input "false"
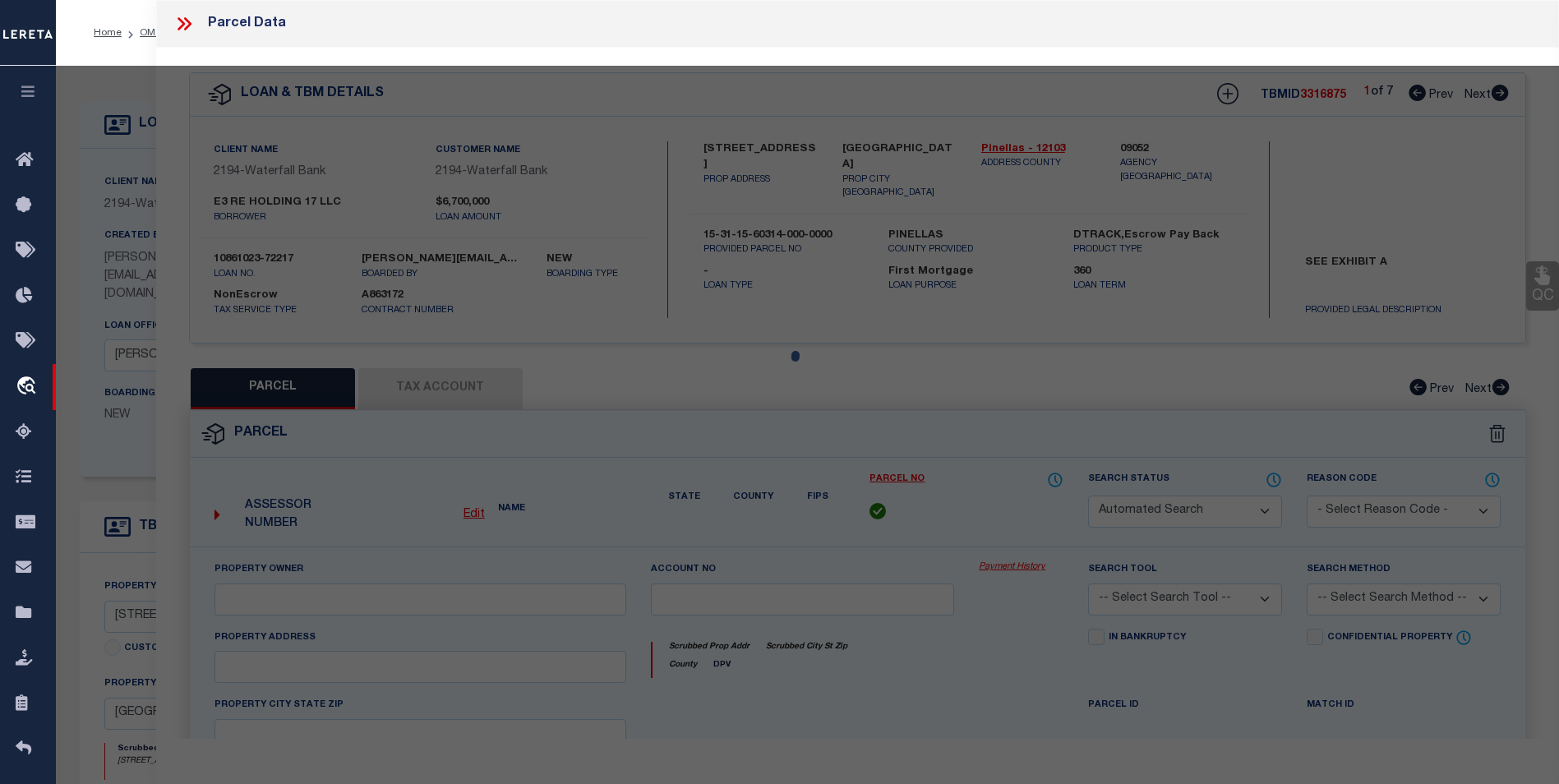
type input "FL"
type textarea "NORDVIND CONDO BLDG A, (LYING W OF SUNSHINE LN TO ECL) UNITS 201 THRU 204, 301 …"
type textarea "Deleted Account for 2024"
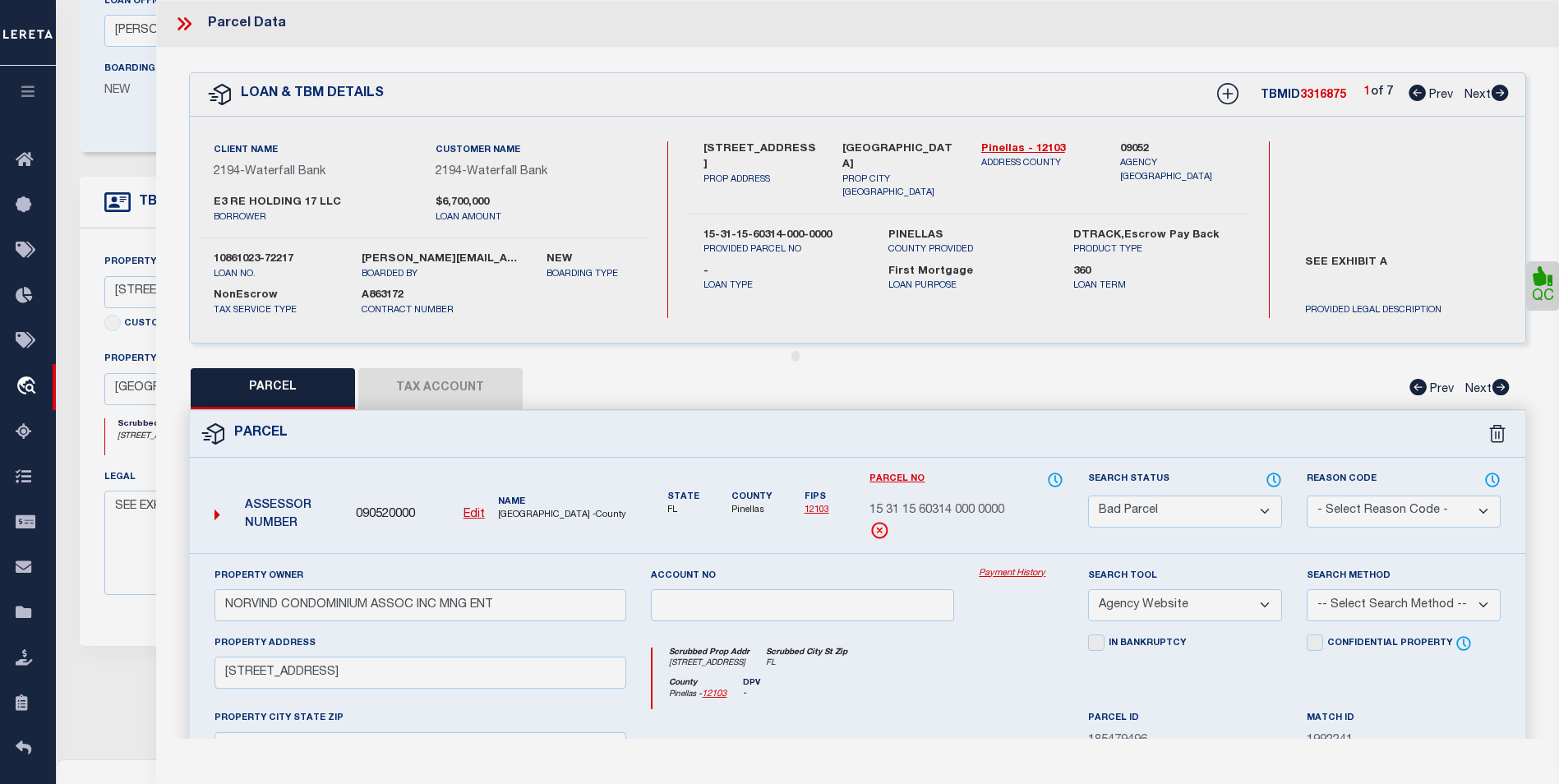
scroll to position [329, 0]
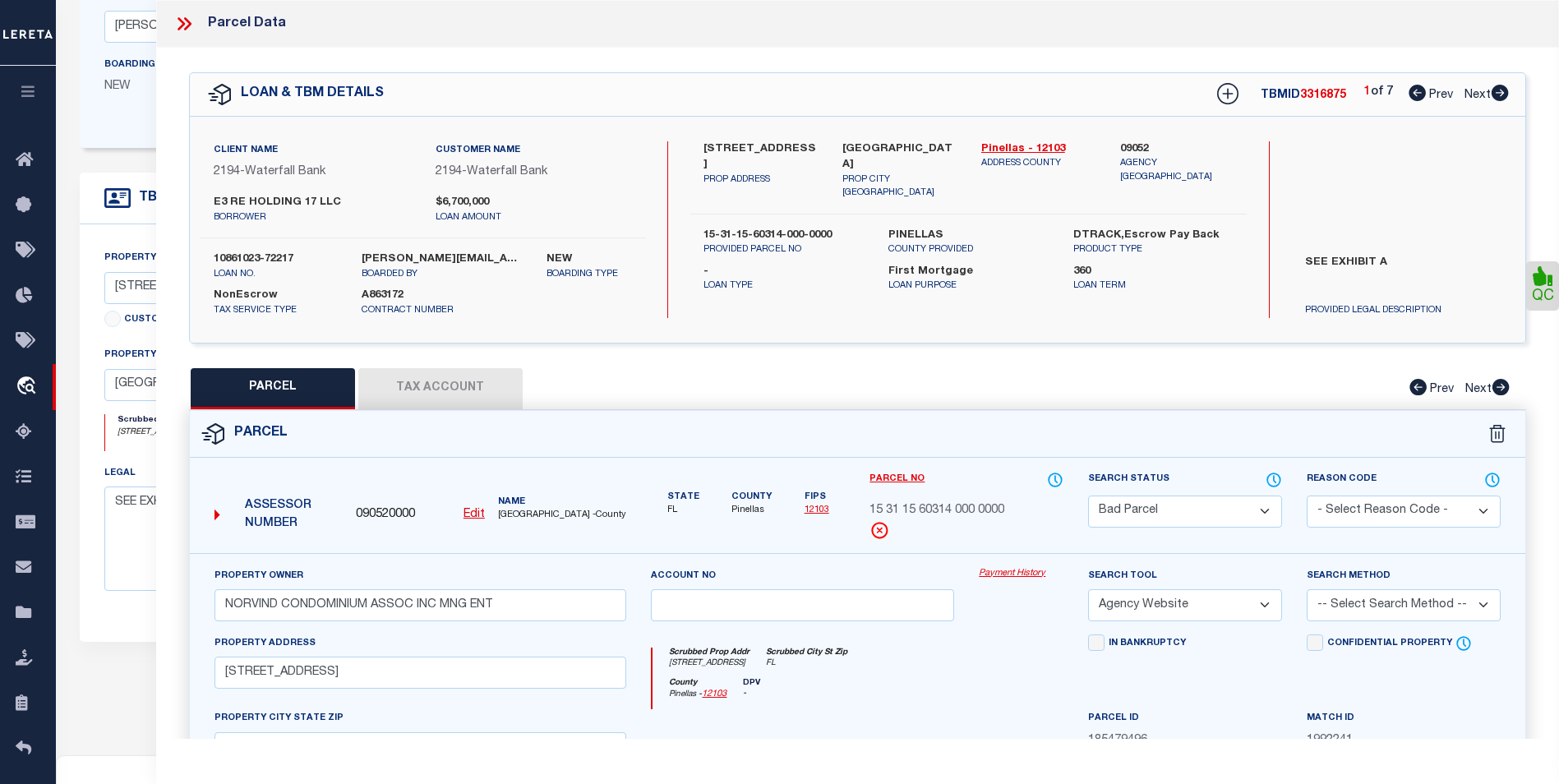
click at [193, 27] on icon at bounding box center [184, 24] width 22 height 22
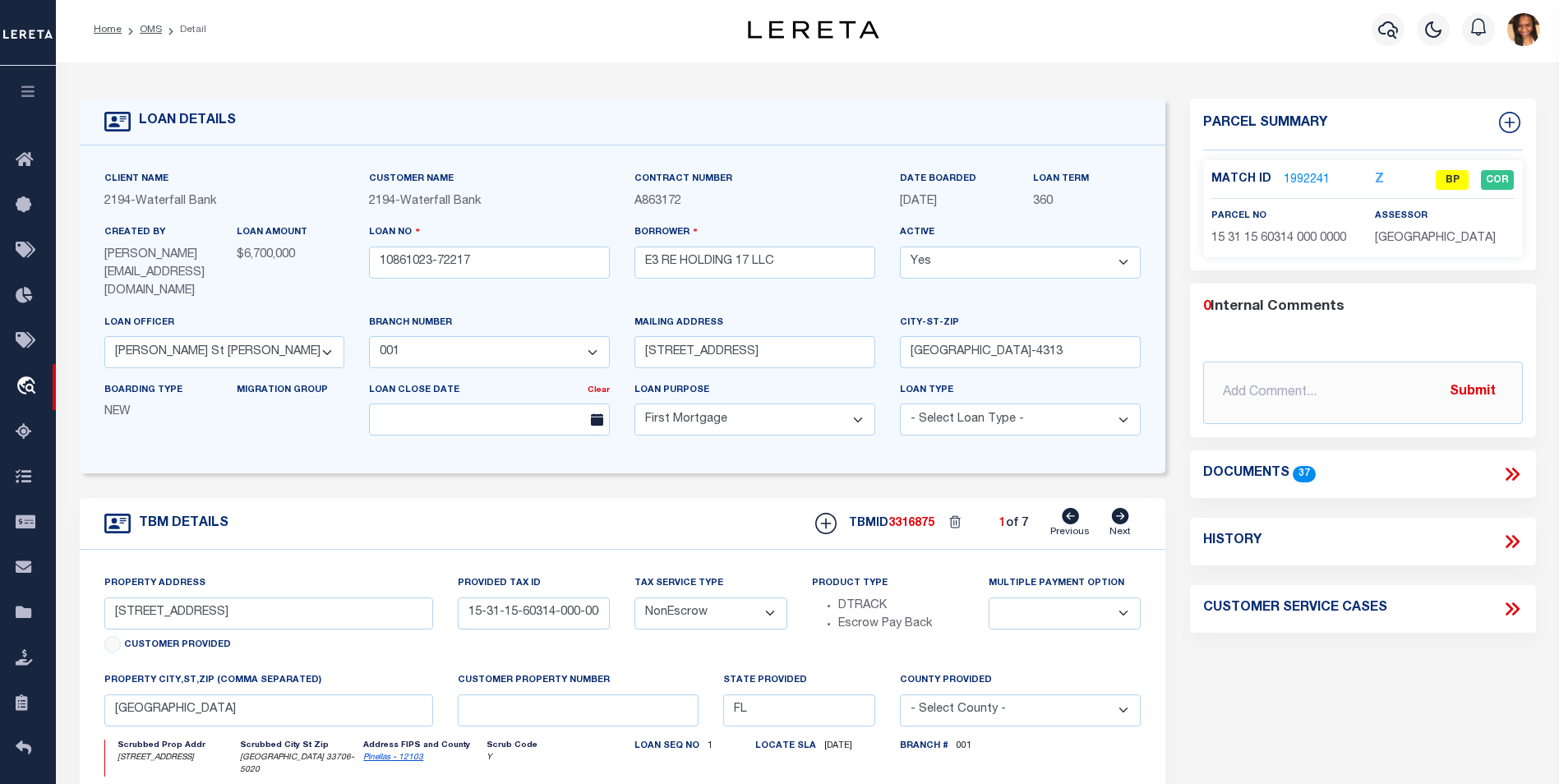
scroll to position [0, 0]
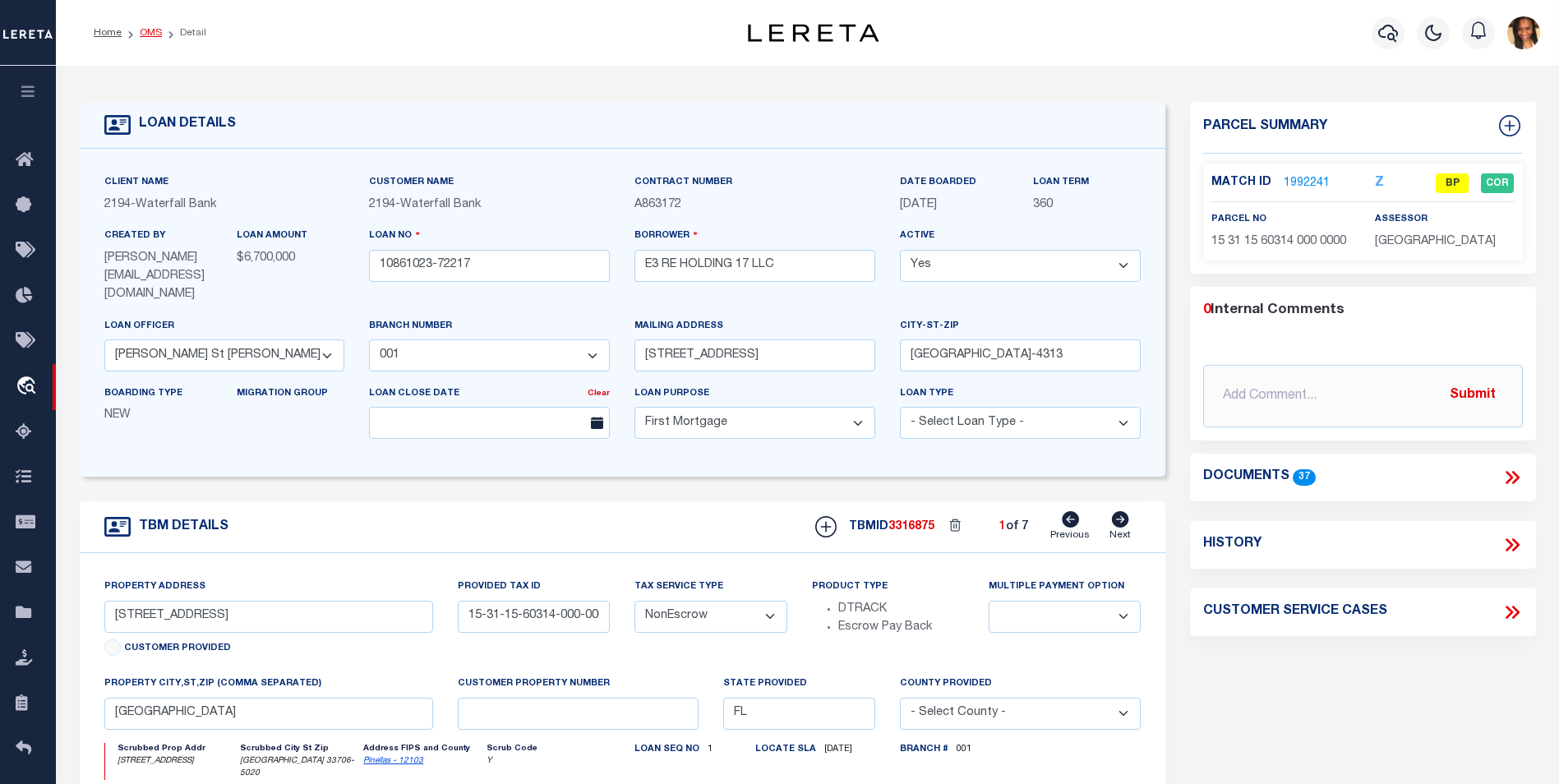
drag, startPoint x: 158, startPoint y: 40, endPoint x: 152, endPoint y: 34, distance: 8.5
click at [158, 40] on li "OMS" at bounding box center [141, 33] width 40 height 15
click at [152, 34] on link "OMS" at bounding box center [150, 32] width 22 height 9
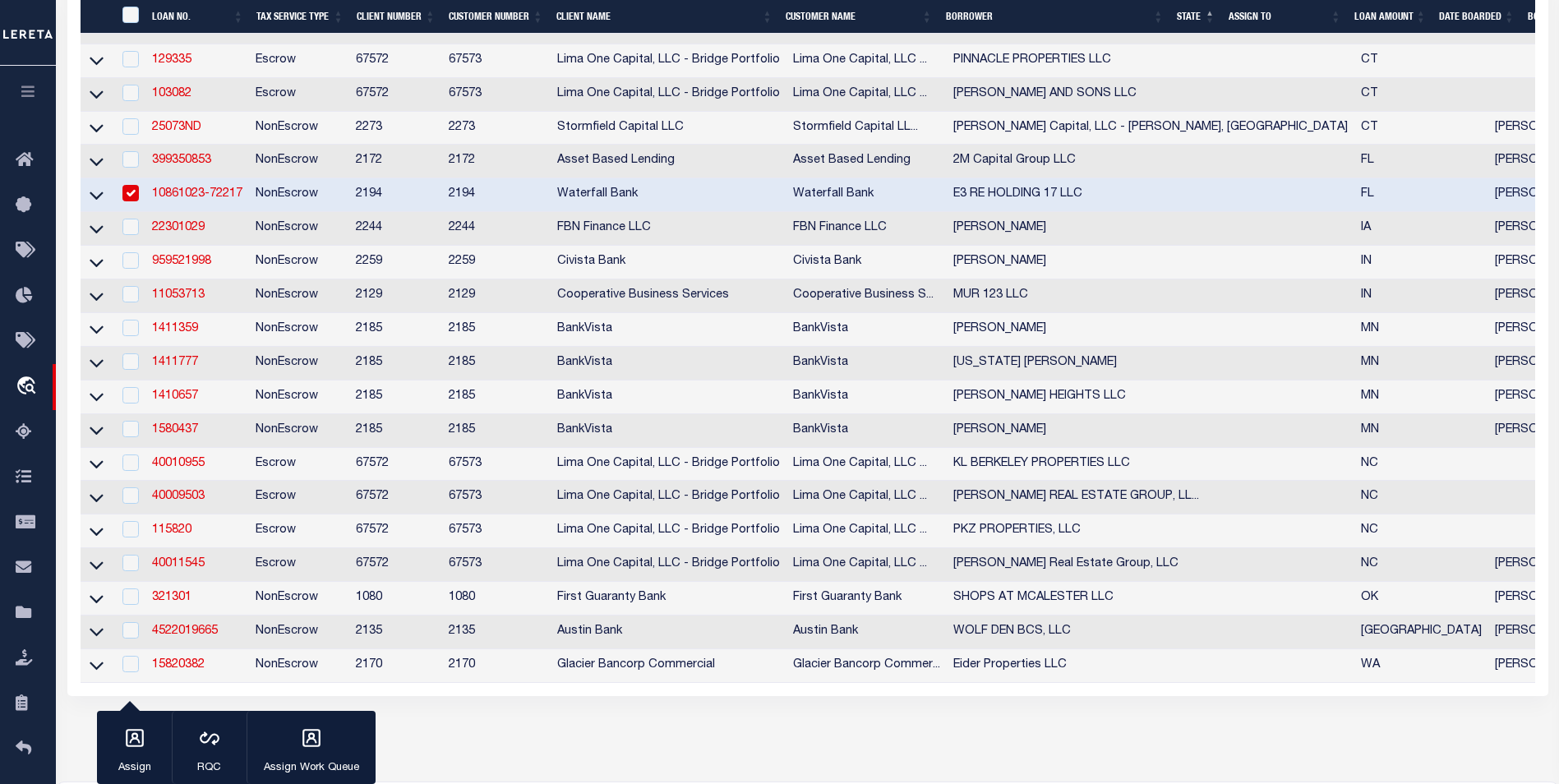
scroll to position [410, 0]
click at [122, 199] on input "checkbox" at bounding box center [130, 190] width 16 height 16
checkbox input "false"
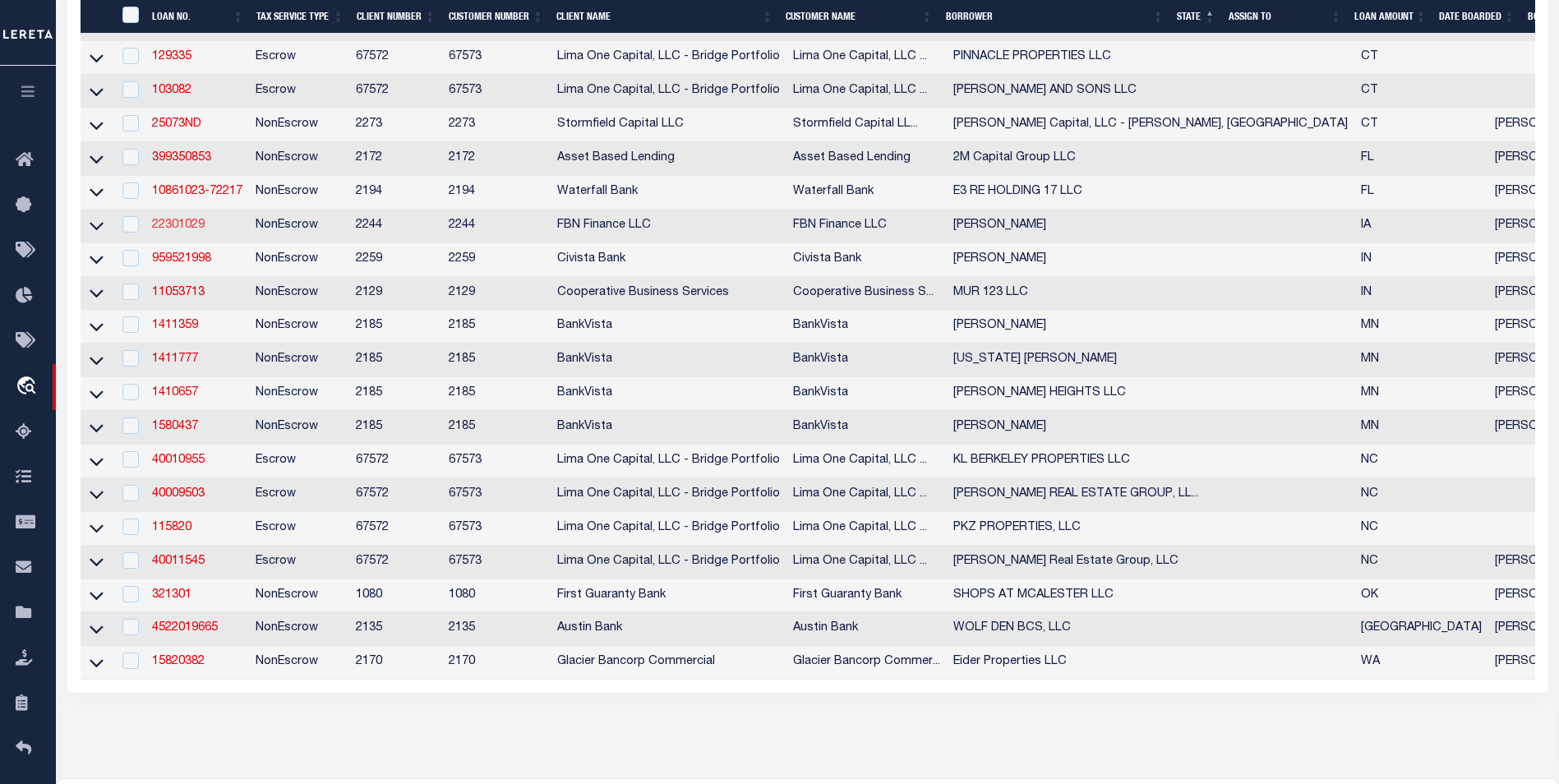
click at [164, 231] on link "22301029" at bounding box center [177, 225] width 52 height 11
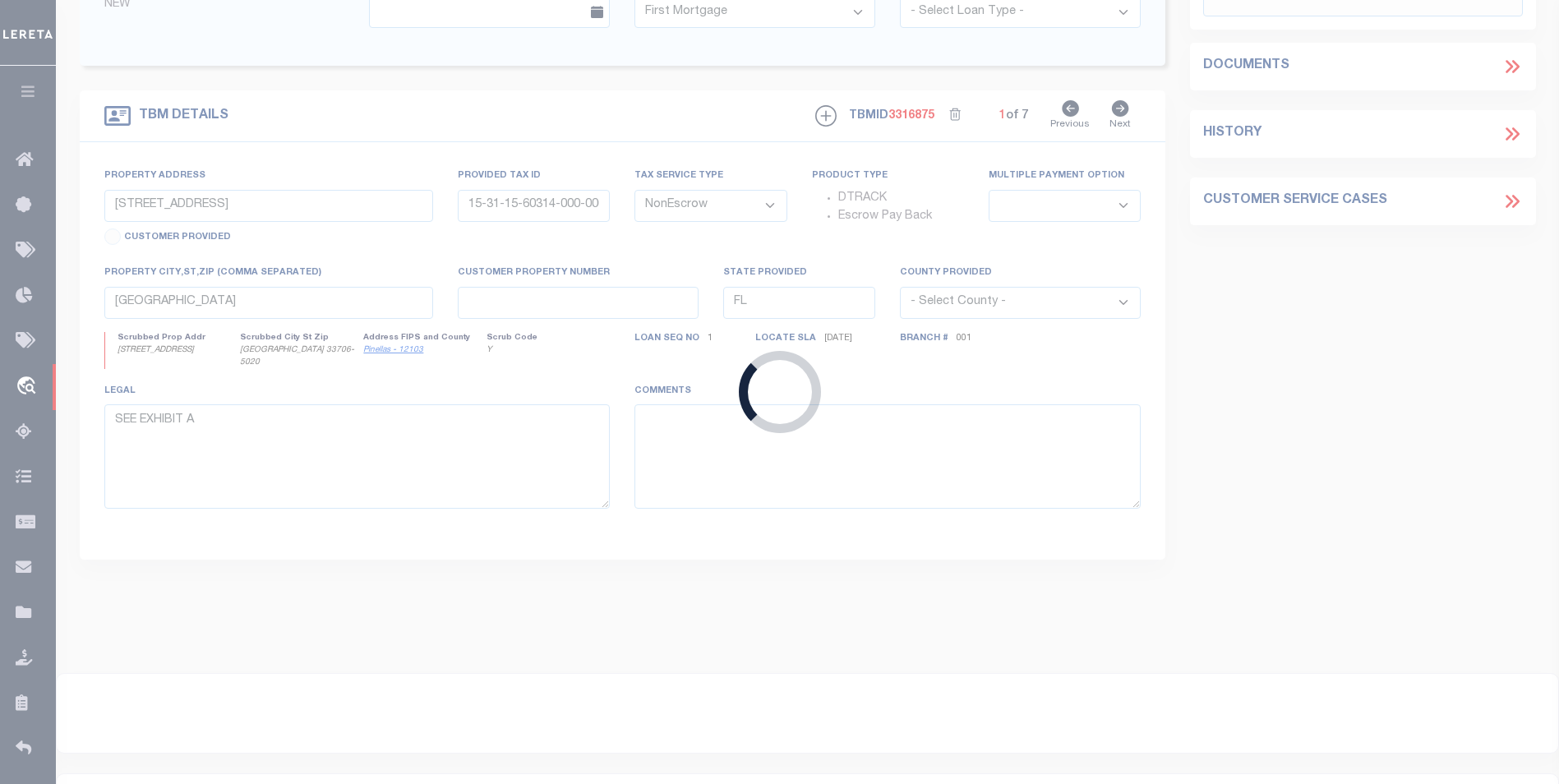
type input "22301029"
type input "[PERSON_NAME]"
select select
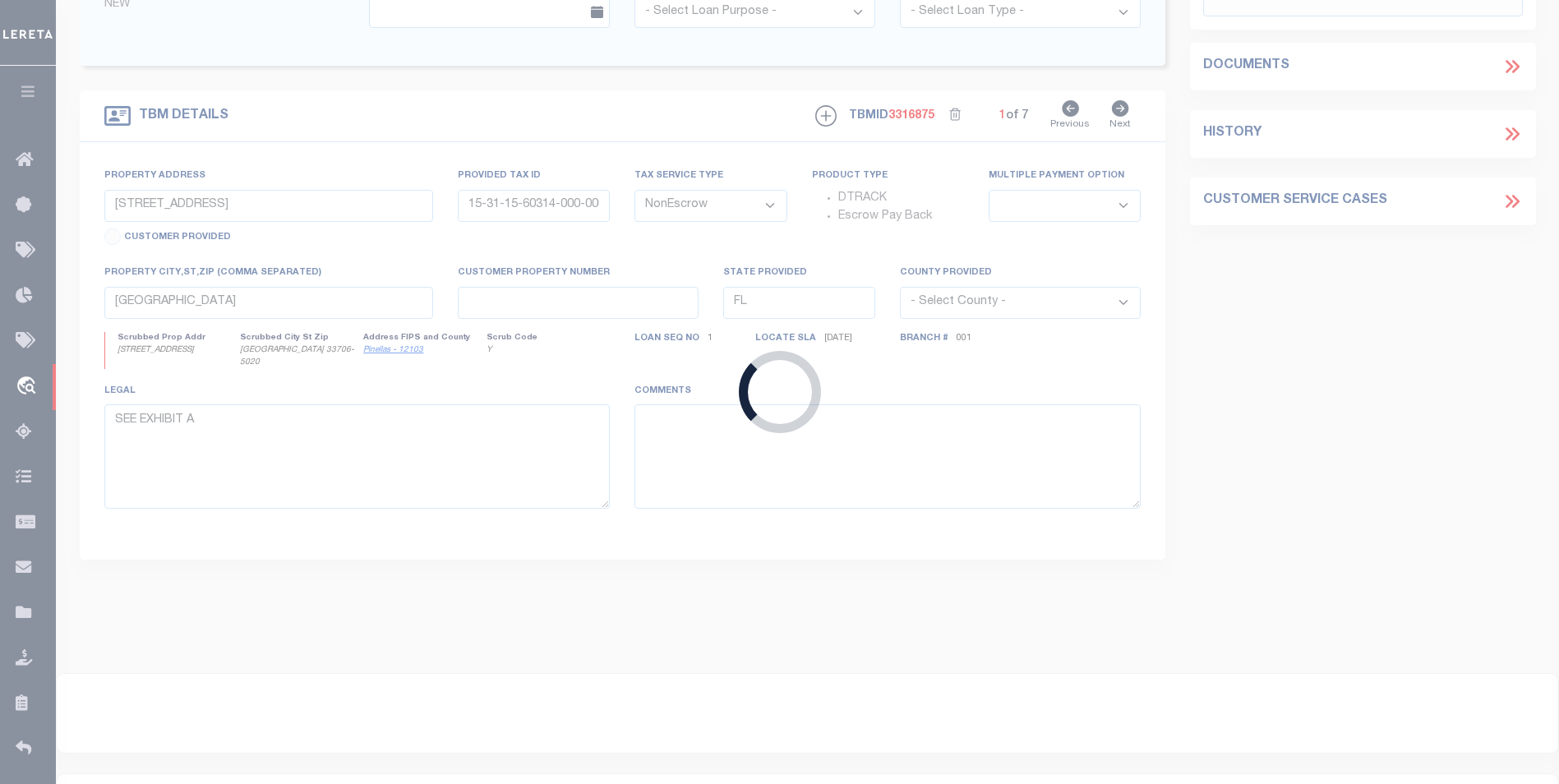
type input "1948 69th St"
type input "89006800"
select select
type input "[PERSON_NAME] IA 52346"
type input "FBN"
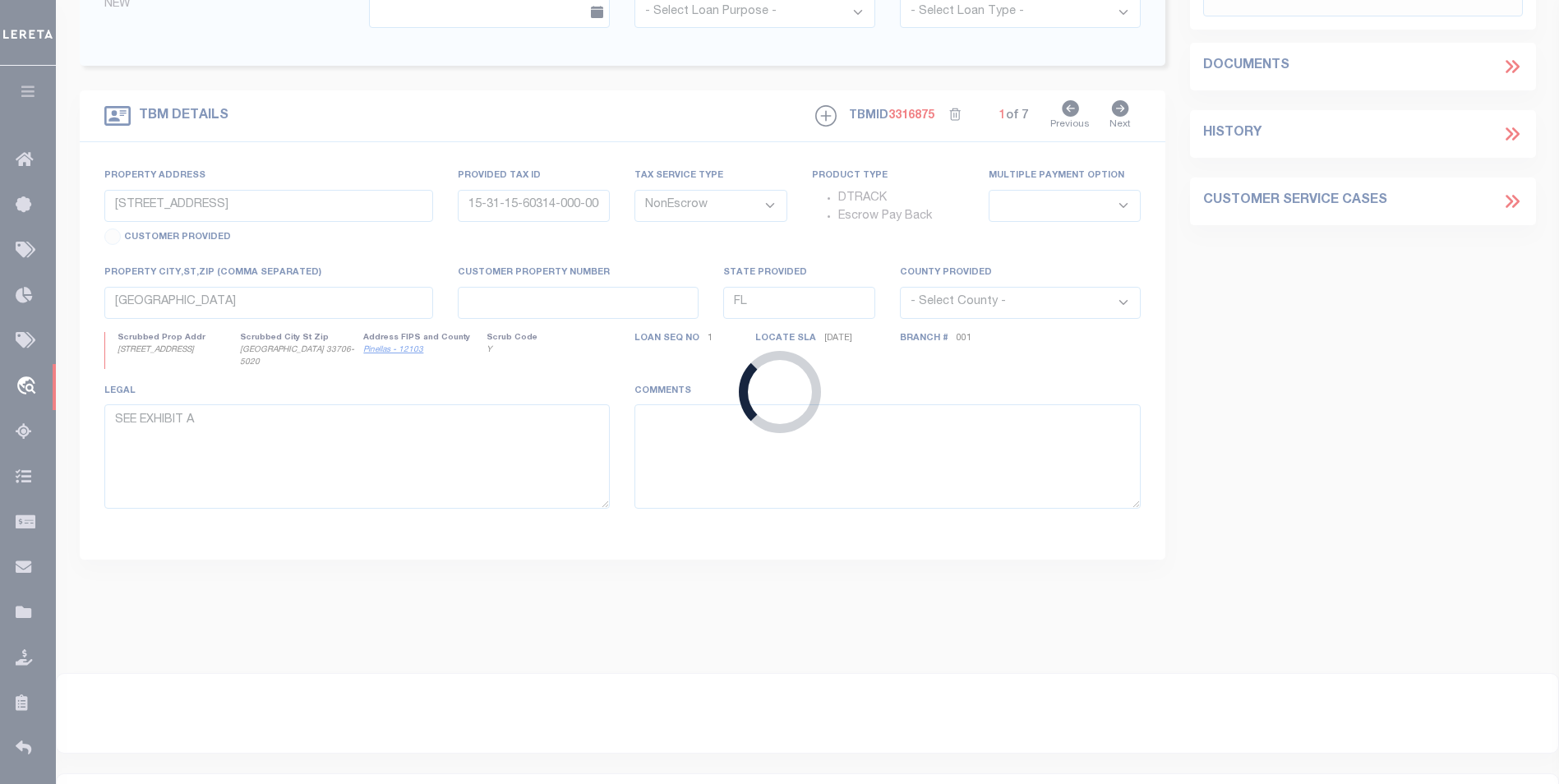
type input "IA"
select select
select select "14078"
select select "7651"
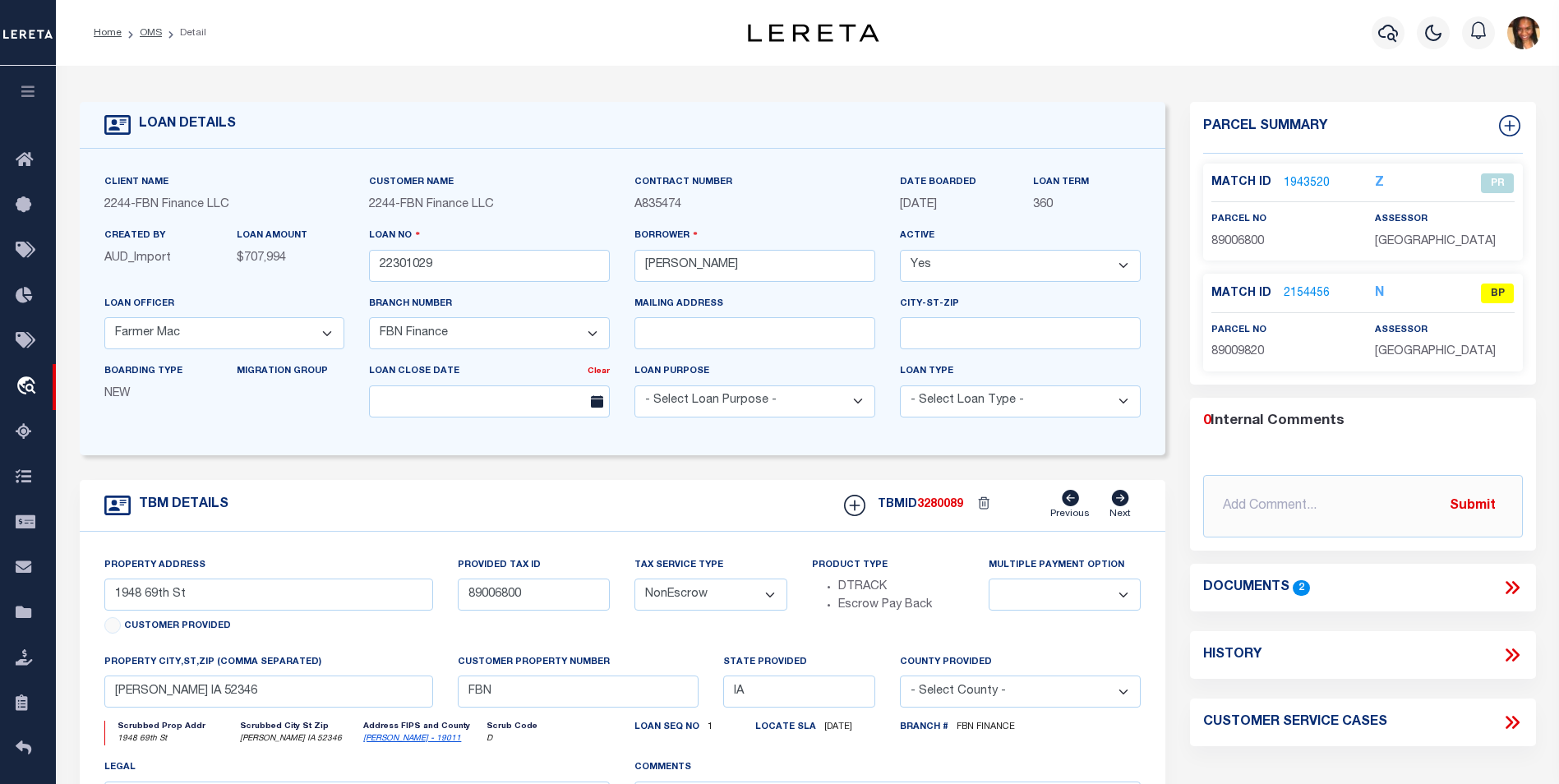
click at [1297, 290] on link "2154456" at bounding box center [1307, 294] width 46 height 17
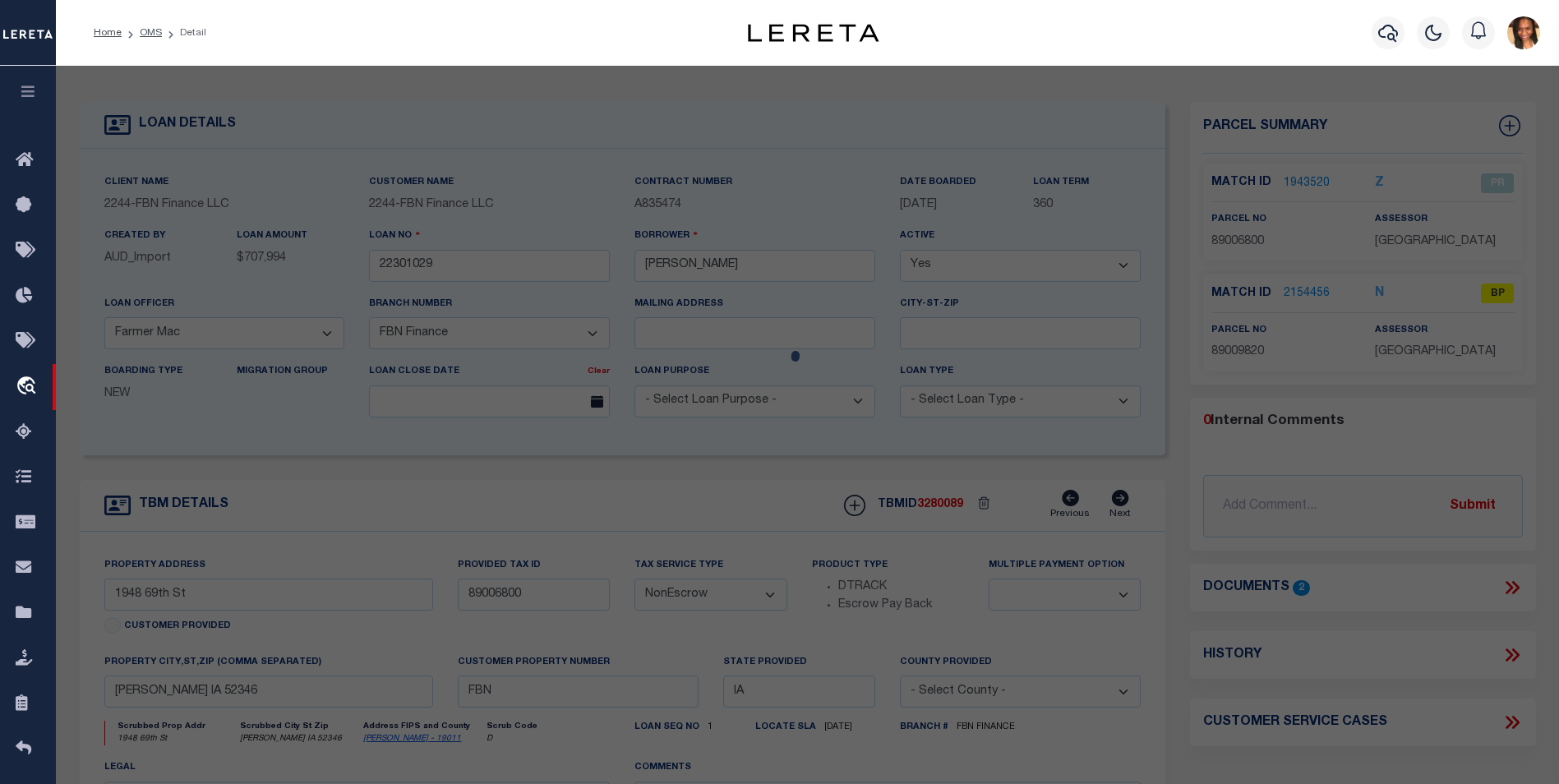
select select "AS"
select select
checkbox input "false"
select select "BP"
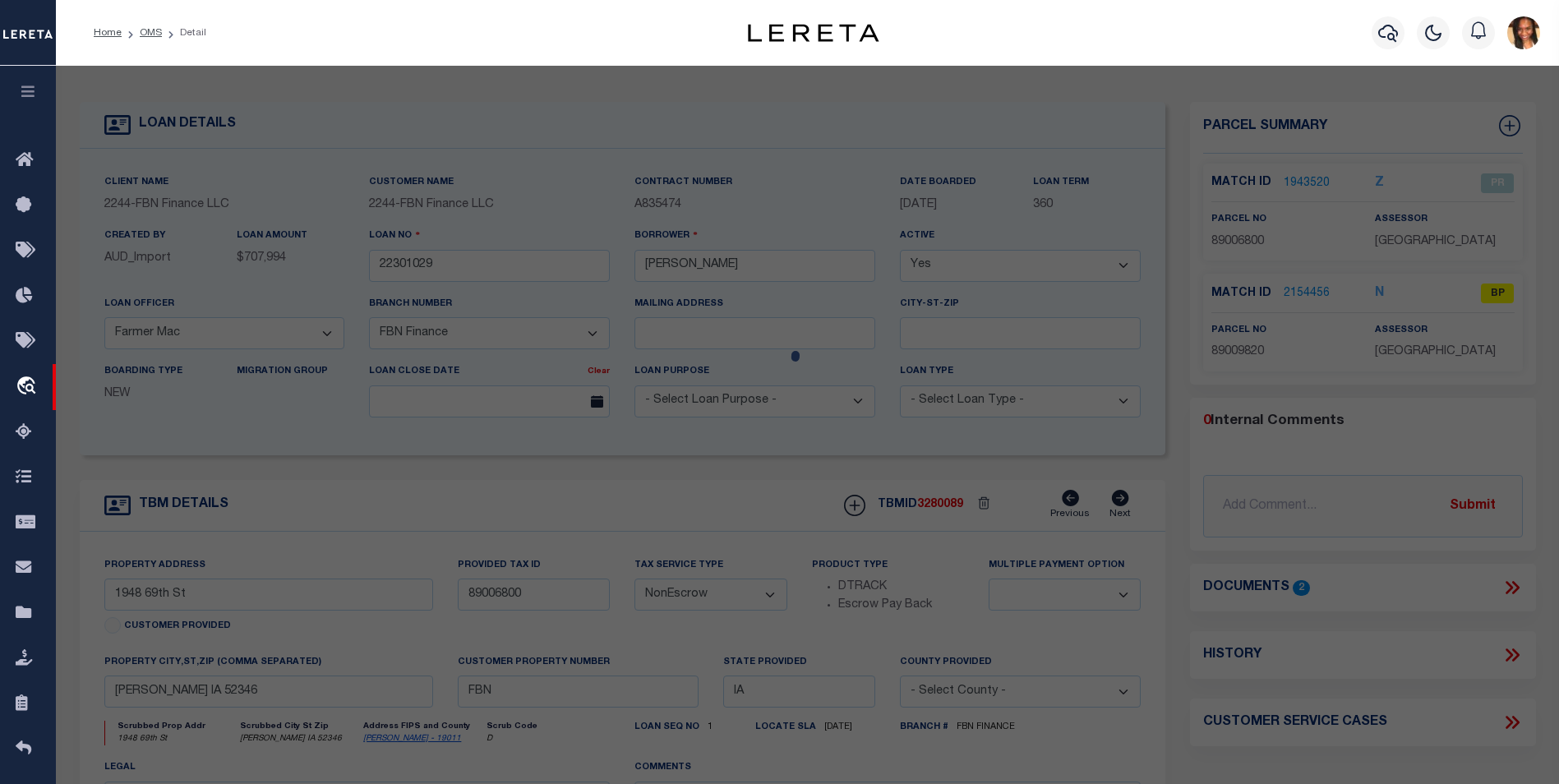
type input "[PERSON_NAME]"
select select "AGW"
select select
type input "1948 [GEOGRAPHIC_DATA]"
type input "VAN [PERSON_NAME] IA 52346"
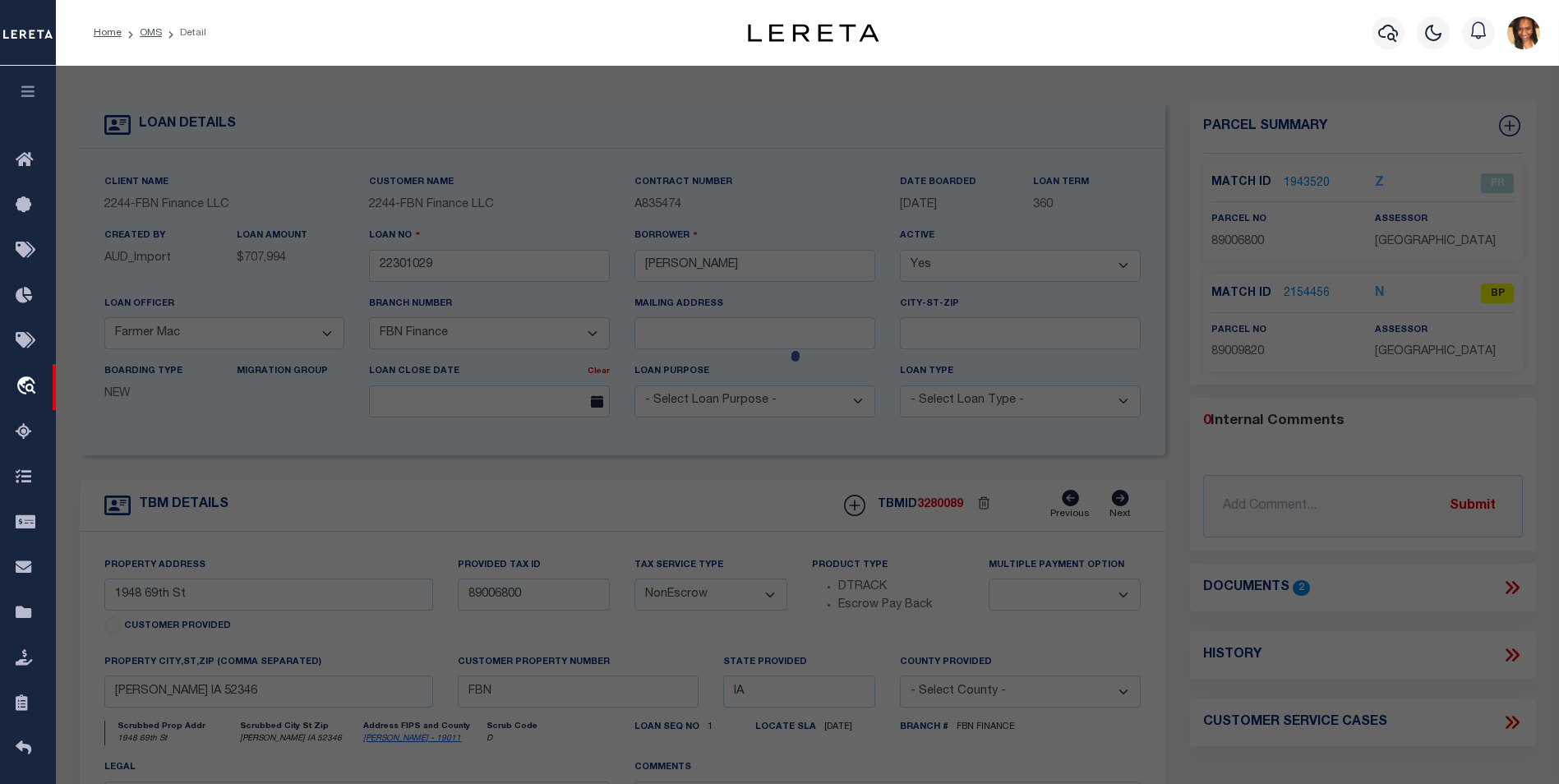
type textarea "PARCEL "A" NW 1/4 10-83-11"
type textarea "inactive parcel"
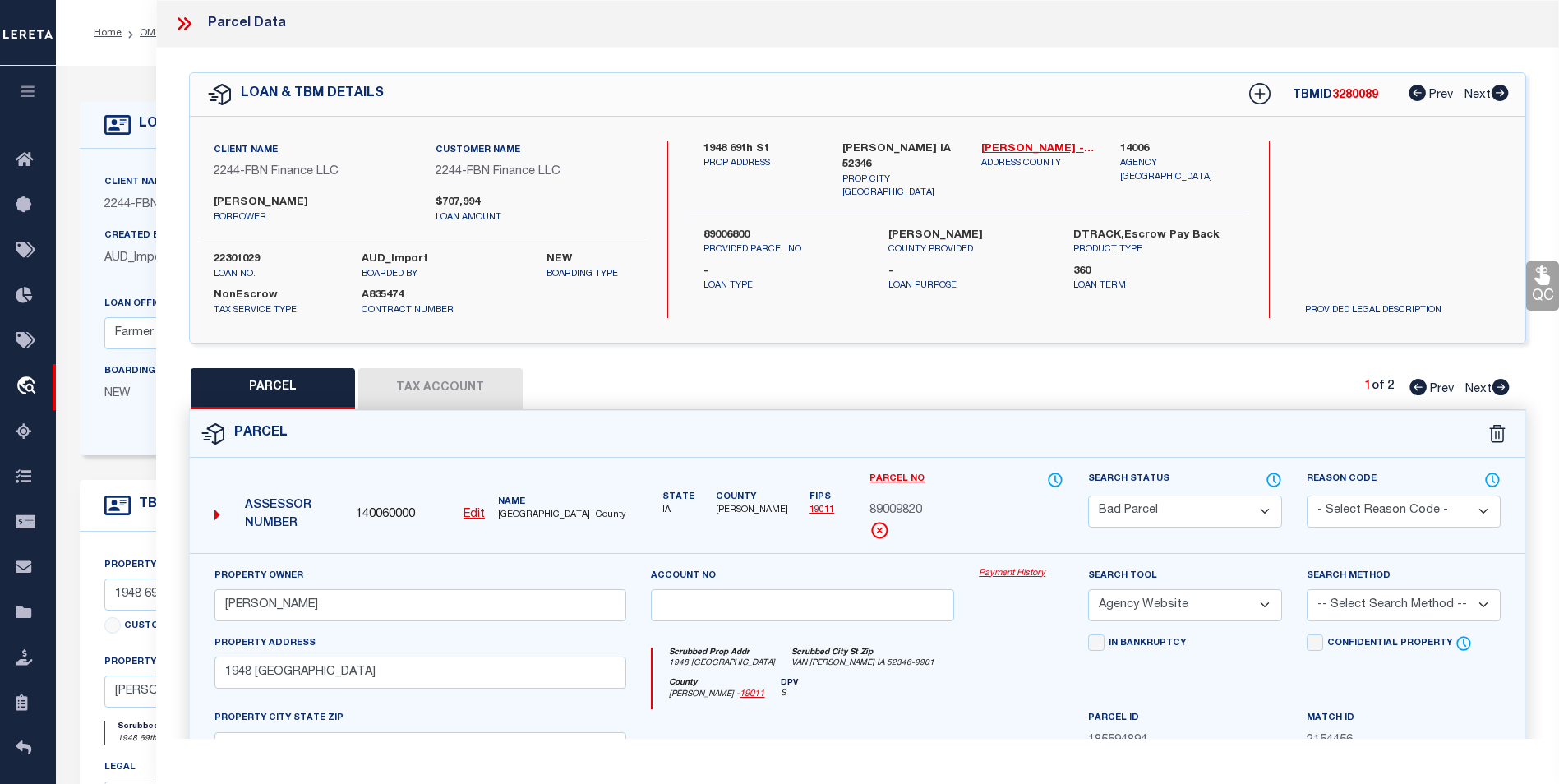
click at [1498, 384] on icon at bounding box center [1501, 387] width 17 height 16
select select "AS"
select select
checkbox input "false"
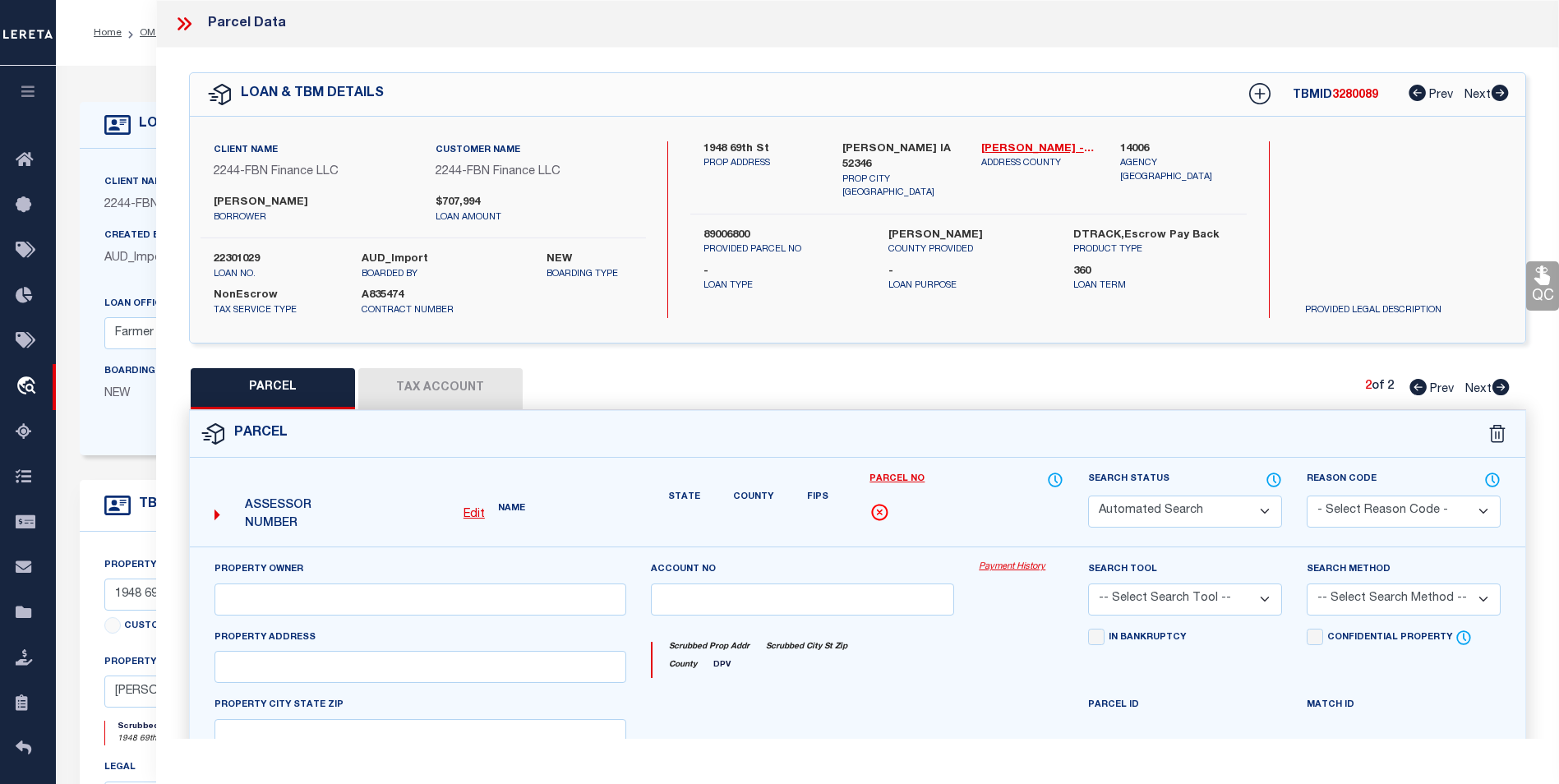
select select "PR"
select select "PPR"
type input "The [PERSON_NAME] Family Trust"
select select "PHN"
select select "LEG"
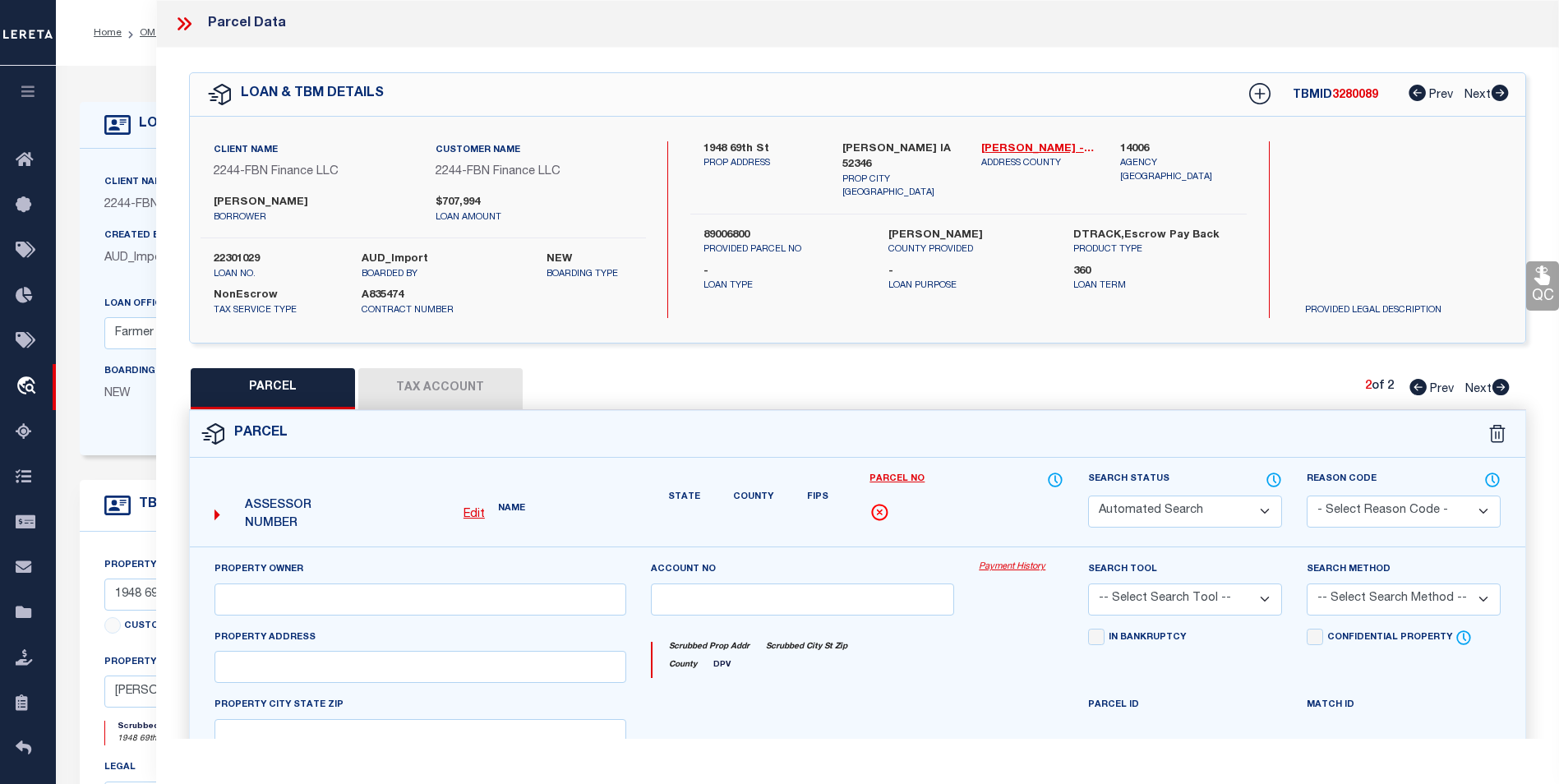
type input "1948 [GEOGRAPHIC_DATA]"
type input "VAN [PERSON_NAME] IA 52346"
type textarea "N 1/2 NW 1/4 EX COM NW COR S 771.75' TO POB ETC 10 83 11 6/12/25TG: Called on p…"
type textarea "6/12/25TG: parcel 89006800 has split into 2 parcels 89009810 & 9820. [DATE]: Bh…"
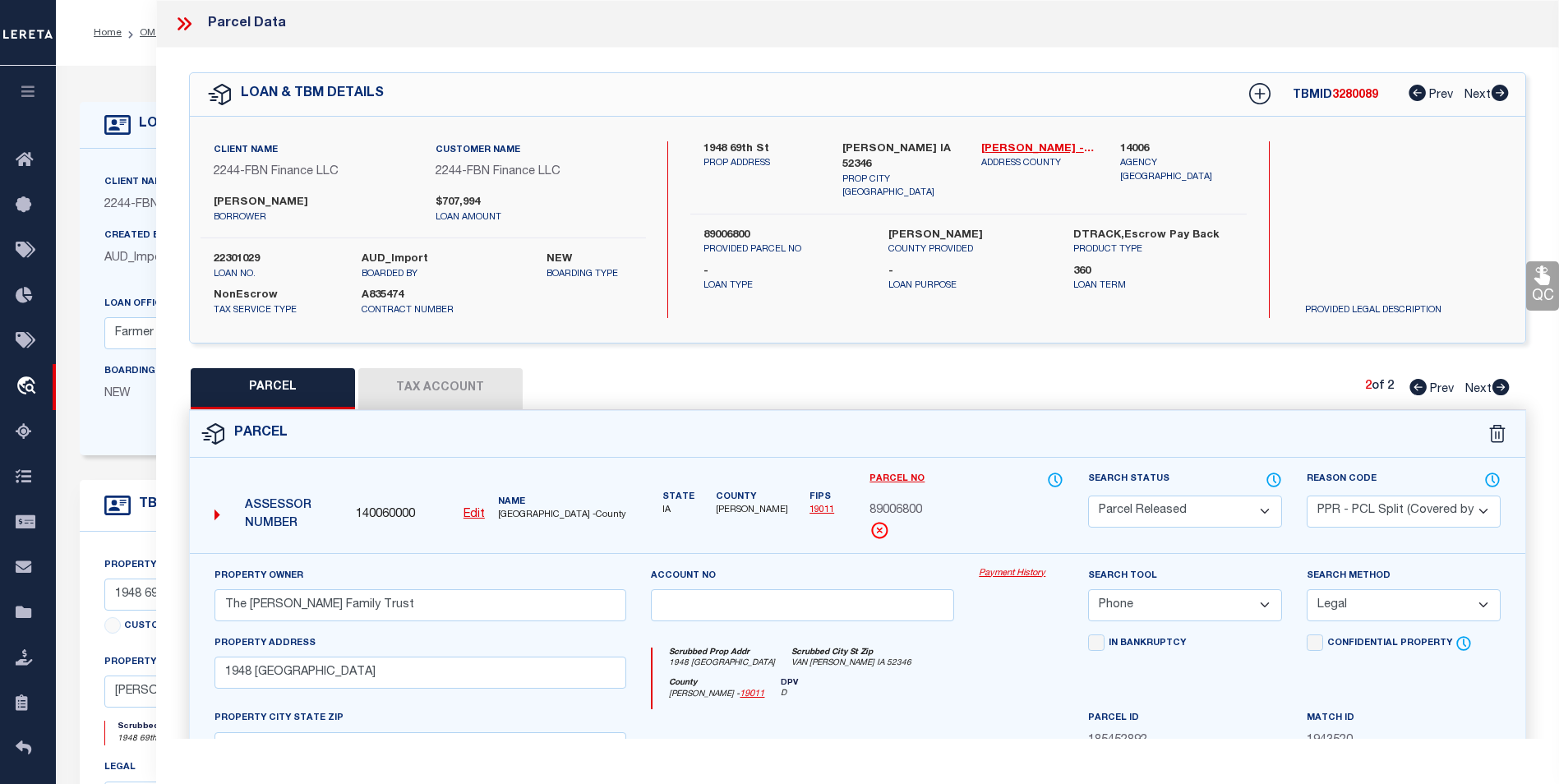
click at [1411, 396] on div "2 of 2 Prev Next" at bounding box center [1438, 389] width 145 height 22
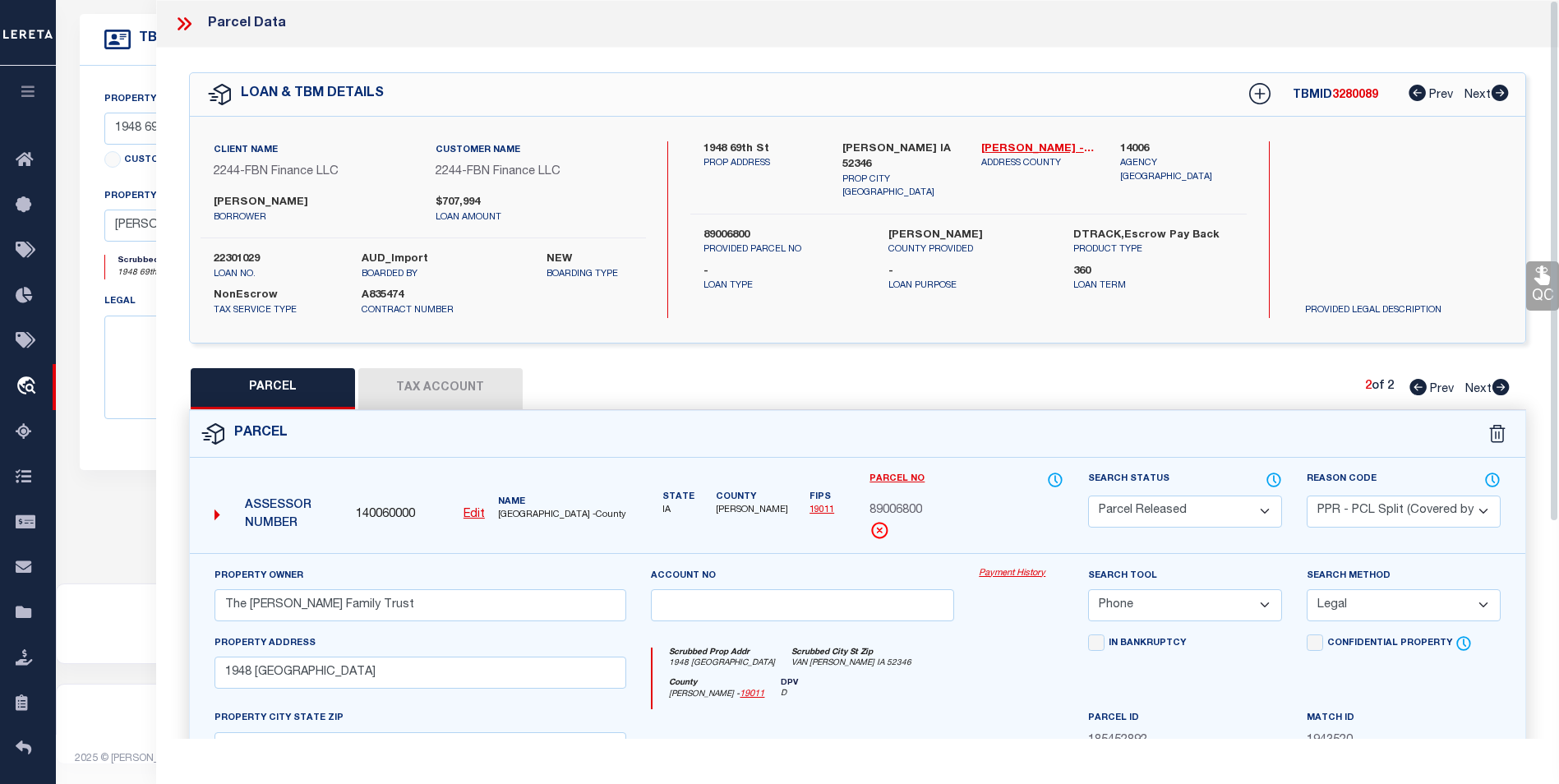
click at [183, 22] on icon at bounding box center [184, 24] width 22 height 22
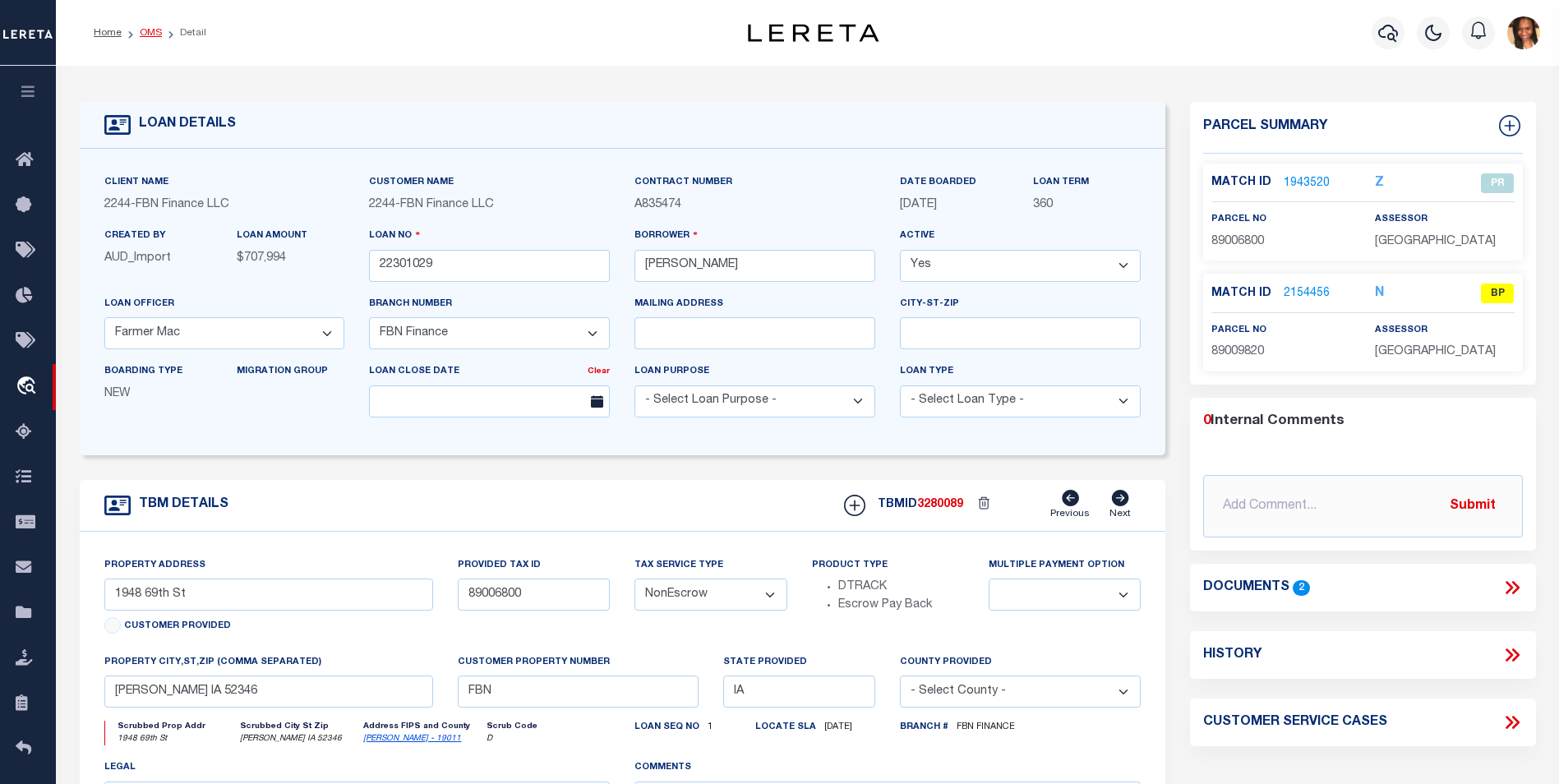
click at [145, 34] on link "OMS" at bounding box center [150, 32] width 22 height 9
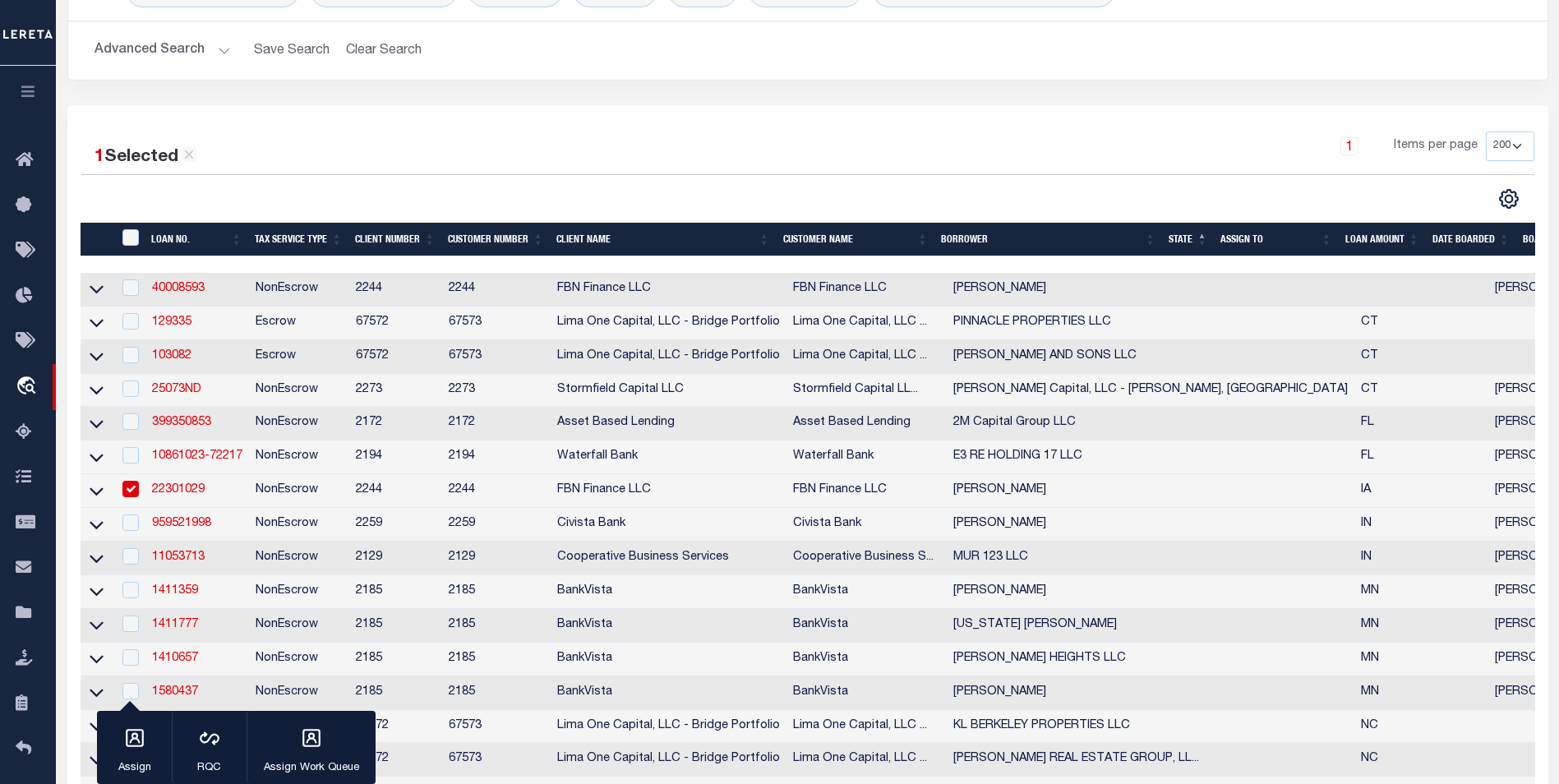
scroll to position [329, 0]
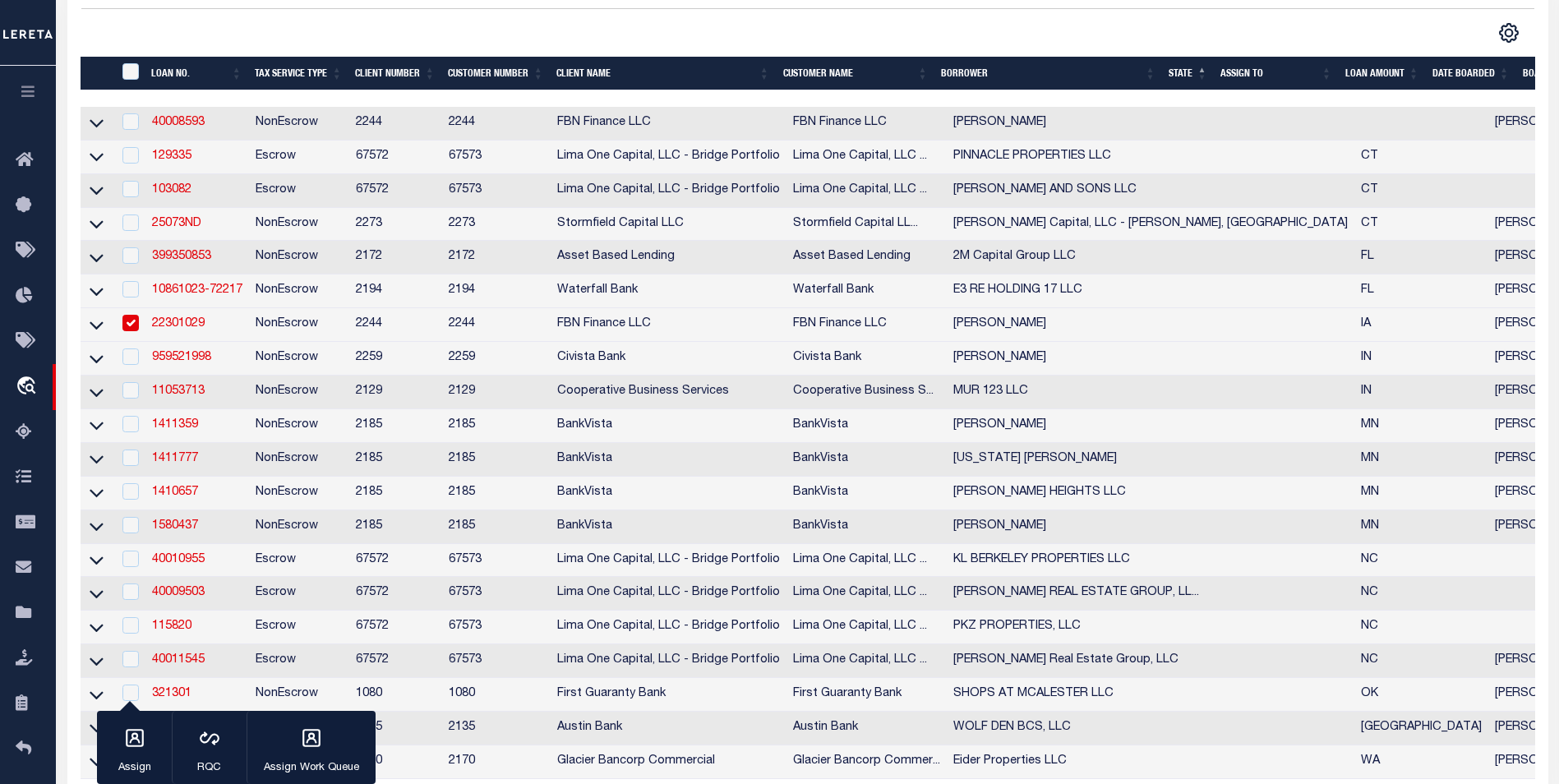
click at [138, 330] on input "checkbox" at bounding box center [130, 322] width 16 height 16
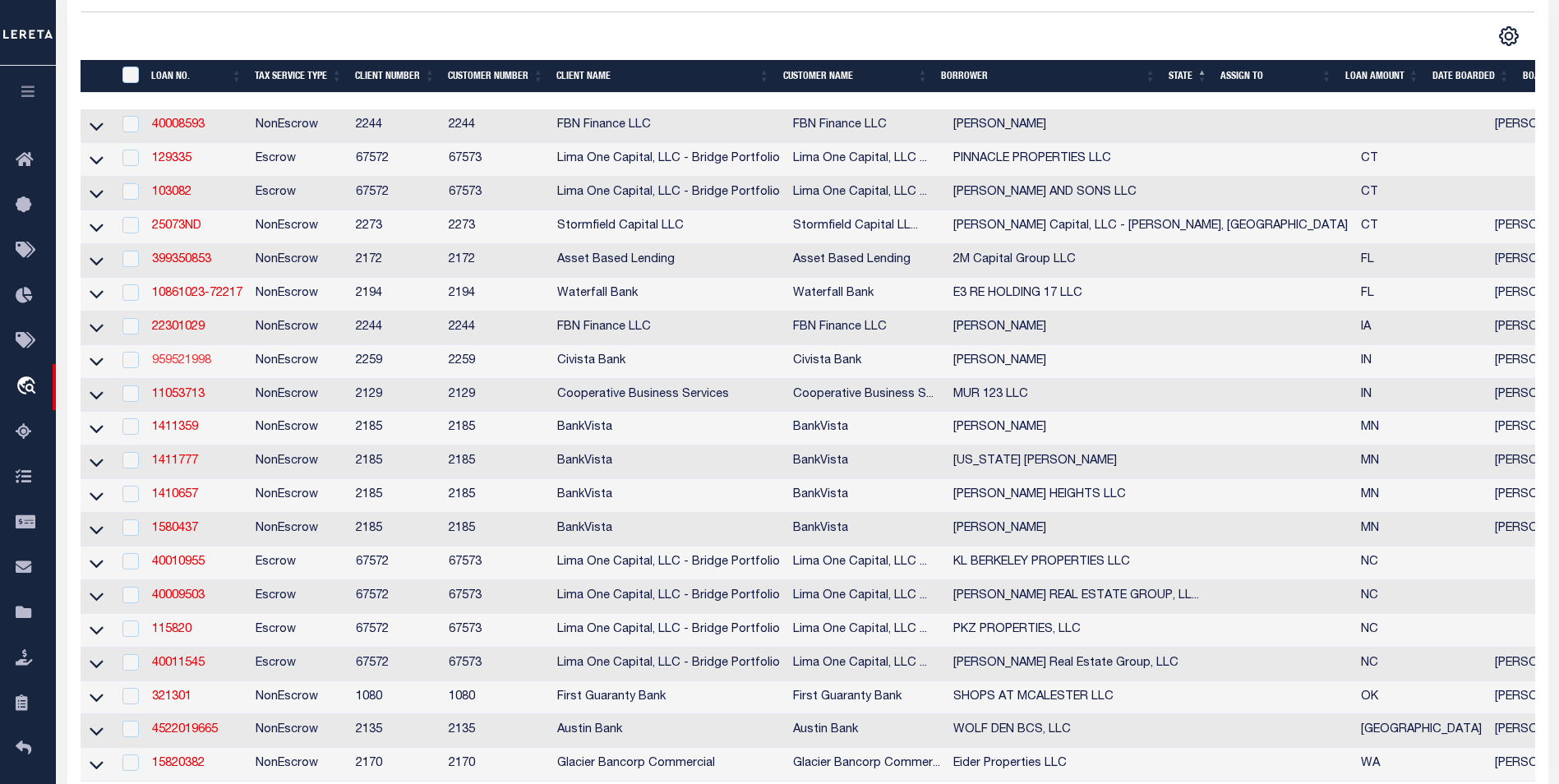
click at [195, 363] on link "959521998" at bounding box center [181, 360] width 59 height 11
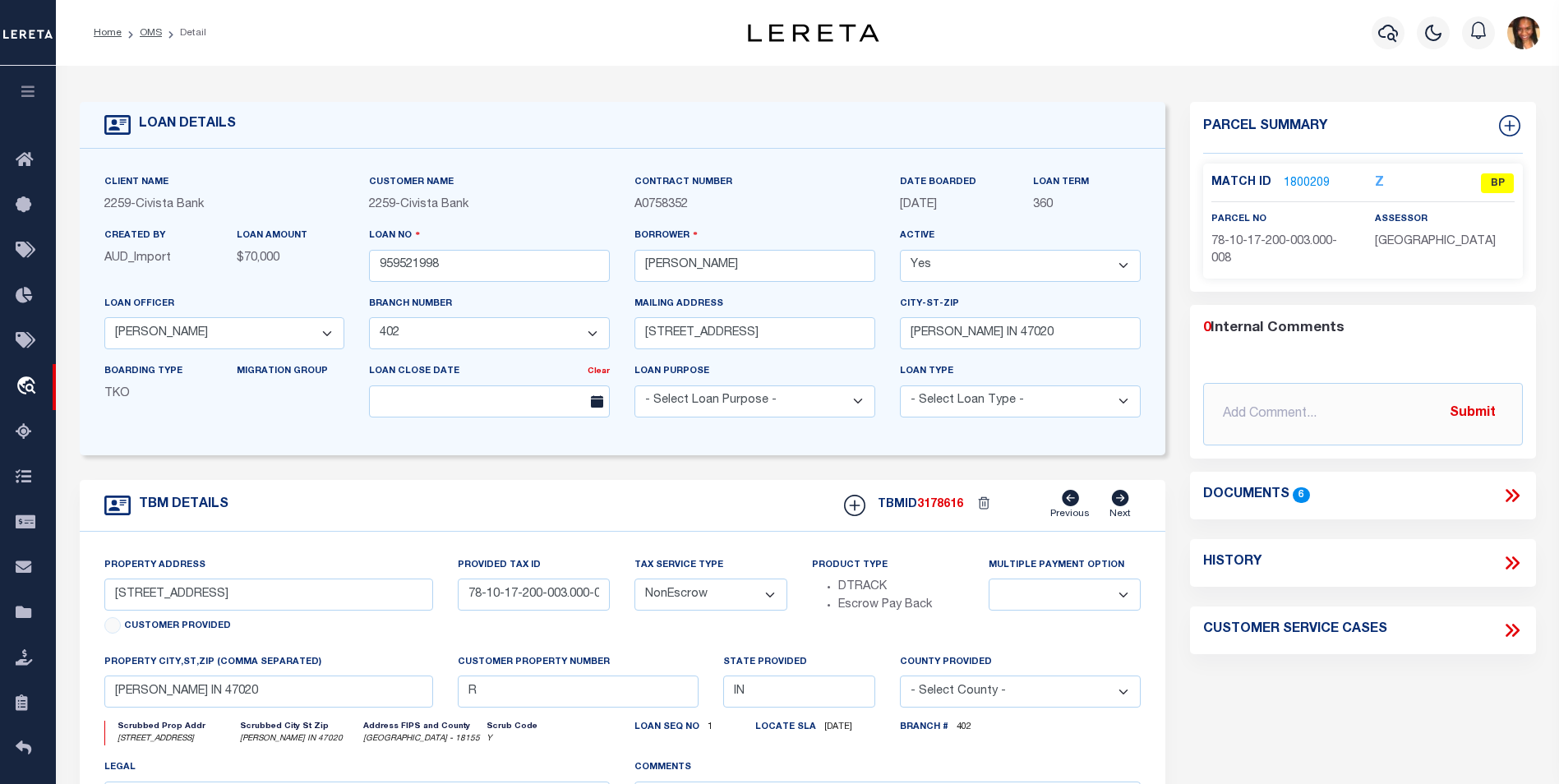
click at [1314, 175] on link "1800209" at bounding box center [1307, 184] width 46 height 17
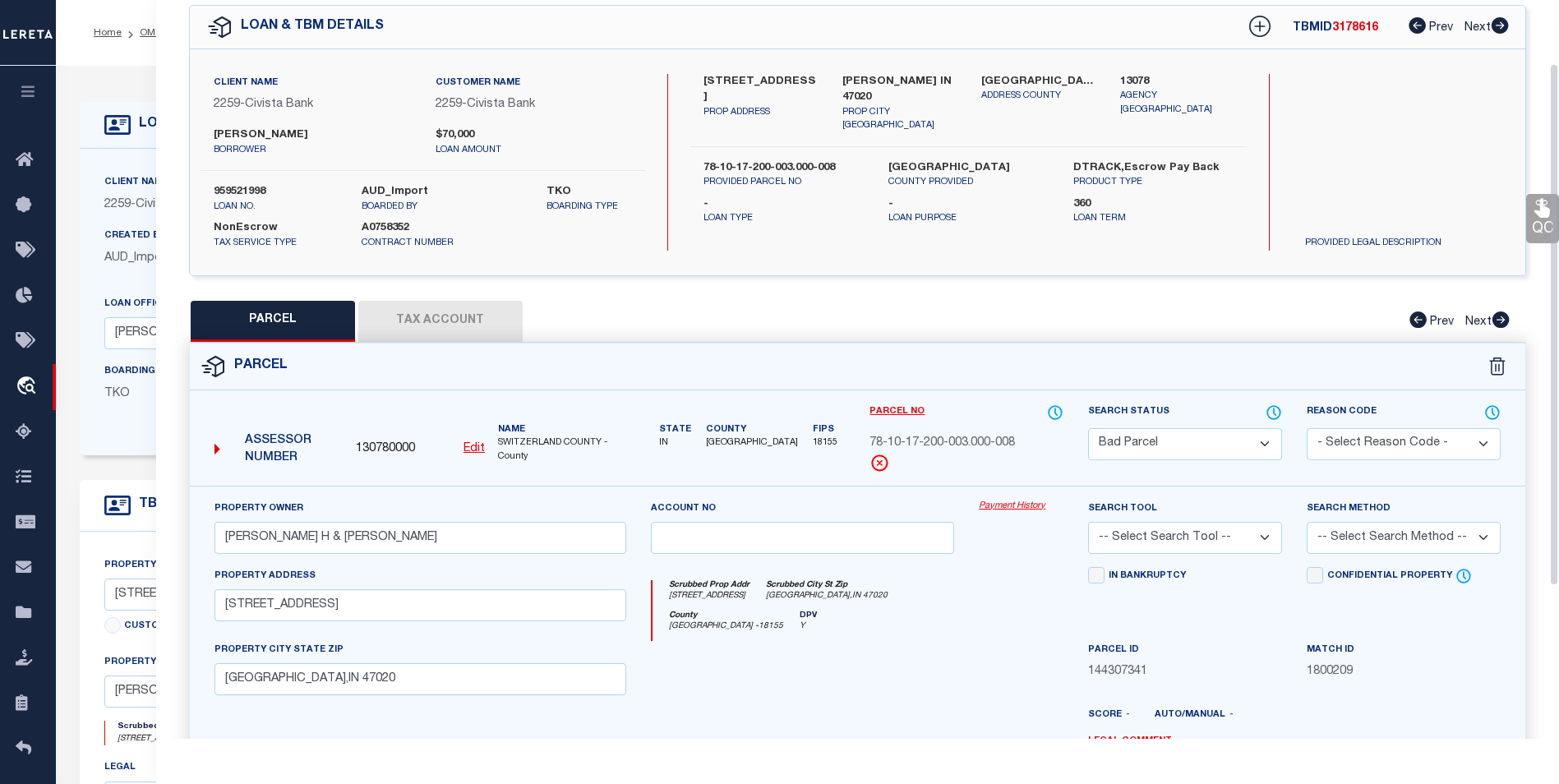
scroll to position [59, 0]
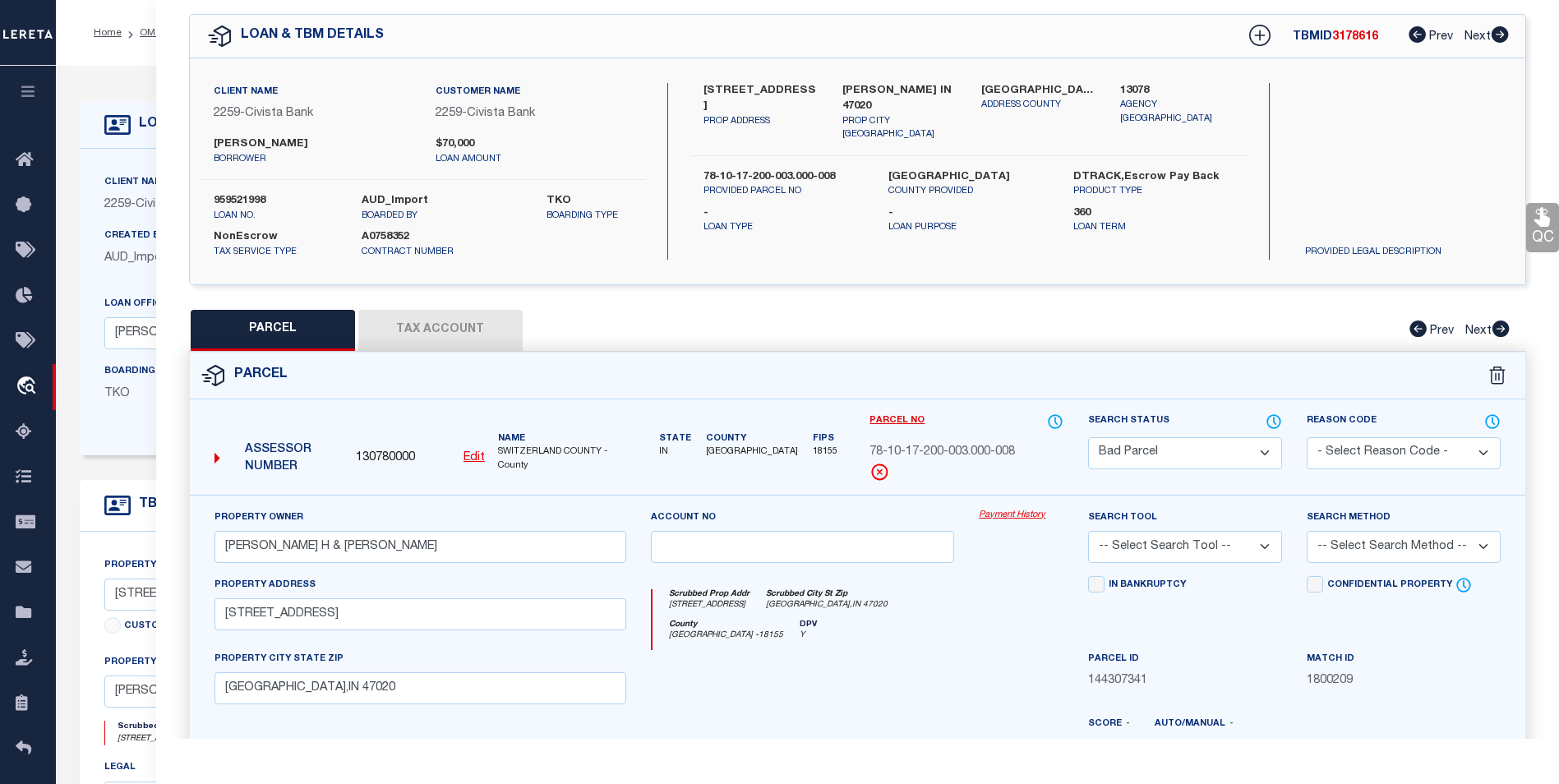
click at [423, 318] on button "Tax Account" at bounding box center [440, 330] width 164 height 41
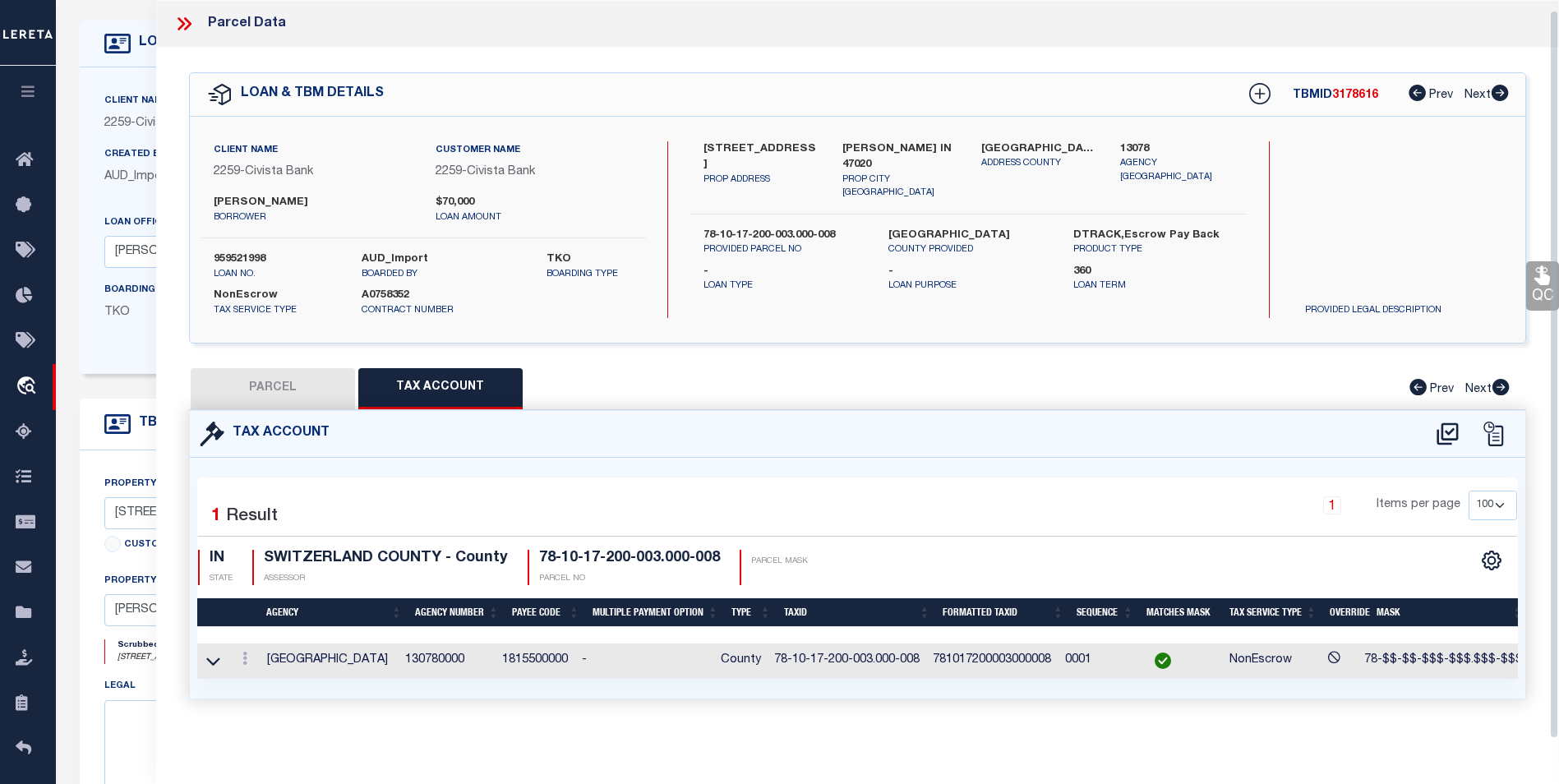
scroll to position [82, 0]
click at [249, 654] on link at bounding box center [245, 661] width 18 height 13
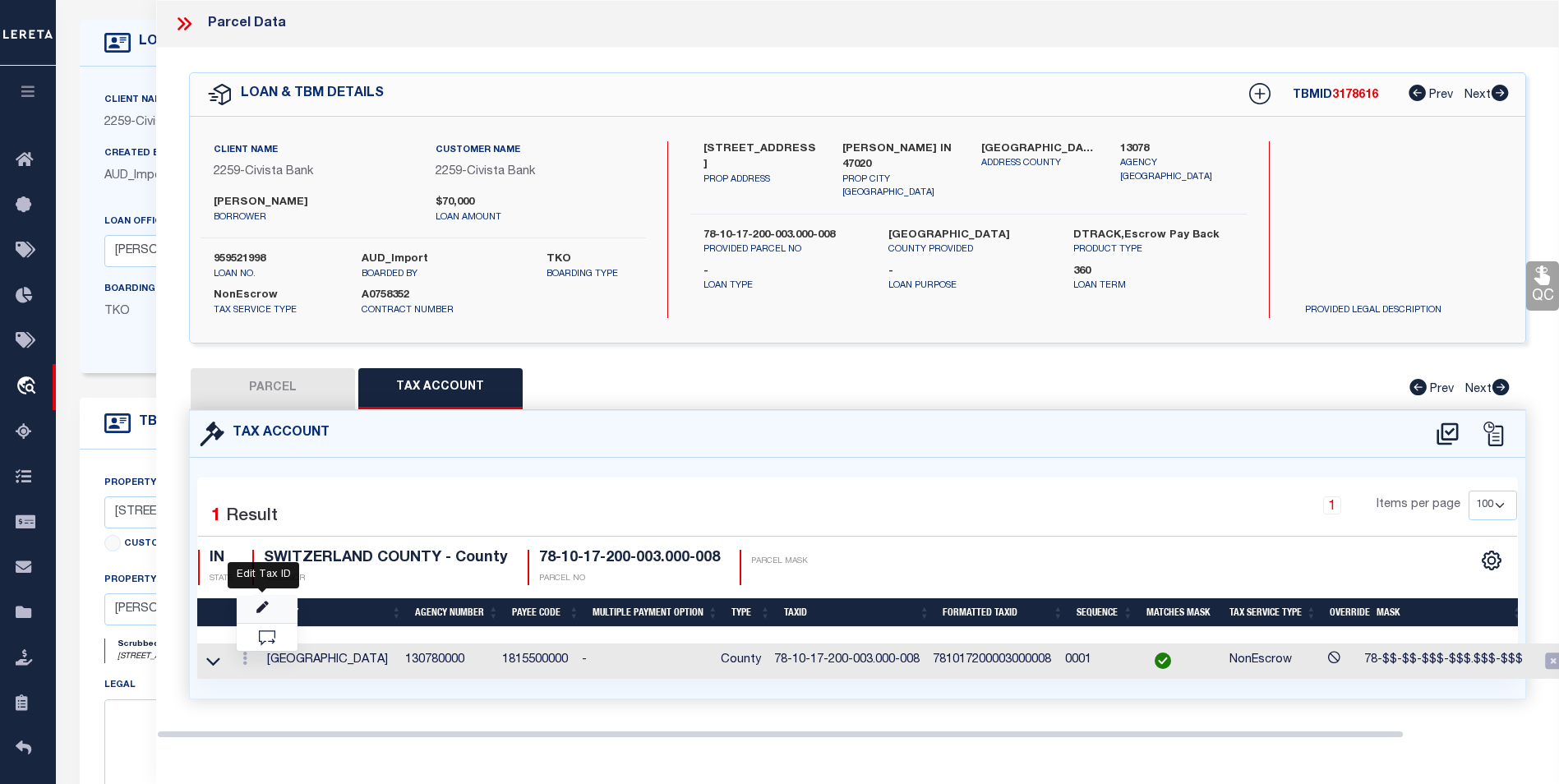
click at [260, 609] on icon "" at bounding box center [262, 608] width 12 height 12
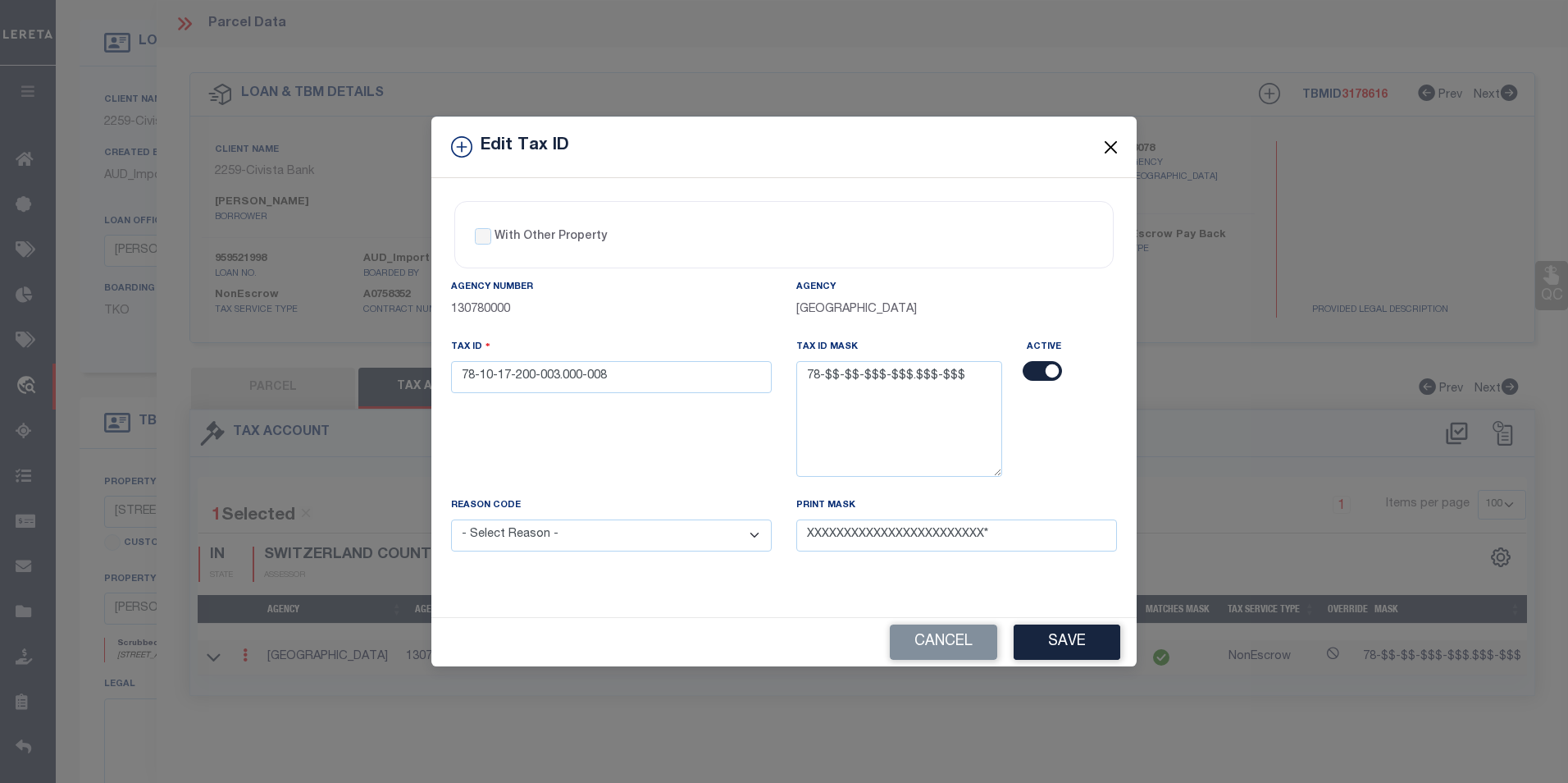
click at [1114, 142] on button "Close" at bounding box center [1111, 147] width 22 height 22
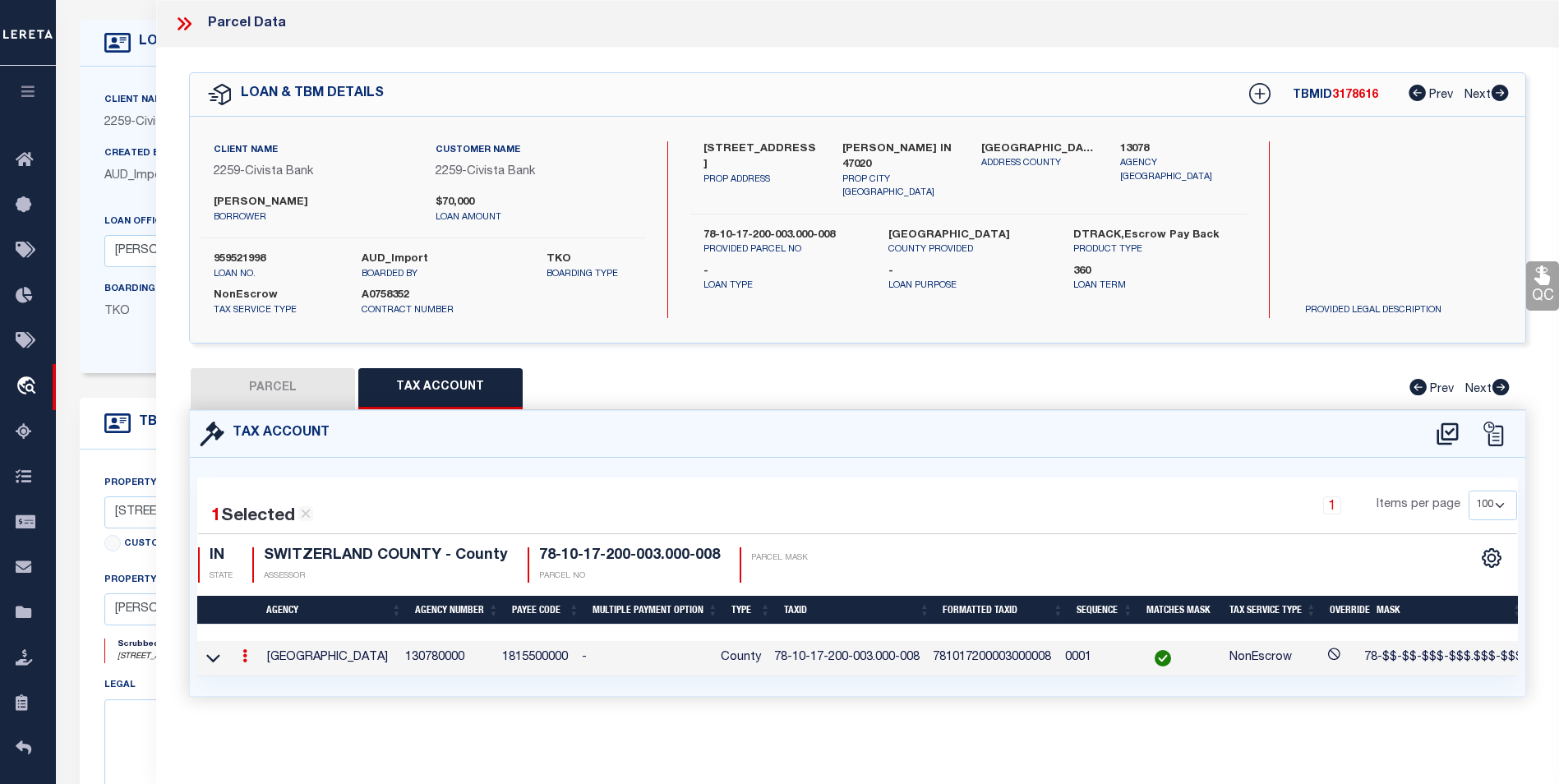
click at [244, 656] on icon at bounding box center [245, 656] width 5 height 13
click at [275, 676] on link at bounding box center [267, 683] width 61 height 27
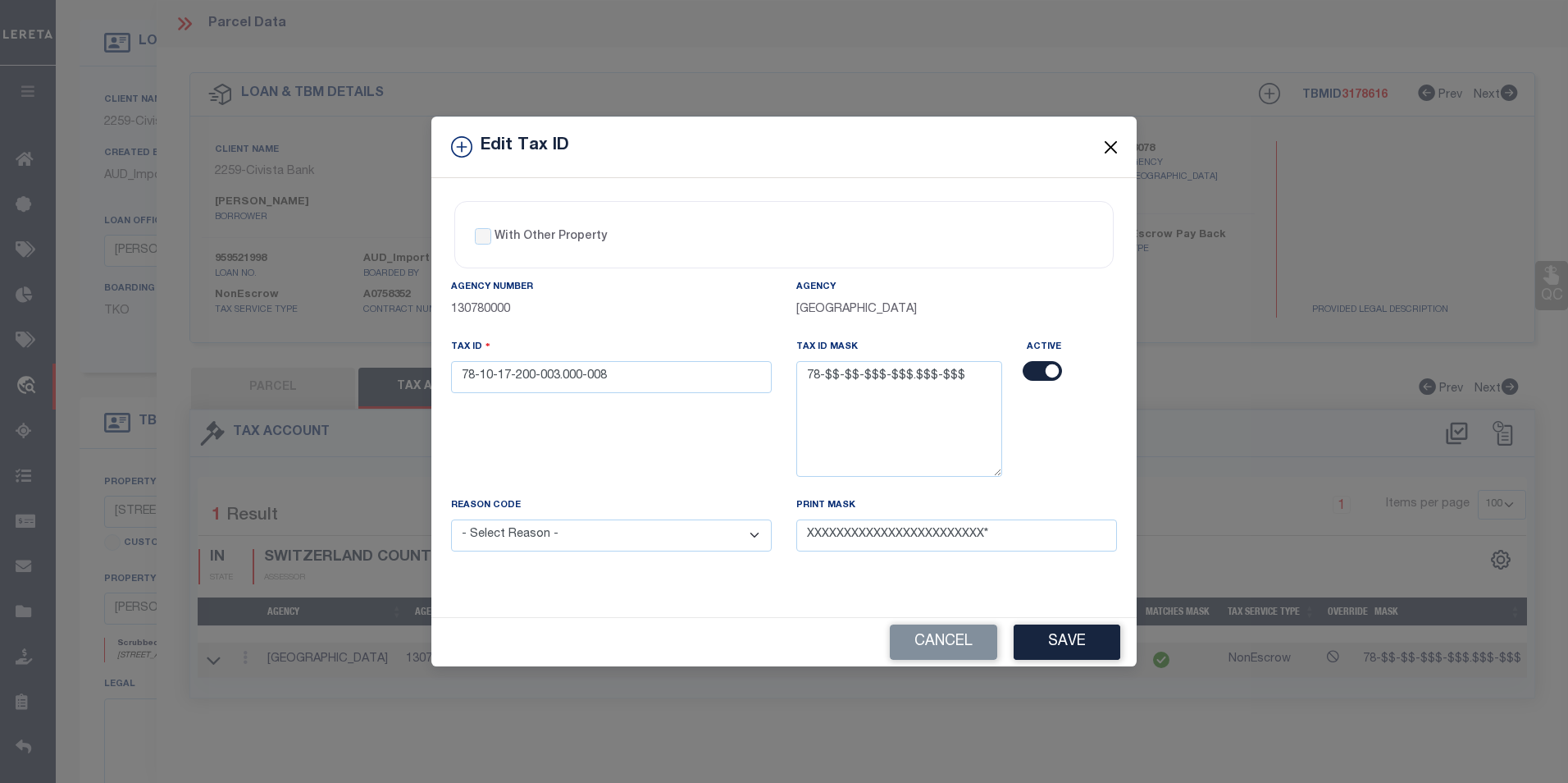
click at [1106, 145] on button "Close" at bounding box center [1111, 147] width 22 height 22
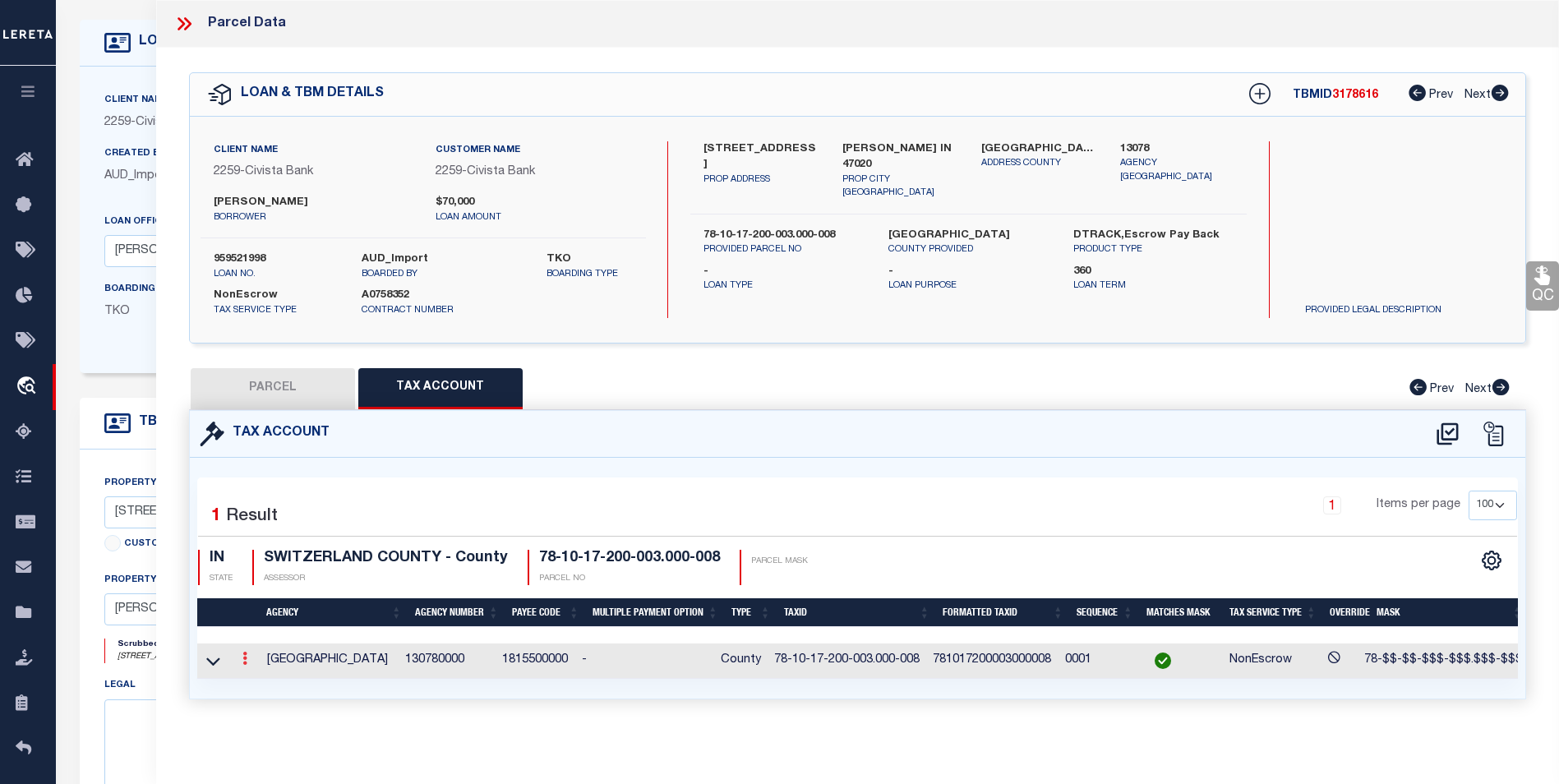
click at [240, 661] on link at bounding box center [245, 661] width 18 height 13
click at [267, 679] on icon "" at bounding box center [262, 683] width 12 height 12
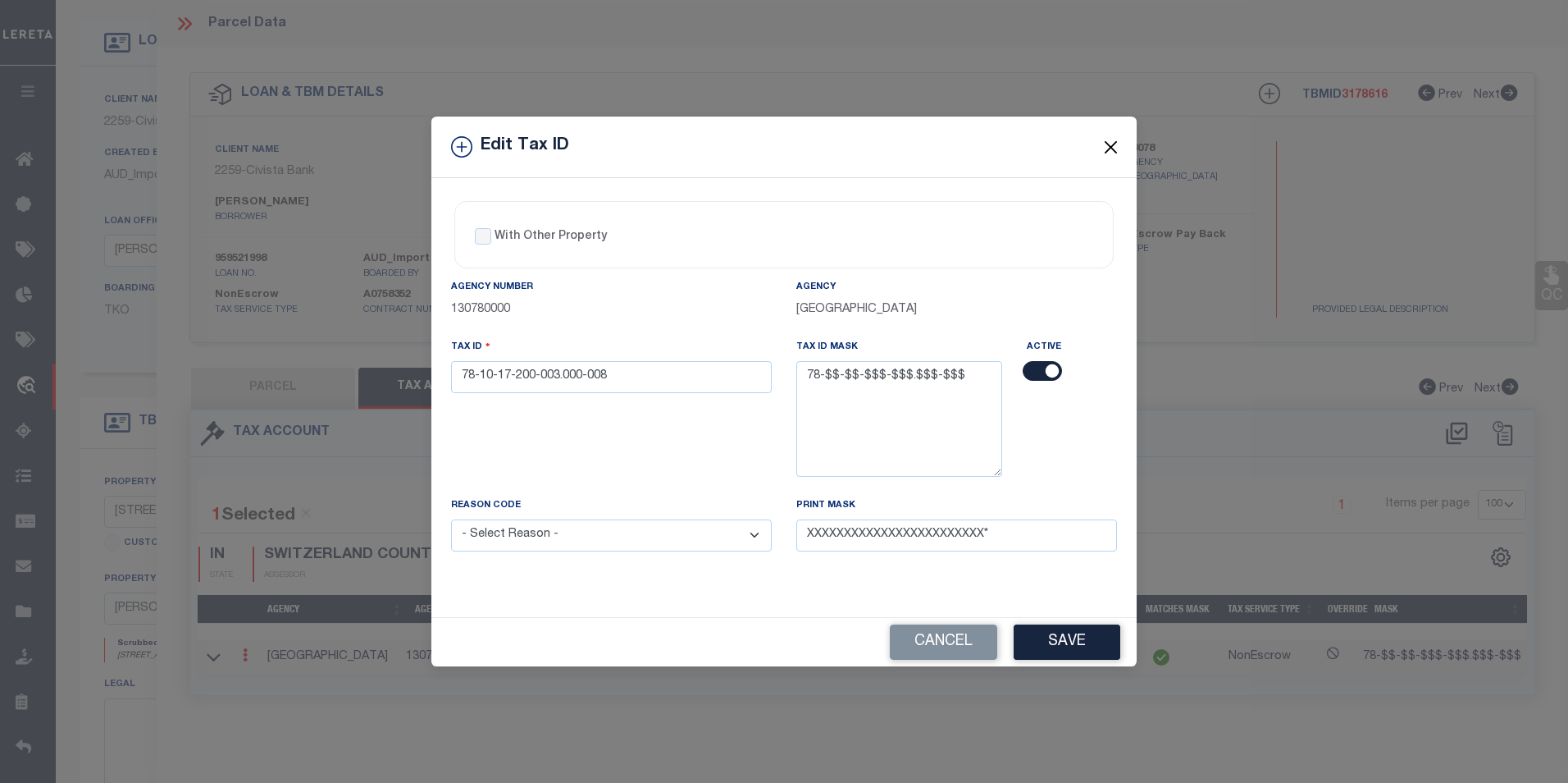
click at [1106, 147] on button "Close" at bounding box center [1111, 147] width 22 height 22
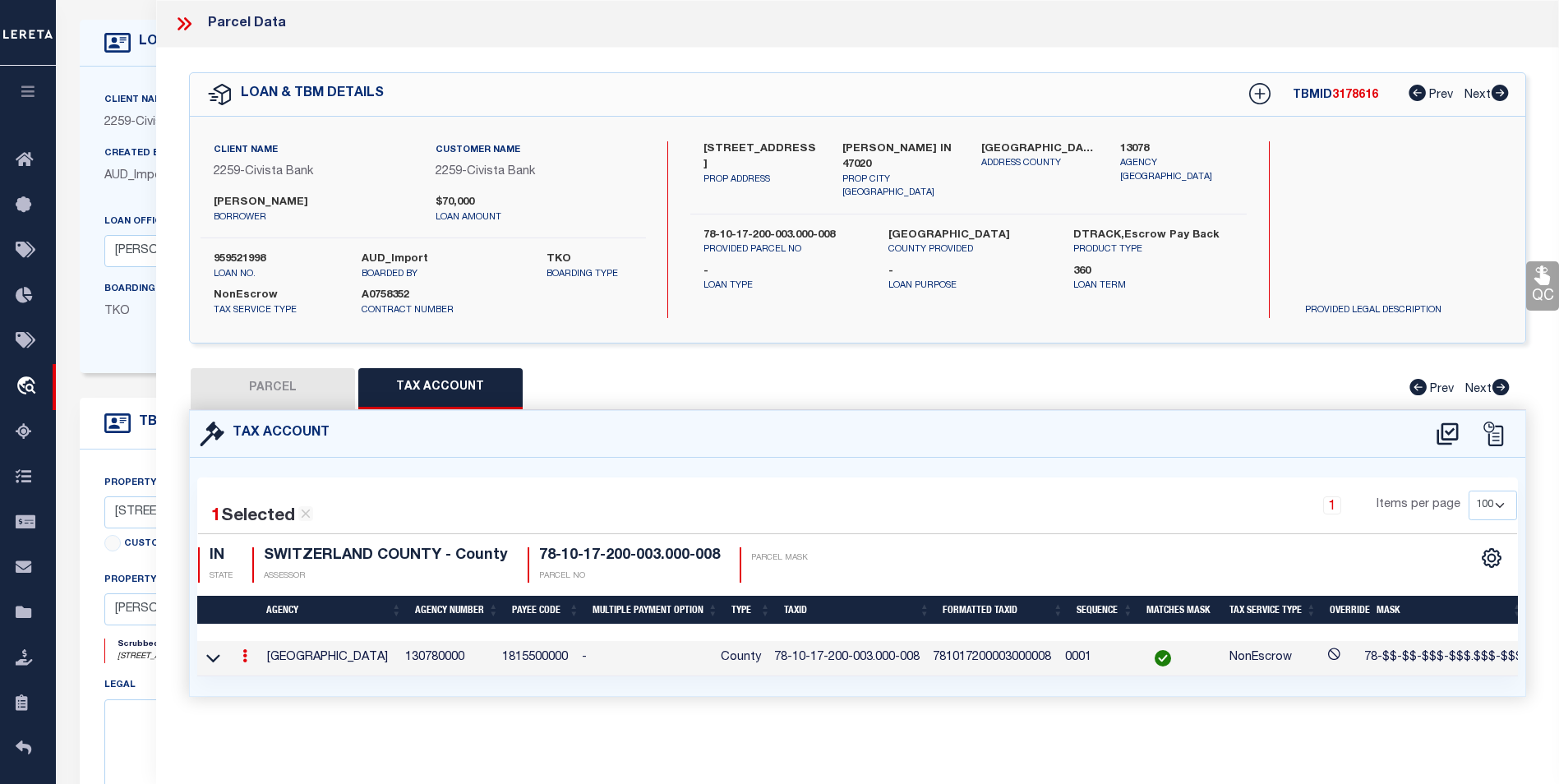
click at [282, 379] on button "PARCEL" at bounding box center [272, 388] width 164 height 41
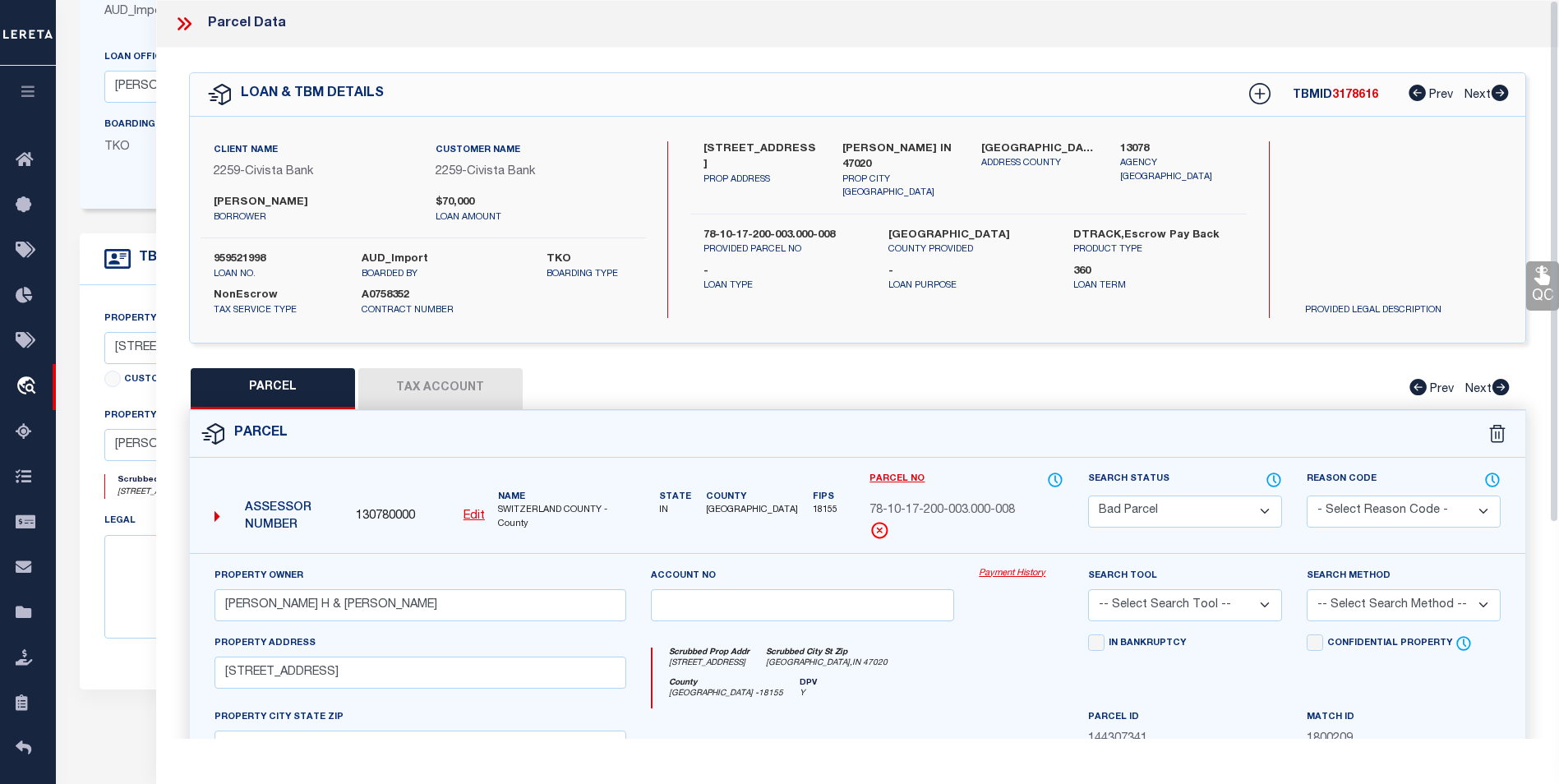
click at [431, 398] on button "Tax Account" at bounding box center [440, 388] width 164 height 41
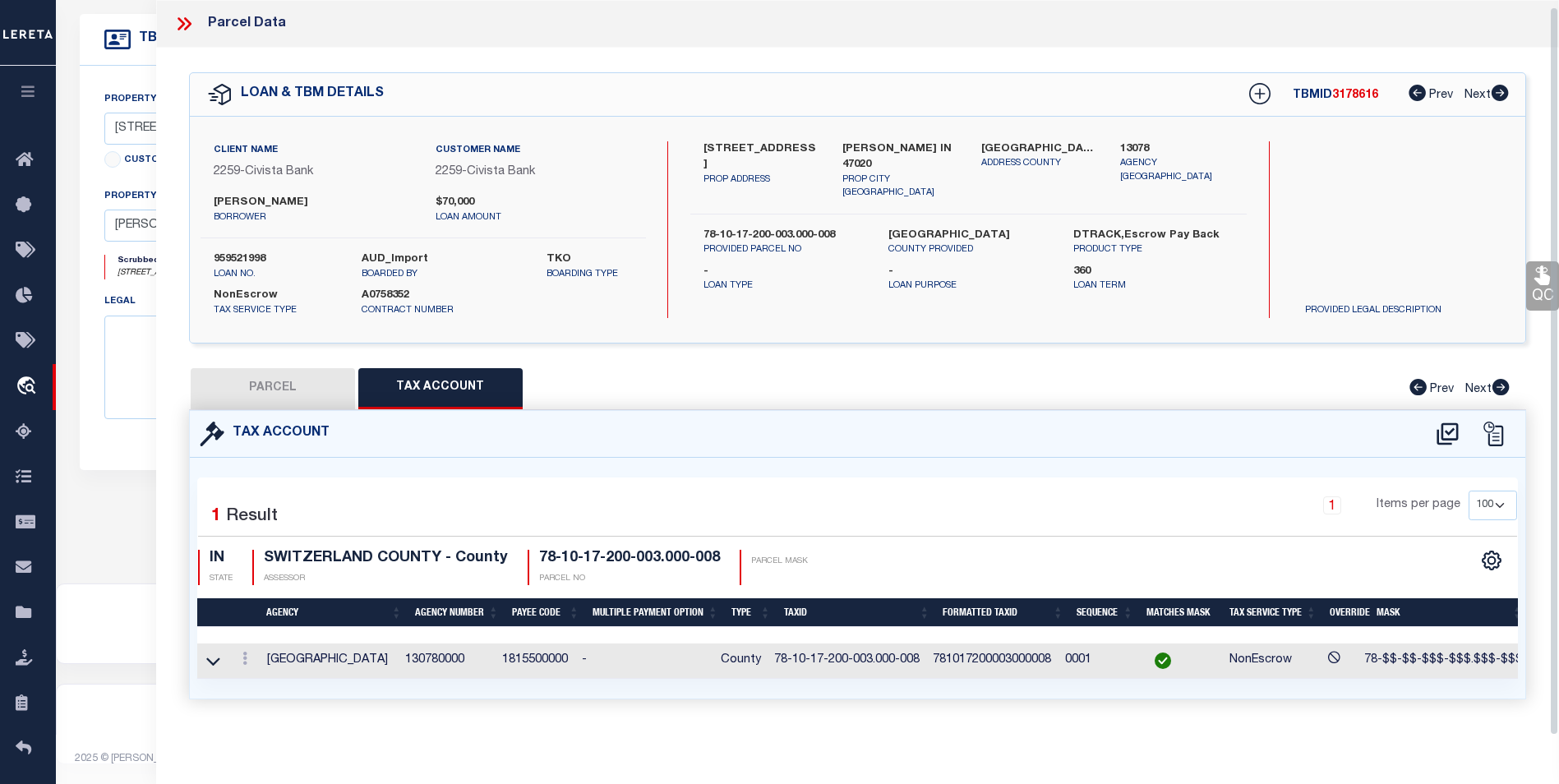
scroll to position [9, 0]
click at [243, 651] on icon at bounding box center [245, 658] width 5 height 13
click at [263, 615] on link at bounding box center [267, 609] width 61 height 27
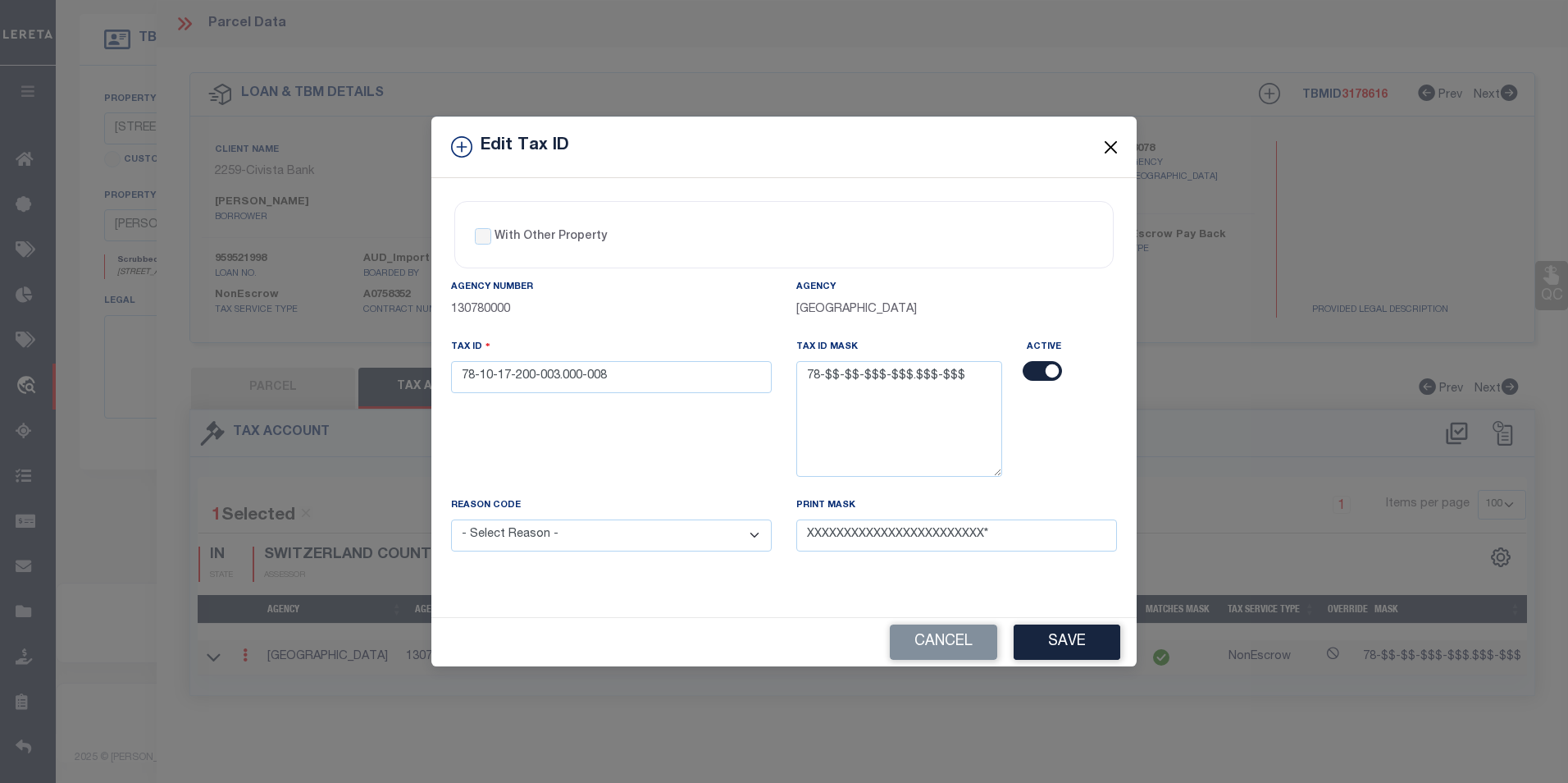
click at [1119, 143] on button "Close" at bounding box center [1111, 147] width 22 height 22
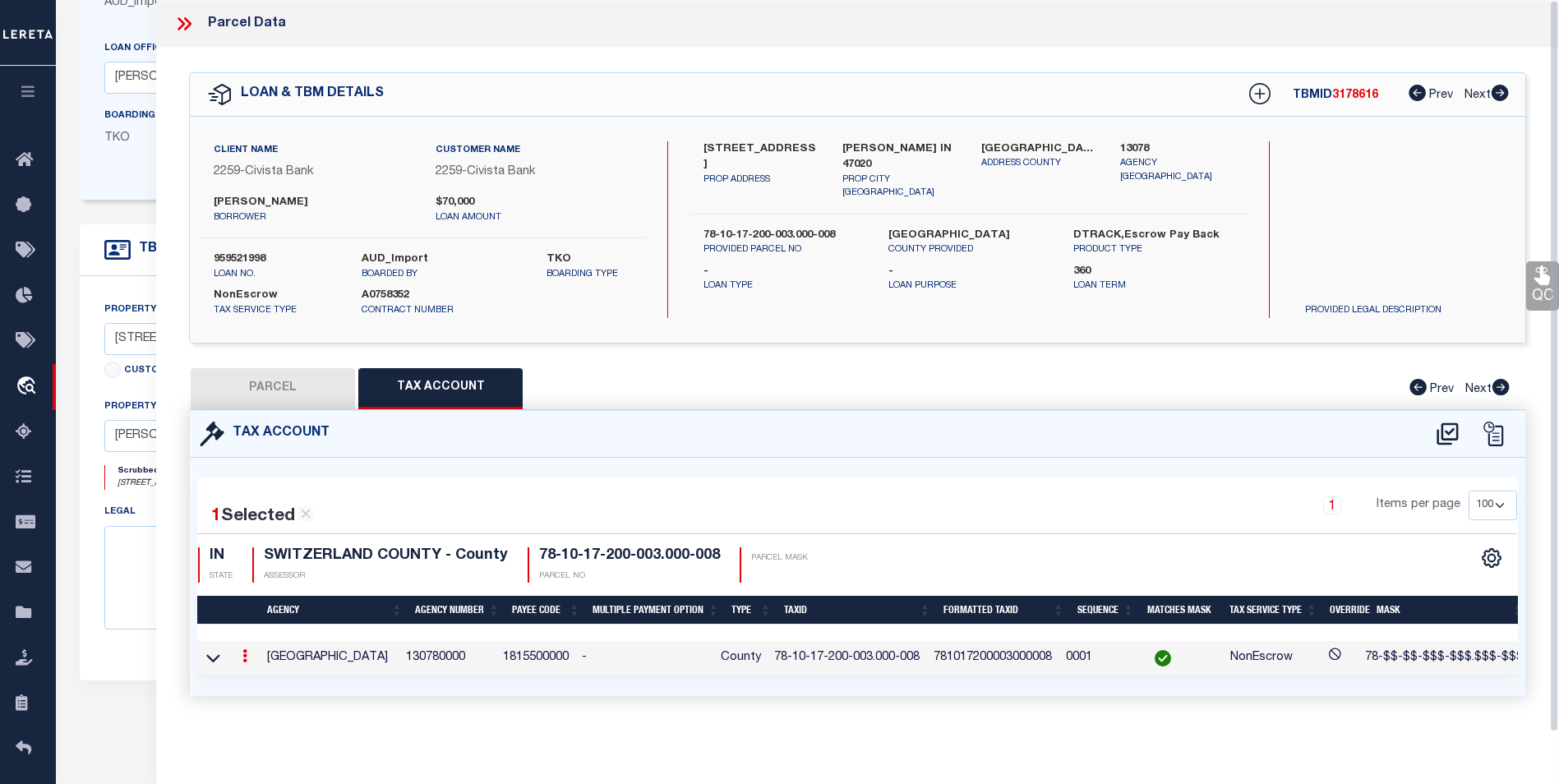
scroll to position [144, 0]
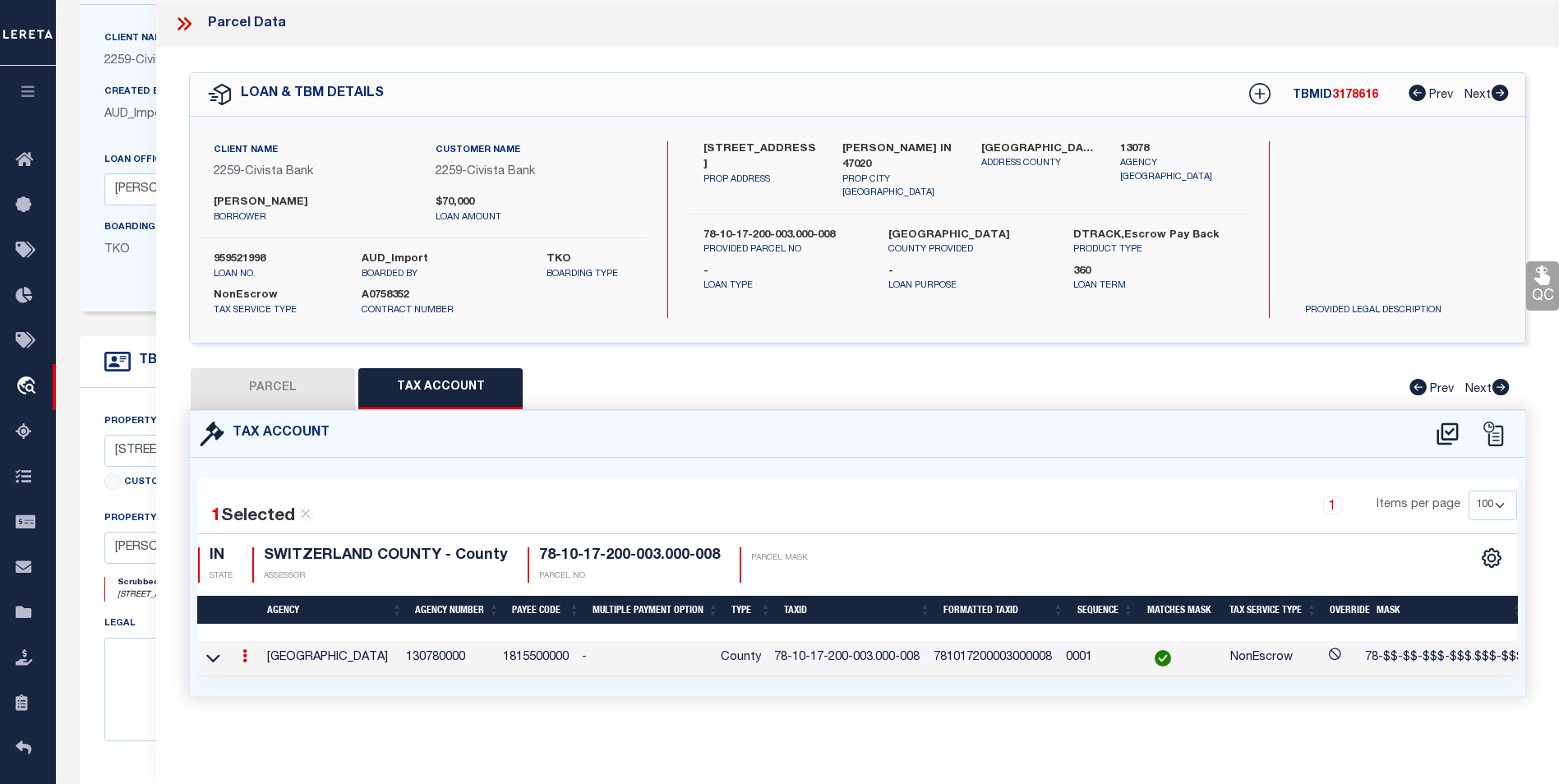
click at [190, 22] on icon at bounding box center [184, 24] width 22 height 22
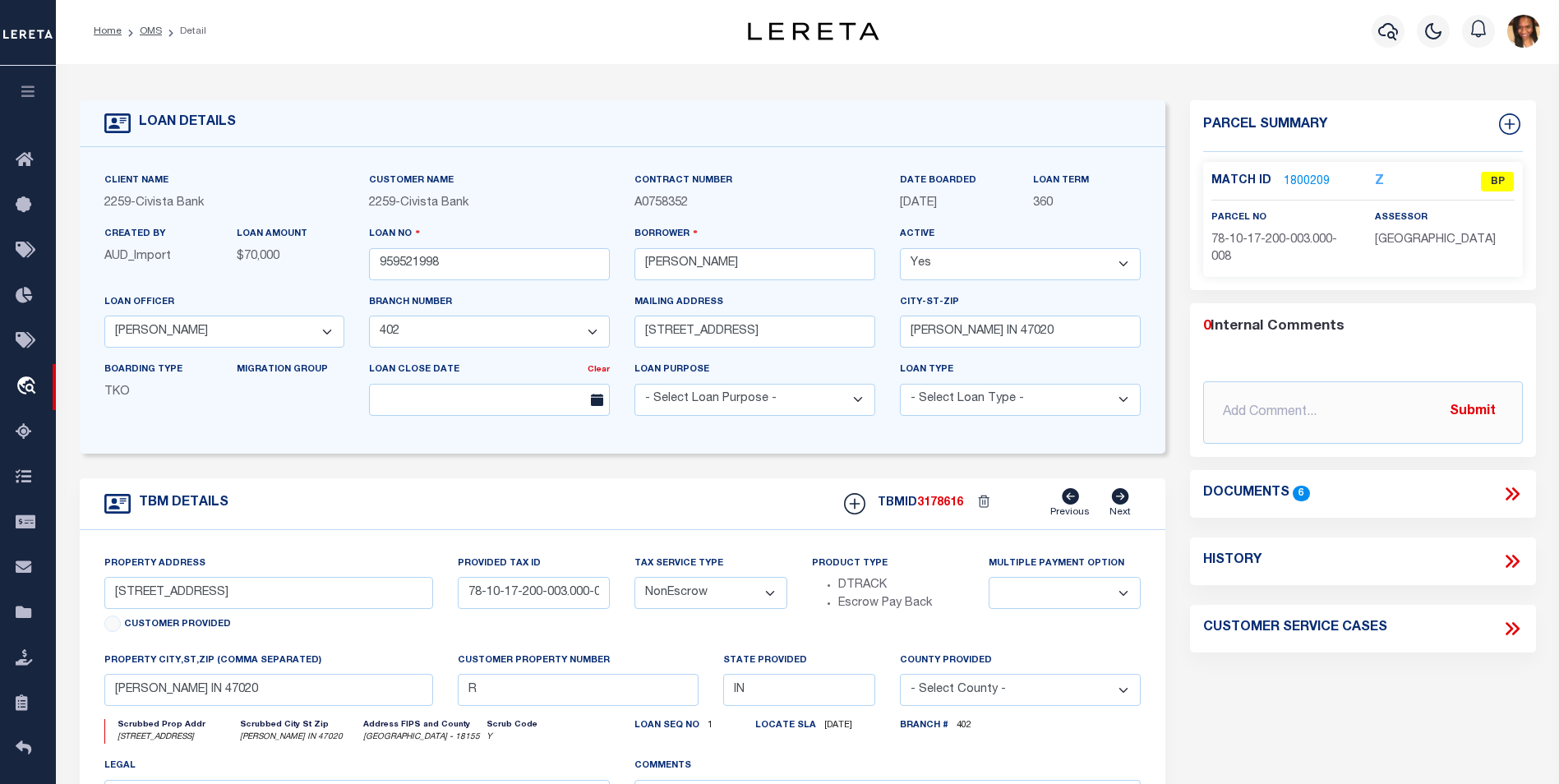
scroll to position [0, 0]
click at [114, 35] on link "Home" at bounding box center [107, 32] width 28 height 9
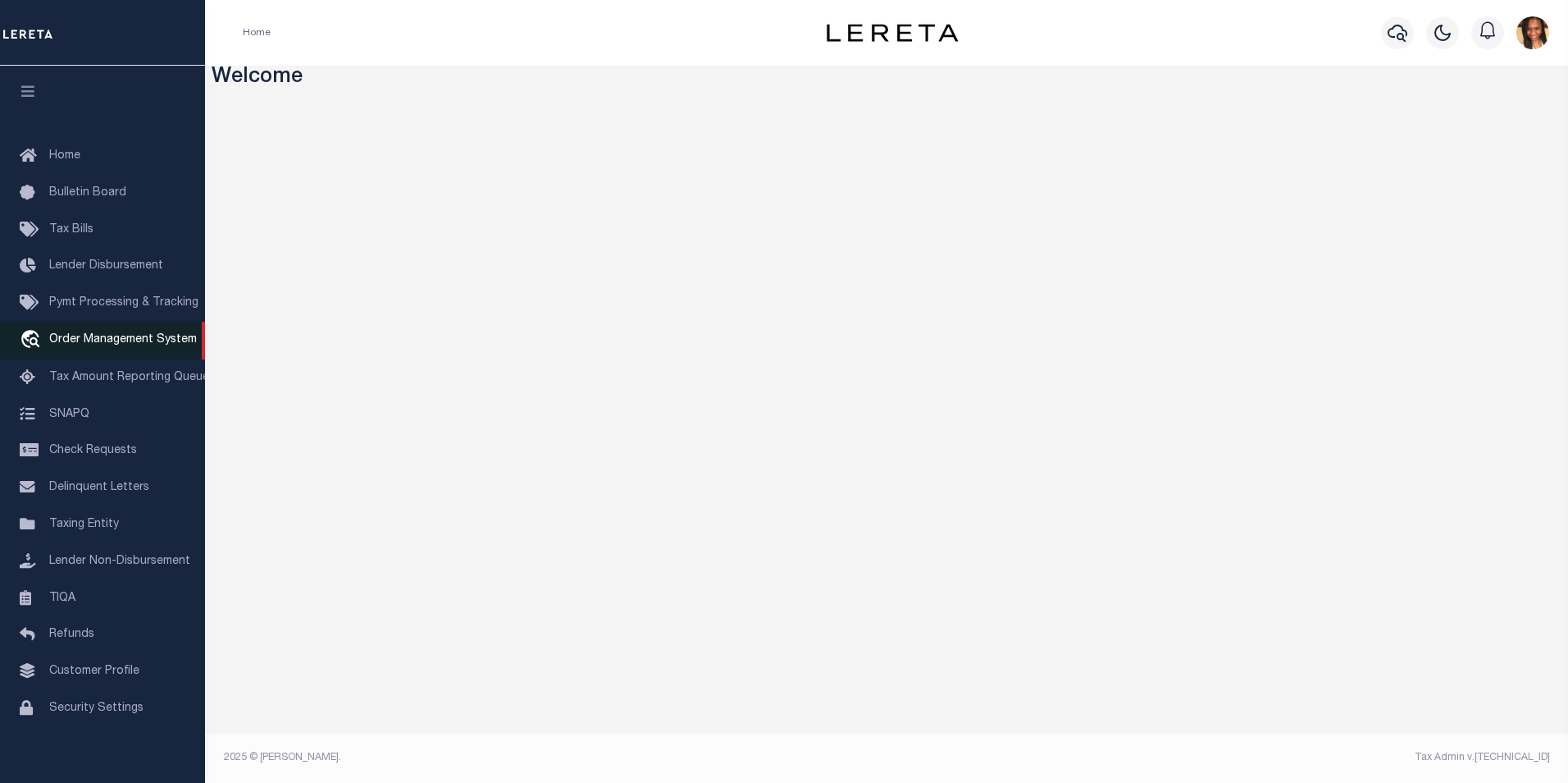
click at [104, 336] on span "Order Management System" at bounding box center [123, 340] width 148 height 11
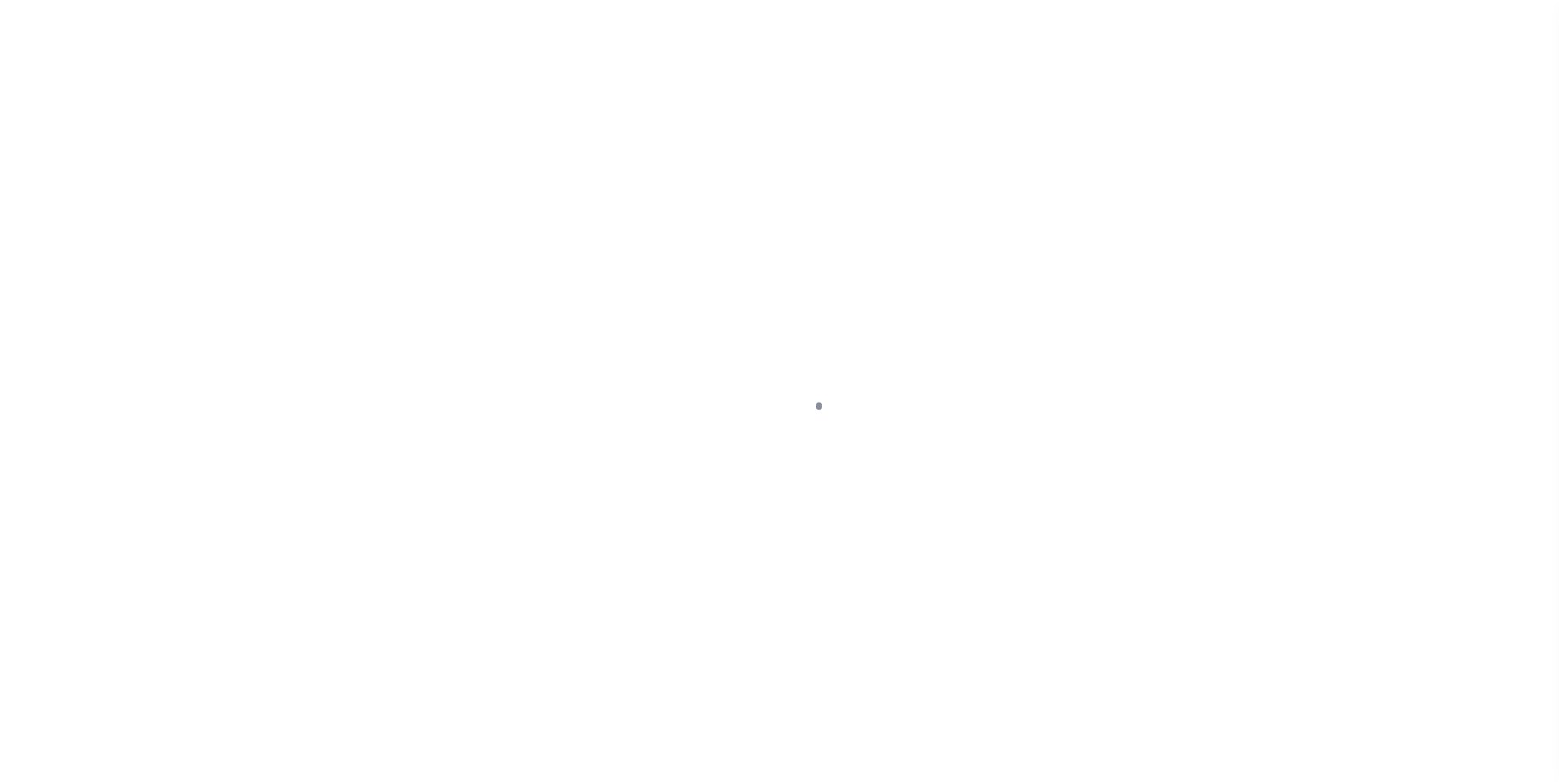
scroll to position [16, 0]
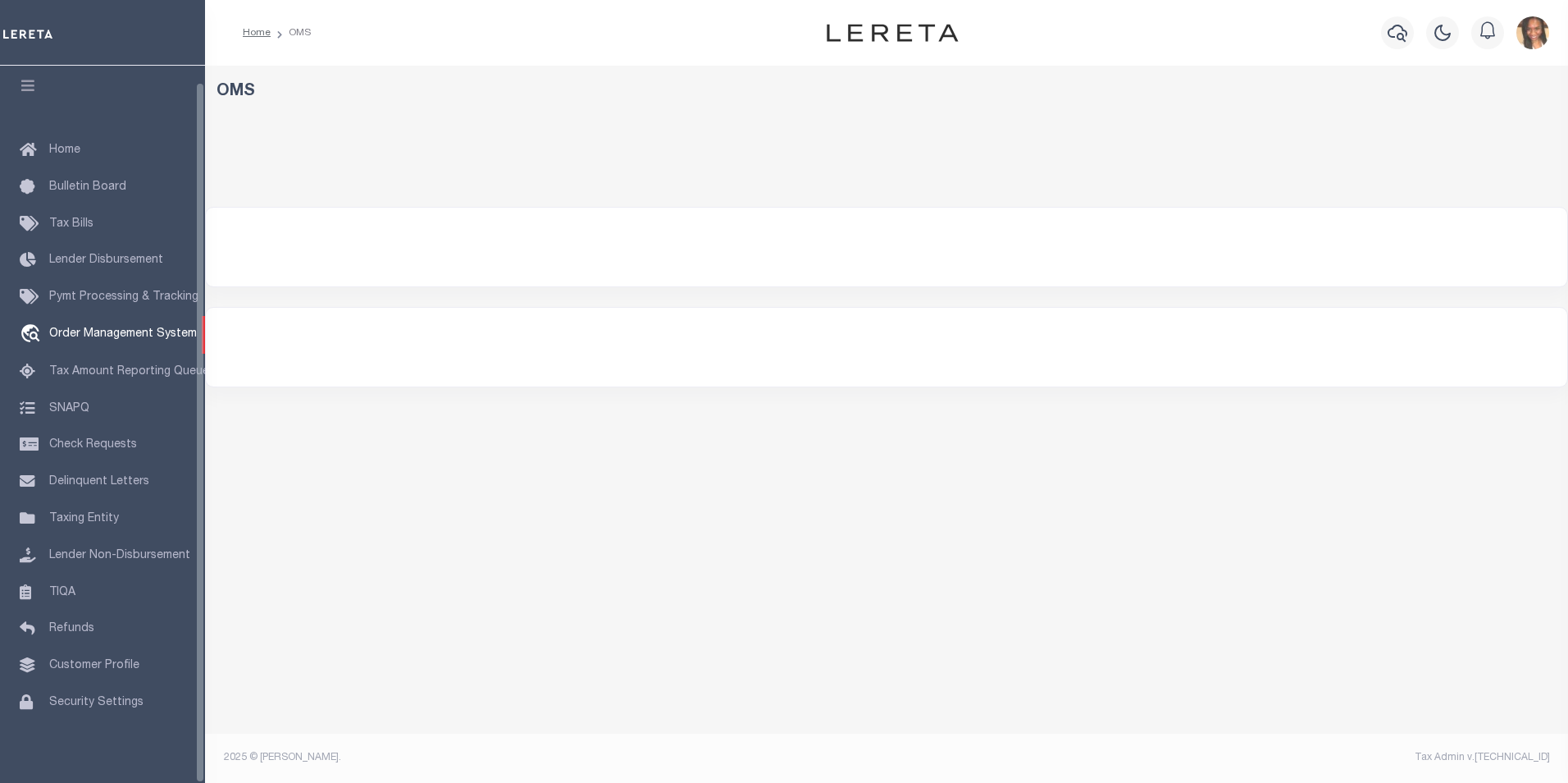
select select "200"
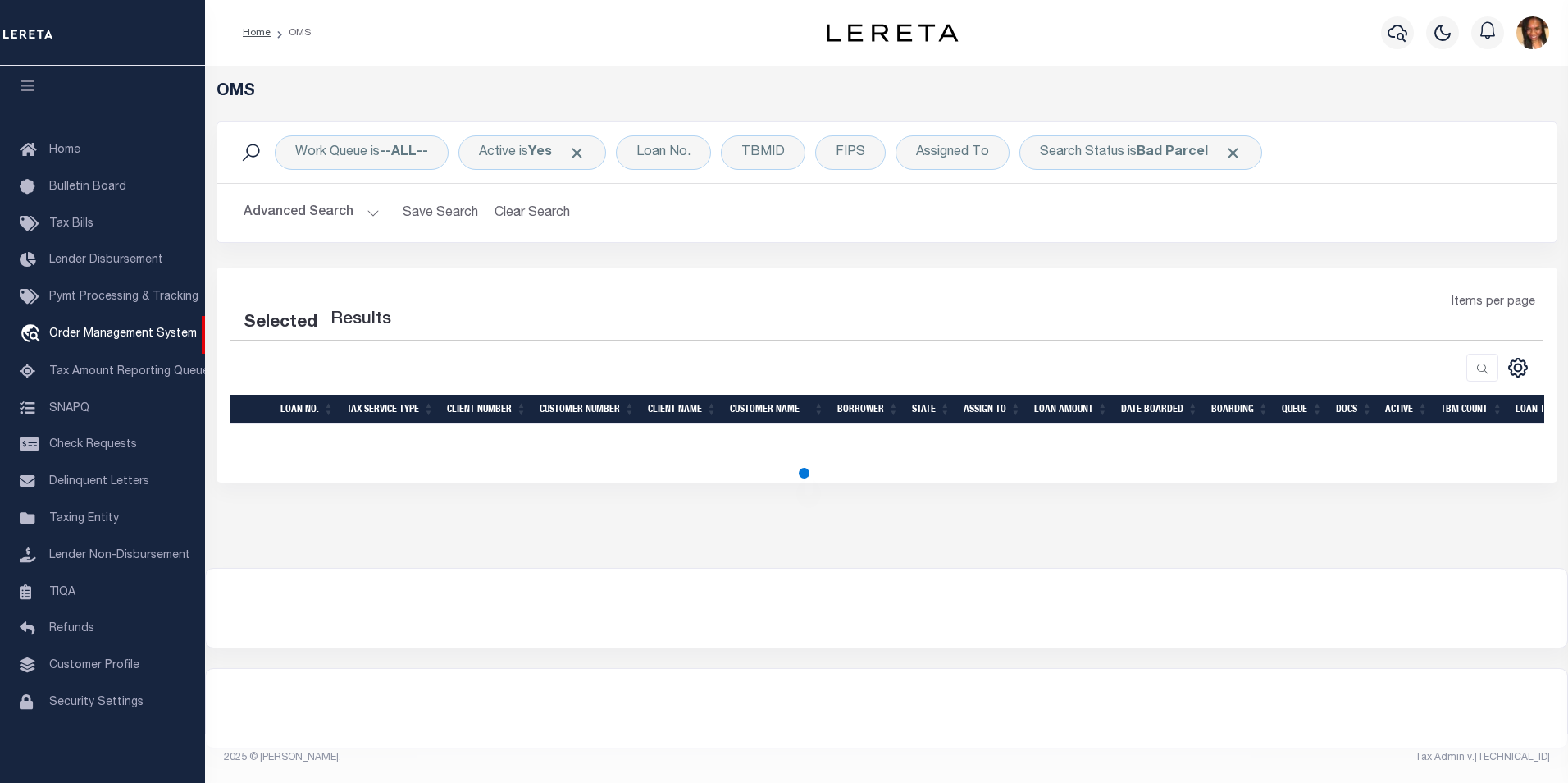
select select "200"
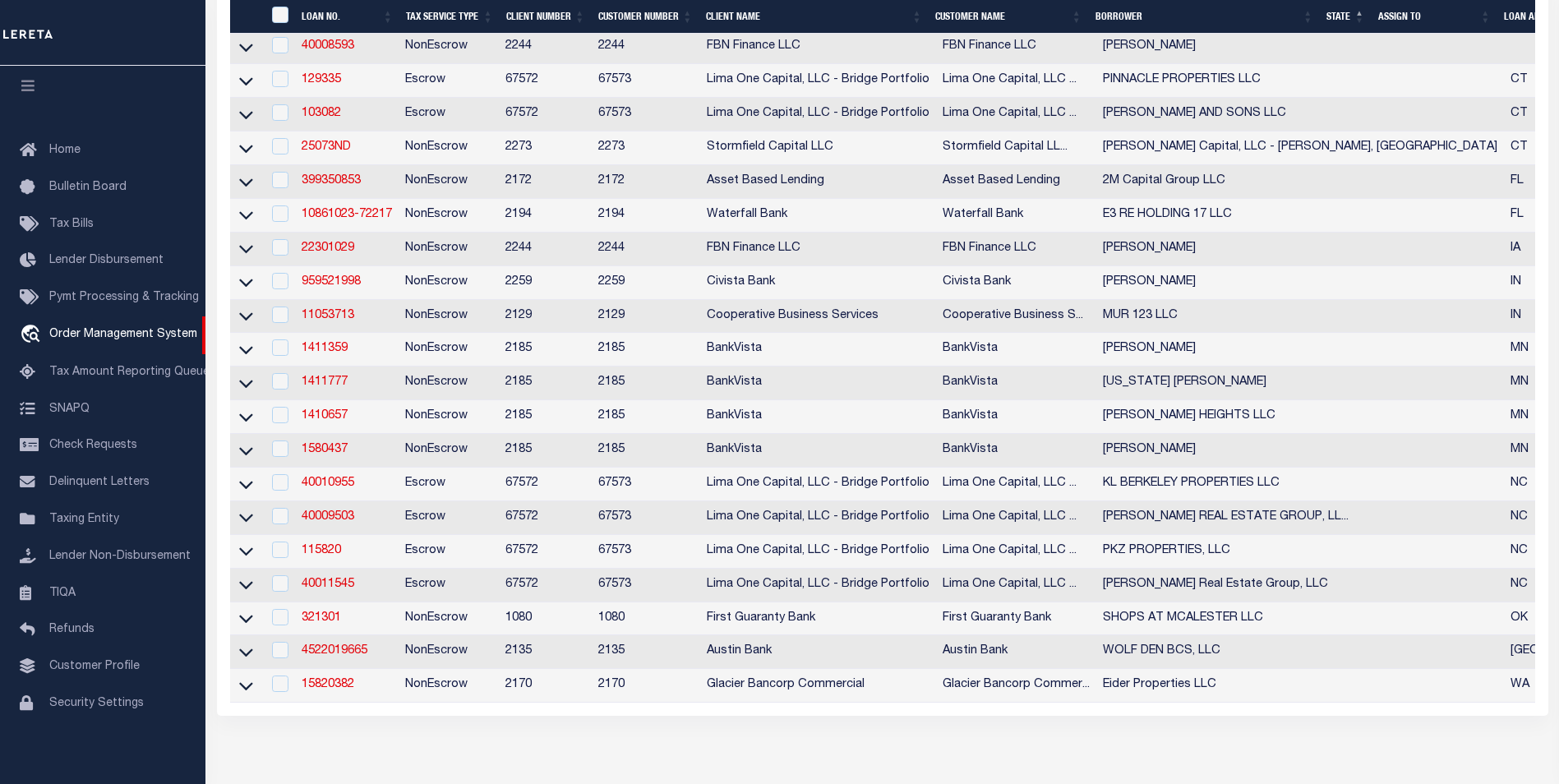
scroll to position [391, 0]
click at [330, 523] on link "40009503" at bounding box center [327, 518] width 52 height 11
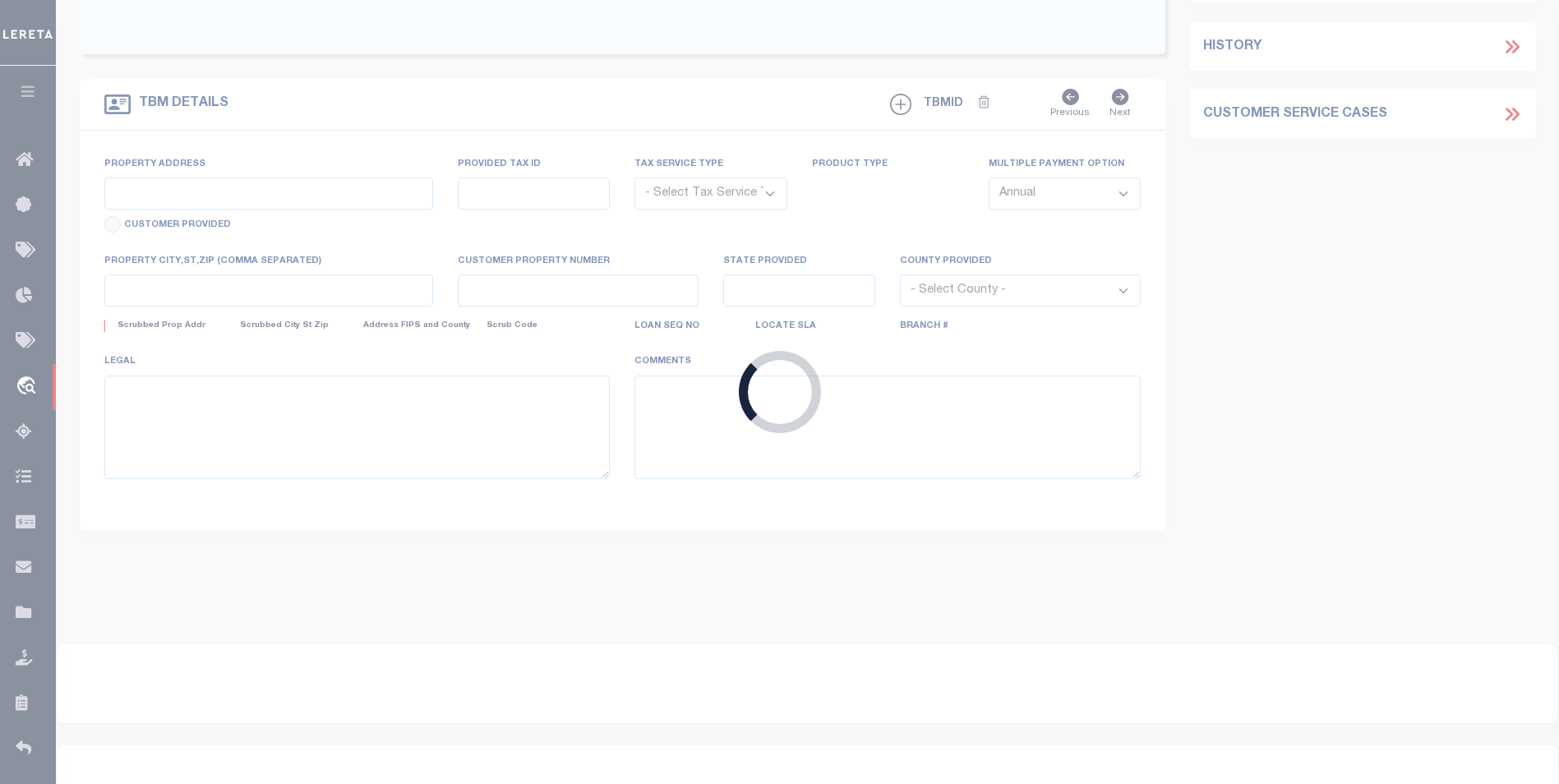
type input "40009503"
type input "[PERSON_NAME] REAL ESTATE GROUP, LLC"
select select
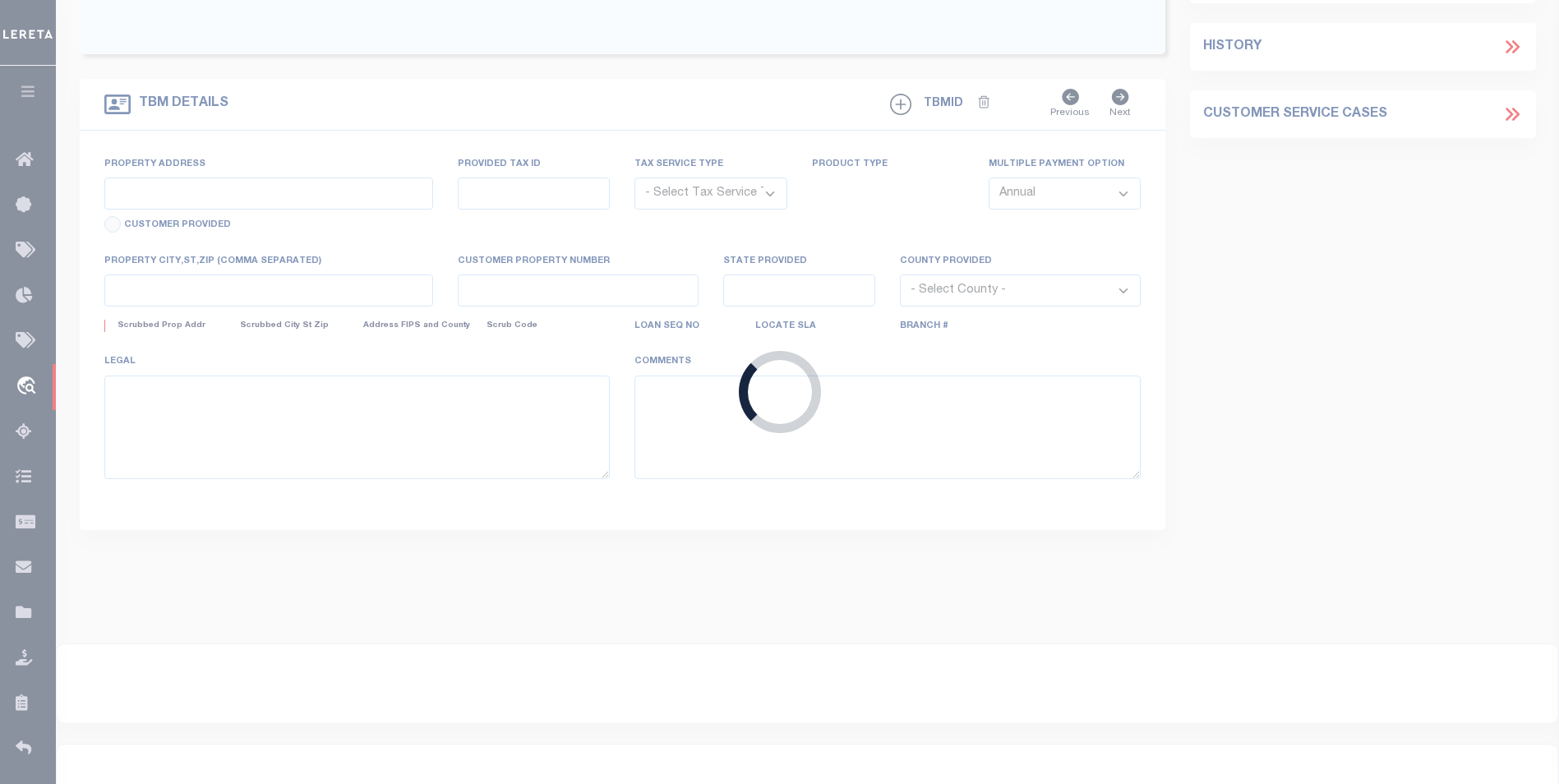
select select "10"
select select
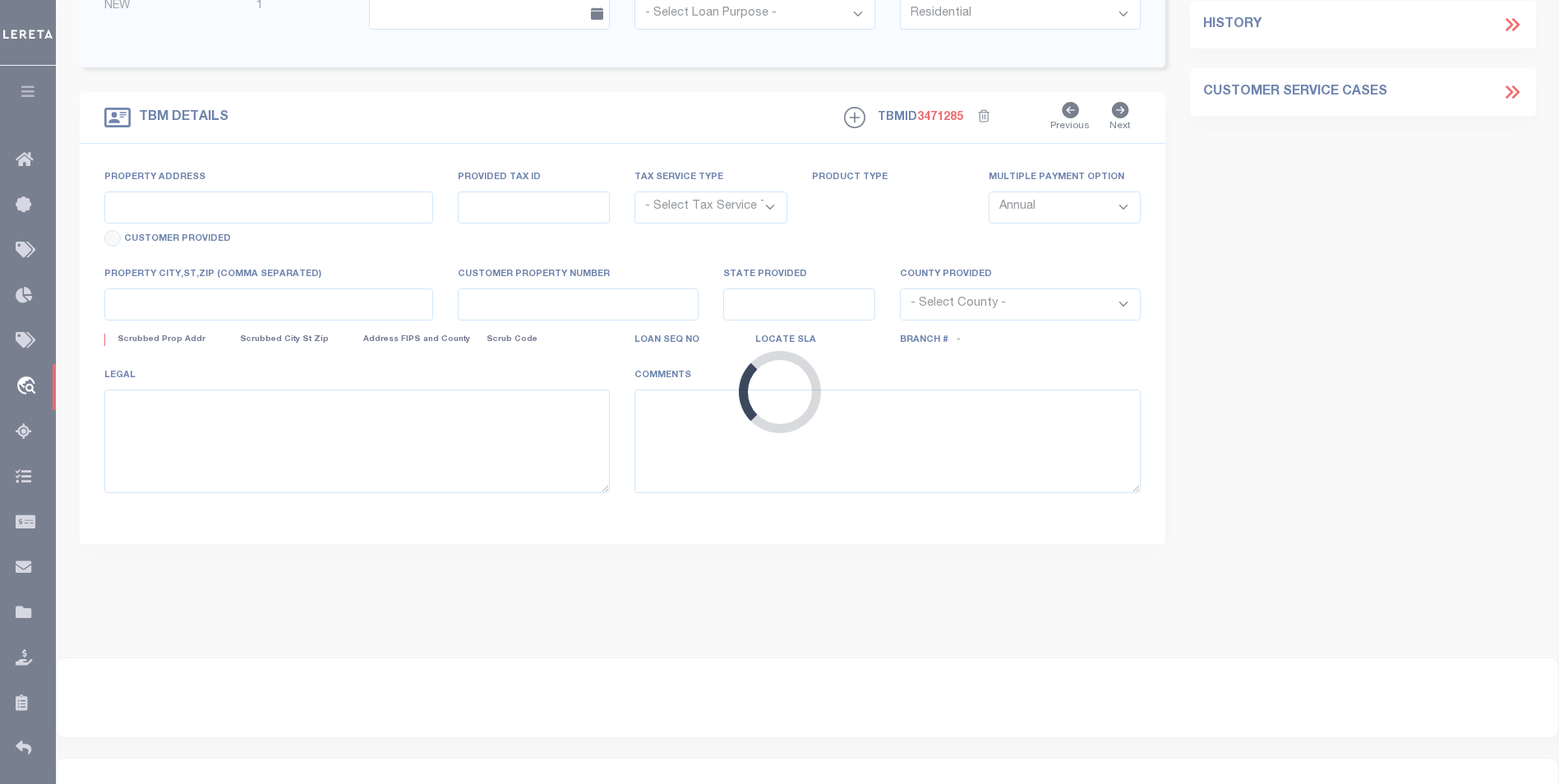
type input "[STREET_ADDRESS]"
radio input "true"
select select "Escrow"
select select
type input "CONCORD NC 28027"
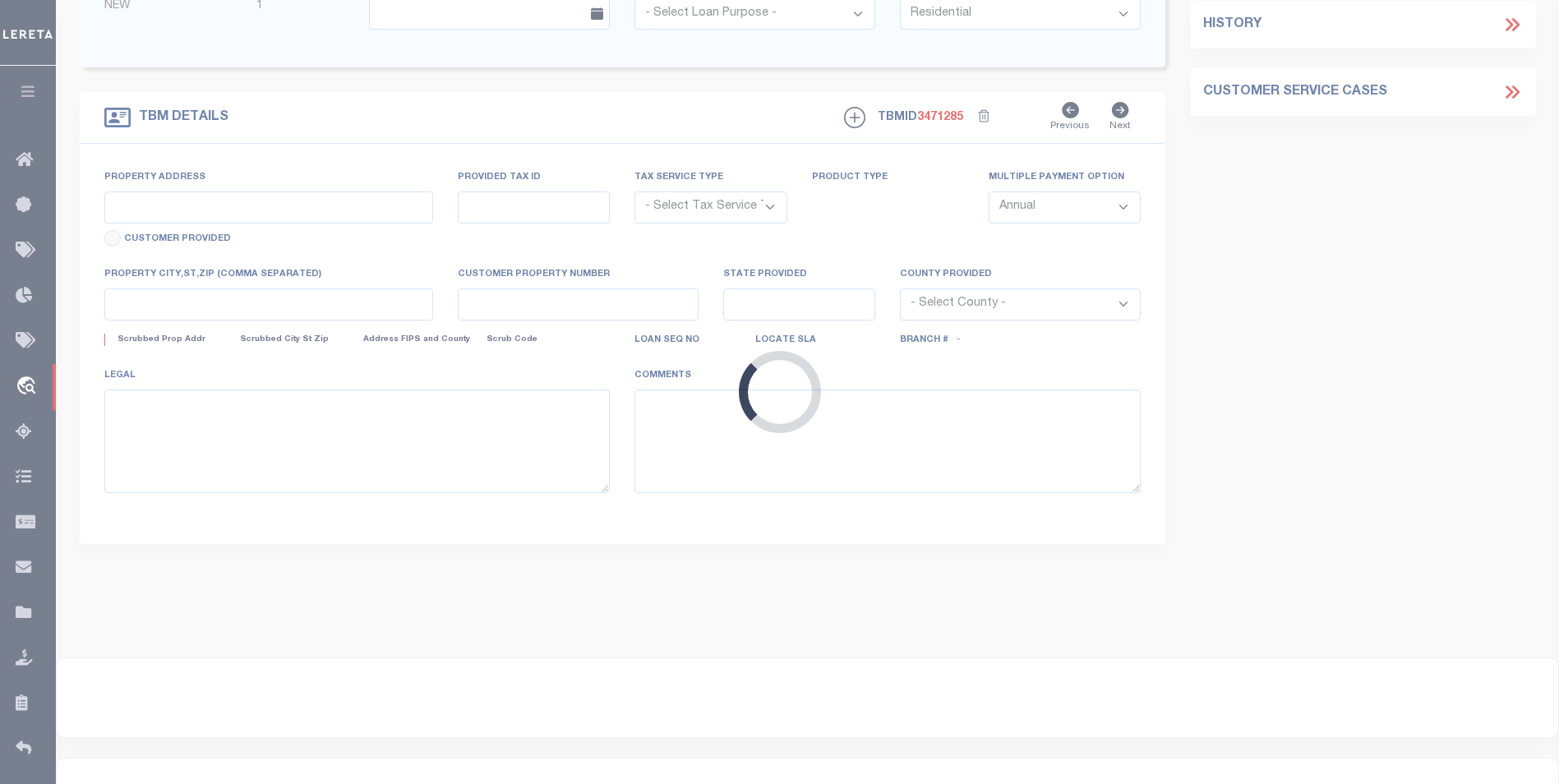
type input "40009503-2"
type input "NC"
type textarea "SEE FILE1"
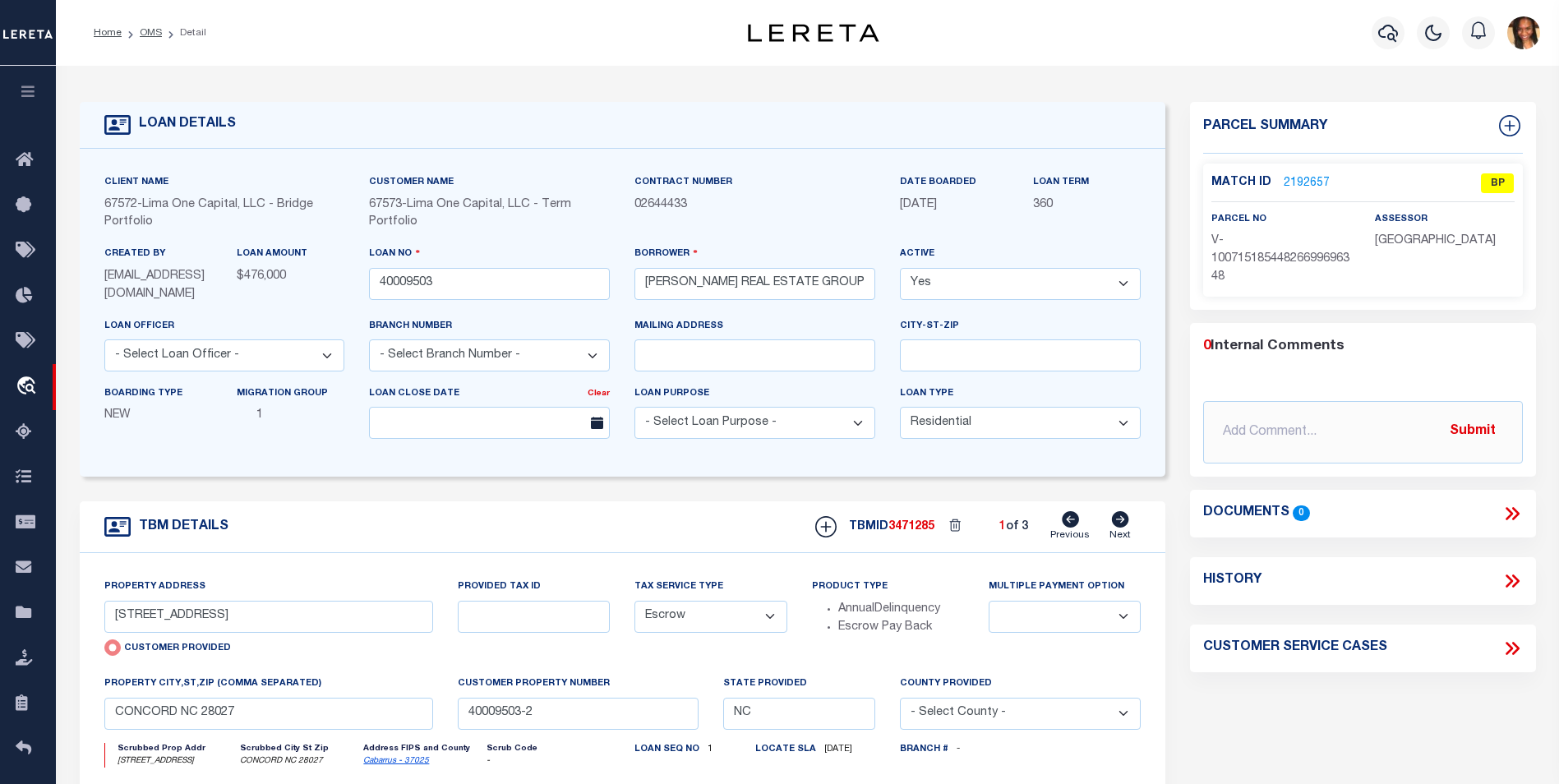
click at [154, 27] on li "OMS" at bounding box center [141, 33] width 40 height 15
click at [103, 38] on link "Home" at bounding box center [107, 32] width 28 height 9
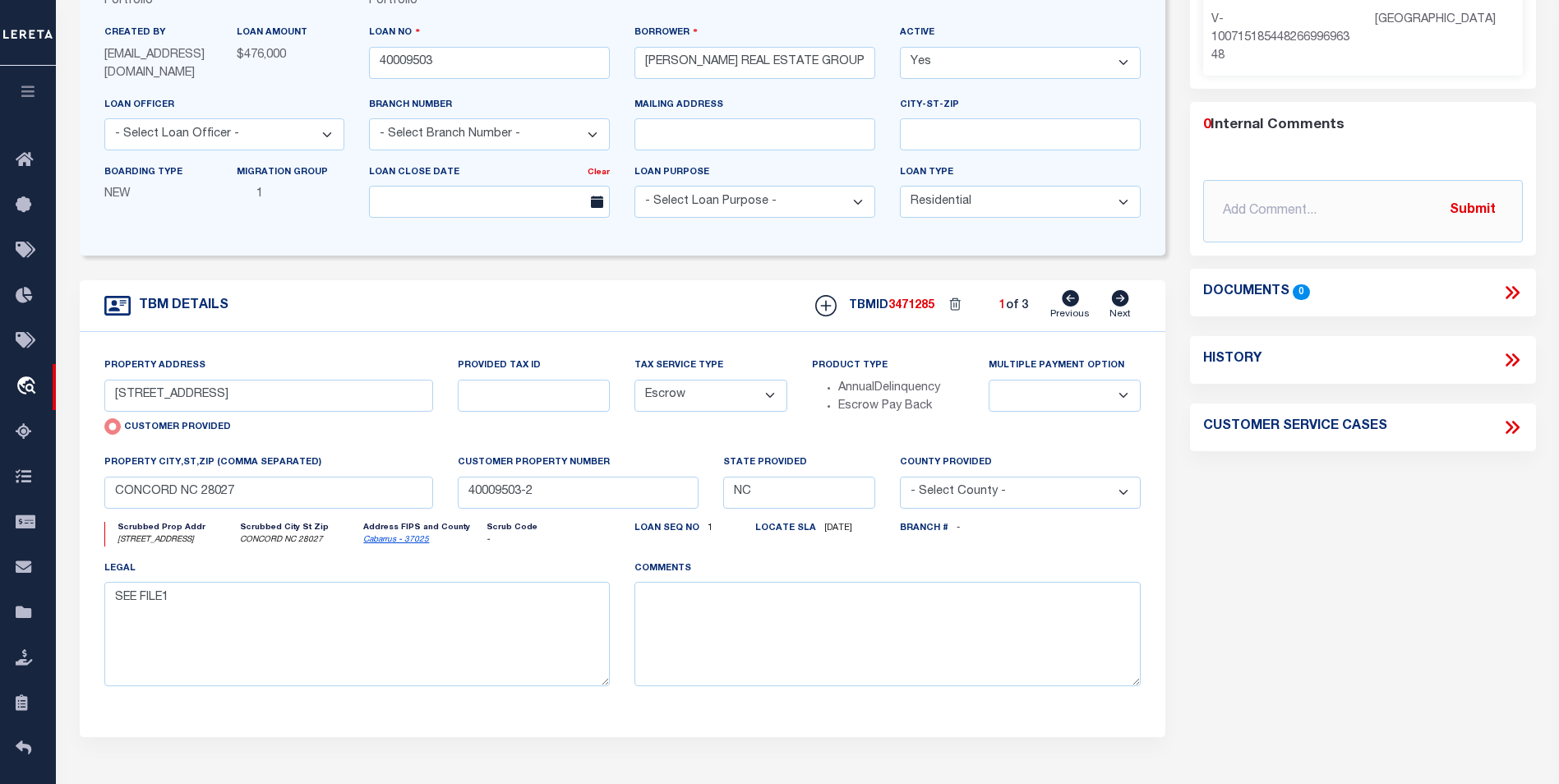
scroll to position [246, 0]
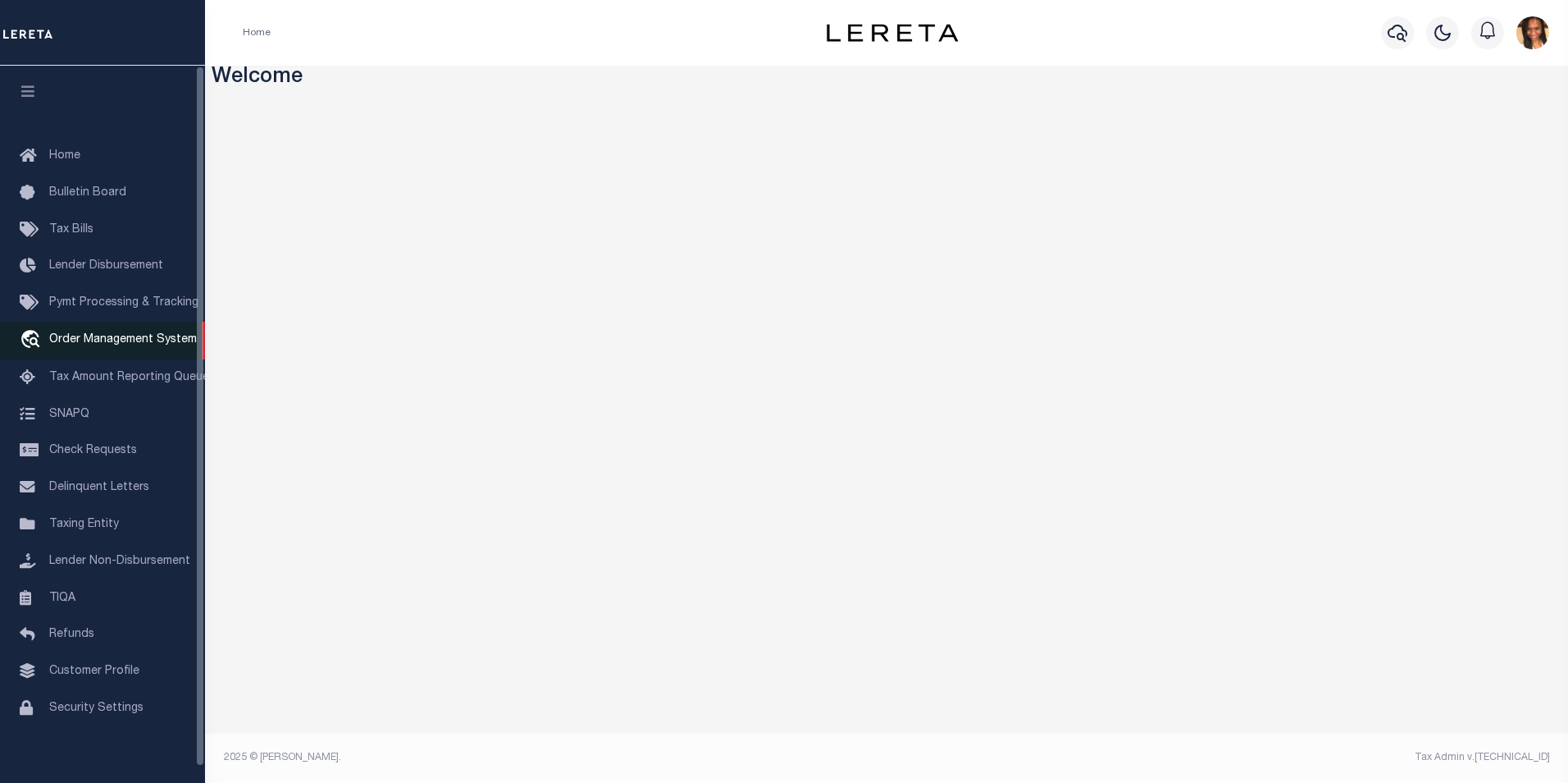
click at [122, 350] on link "travel_explore Order Management System" at bounding box center [102, 341] width 205 height 38
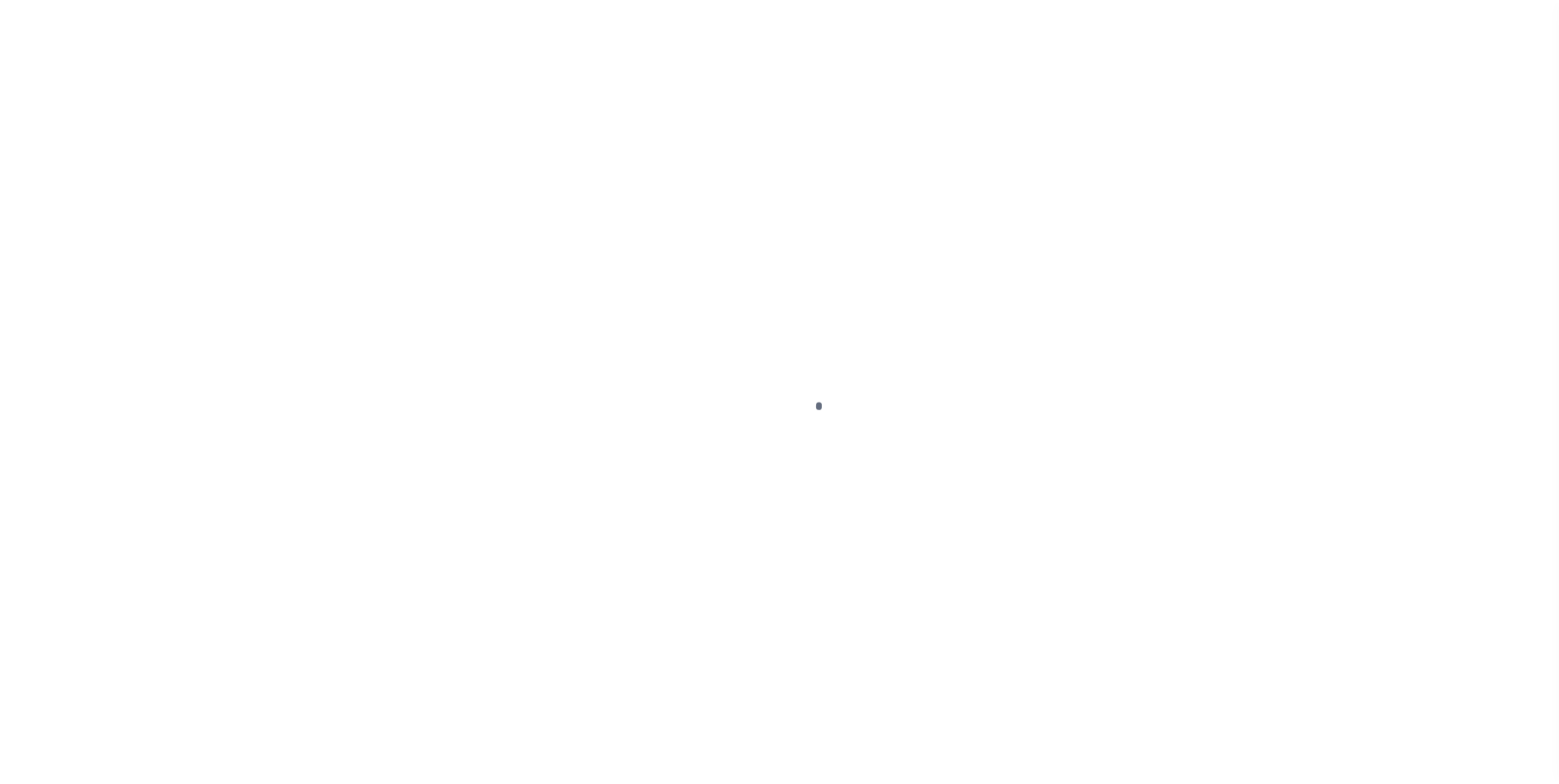
scroll to position [16, 0]
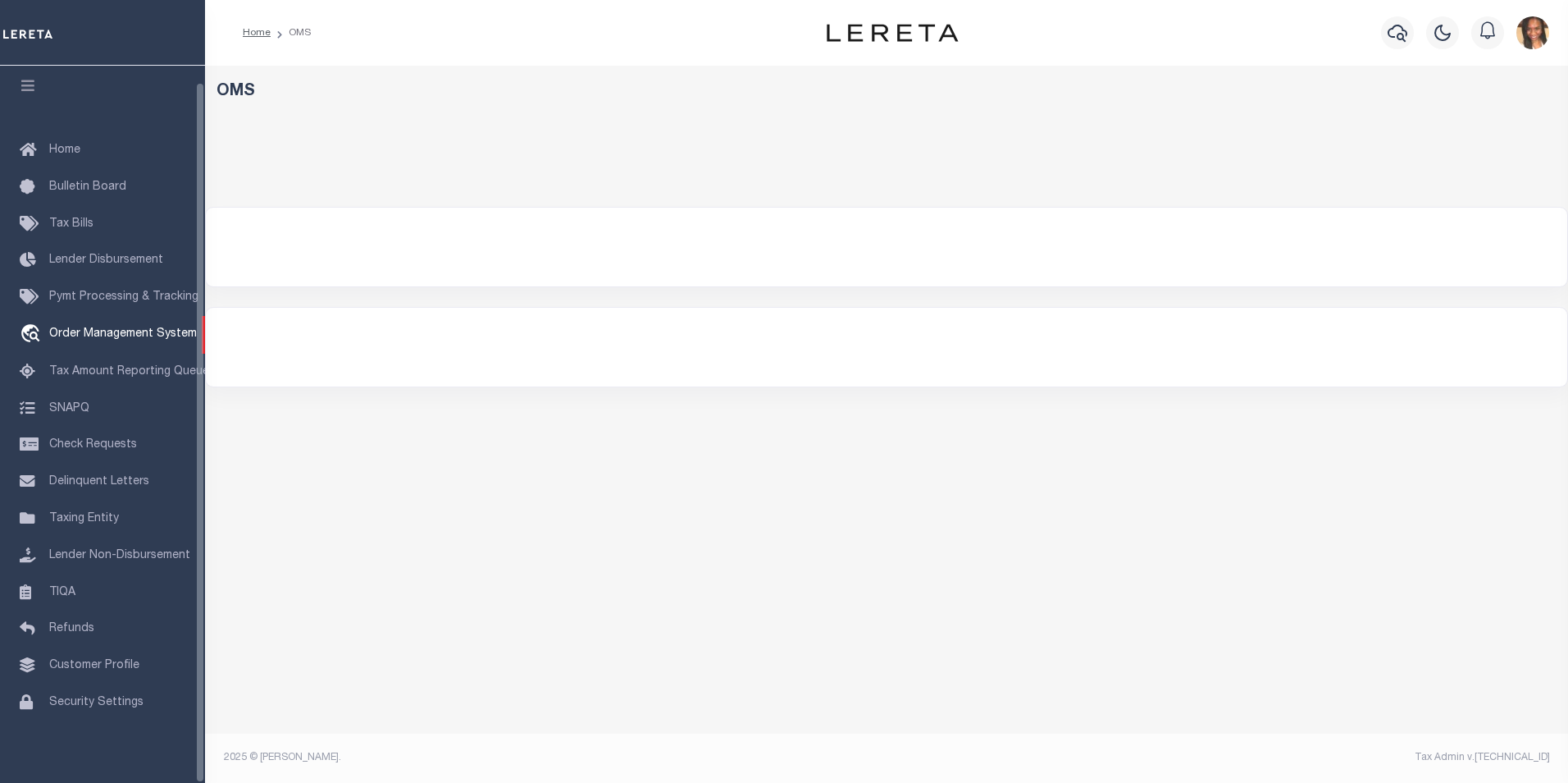
select select "200"
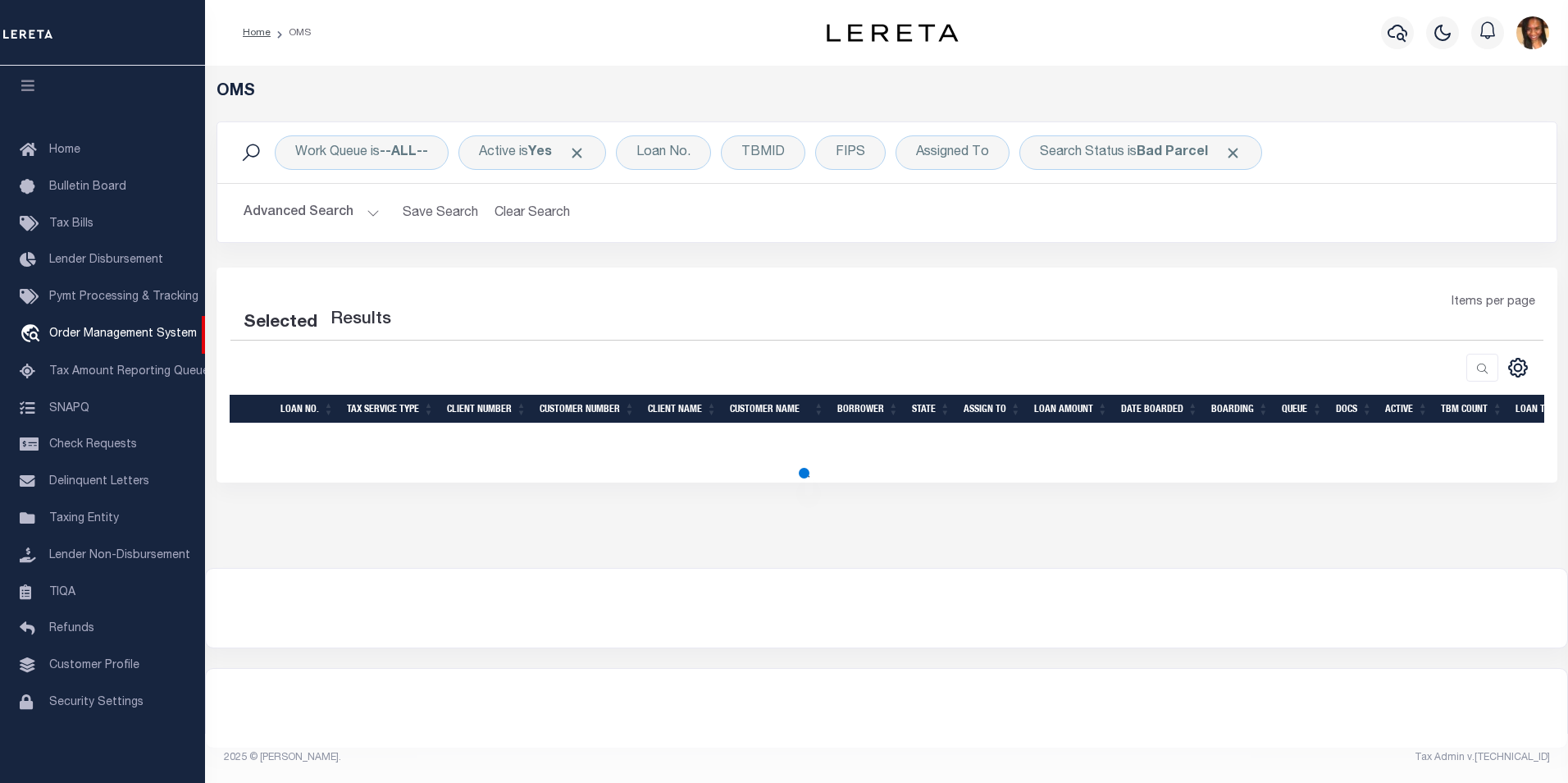
select select "200"
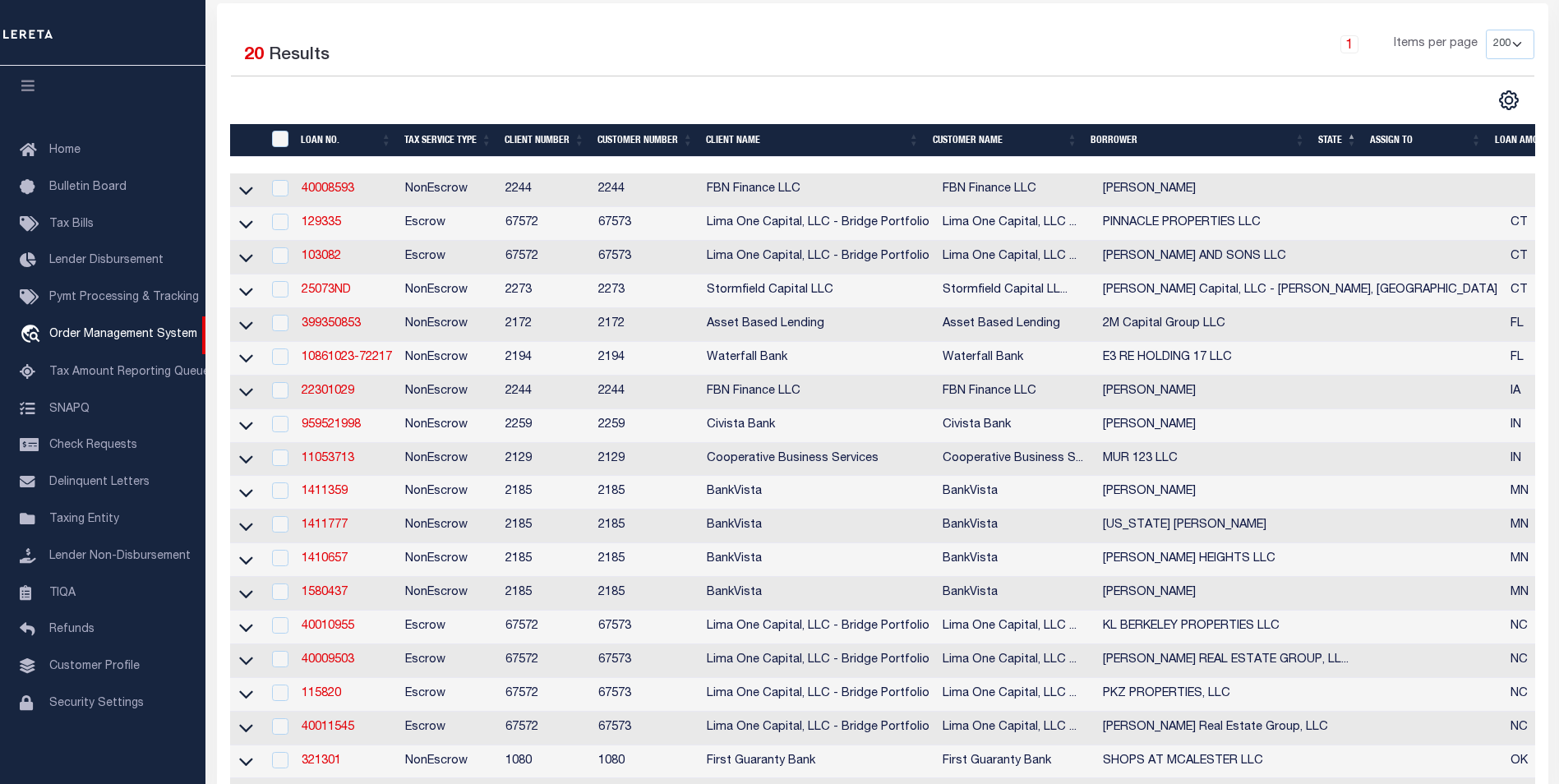
scroll to position [308, 0]
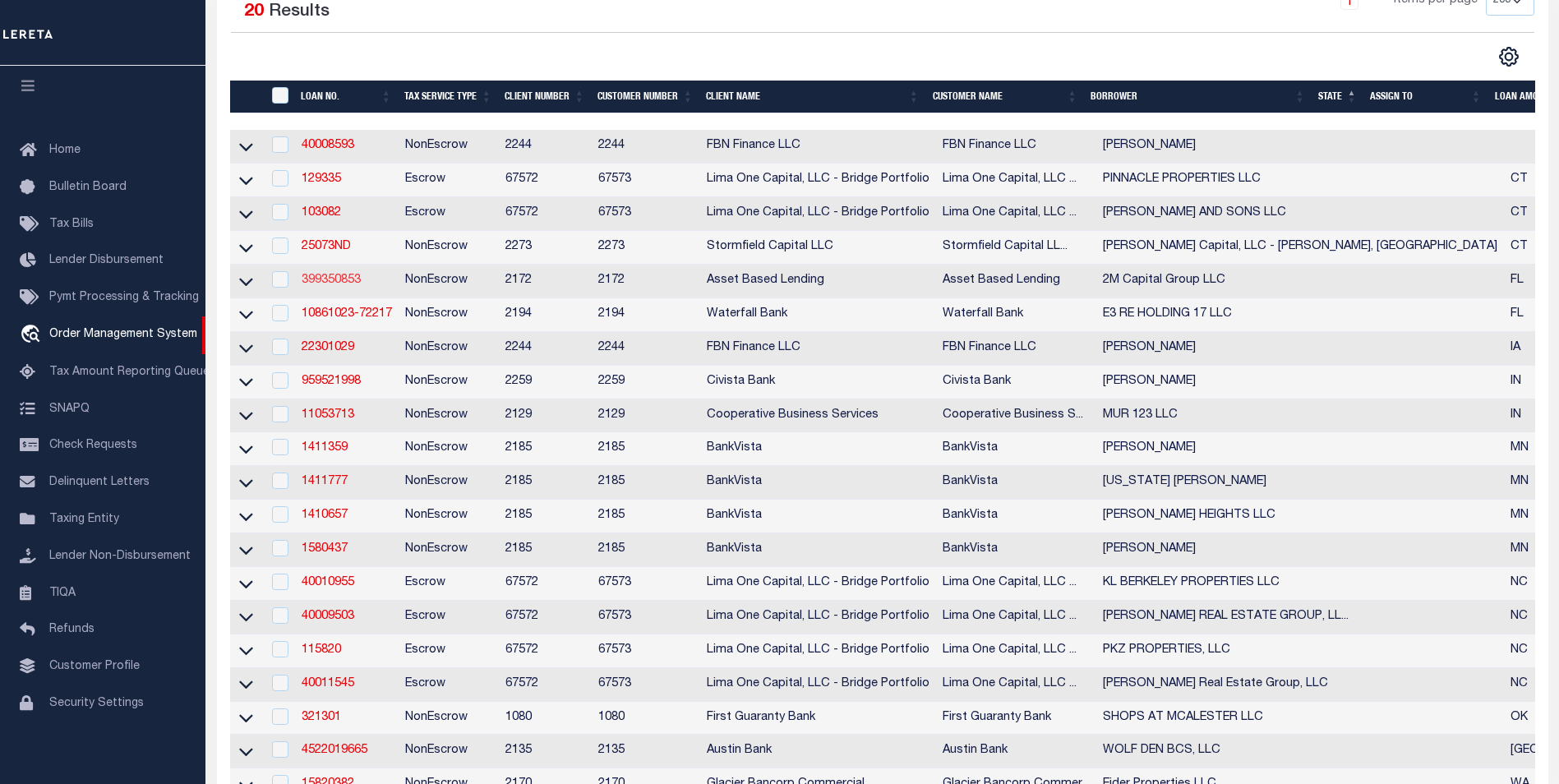
click at [330, 284] on link "399350853" at bounding box center [331, 281] width 59 height 11
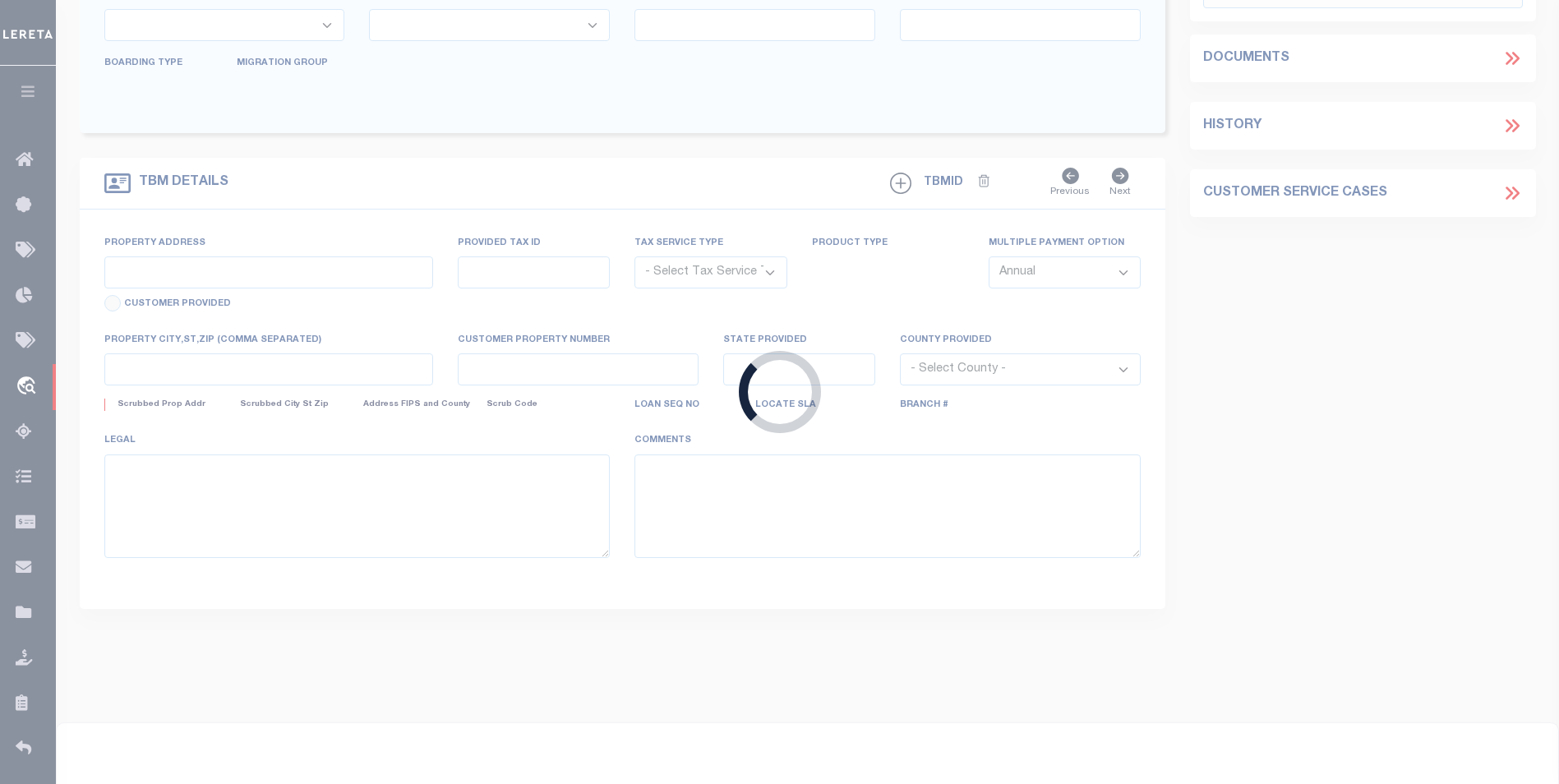
type input "399350853"
type input "2M Capital Group LLC"
select select
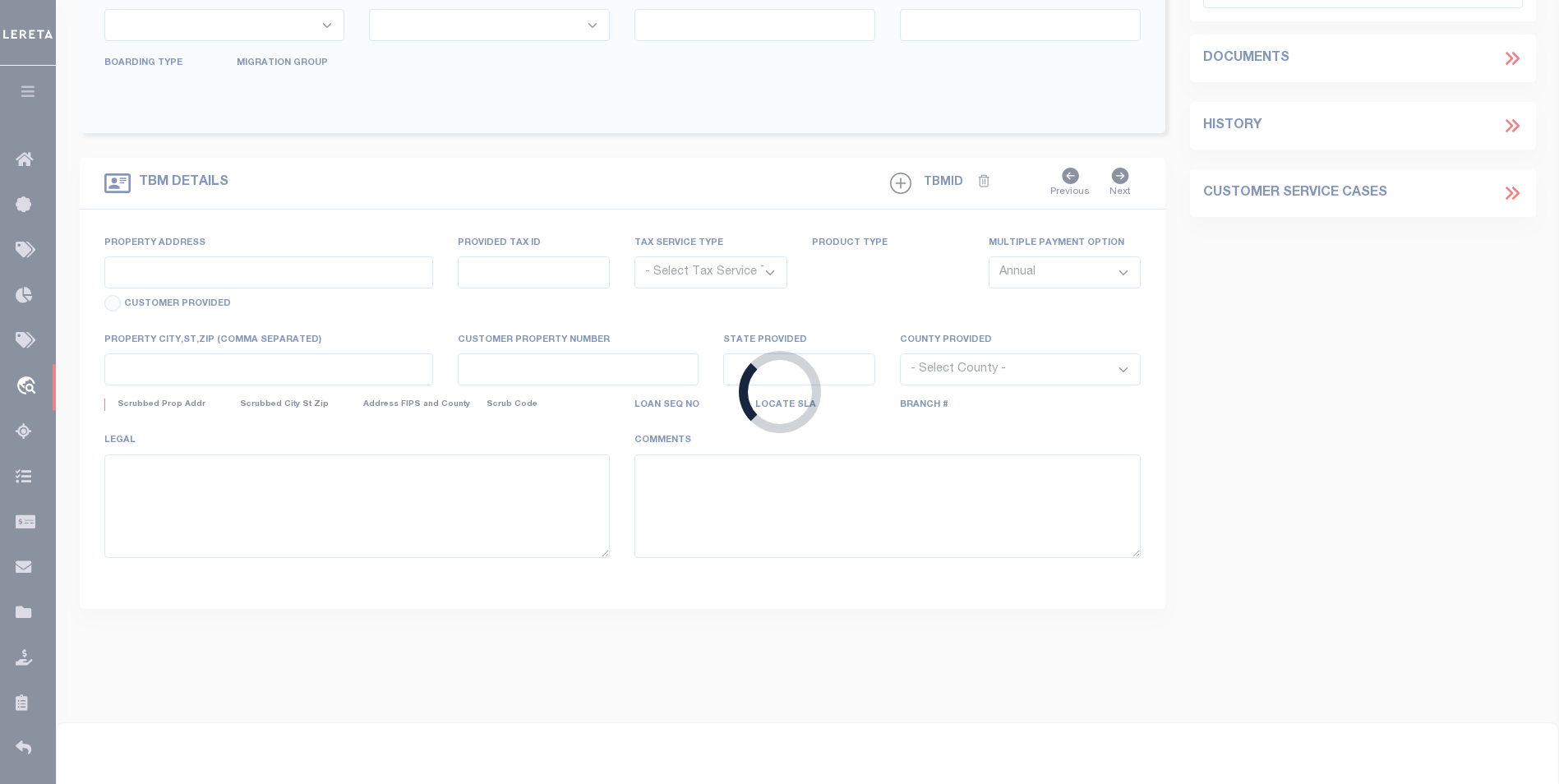
select select "NonEscrow"
select select "11032"
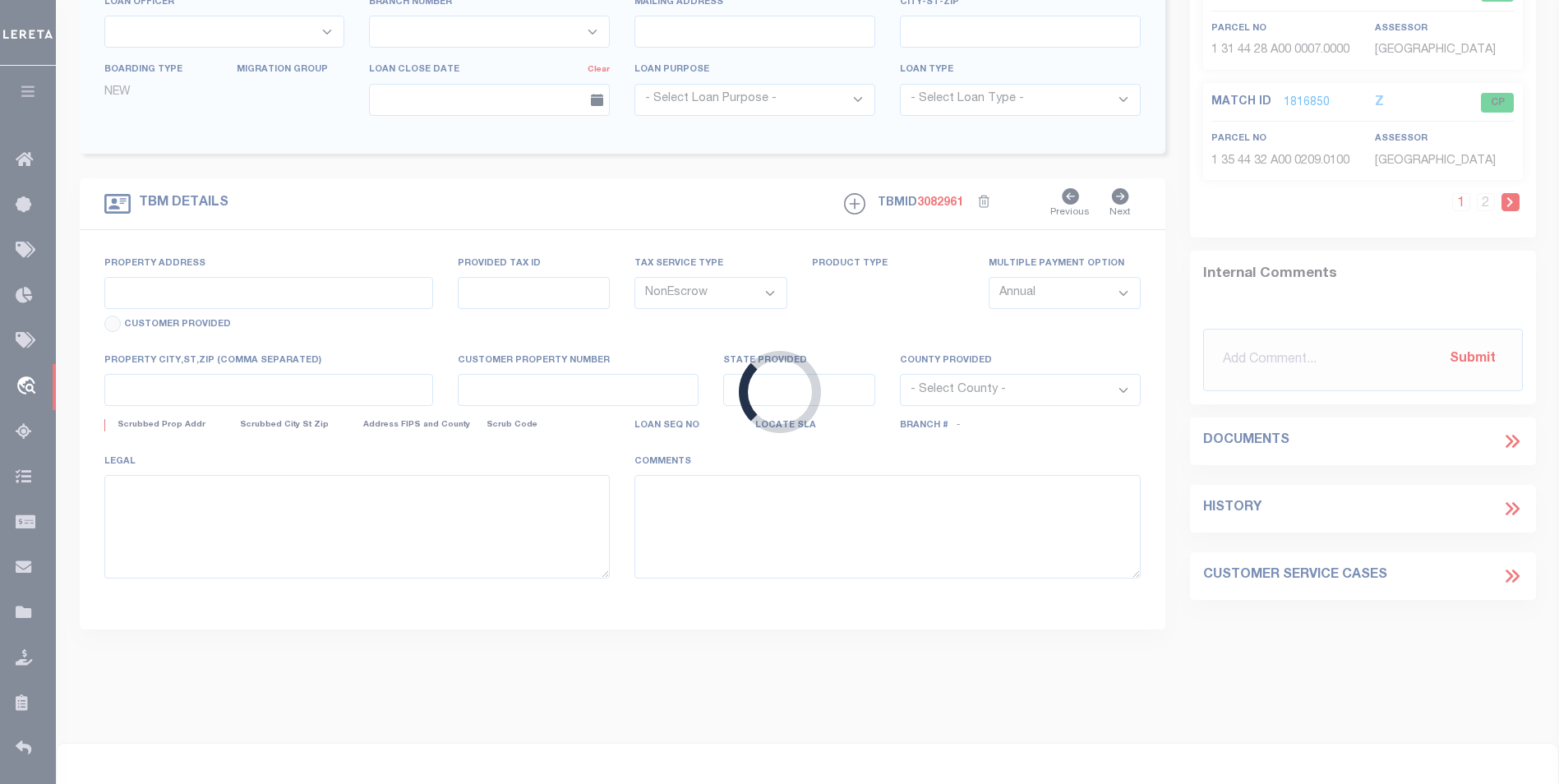
type input "[STREET_ADDRESS]"
type input "1 28 44 07 A00 0191.0000"
select select
type input "[PERSON_NAME] FL 33935"
type input "FL"
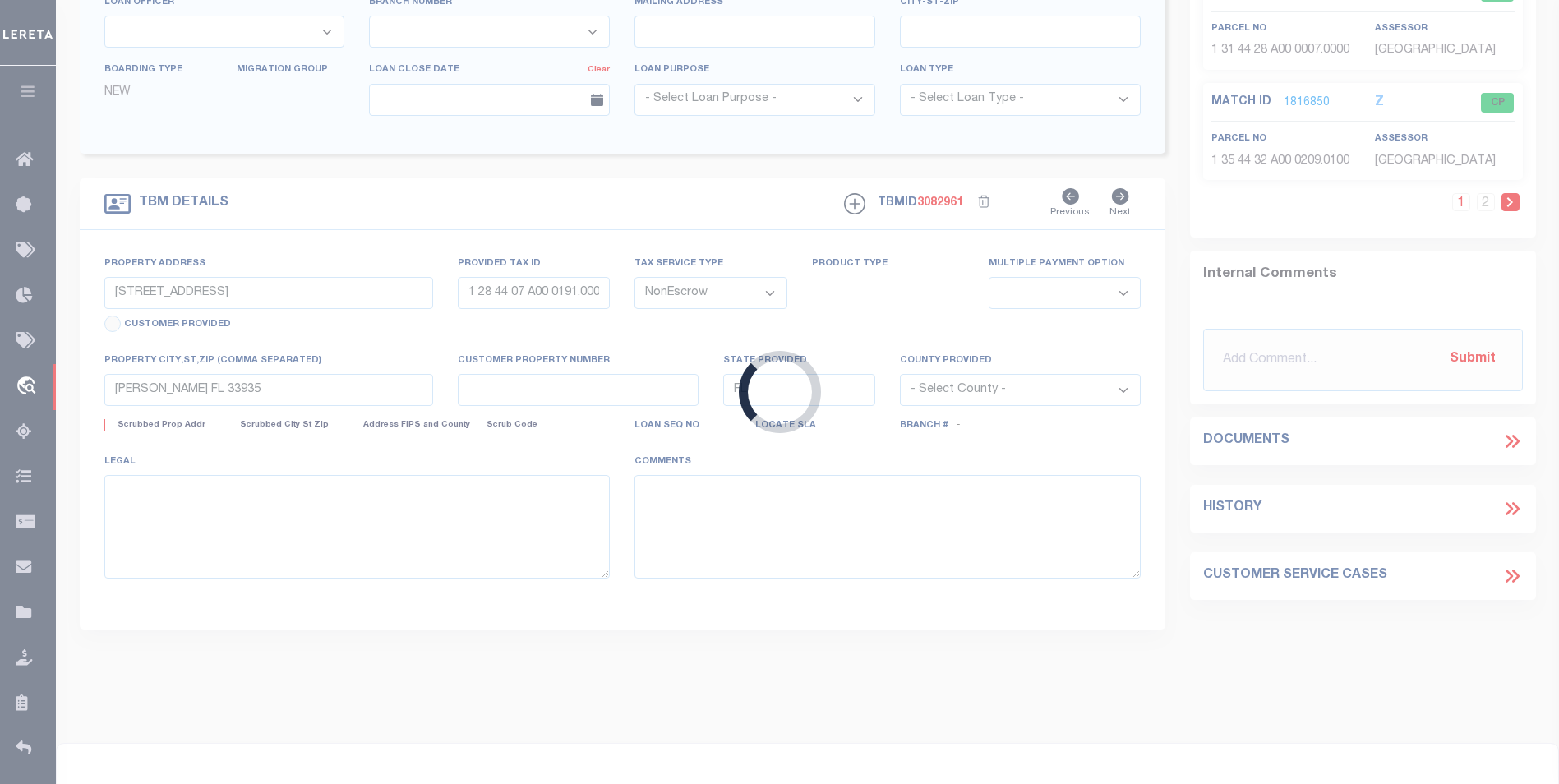
select select
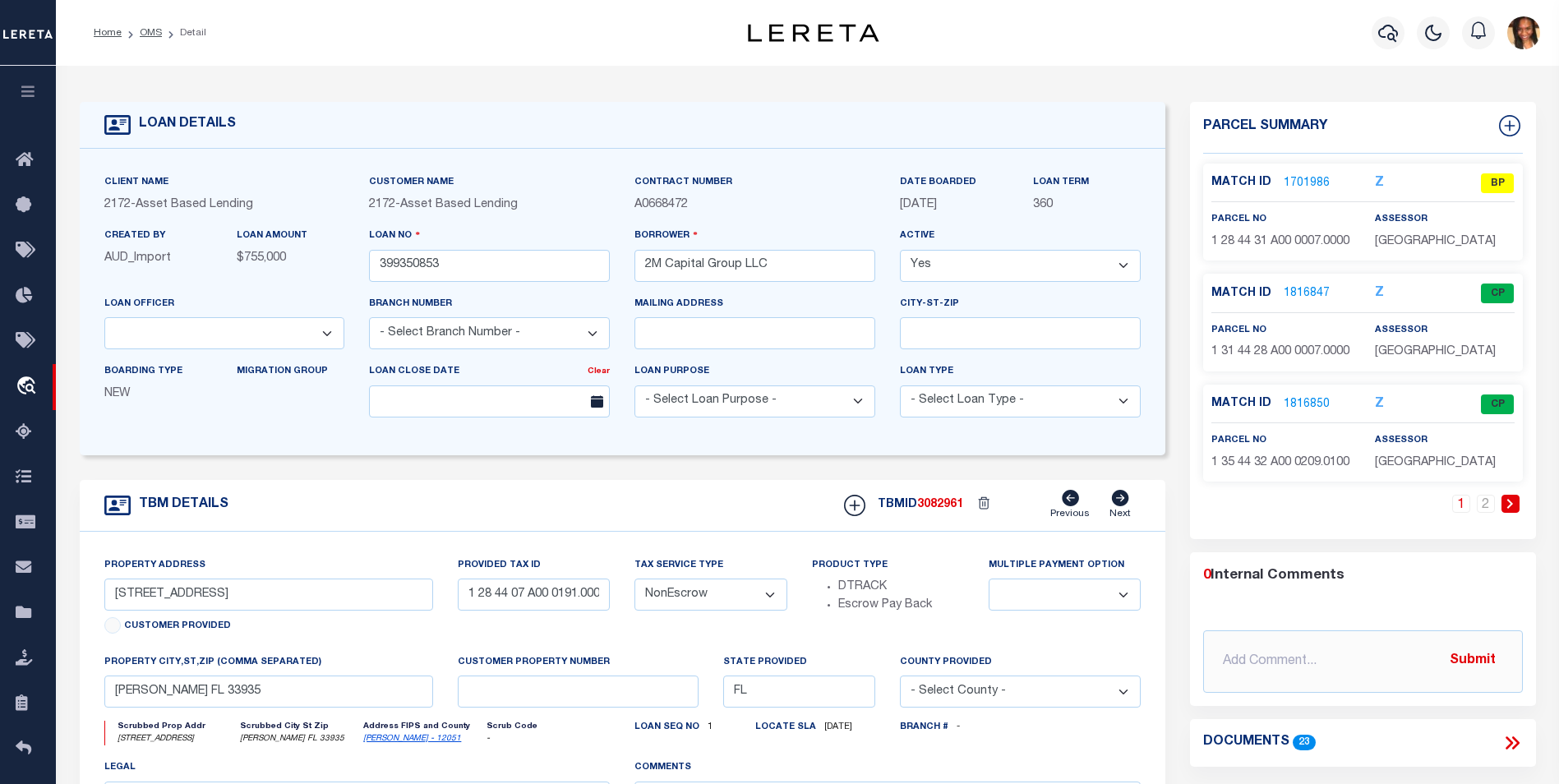
click at [1297, 178] on link "1701986" at bounding box center [1307, 184] width 46 height 17
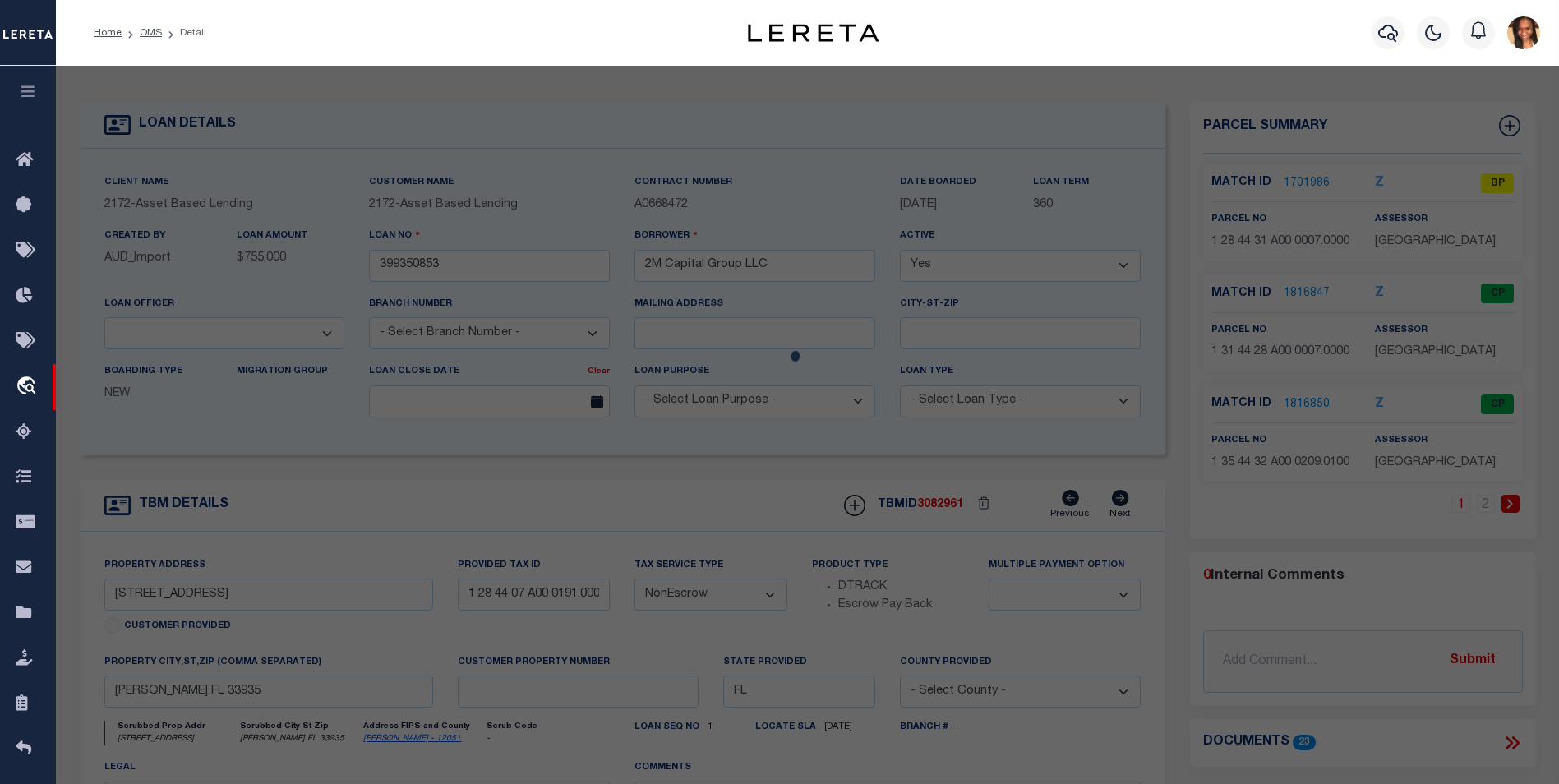
checkbox input "false"
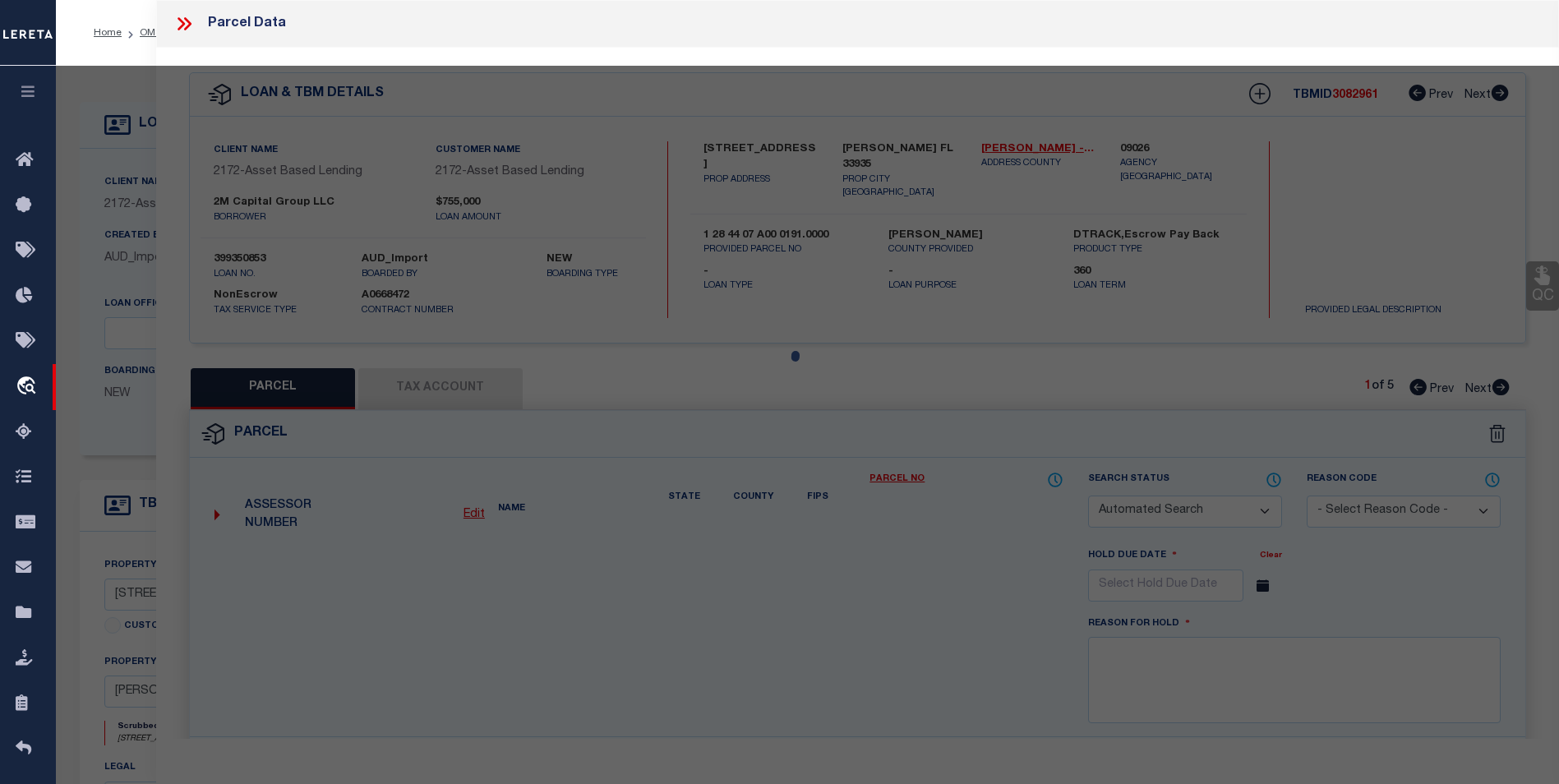
select select "BP"
type input "[PERSON_NAME]"
select select
type input "7645 4TH PL"
type input "[PERSON_NAME] FL 33935"
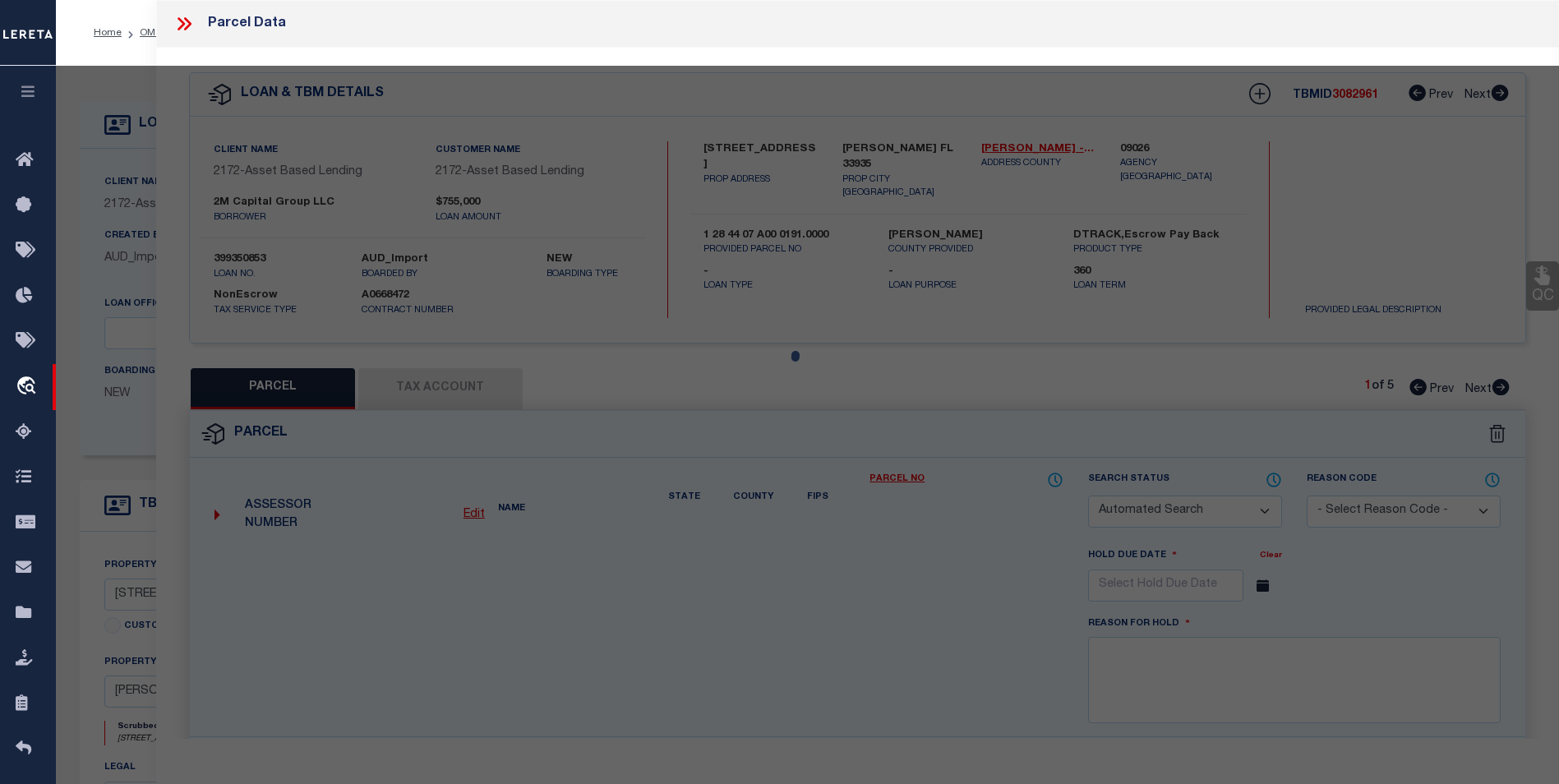
type textarea "E 1/2 OF NW 1/4 OF NW 1/4 OF NE 1/4 OF NW 1/4 1.25 AC"
type textarea "Parcel is inactive for the year [DATE]."
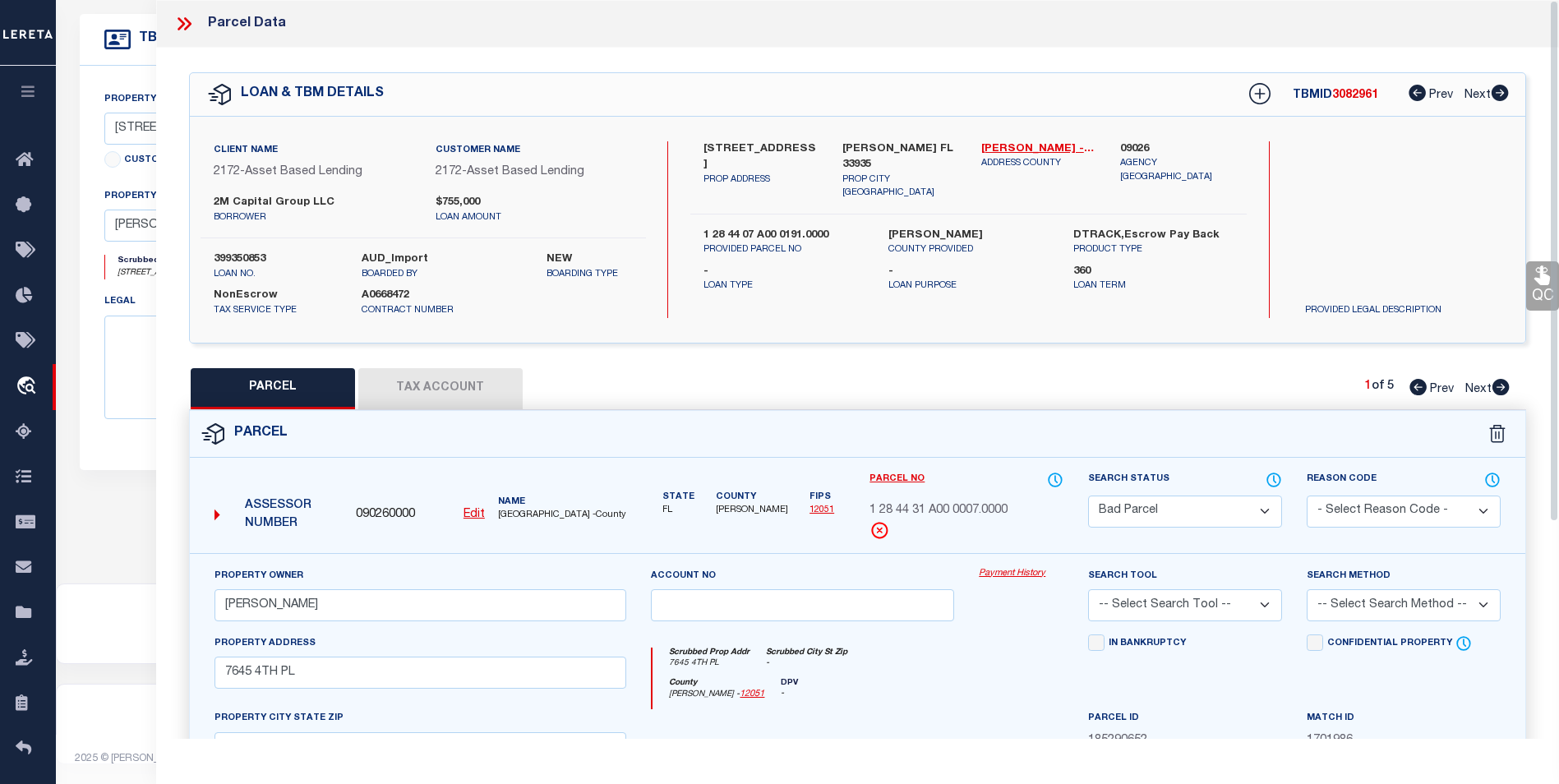
click at [182, 19] on icon at bounding box center [184, 24] width 22 height 22
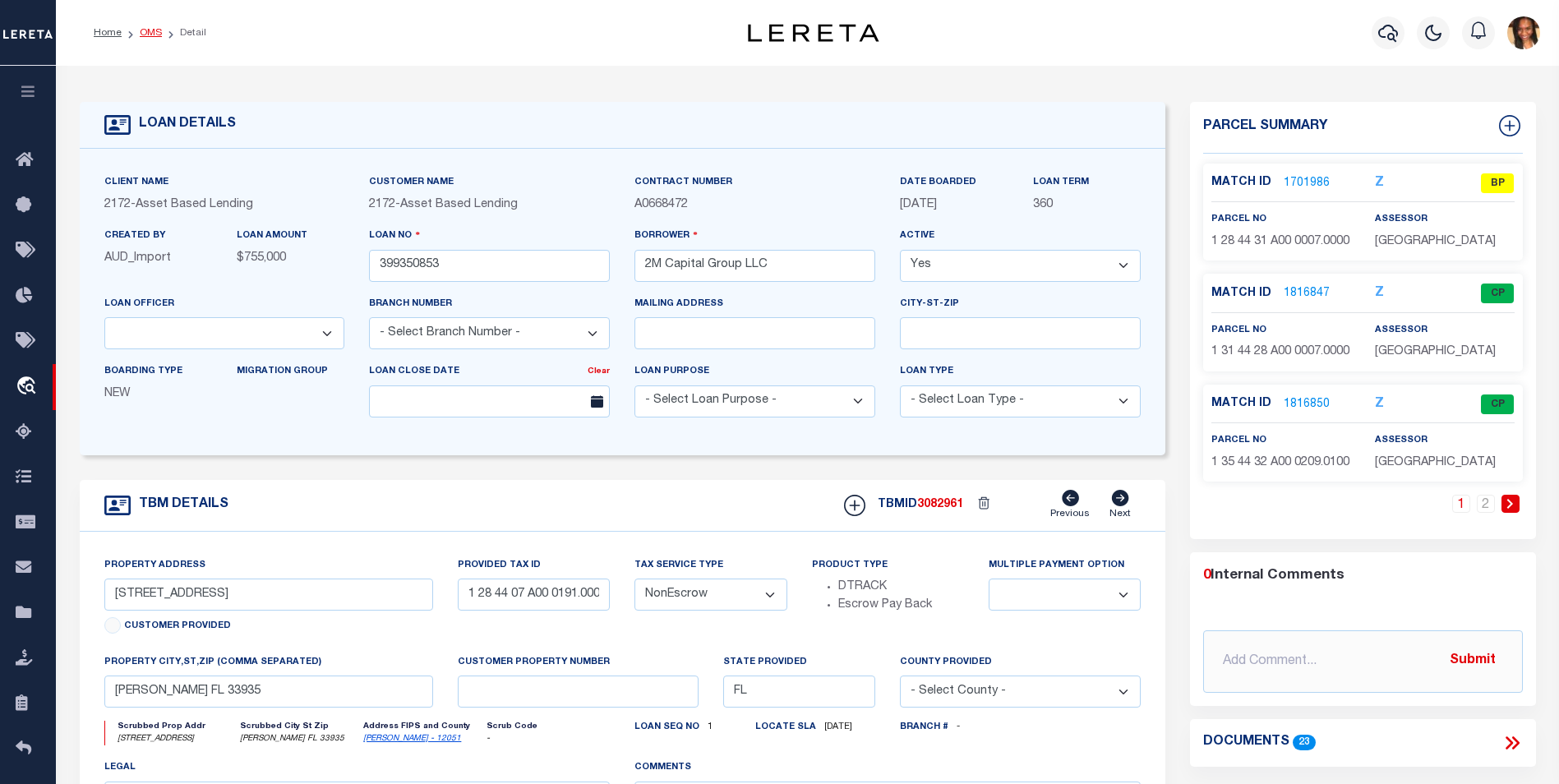
click at [139, 31] on link "OMS" at bounding box center [150, 32] width 22 height 9
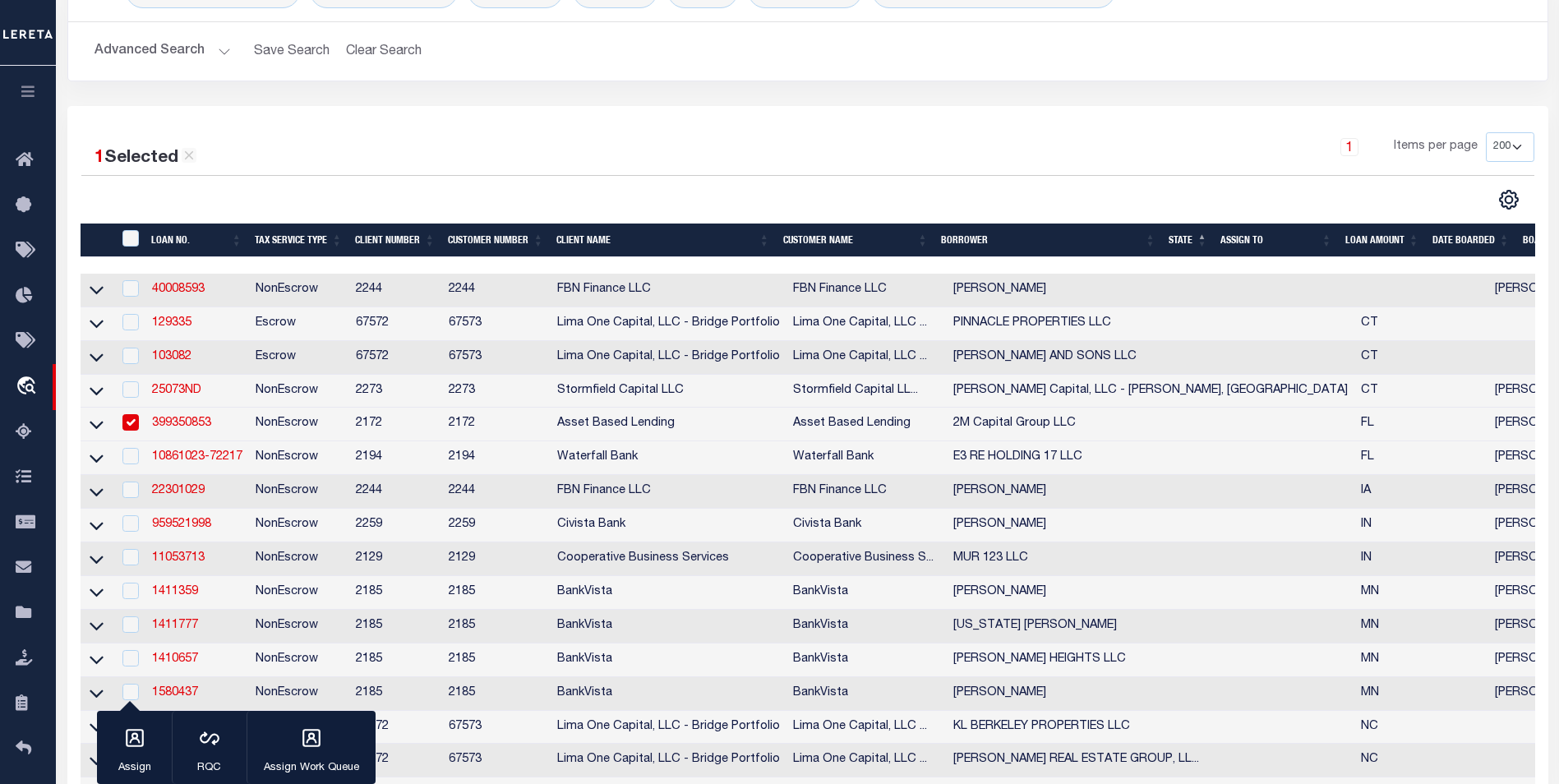
scroll to position [164, 0]
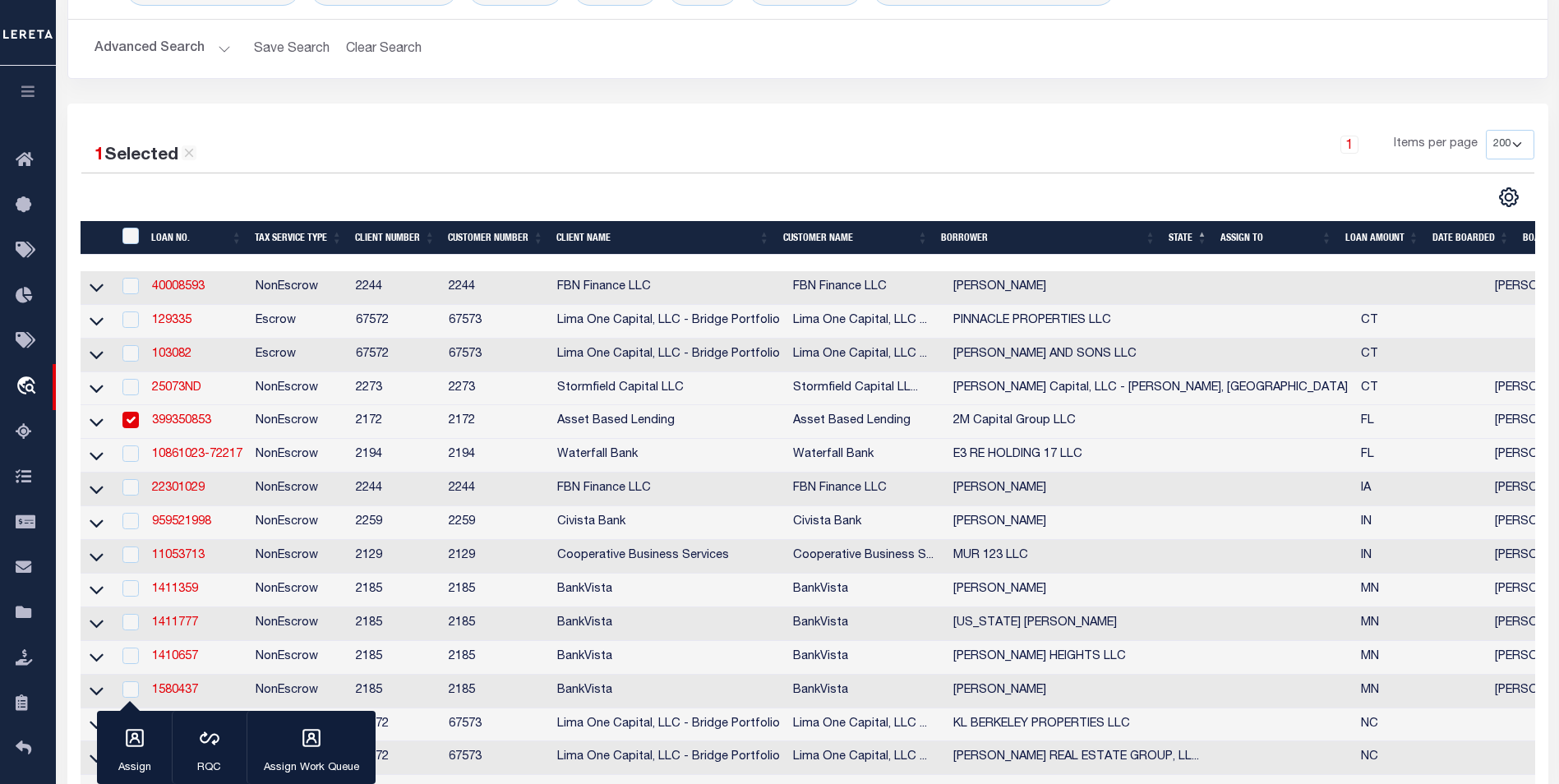
click at [135, 424] on input "checkbox" at bounding box center [130, 419] width 16 height 16
checkbox input "false"
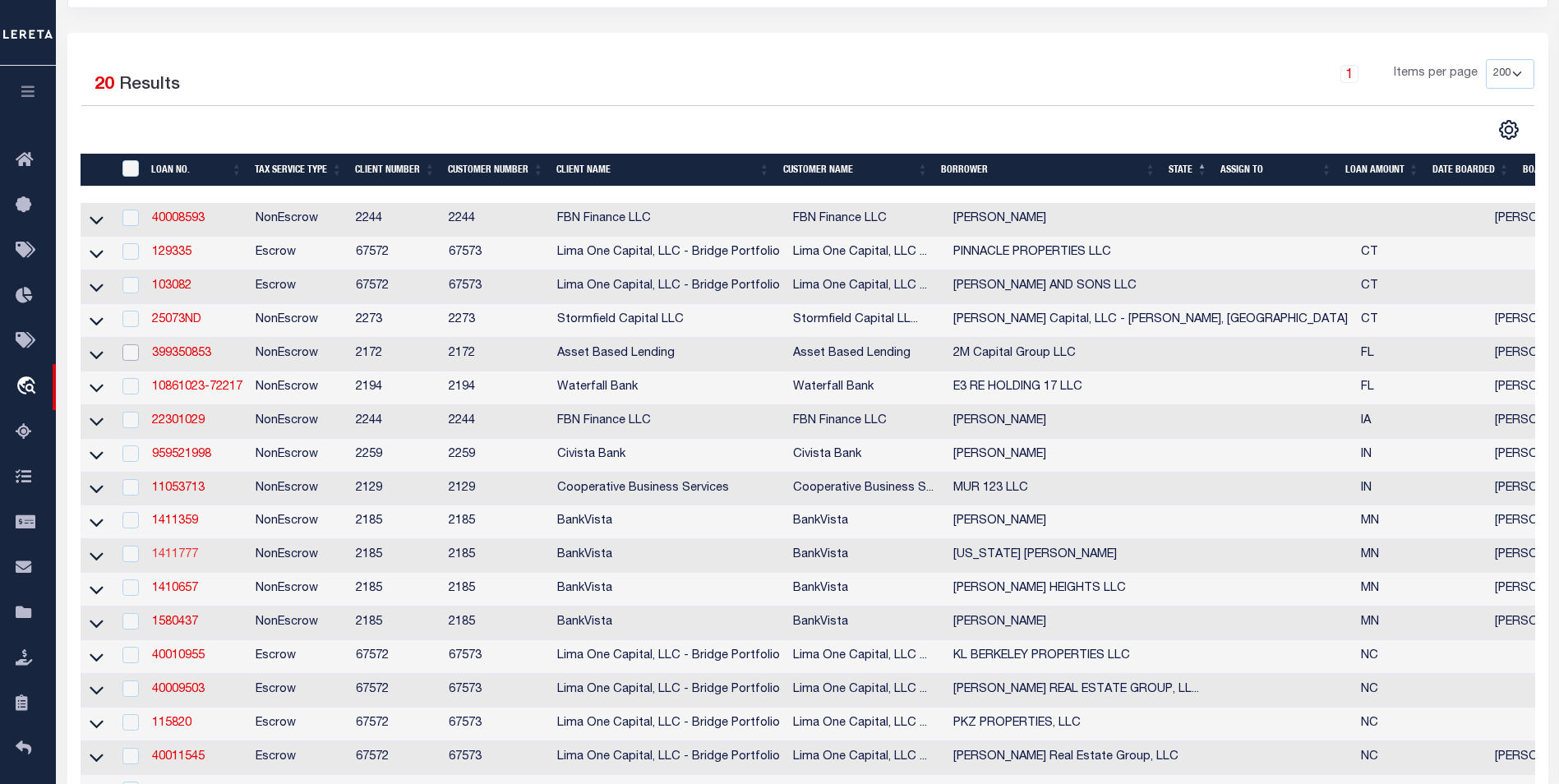
scroll to position [329, 0]
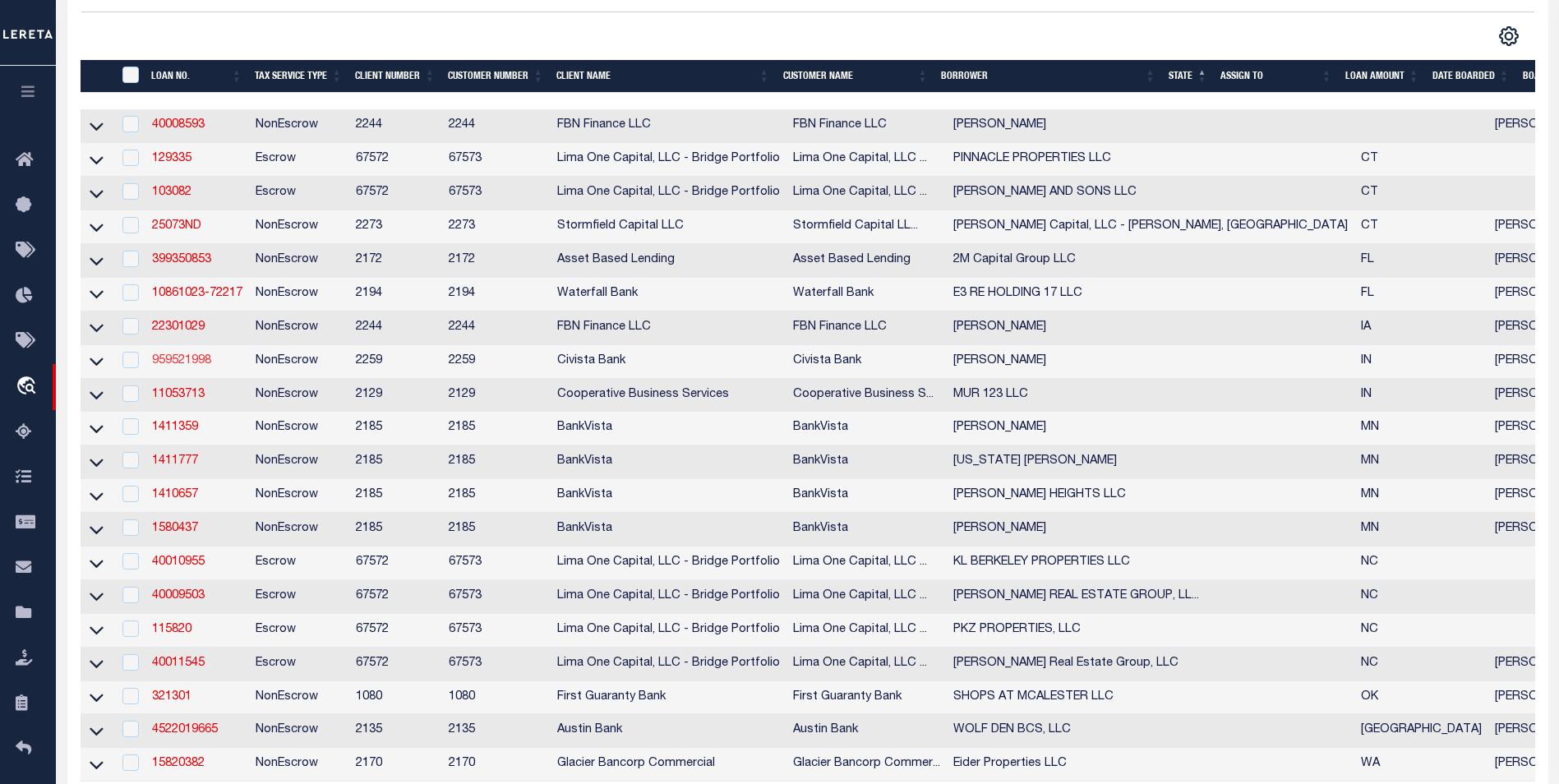
click at [181, 365] on link "959521998" at bounding box center [181, 360] width 59 height 11
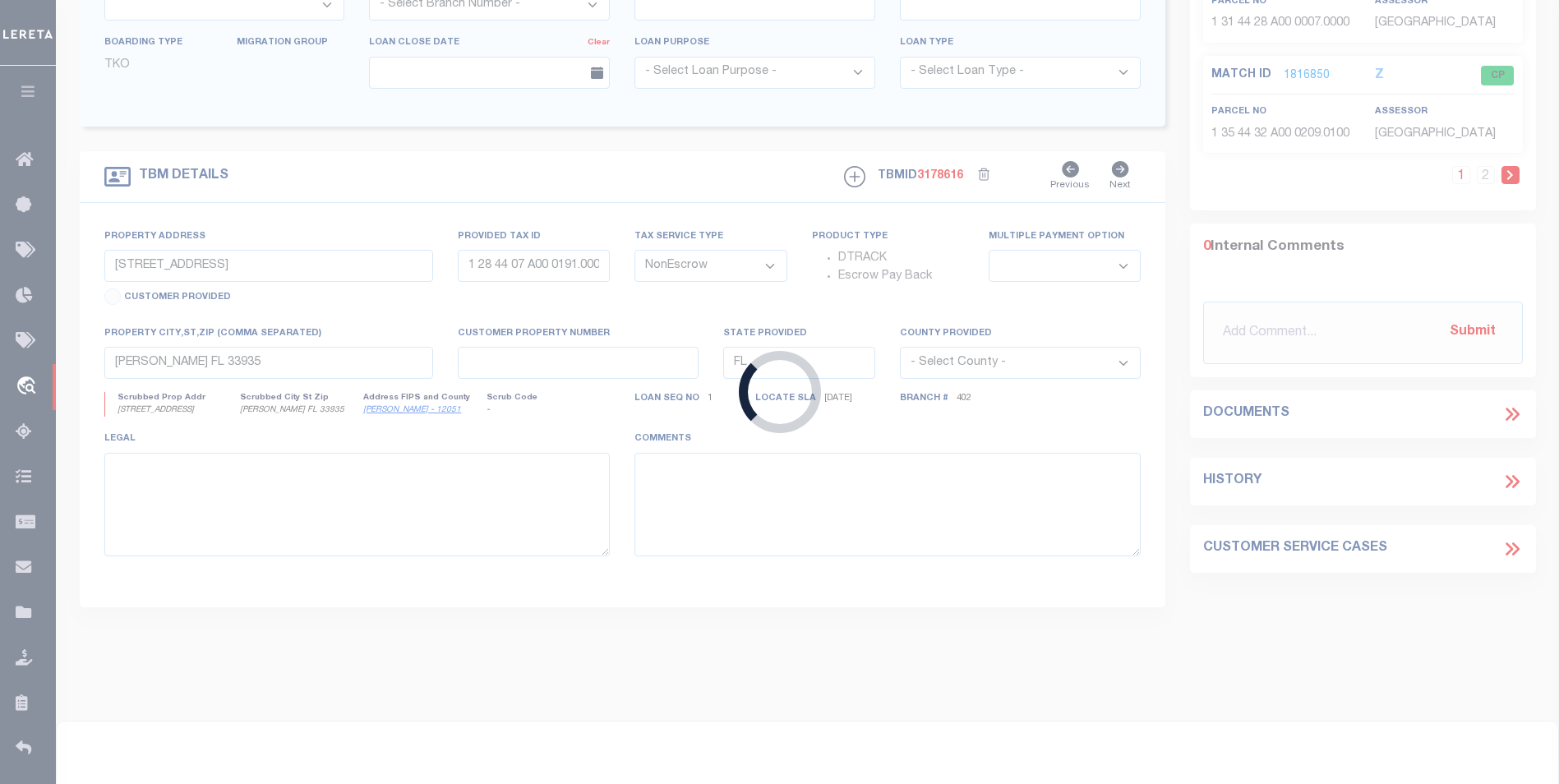
type input "959521998"
type input "[PERSON_NAME]"
select select
type input "[STREET_ADDRESS]"
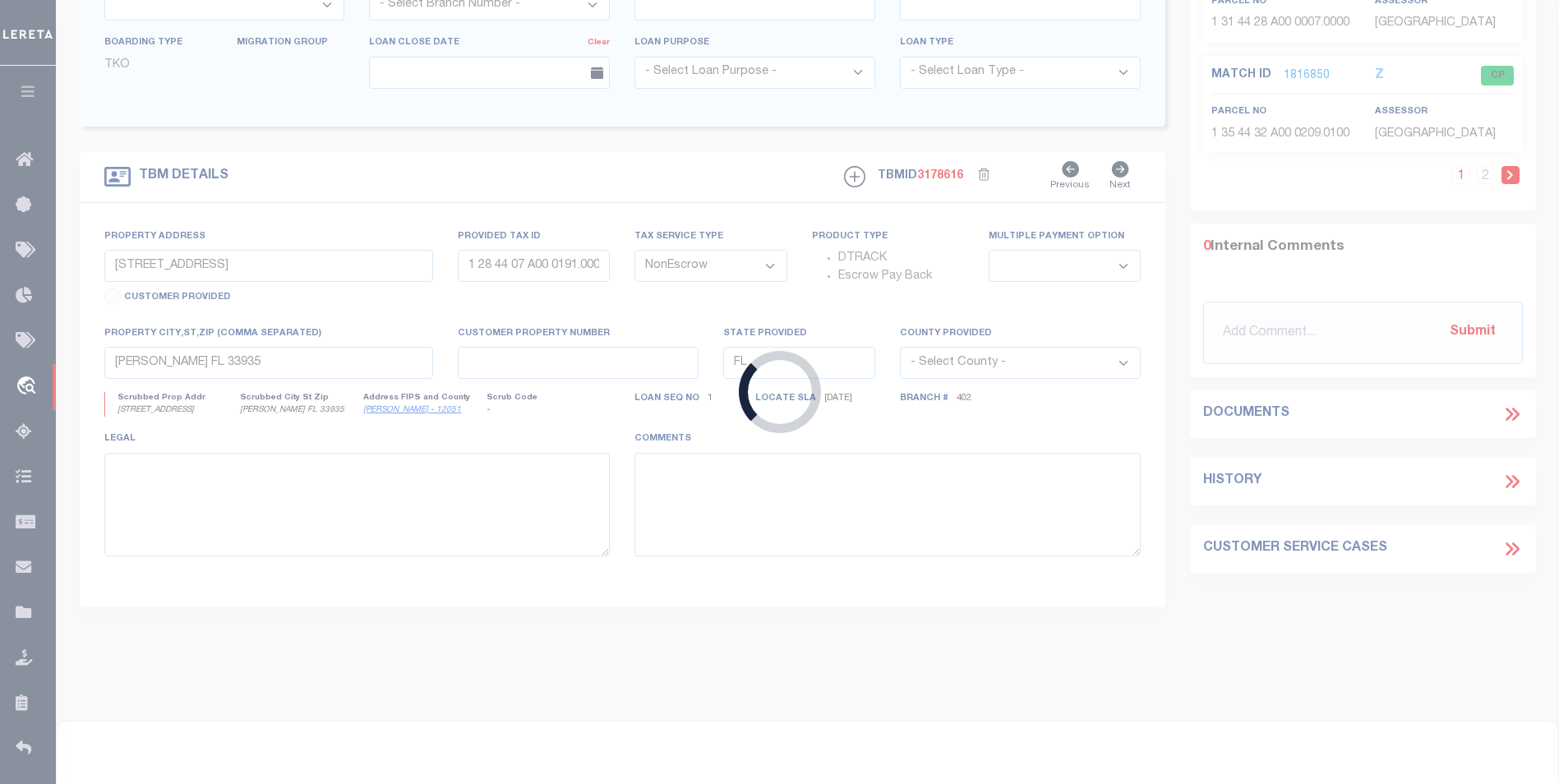
type input "[PERSON_NAME] IN 47020"
type input "[STREET_ADDRESS]"
type input "78-10-17-200-003.000-008"
select select
type input "[PERSON_NAME] IN 47020"
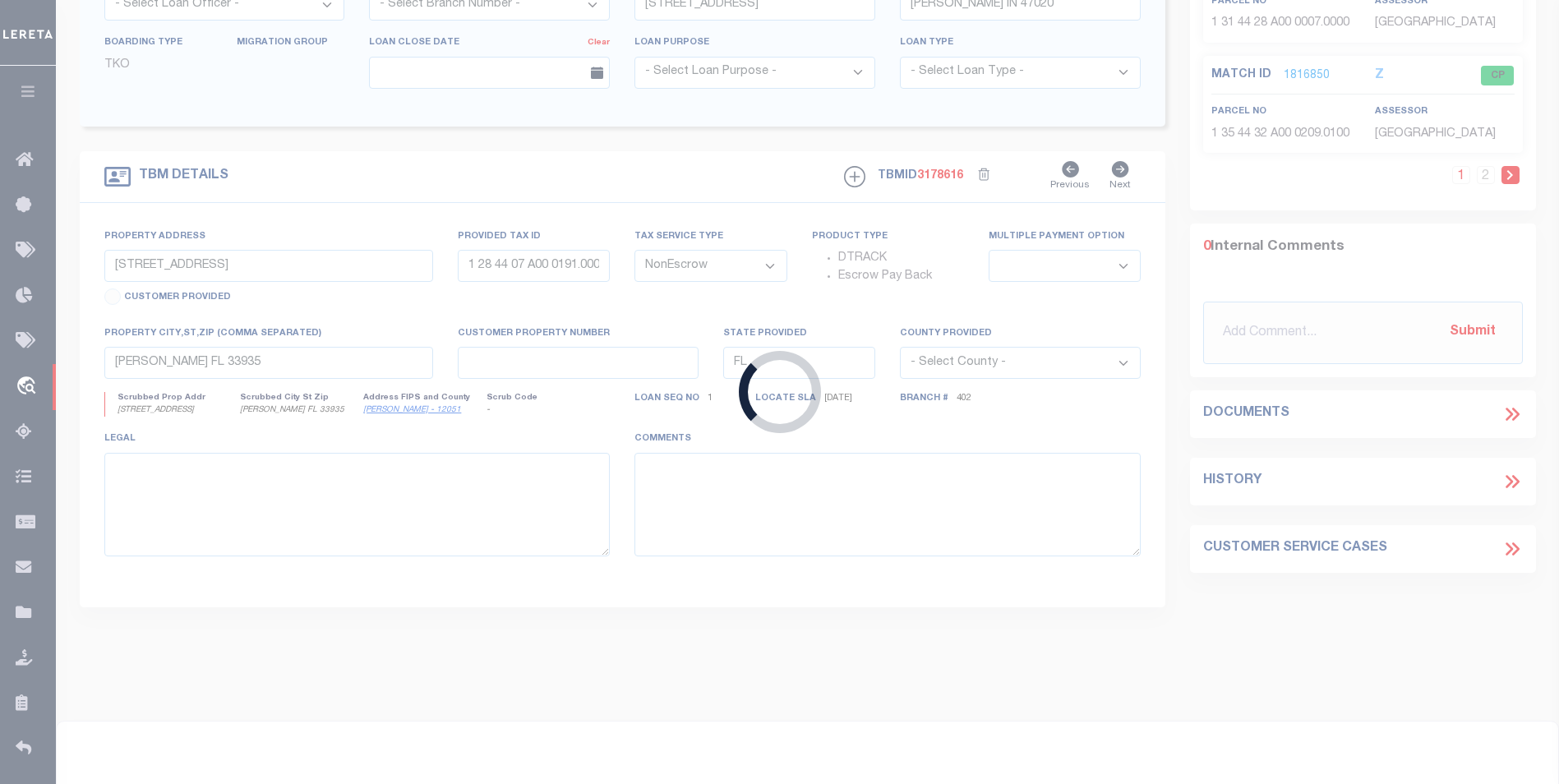
type input "R"
type input "IN"
select select
select select "20701"
select select "7640"
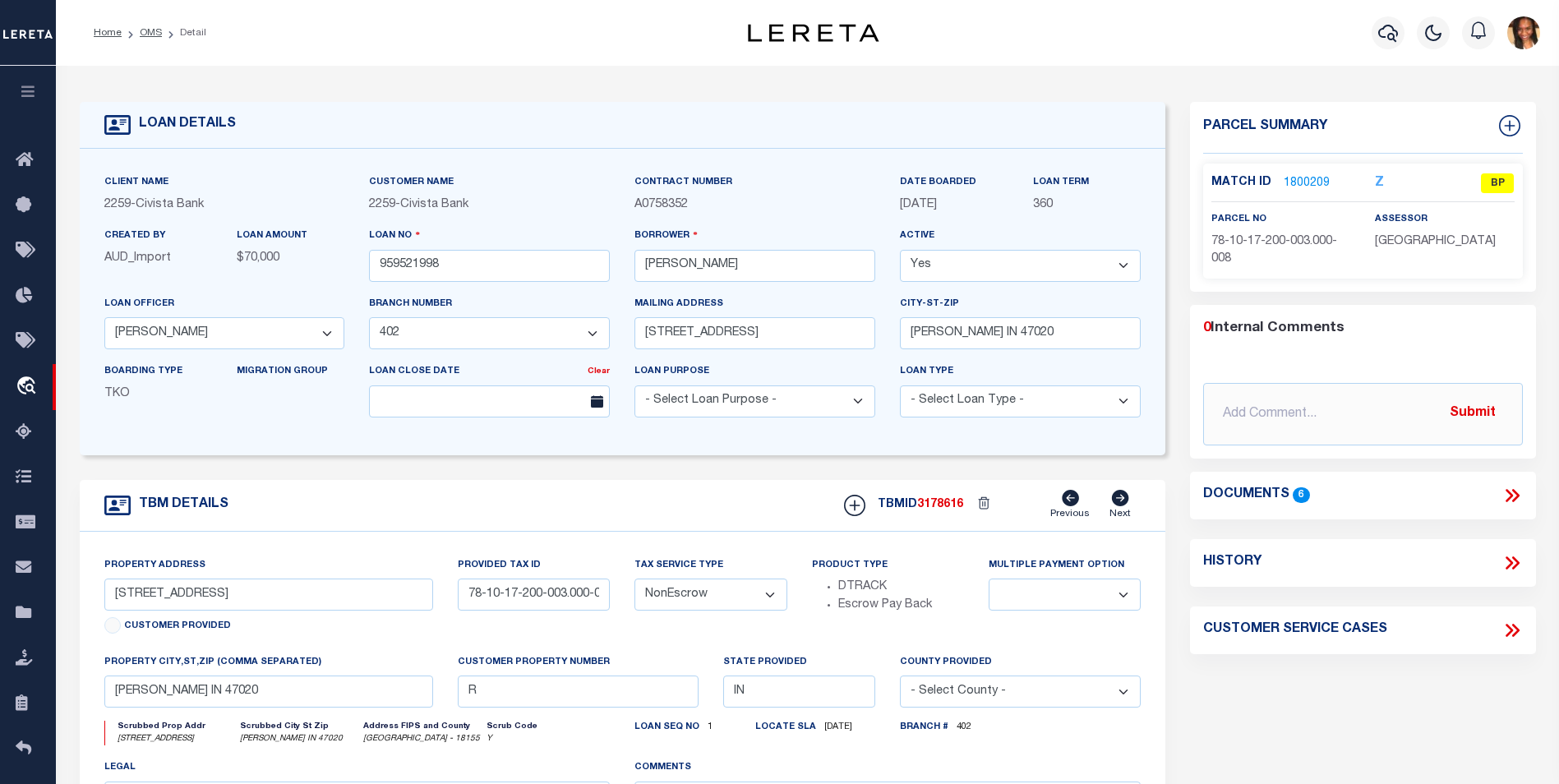
click at [1310, 182] on link "1800209" at bounding box center [1307, 184] width 46 height 17
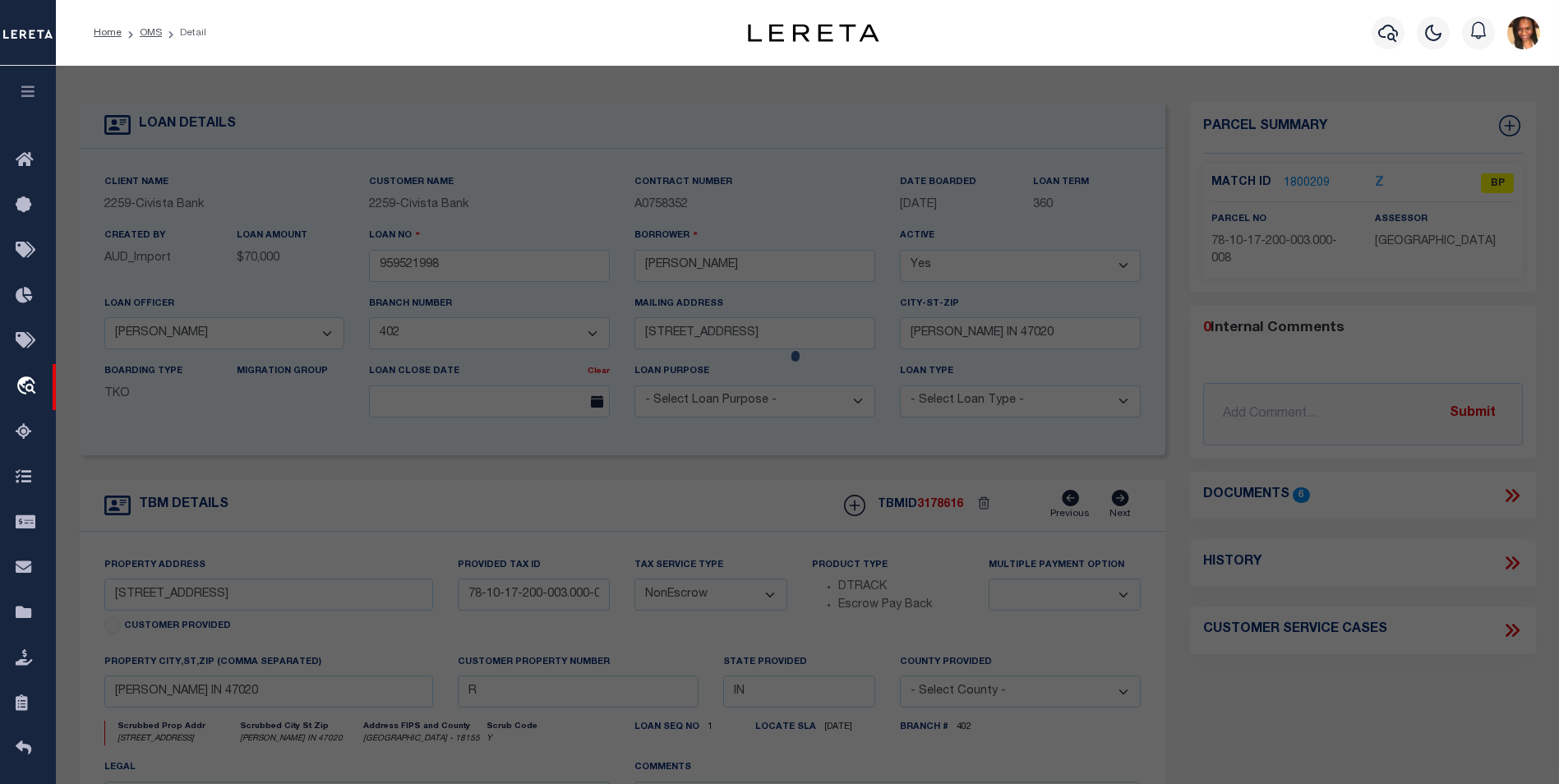
select select "AS"
checkbox input "false"
select select "BP"
type input "[PERSON_NAME] H & [PERSON_NAME]"
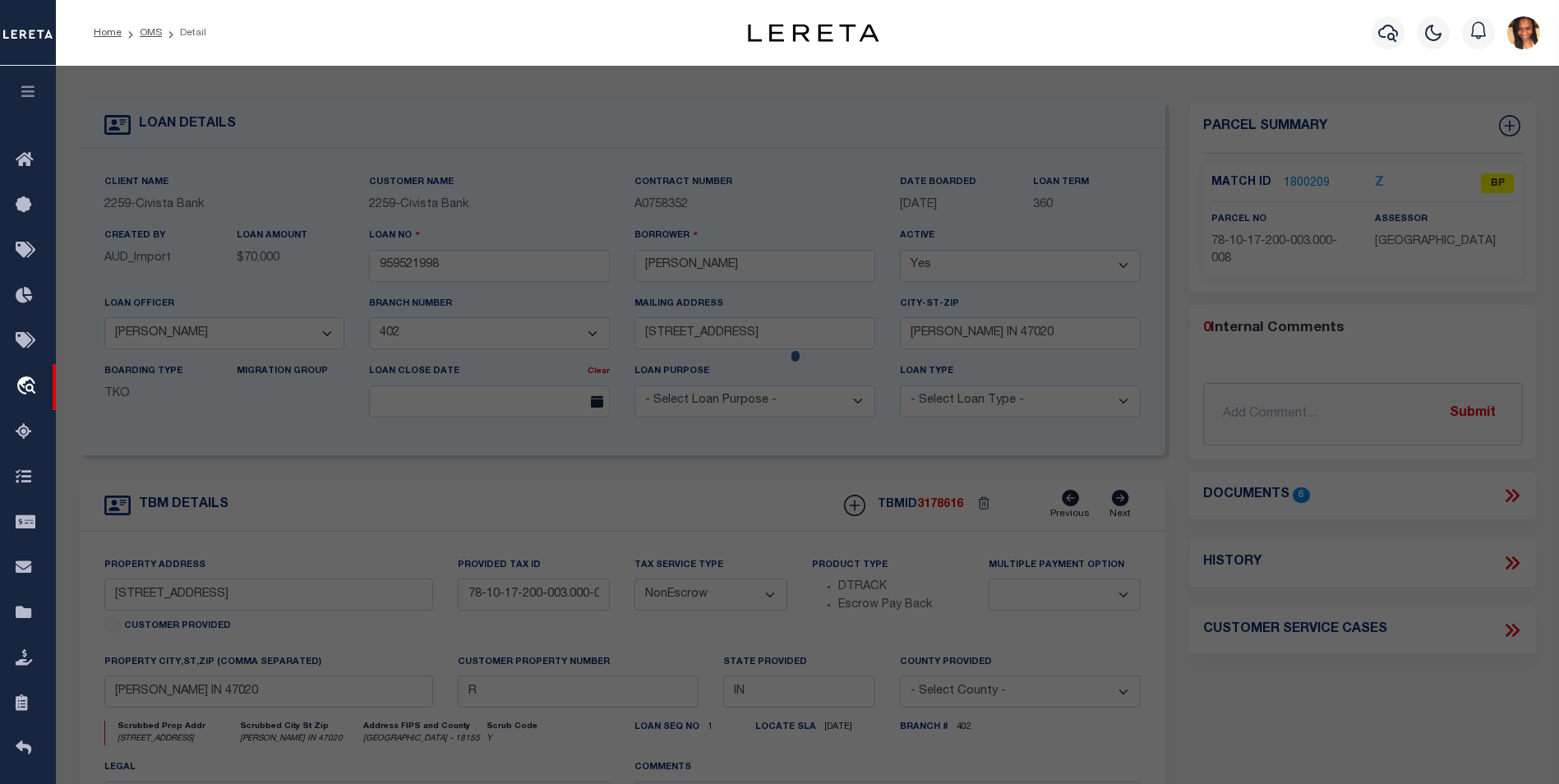
select select
type input "[STREET_ADDRESS]"
checkbox input "false"
type input "[GEOGRAPHIC_DATA],IN 47020"
type textarea "Pt 17-2-1 11.15 Ac"
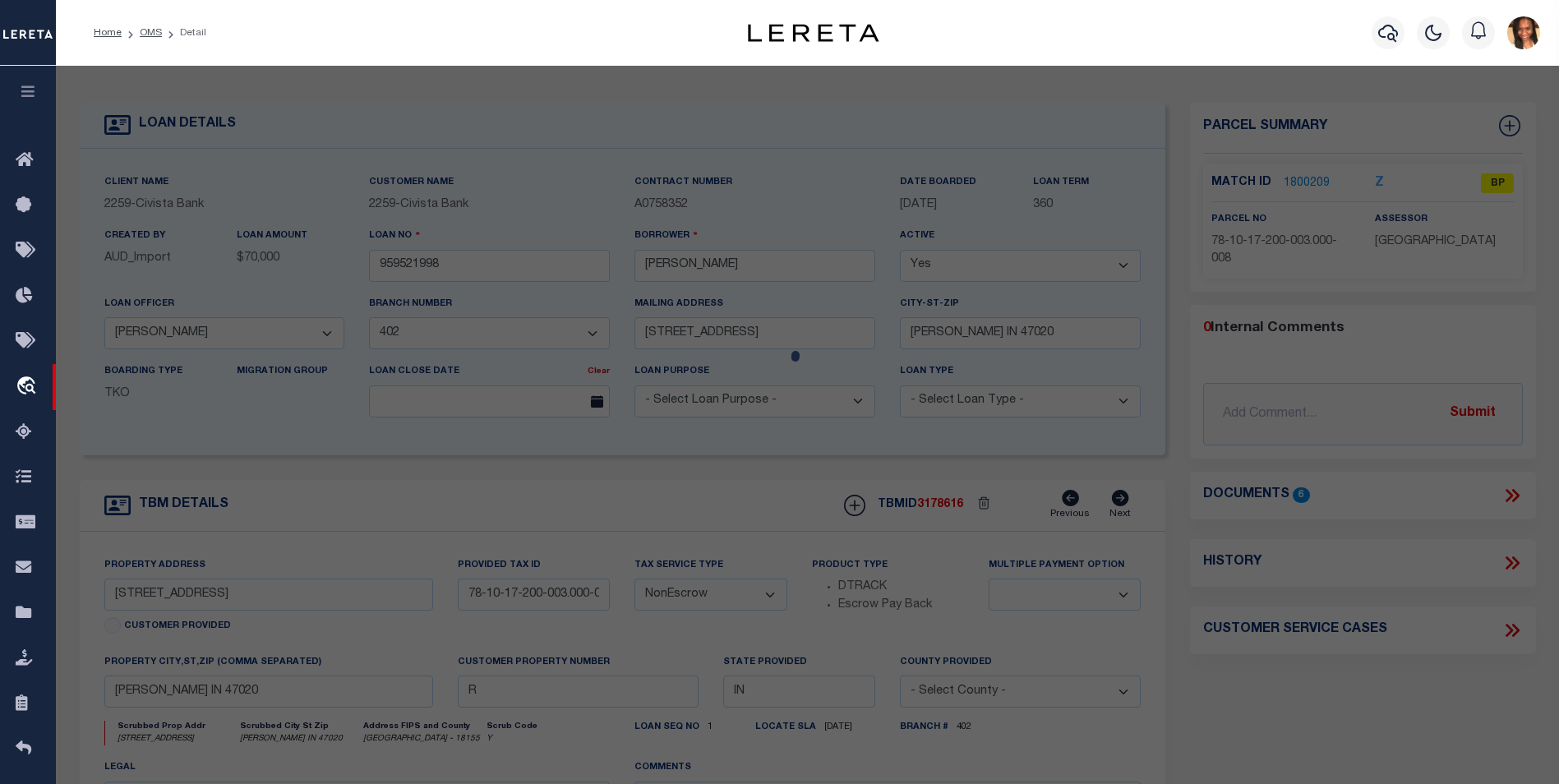
type textarea "Bad parcel"
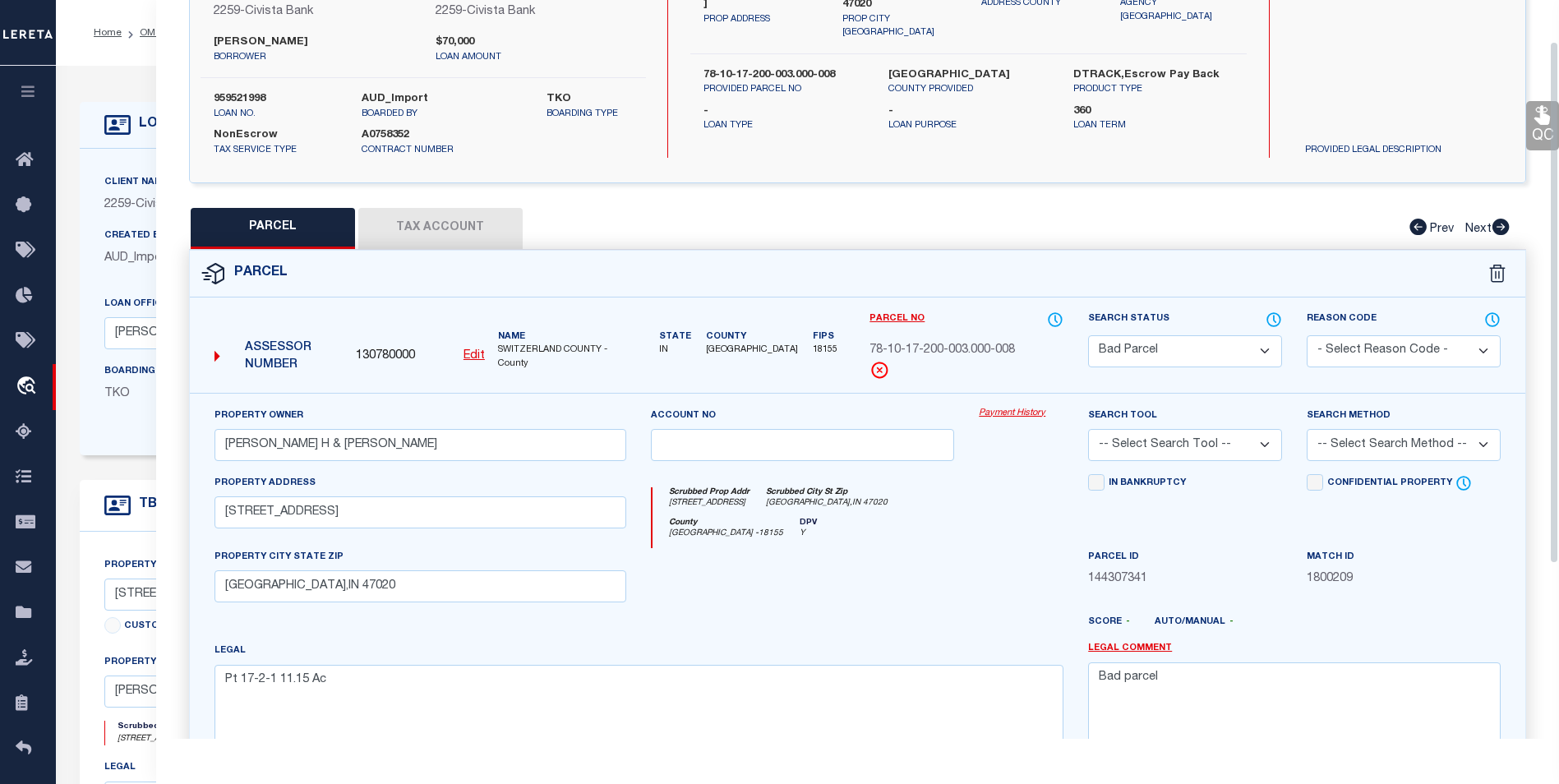
scroll to position [59, 0]
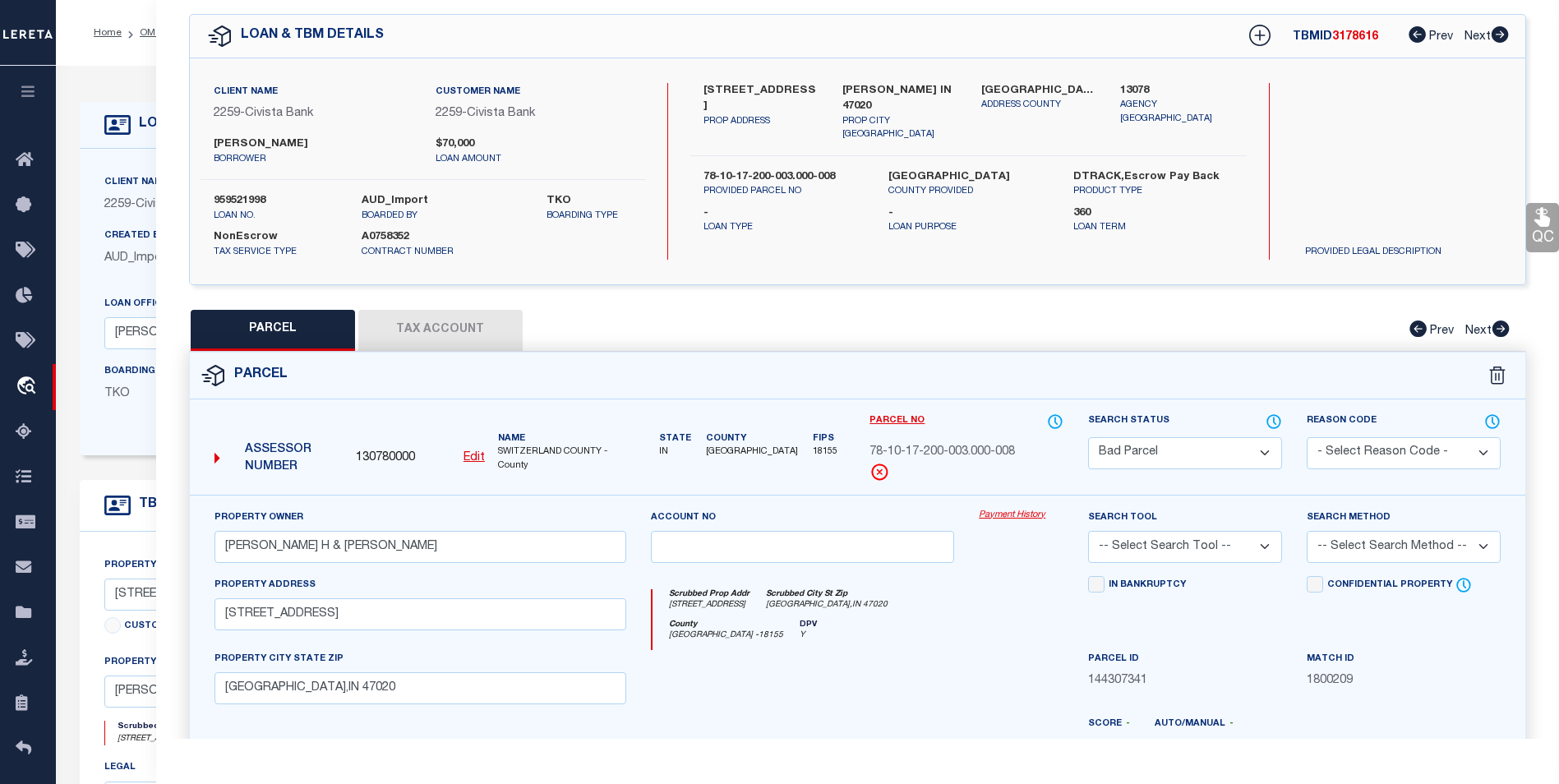
click at [393, 319] on button "Tax Account" at bounding box center [440, 330] width 164 height 41
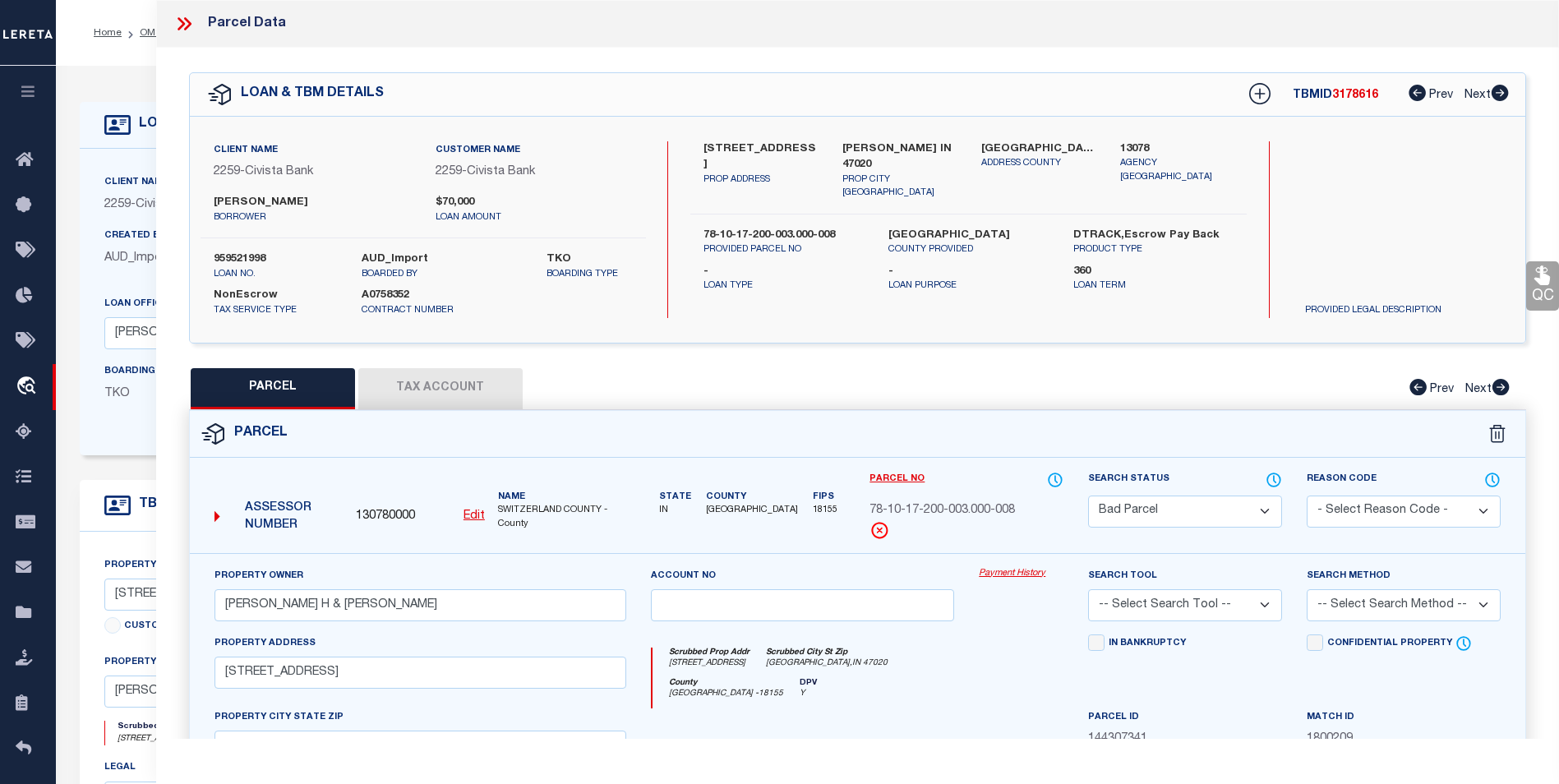
select select "100"
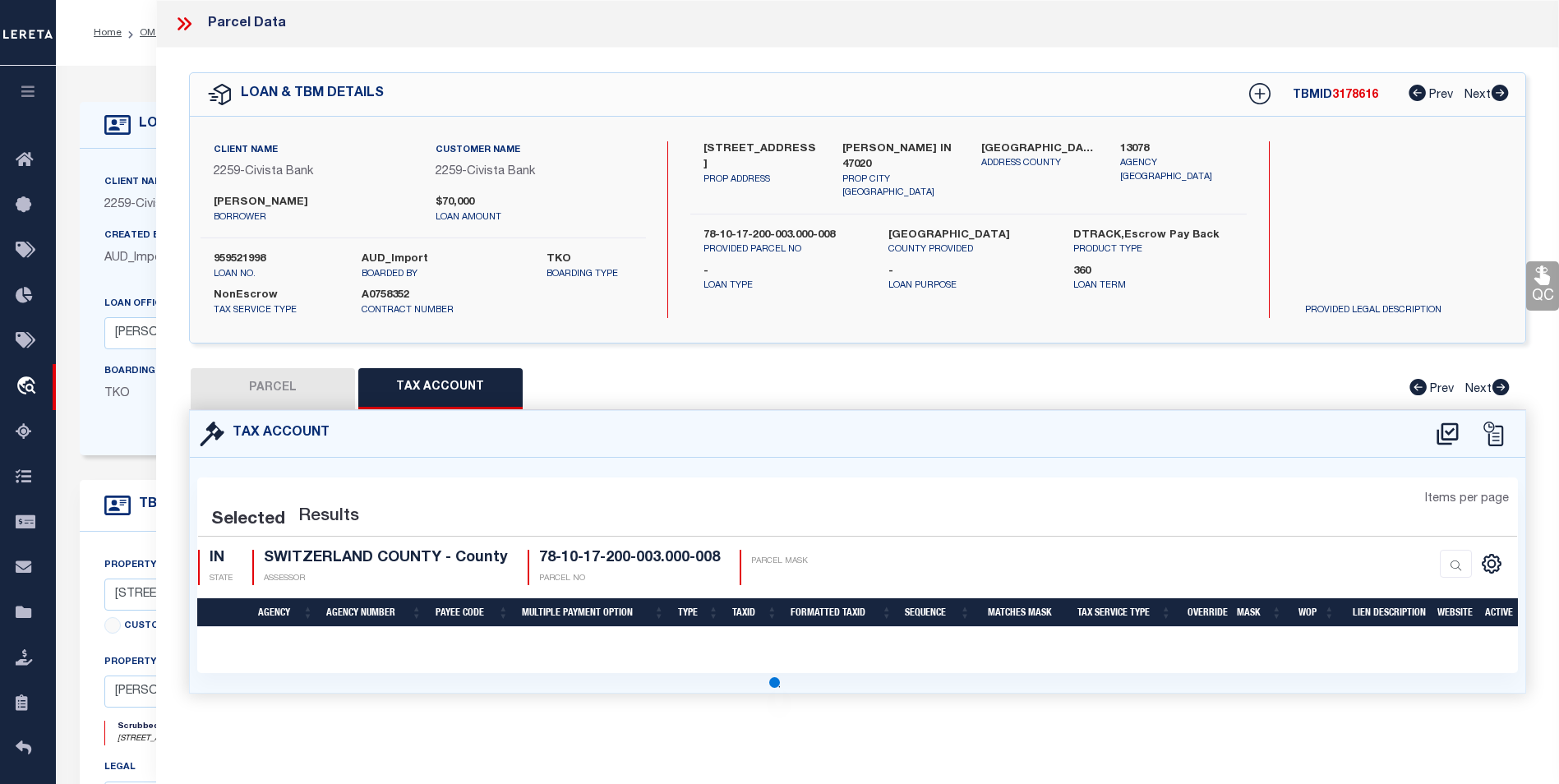
select select "100"
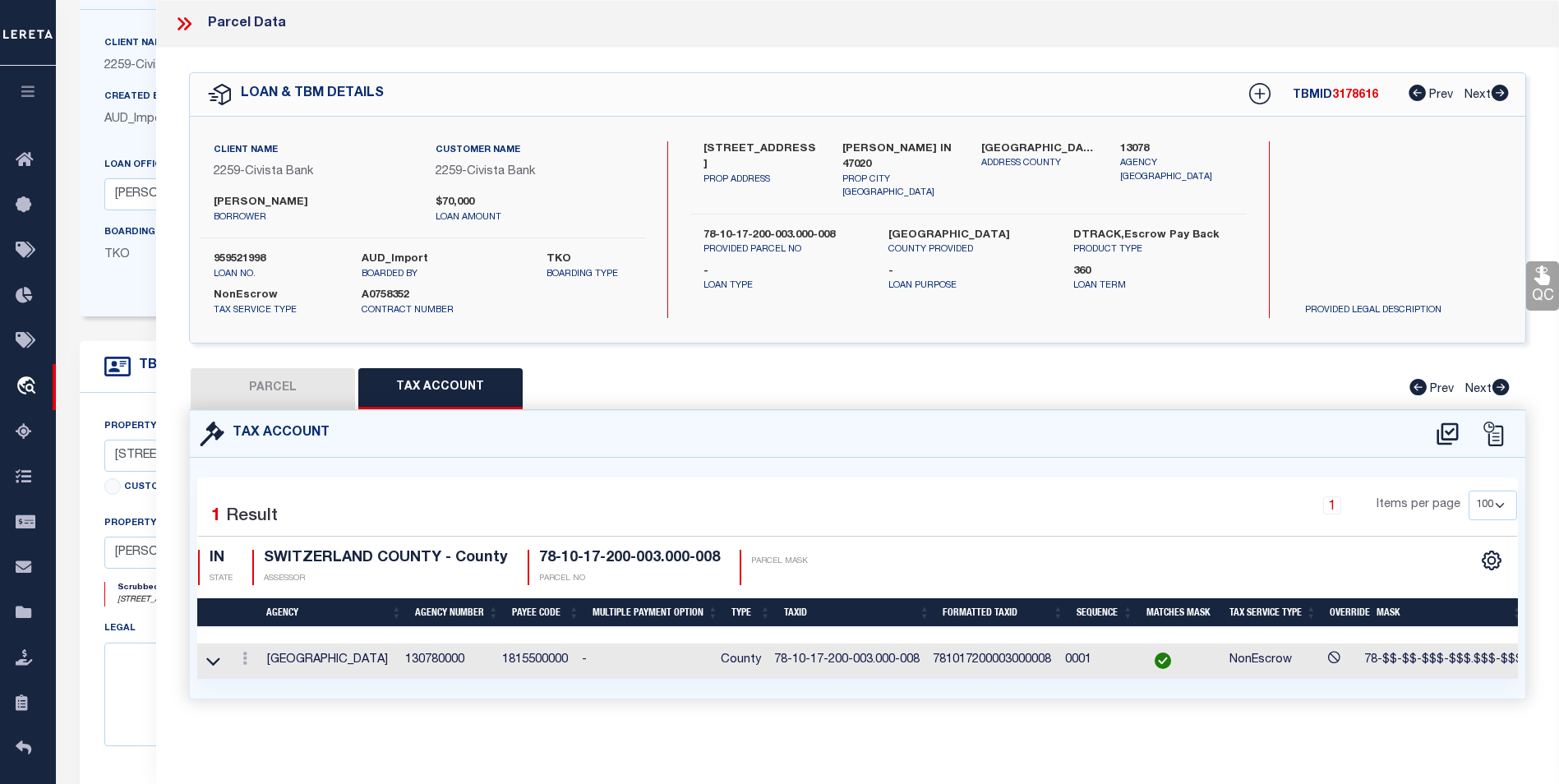
scroll to position [164, 0]
